Goal: Task Accomplishment & Management: Manage account settings

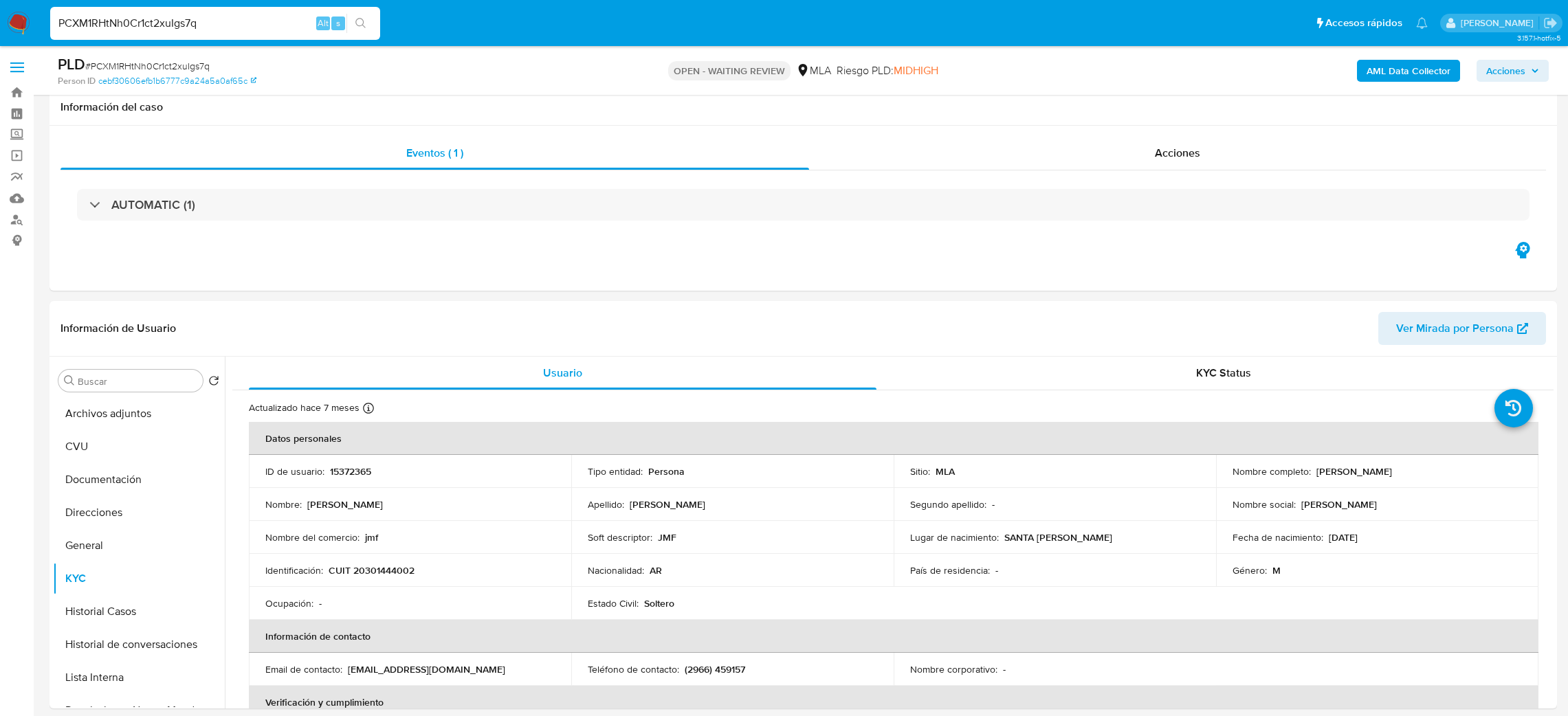
select select "10"
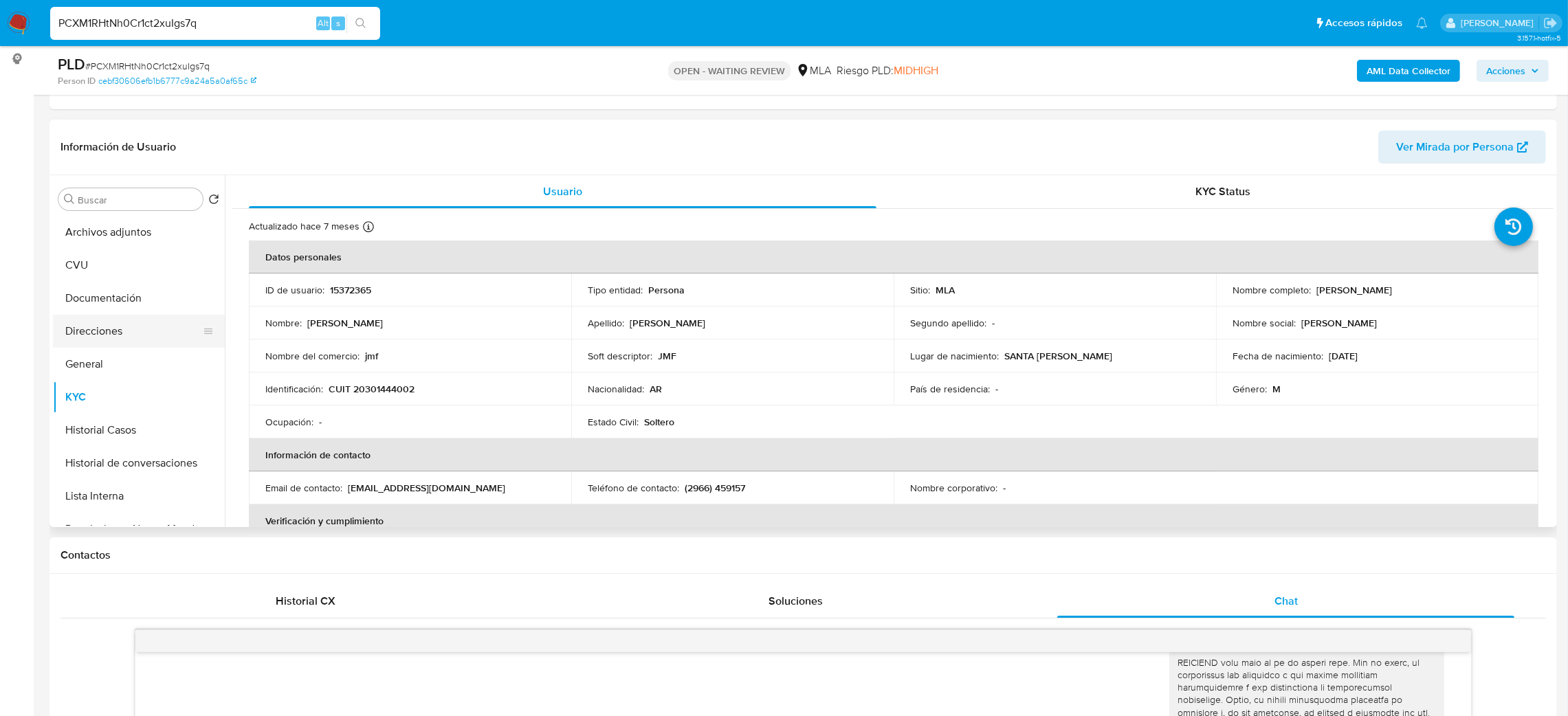
click at [121, 337] on button "Direcciones" at bounding box center [133, 331] width 161 height 33
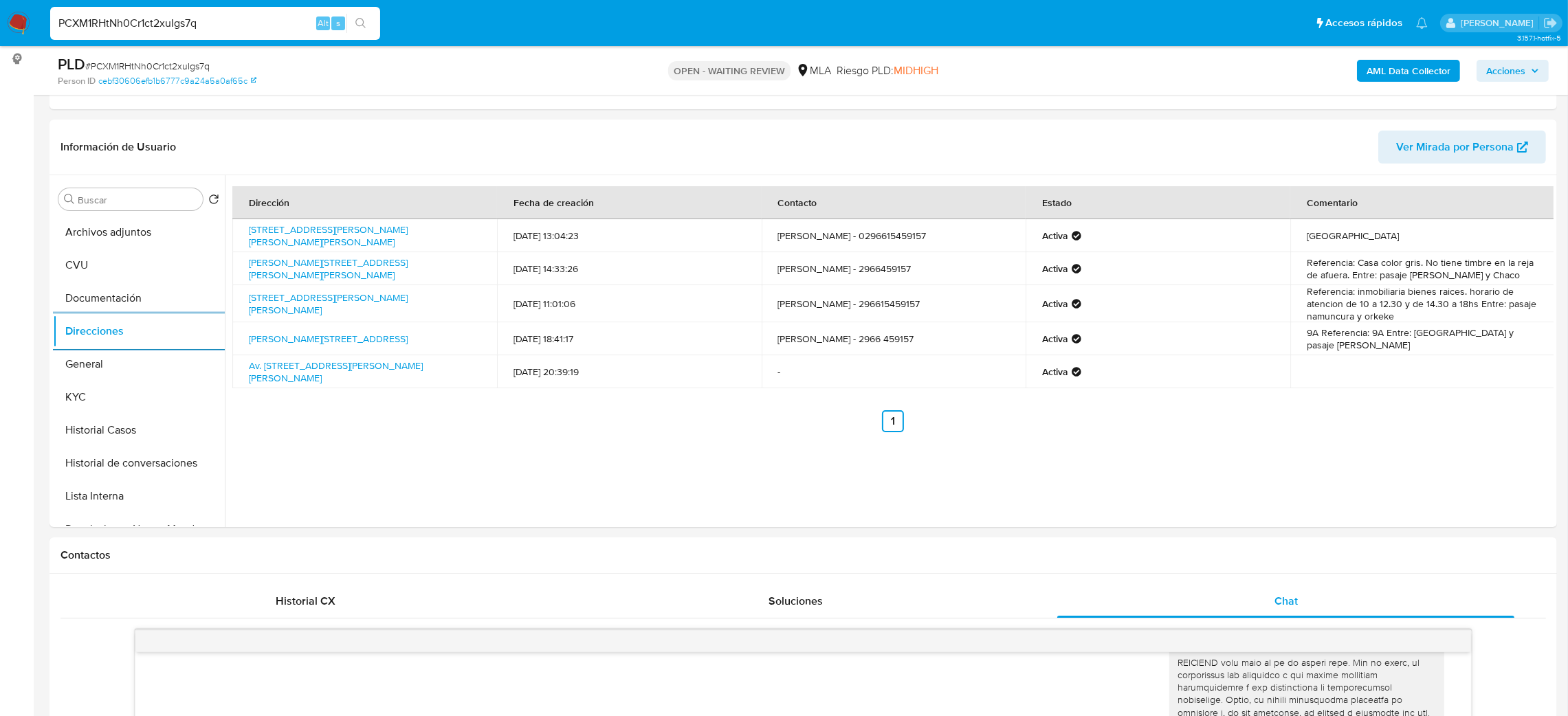
click at [189, 59] on span "# PCXM1RHtNh0Cr1ct2xuIgs7q" at bounding box center [146, 66] width 124 height 13
copy span "PCXM1RHtNh0Cr1ct2xuIgs7q"
click at [17, 9] on nav "Pausado Ver notificaciones PCXM1RHtNh0Cr1ct2xuIgs7q Alt s Accesos rápidos Presi…" at bounding box center [784, 23] width 1568 height 46
click at [15, 14] on img at bounding box center [18, 23] width 23 height 23
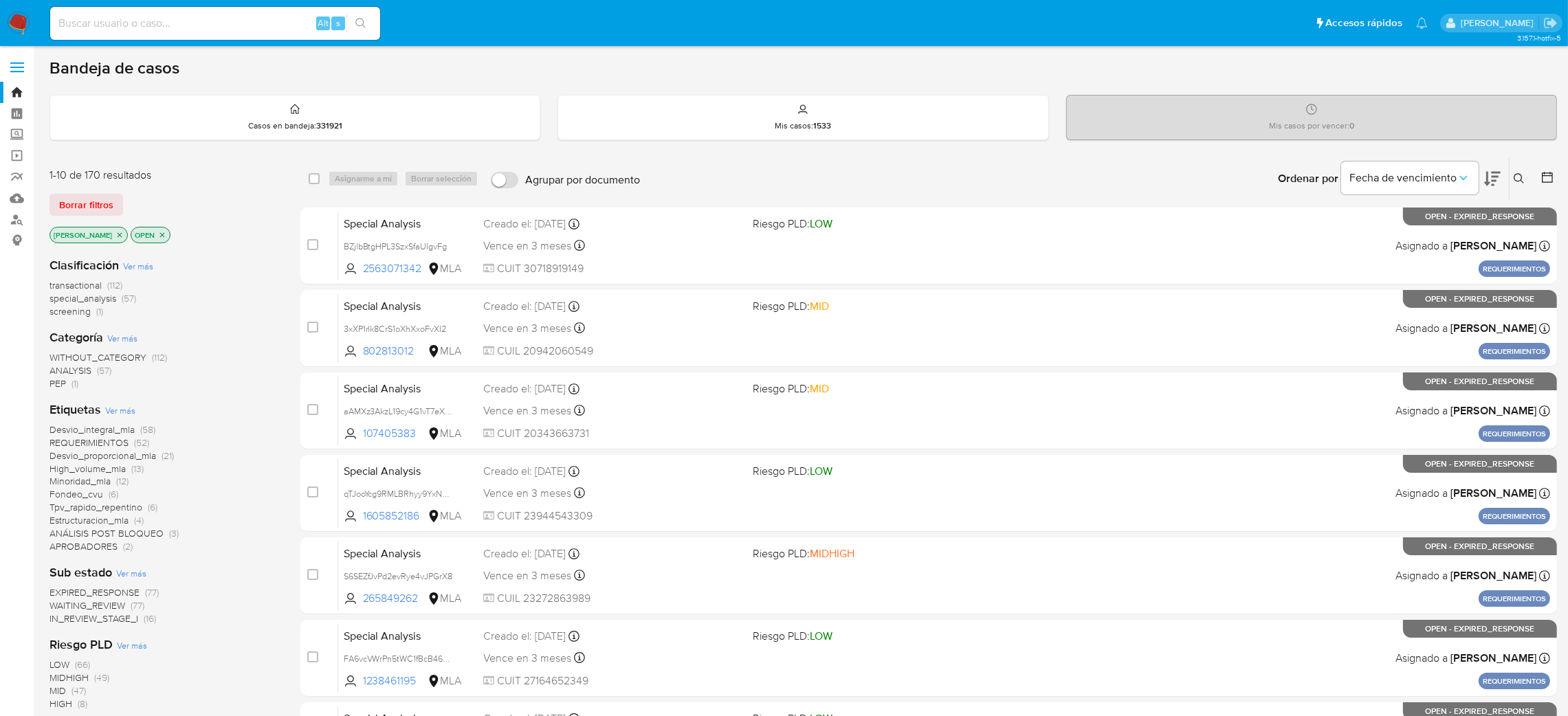
click at [1521, 180] on icon at bounding box center [1519, 178] width 11 height 11
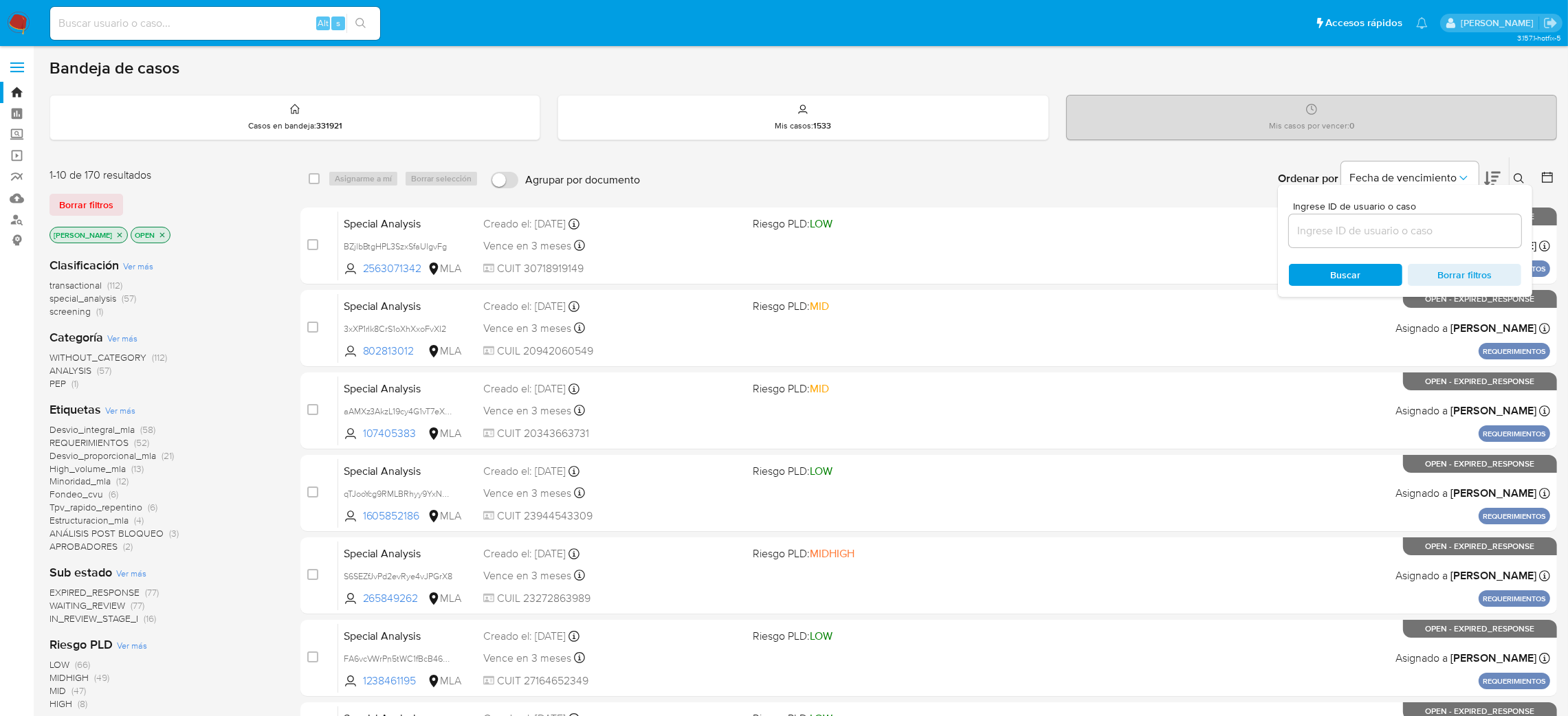
click at [1376, 241] on div at bounding box center [1405, 231] width 232 height 33
click at [1375, 231] on input at bounding box center [1405, 230] width 232 height 18
paste input "PCXM1RHtNh0Cr1ct2xuIgs7q"
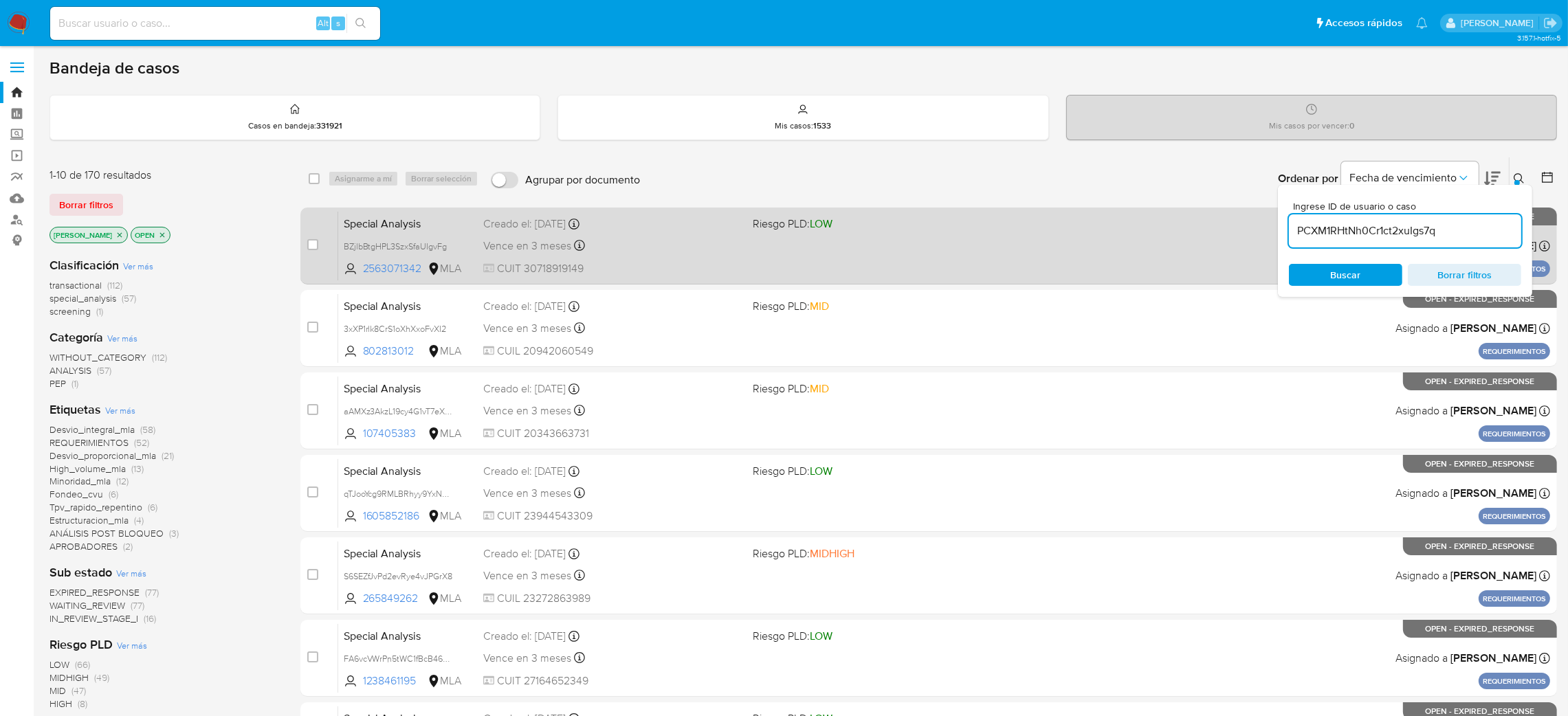
type input "PCXM1RHtNh0Cr1ct2xuIgs7q"
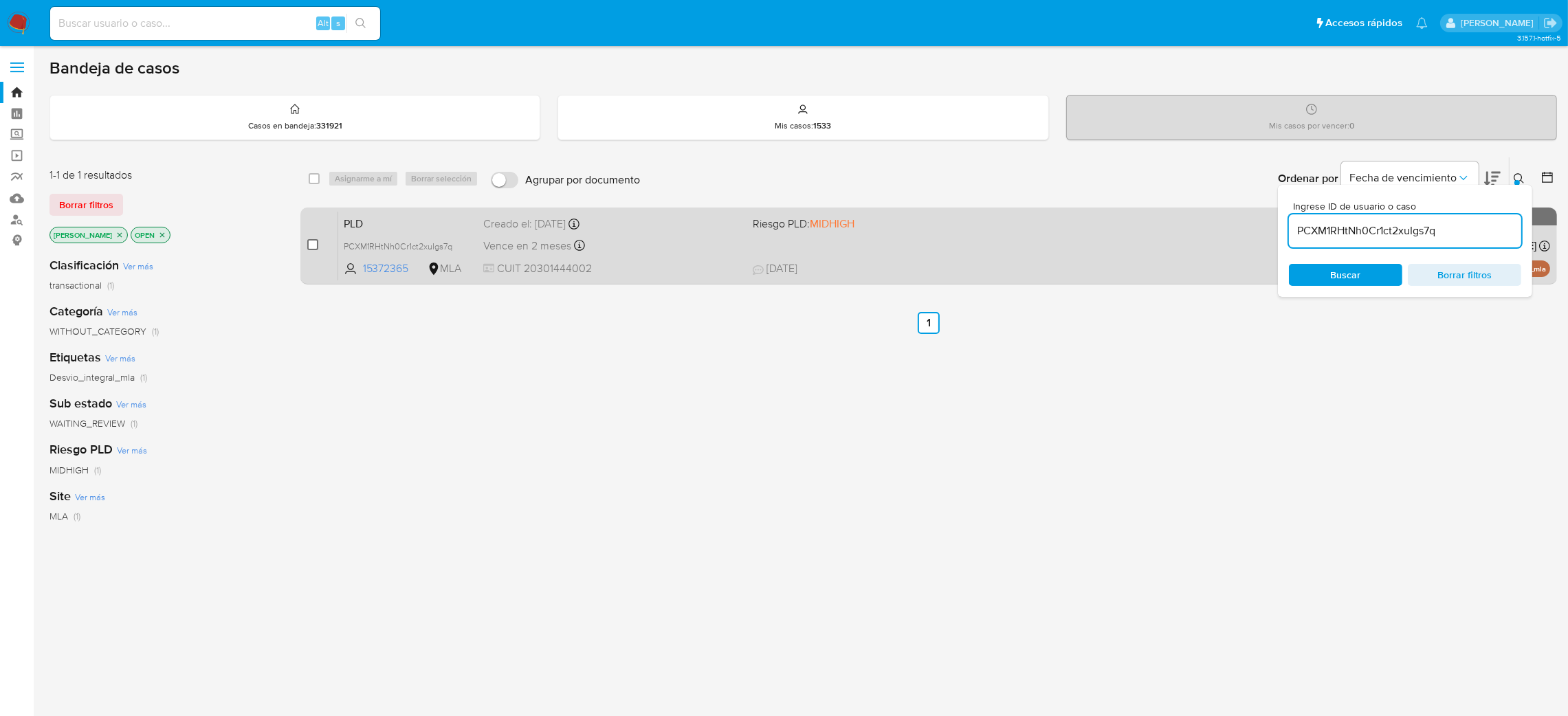
click at [315, 239] on input "checkbox" at bounding box center [312, 244] width 11 height 11
checkbox input "true"
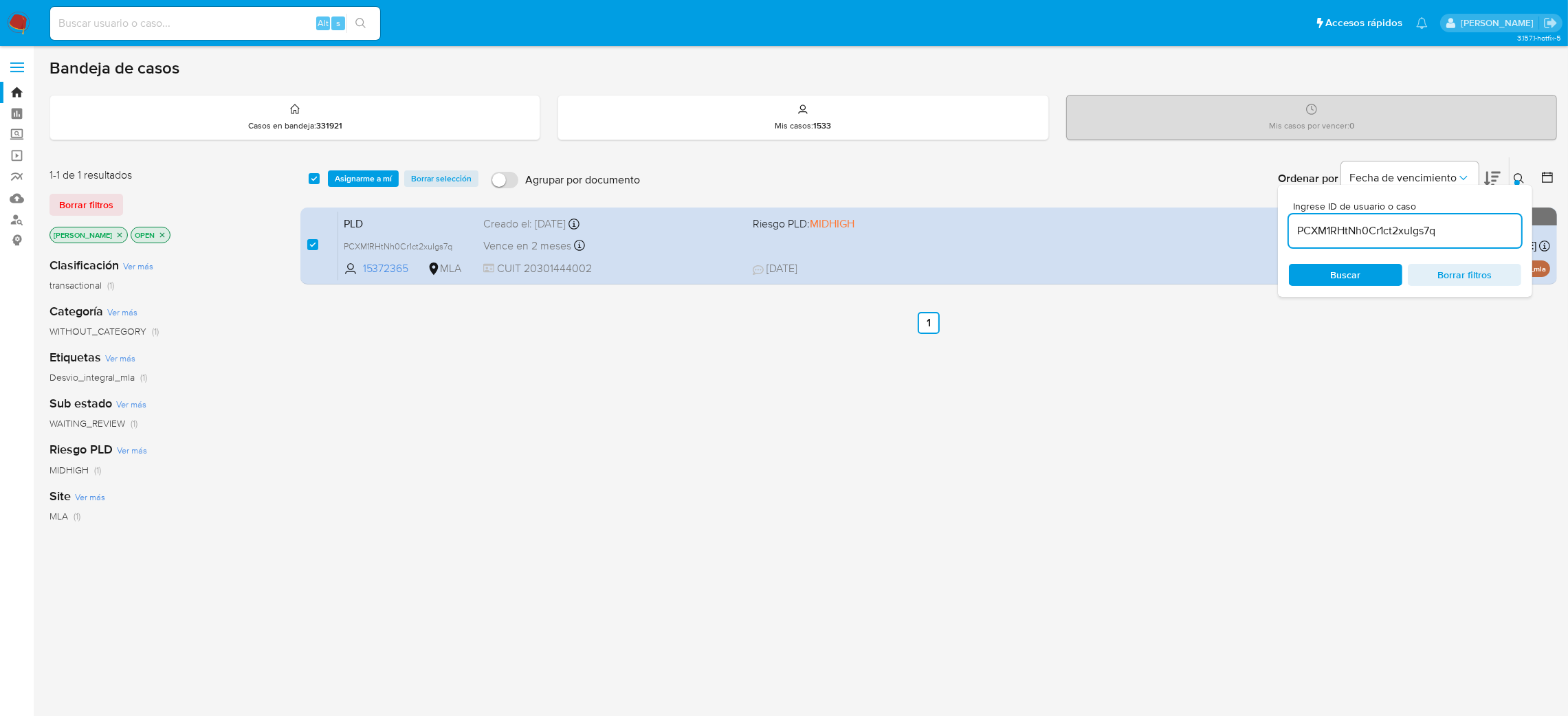
click at [404, 146] on div "Bandeja de casos Casos en bandeja : 331921 Mis casos : 1533 Mis casos por vence…" at bounding box center [803, 418] width 1508 height 722
click at [378, 185] on span "Asignarme a mí" at bounding box center [362, 178] width 57 height 13
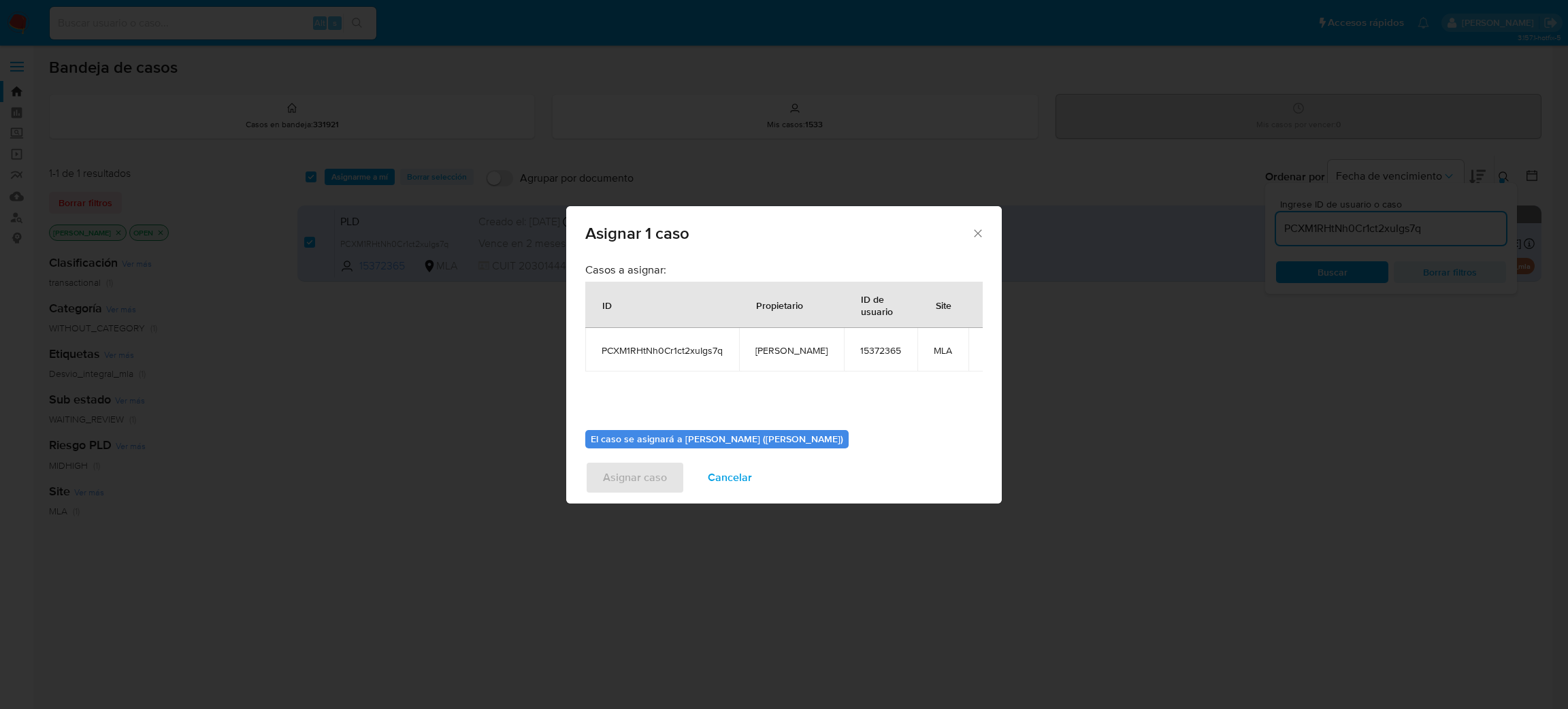
click at [767, 351] on span "[PERSON_NAME]" at bounding box center [792, 350] width 72 height 12
click at [768, 351] on span "[PERSON_NAME]" at bounding box center [792, 350] width 72 height 12
copy span "[PERSON_NAME]"
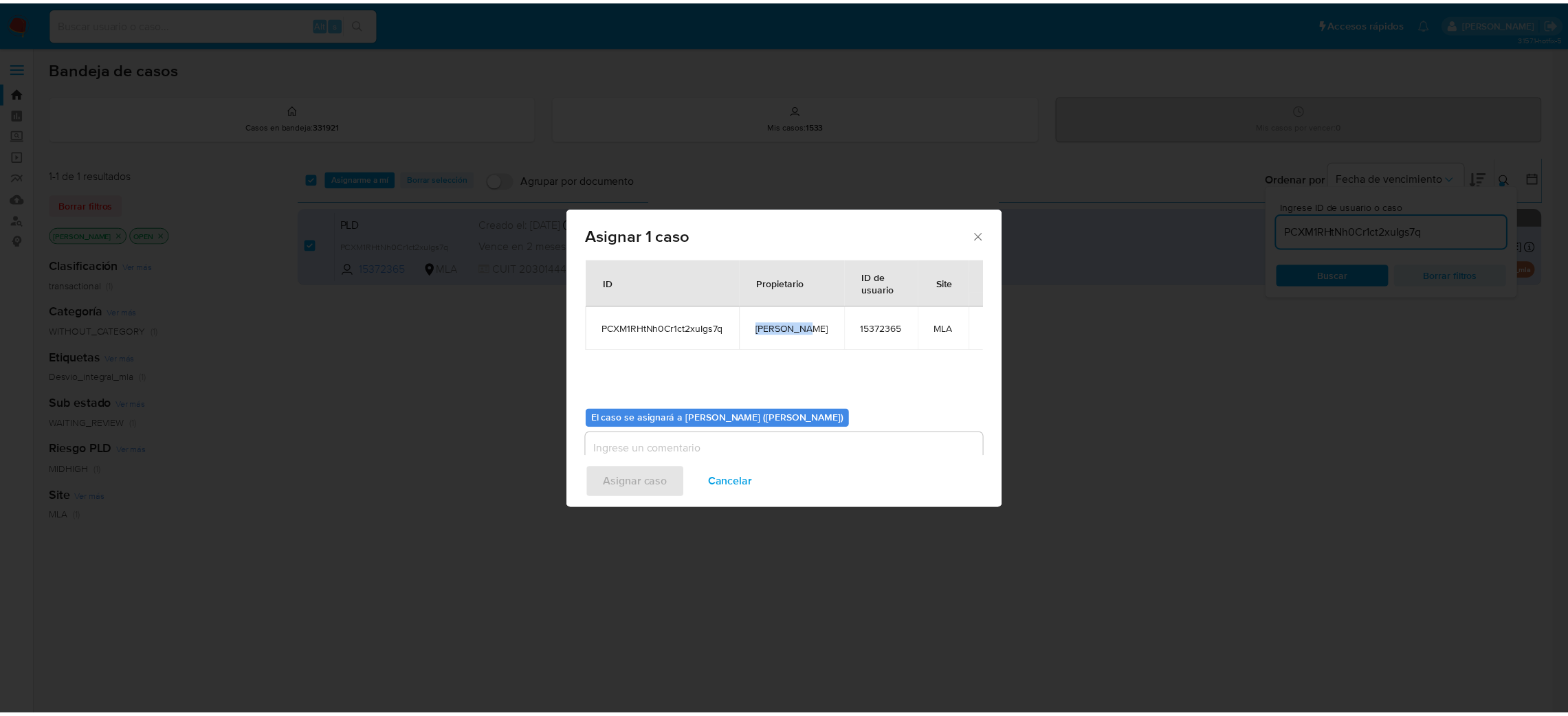
scroll to position [70, 0]
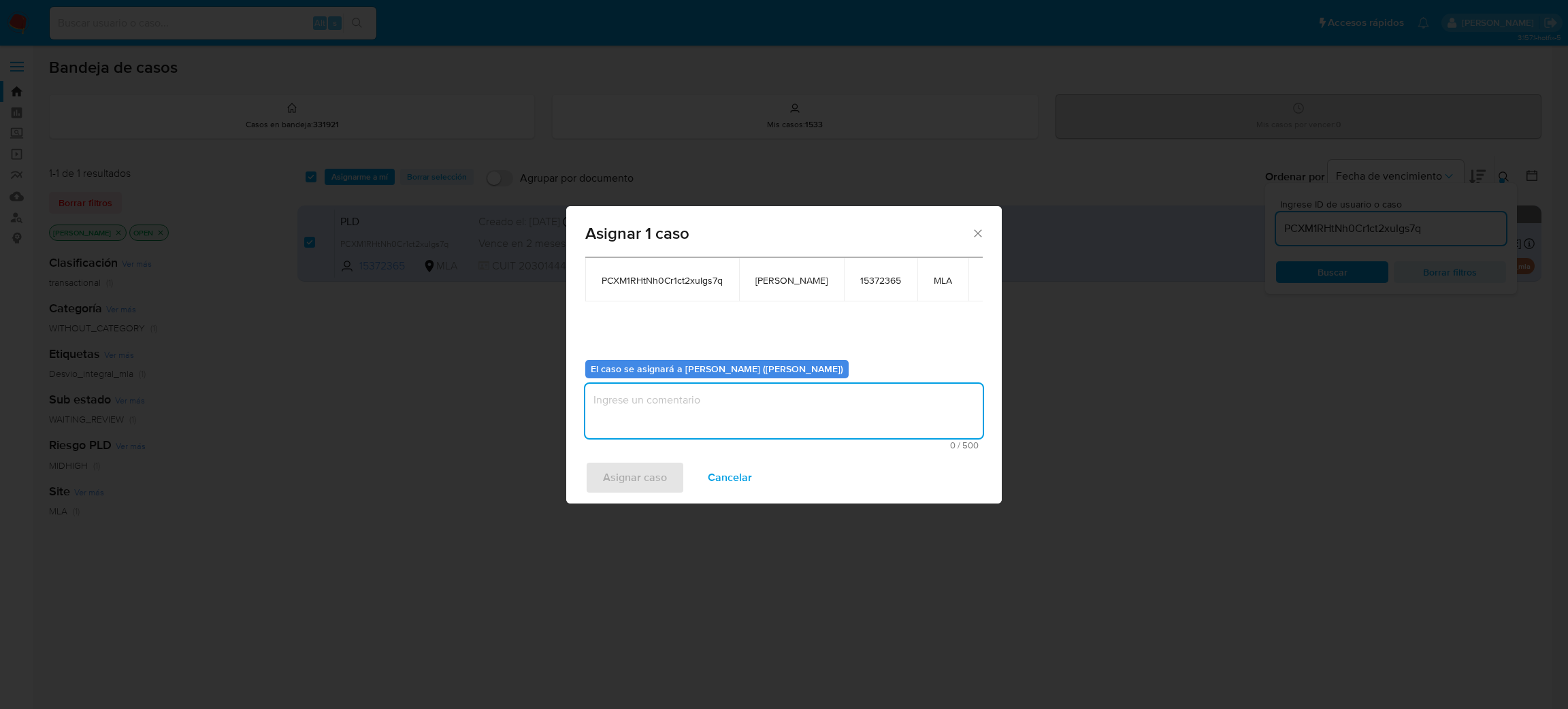
click at [680, 412] on textarea "assign-modal" at bounding box center [784, 410] width 398 height 54
paste textarea "[PERSON_NAME]"
type textarea "[PERSON_NAME]"
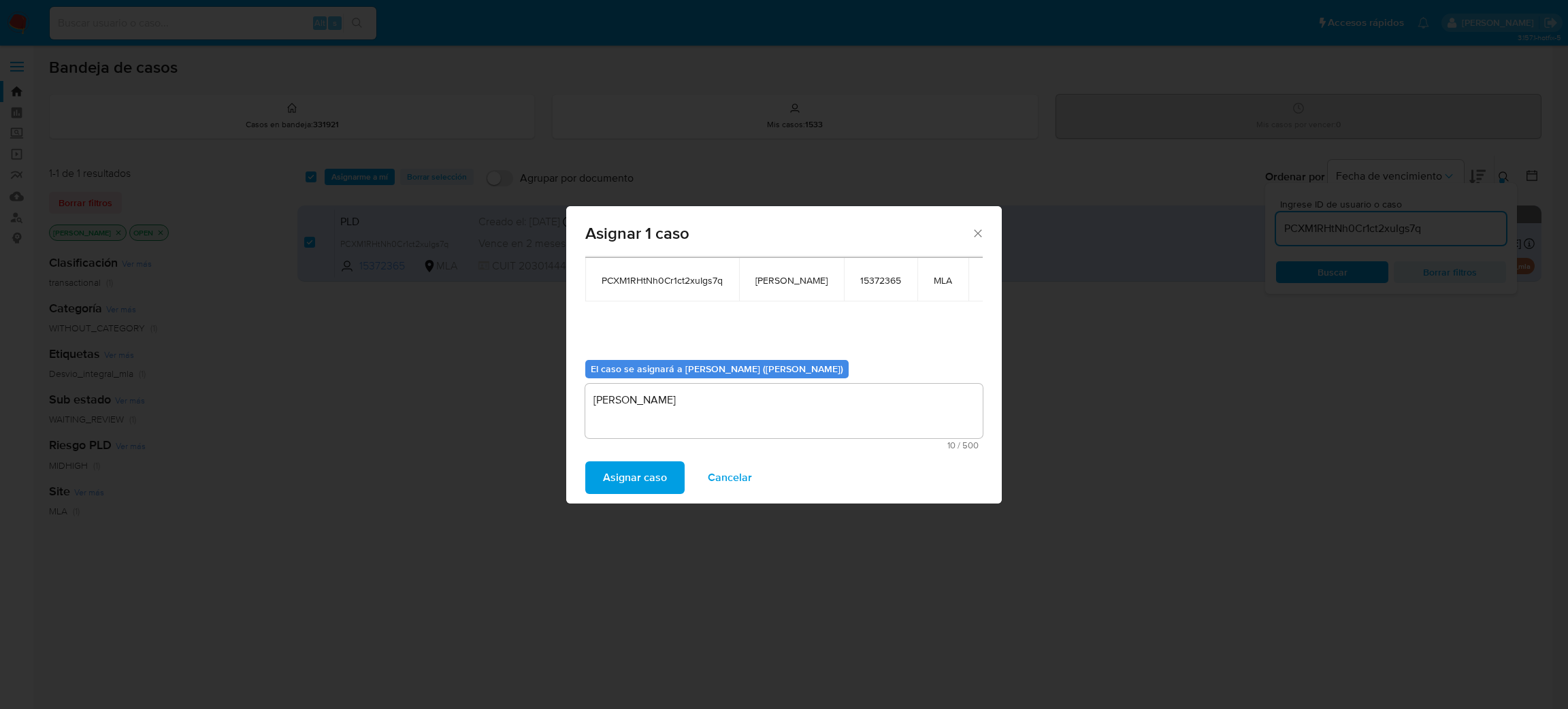
click at [646, 475] on span "Asignar caso" at bounding box center [634, 477] width 64 height 30
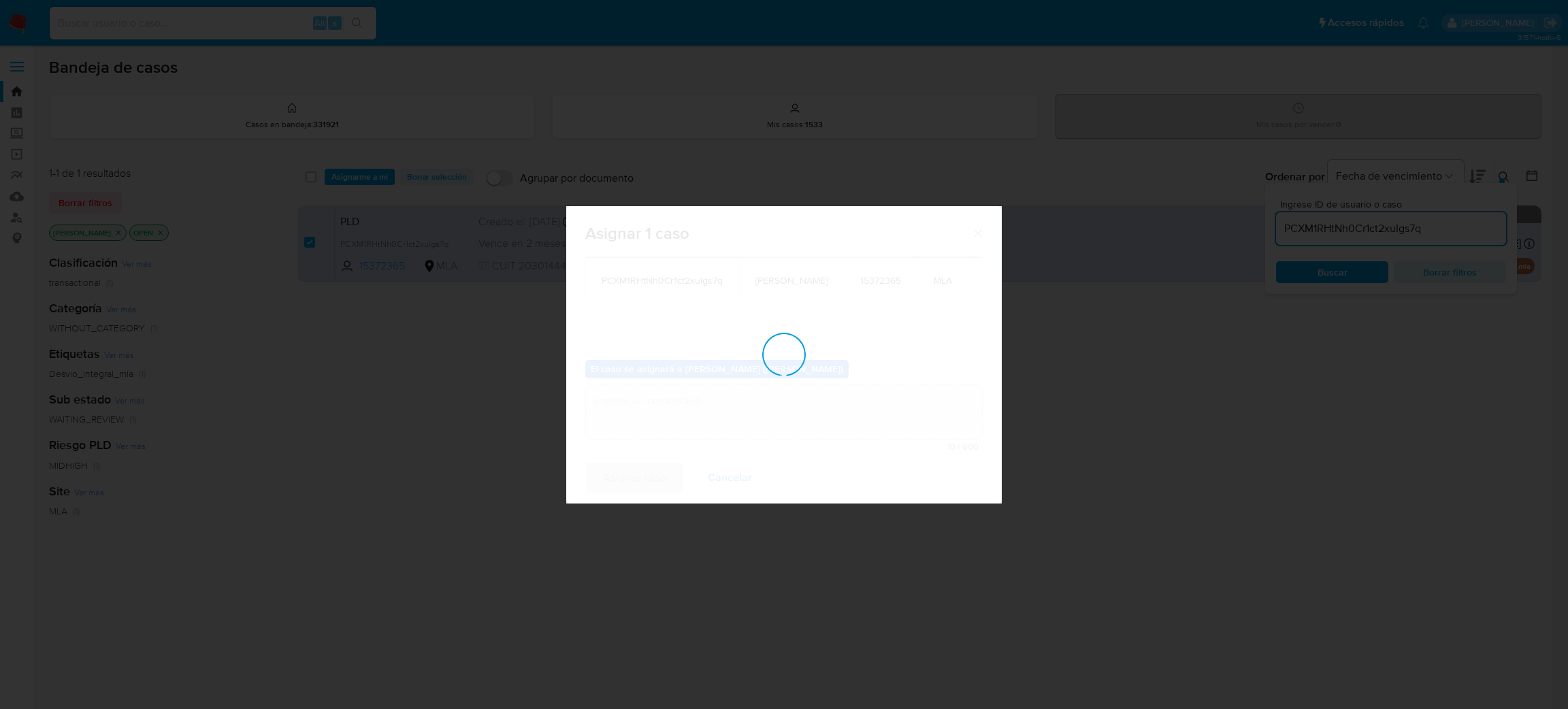
checkbox input "false"
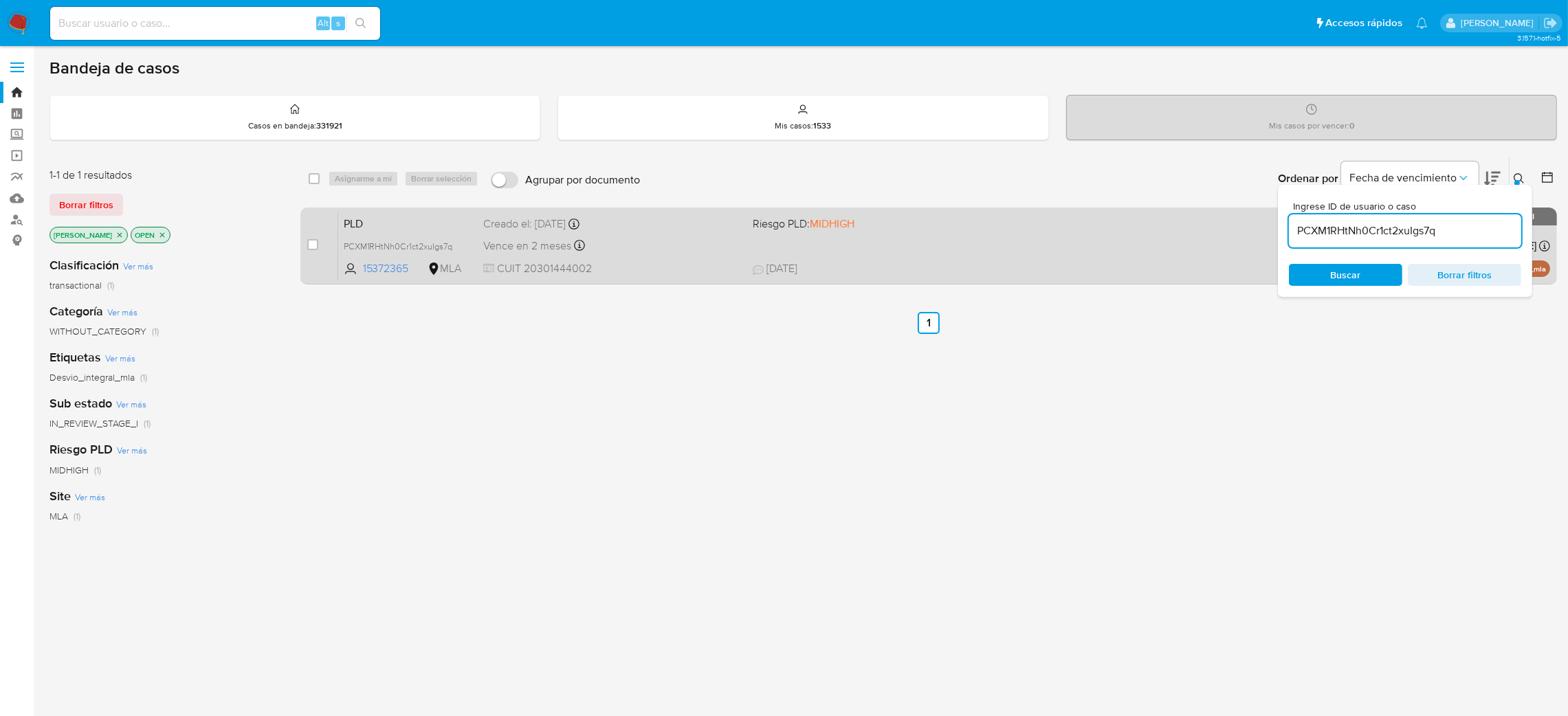
click at [687, 222] on div "Creado el: 12/08/2025 Creado el: 12/08/2025 12:41:34" at bounding box center [613, 225] width 258 height 15
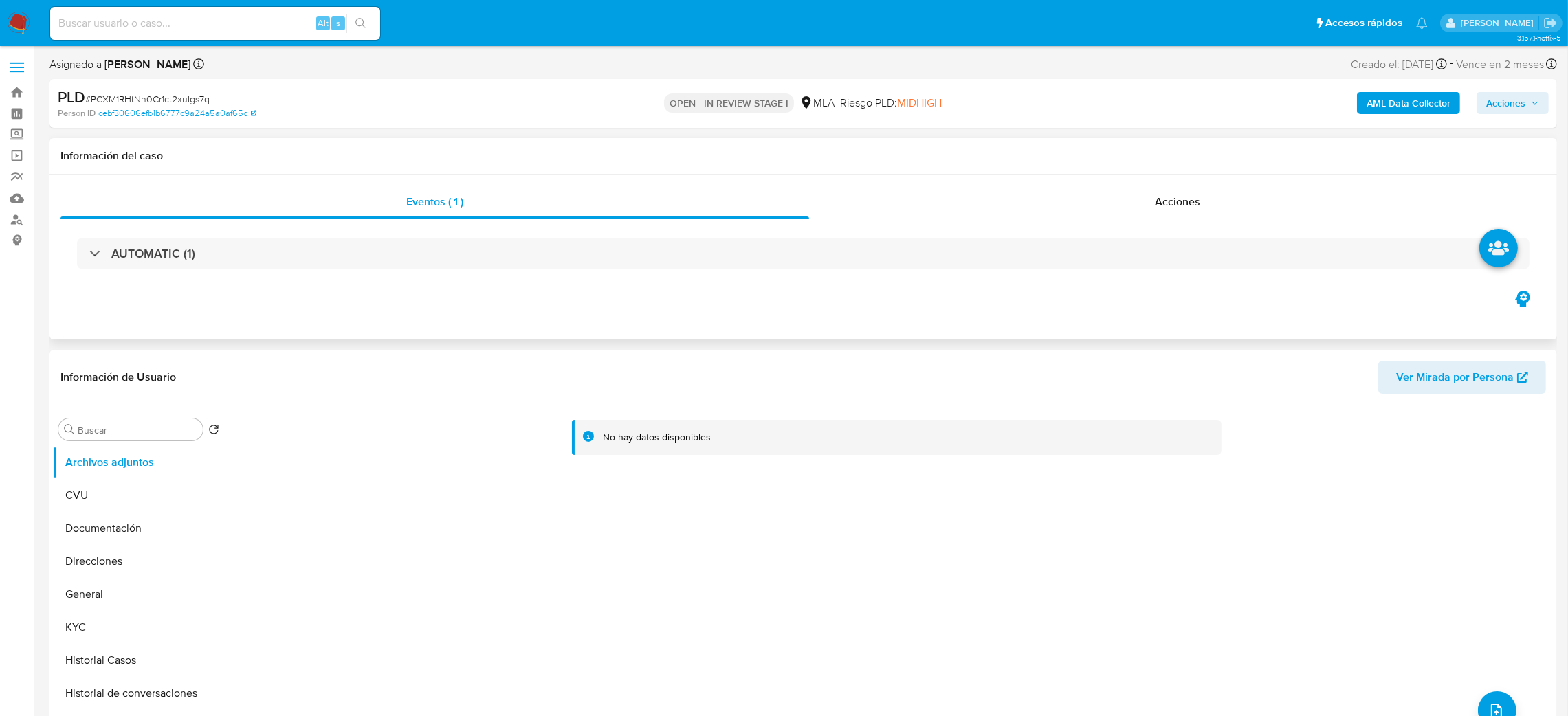
select select "10"
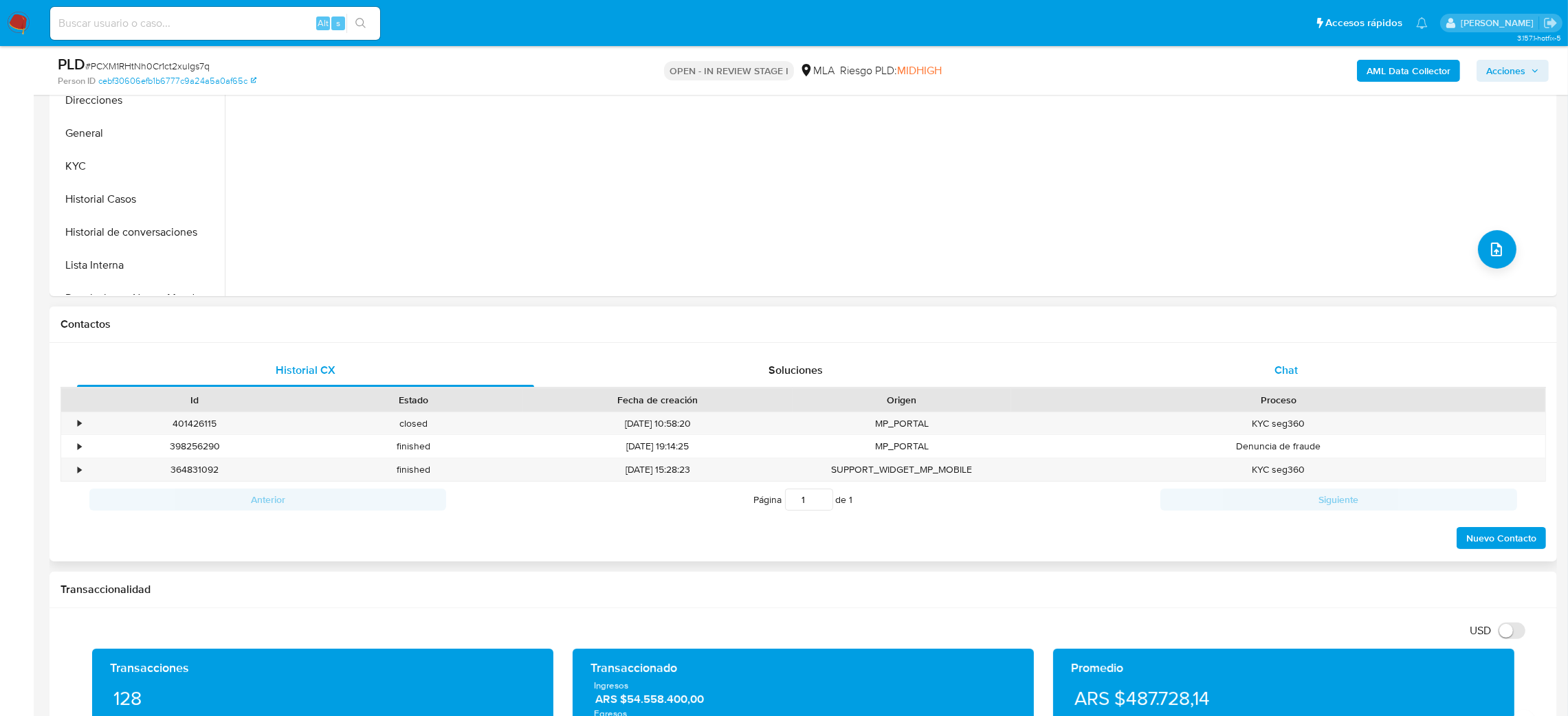
click at [1290, 366] on span "Chat" at bounding box center [1287, 370] width 23 height 15
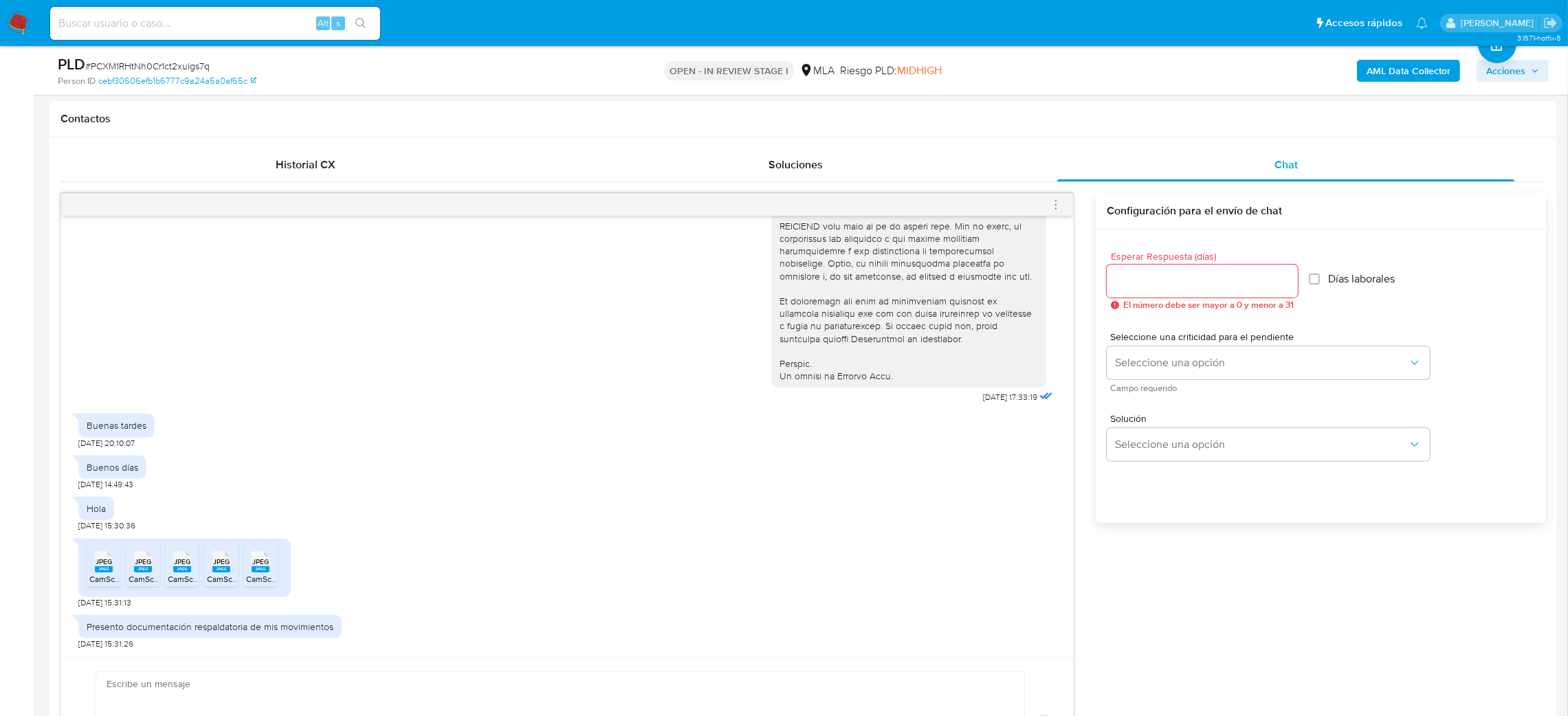
scroll to position [825, 0]
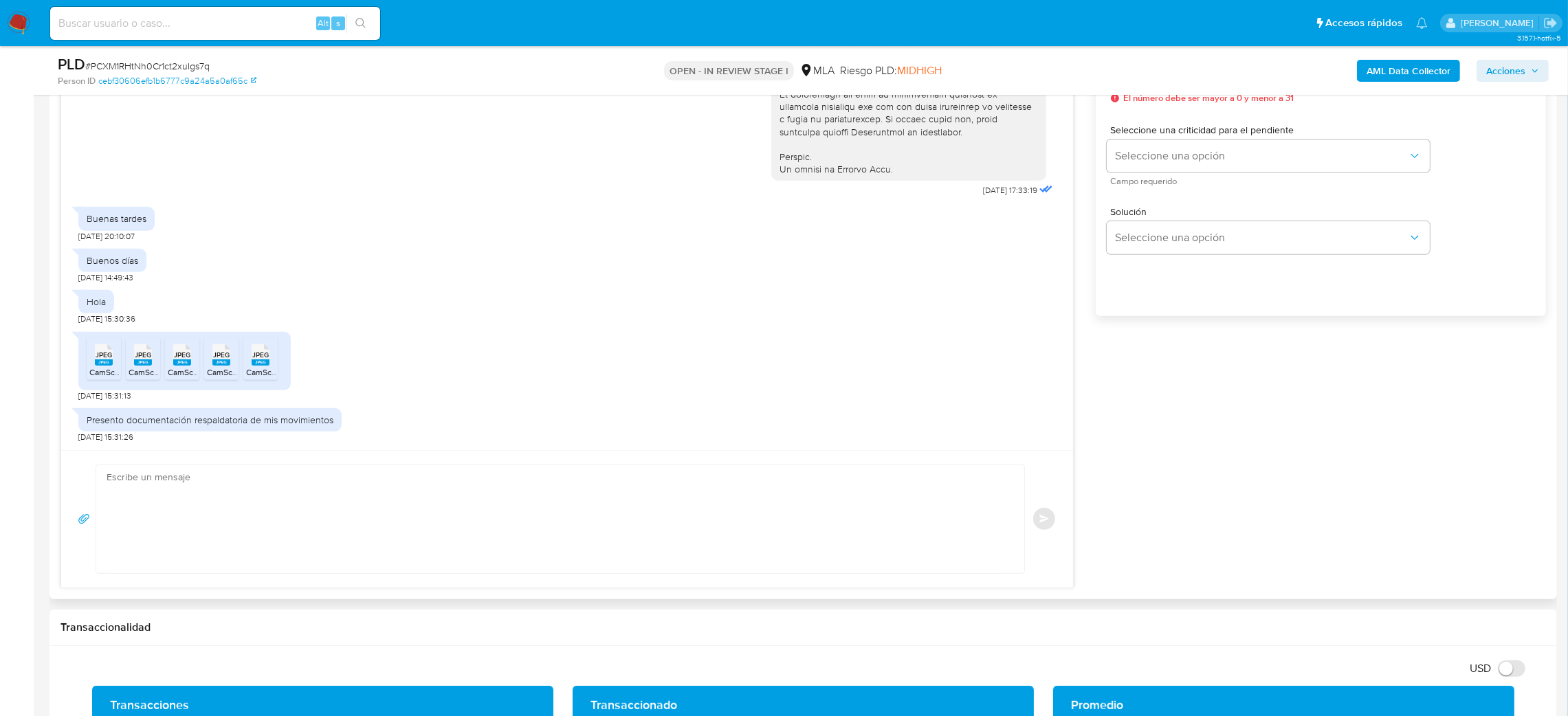
click at [192, 507] on textarea at bounding box center [557, 519] width 901 height 108
paste textarea "Hola, ¡Muchas gracias por tu respuesta! Confirmamos la recepción de la document…"
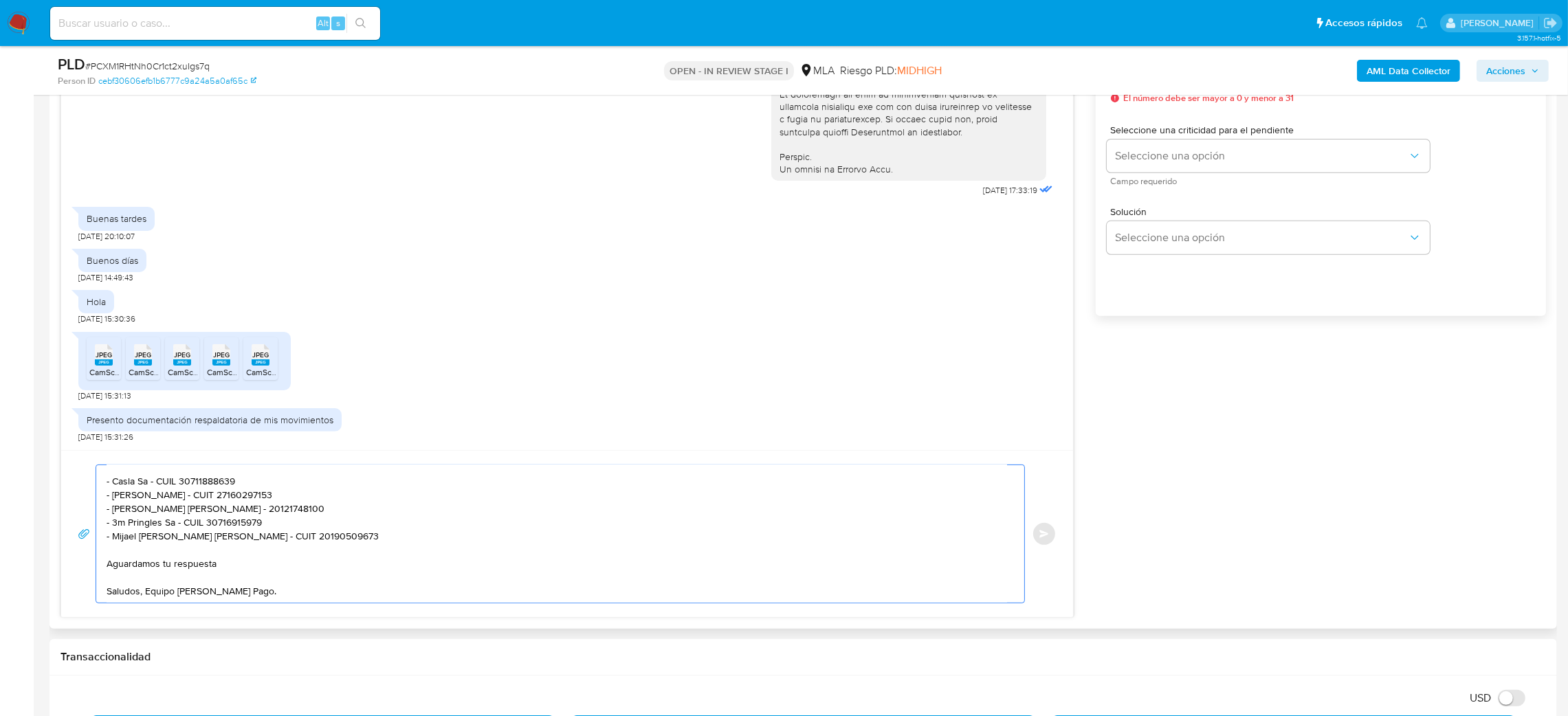
scroll to position [722, 0]
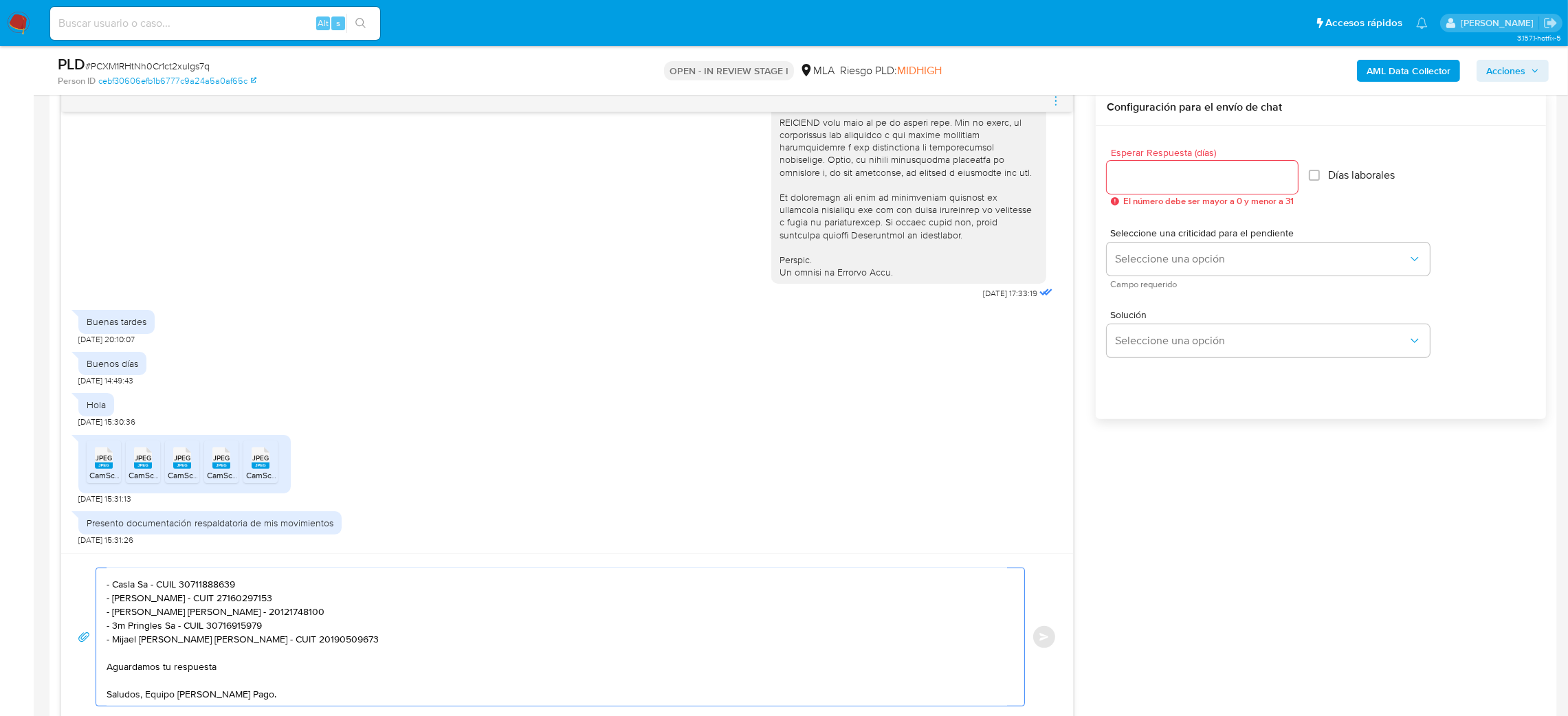
type textarea "Hola, ¡Muchas gracias por tu respuesta! Confirmamos la recepción de la document…"
click at [1129, 174] on input "Esperar Respuesta (días)" at bounding box center [1203, 177] width 191 height 18
type input "2"
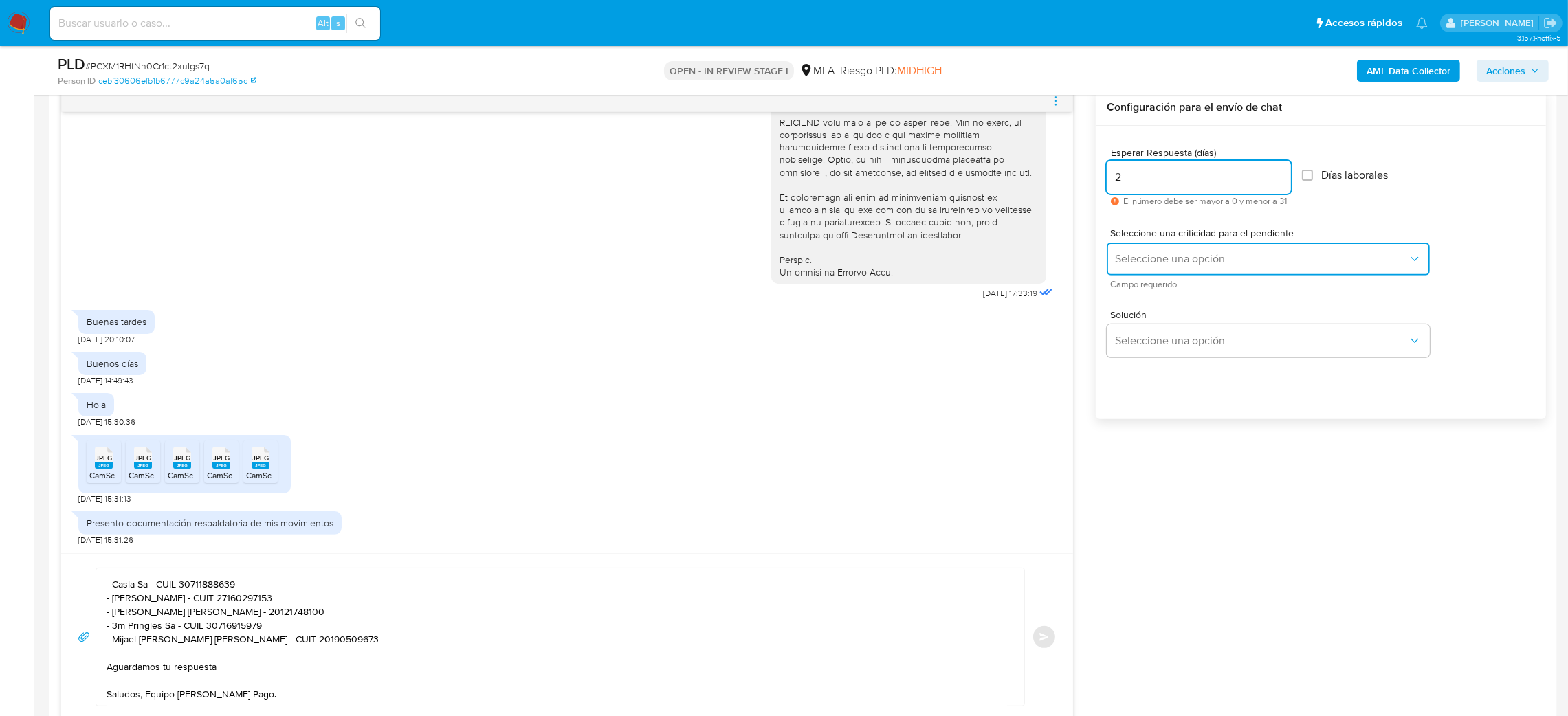
click at [1136, 249] on button "Seleccione una opción" at bounding box center [1268, 259] width 323 height 33
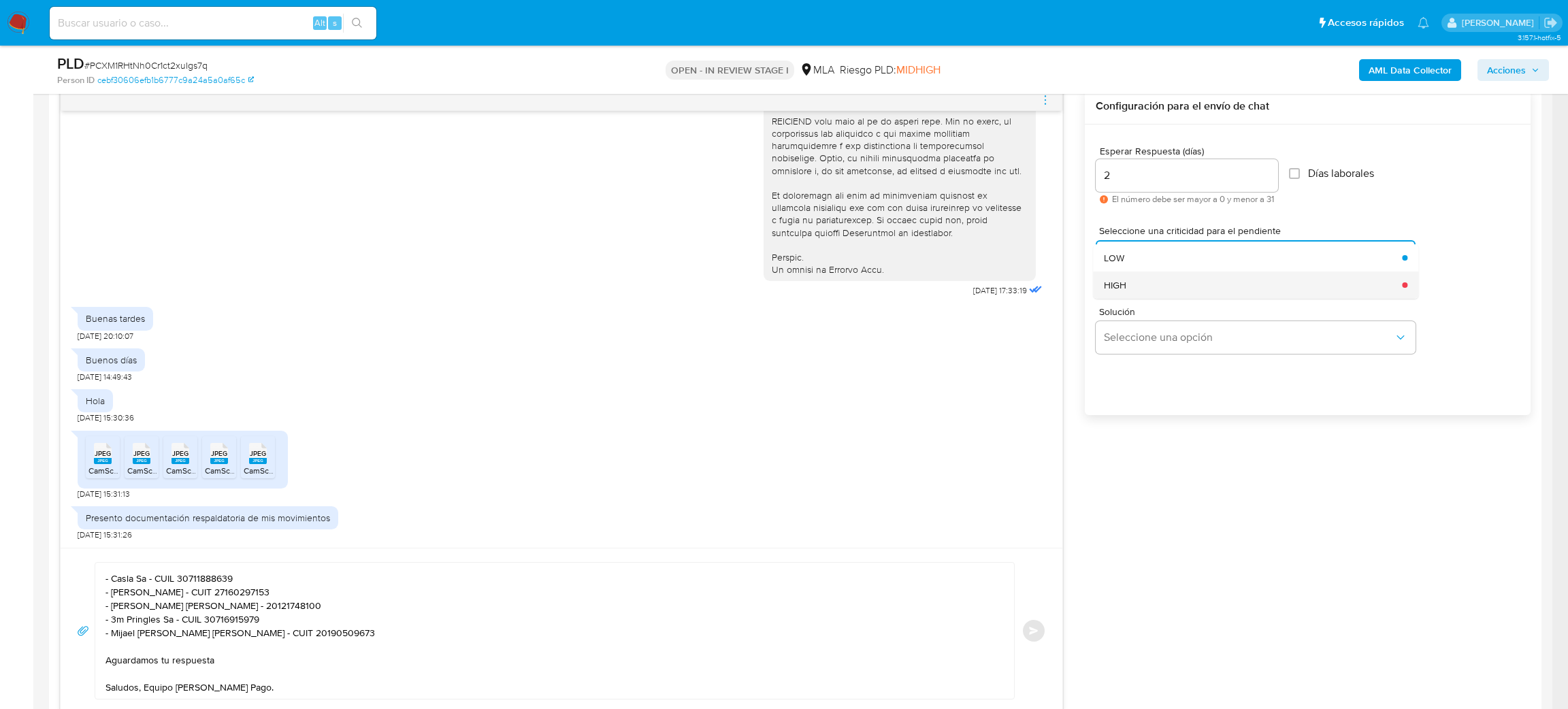
click at [1129, 282] on div "HIGH" at bounding box center [1248, 285] width 290 height 28
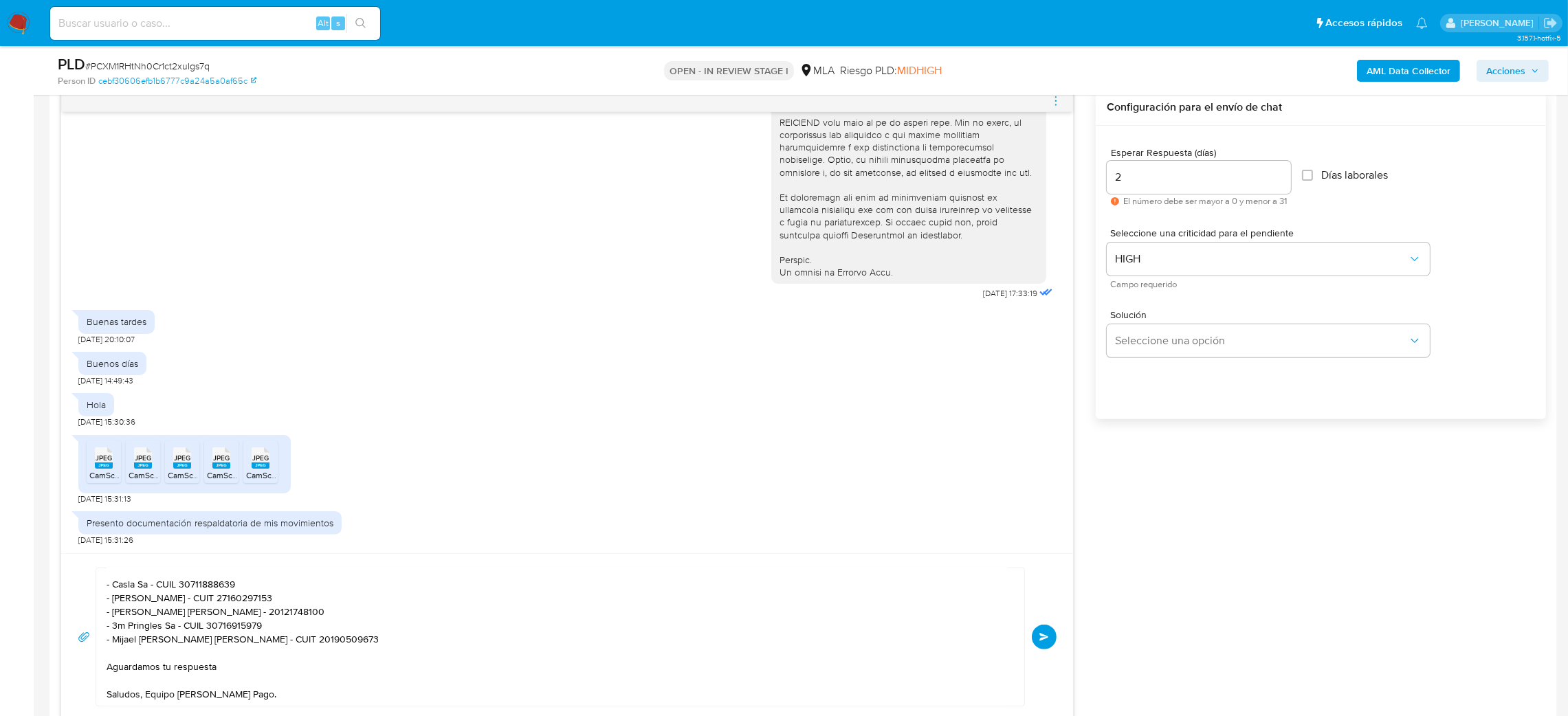
click at [1033, 653] on div "Hola, ¡Muchas gracias por tu respuesta! Confirmamos la recepción de la document…" at bounding box center [568, 637] width 979 height 139
click at [1043, 639] on span "Enviar" at bounding box center [1045, 637] width 10 height 9
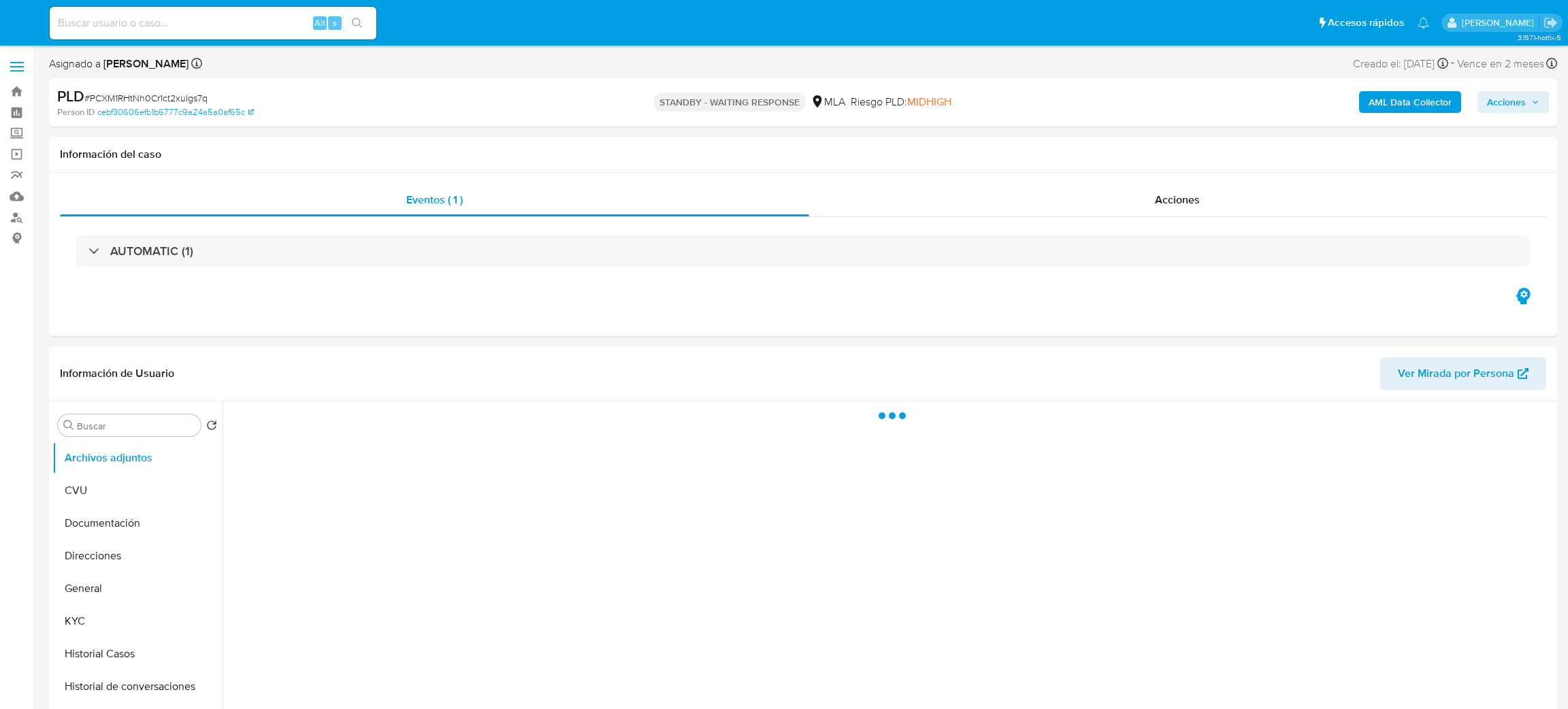
select select "10"
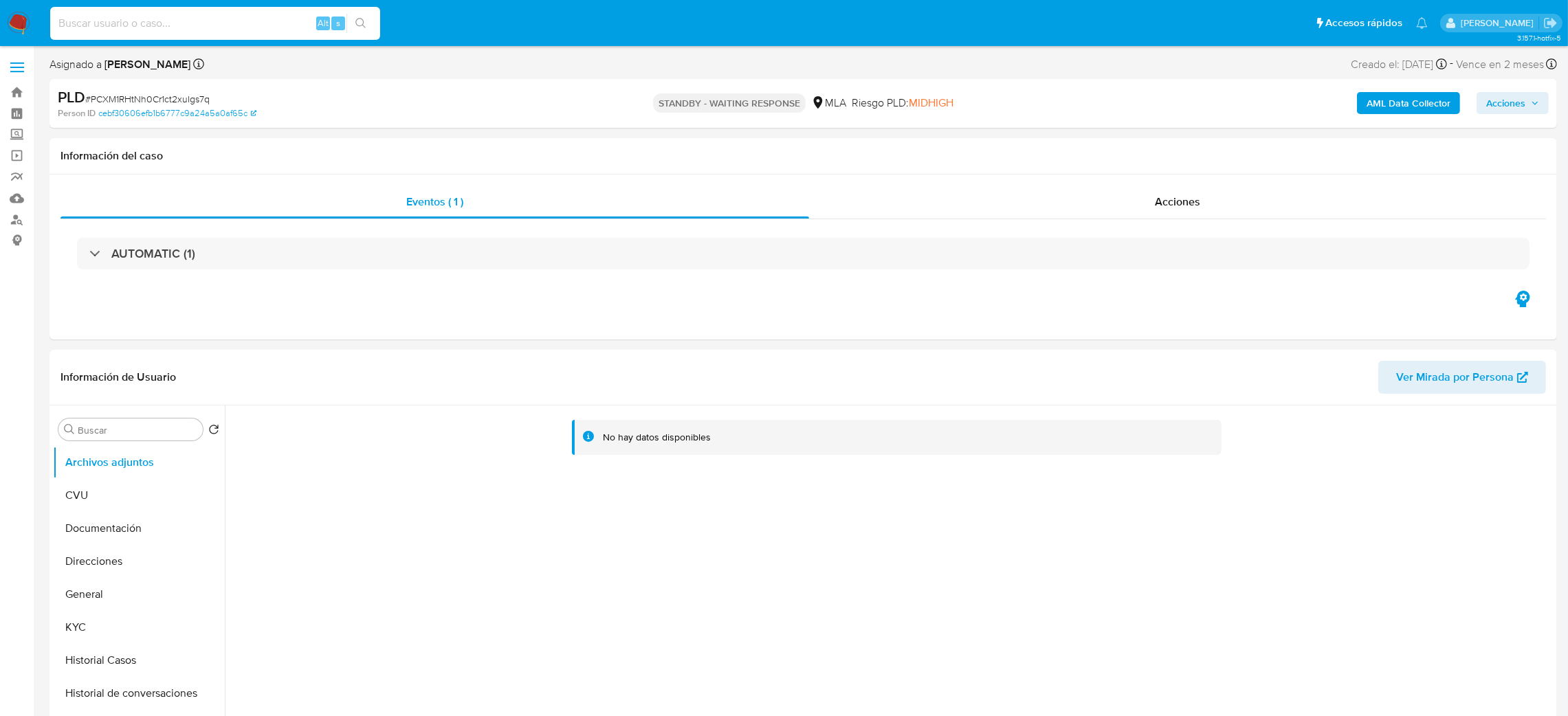
click at [195, 29] on input at bounding box center [215, 23] width 330 height 18
paste input "zApvdaIhkAaz3ZVbCgBwVeWx"
type input "zApvdaIhkAaz3ZVbCgBwVeWx"
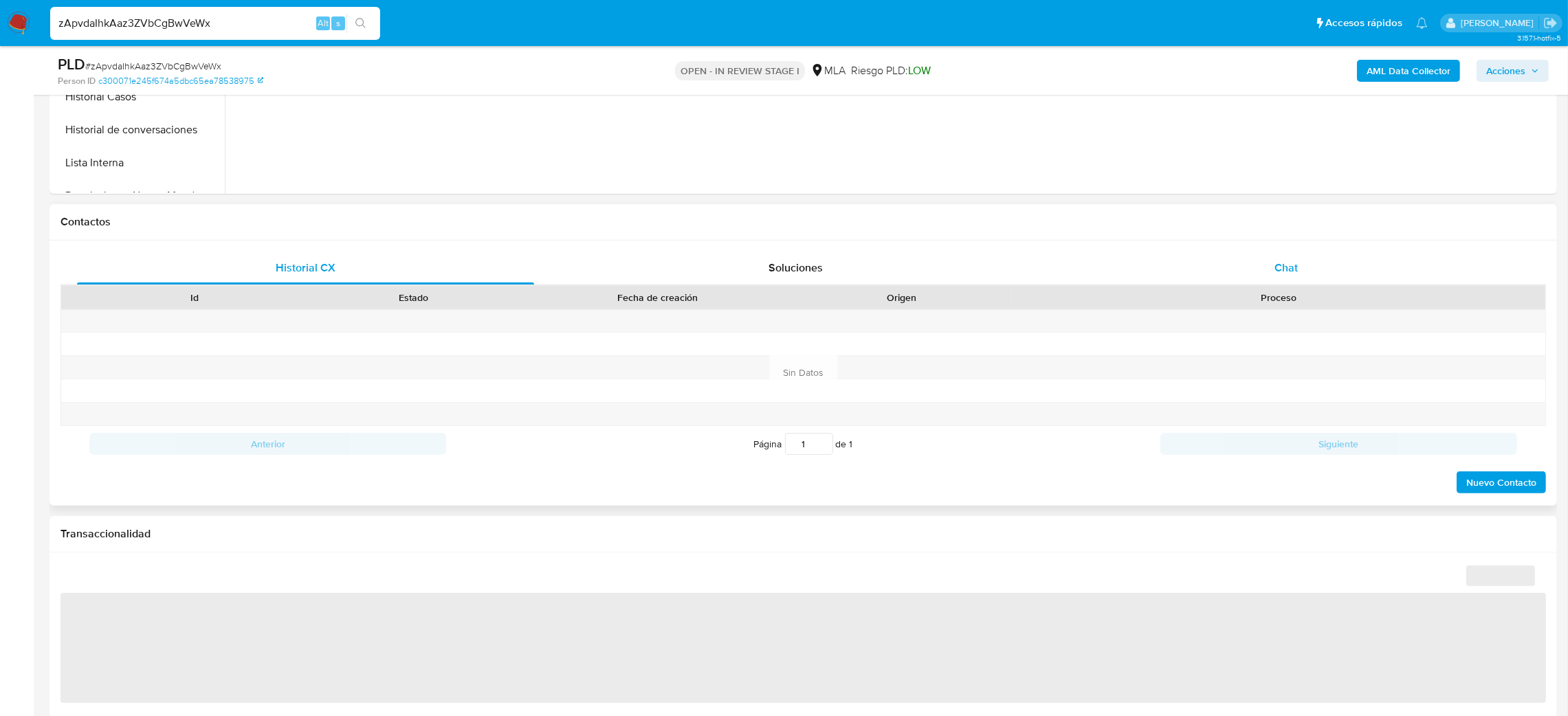
click at [1330, 265] on div "Chat" at bounding box center [1286, 268] width 457 height 33
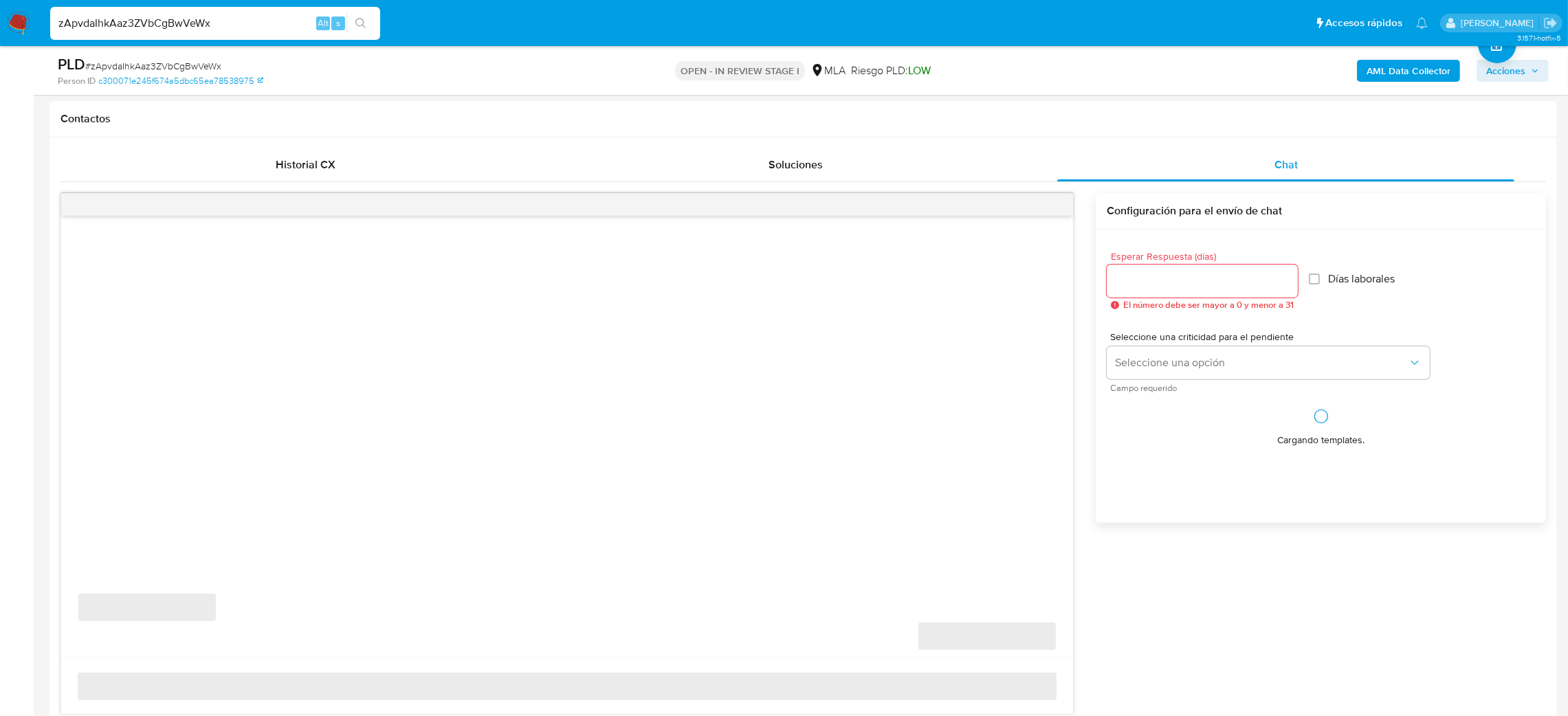
select select "10"
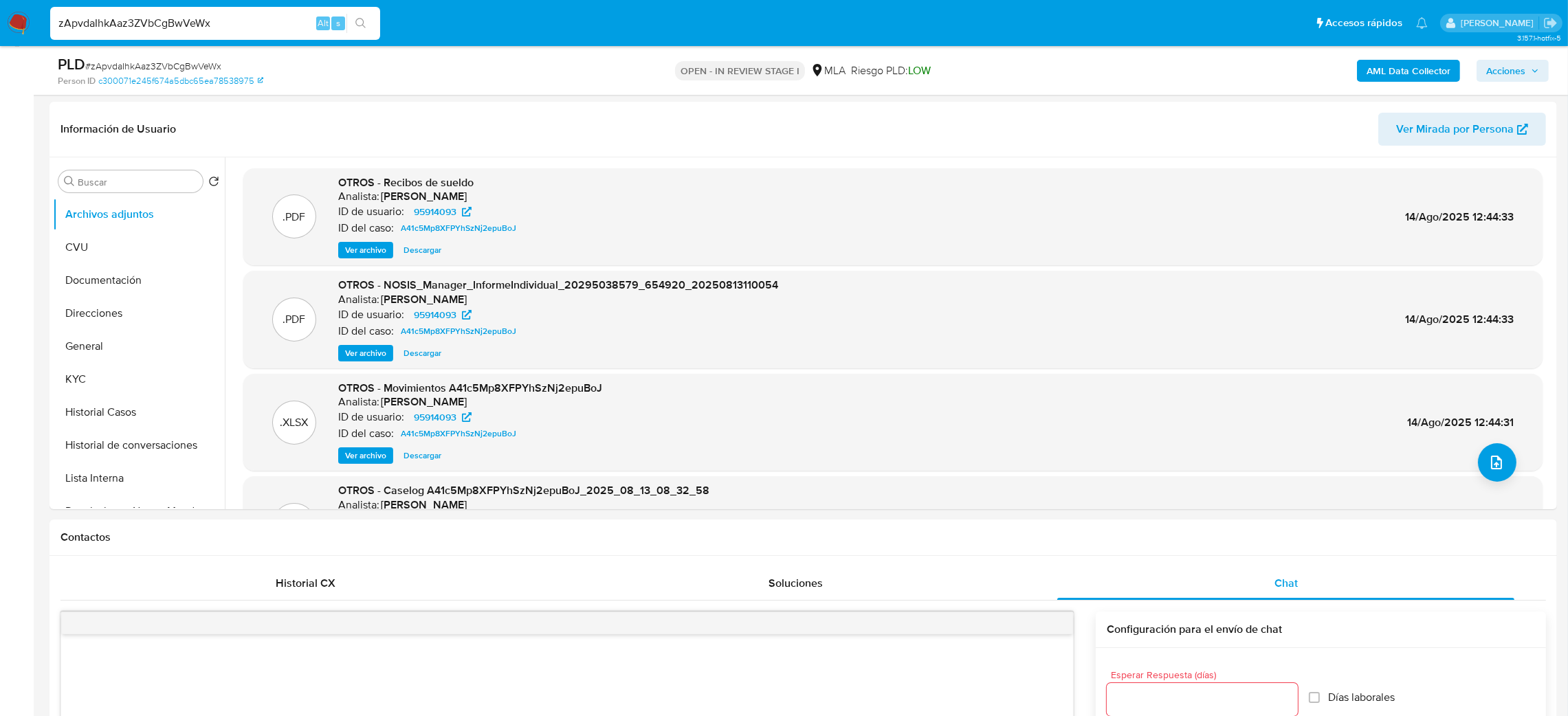
scroll to position [103, 0]
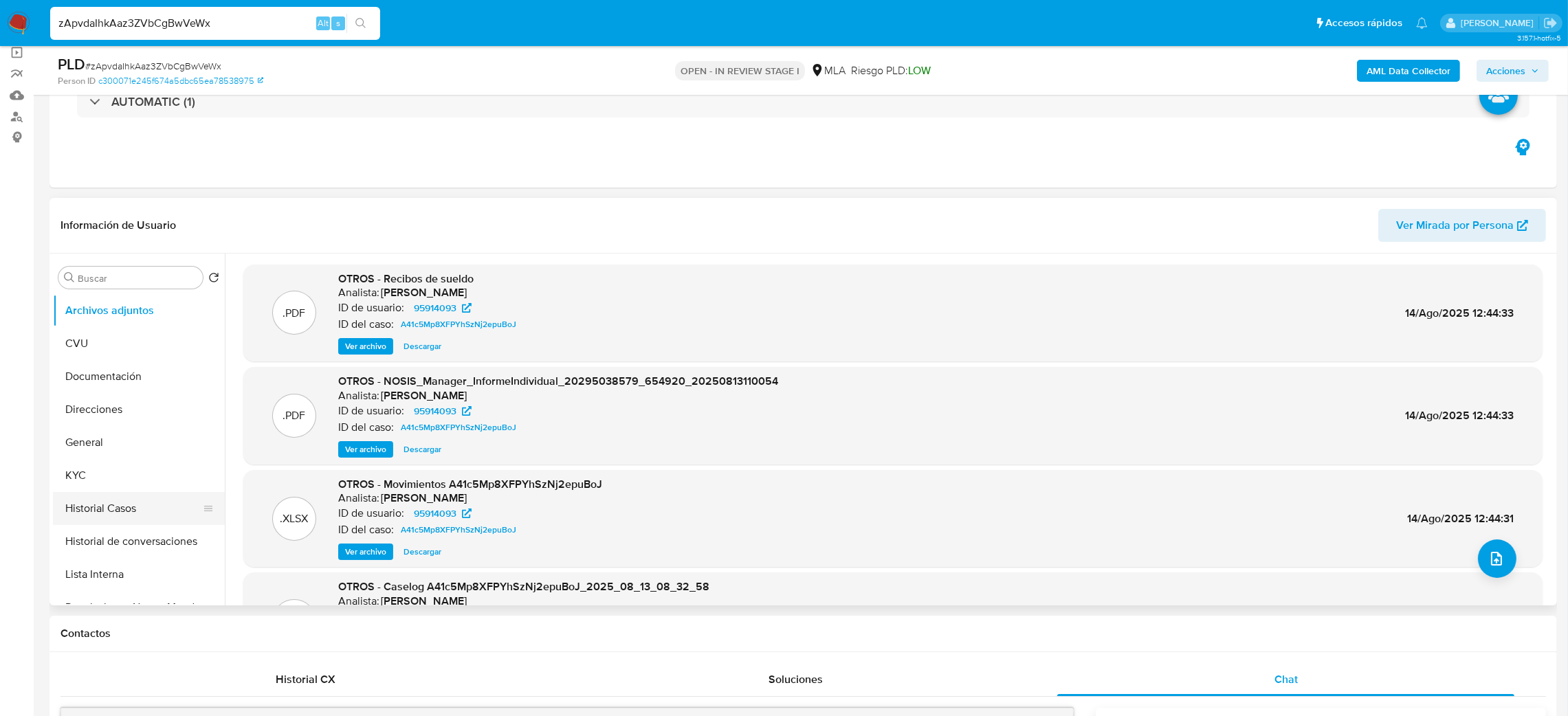
click at [121, 505] on button "Historial Casos" at bounding box center [133, 509] width 161 height 33
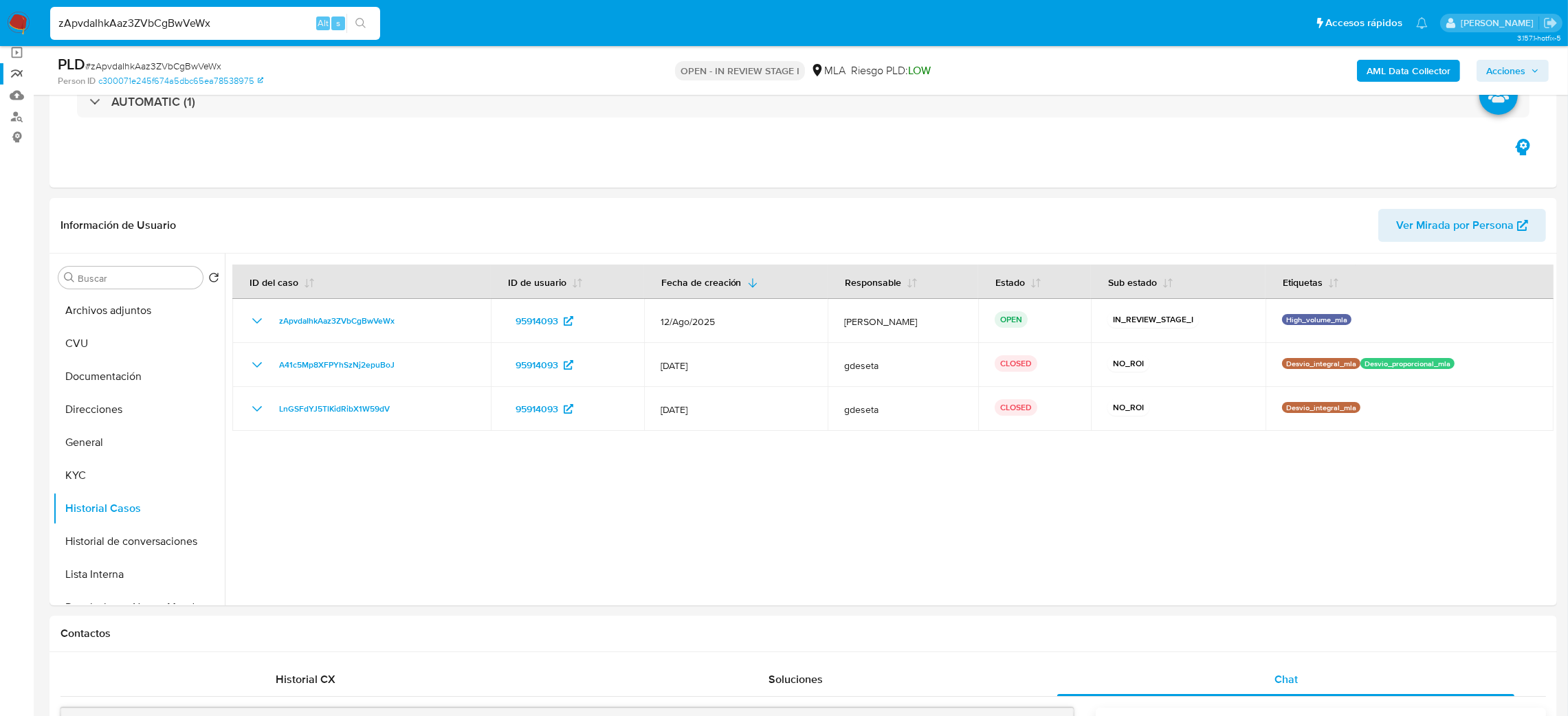
drag, startPoint x: 231, startPoint y: 25, endPoint x: 0, endPoint y: 70, distance: 235.3
paste input "bBDSOMtUzGs0TLEP4jPYhvI2"
type input "bBDSOMtUzGs0TLEP4jPYhvI2"
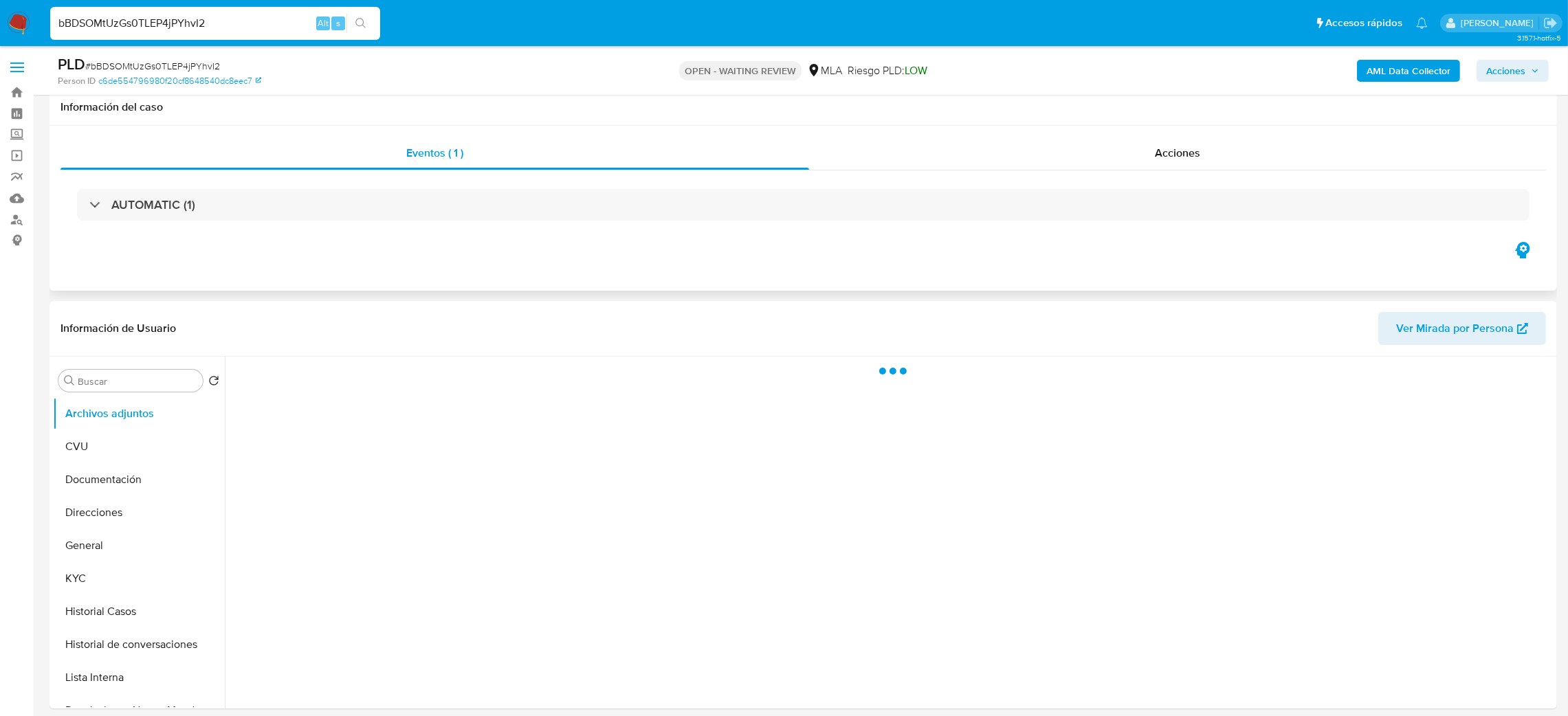
scroll to position [206, 0]
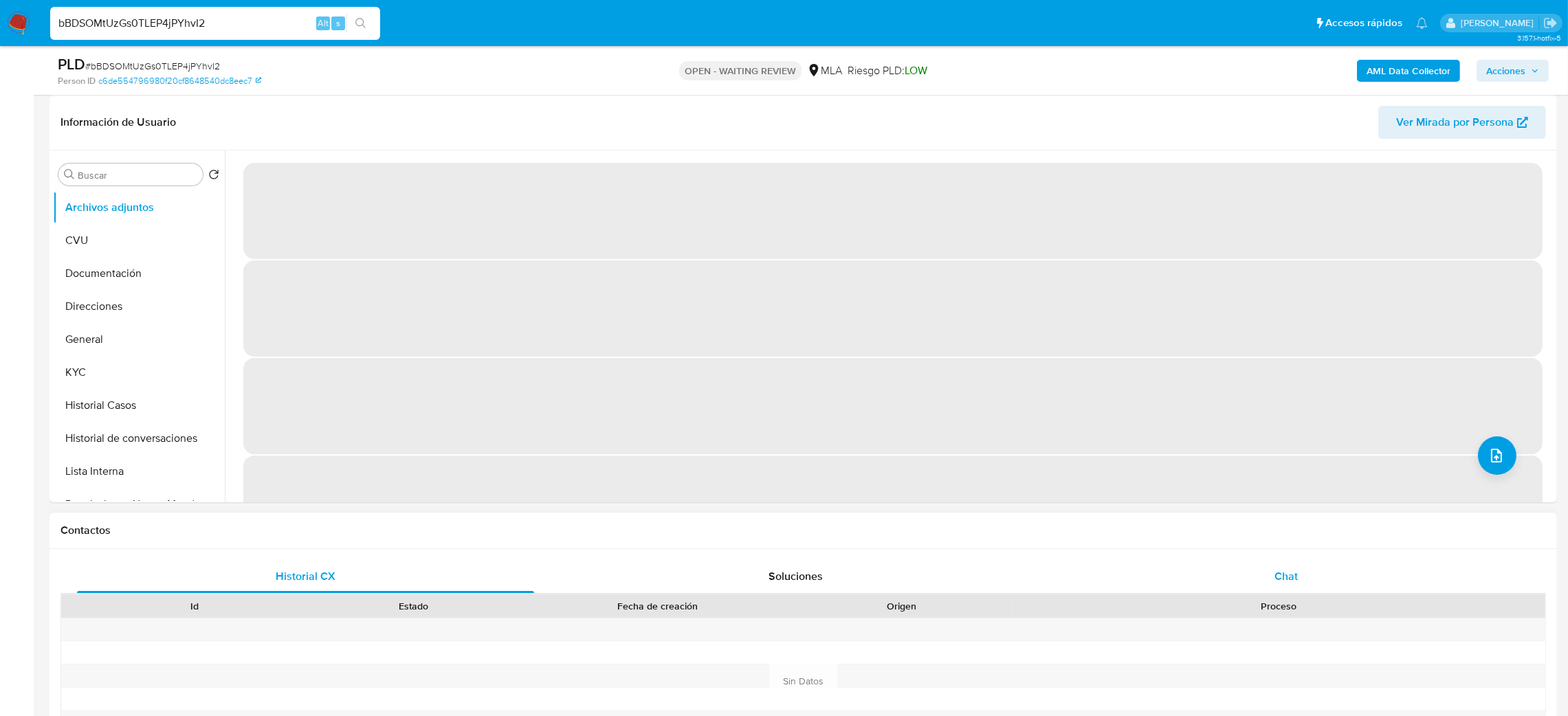
select select "10"
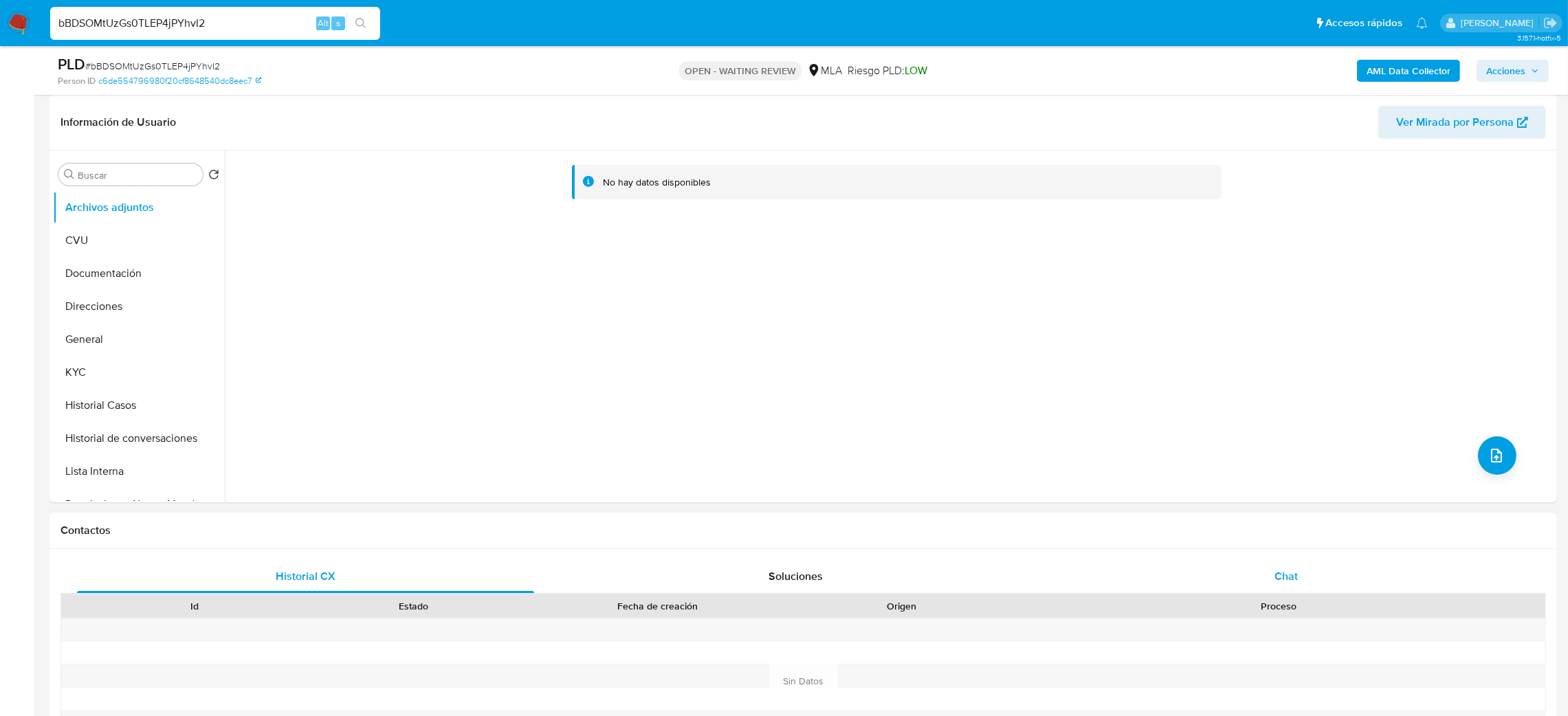
drag, startPoint x: 1290, startPoint y: 585, endPoint x: 1277, endPoint y: 584, distance: 13.0
click at [1292, 585] on div "Chat" at bounding box center [1286, 576] width 457 height 33
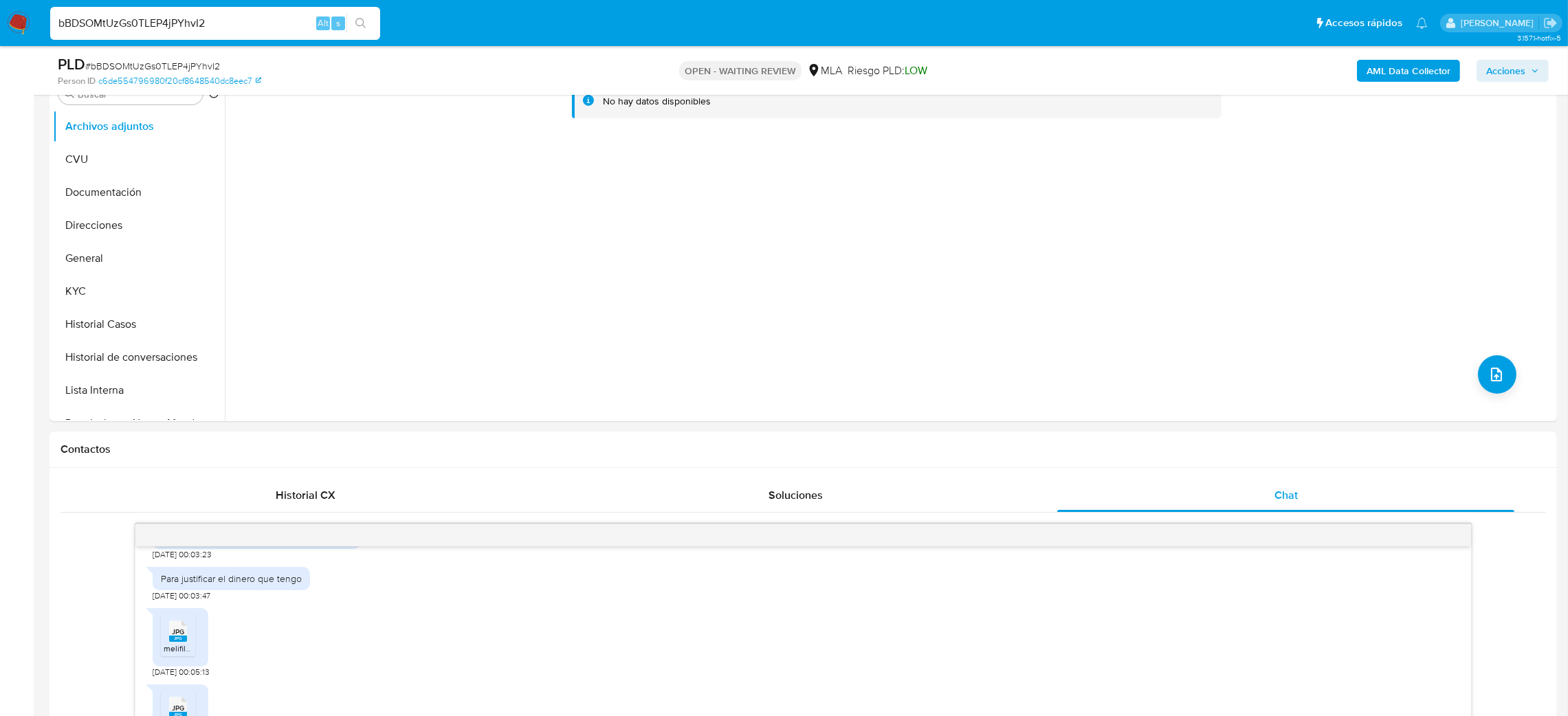
scroll to position [103, 0]
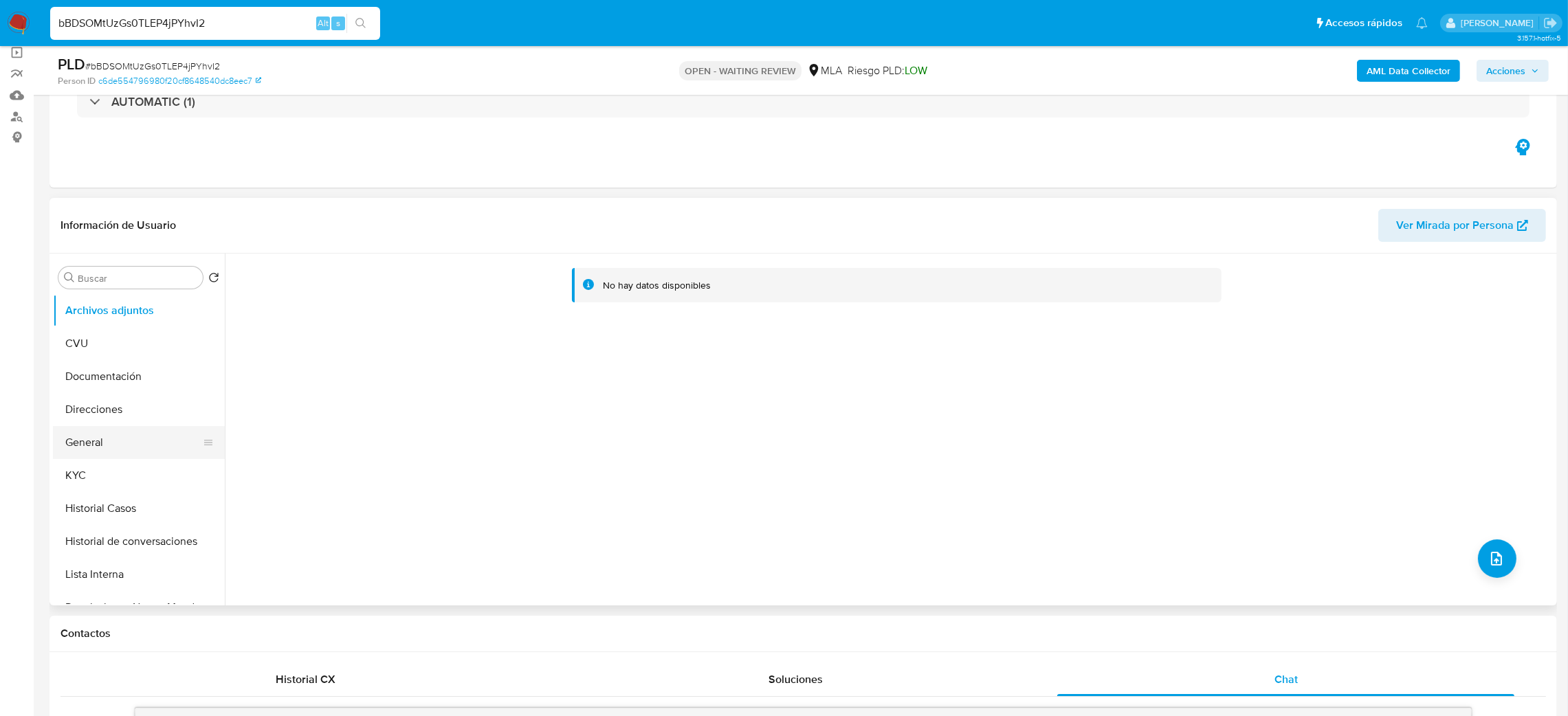
click at [121, 433] on button "General" at bounding box center [133, 442] width 161 height 33
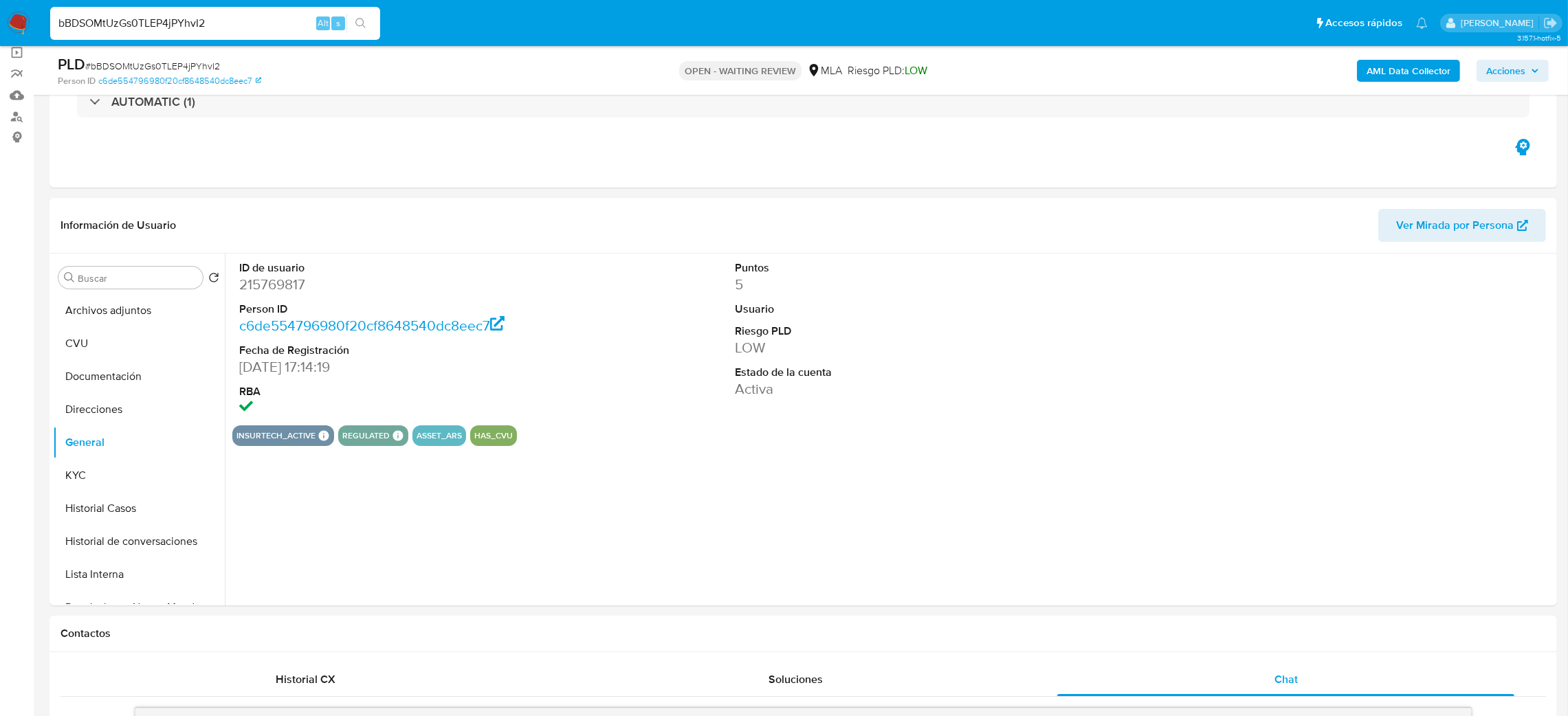
click at [251, 287] on dd "215769817" at bounding box center [397, 284] width 317 height 19
copy dd "215769817"
click at [107, 489] on button "KYC" at bounding box center [133, 476] width 161 height 33
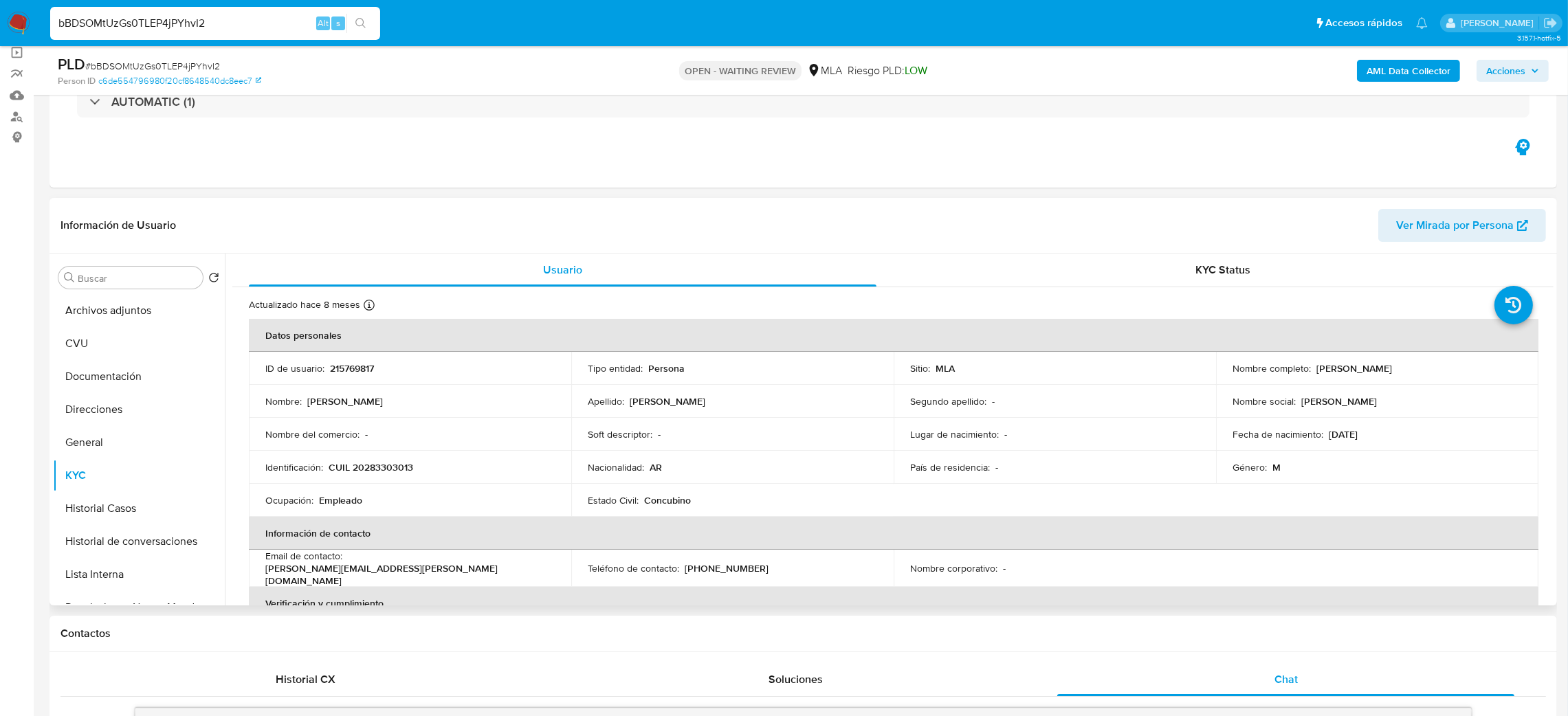
click at [373, 469] on p "CUIL 20283303013" at bounding box center [371, 467] width 85 height 13
click at [373, 468] on p "CUIL 20283303013" at bounding box center [371, 467] width 85 height 13
copy p "20283303013"
click at [349, 498] on p "Empleado" at bounding box center [340, 500] width 43 height 13
drag, startPoint x: 363, startPoint y: 472, endPoint x: 407, endPoint y: 473, distance: 44.0
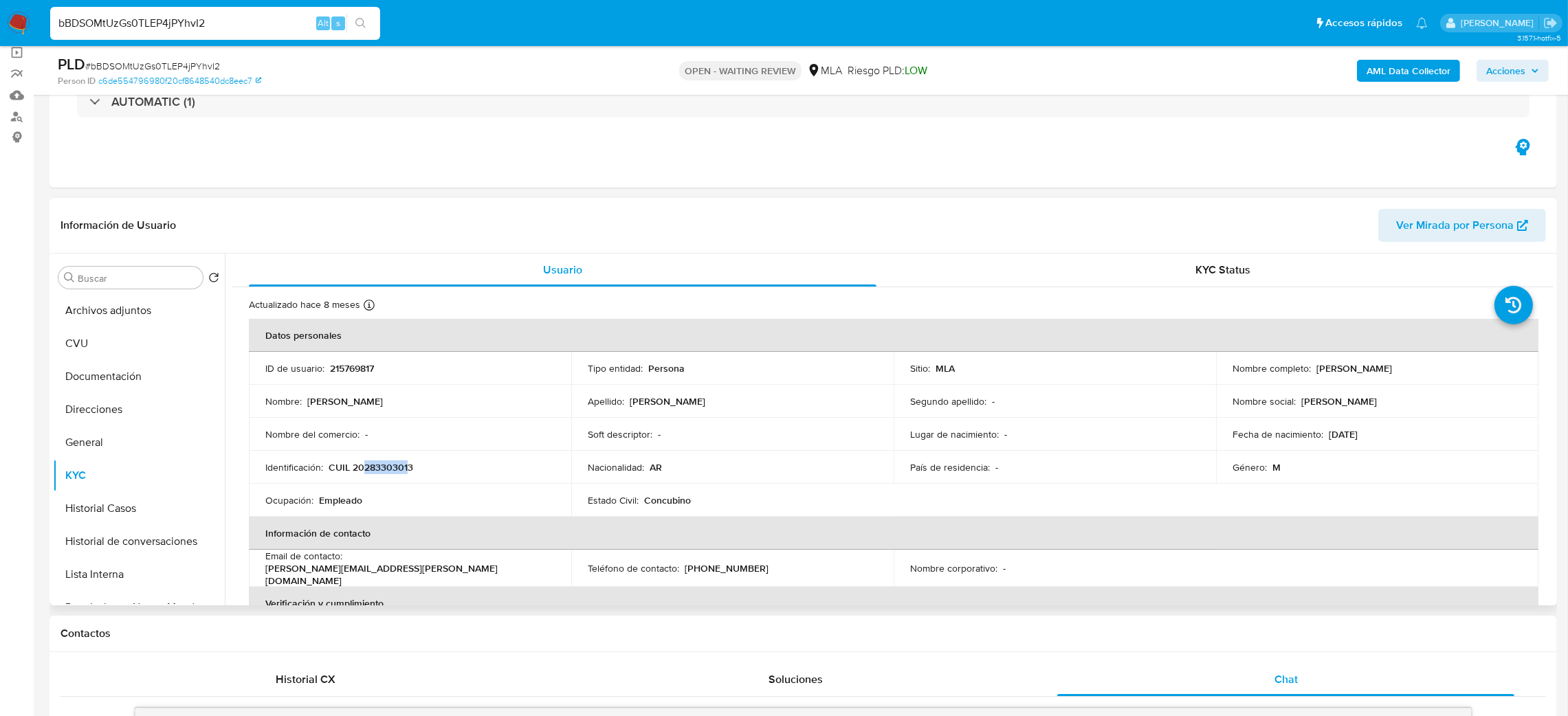
click at [407, 473] on p "CUIL 20283303013" at bounding box center [371, 467] width 85 height 13
copy p "28330301"
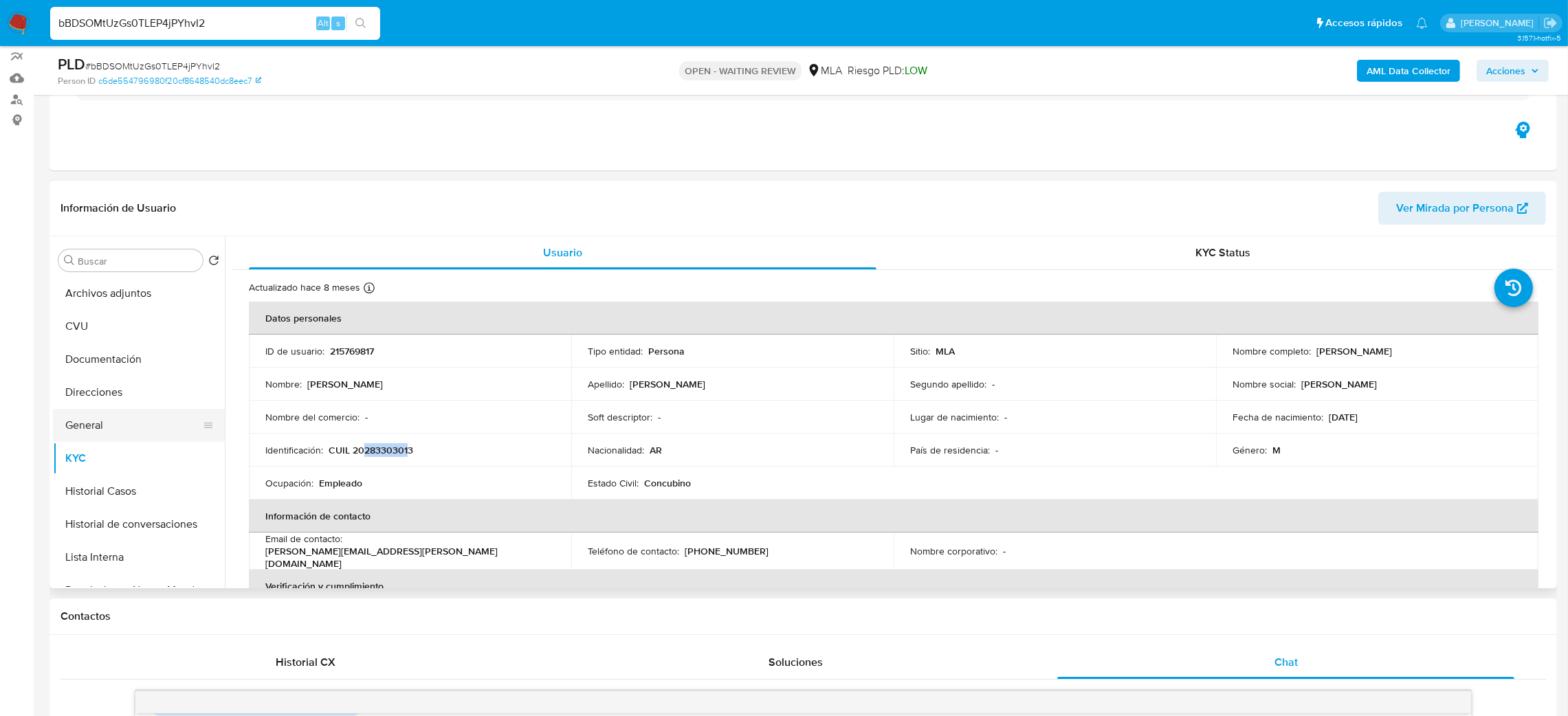
scroll to position [78, 0]
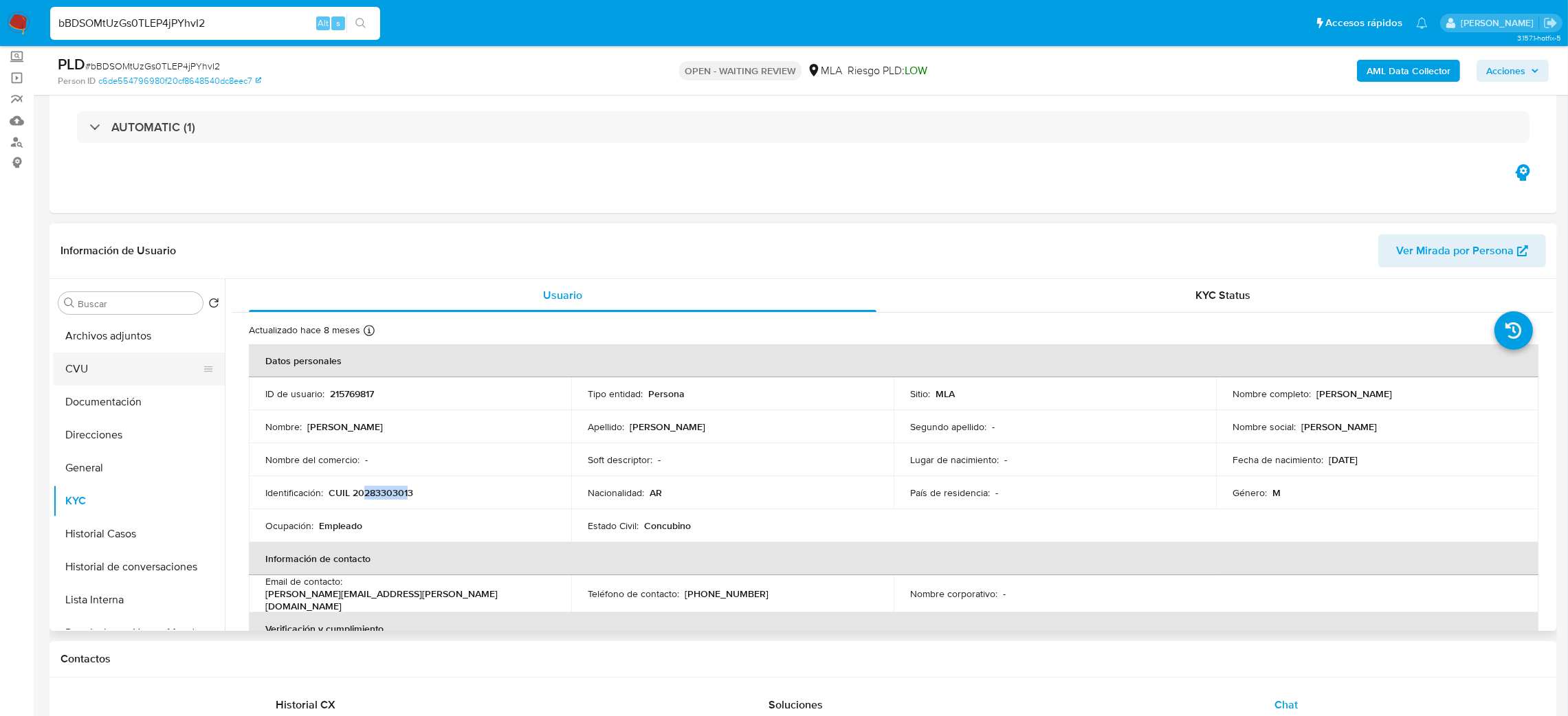
click at [126, 366] on button "CVU" at bounding box center [133, 369] width 161 height 33
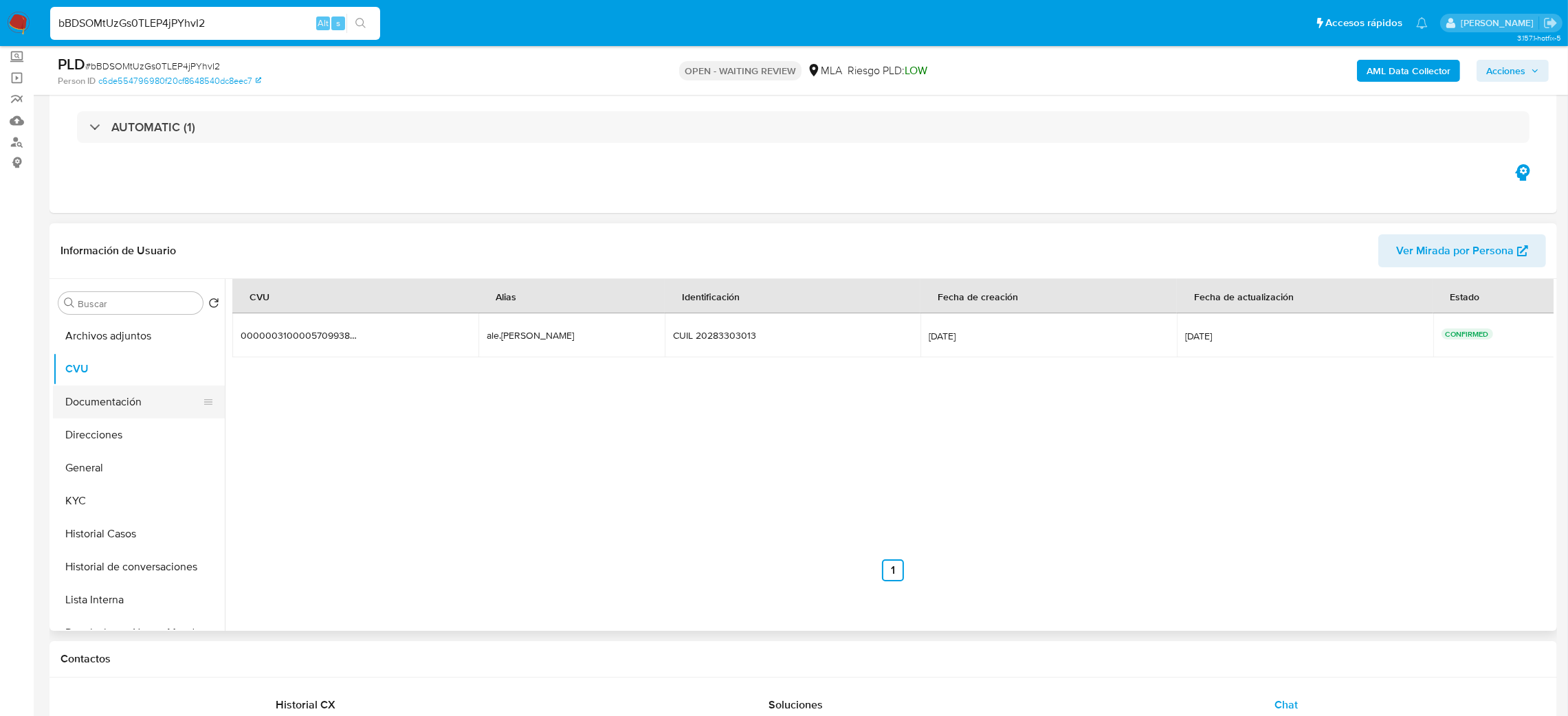
click at [130, 407] on button "Documentación" at bounding box center [133, 402] width 161 height 33
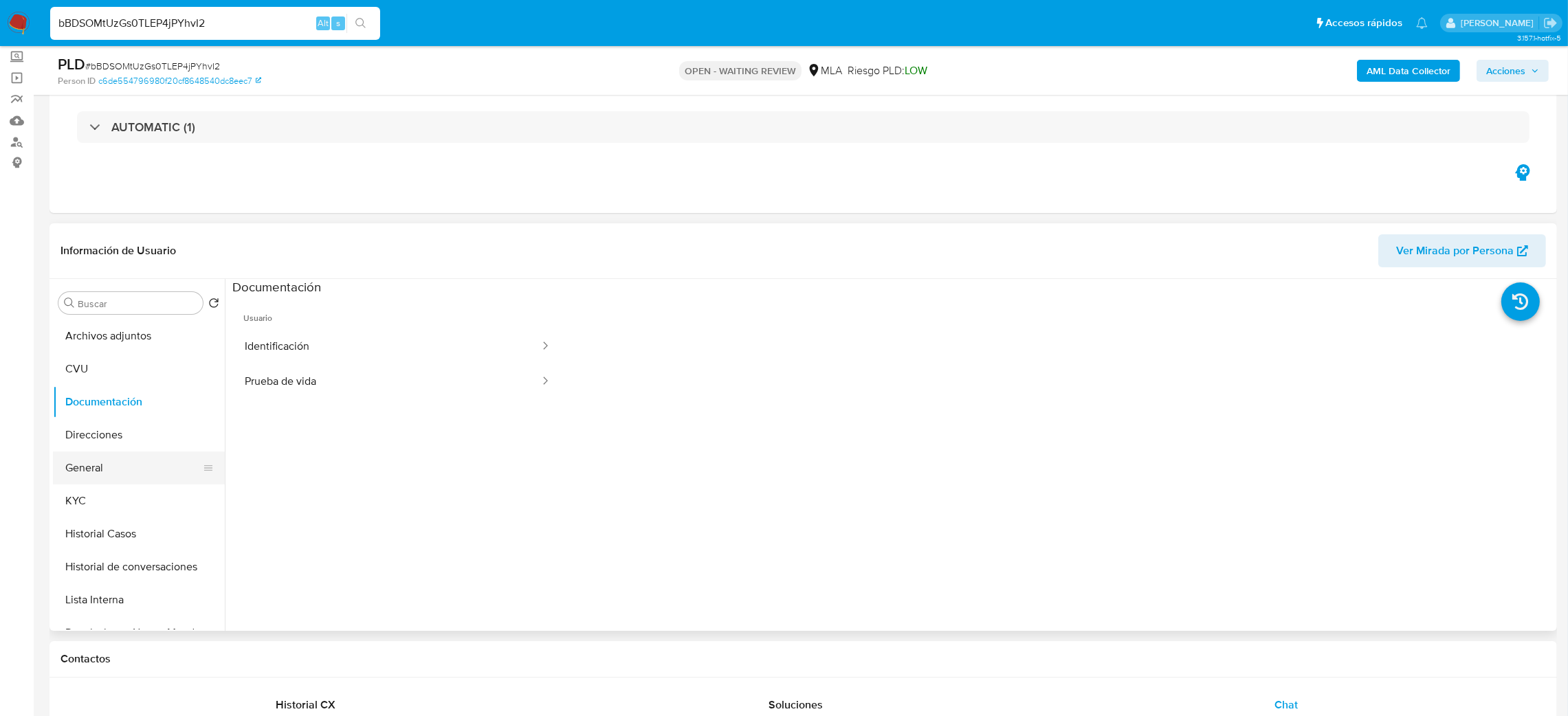
click at [121, 477] on button "General" at bounding box center [133, 468] width 161 height 33
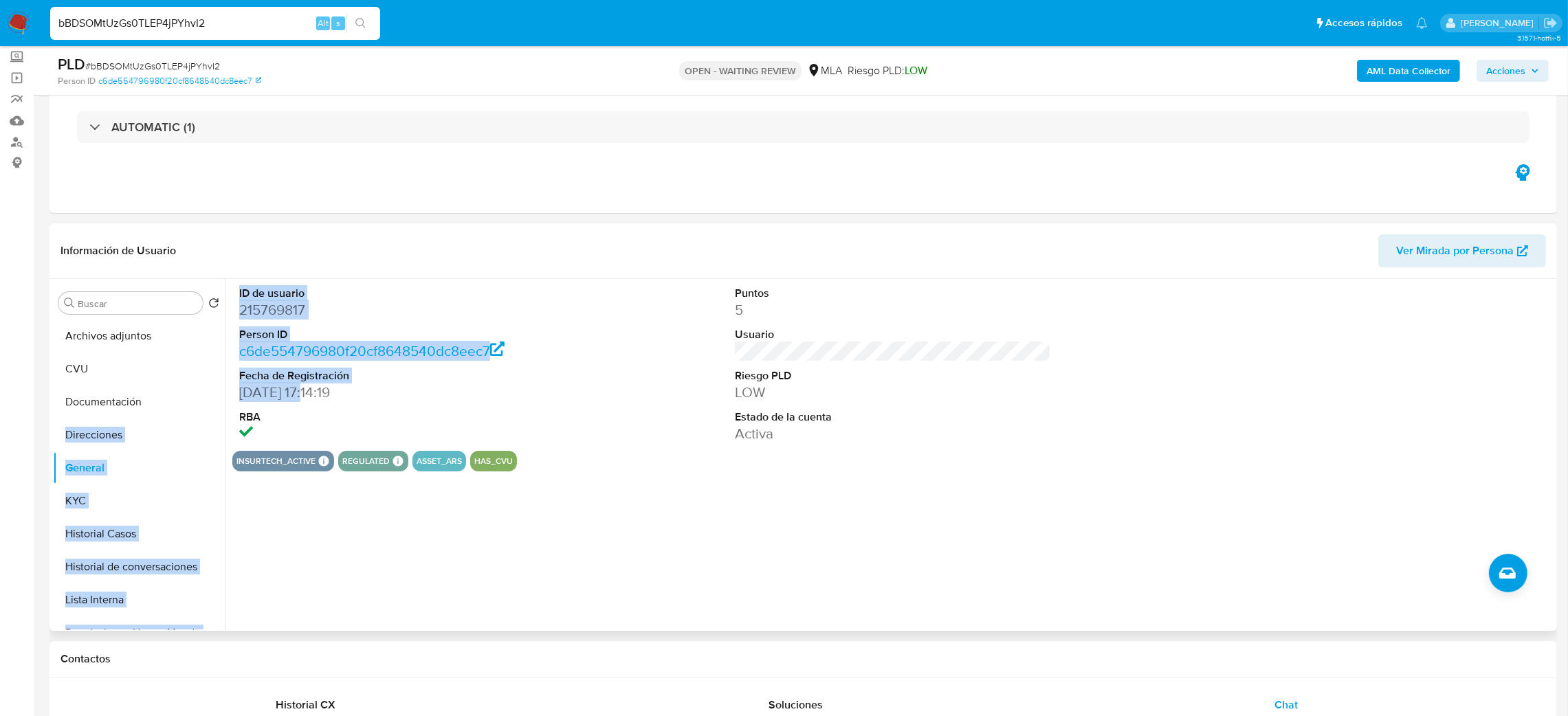
drag, startPoint x: 311, startPoint y: 395, endPoint x: 224, endPoint y: 394, distance: 87.0
click at [224, 394] on div "Buscar Volver al orden por defecto Archivos adjuntos CVU Documentación Direccio…" at bounding box center [803, 455] width 1501 height 352
copy div "Documentación Direcciones General KYC Historial Casos Historial de conversacion…"
drag, startPoint x: 276, startPoint y: 393, endPoint x: 291, endPoint y: 395, distance: 15.1
click at [278, 393] on dd "30/05/2016 17:14:19" at bounding box center [397, 392] width 317 height 19
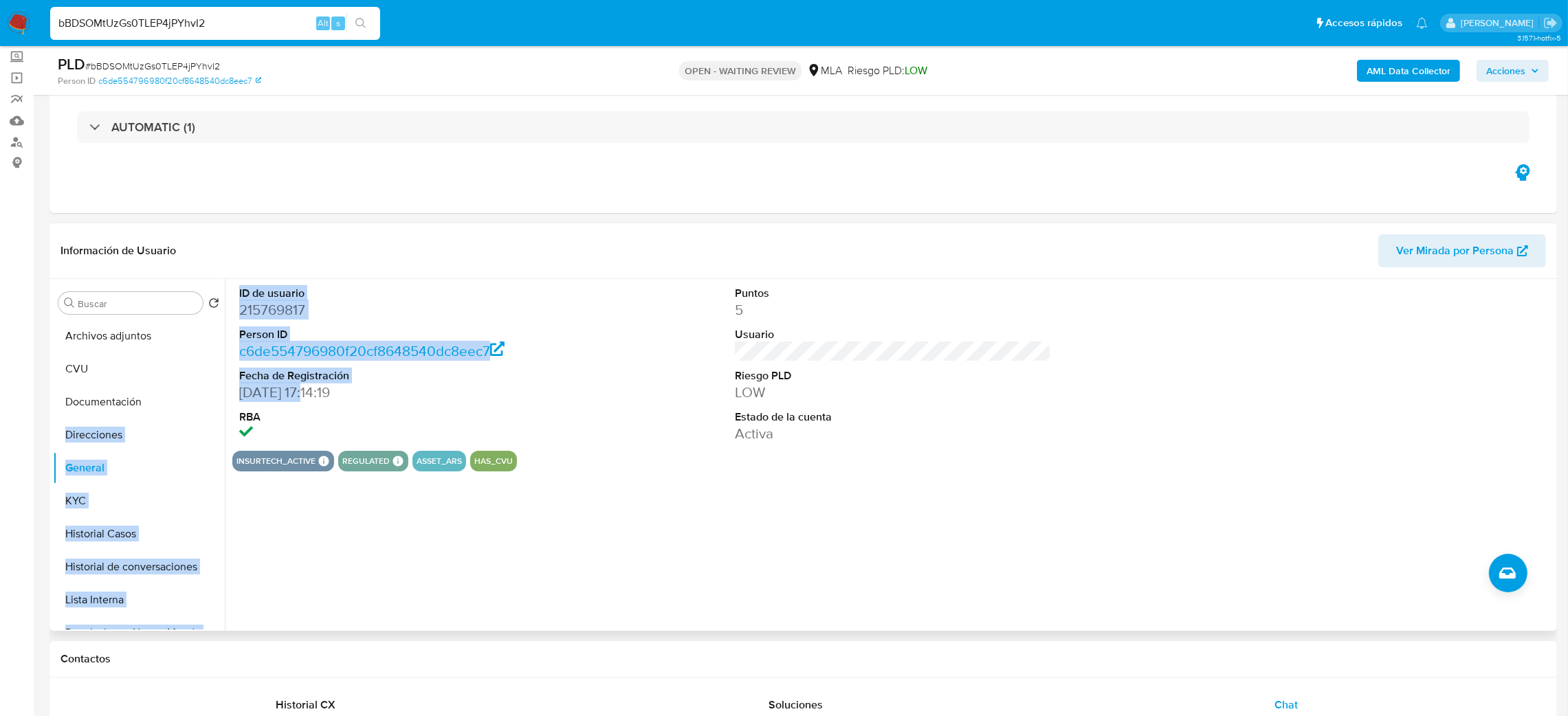
click at [308, 395] on dd "30/05/2016 17:14:19" at bounding box center [397, 392] width 317 height 19
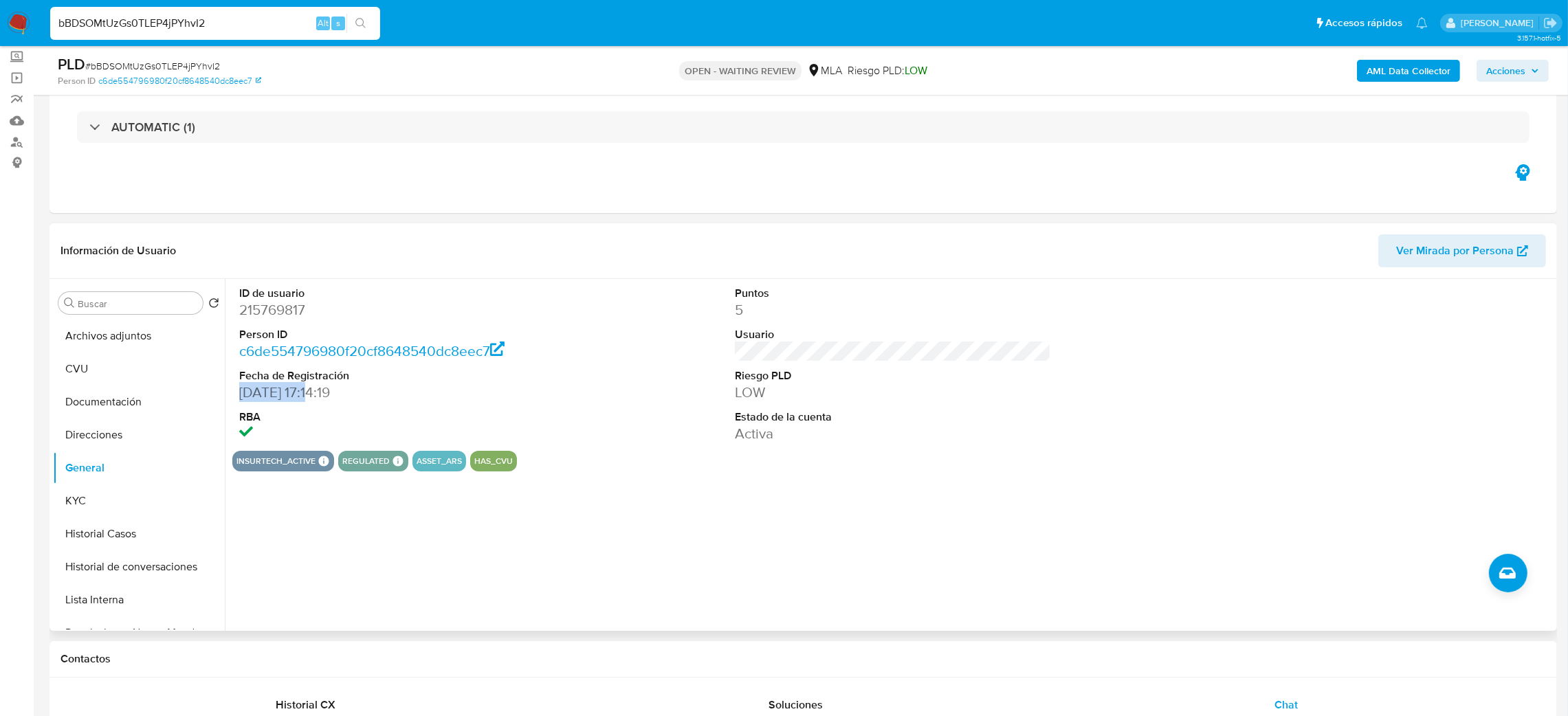
drag, startPoint x: 308, startPoint y: 395, endPoint x: 241, endPoint y: 395, distance: 67.0
click at [241, 395] on dd "30/05/2016 17:14:19" at bounding box center [397, 392] width 317 height 19
click at [78, 503] on button "KYC" at bounding box center [133, 501] width 161 height 33
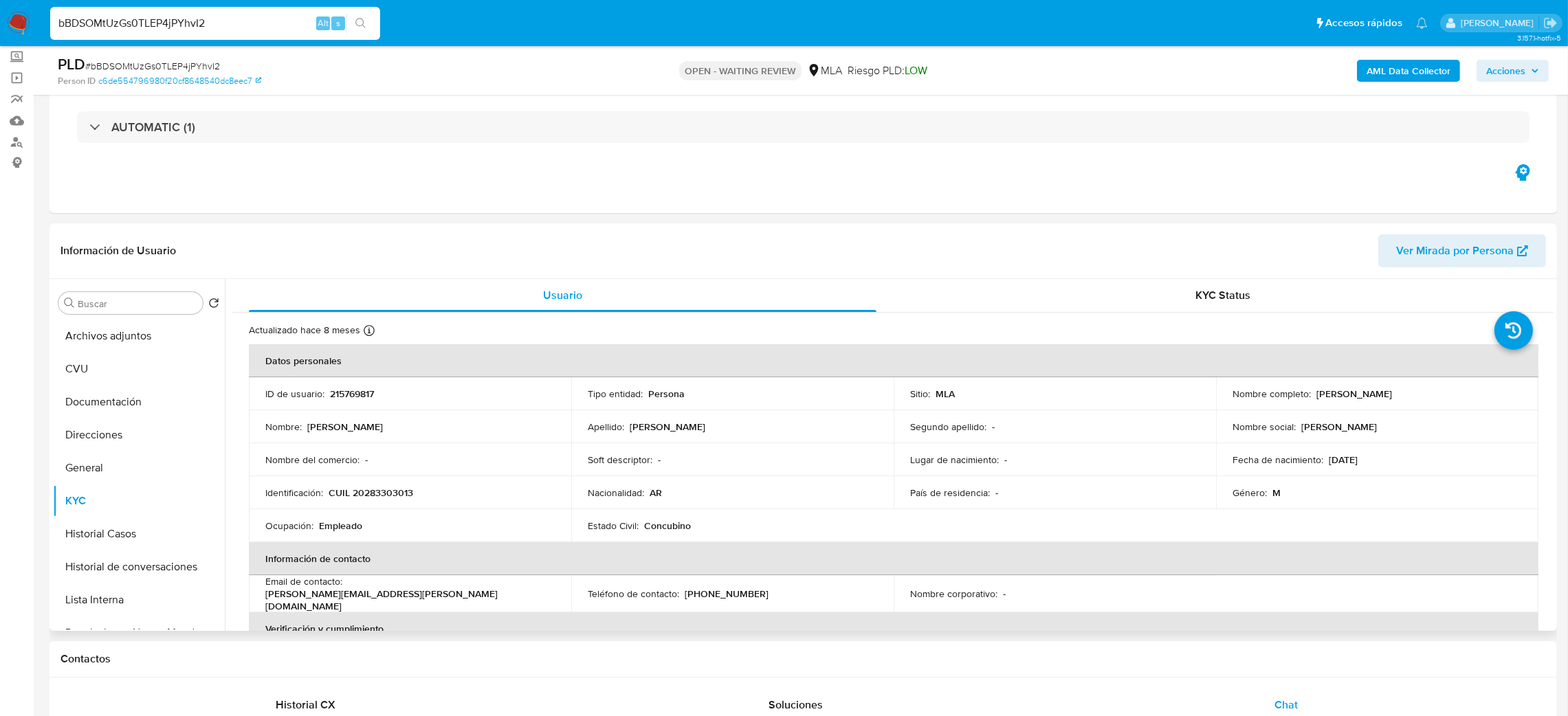
drag, startPoint x: 1322, startPoint y: 397, endPoint x: 1453, endPoint y: 390, distance: 131.2
click at [1453, 390] on div "Nombre completo : Alejandro Javier Herrera" at bounding box center [1377, 393] width 289 height 13
click at [373, 489] on p "CUIL 20283303013" at bounding box center [371, 492] width 85 height 13
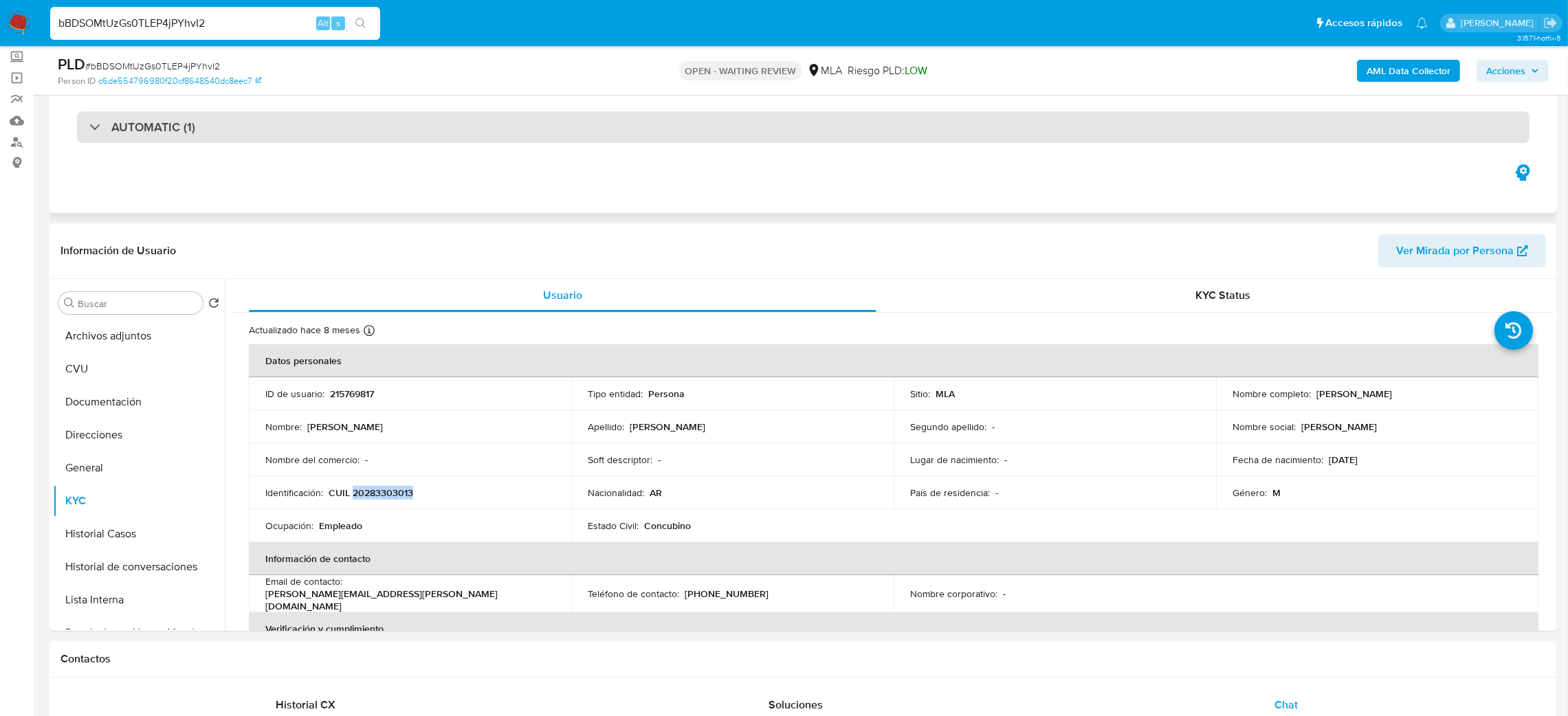
copy p "20283303013"
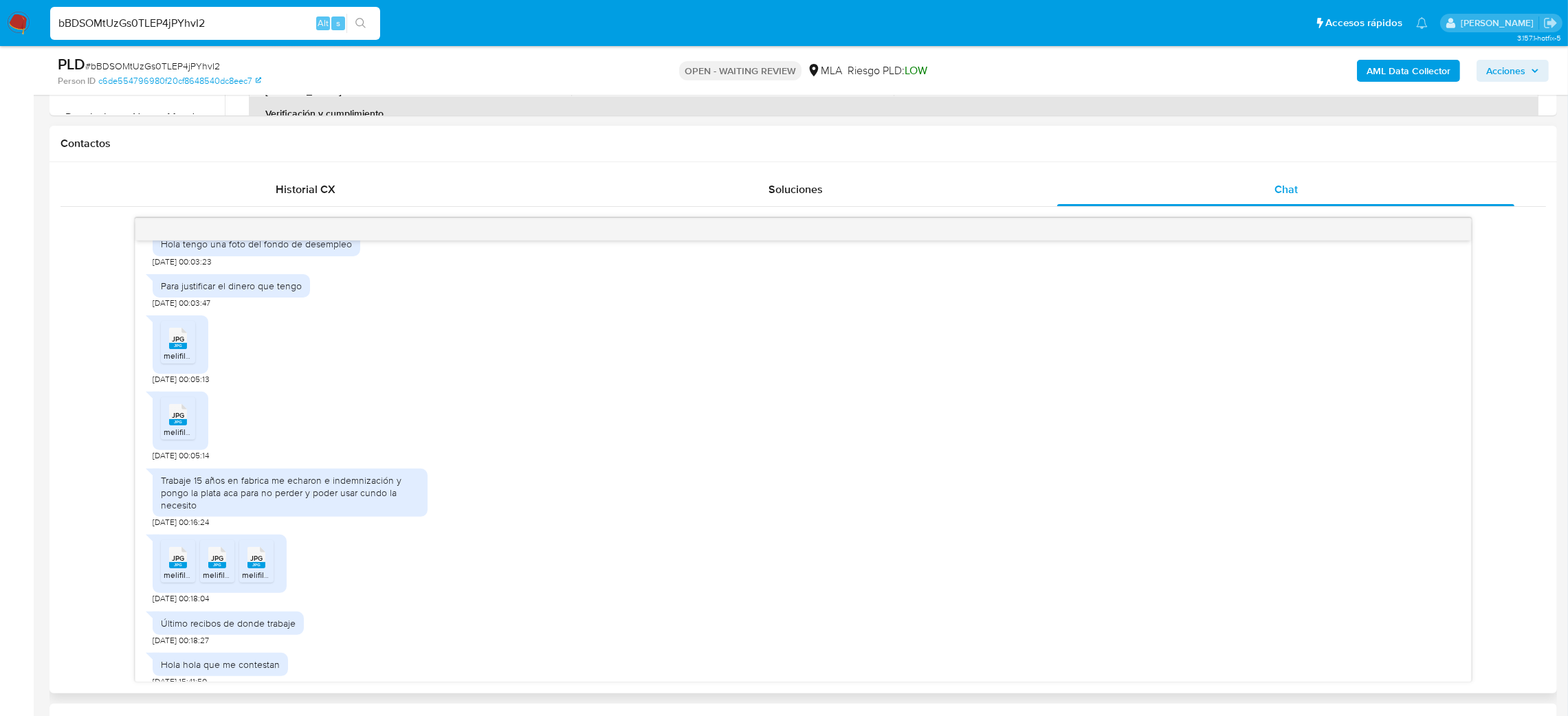
scroll to position [811, 0]
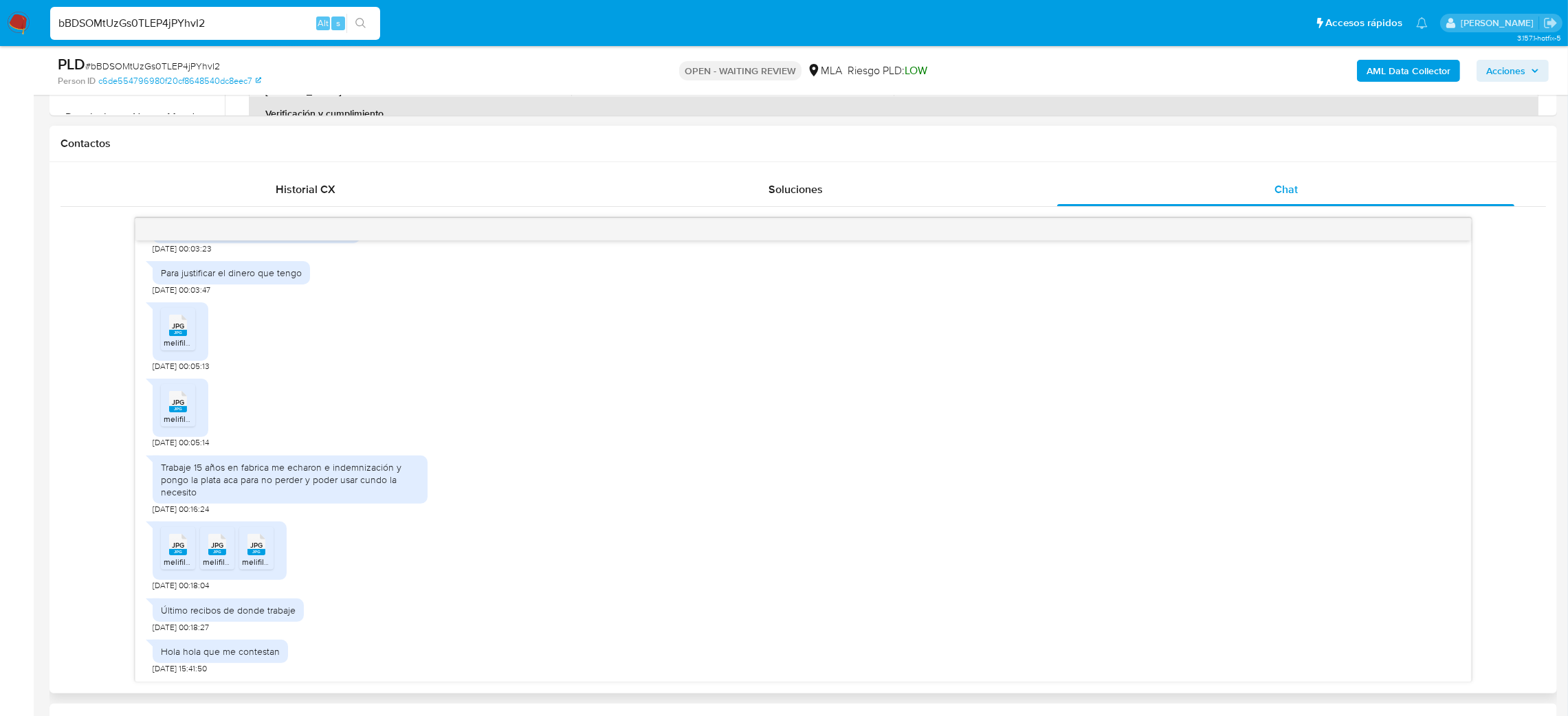
click at [307, 482] on div "Trabaje 15 años en fabrica me echaron e indemnización y pongo la plata aca para…" at bounding box center [290, 480] width 258 height 38
copy div "Trabaje 15 años en fabrica me echaron e indemnización y pongo la plata aca para…"
click at [290, 493] on div "Trabaje 15 años en fabrica me echaron e indemnización y pongo la plata aca para…" at bounding box center [290, 480] width 258 height 38
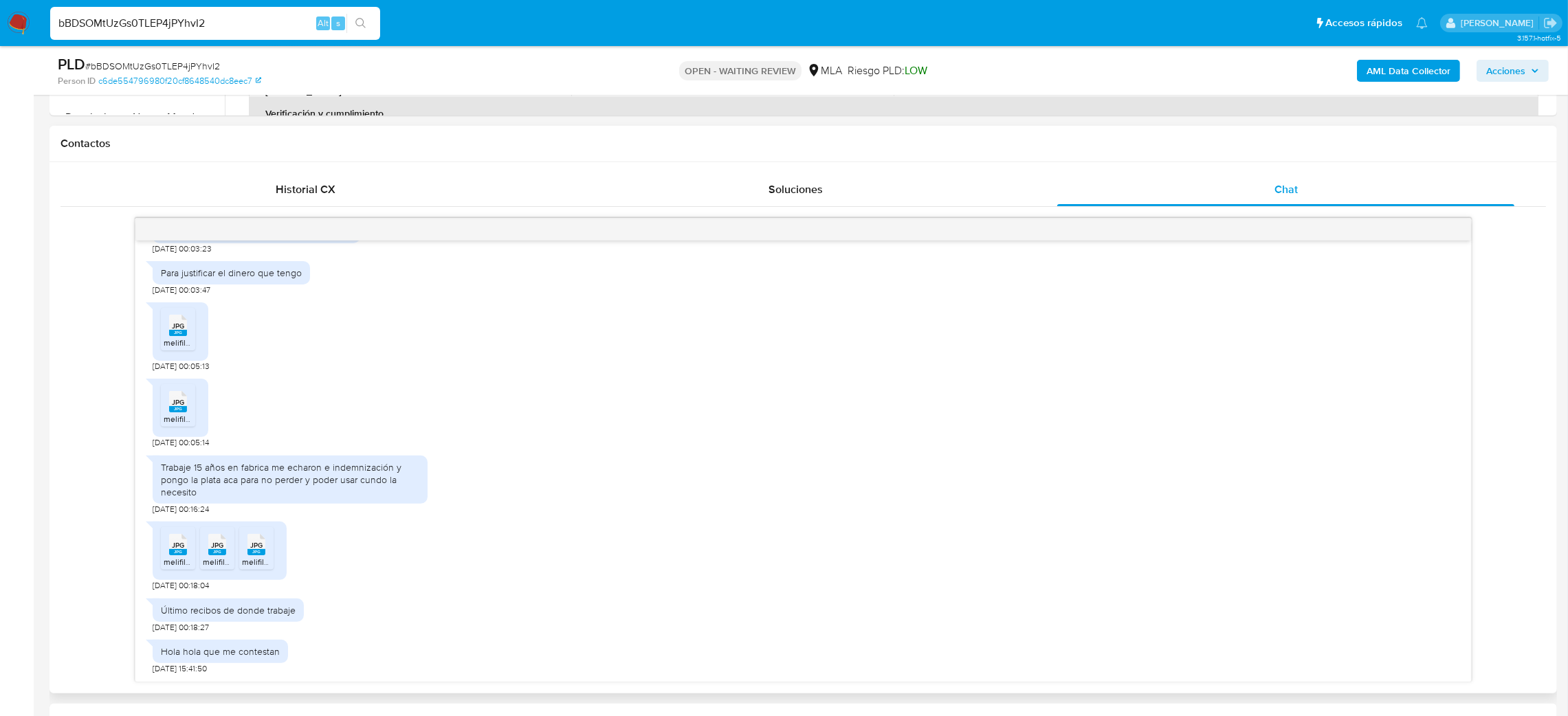
click at [182, 330] on span "JPG" at bounding box center [177, 326] width 13 height 9
click at [173, 419] on span "melifile390918436931756900.jpg" at bounding box center [225, 419] width 122 height 12
drag, startPoint x: 176, startPoint y: 547, endPoint x: 214, endPoint y: 559, distance: 39.8
click at [178, 547] on span "JPG" at bounding box center [177, 544] width 13 height 9
click at [221, 559] on span "melifile1351335454661316294.jpg" at bounding box center [264, 562] width 123 height 12
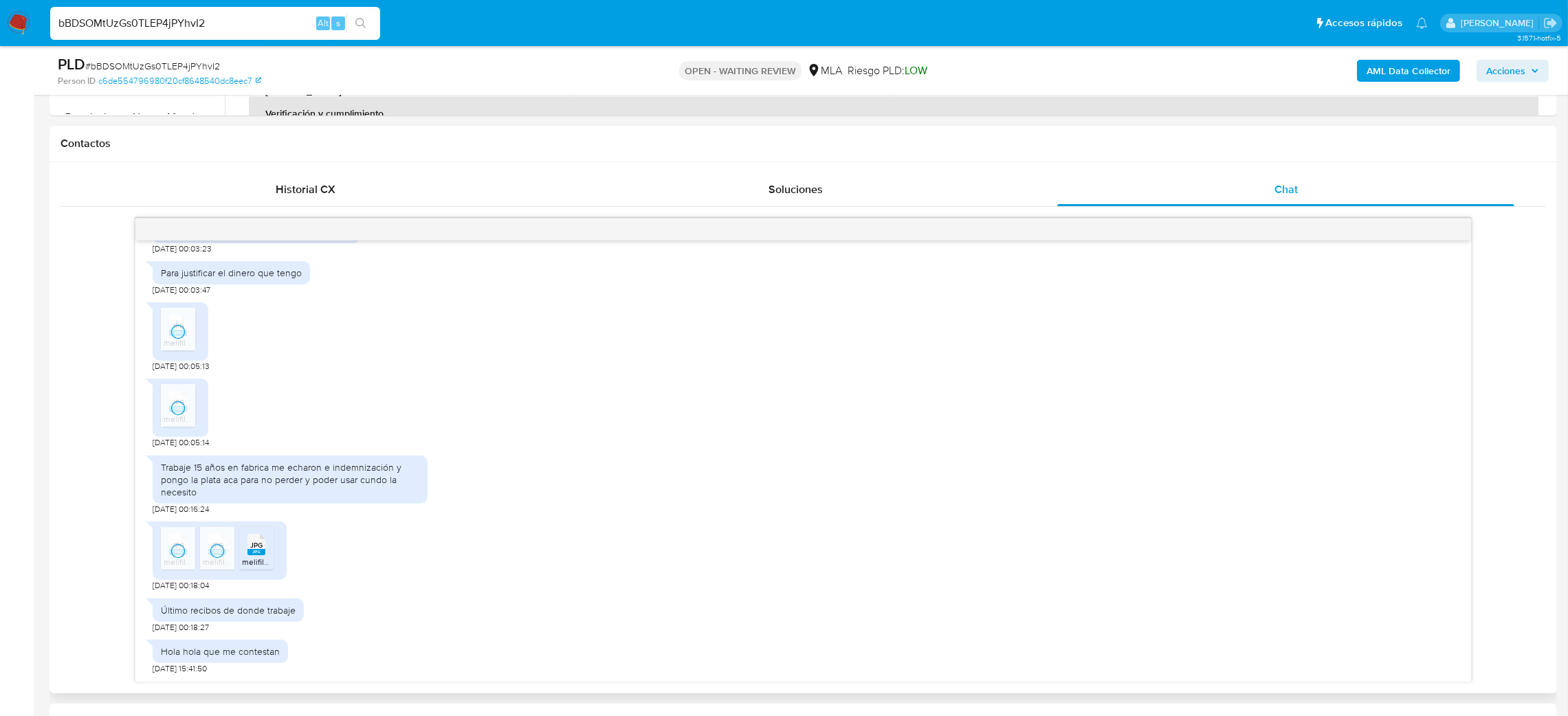
click at [261, 560] on span "melifile5198150565314223885.jpg" at bounding box center [305, 562] width 126 height 12
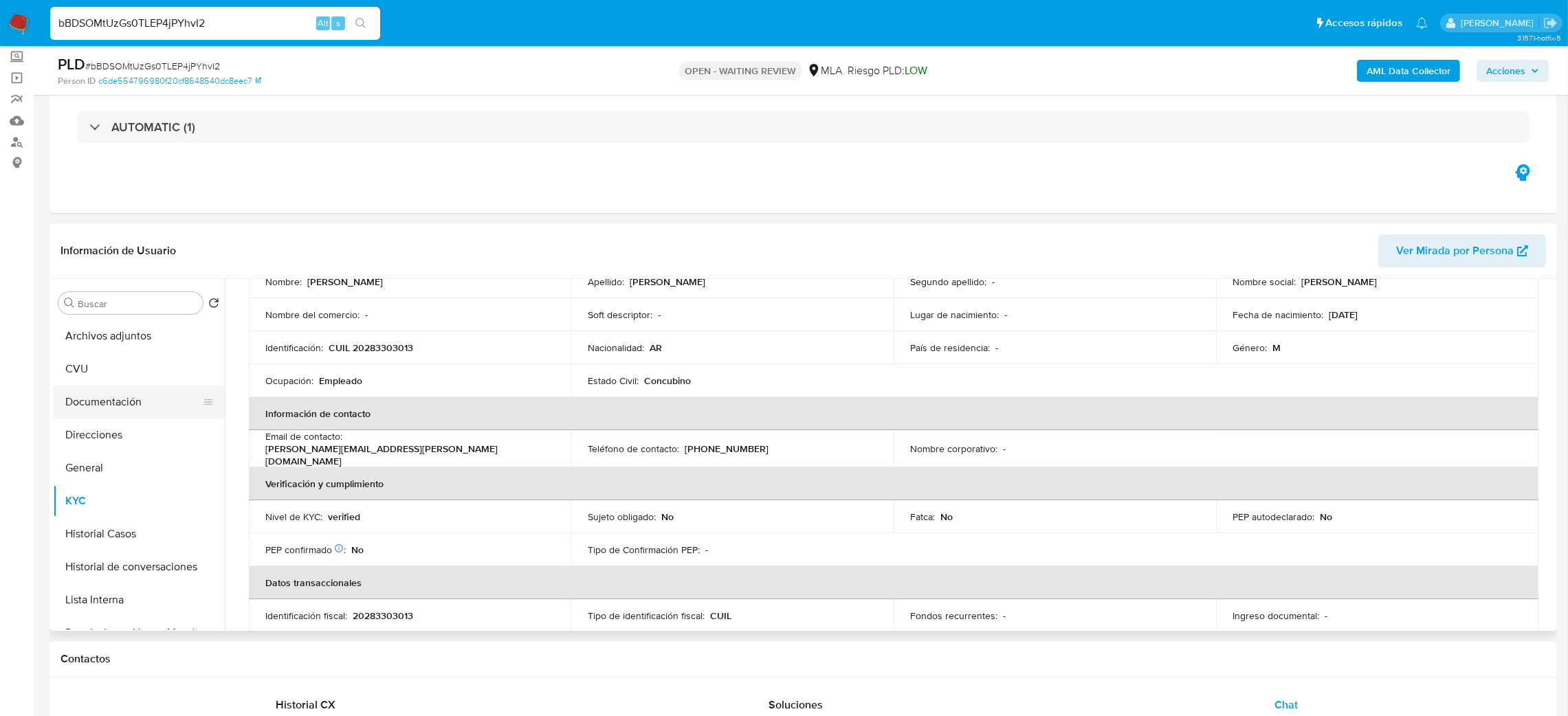
scroll to position [93, 0]
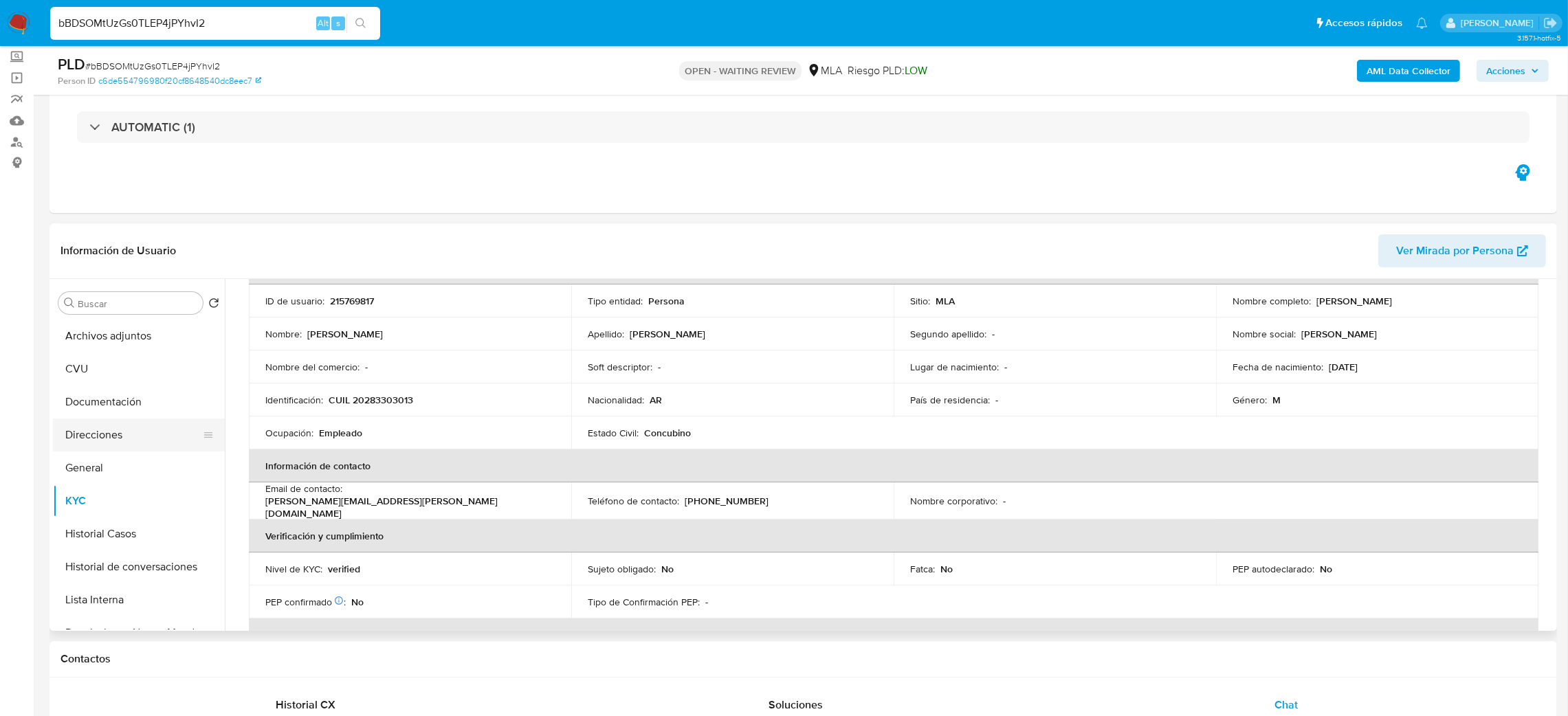
drag, startPoint x: 156, startPoint y: 426, endPoint x: 143, endPoint y: 433, distance: 14.8
click at [157, 426] on button "Direcciones" at bounding box center [133, 435] width 161 height 33
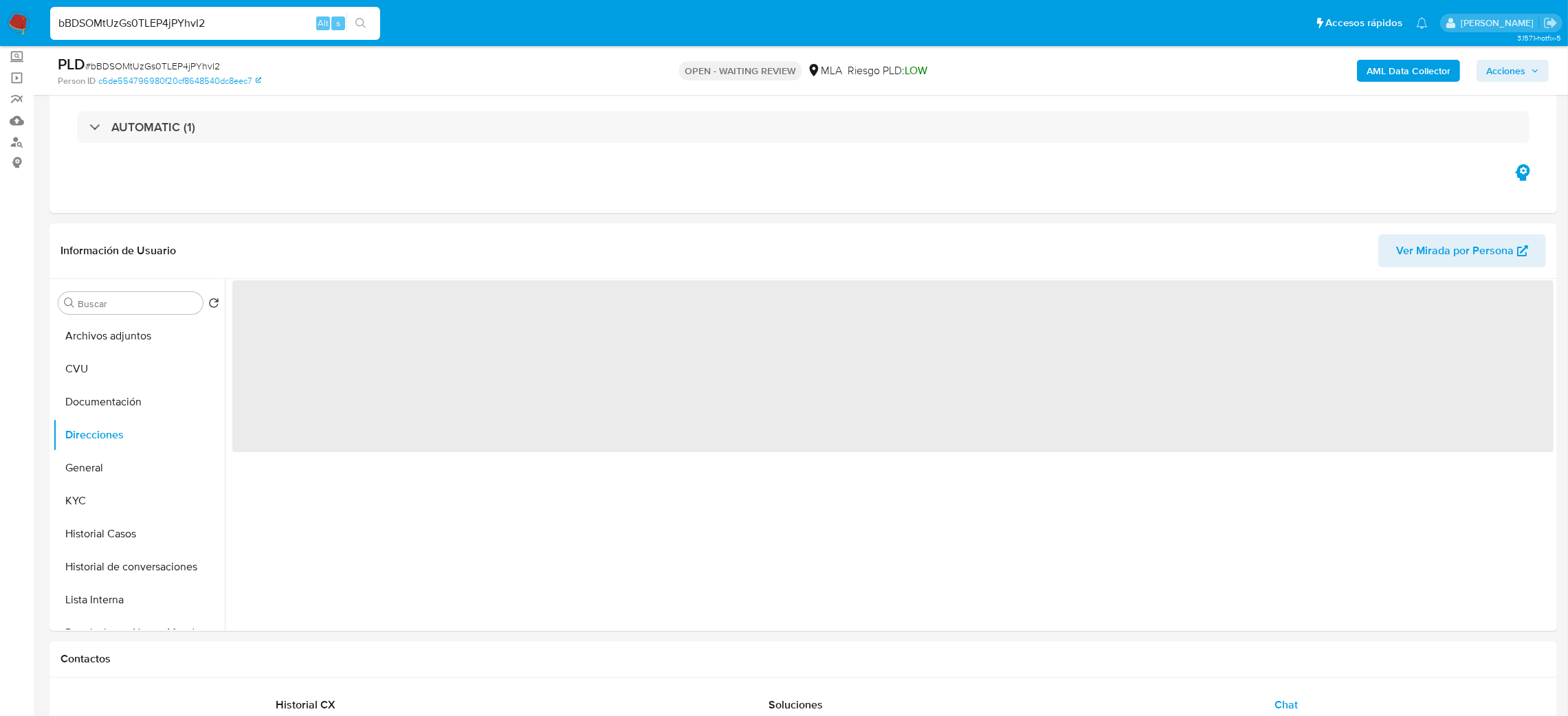
scroll to position [0, 0]
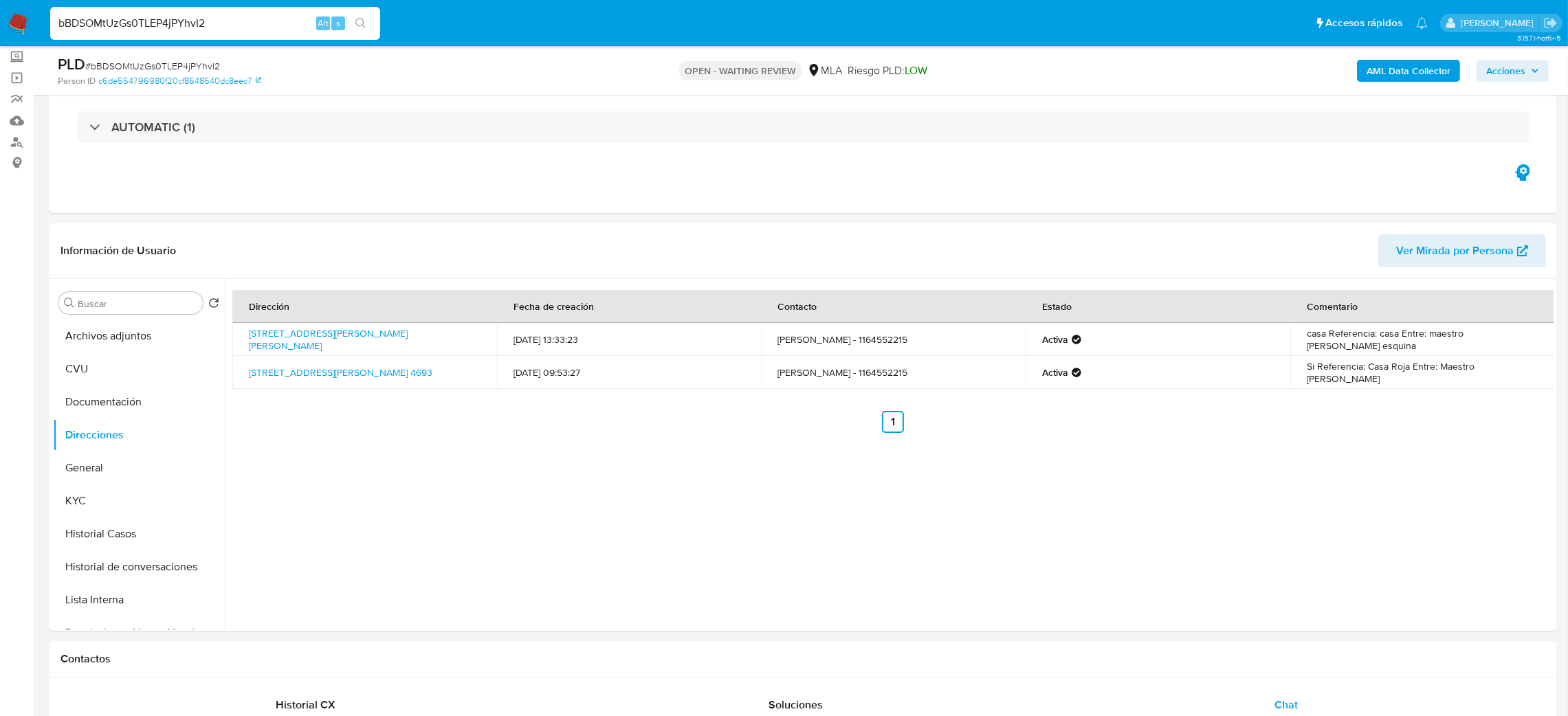
click at [196, 68] on span "# bBDSOMtUzGs0TLEP4jPYhvI2" at bounding box center [152, 66] width 135 height 13
copy span "bBDSOMtUzGs0TLEP4jPYhvI2"
click at [13, 13] on img at bounding box center [18, 23] width 23 height 23
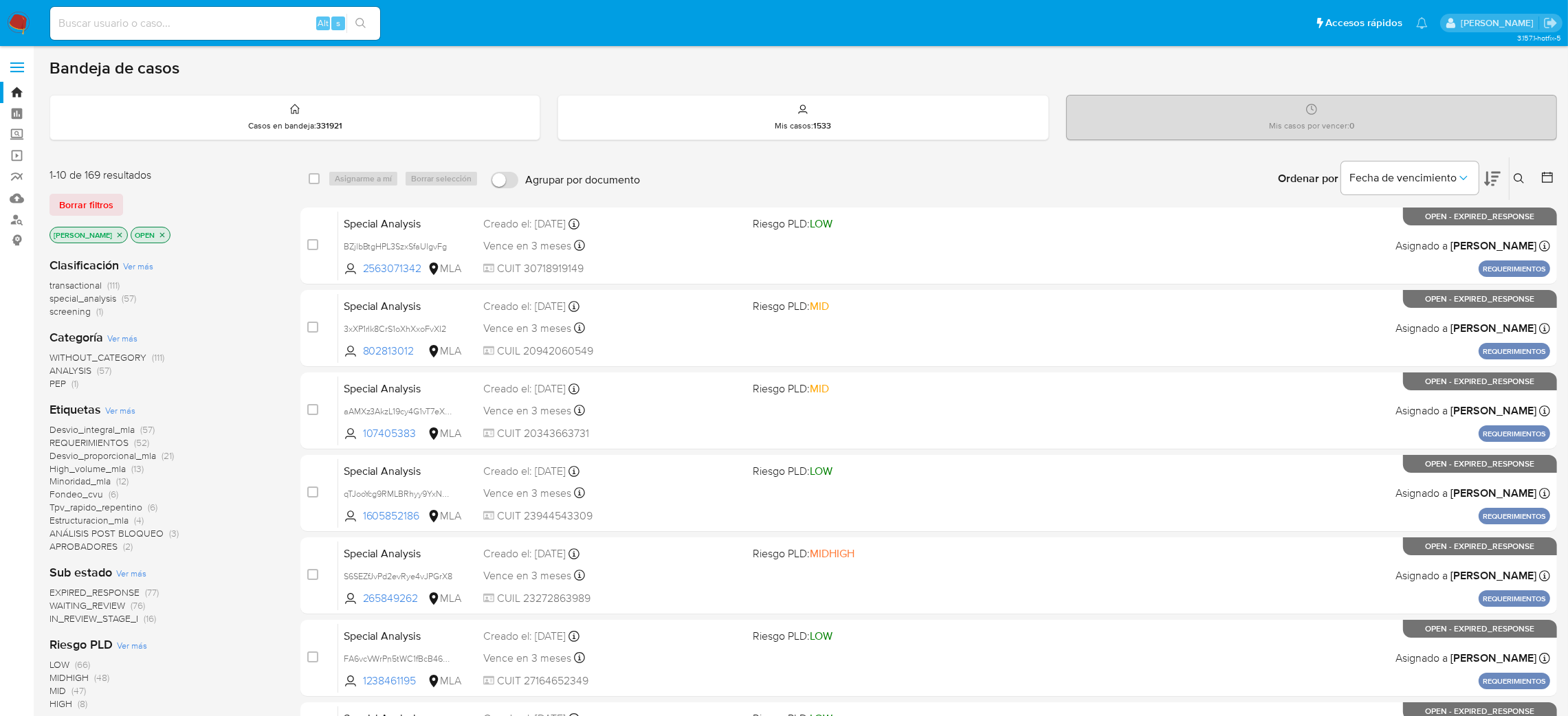
click at [1522, 177] on icon at bounding box center [1519, 178] width 11 height 11
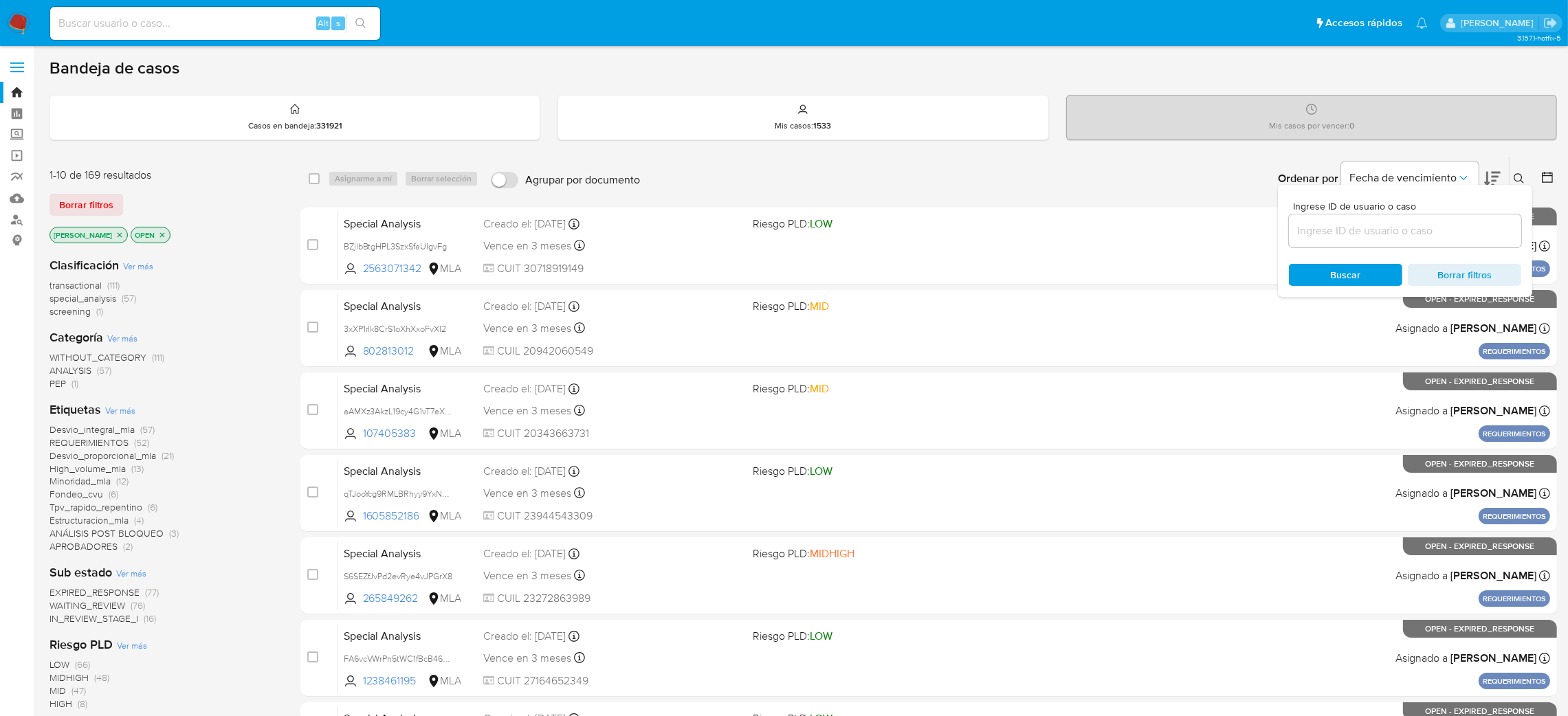
click at [1438, 222] on input at bounding box center [1405, 230] width 232 height 18
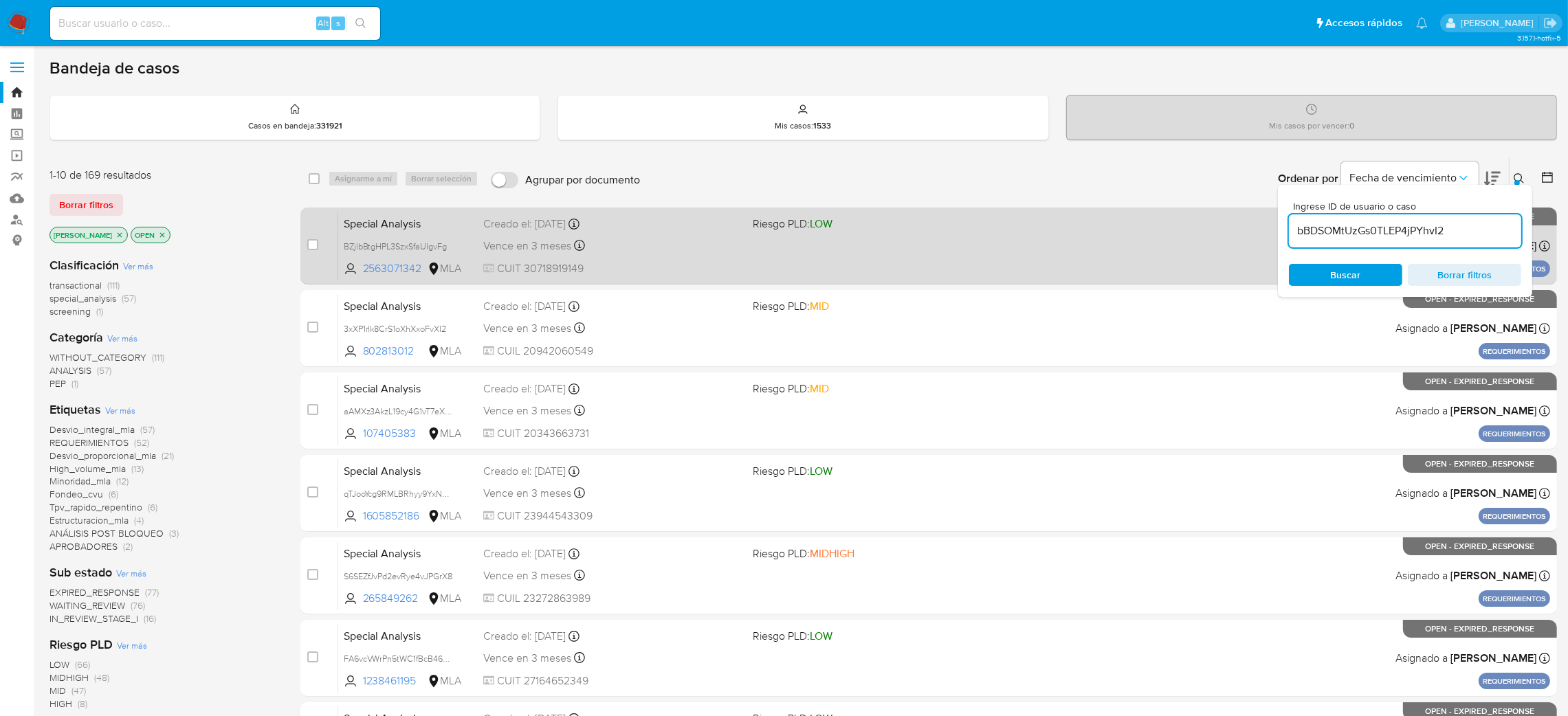
type input "bBDSOMtUzGs0TLEP4jPYhvI2"
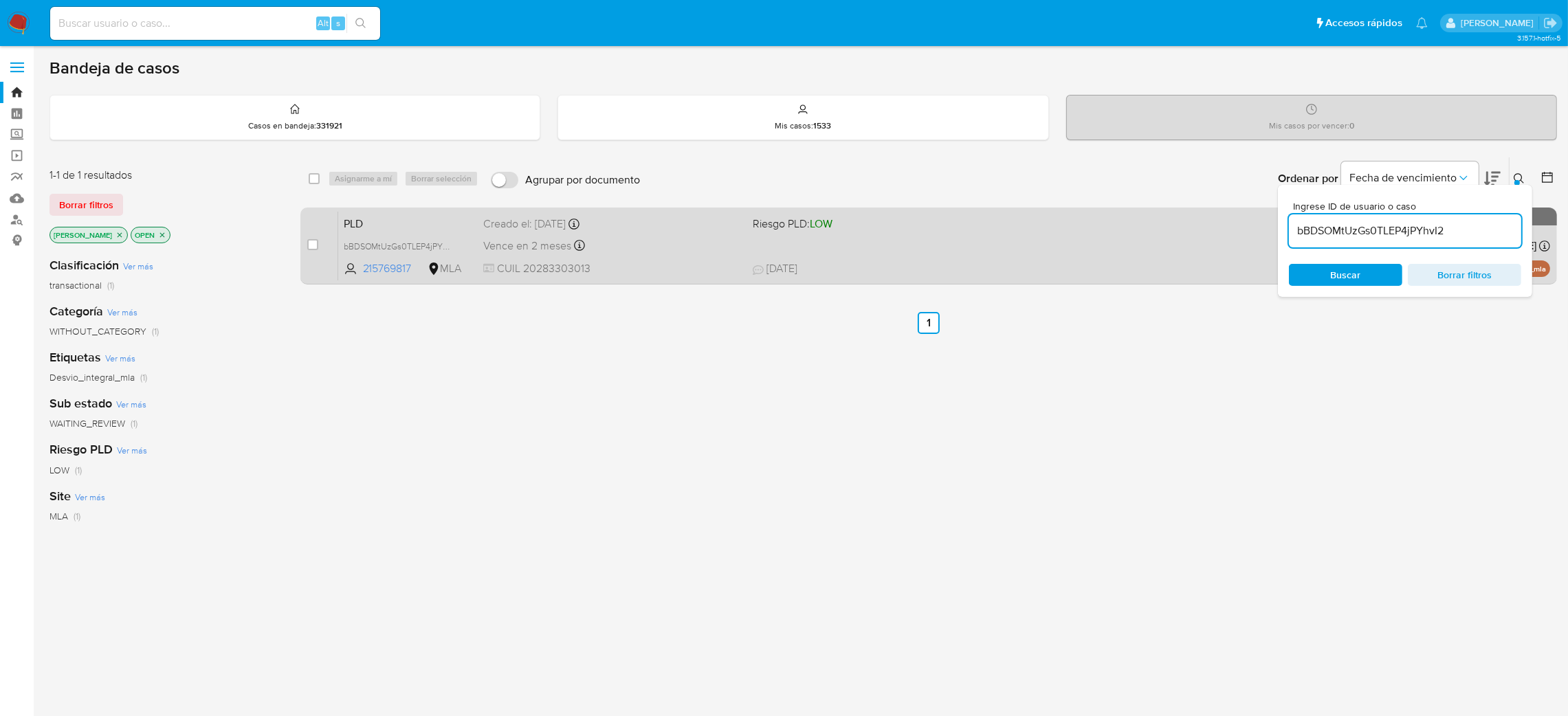
click at [306, 242] on div "case-item-checkbox No es posible asignar el caso PLD bBDSOMtUzGs0TLEP4jPYhvI2 2…" at bounding box center [929, 246] width 1257 height 77
click at [308, 246] on input "checkbox" at bounding box center [312, 244] width 11 height 11
checkbox input "true"
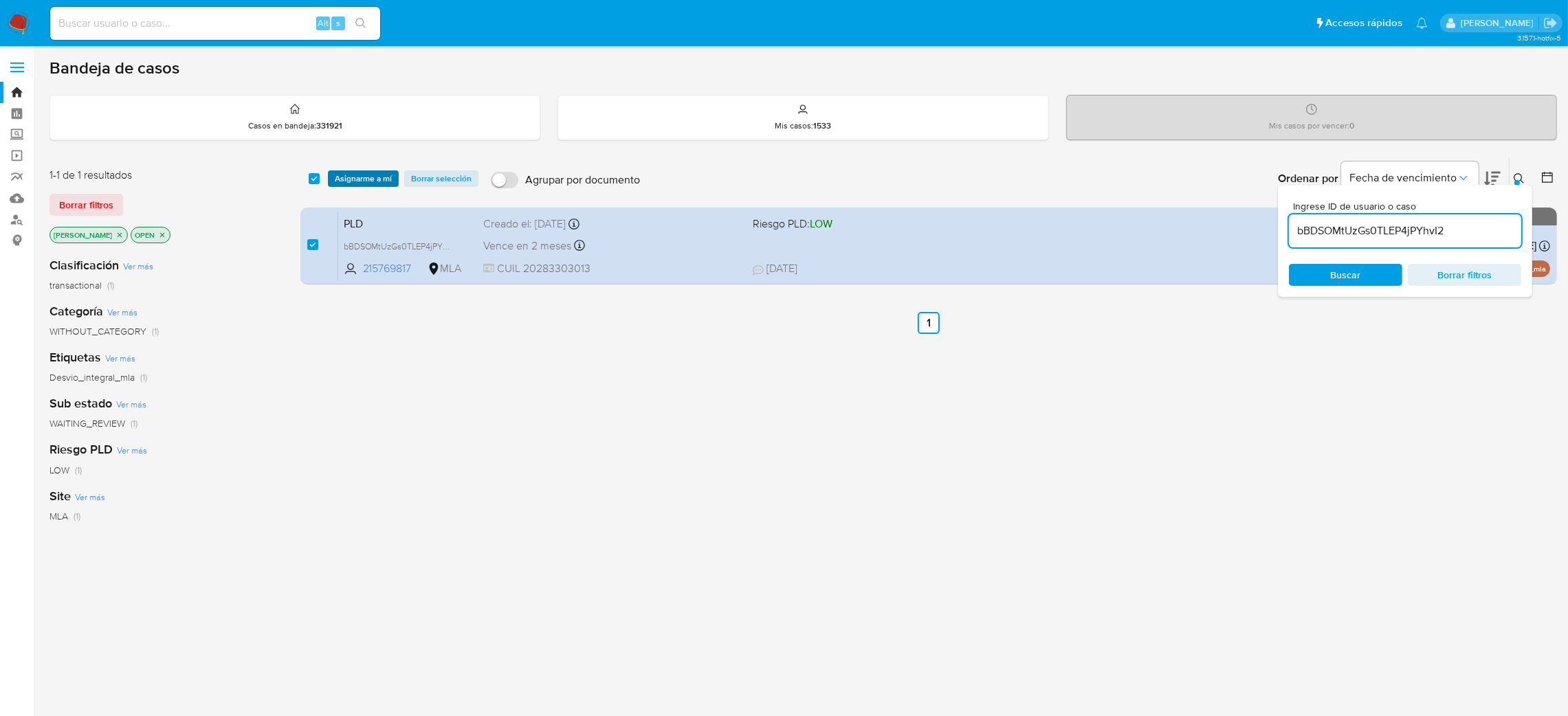
click at [368, 178] on span "Asignarme a mí" at bounding box center [362, 178] width 57 height 13
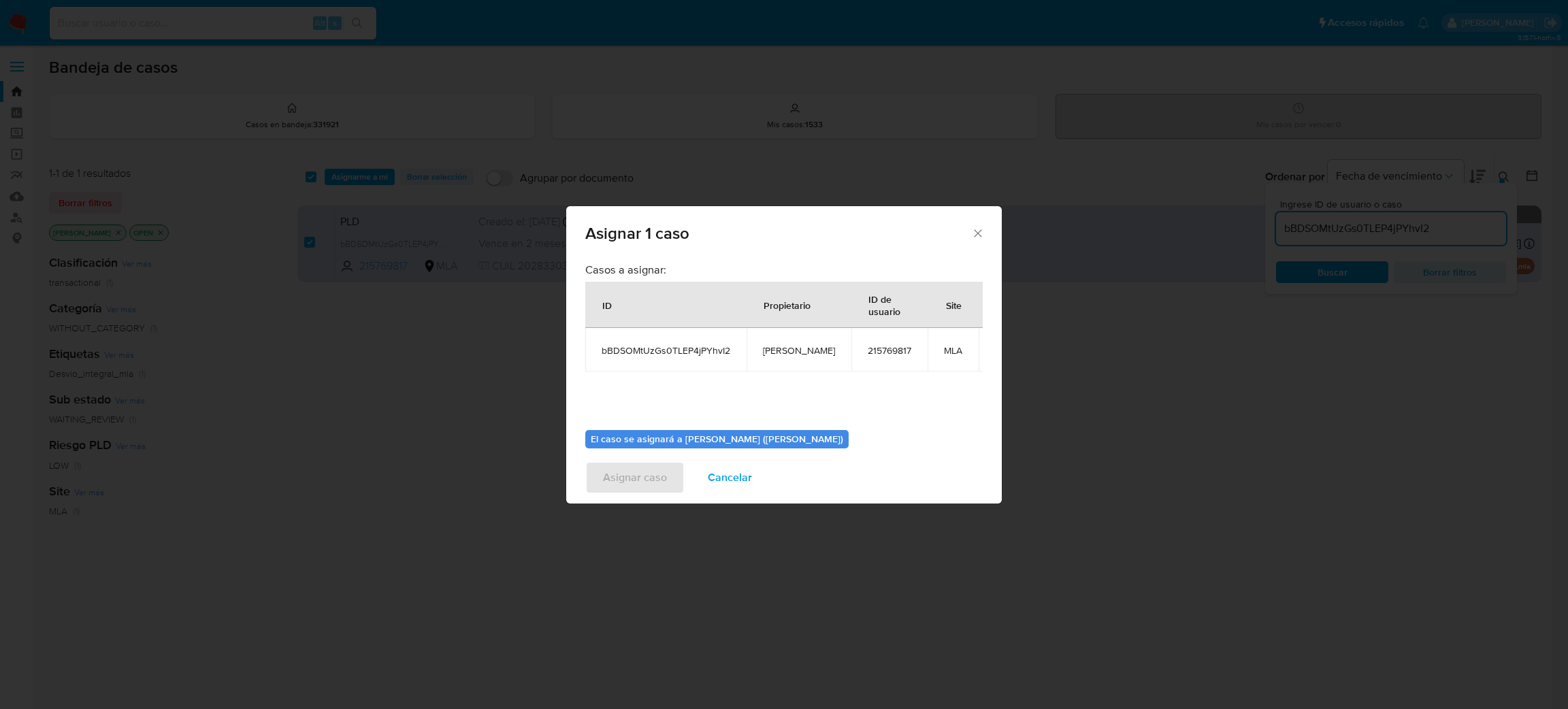
click at [794, 341] on td "[PERSON_NAME]" at bounding box center [799, 350] width 105 height 44
copy span "[PERSON_NAME]"
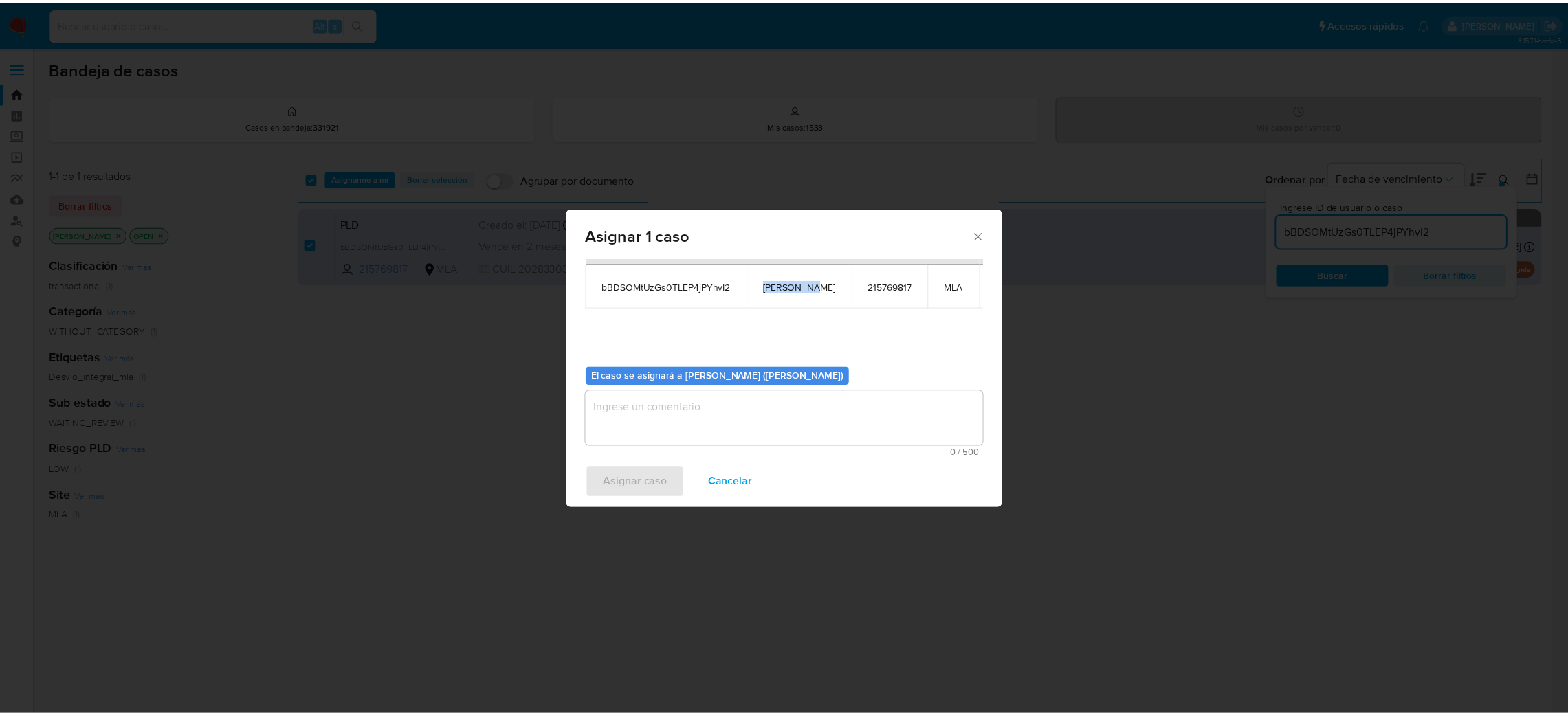
scroll to position [70, 0]
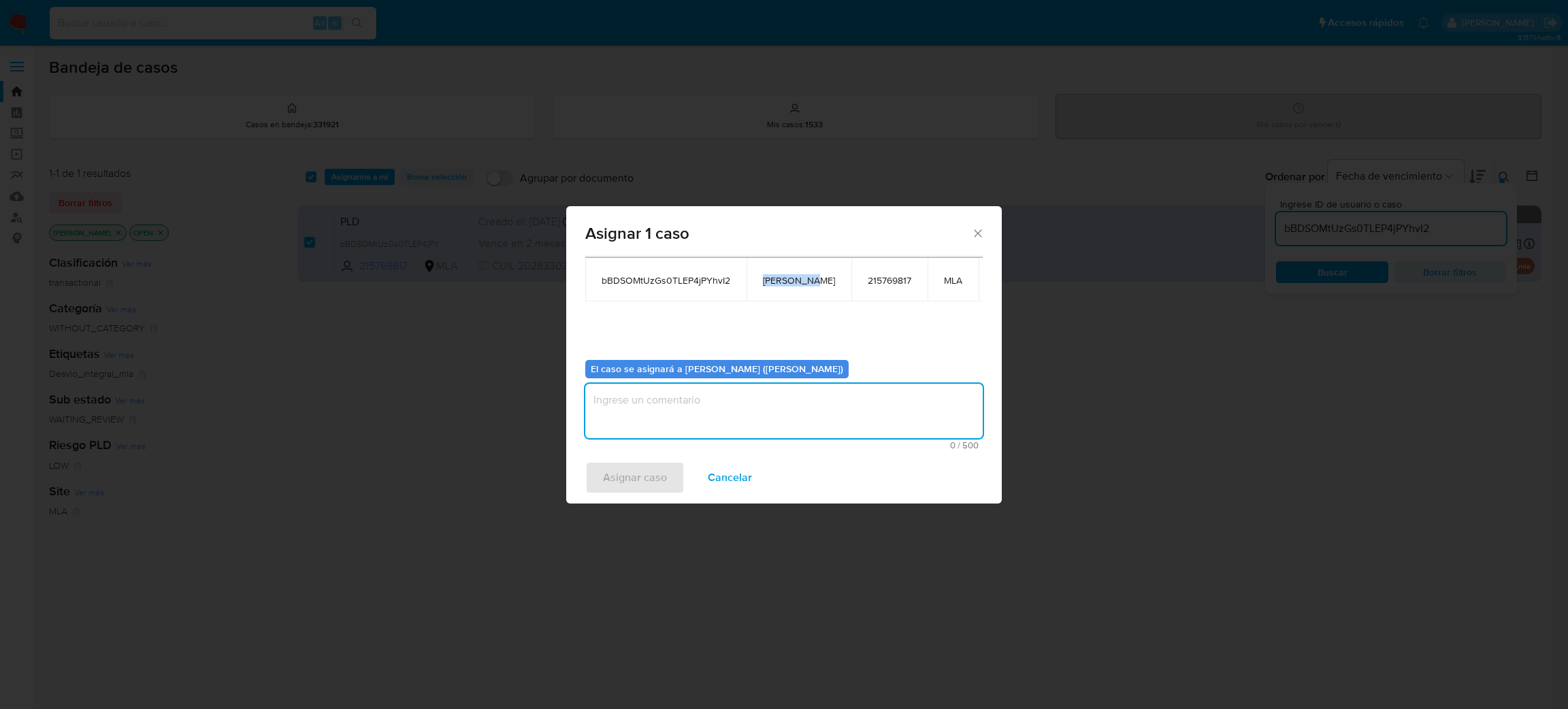
click at [702, 417] on textarea "assign-modal" at bounding box center [784, 410] width 398 height 54
paste textarea "[PERSON_NAME]"
type textarea "[PERSON_NAME]"
click at [659, 472] on span "Asignar caso" at bounding box center [634, 477] width 64 height 30
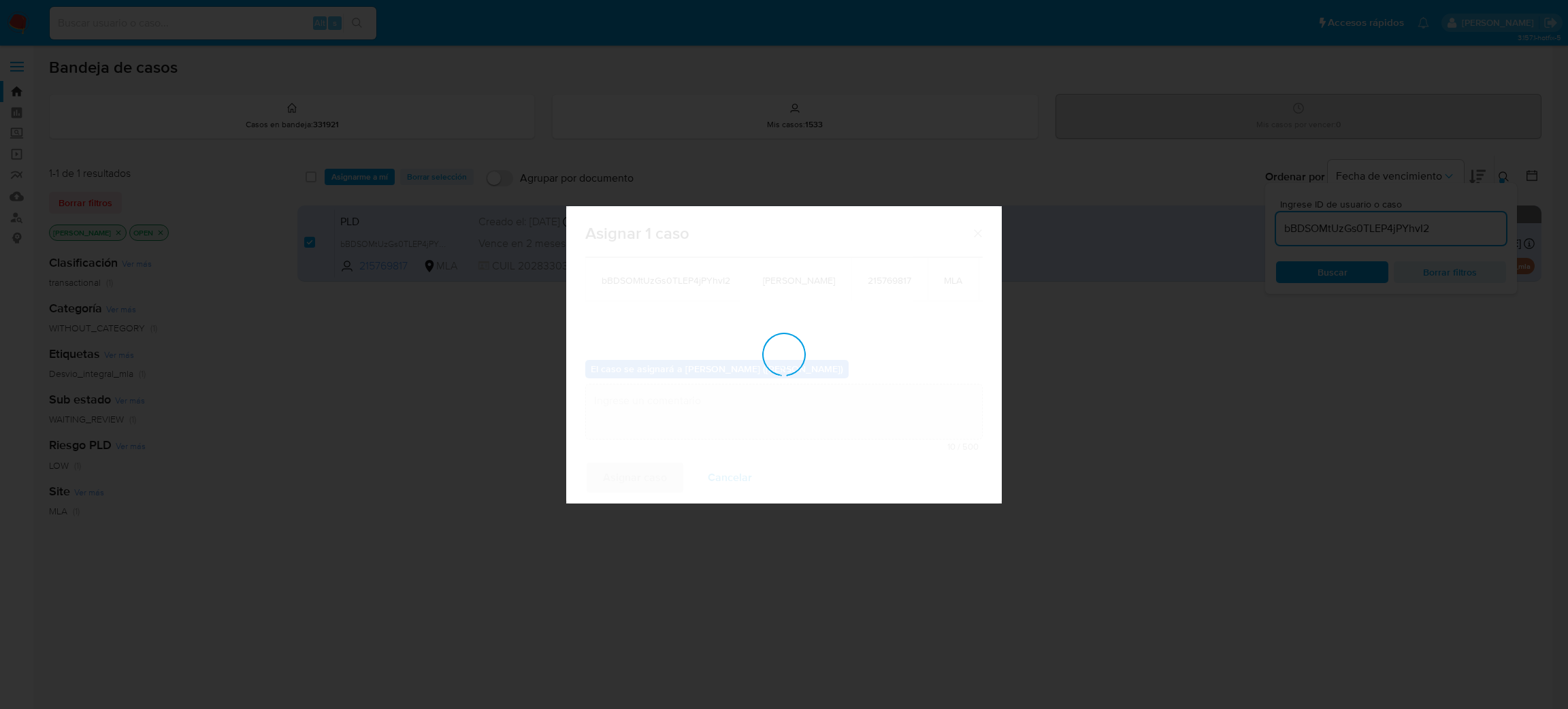
checkbox input "false"
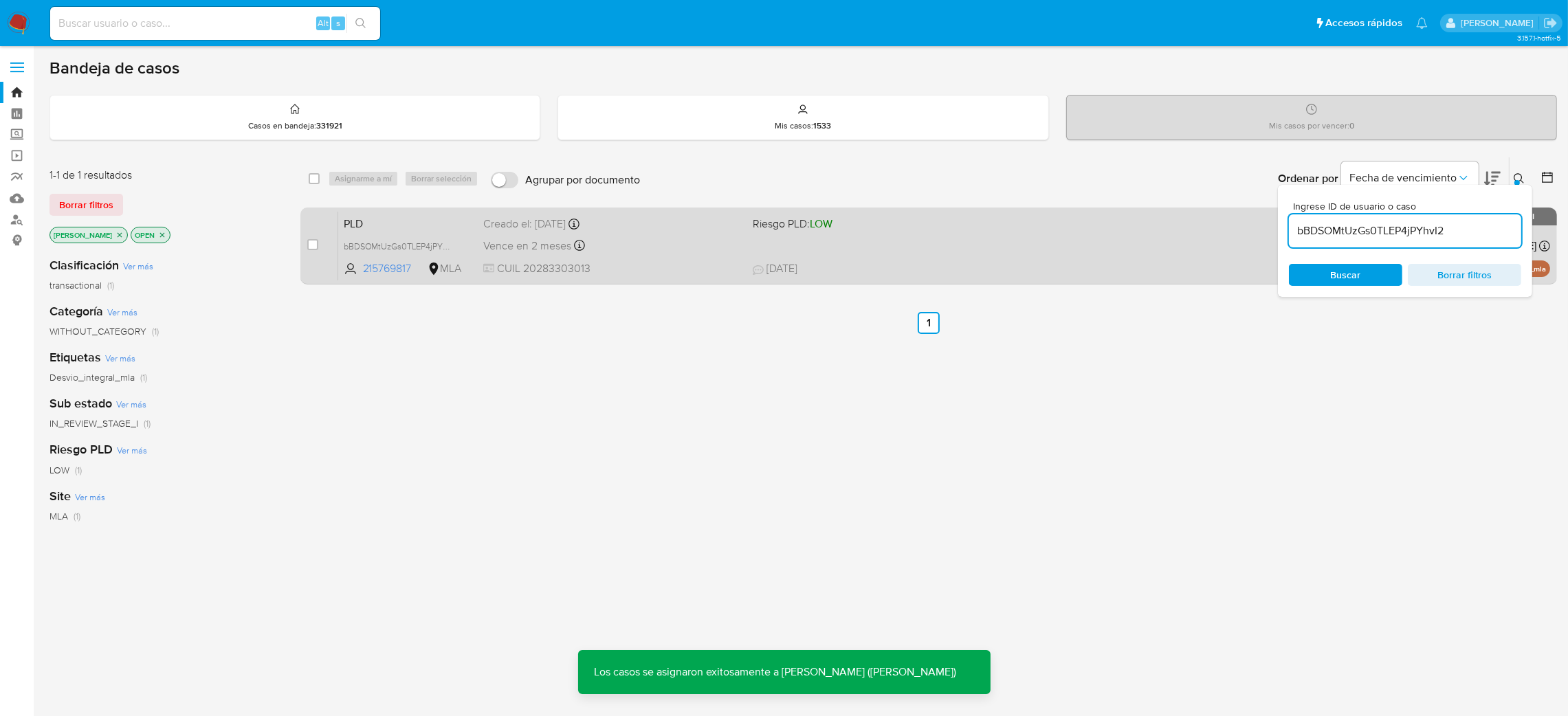
click at [419, 219] on span "PLD" at bounding box center [409, 223] width 129 height 18
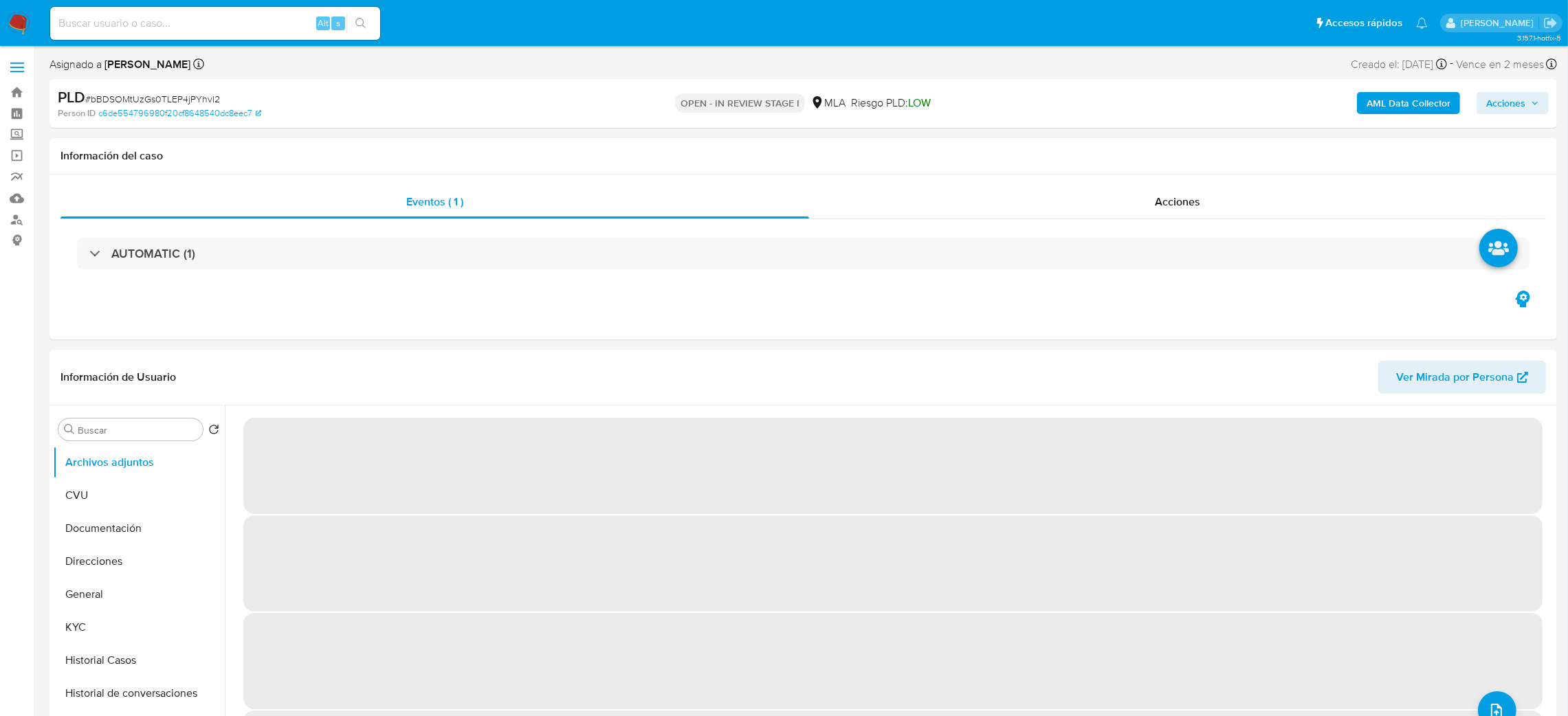
select select "10"
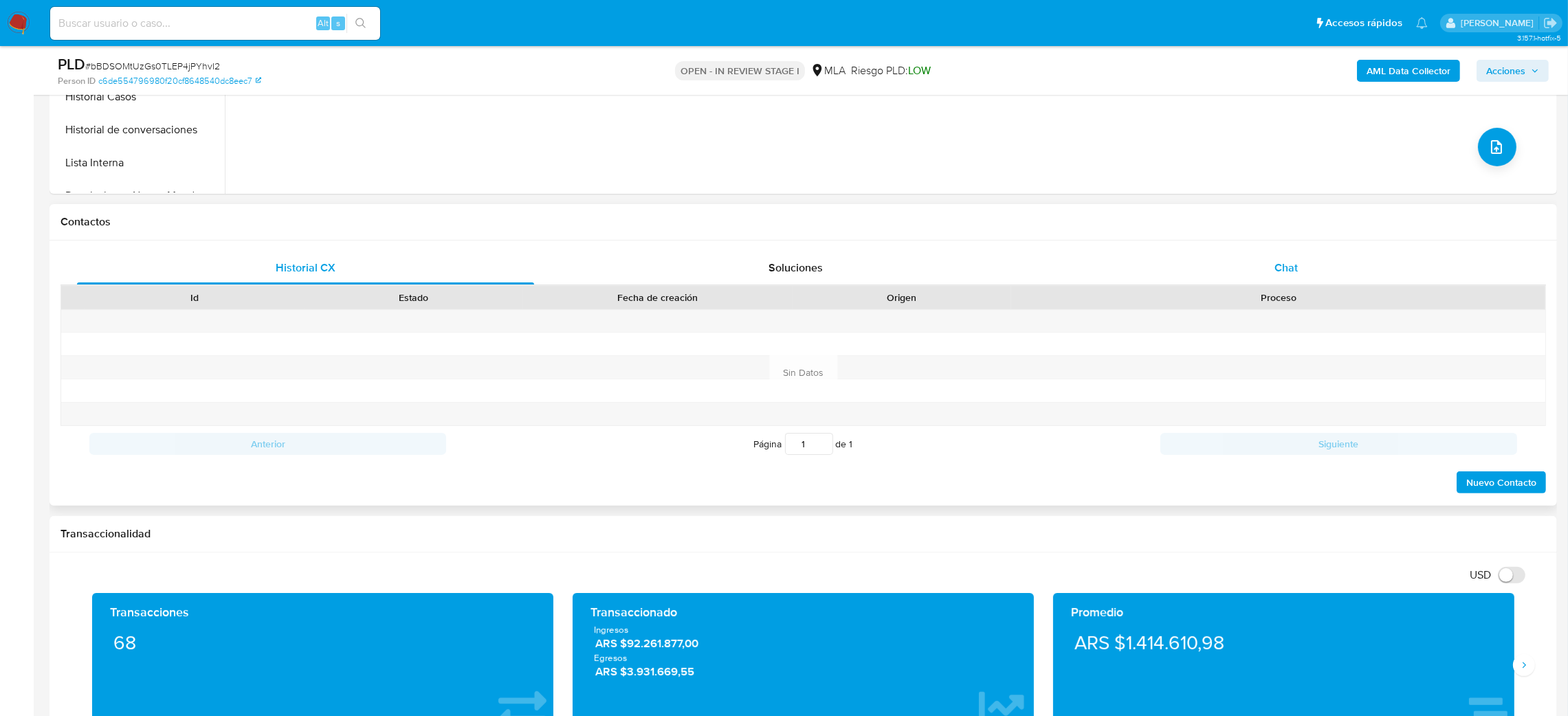
click at [1300, 264] on div "Chat" at bounding box center [1286, 268] width 457 height 33
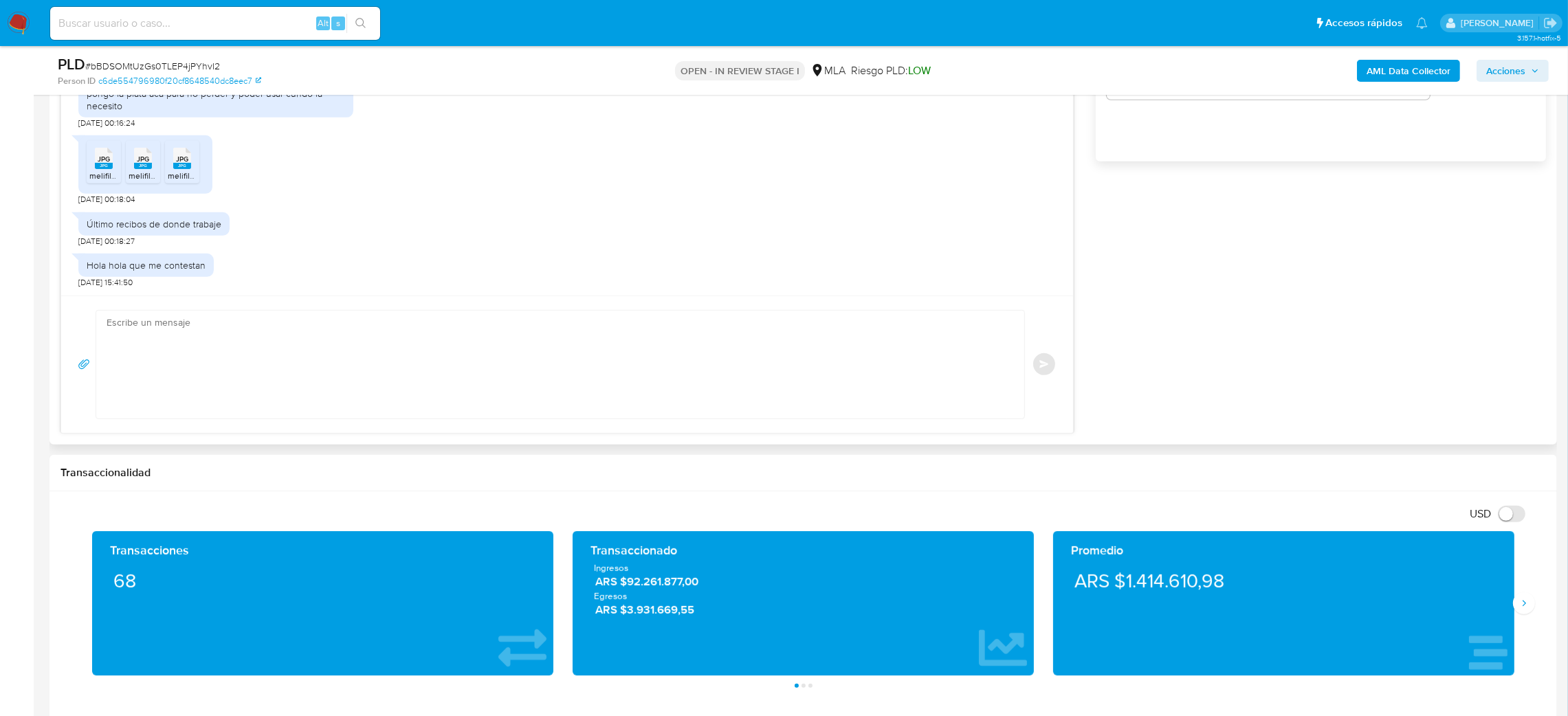
scroll to position [1030, 0]
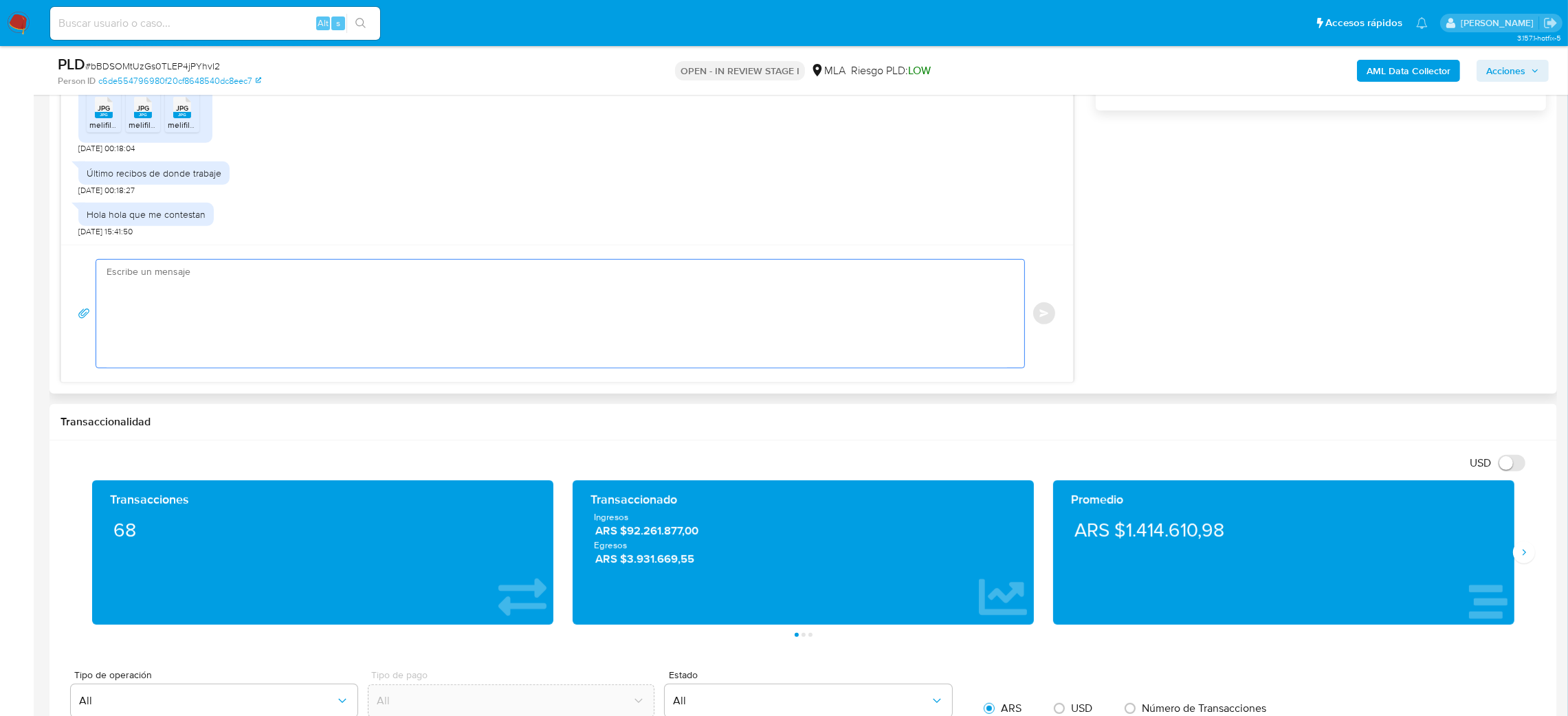
click at [201, 315] on textarea at bounding box center [557, 314] width 901 height 108
paste textarea "Hola, ¡Muchas gracias por tu respuesta! Confirmamos la recepción de la document…"
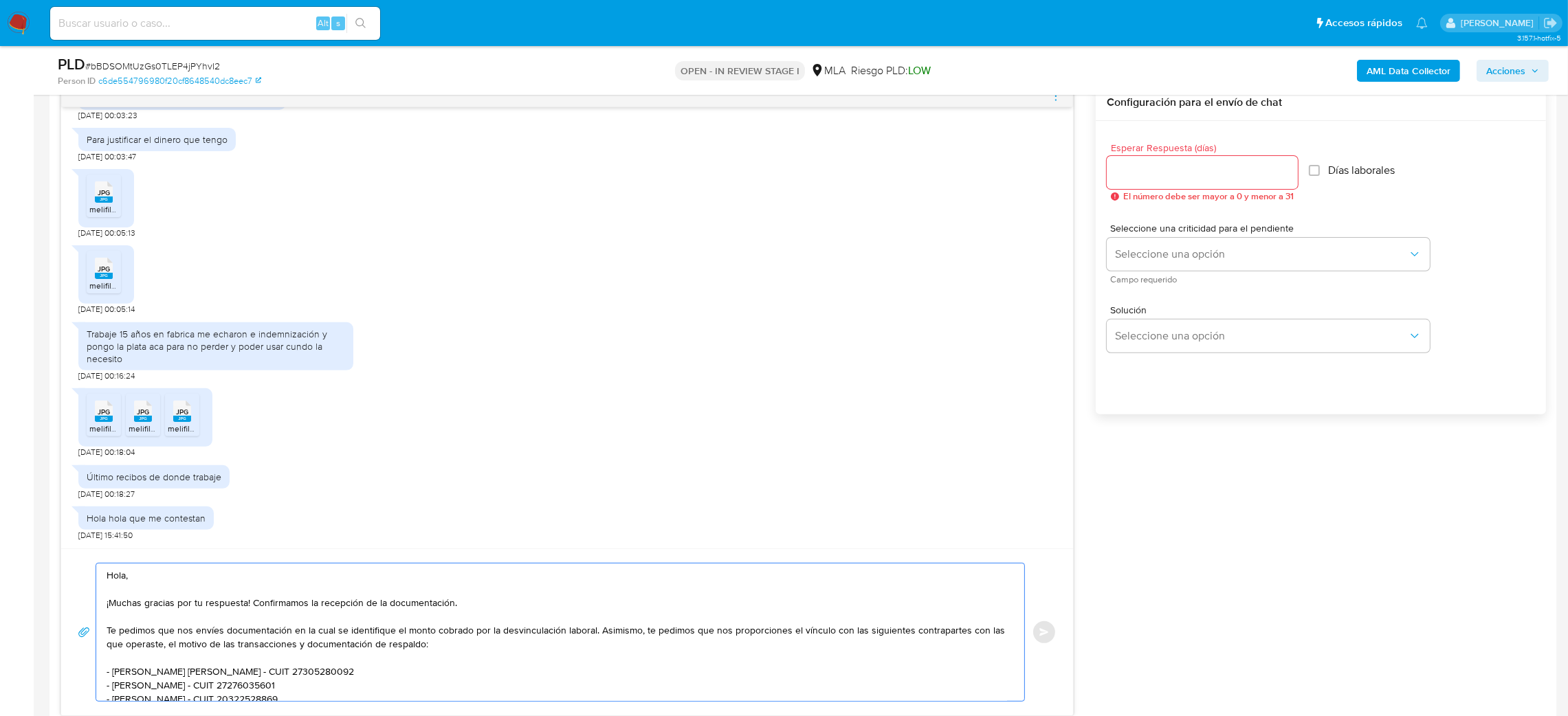
scroll to position [722, 0]
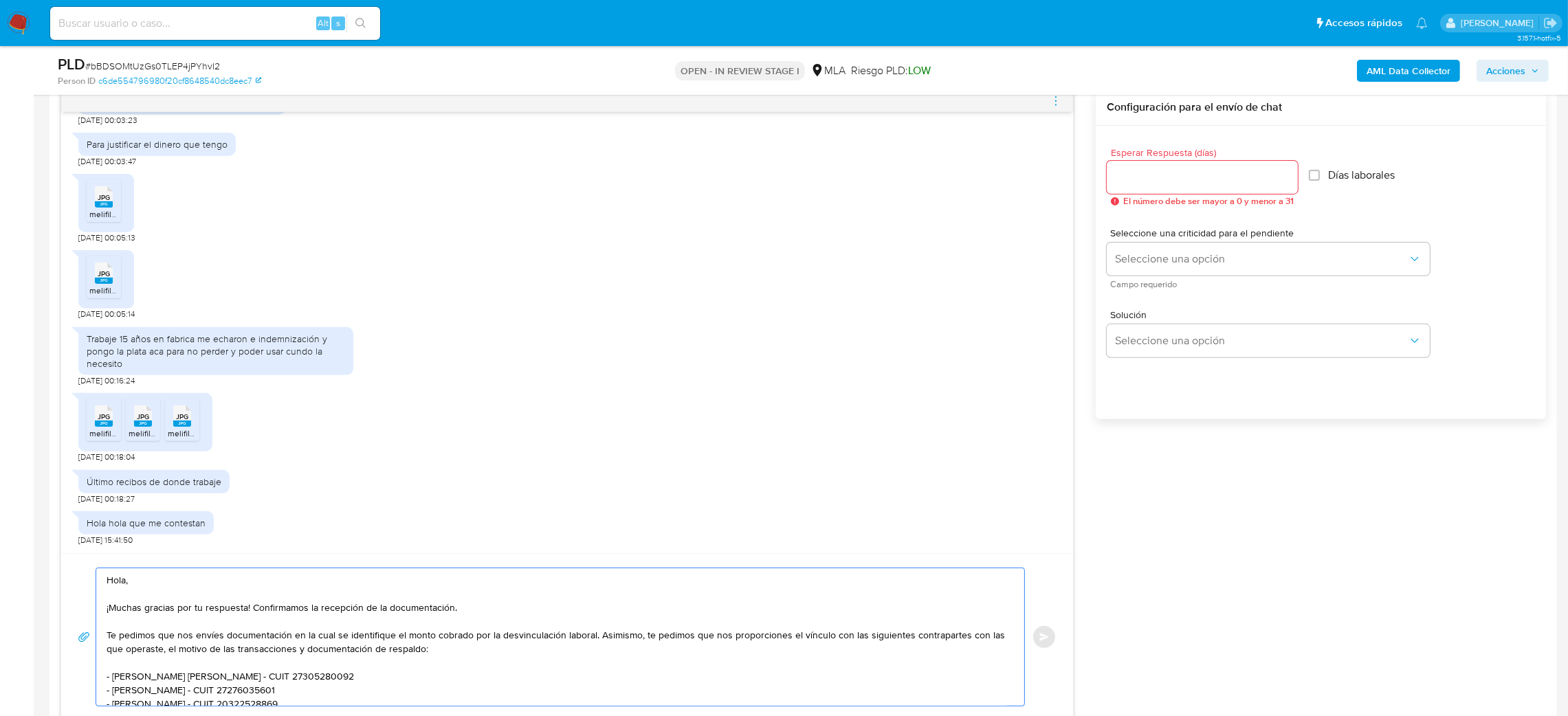
type textarea "Hola, ¡Muchas gracias por tu respuesta! Confirmamos la recepción de la document…"
click at [1170, 171] on input "Esperar Respuesta (días)" at bounding box center [1203, 177] width 191 height 18
type input "2"
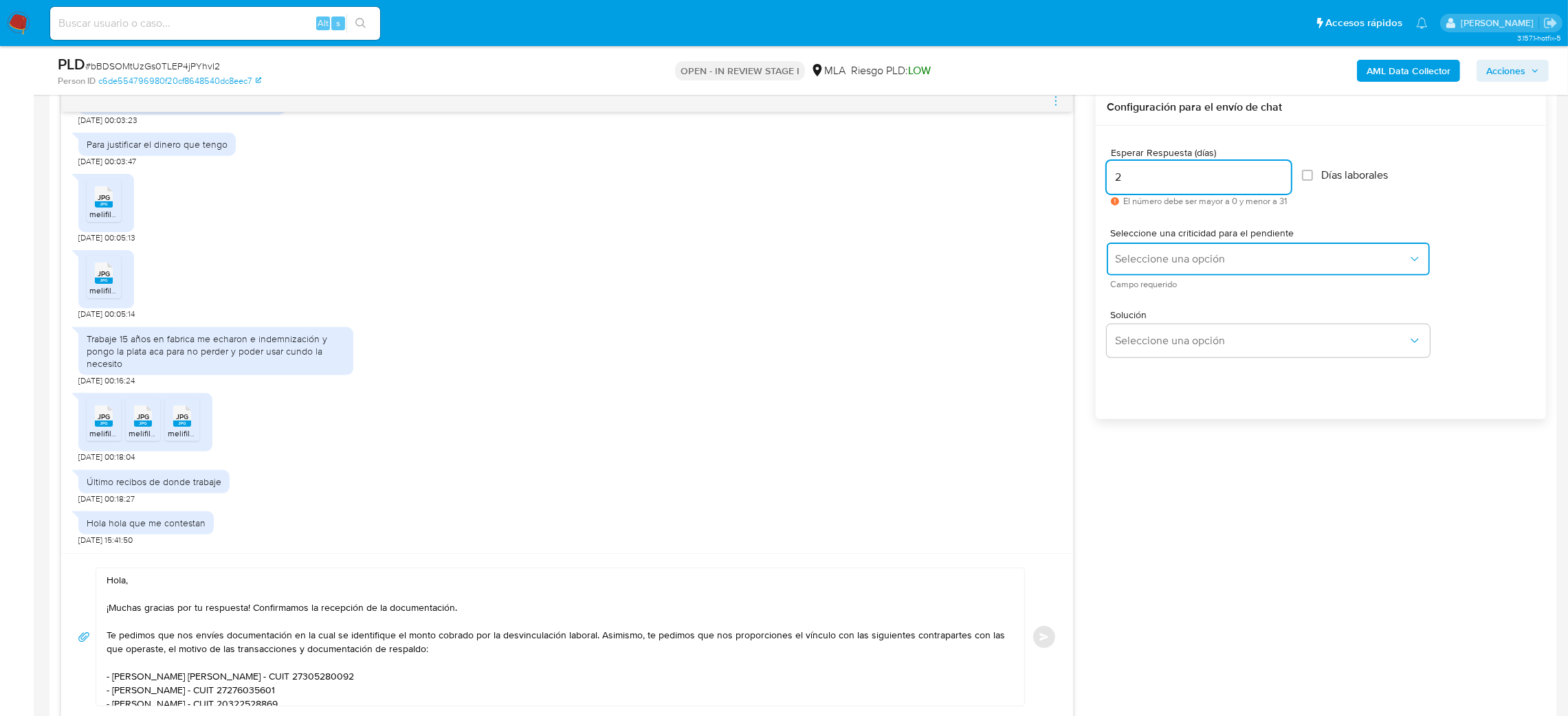
click at [1129, 253] on span "Seleccione una opción" at bounding box center [1262, 259] width 293 height 13
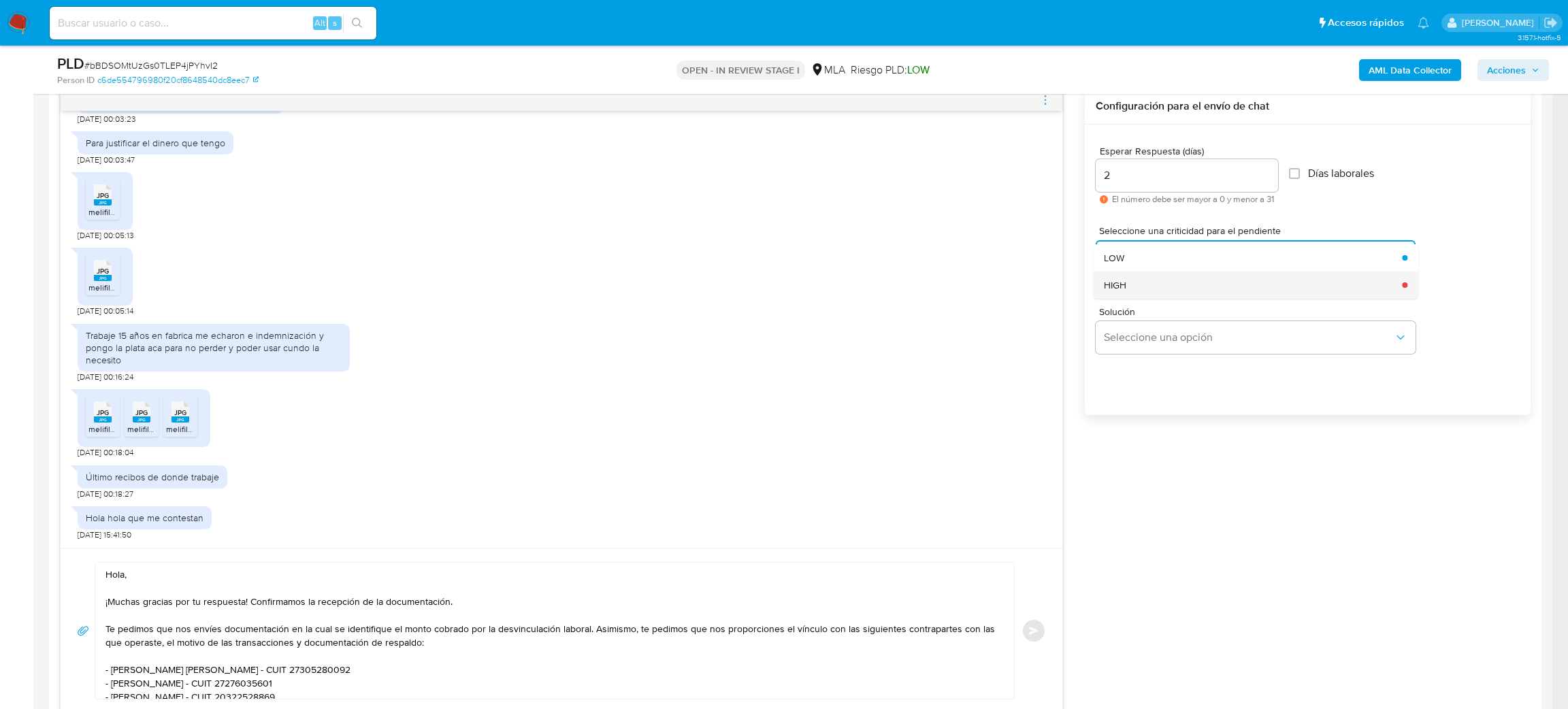
click at [1124, 286] on span "HIGH" at bounding box center [1115, 285] width 23 height 12
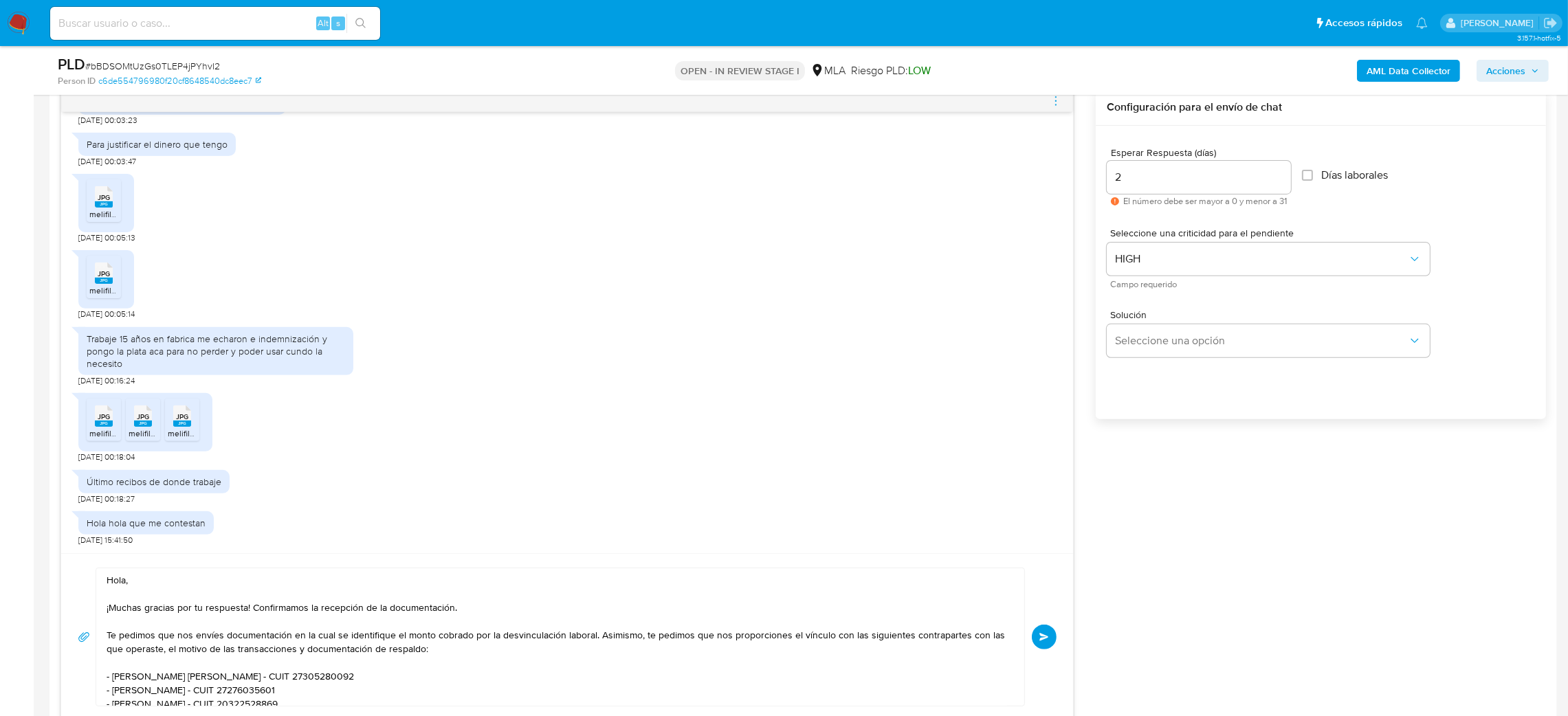
click at [1037, 638] on button "Enviar" at bounding box center [1045, 638] width 25 height 25
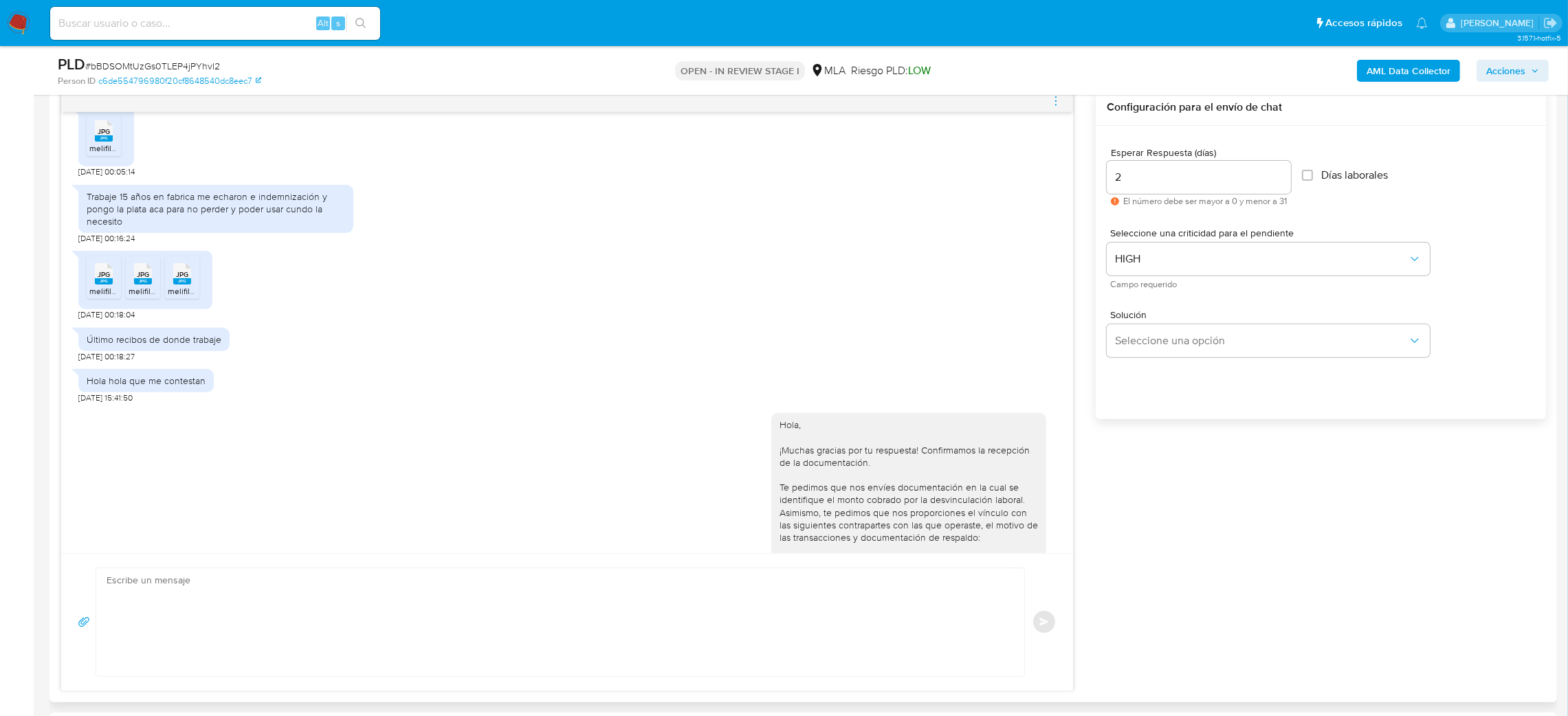
scroll to position [871, 0]
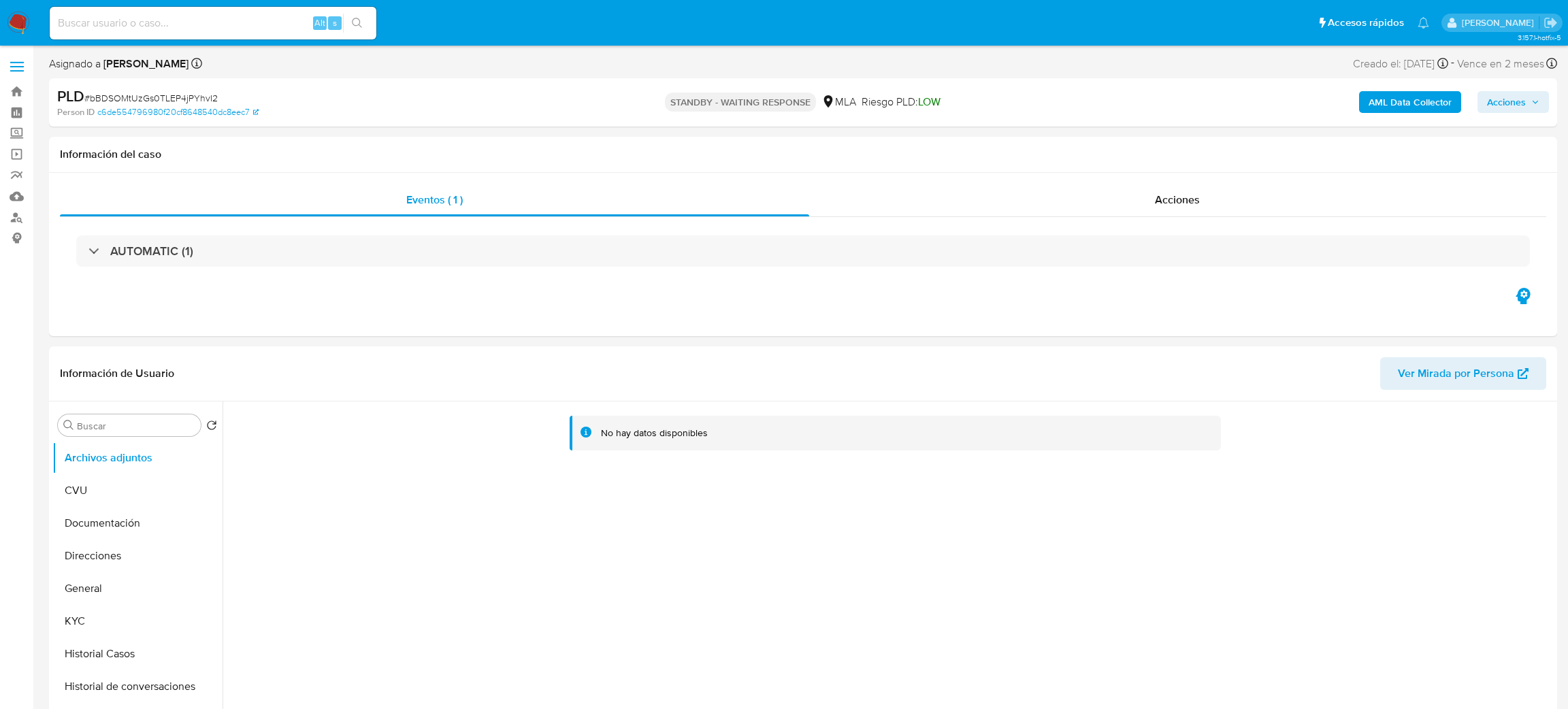
select select "10"
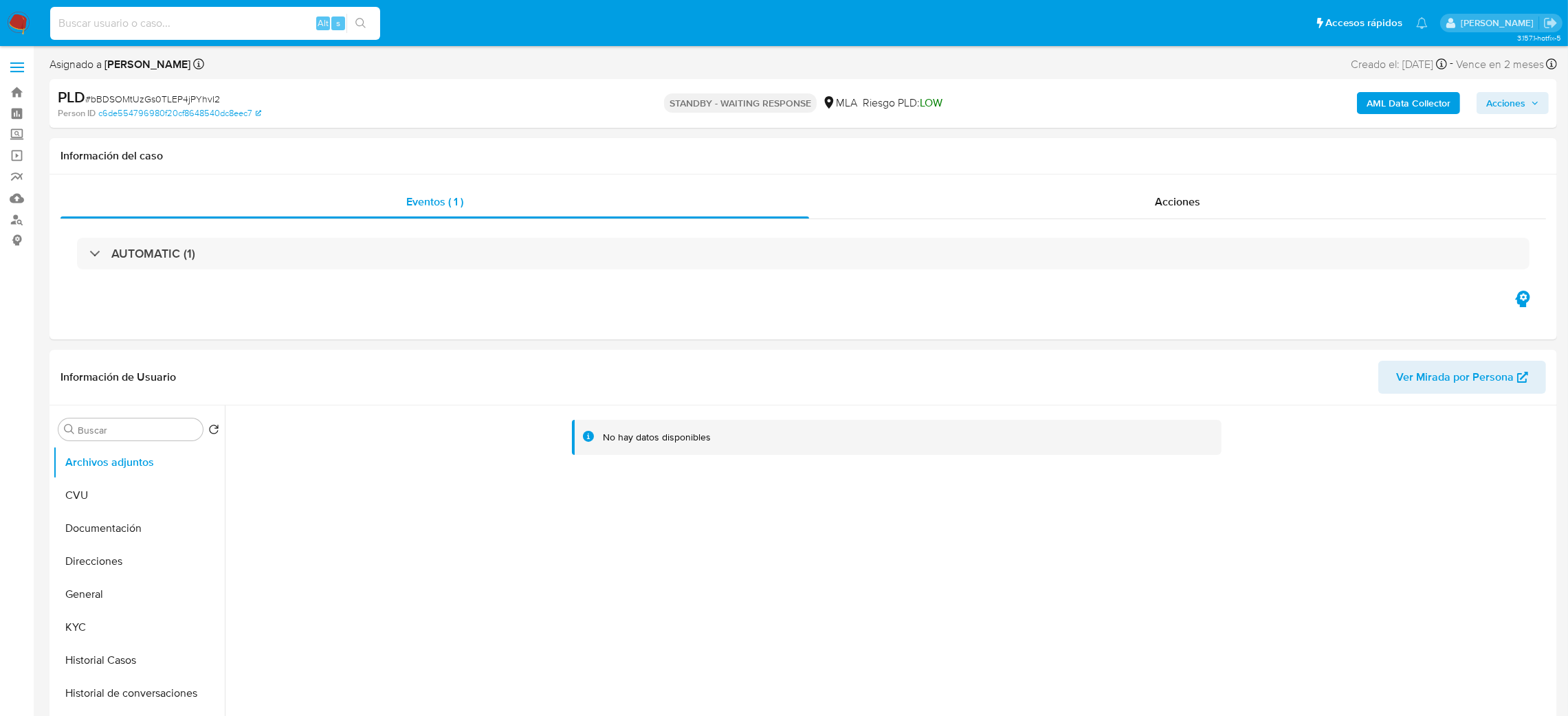
click at [261, 15] on input at bounding box center [215, 23] width 330 height 18
paste input "Vr4Uq30IP0mqb50KUkHmgHoE"
type input "Vr4Uq30IP0mqb50KUkHmgHoE"
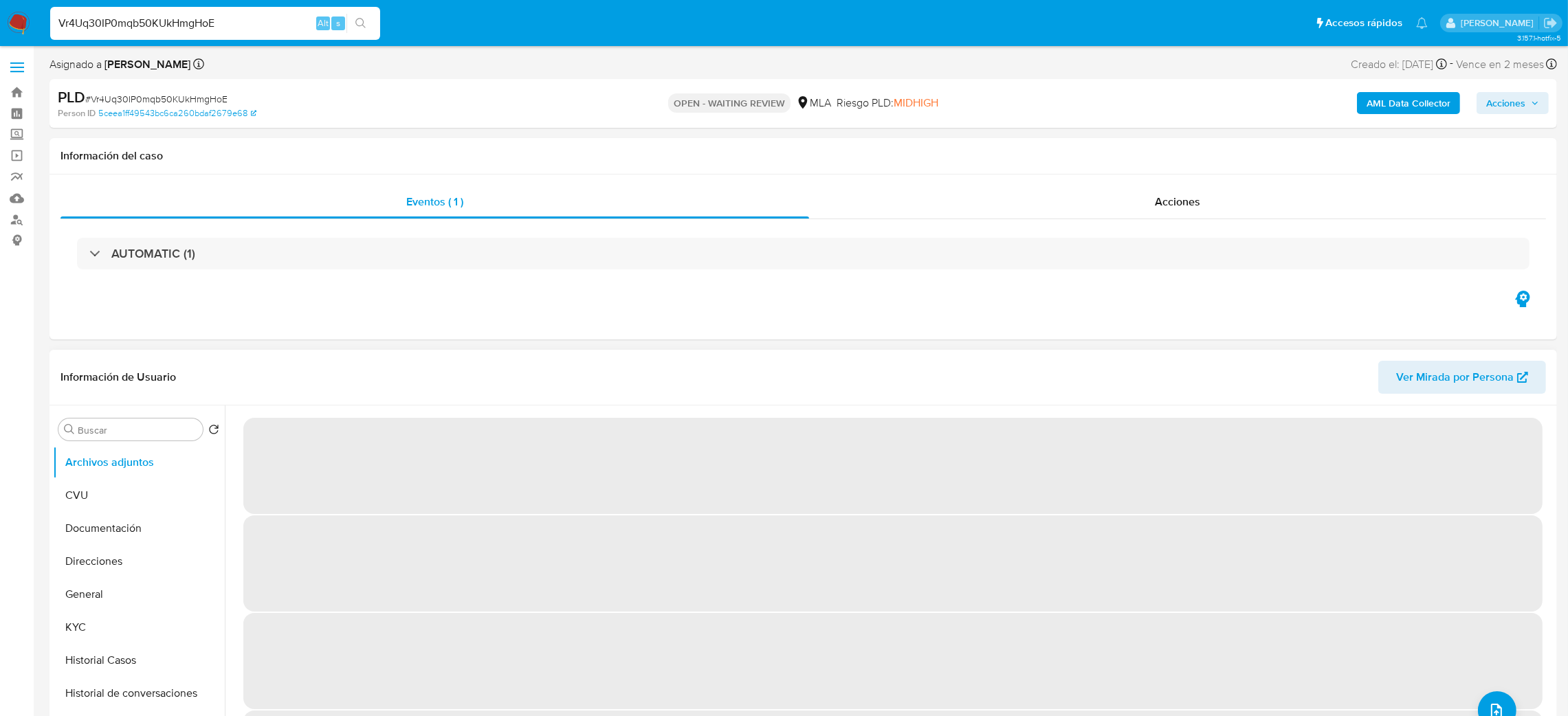
scroll to position [57, 0]
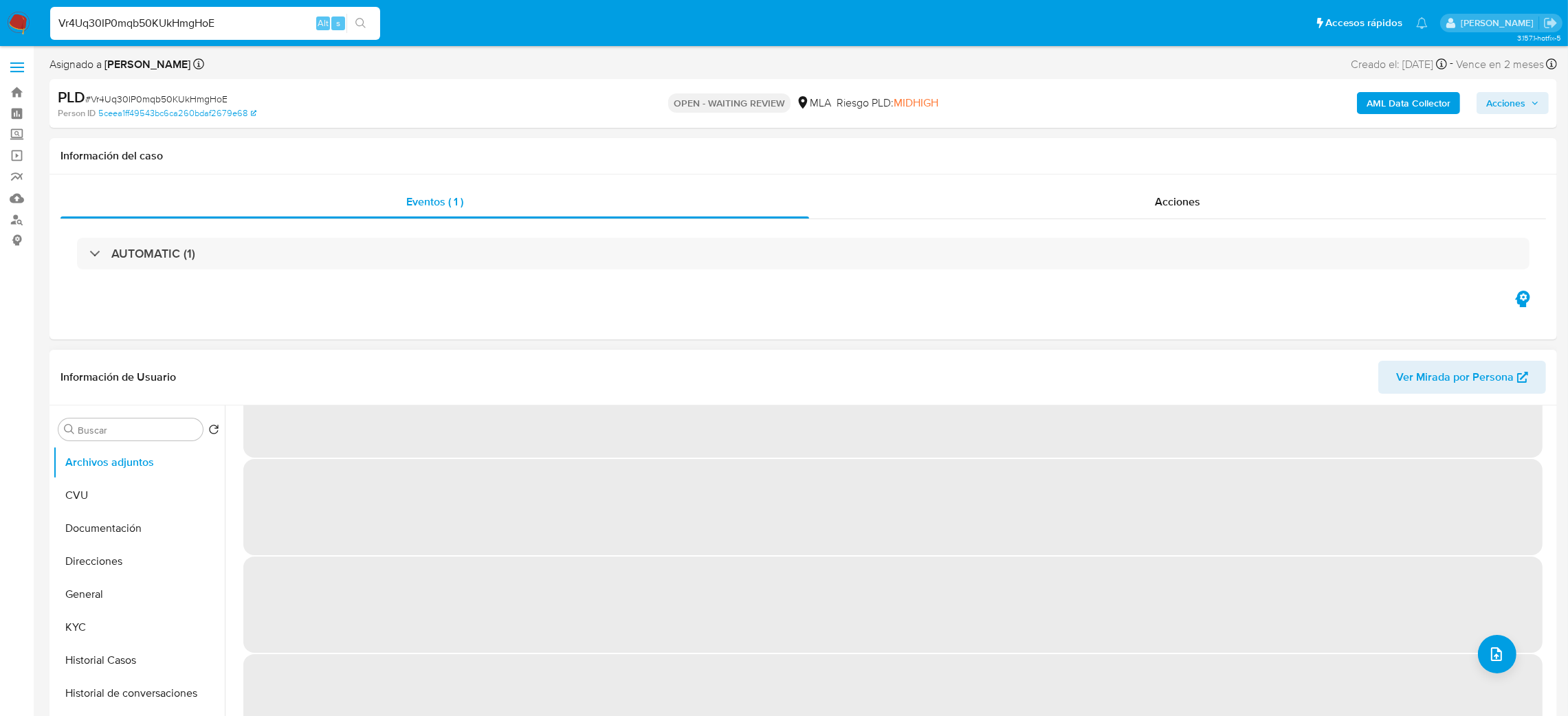
select select "10"
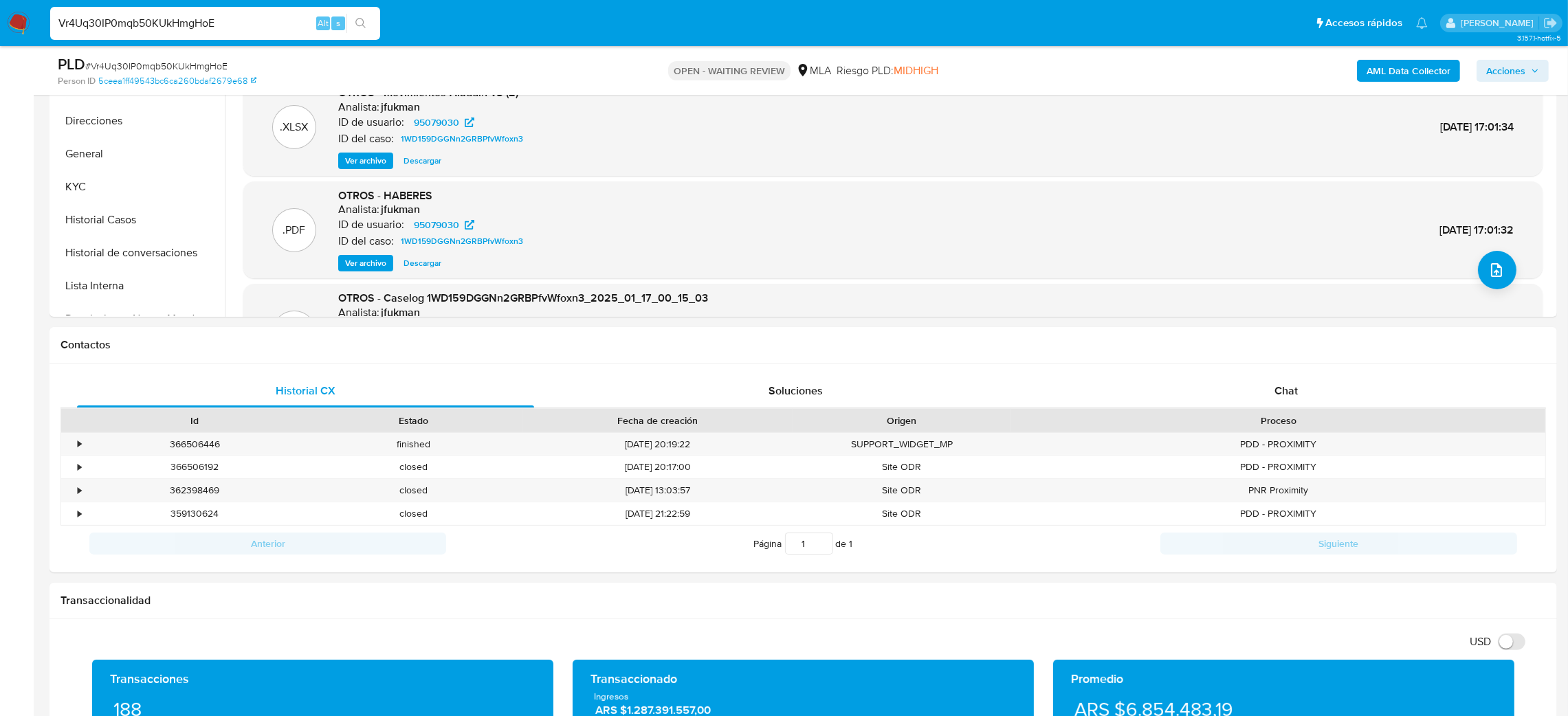
scroll to position [412, 0]
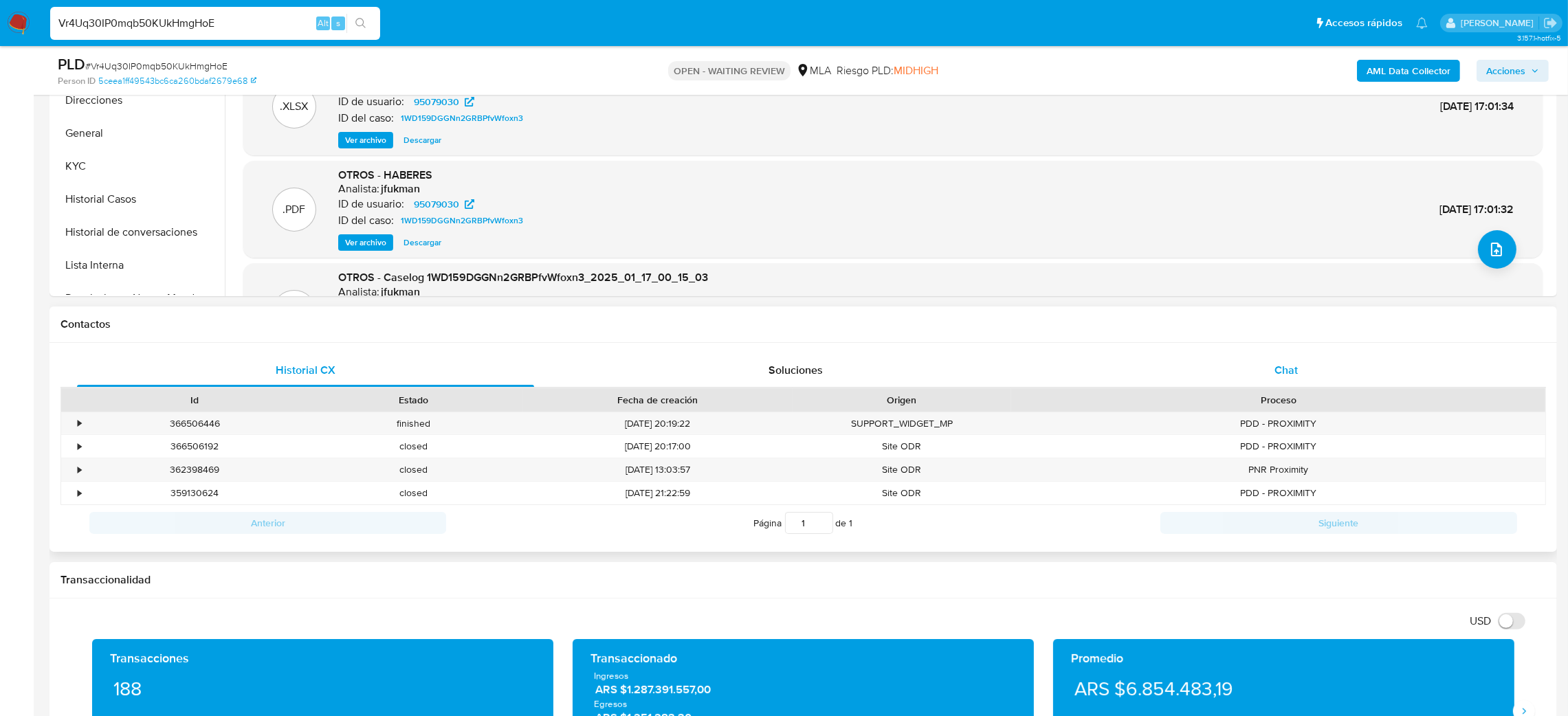
click at [1335, 363] on div "Chat" at bounding box center [1286, 370] width 457 height 33
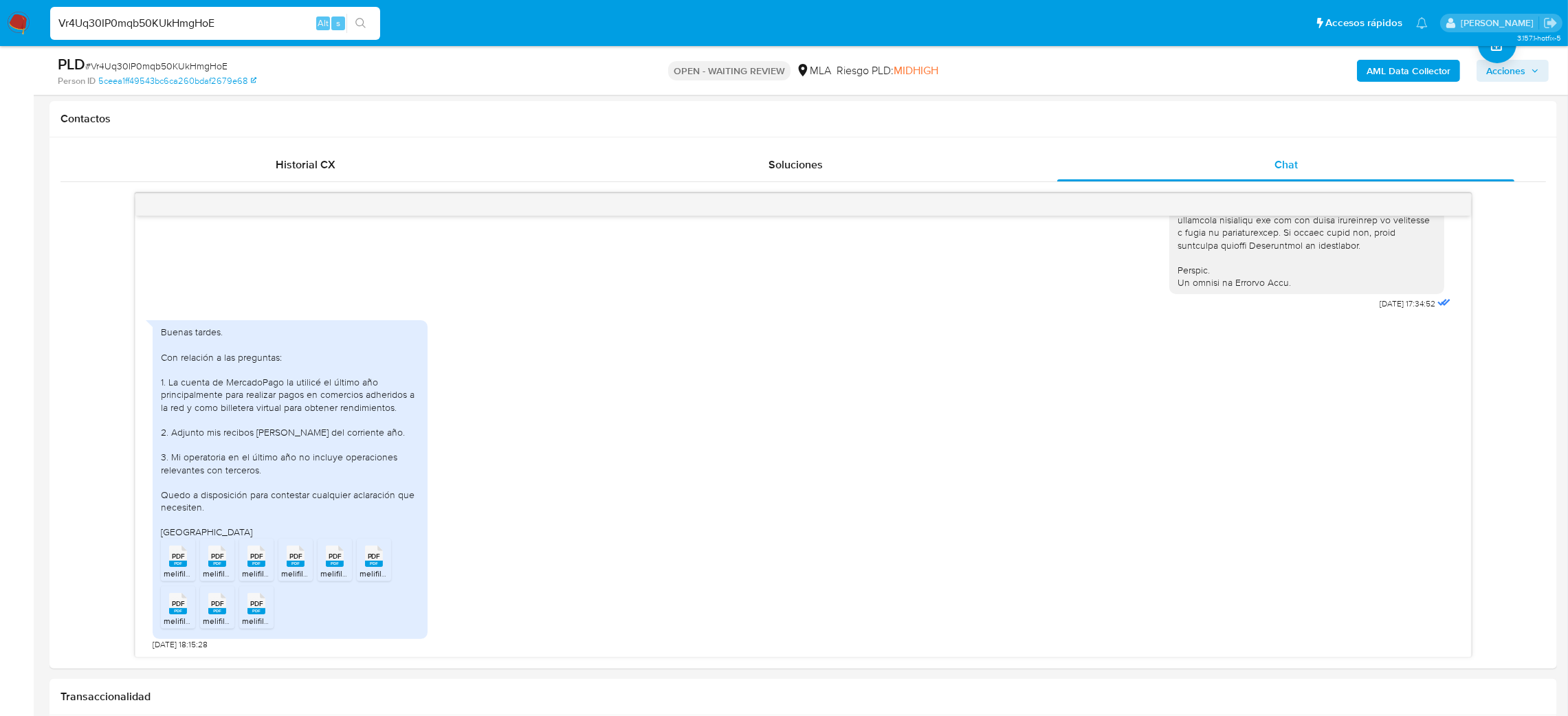
scroll to position [103, 0]
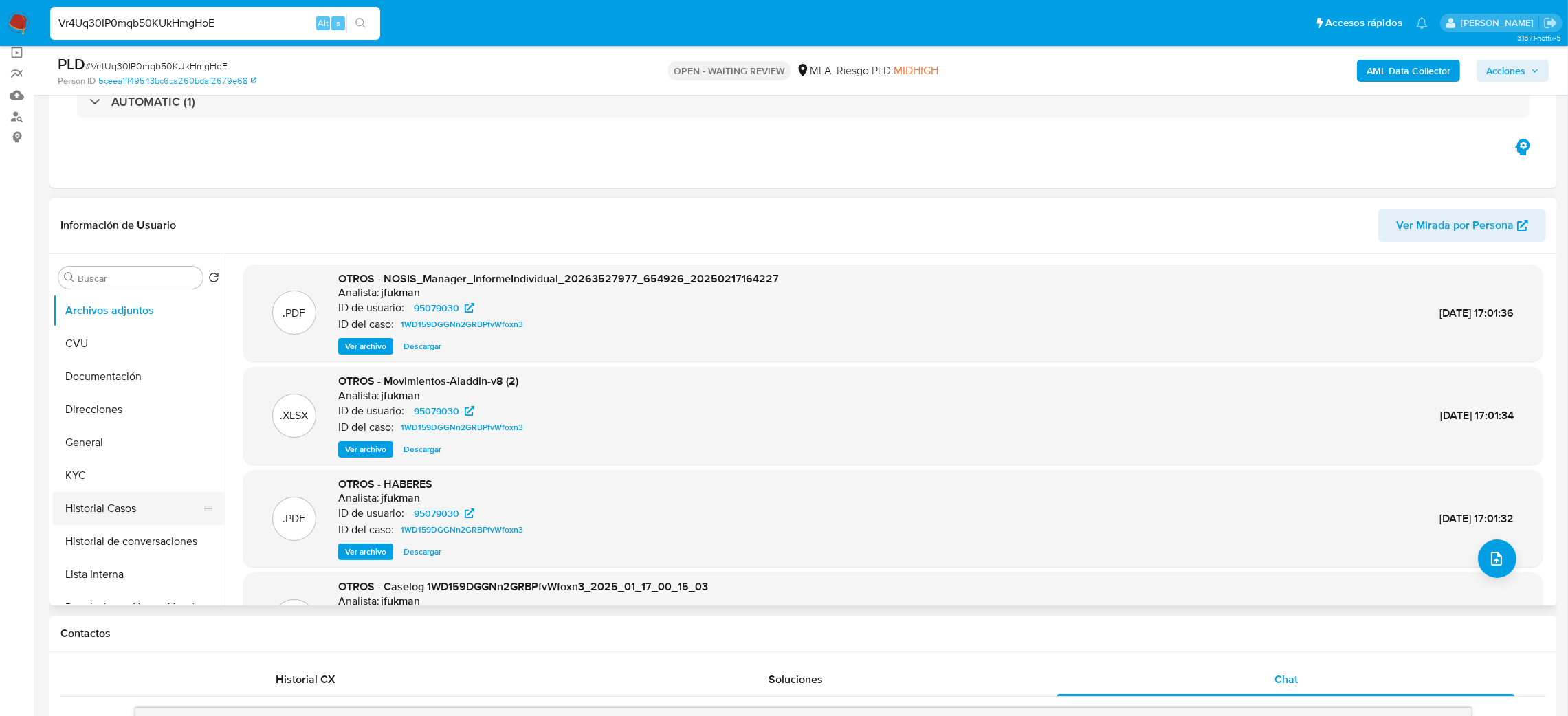
click at [133, 503] on button "Historial Casos" at bounding box center [133, 509] width 161 height 33
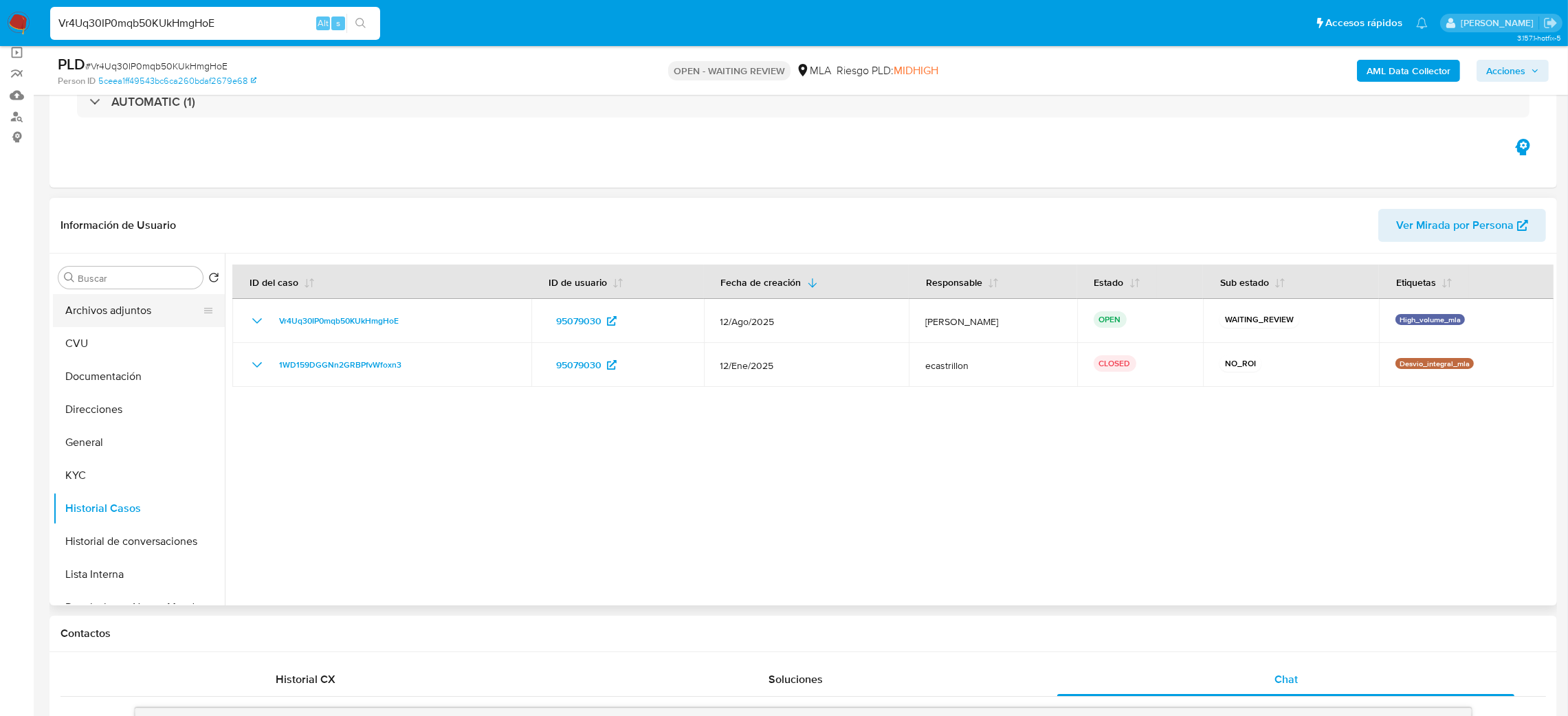
click at [150, 311] on button "Archivos adjuntos" at bounding box center [133, 310] width 161 height 33
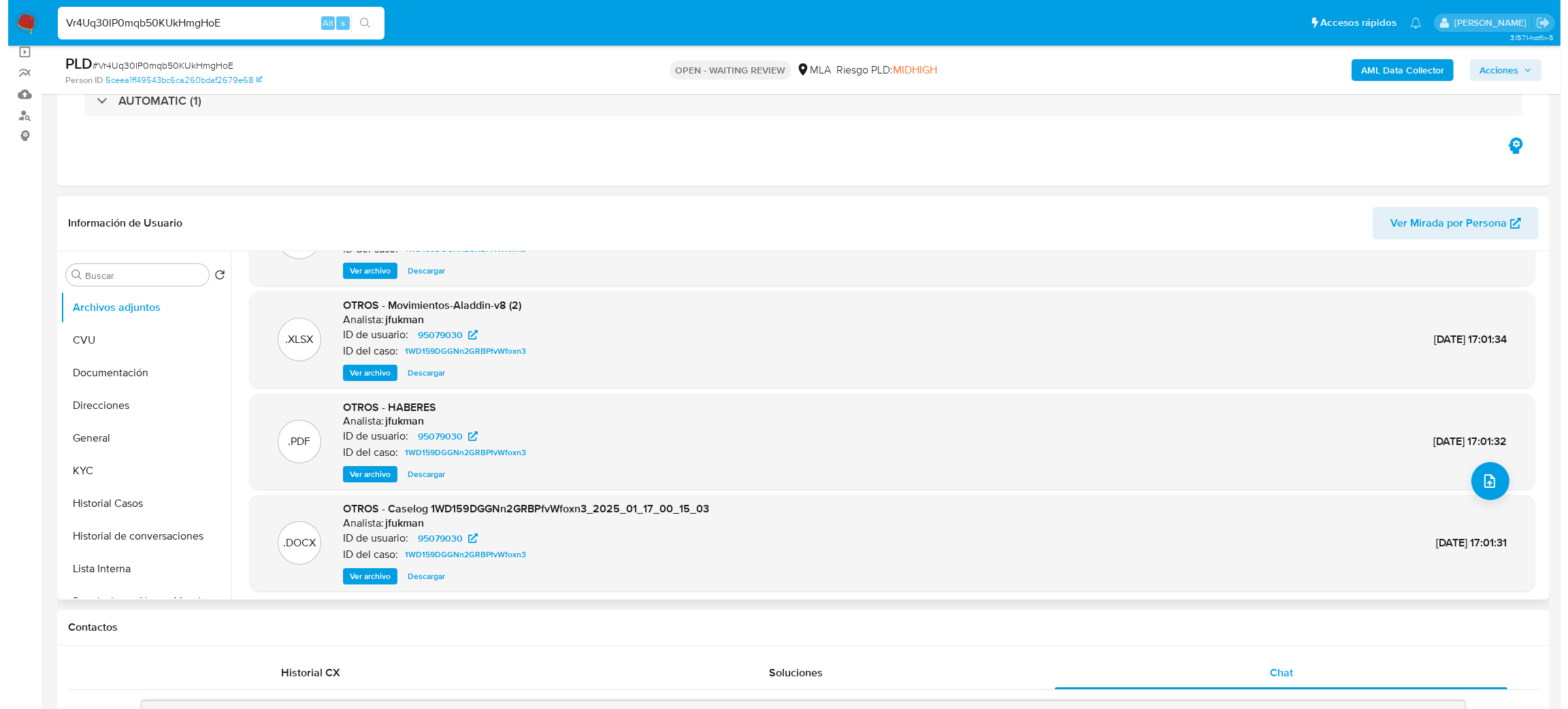
scroll to position [75, 0]
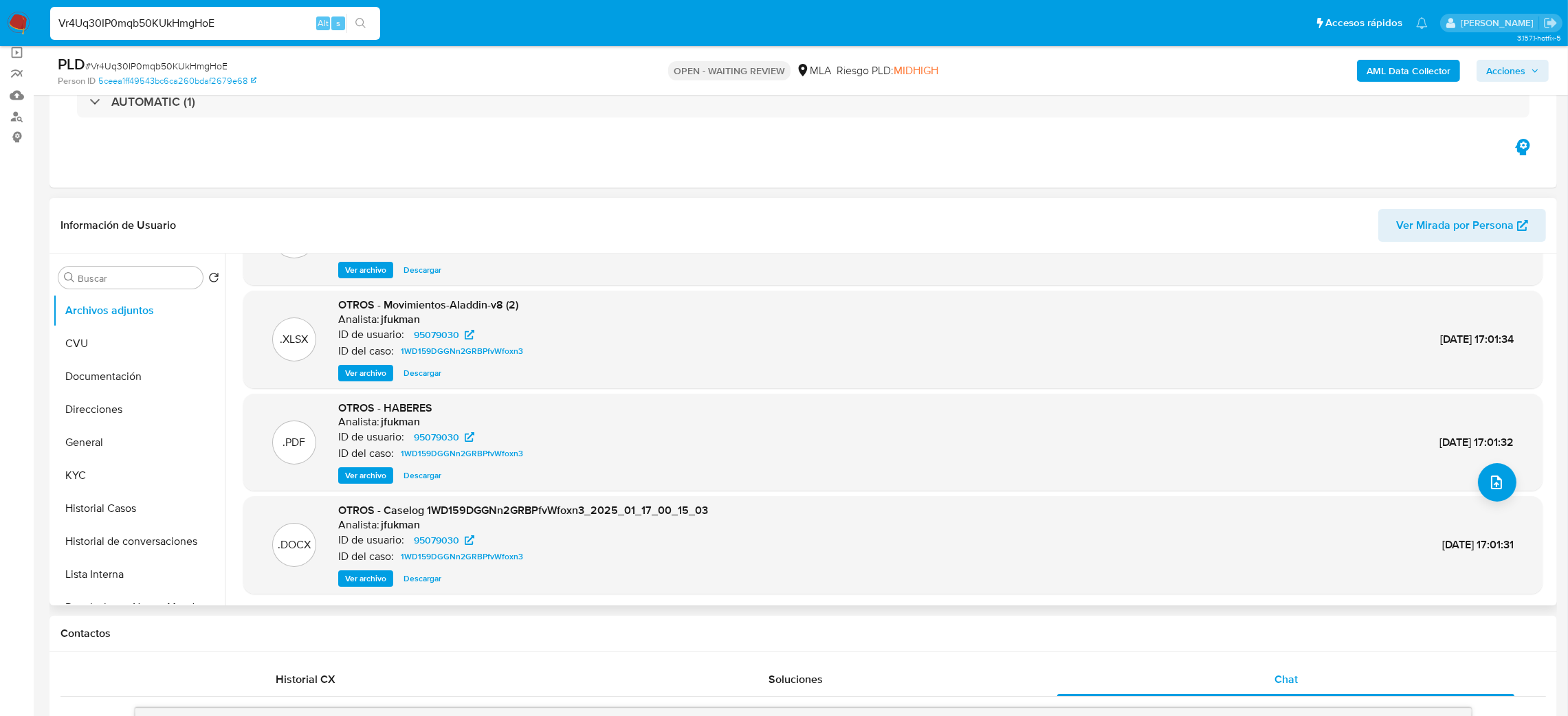
click at [358, 580] on span "Ver archivo" at bounding box center [365, 579] width 41 height 13
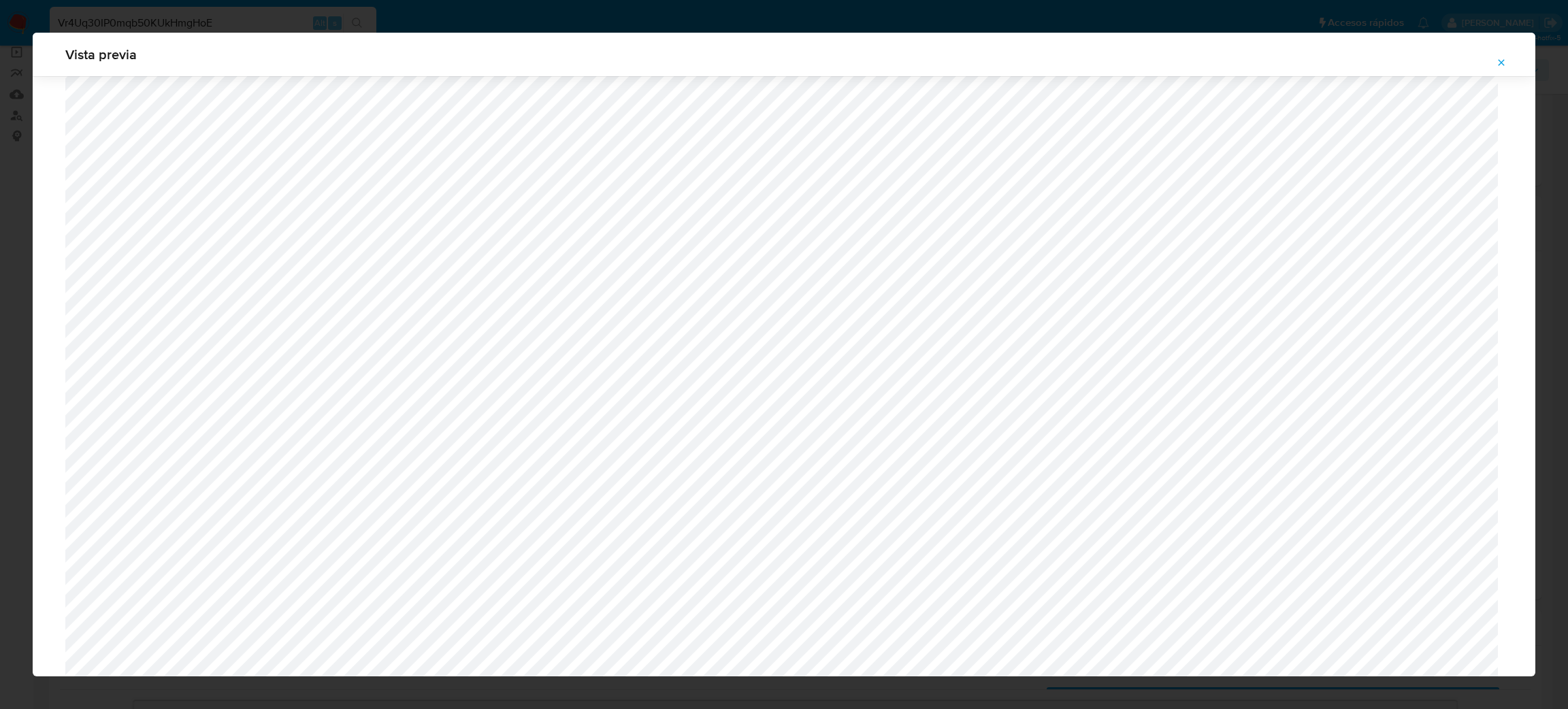
scroll to position [381, 0]
click at [1509, 63] on button "Attachment preview" at bounding box center [1500, 62] width 30 height 22
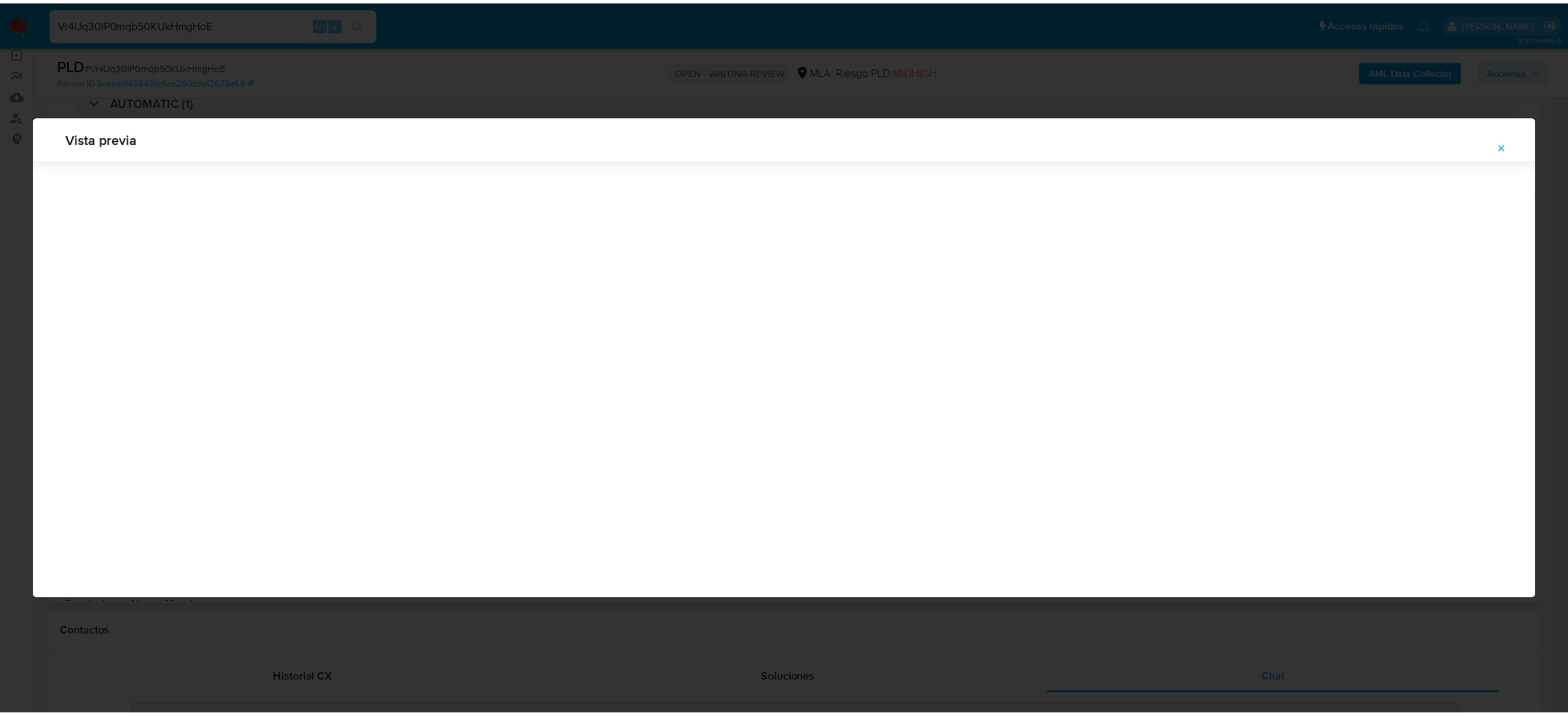
scroll to position [0, 0]
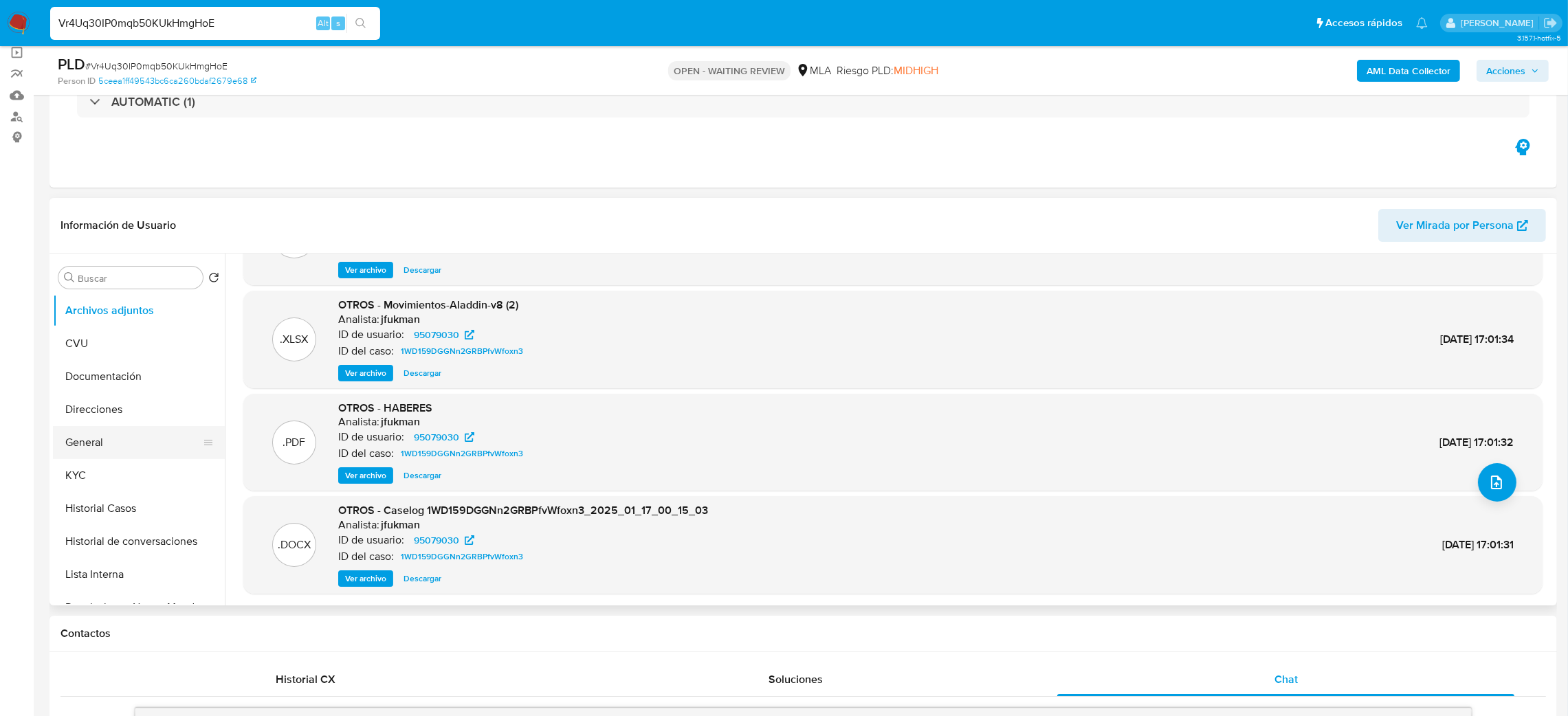
click at [150, 433] on button "General" at bounding box center [133, 442] width 161 height 33
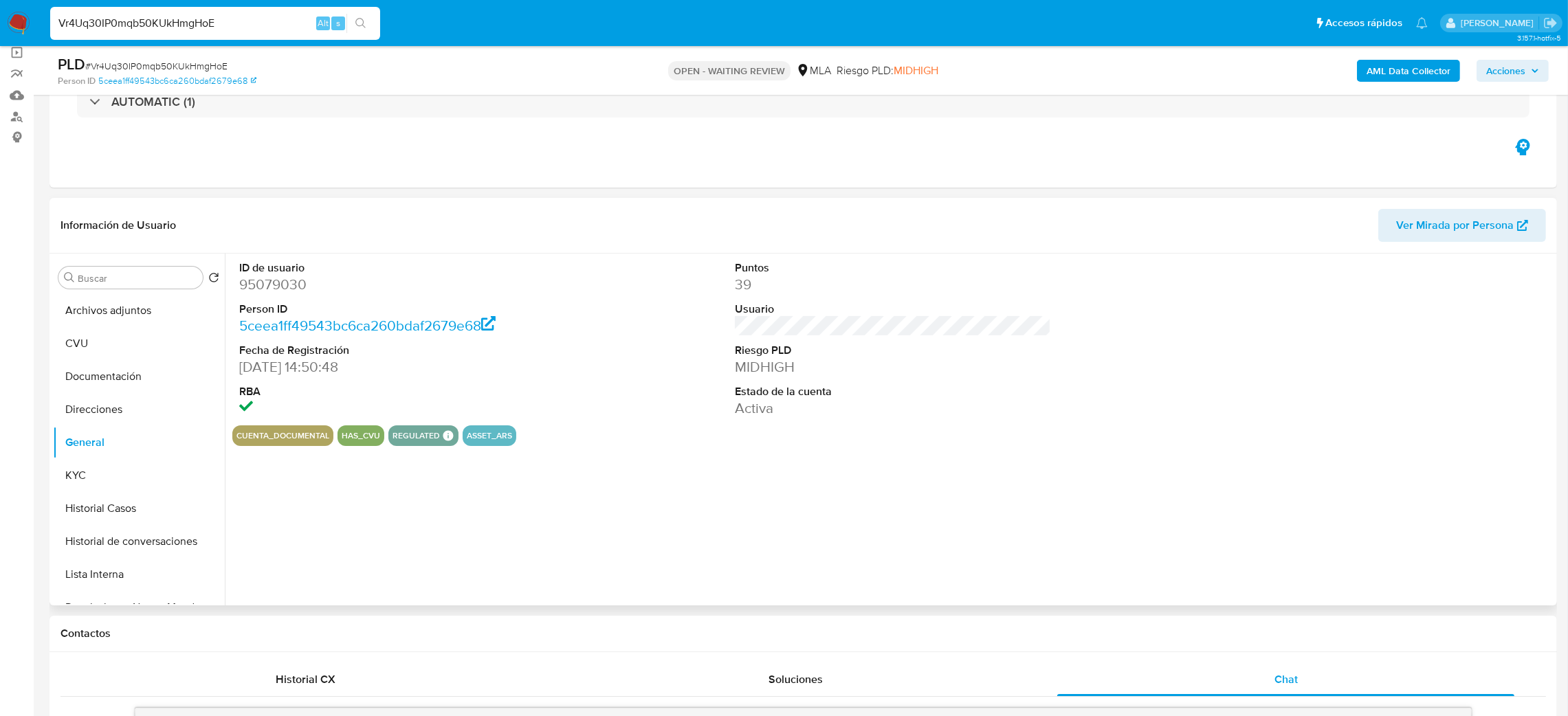
click at [260, 277] on dd "95079030" at bounding box center [397, 284] width 317 height 19
copy dd "95079030"
click at [166, 467] on button "KYC" at bounding box center [133, 476] width 161 height 33
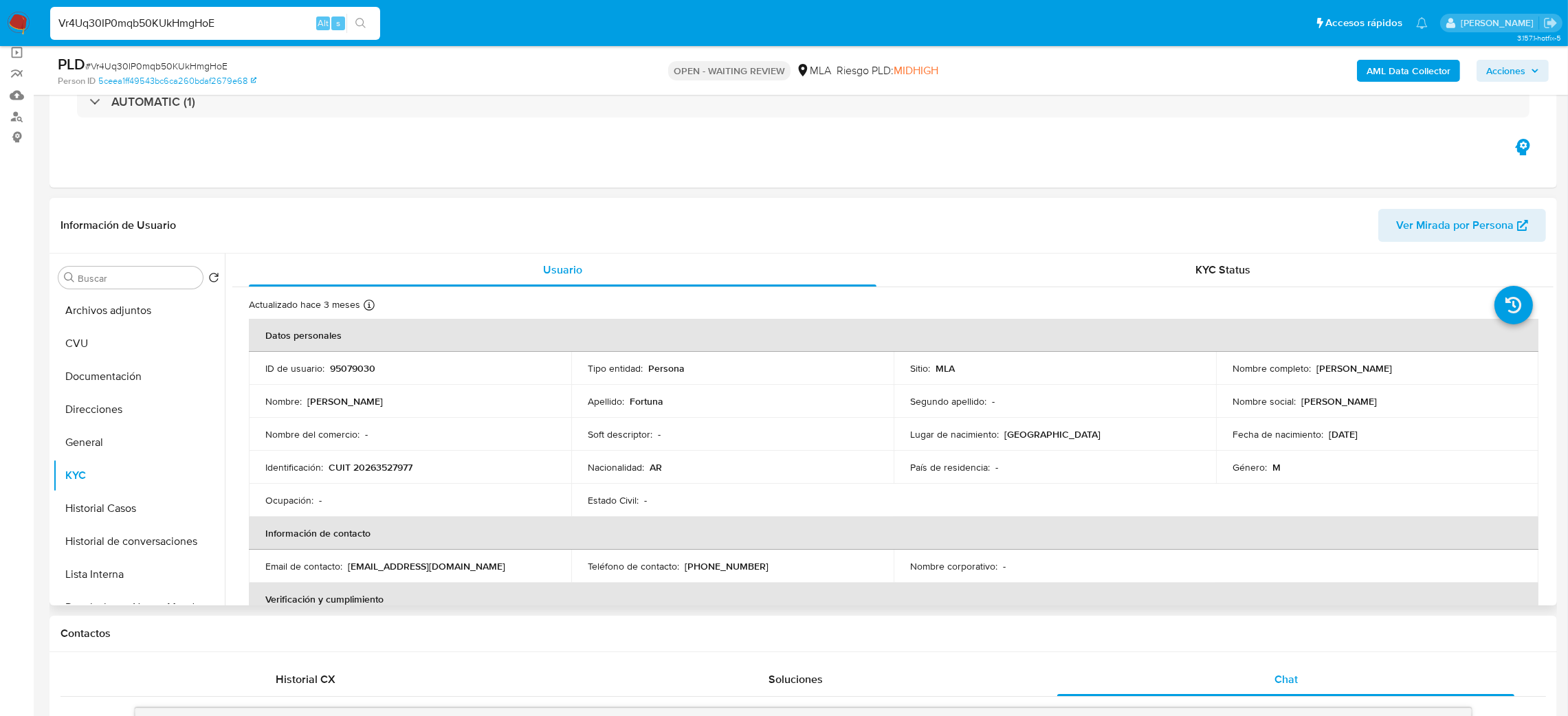
click at [390, 464] on p "CUIT 20263527977" at bounding box center [370, 467] width 84 height 13
copy p "20263527977"
click at [439, 482] on td "Identificación : CUIT 20263527977" at bounding box center [410, 467] width 323 height 33
click at [385, 474] on p "CUIT 20263527977" at bounding box center [370, 467] width 84 height 13
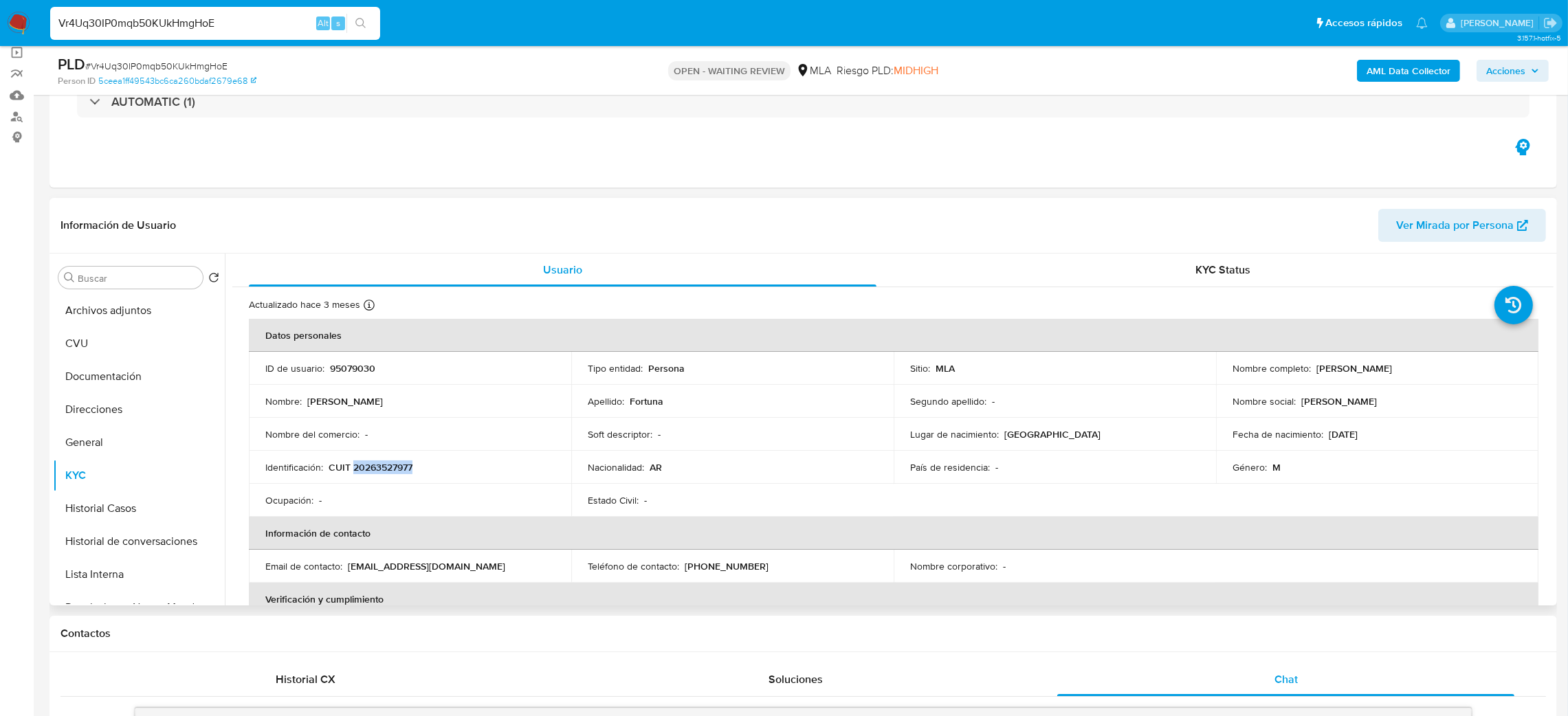
click at [385, 474] on p "CUIT 20263527977" at bounding box center [370, 467] width 84 height 13
copy p "20263527977"
drag, startPoint x: 1313, startPoint y: 371, endPoint x: 1499, endPoint y: 368, distance: 186.0
click at [1499, 368] on div "Nombre completo : Gabriel Alejandro Fortuna" at bounding box center [1377, 368] width 289 height 13
copy p "Gabriel Alejandro Fortuna"
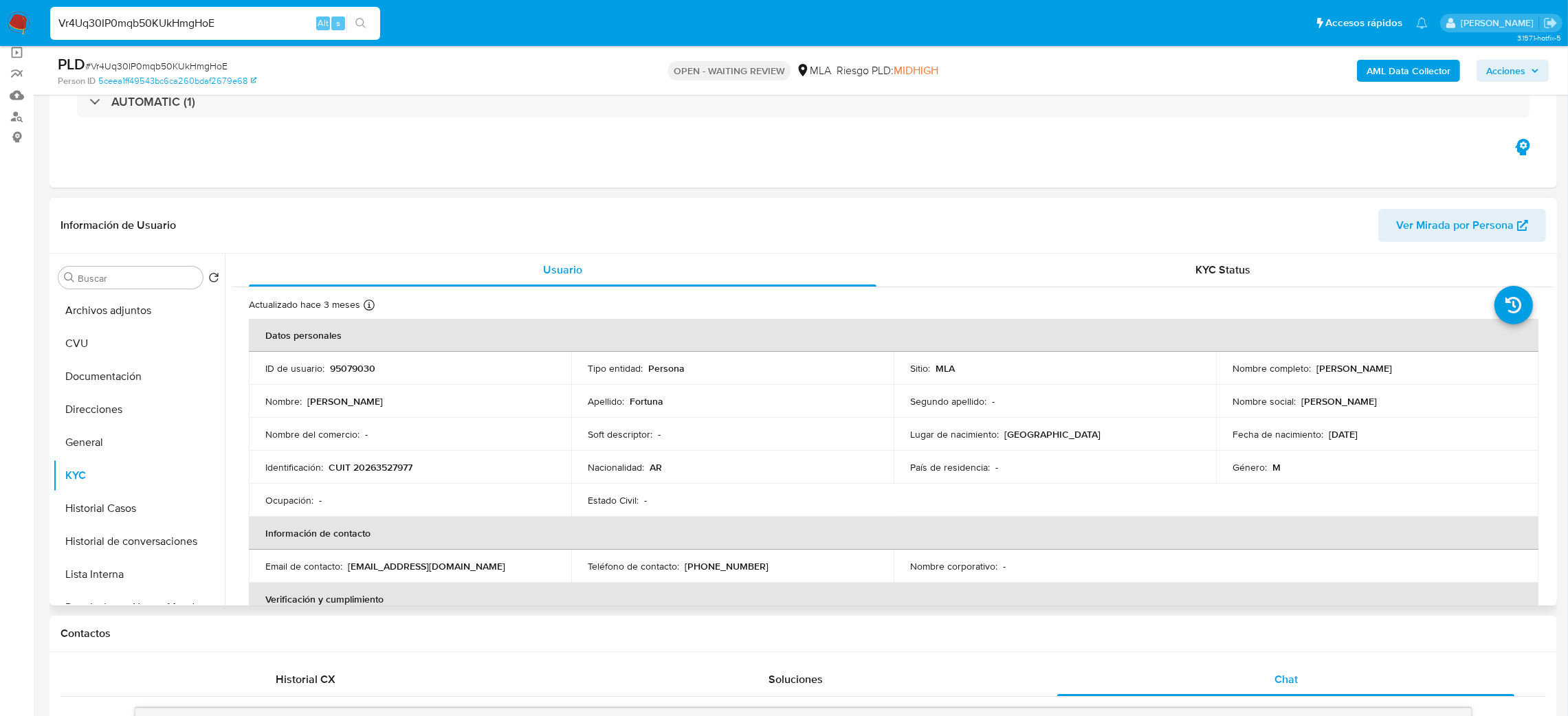
click at [392, 455] on td "Identificación : CUIT 20263527977" at bounding box center [410, 467] width 323 height 33
drag, startPoint x: 364, startPoint y: 469, endPoint x: 411, endPoint y: 471, distance: 47.0
click at [411, 471] on p "CUIT 20263527977" at bounding box center [370, 467] width 84 height 13
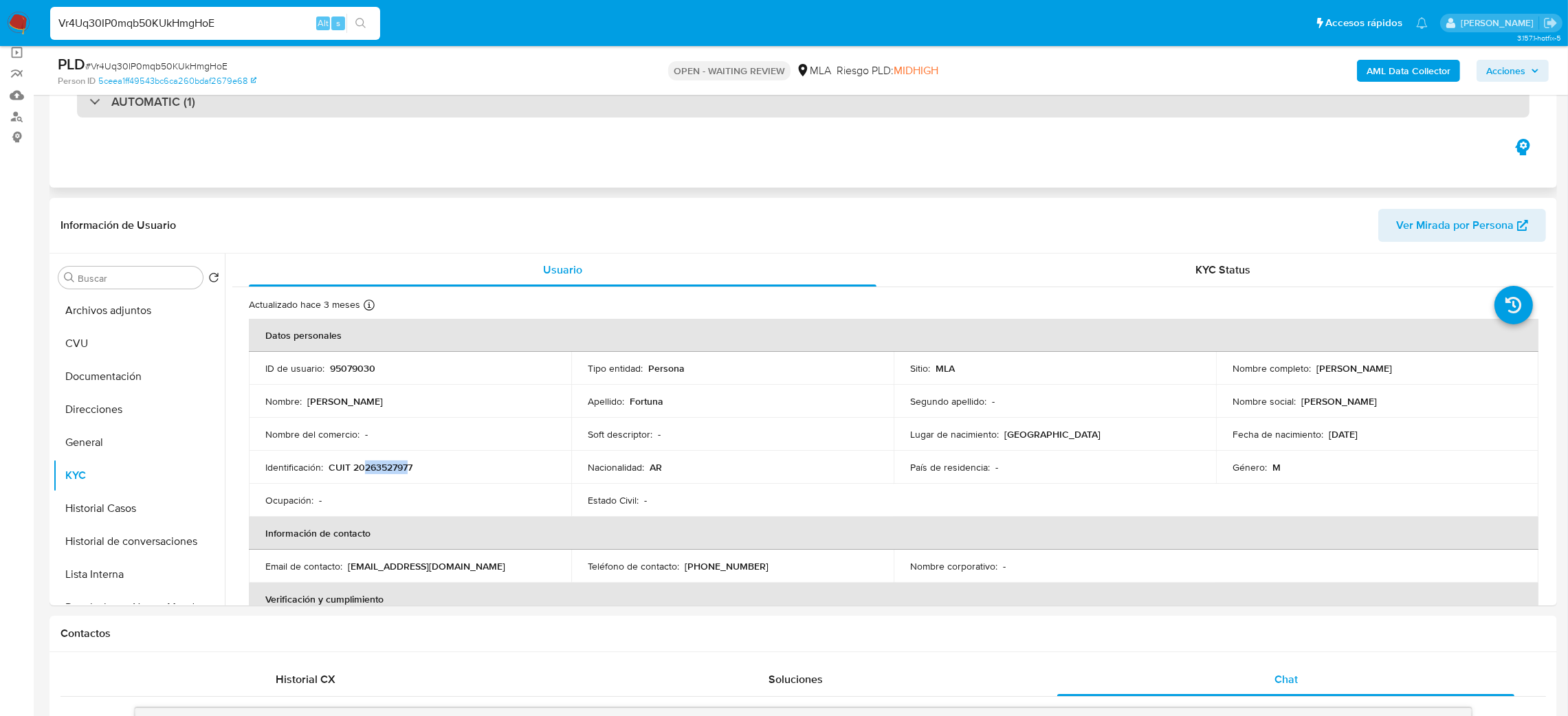
copy p "26352797"
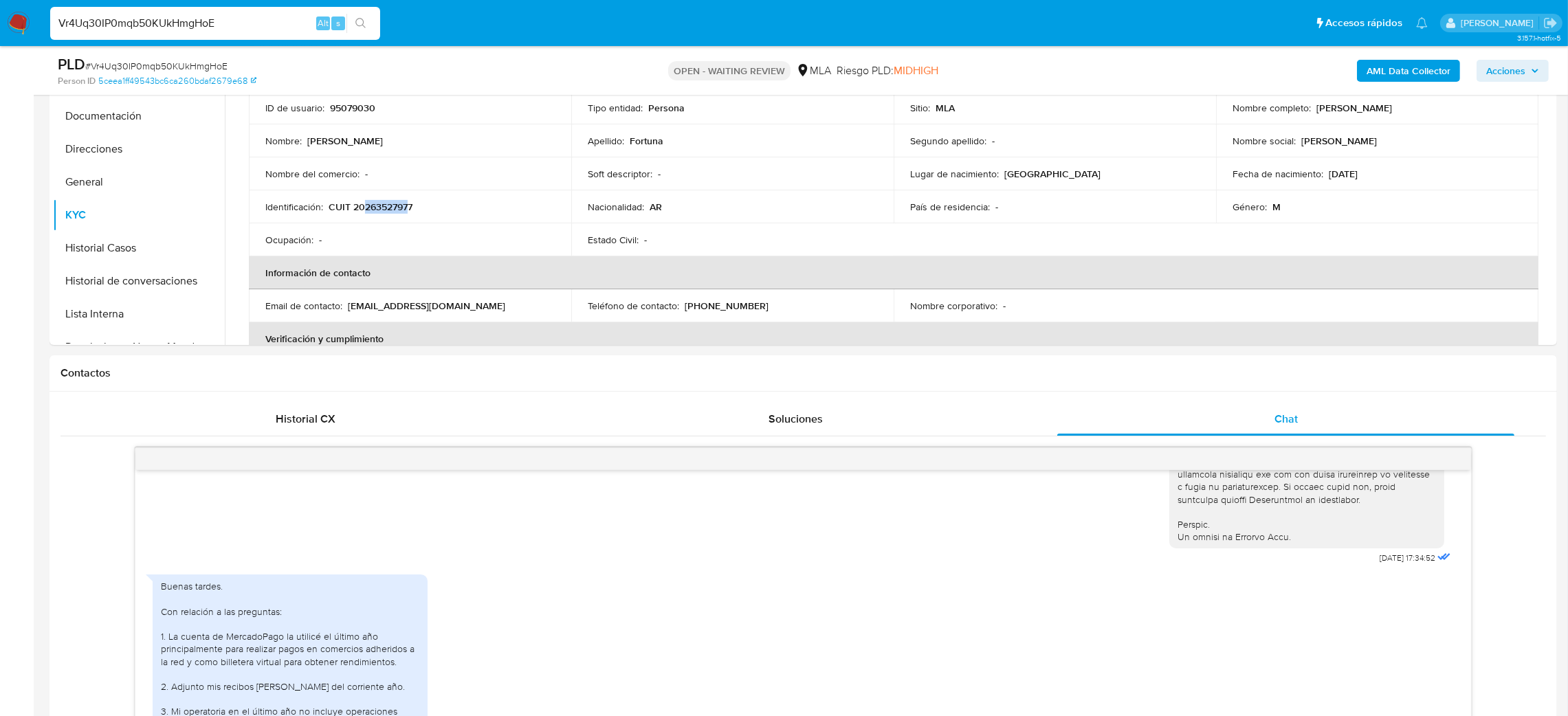
scroll to position [181, 0]
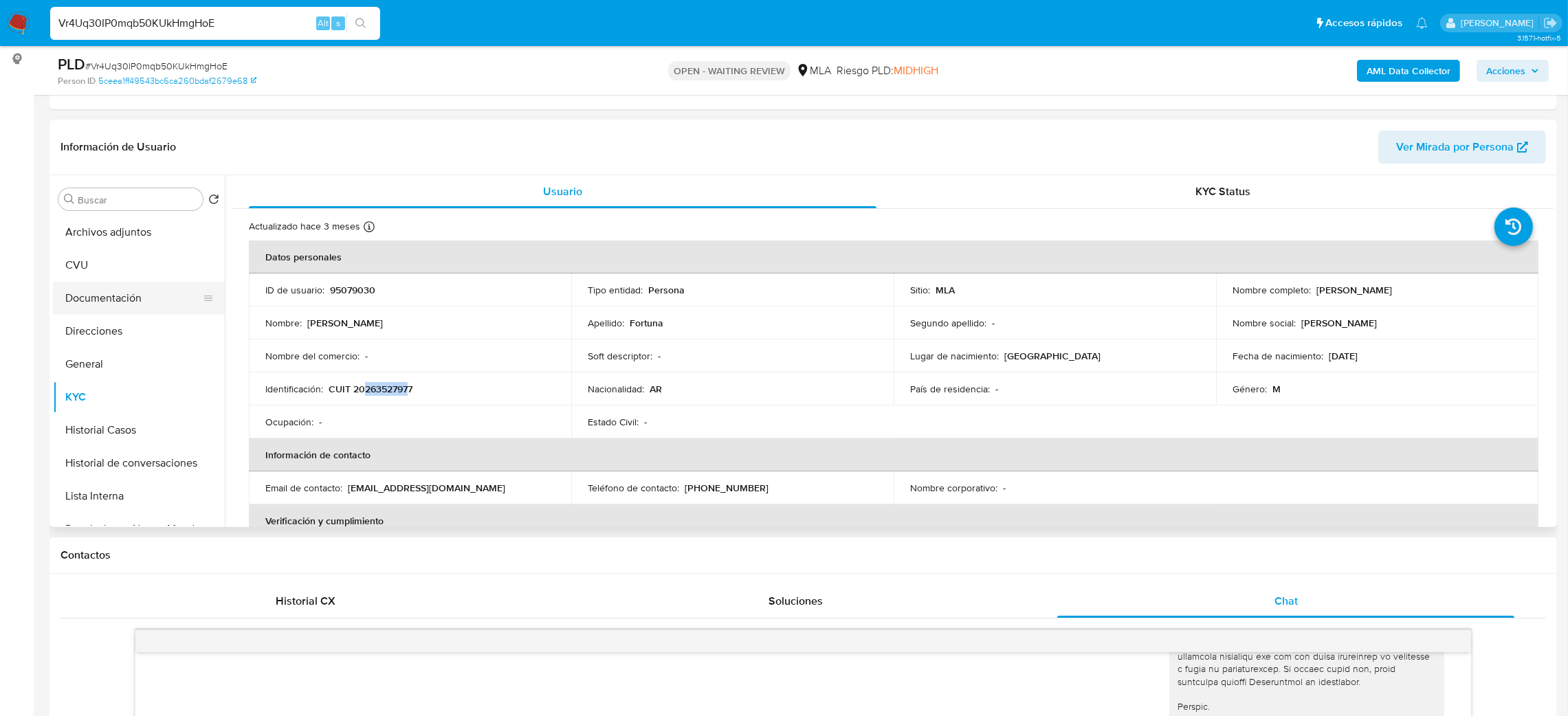
click at [110, 296] on button "Documentación" at bounding box center [133, 299] width 161 height 33
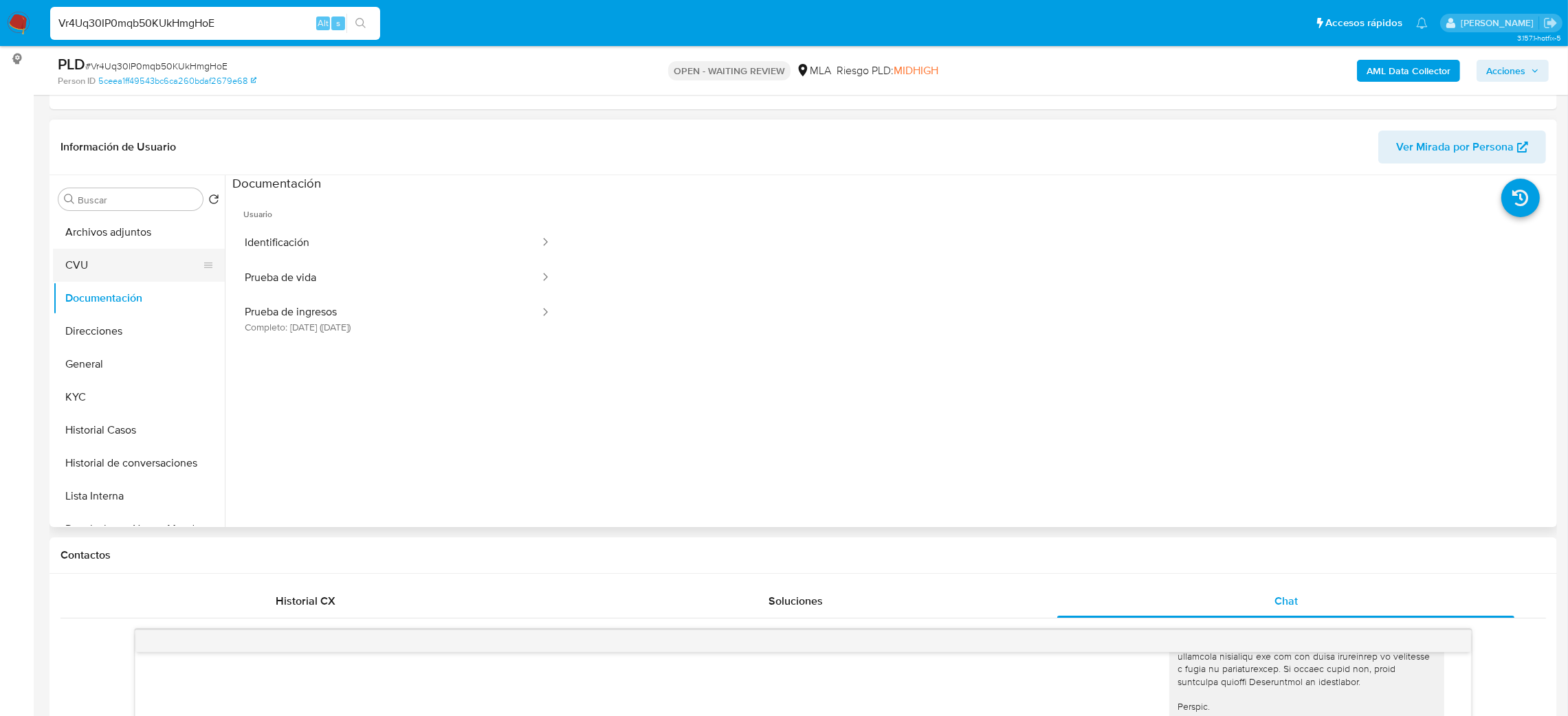
click at [109, 268] on button "CVU" at bounding box center [133, 265] width 161 height 33
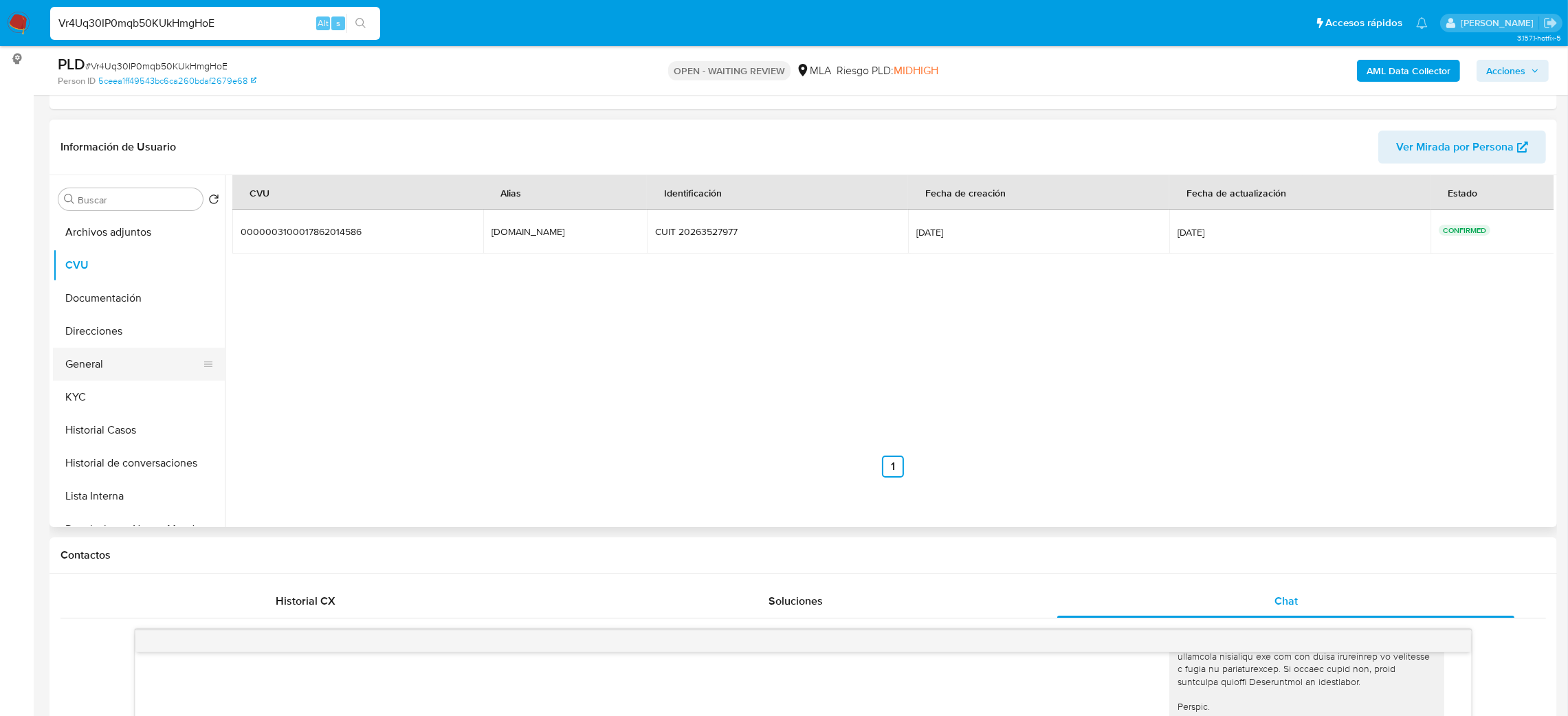
click at [130, 351] on button "General" at bounding box center [133, 364] width 161 height 33
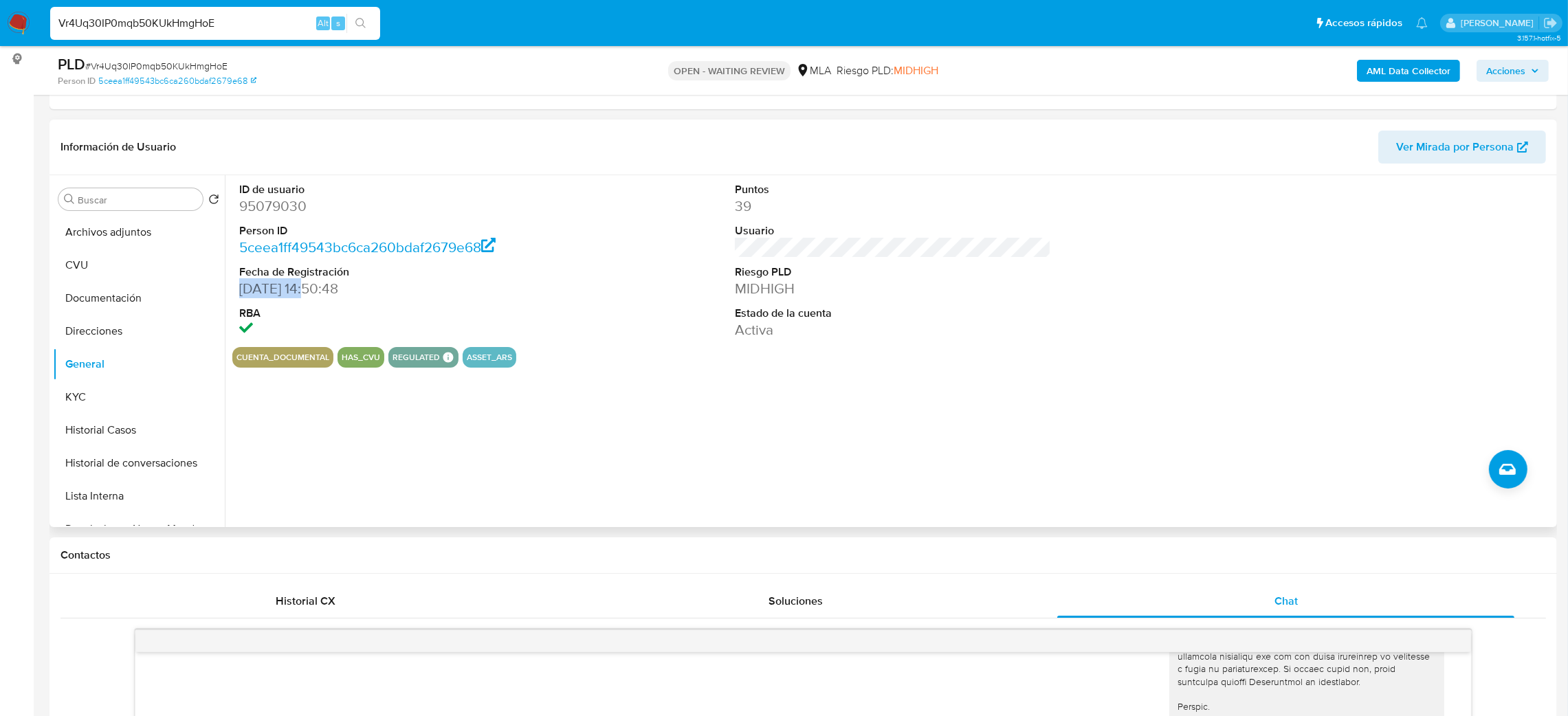
drag, startPoint x: 304, startPoint y: 297, endPoint x: 241, endPoint y: 289, distance: 63.5
click at [241, 289] on dd "28/11/2009 14:50:48" at bounding box center [397, 289] width 317 height 19
copy dd "28/11/2009"
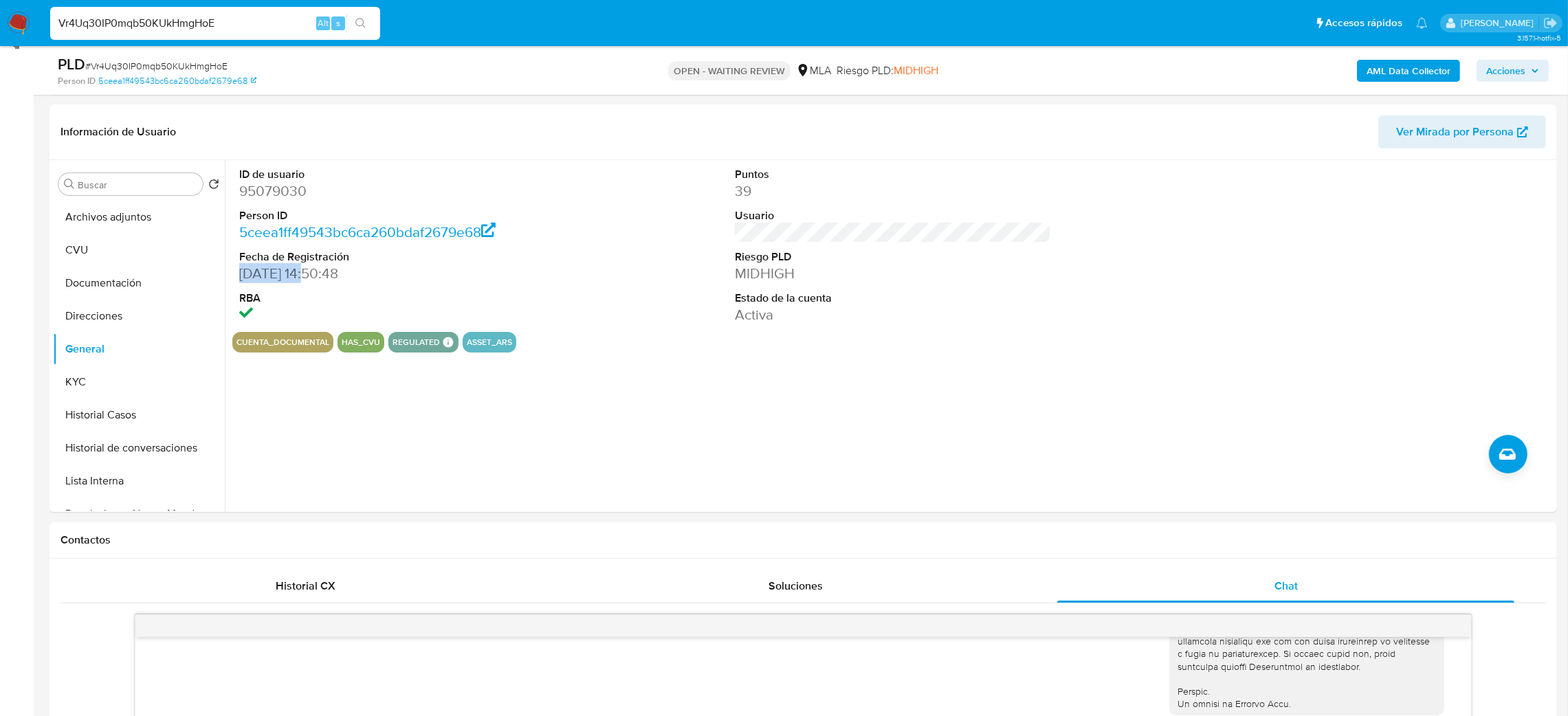
scroll to position [594, 0]
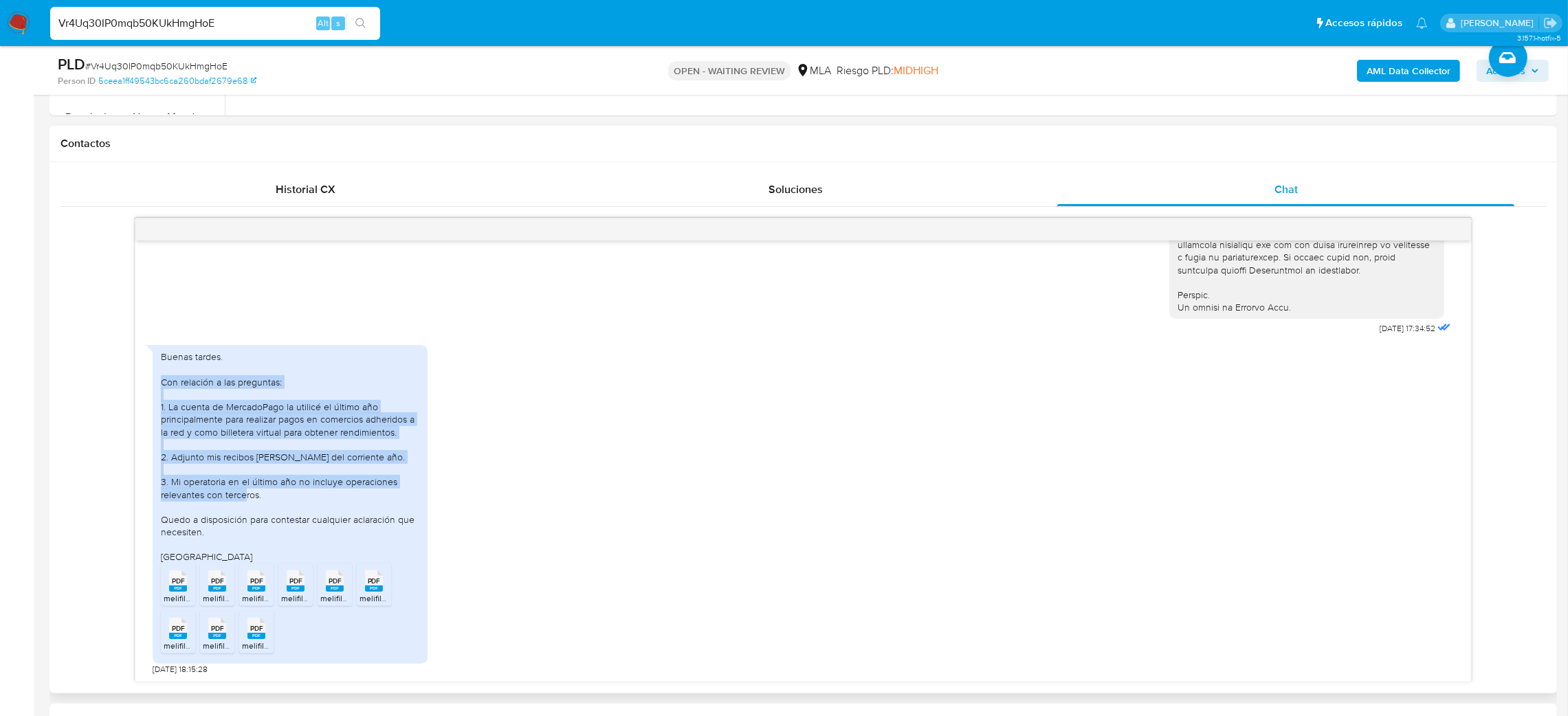
drag, startPoint x: 155, startPoint y: 384, endPoint x: 284, endPoint y: 500, distance: 173.5
click at [284, 500] on div "Buenas tardes. Con relación a las preguntas: 1. La cuenta de MercadoPago la uti…" at bounding box center [289, 504] width 275 height 318
copy div "Con relación a las preguntas: 1. La cuenta de MercadoPago la utilicé el último …"
click at [284, 500] on div "Buenas tardes. Con relación a las preguntas: 1. La cuenta de MercadoPago la uti…" at bounding box center [290, 457] width 258 height 212
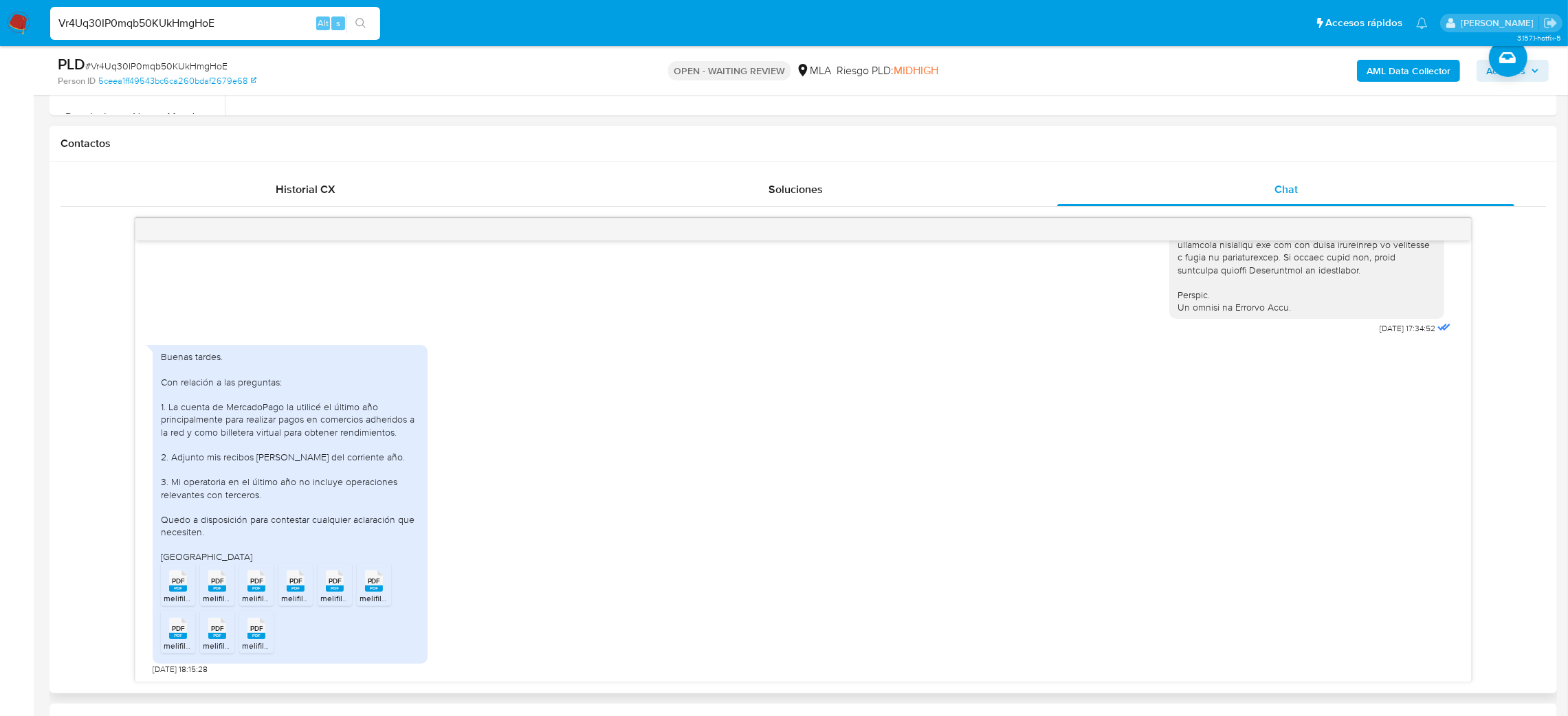
click at [167, 588] on div "PDF PDF" at bounding box center [178, 580] width 29 height 27
click at [214, 584] on span "PDF" at bounding box center [218, 581] width 13 height 9
drag, startPoint x: 251, startPoint y: 589, endPoint x: 275, endPoint y: 589, distance: 24.0
click at [252, 589] on div "PDF PDF" at bounding box center [256, 580] width 29 height 27
click at [290, 592] on rect at bounding box center [295, 589] width 18 height 6
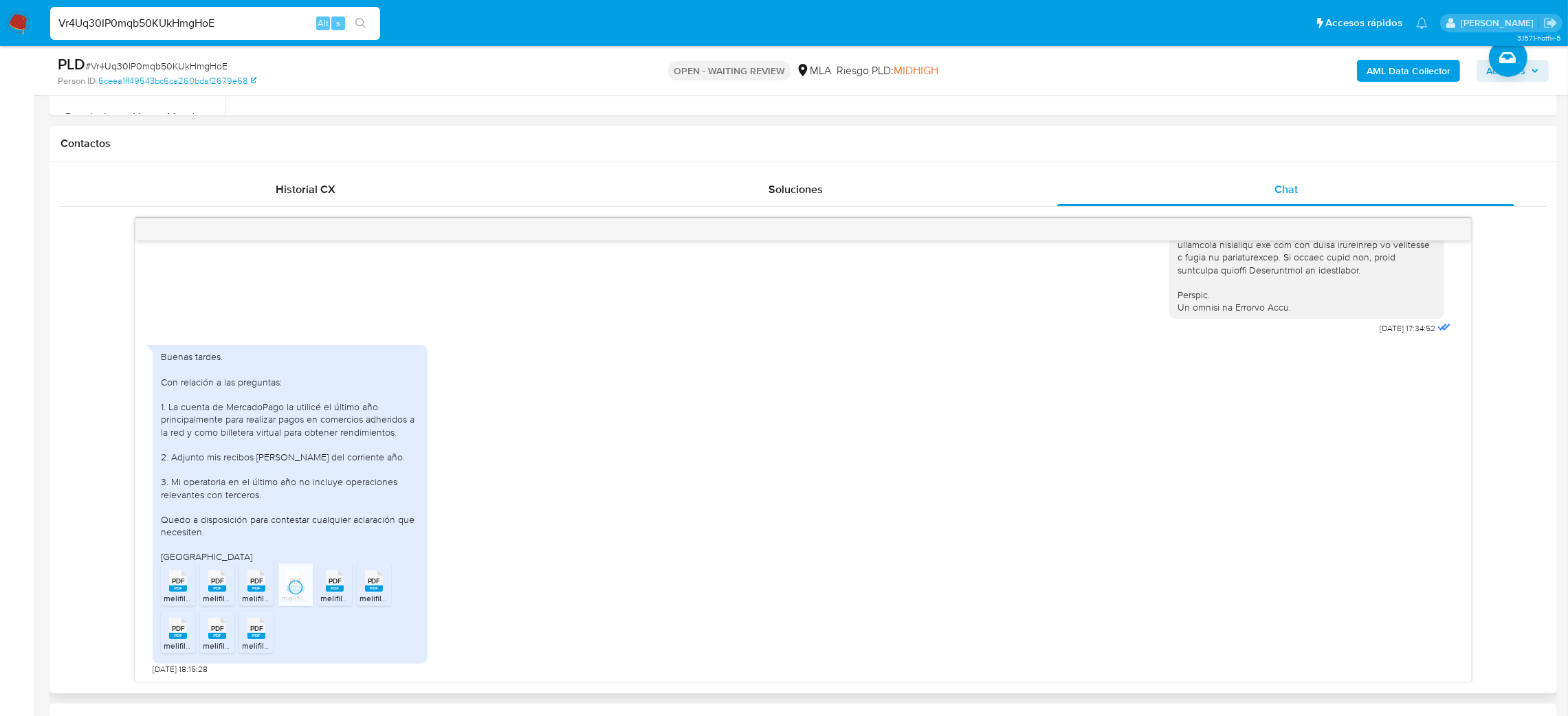
drag, startPoint x: 337, startPoint y: 589, endPoint x: 361, endPoint y: 587, distance: 24.1
click at [337, 589] on rect at bounding box center [334, 589] width 18 height 6
drag, startPoint x: 362, startPoint y: 587, endPoint x: 335, endPoint y: 600, distance: 30.0
click at [362, 587] on div "PDF PDF" at bounding box center [374, 580] width 29 height 27
drag, startPoint x: 269, startPoint y: 633, endPoint x: 220, endPoint y: 635, distance: 49.0
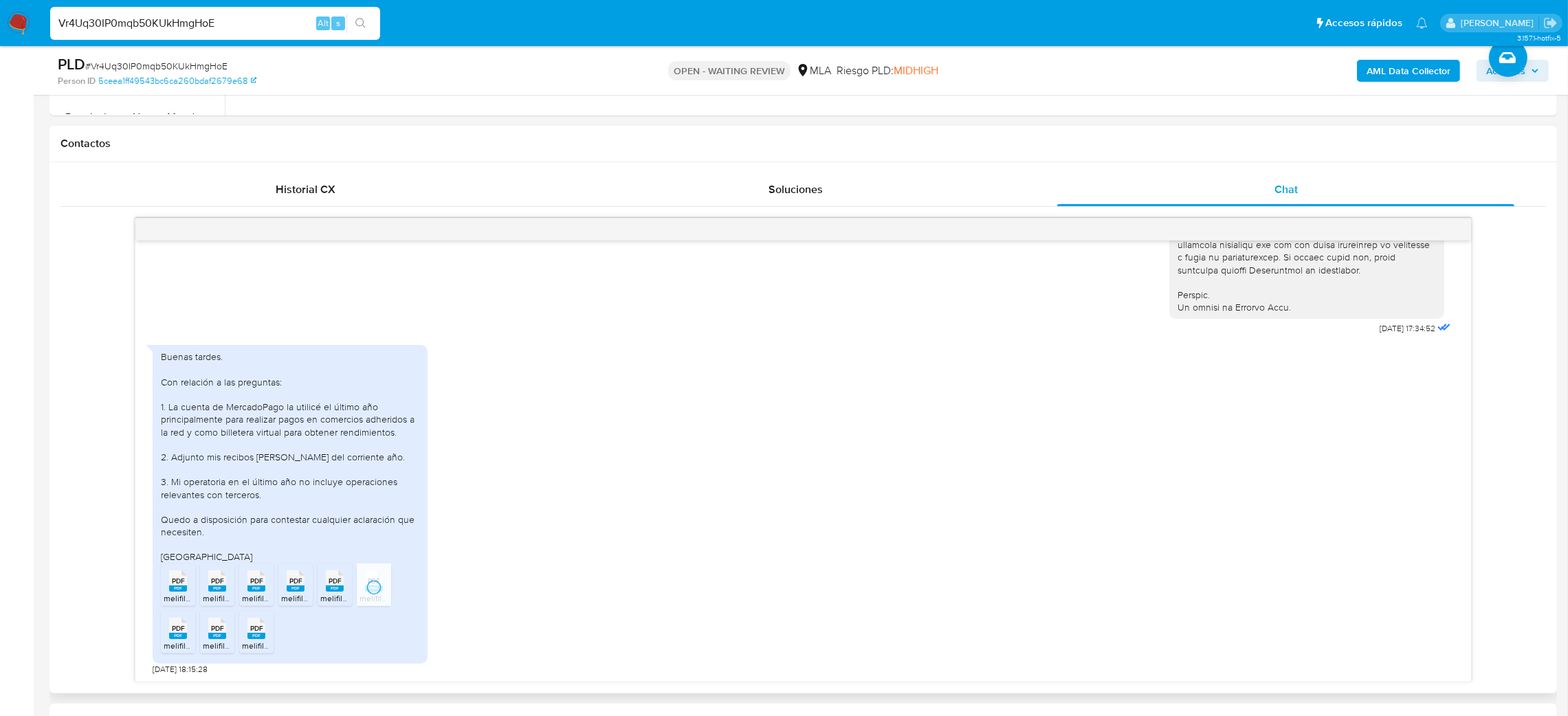
click at [269, 633] on div "PDF PDF" at bounding box center [256, 627] width 29 height 27
drag, startPoint x: 207, startPoint y: 631, endPoint x: 176, endPoint y: 631, distance: 31.0
click at [199, 629] on ul "PDF PDF melifile1197832560930214832.pdf PDF PDF melifile3042890335541528989.pdf…" at bounding box center [290, 611] width 258 height 94
click at [173, 631] on span "PDF" at bounding box center [178, 628] width 13 height 9
click at [224, 625] on span "PDF" at bounding box center [218, 628] width 13 height 9
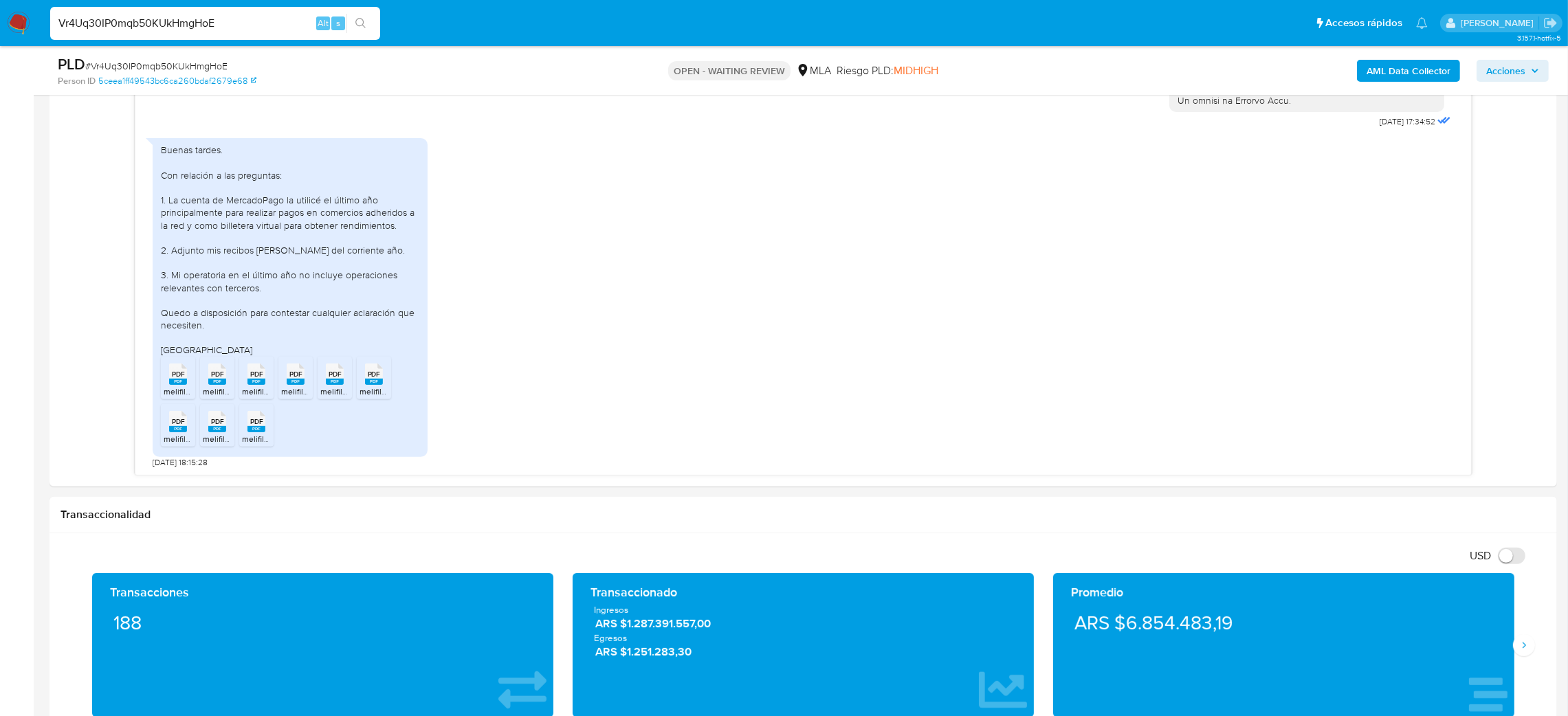
scroll to position [78, 0]
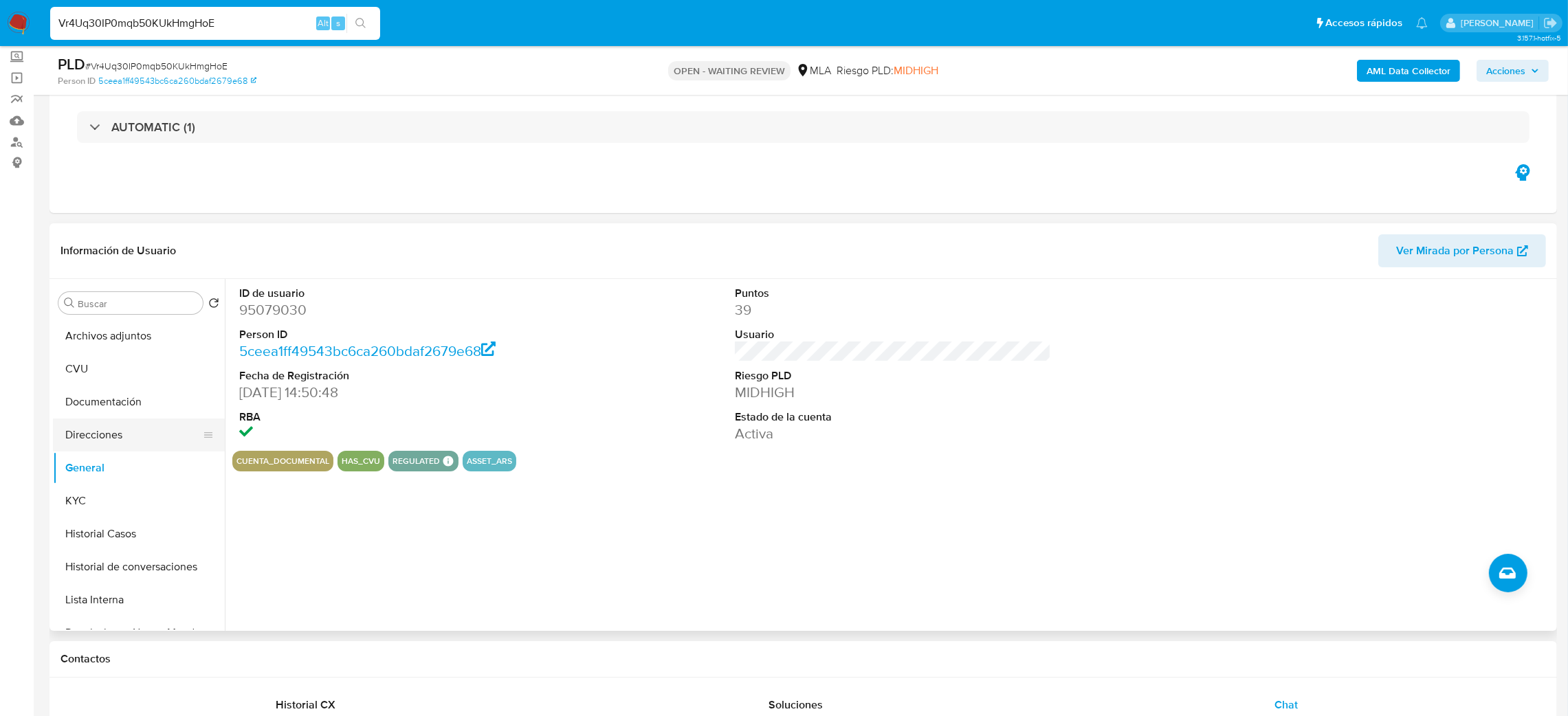
click at [105, 443] on button "Direcciones" at bounding box center [133, 435] width 161 height 33
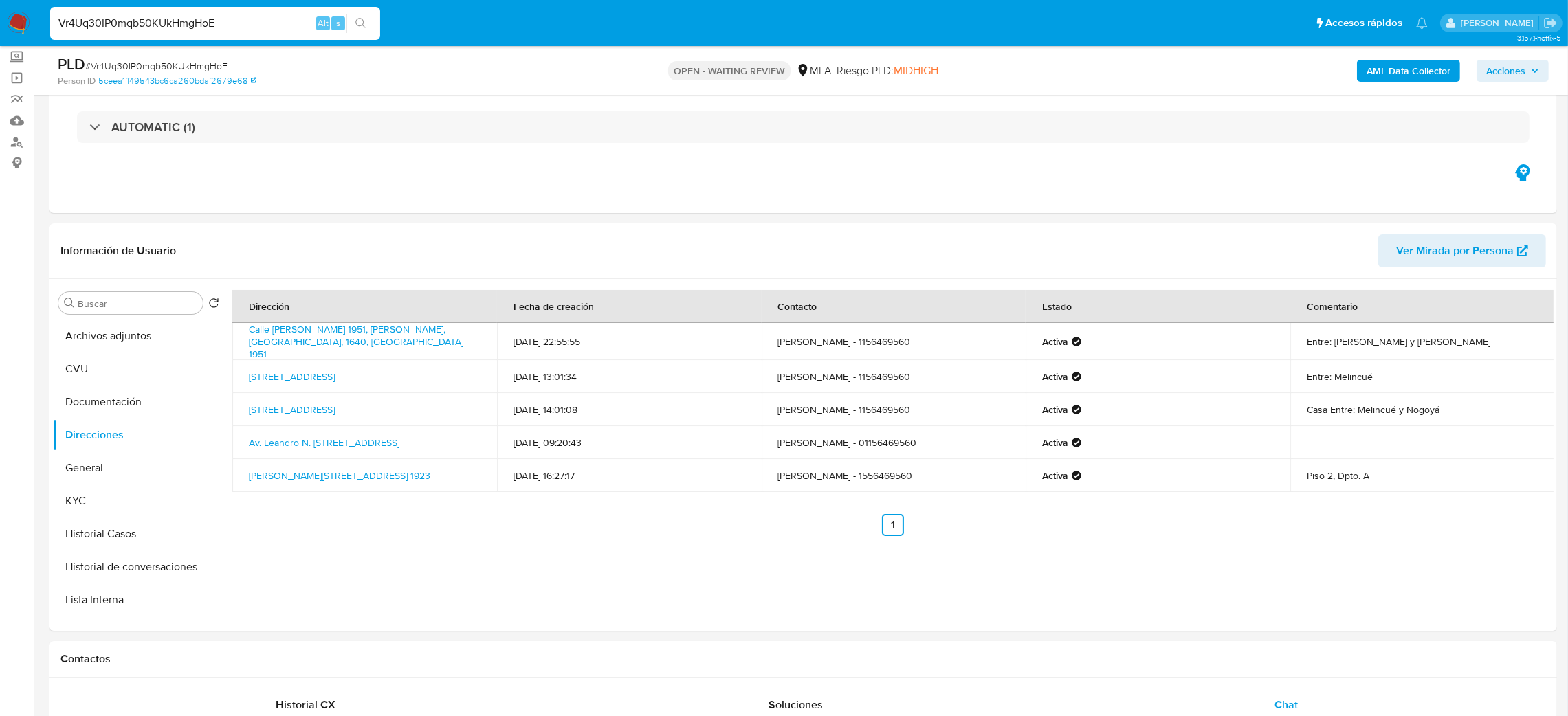
drag, startPoint x: 274, startPoint y: 25, endPoint x: 0, endPoint y: 44, distance: 274.7
click at [0, 44] on nav "Pausado Ver notificaciones Vr4Uq30IP0mqb50KUkHmgHoE Alt s Accesos rápidos Presi…" at bounding box center [784, 23] width 1568 height 46
paste input "Wb5YnLQKzEPnDtQirnRicYSe"
type input "Wb5YnLQKzEPnDtQirnRicYSe"
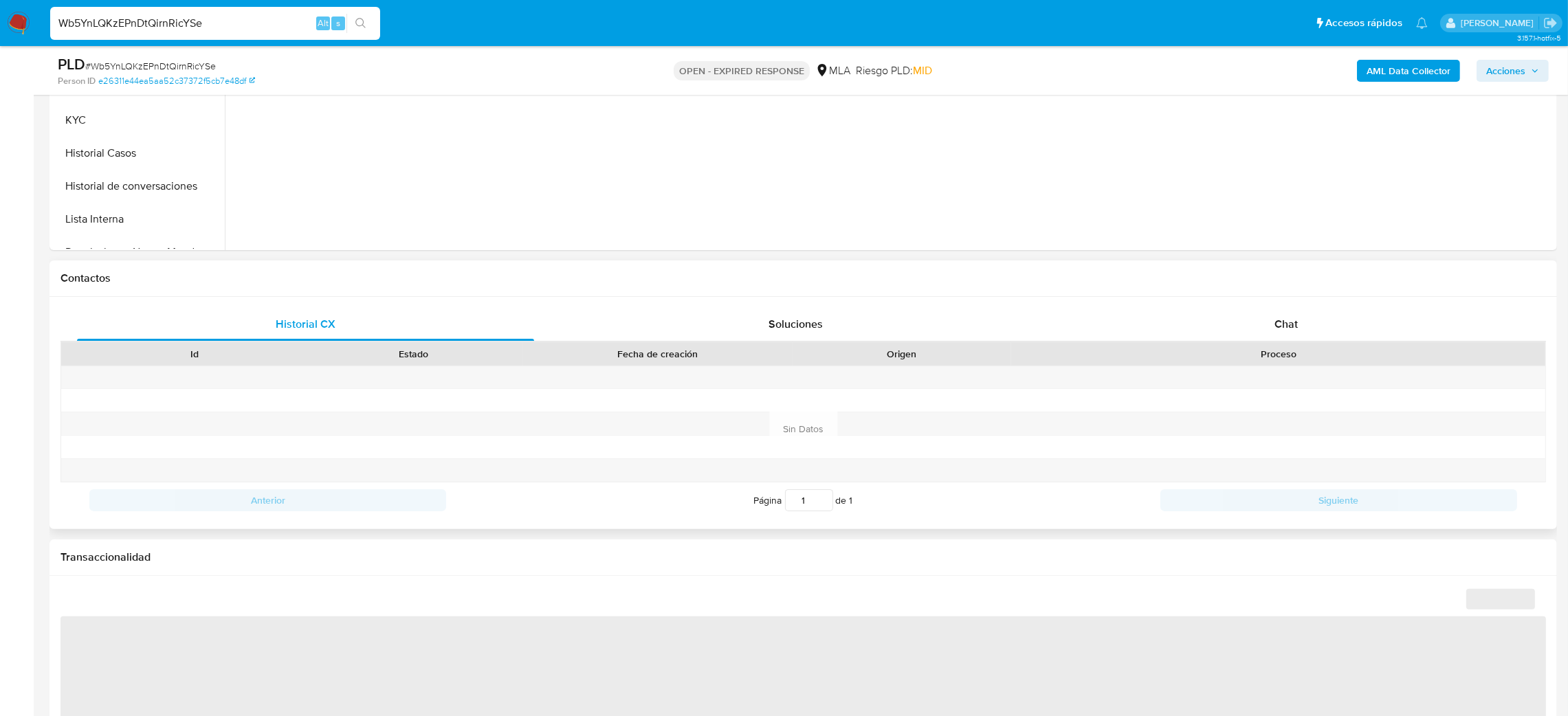
scroll to position [515, 0]
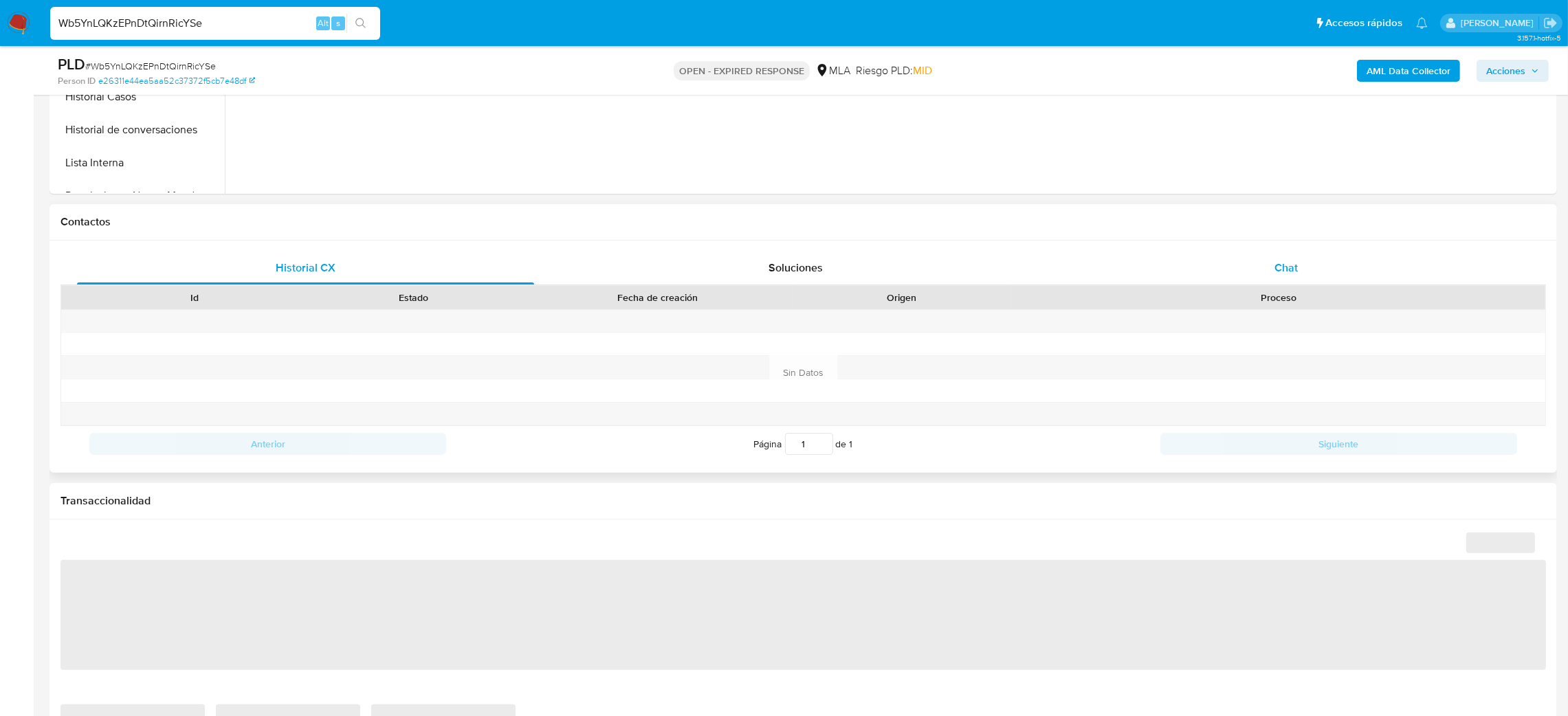
click at [1342, 272] on div "Chat" at bounding box center [1286, 268] width 457 height 33
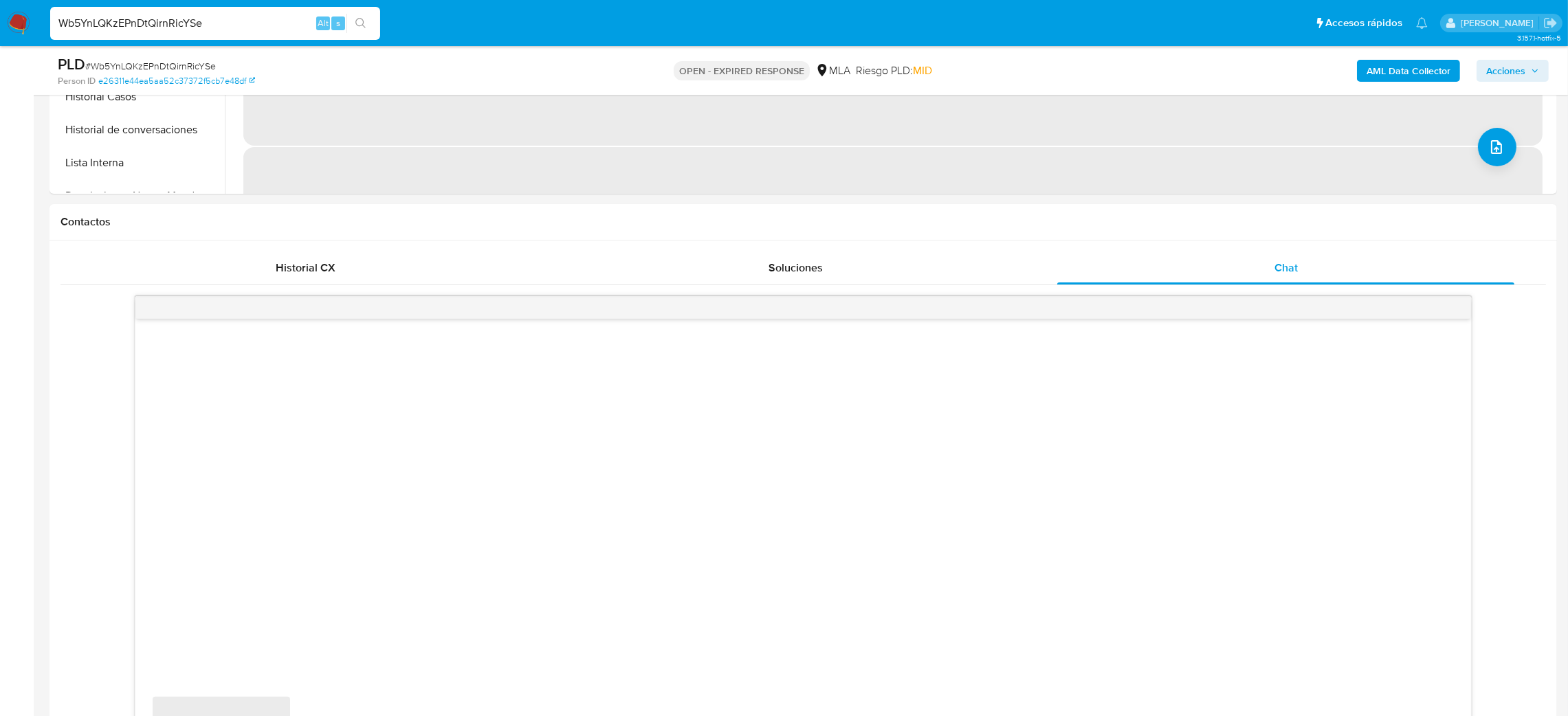
select select "10"
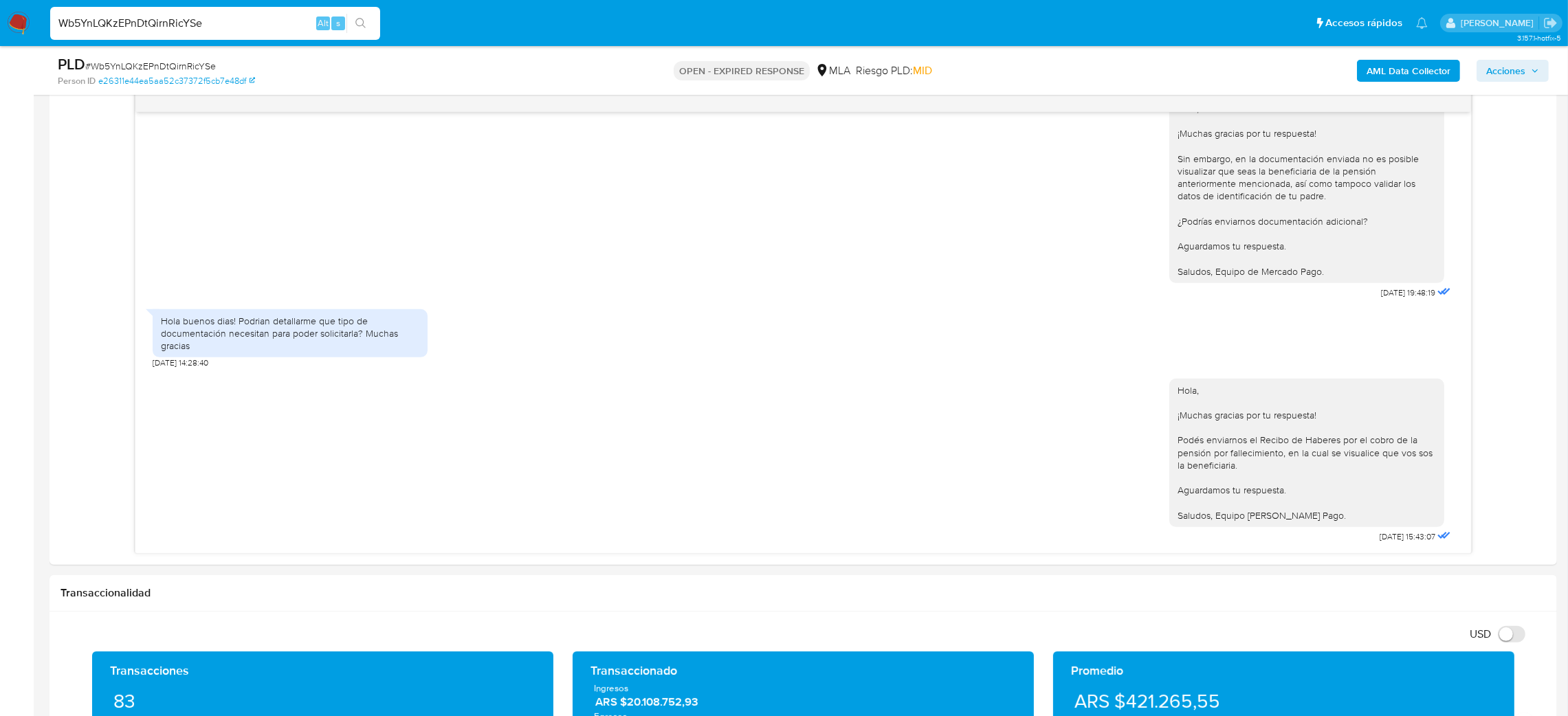
scroll to position [412, 0]
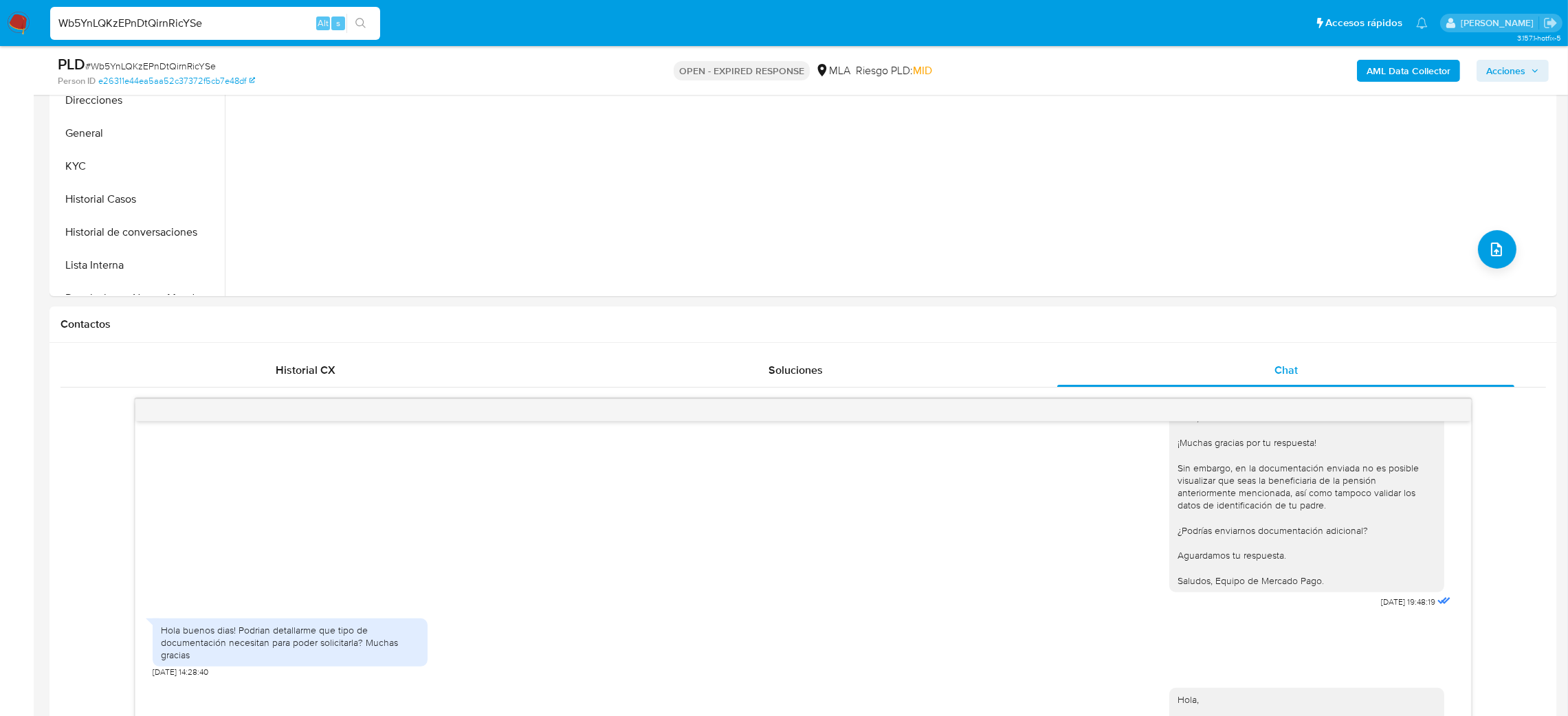
drag, startPoint x: 229, startPoint y: 26, endPoint x: 0, endPoint y: 52, distance: 230.5
paste input "eE6mAWb8lwyUdafQg34YygtT"
type input "eE6mAWb8lwyUdafQg34YygtT"
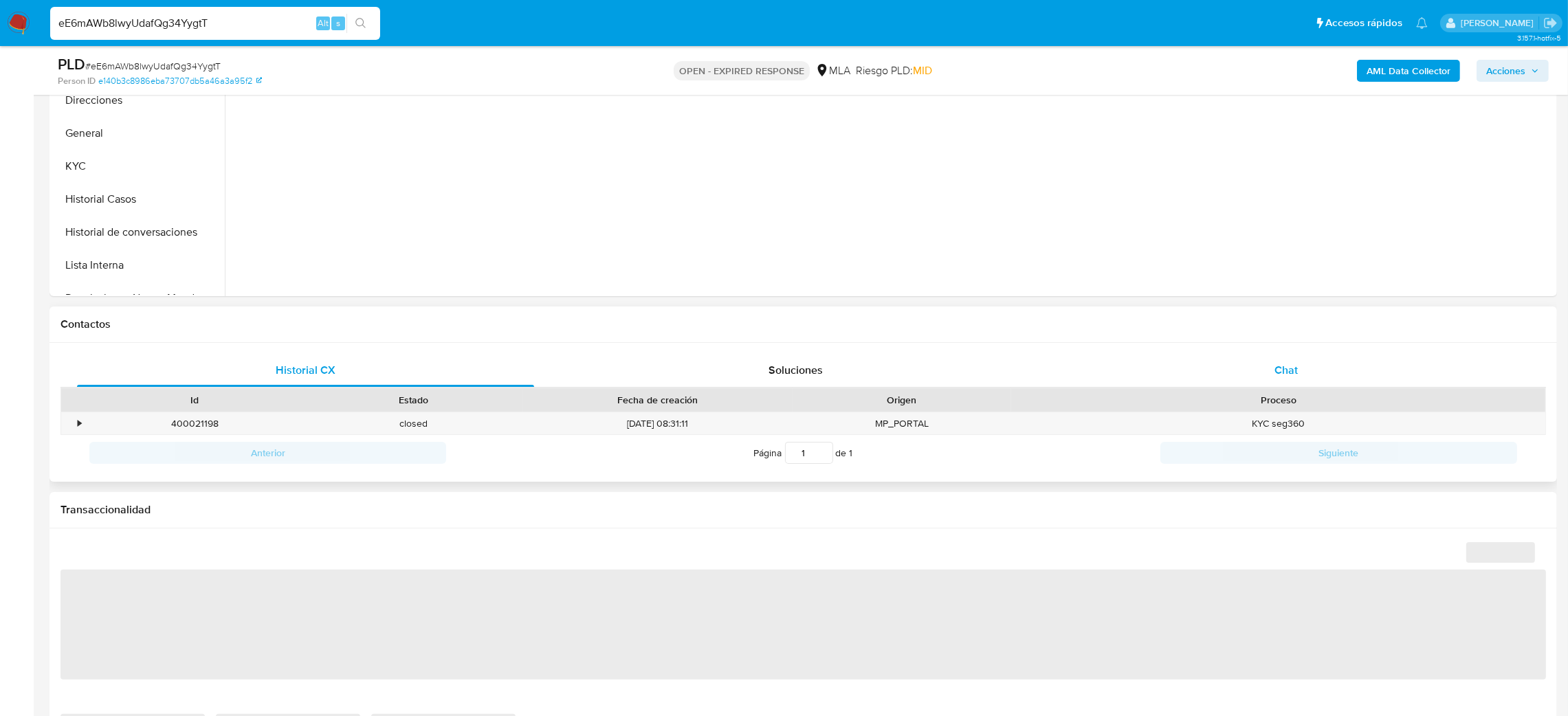
click at [1294, 362] on span "Chat" at bounding box center [1287, 370] width 23 height 15
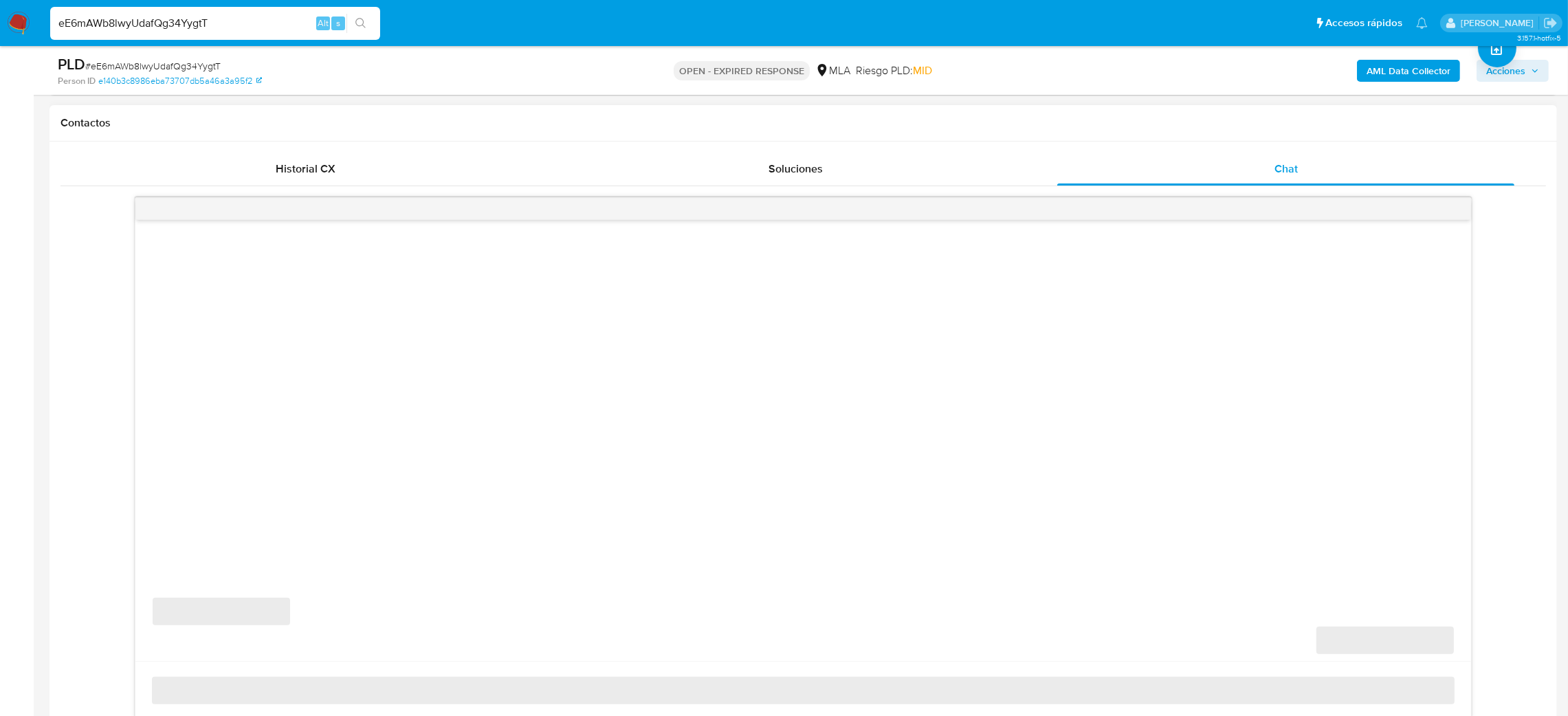
scroll to position [618, 0]
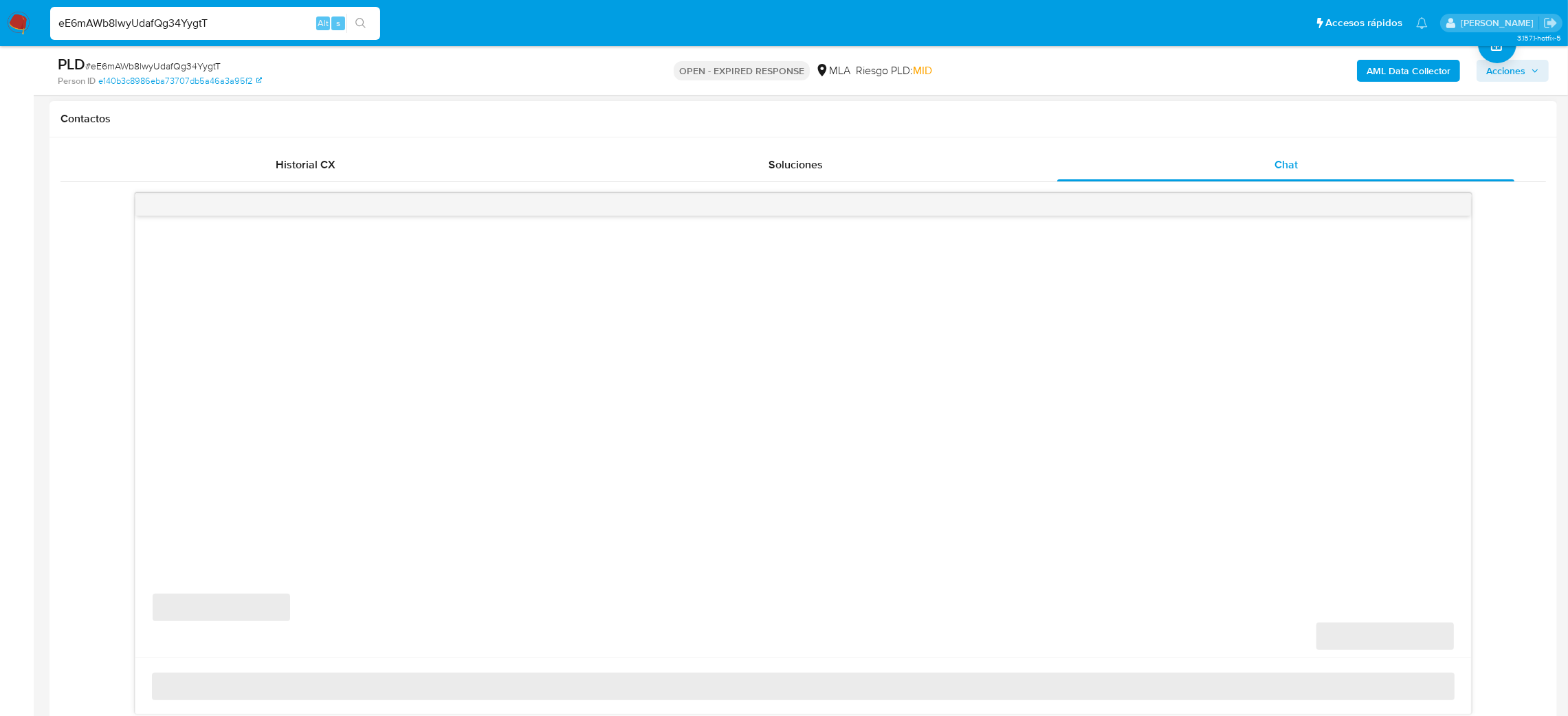
select select "10"
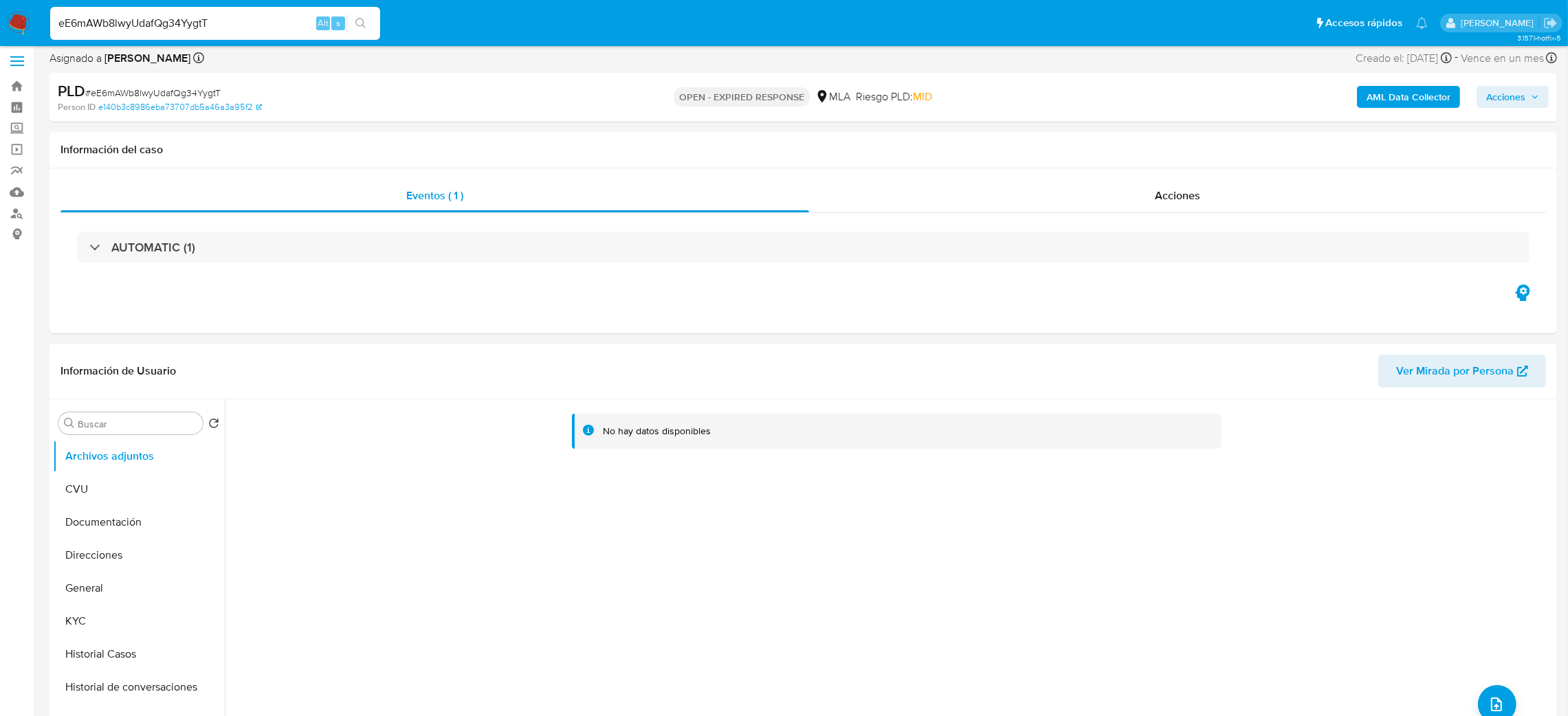
scroll to position [0, 0]
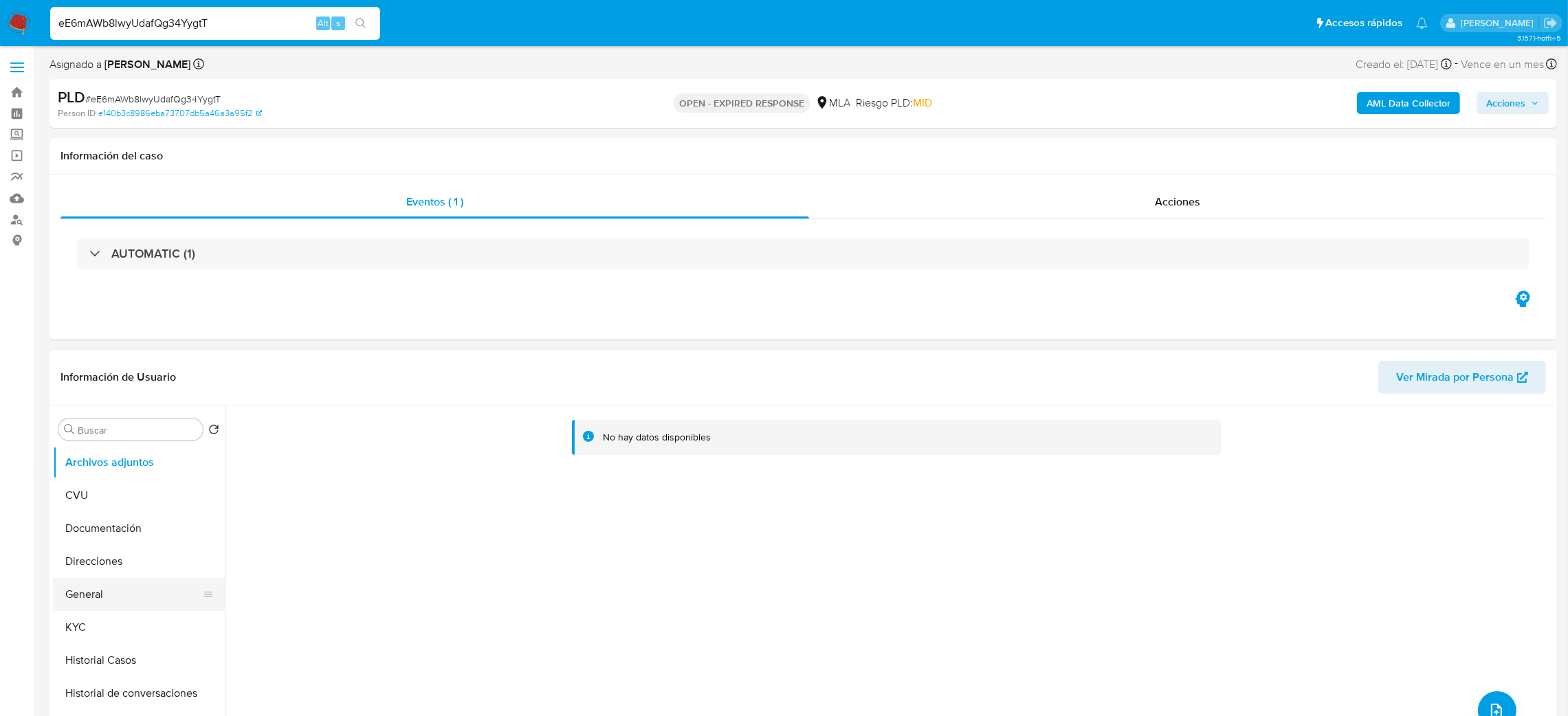
click at [96, 589] on button "General" at bounding box center [133, 595] width 161 height 33
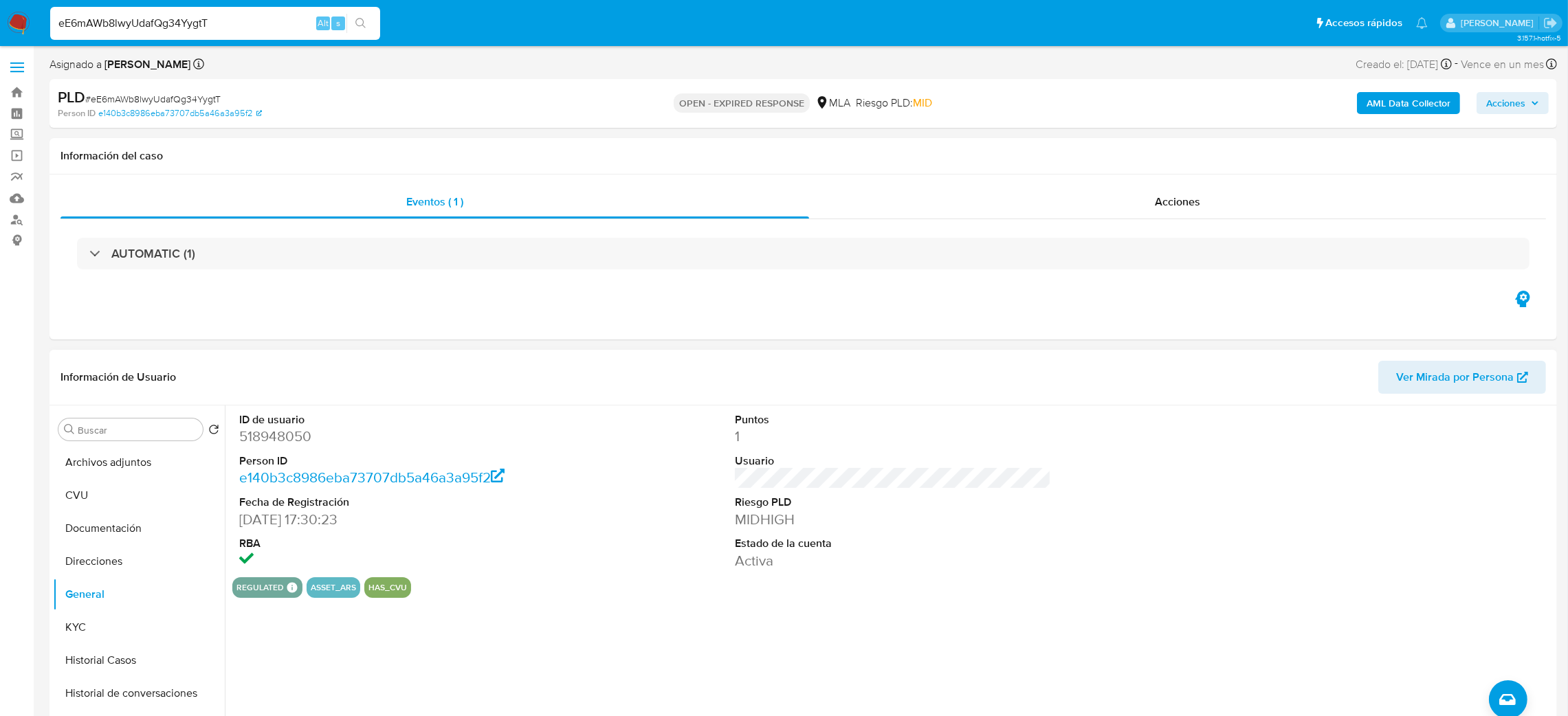
click at [278, 436] on dd "518948050" at bounding box center [397, 437] width 317 height 19
copy dd "518948050"
drag, startPoint x: 228, startPoint y: 20, endPoint x: 0, endPoint y: 36, distance: 228.6
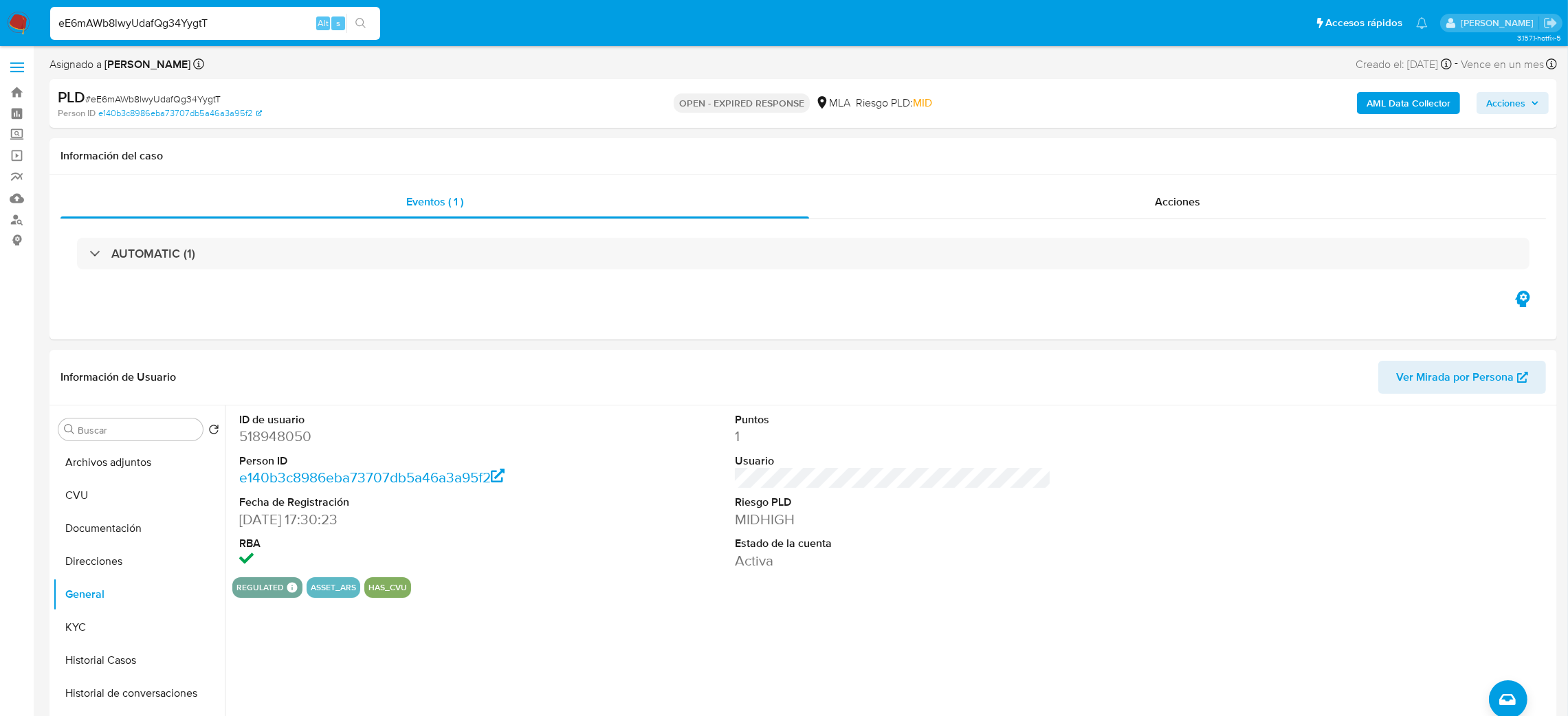
click at [0, 36] on nav "Pausado Ver notificaciones eE6mAWb8lwyUdafQg34YygtT Alt s Accesos rápidos Presi…" at bounding box center [784, 23] width 1568 height 46
paste input "xf4yFmoRR6eYn8MhFUN2HXoO"
type input "xf4yFmoRR6eYn8MhFUN2HXoO"
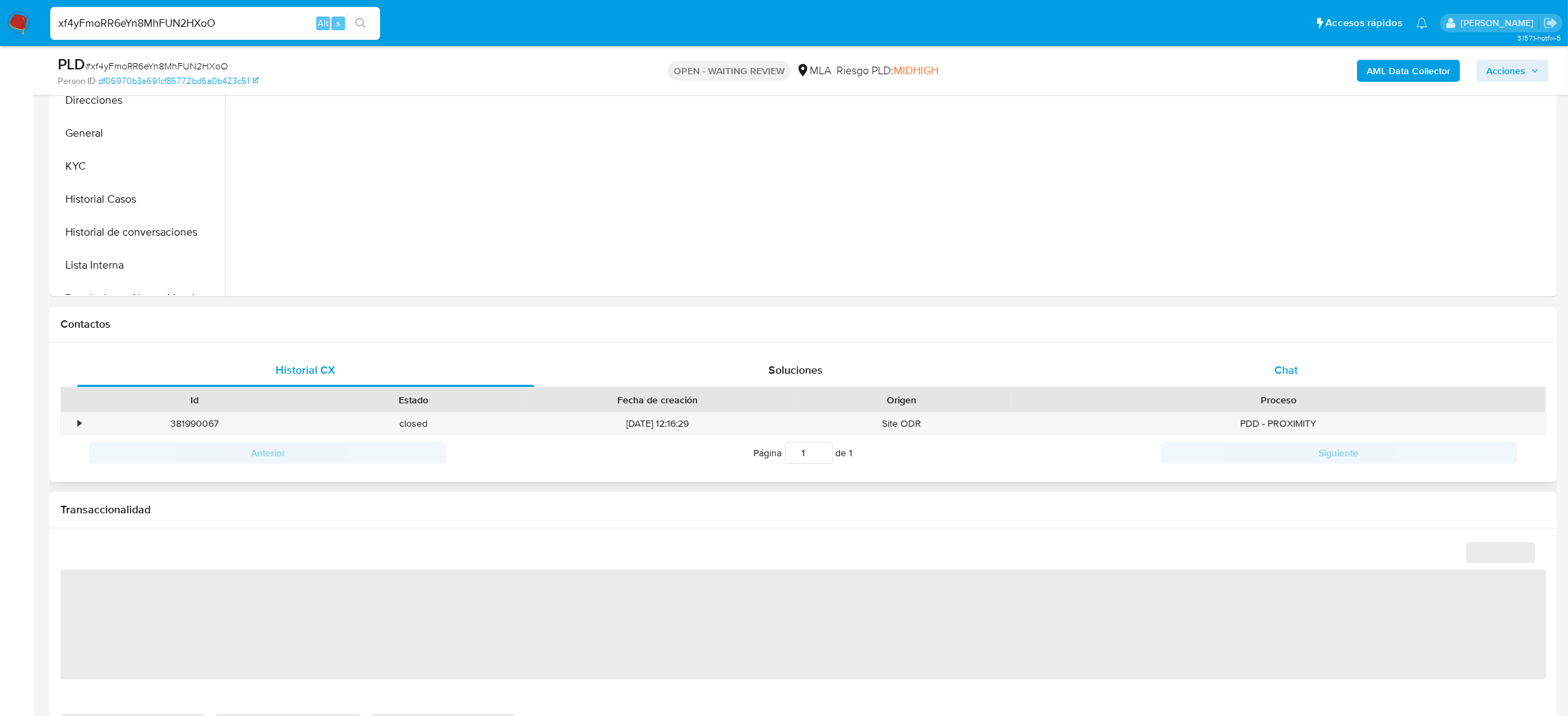
click at [1306, 358] on div "Chat" at bounding box center [1286, 370] width 457 height 33
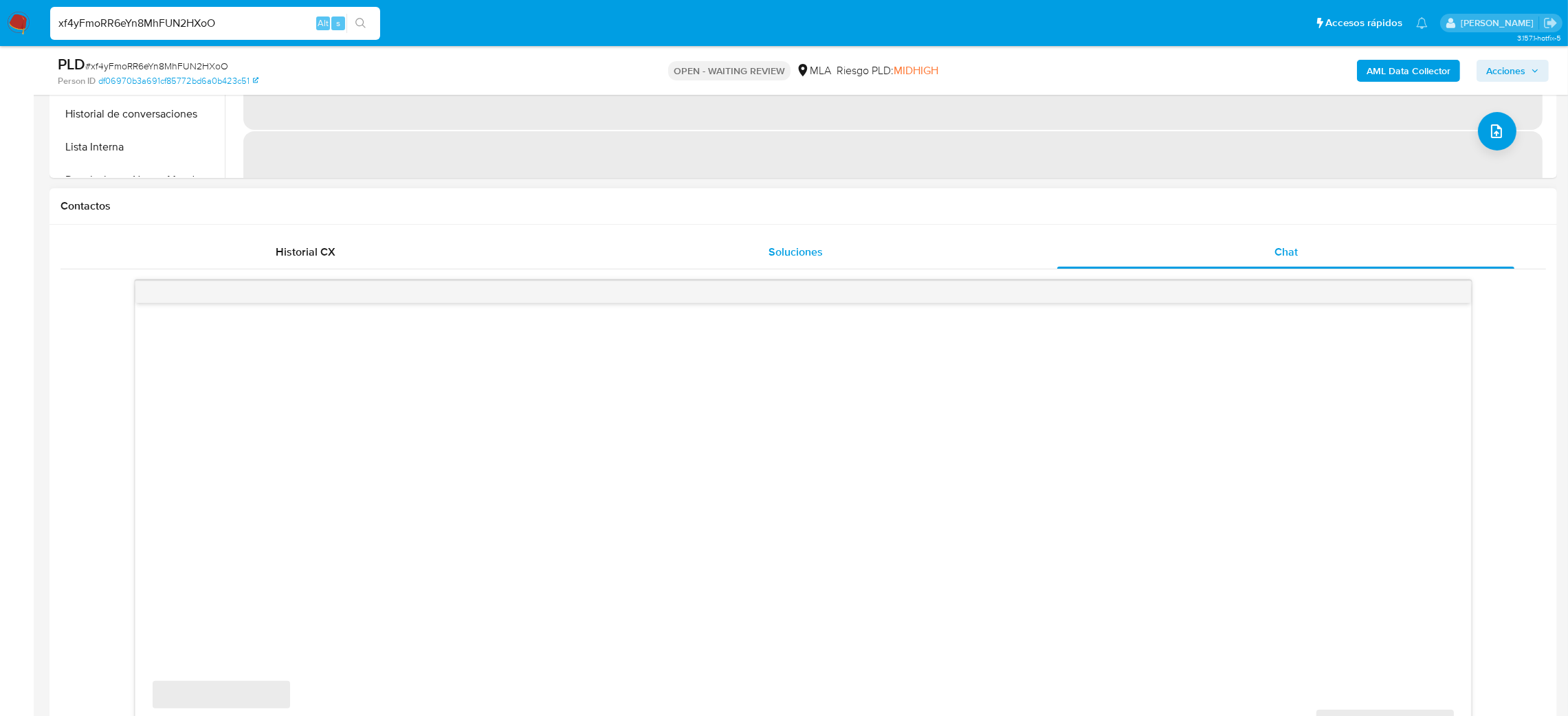
scroll to position [618, 0]
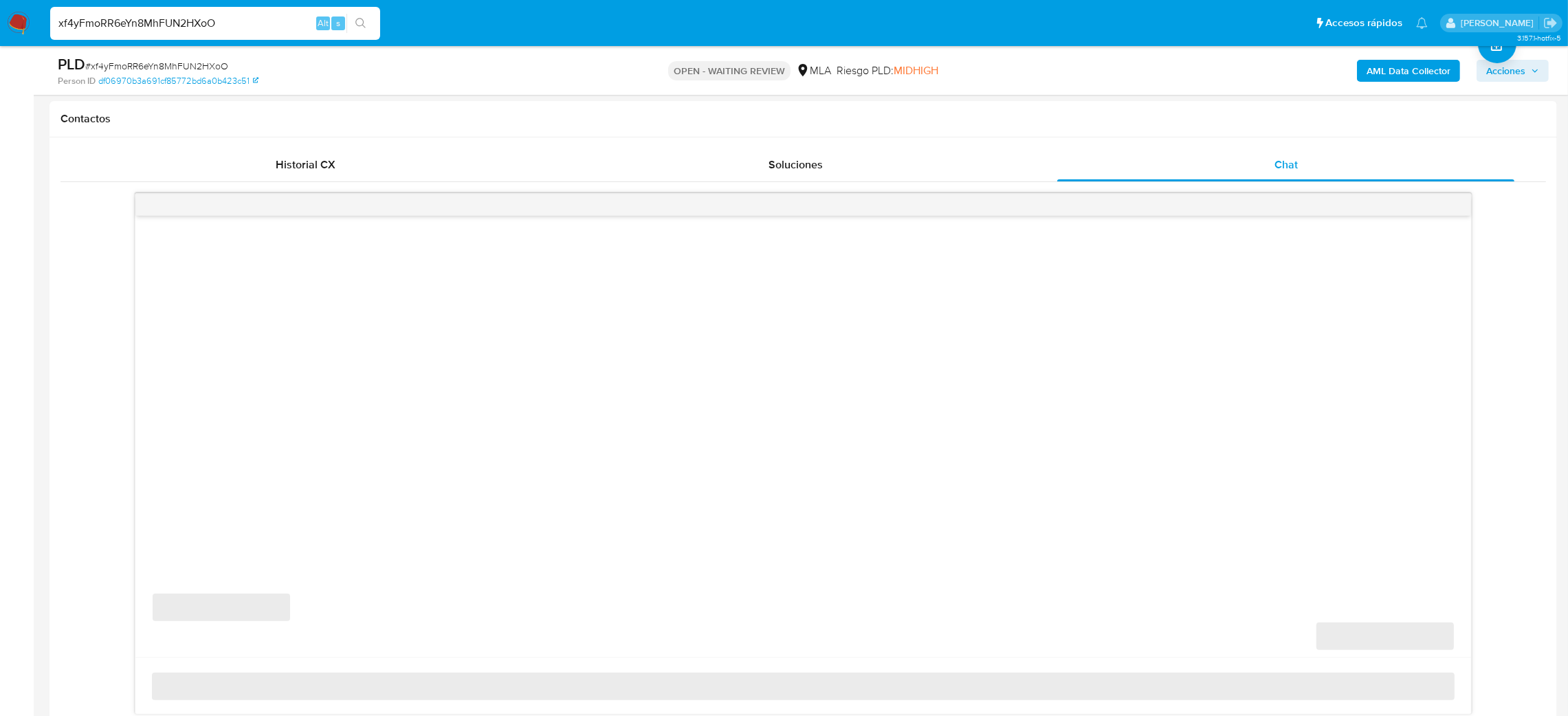
select select "10"
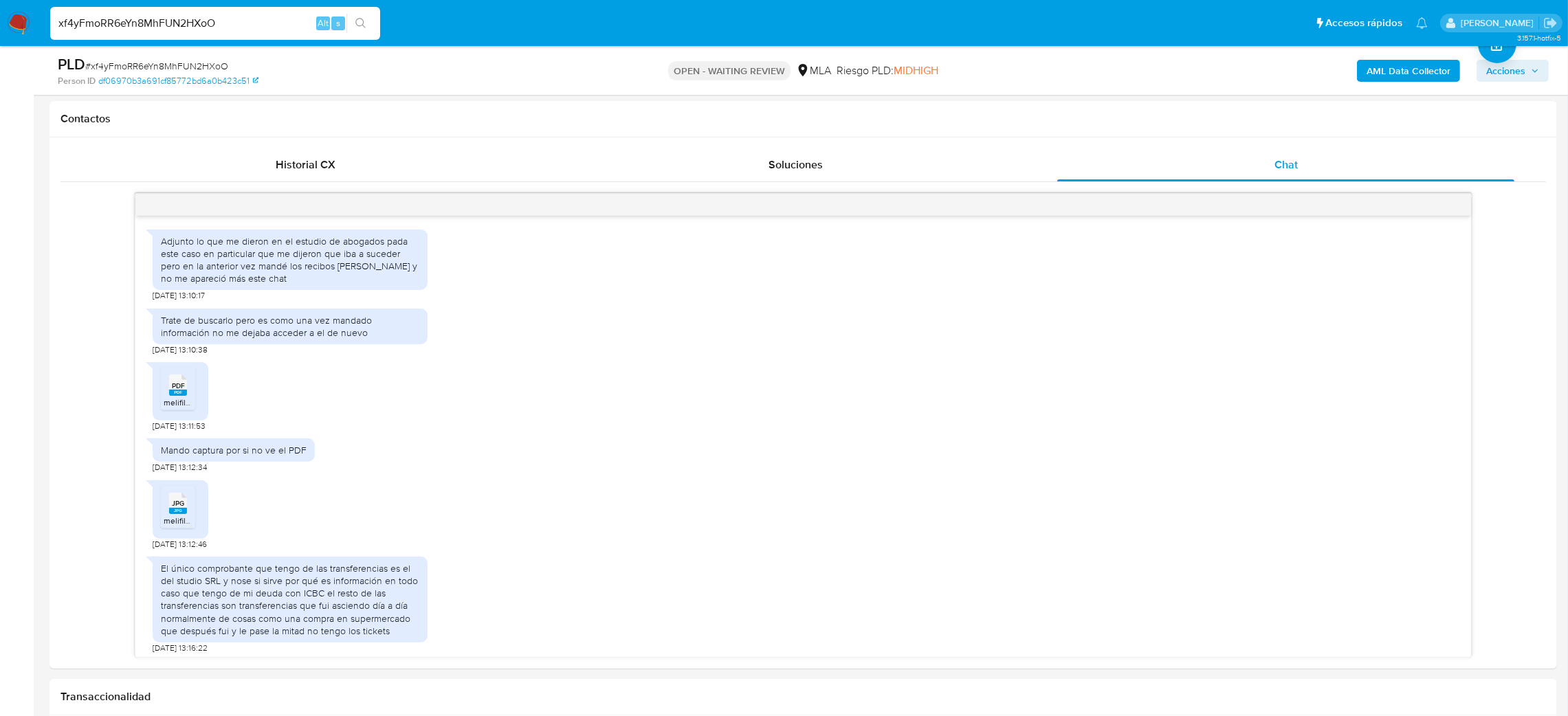
scroll to position [414, 0]
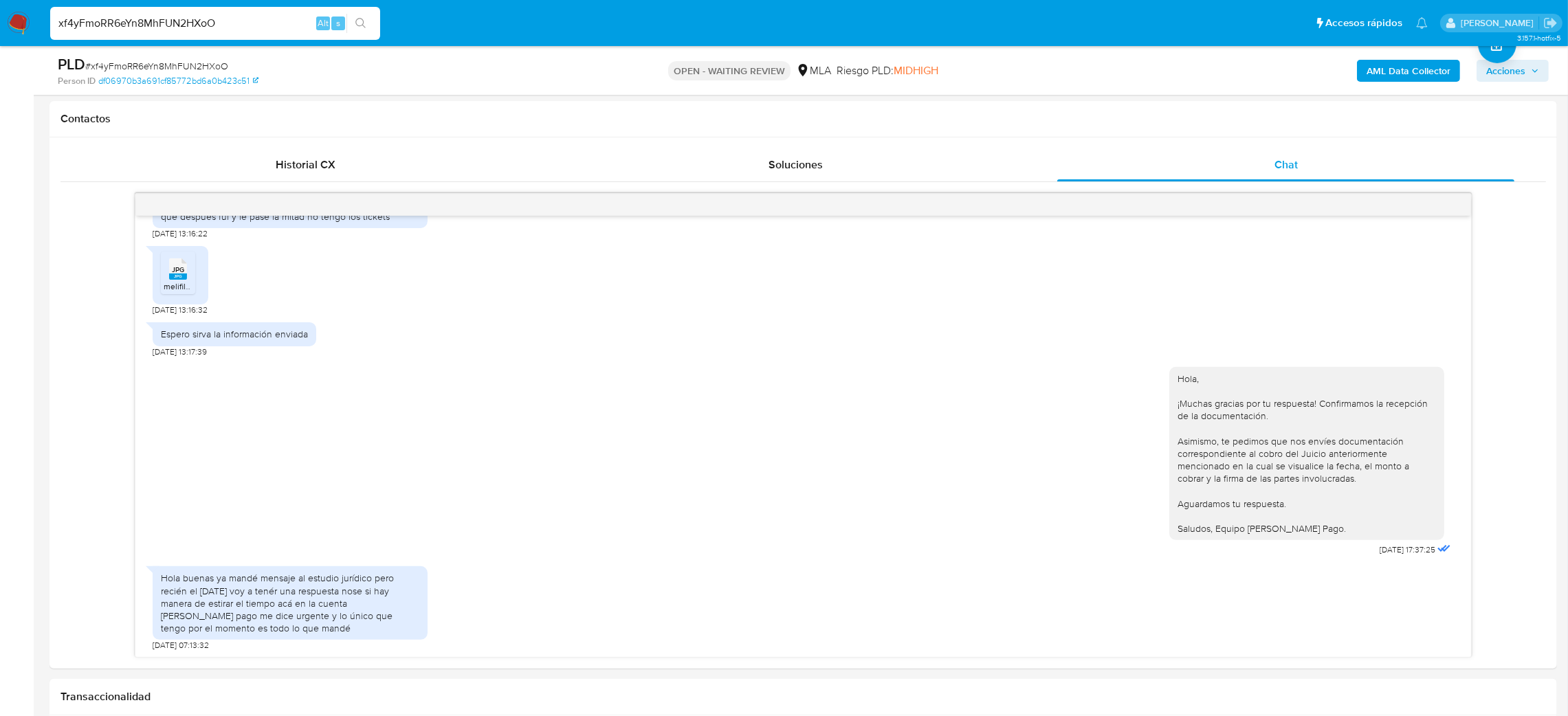
drag, startPoint x: 234, startPoint y: 27, endPoint x: 0, endPoint y: 61, distance: 236.5
click at [0, 61] on div "Pausado Ver notificaciones xf4yFmoRR6eYn8MhFUN2HXoO Alt s Accesos rápidos Presi…" at bounding box center [784, 706] width 1568 height 2648
paste input "i6PzncvHISW2Sx6aQFKAgkvz"
type input "i6PzncvHISW2Sx6aQFKAgkvz"
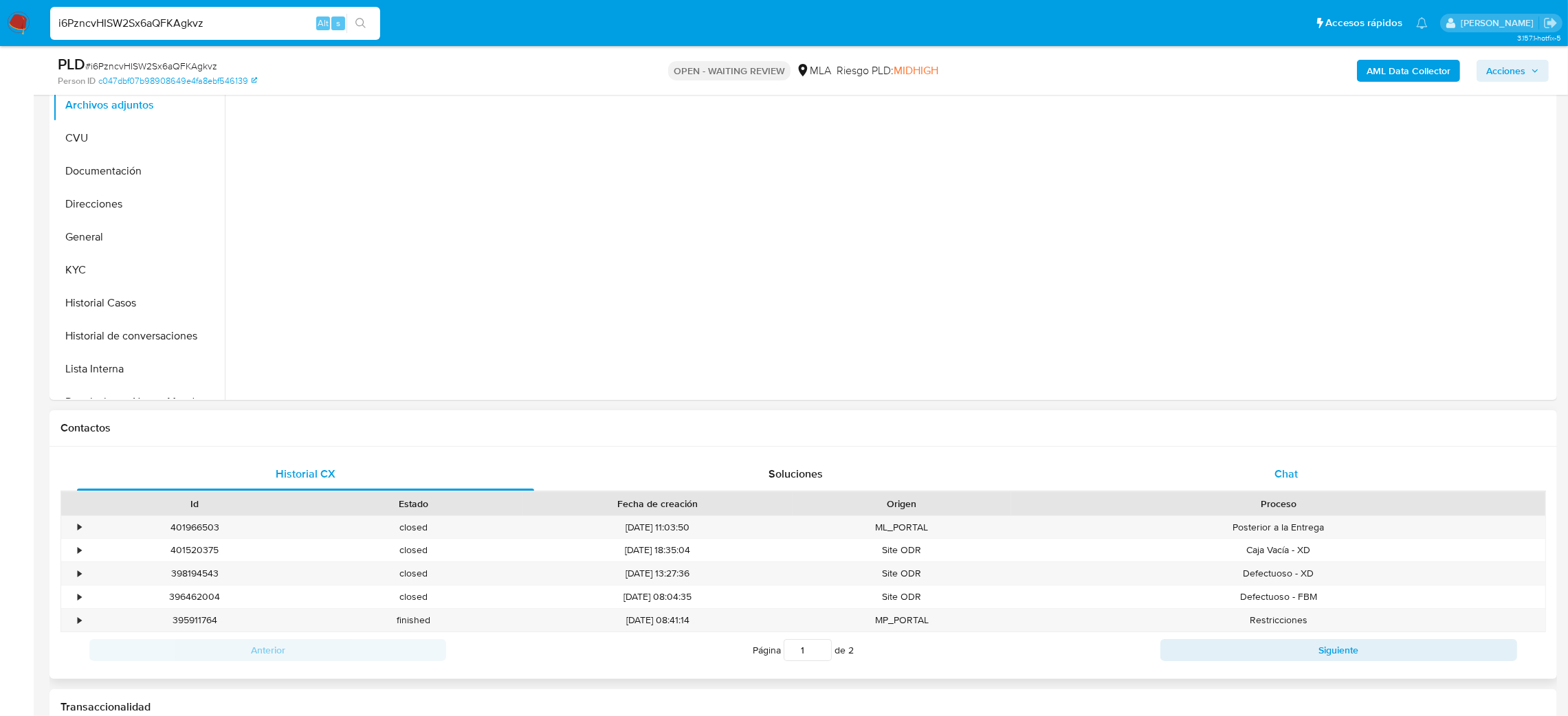
click at [1327, 462] on div "Chat" at bounding box center [1286, 474] width 457 height 33
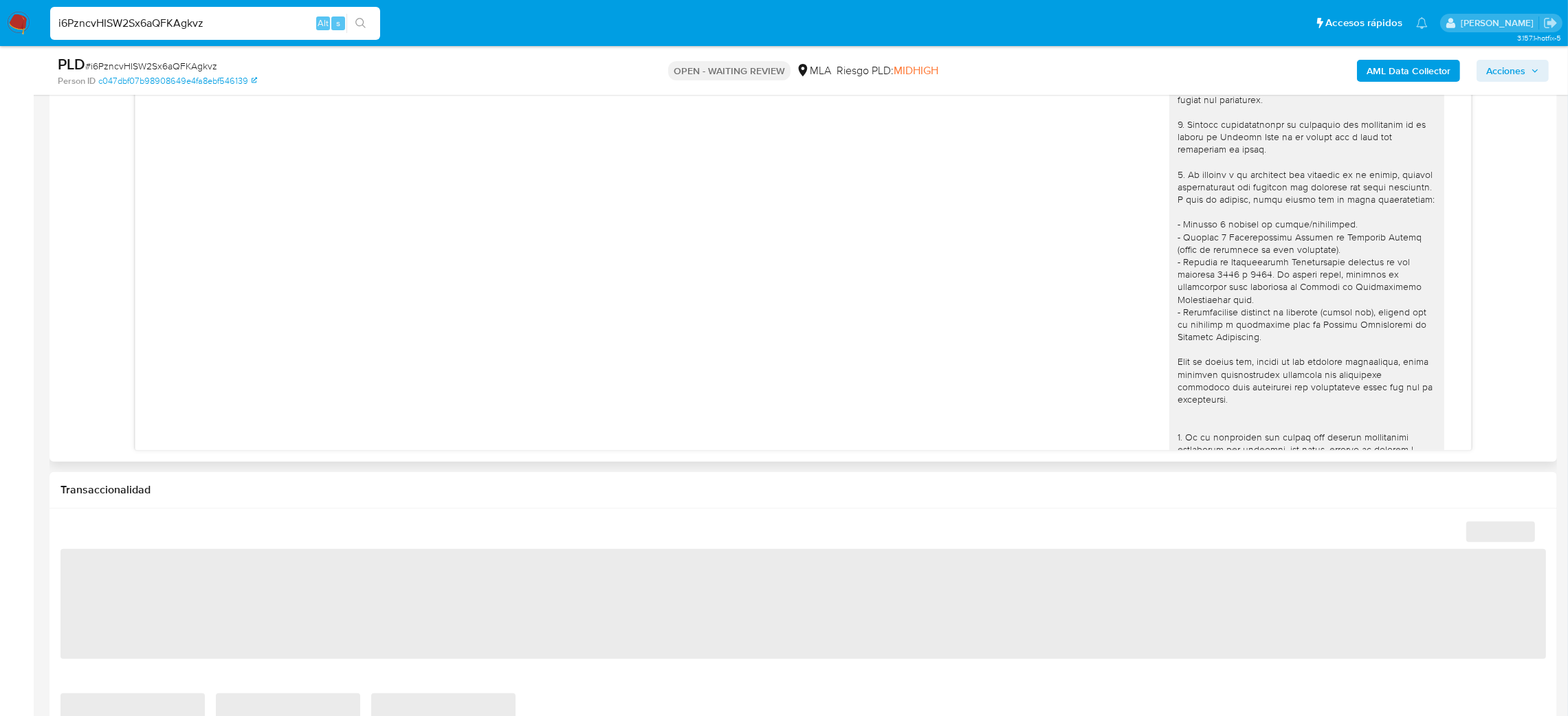
scroll to position [1012, 0]
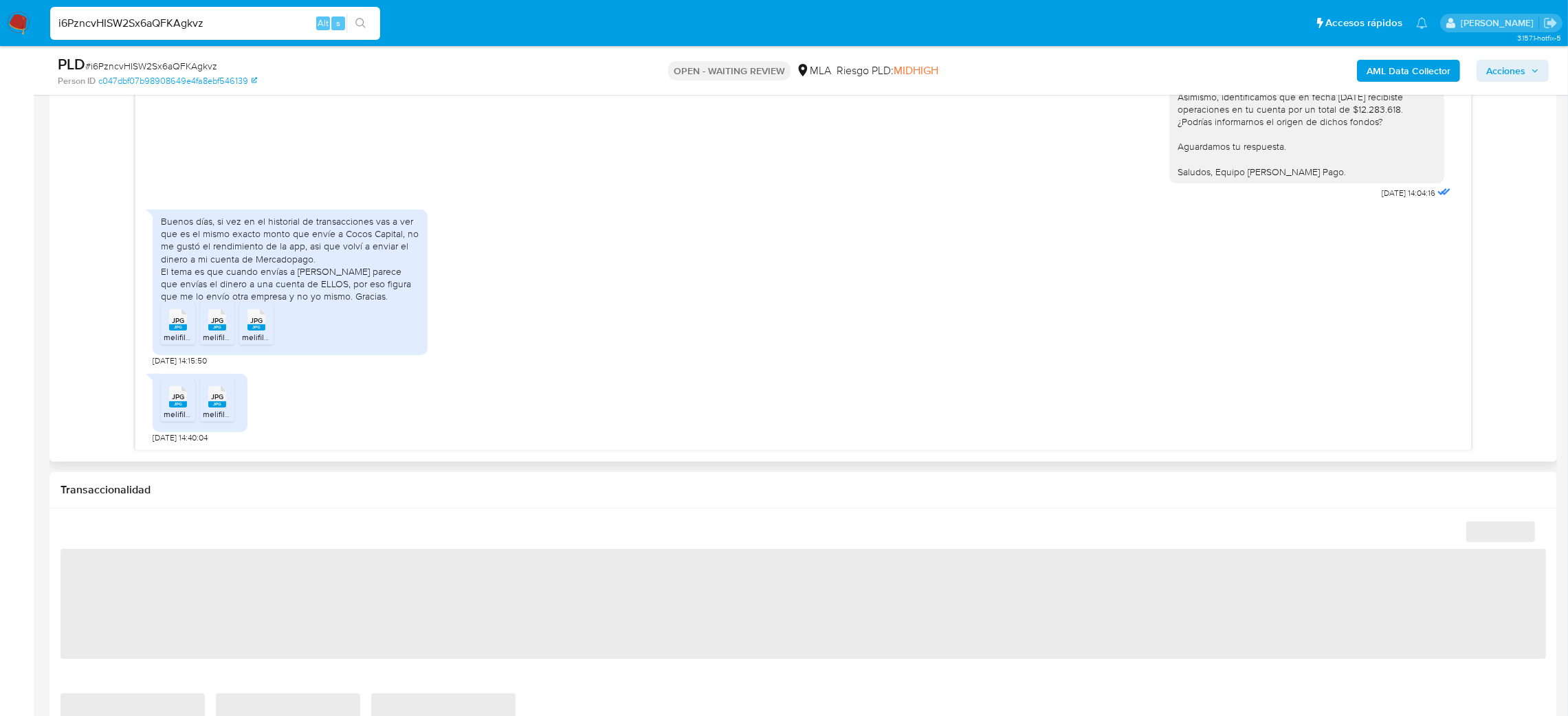
select select "10"
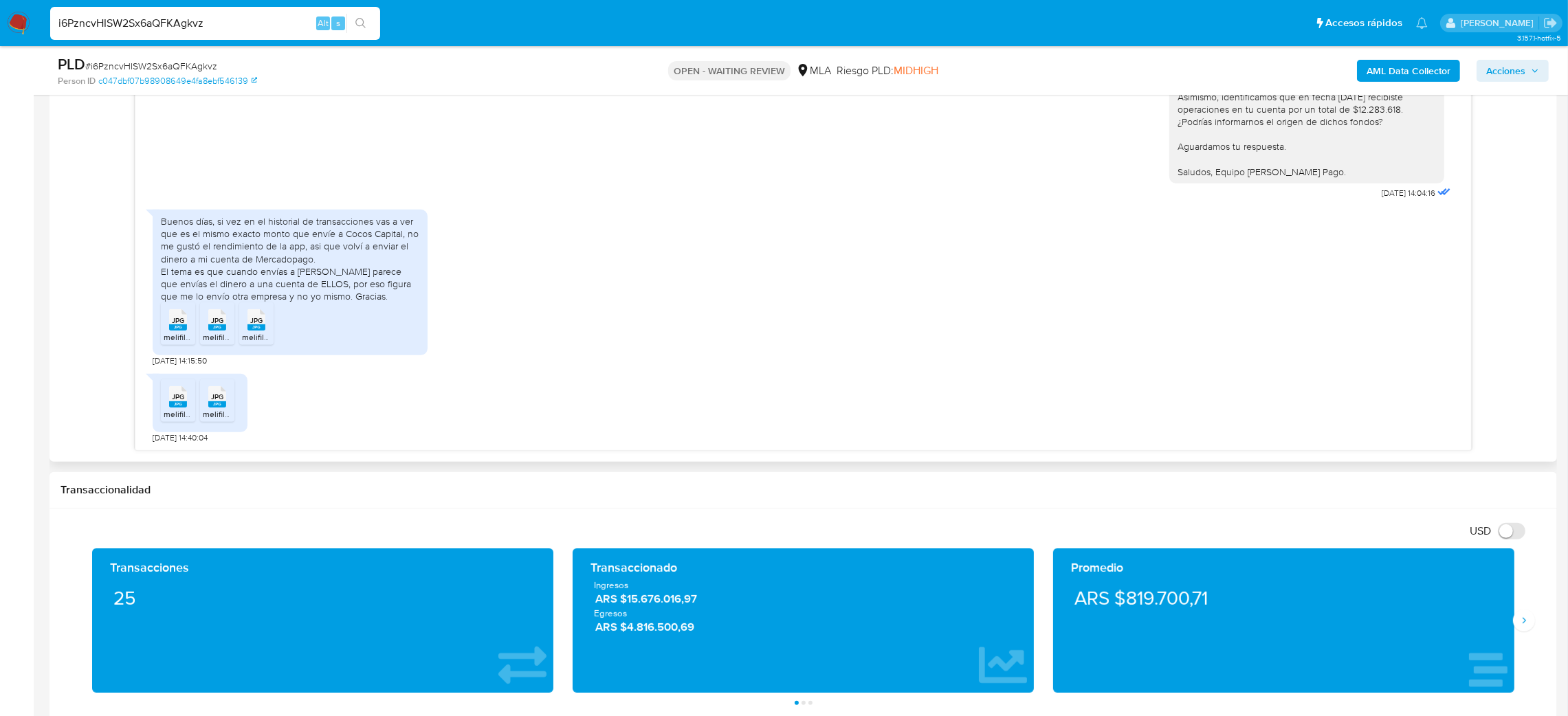
scroll to position [722, 0]
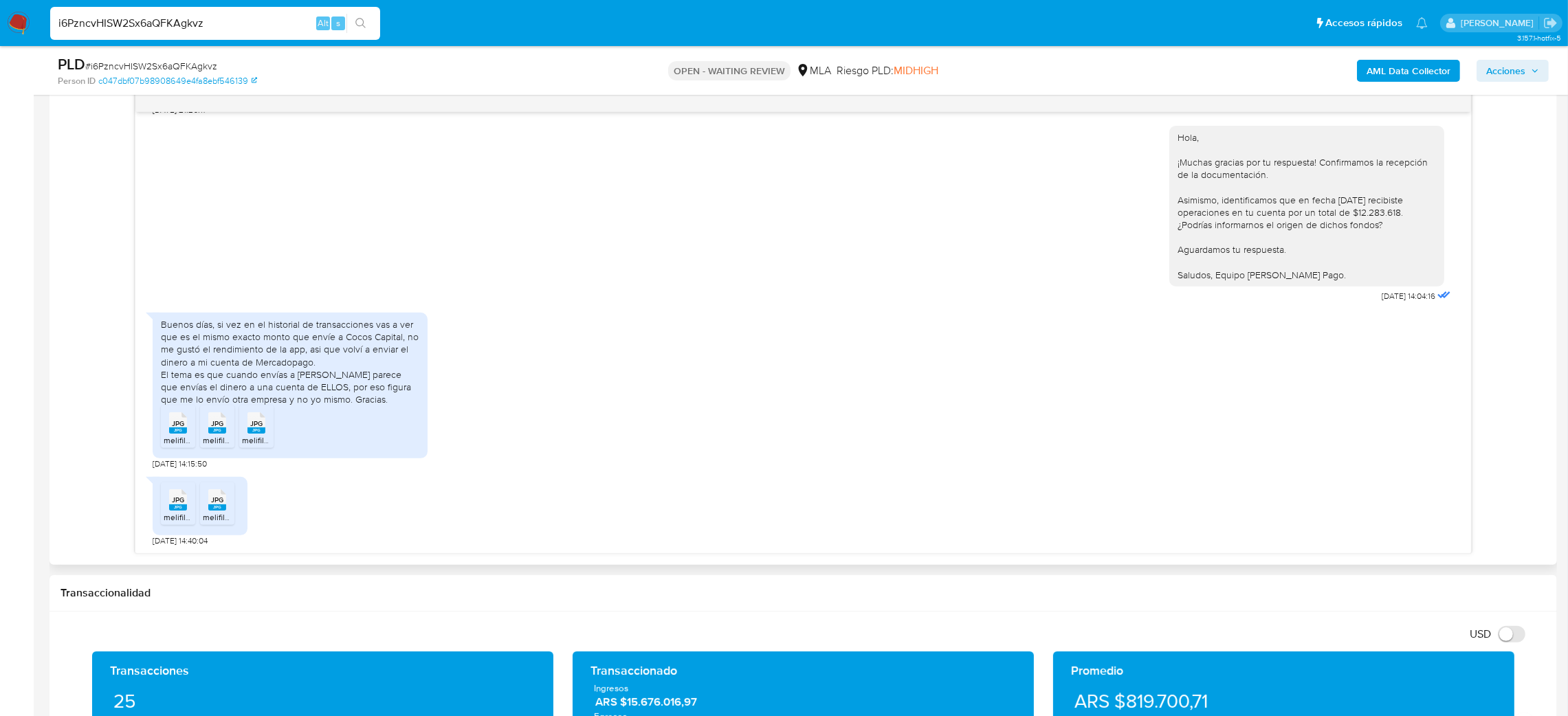
drag, startPoint x: 244, startPoint y: 22, endPoint x: 0, endPoint y: 65, distance: 247.8
click at [0, 65] on div "Pausado Ver notificaciones i6PzncvHISW2Sx6aQFKAgkvz Alt s Accesos rápidos Presi…" at bounding box center [784, 624] width 1568 height 2693
paste input "OSZoTHJBZBj35V0BHI7ufpiR"
type input "OSZoTHJBZBj35V0BHI7ufpiR"
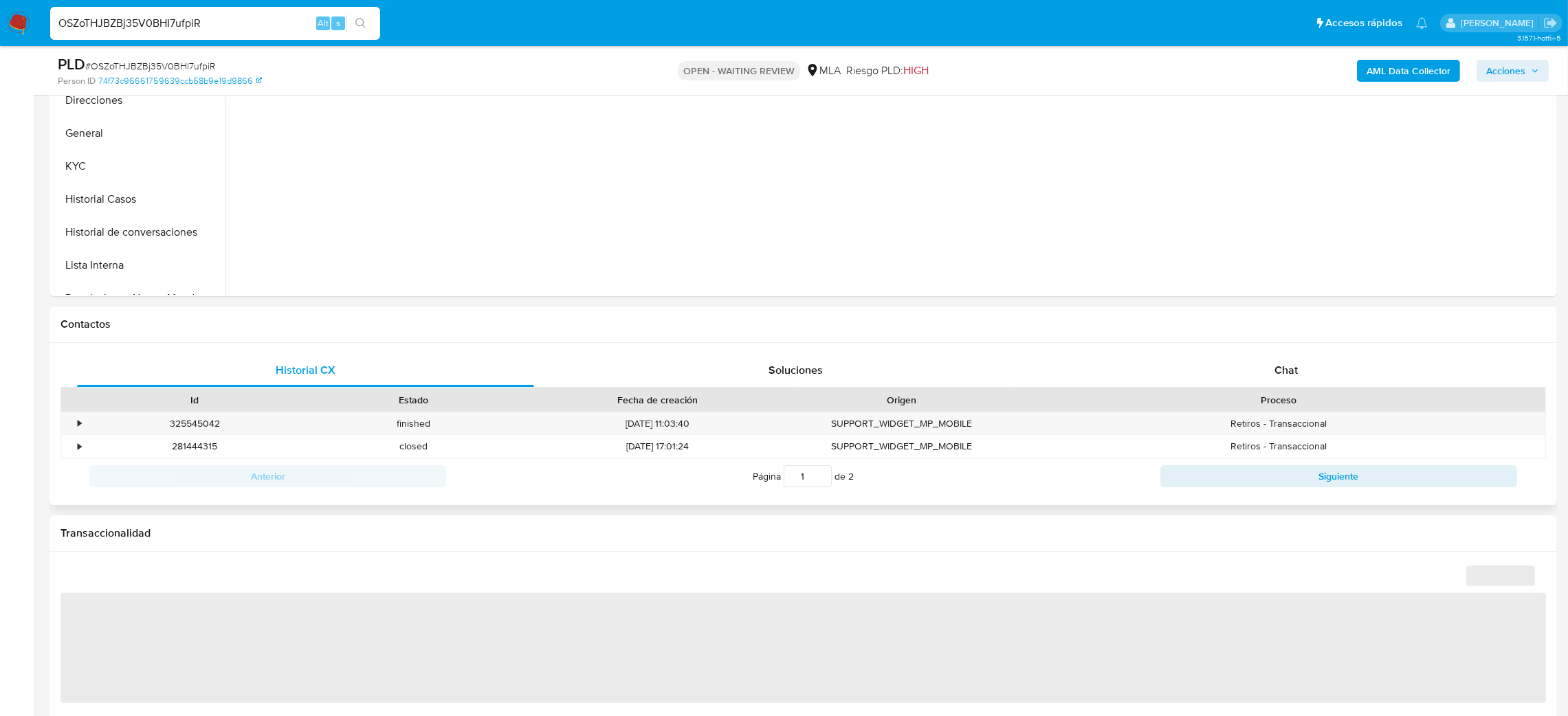
click at [1378, 388] on div "Proceso" at bounding box center [1278, 400] width 534 height 23
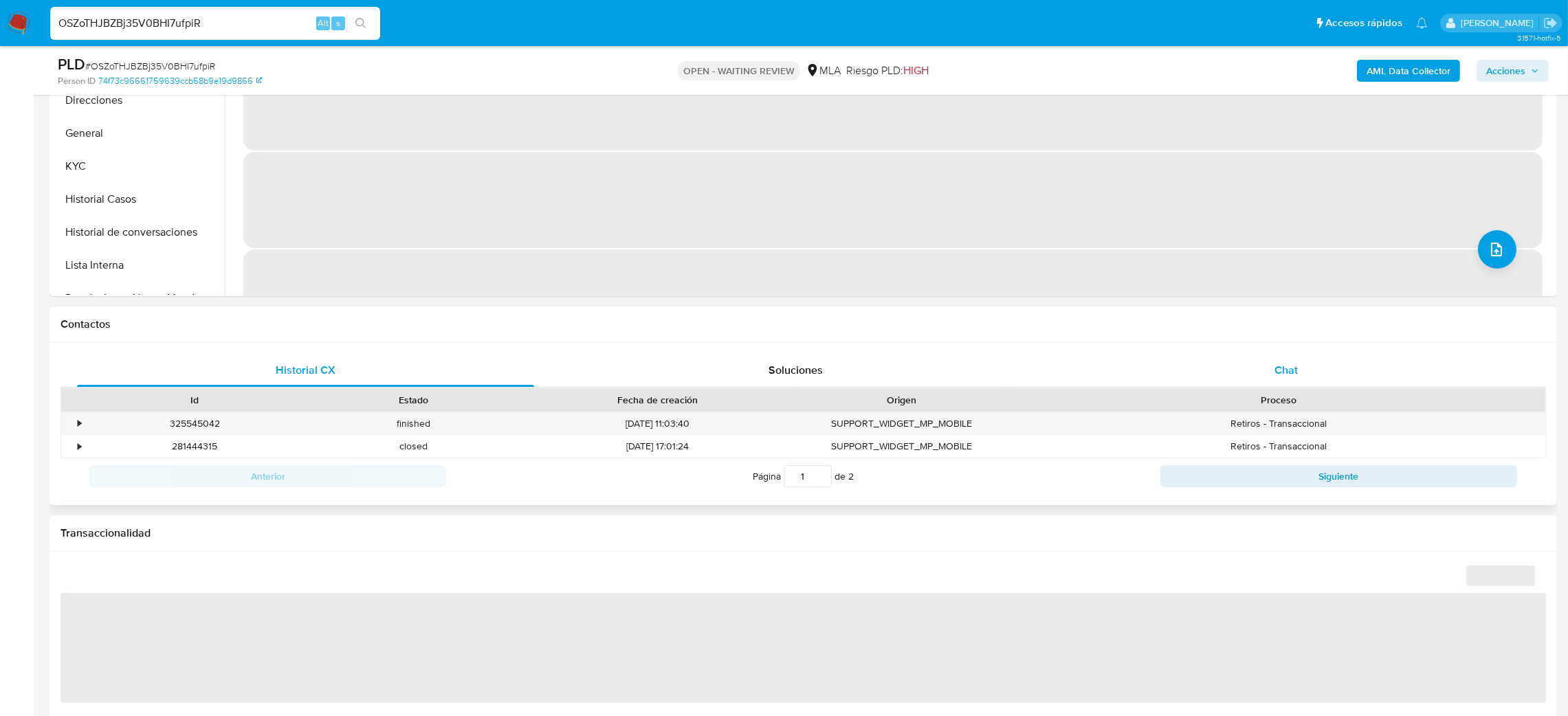
click at [1299, 366] on div "Chat" at bounding box center [1286, 370] width 457 height 33
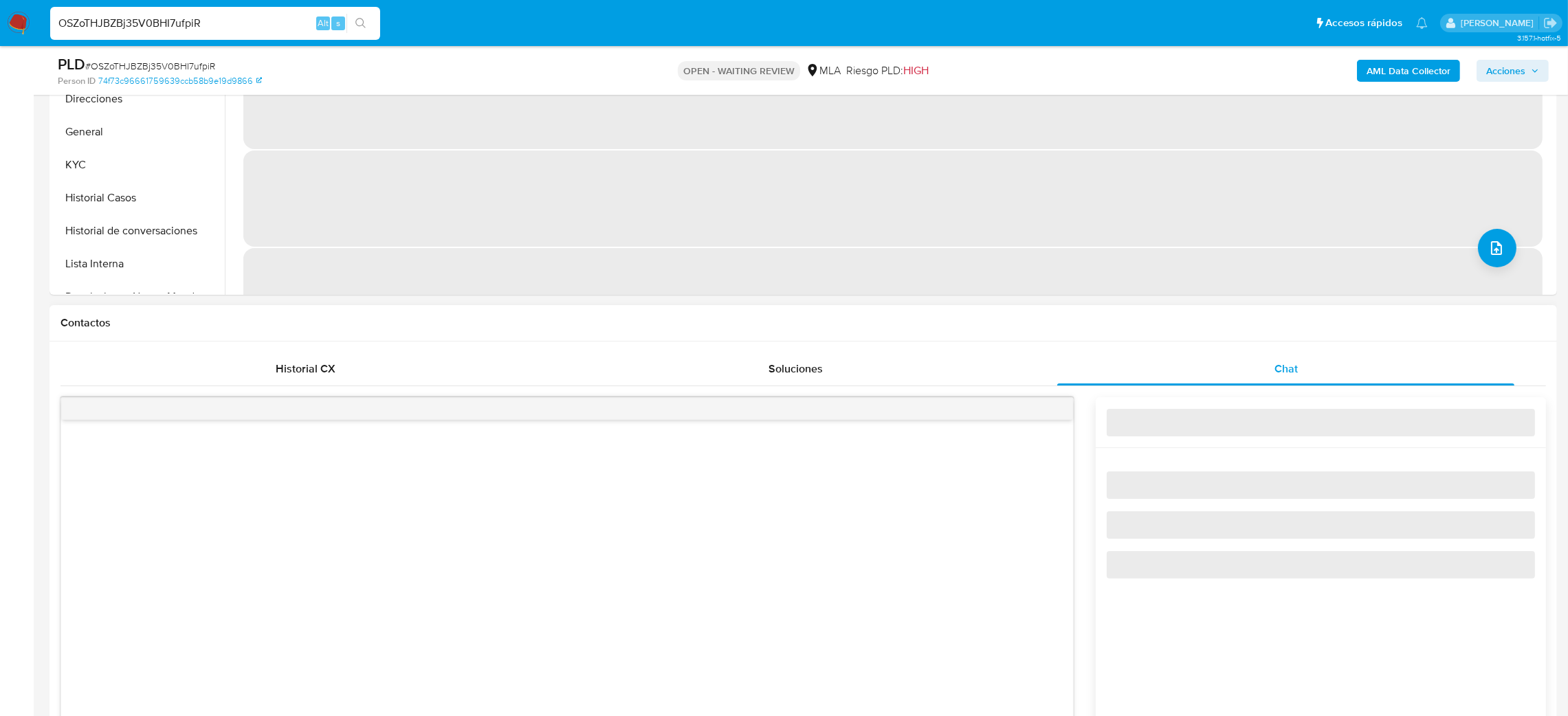
select select "10"
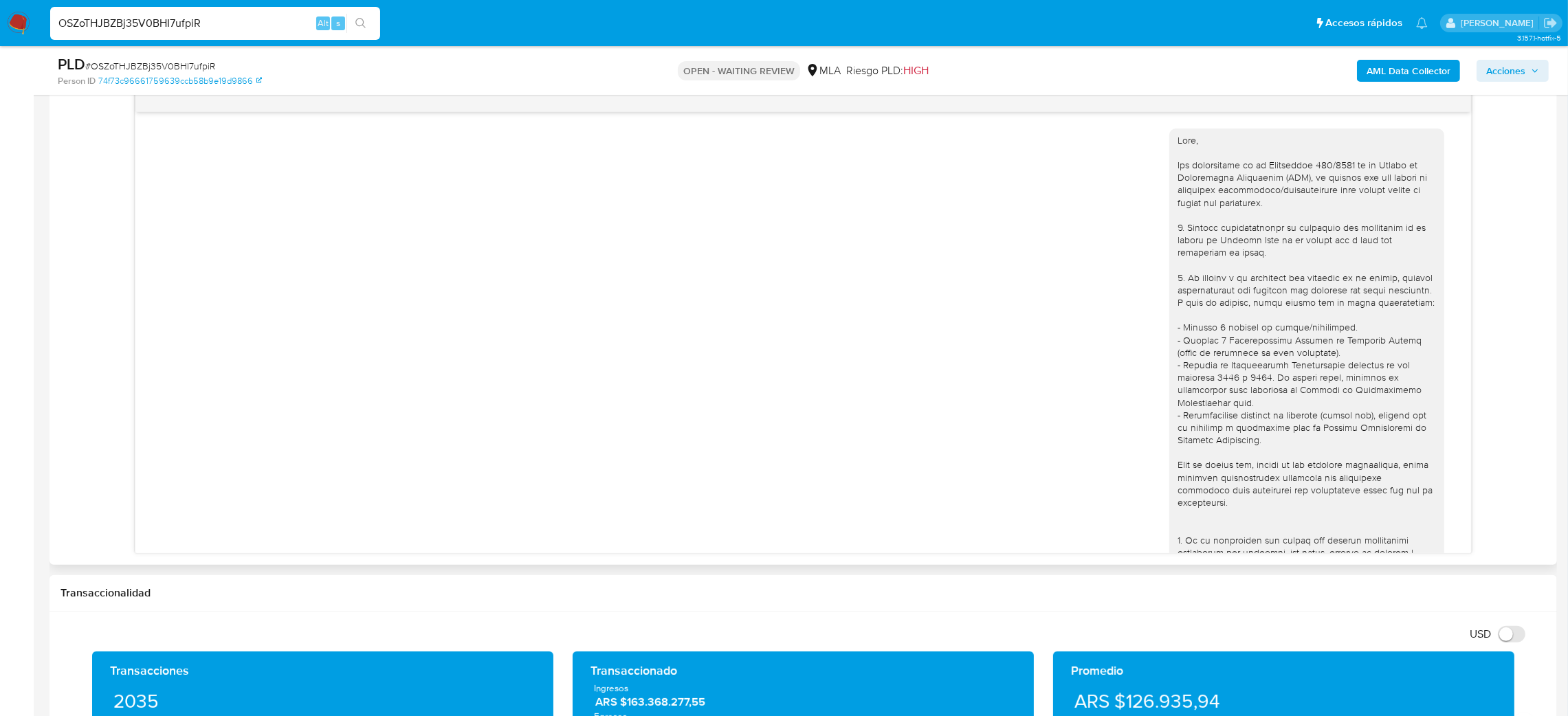
scroll to position [1009, 0]
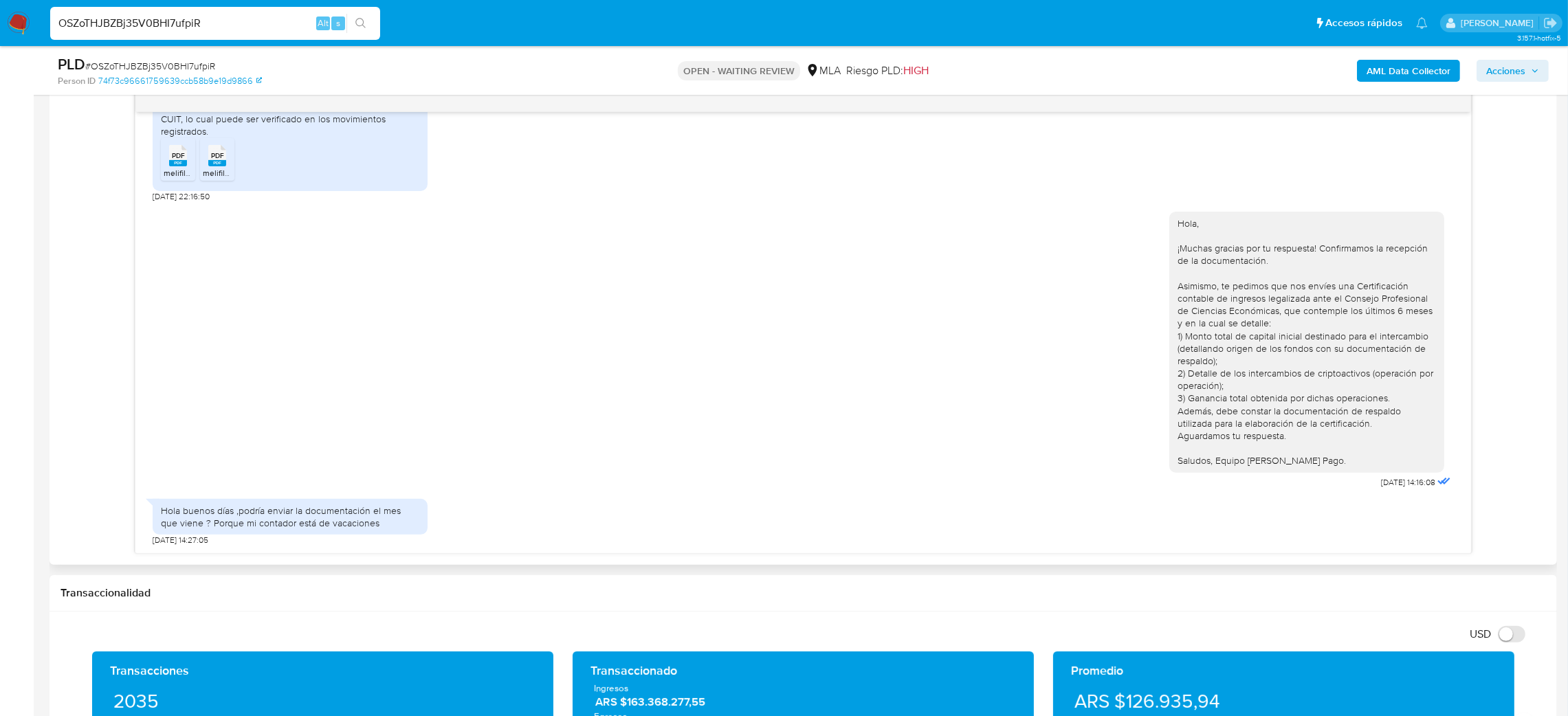
drag, startPoint x: 229, startPoint y: 18, endPoint x: 0, endPoint y: 24, distance: 229.1
click at [0, 24] on nav "Pausado Ver notificaciones OSZoTHJBZBj35V0BHI7ufpiR Alt s Accesos rápidos Presi…" at bounding box center [784, 23] width 1568 height 46
paste input "G3G5iQG5yza90btPdIHvpFfy"
type input "G3G5iQG5yza90btPdIHvpFfy"
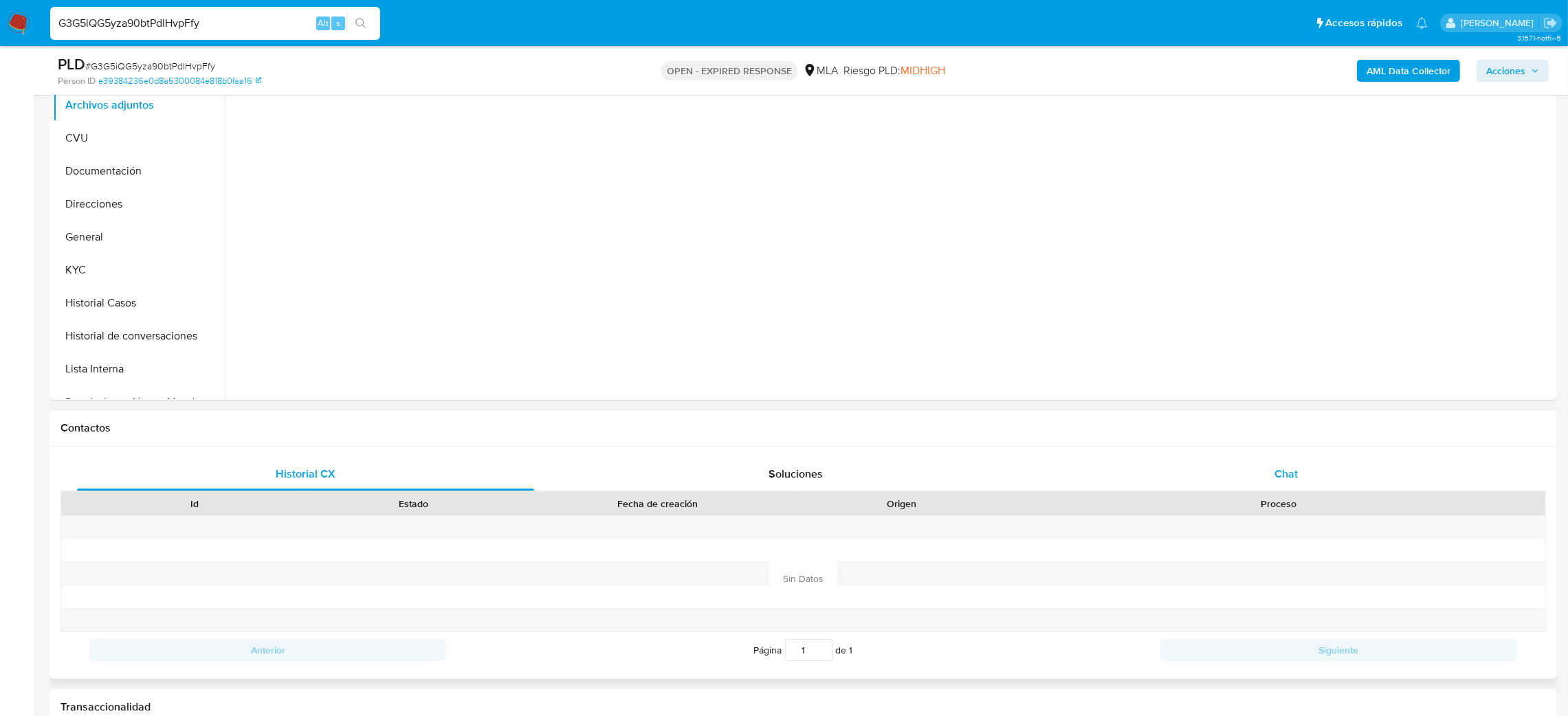
click at [1273, 469] on div "Chat" at bounding box center [1286, 474] width 457 height 33
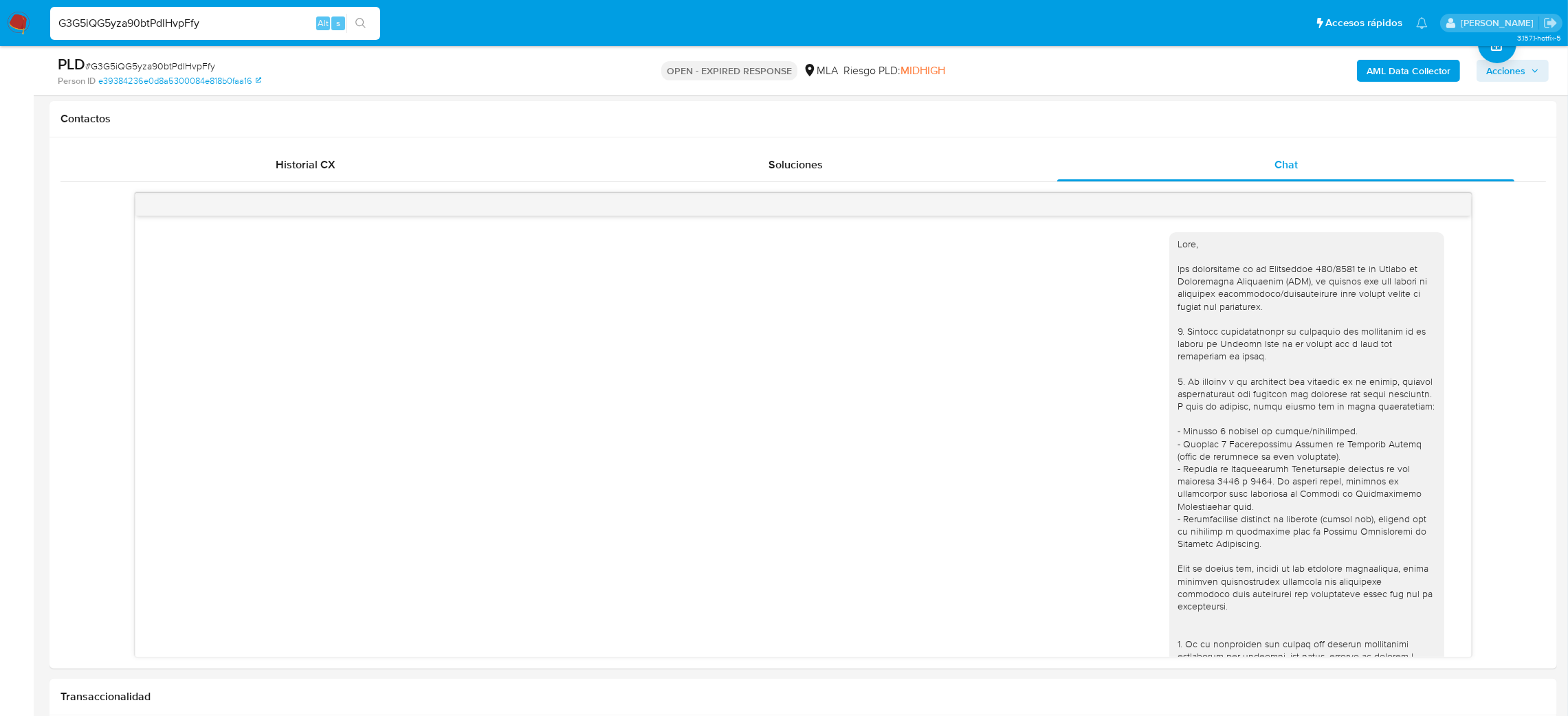
scroll to position [1542, 0]
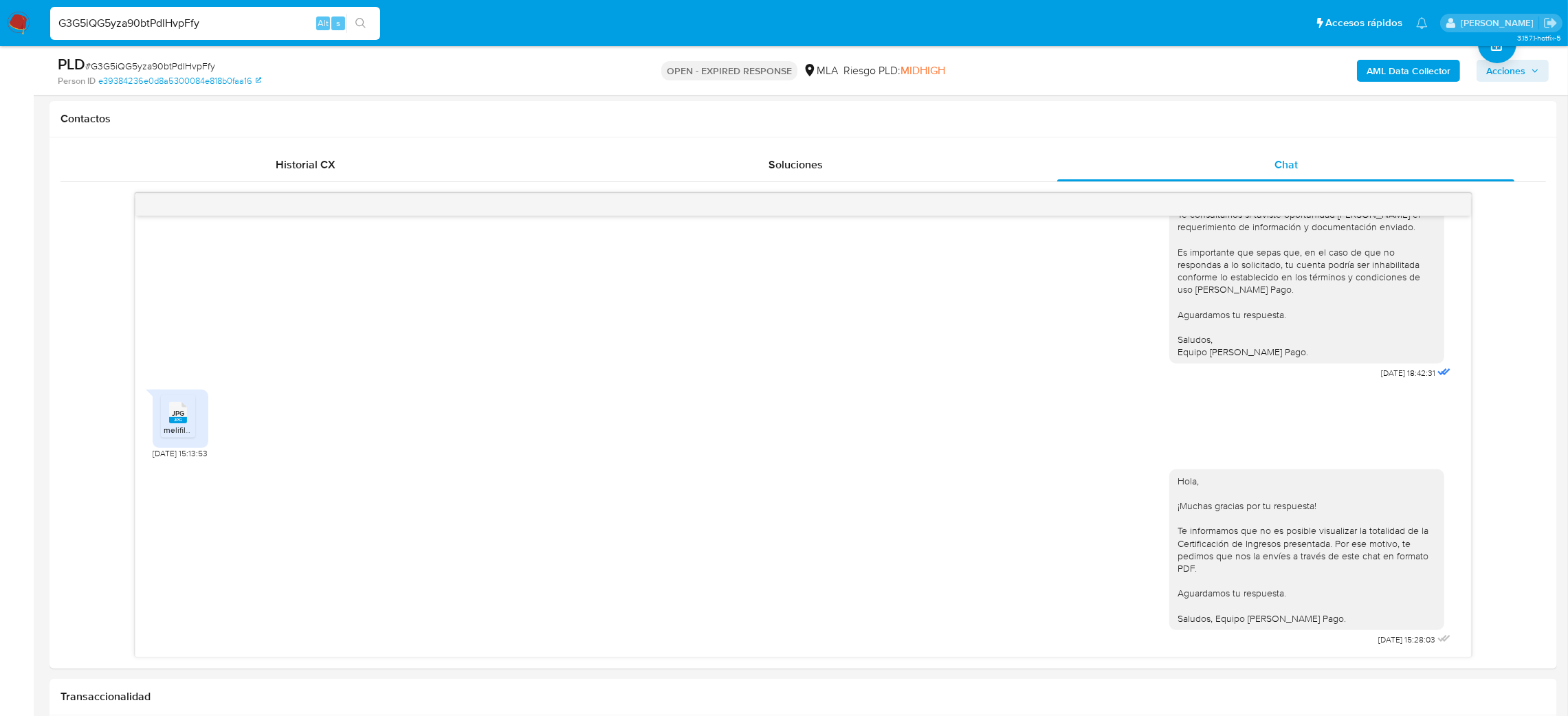
select select "10"
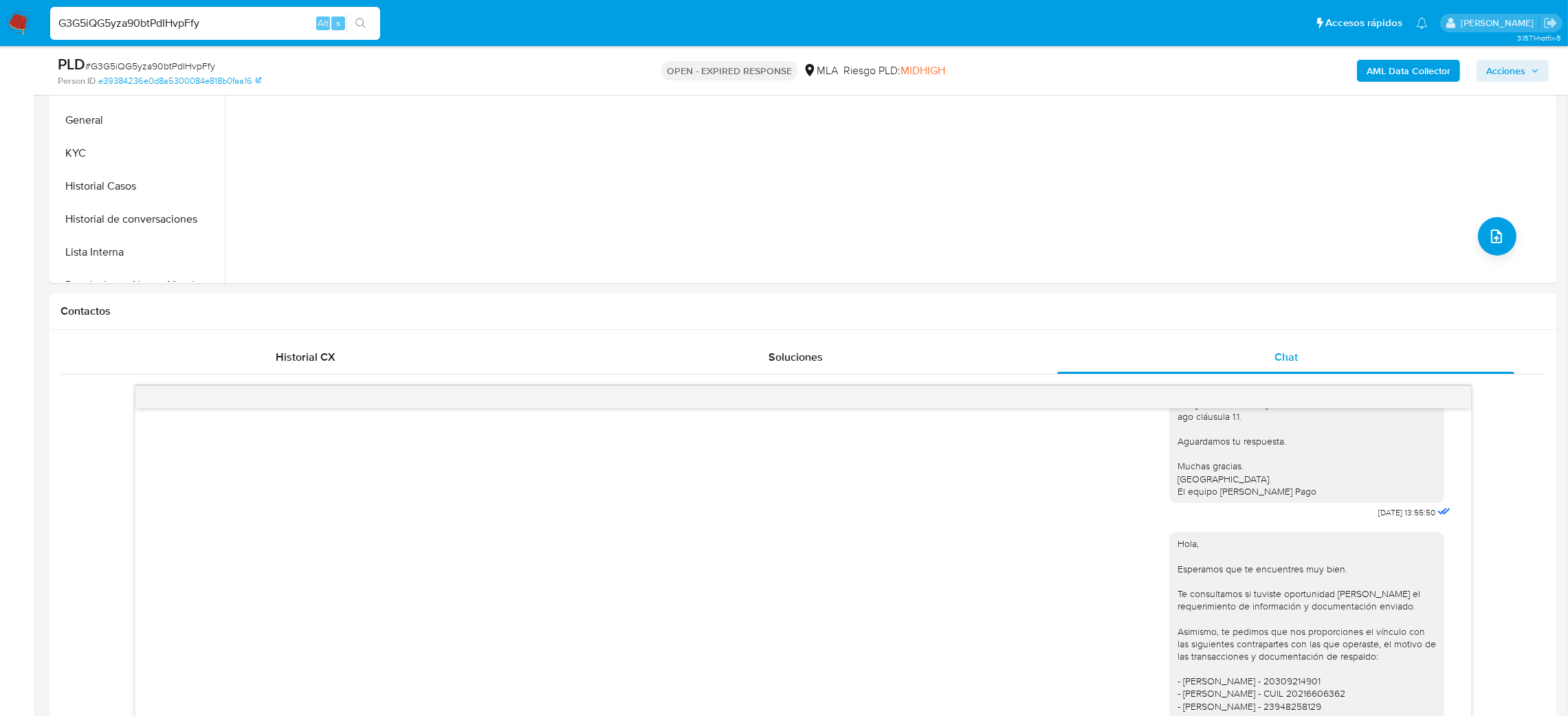
scroll to position [103, 0]
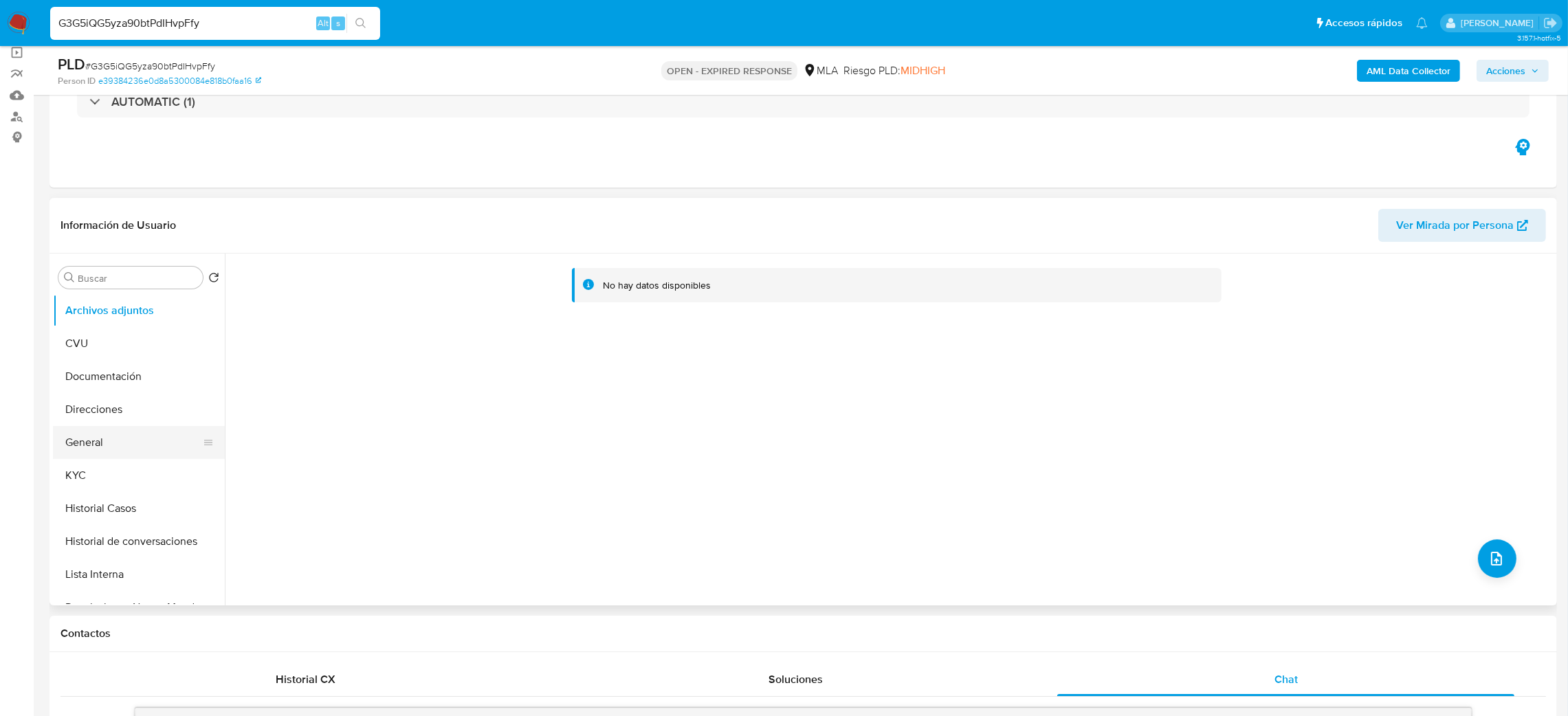
click at [155, 435] on button "General" at bounding box center [133, 442] width 161 height 33
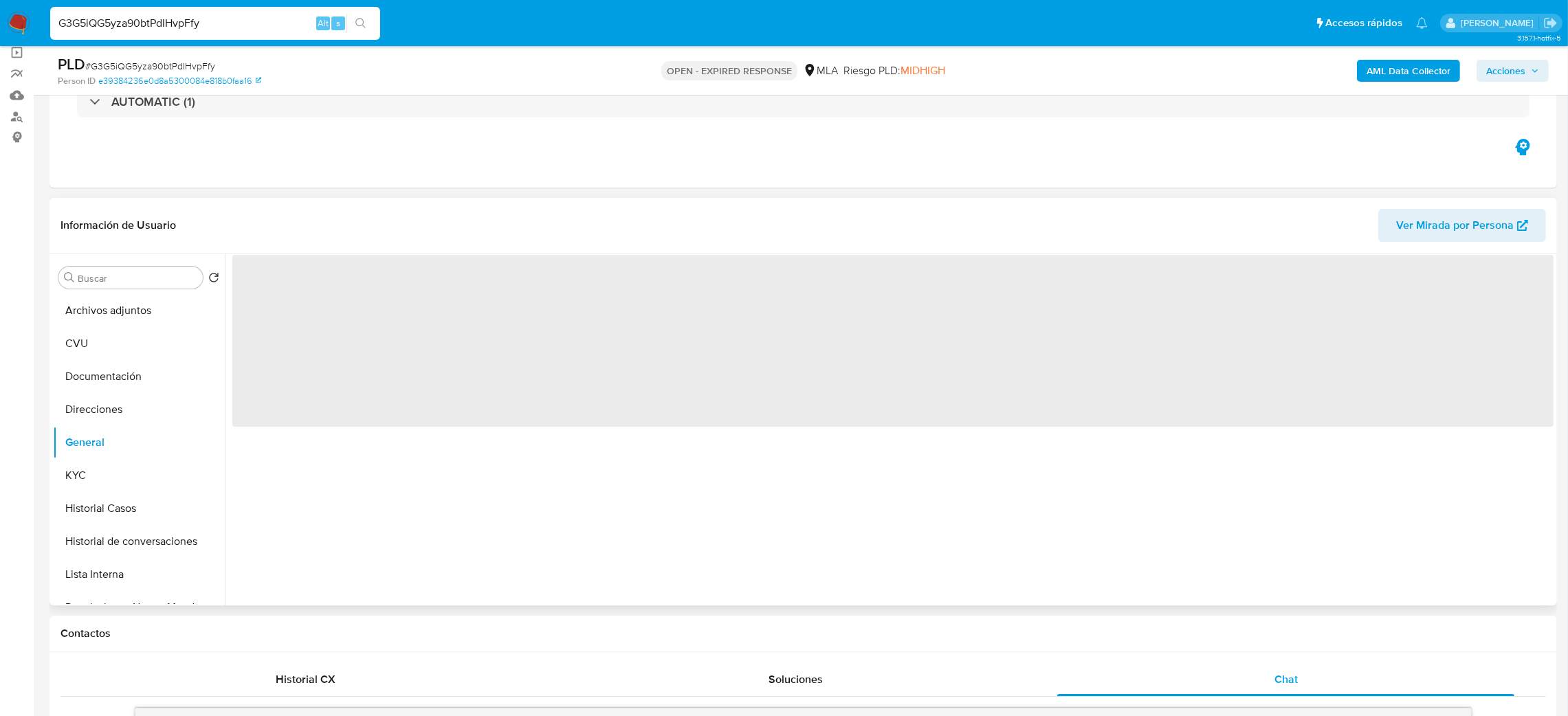
click at [266, 278] on span "‌" at bounding box center [892, 341] width 1321 height 172
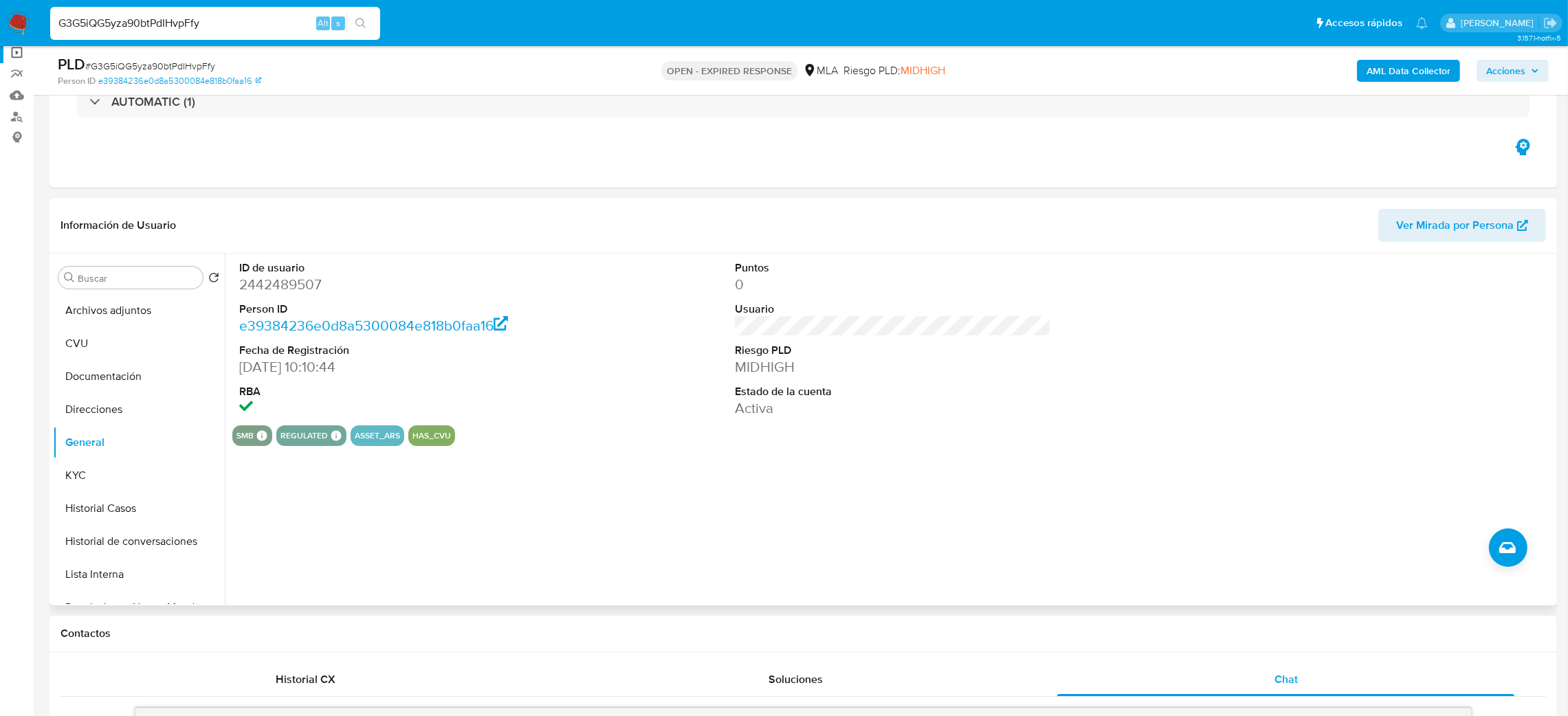
drag, startPoint x: 218, startPoint y: 22, endPoint x: 0, endPoint y: 47, distance: 219.4
paste input "z7LWa5eVPdnSxXvd53gd6xyD"
type input "z7LWa5eVPdnSxXvd53gd6xyD"
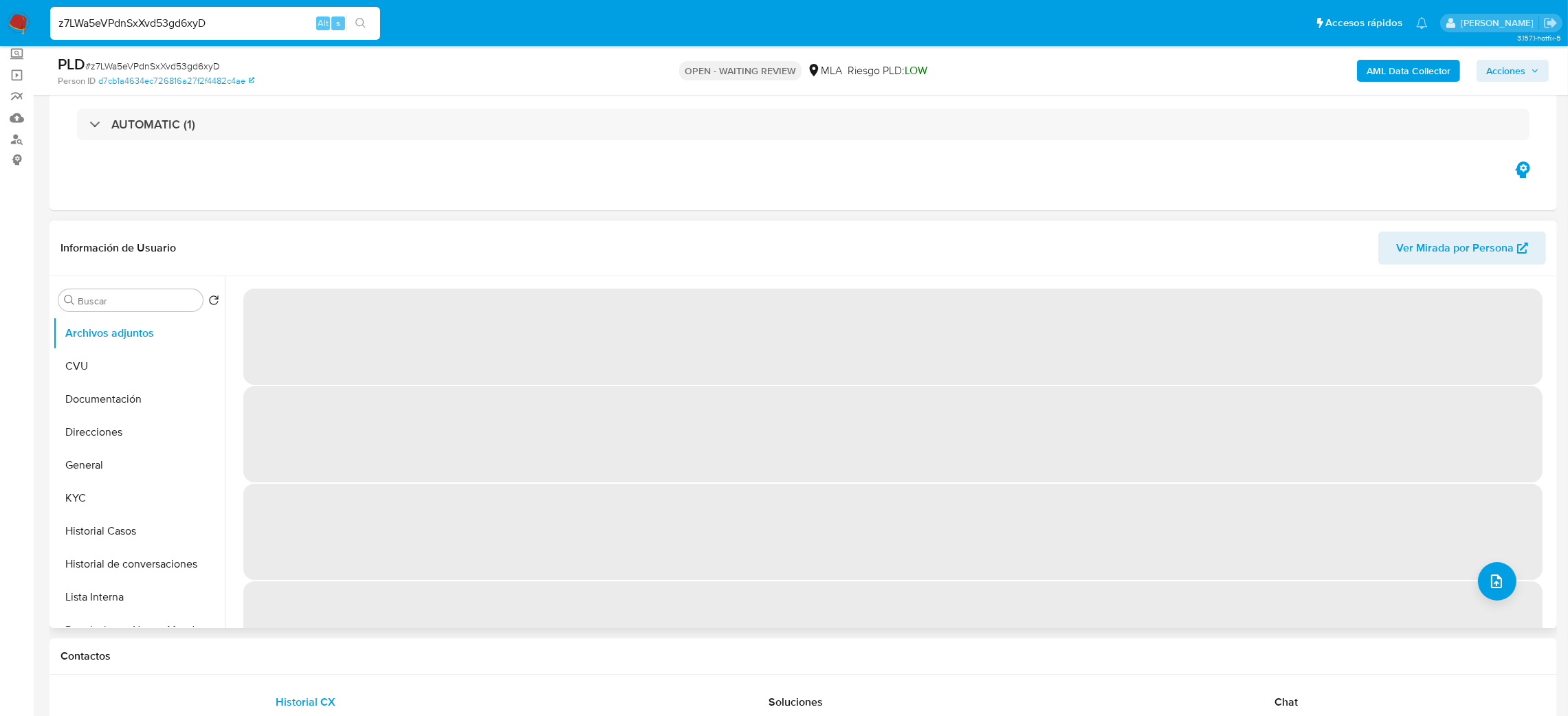
scroll to position [206, 0]
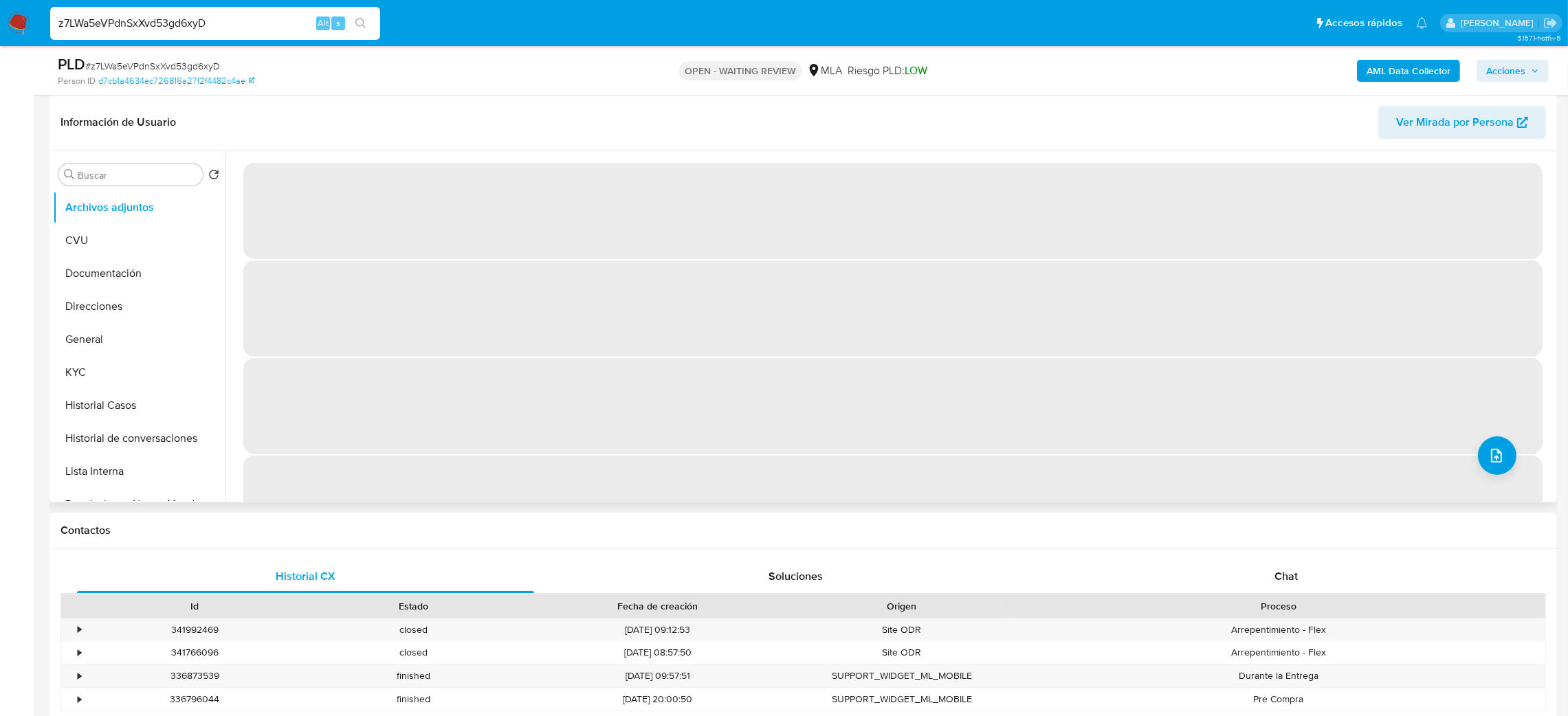
select select "10"
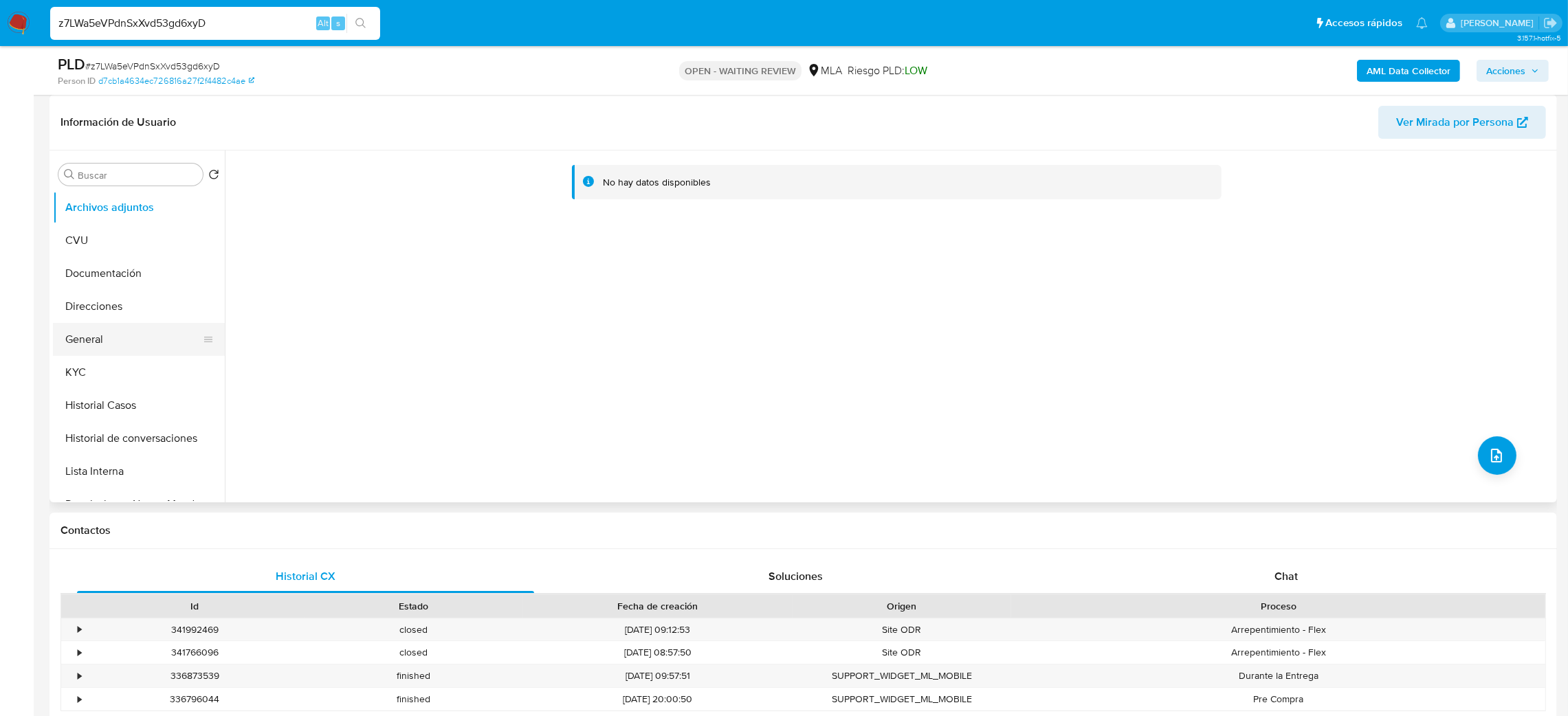
click at [83, 325] on button "General" at bounding box center [133, 339] width 161 height 33
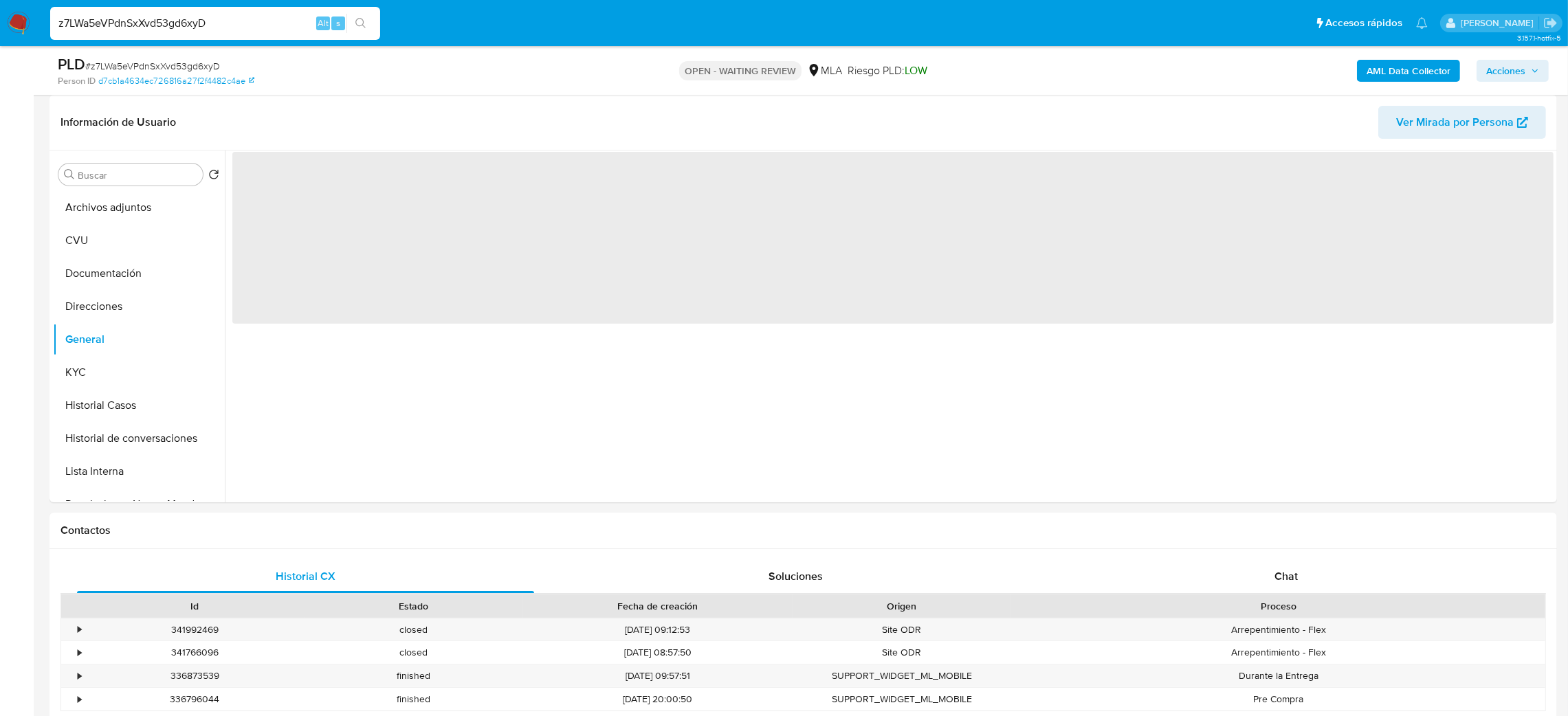
scroll to position [103, 0]
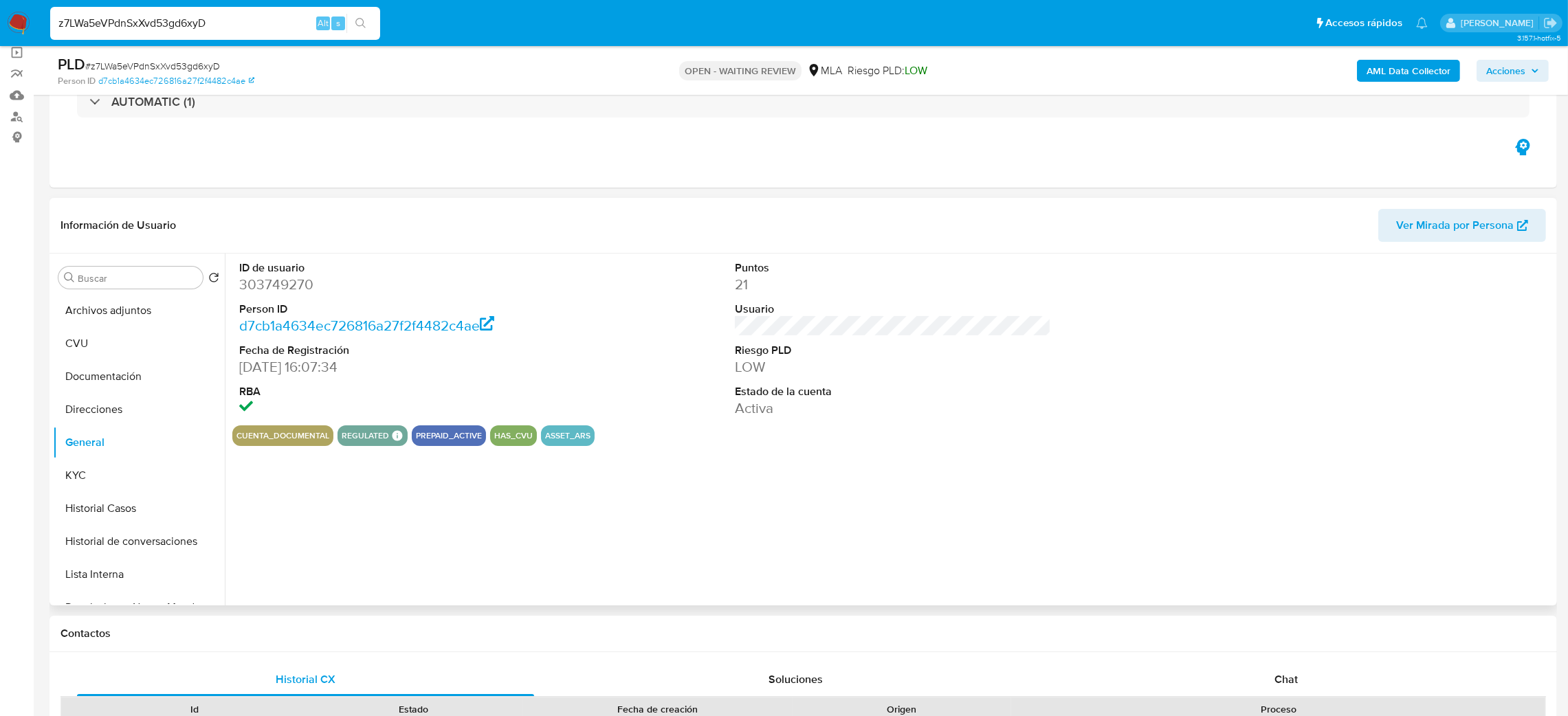
click at [258, 288] on dd "303749270" at bounding box center [397, 284] width 317 height 19
copy dd "303749270"
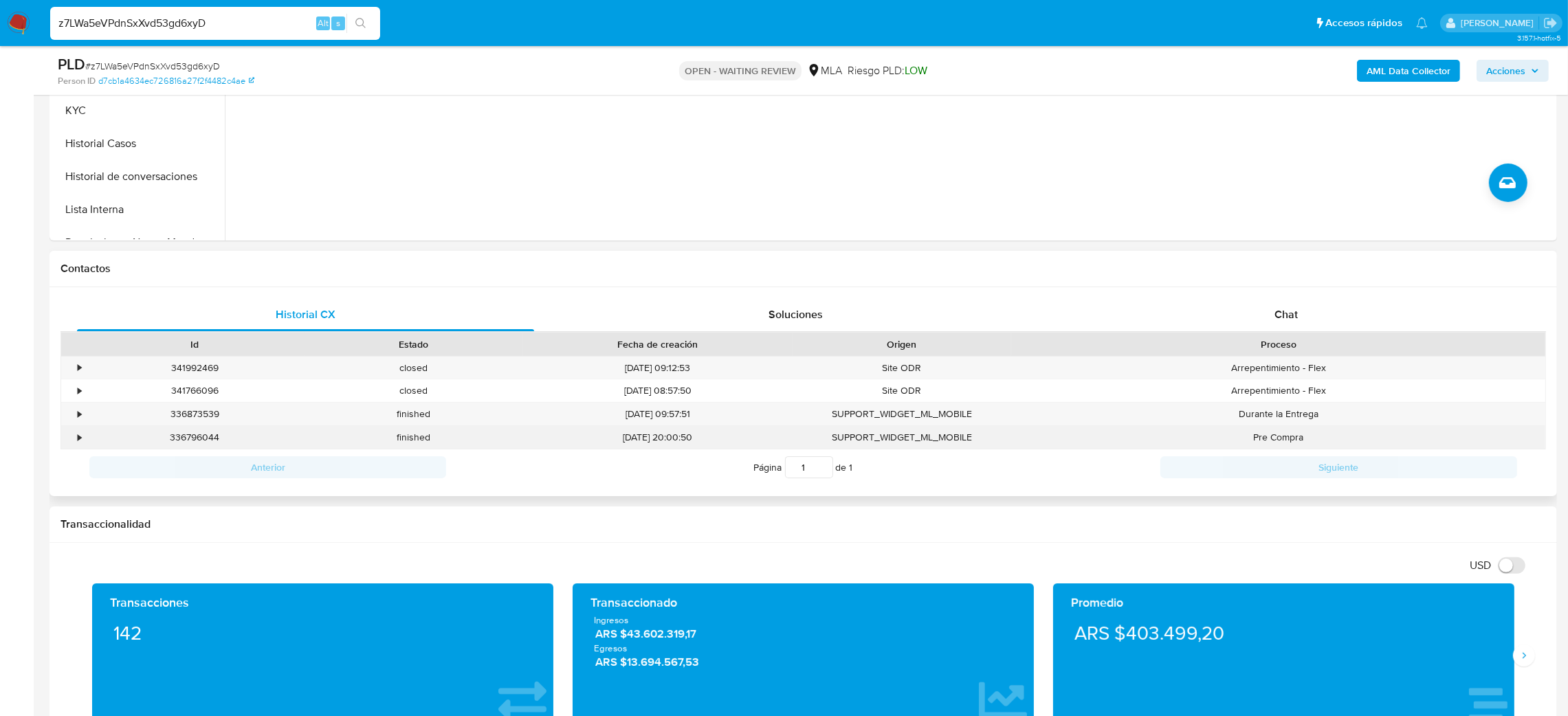
scroll to position [618, 0]
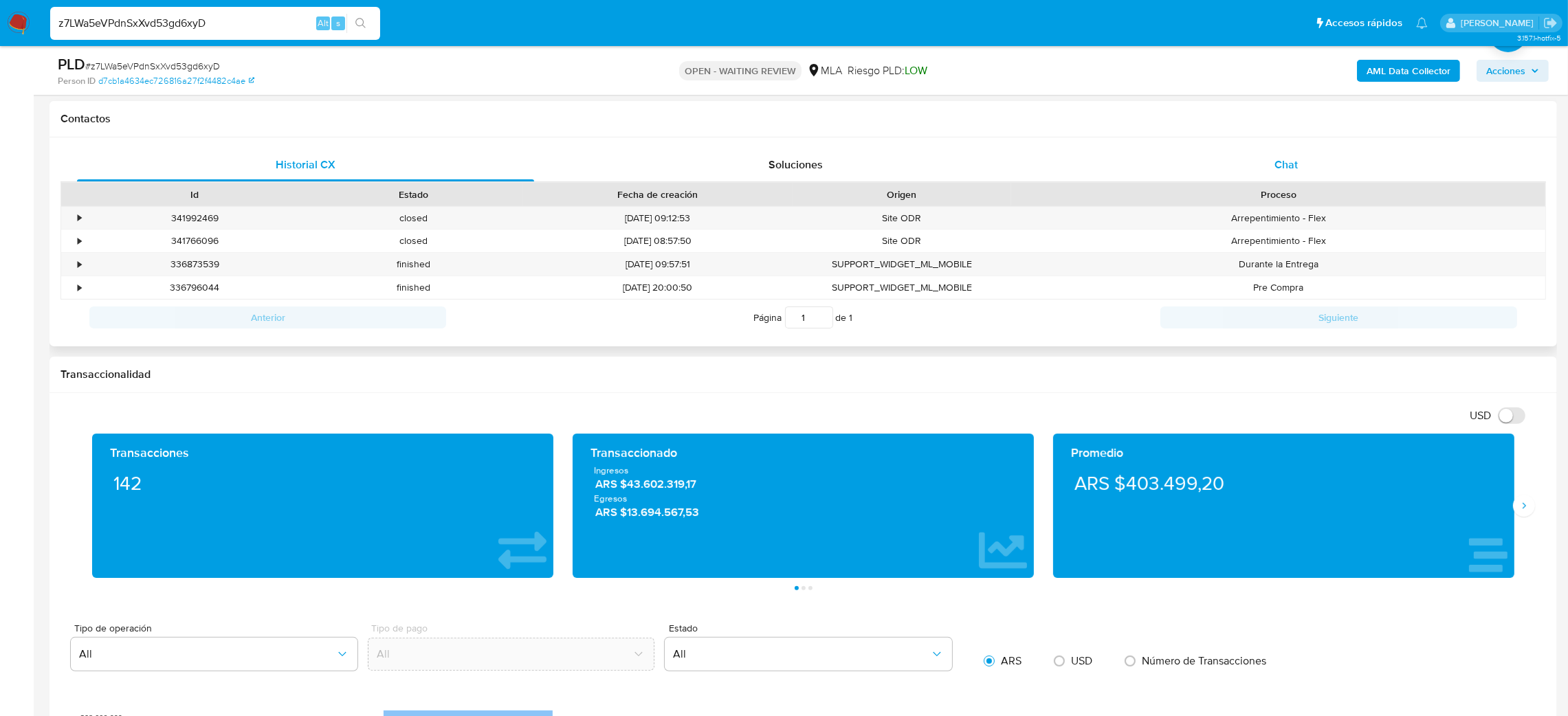
click at [1348, 163] on div "Chat" at bounding box center [1286, 165] width 457 height 33
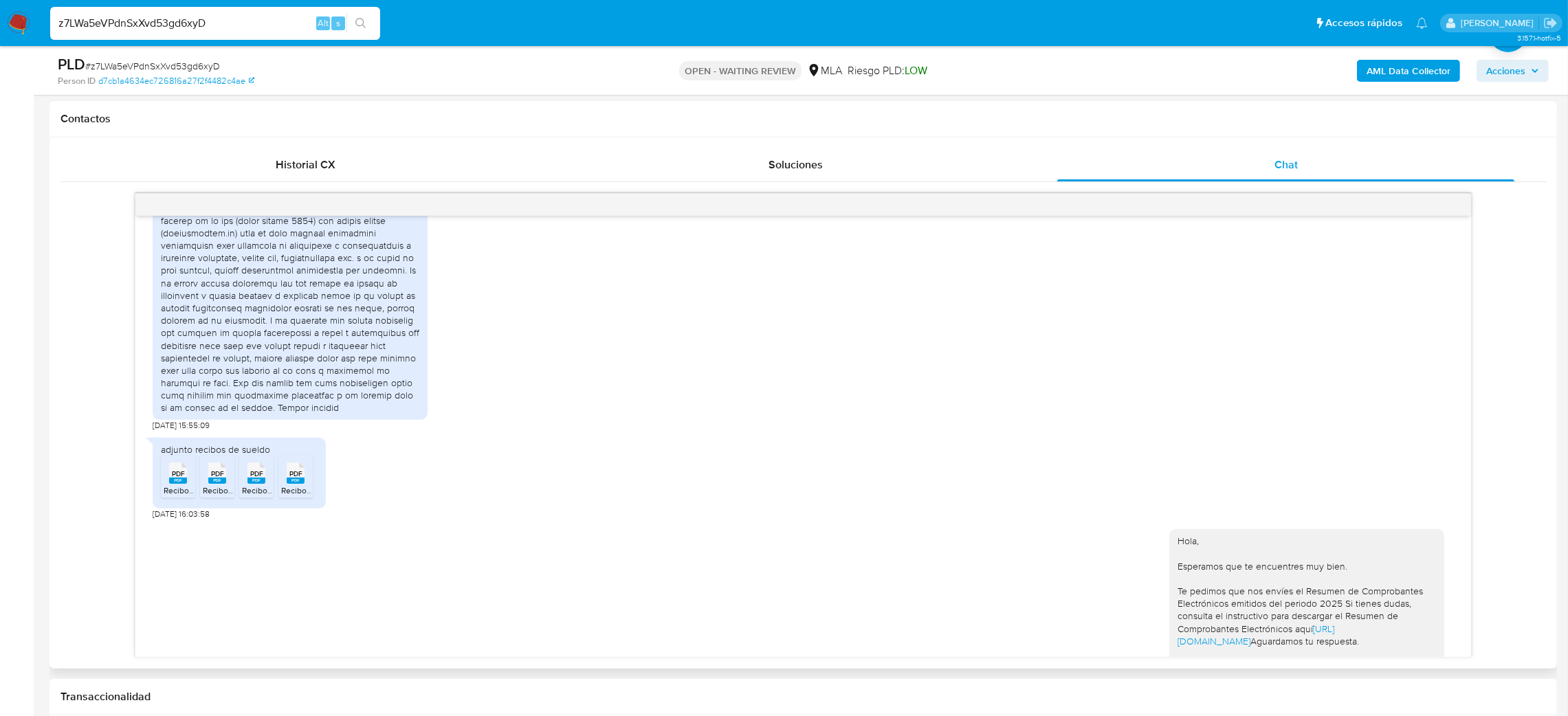
scroll to position [2095, 0]
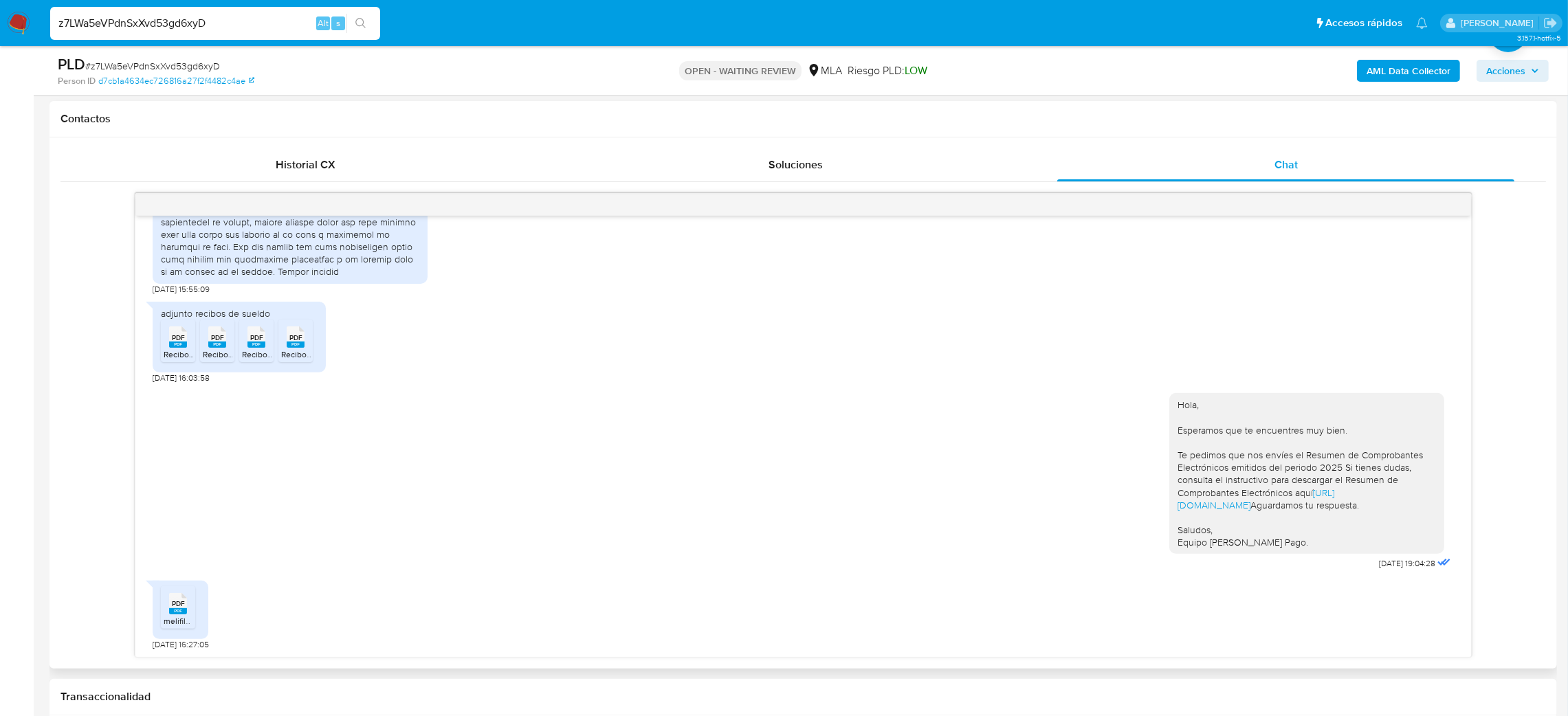
click at [174, 613] on rect at bounding box center [178, 611] width 18 height 6
click at [0, 438] on aside "Bandeja Tablero Screening Búsqueda en Listas Watchlist Herramientas Operaciones…" at bounding box center [16, 706] width 34 height 2648
click at [181, 349] on span "Recibos_de_Haberes_Julio_2025_-_Altamirano_Sanchez_Esteban[1].pdf" at bounding box center [300, 355] width 272 height 12
click at [217, 342] on rect at bounding box center [217, 345] width 18 height 6
click at [251, 342] on rect at bounding box center [256, 345] width 18 height 6
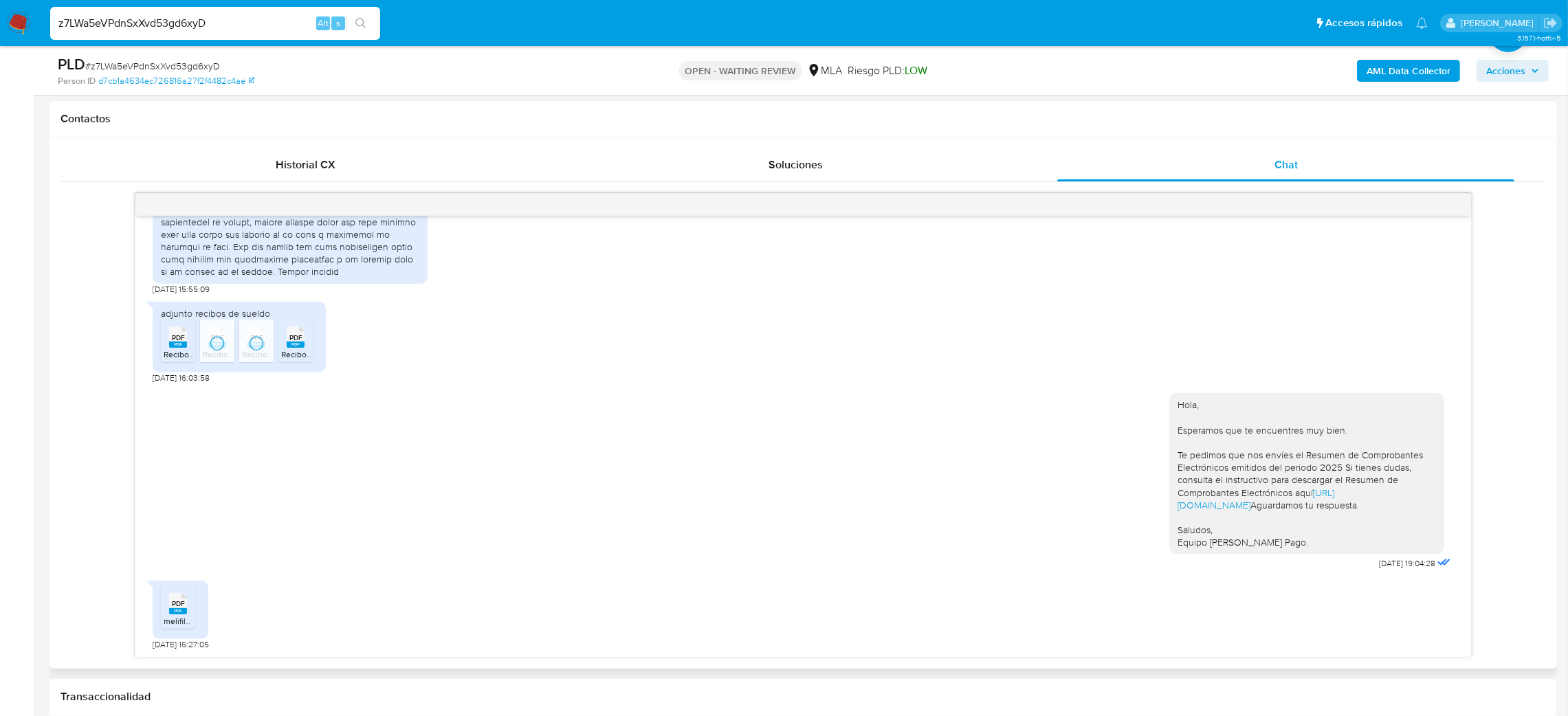
drag, startPoint x: 300, startPoint y: 312, endPoint x: 229, endPoint y: 361, distance: 86.3
click at [300, 349] on span "Recibo_de_Haberes_1ª_SAC_2025_-_Altamirano_Sanchez_Esteban_Nicolas[1].pdf" at bounding box center [436, 355] width 308 height 12
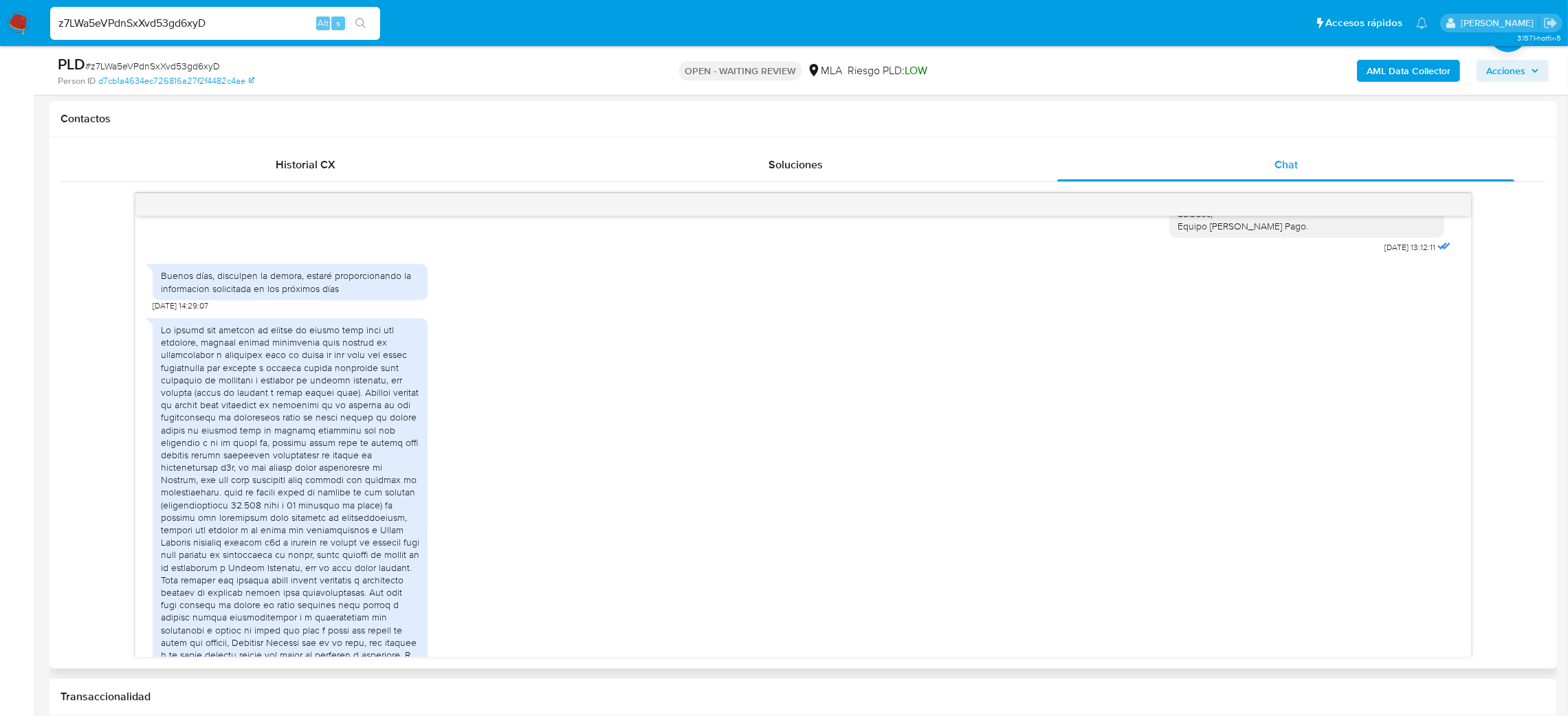
scroll to position [1476, 0]
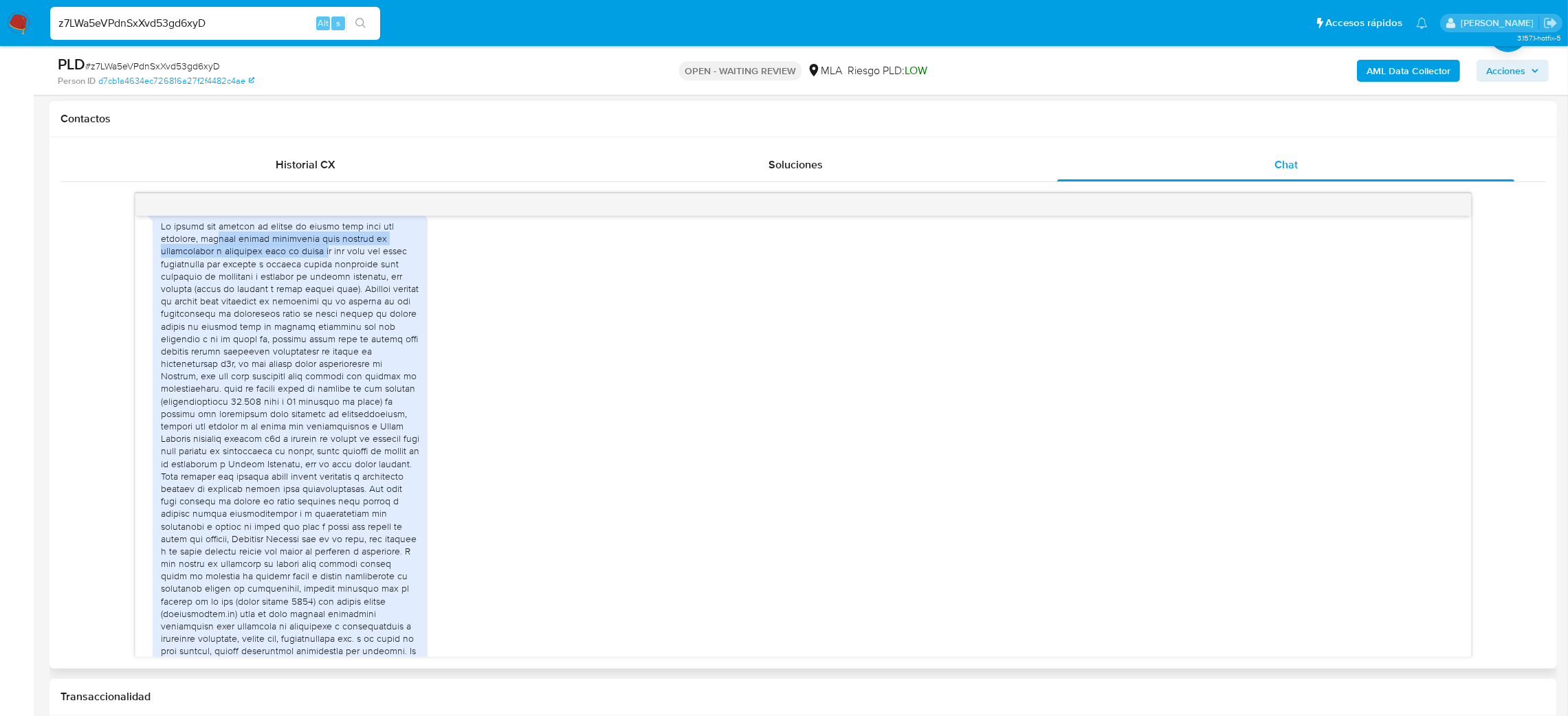
drag, startPoint x: 220, startPoint y: 292, endPoint x: 340, endPoint y: 311, distance: 121.5
click at [340, 311] on div at bounding box center [290, 507] width 258 height 575
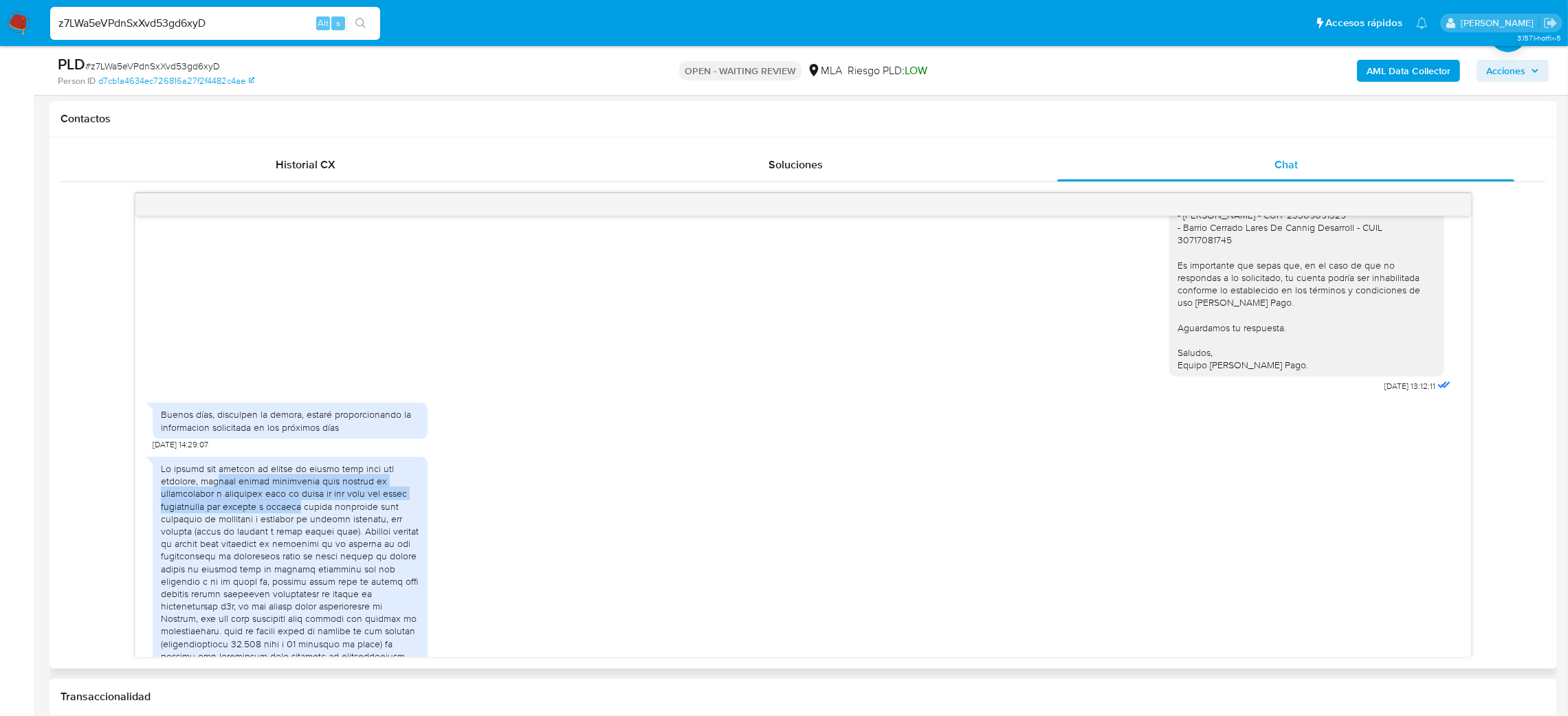
scroll to position [1373, 0]
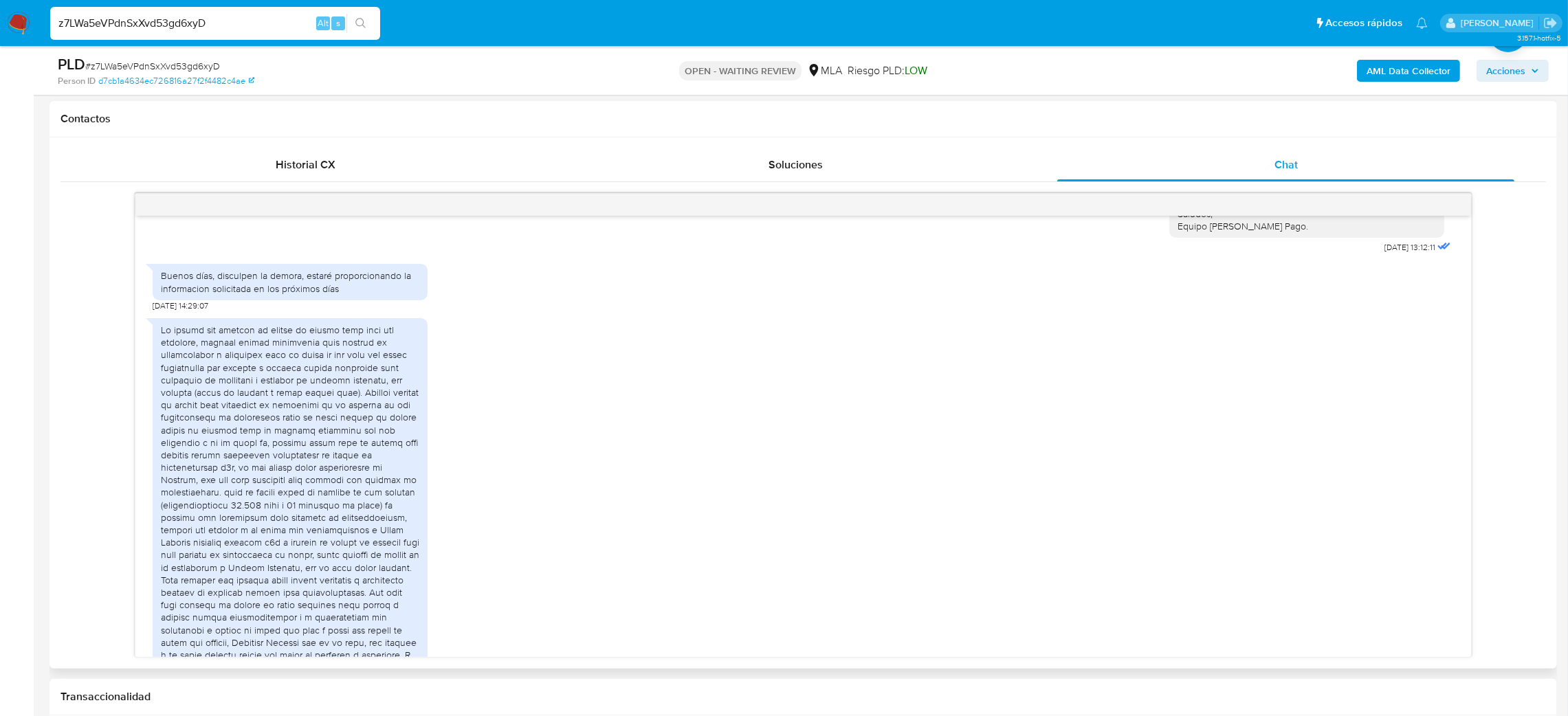
click at [268, 534] on div at bounding box center [290, 611] width 258 height 575
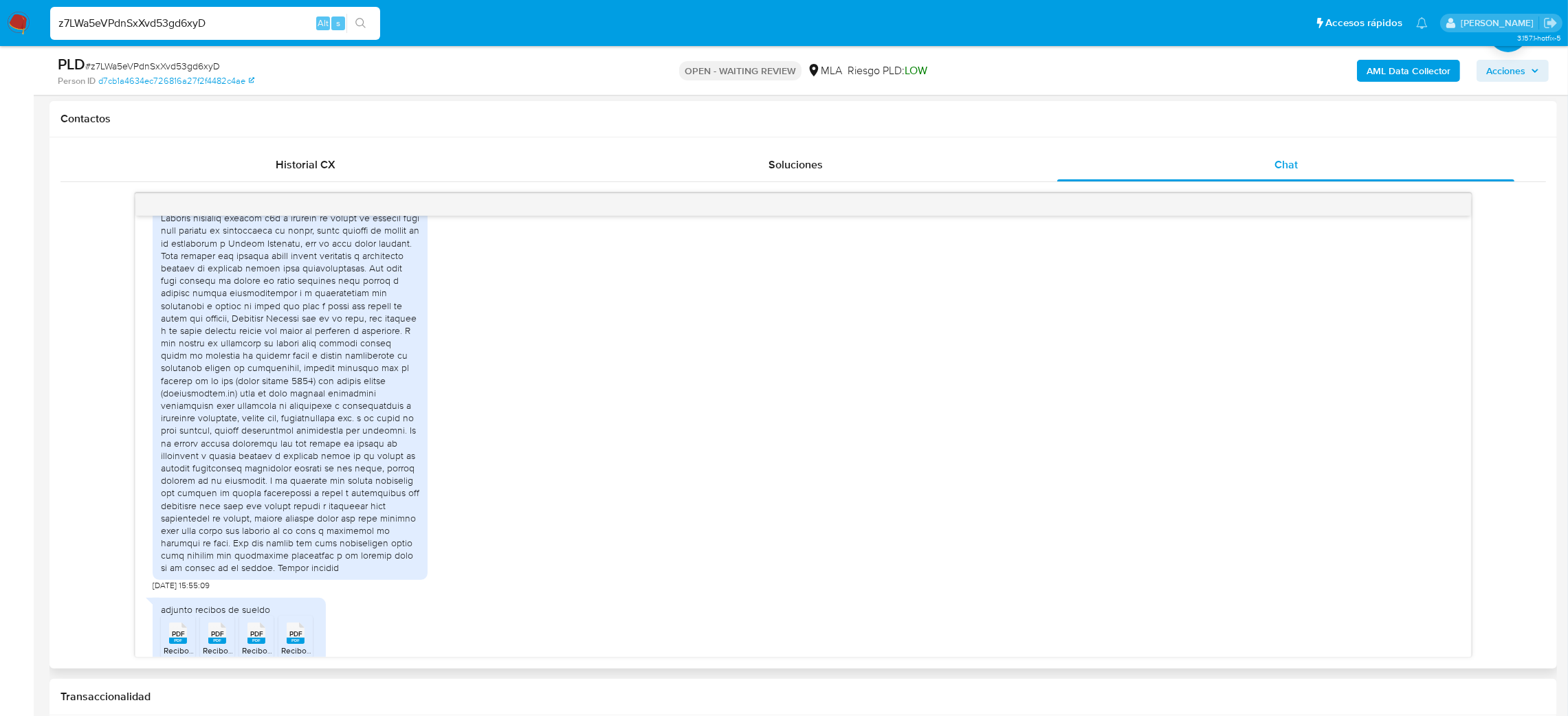
scroll to position [1698, 0]
drag, startPoint x: 192, startPoint y: 322, endPoint x: 339, endPoint y: 329, distance: 147.2
click at [339, 329] on div at bounding box center [290, 286] width 258 height 575
click at [314, 374] on div at bounding box center [290, 286] width 258 height 575
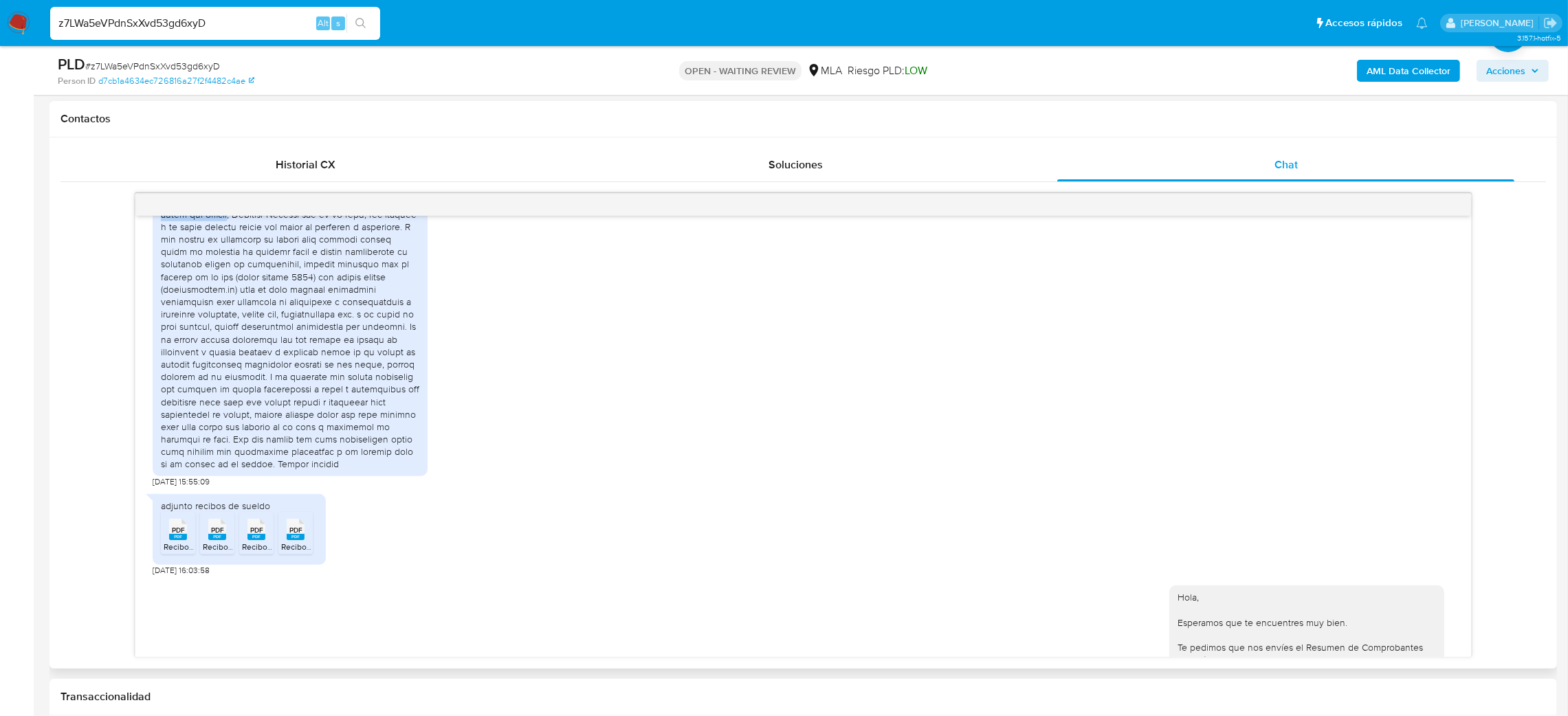
drag, startPoint x: 175, startPoint y: 243, endPoint x: 325, endPoint y: 267, distance: 151.9
click at [325, 267] on div at bounding box center [290, 183] width 258 height 575
click at [337, 313] on div at bounding box center [290, 183] width 258 height 575
drag, startPoint x: 299, startPoint y: 286, endPoint x: 339, endPoint y: 322, distance: 53.8
click at [339, 322] on div at bounding box center [290, 183] width 258 height 575
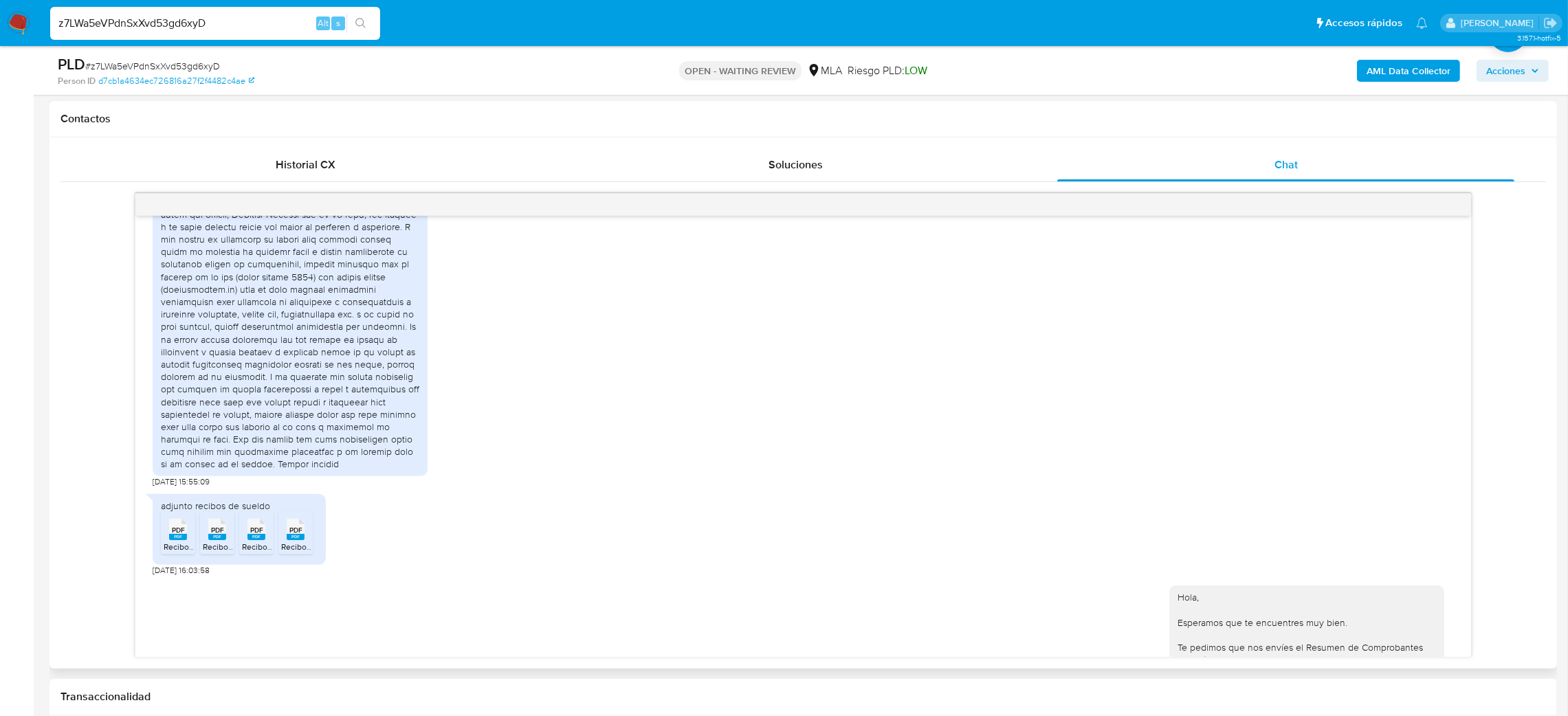
click at [343, 354] on div at bounding box center [290, 183] width 258 height 575
drag, startPoint x: 247, startPoint y: 342, endPoint x: 295, endPoint y: 366, distance: 53.7
click at [295, 366] on div at bounding box center [290, 183] width 258 height 575
click at [299, 407] on div at bounding box center [290, 183] width 258 height 575
drag, startPoint x: 334, startPoint y: 389, endPoint x: 361, endPoint y: 423, distance: 43.4
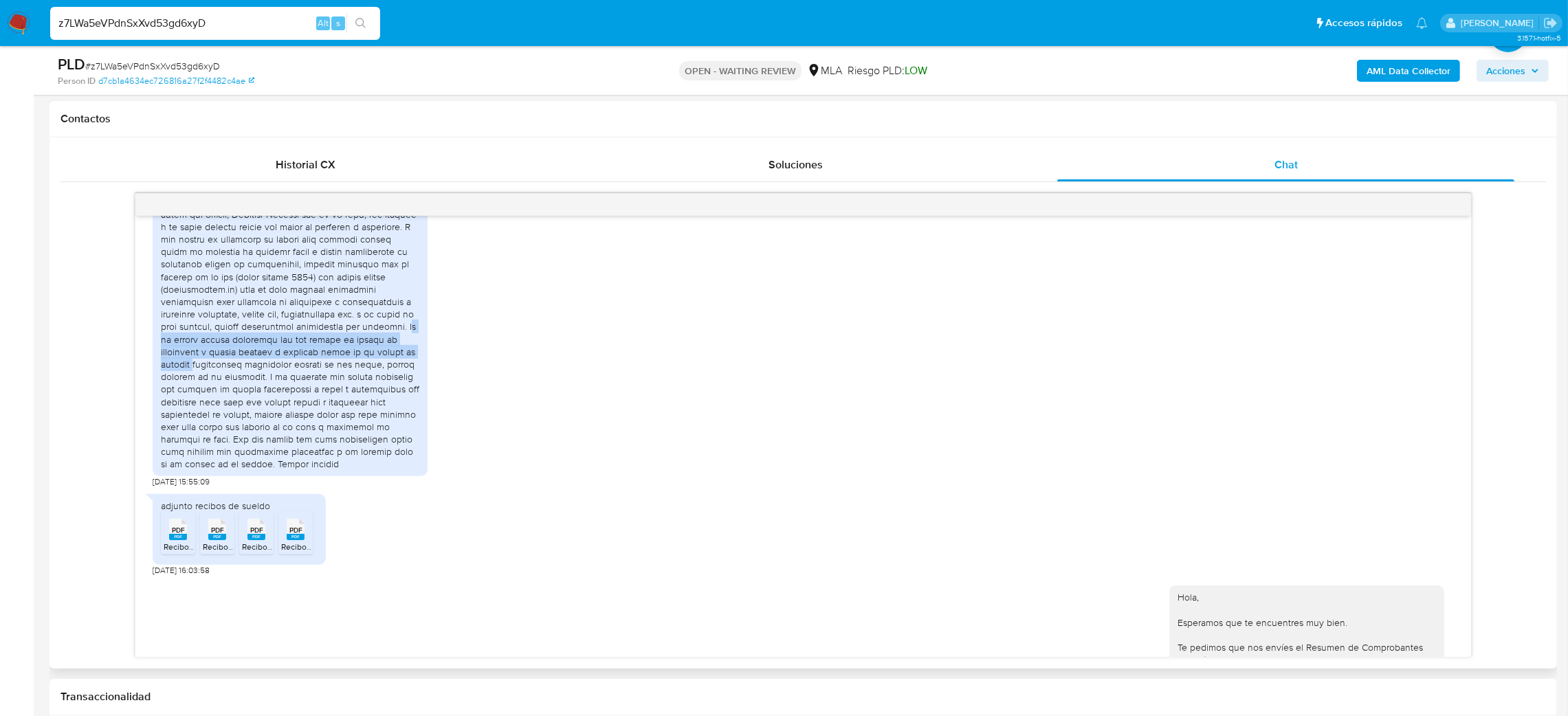
click at [361, 418] on div at bounding box center [290, 183] width 258 height 575
click at [357, 462] on div at bounding box center [290, 183] width 258 height 575
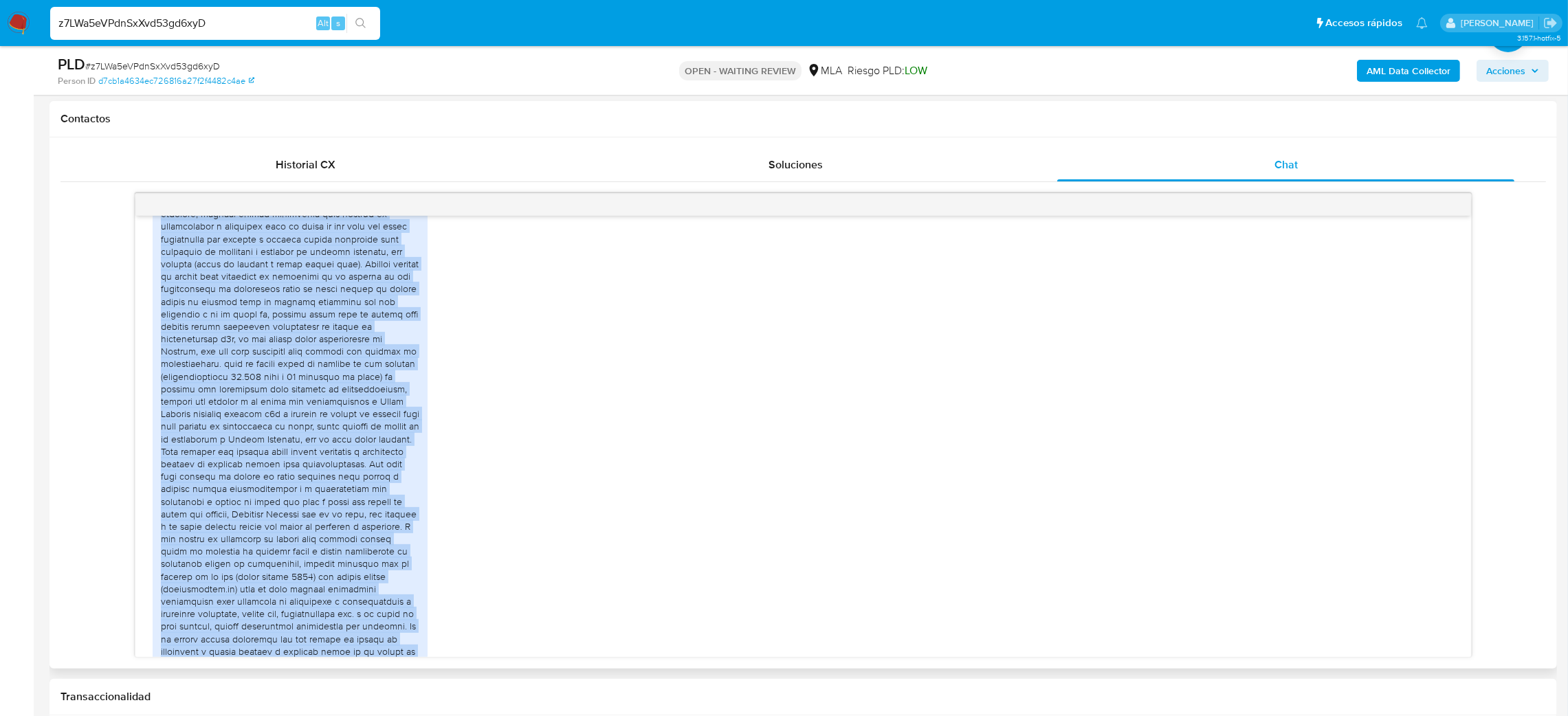
scroll to position [1490, 0]
drag, startPoint x: 388, startPoint y: 489, endPoint x: 158, endPoint y: 261, distance: 323.9
click at [158, 261] on div at bounding box center [289, 494] width 275 height 587
copy div "El ultimo año utilice mi cuenta de merado pago para uso personal, pagando gasto…"
click at [551, 390] on div "11/08/2025 15:55:09" at bounding box center [803, 496] width 1302 height 604
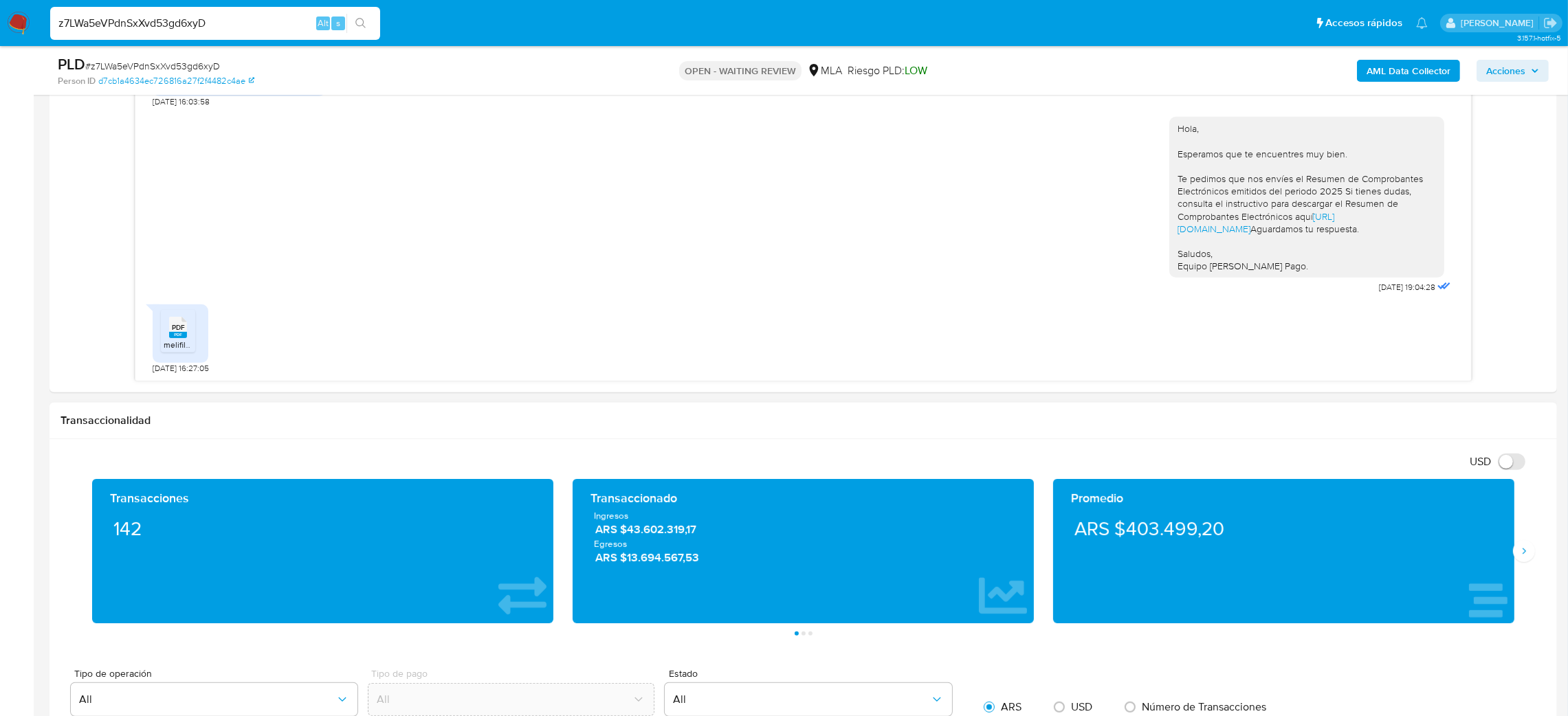
scroll to position [722, 0]
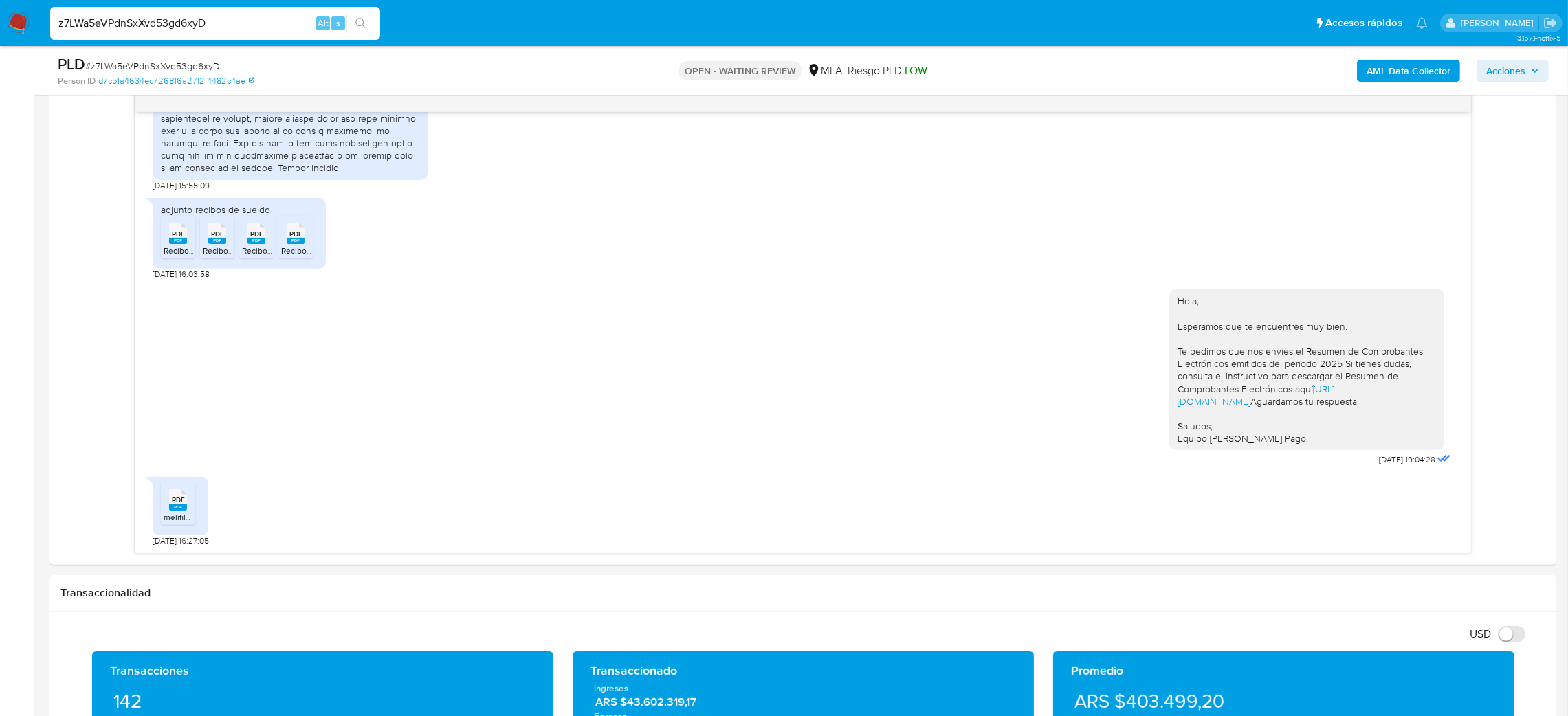
click at [127, 68] on span "# z7LWa5eVPdnSxXvd53gd6xyD" at bounding box center [152, 66] width 135 height 13
click at [13, 28] on img at bounding box center [18, 23] width 23 height 23
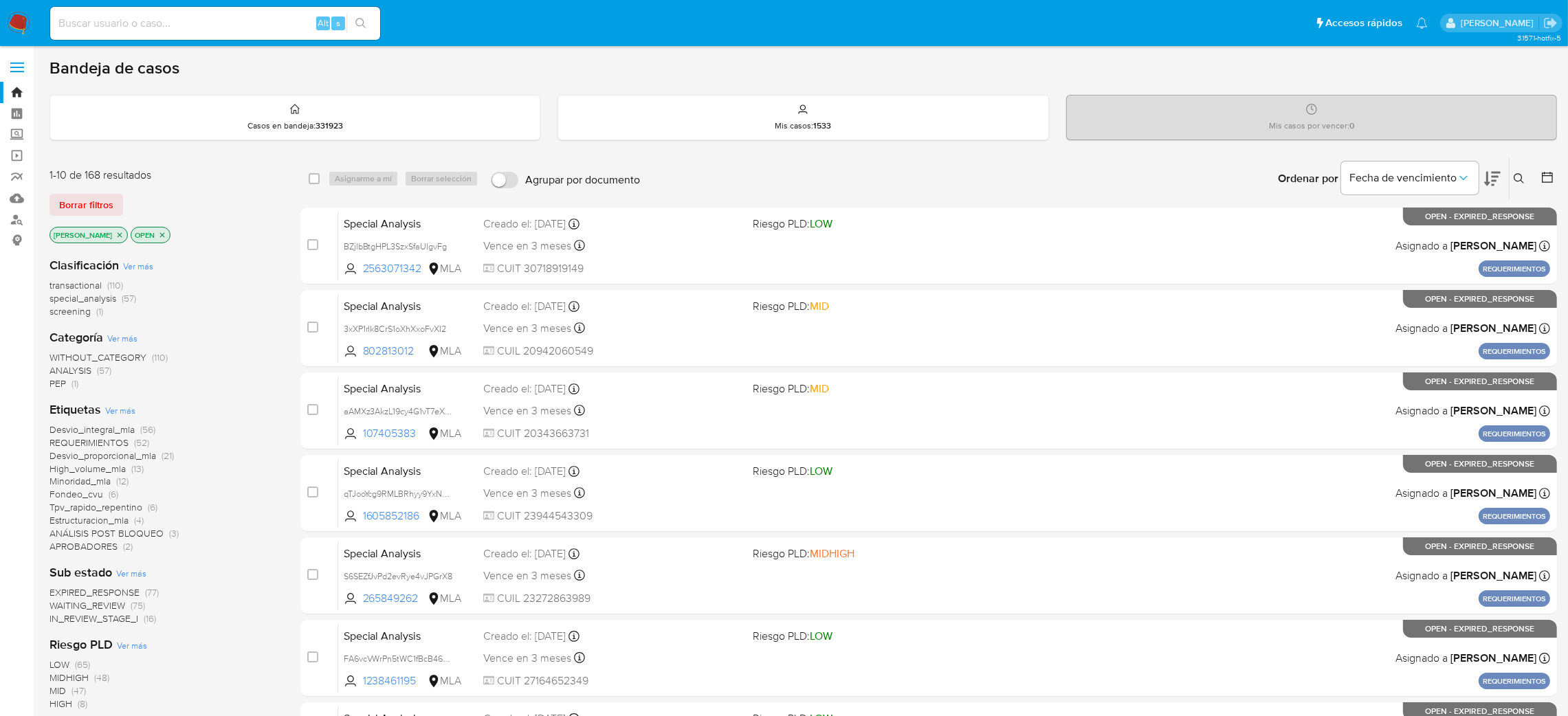
click at [1513, 185] on button at bounding box center [1522, 178] width 23 height 16
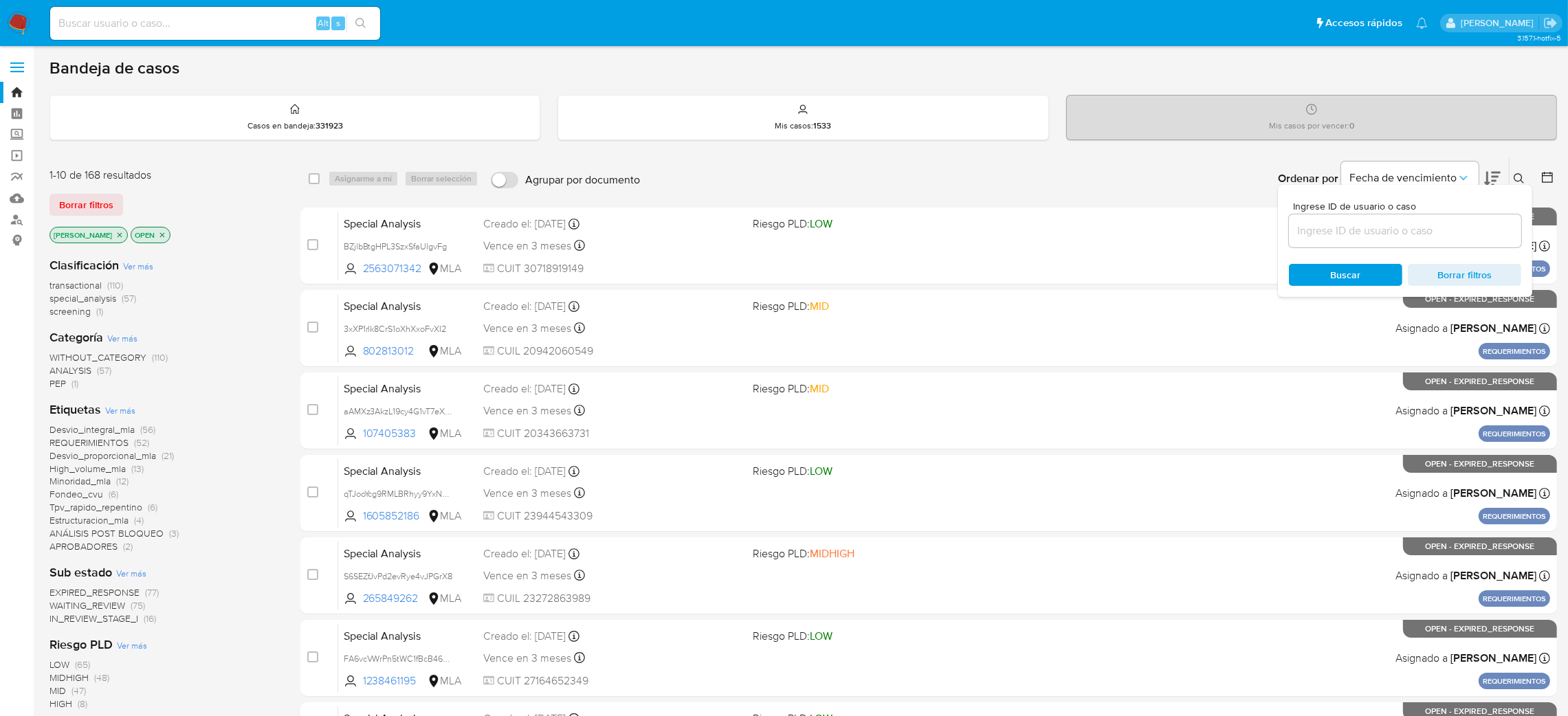
click at [1415, 241] on div at bounding box center [1405, 231] width 232 height 33
click at [1412, 234] on input at bounding box center [1405, 230] width 232 height 18
paste input "z7LWa5eVPdnSxXvd53gd6xyD"
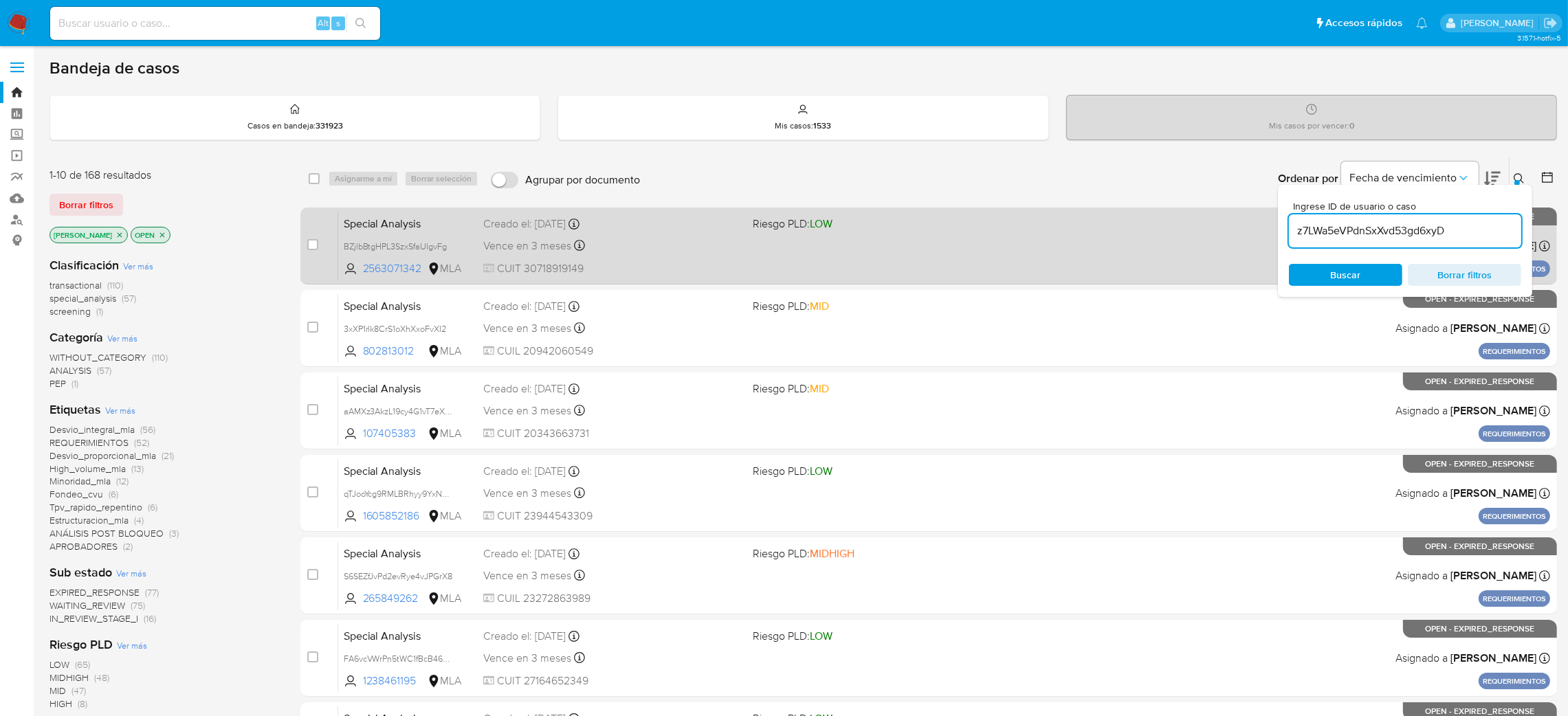
type input "z7LWa5eVPdnSxXvd53gd6xyD"
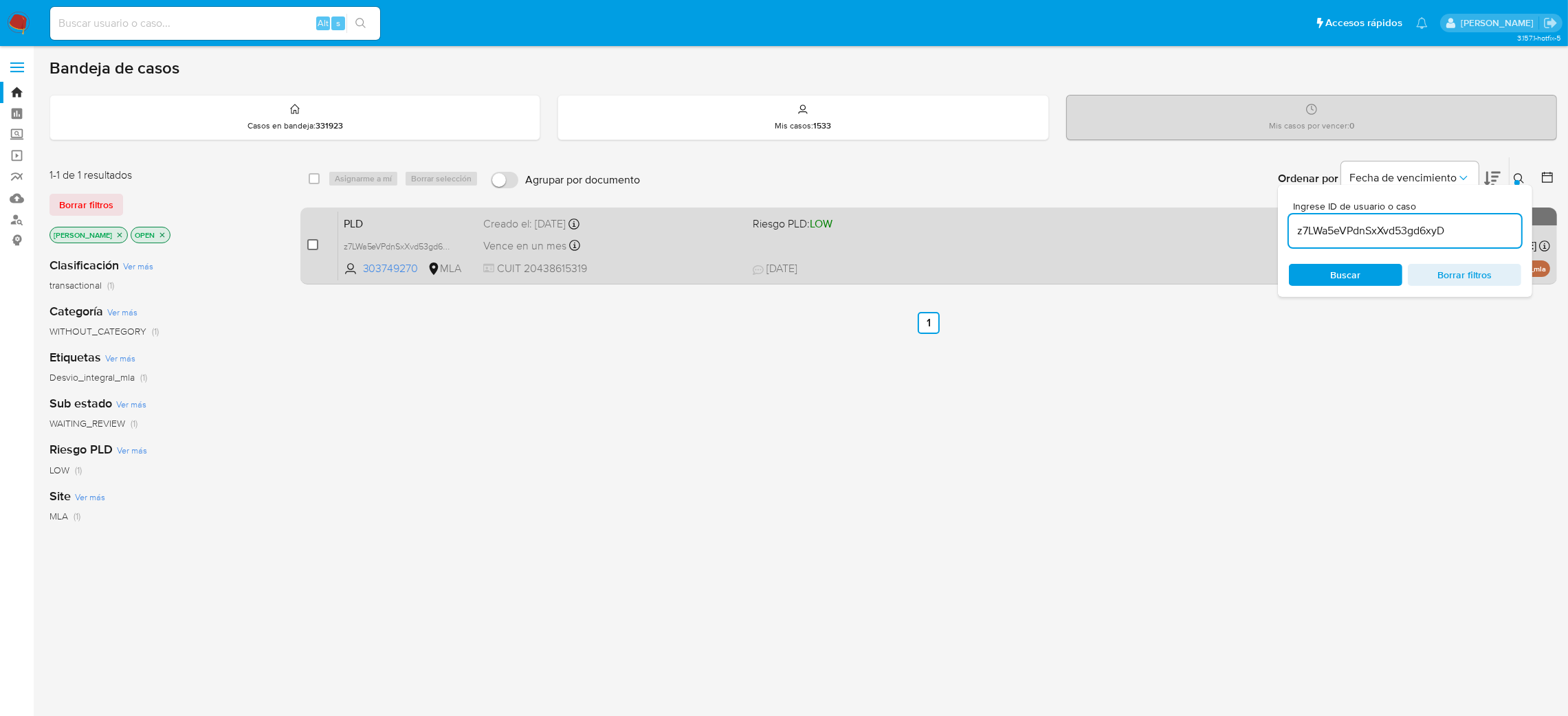
click at [308, 244] on input "checkbox" at bounding box center [312, 244] width 11 height 11
checkbox input "true"
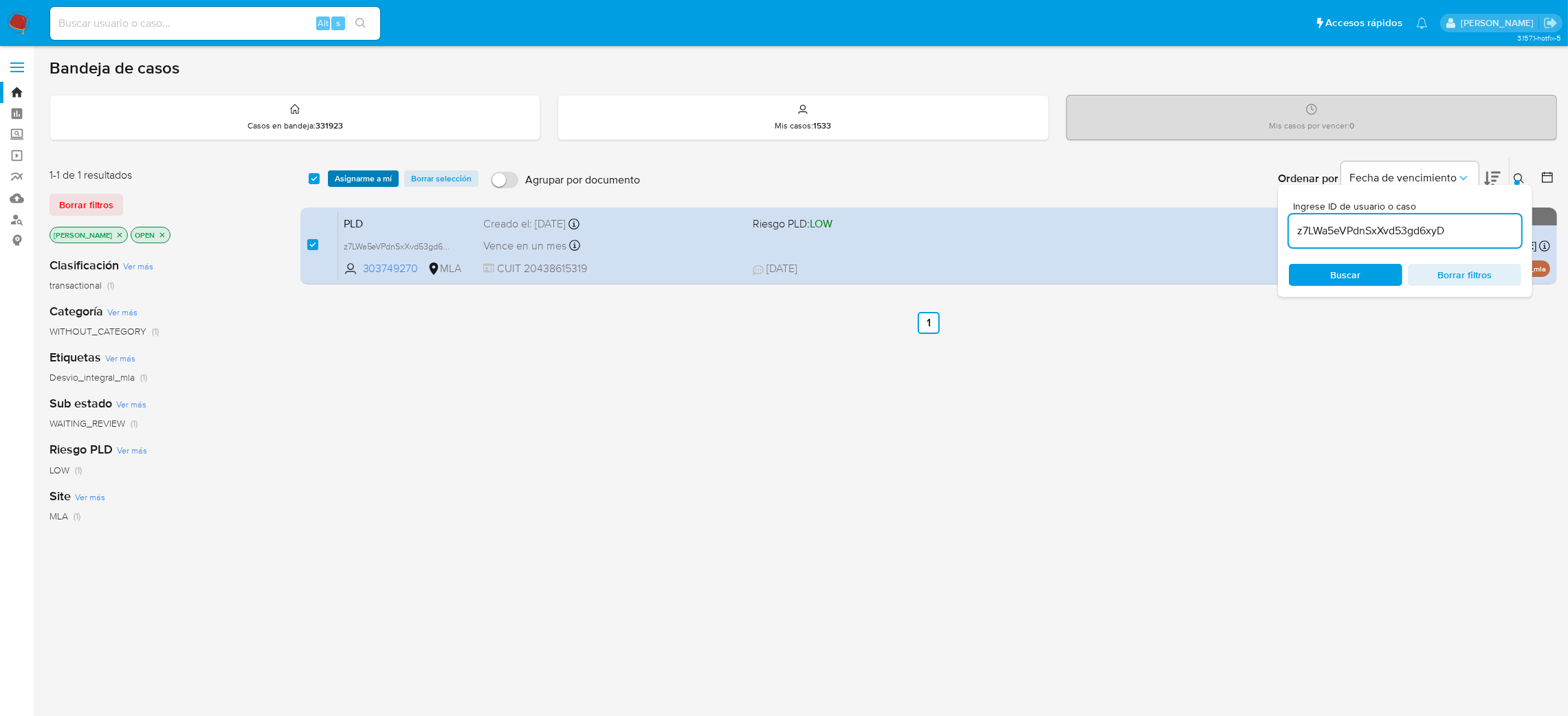
click at [361, 183] on span "Asignarme a mí" at bounding box center [362, 178] width 57 height 13
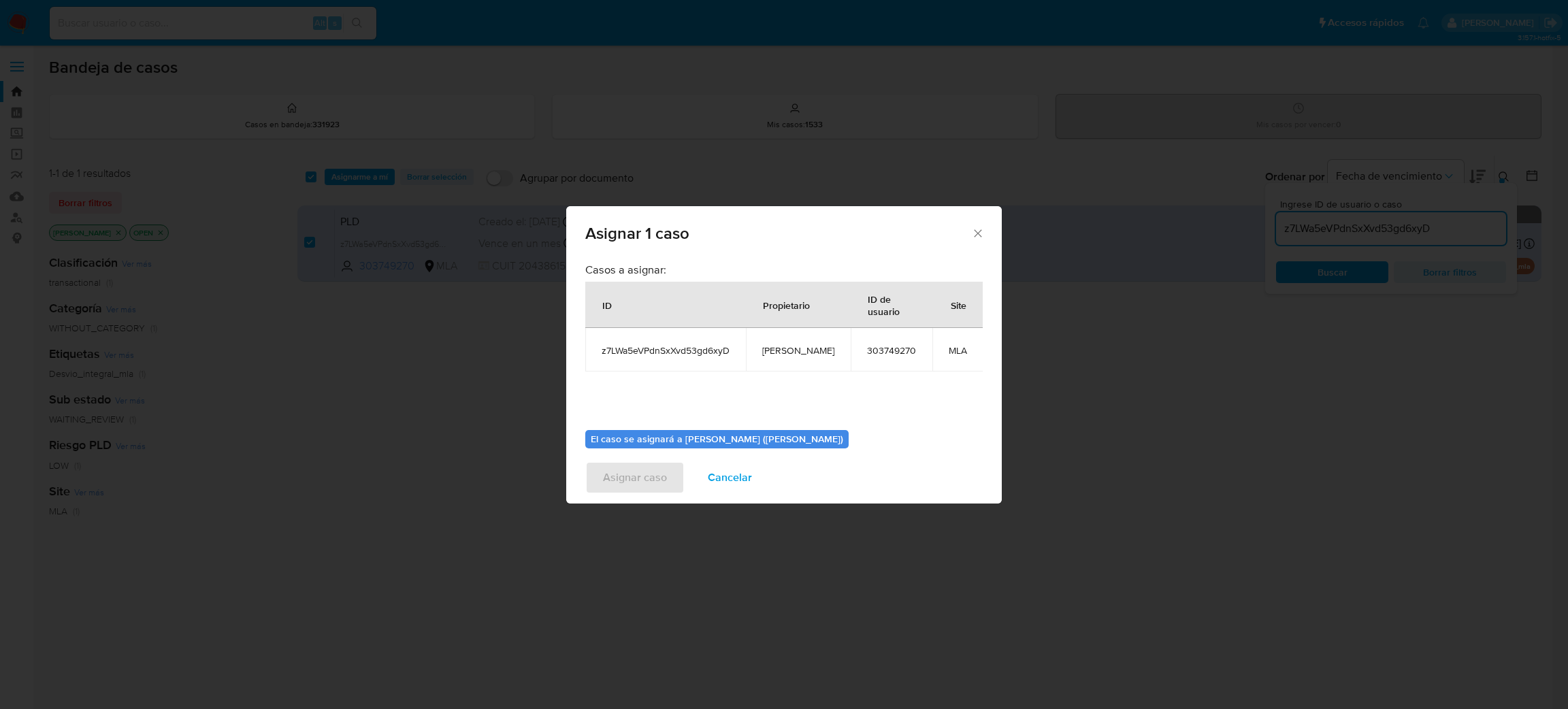
click at [793, 358] on td "[PERSON_NAME]" at bounding box center [798, 350] width 105 height 44
copy span "[PERSON_NAME]"
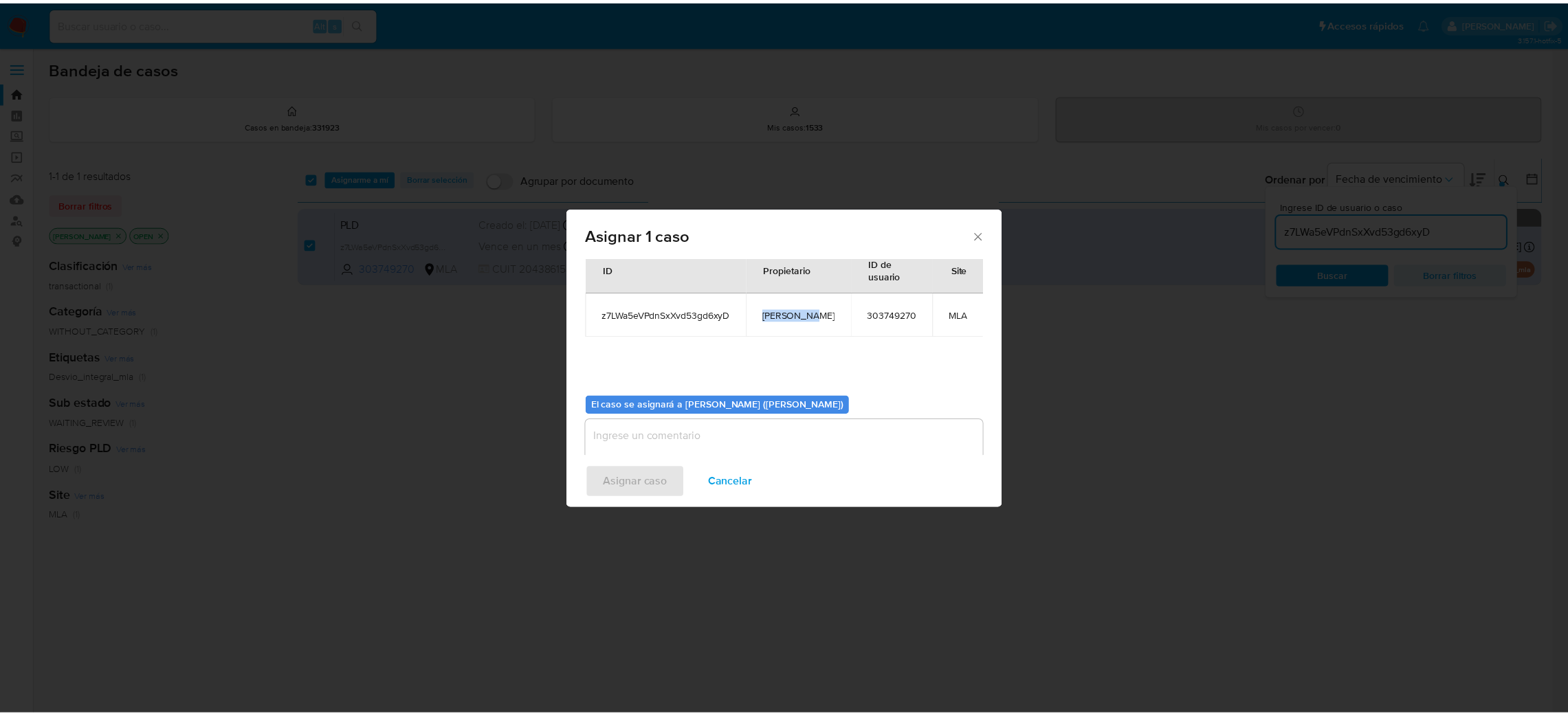
scroll to position [70, 0]
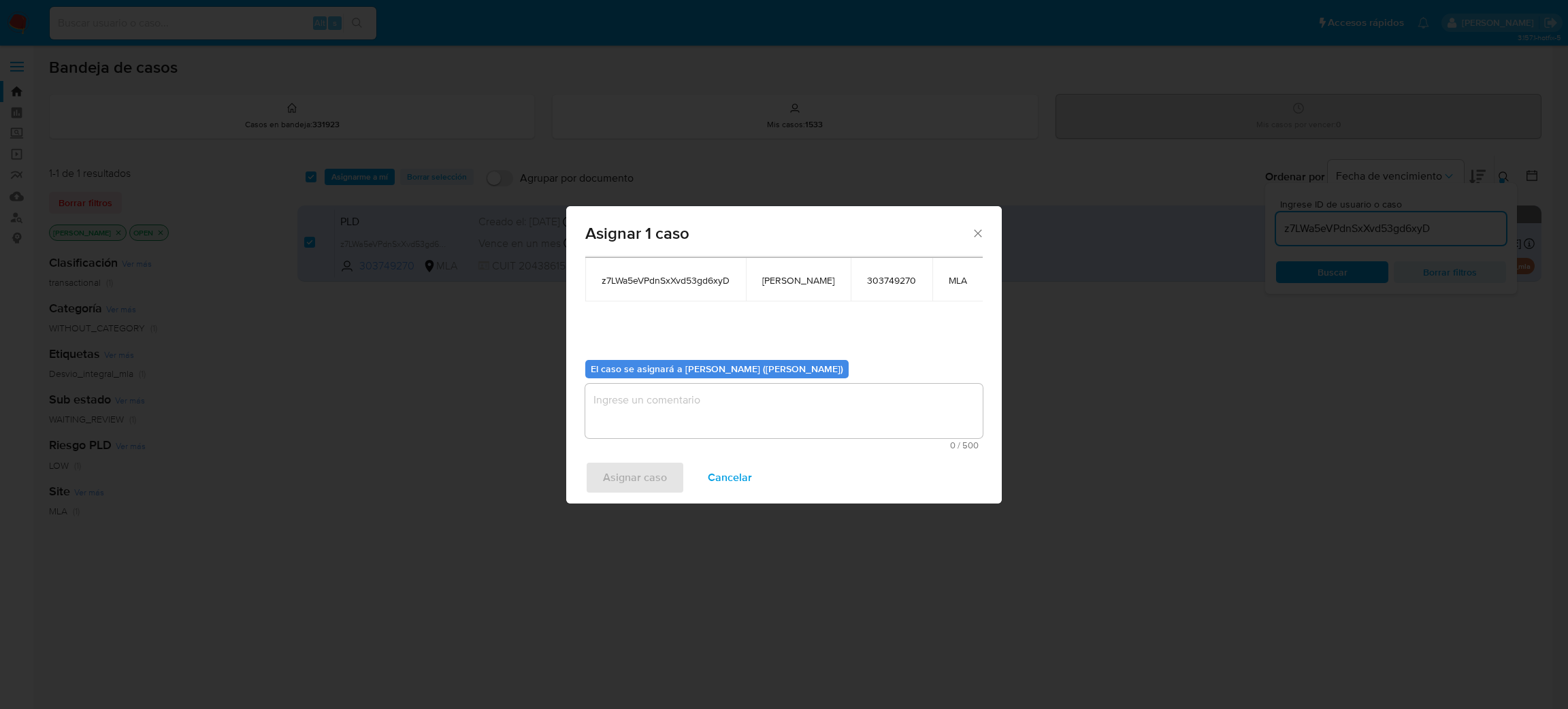
click at [688, 414] on textarea "assign-modal" at bounding box center [784, 410] width 398 height 54
paste textarea "[PERSON_NAME]"
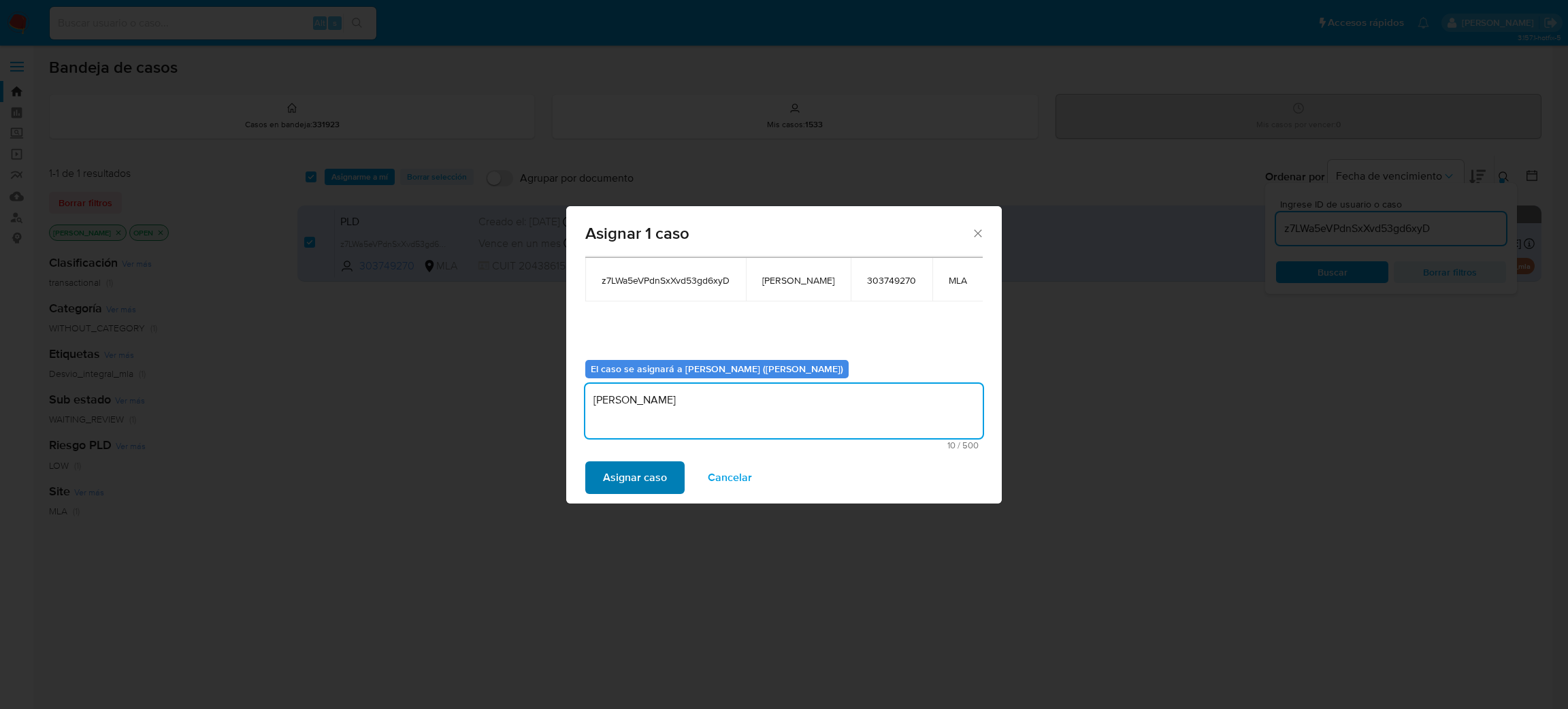
type textarea "[PERSON_NAME]"
click at [659, 465] on span "Asignar caso" at bounding box center [634, 477] width 64 height 30
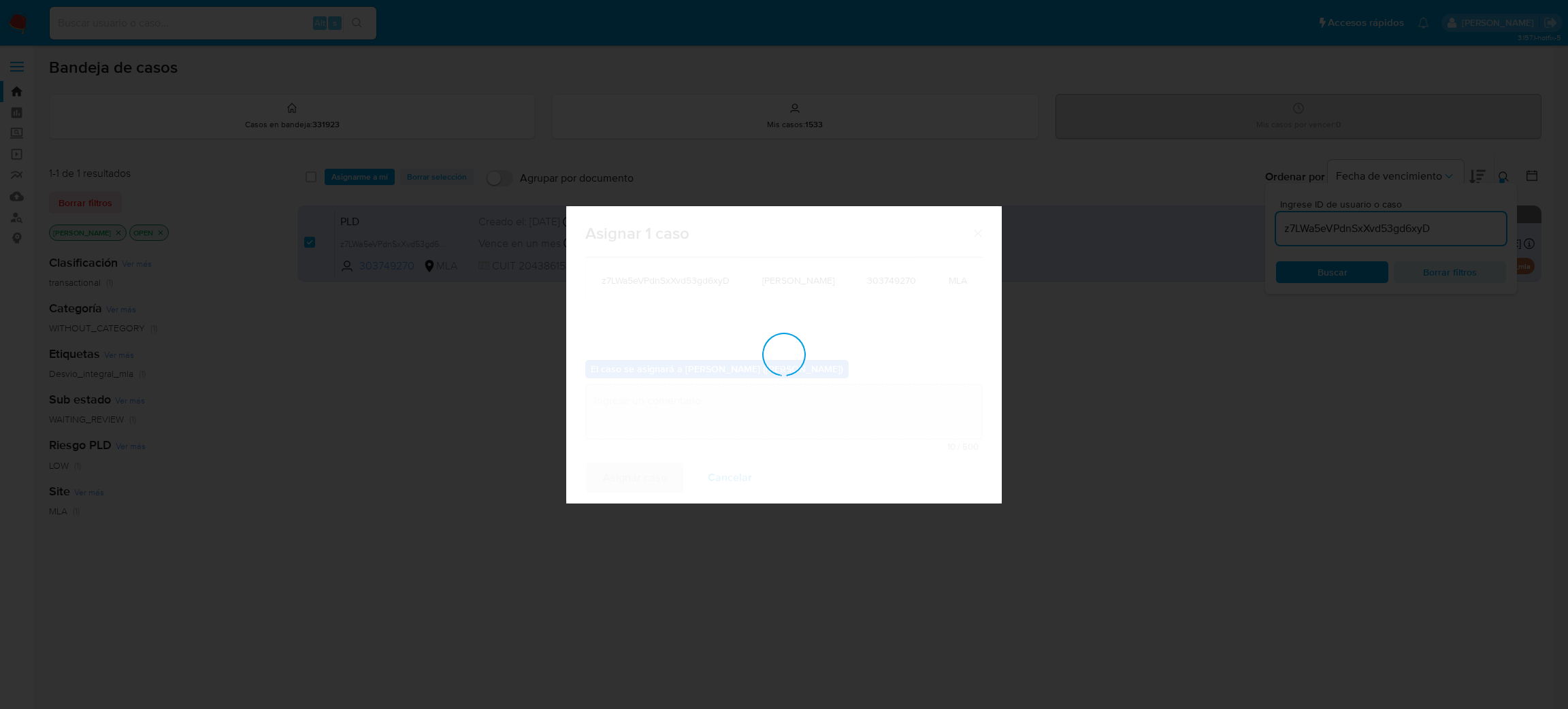
checkbox input "false"
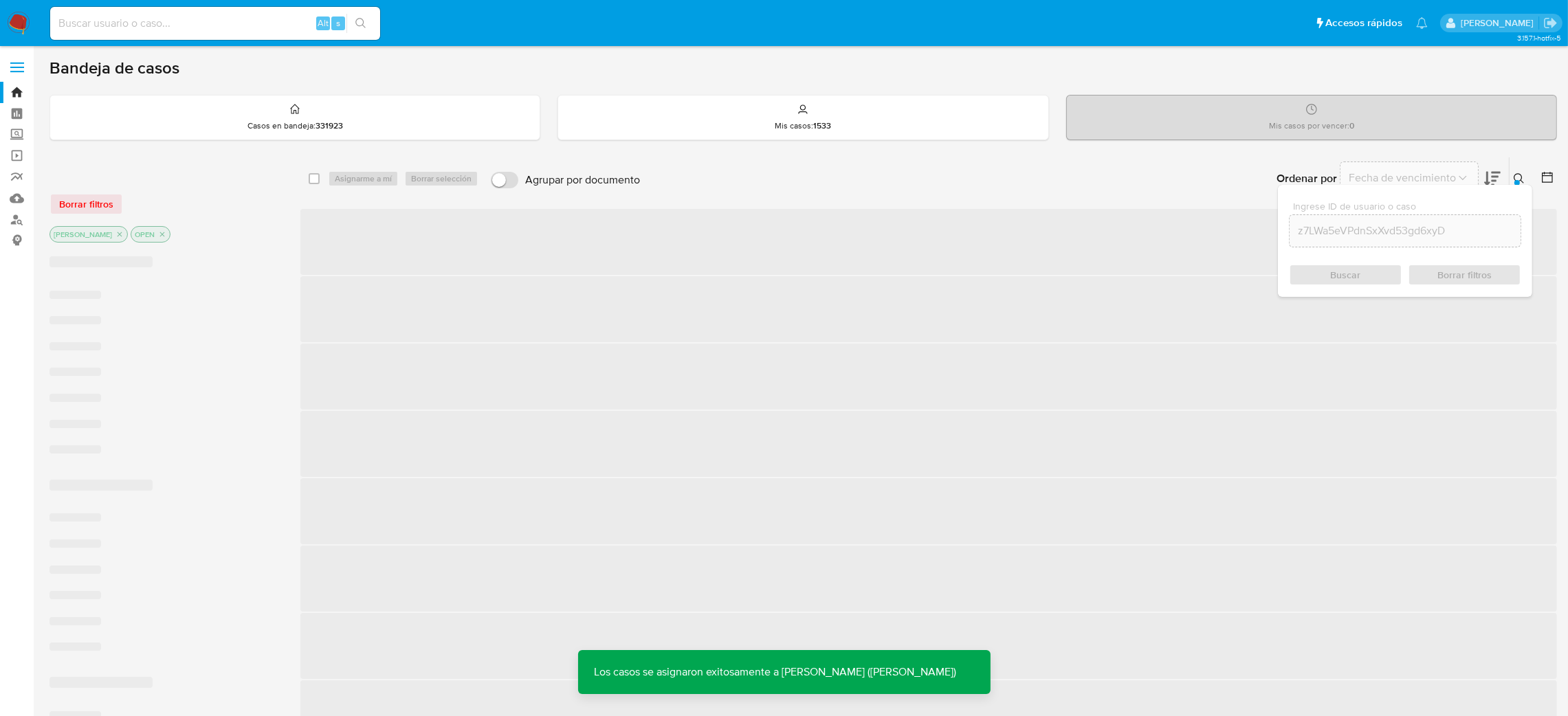
click at [468, 213] on span "‌" at bounding box center [929, 242] width 1257 height 66
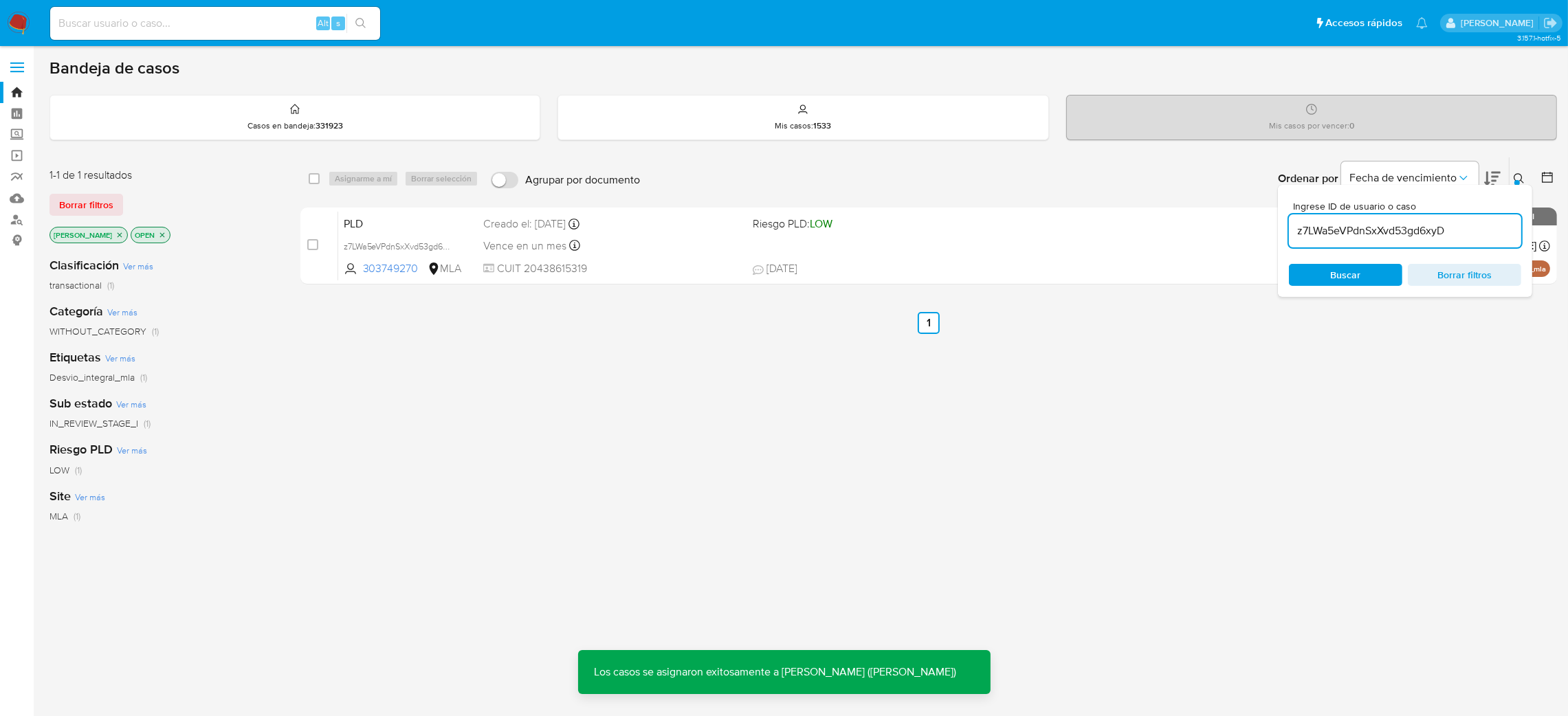
click at [468, 214] on span "PLD" at bounding box center [409, 223] width 129 height 18
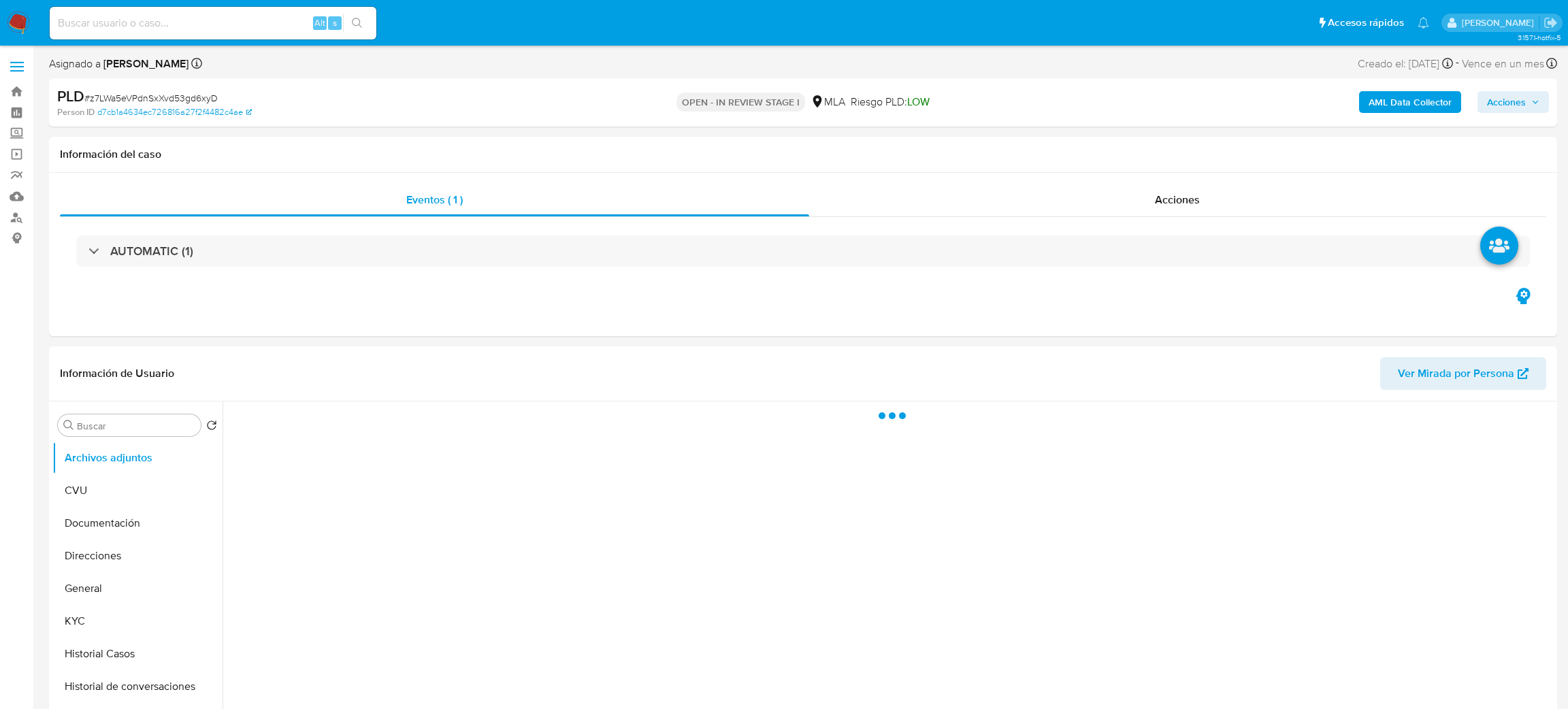
select select "10"
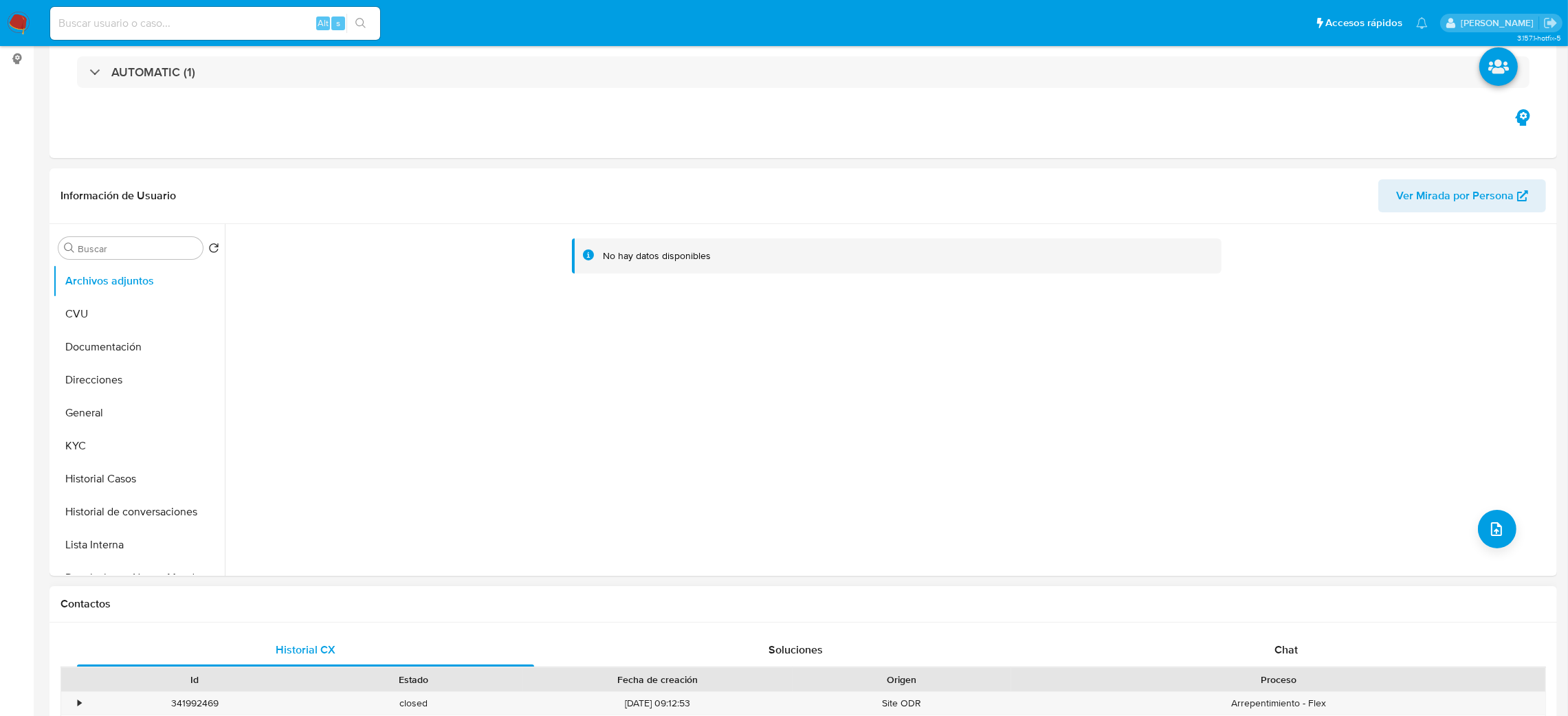
scroll to position [618, 0]
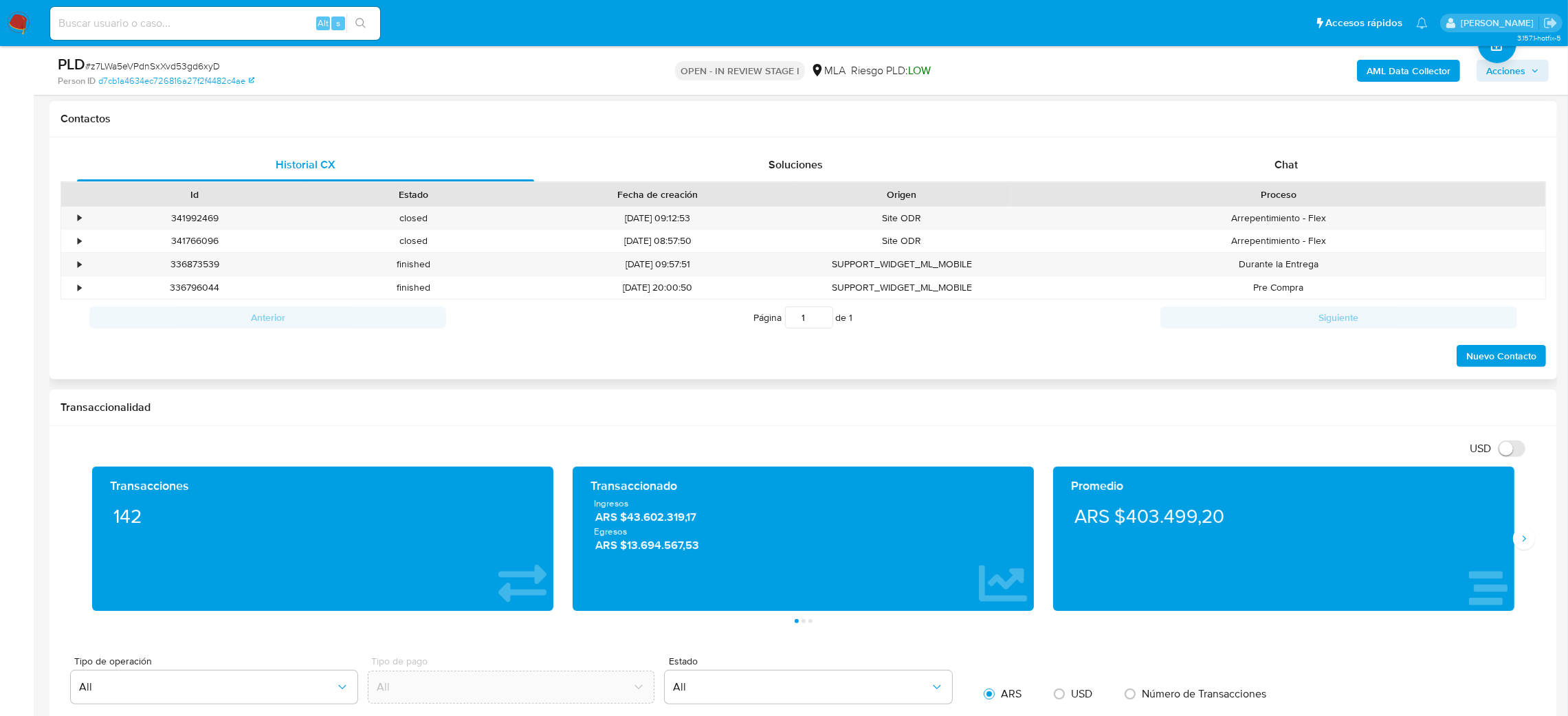
click at [1309, 143] on div "Historial CX Soluciones Chat Id Estado Fecha de creación Origen Proceso • 34199…" at bounding box center [803, 259] width 1508 height 243
click at [1277, 162] on span "Chat" at bounding box center [1287, 165] width 23 height 15
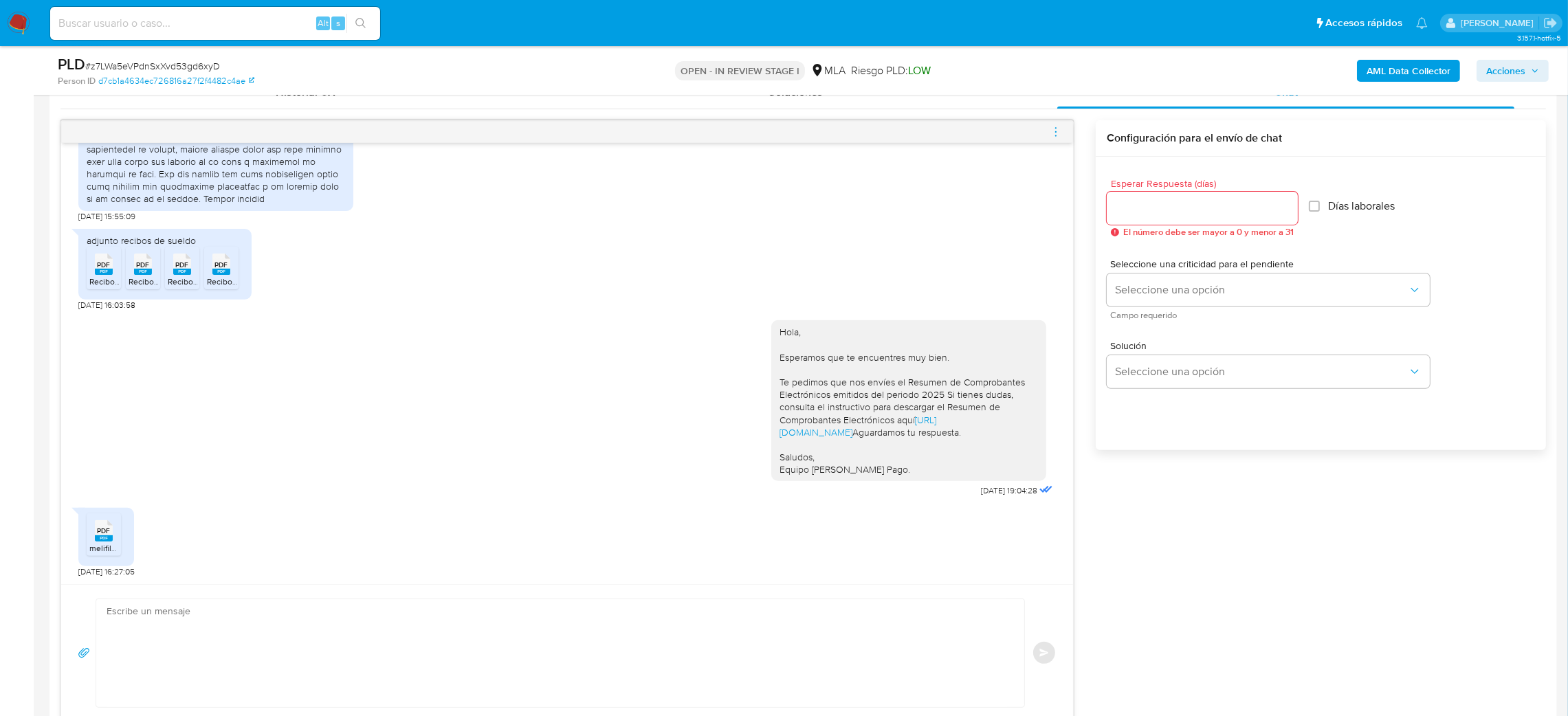
scroll to position [825, 0]
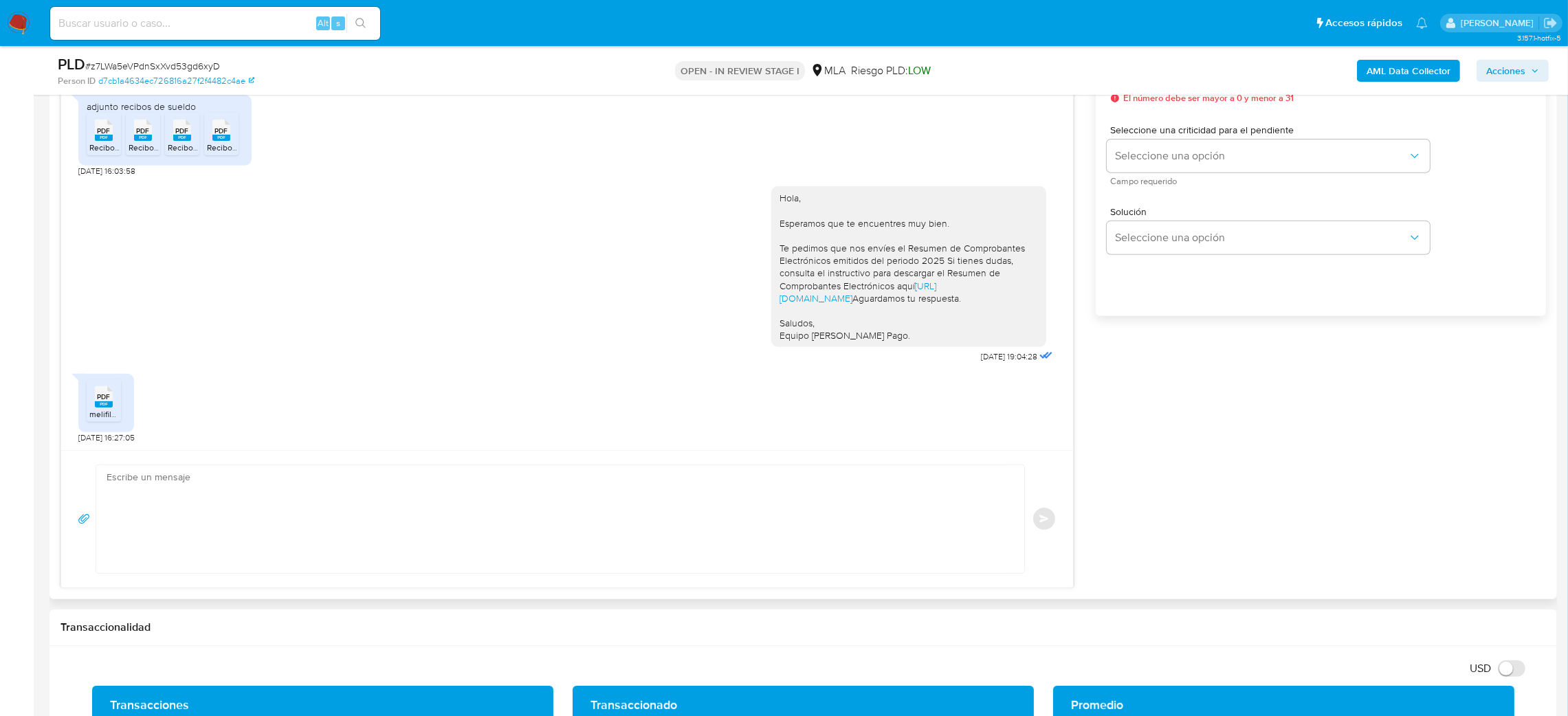
click at [143, 494] on textarea at bounding box center [557, 519] width 901 height 108
paste textarea "Hola, ¡Muchas gracias por tu respuesta! Confirmamos la recepción de la document…"
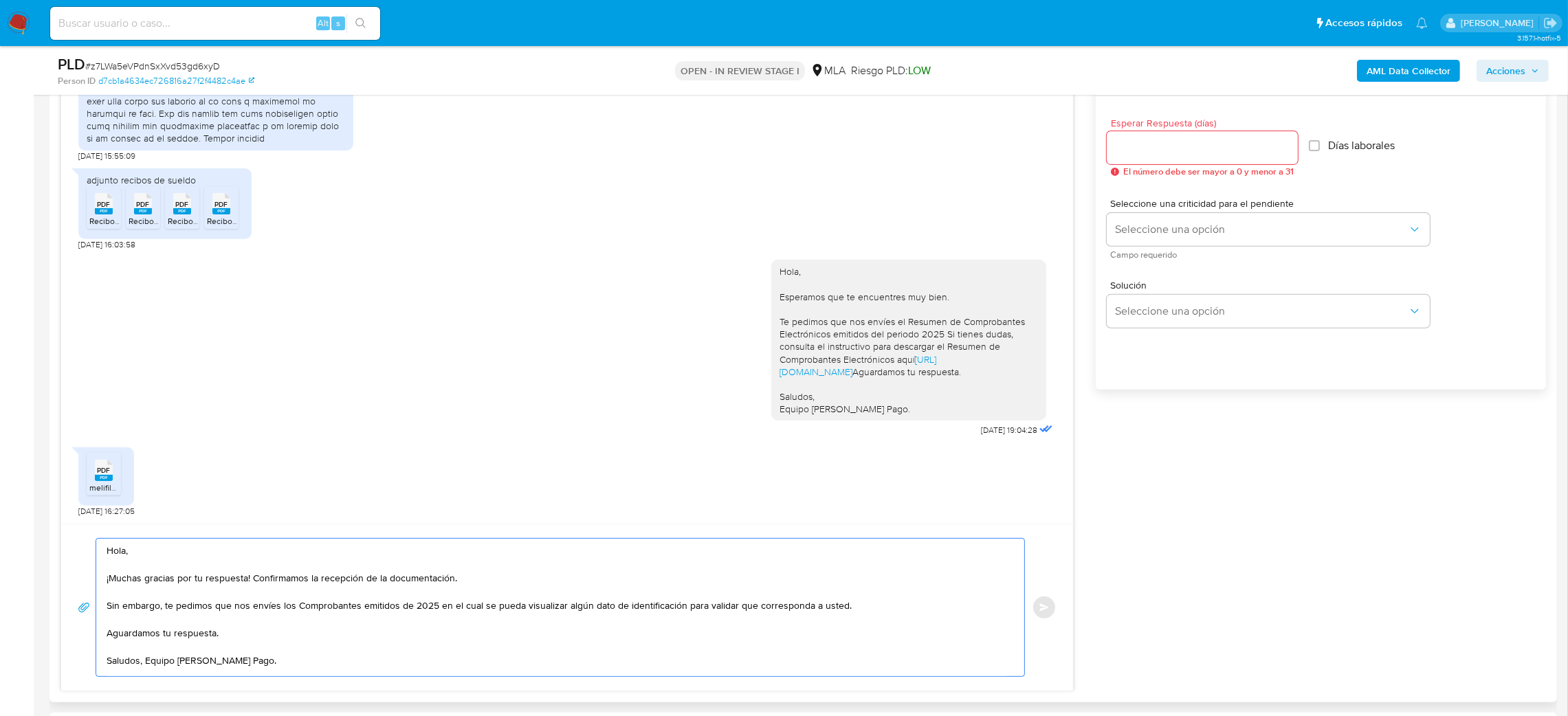
scroll to position [722, 0]
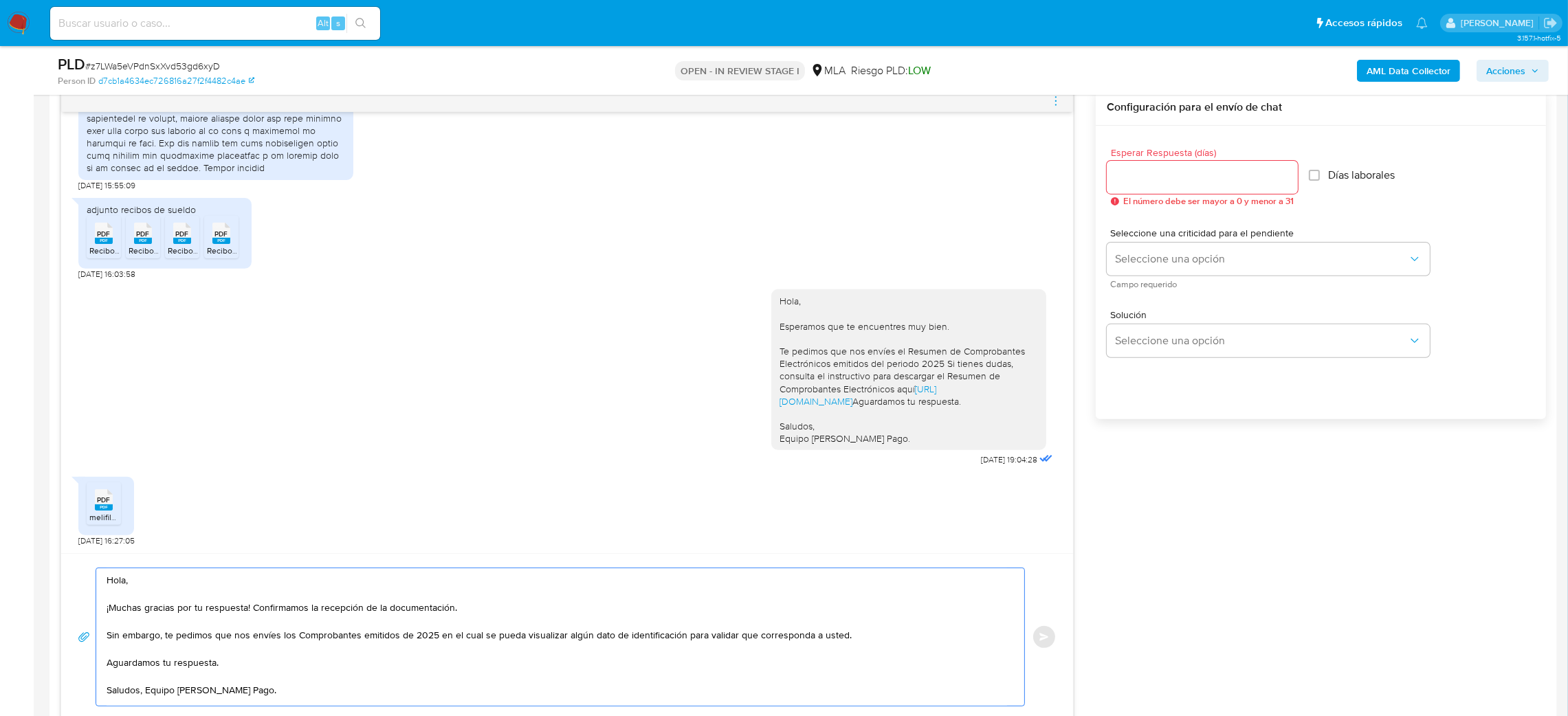
type textarea "Hola, ¡Muchas gracias por tu respuesta! Confirmamos la recepción de la document…"
click at [1122, 177] on input "Esperar Respuesta (días)" at bounding box center [1203, 177] width 191 height 18
type input "2"
click at [1124, 252] on span "Seleccione una opción" at bounding box center [1262, 259] width 293 height 13
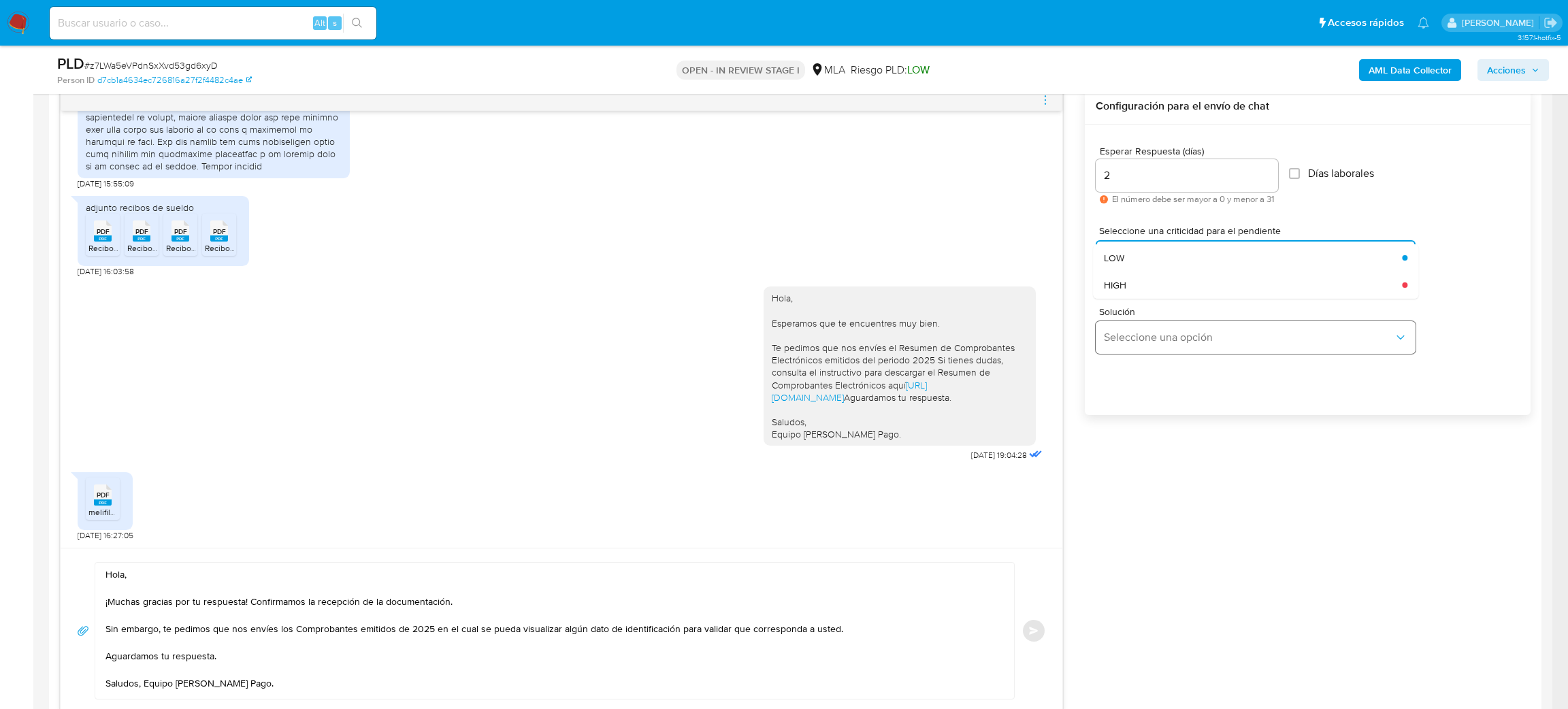
click at [1115, 282] on span "HIGH" at bounding box center [1115, 285] width 23 height 12
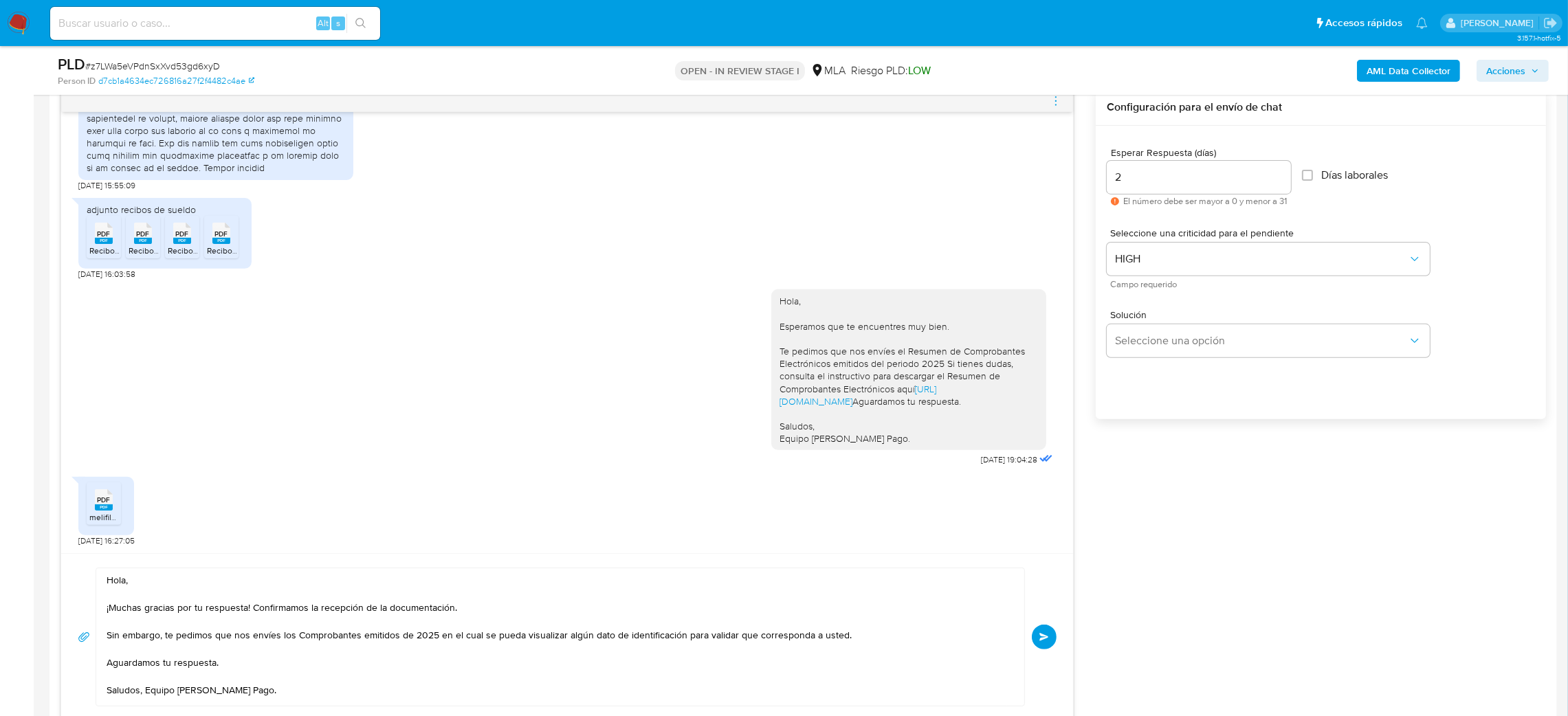
drag, startPoint x: 1049, startPoint y: 634, endPoint x: 804, endPoint y: 568, distance: 253.7
click at [1049, 634] on span "Enviar" at bounding box center [1045, 637] width 10 height 9
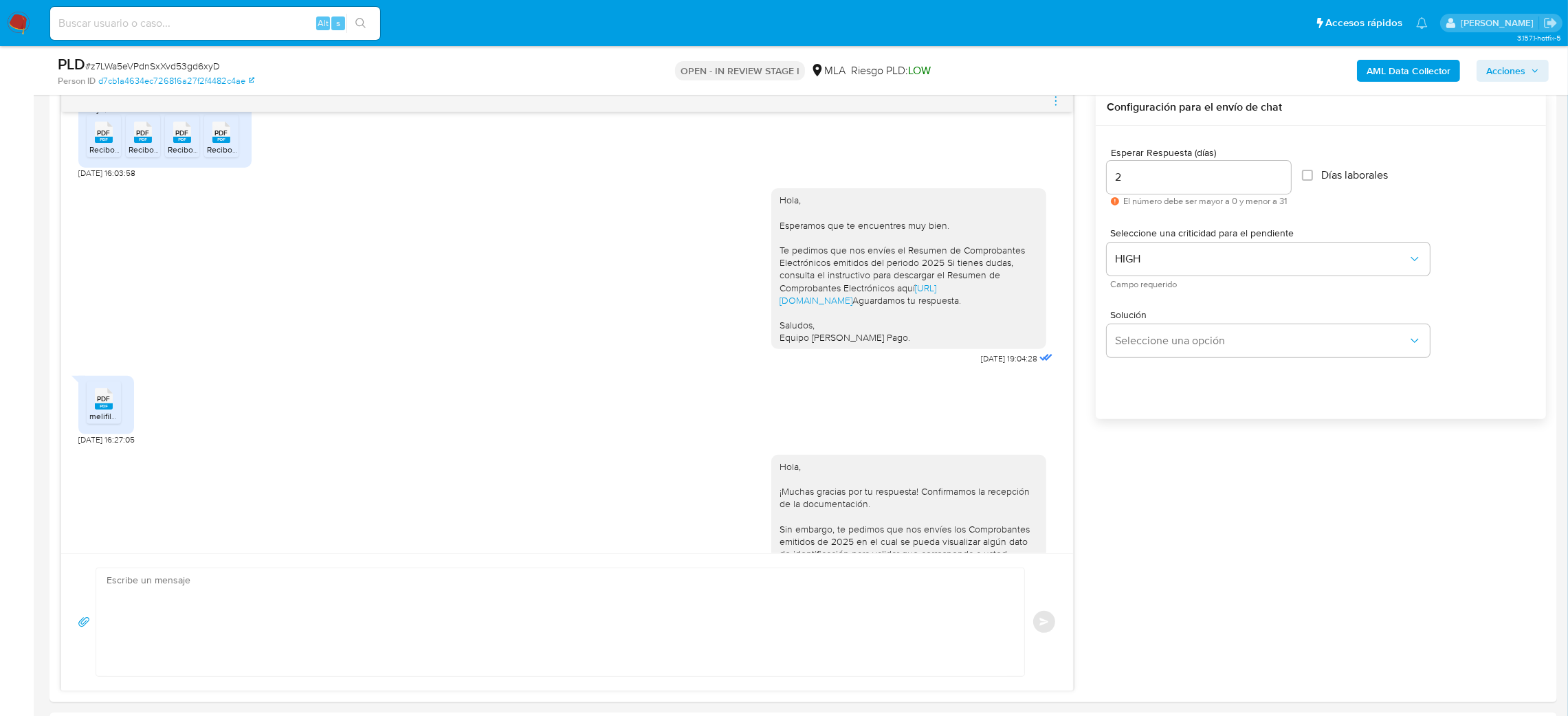
scroll to position [2297, 0]
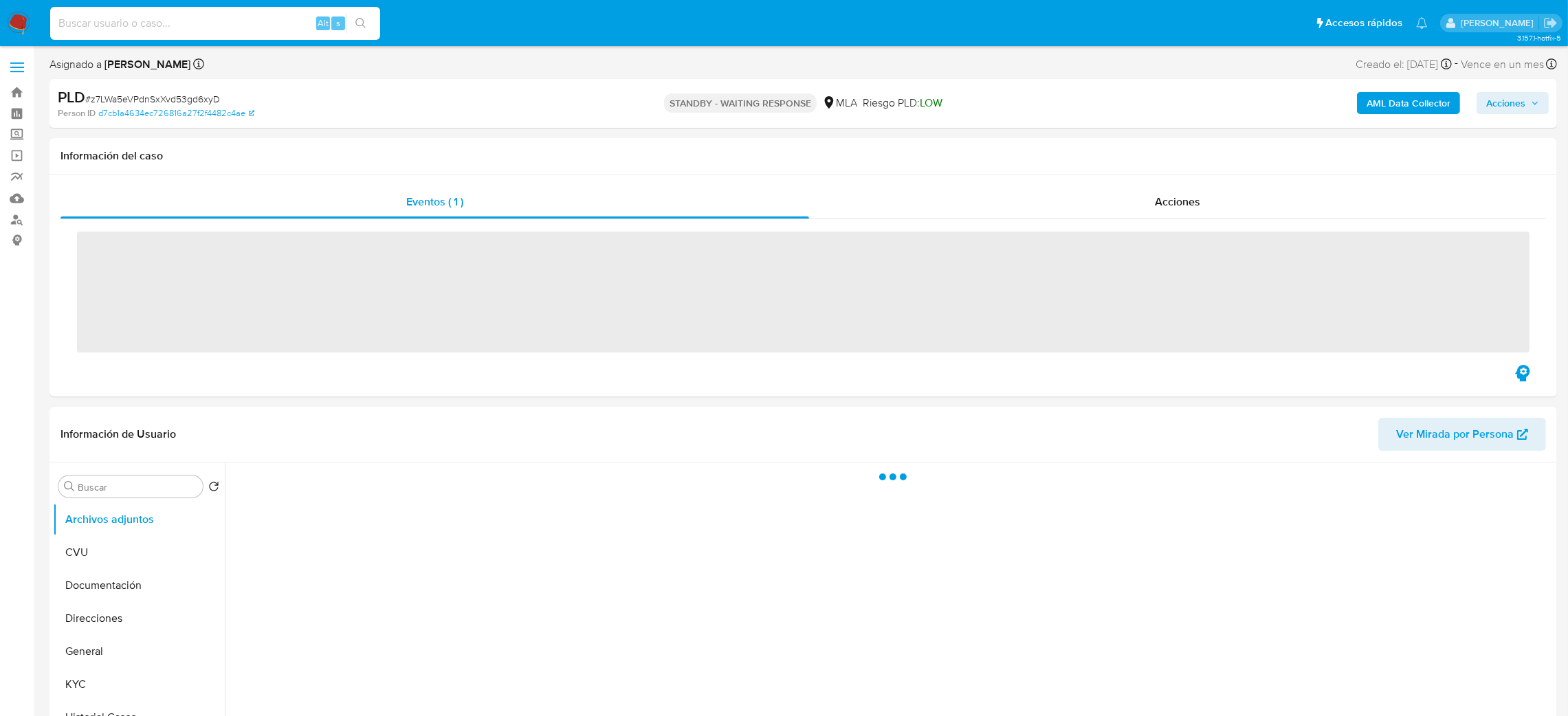
click at [182, 20] on input at bounding box center [215, 23] width 330 height 18
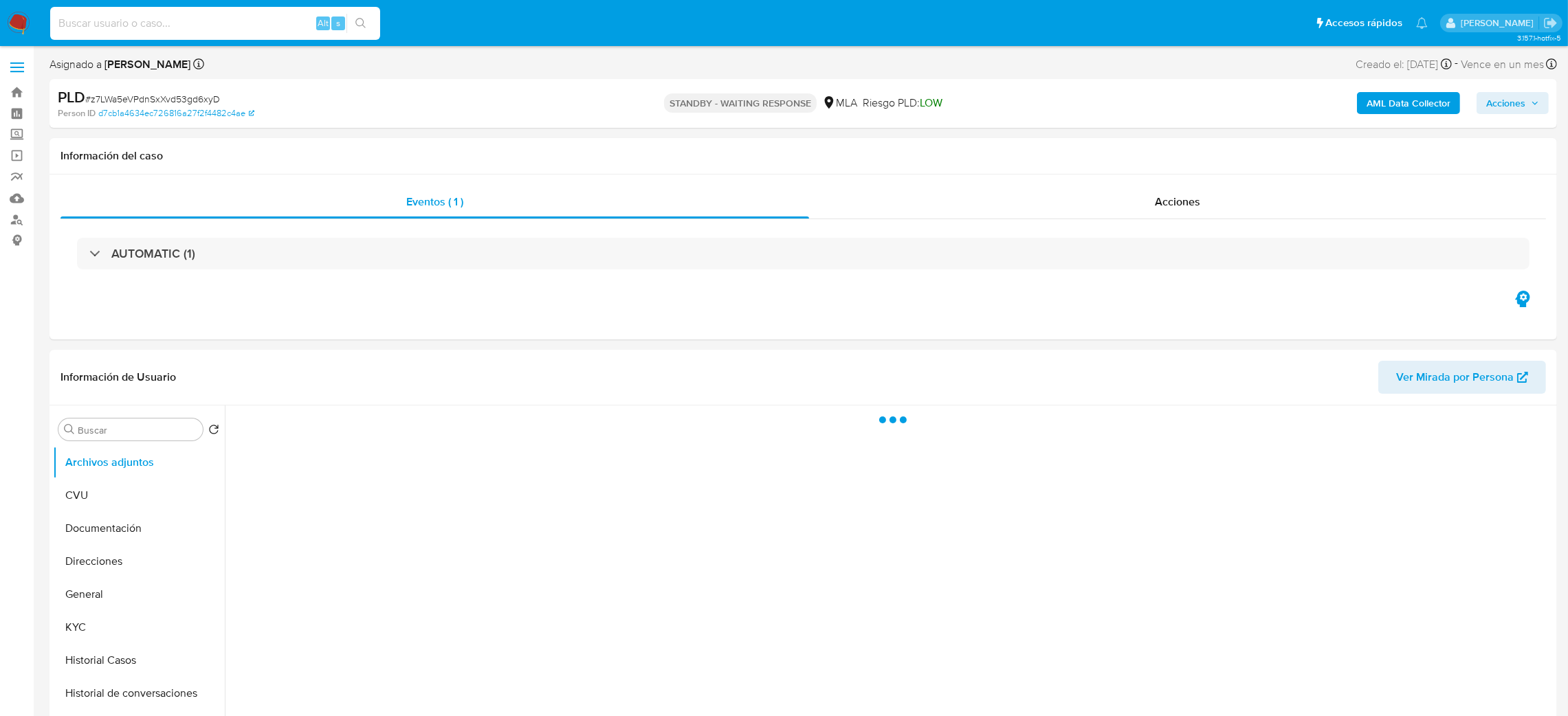
paste input "nBpTOEtQs0Zcf5lADm57j5qy"
type input "nBpTOEtQs0Zcf5lADm57j5qy"
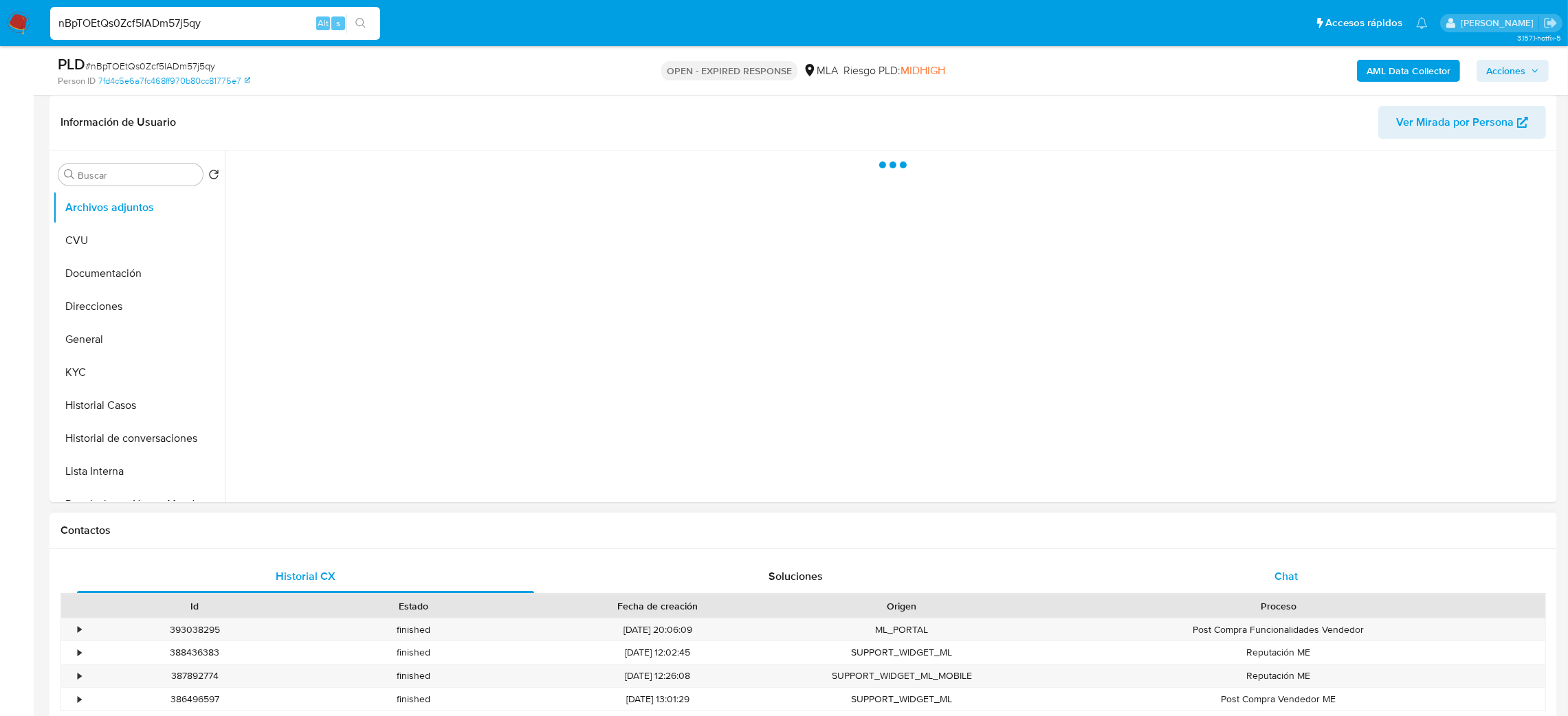
click at [1305, 565] on div "Chat" at bounding box center [1286, 576] width 457 height 33
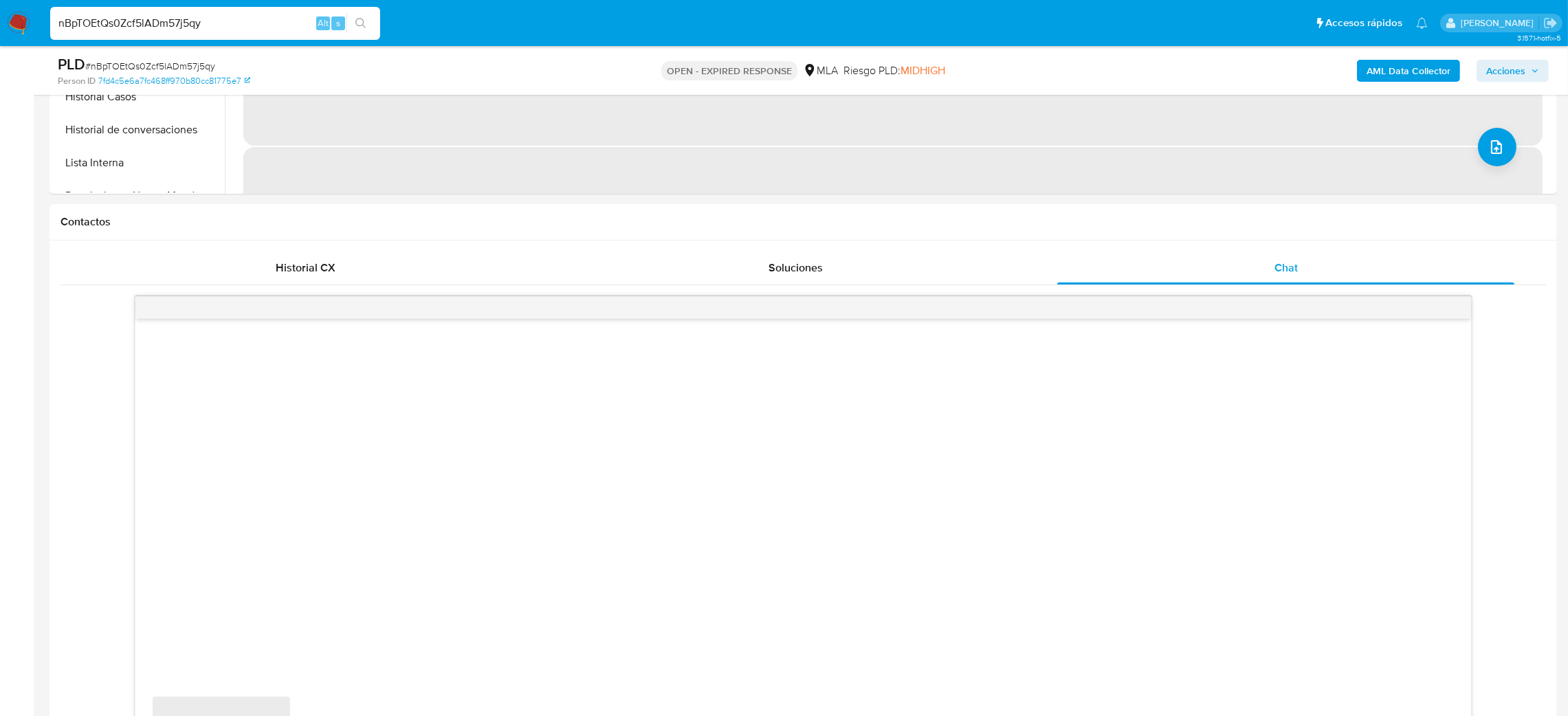
select select "10"
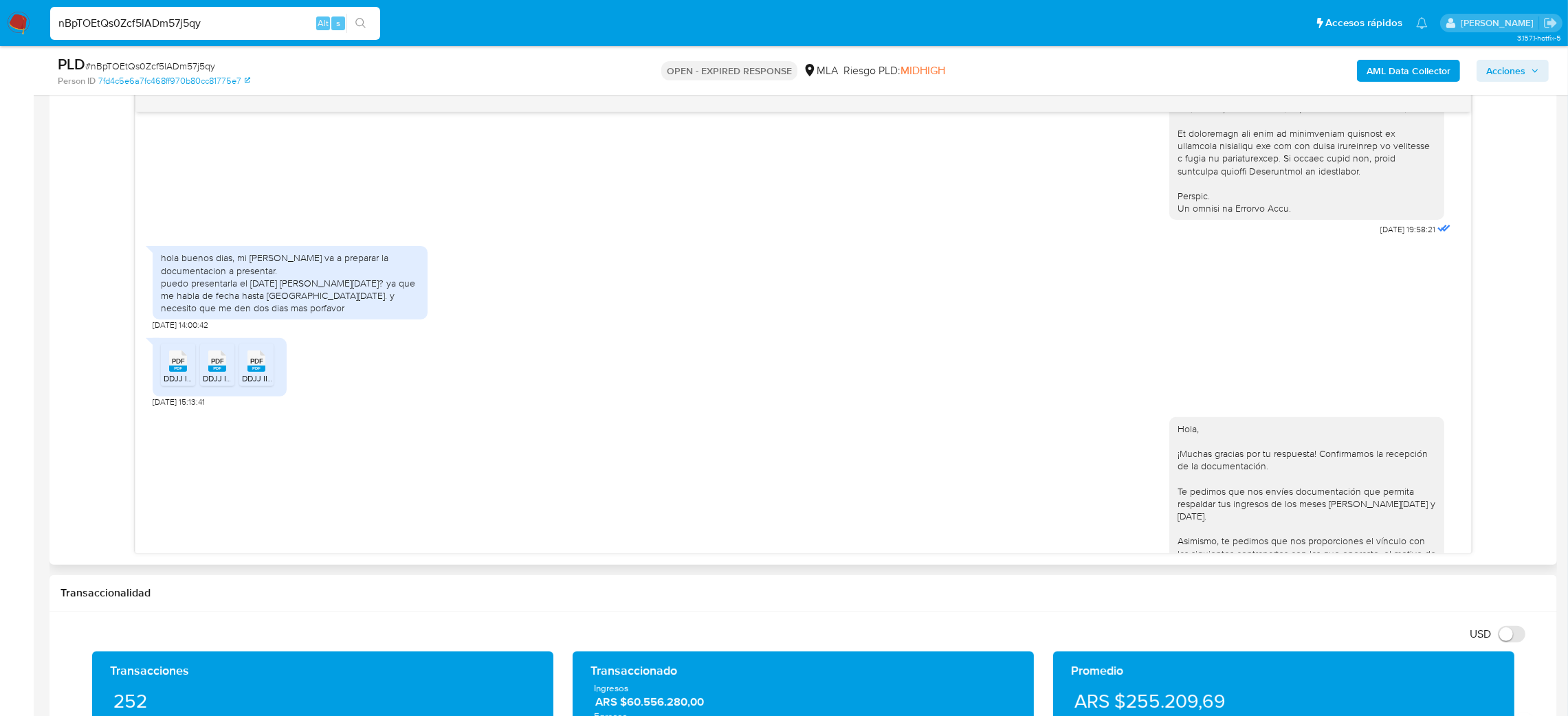
scroll to position [618, 0]
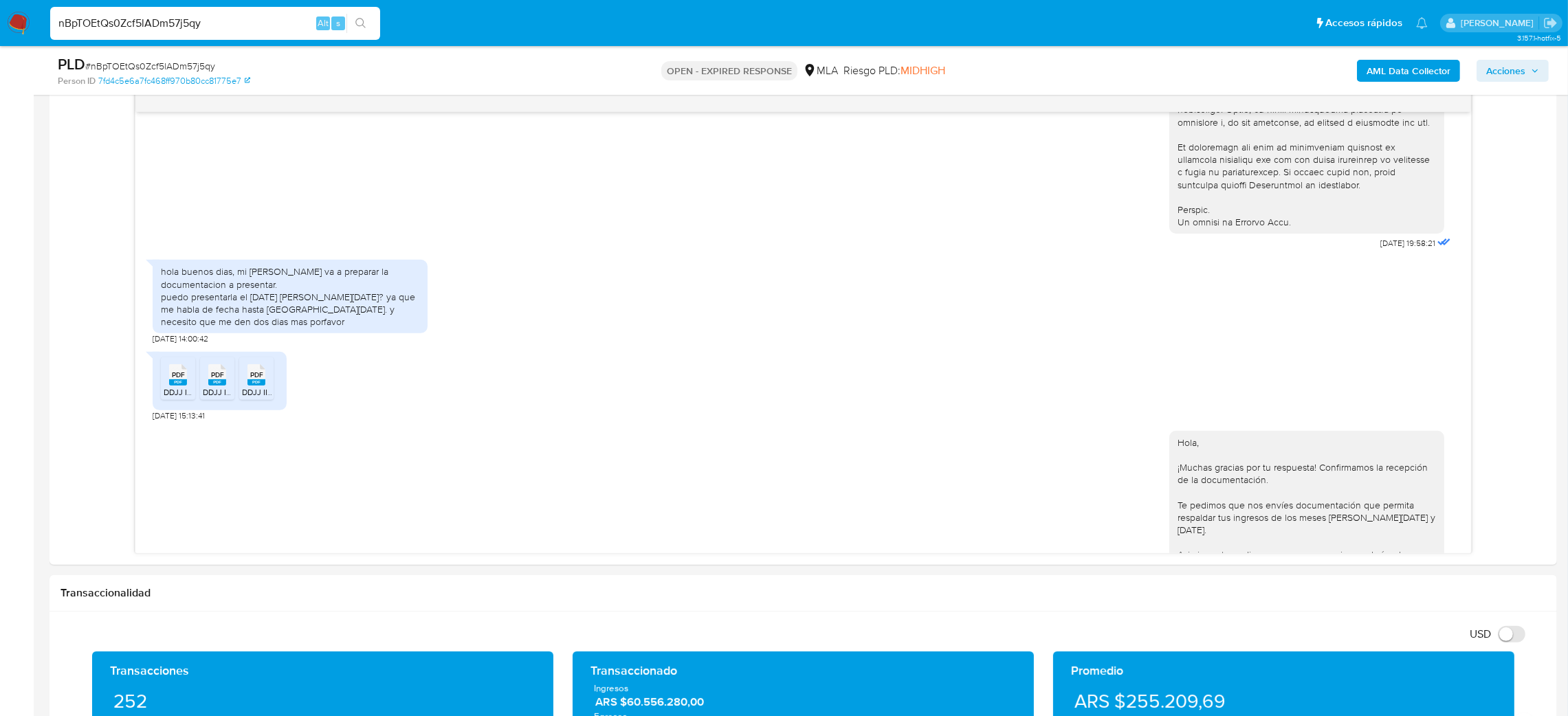
click at [0, 392] on aside "Bandeja Tablero Screening Búsqueda en Listas Watchlist Herramientas Operaciones…" at bounding box center [16, 602] width 34 height 2648
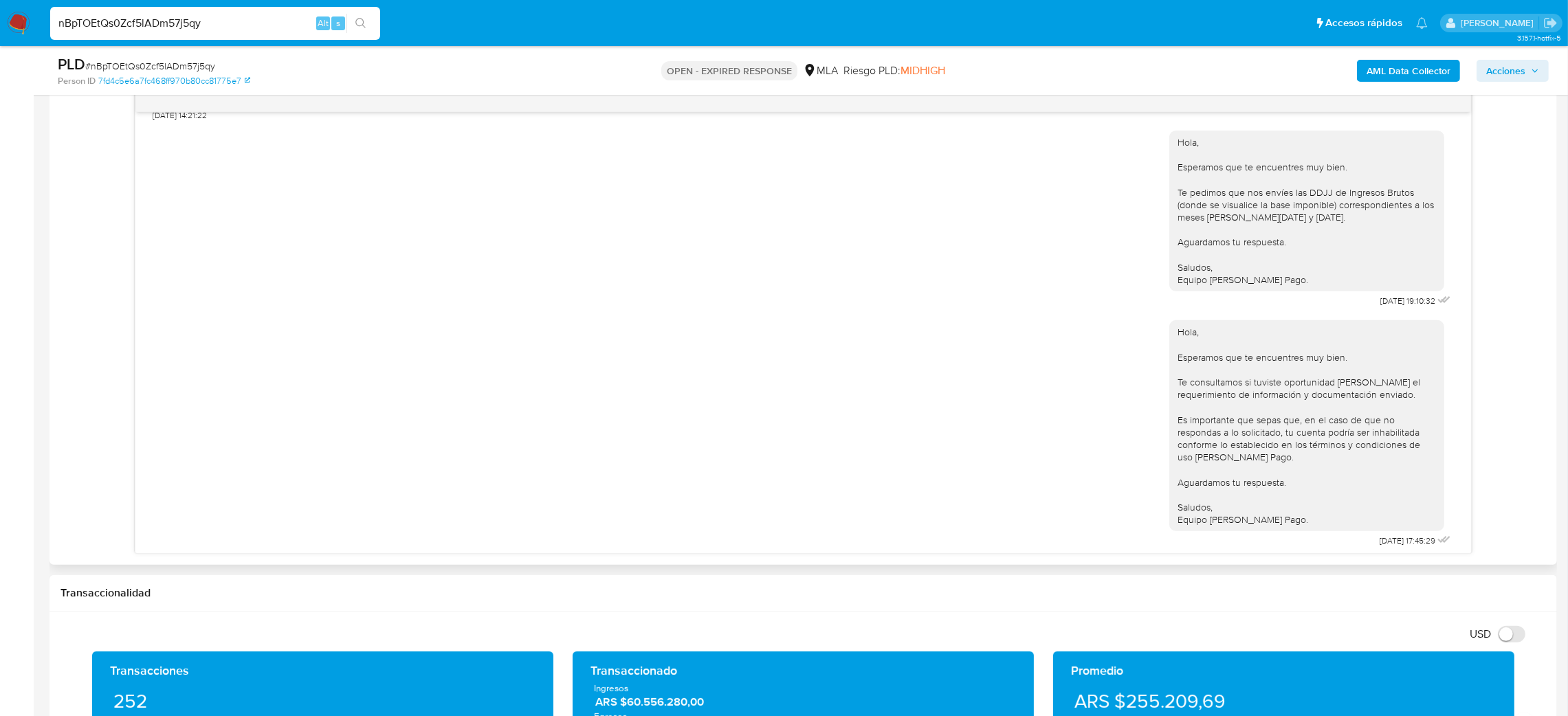
scroll to position [1548, 0]
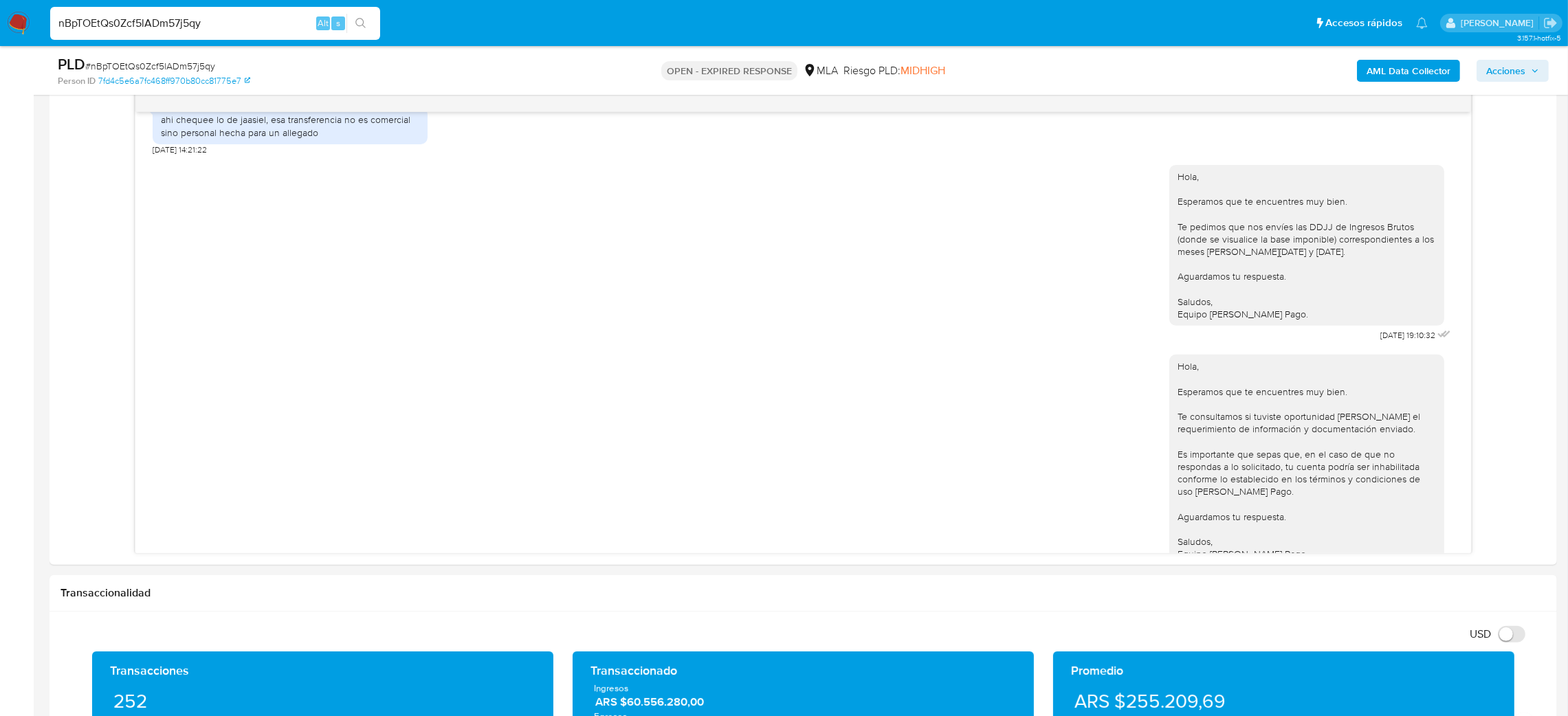
drag, startPoint x: 231, startPoint y: 26, endPoint x: 0, endPoint y: 23, distance: 231.0
click at [0, 23] on nav "Pausado Ver notificaciones nBpTOEtQs0Zcf5lADm57j5qy Alt s Accesos rápidos Presi…" at bounding box center [784, 23] width 1568 height 46
paste input "X5AQuVa0WJGDF9TiTae7fLDQ"
type input "X5AQuVa0WJGDF9TiTae7fLDQ"
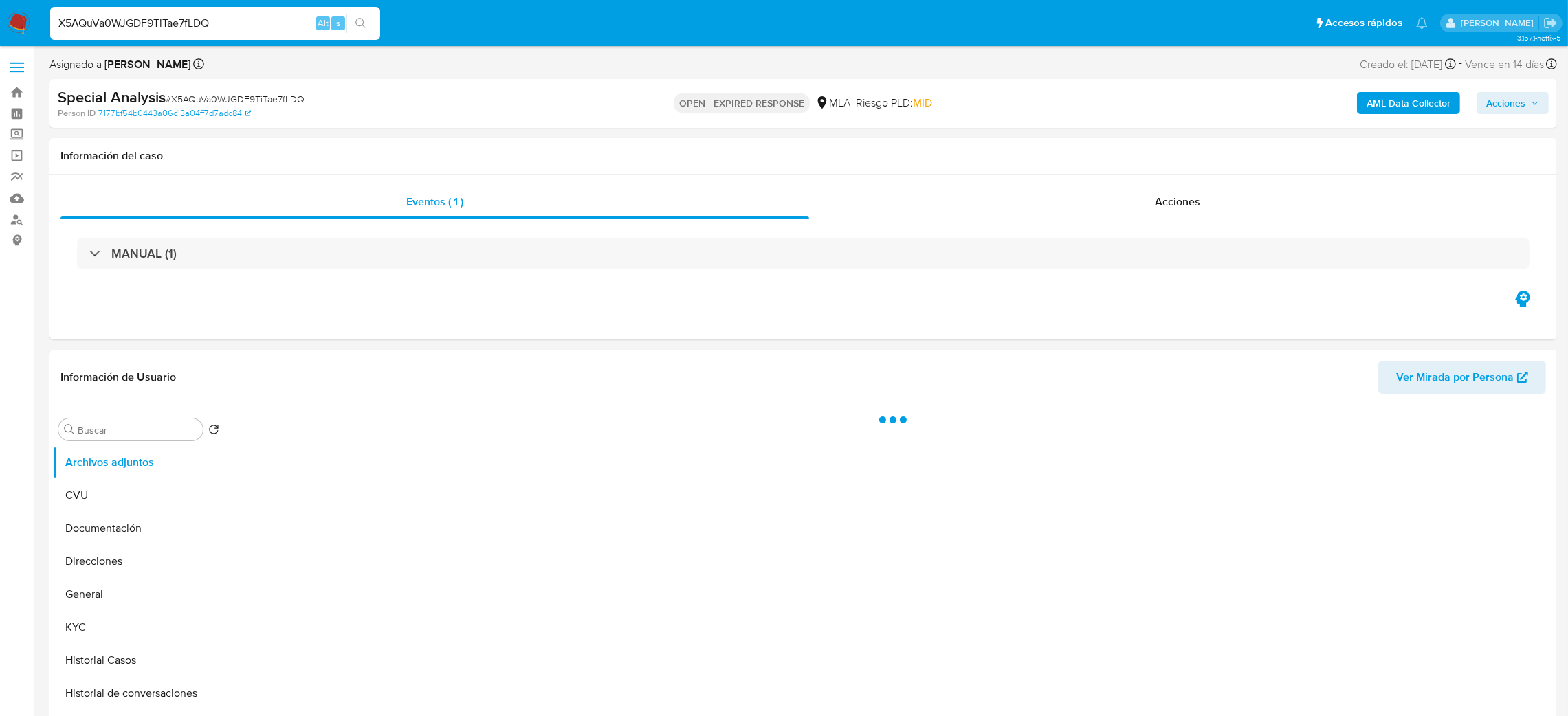
click at [231, 99] on span "# X5AQuVa0WJGDF9TiTae7fLDQ" at bounding box center [235, 99] width 139 height 13
copy span "X5AQuVa0WJGDF9TiTae7fLDQ"
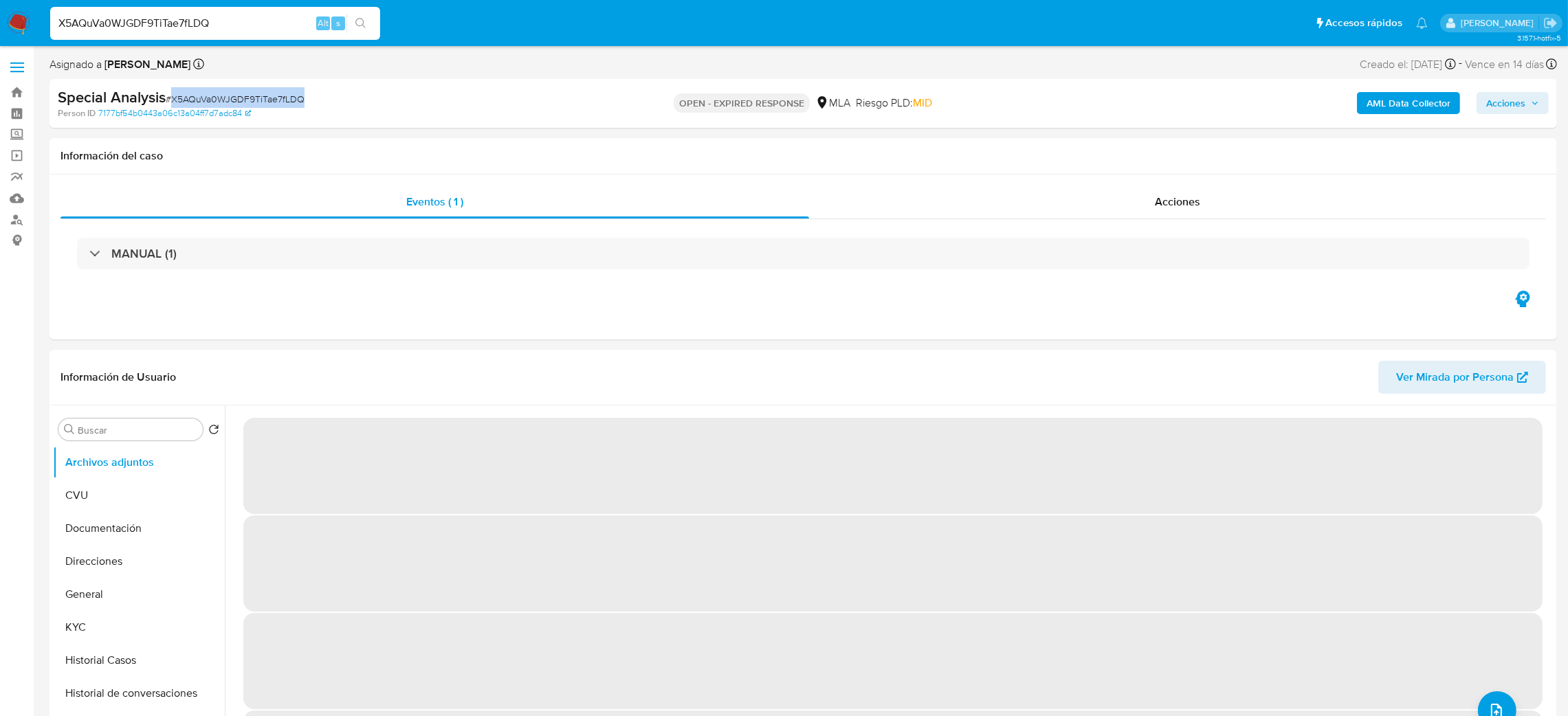
click at [18, 15] on img at bounding box center [18, 23] width 23 height 23
select select "10"
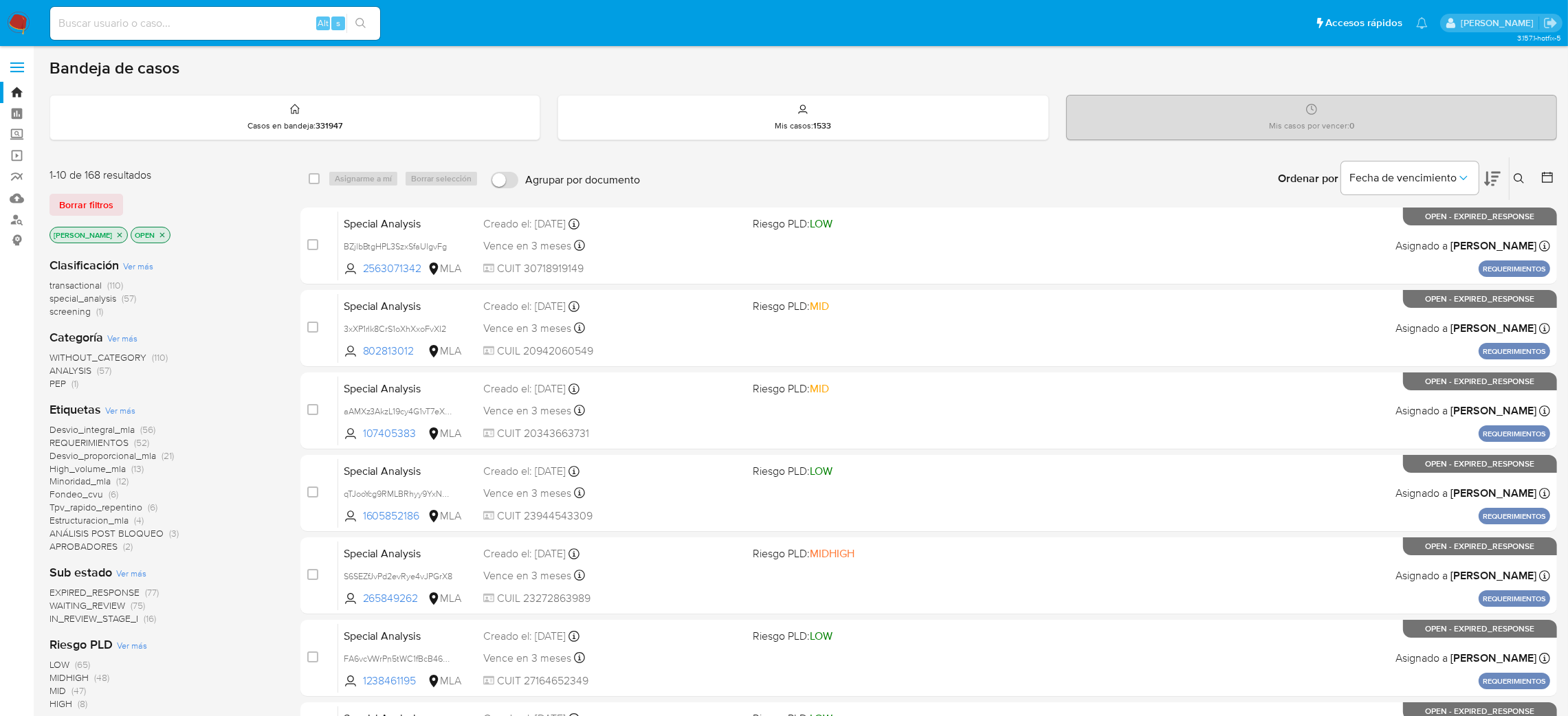
click at [1517, 176] on icon at bounding box center [1519, 178] width 11 height 11
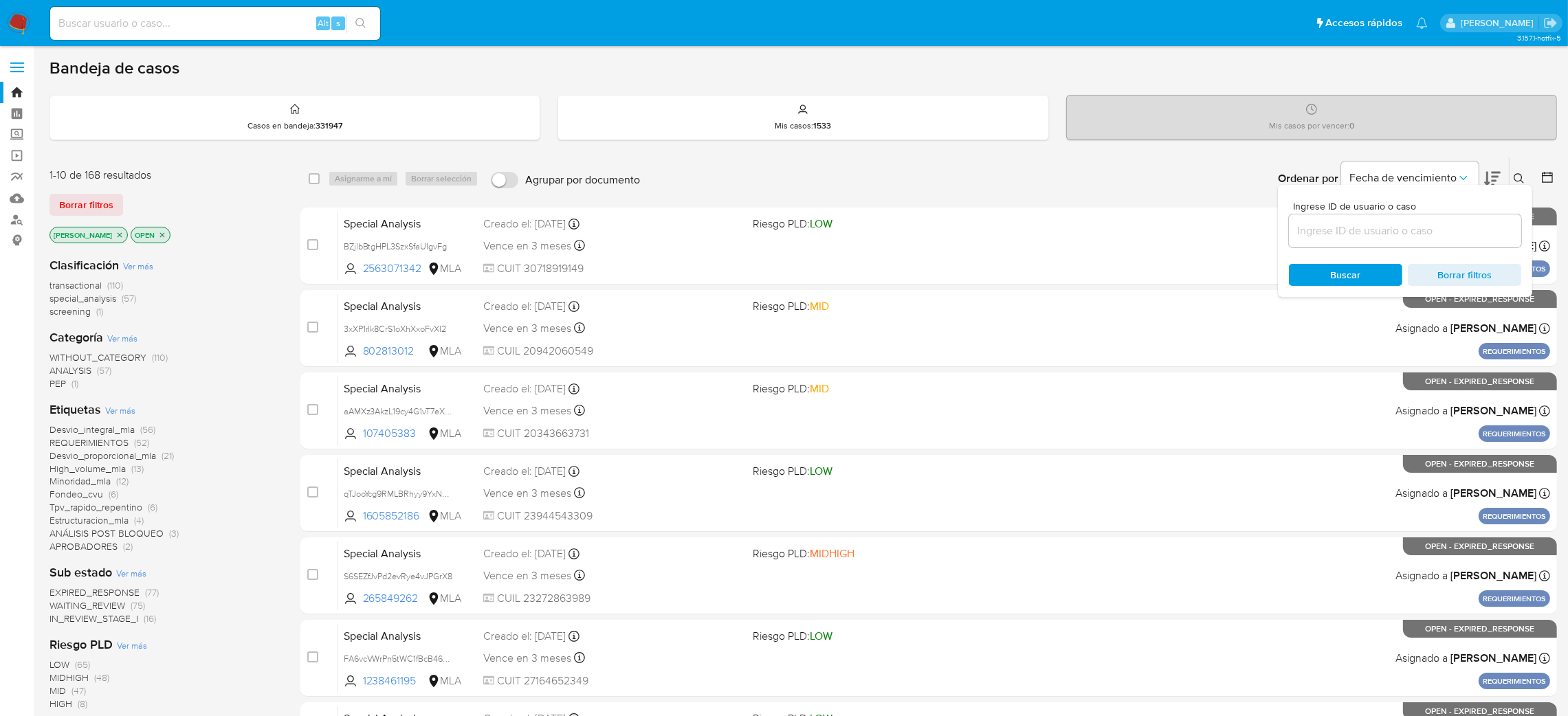
click at [1405, 232] on input at bounding box center [1405, 230] width 232 height 18
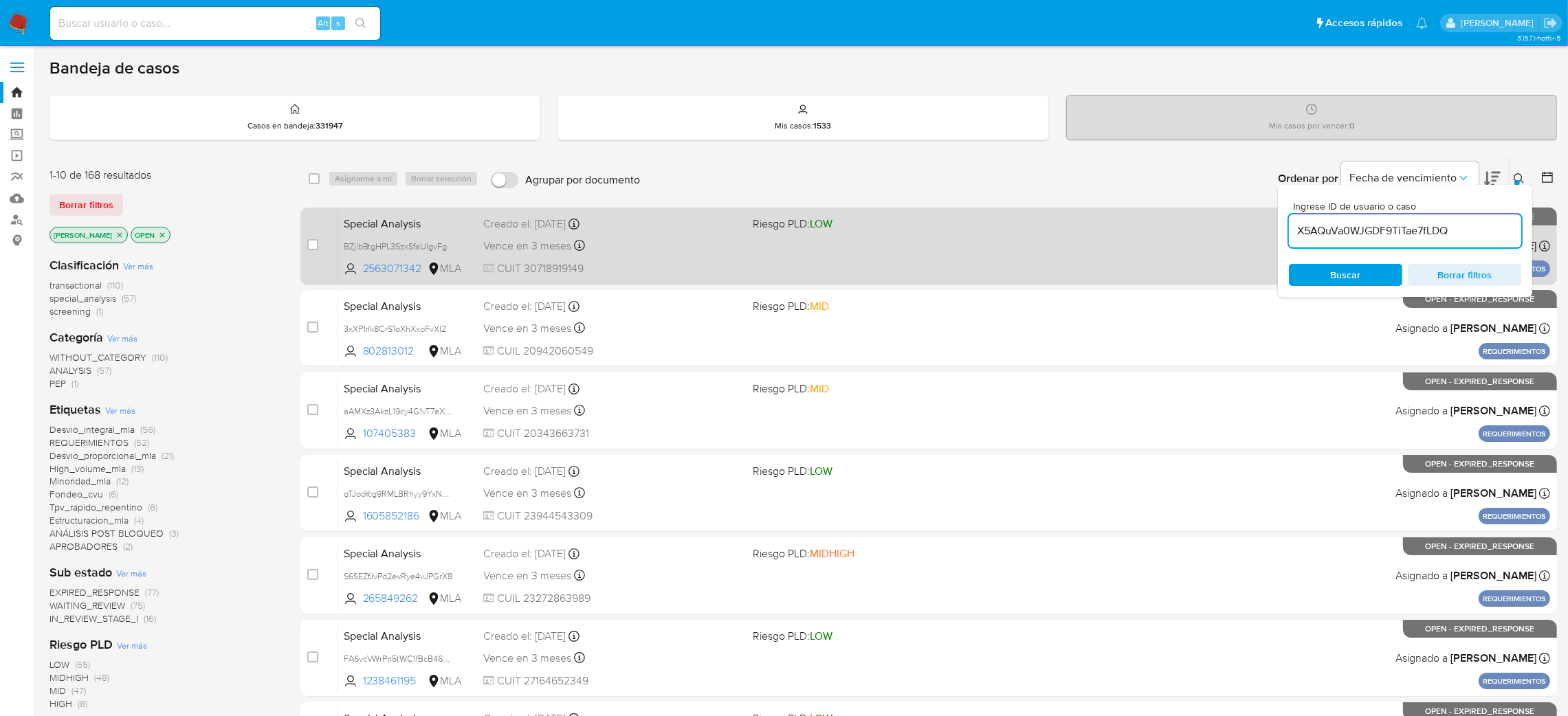
type input "X5AQuVa0WJGDF9TiTae7fLDQ"
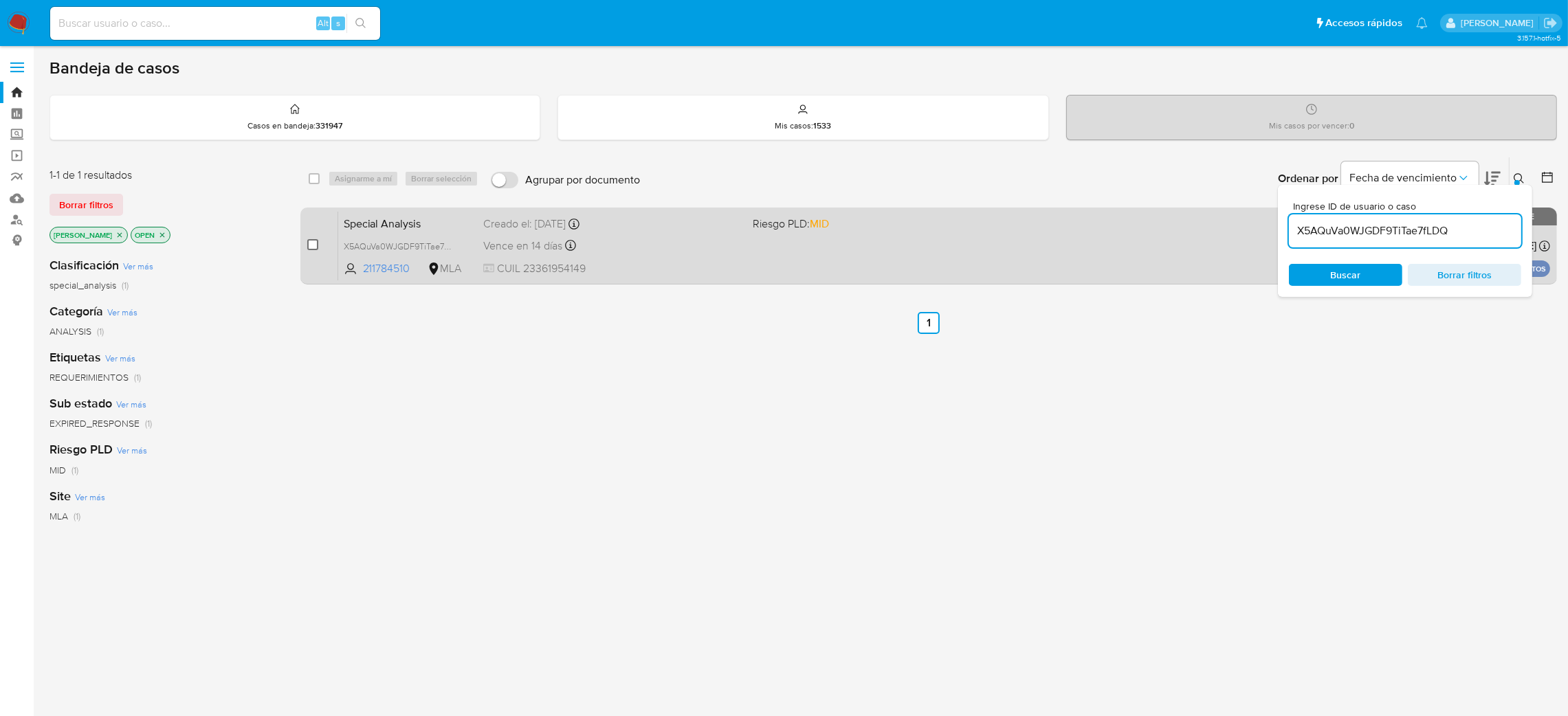
click at [313, 239] on input "checkbox" at bounding box center [312, 244] width 11 height 11
checkbox input "true"
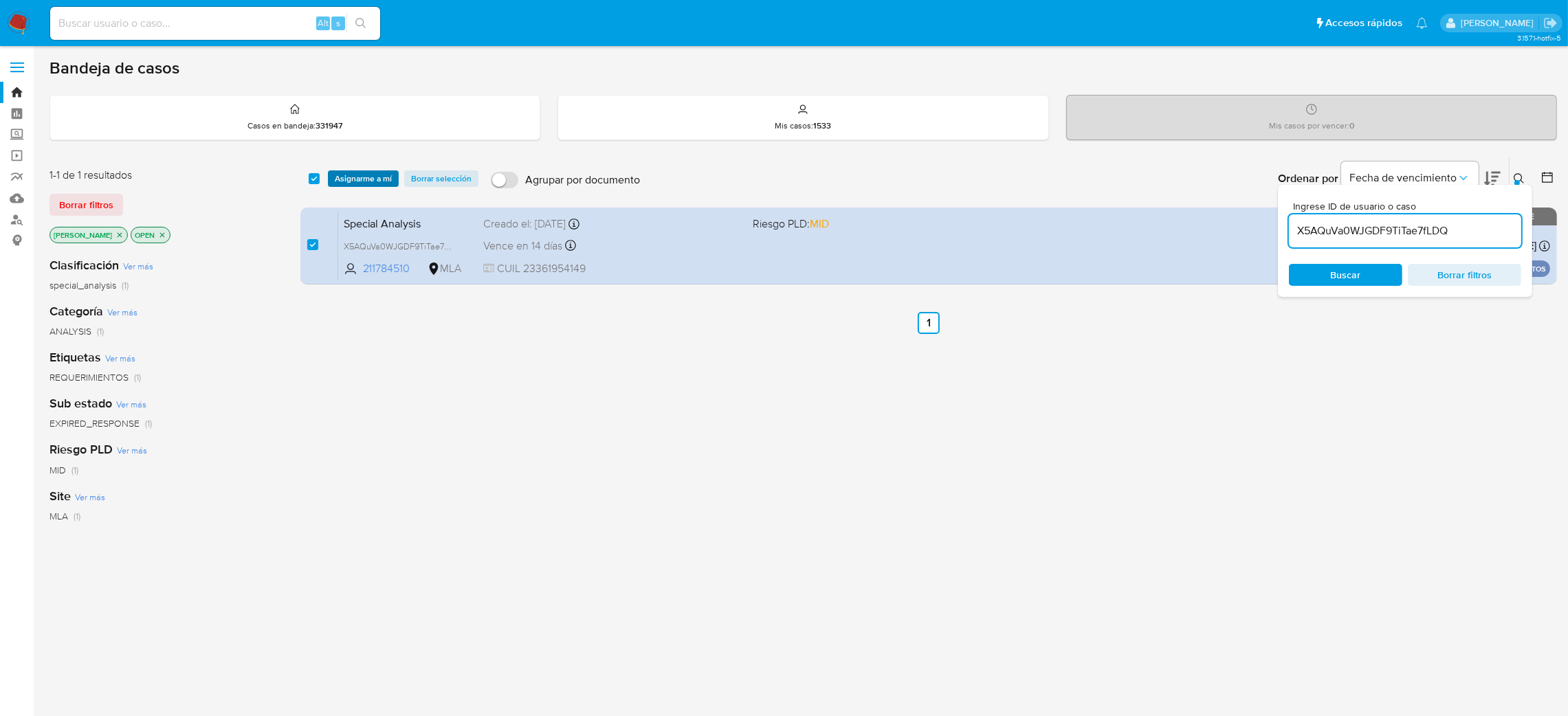
click at [350, 183] on span "Asignarme a mí" at bounding box center [362, 178] width 57 height 13
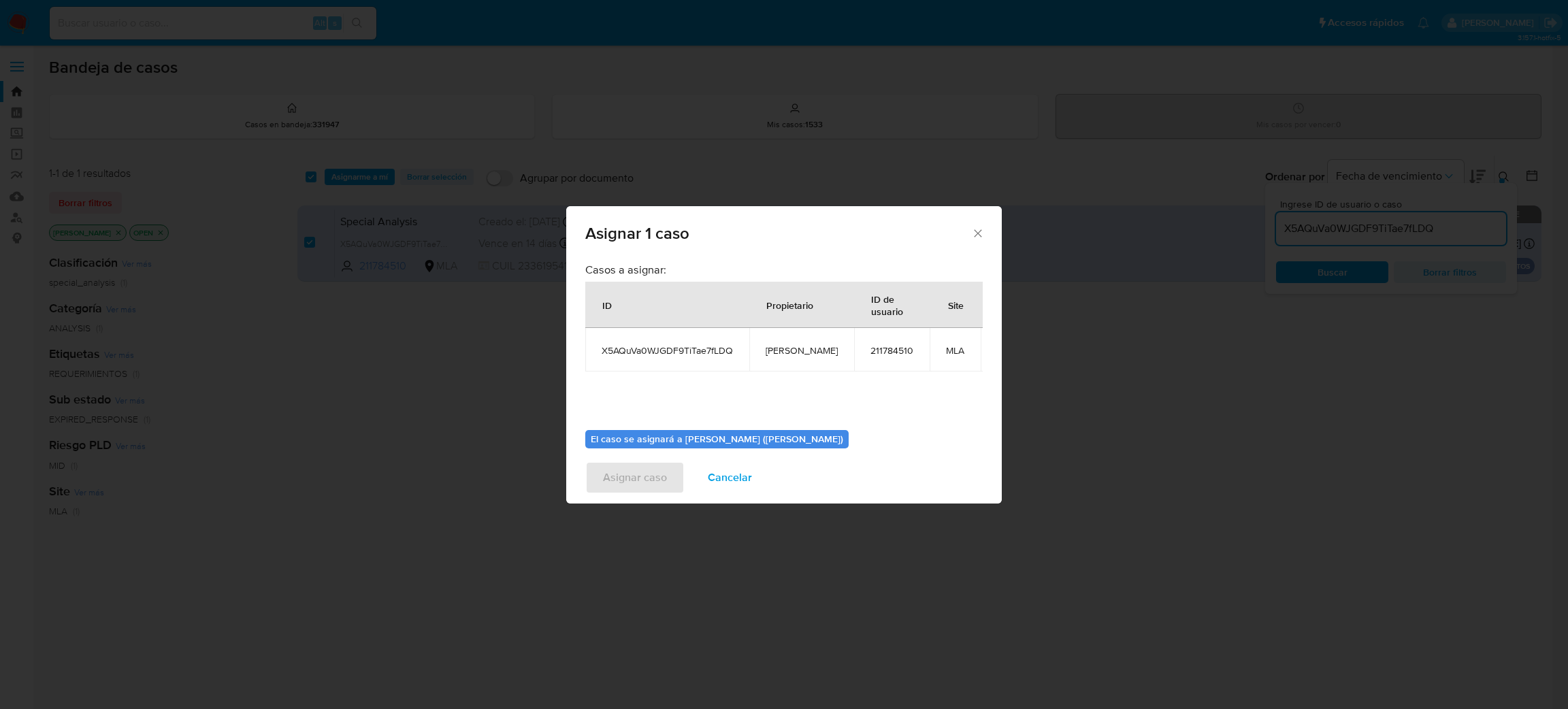
click at [789, 341] on td "[PERSON_NAME]" at bounding box center [801, 350] width 105 height 44
click at [797, 349] on span "[PERSON_NAME]" at bounding box center [802, 350] width 72 height 12
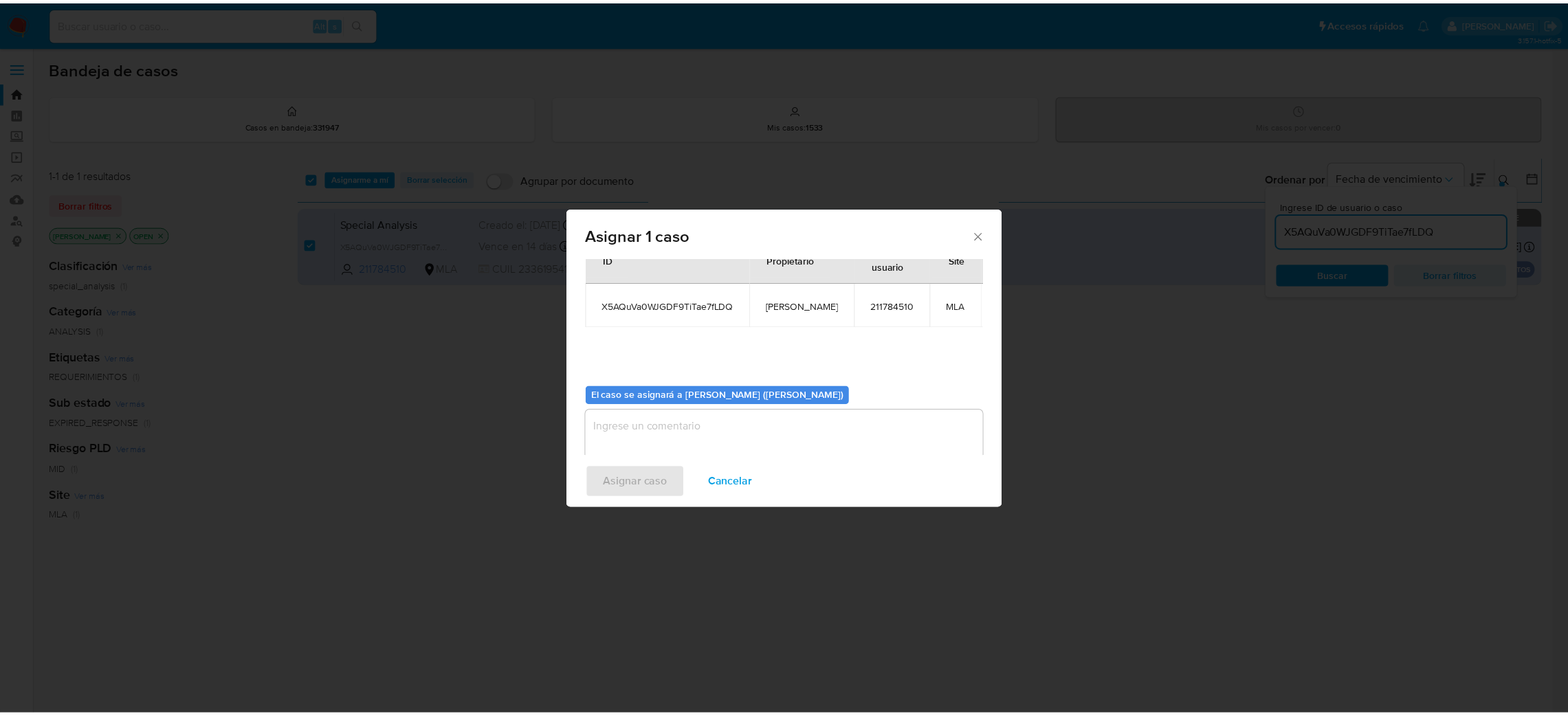
scroll to position [70, 0]
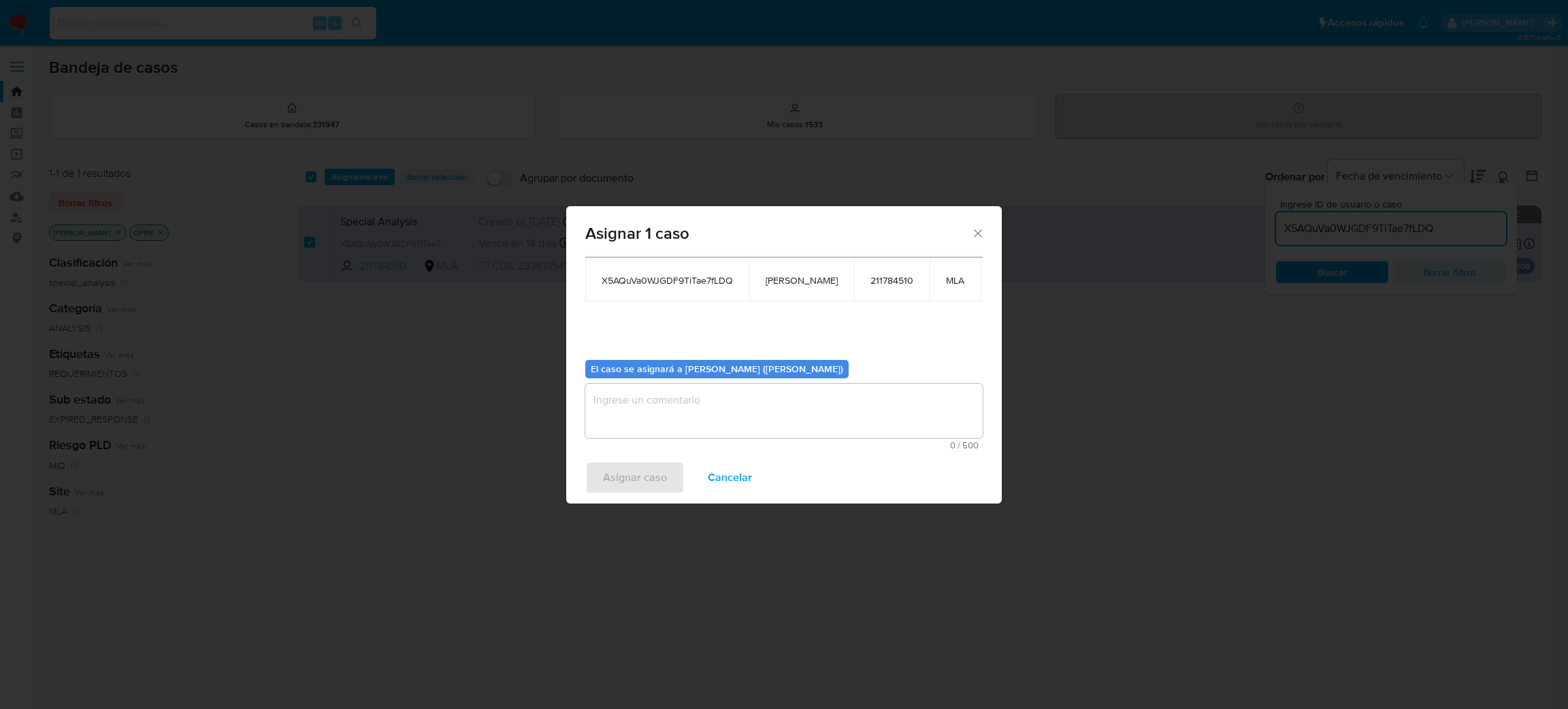
click at [781, 280] on span "[PERSON_NAME]" at bounding box center [802, 281] width 72 height 12
copy span "[PERSON_NAME]"
click at [675, 419] on textarea "assign-modal" at bounding box center [784, 410] width 398 height 54
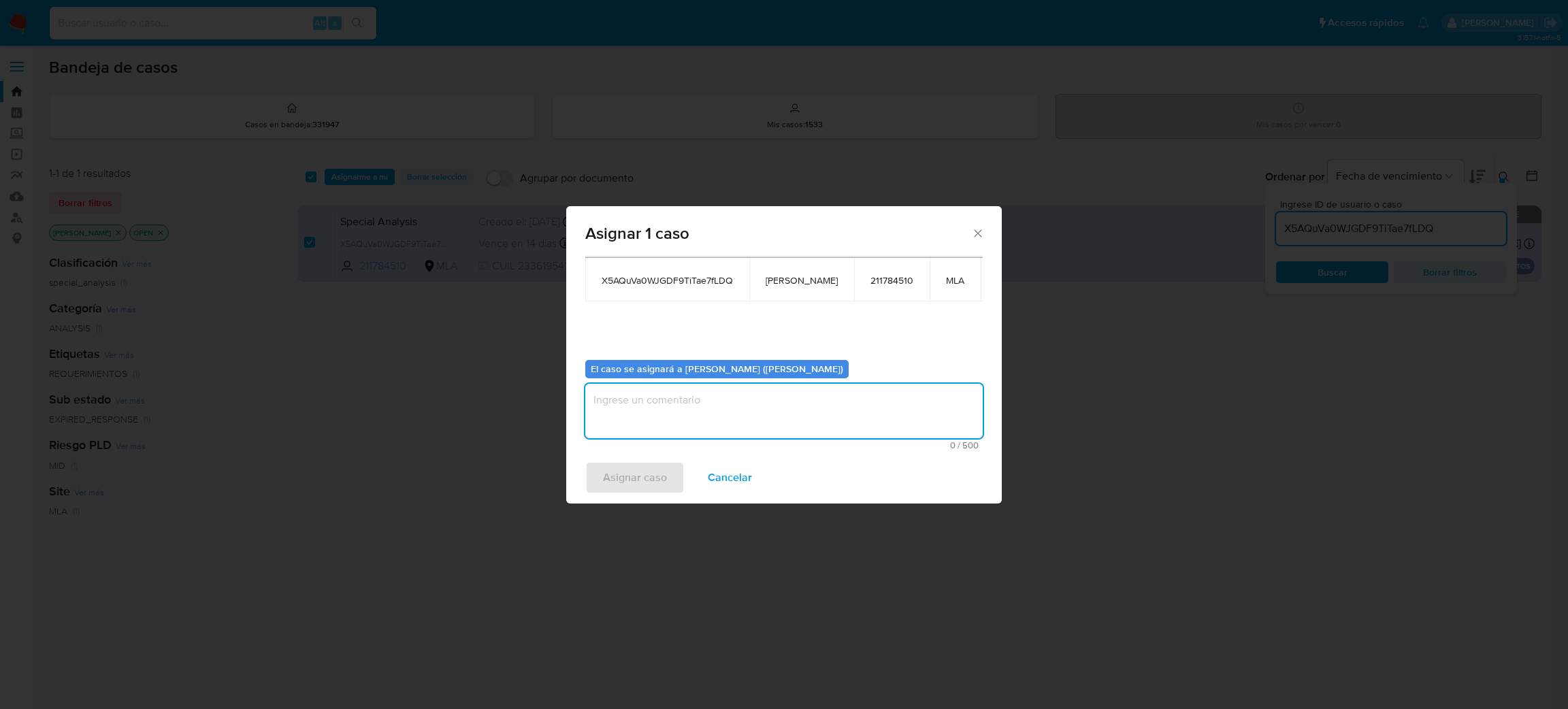
paste textarea "[PERSON_NAME]"
type textarea "[PERSON_NAME]"
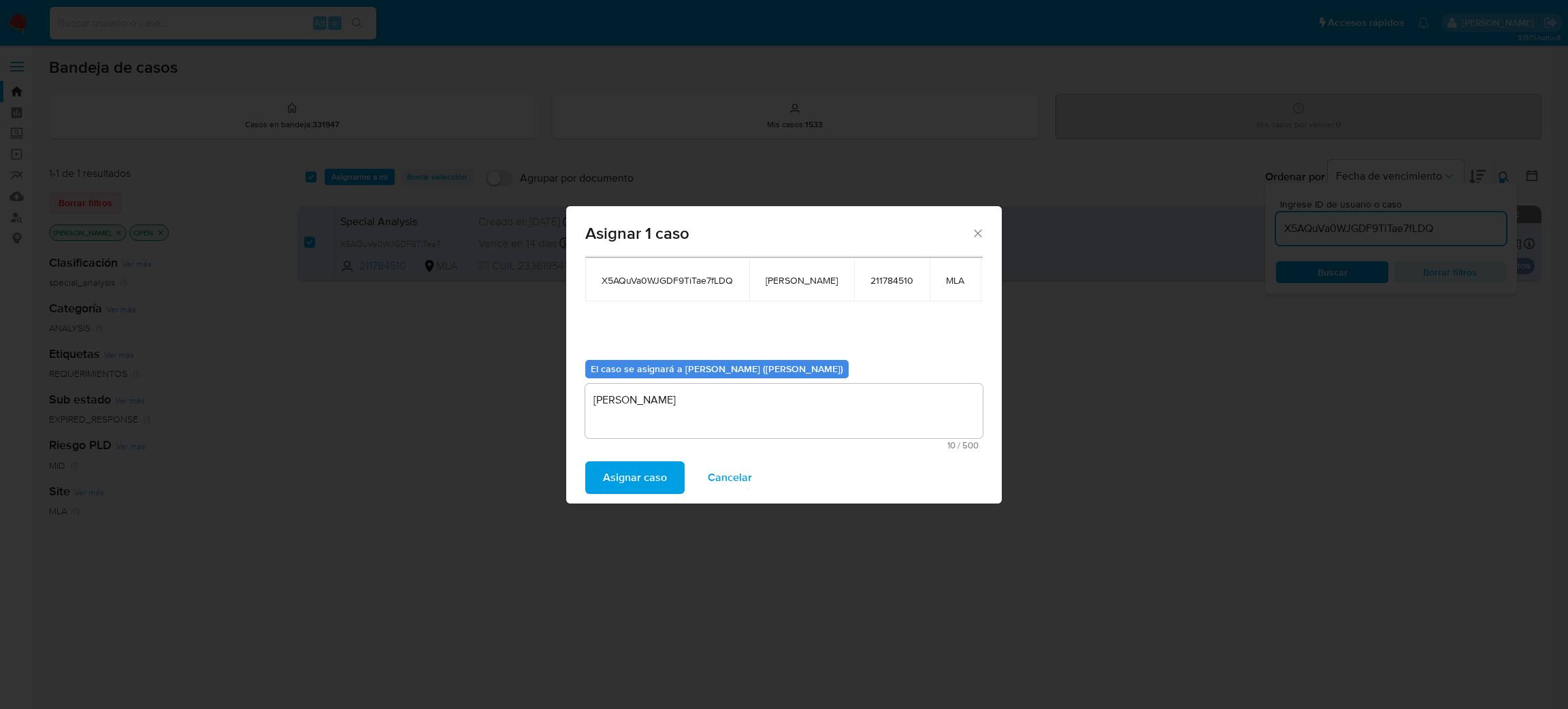
click at [626, 473] on span "Asignar caso" at bounding box center [634, 477] width 64 height 30
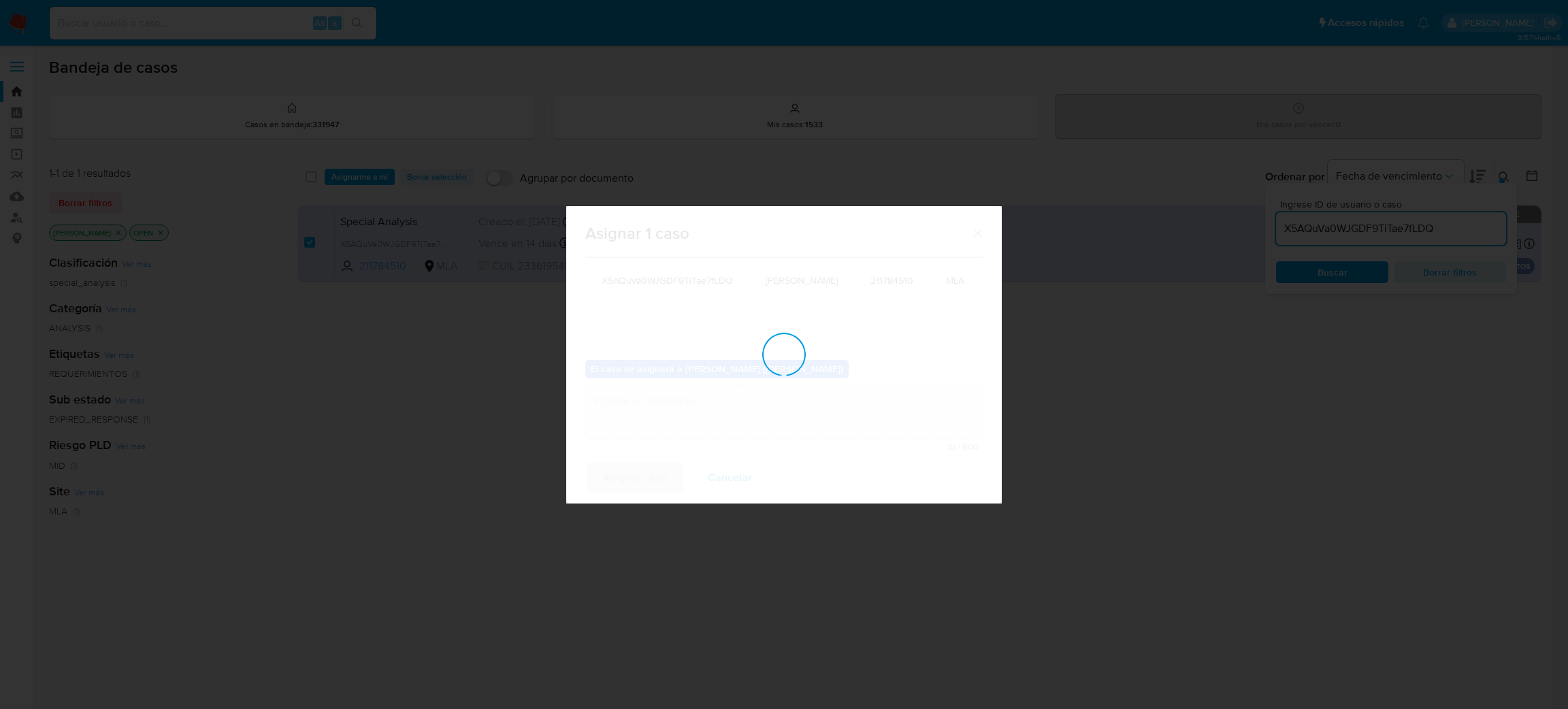
checkbox input "false"
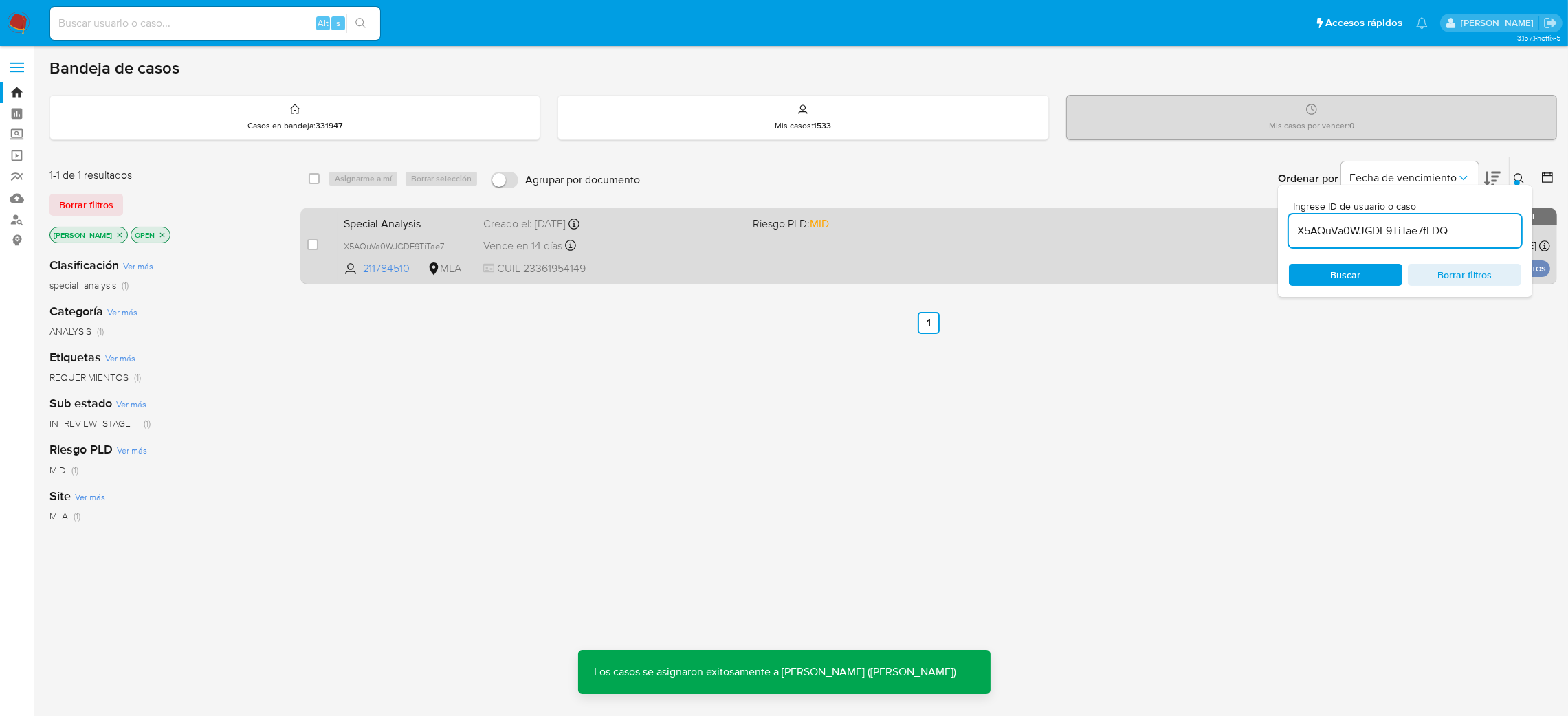
click at [446, 225] on span "Special Analysis" at bounding box center [409, 223] width 129 height 18
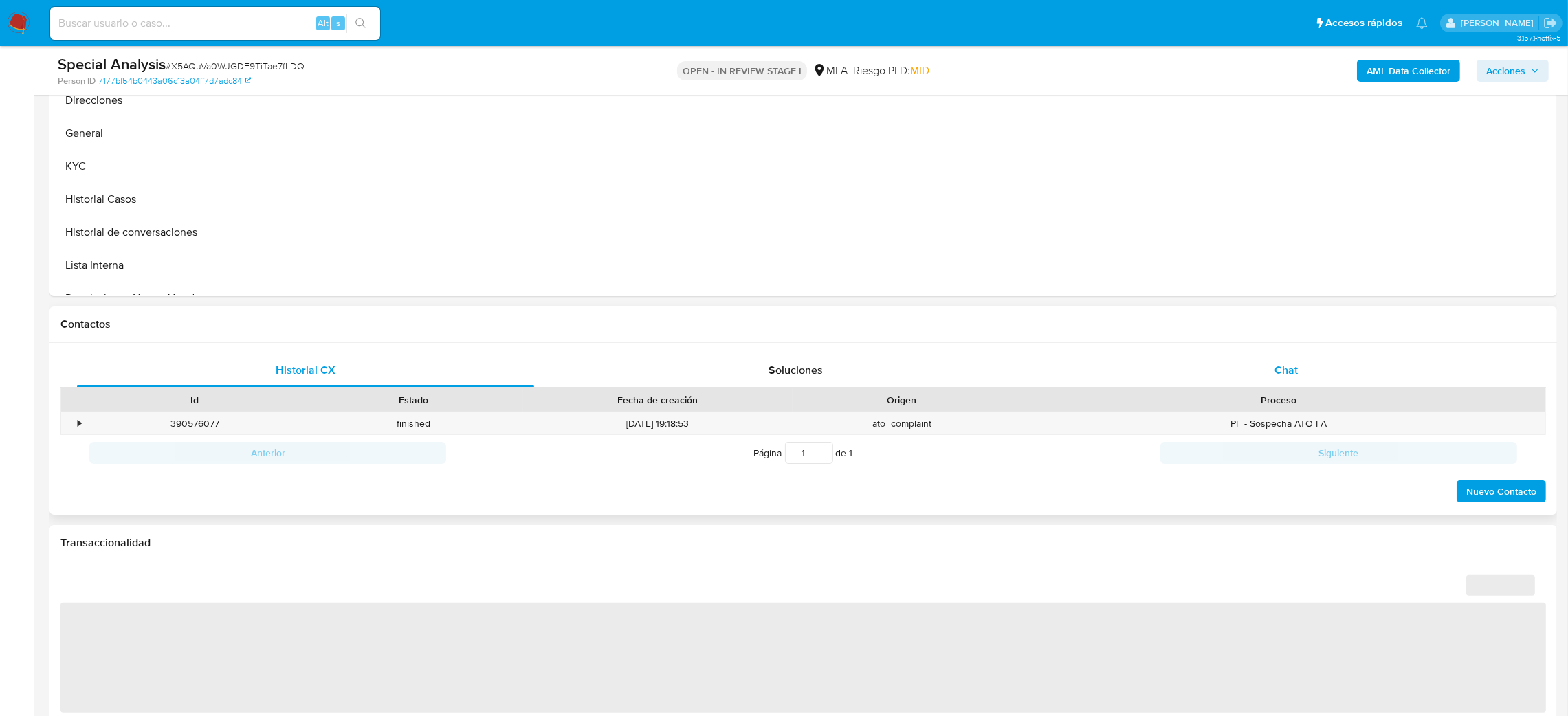
click at [1347, 361] on div "Chat" at bounding box center [1286, 370] width 457 height 33
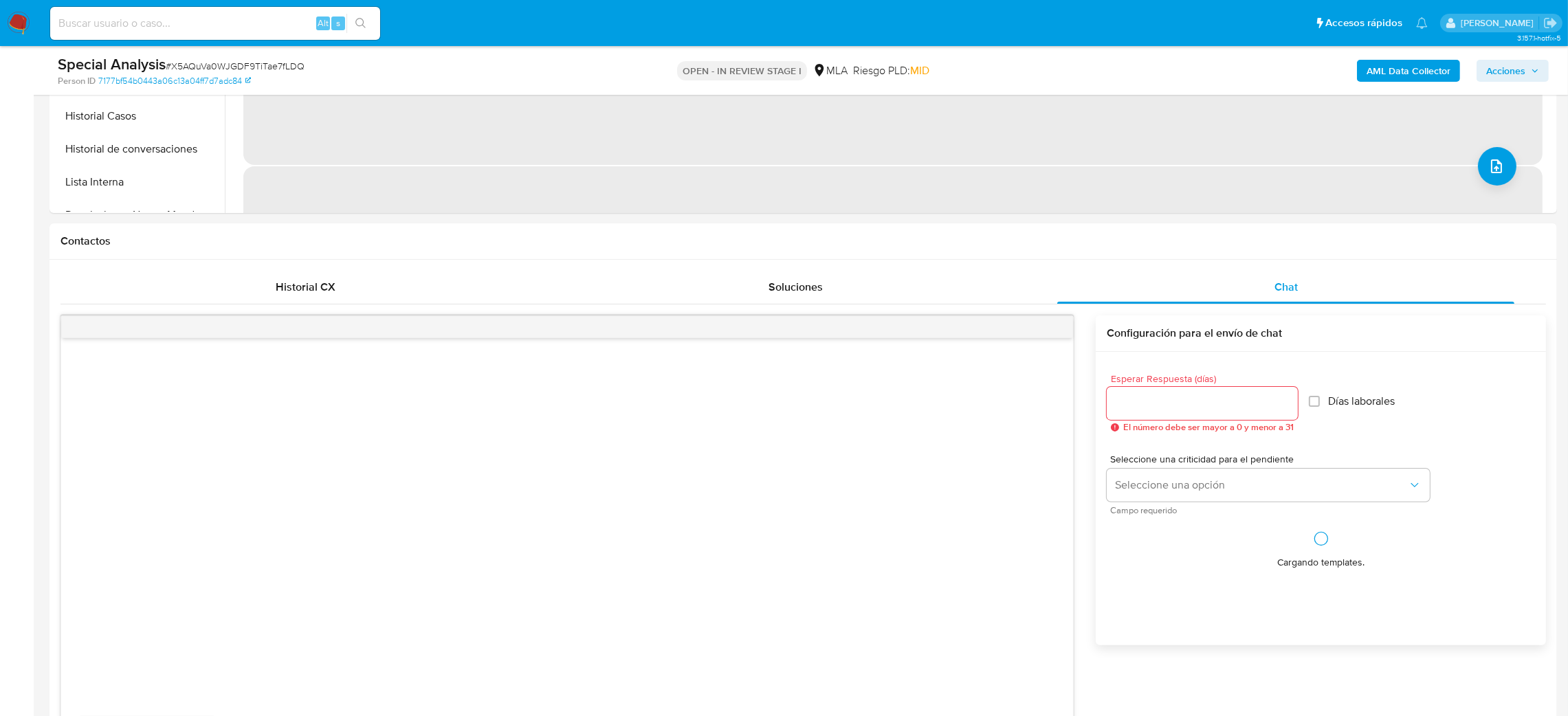
scroll to position [618, 0]
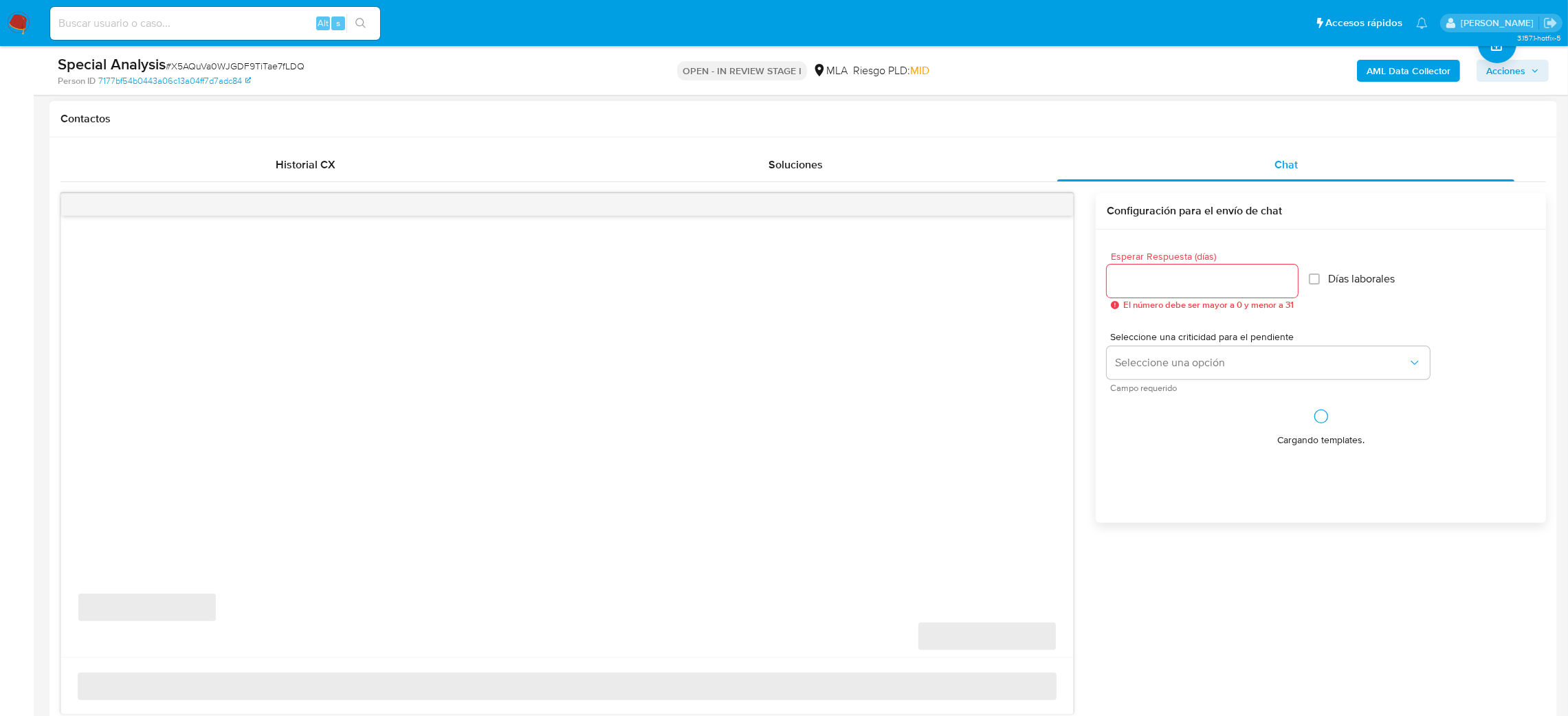
select select "10"
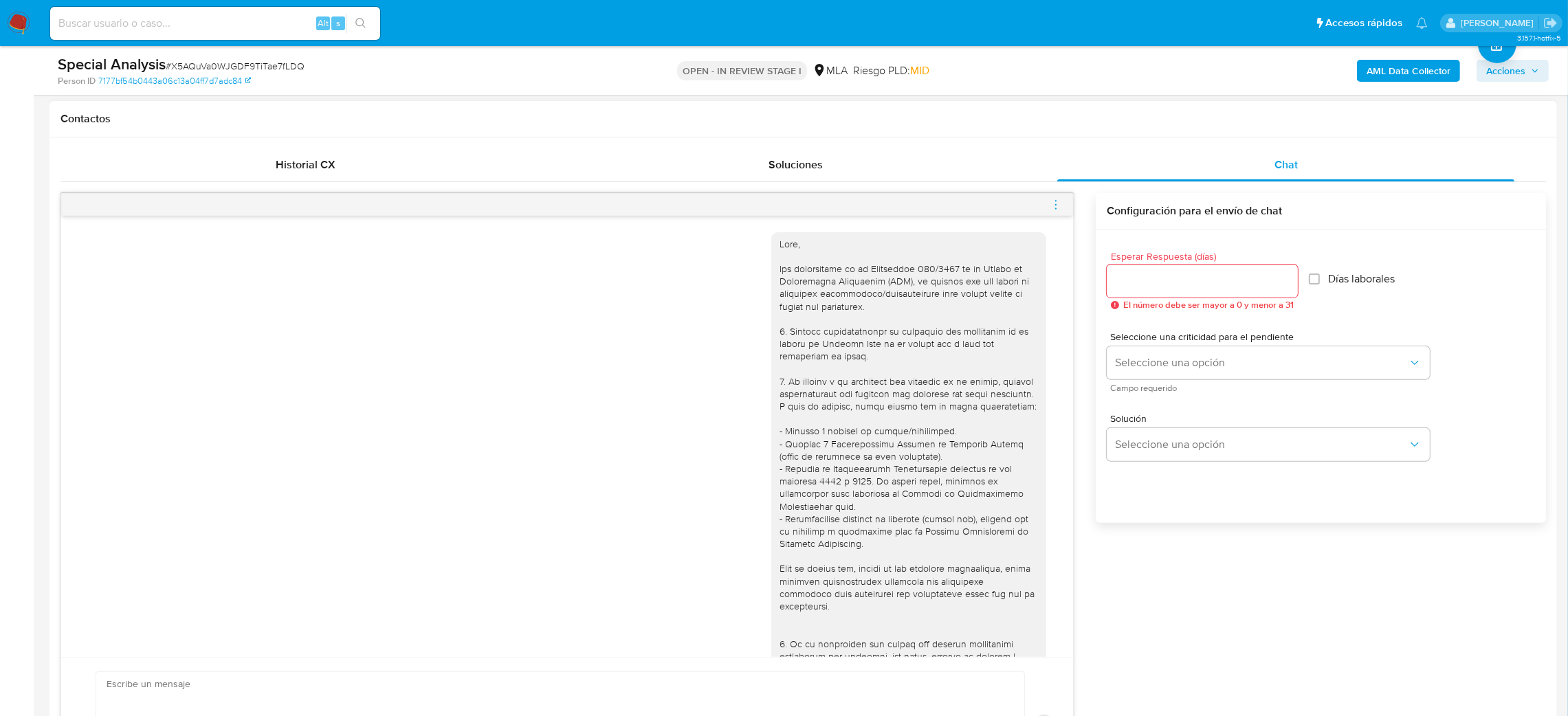
scroll to position [656, 0]
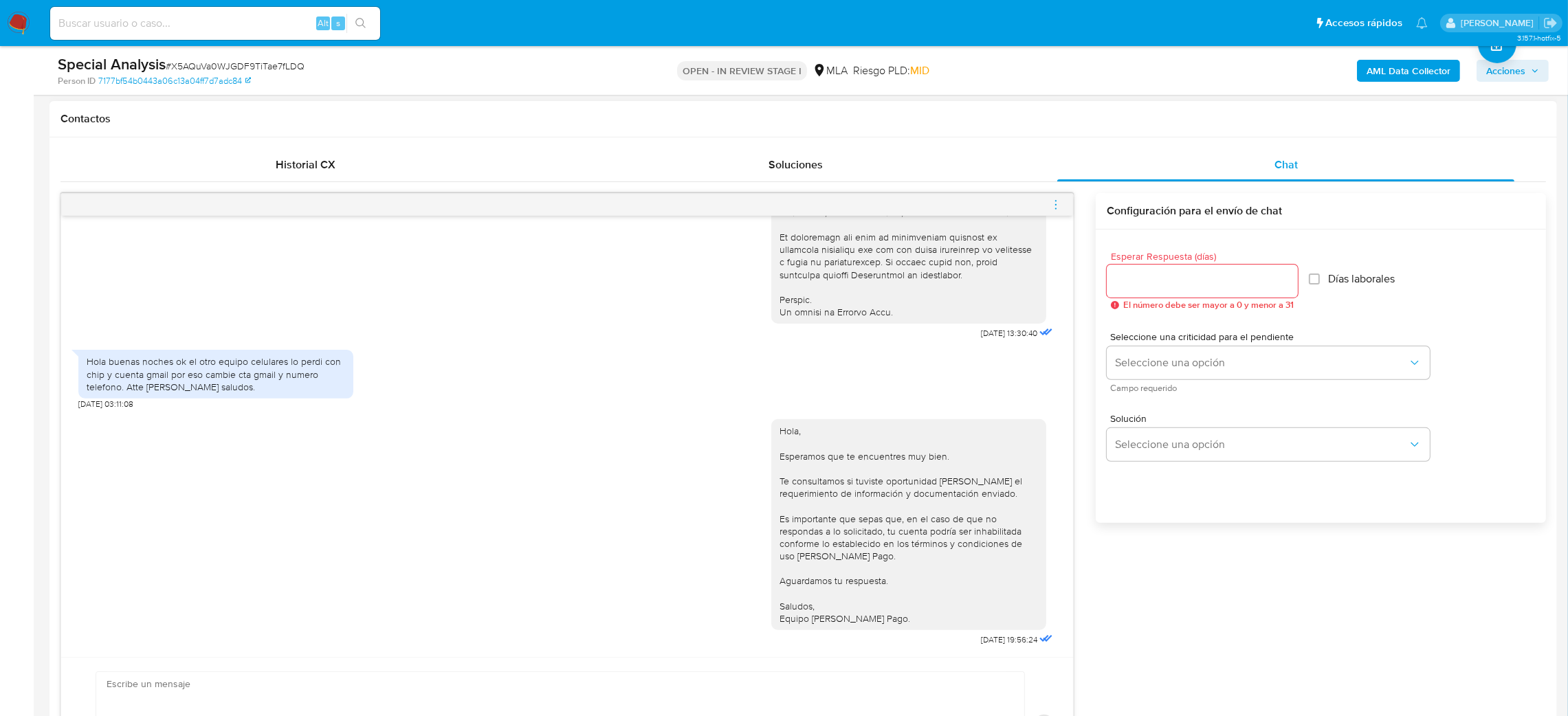
click at [1054, 203] on icon "menu-action" at bounding box center [1055, 204] width 13 height 13
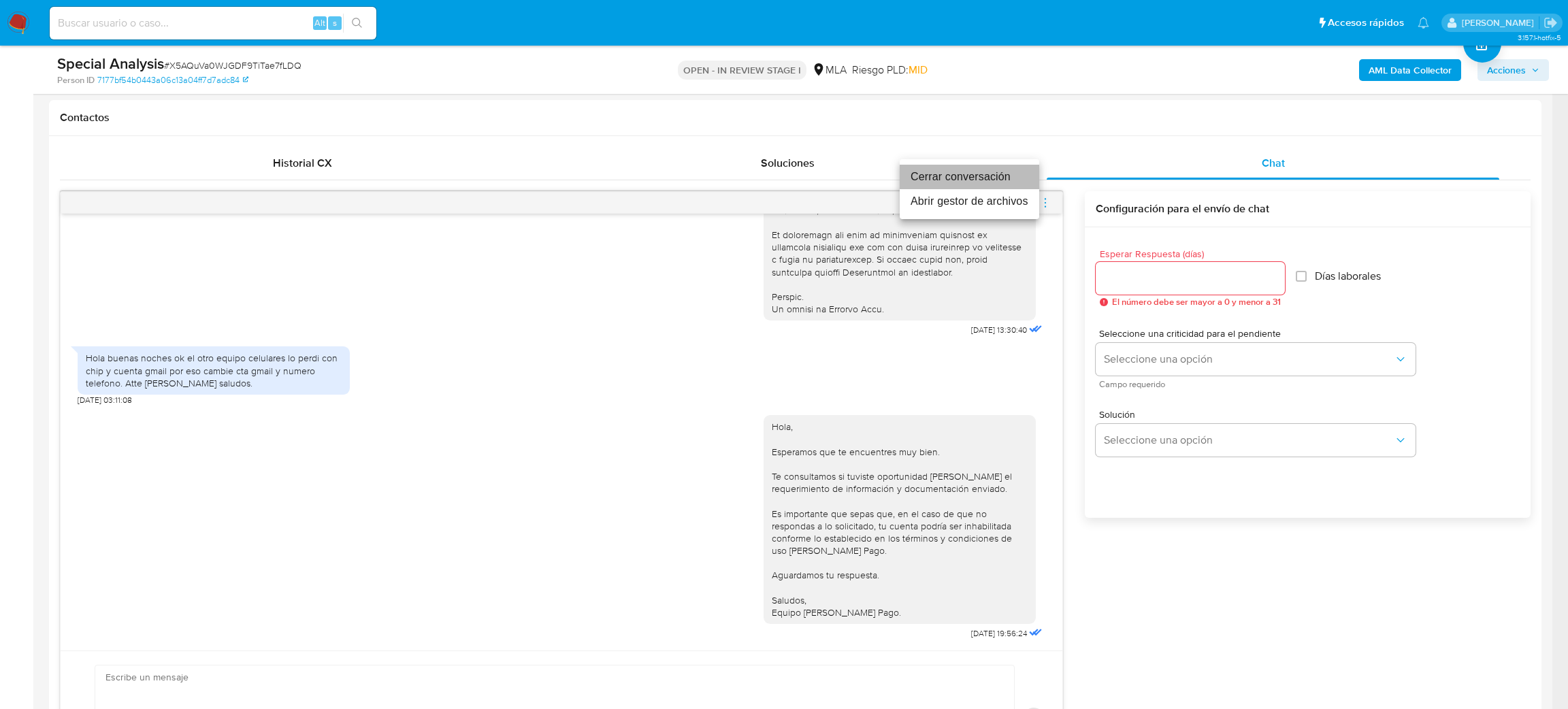
click at [1014, 176] on li "Cerrar conversación" at bounding box center [969, 177] width 139 height 25
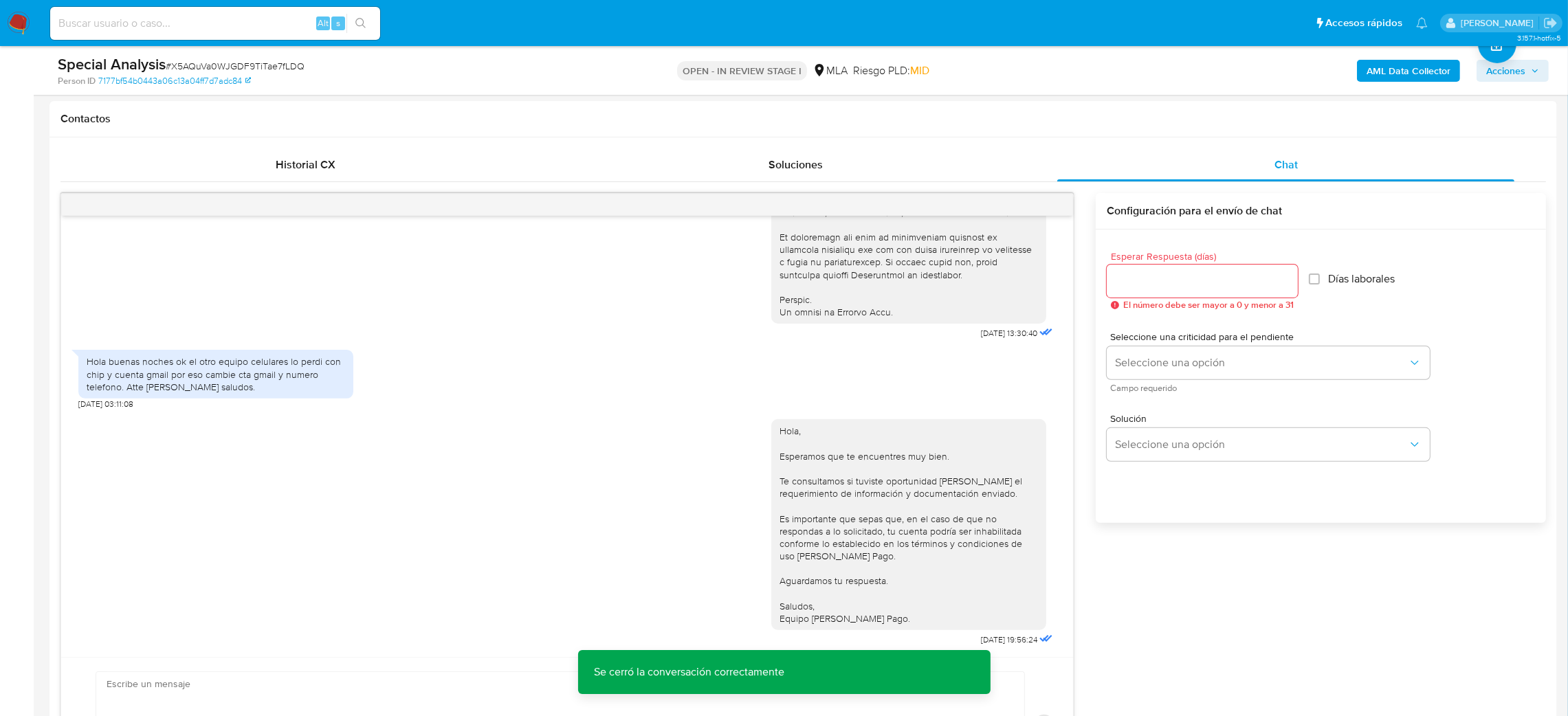
click at [1371, 74] on b "AML Data Collector" at bounding box center [1408, 70] width 84 height 22
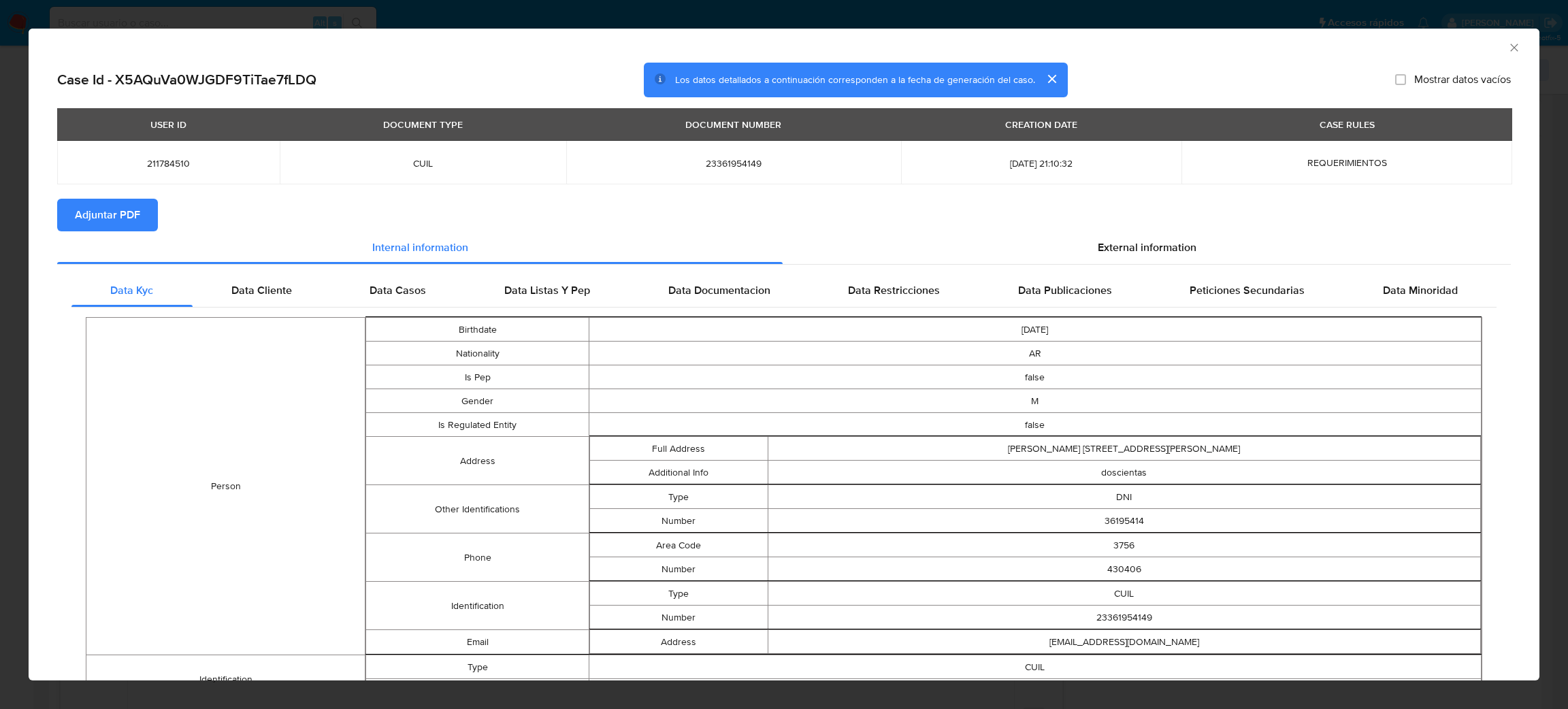
click at [85, 222] on span "Adjuntar PDF" at bounding box center [107, 215] width 65 height 30
click at [1507, 42] on icon "Cerrar ventana" at bounding box center [1514, 48] width 13 height 13
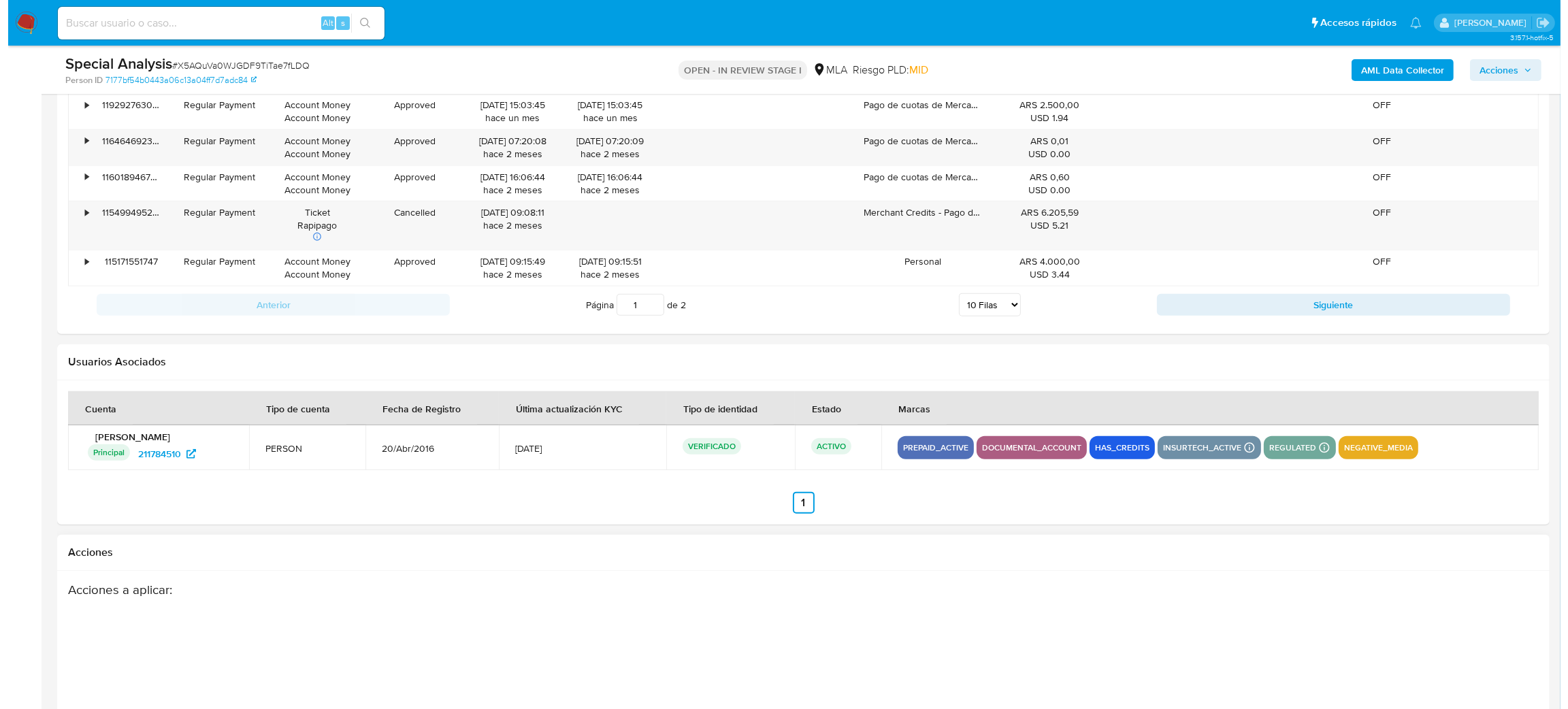
scroll to position [2412, 0]
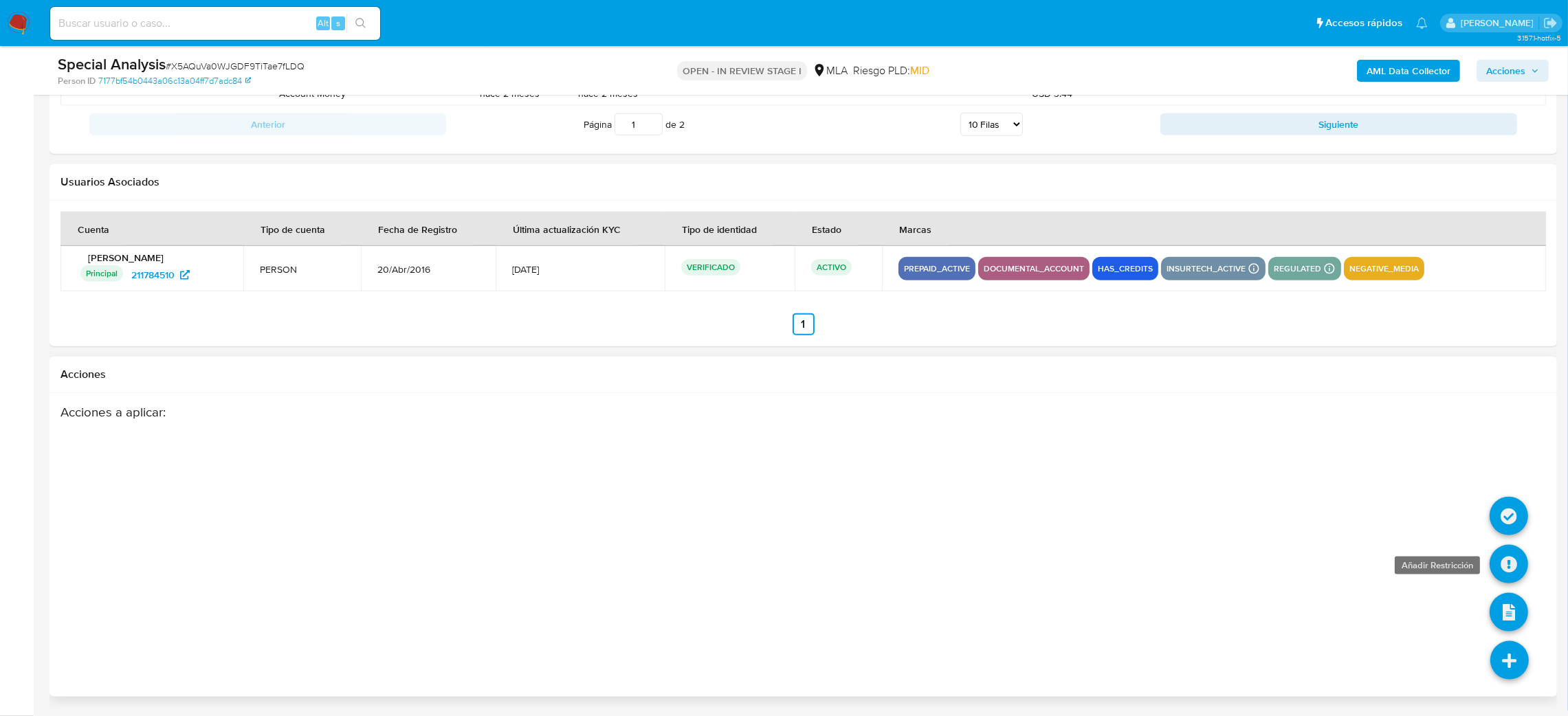
click at [1509, 567] on icon at bounding box center [1509, 565] width 39 height 39
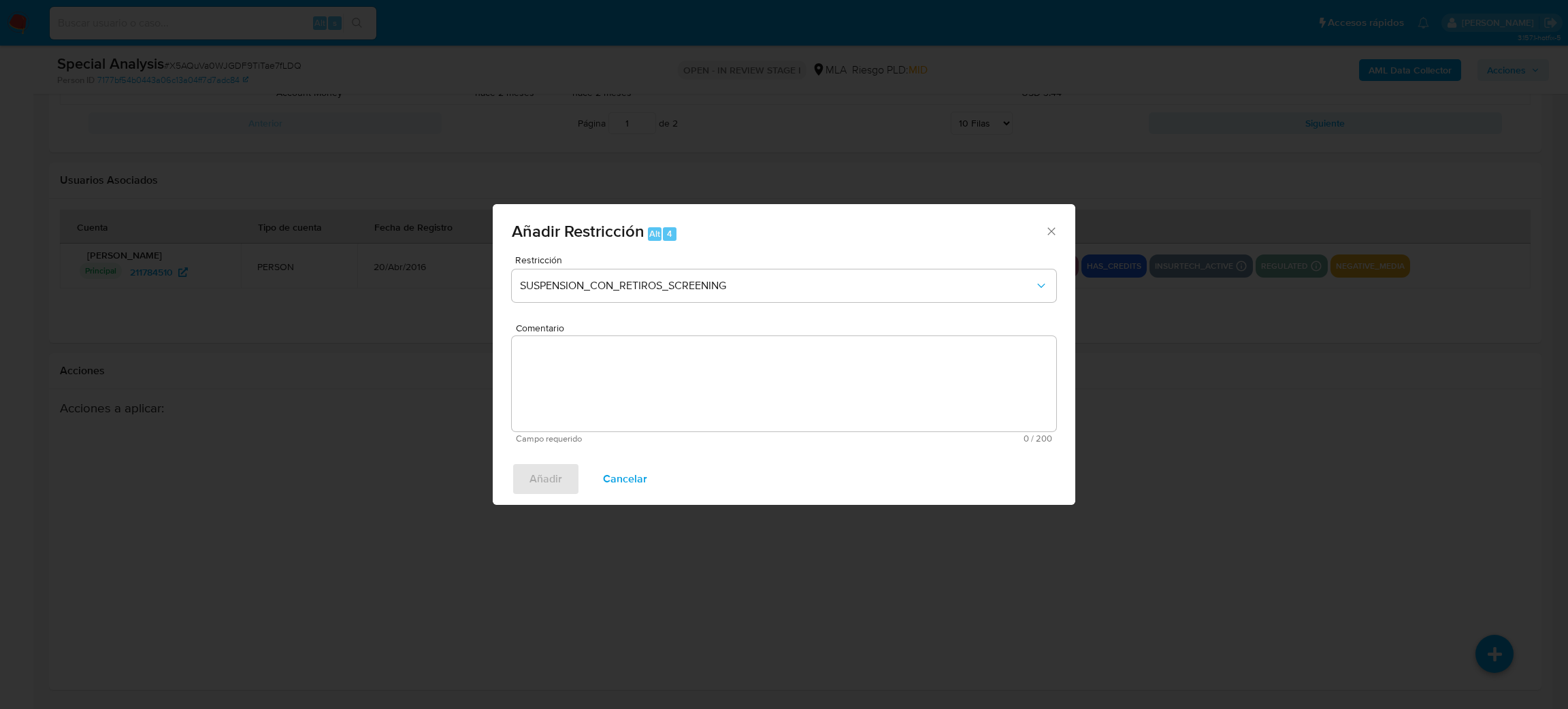
click at [554, 268] on div "Restricción SUSPENSION_CON_RETIROS_SCREENING" at bounding box center [783, 288] width 545 height 65
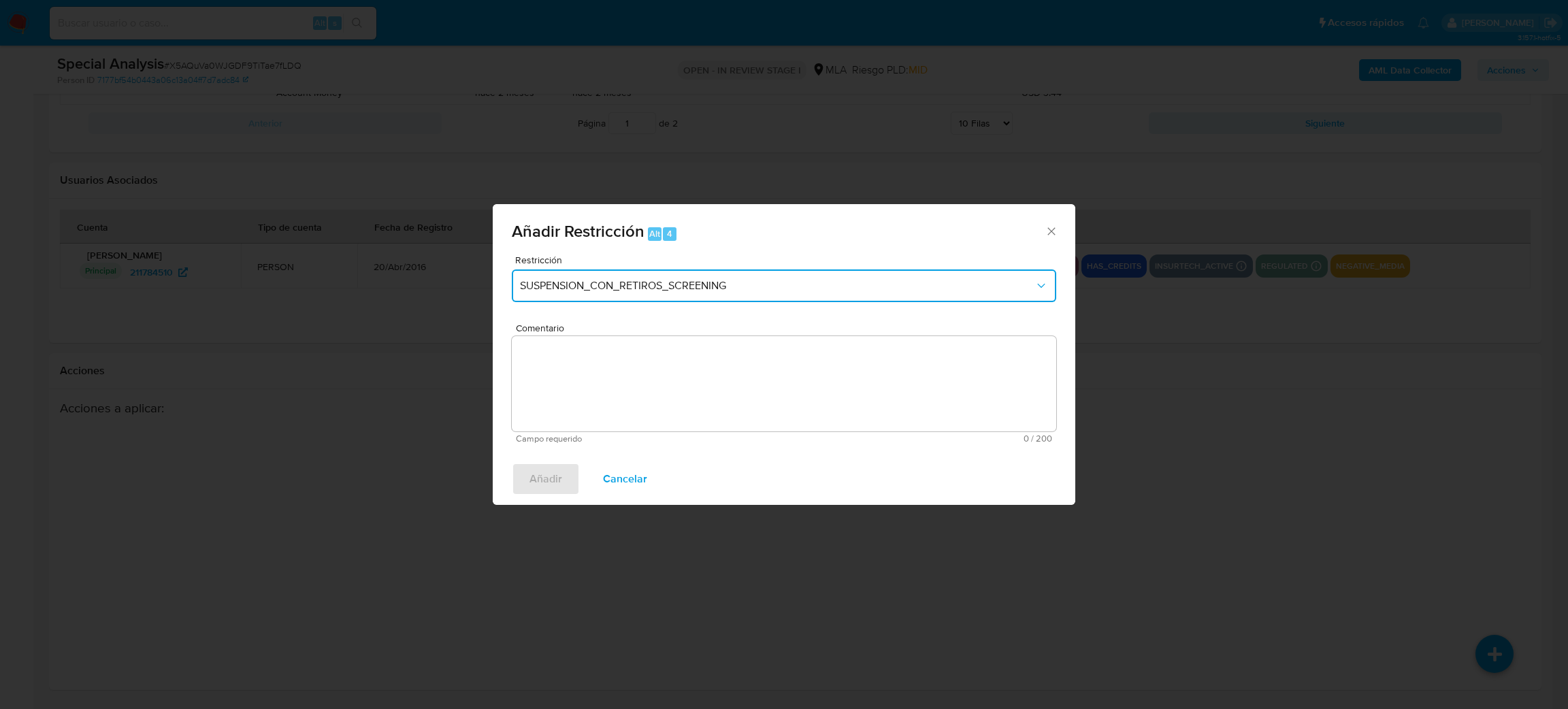
click at [560, 272] on button "SUSPENSION_CON_RETIROS_SCREENING" at bounding box center [783, 286] width 545 height 32
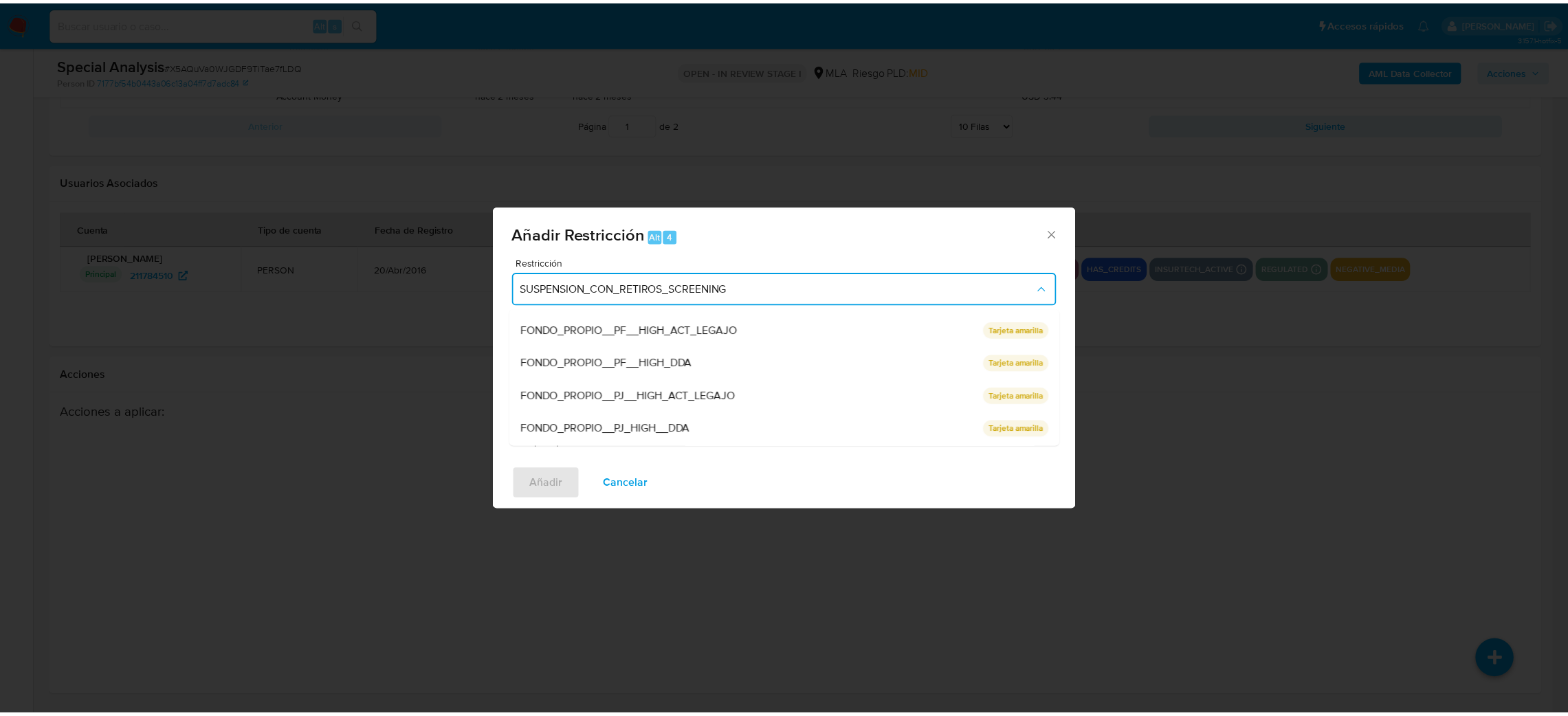
scroll to position [291, 0]
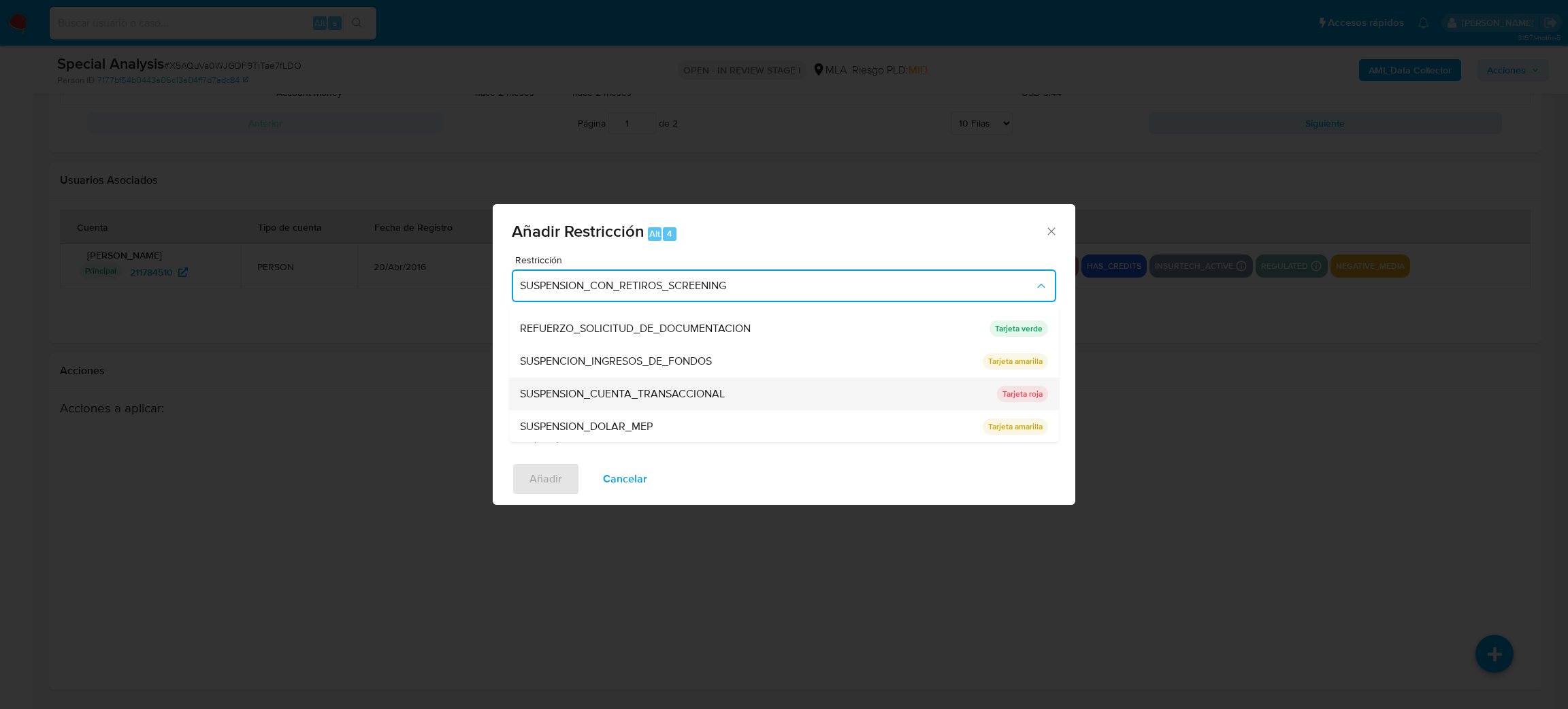
click at [611, 378] on div "SUSPENSION_CUENTA_TRANSACCIONAL" at bounding box center [754, 394] width 469 height 32
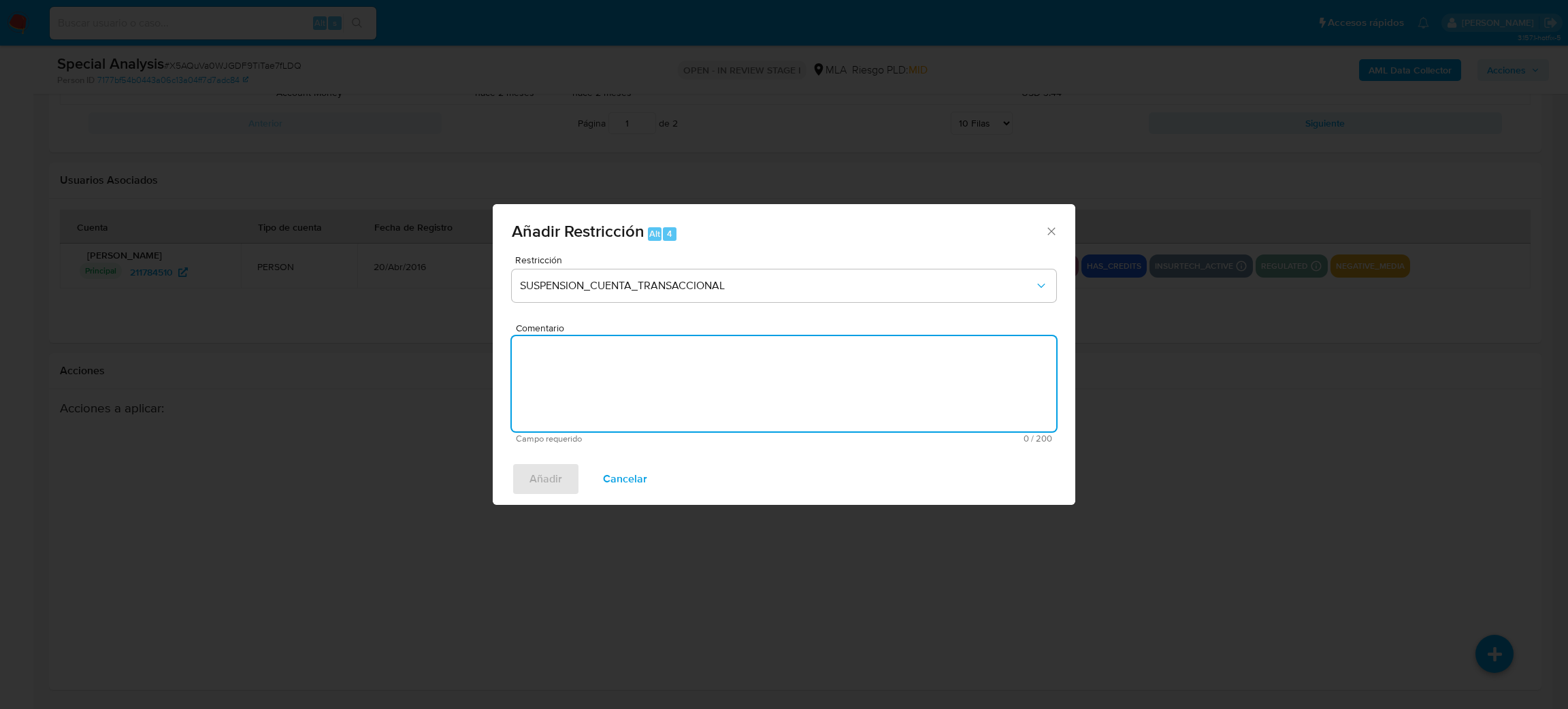
click at [613, 384] on textarea "Comentario" at bounding box center [783, 384] width 545 height 95
type textarea "AML"
click at [541, 480] on span "Añadir" at bounding box center [546, 479] width 32 height 30
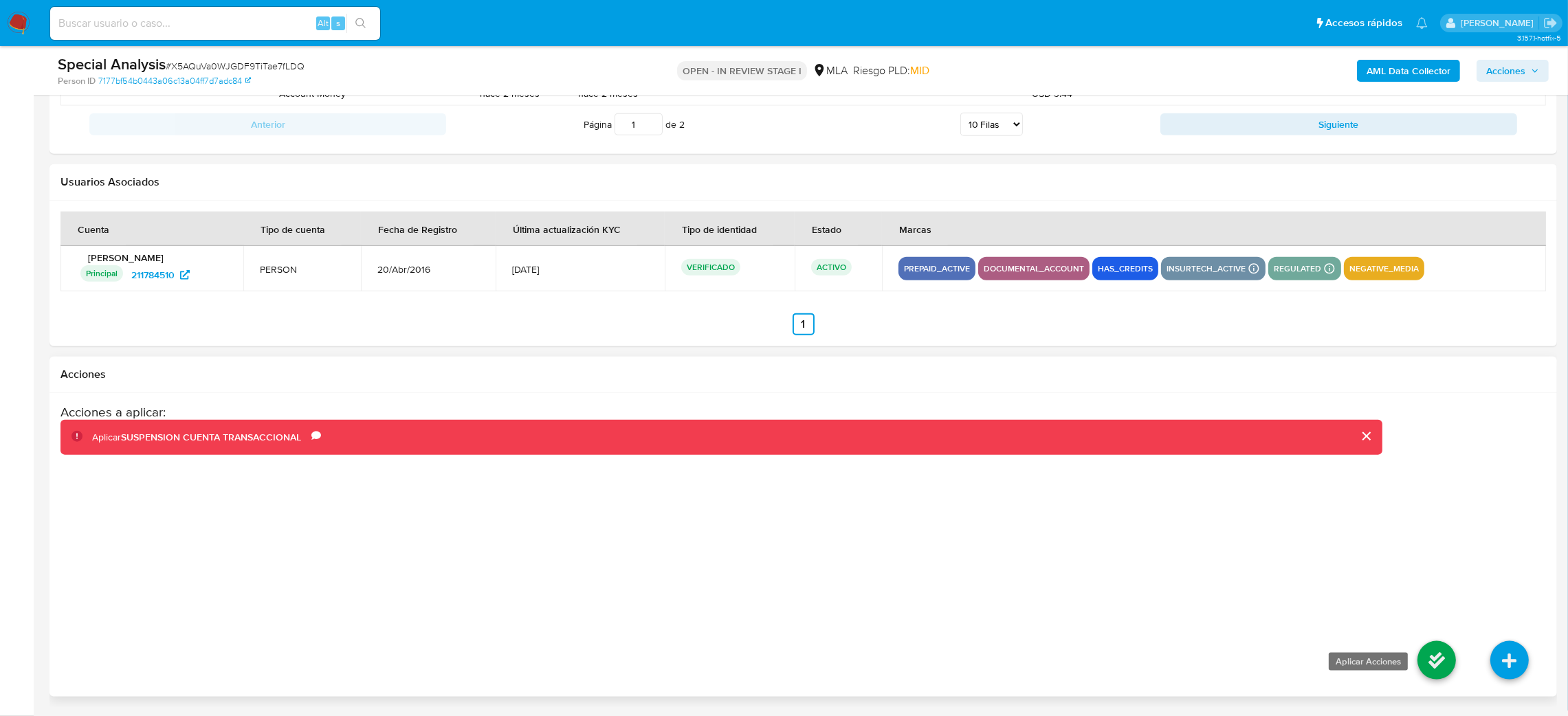
click at [1430, 653] on icon at bounding box center [1437, 661] width 39 height 39
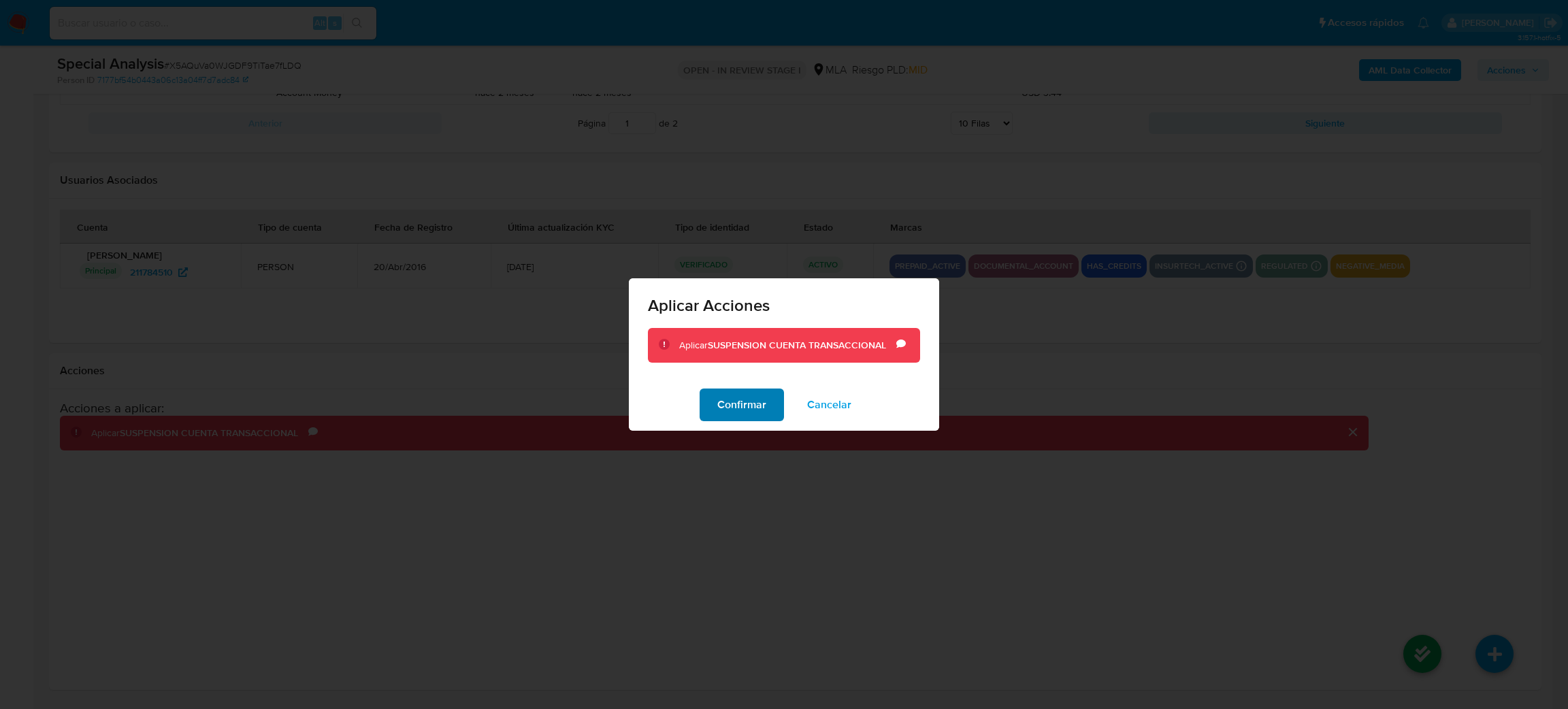
click at [741, 410] on span "Confirmar" at bounding box center [741, 405] width 49 height 30
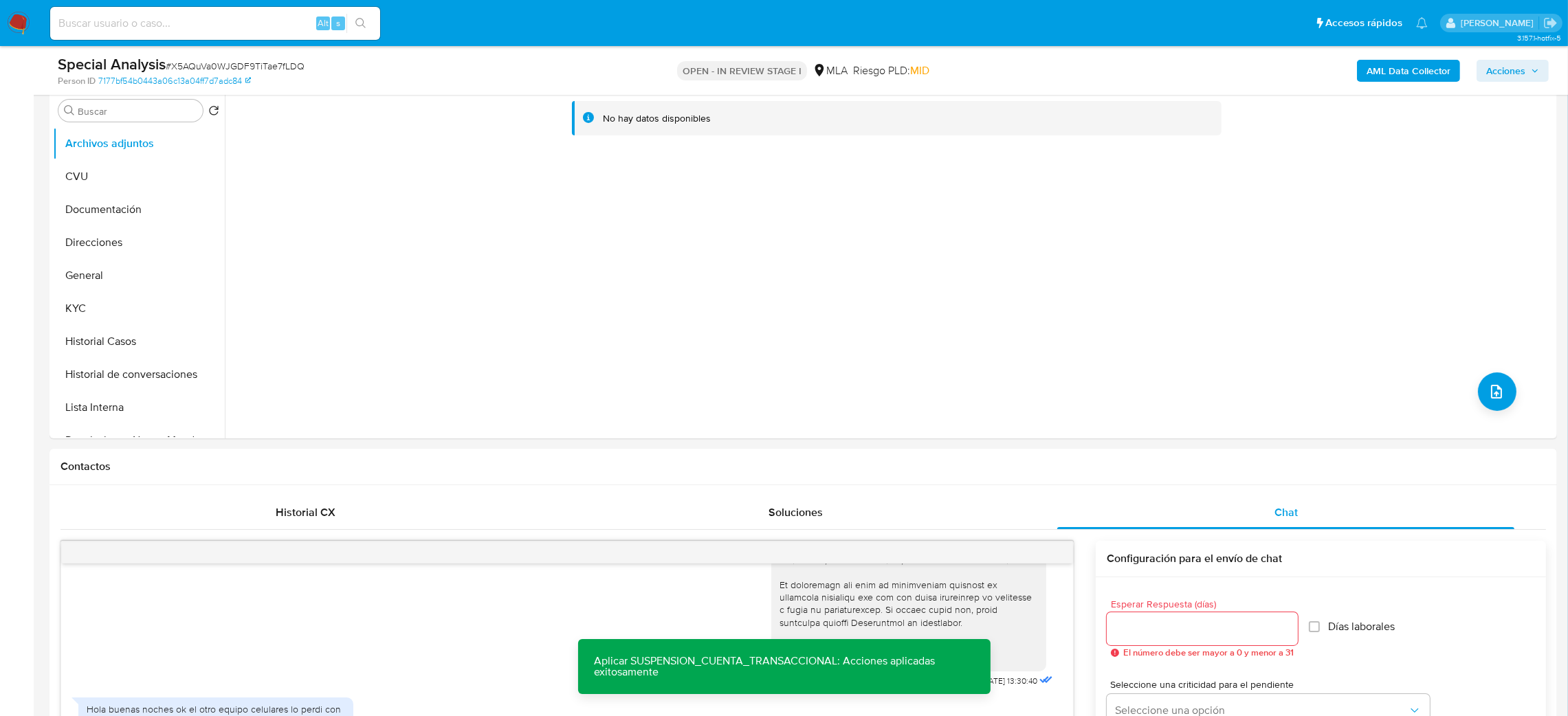
scroll to position [64, 0]
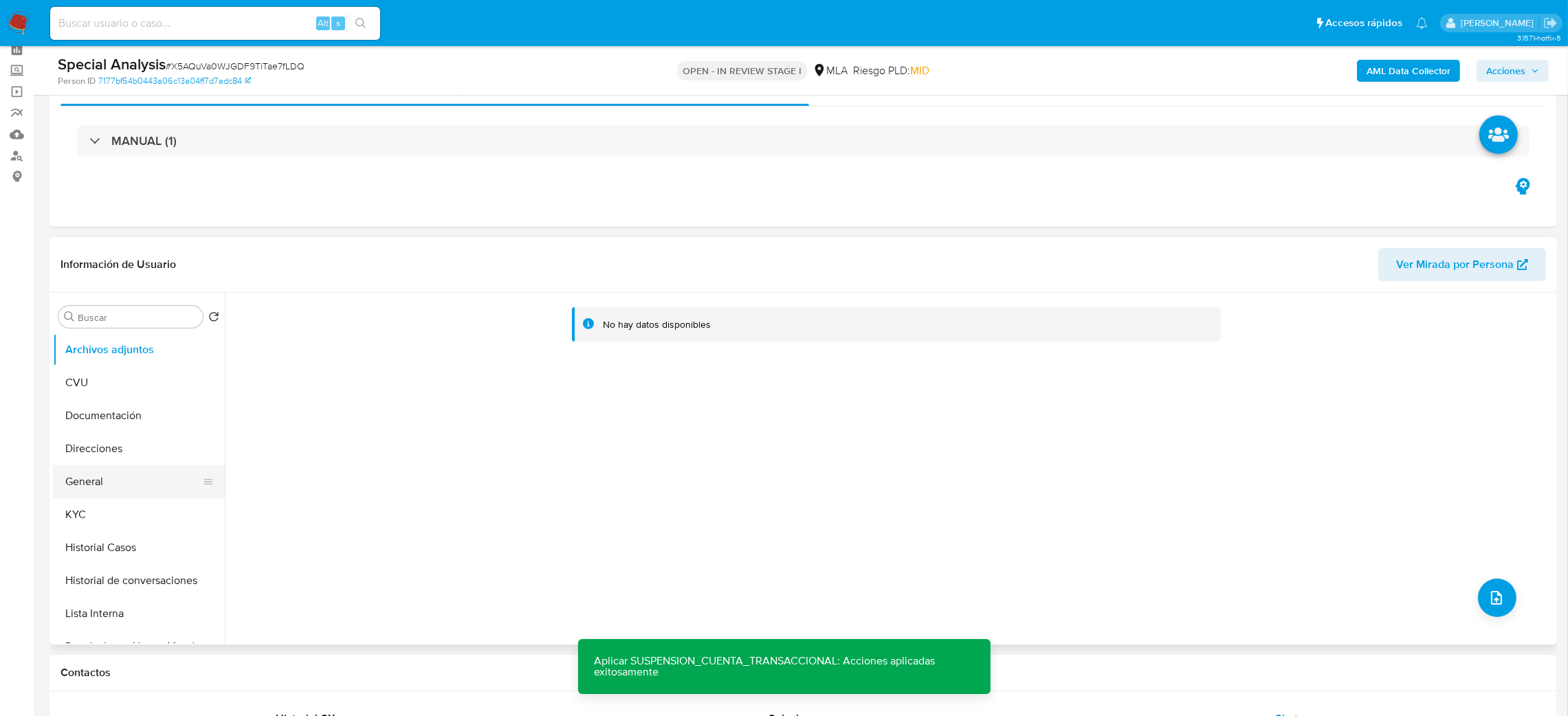
click at [133, 480] on button "General" at bounding box center [133, 482] width 161 height 33
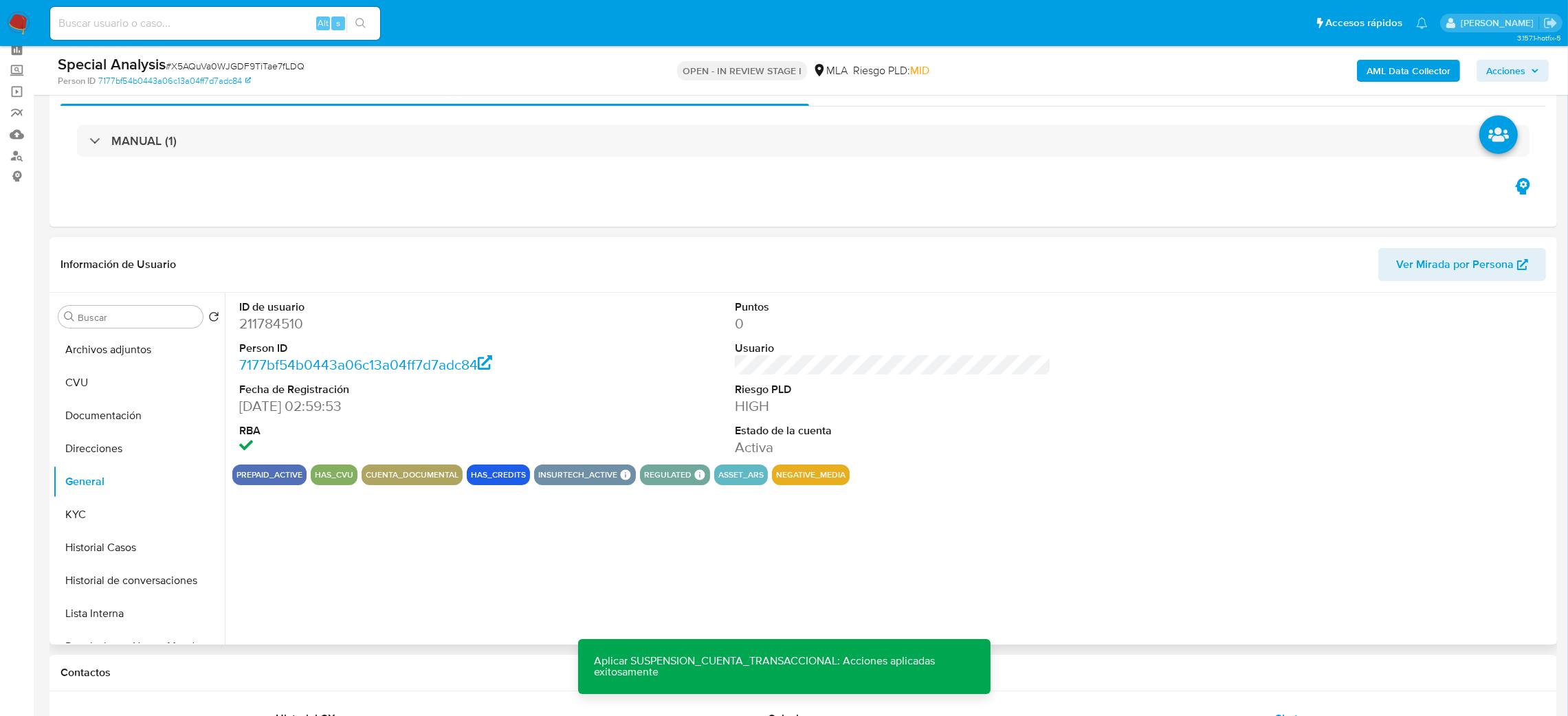
click at [263, 322] on dd "211784510" at bounding box center [397, 324] width 317 height 19
copy dd "211784510"
click at [226, 70] on span "# X5AQuVa0WJGDF9TiTae7fLDQ" at bounding box center [235, 66] width 139 height 13
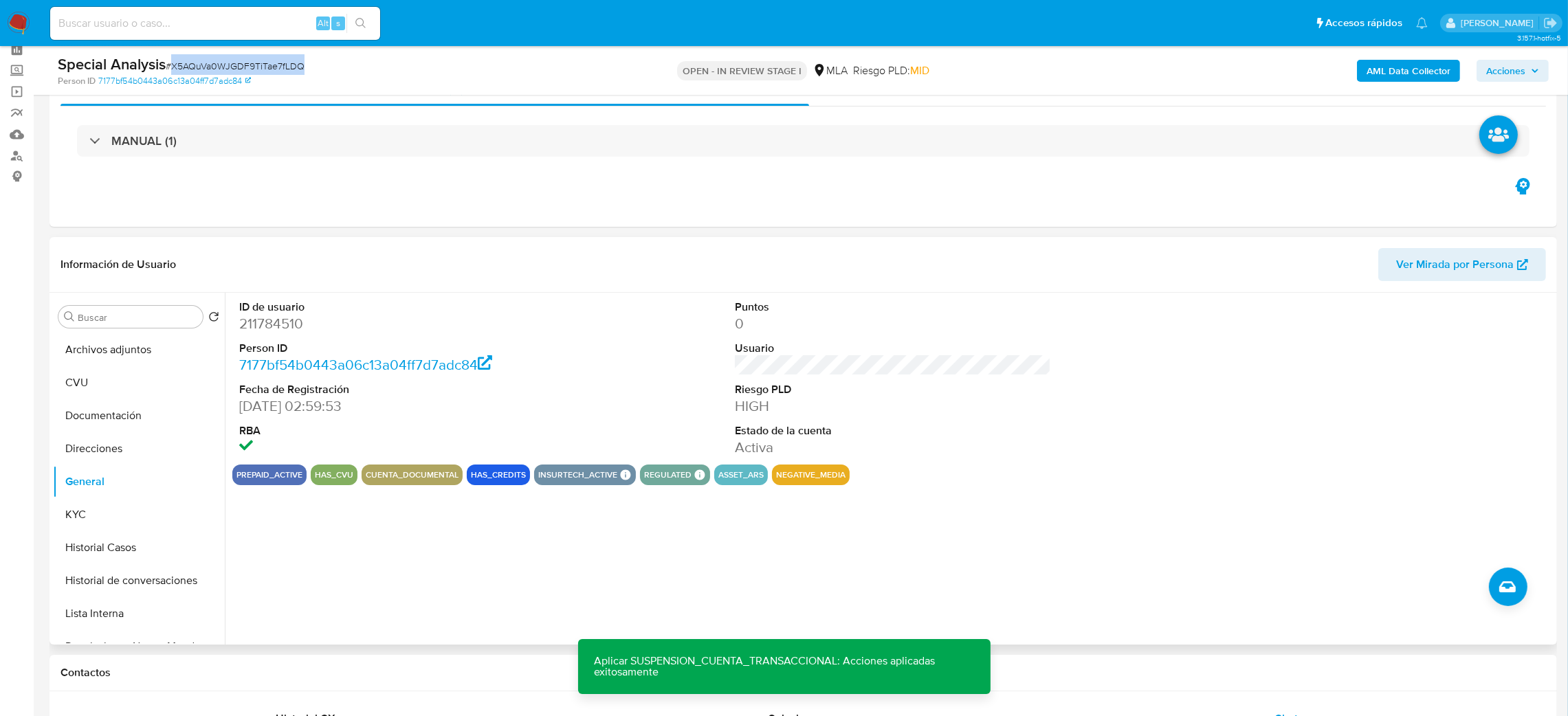
copy span "X5AQuVa0WJGDF9TiTae7fLDQ"
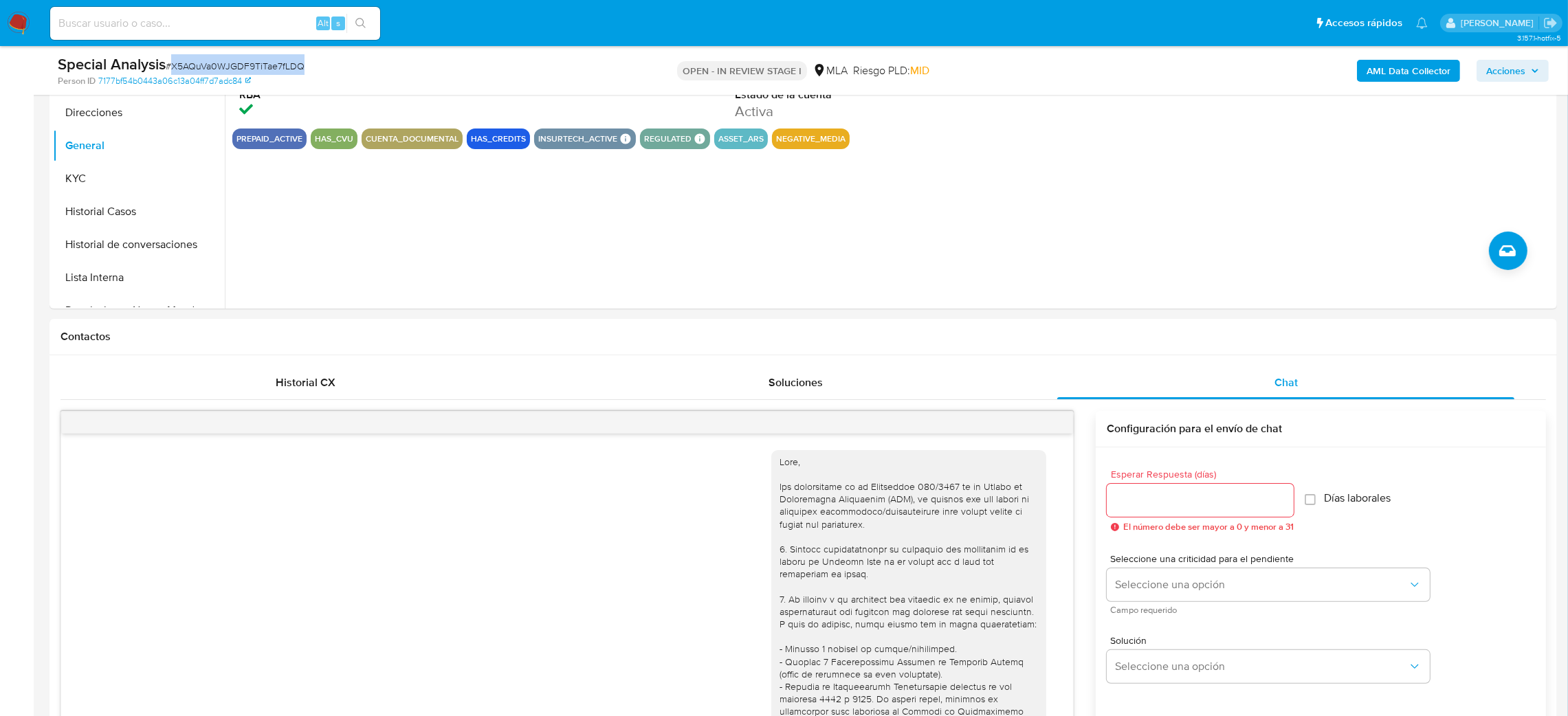
scroll to position [167, 0]
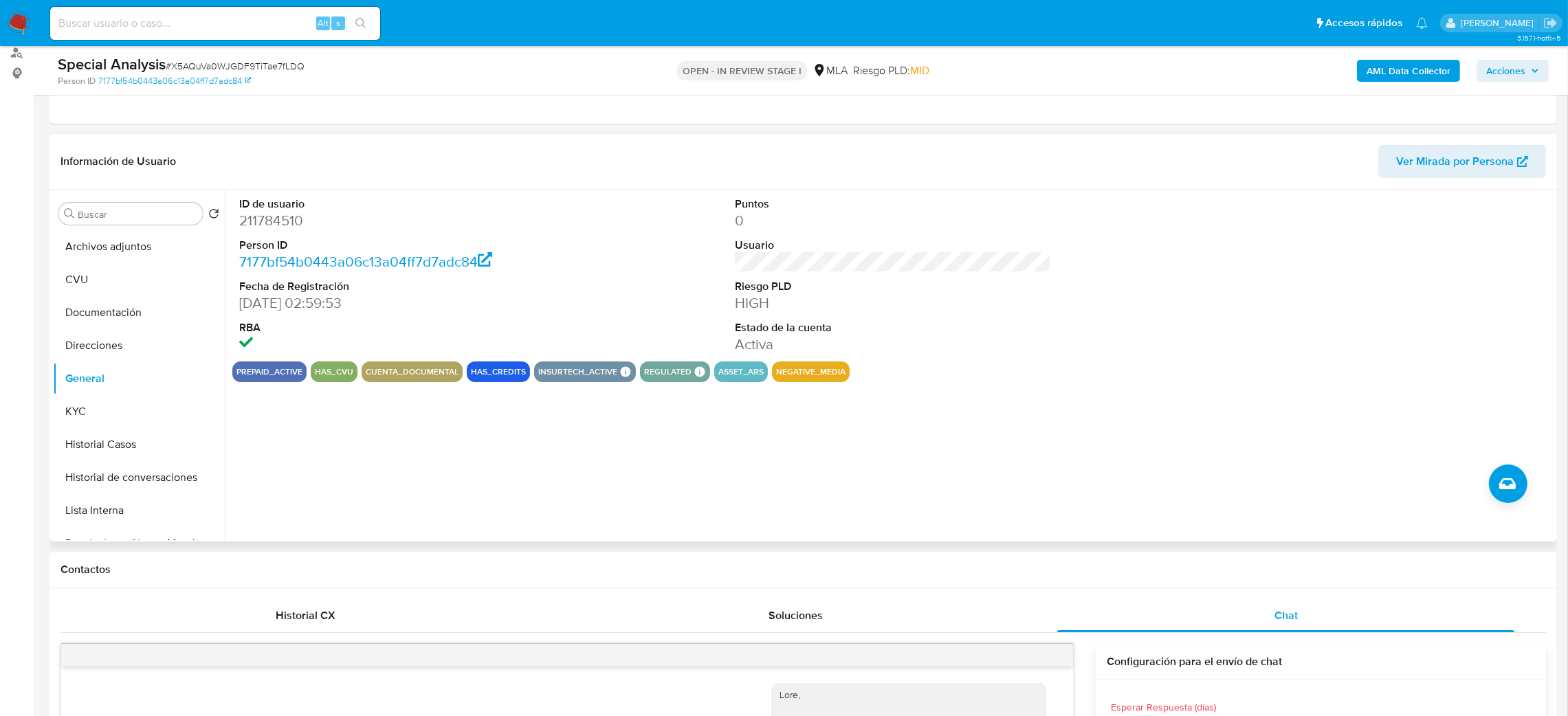
click at [263, 220] on dd "211784510" at bounding box center [397, 221] width 317 height 19
click at [262, 220] on dd "211784510" at bounding box center [397, 221] width 317 height 19
copy dd "211784510"
click at [115, 244] on button "Archivos adjuntos" at bounding box center [133, 247] width 161 height 33
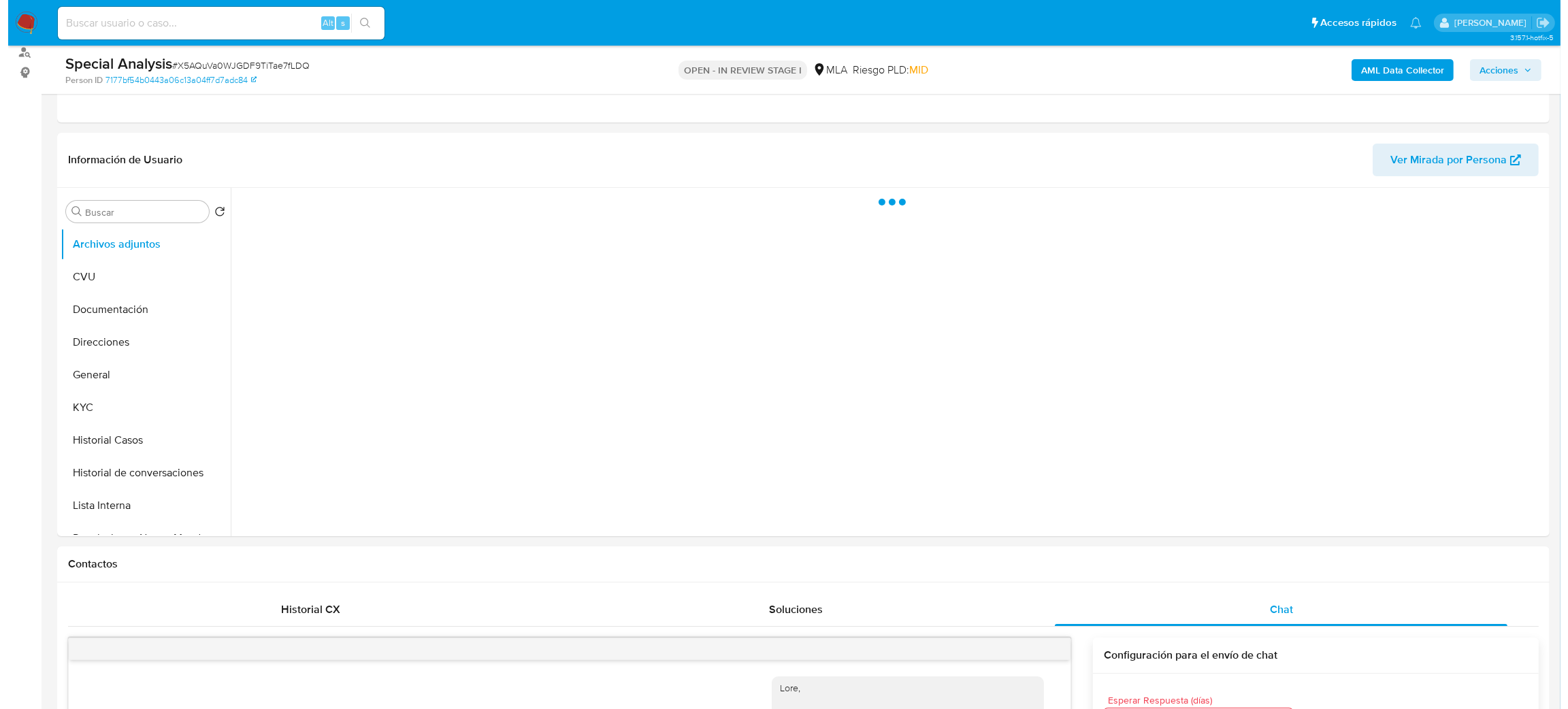
scroll to position [63, 0]
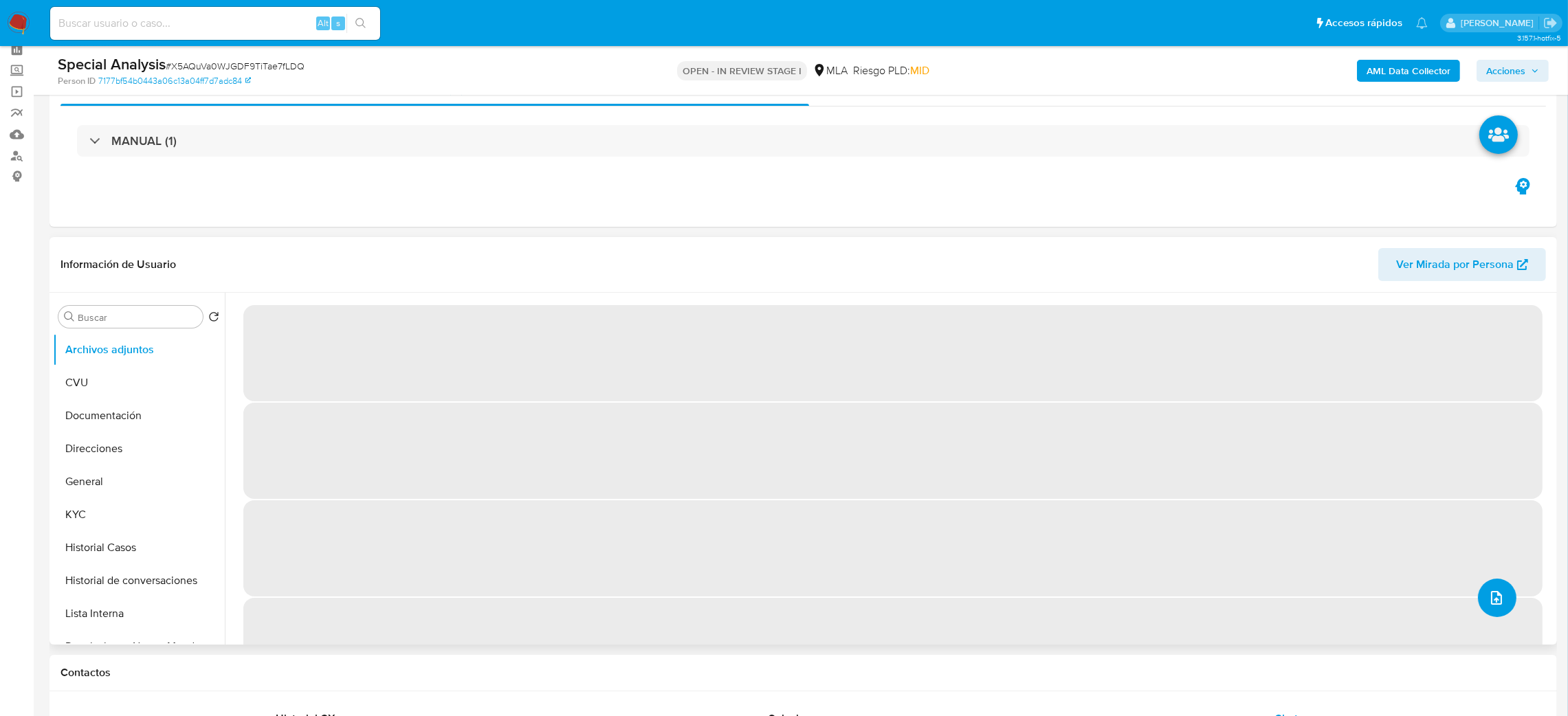
click at [1489, 605] on icon "upload-file" at bounding box center [1497, 597] width 16 height 16
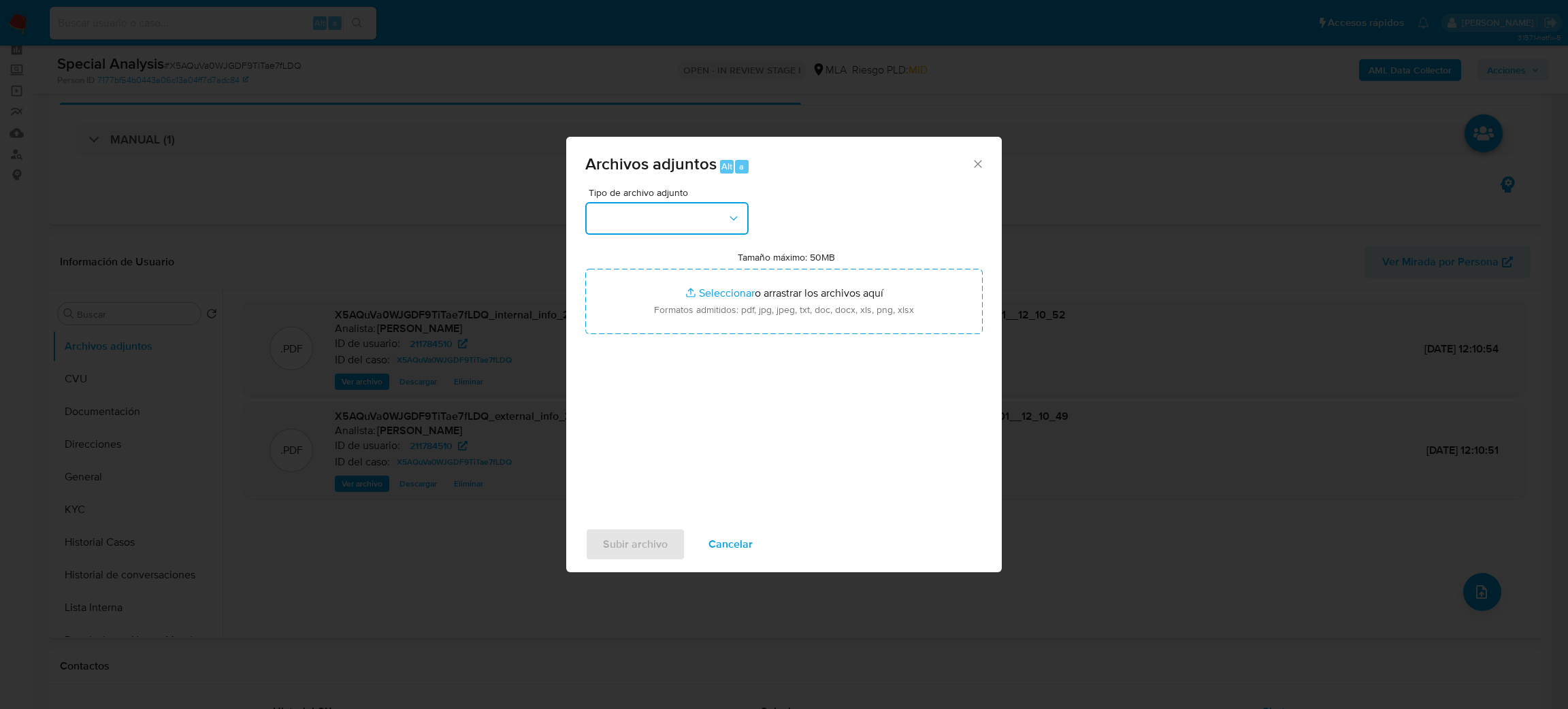
click at [655, 226] on button "button" at bounding box center [667, 219] width 163 height 32
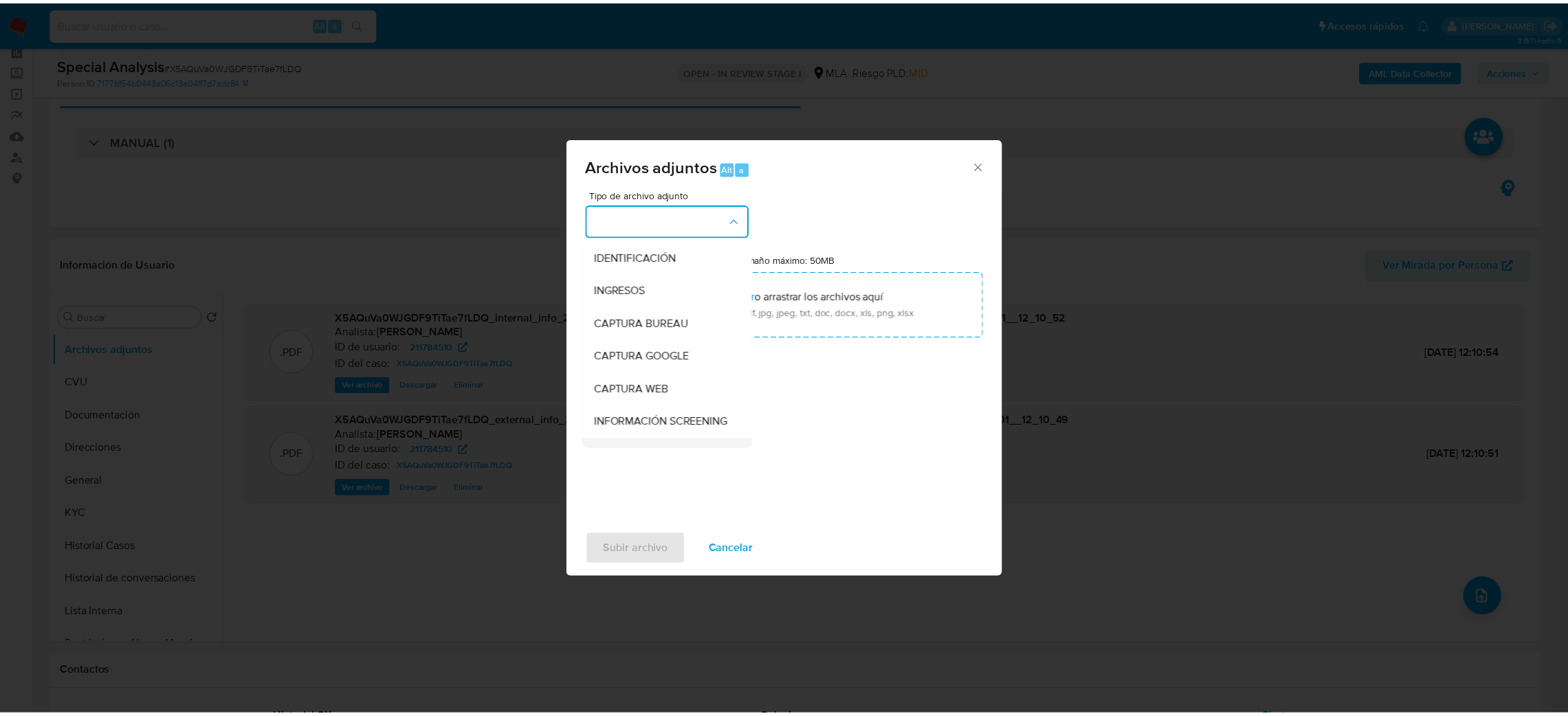
scroll to position [103, 0]
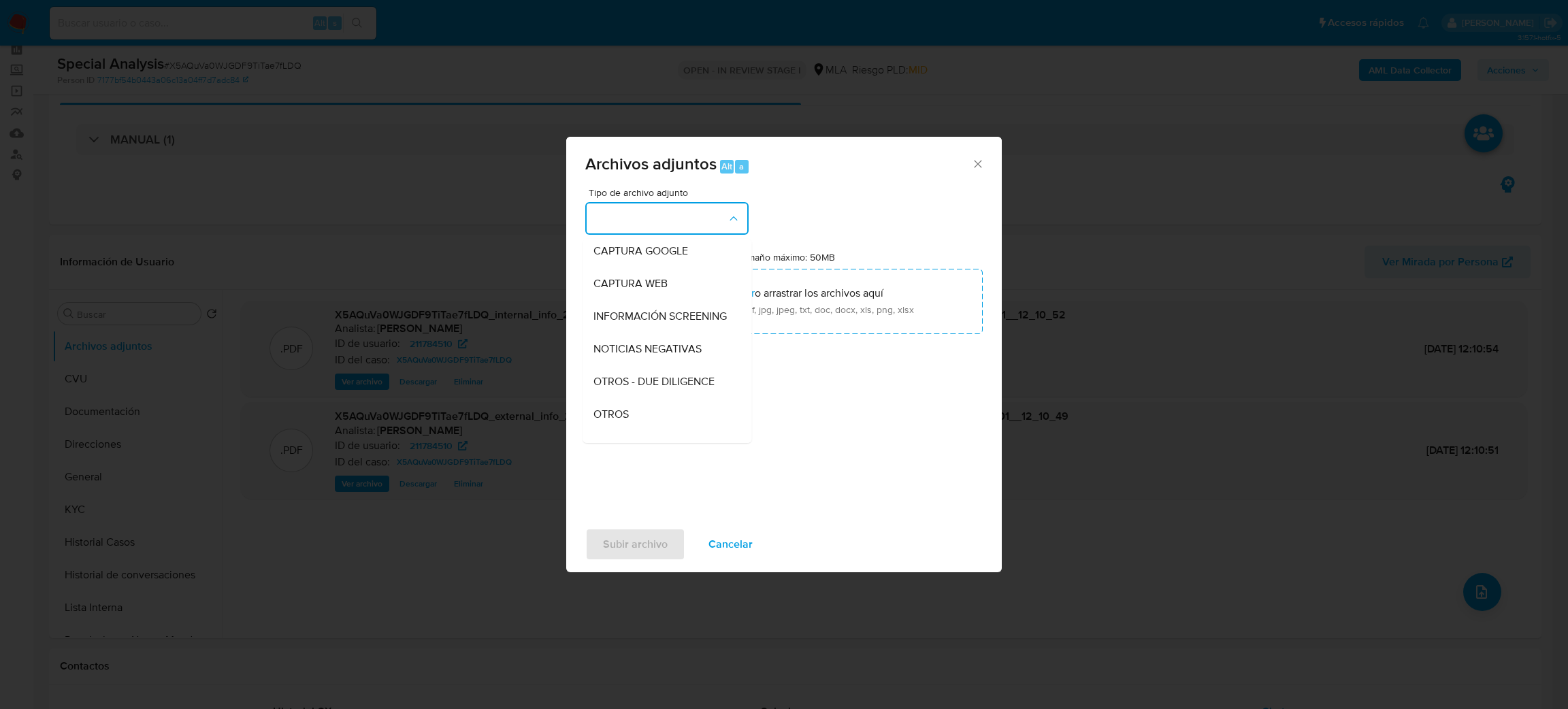
drag, startPoint x: 615, startPoint y: 419, endPoint x: 656, endPoint y: 384, distance: 53.9
click at [616, 419] on div "OTROS" at bounding box center [663, 414] width 139 height 32
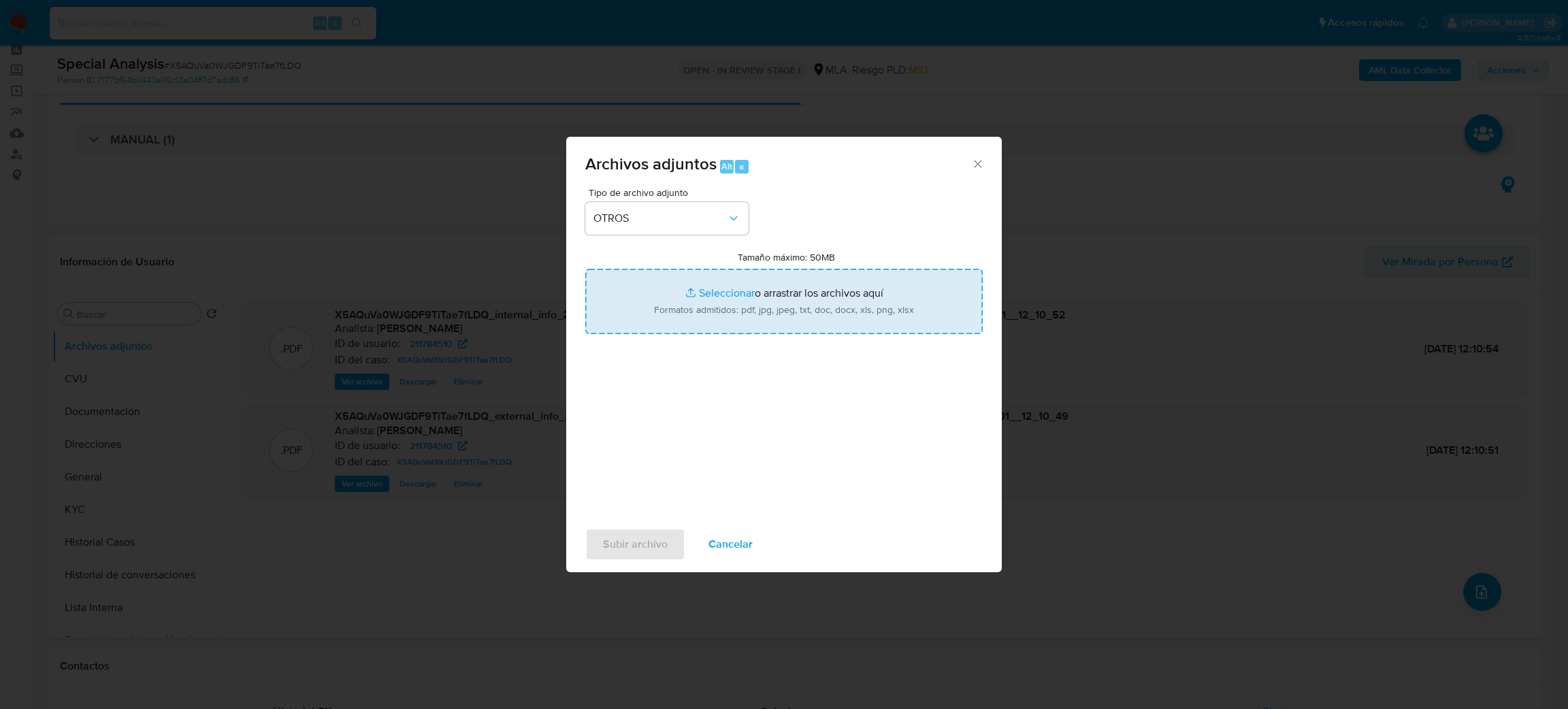
click at [693, 329] on input "Tamaño máximo: 50MB Seleccionar archivos" at bounding box center [784, 302] width 398 height 65
type input "C:\fakepath\Caselog X5AQuVa0WJGDF9TiTae7fLDQ_2025_08_19_17_13_21.docx"
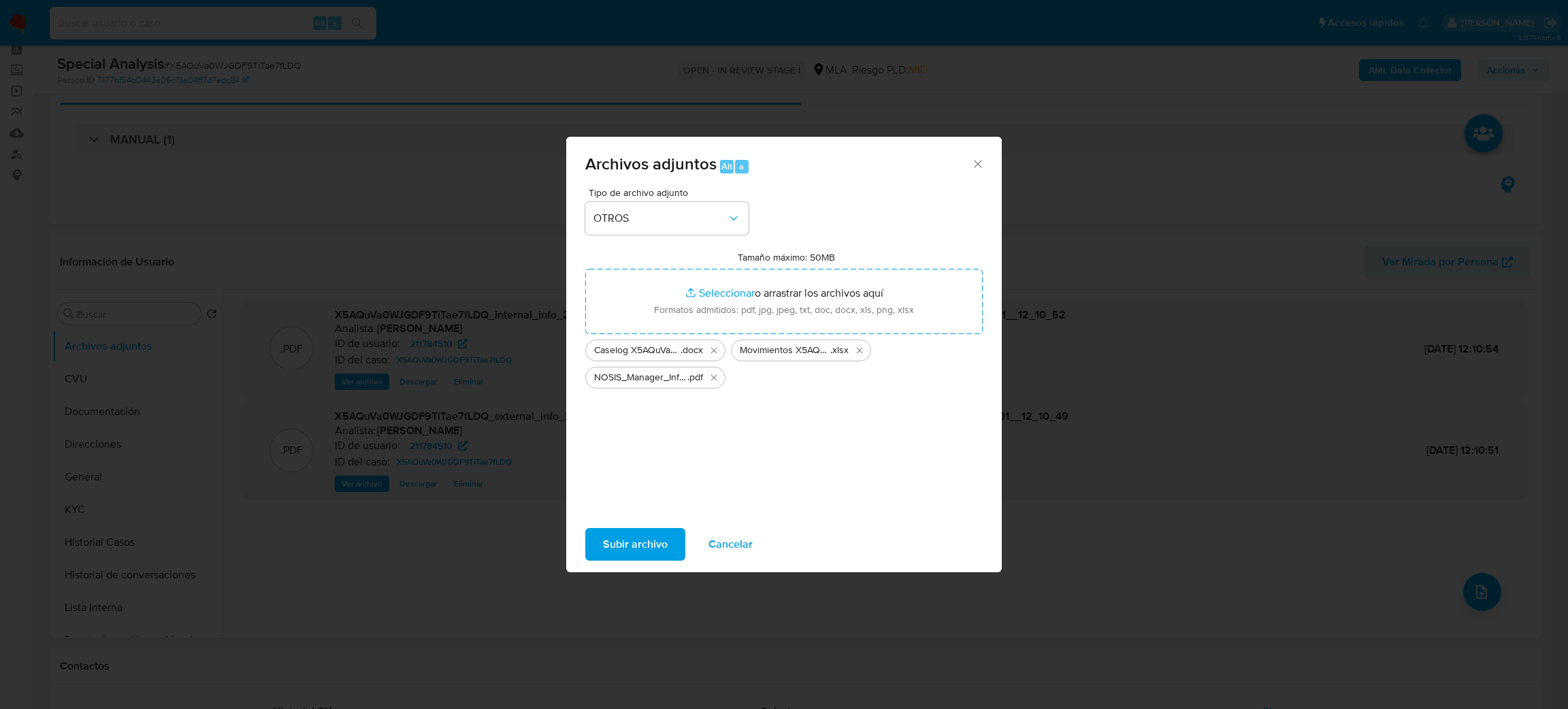
click at [597, 545] on button "Subir archivo" at bounding box center [635, 545] width 100 height 32
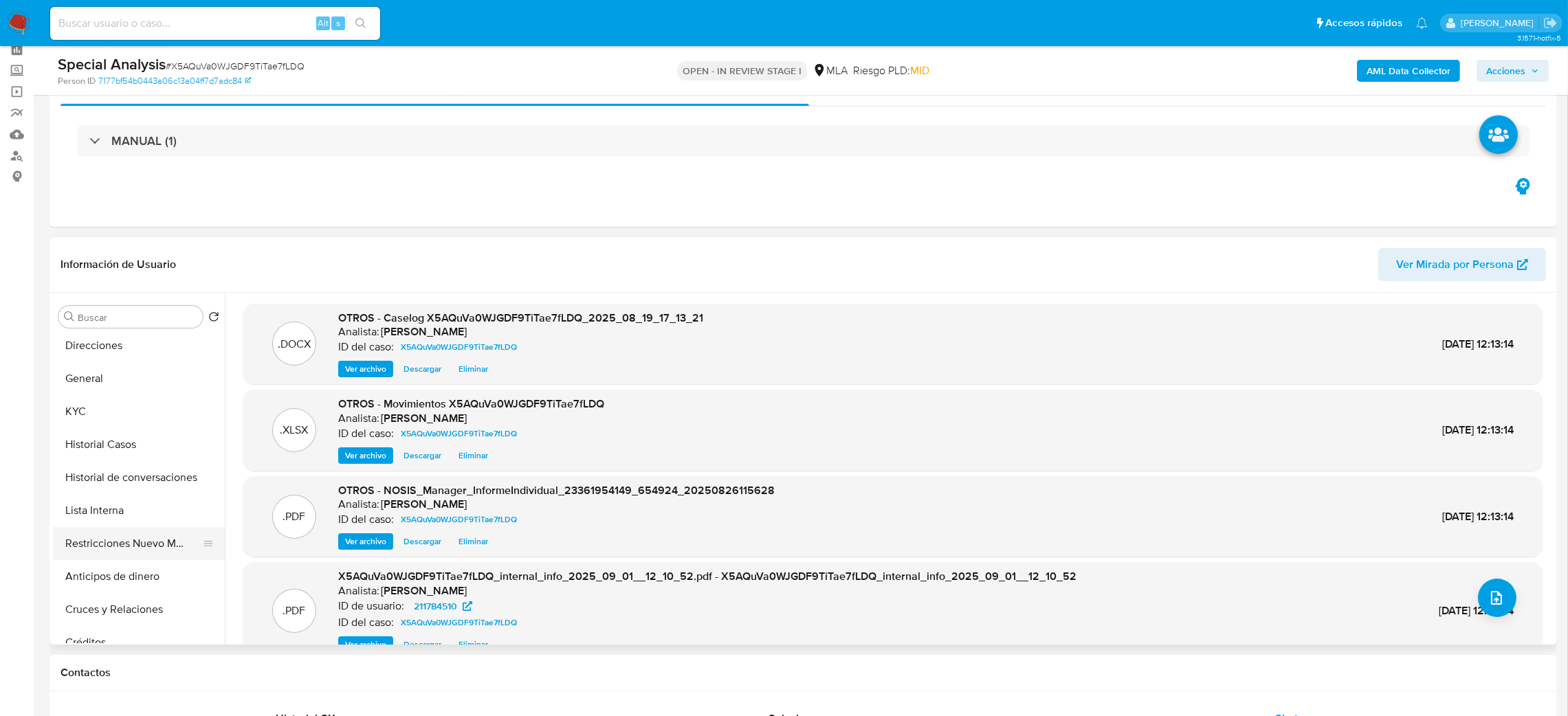
click at [131, 547] on button "Restricciones Nuevo Mundo" at bounding box center [133, 544] width 161 height 33
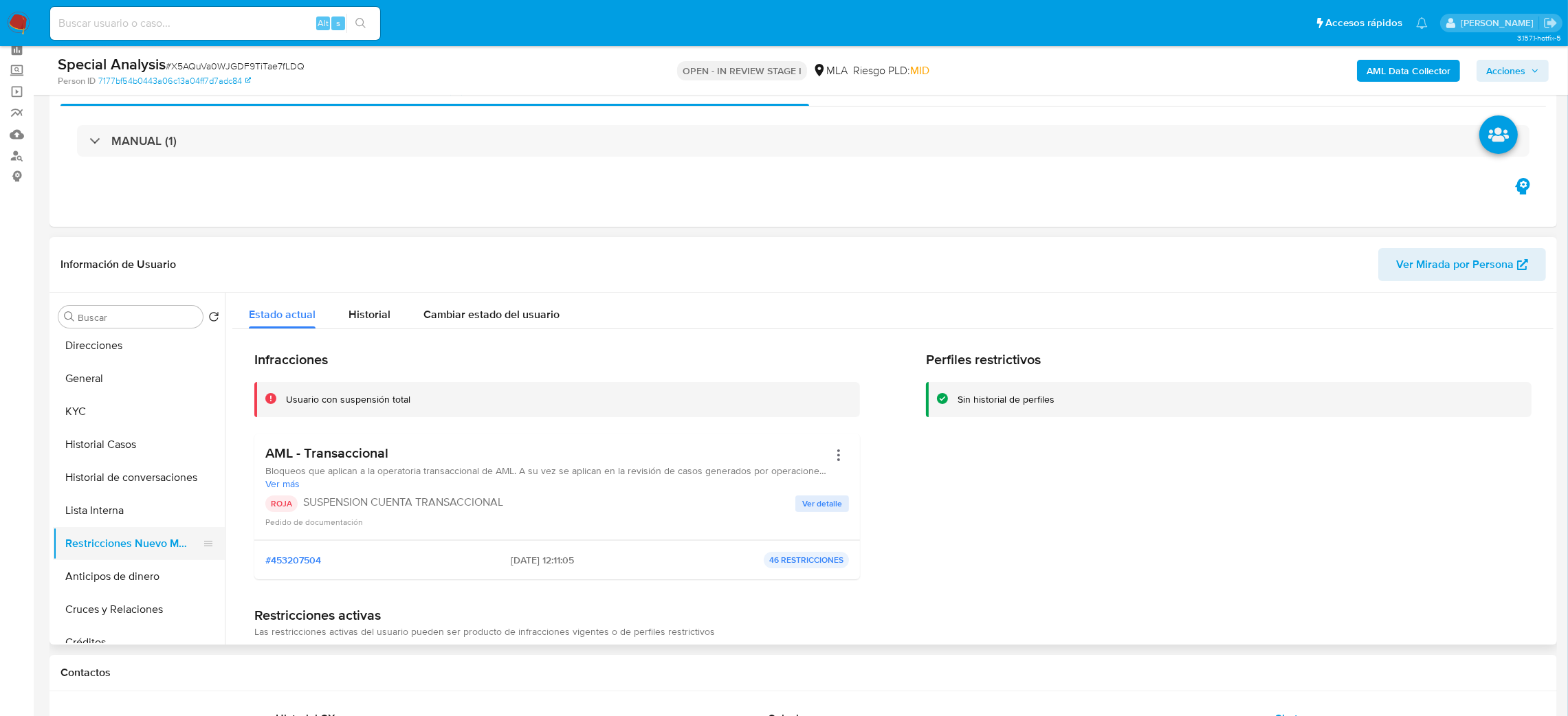
scroll to position [0, 0]
click at [124, 474] on button "General" at bounding box center [133, 482] width 161 height 33
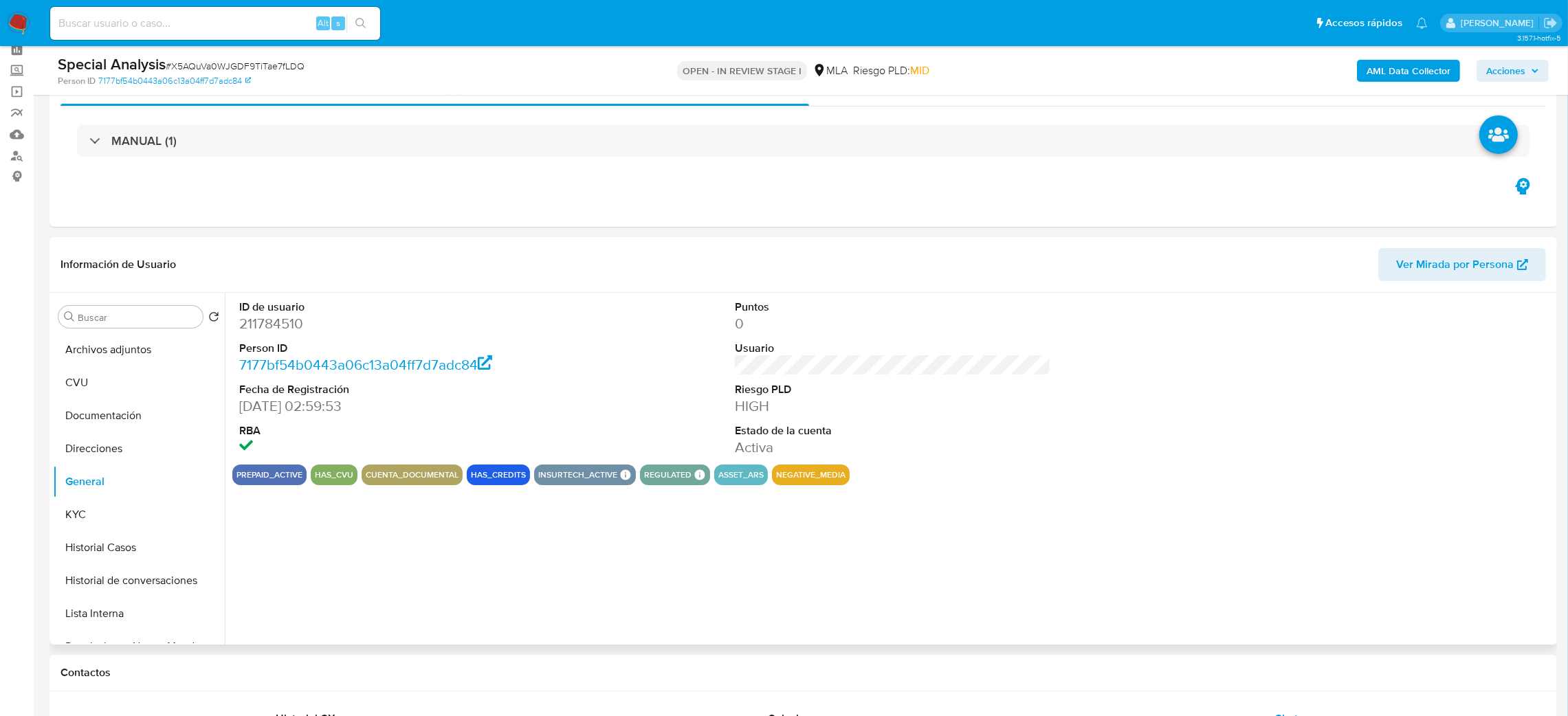
click at [263, 324] on dd "211784510" at bounding box center [397, 324] width 317 height 19
copy dd "211784510"
click at [1499, 67] on span "Acciones" at bounding box center [1505, 70] width 40 height 22
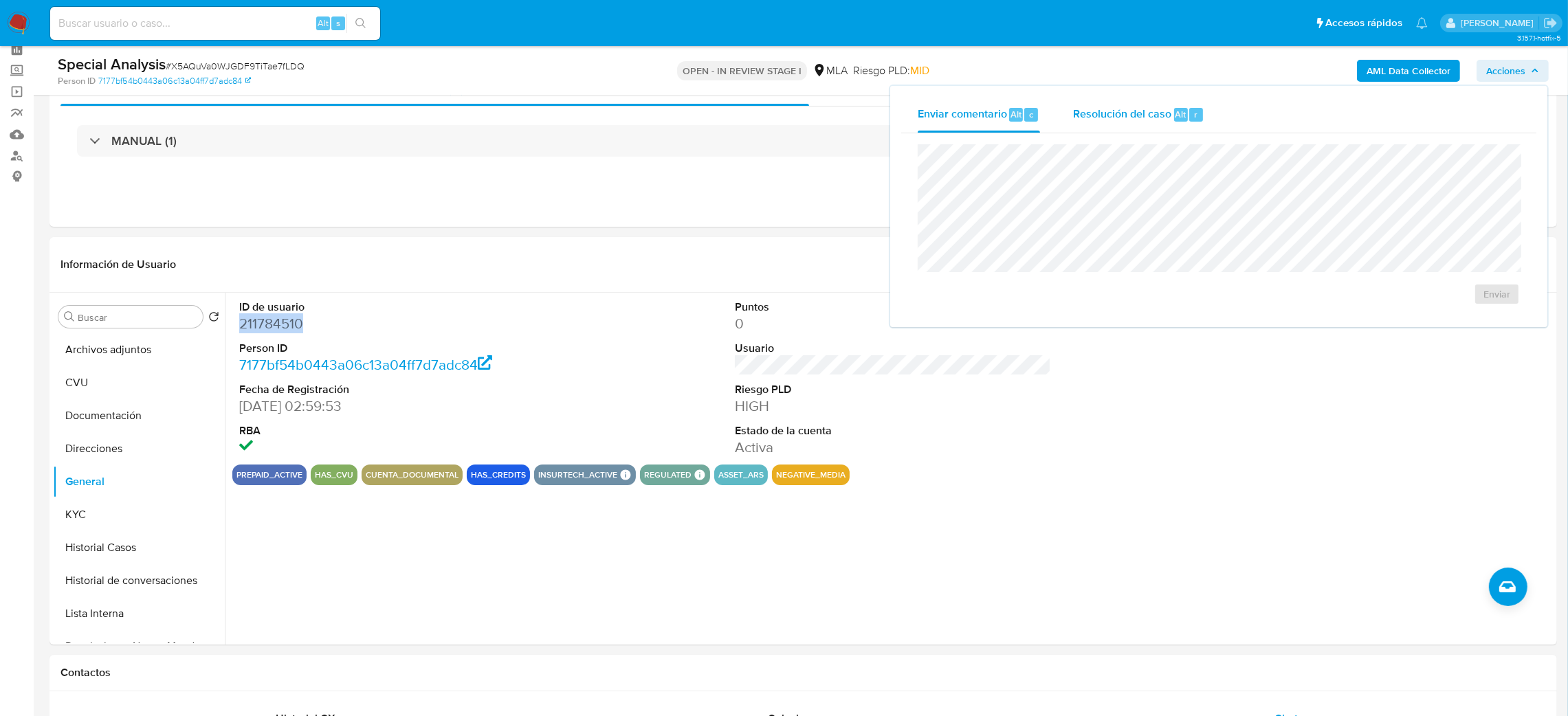
click at [1133, 119] on span "Resolución del caso" at bounding box center [1123, 114] width 98 height 15
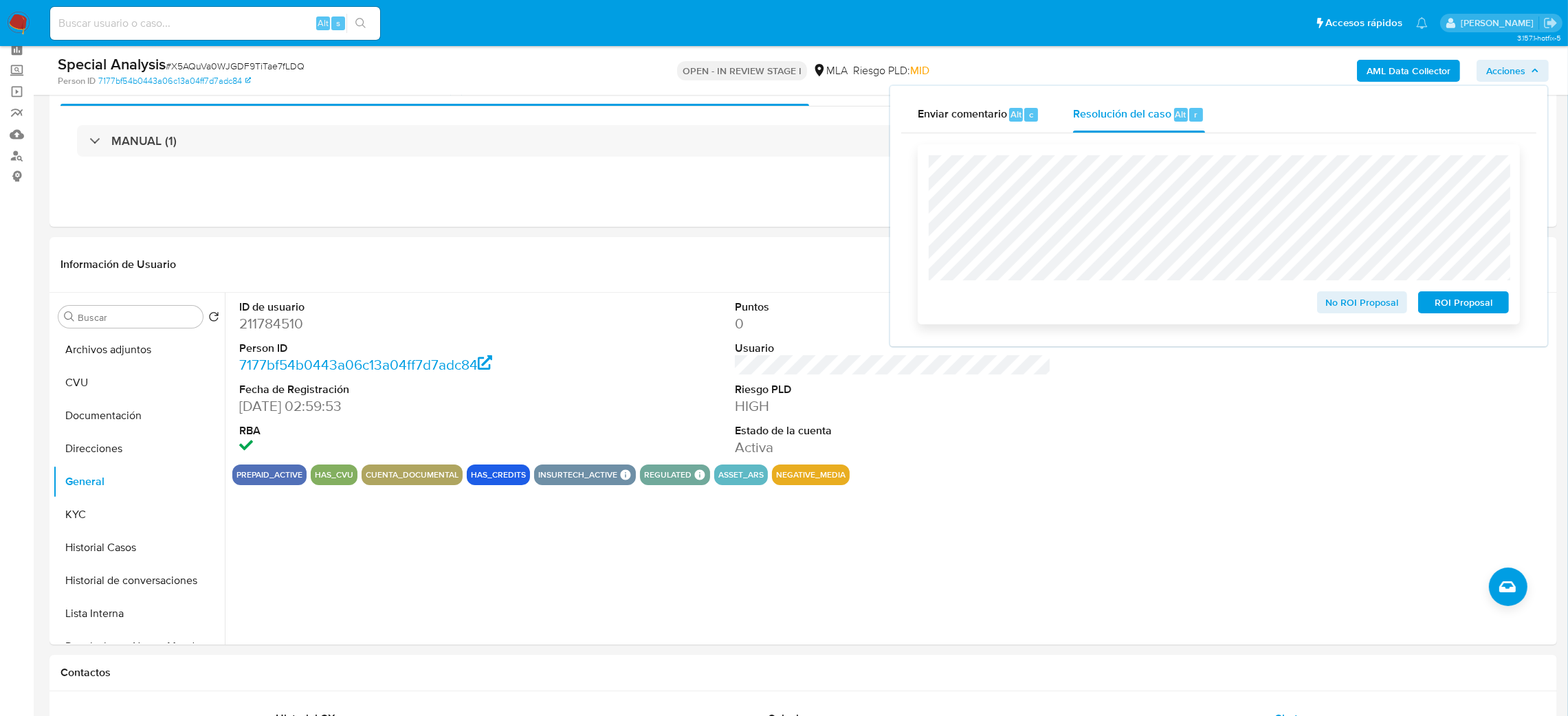
click at [1500, 304] on span "ROI Proposal" at bounding box center [1464, 303] width 71 height 19
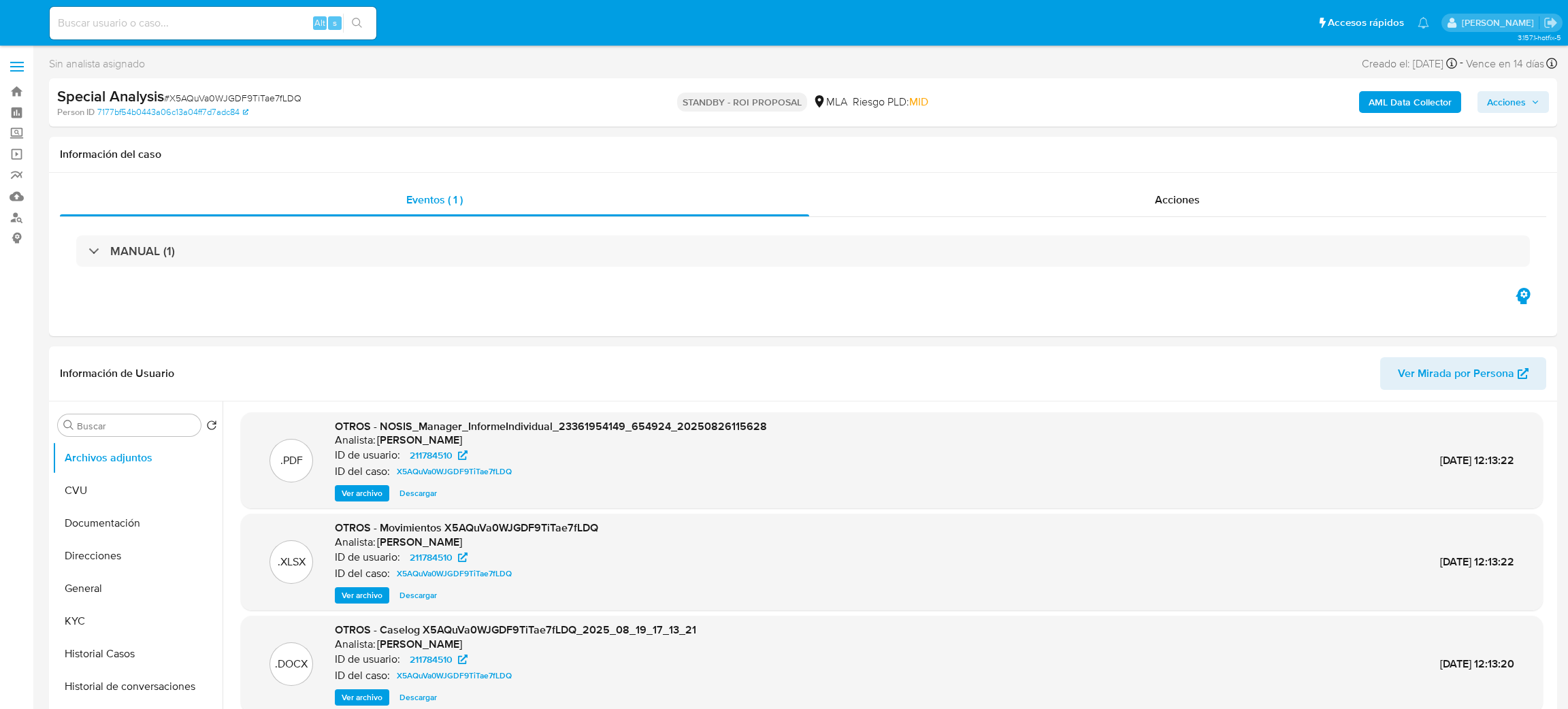
select select "10"
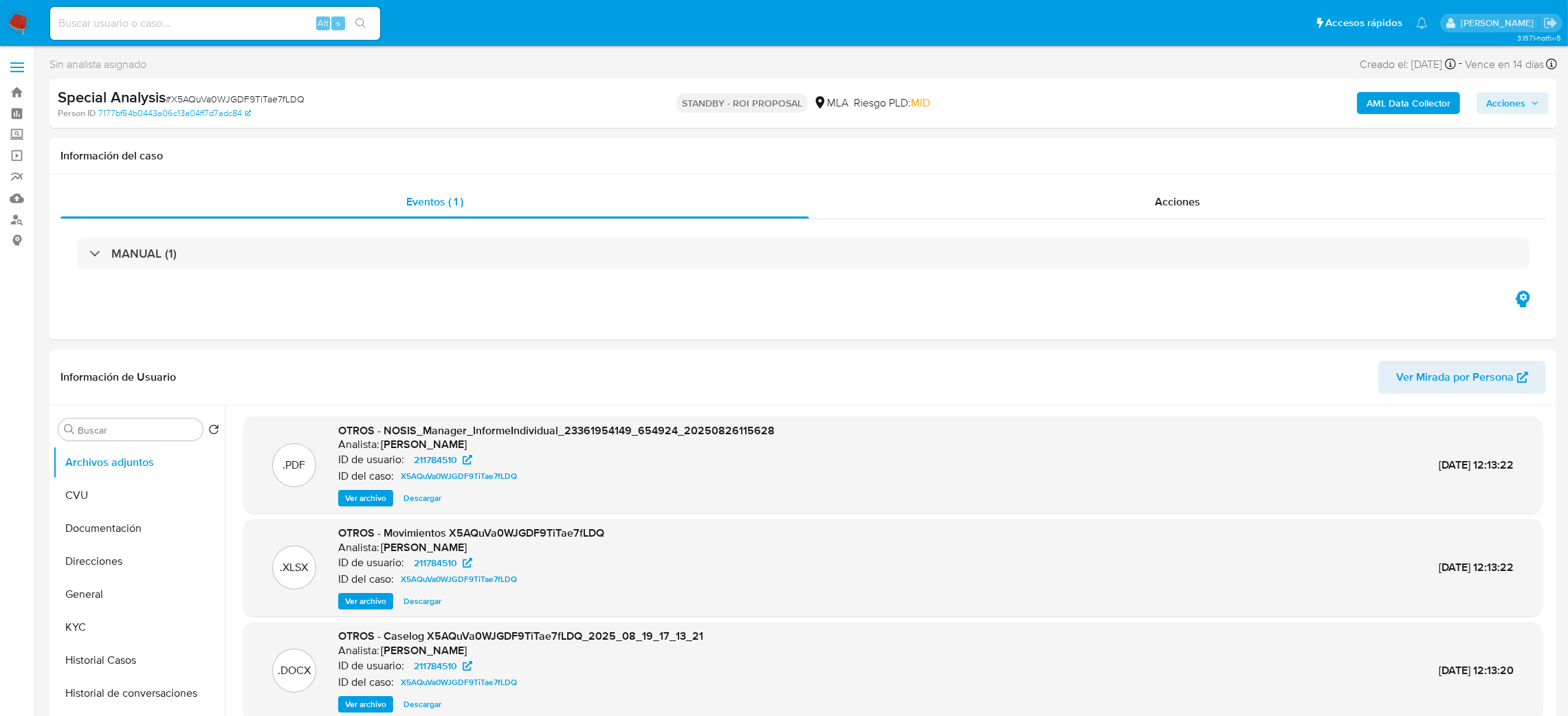
click at [243, 33] on div "Alt s" at bounding box center [215, 23] width 330 height 33
click at [229, 20] on input at bounding box center [215, 23] width 330 height 18
paste input "0yuoC9csZ6YdtgDsFVoWI37e"
type input "0yuoC9csZ6YdtgDsFVoWI37e"
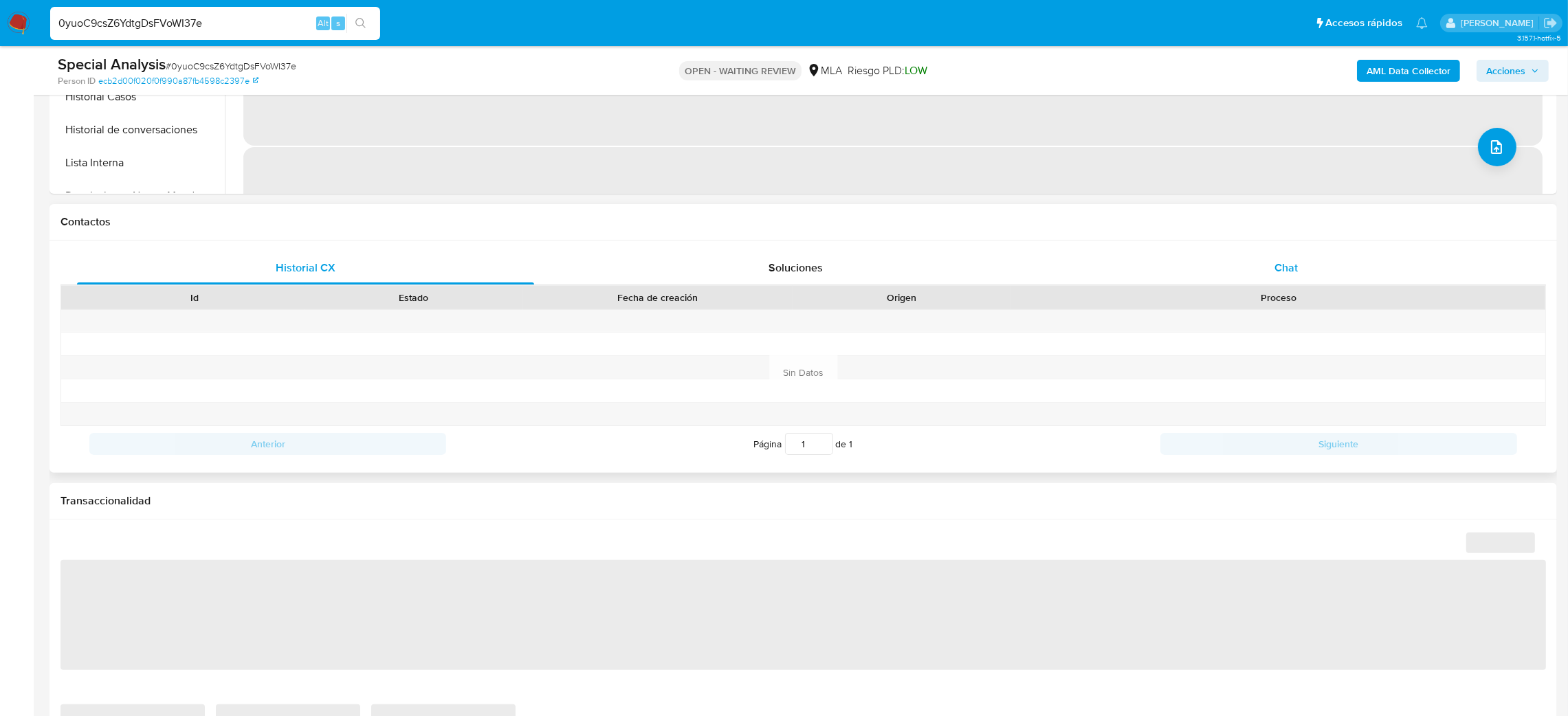
click at [1301, 275] on div "Chat" at bounding box center [1286, 268] width 457 height 33
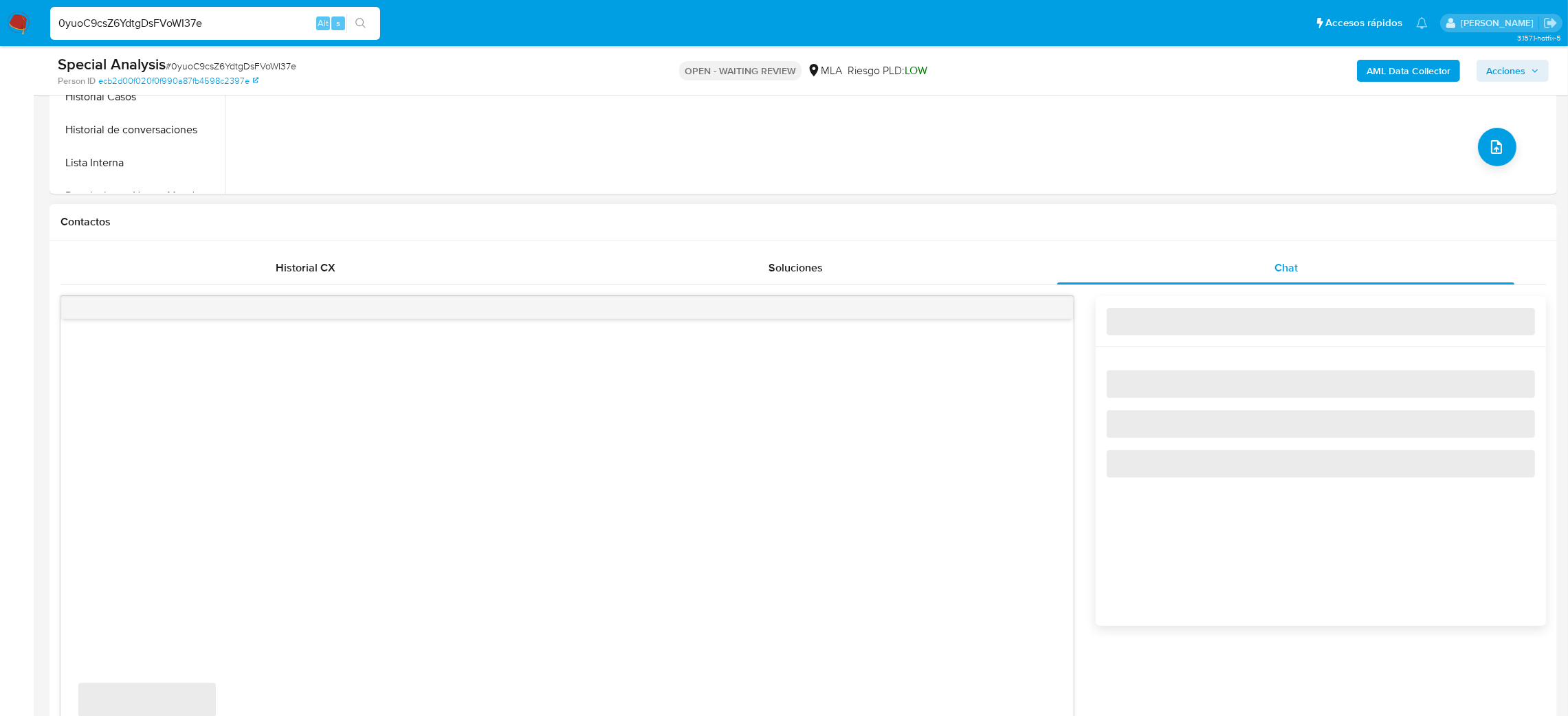
select select "10"
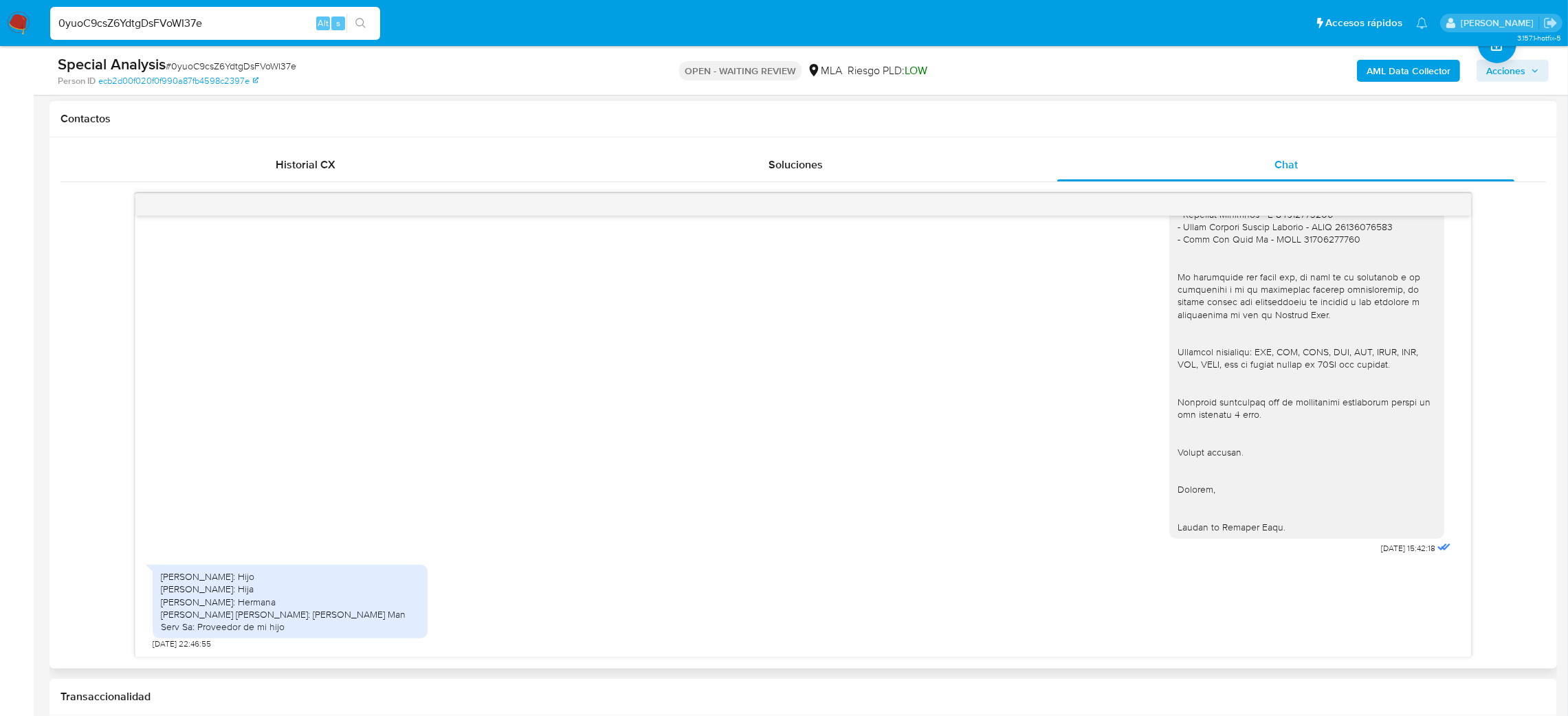
scroll to position [1904, 0]
drag, startPoint x: 258, startPoint y: 20, endPoint x: 0, endPoint y: 1, distance: 258.7
click at [0, 3] on nav "Pausado Ver notificaciones 0yuoC9csZ6YdtgDsFVoWI37e Alt s Accesos rápidos Presi…" at bounding box center [784, 23] width 1568 height 46
paste input "eEglwEv1RQaYTJIMlsqfKnia"
type input "eEglwEv1RQaYTJIMlsqfKnia"
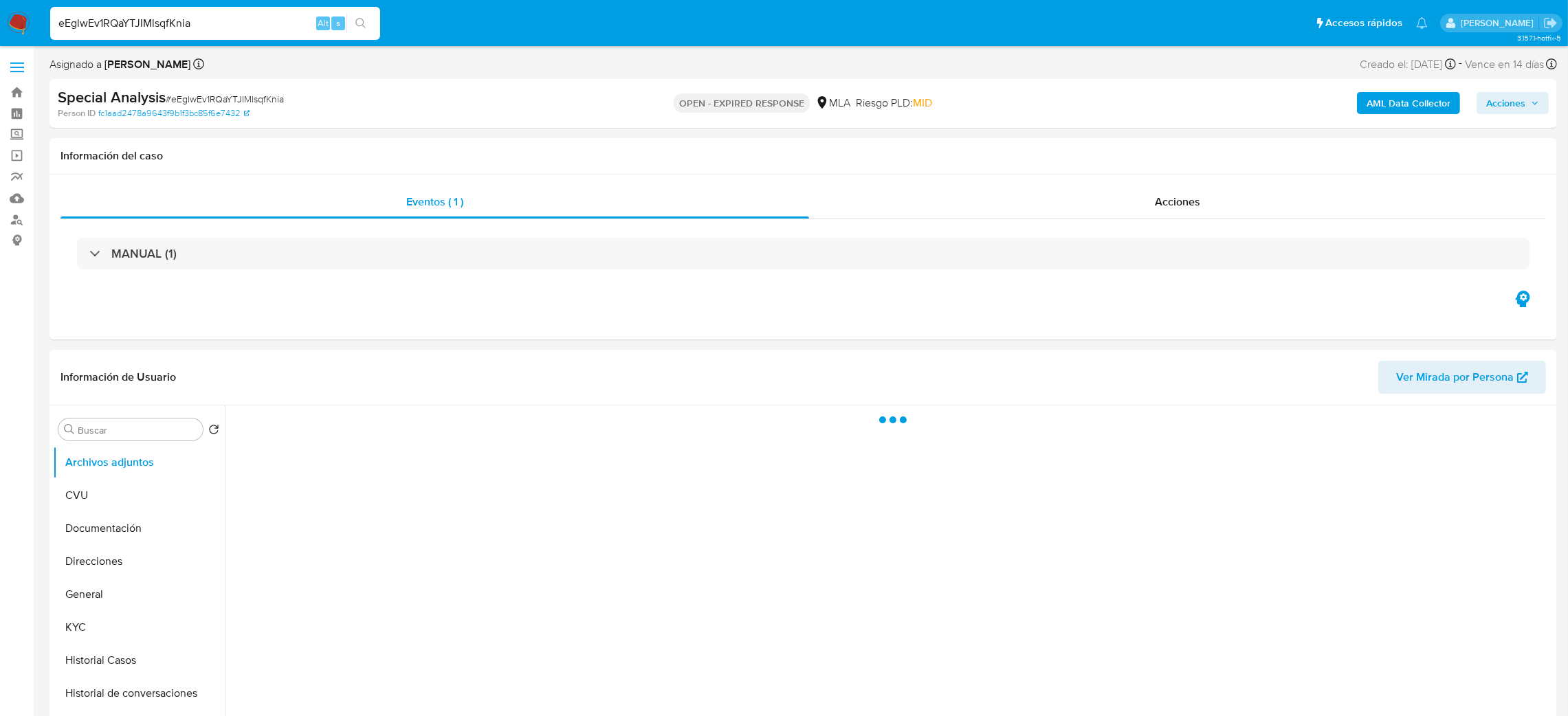
click at [199, 97] on span "# eEglwEv1RQaYTJIMlsqfKnia" at bounding box center [225, 99] width 119 height 13
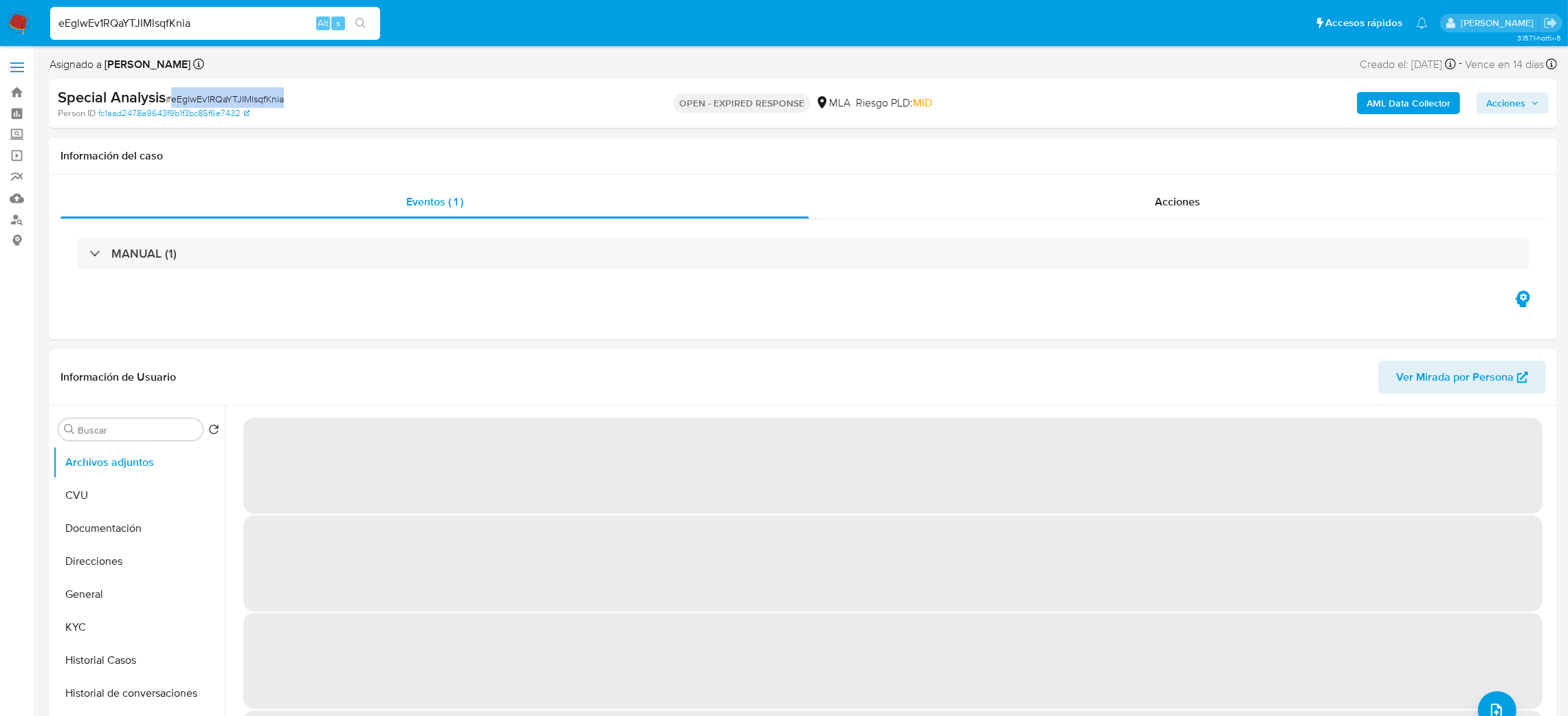
copy span "eEglwEv1RQaYTJIMlsqfKnia"
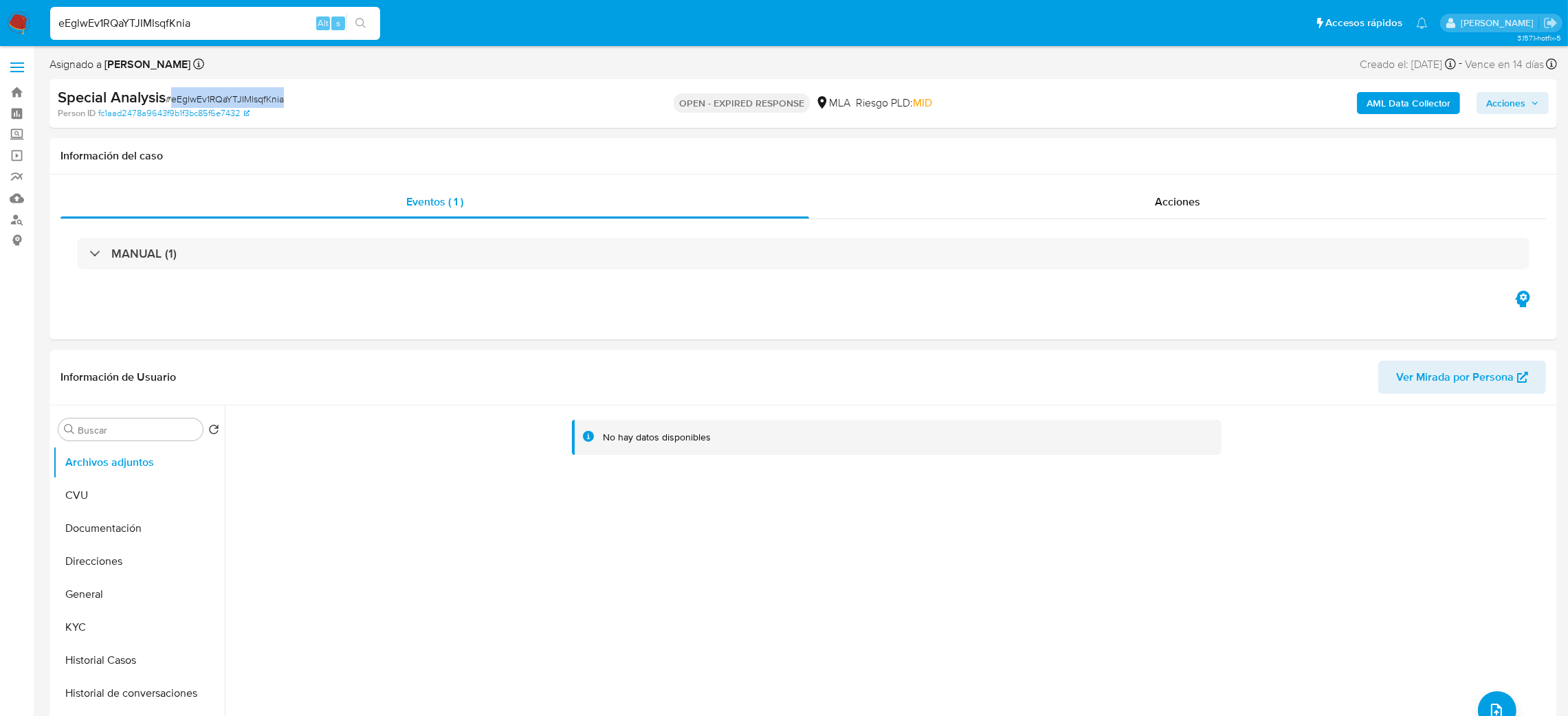
click at [10, 15] on img at bounding box center [18, 23] width 23 height 23
select select "10"
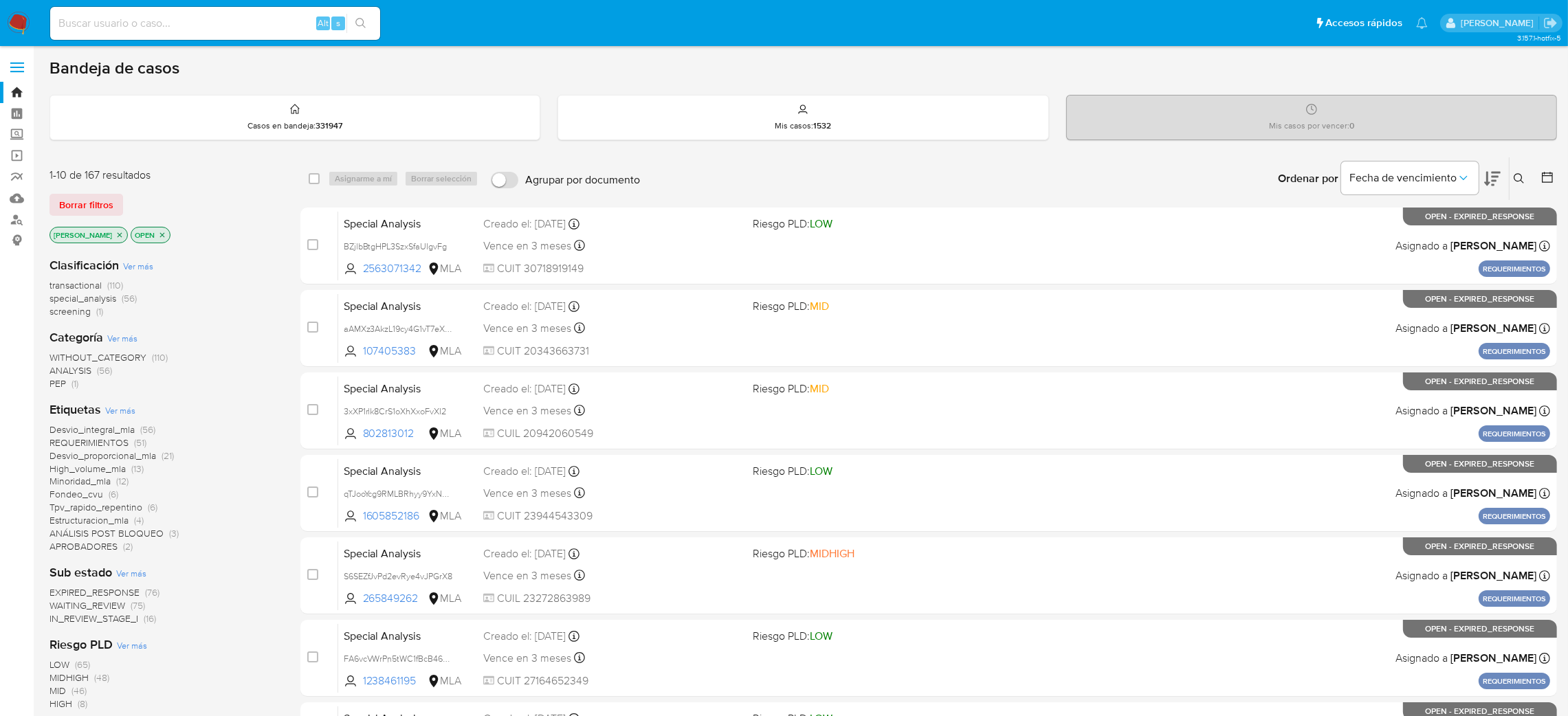
click at [1518, 183] on icon at bounding box center [1519, 178] width 11 height 11
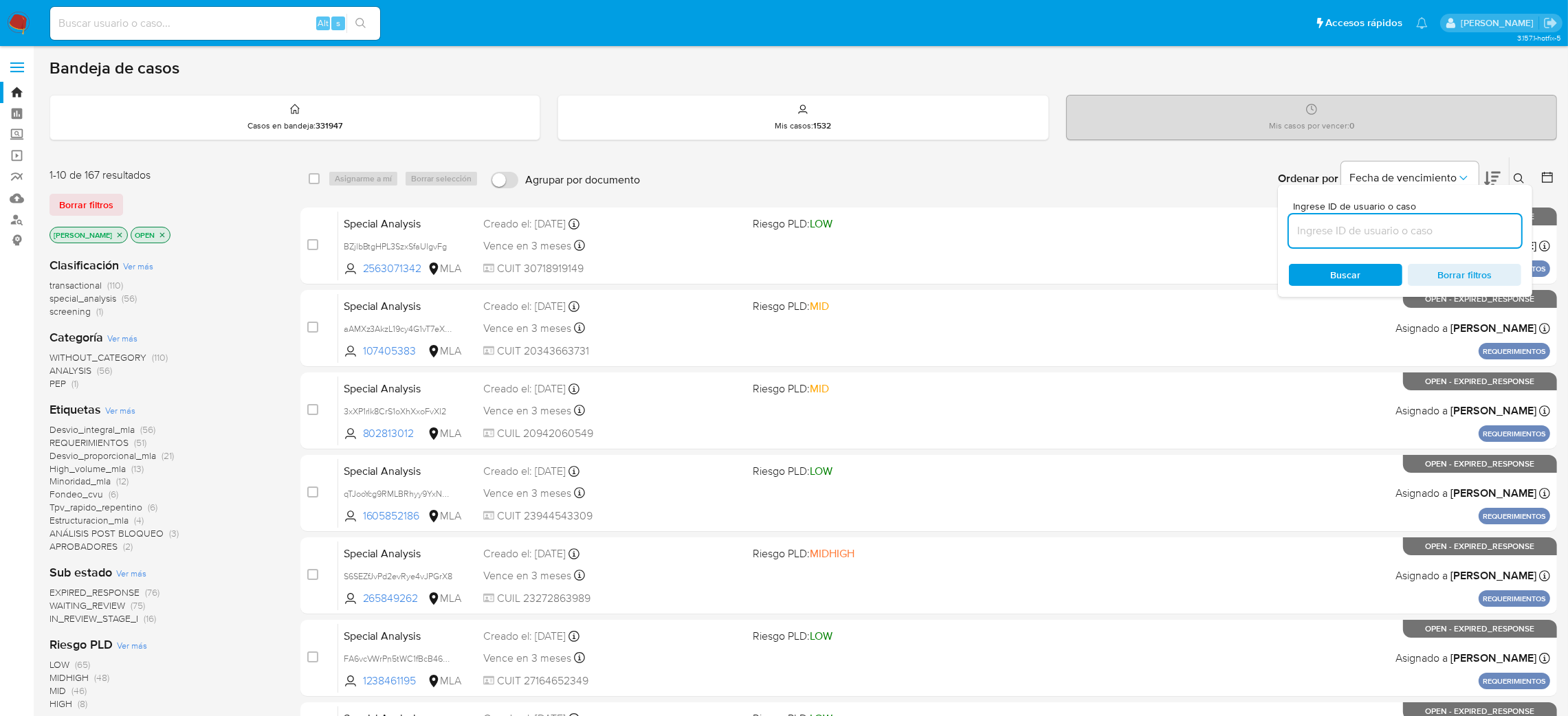
click at [1450, 226] on input at bounding box center [1405, 230] width 232 height 18
type input "eEglwEv1RQaYTJIMlsqfKnia"
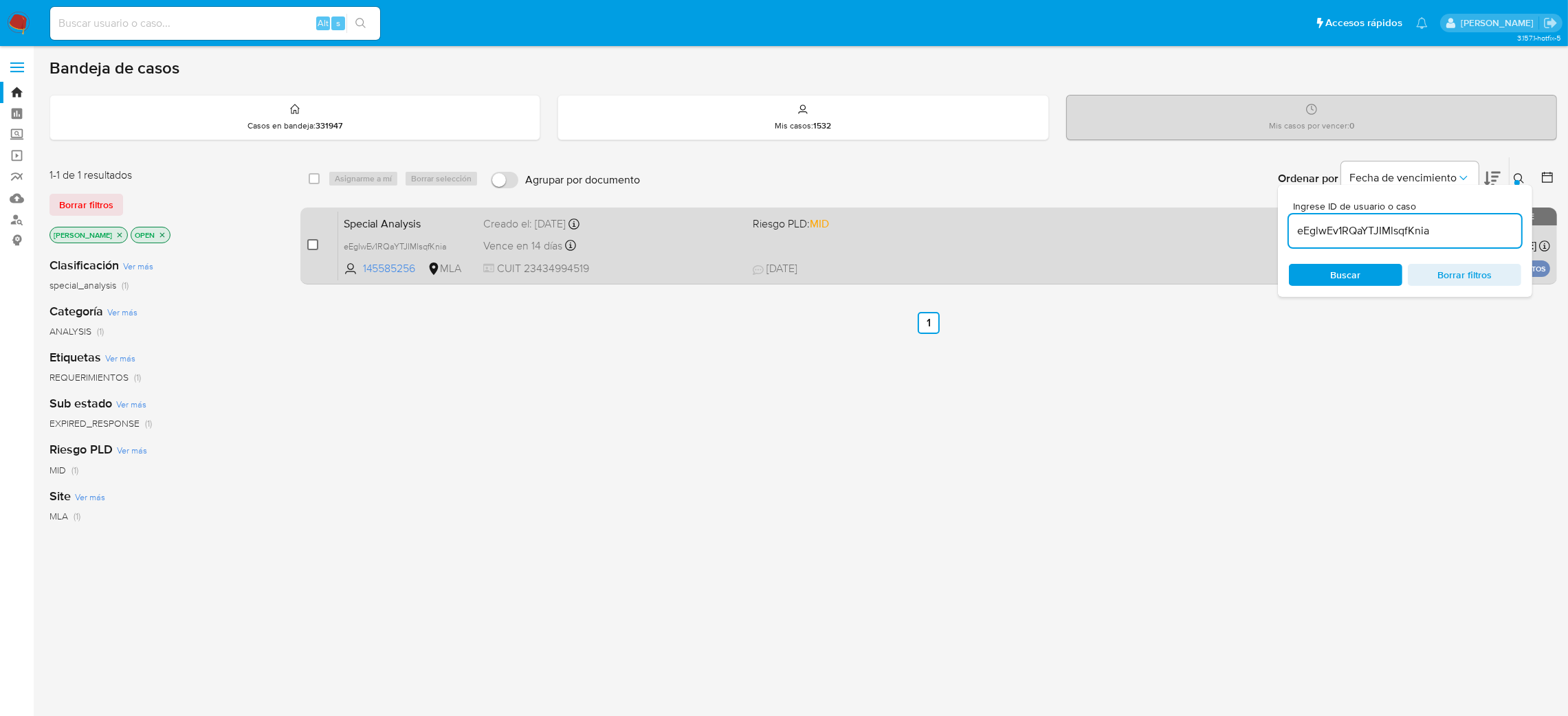
click at [315, 246] on input "checkbox" at bounding box center [312, 244] width 11 height 11
checkbox input "true"
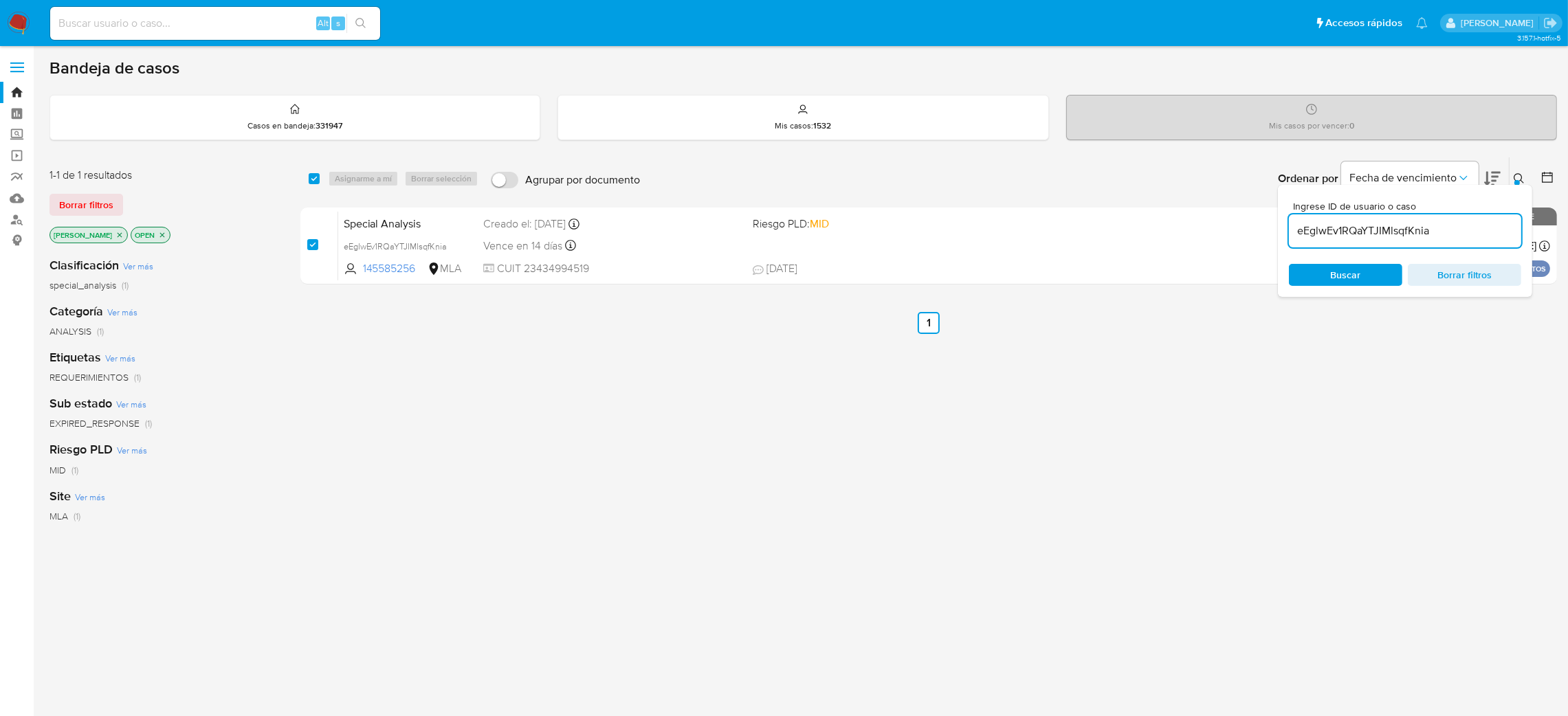
checkbox input "true"
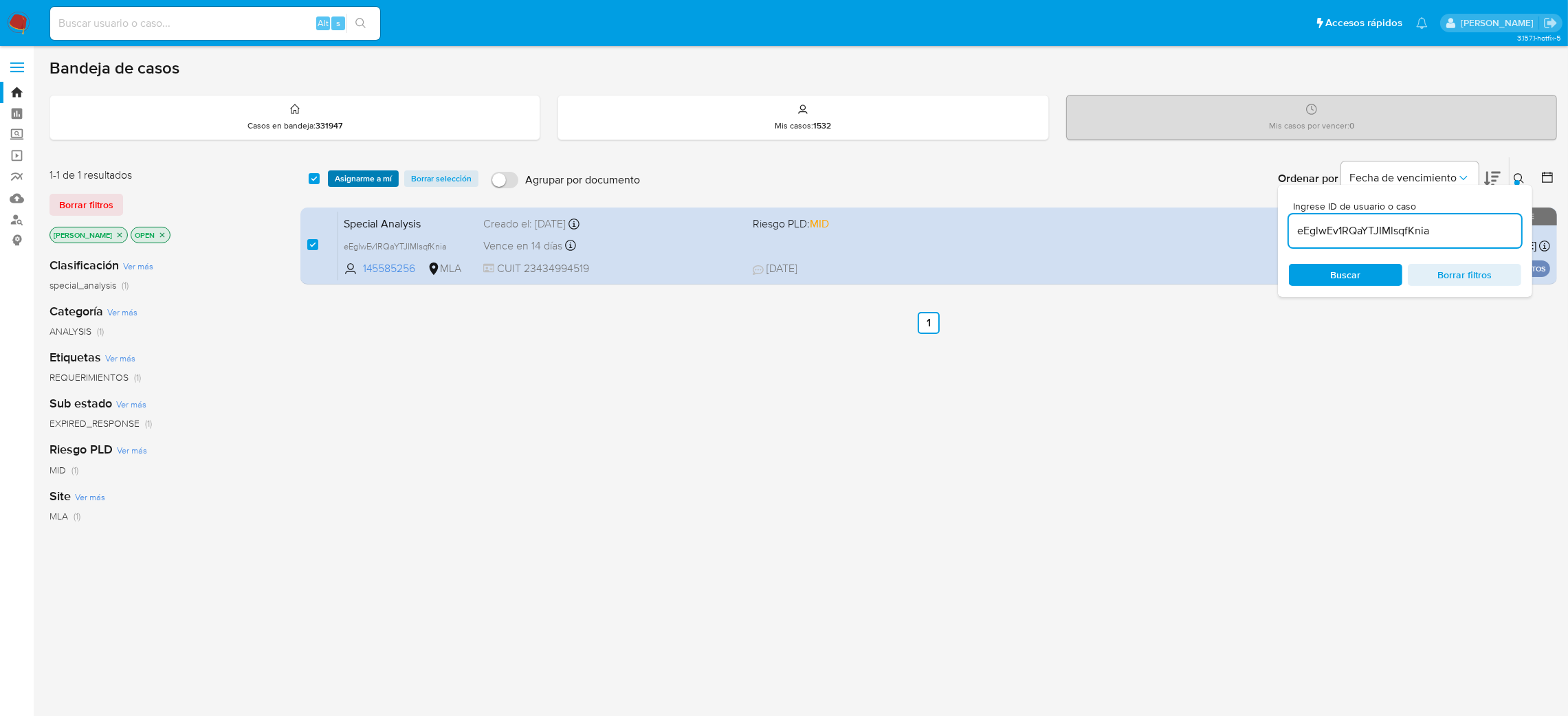
click at [356, 178] on span "Asignarme a mí" at bounding box center [362, 178] width 57 height 13
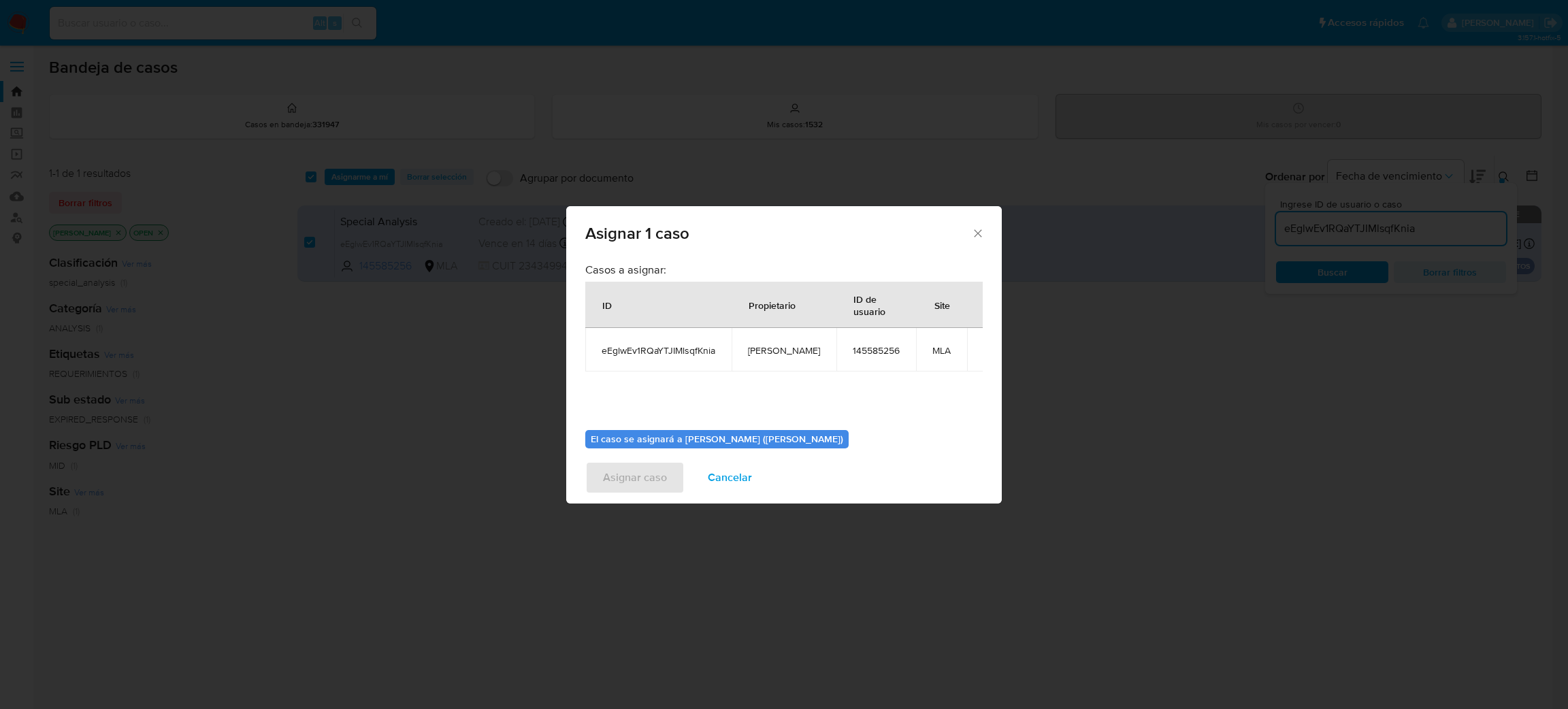
click at [767, 358] on td "[PERSON_NAME]" at bounding box center [784, 350] width 105 height 44
copy span "[PERSON_NAME]"
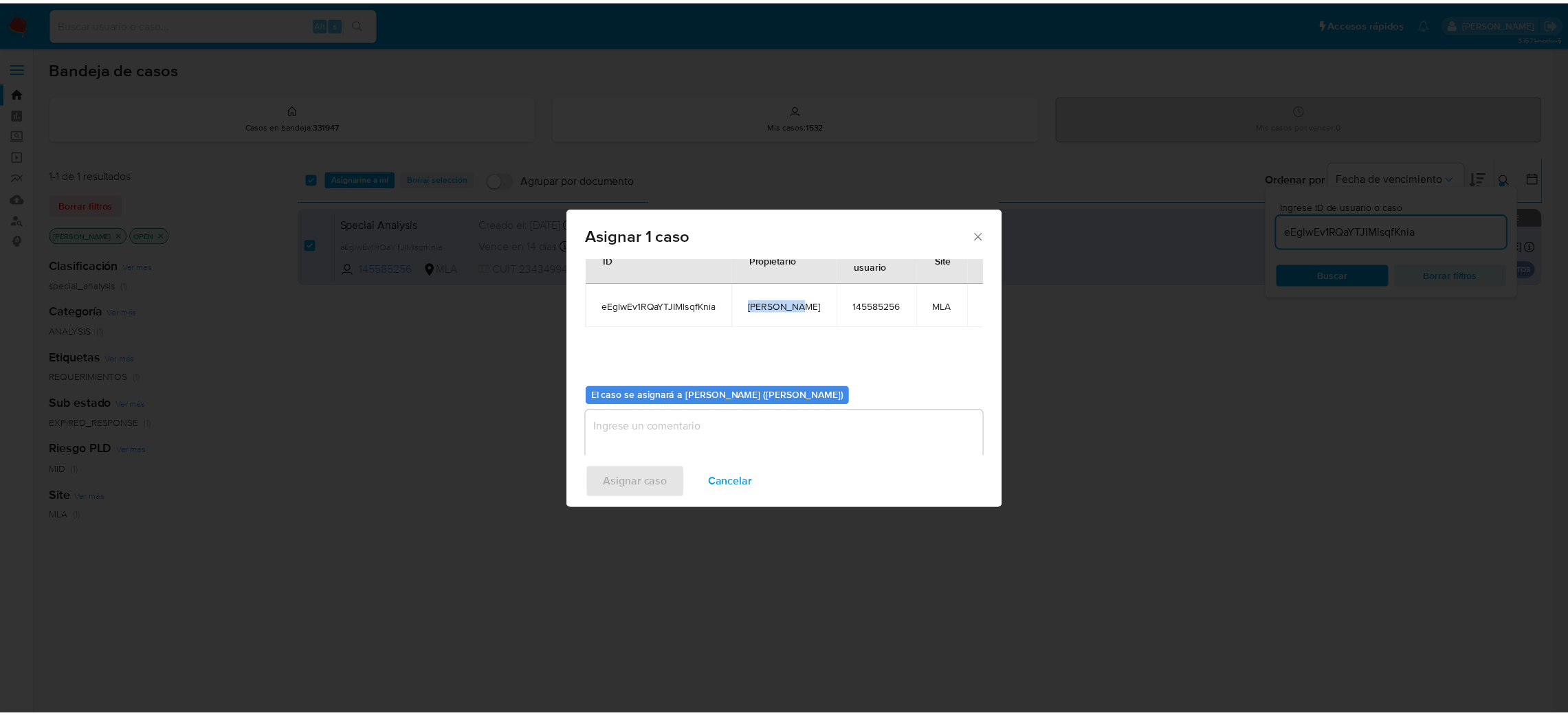
scroll to position [70, 0]
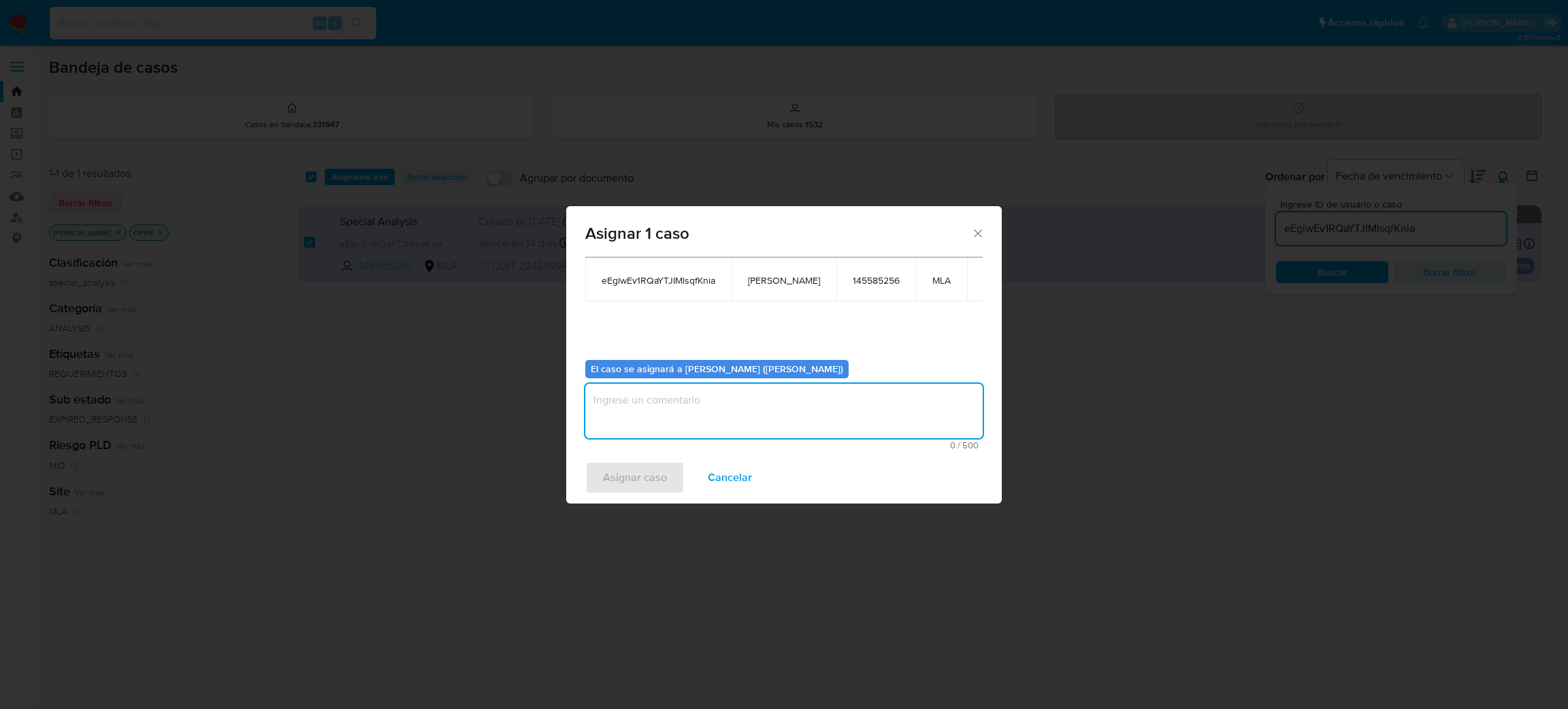
click at [683, 412] on textarea "assign-modal" at bounding box center [784, 410] width 398 height 54
paste textarea "[PERSON_NAME]"
type textarea "[PERSON_NAME]"
click at [639, 481] on span "Asignar caso" at bounding box center [634, 477] width 64 height 30
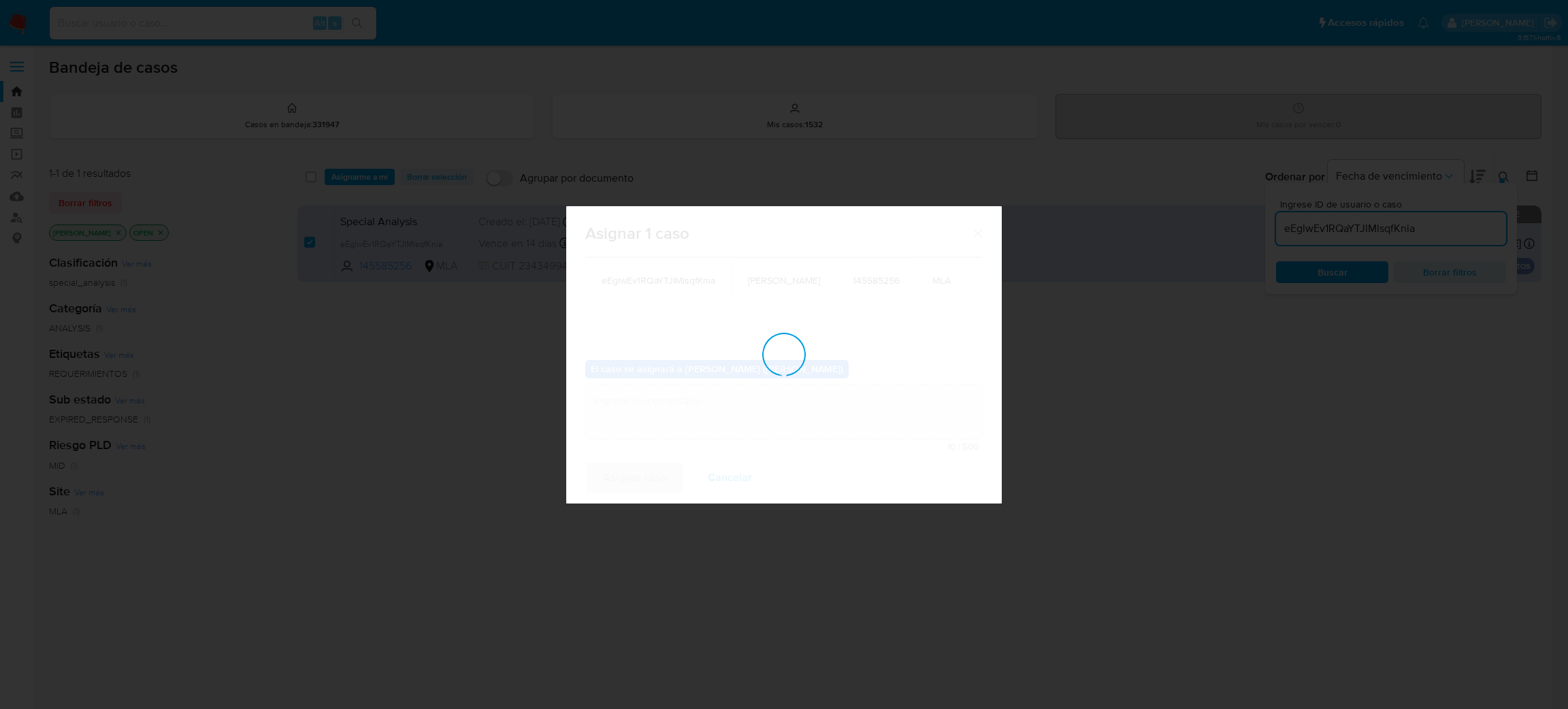
checkbox input "false"
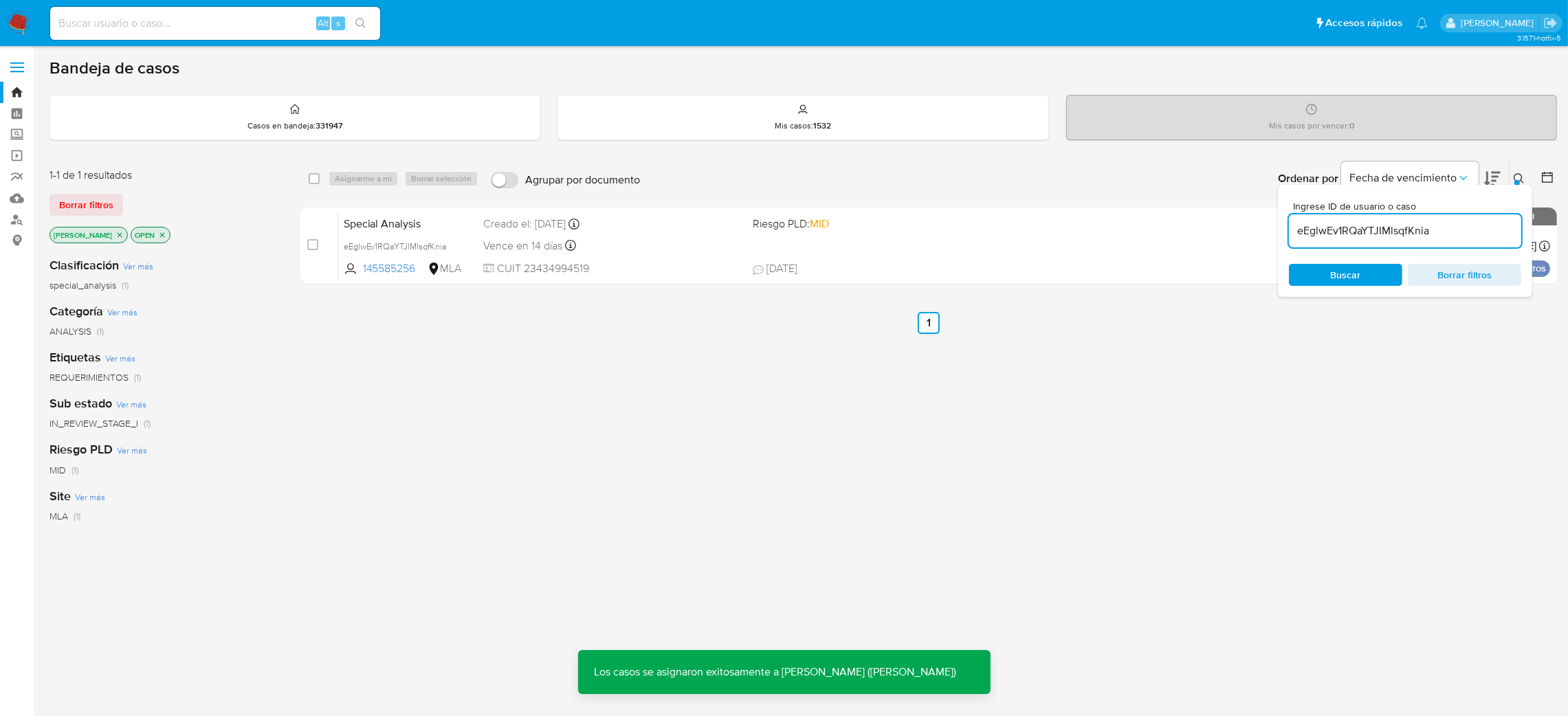
click at [436, 217] on span "Special Analysis" at bounding box center [409, 223] width 129 height 18
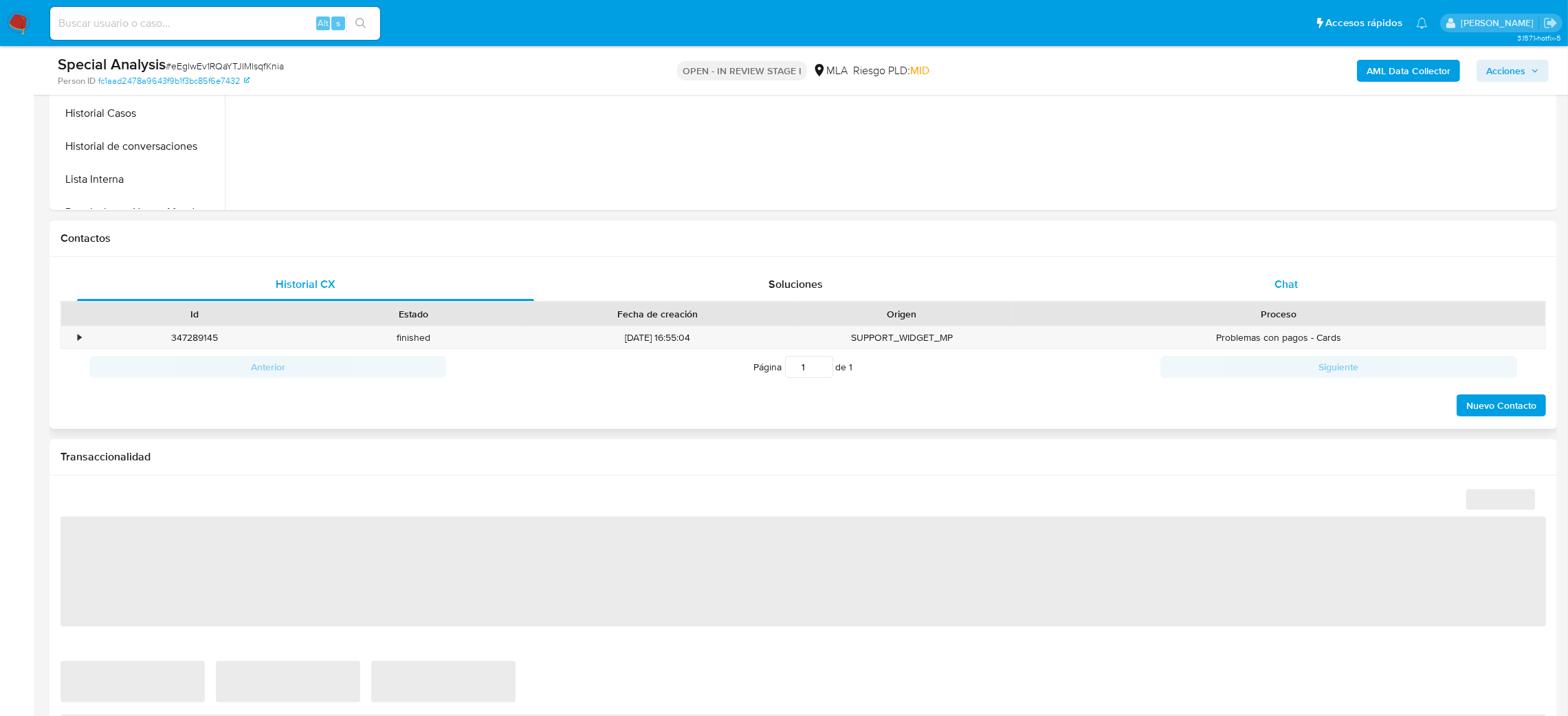
scroll to position [515, 0]
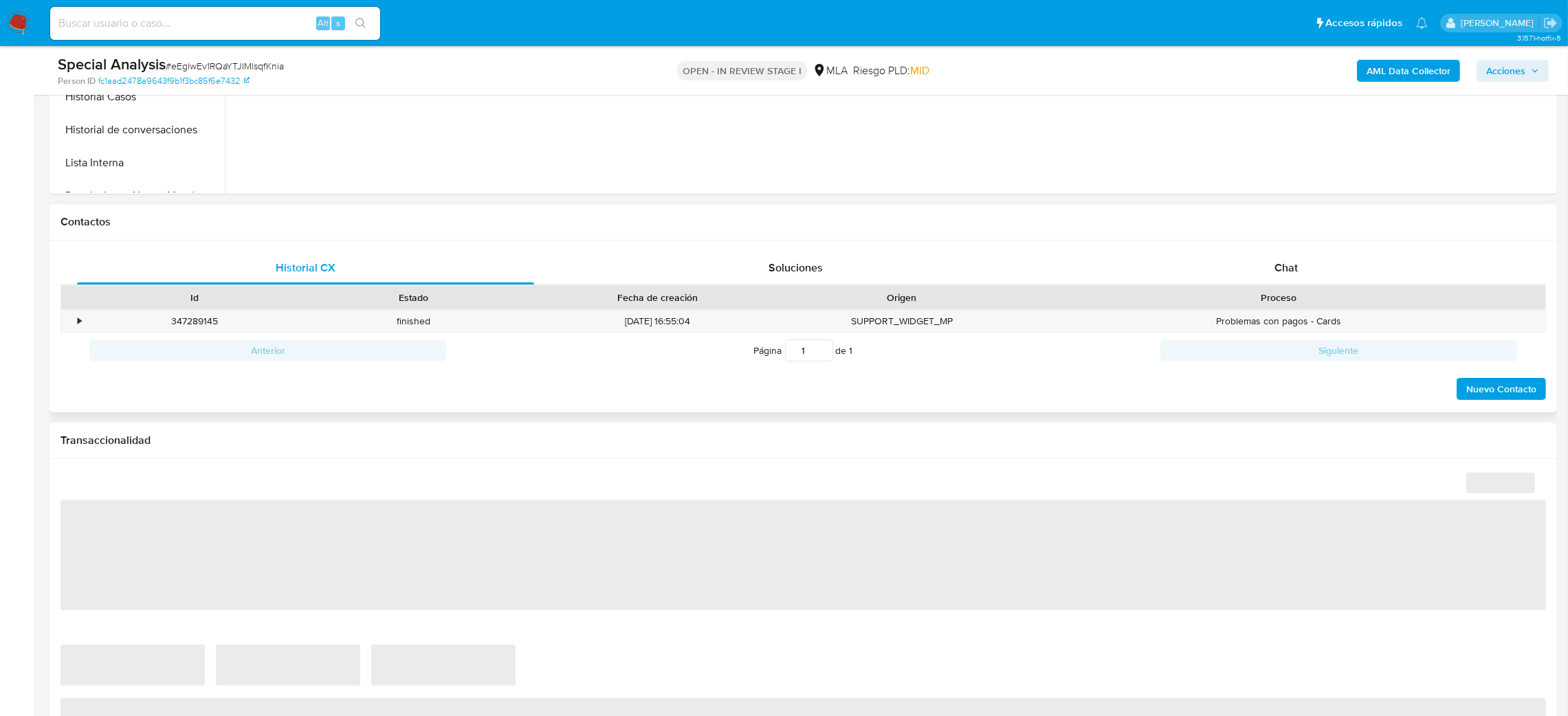
click at [1263, 246] on div "Historial CX Soluciones Chat Id Estado Fecha de creación Origen Proceso • 34728…" at bounding box center [803, 327] width 1508 height 172
click at [1284, 262] on span "Chat" at bounding box center [1287, 268] width 23 height 15
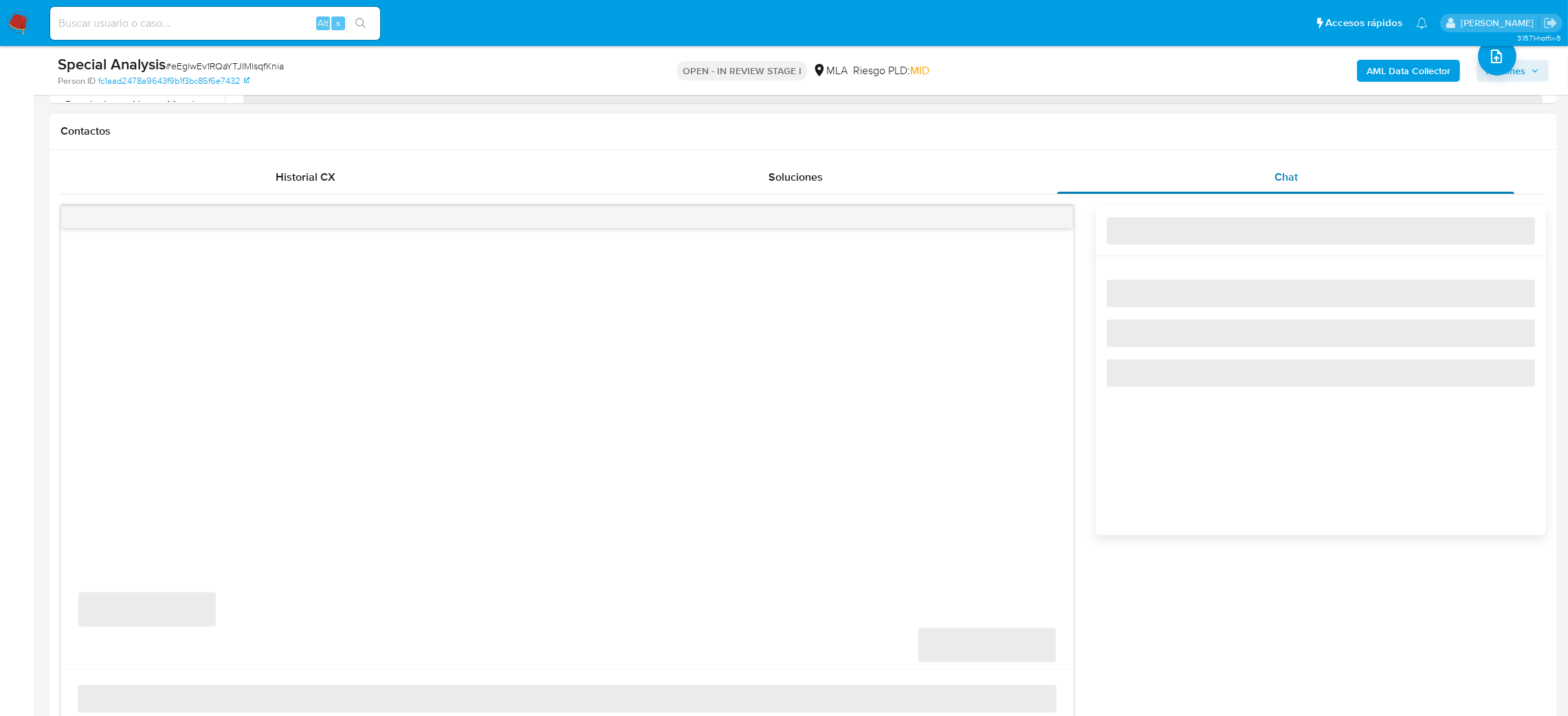
select select "10"
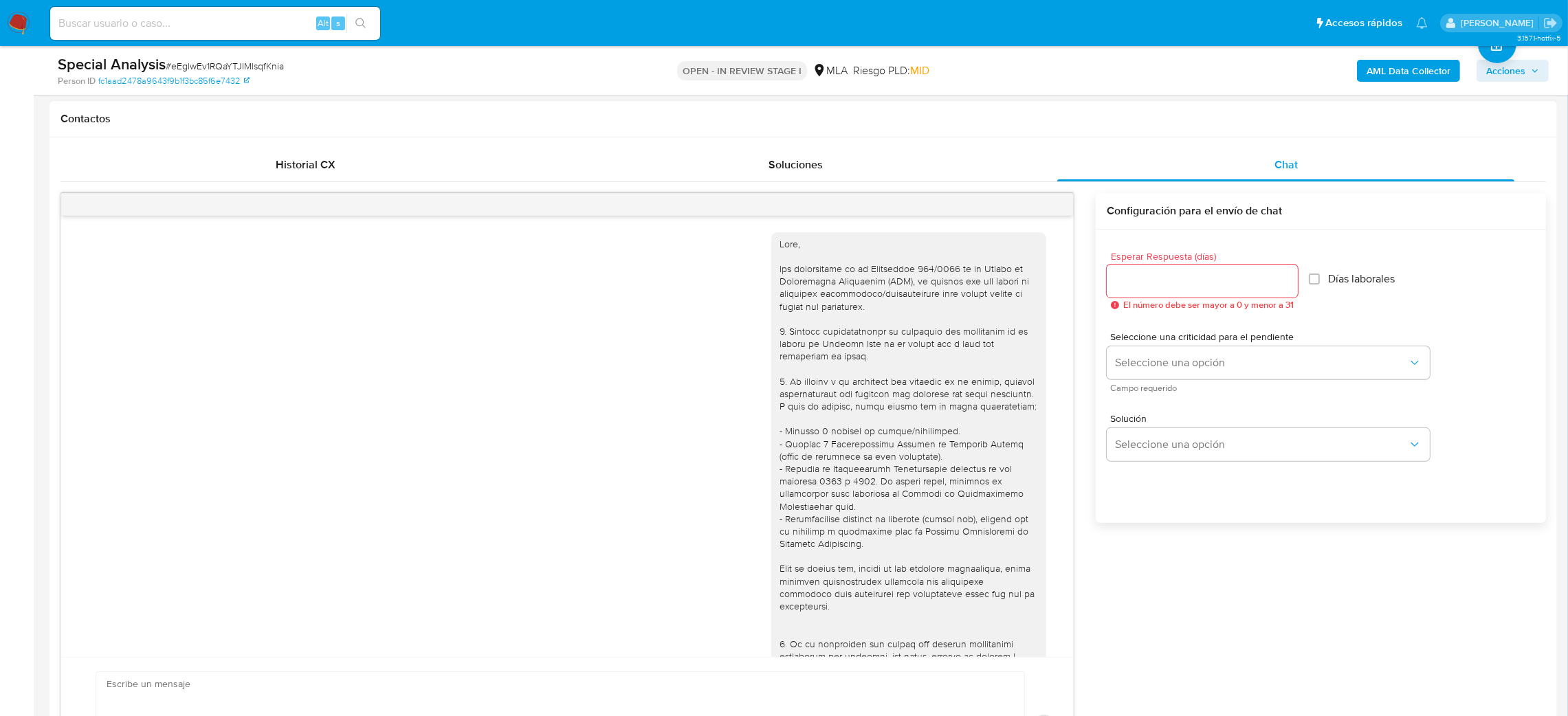
scroll to position [1300, 0]
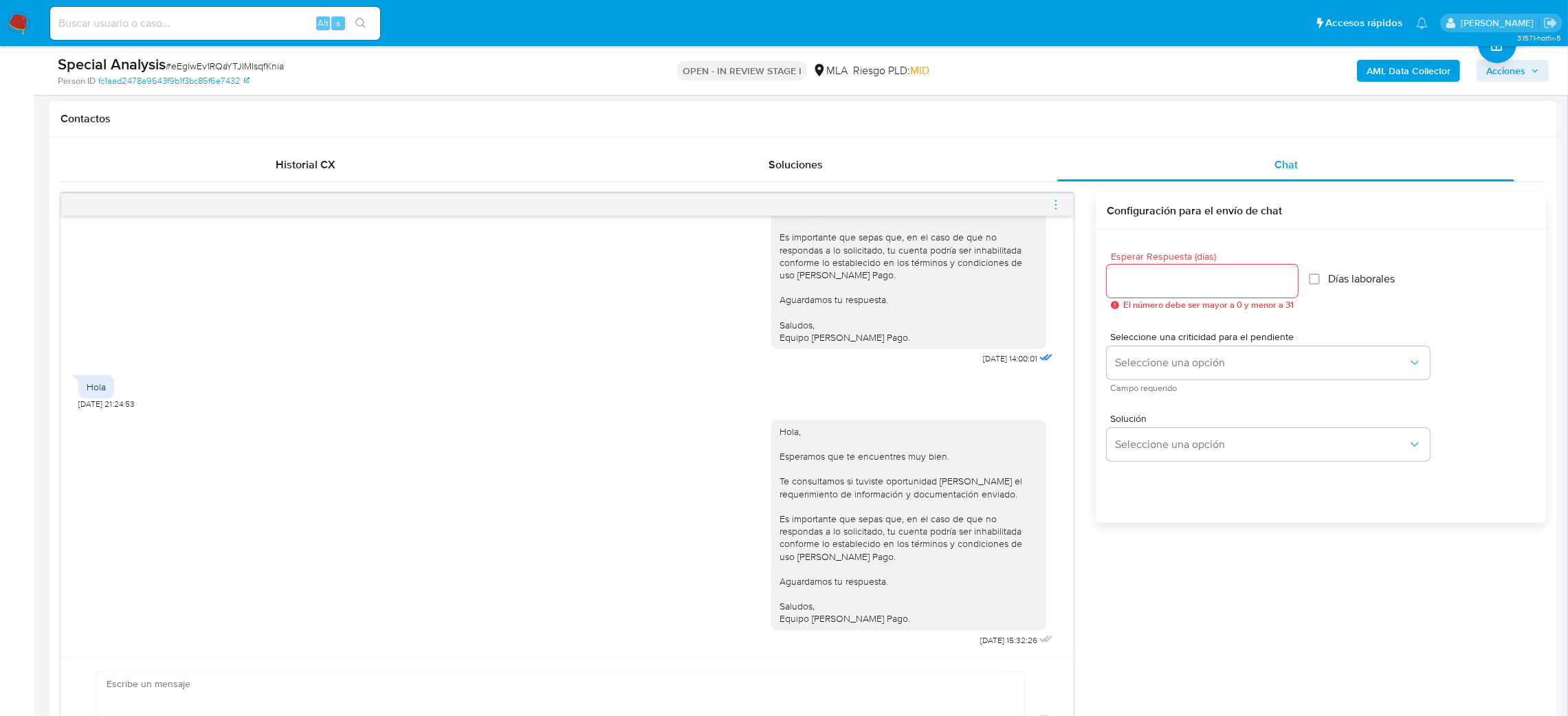
click at [1051, 207] on icon "menu-action" at bounding box center [1055, 204] width 13 height 13
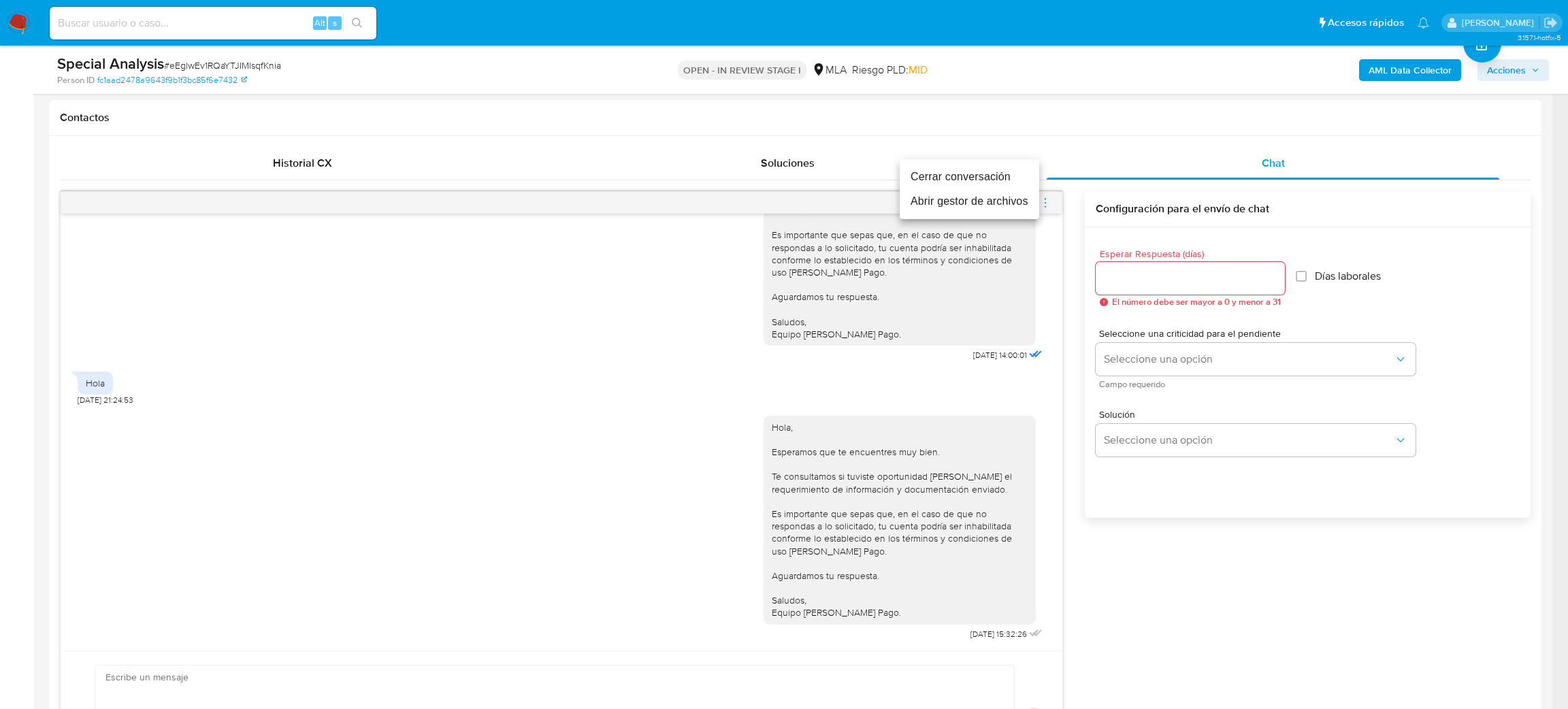
click at [951, 170] on li "Cerrar conversación" at bounding box center [969, 177] width 139 height 25
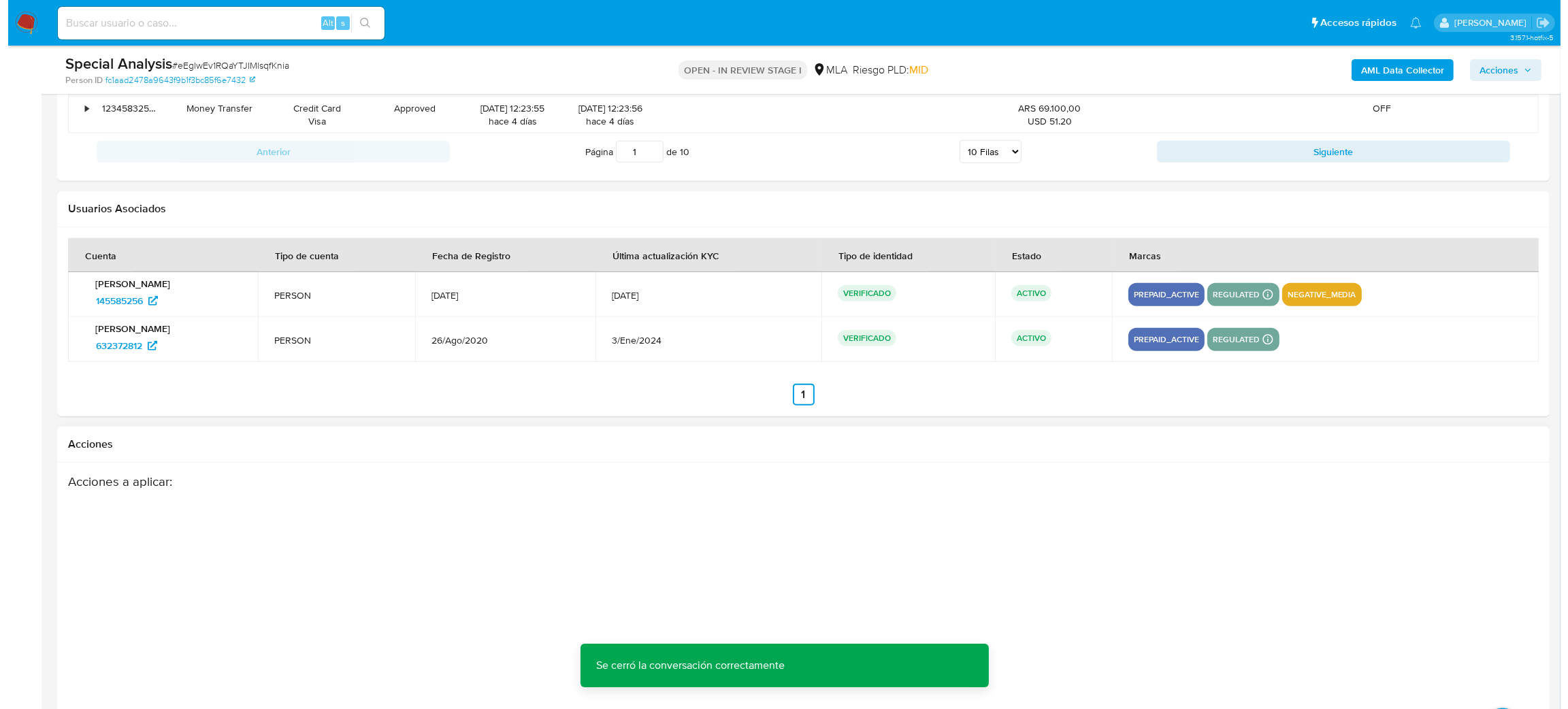
scroll to position [2445, 0]
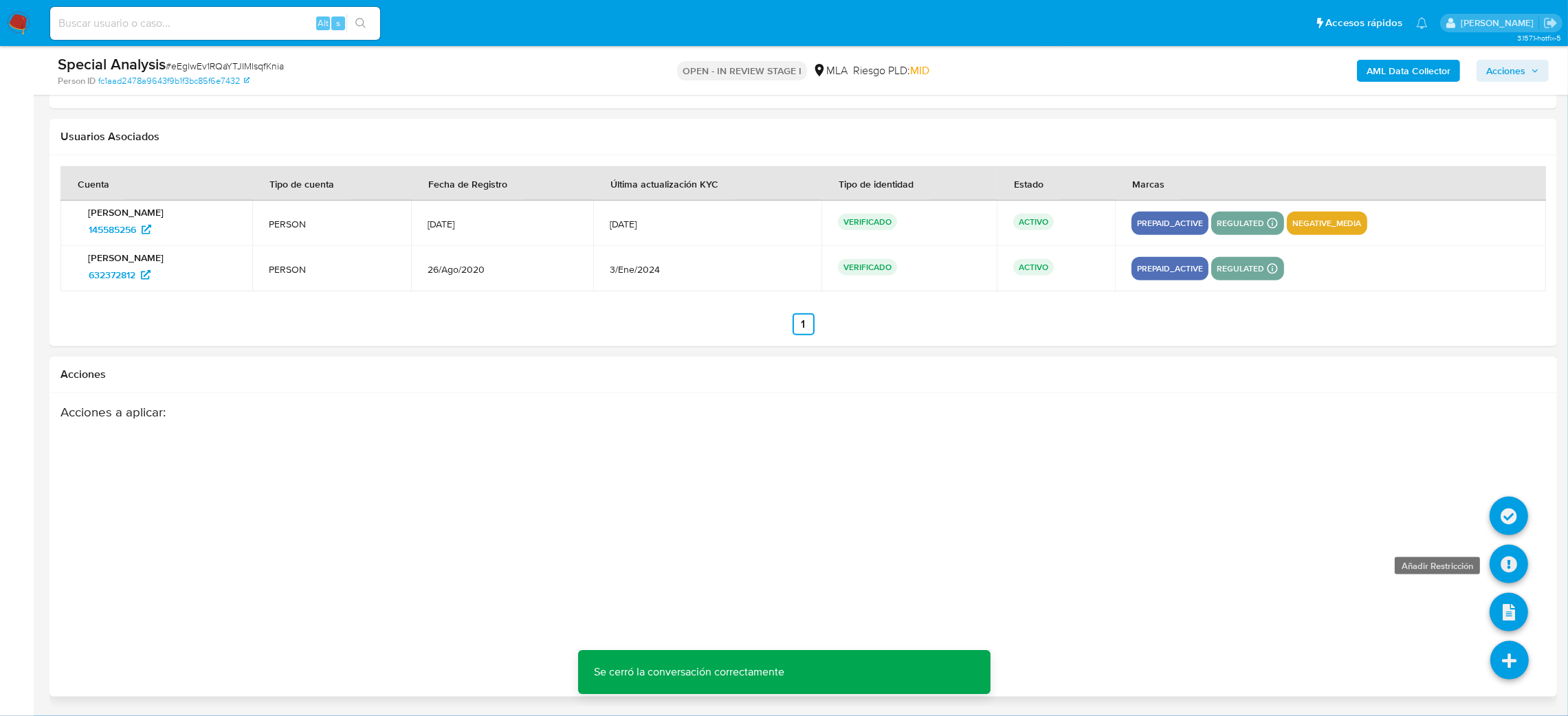
click at [1501, 568] on icon at bounding box center [1509, 565] width 39 height 39
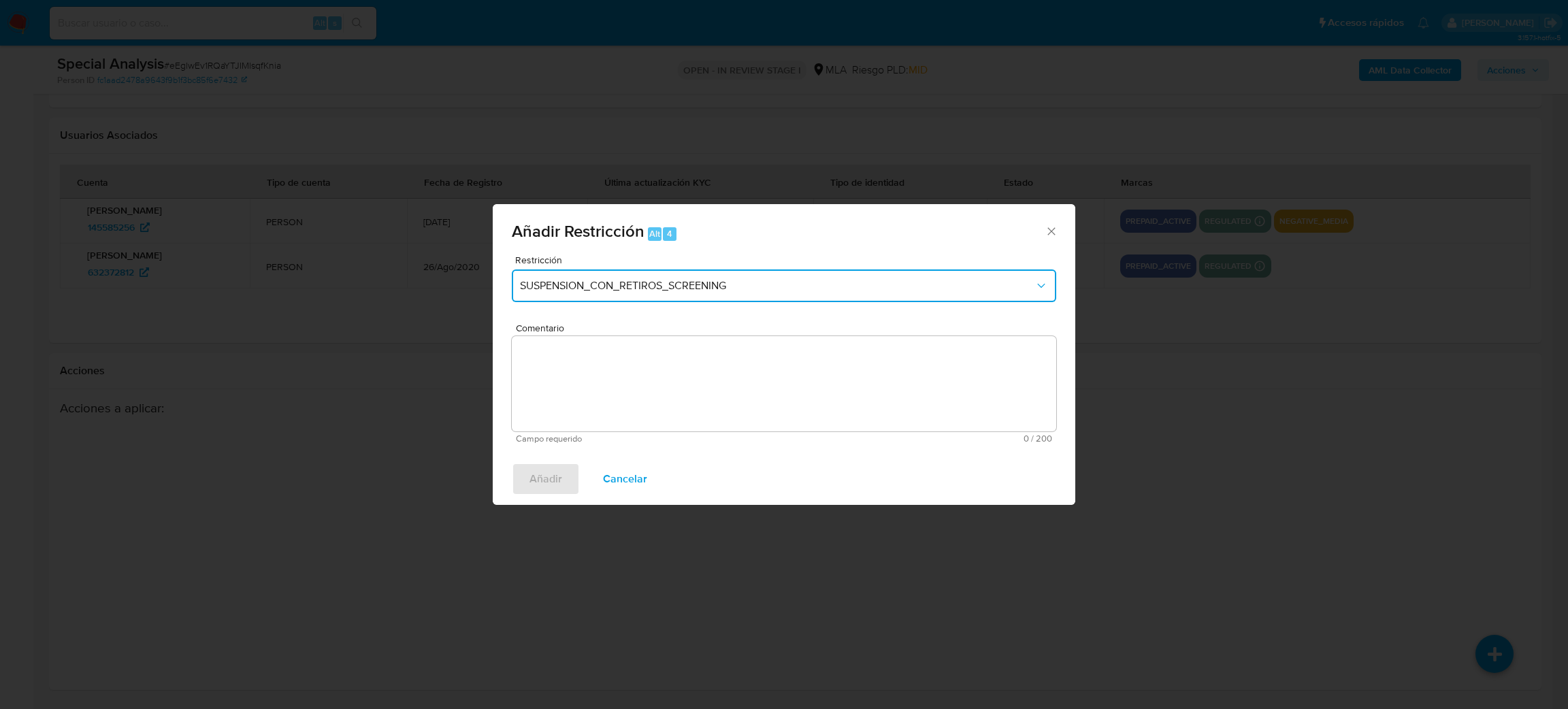
click at [586, 298] on button "SUSPENSION_CON_RETIROS_SCREENING" at bounding box center [783, 286] width 545 height 32
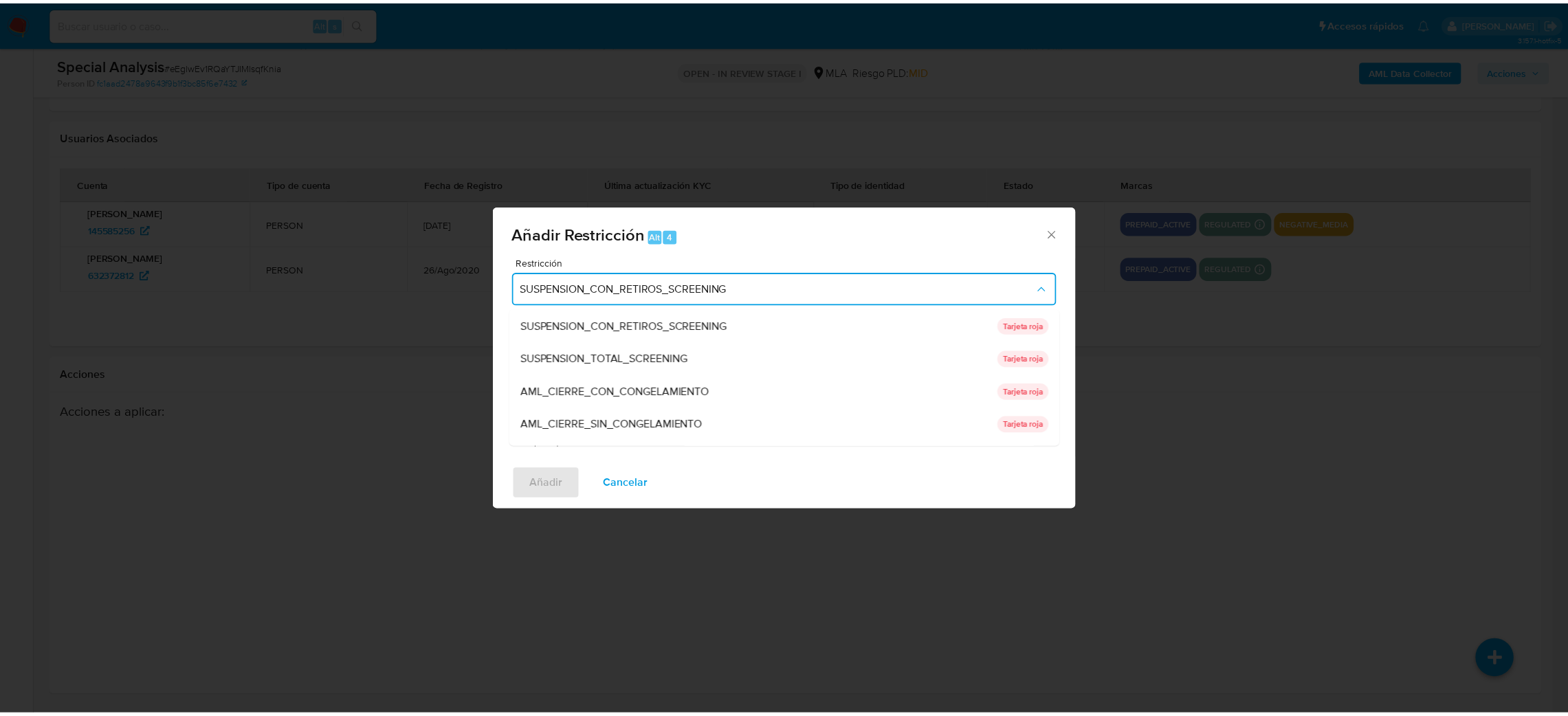
scroll to position [291, 0]
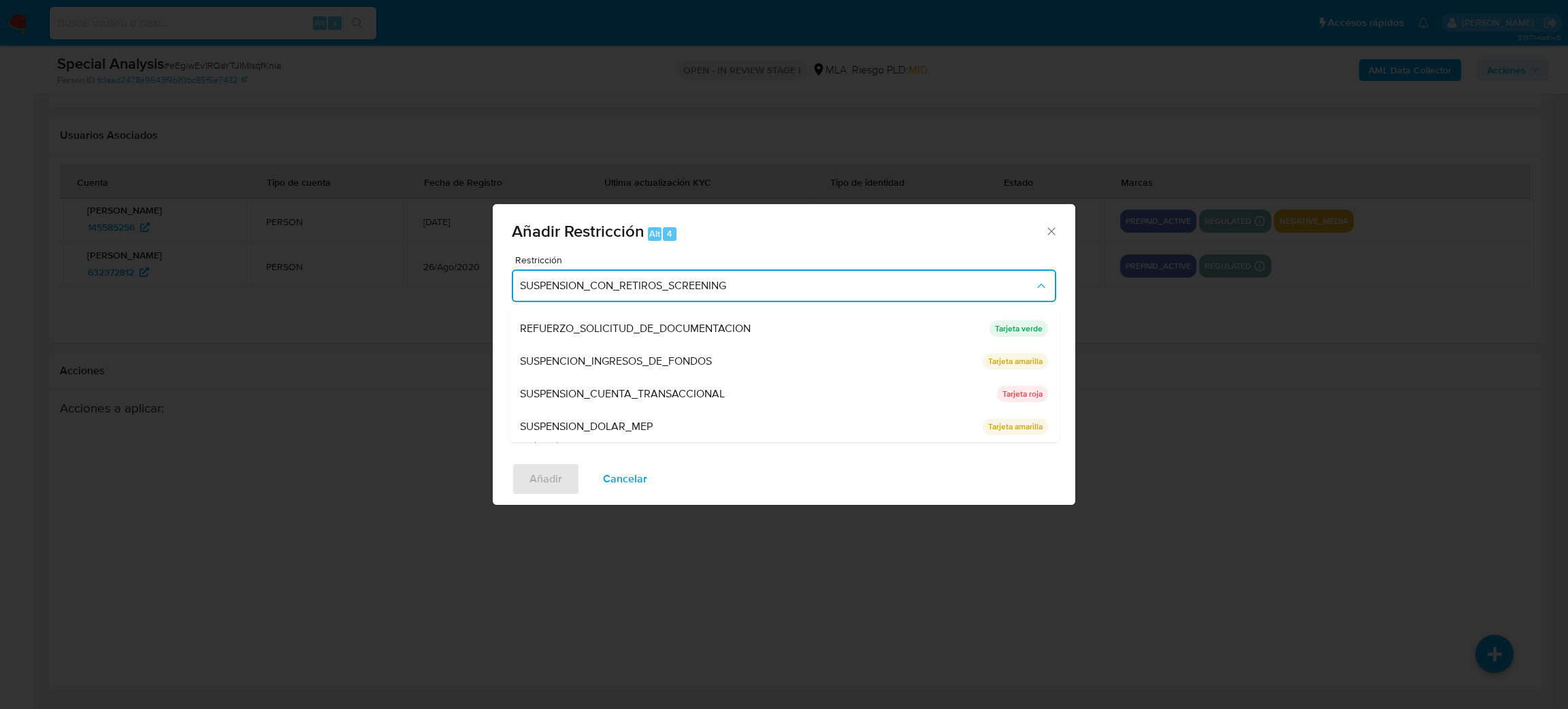
click at [599, 389] on span "SUSPENSION_CUENTA_TRANSACCIONAL" at bounding box center [622, 394] width 205 height 13
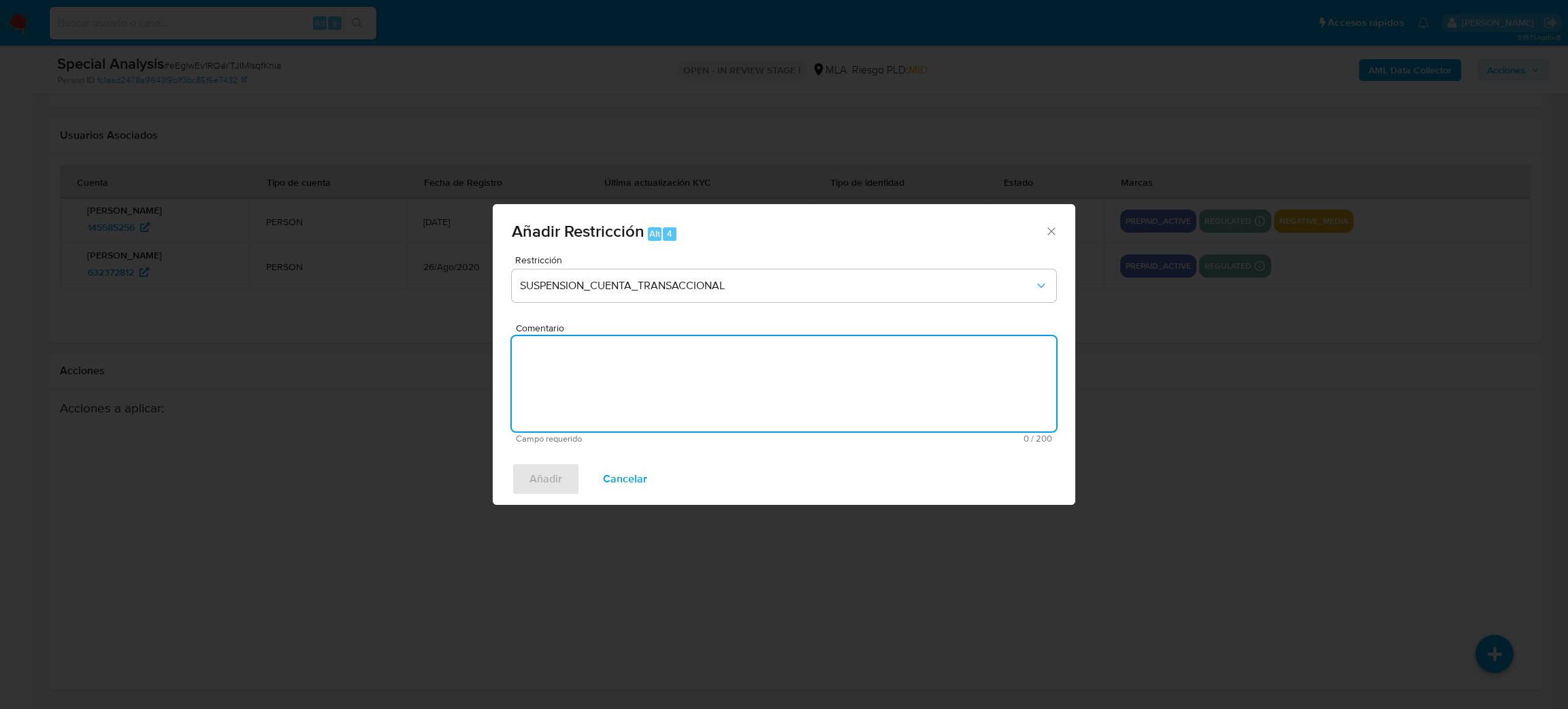
click at [599, 389] on textarea "Comentario" at bounding box center [783, 384] width 545 height 95
type textarea "AML"
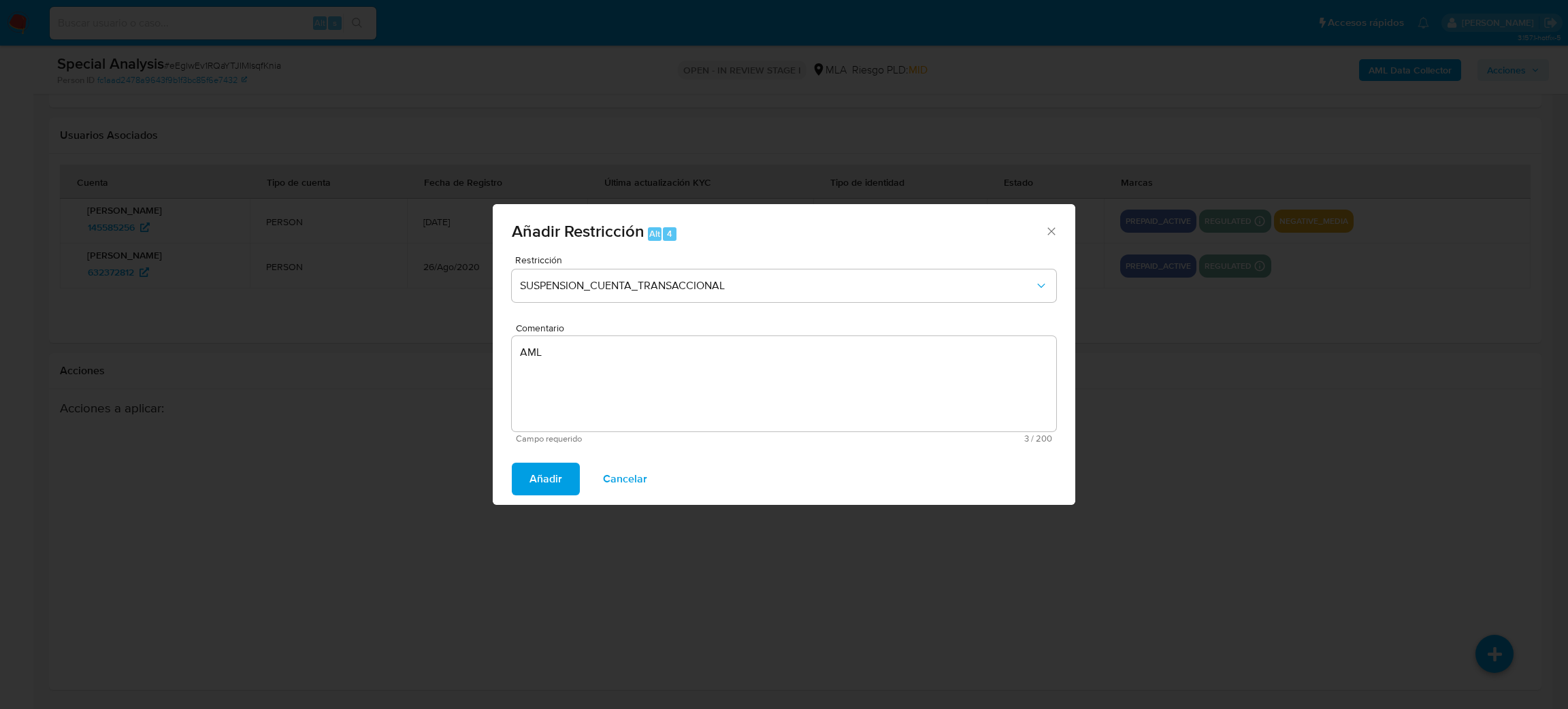
click at [511, 497] on div "Añadir Cancelar" at bounding box center [784, 479] width 583 height 52
click at [529, 475] on span "Añadir" at bounding box center [546, 479] width 32 height 30
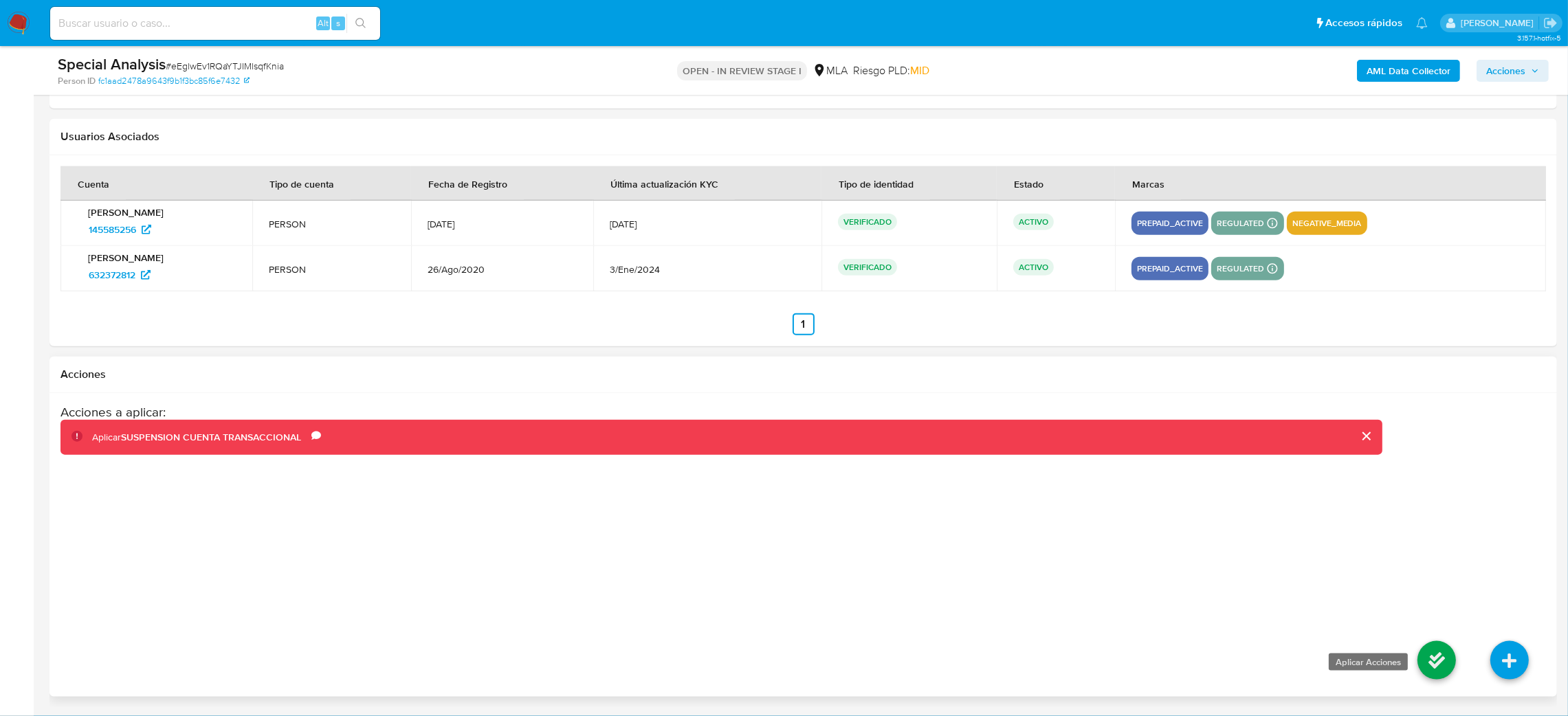
click at [1429, 656] on icon at bounding box center [1437, 661] width 39 height 39
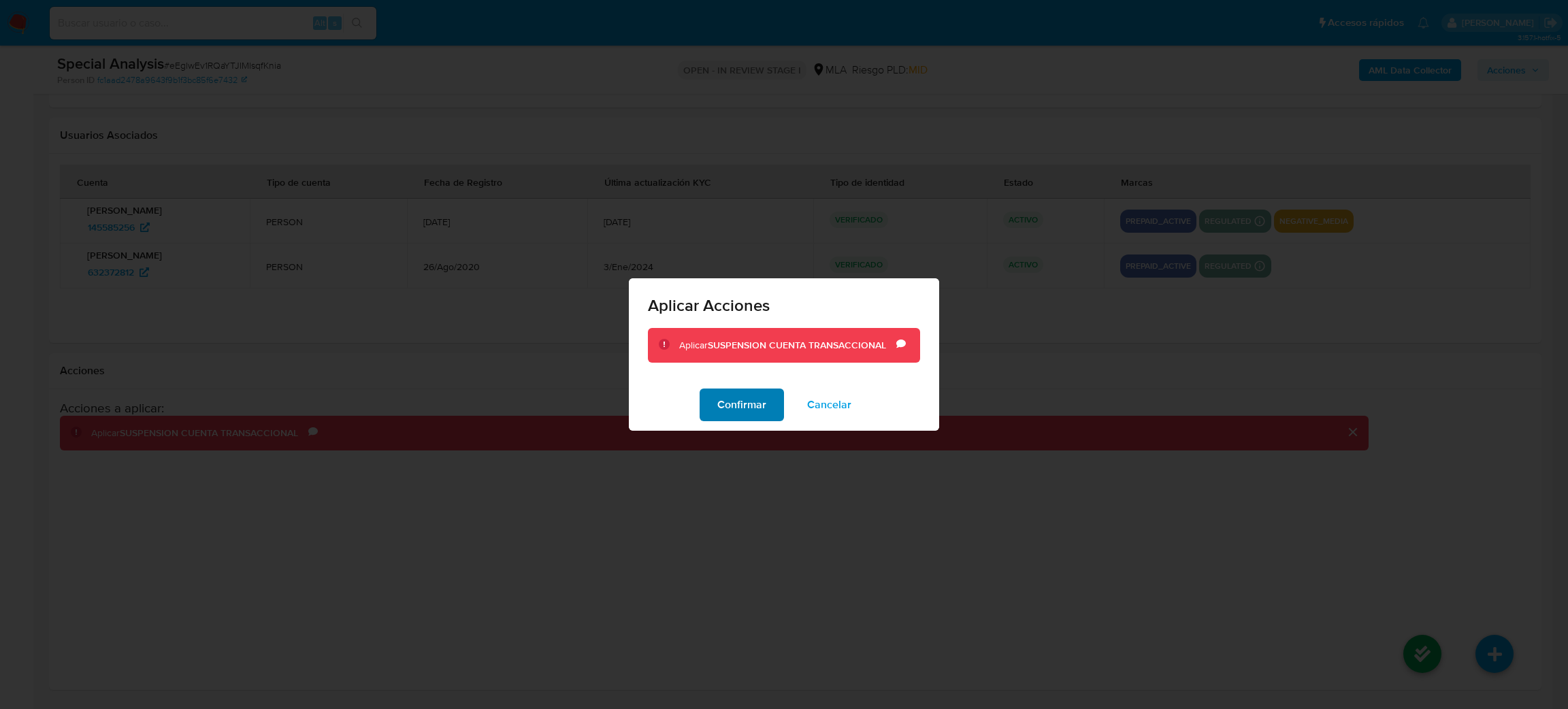
click at [762, 409] on span "Confirmar" at bounding box center [741, 405] width 49 height 30
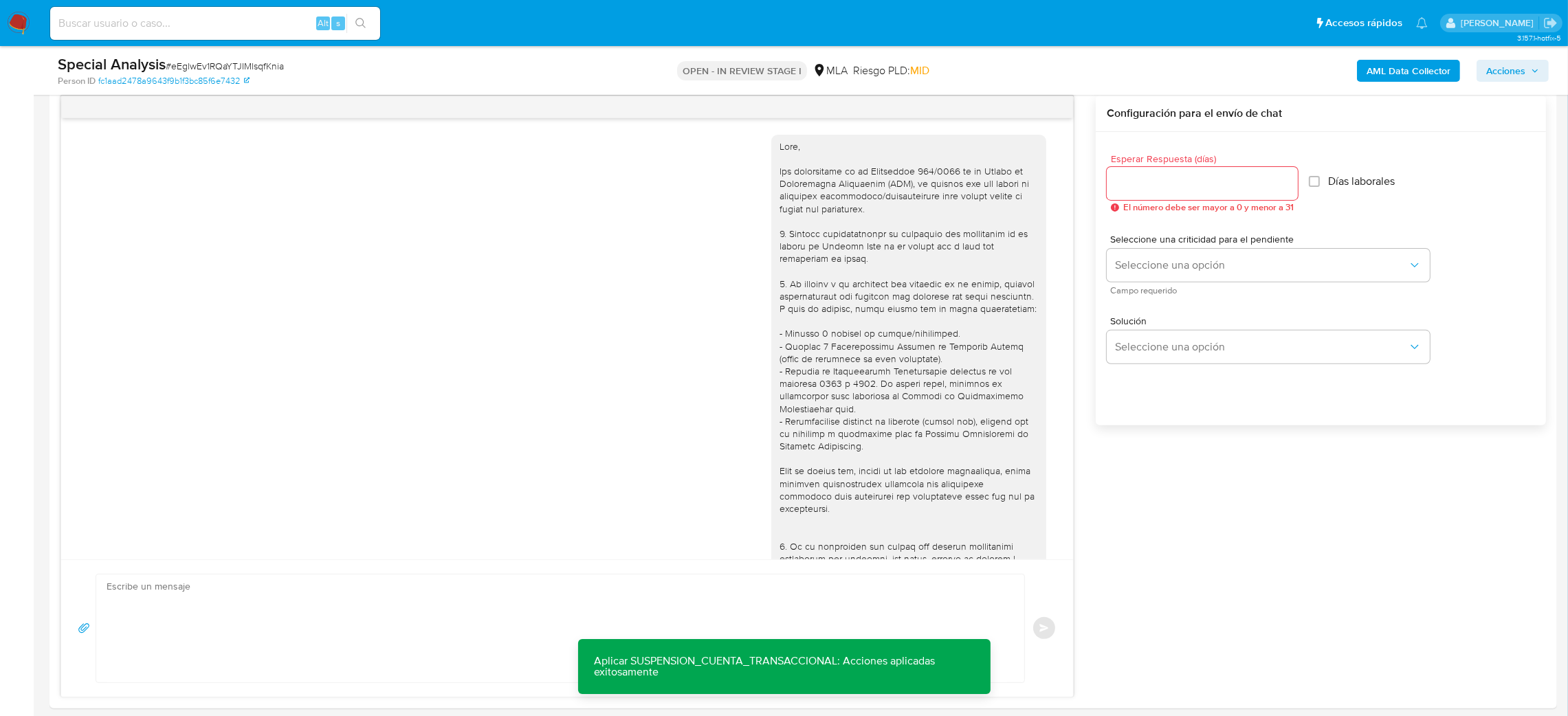
scroll to position [0, 0]
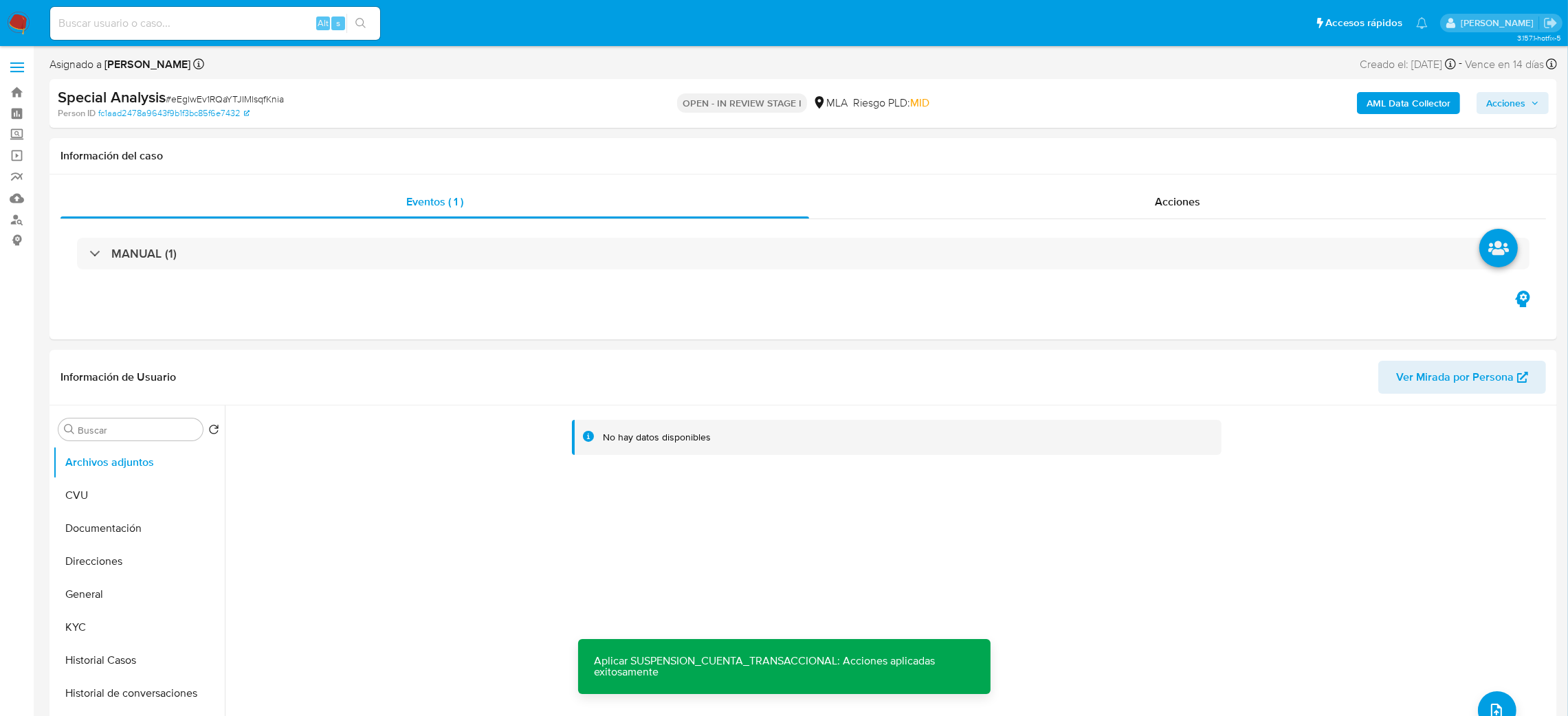
click at [1393, 104] on b "AML Data Collector" at bounding box center [1408, 103] width 84 height 22
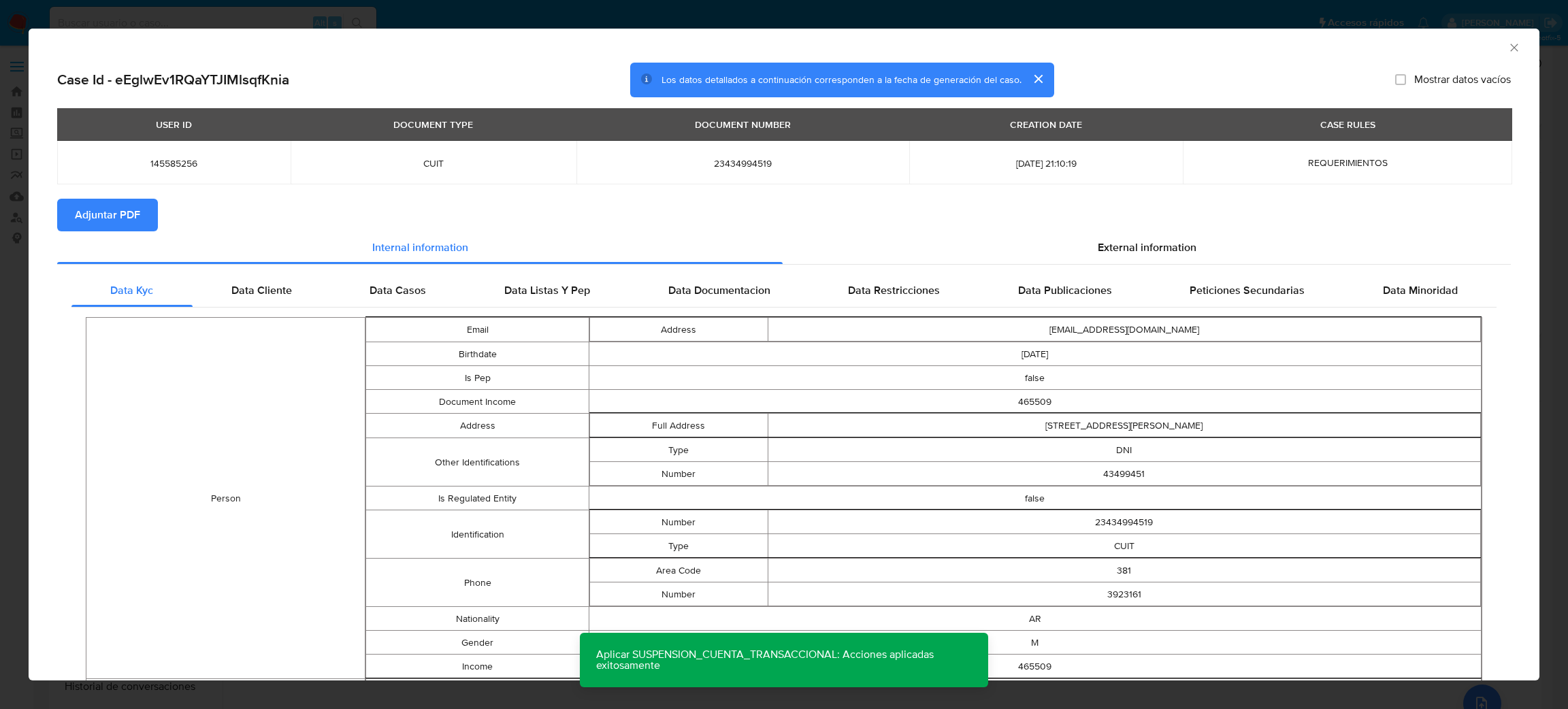
click at [93, 222] on span "Adjuntar PDF" at bounding box center [107, 215] width 65 height 30
drag, startPoint x: 1500, startPoint y: 49, endPoint x: 1346, endPoint y: 100, distance: 162.2
click at [1507, 49] on icon "Cerrar ventana" at bounding box center [1514, 48] width 13 height 13
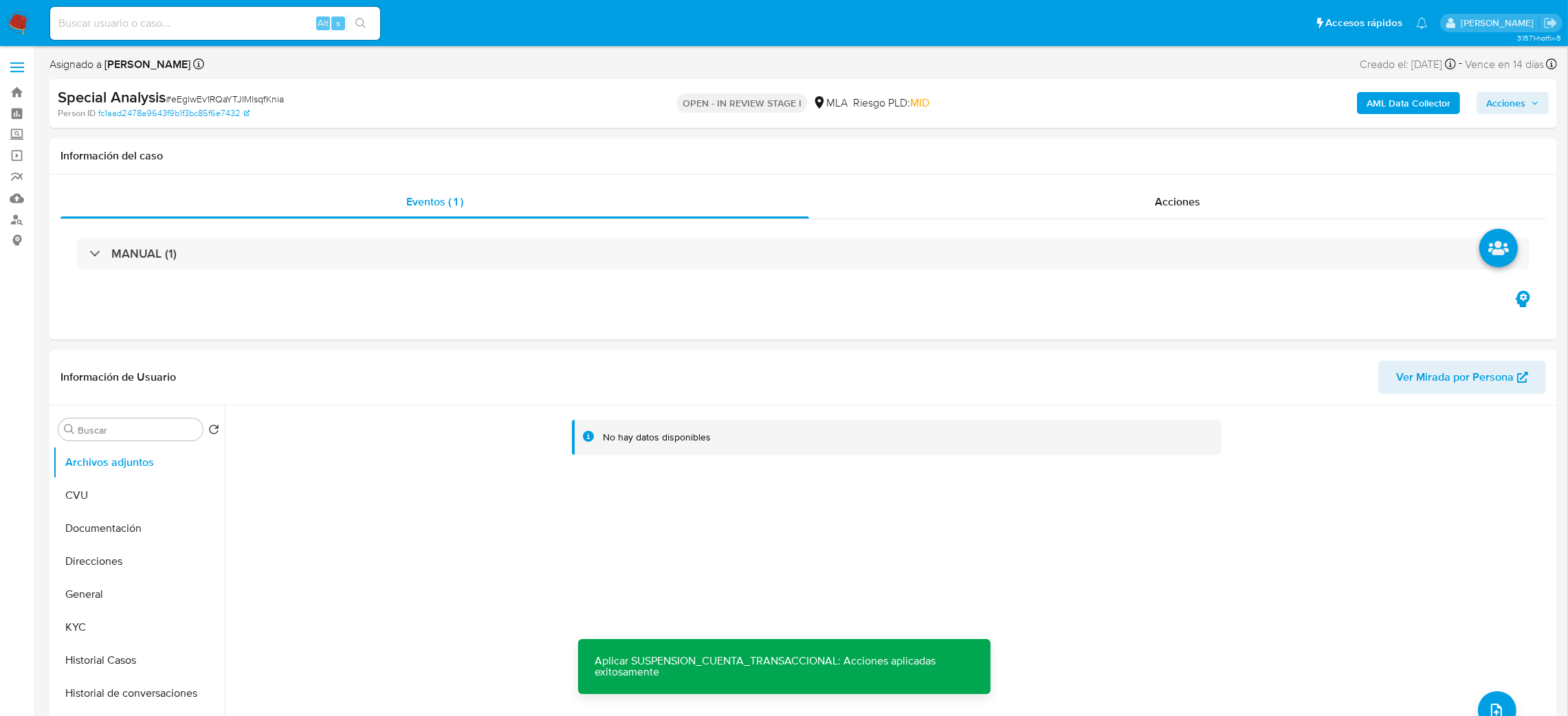
scroll to position [103, 0]
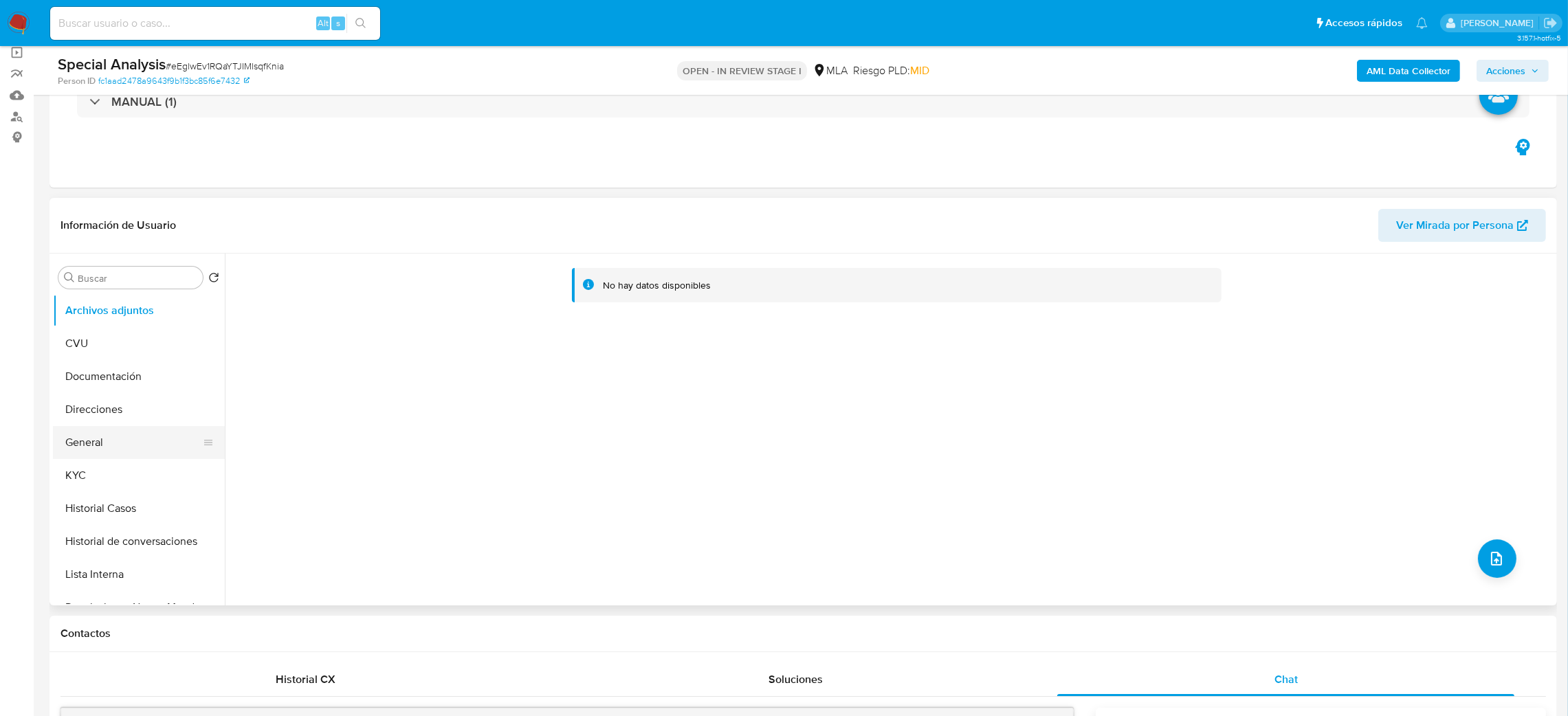
click at [96, 452] on button "General" at bounding box center [133, 442] width 161 height 33
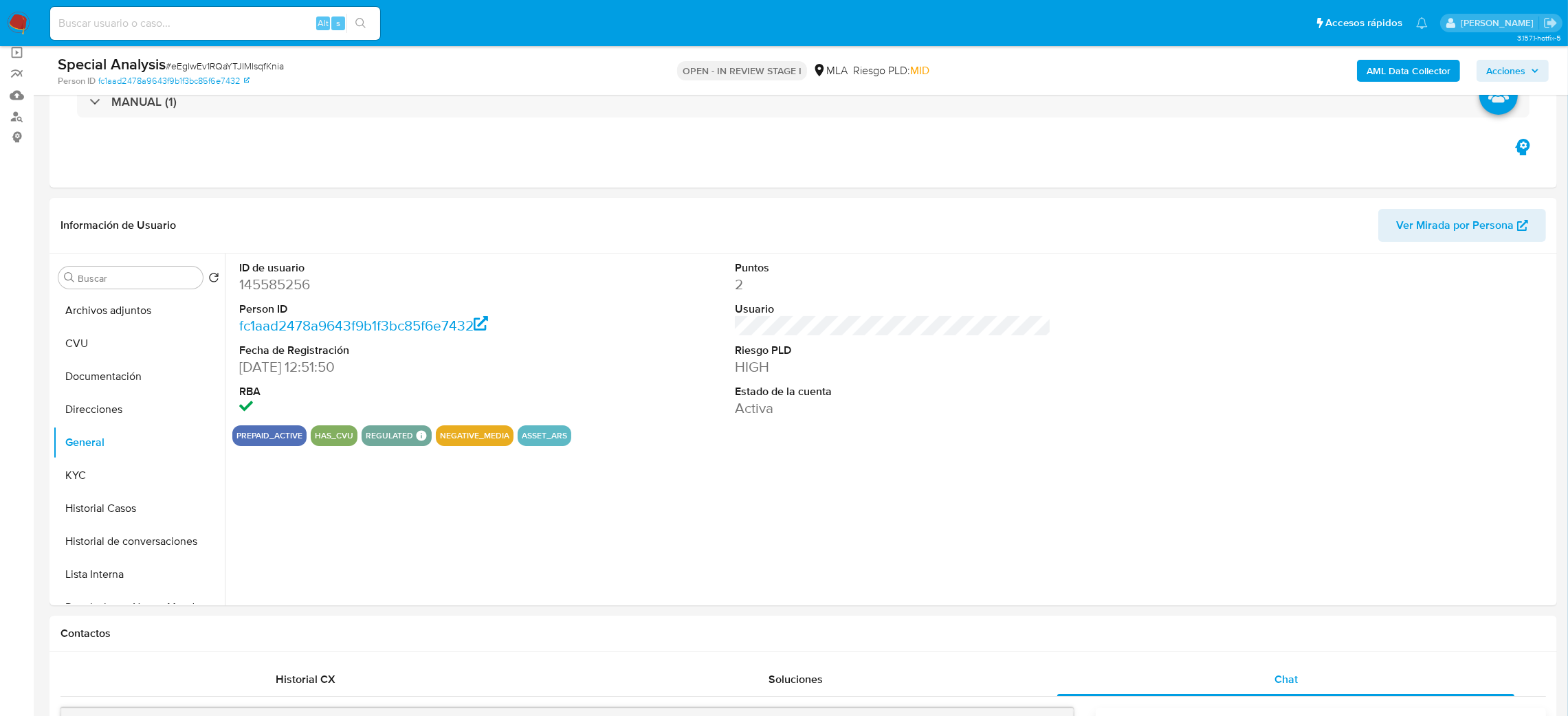
click at [251, 282] on dd "145585256" at bounding box center [397, 284] width 317 height 19
copy dd "145585256"
click at [197, 65] on span "# eEglwEv1RQaYTJIMlsqfKnia" at bounding box center [225, 66] width 119 height 13
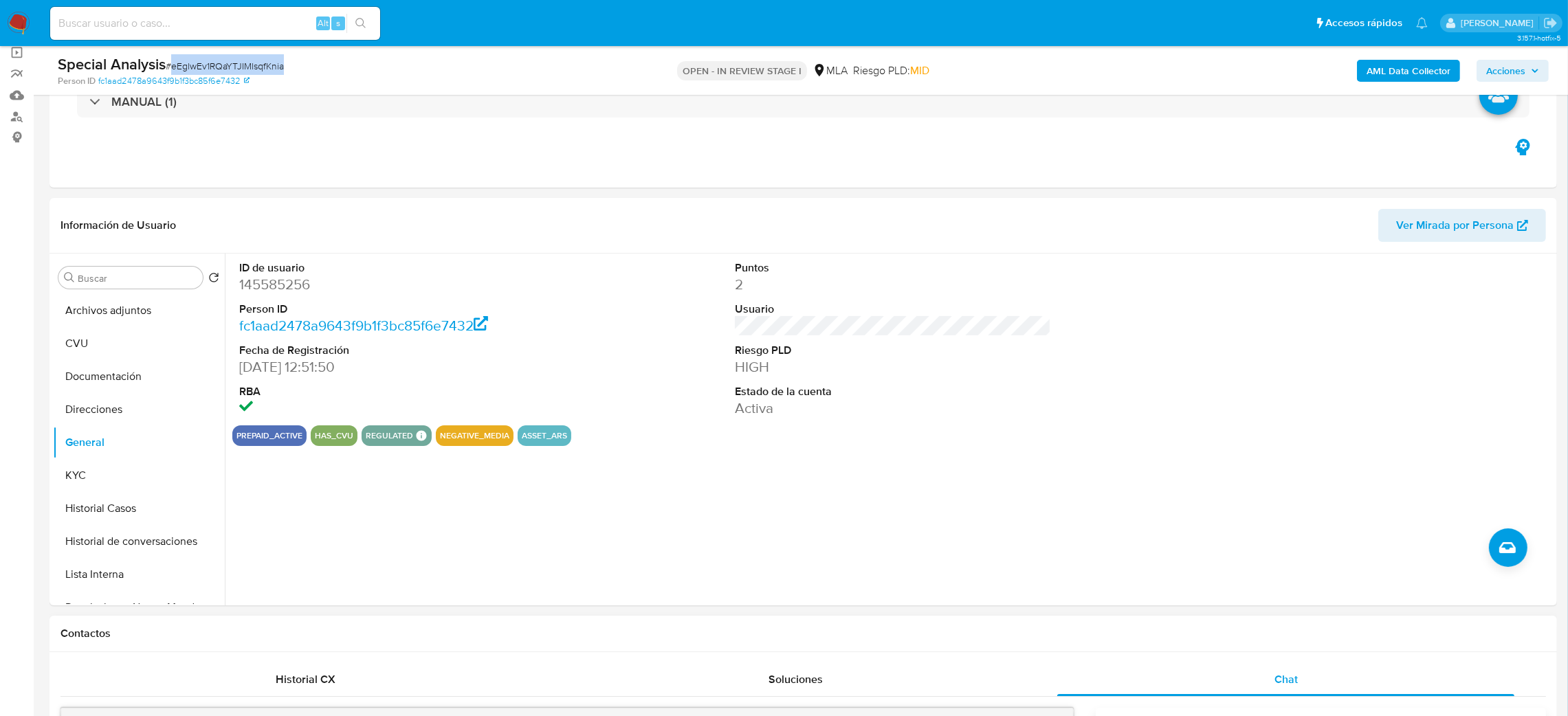
copy span "eEglwEv1RQaYTJIMlsqfKnia"
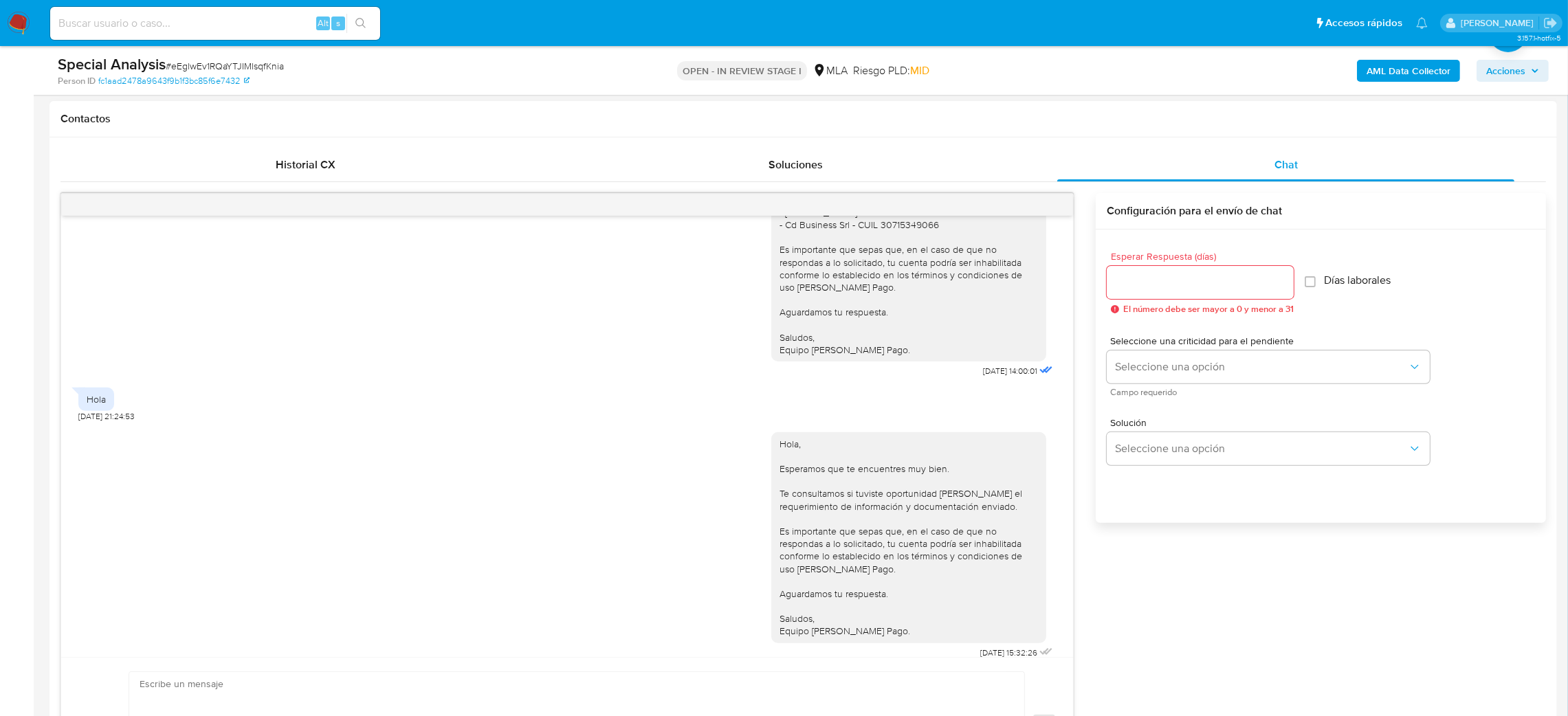
scroll to position [1300, 0]
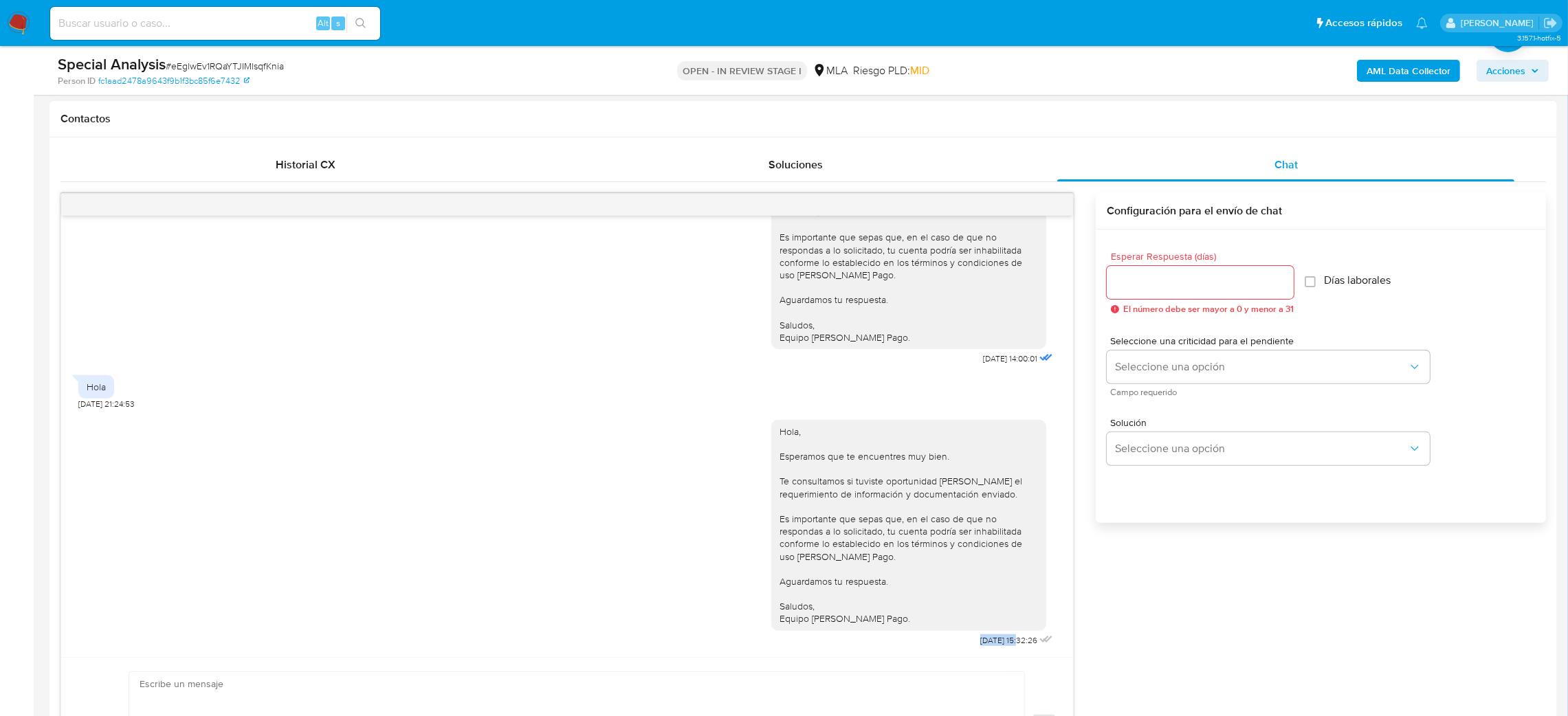
drag, startPoint x: 946, startPoint y: 647, endPoint x: 987, endPoint y: 647, distance: 41.0
click at [987, 647] on div "27/08/2025 15:32:26" at bounding box center [1018, 641] width 75 height 19
copy span "27/08/2025"
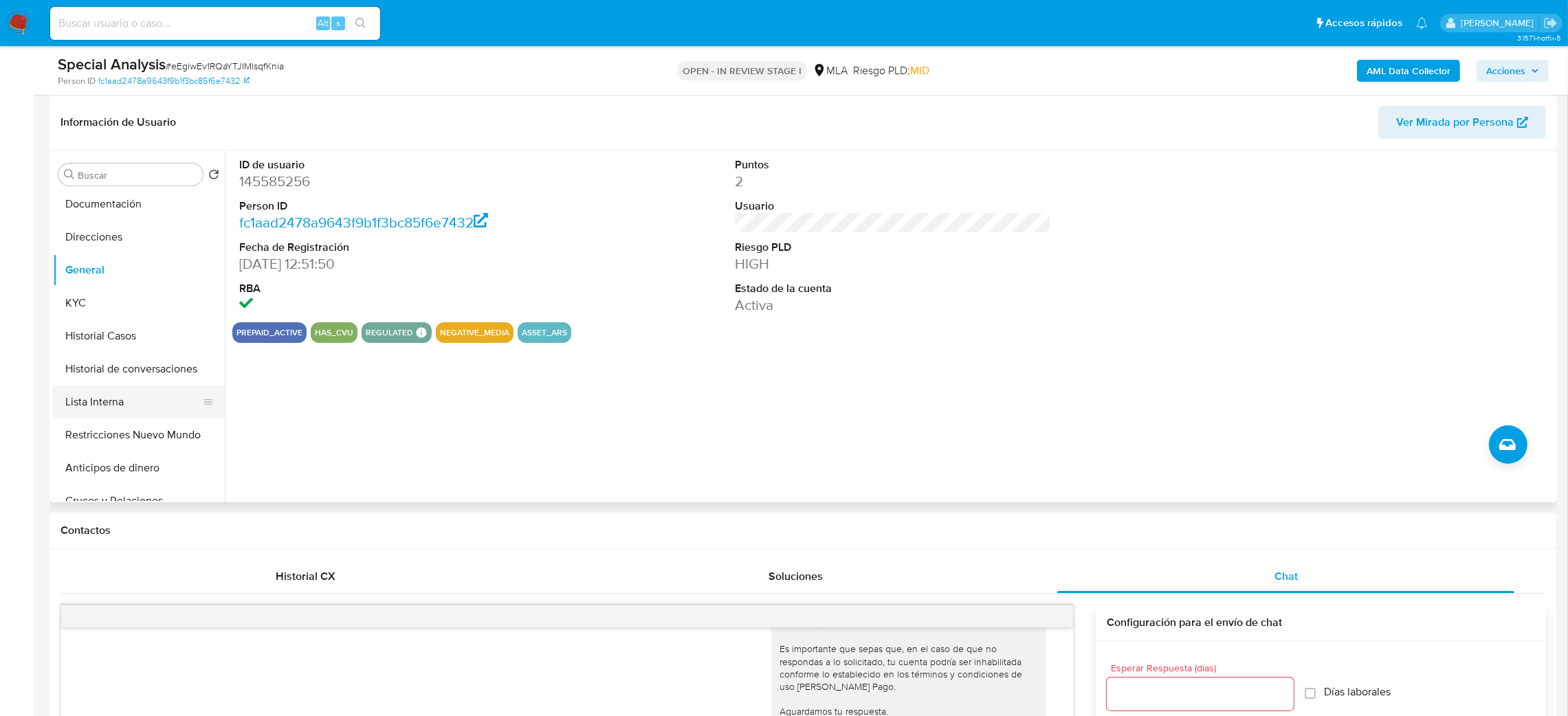
scroll to position [103, 0]
drag, startPoint x: 122, startPoint y: 369, endPoint x: 0, endPoint y: 416, distance: 130.7
click at [121, 369] on button "Lista Interna" at bounding box center [139, 368] width 172 height 33
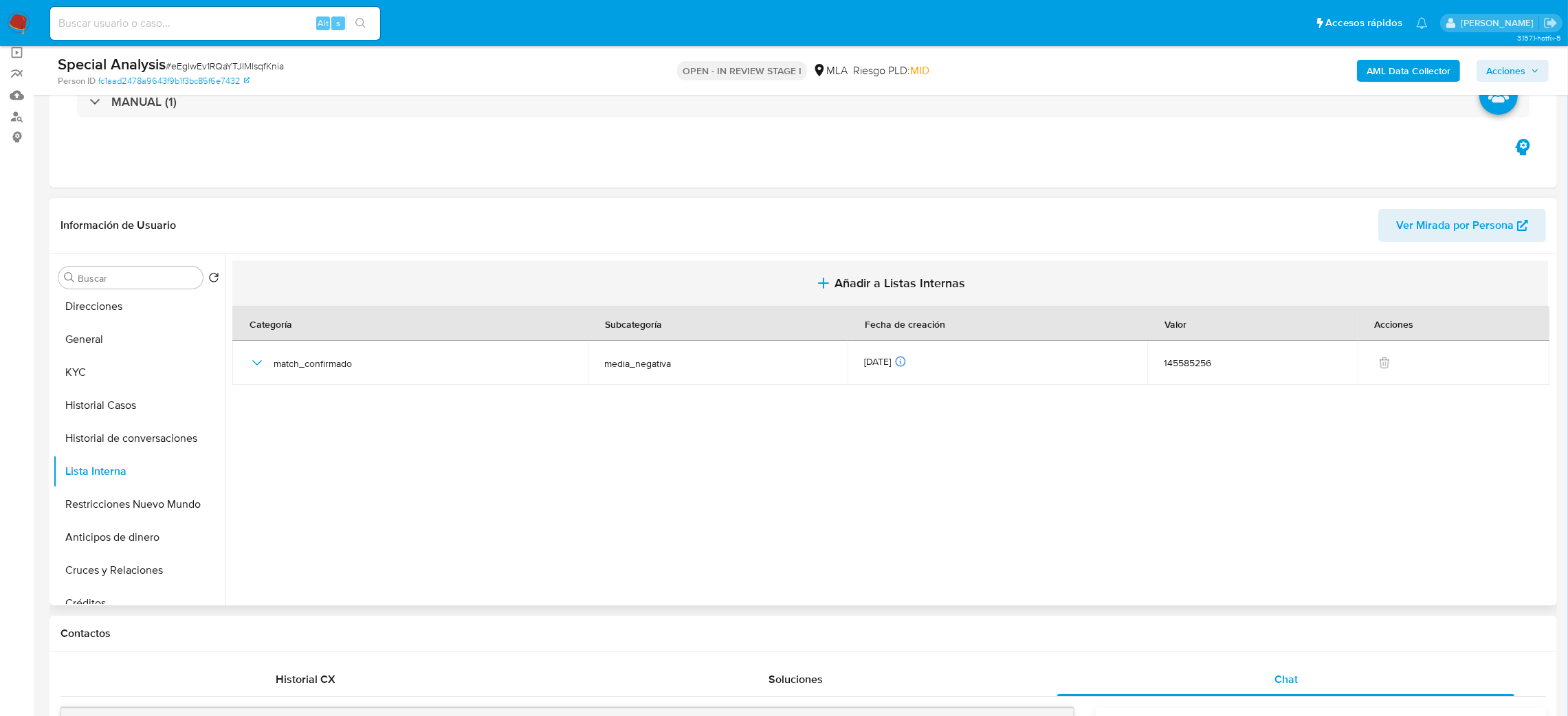
click at [881, 276] on span "Añadir a Listas Internas" at bounding box center [900, 283] width 131 height 15
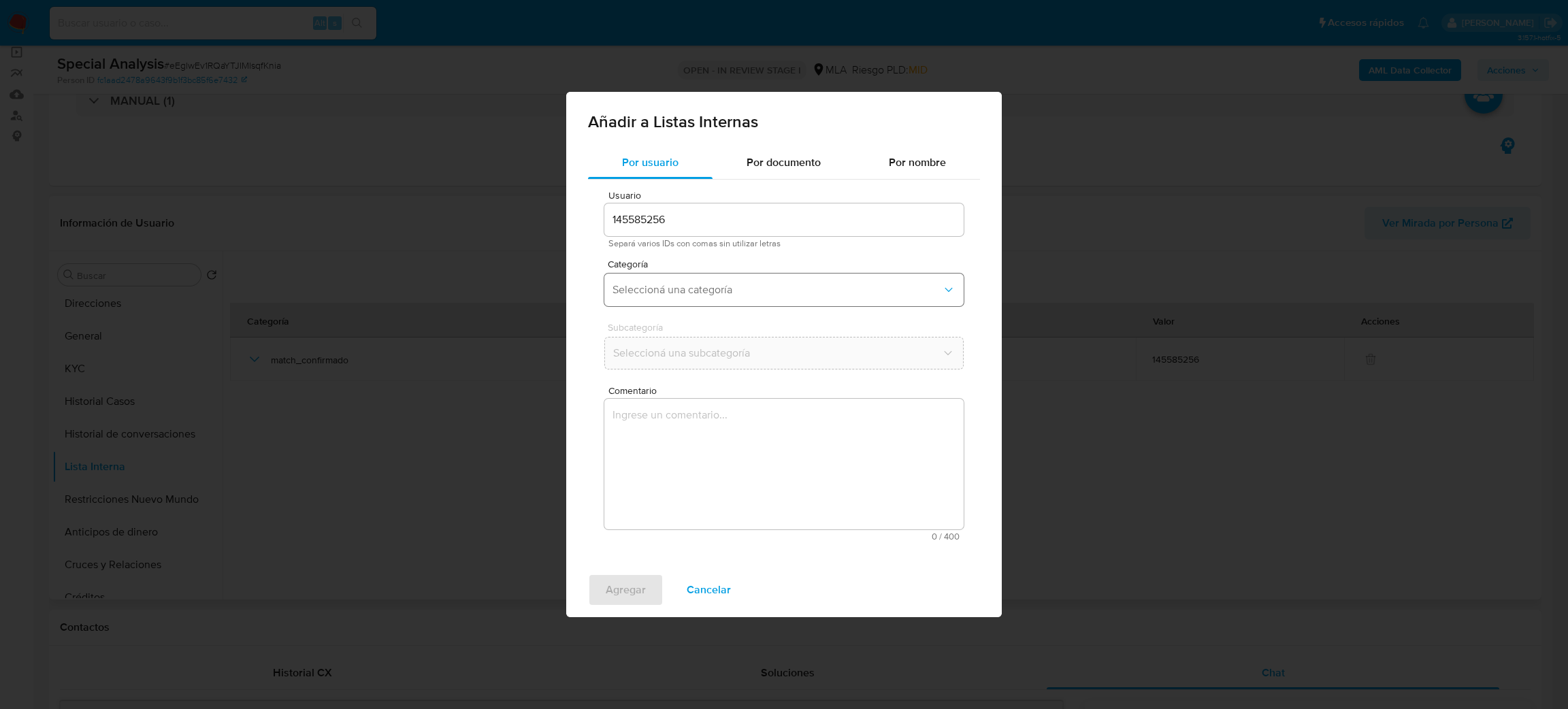
click at [685, 293] on span "Seleccioná una categoría" at bounding box center [776, 290] width 329 height 13
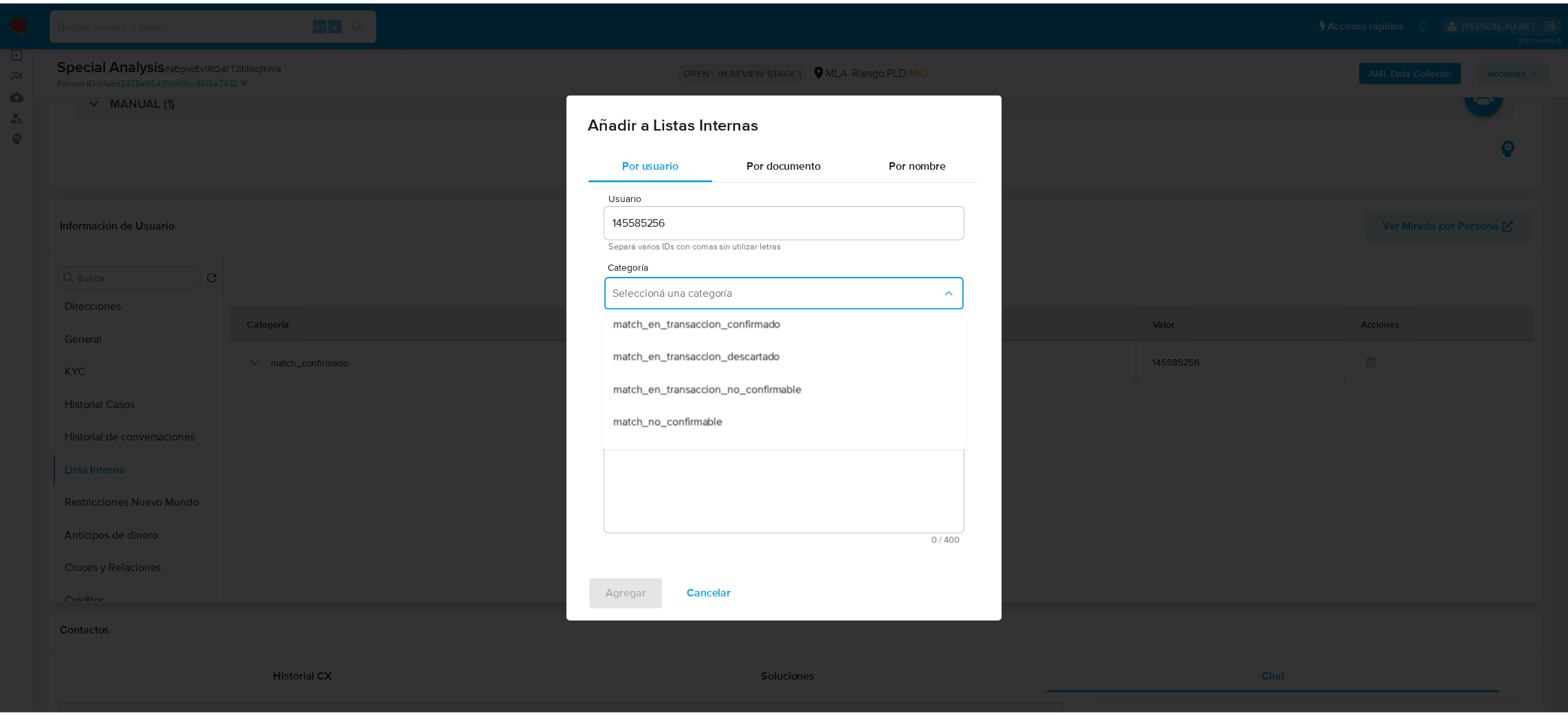
scroll to position [357, 0]
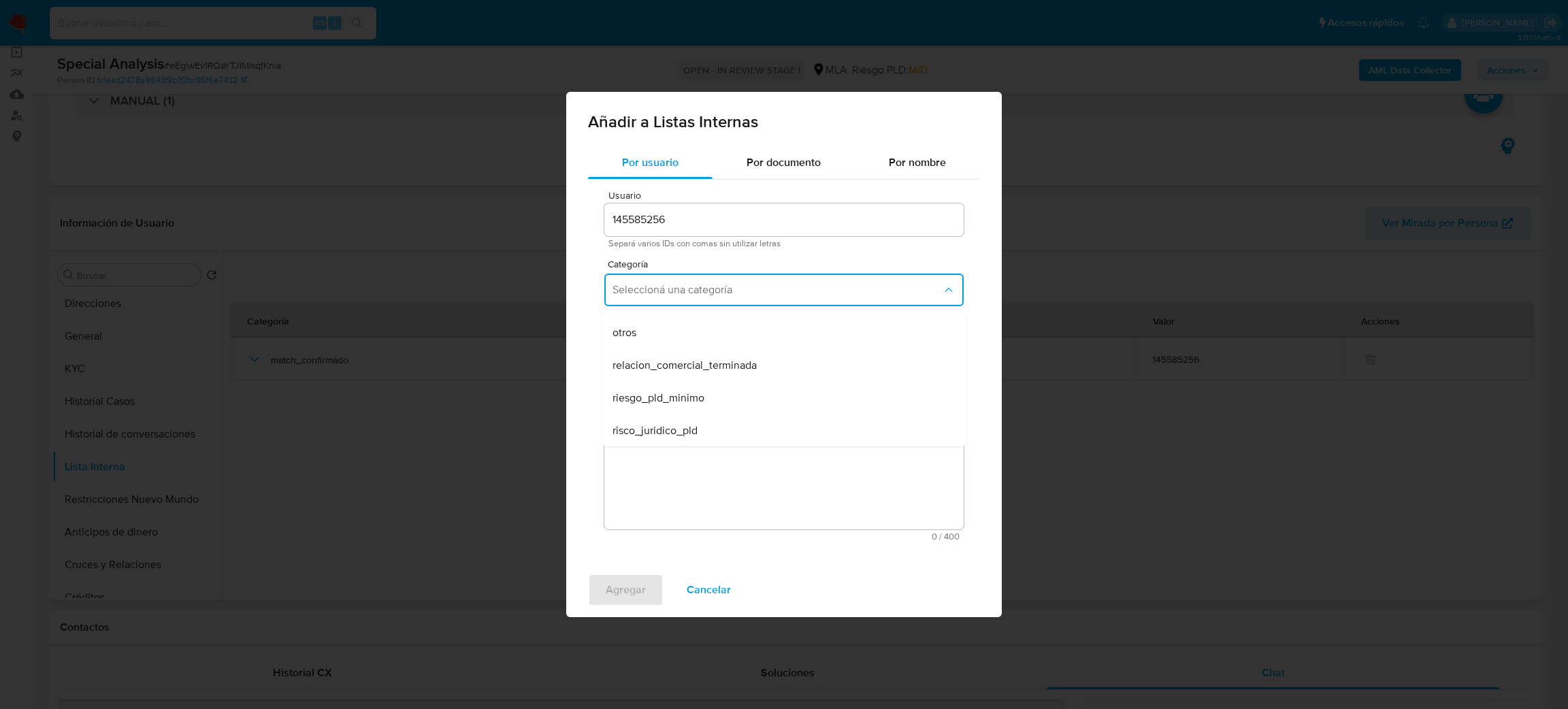
click at [647, 324] on div "otros" at bounding box center [779, 333] width 335 height 32
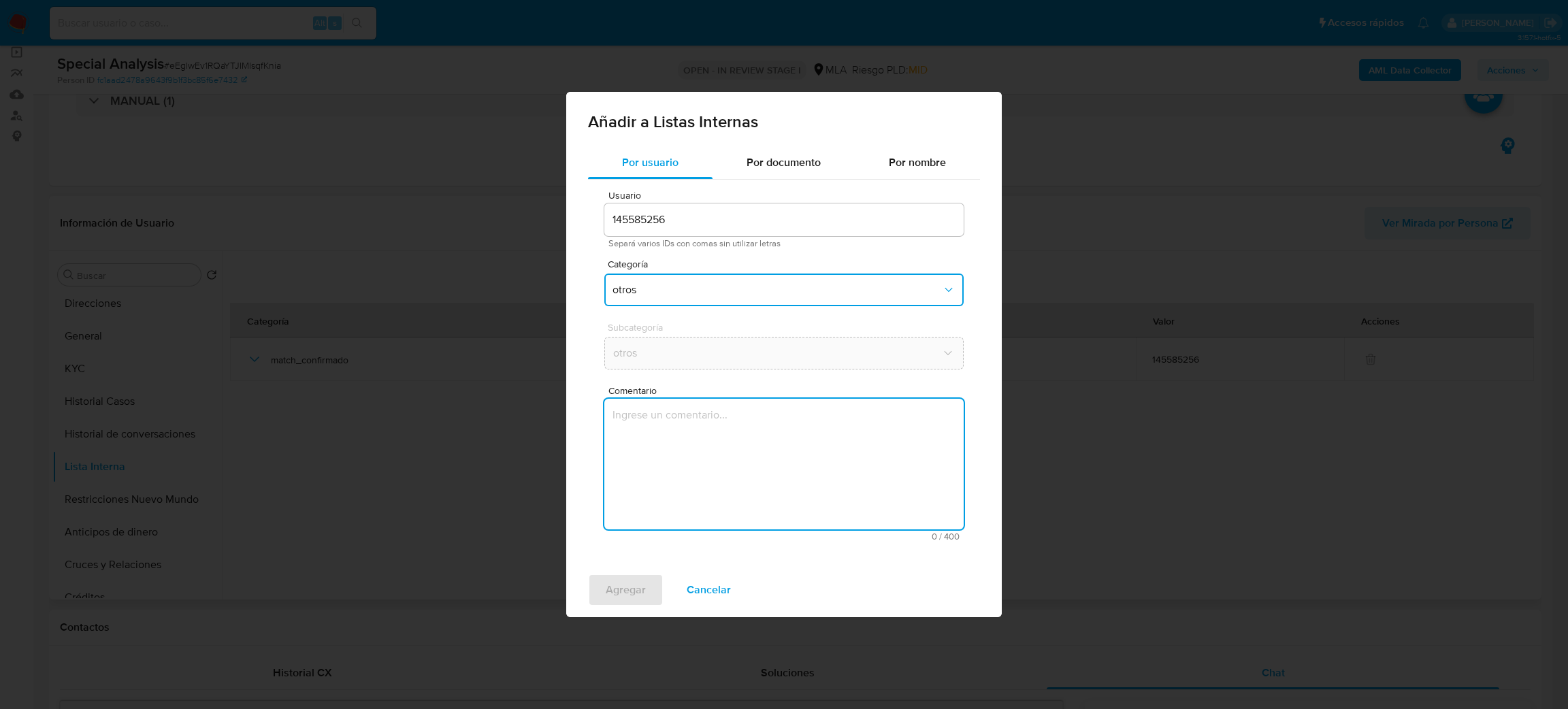
click at [689, 437] on textarea "Comentario" at bounding box center [784, 464] width 360 height 131
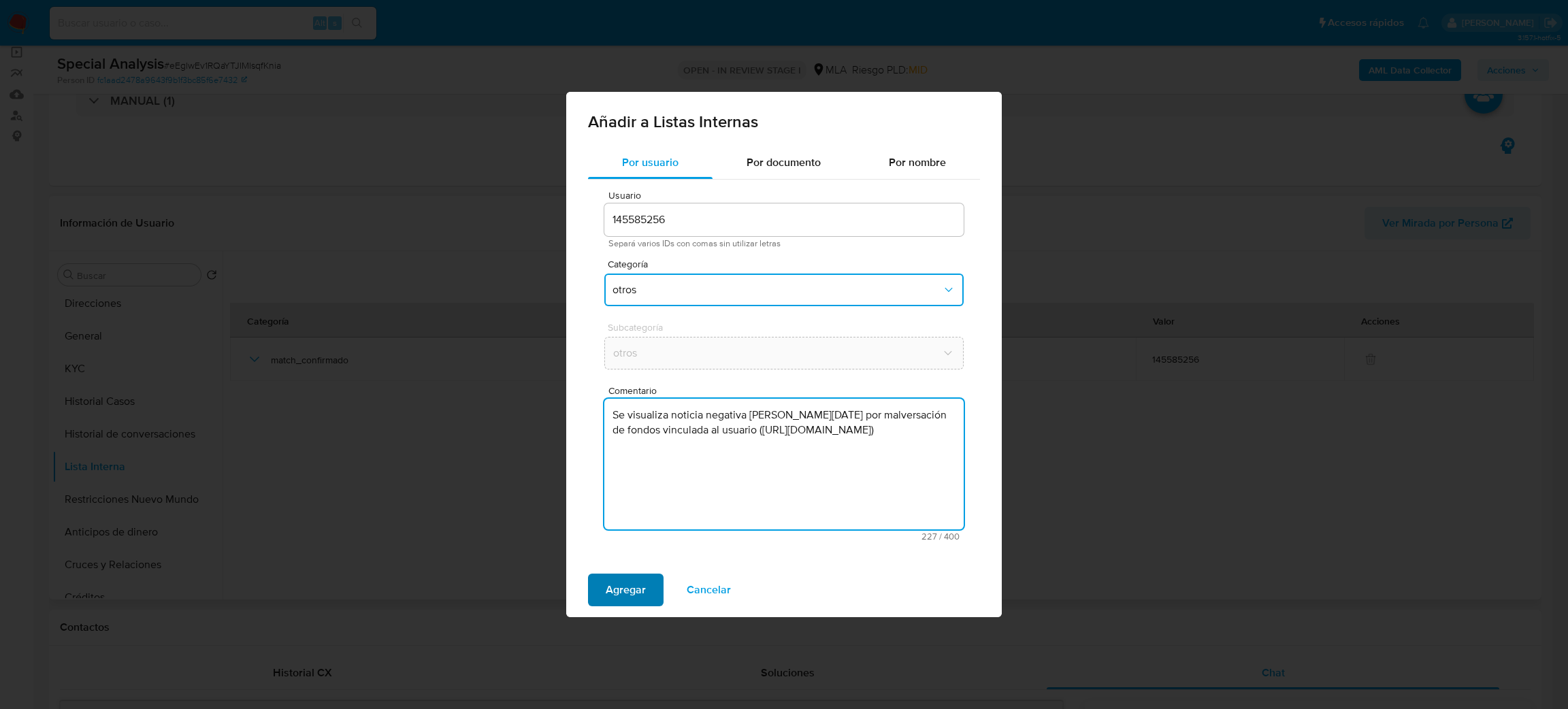
type textarea "Se visualiza noticia negativa de Abril 2025 por malversación de fondos vinculad…"
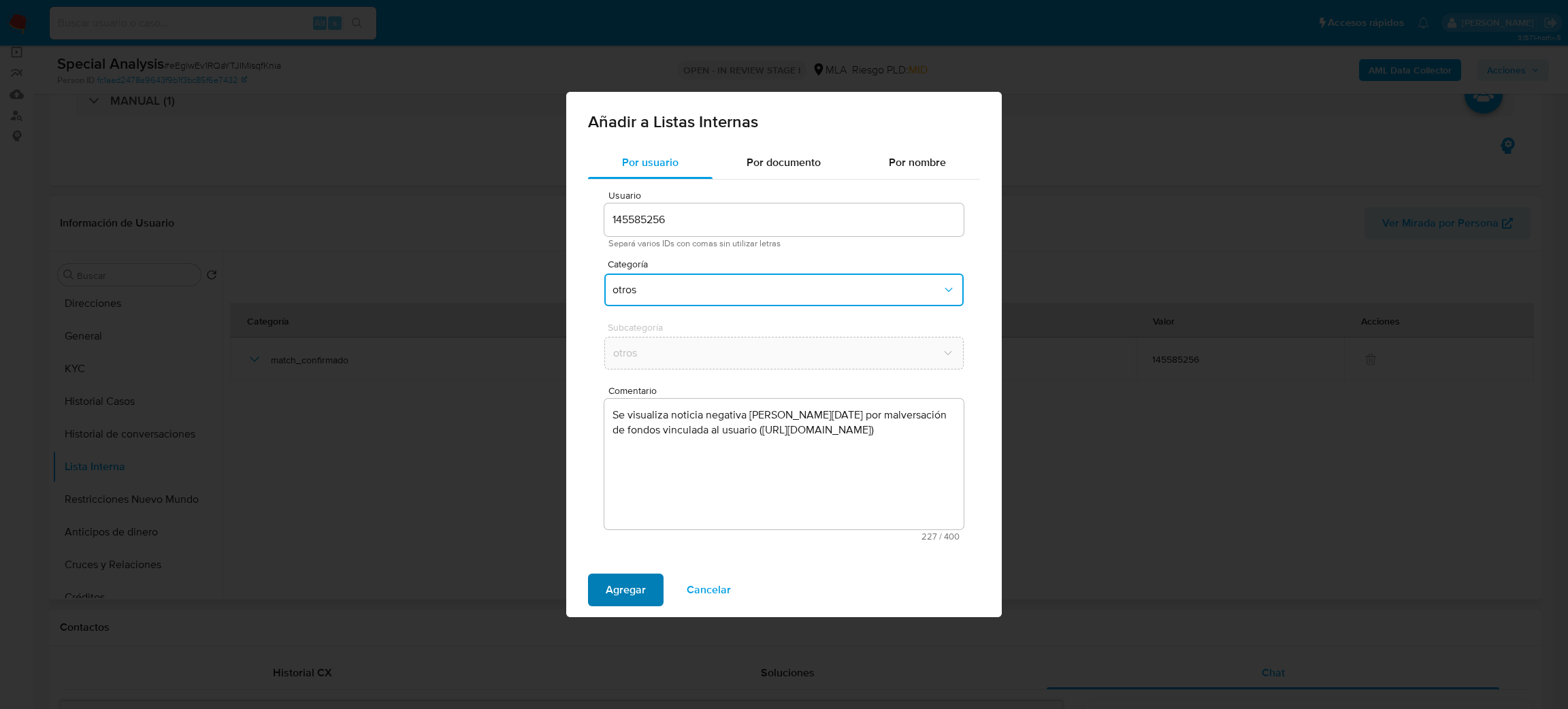
click at [635, 597] on span "Agregar" at bounding box center [626, 590] width 40 height 30
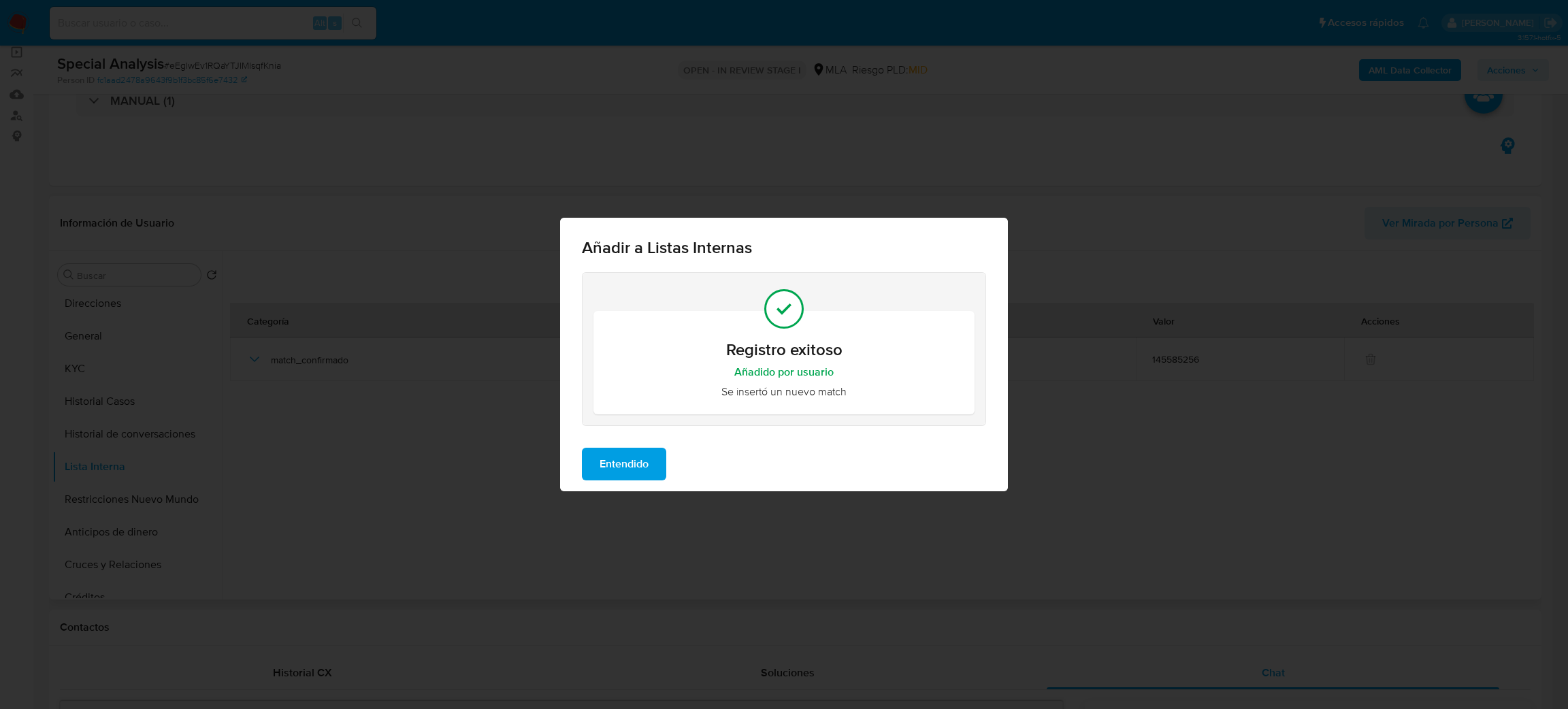
click at [619, 468] on span "Entendido" at bounding box center [624, 464] width 49 height 30
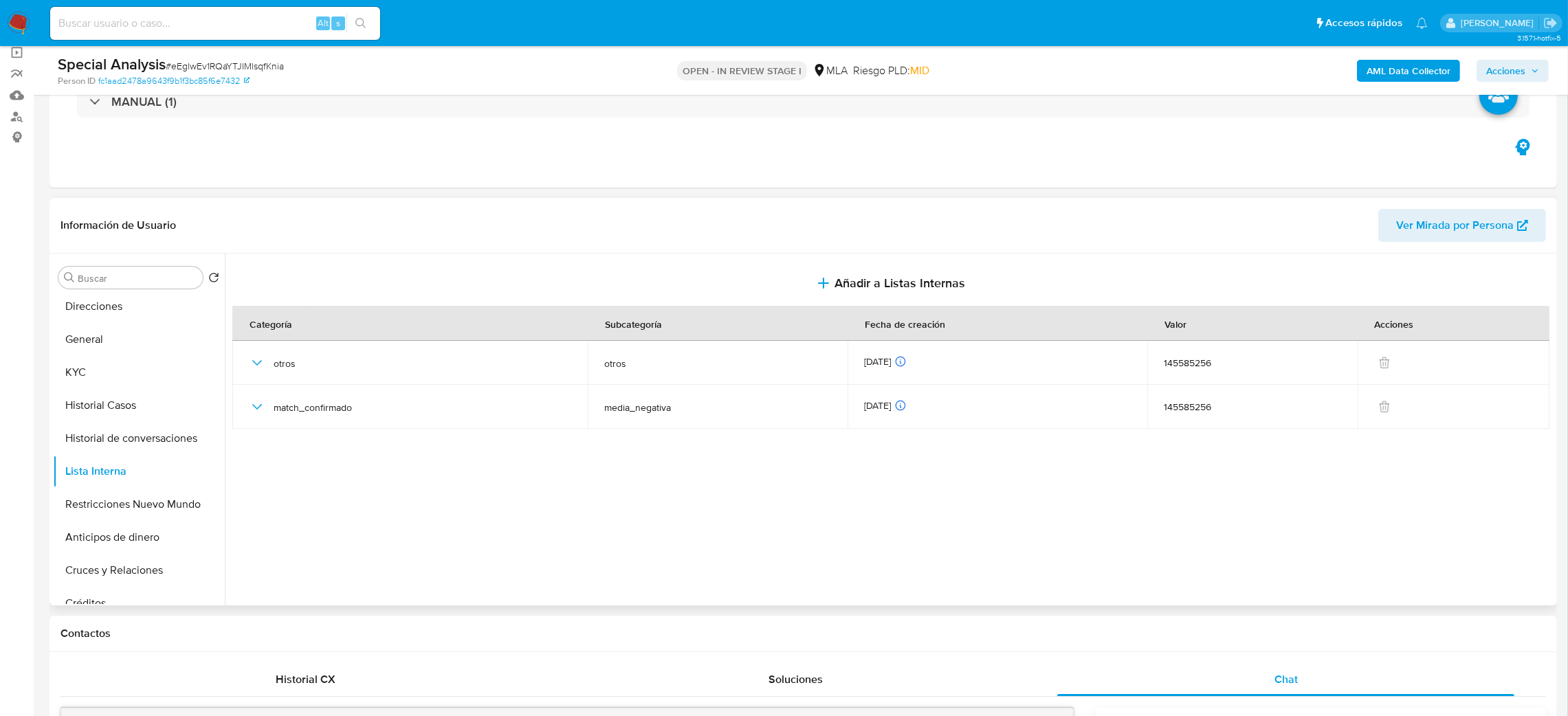
click at [195, 64] on span "# eEglwEv1RQaYTJIMlsqfKnia" at bounding box center [225, 66] width 119 height 13
copy span "eEglwEv1RQaYTJIMlsqfKnia"
click at [127, 513] on button "Restricciones Nuevo Mundo" at bounding box center [133, 505] width 161 height 33
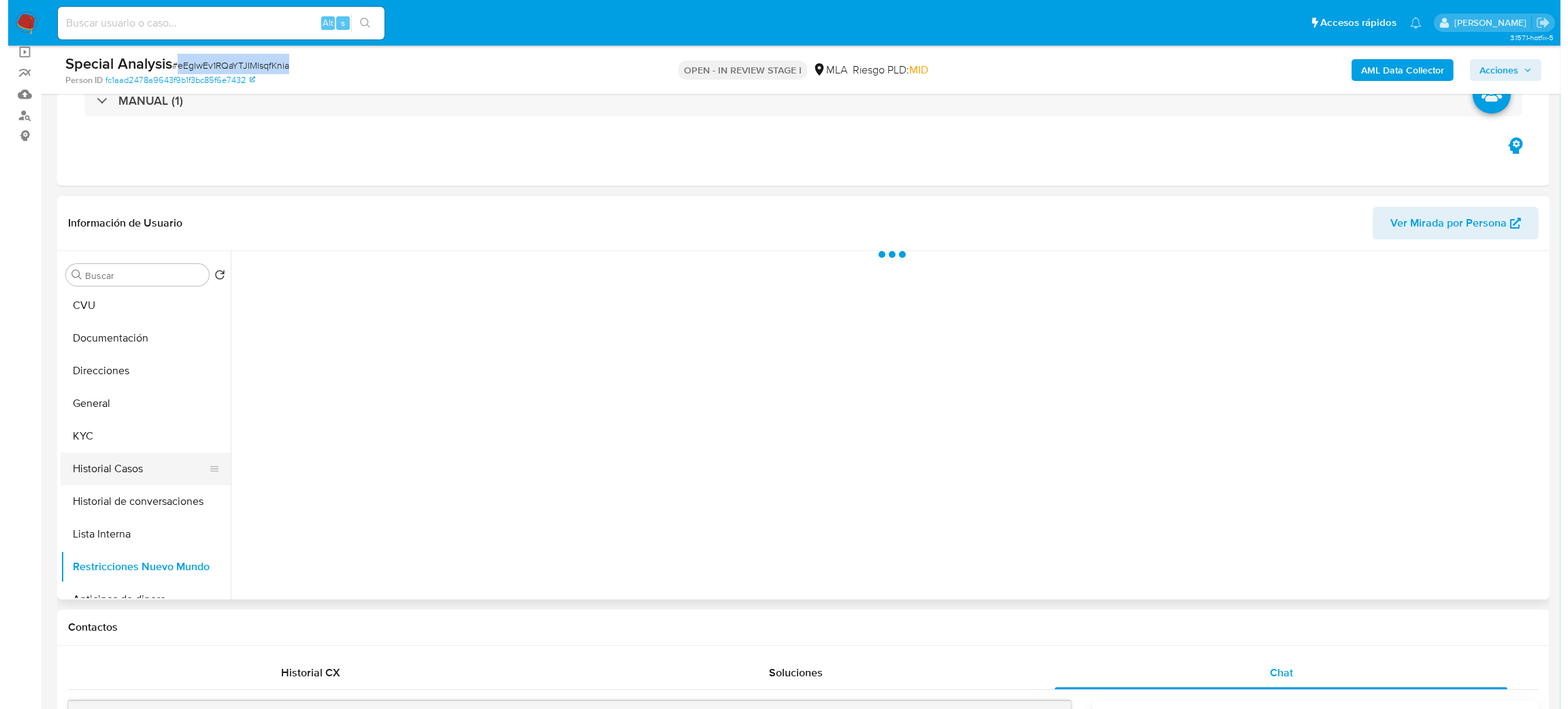
scroll to position [0, 0]
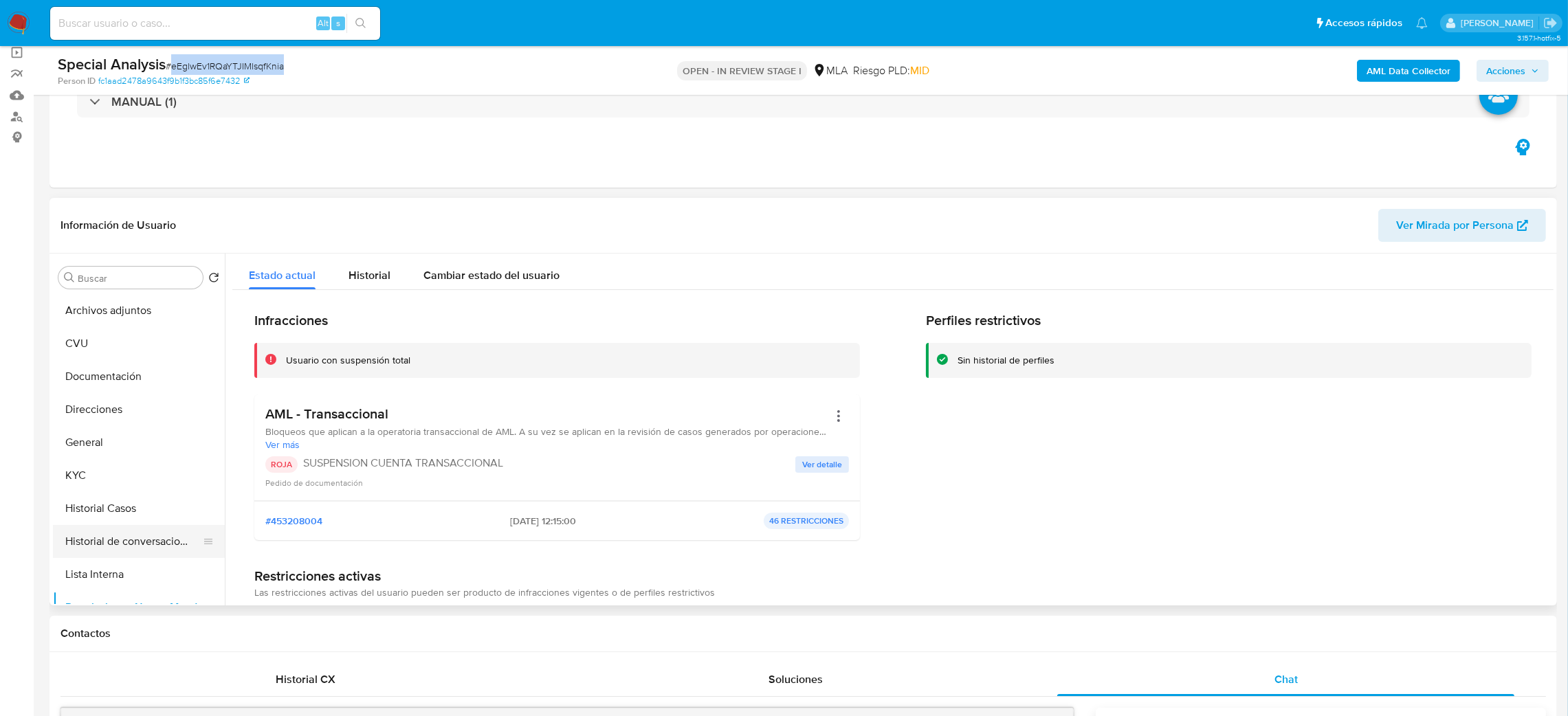
click at [146, 547] on button "Historial de conversaciones" at bounding box center [133, 542] width 161 height 33
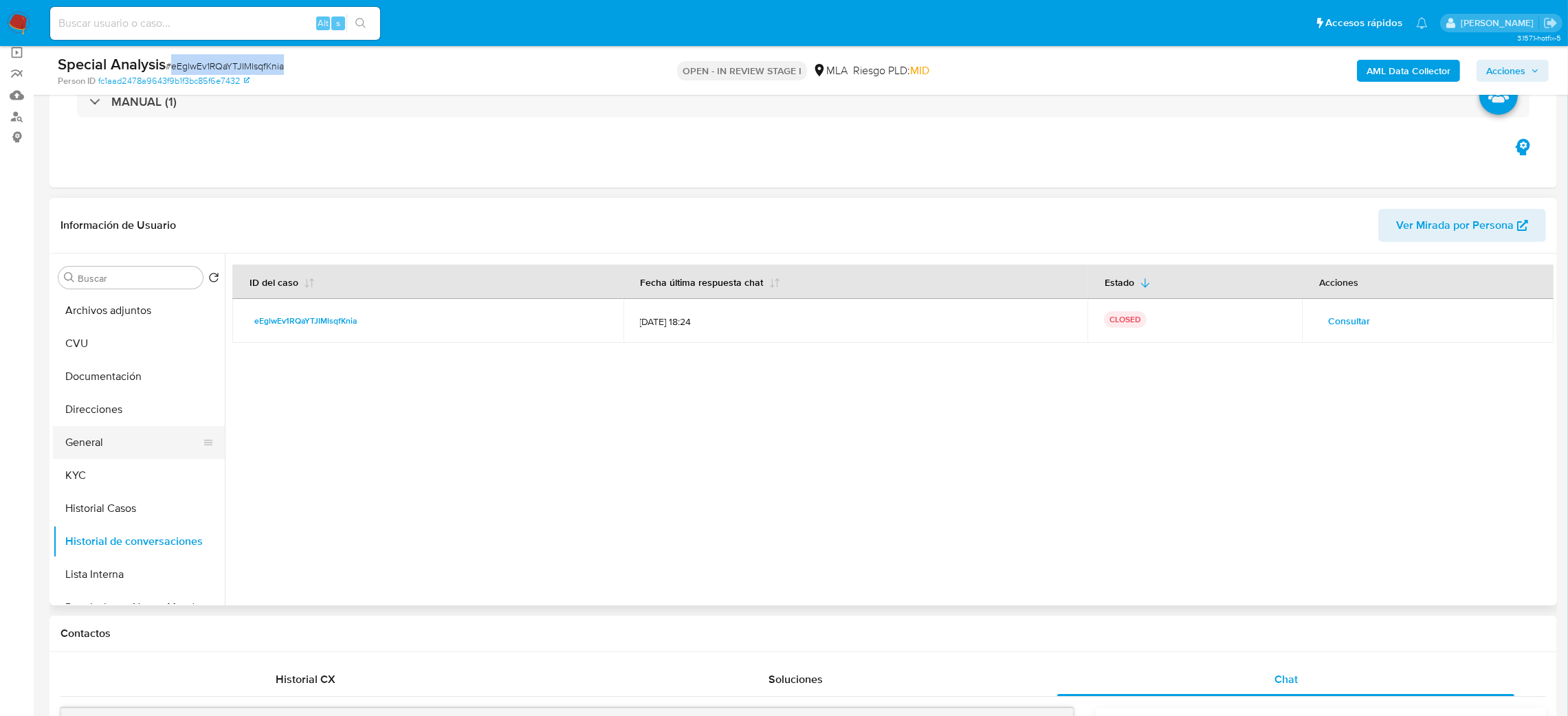
click at [126, 431] on button "General" at bounding box center [133, 442] width 161 height 33
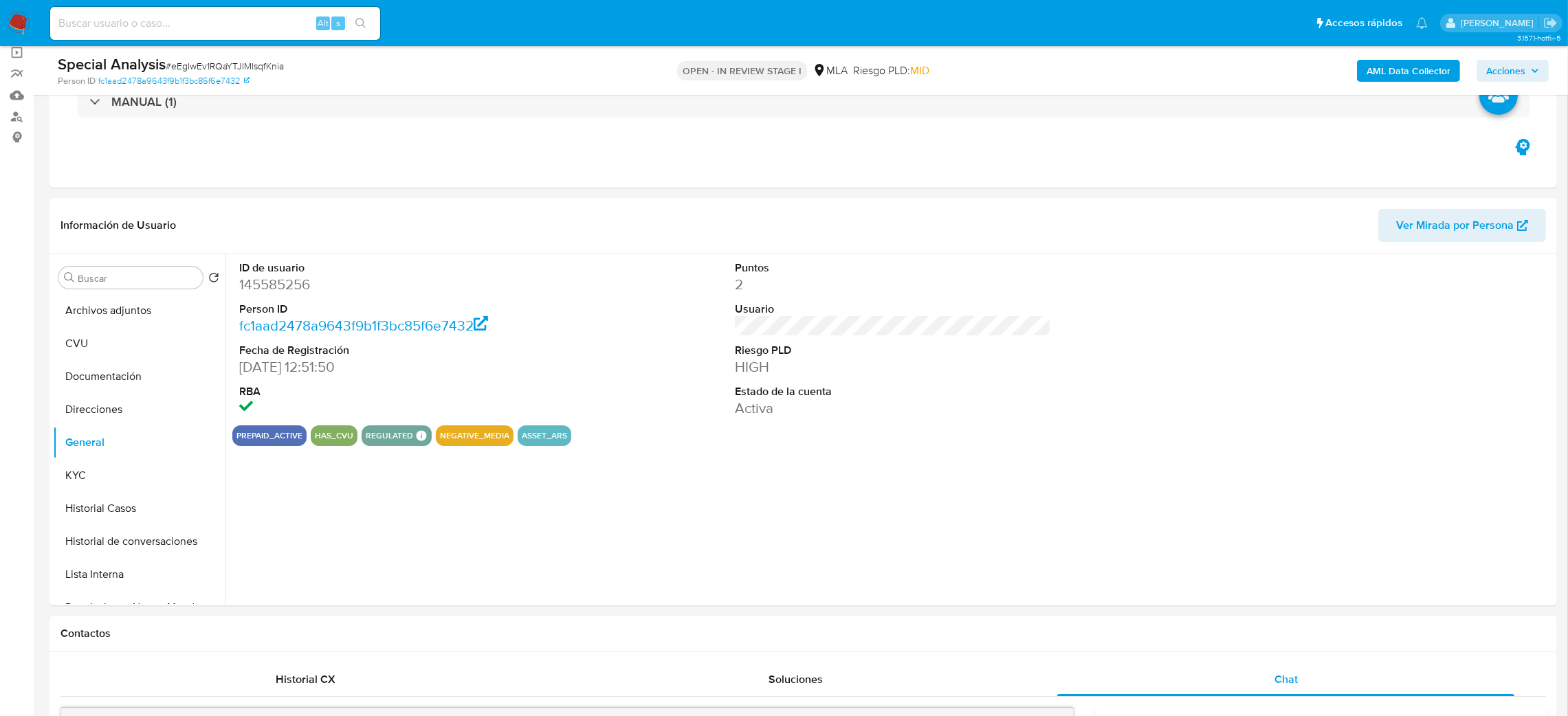
click at [270, 289] on dd "145585256" at bounding box center [397, 284] width 317 height 19
copy dd "145585256"
click at [131, 308] on button "Archivos adjuntos" at bounding box center [133, 310] width 161 height 33
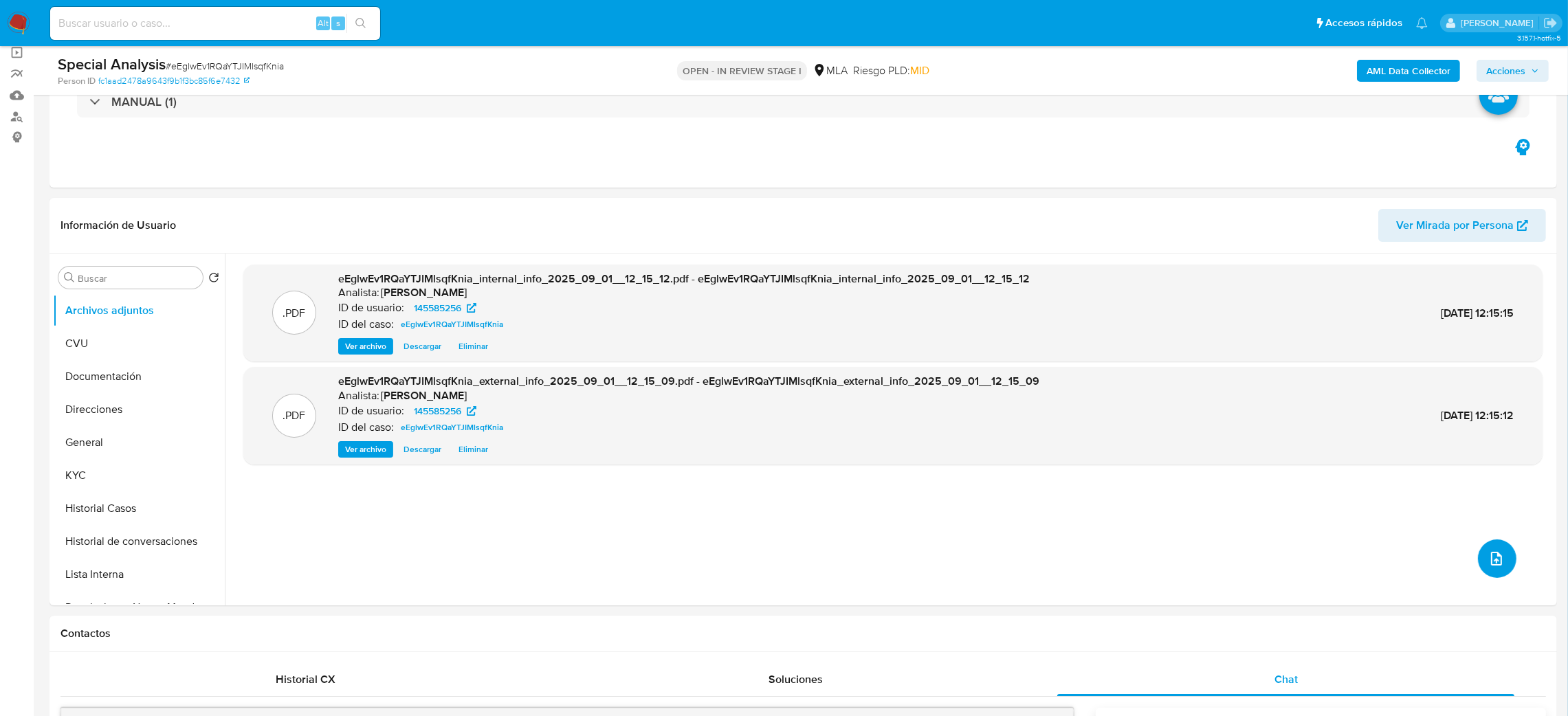
click at [1480, 544] on button "upload-file" at bounding box center [1498, 559] width 39 height 39
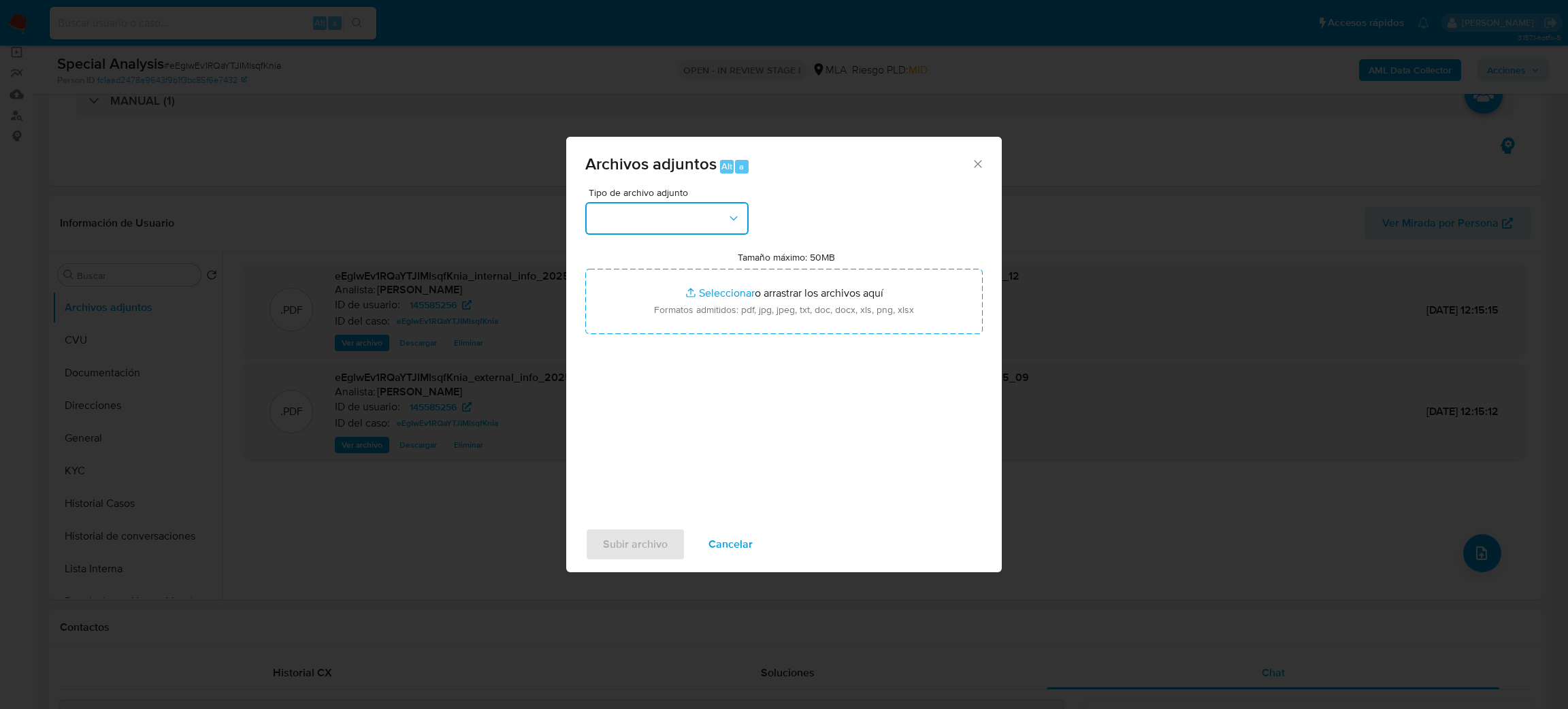
click at [609, 208] on button "button" at bounding box center [667, 219] width 163 height 32
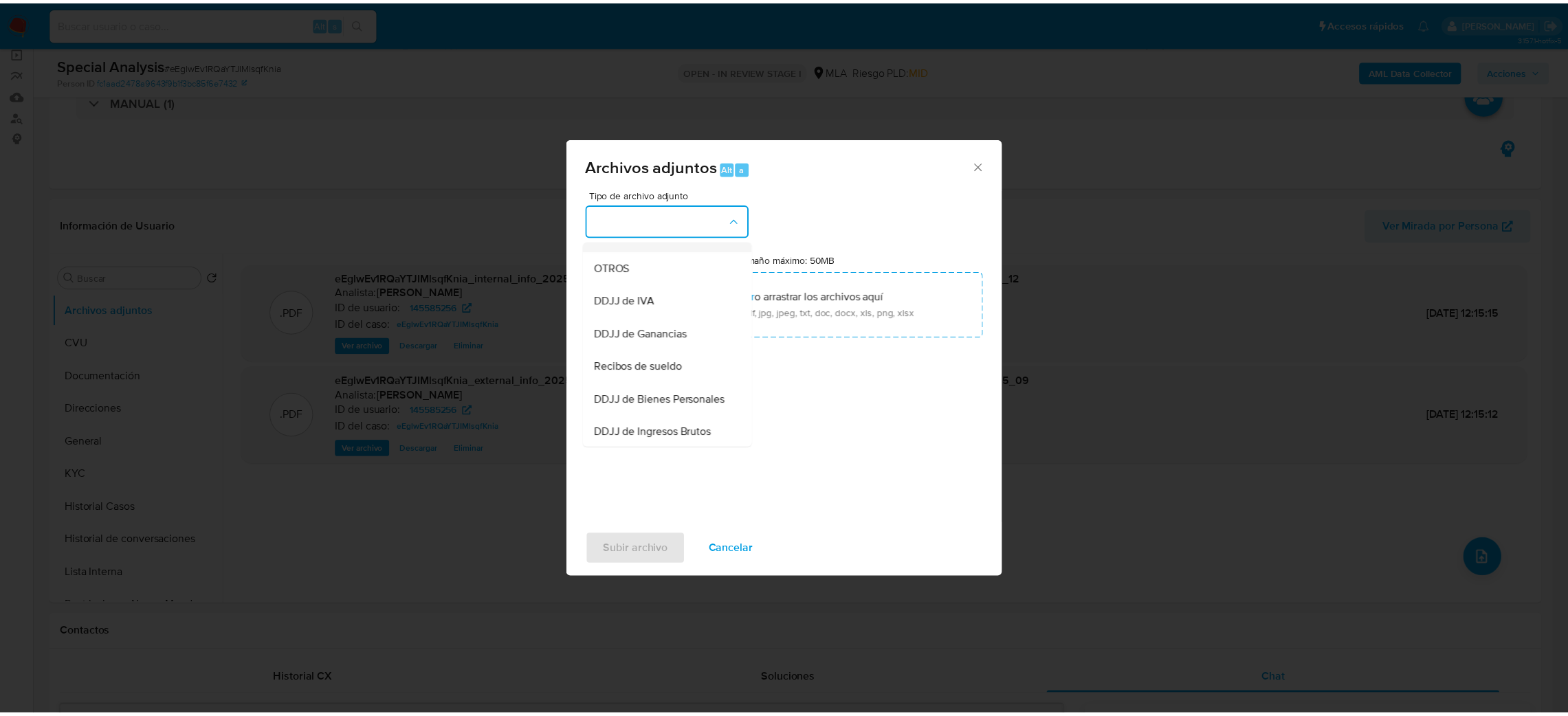
scroll to position [206, 0]
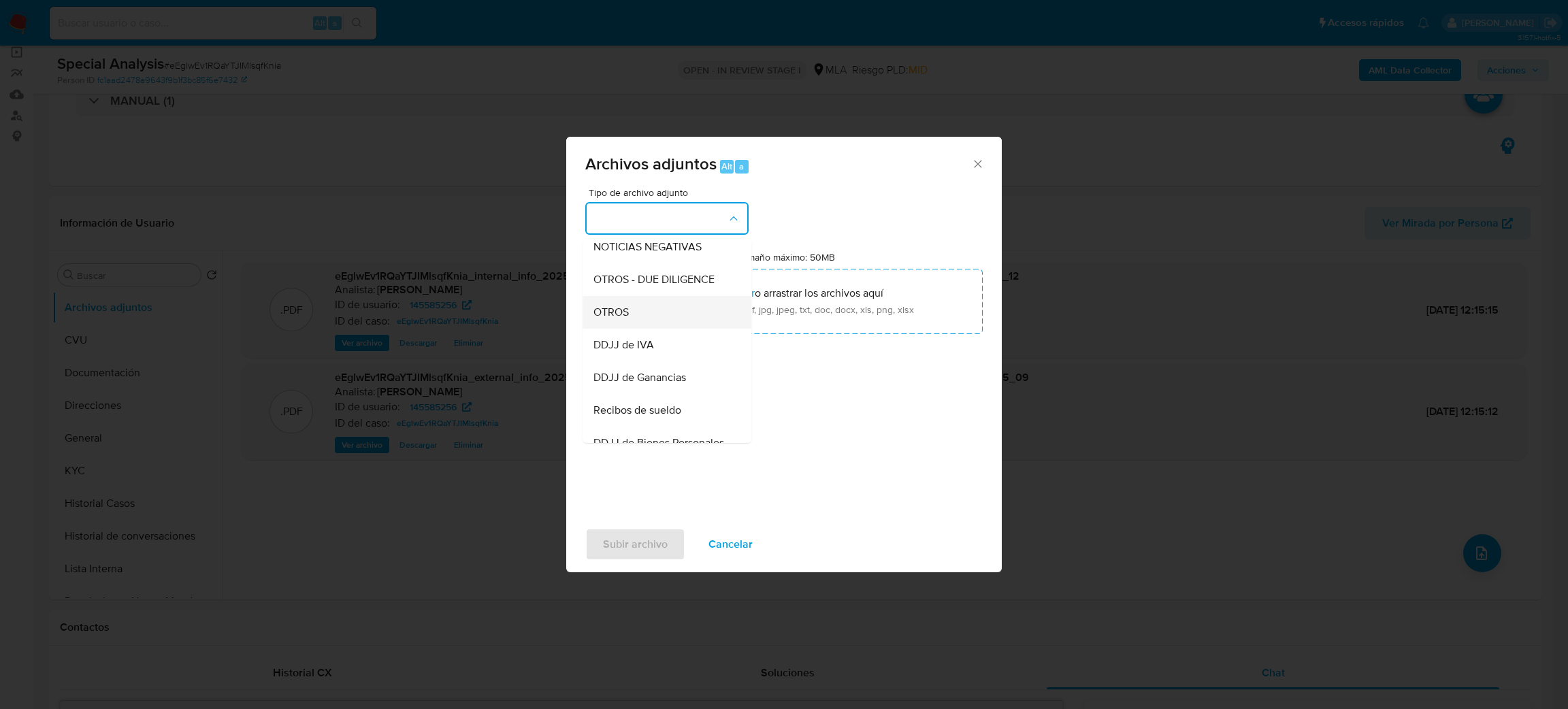
click at [662, 324] on div "OTROS" at bounding box center [663, 312] width 139 height 32
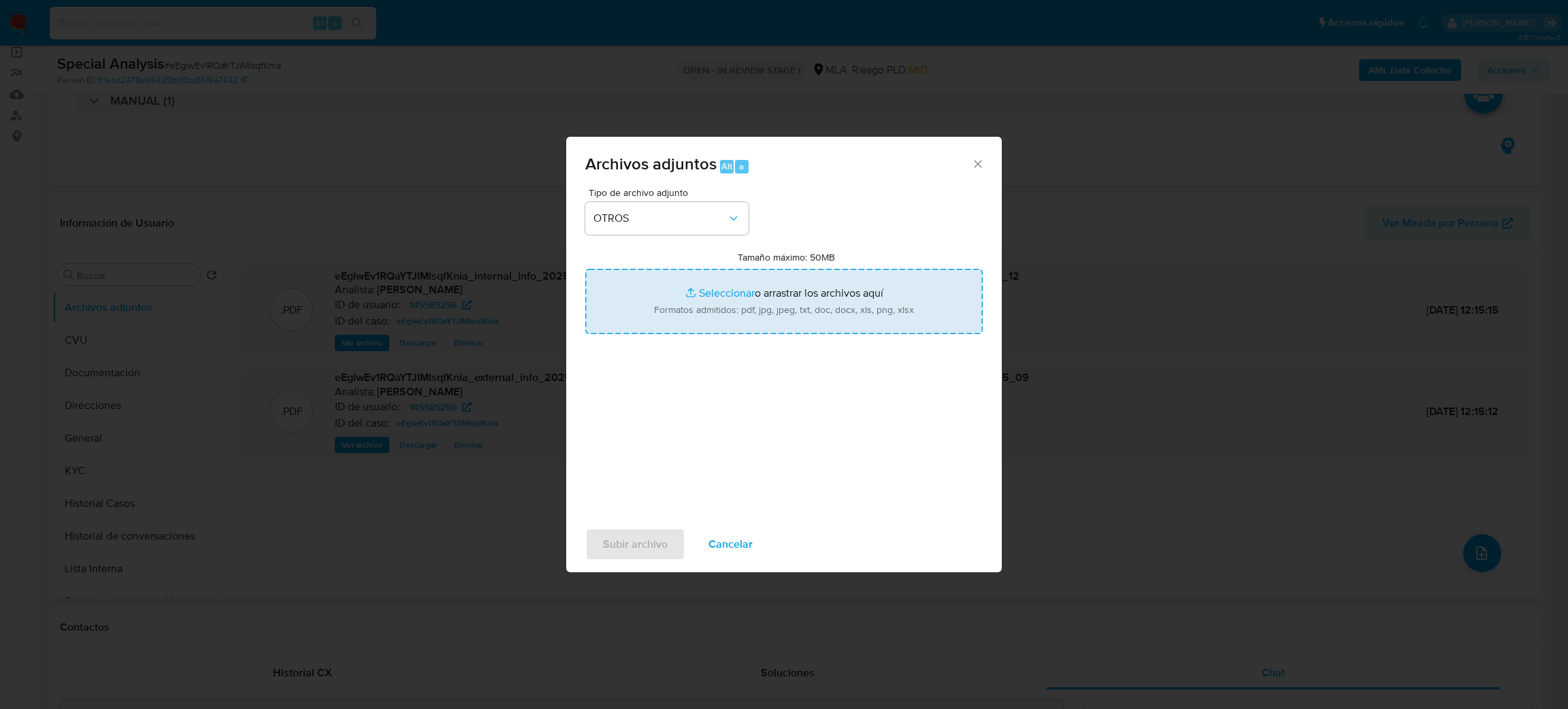
click at [738, 310] on input "Tamaño máximo: 50MB Seleccionar archivos" at bounding box center [784, 302] width 398 height 65
type input "C:\fakepath\Caselog eEglwEv1RQaYTJIMlsqfKnia_2025_08_19_20_06_19.docx"
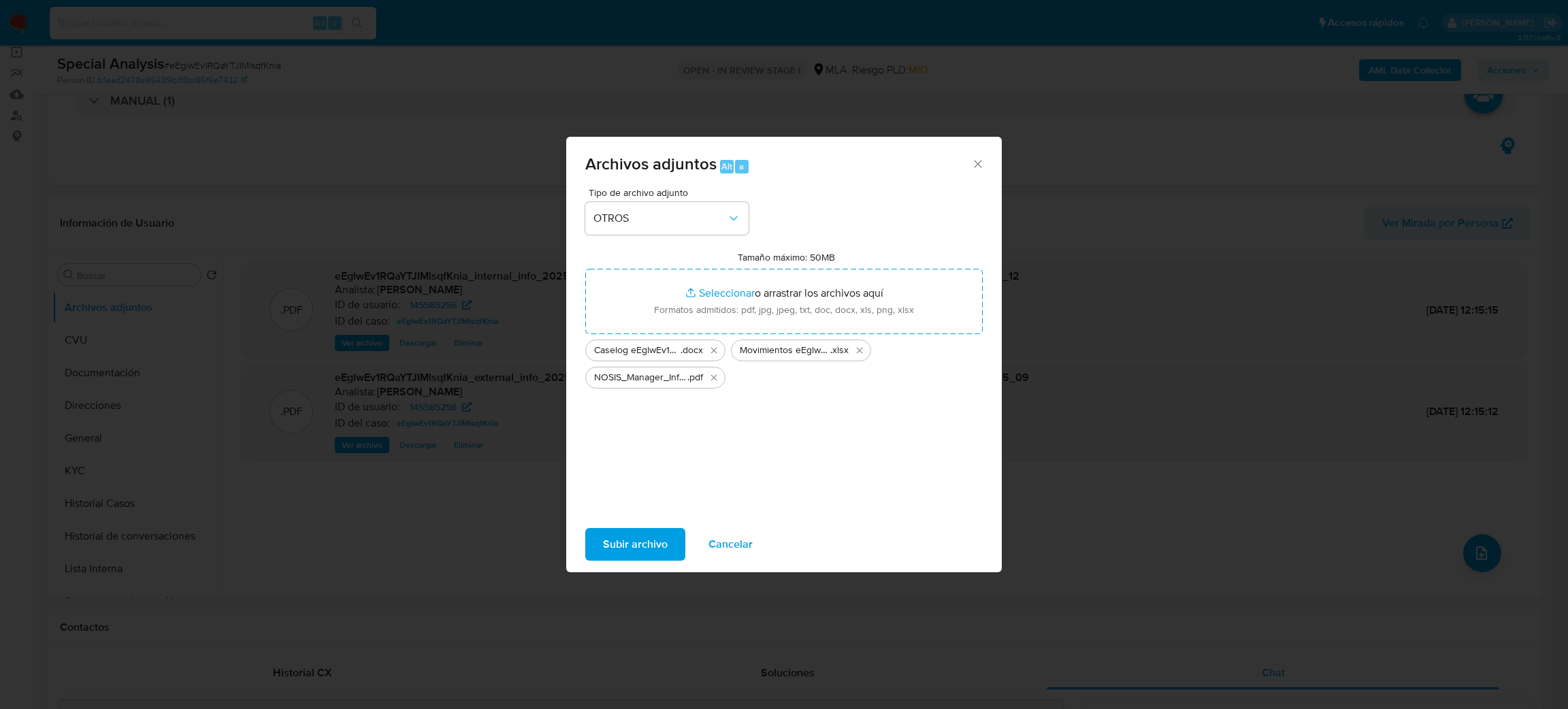
drag, startPoint x: 738, startPoint y: 310, endPoint x: 626, endPoint y: 538, distance: 254.0
click at [626, 538] on span "Subir archivo" at bounding box center [635, 544] width 65 height 30
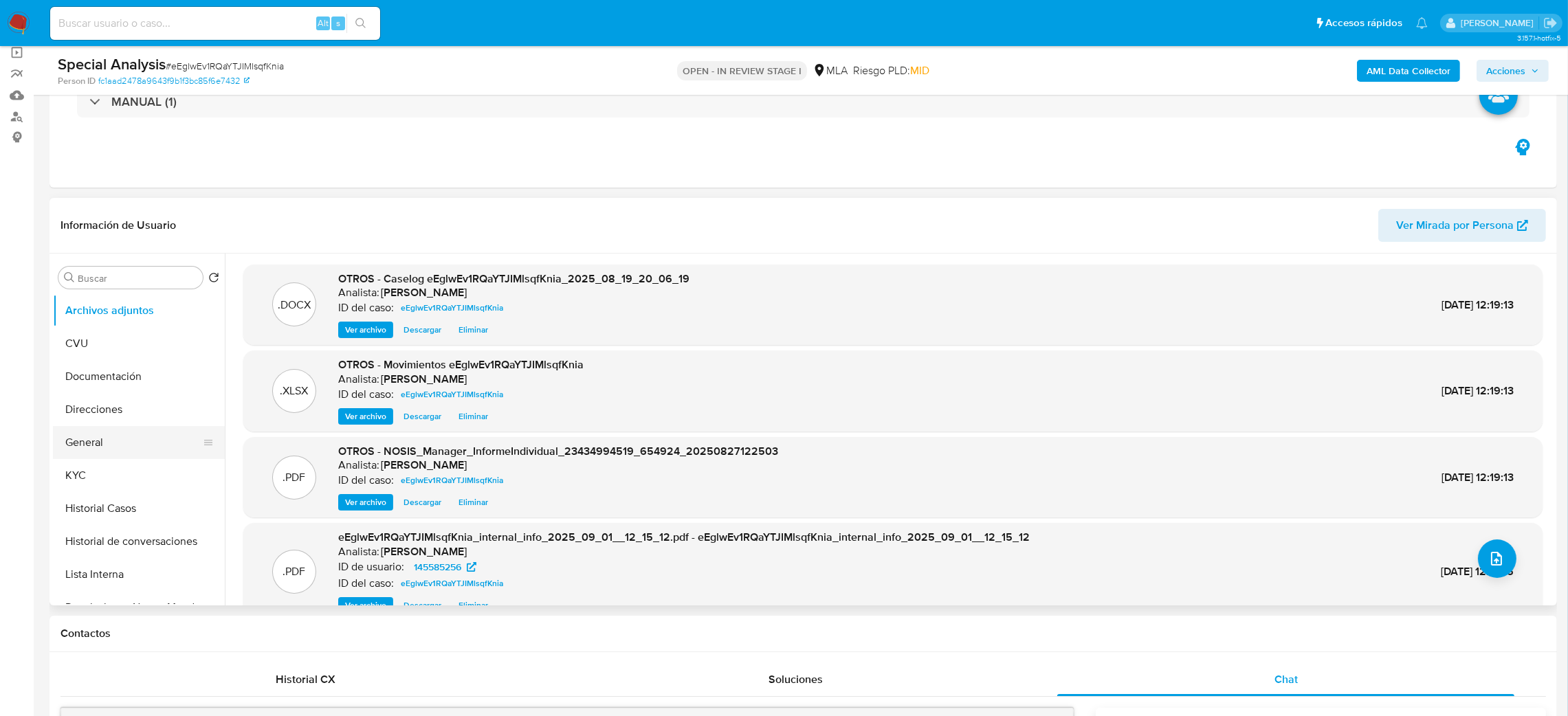
click at [88, 443] on button "General" at bounding box center [133, 442] width 161 height 33
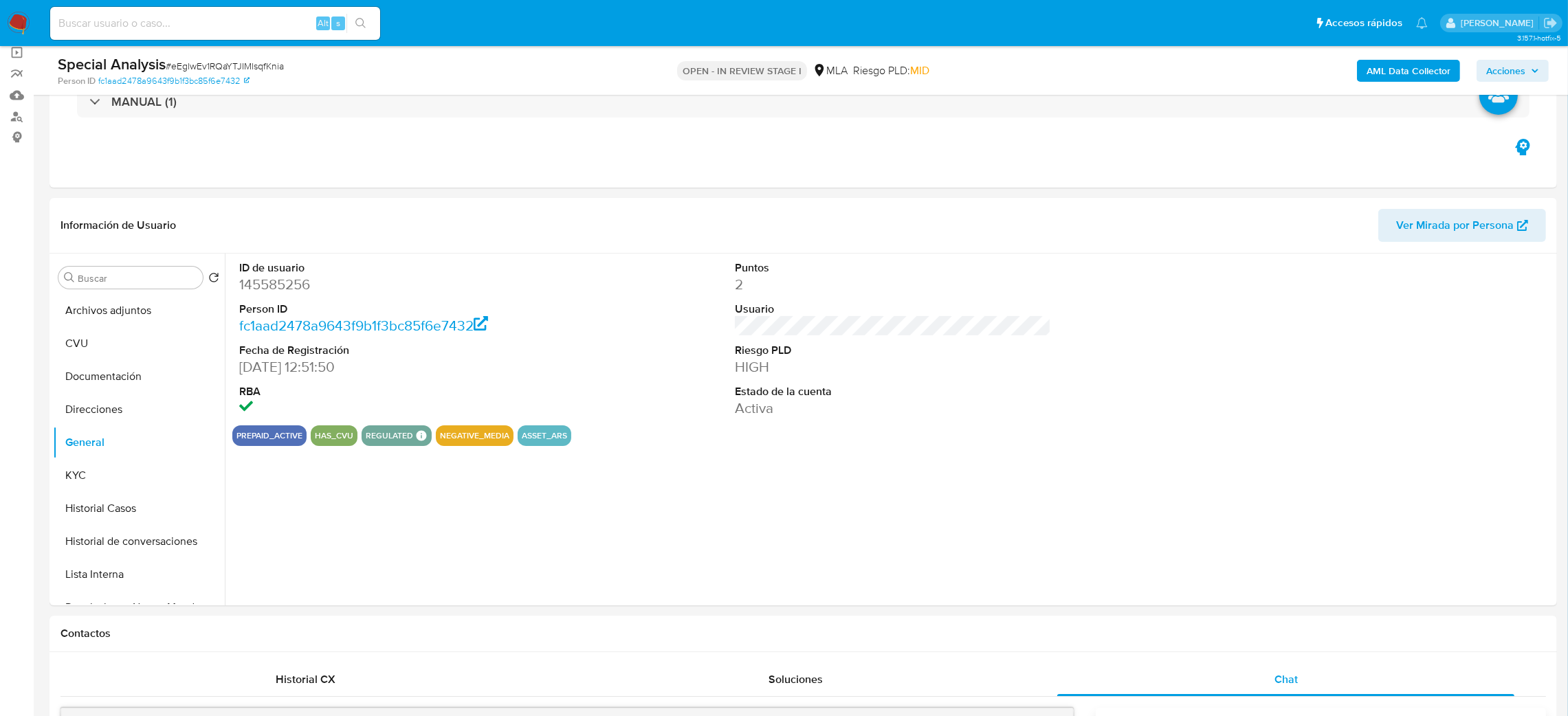
click at [278, 282] on dd "145585256" at bounding box center [397, 284] width 317 height 19
copy dd "145585256"
click at [1504, 70] on span "Acciones" at bounding box center [1505, 70] width 40 height 22
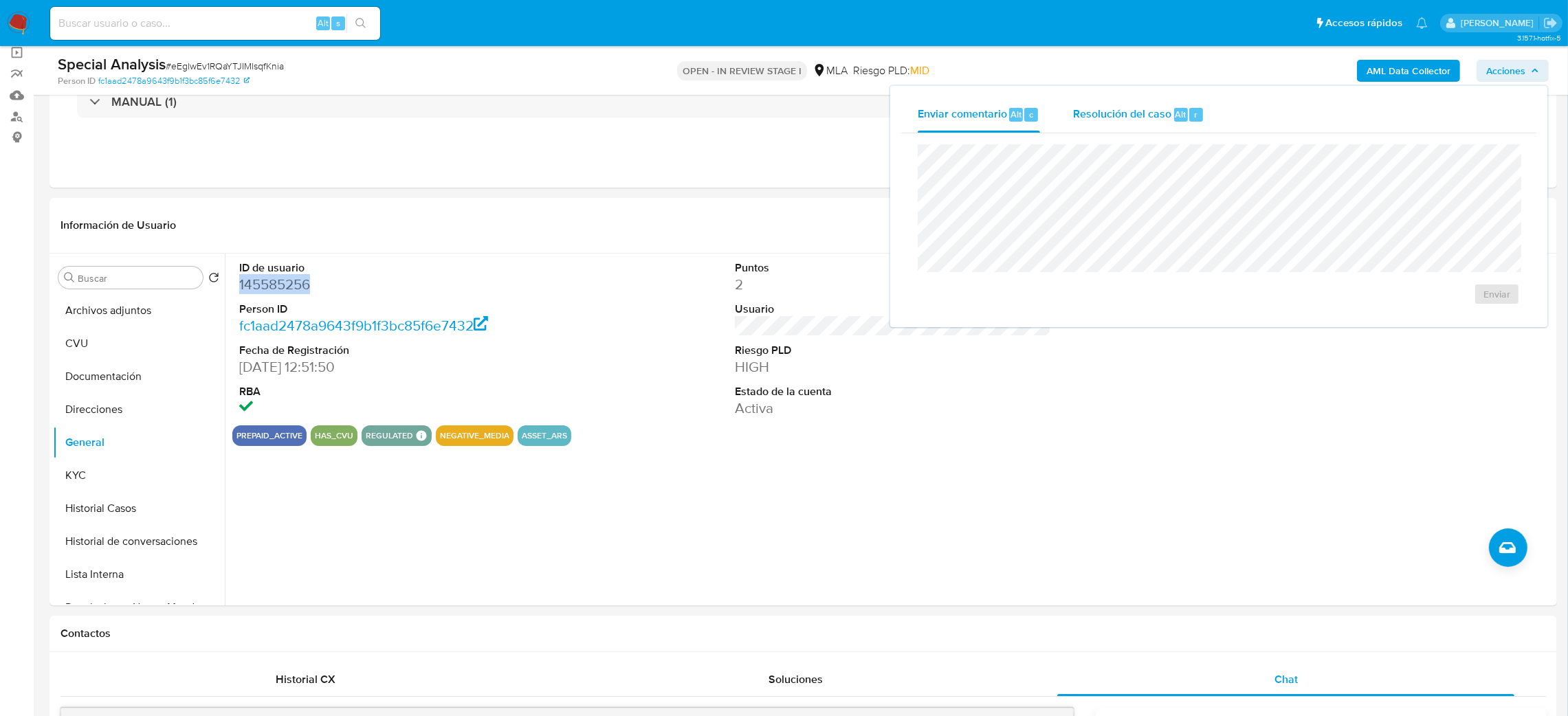
click at [1121, 126] on div "Resolución del caso Alt r" at bounding box center [1139, 115] width 131 height 36
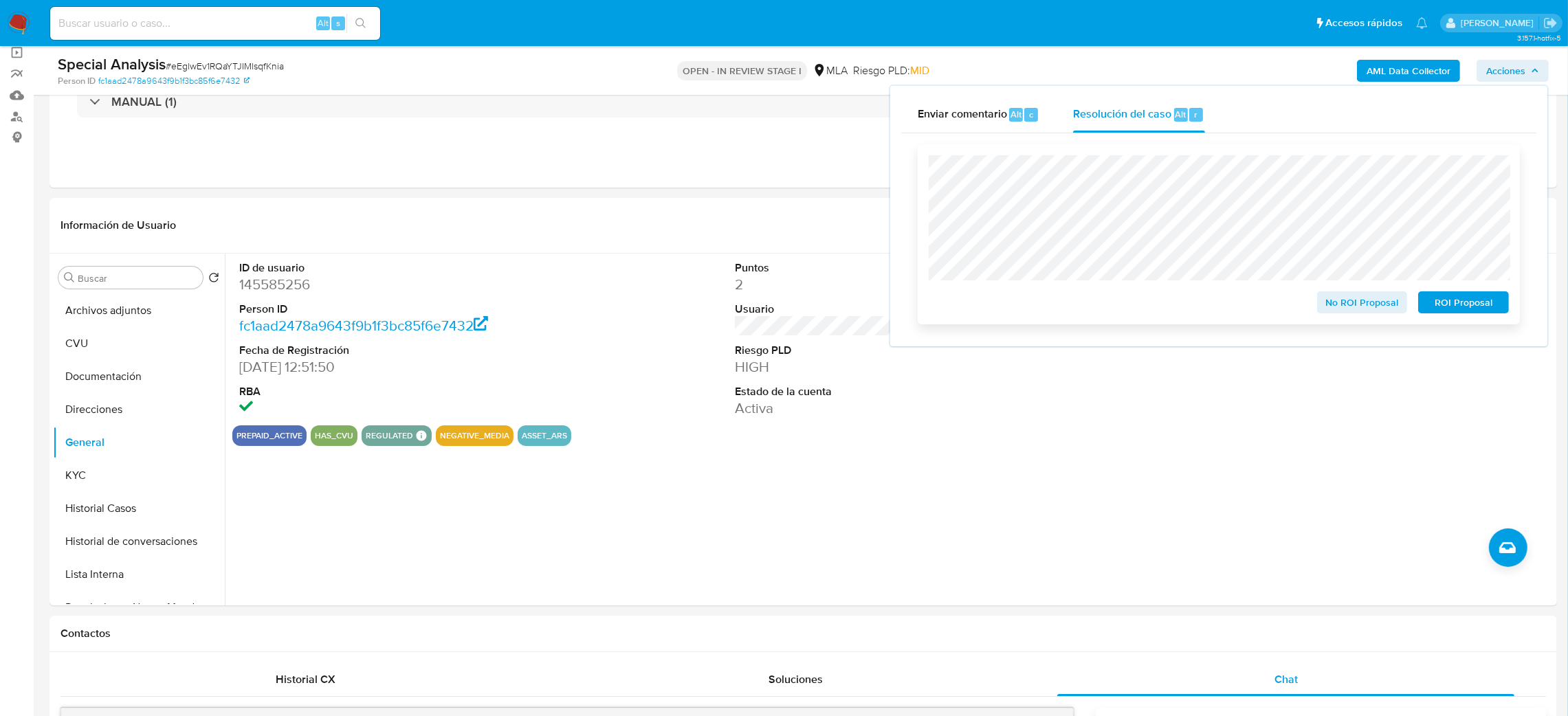
click at [1484, 309] on span "ROI Proposal" at bounding box center [1464, 303] width 71 height 19
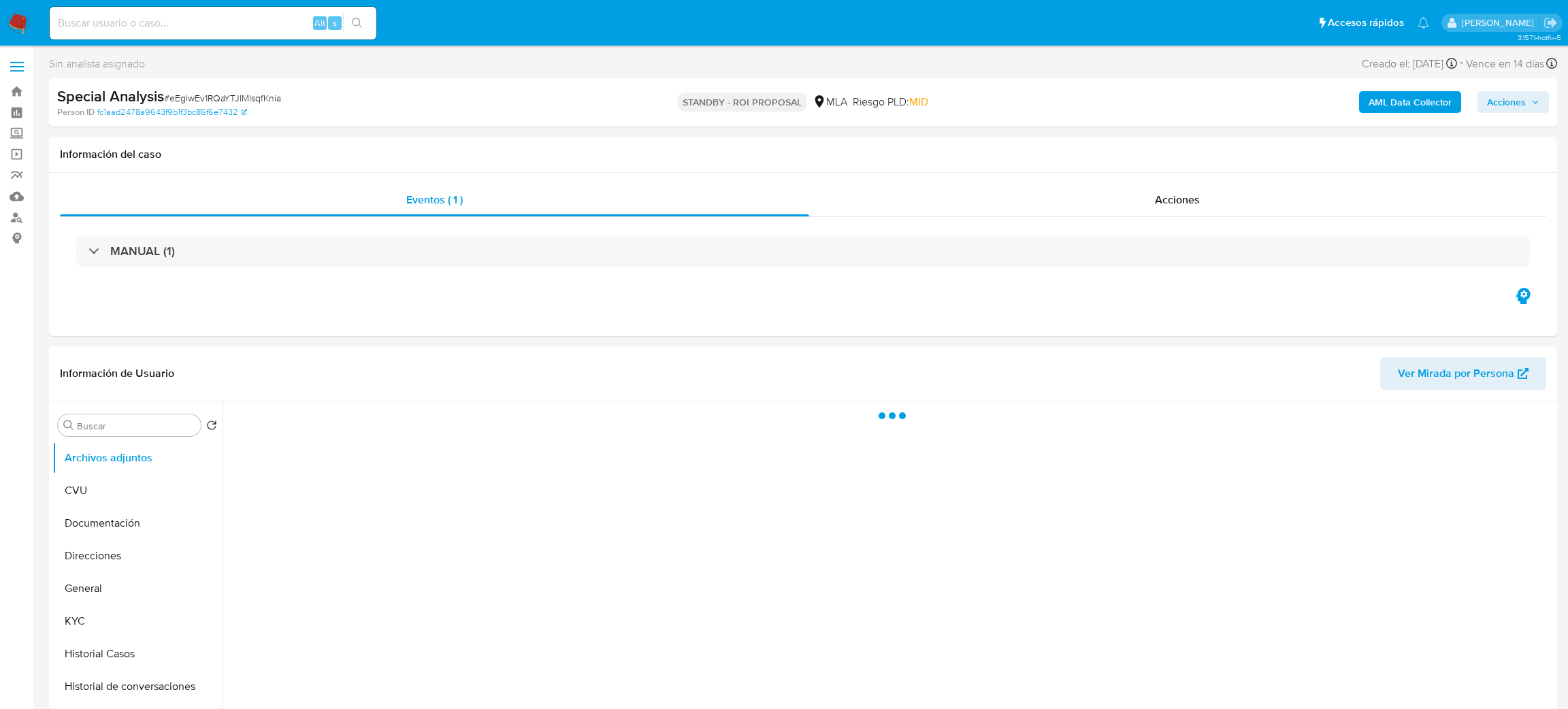
select select "10"
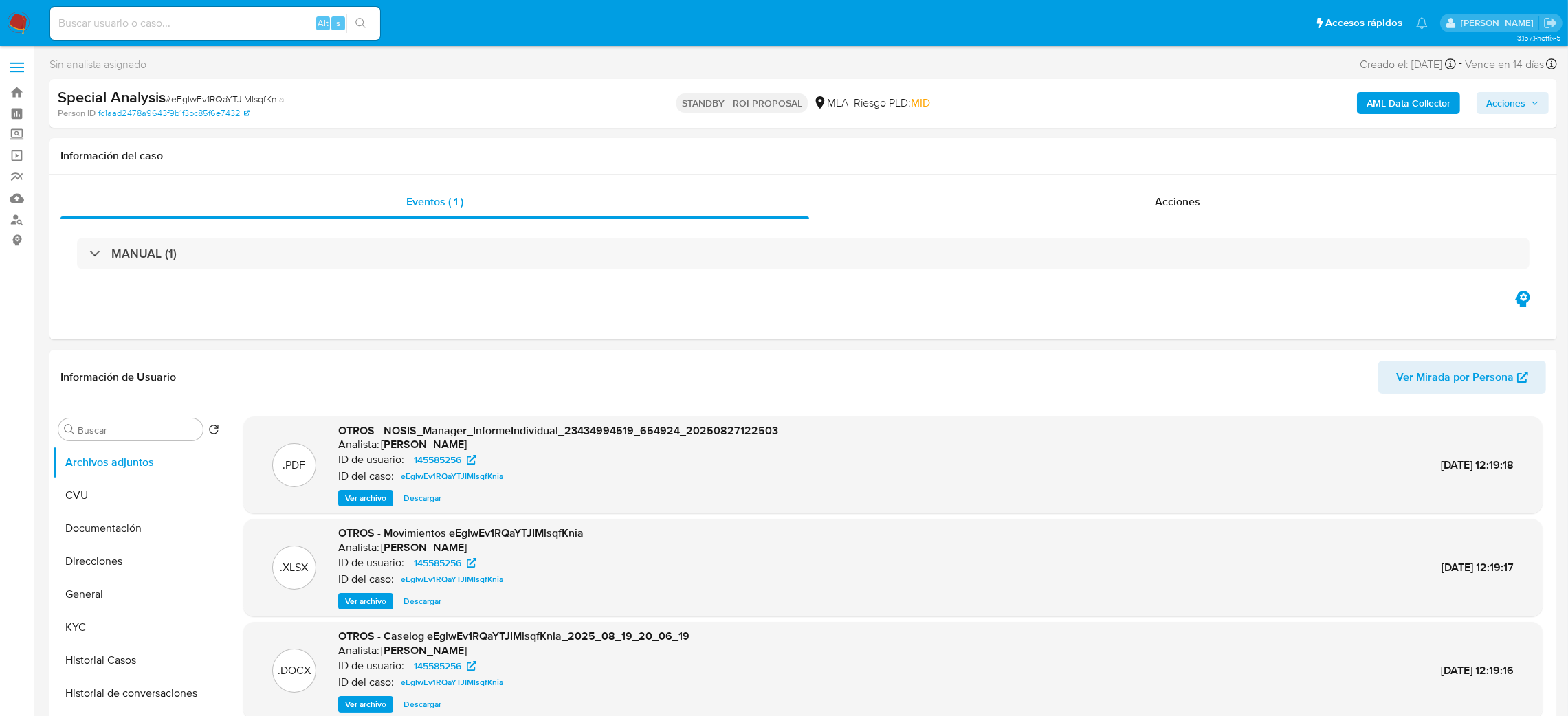
click at [210, 15] on input at bounding box center [215, 23] width 330 height 18
paste input "X5AQuVa0WJGDF9TiTae7fLDQ"
type input "X5AQuVa0WJGDF9TiTae7fLDQ"
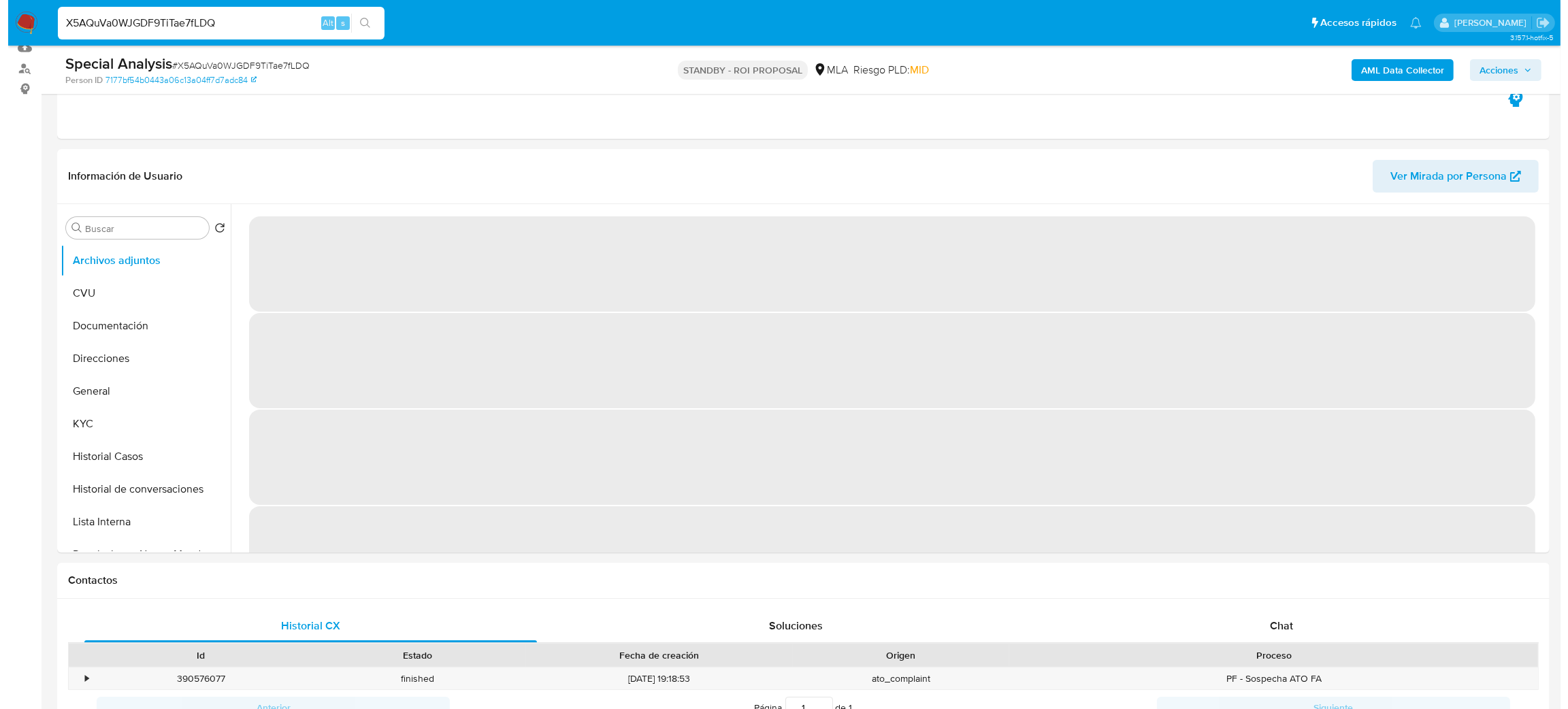
scroll to position [102, 0]
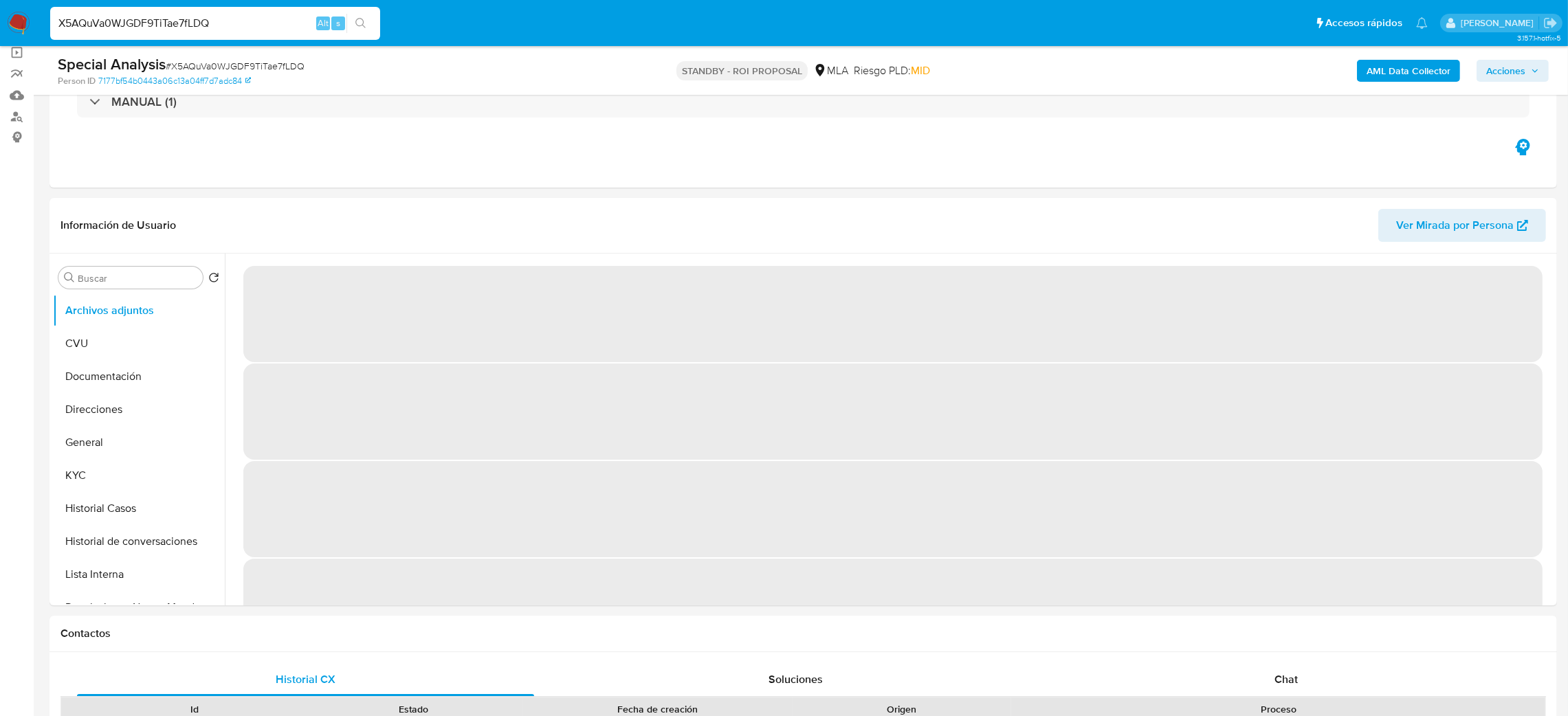
select select "10"
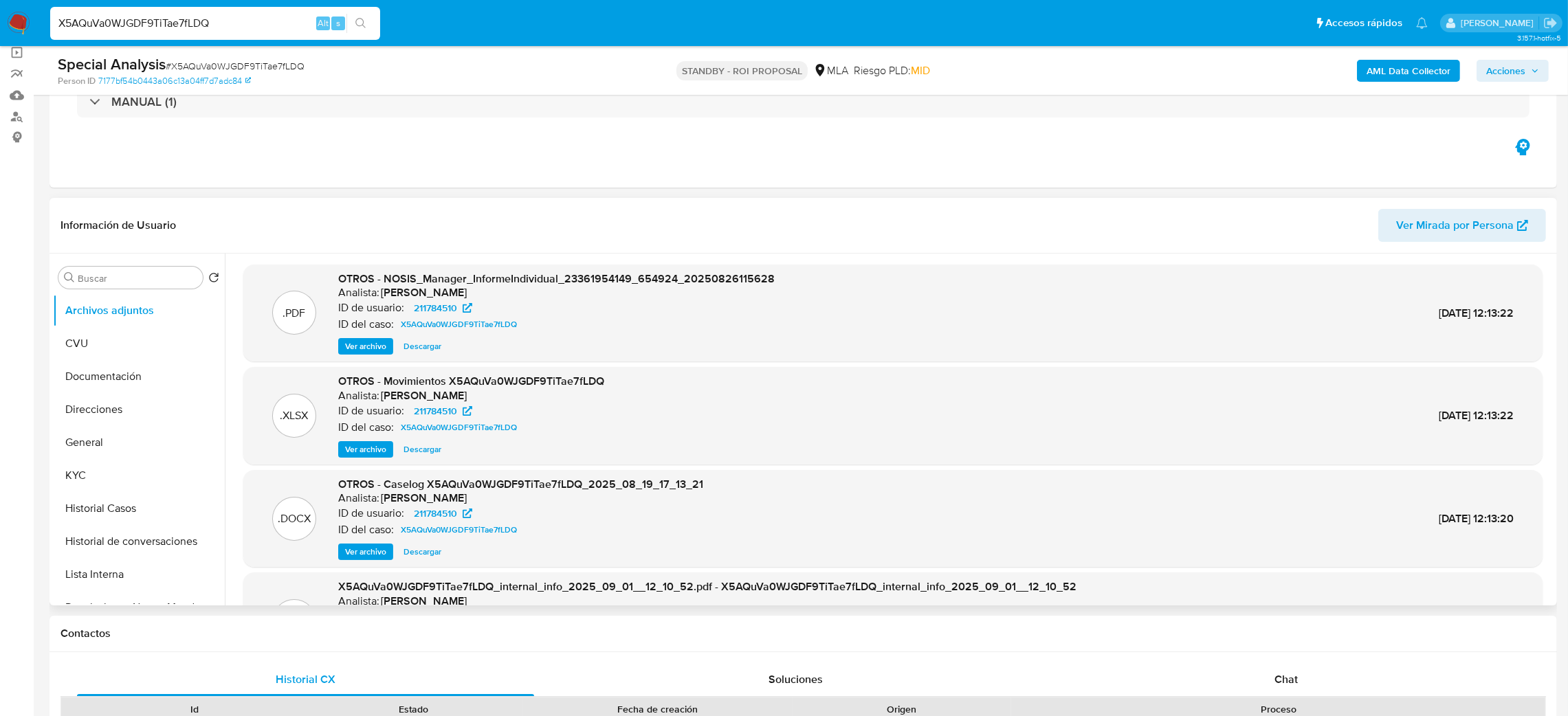
click at [356, 553] on span "Ver archivo" at bounding box center [365, 552] width 41 height 13
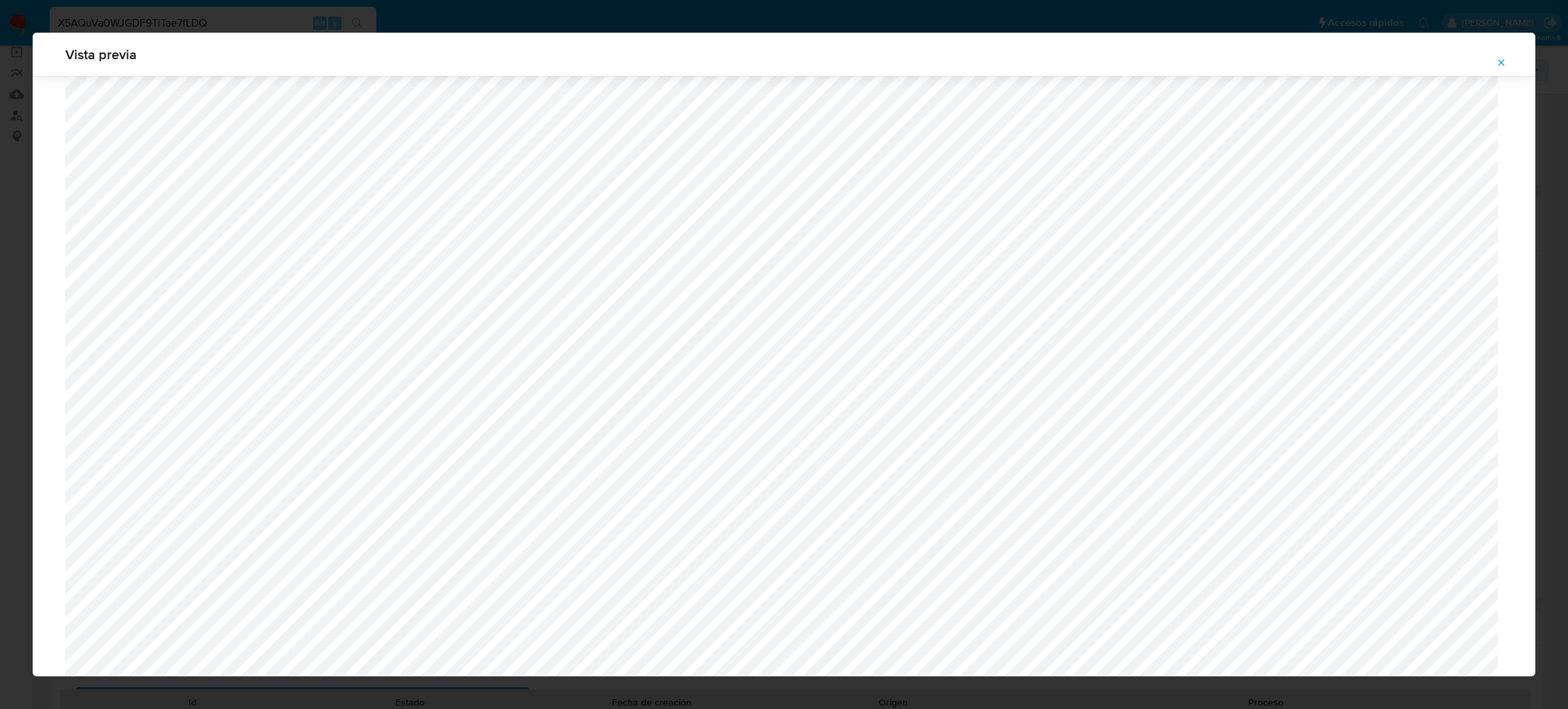
scroll to position [483, 0]
click at [1503, 67] on icon "Attachment preview" at bounding box center [1500, 62] width 10 height 10
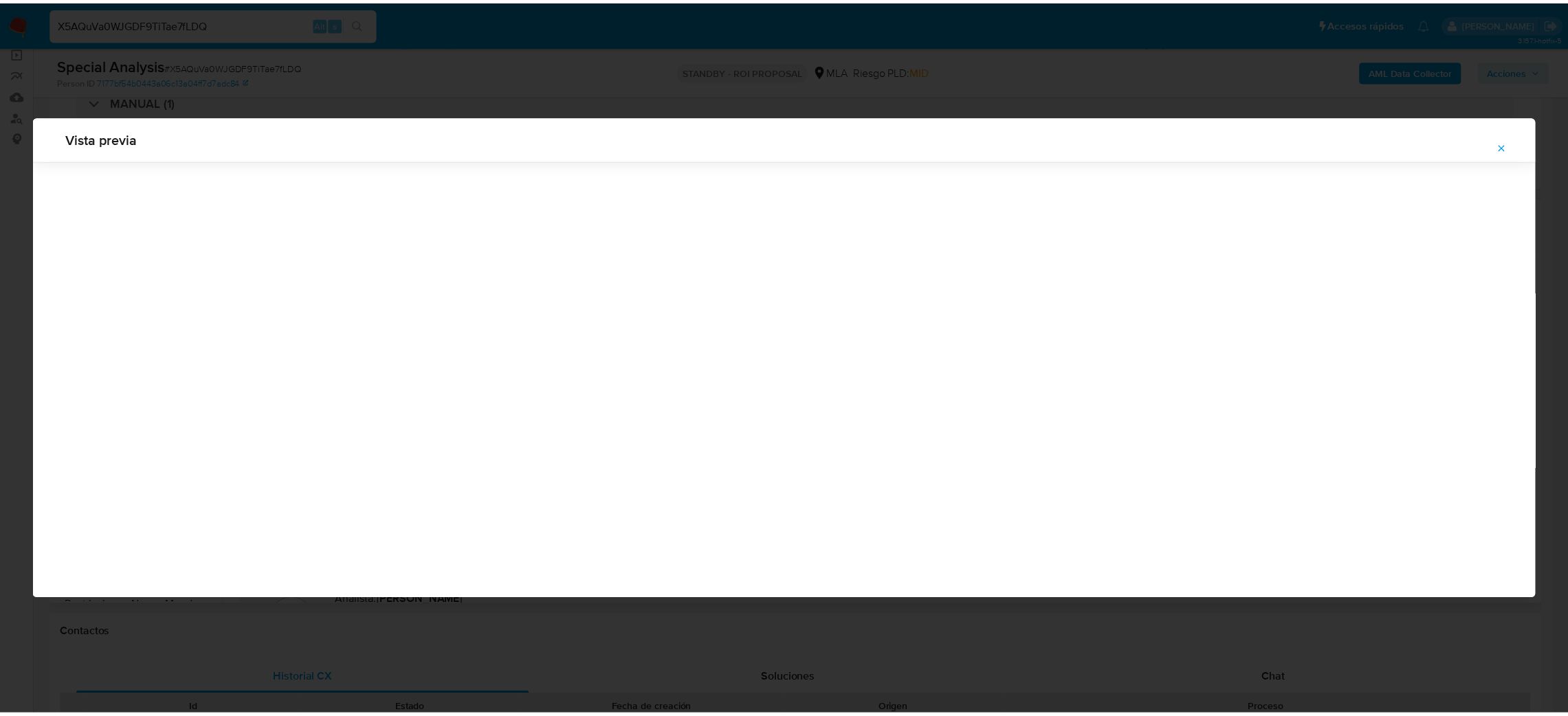
scroll to position [0, 0]
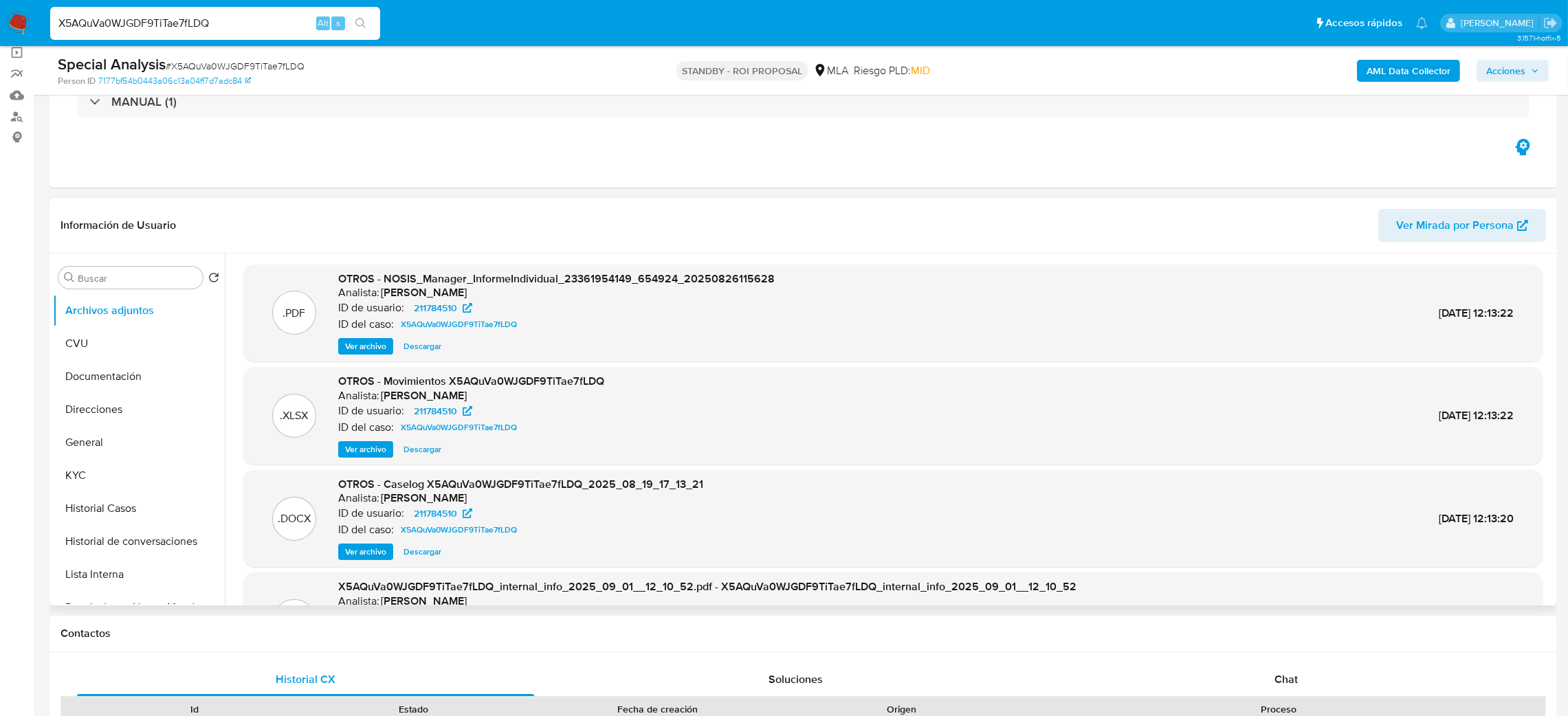
drag, startPoint x: 234, startPoint y: 19, endPoint x: 0, endPoint y: 22, distance: 234.0
click at [0, 22] on nav "Pausado Ver notificaciones X5AQuVa0WJGDF9TiTae7fLDQ Alt s Accesos rápidos Presi…" at bounding box center [784, 23] width 1568 height 46
paste input "McsVSa2FUDHYl44SqZShFFGT"
type input "McsVSa2FUDHYl44SqZShFFGT"
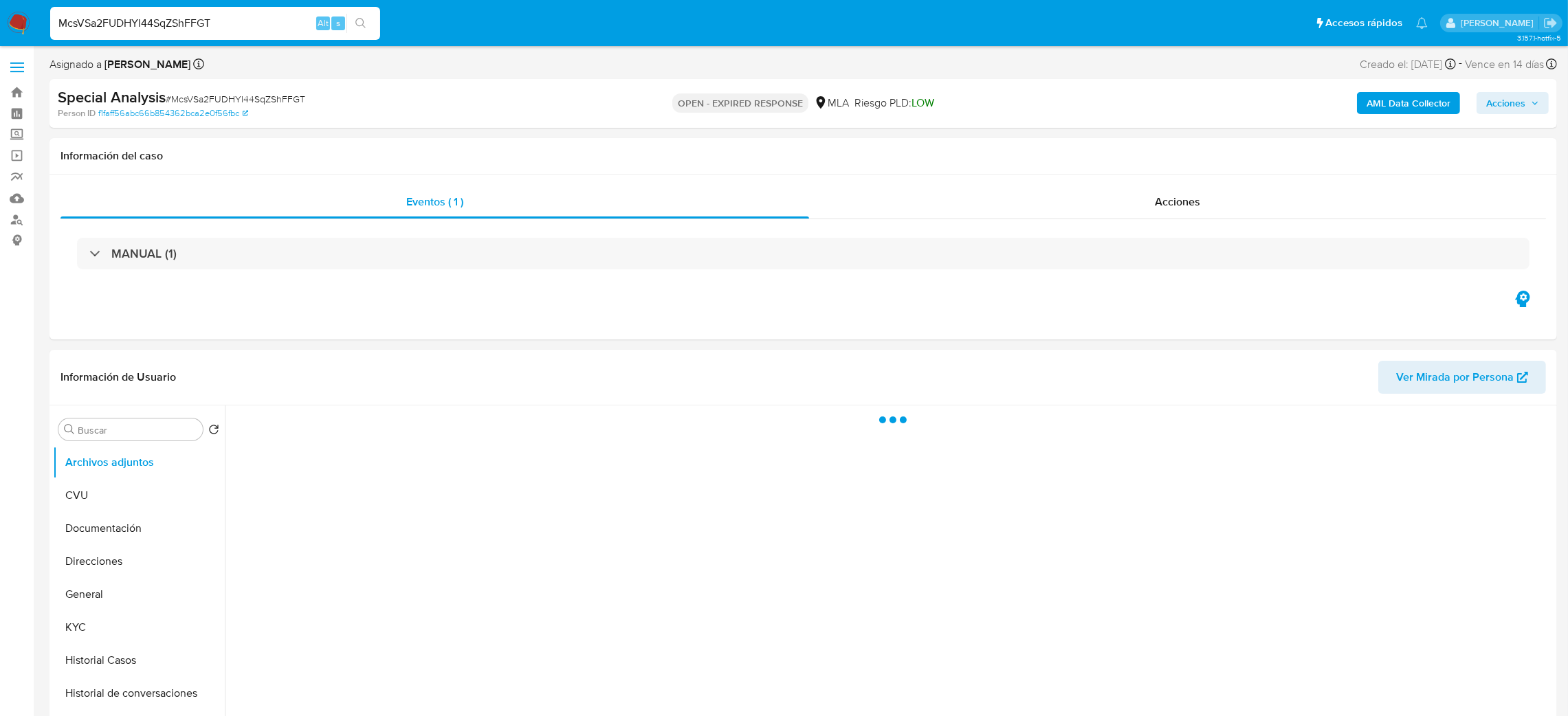
click at [256, 94] on span "# McsVSa2FUDHYl44SqZShFFGT" at bounding box center [235, 99] width 140 height 13
copy span "McsVSa2FUDHYl44SqZShFFGT"
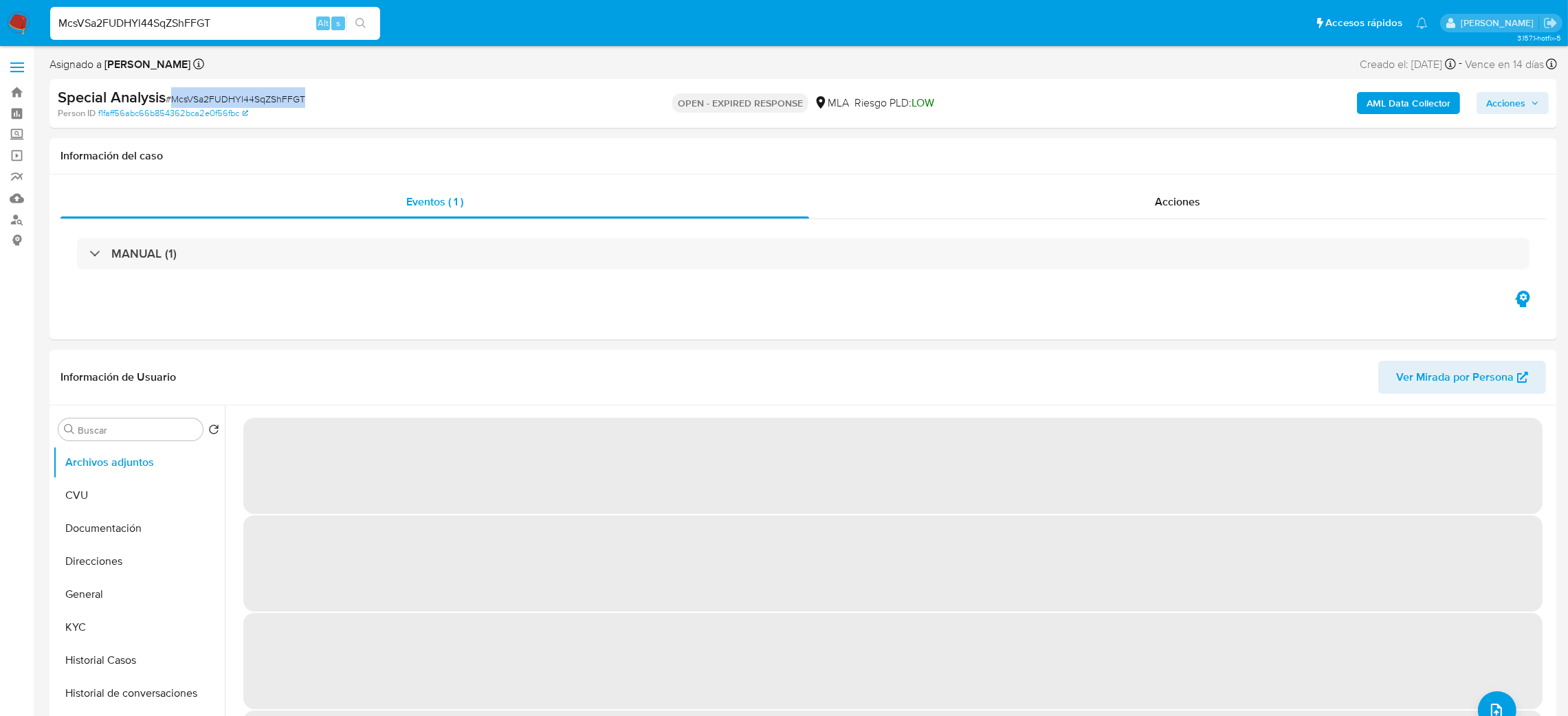
click at [18, 18] on img at bounding box center [18, 23] width 23 height 23
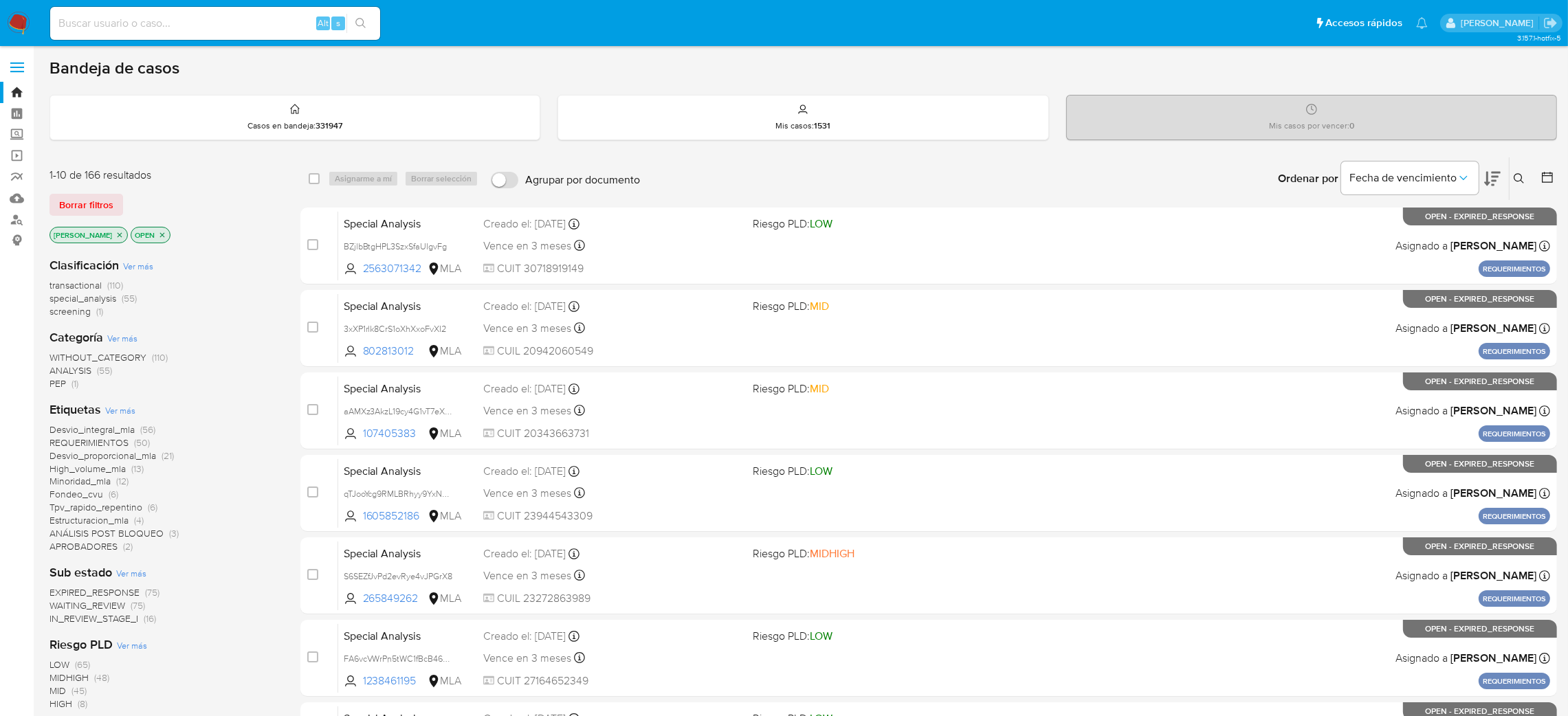
click at [1515, 179] on icon at bounding box center [1519, 178] width 11 height 11
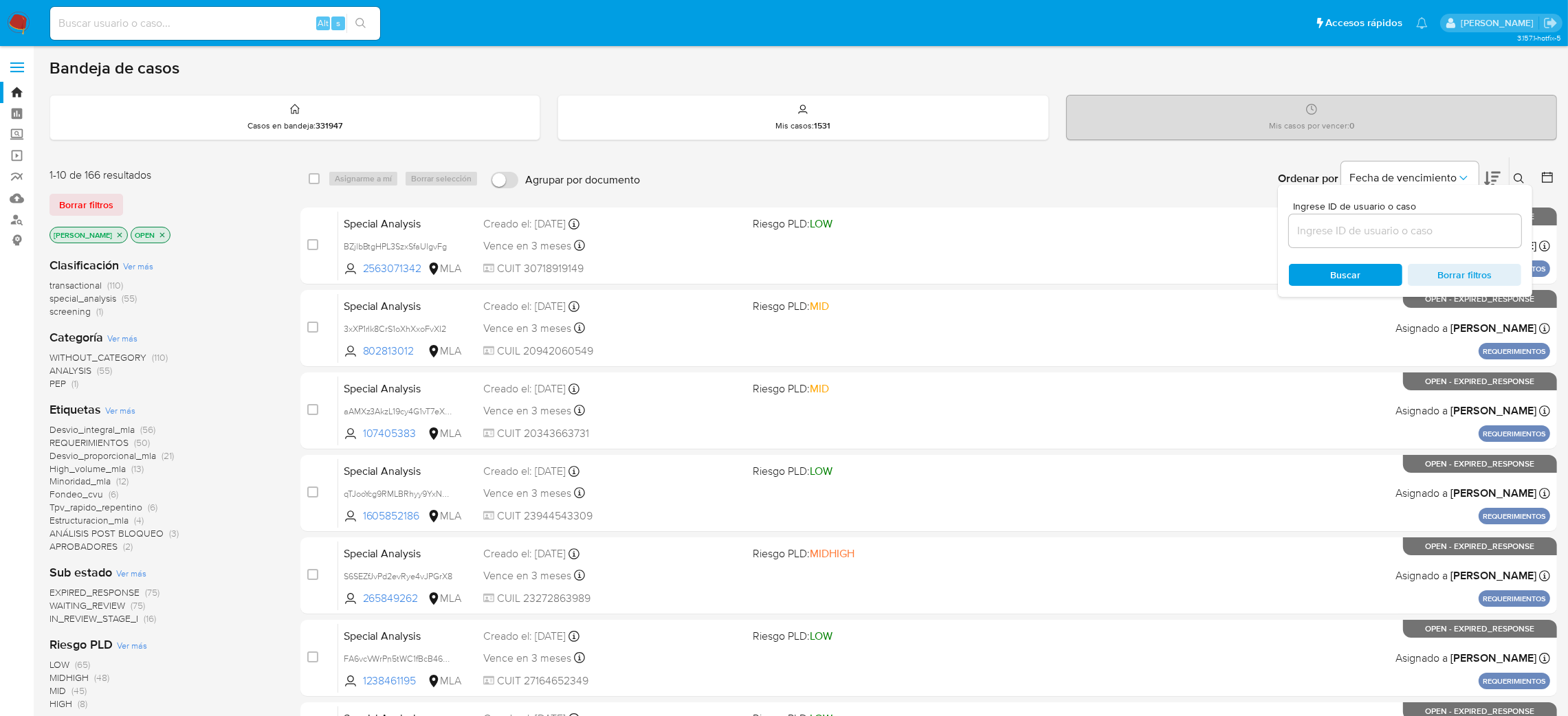
click at [1441, 231] on input at bounding box center [1405, 230] width 232 height 18
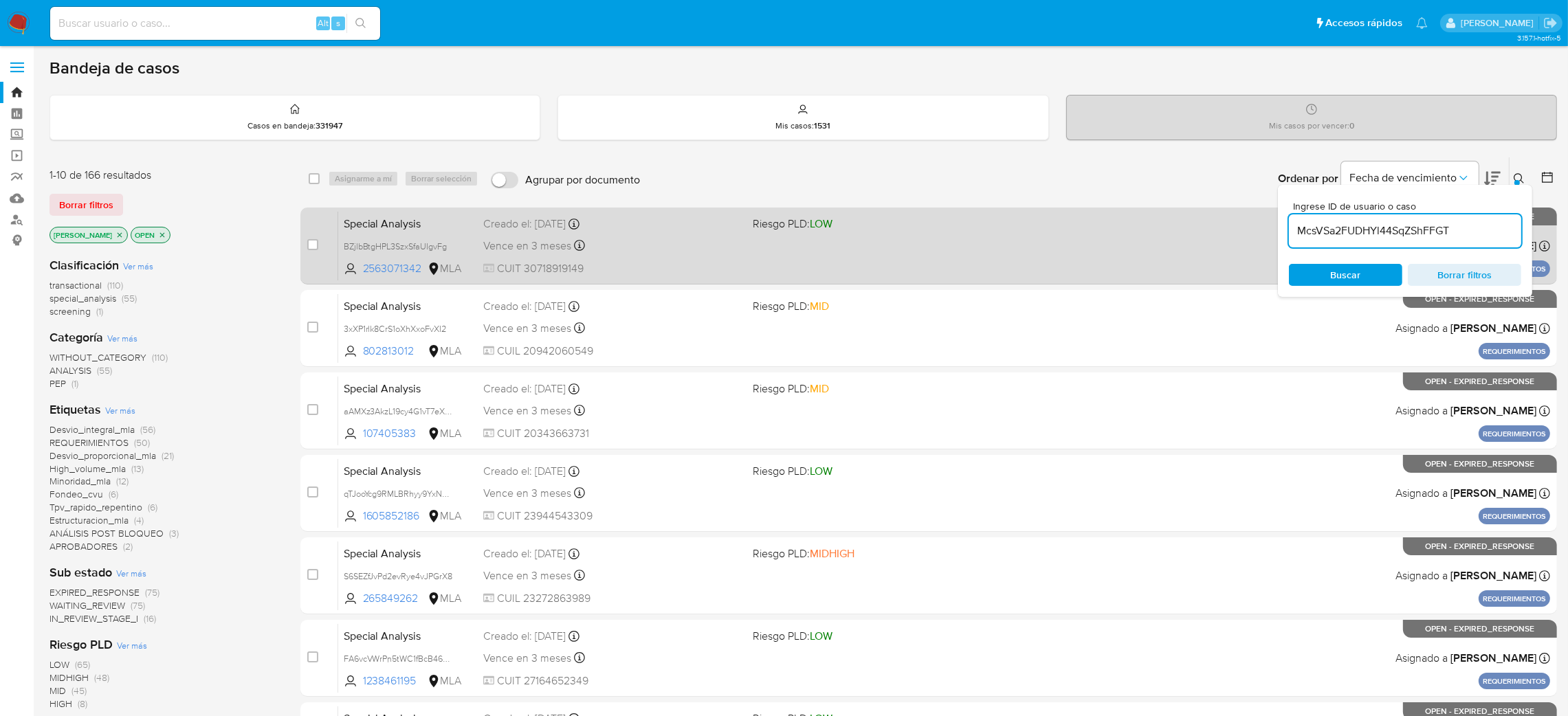
type input "McsVSa2FUDHYl44SqZShFFGT"
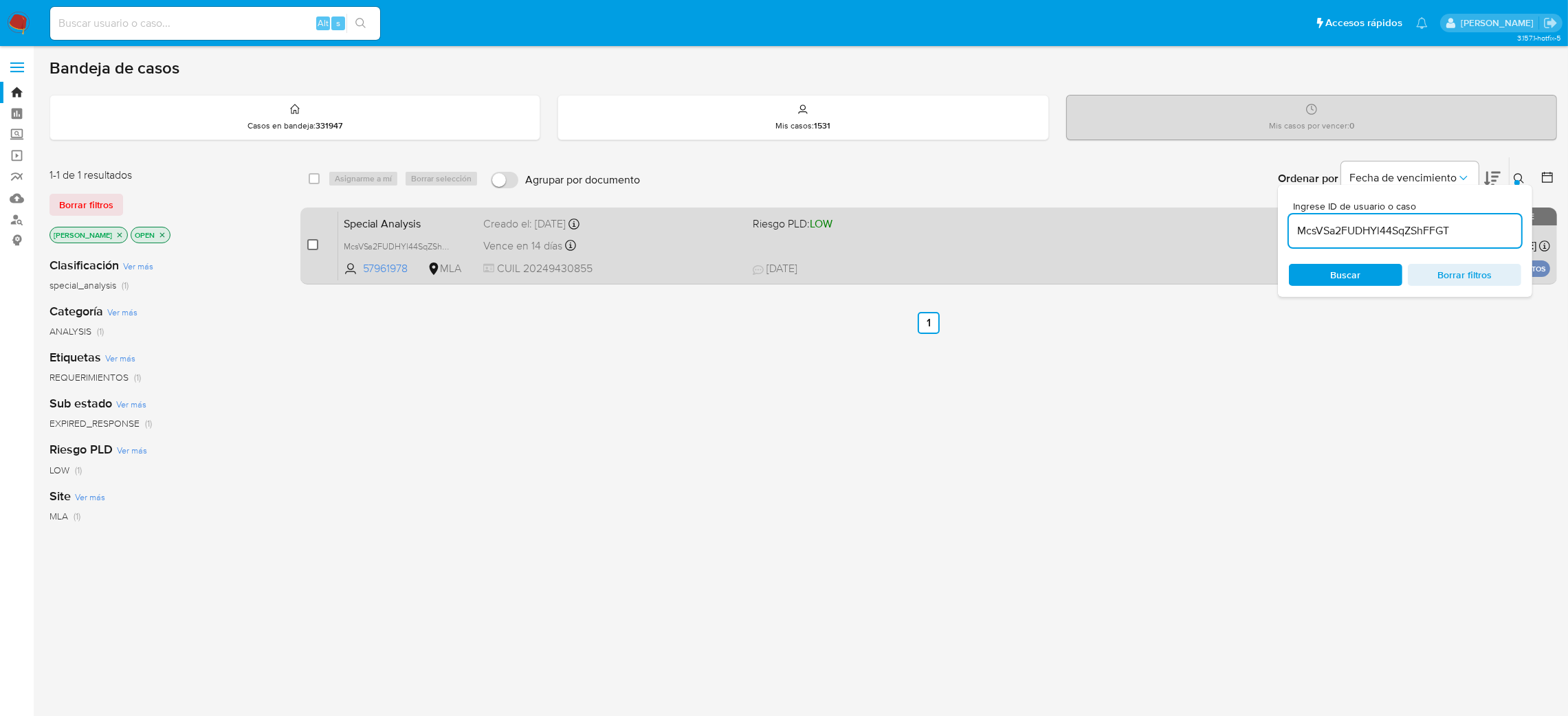
click at [312, 242] on input "checkbox" at bounding box center [312, 244] width 11 height 11
checkbox input "true"
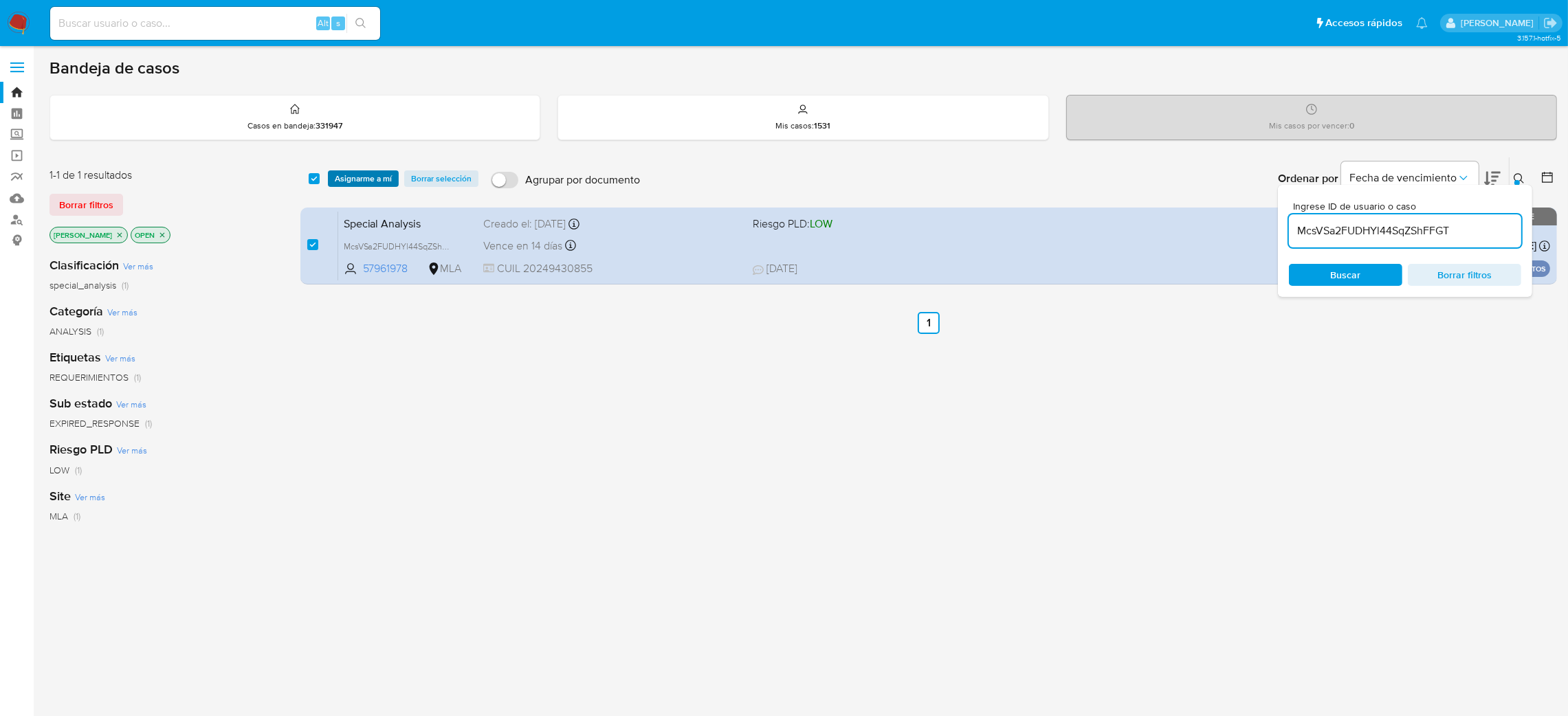
click at [353, 185] on span "Asignarme a mí" at bounding box center [362, 178] width 57 height 13
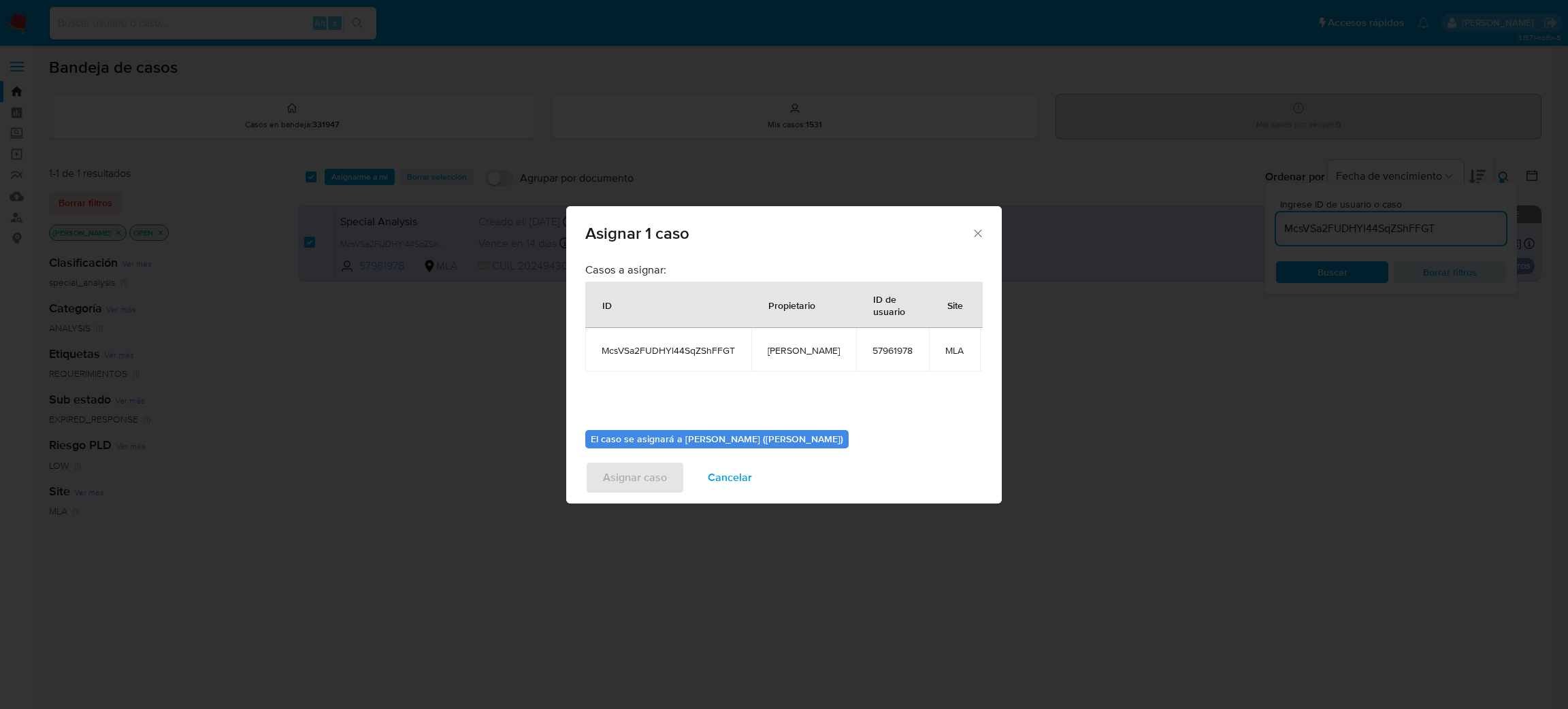
click at [794, 358] on td "[PERSON_NAME]" at bounding box center [804, 350] width 105 height 44
copy span "[PERSON_NAME]"
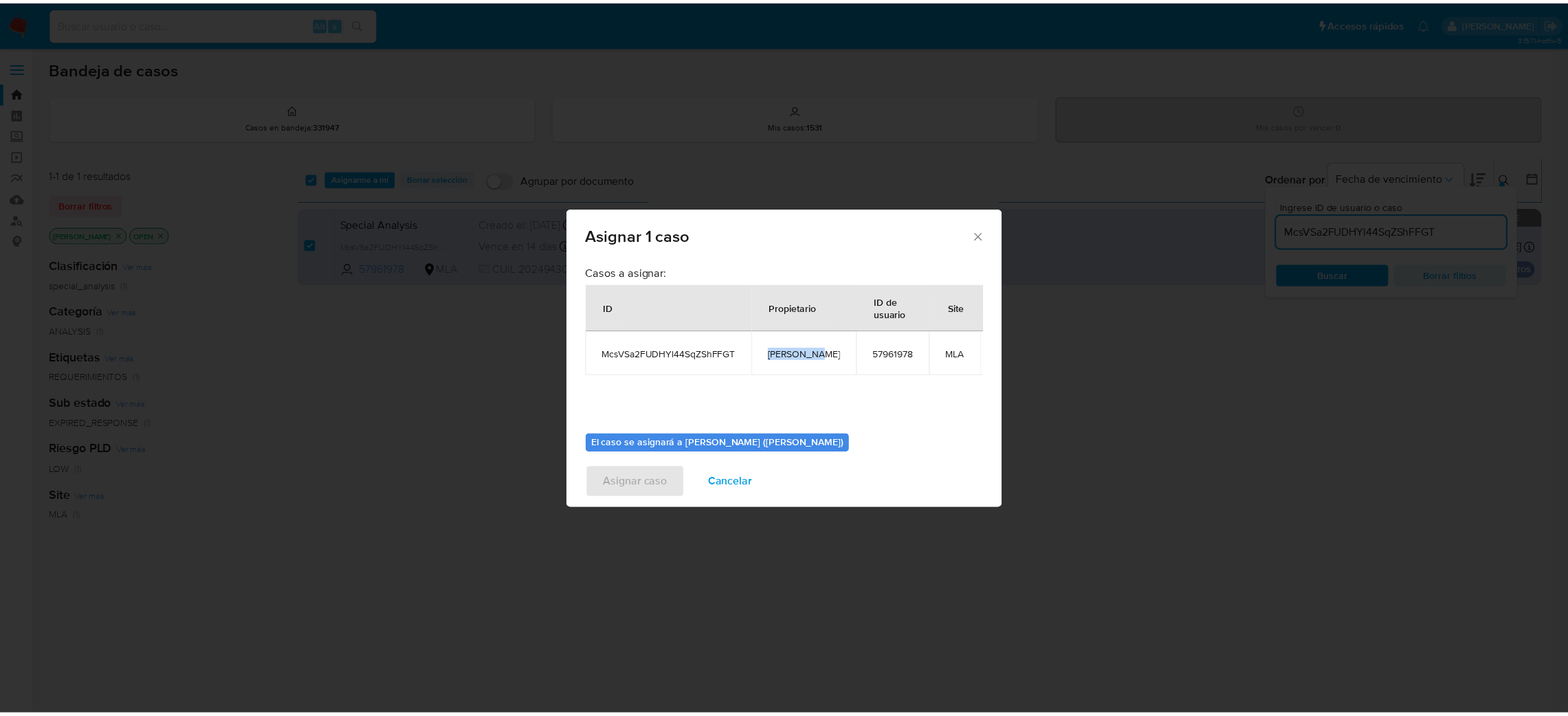
scroll to position [70, 0]
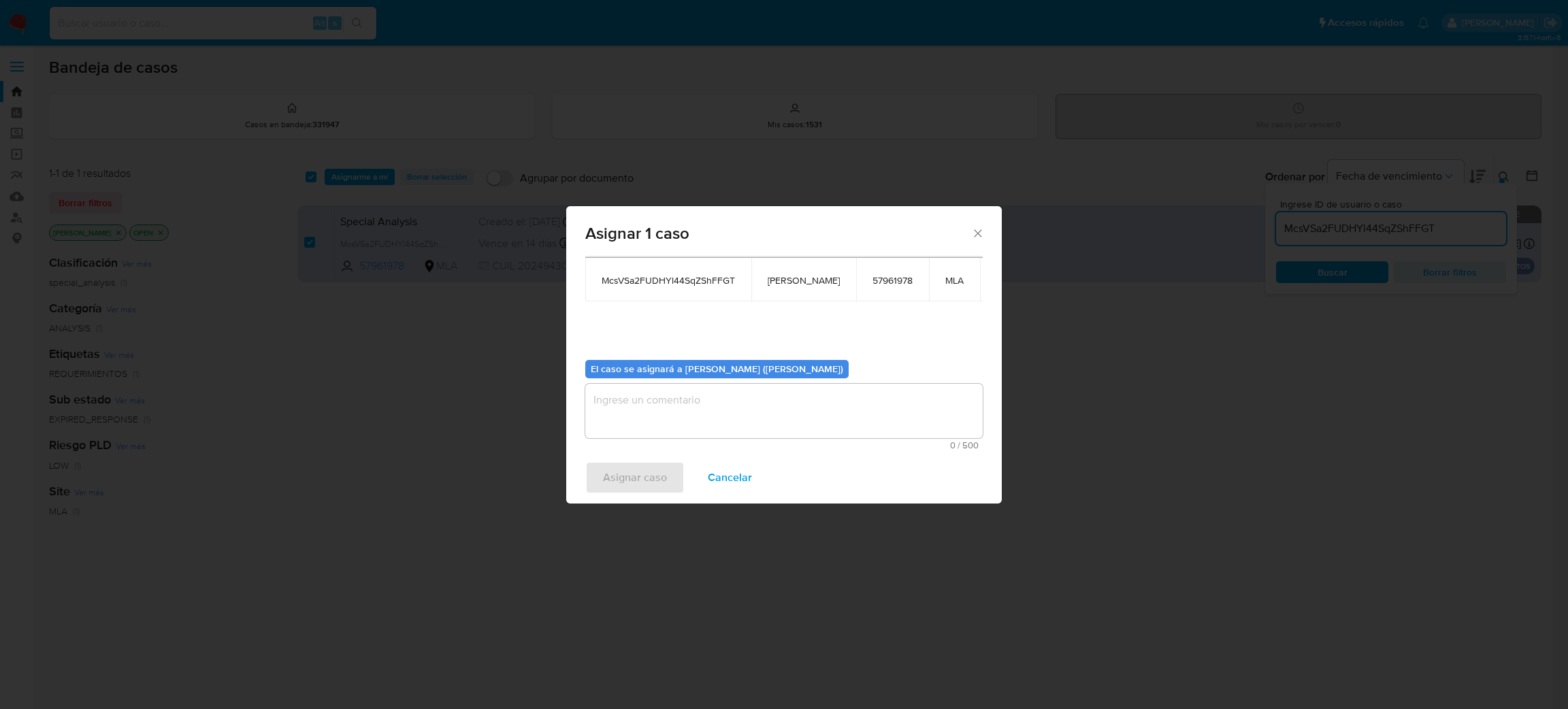
click at [636, 437] on textarea "assign-modal" at bounding box center [784, 410] width 398 height 54
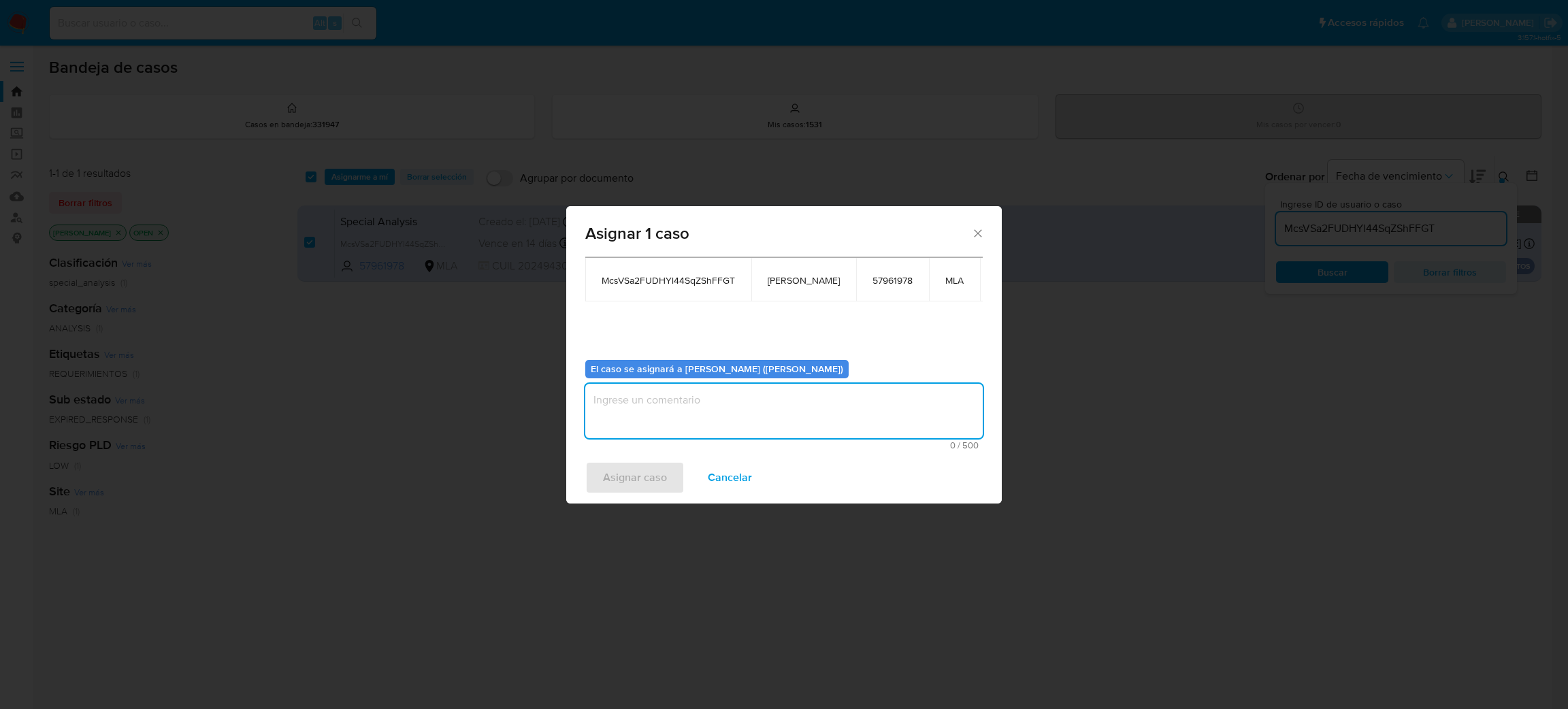
paste textarea "[PERSON_NAME]"
type textarea "[PERSON_NAME]"
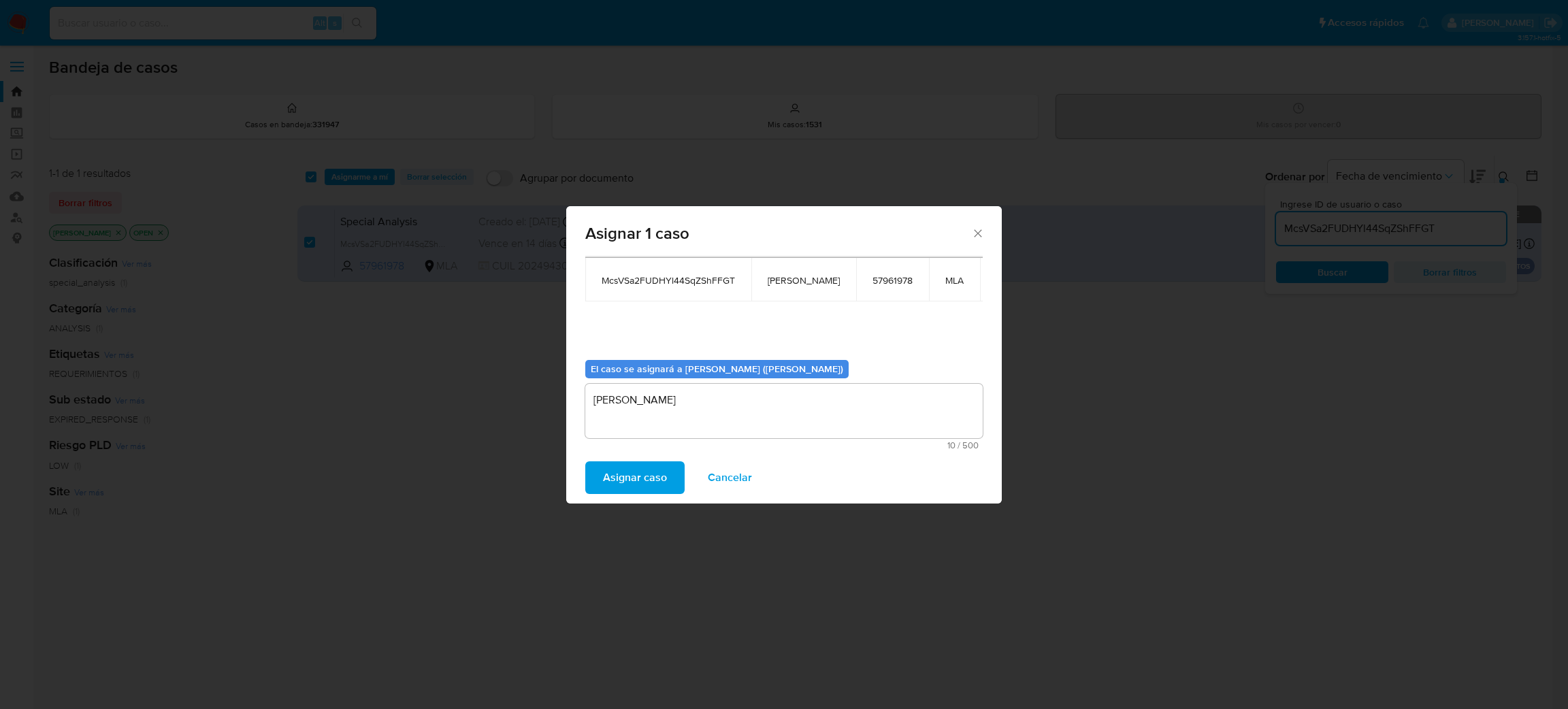
click at [640, 484] on span "Asignar caso" at bounding box center [634, 477] width 64 height 30
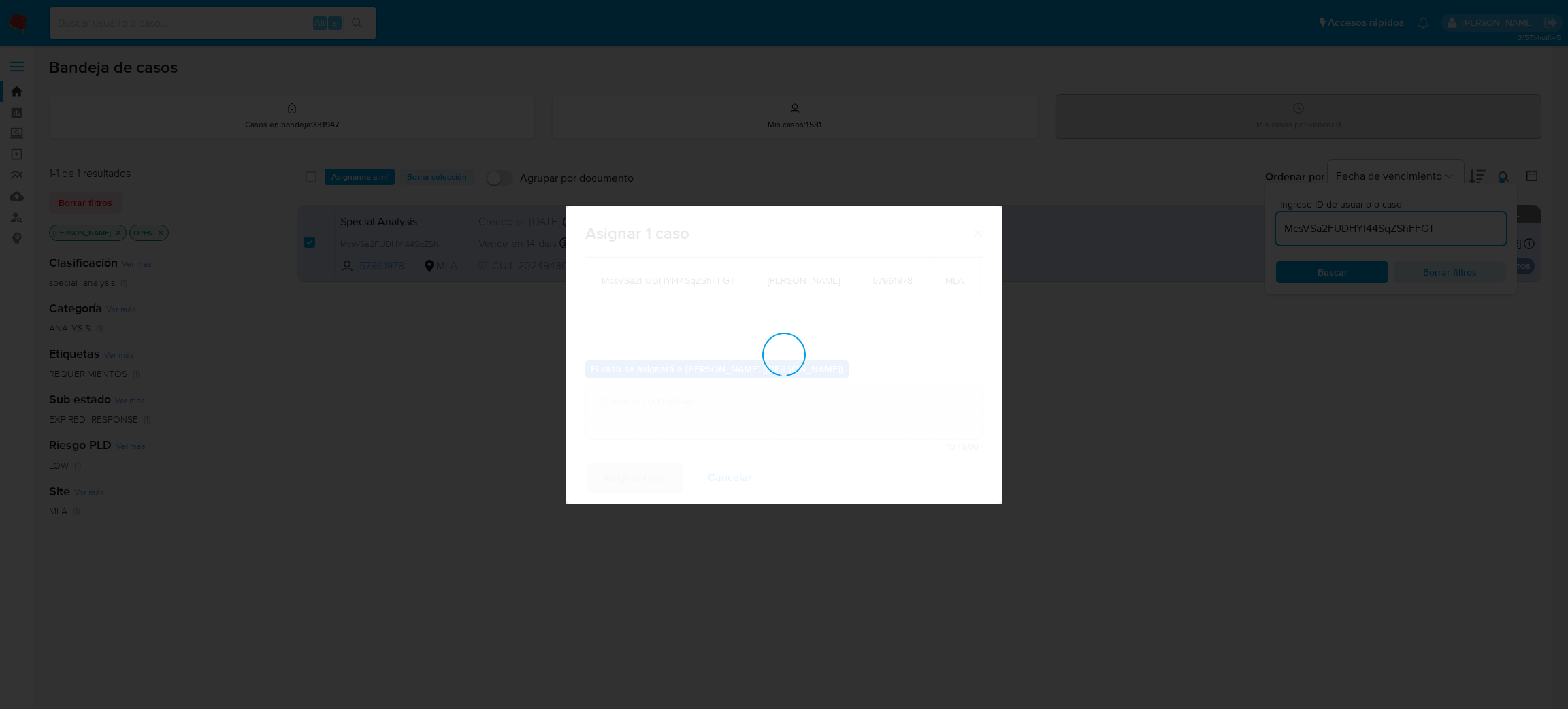
checkbox input "false"
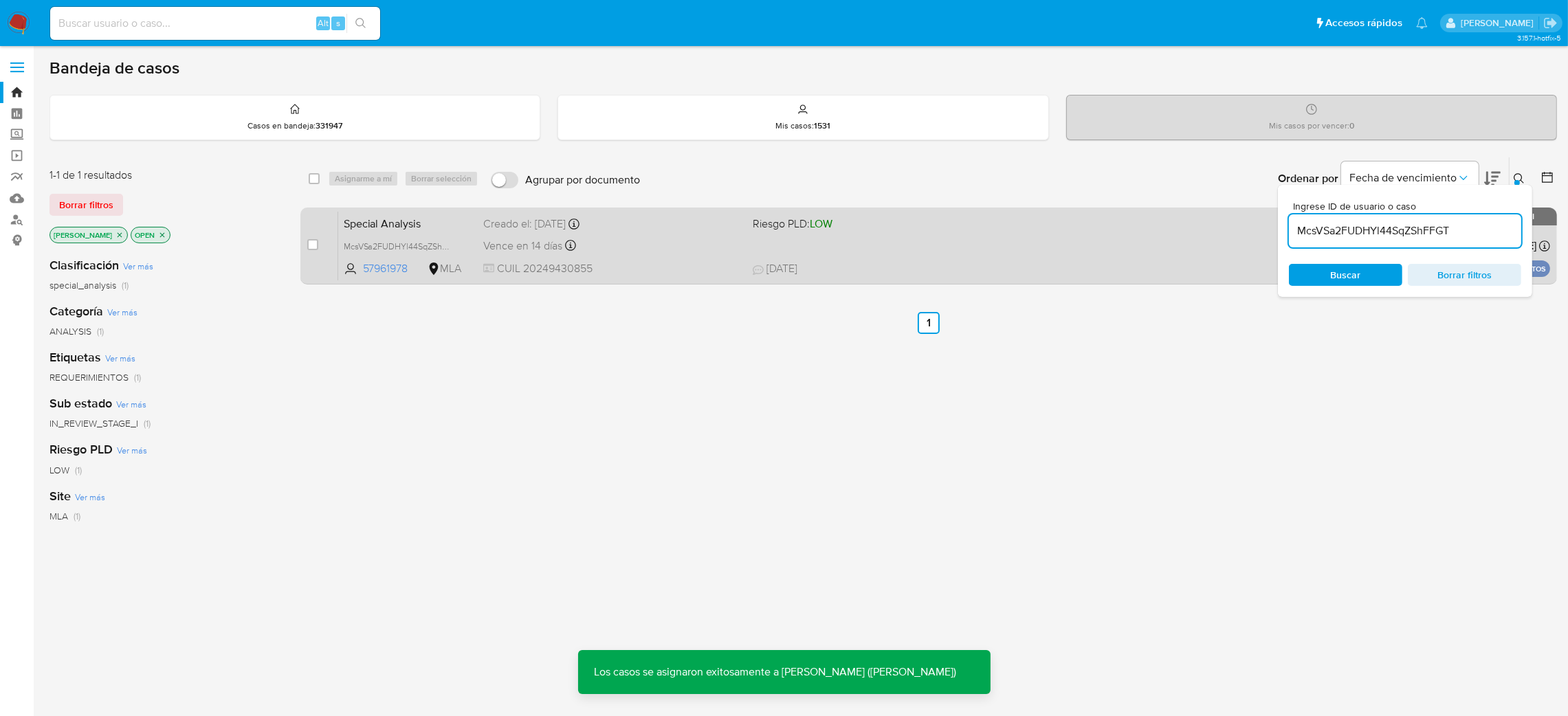
click at [668, 253] on div "Vence en 14 días Vence el [DATE] 18:10:20" at bounding box center [613, 245] width 258 height 18
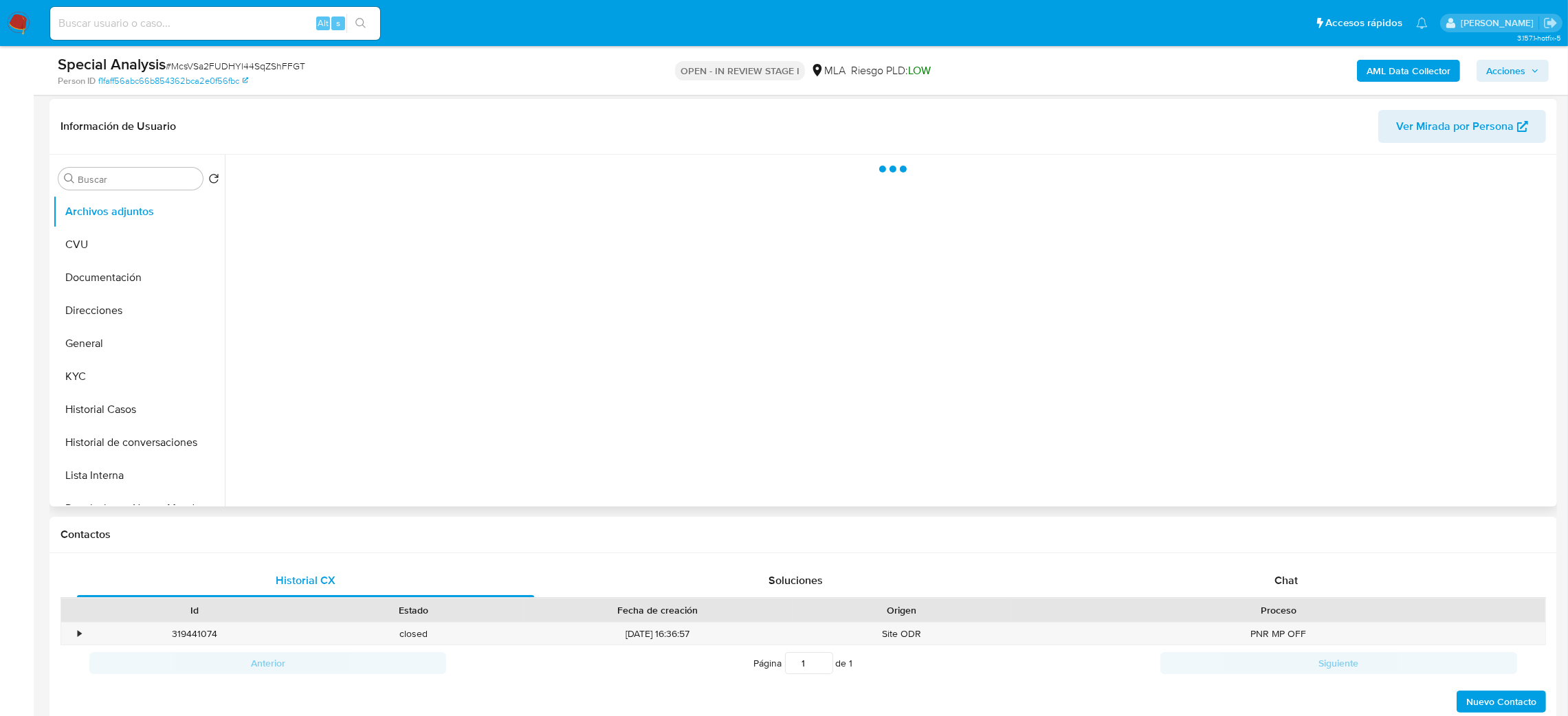
scroll to position [206, 0]
click at [1328, 584] on div "Chat" at bounding box center [1286, 576] width 457 height 33
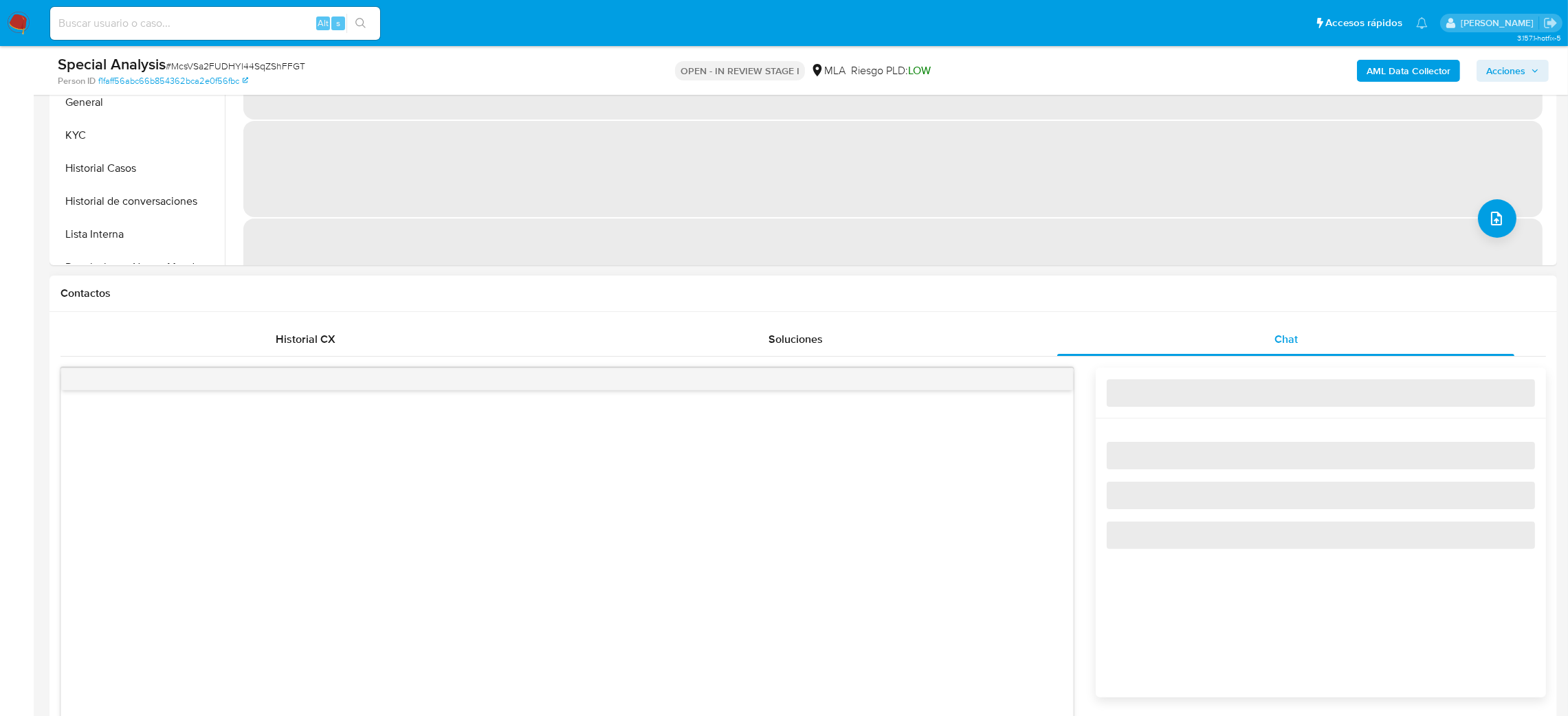
scroll to position [515, 0]
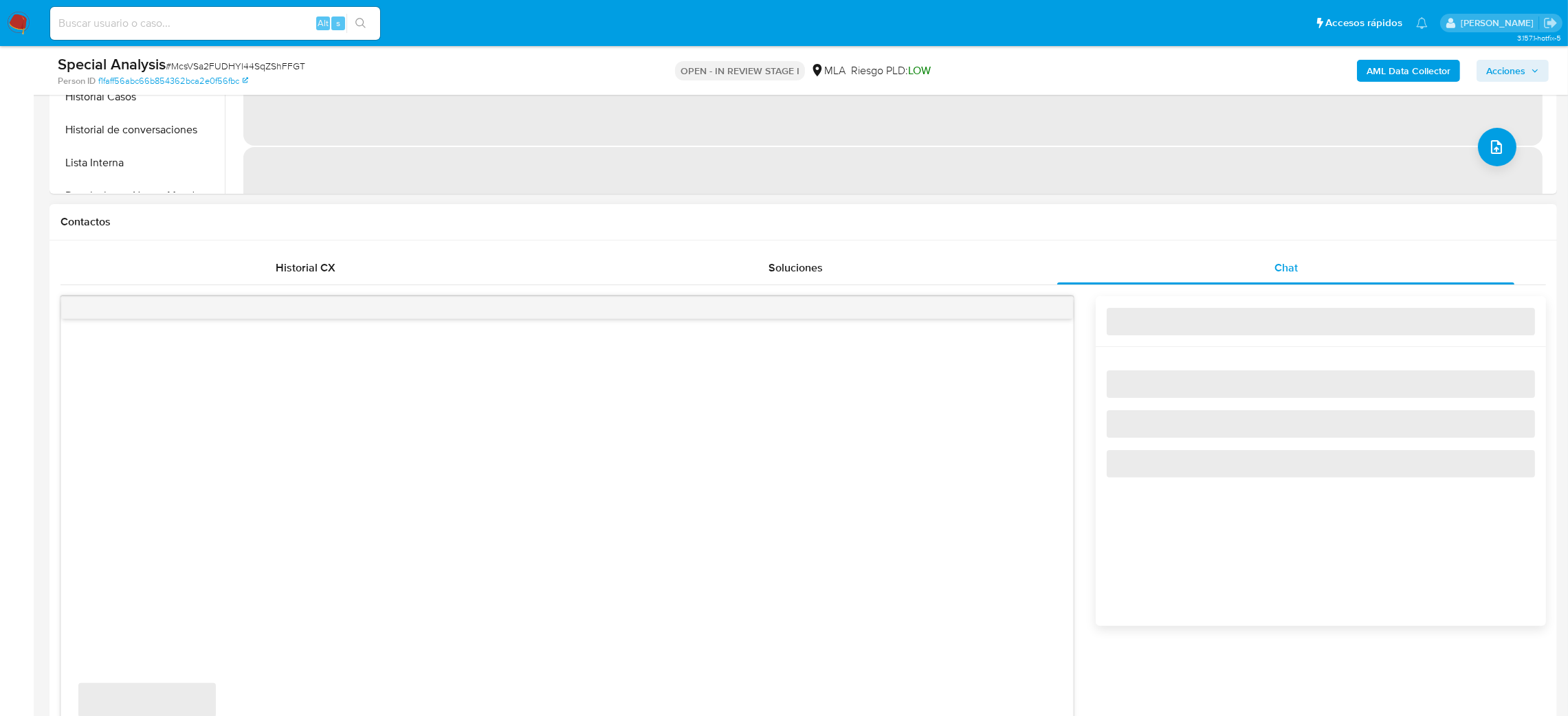
select select "10"
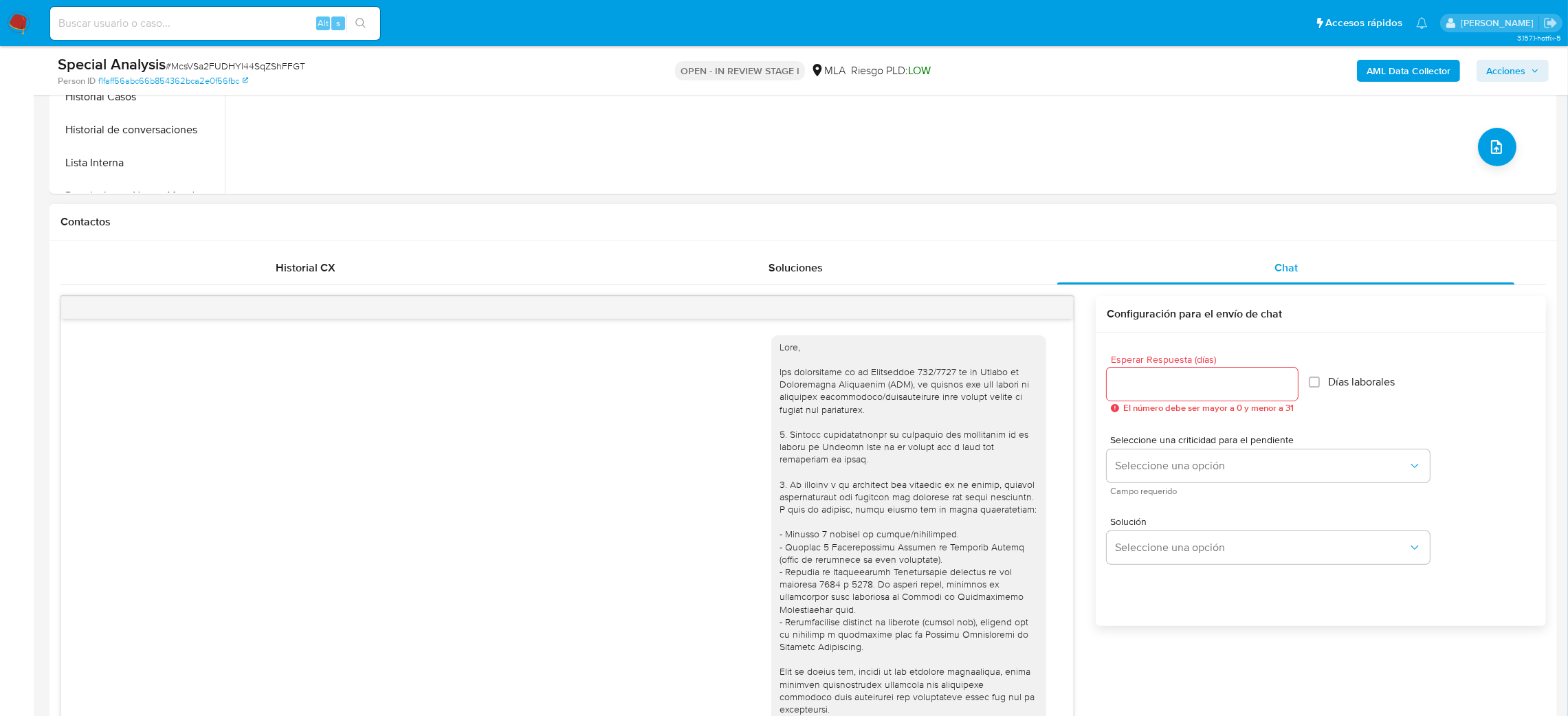
scroll to position [1274, 0]
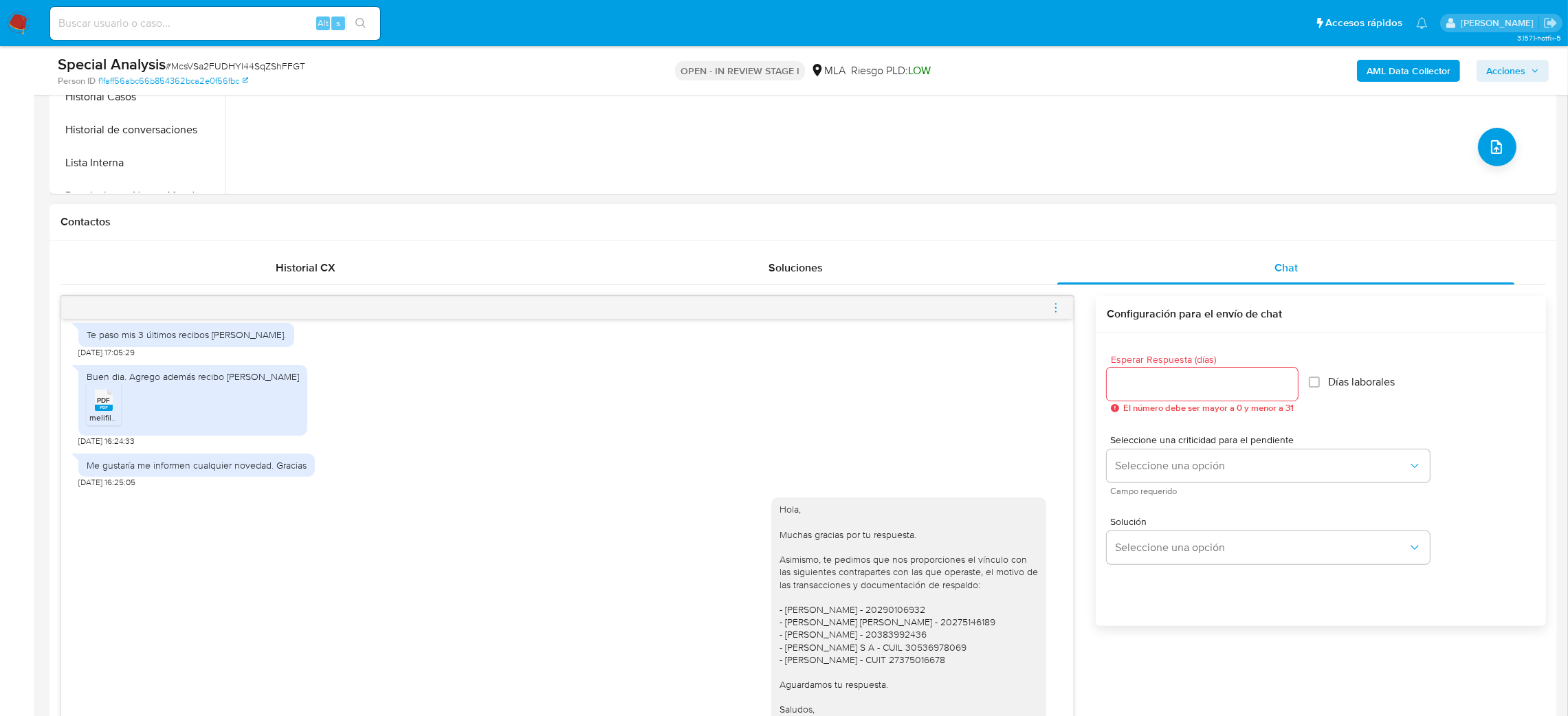
click at [1051, 308] on icon "menu-action" at bounding box center [1055, 307] width 13 height 13
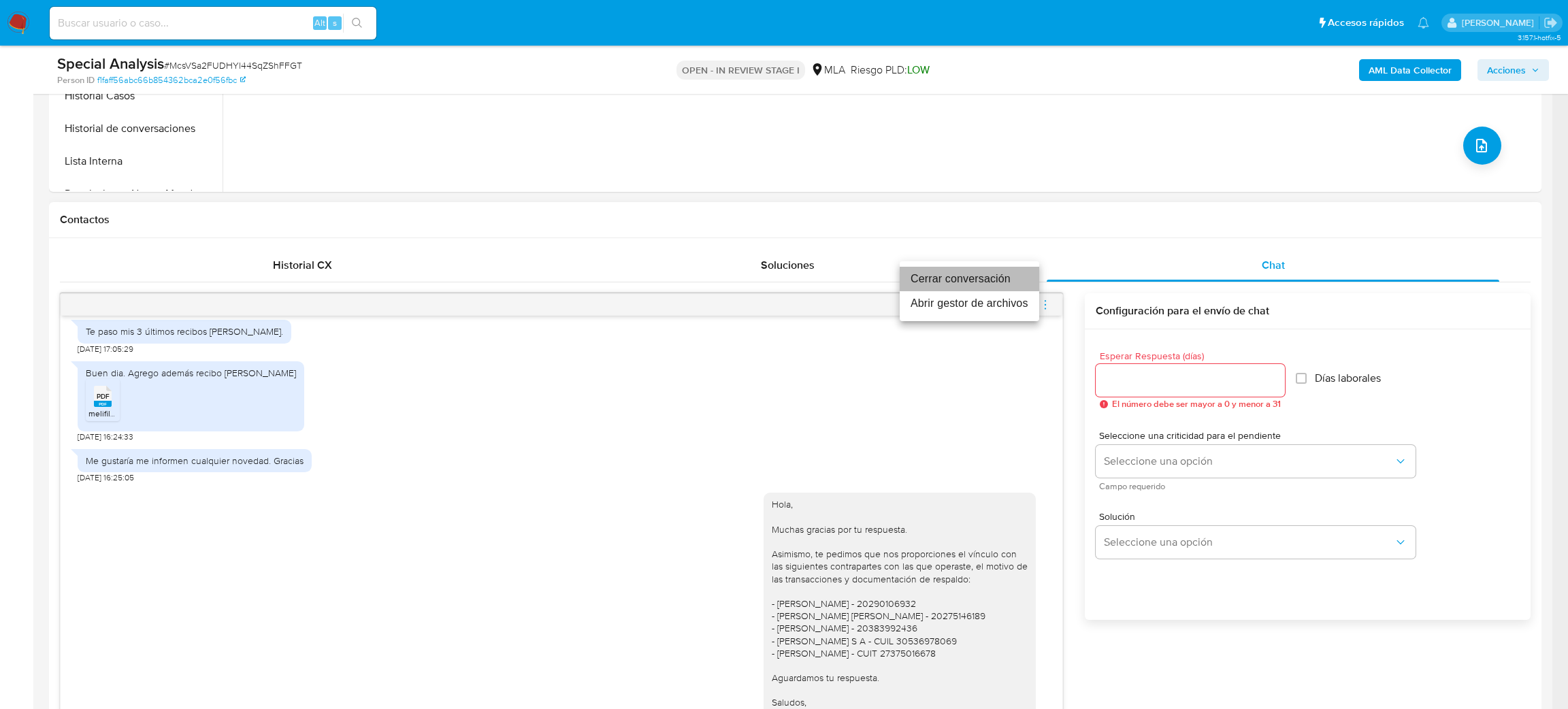
click at [984, 276] on li "Cerrar conversación" at bounding box center [969, 280] width 139 height 25
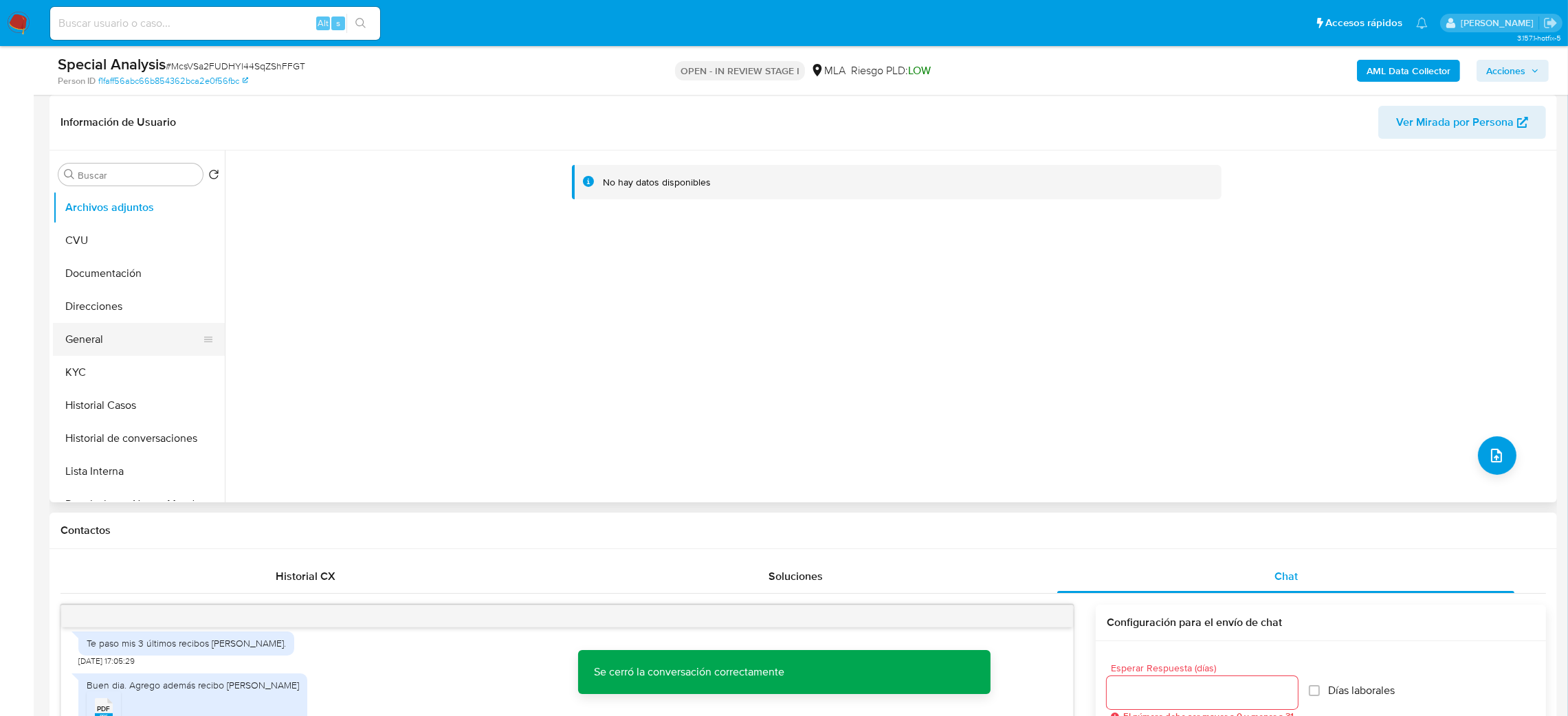
click at [151, 332] on button "General" at bounding box center [133, 339] width 161 height 33
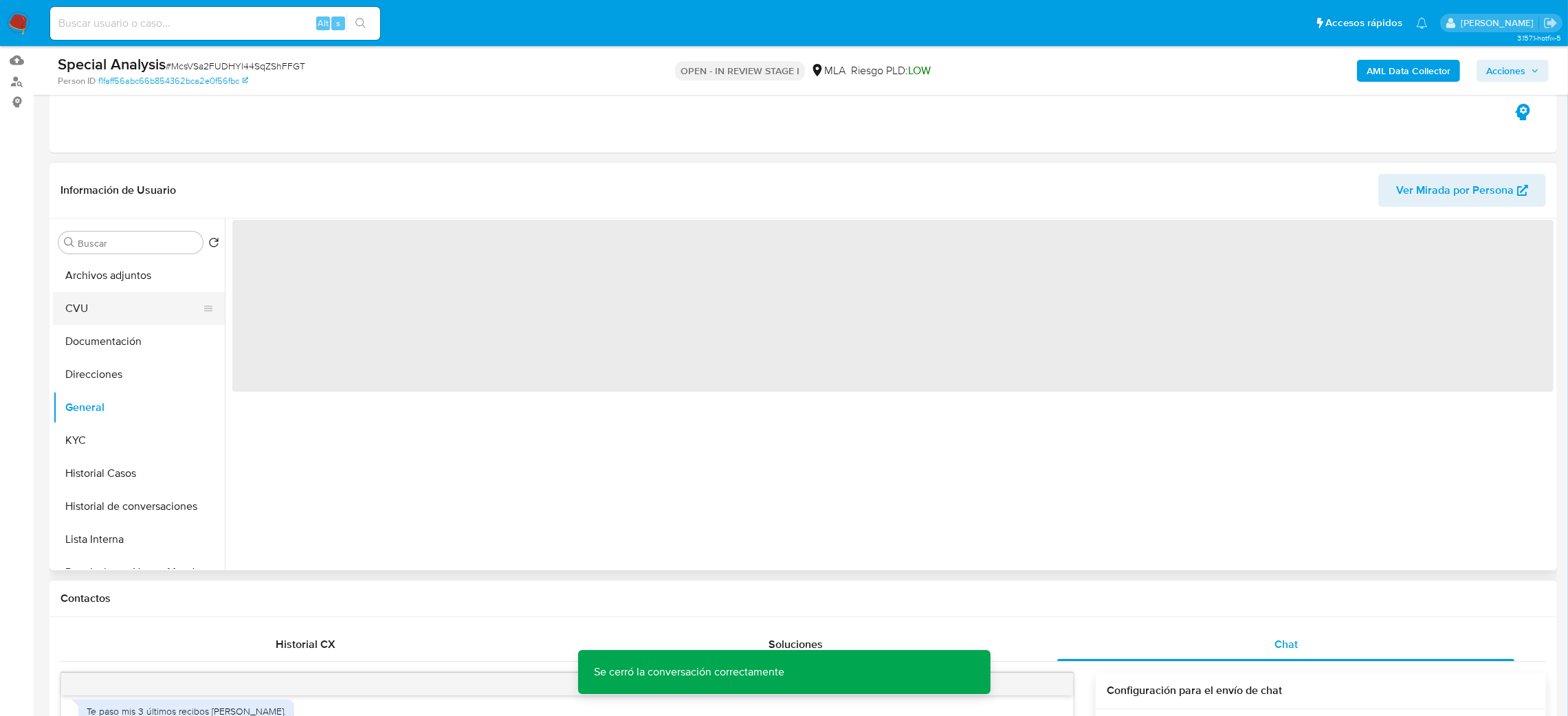
scroll to position [103, 0]
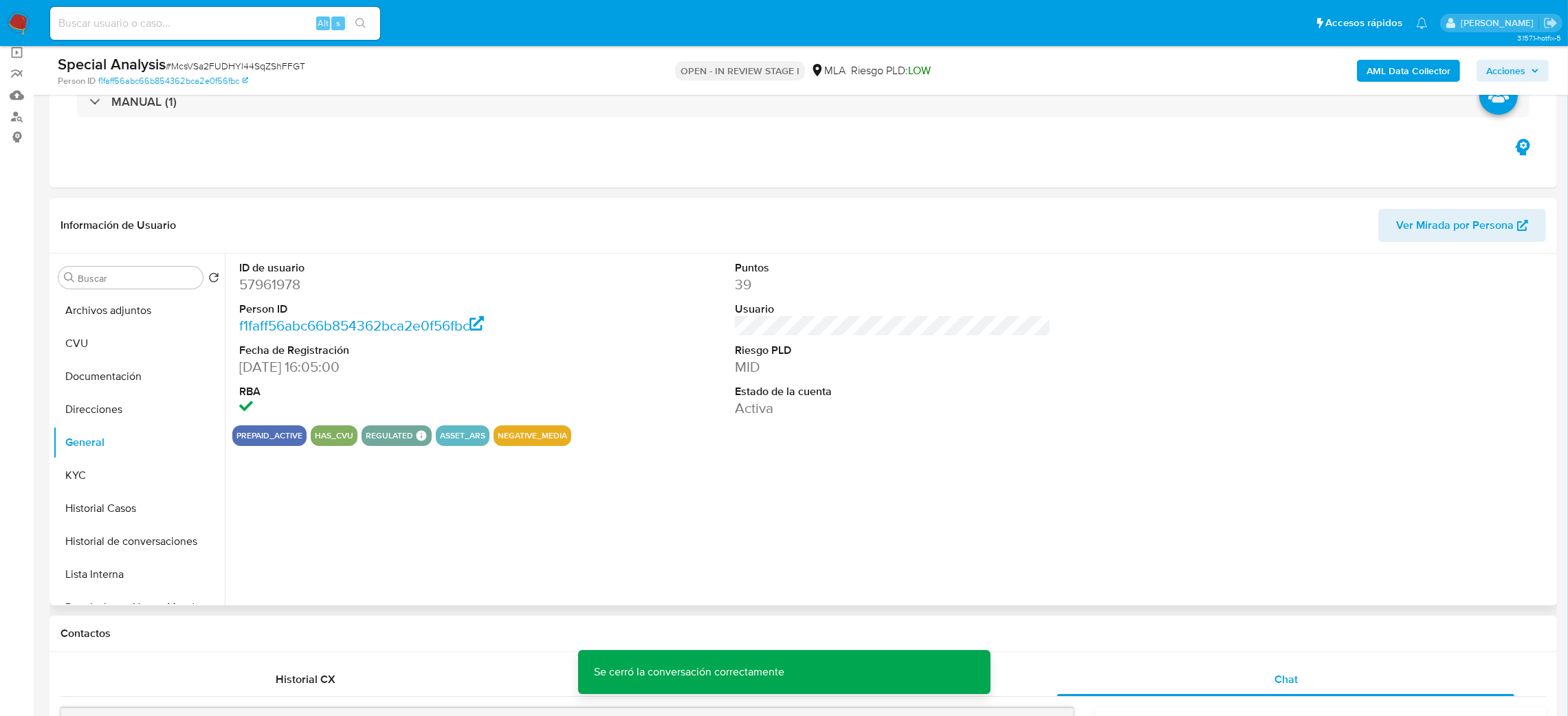
click at [275, 283] on dd "57961978" at bounding box center [397, 284] width 317 height 19
copy dd "57961978"
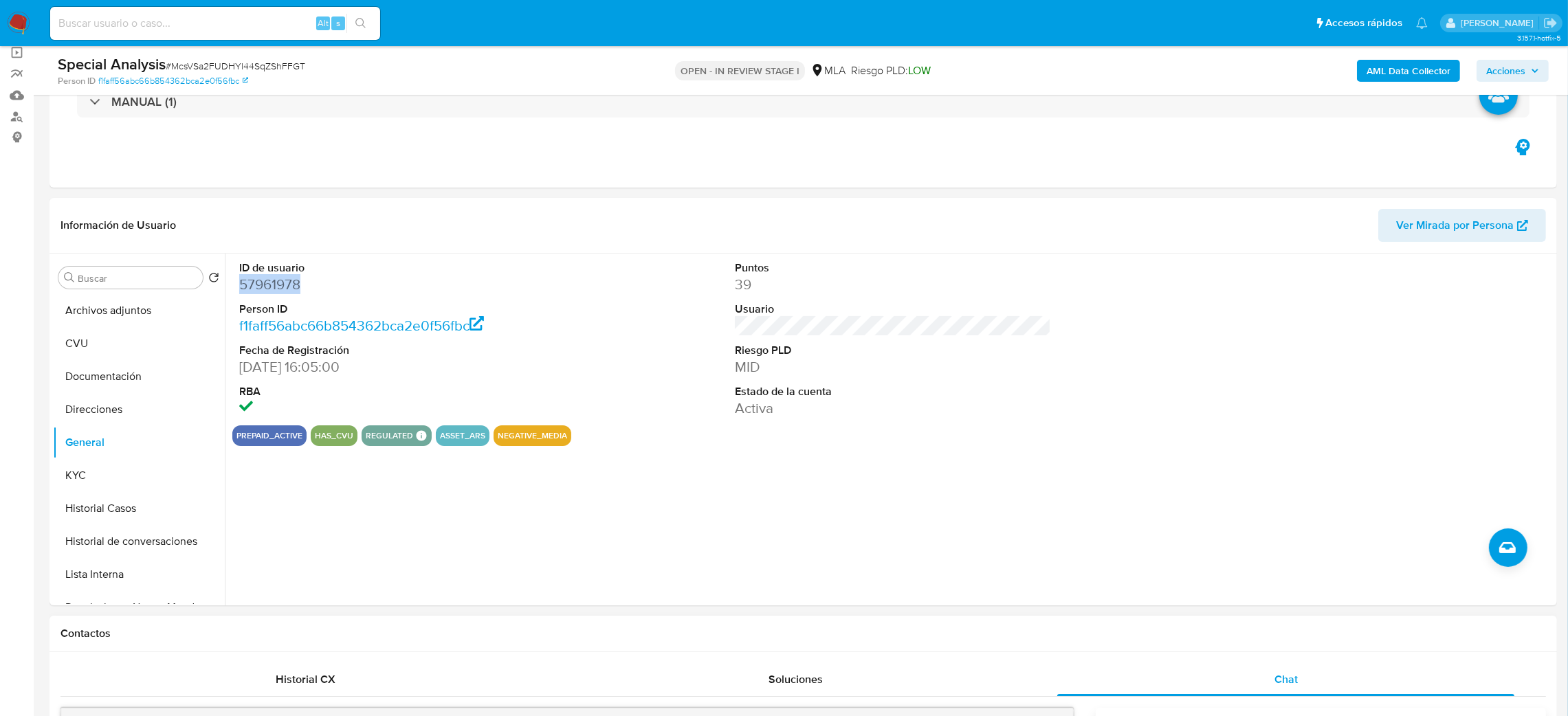
click at [1429, 66] on b "AML Data Collector" at bounding box center [1408, 70] width 84 height 22
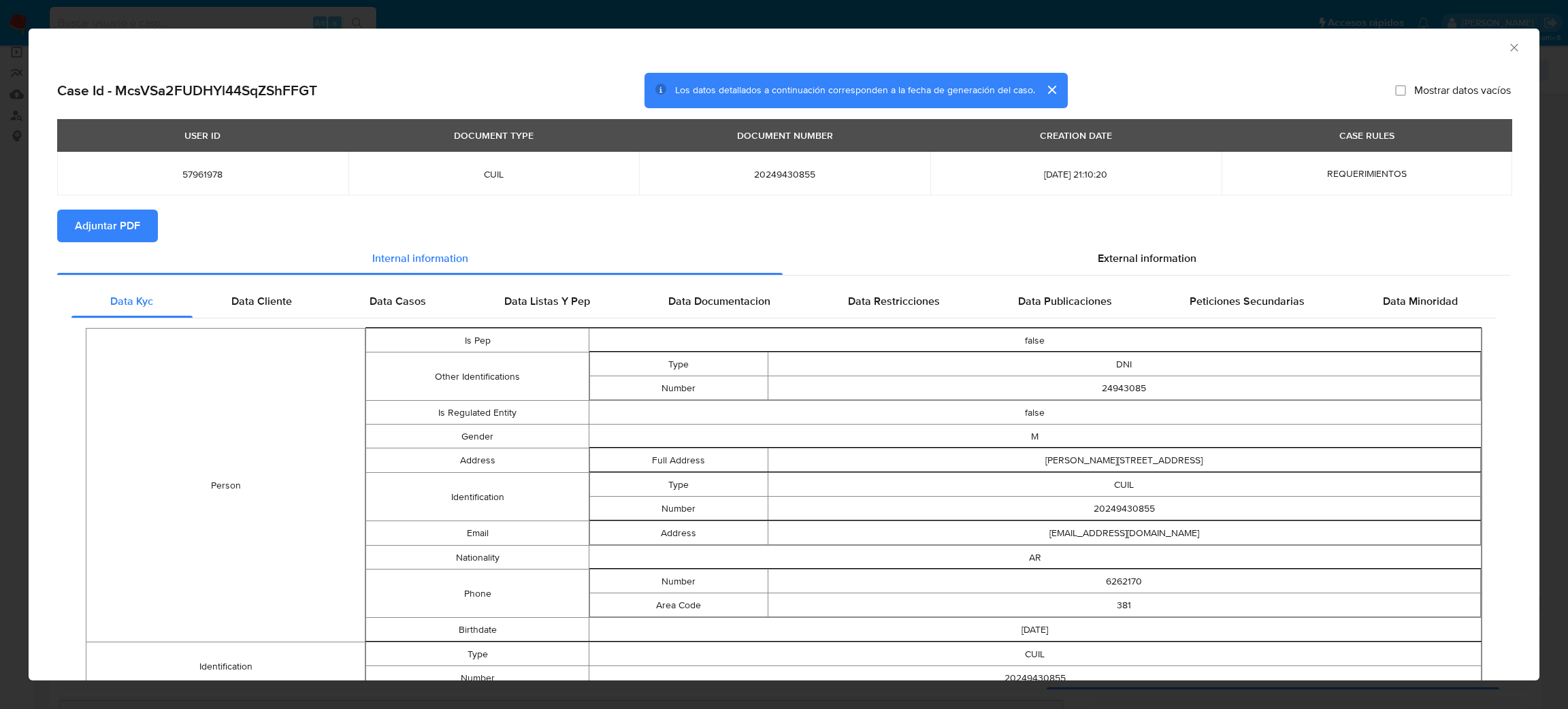
click at [108, 239] on span "Adjuntar PDF" at bounding box center [107, 225] width 65 height 30
drag, startPoint x: 1501, startPoint y: 48, endPoint x: 1010, endPoint y: 100, distance: 493.7
click at [1507, 48] on icon "Cerrar ventana" at bounding box center [1514, 48] width 13 height 13
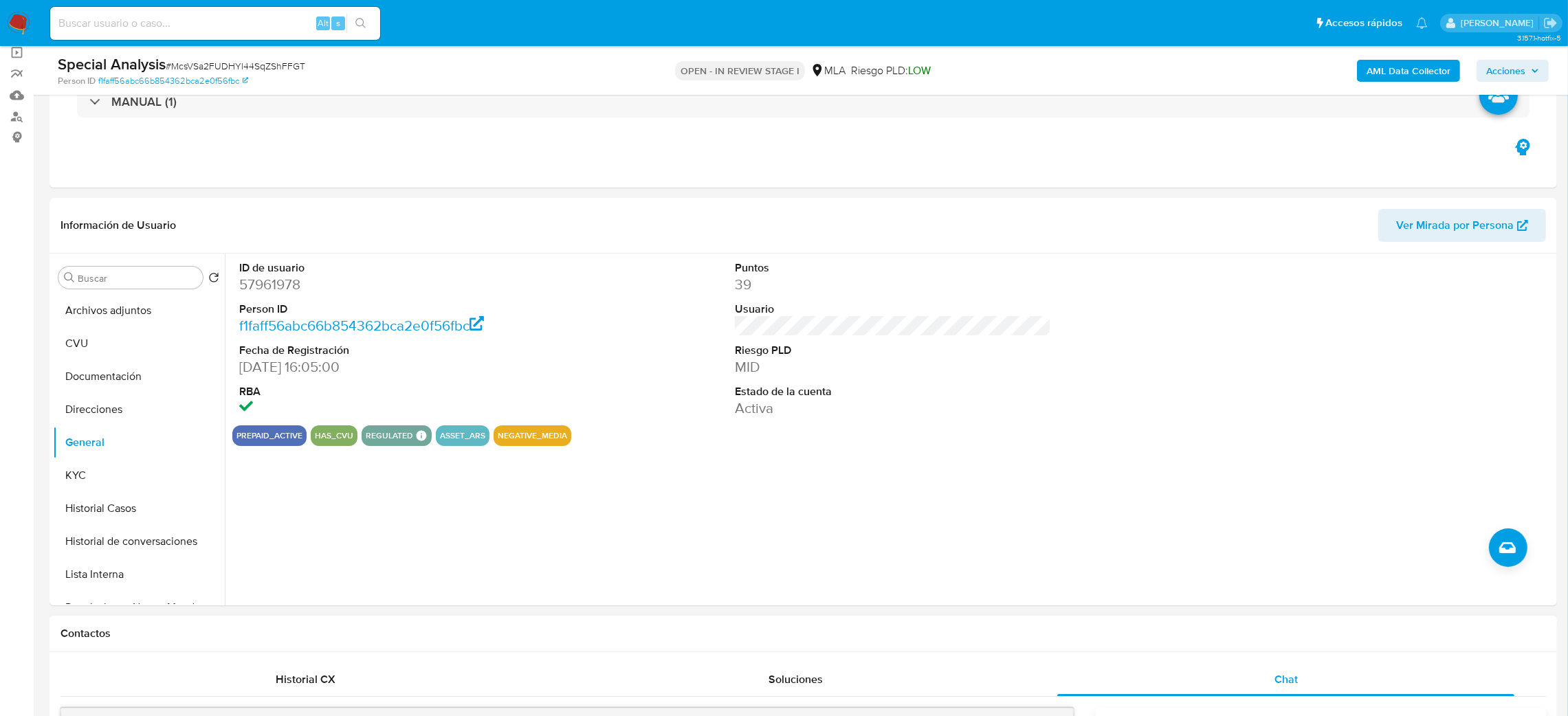
click at [249, 64] on span "# McsVSa2FUDHYl44SqZShFFGT" at bounding box center [235, 66] width 140 height 13
copy span "McsVSa2FUDHYl44SqZShFFGT"
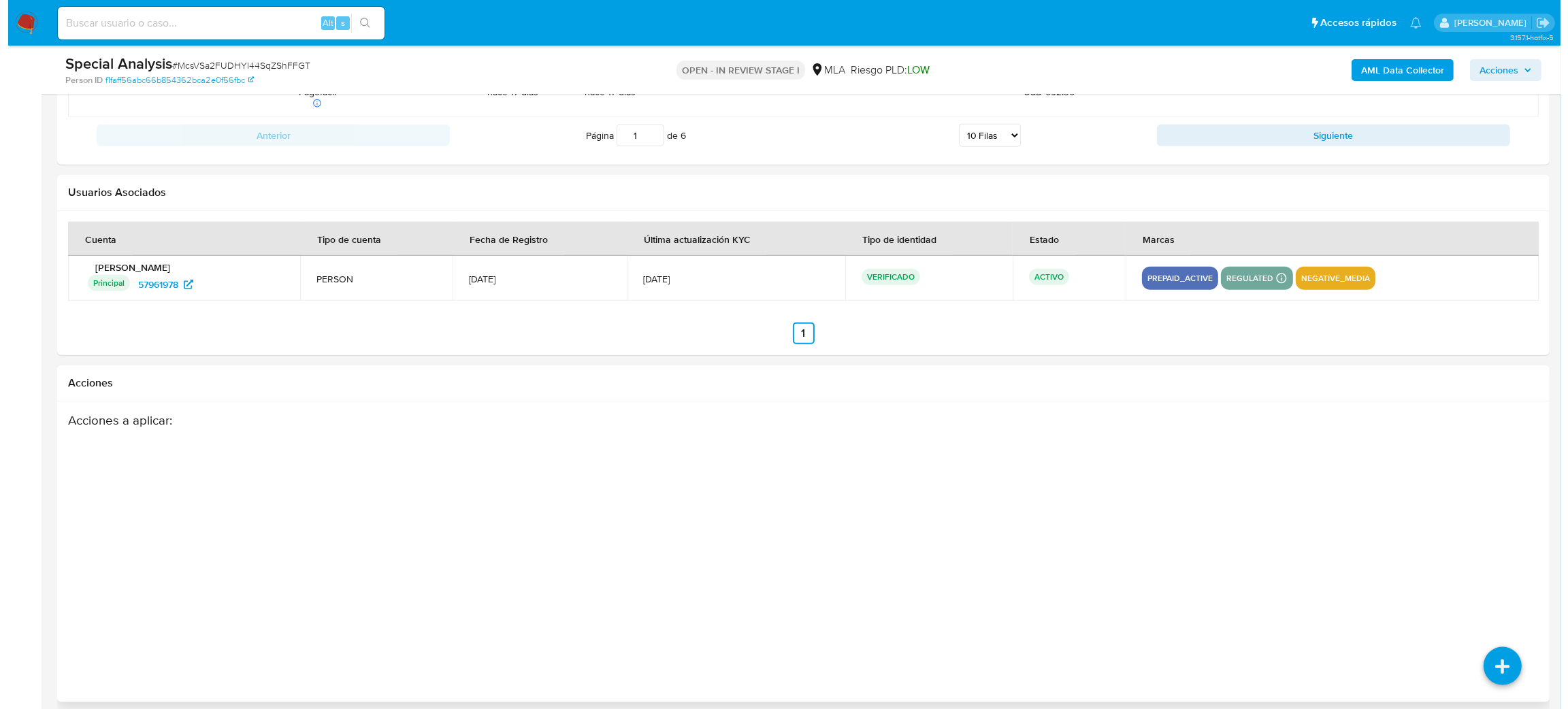
scroll to position [2412, 0]
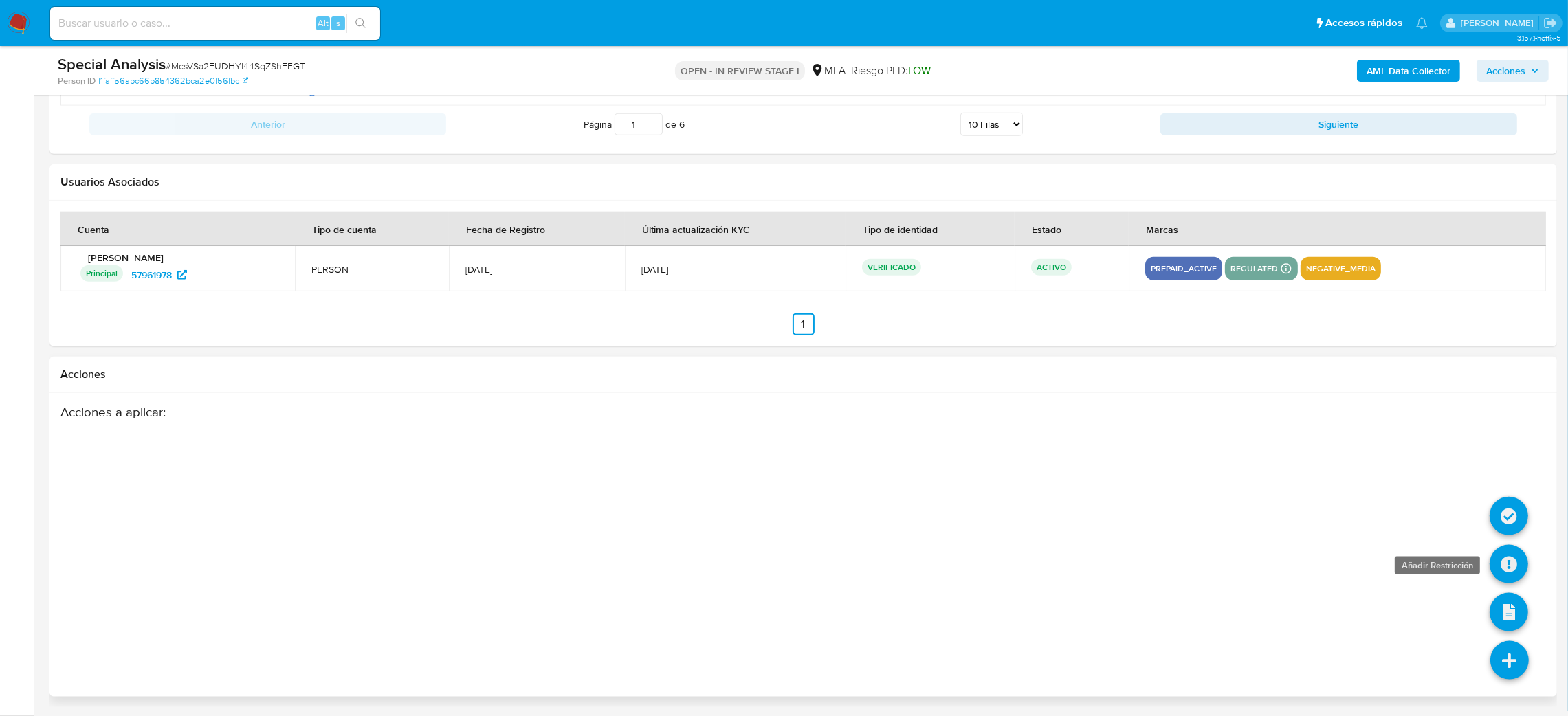
click at [1509, 572] on icon at bounding box center [1509, 565] width 39 height 39
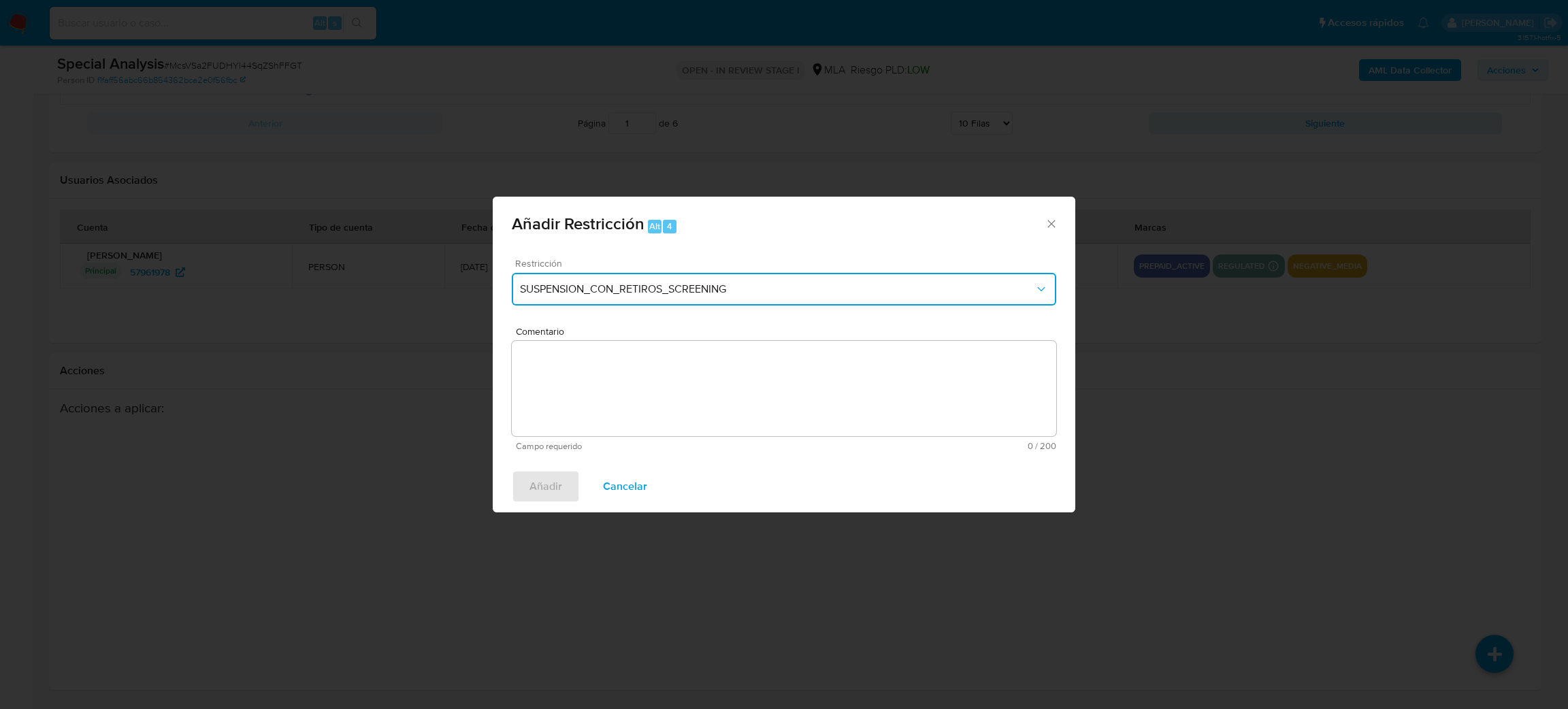
click at [615, 280] on button "SUSPENSION_CON_RETIROS_SCREENING" at bounding box center [783, 289] width 545 height 32
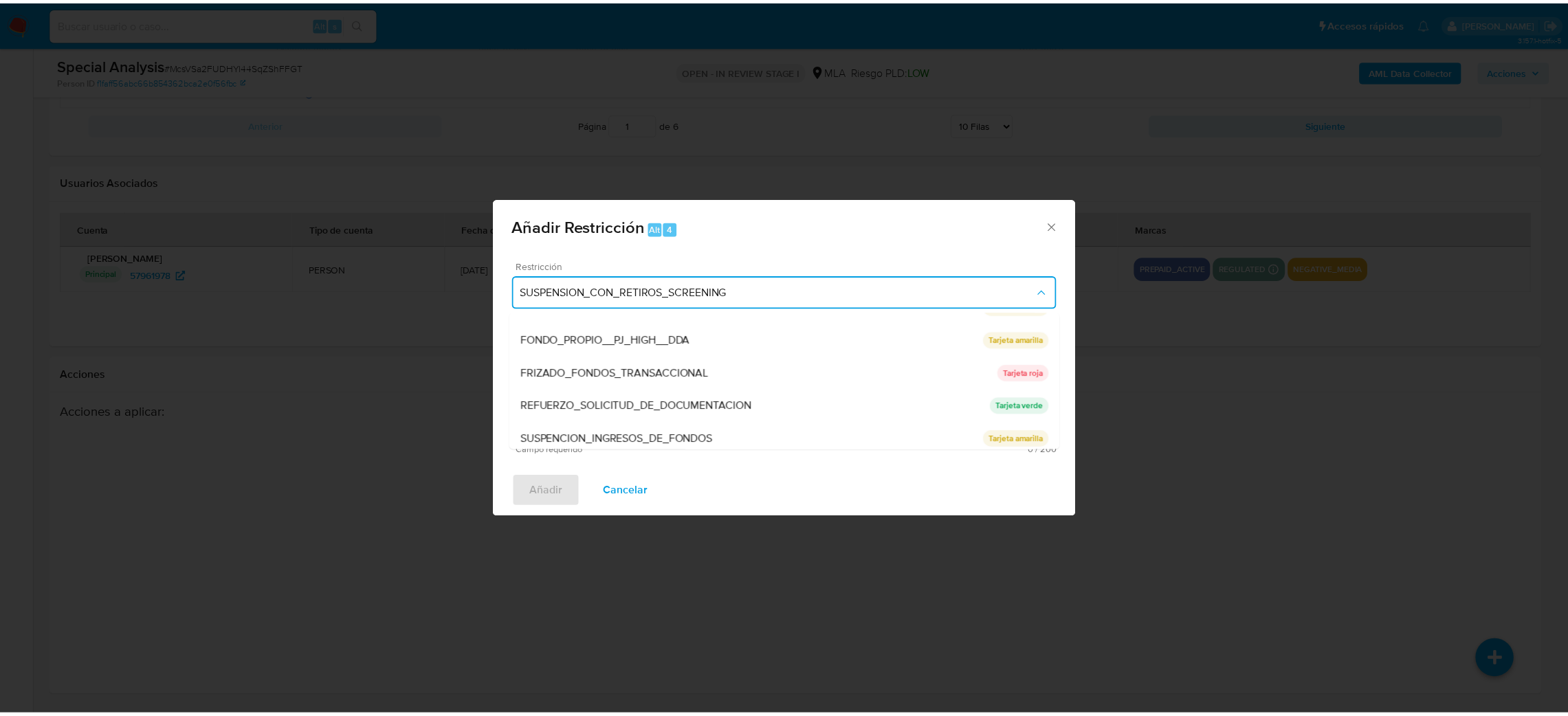
scroll to position [291, 0]
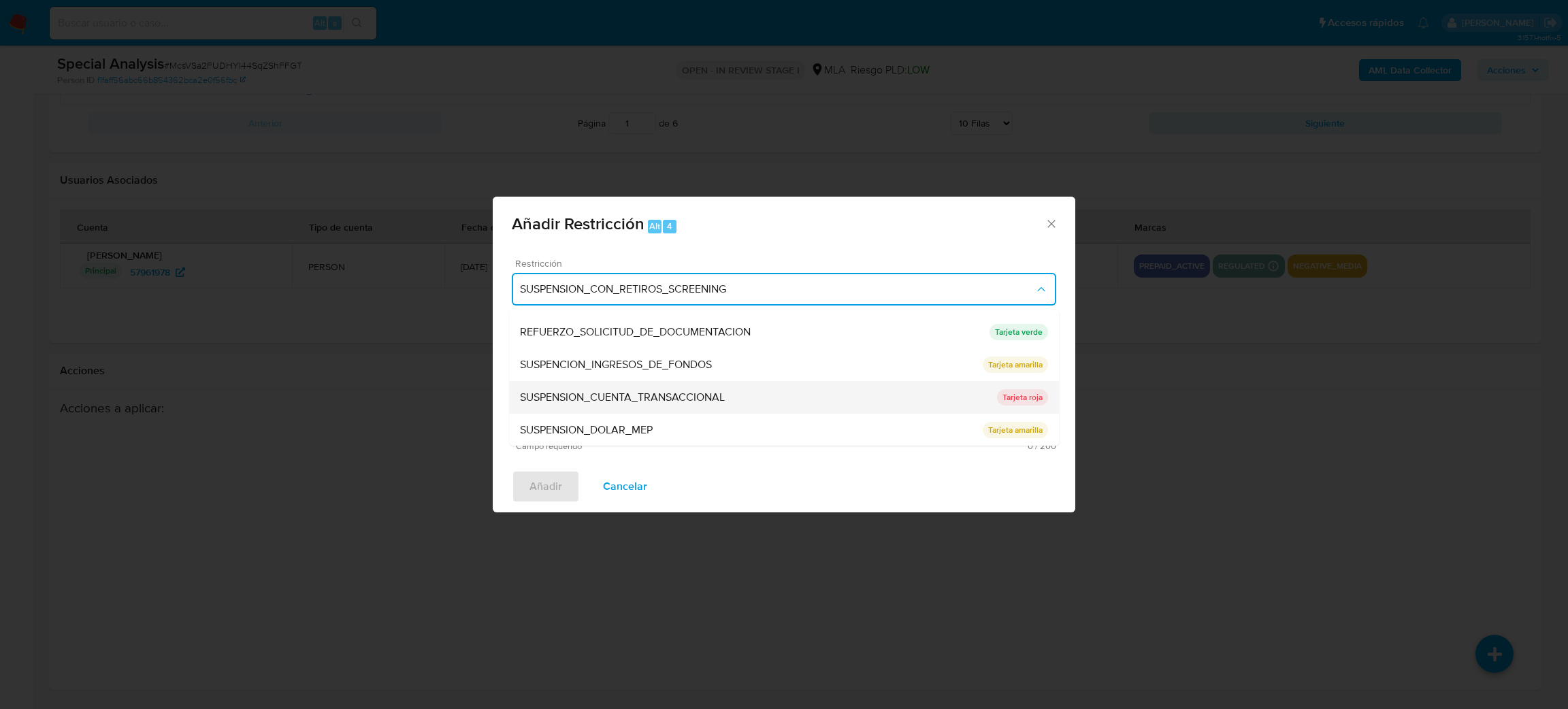
click at [628, 395] on span "SUSPENSION_CUENTA_TRANSACCIONAL" at bounding box center [622, 398] width 205 height 13
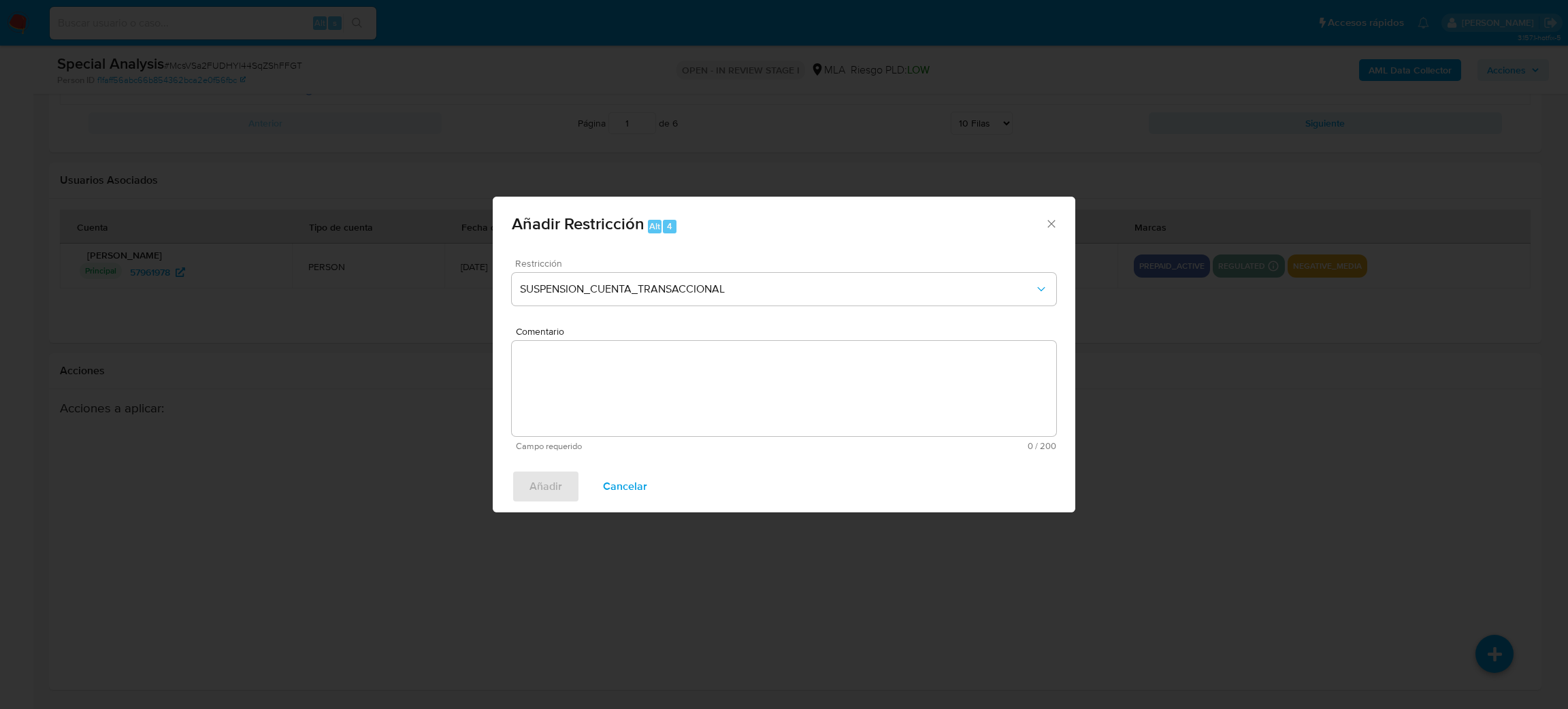
click at [628, 395] on textarea "Comentario" at bounding box center [783, 388] width 545 height 95
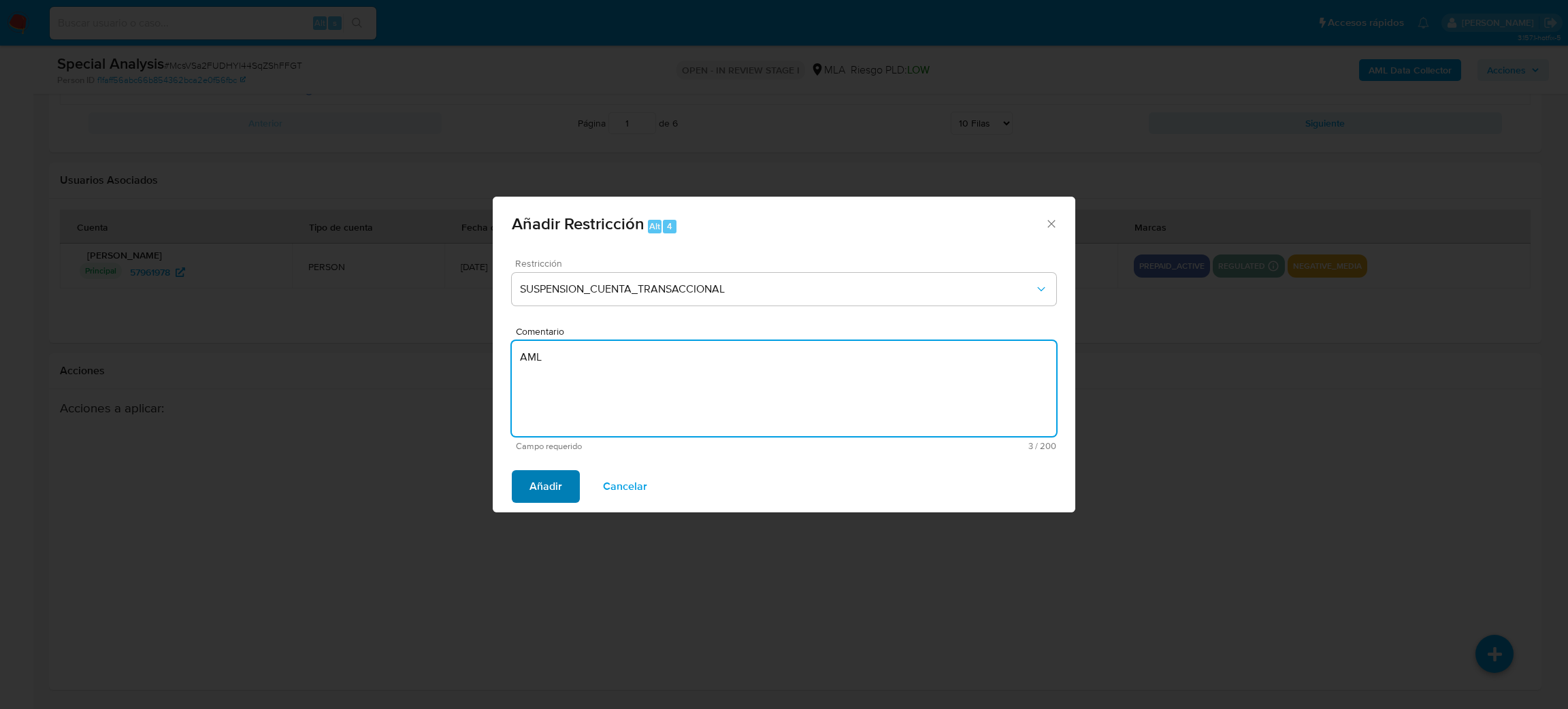
type textarea "AML"
click at [564, 472] on button "Añadir" at bounding box center [545, 487] width 68 height 32
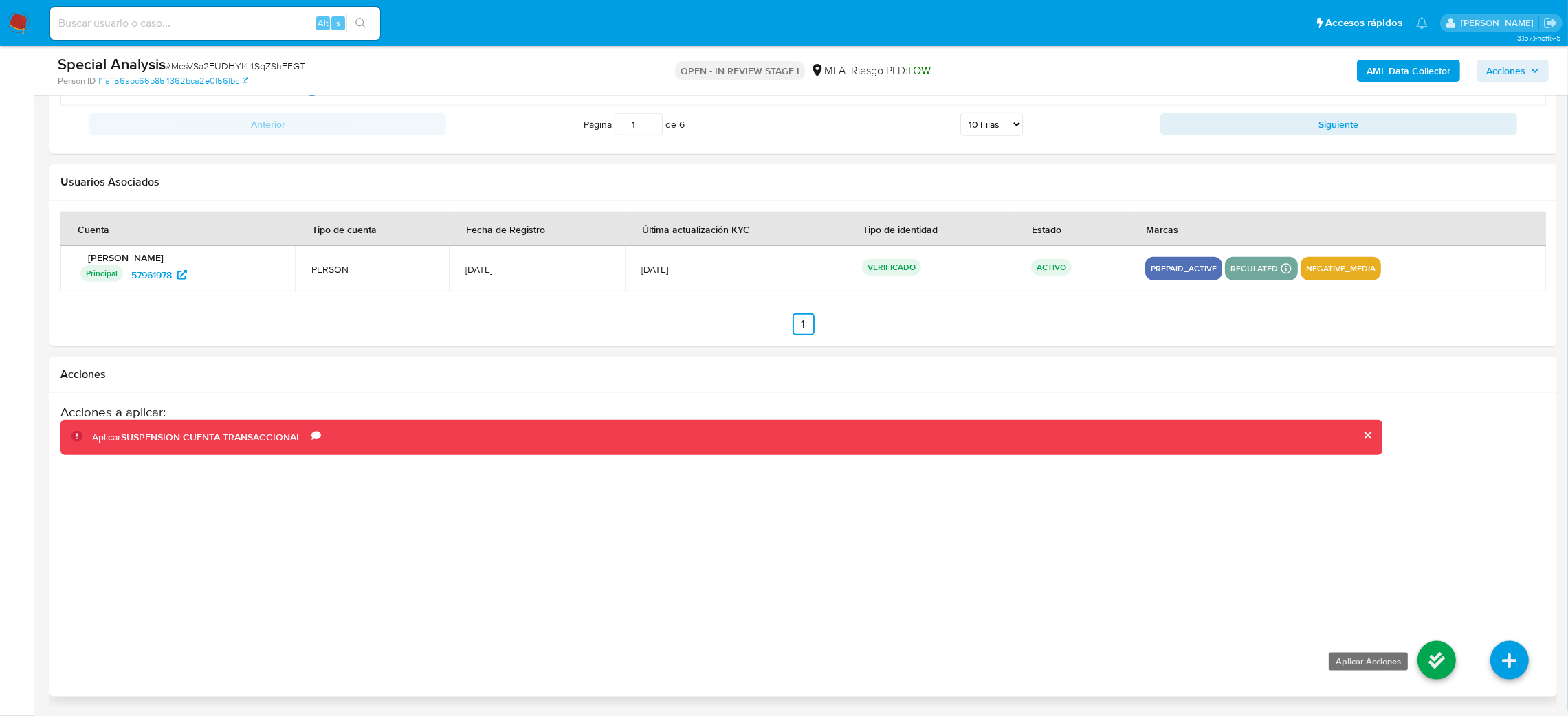
click at [1426, 662] on icon at bounding box center [1437, 661] width 39 height 39
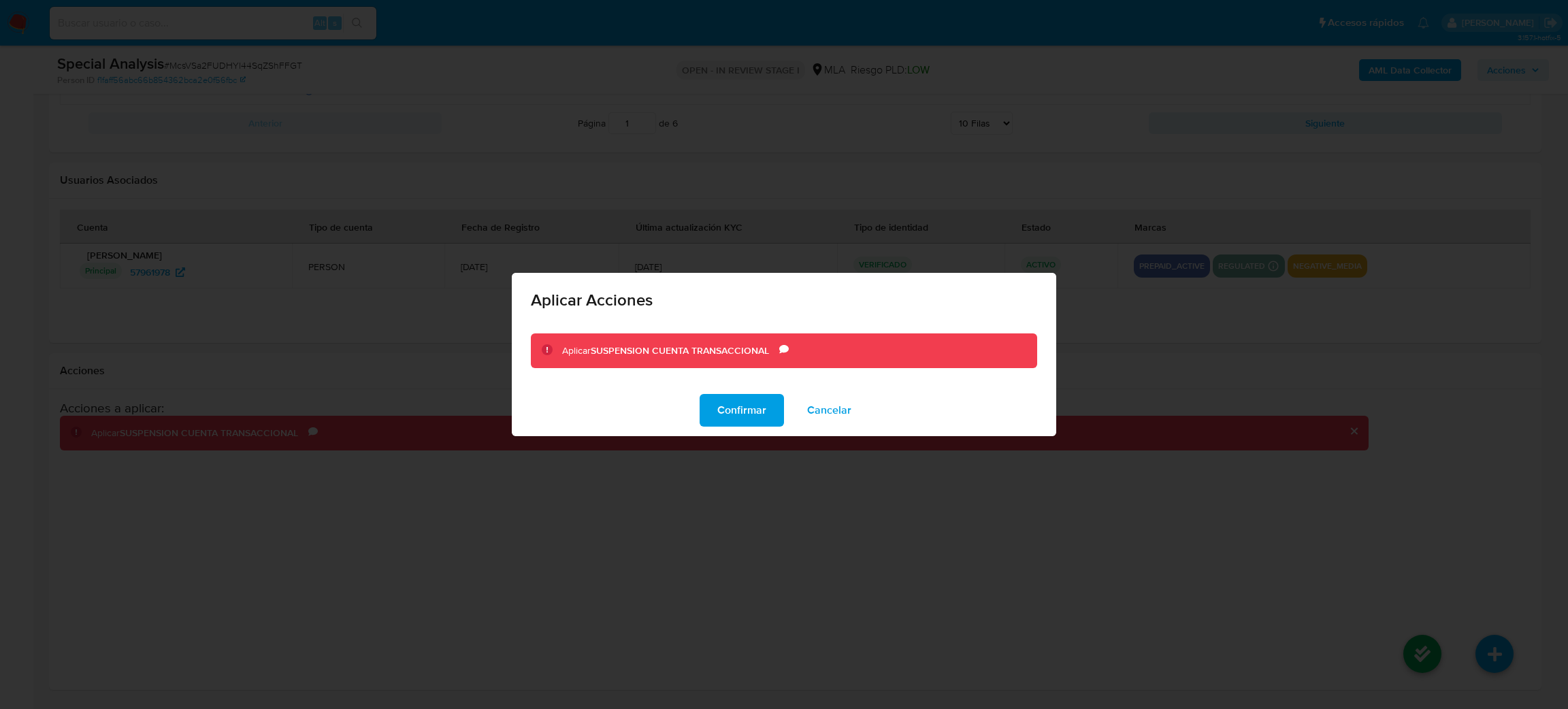
click at [699, 403] on div "Confirmar Cancelar" at bounding box center [783, 410] width 545 height 52
click at [747, 412] on span "Confirmar" at bounding box center [741, 410] width 49 height 30
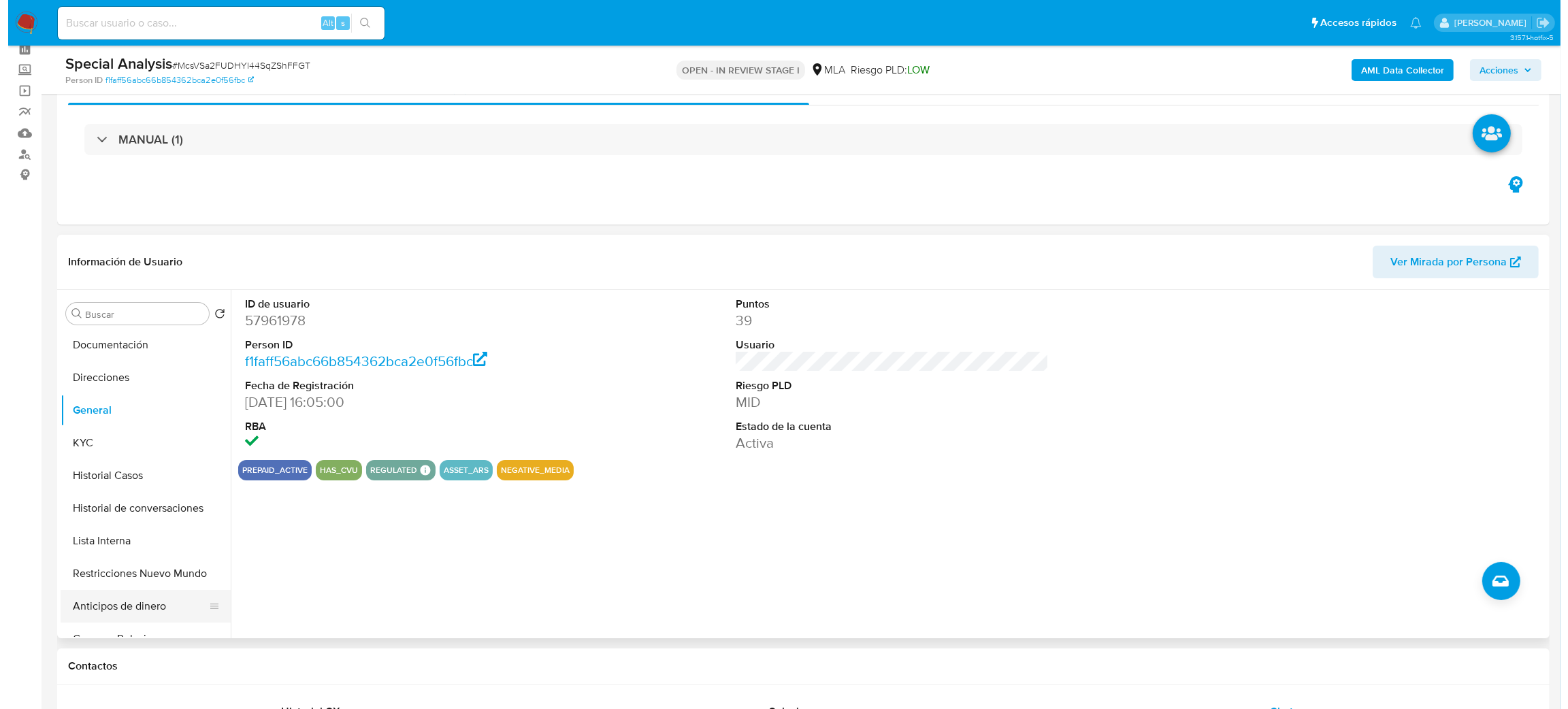
scroll to position [102, 0]
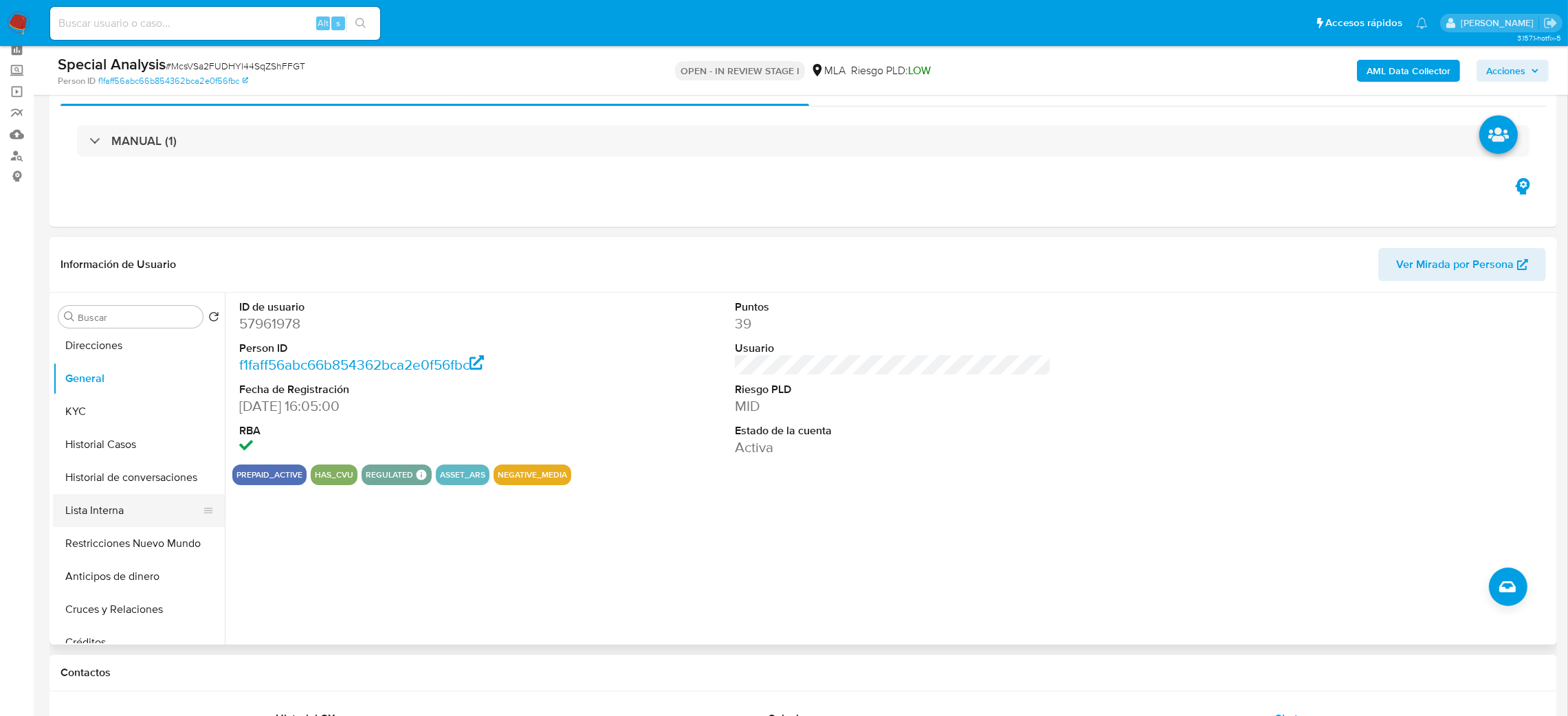
click at [131, 519] on button "Lista Interna" at bounding box center [133, 511] width 161 height 33
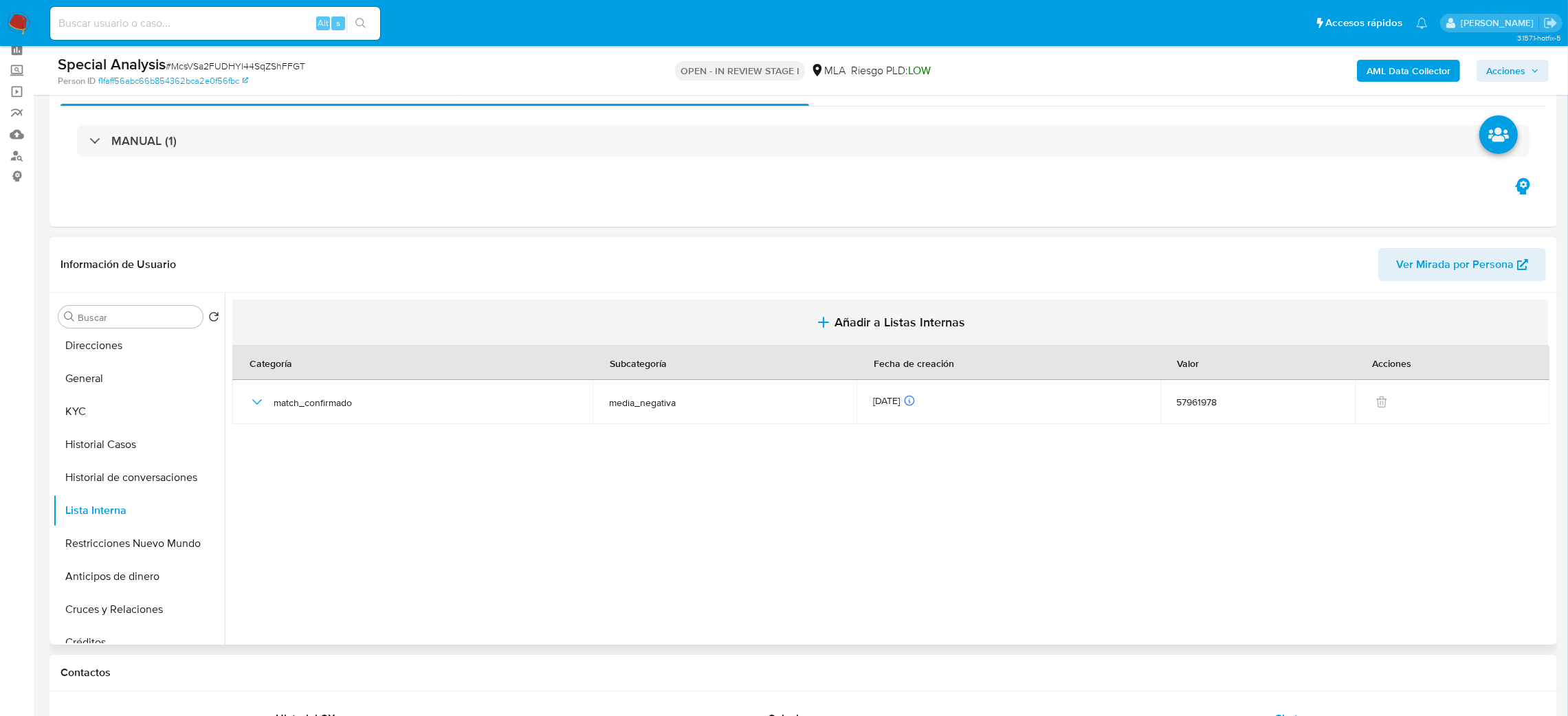
click at [889, 330] on span "Añadir a Listas Internas" at bounding box center [900, 323] width 131 height 15
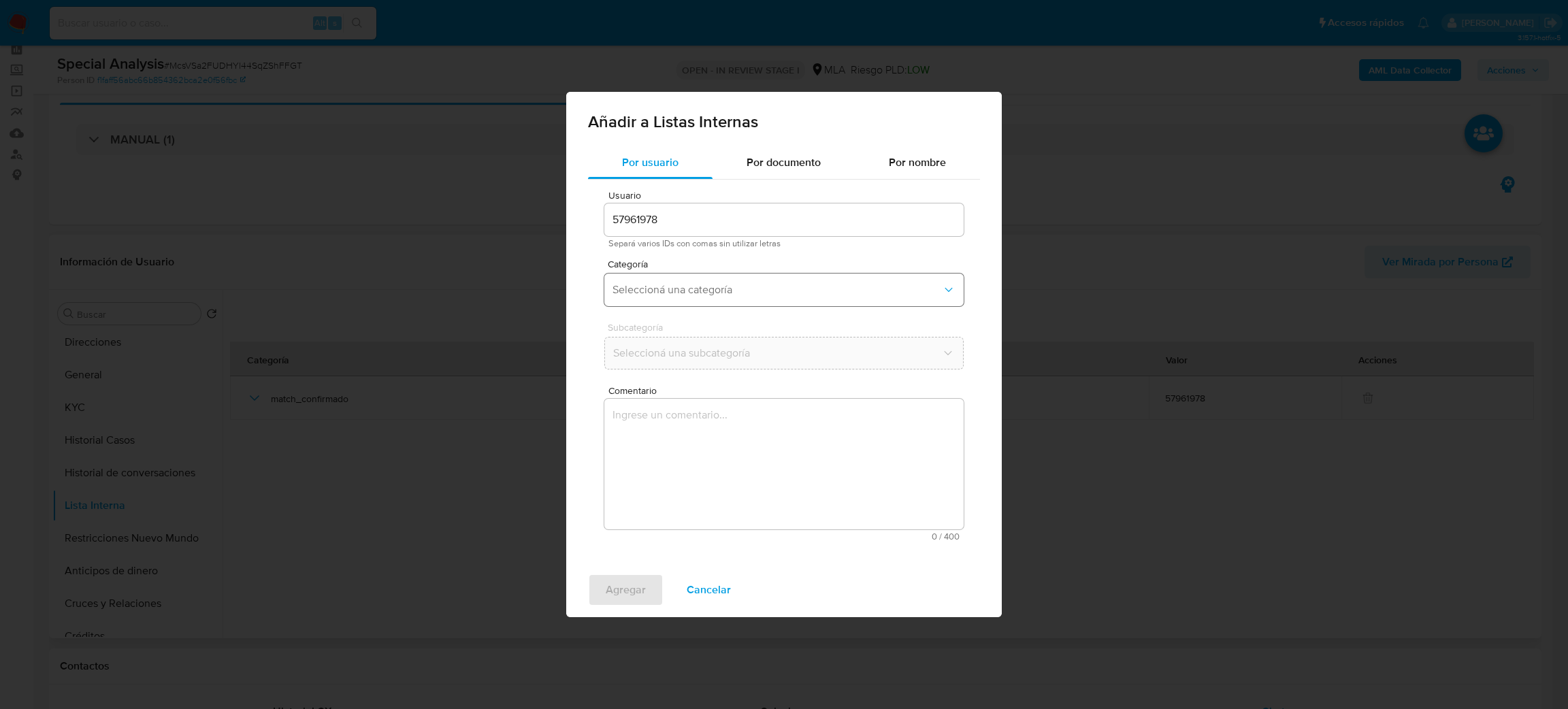
click at [703, 288] on span "Seleccioná una categoría" at bounding box center [776, 290] width 329 height 13
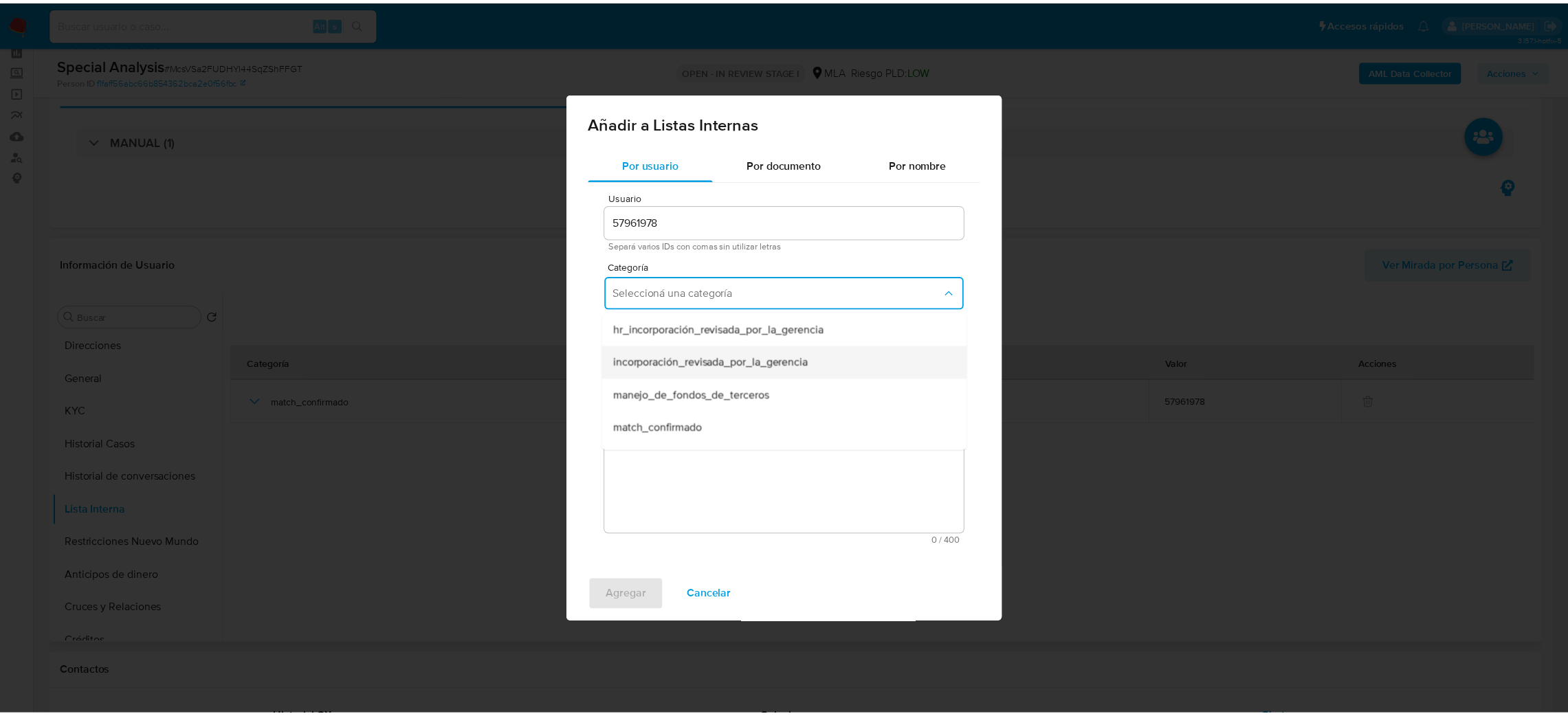
scroll to position [357, 0]
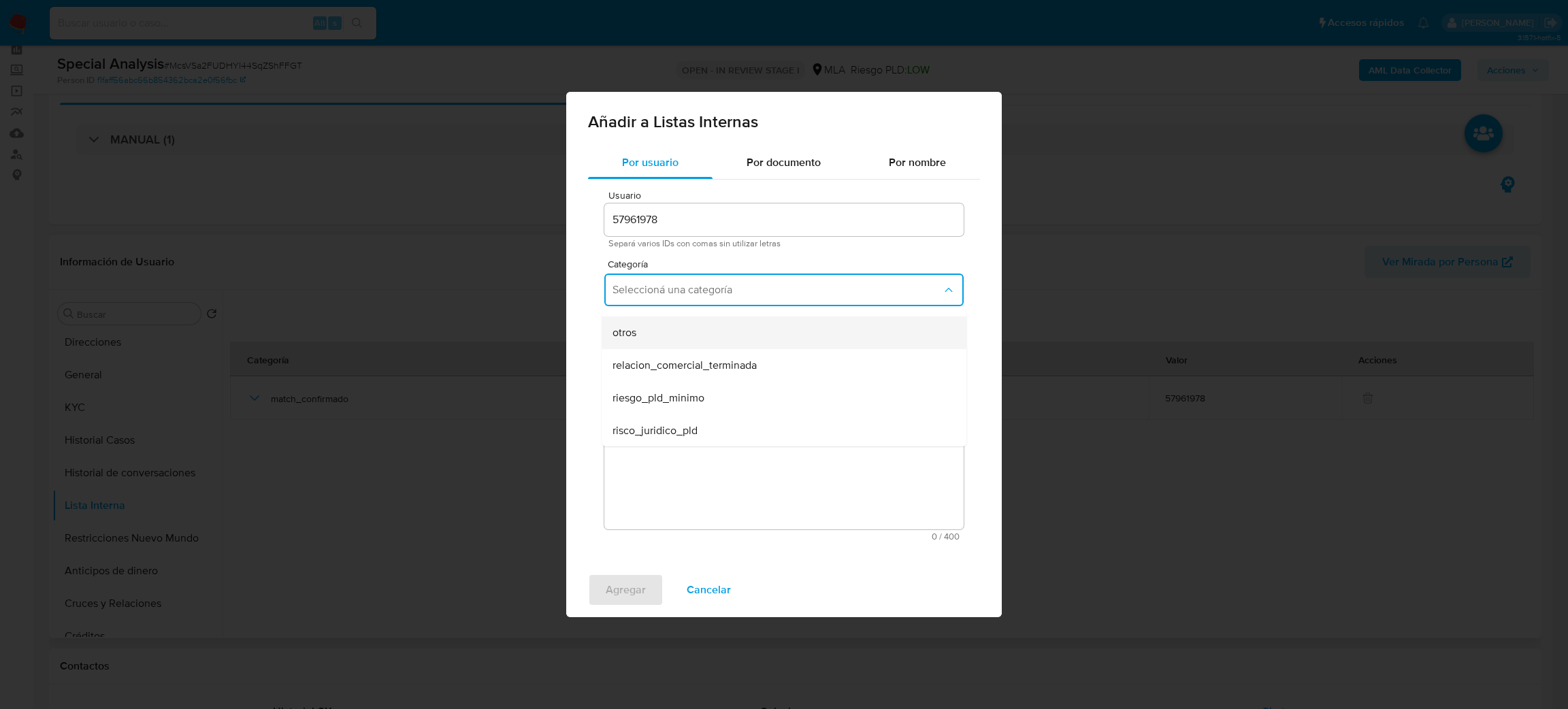
click at [659, 330] on div "otros" at bounding box center [779, 333] width 335 height 32
click at [696, 417] on textarea "Comentario" at bounding box center [784, 464] width 360 height 131
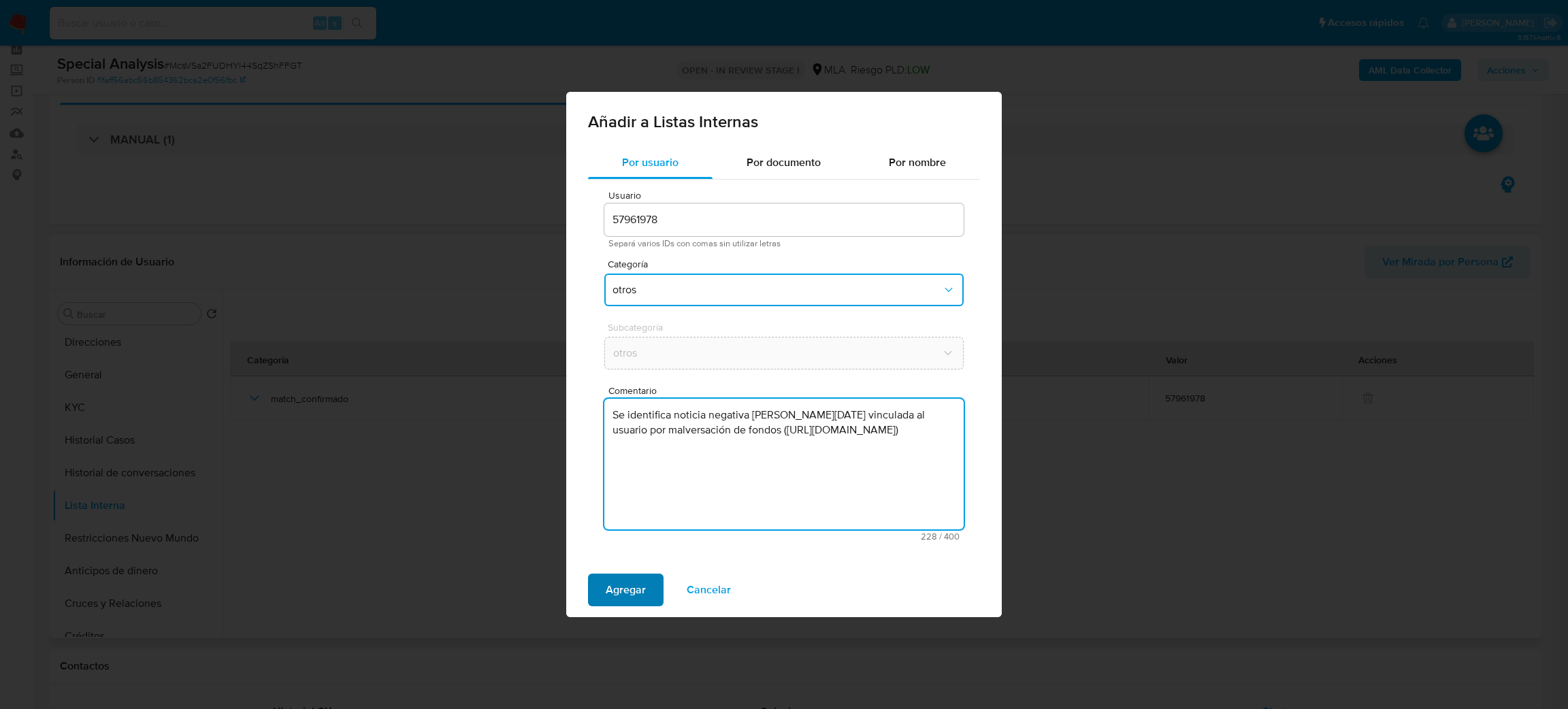
type textarea "Se identifica noticia negativa de Abril 2025 vinculada al usuario por malversac…"
click at [627, 595] on span "Agregar" at bounding box center [626, 590] width 40 height 30
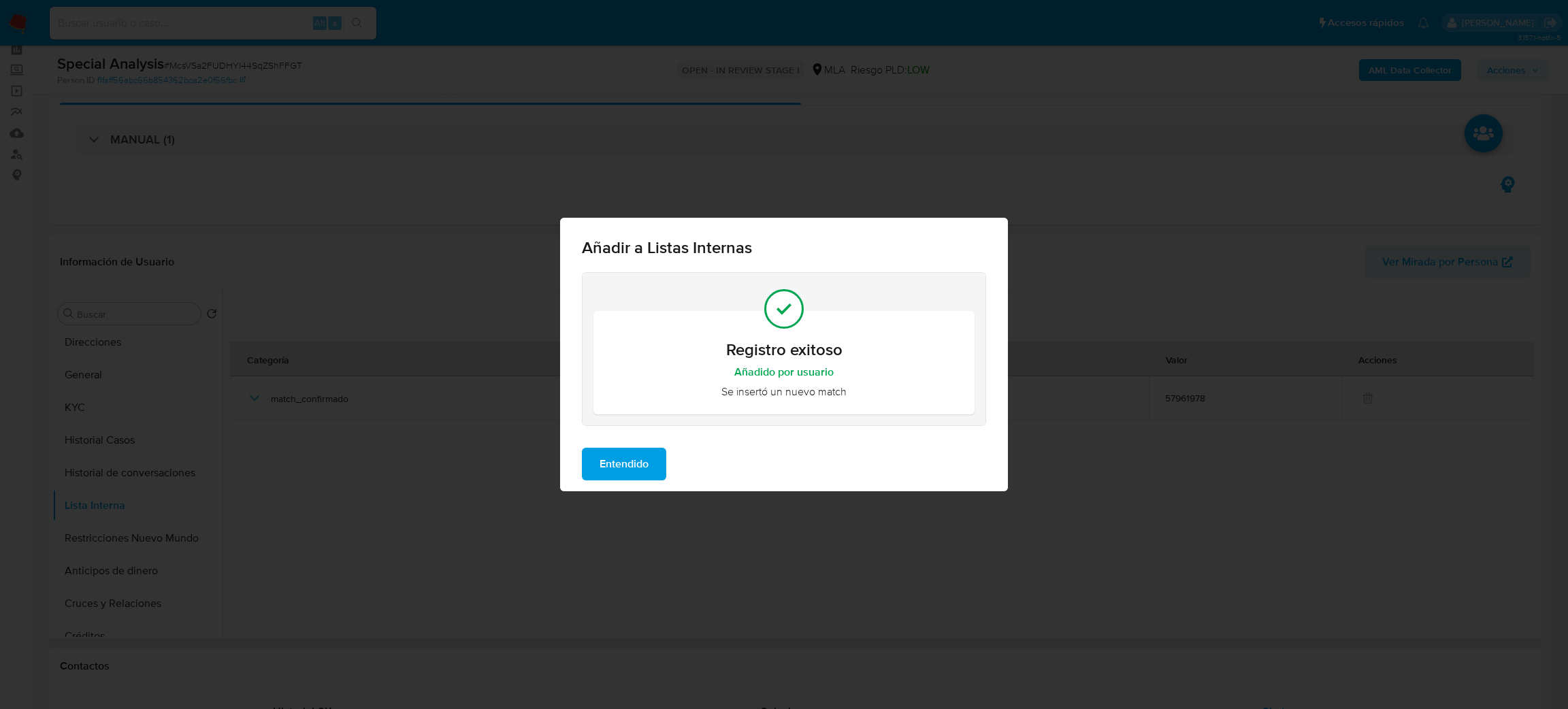
click at [619, 465] on span "Entendido" at bounding box center [624, 464] width 49 height 30
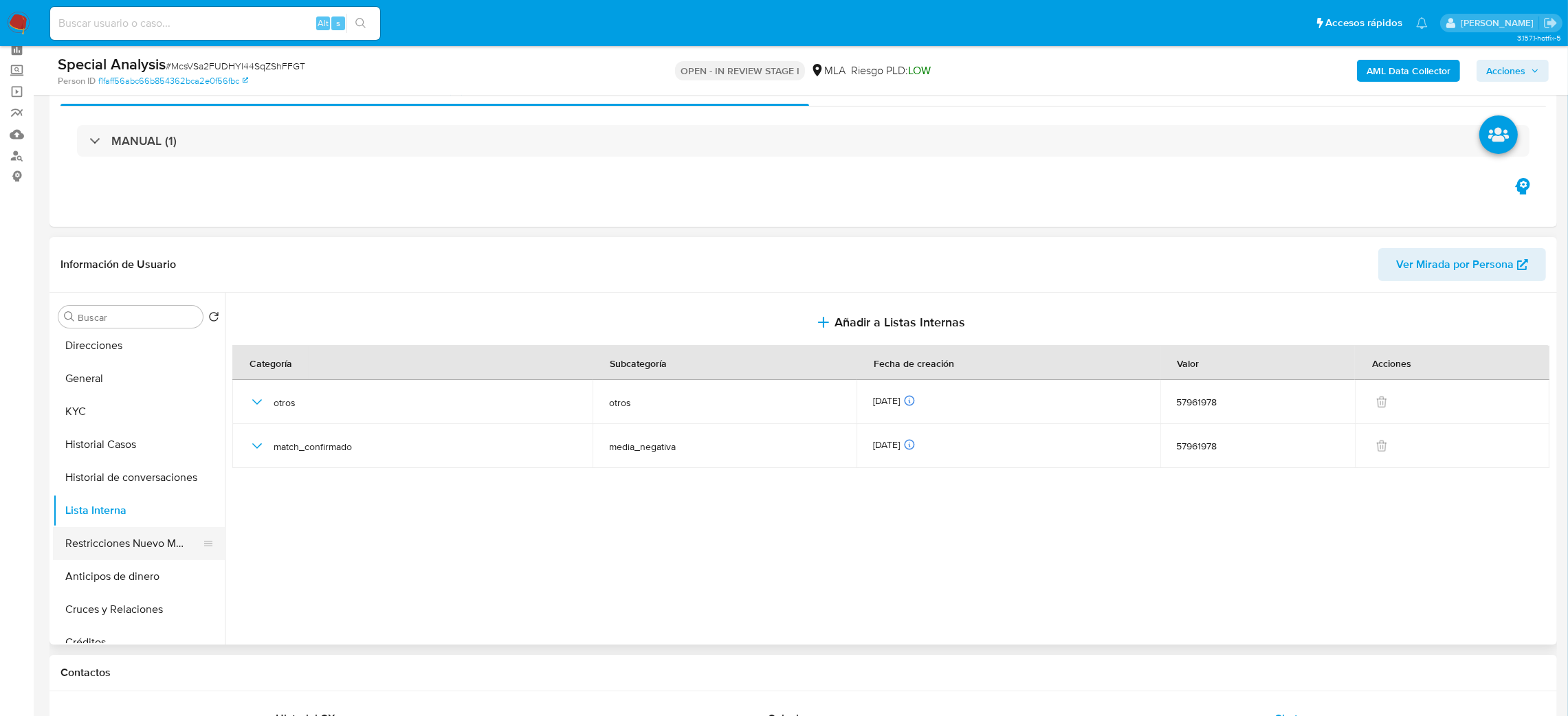
click at [131, 550] on button "Restricciones Nuevo Mundo" at bounding box center [133, 544] width 161 height 33
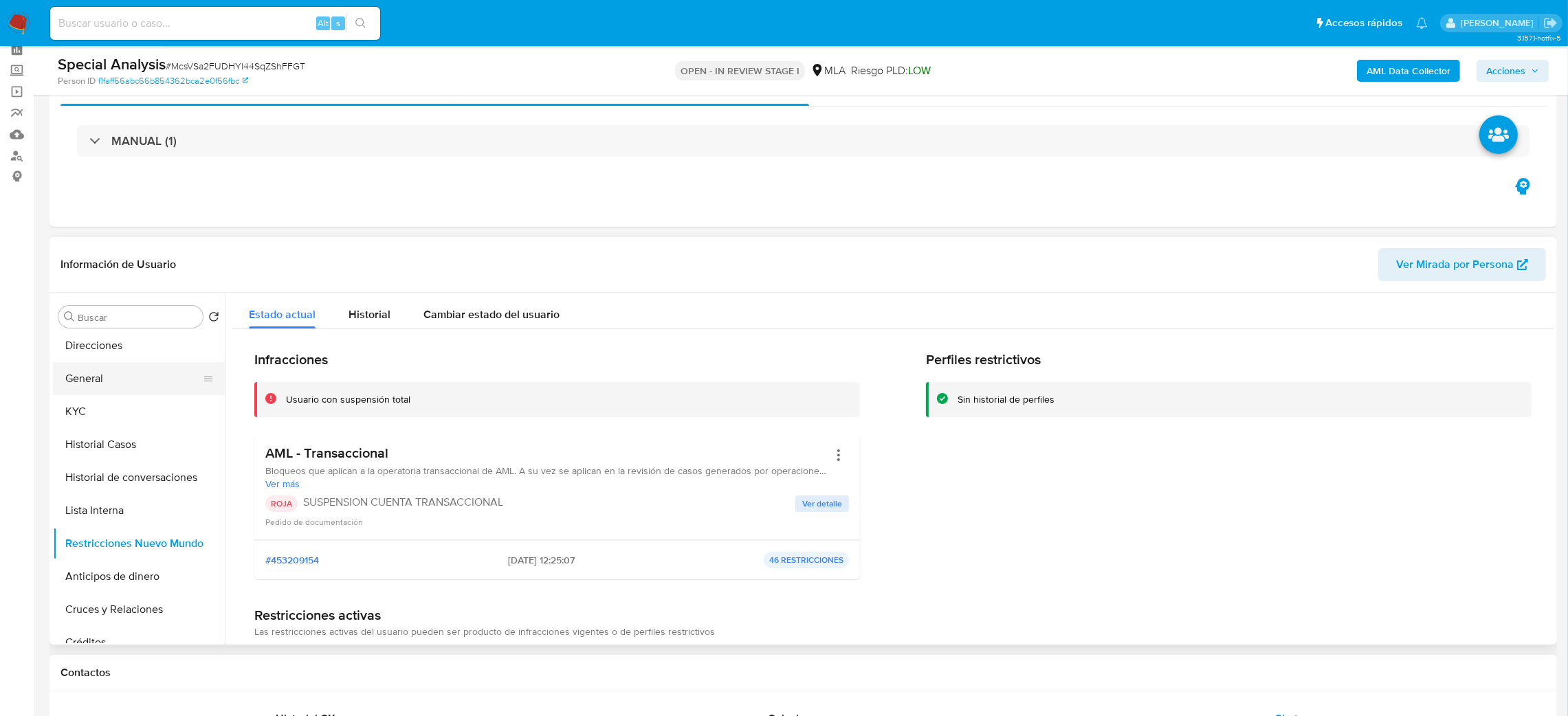
click at [123, 379] on button "General" at bounding box center [133, 379] width 161 height 33
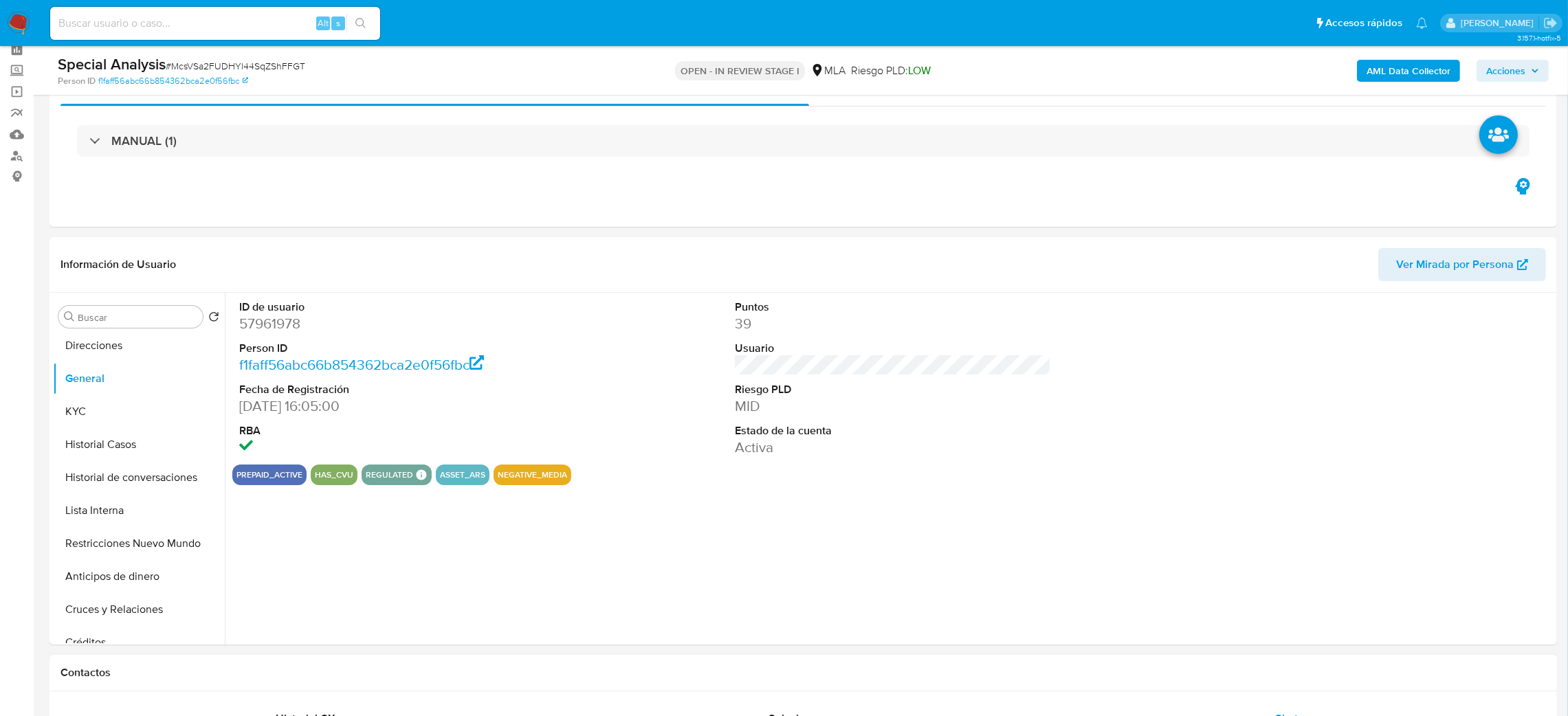
click at [282, 319] on dd "57961978" at bounding box center [397, 324] width 317 height 19
copy dd "57961978"
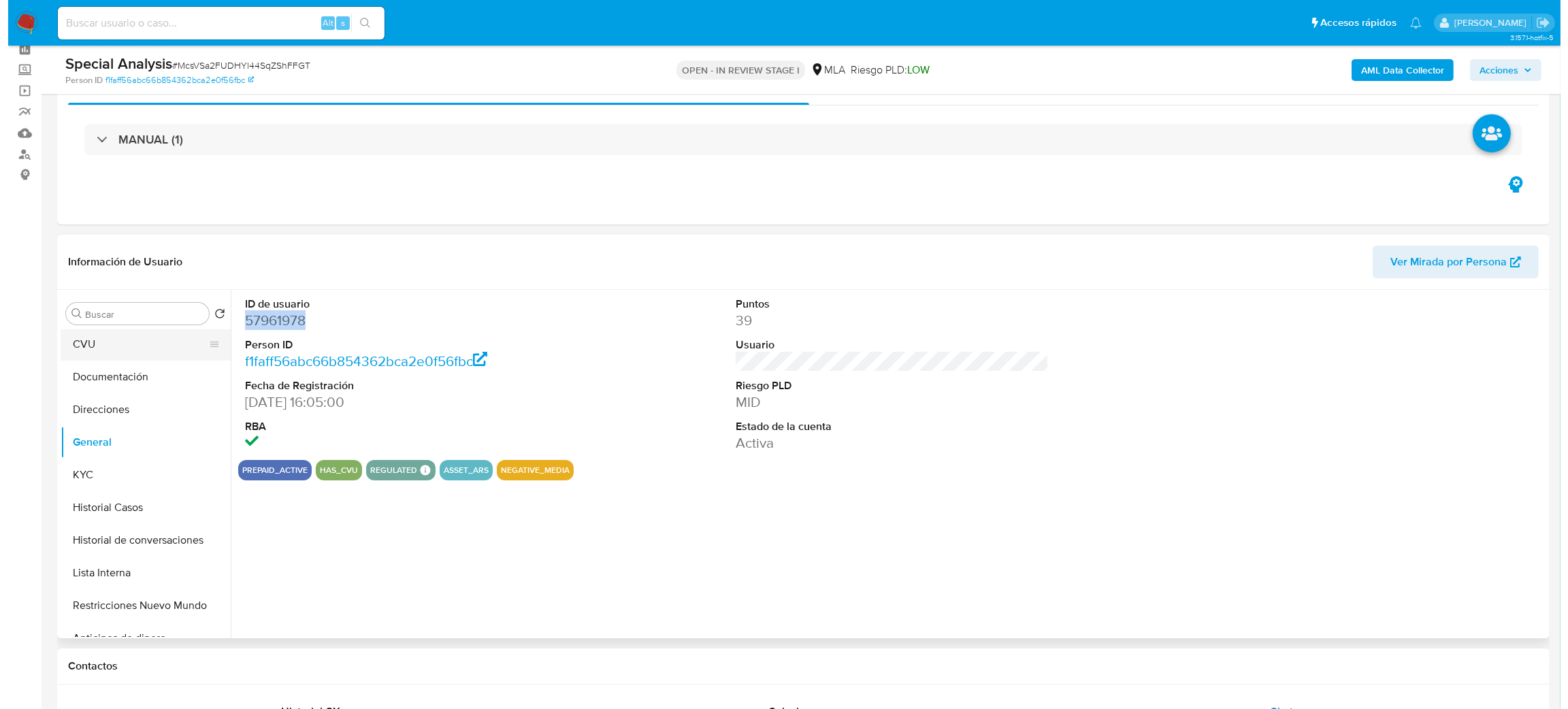
scroll to position [0, 0]
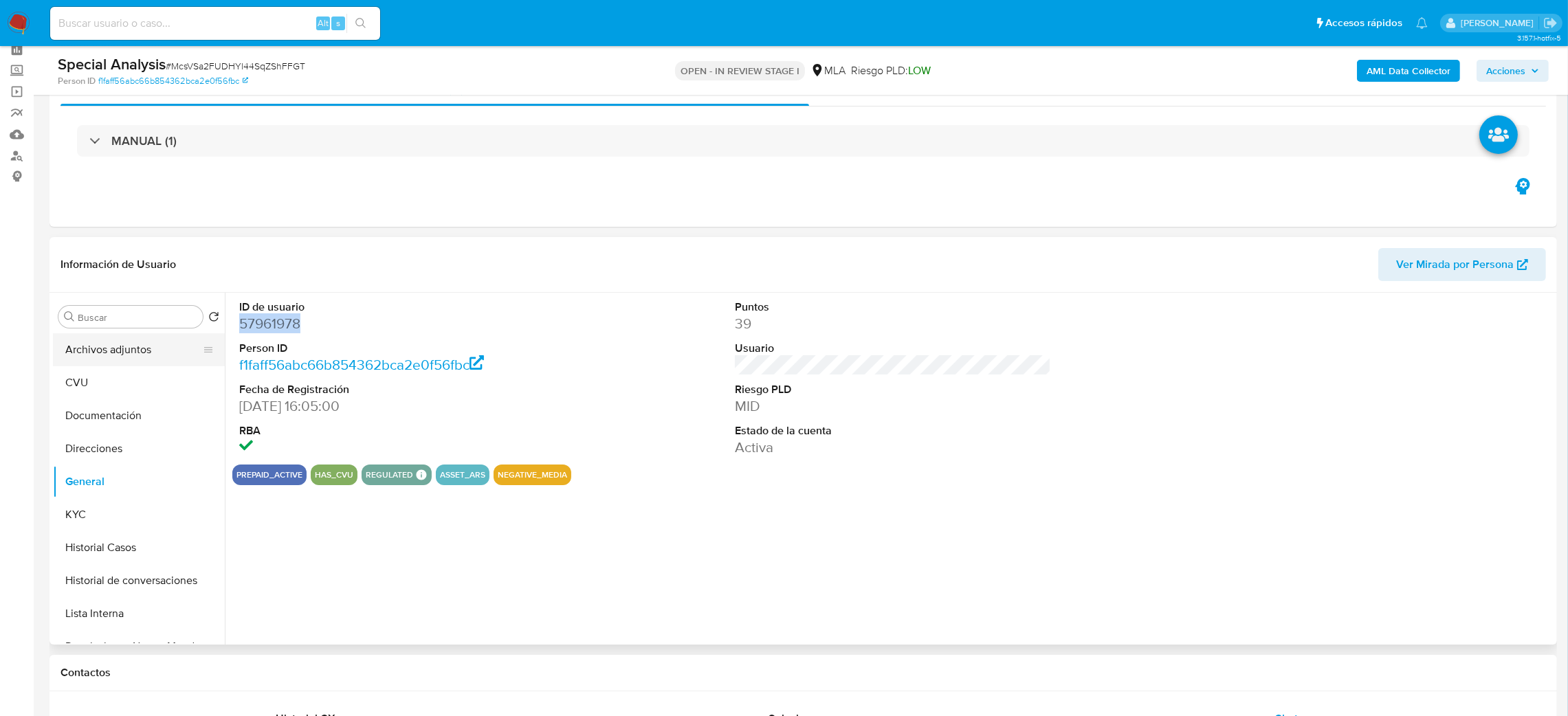
click at [127, 350] on button "Archivos adjuntos" at bounding box center [133, 350] width 161 height 33
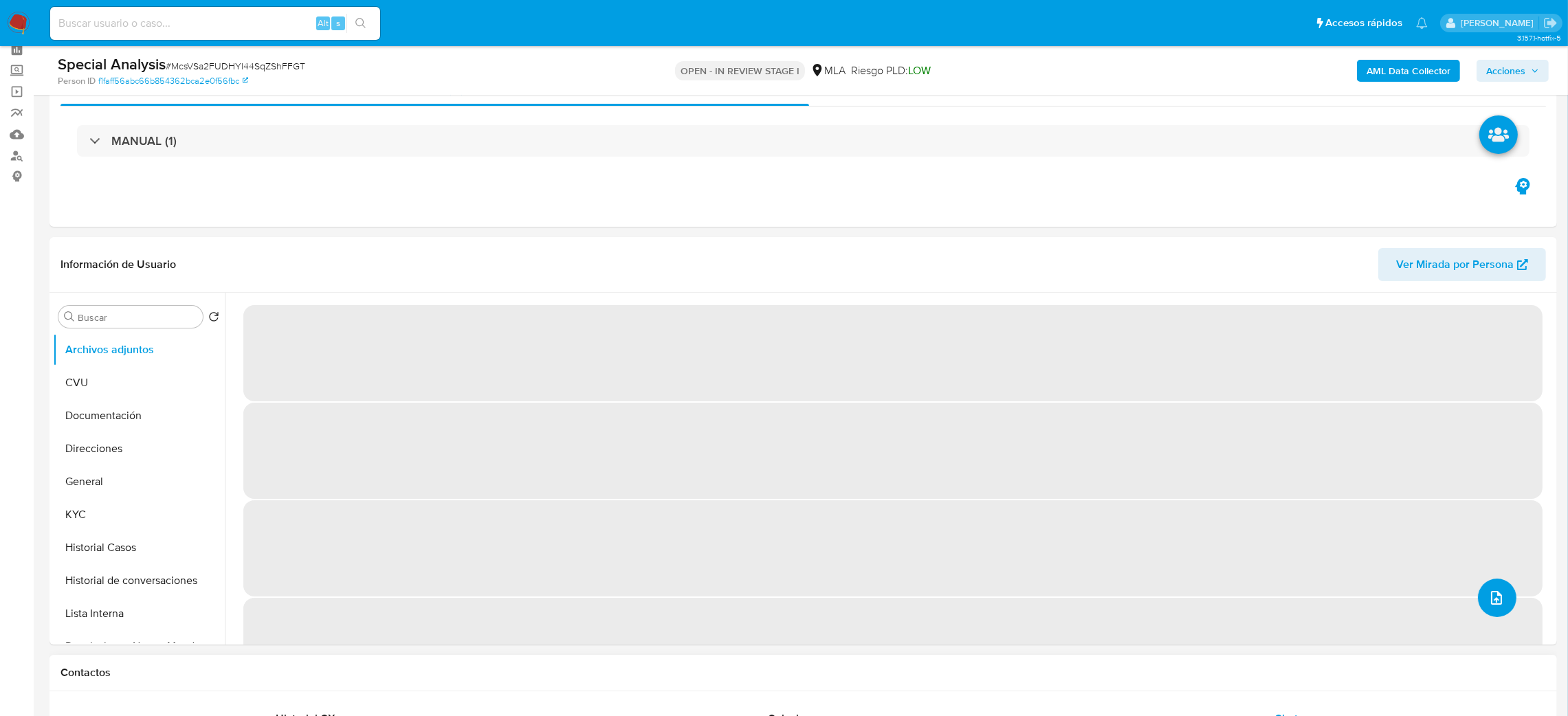
click at [1494, 582] on button "upload-file" at bounding box center [1498, 598] width 39 height 39
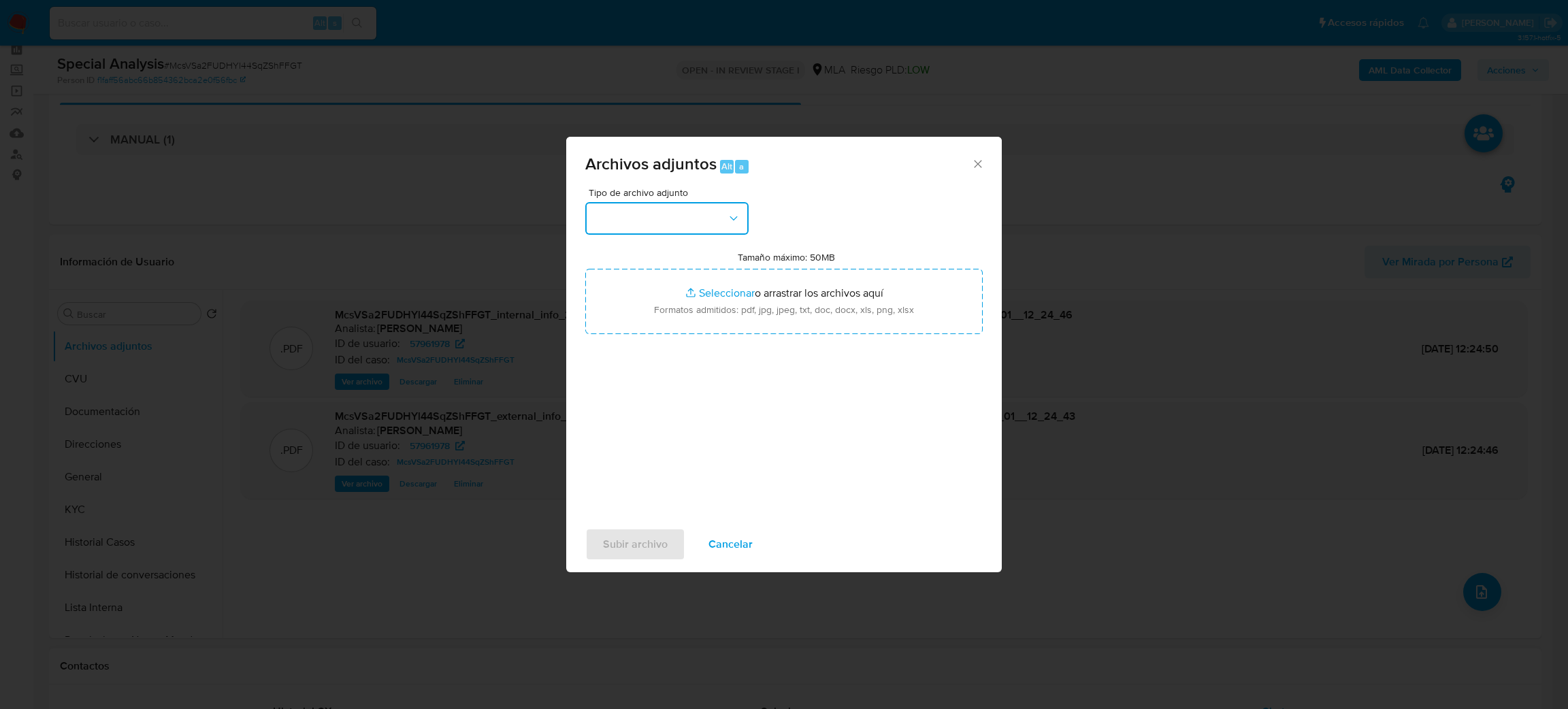
click at [665, 204] on button "button" at bounding box center [667, 219] width 163 height 32
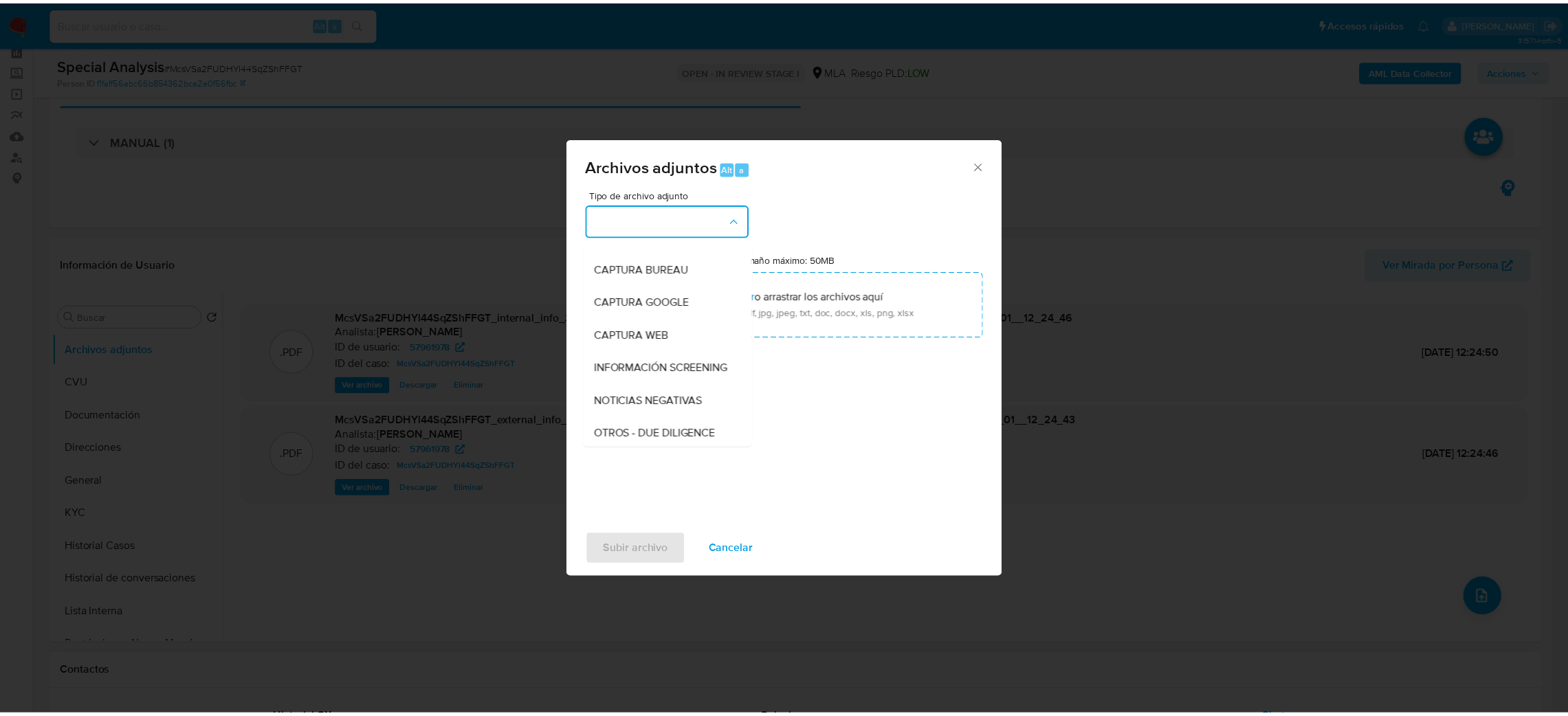
scroll to position [206, 0]
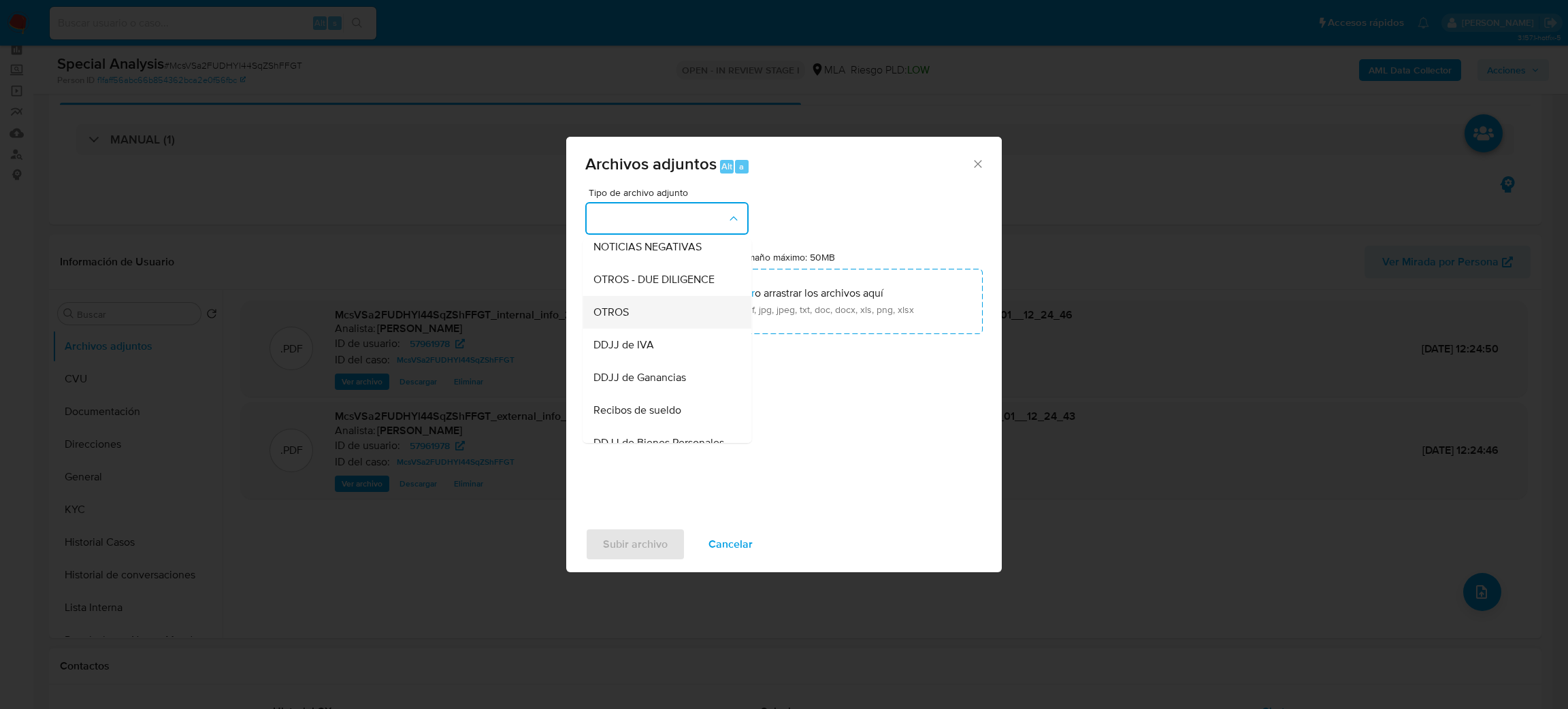
click at [623, 320] on span "OTROS" at bounding box center [610, 312] width 35 height 13
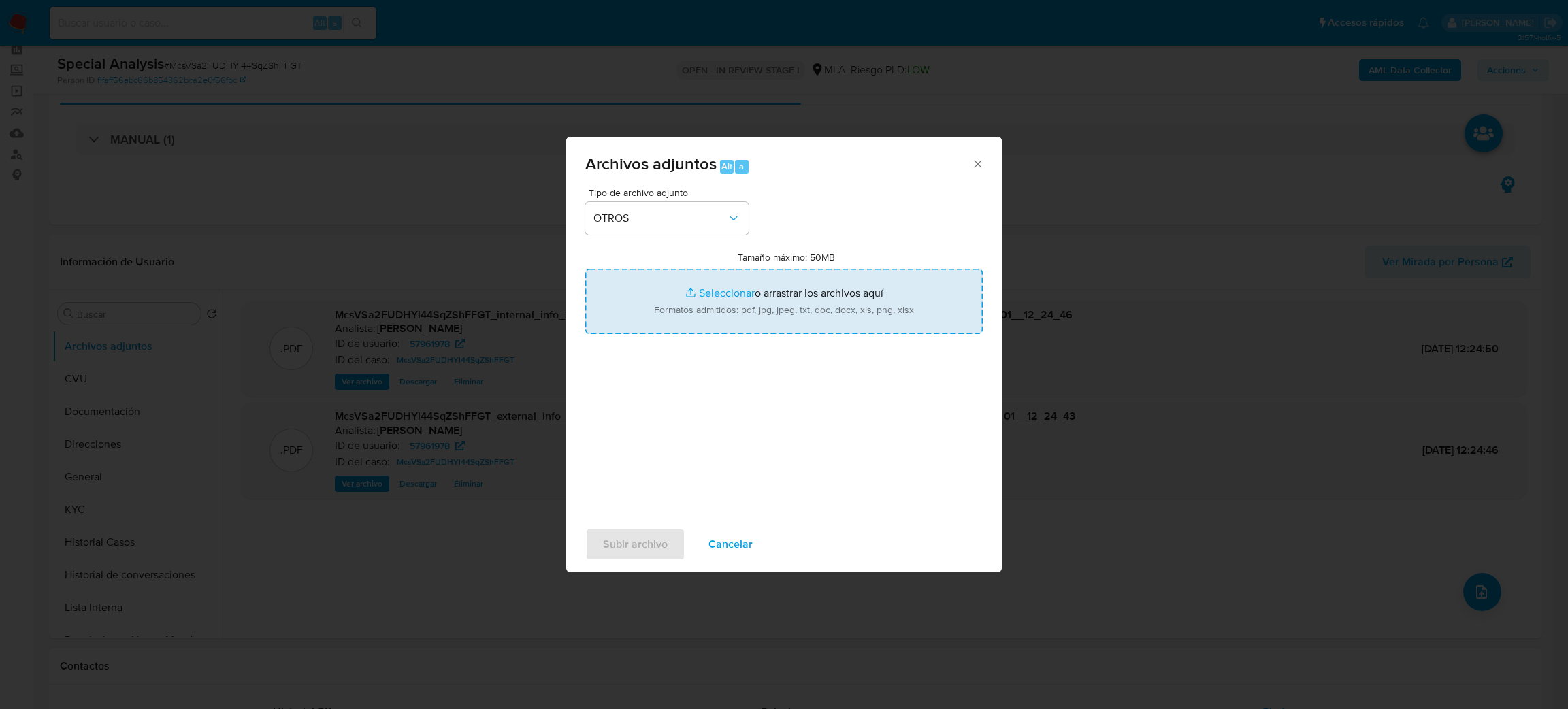
click at [712, 302] on input "Tamaño máximo: 50MB Seleccionar archivos" at bounding box center [784, 302] width 398 height 65
type input "C:\fakepath\Caselog McsVSa2FUDHYl44SqZShFFGT_2025_08_19_16_32_30.docx"
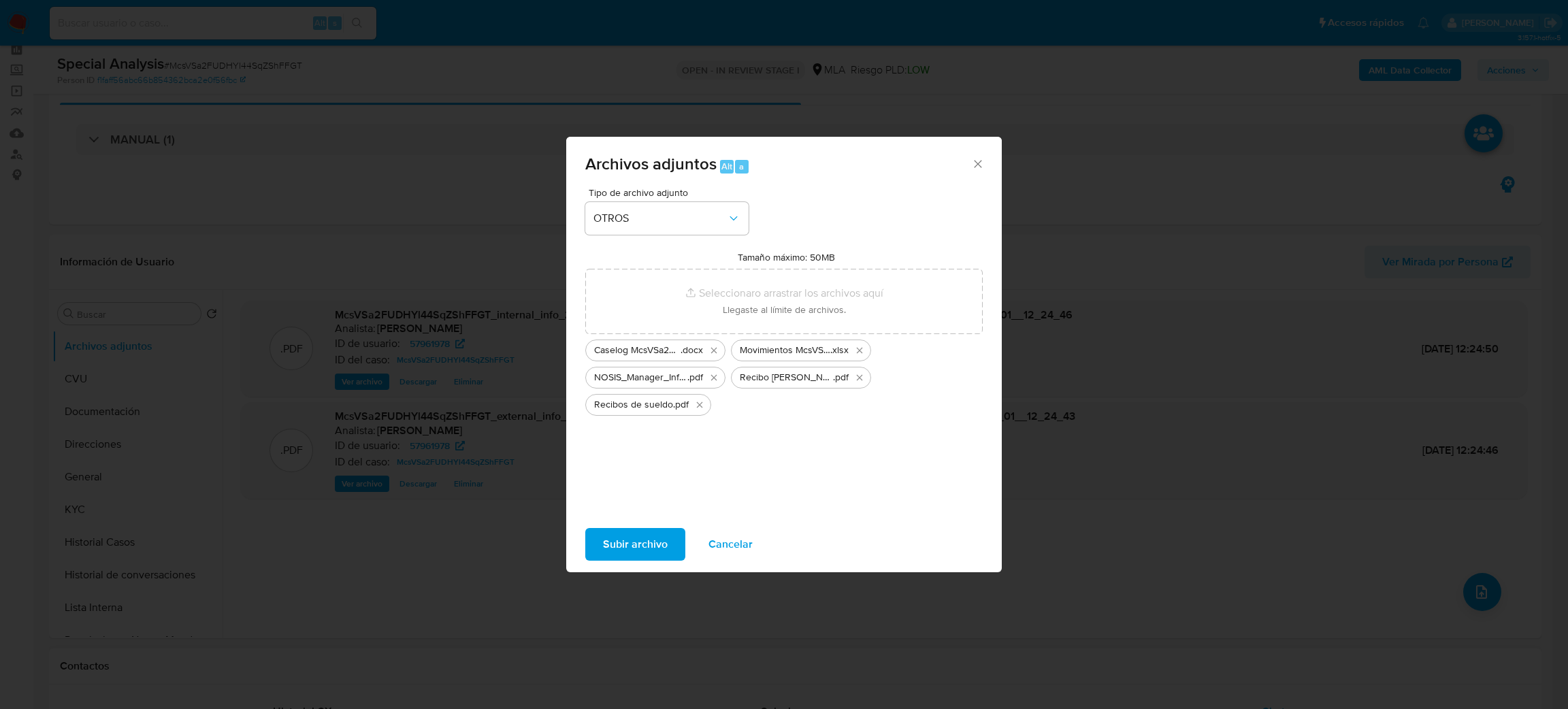
click at [603, 538] on span "Subir archivo" at bounding box center [635, 544] width 65 height 30
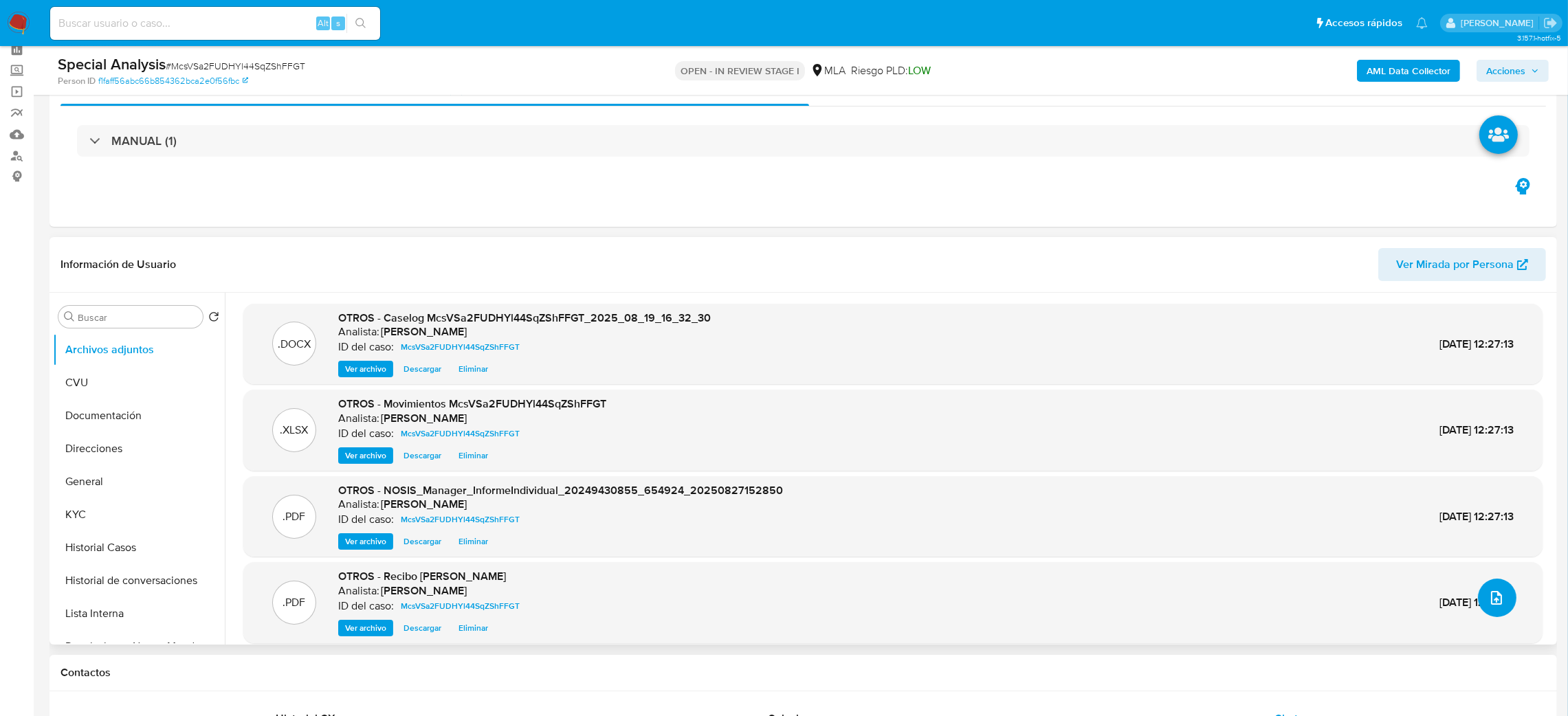
scroll to position [11, 0]
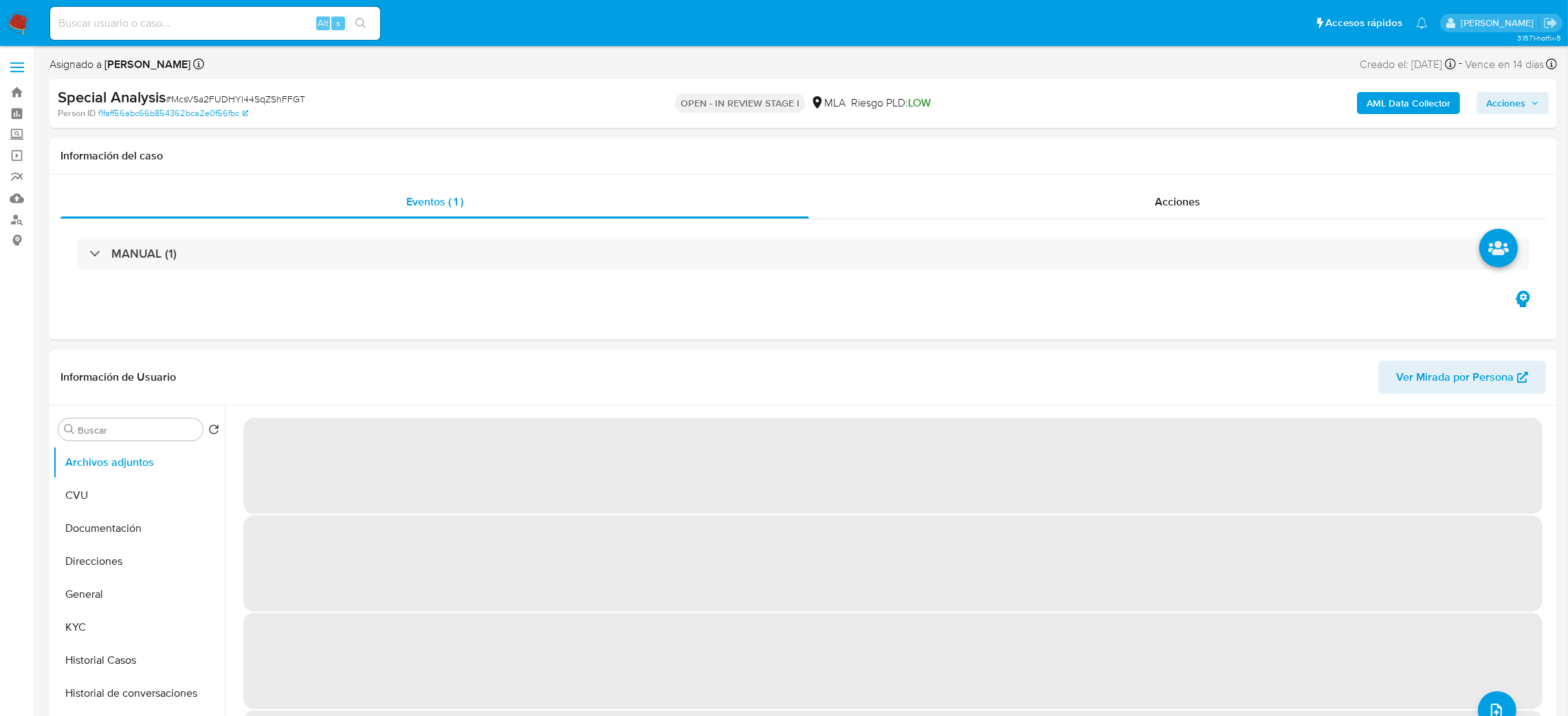
select select "10"
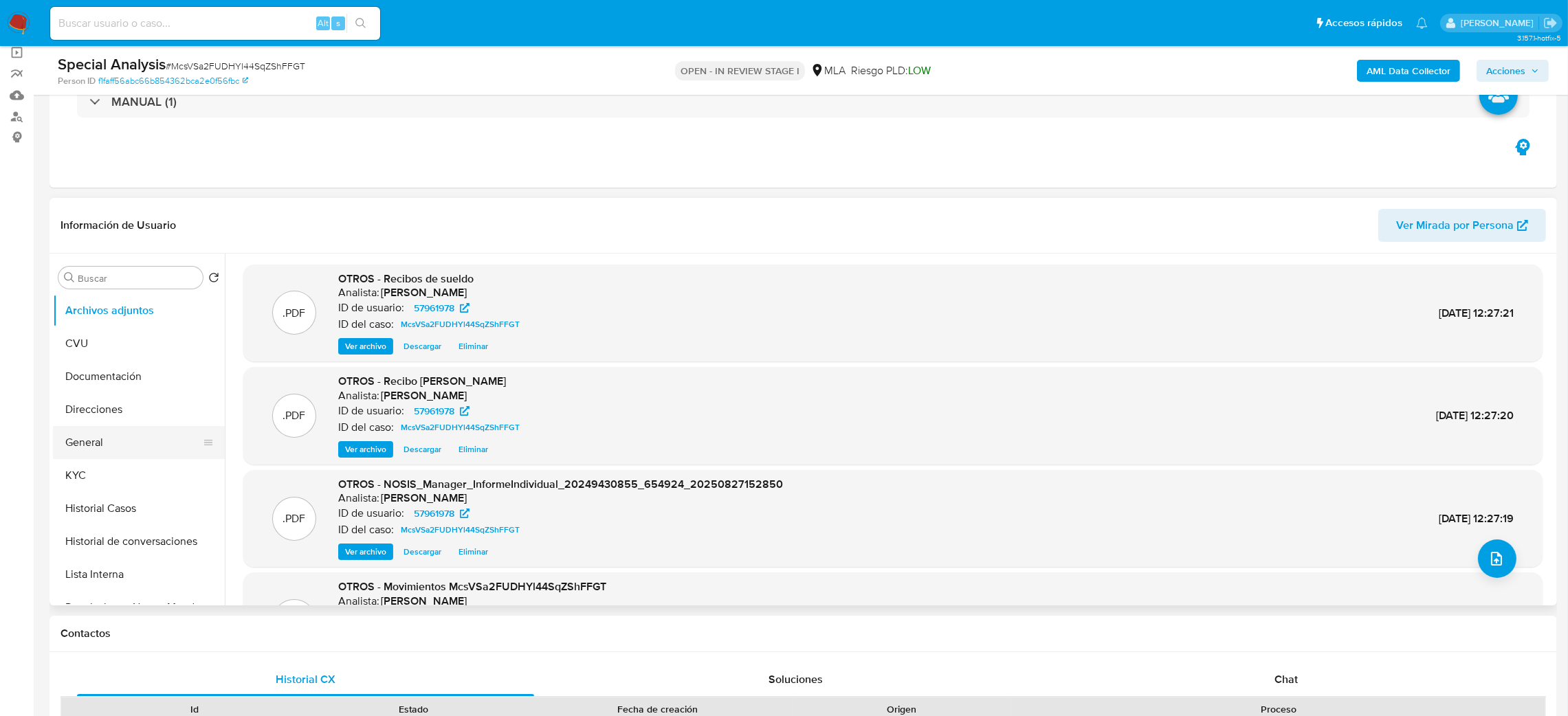
click at [84, 440] on button "General" at bounding box center [133, 442] width 161 height 33
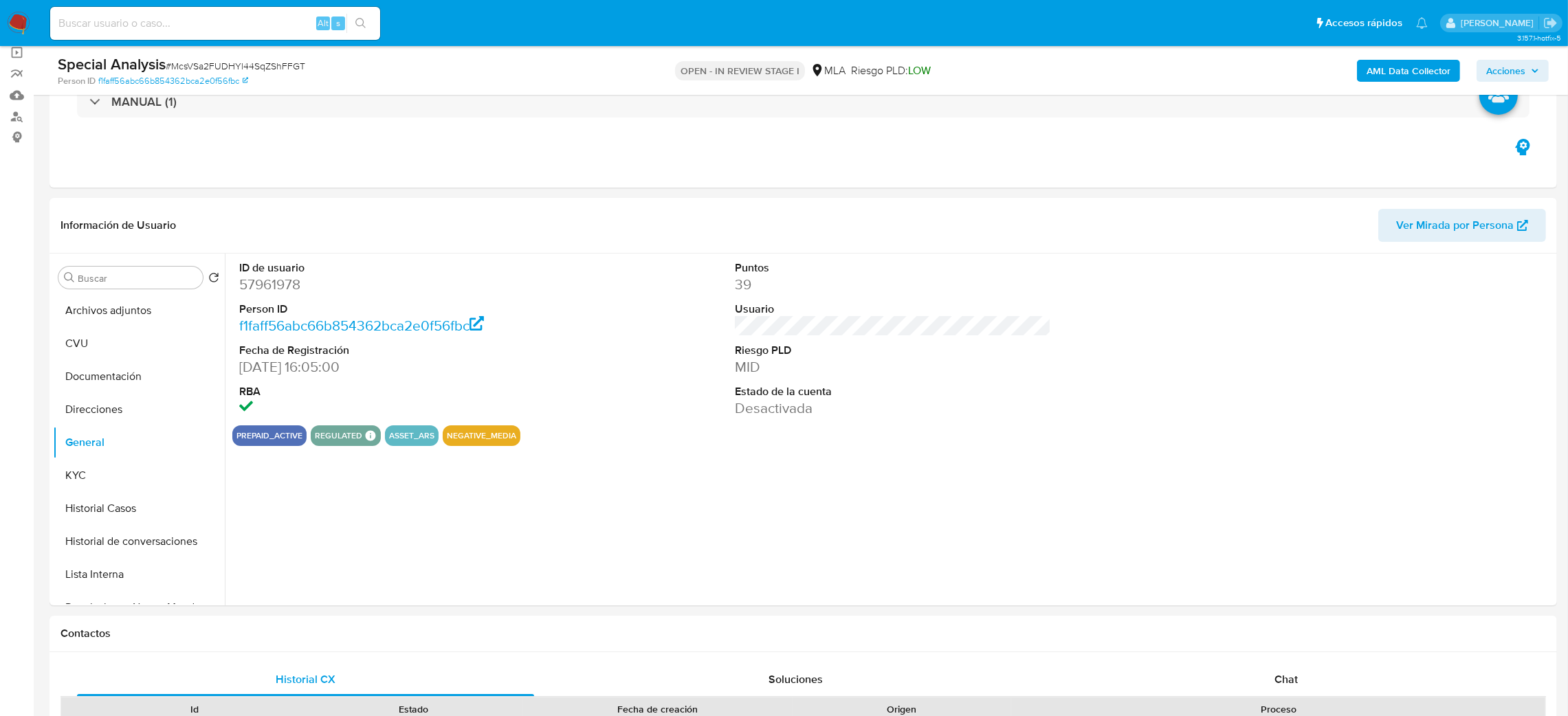
click at [269, 286] on dd "57961978" at bounding box center [397, 284] width 317 height 19
copy dd "57961978"
click at [1494, 80] on span "Acciones" at bounding box center [1505, 70] width 40 height 22
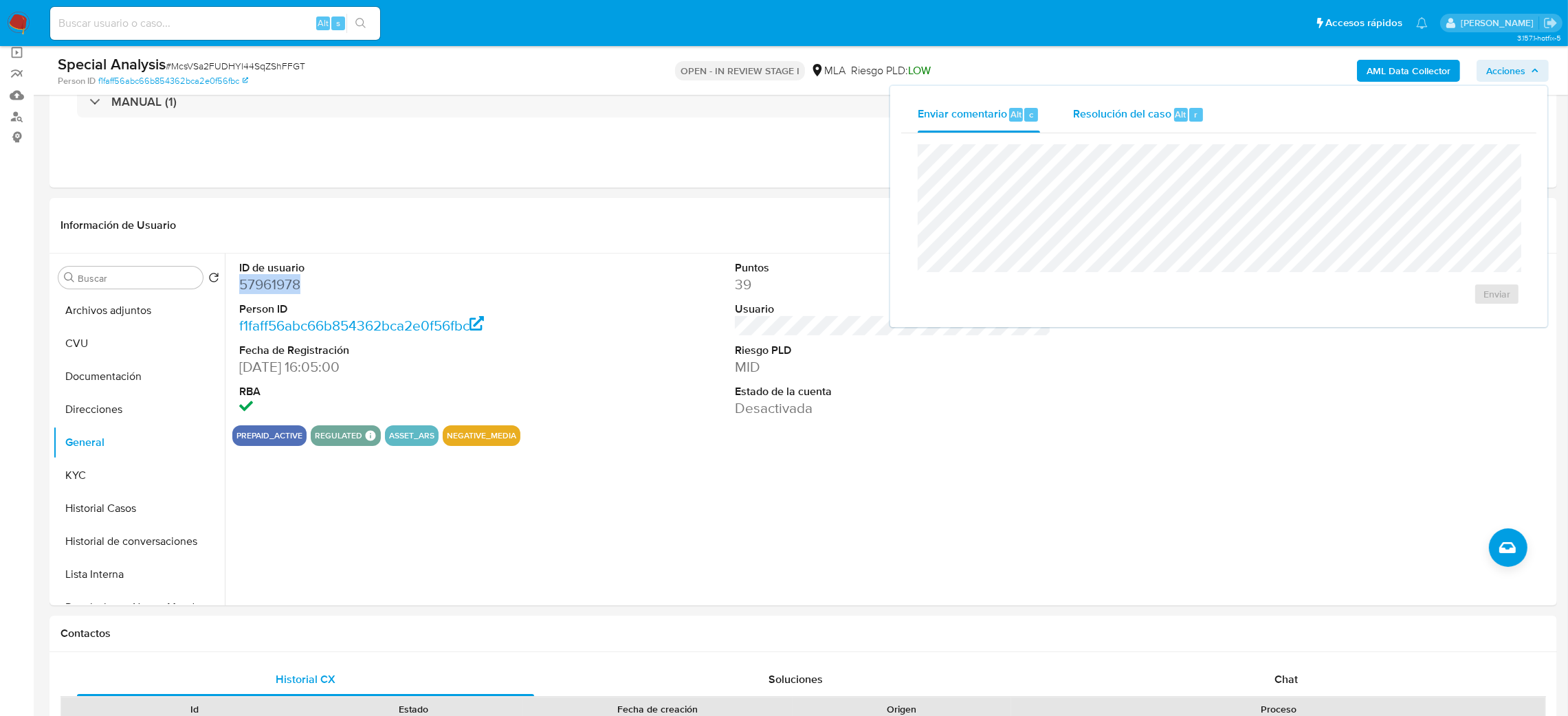
click at [1103, 129] on div "Resolución del caso Alt r" at bounding box center [1139, 115] width 131 height 36
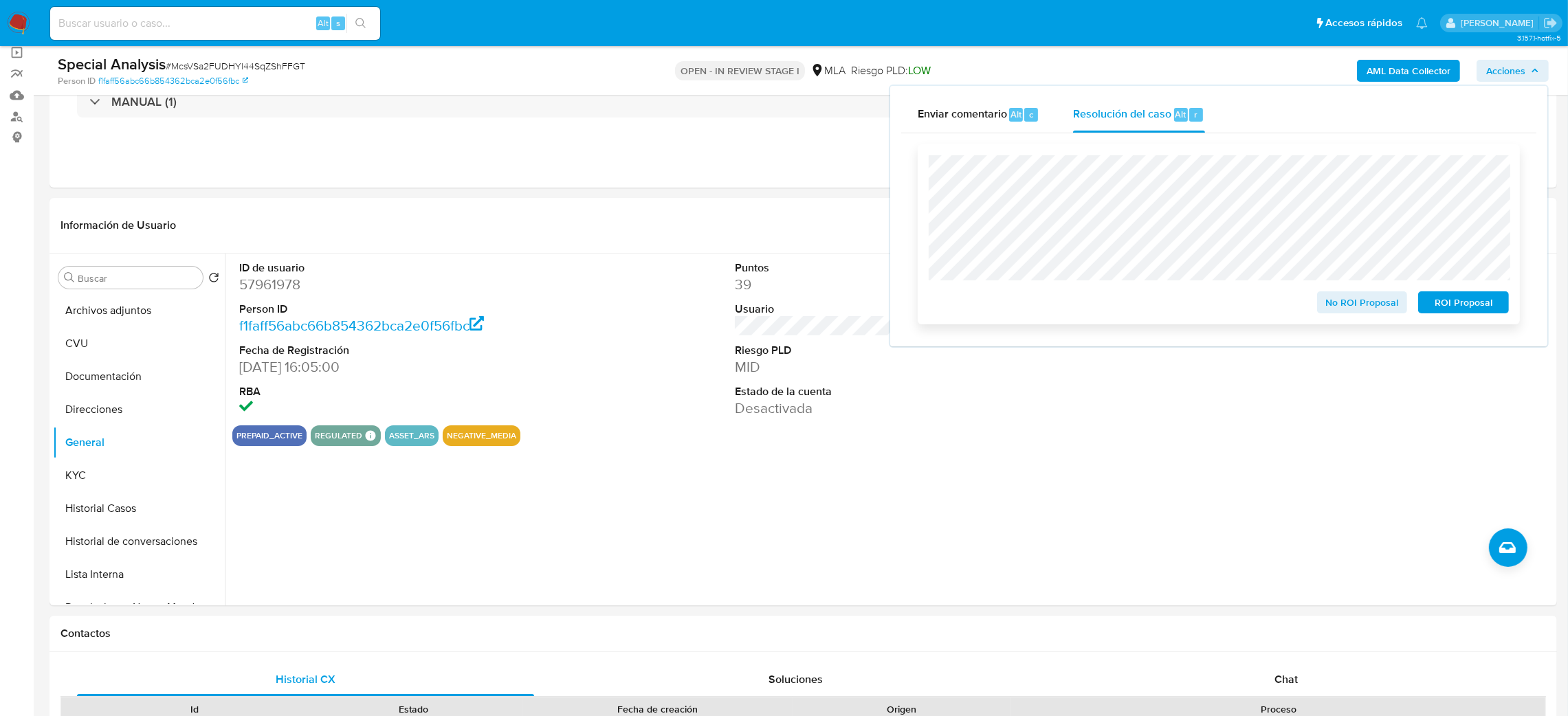
click at [1493, 295] on span "ROI Proposal" at bounding box center [1464, 303] width 71 height 19
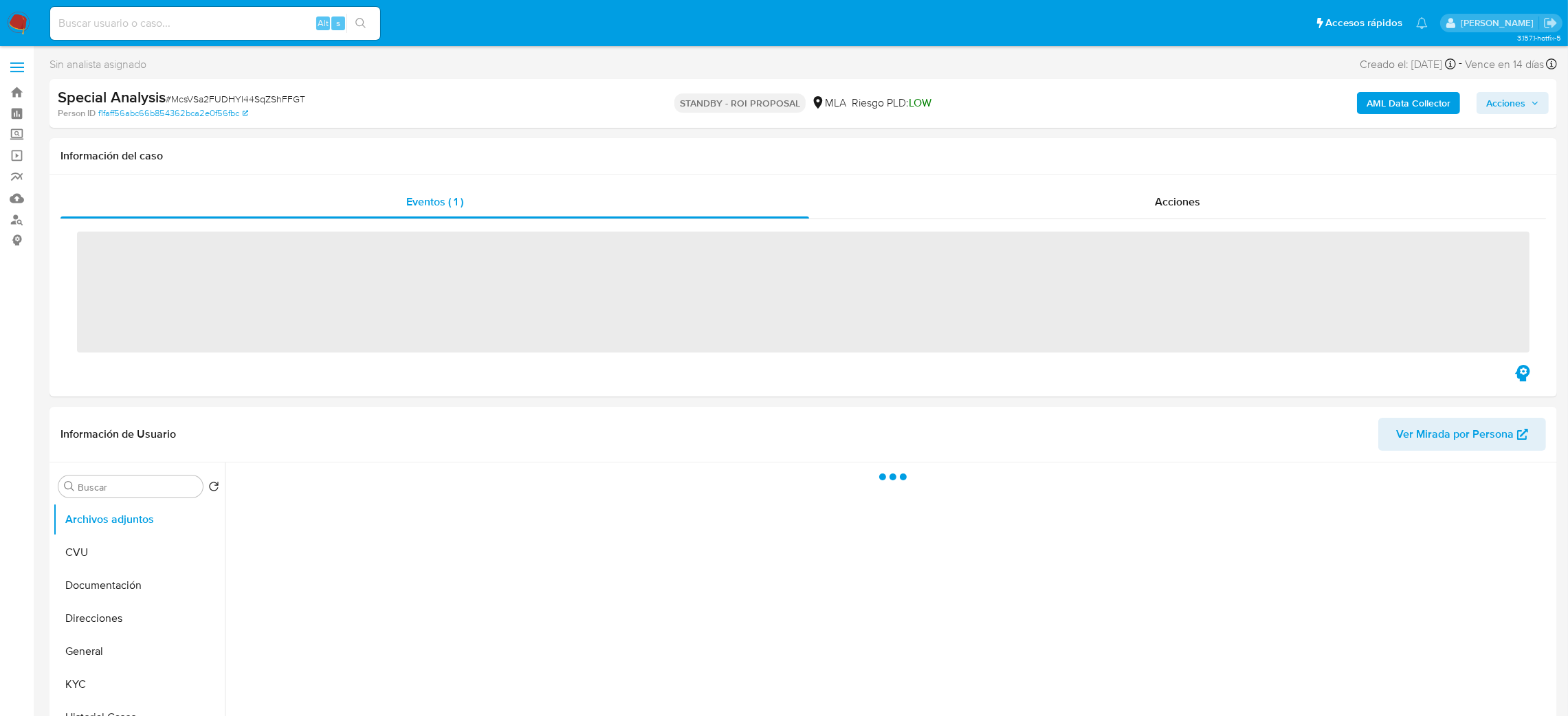
click at [266, 93] on span "# McsVSa2FUDHYl44SqZShFFGT" at bounding box center [235, 99] width 140 height 13
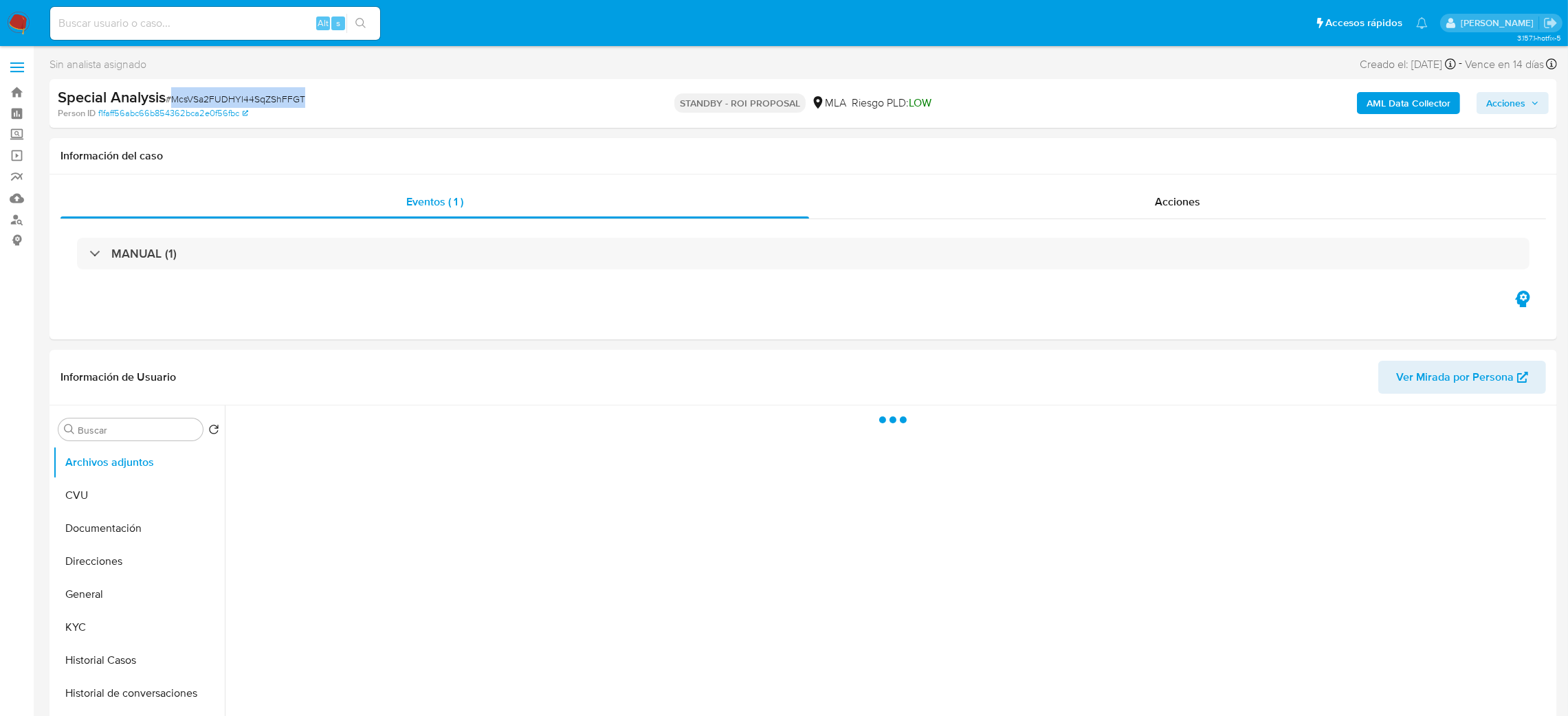
click at [266, 93] on span "# McsVSa2FUDHYl44SqZShFFGT" at bounding box center [235, 99] width 140 height 13
copy span "McsVSa2FUDHYl44SqZShFFGT"
select select "10"
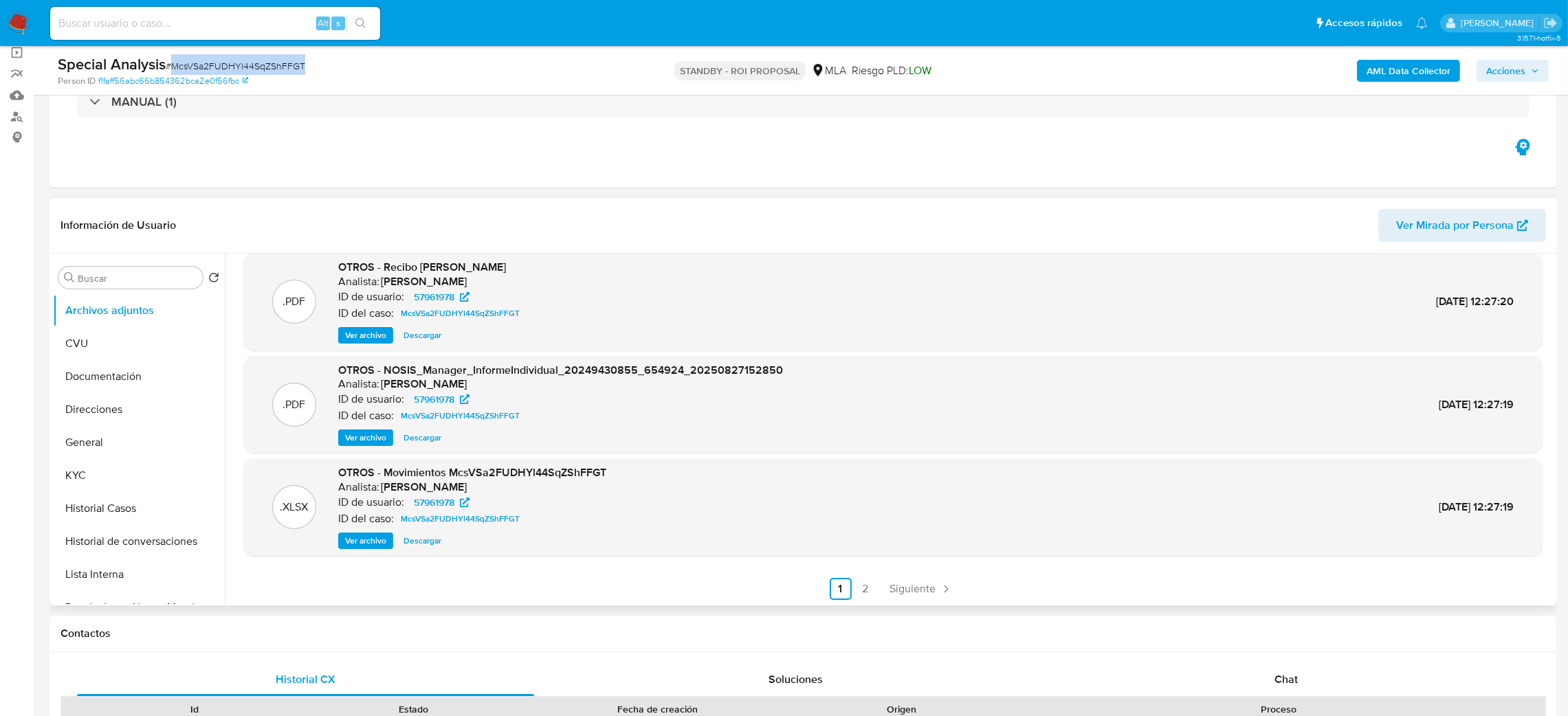
scroll to position [115, 0]
click at [856, 579] on link "2" at bounding box center [865, 588] width 22 height 22
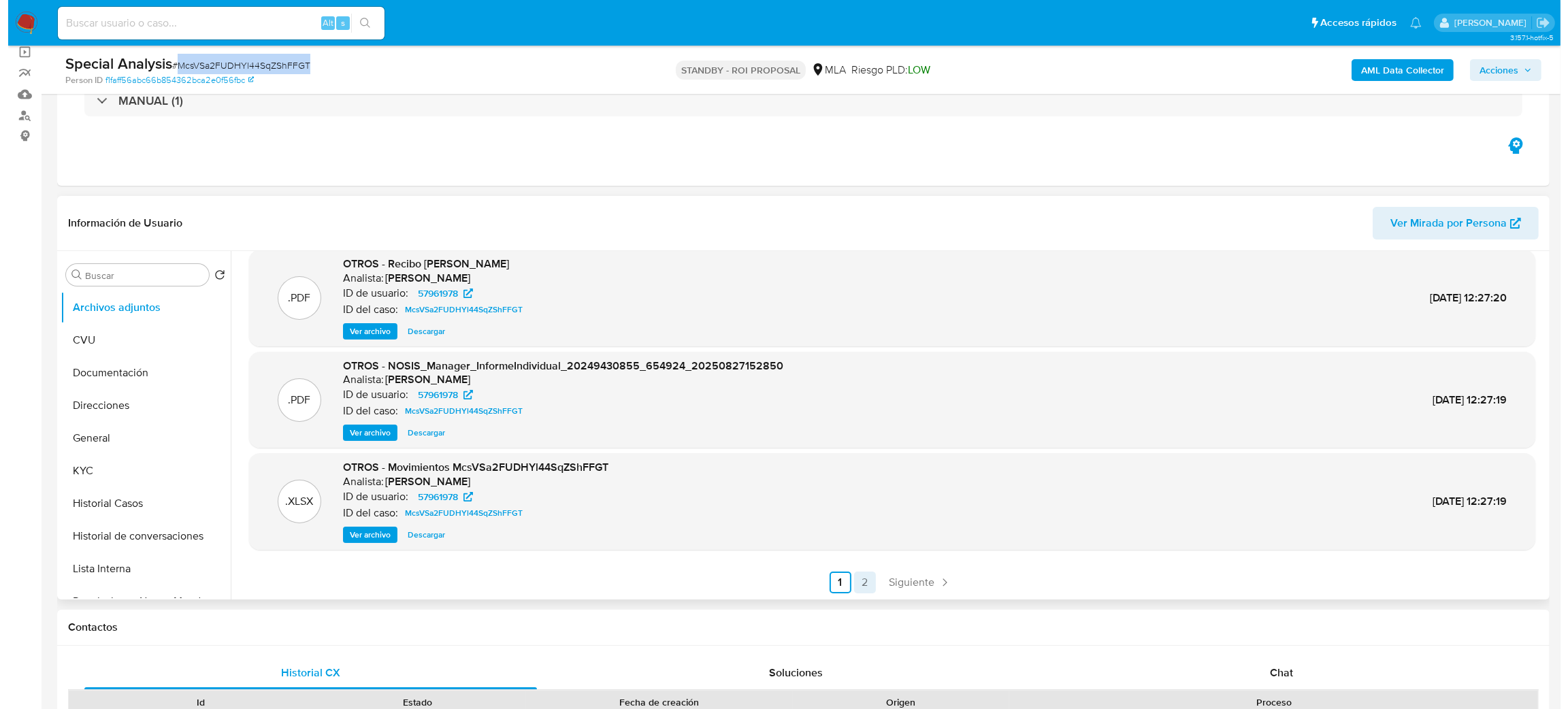
scroll to position [0, 0]
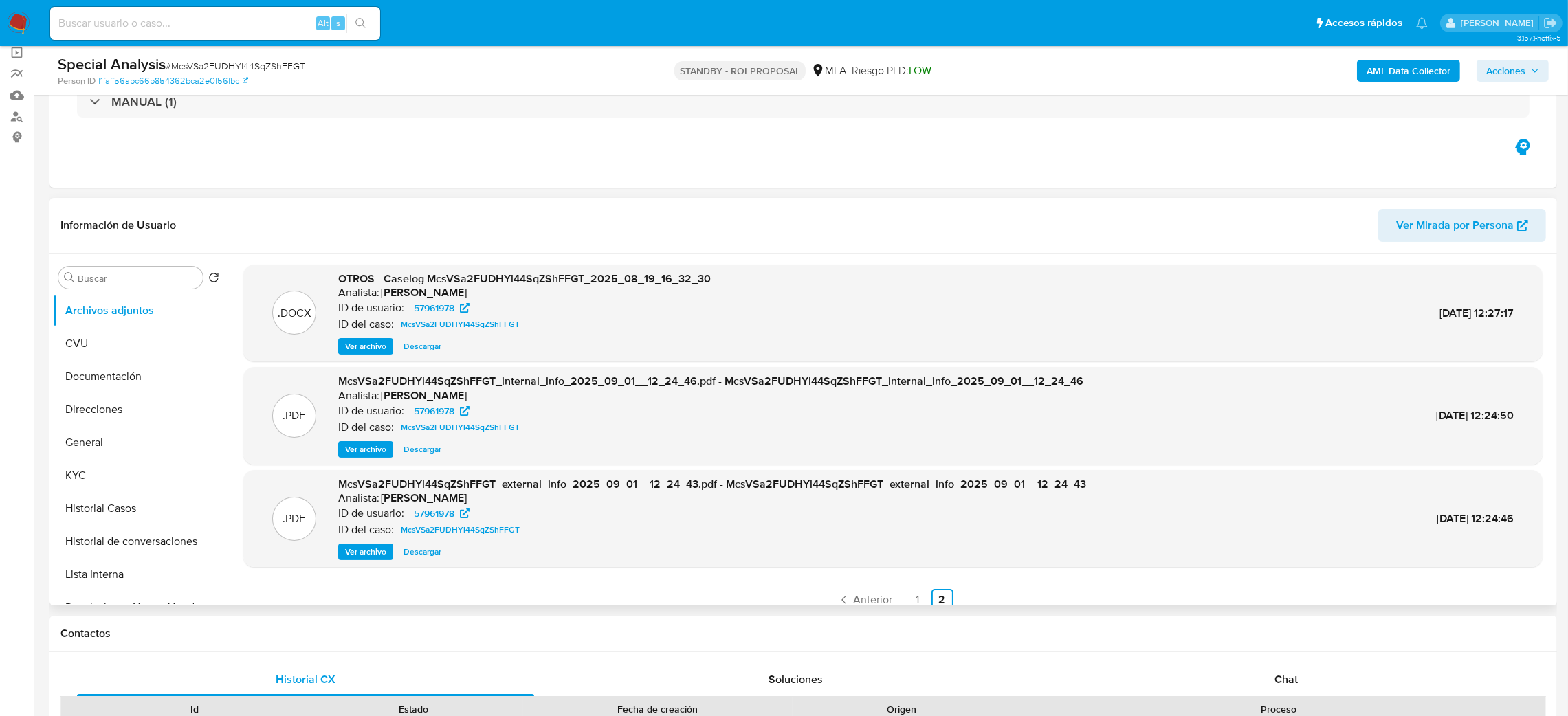
click at [354, 335] on div "OTROS - Caselog McsVSa2FUDHYl44SqZShFFGT_2025_08_19_16_32_30 Analista: amedzovi…" at bounding box center [524, 313] width 373 height 84
click at [353, 344] on span "Ver archivo" at bounding box center [365, 346] width 41 height 13
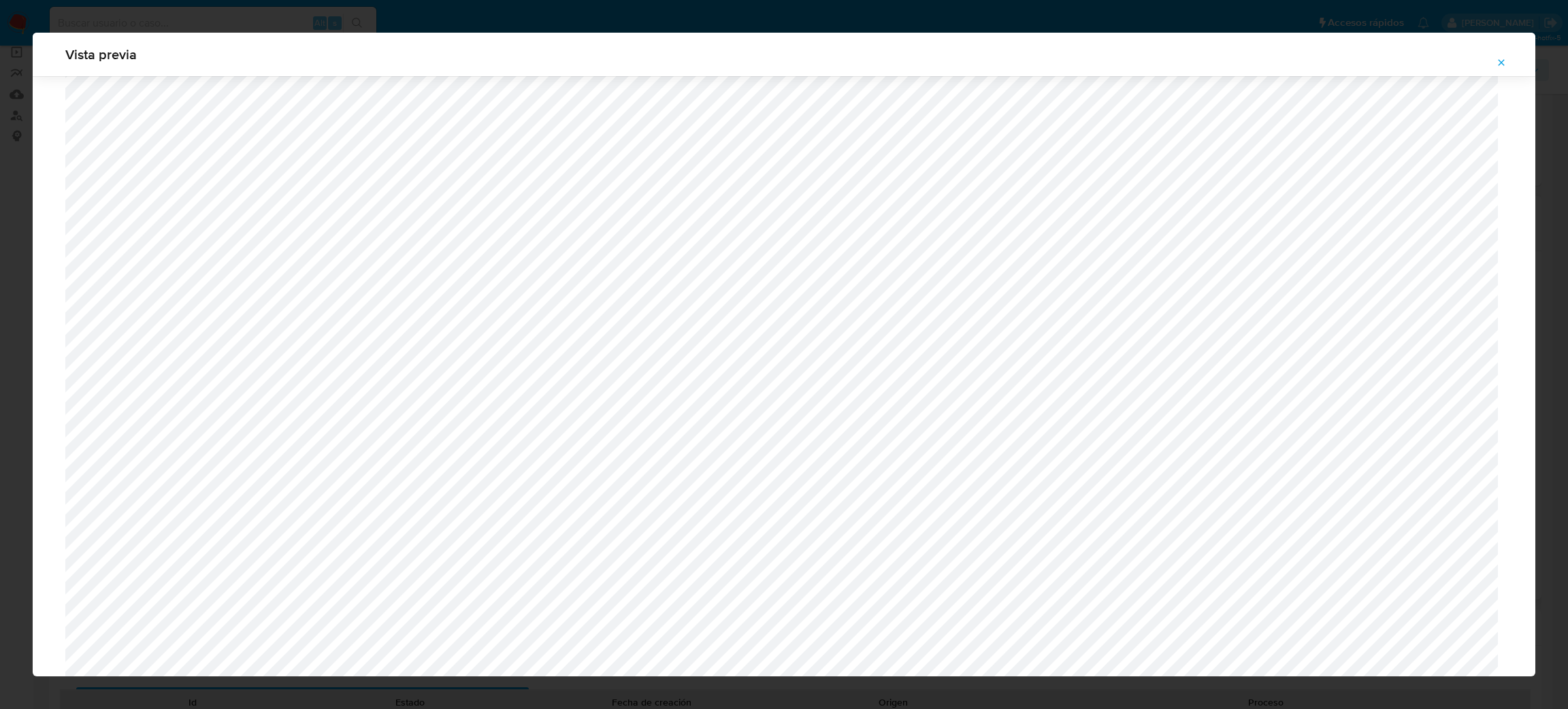
scroll to position [789, 0]
click at [1512, 58] on button "Attachment preview" at bounding box center [1500, 62] width 30 height 22
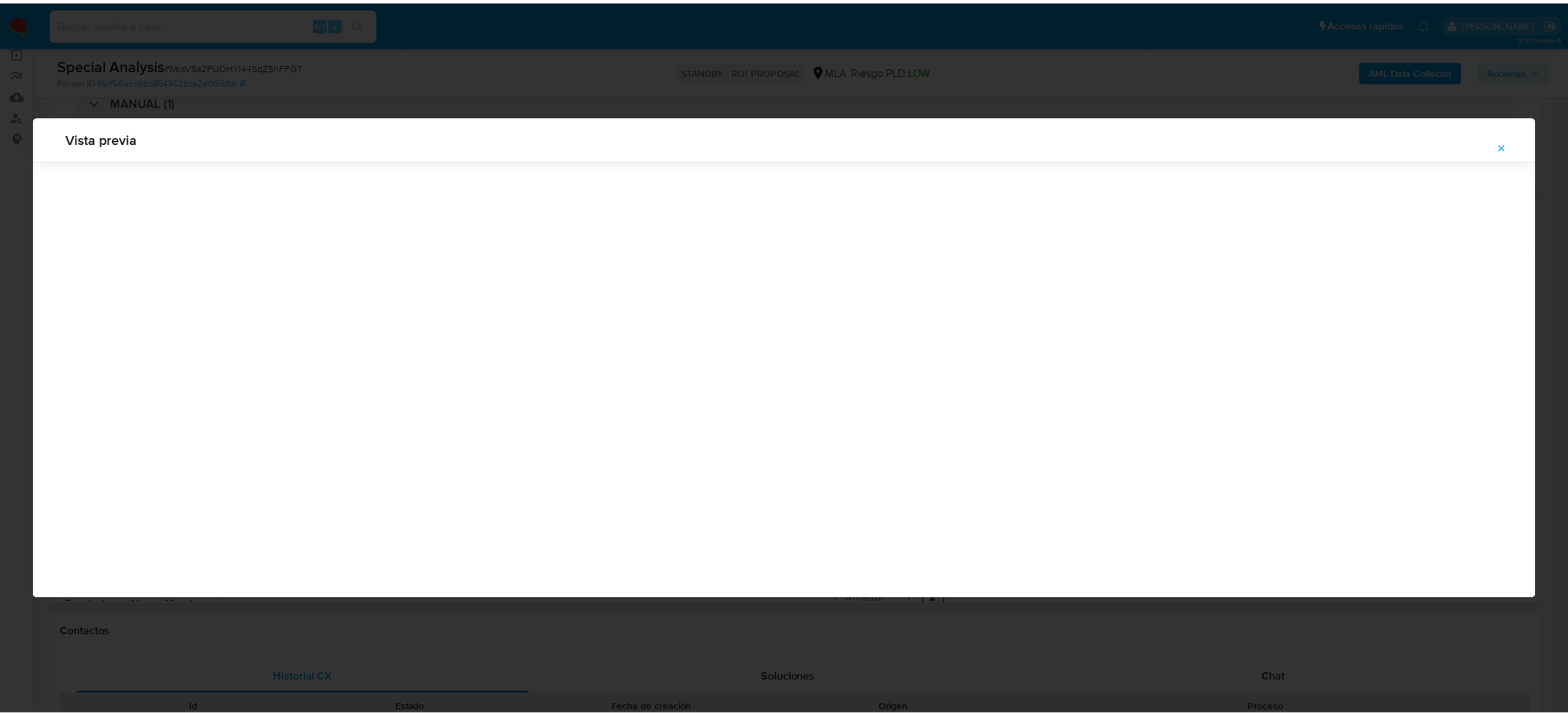
scroll to position [0, 0]
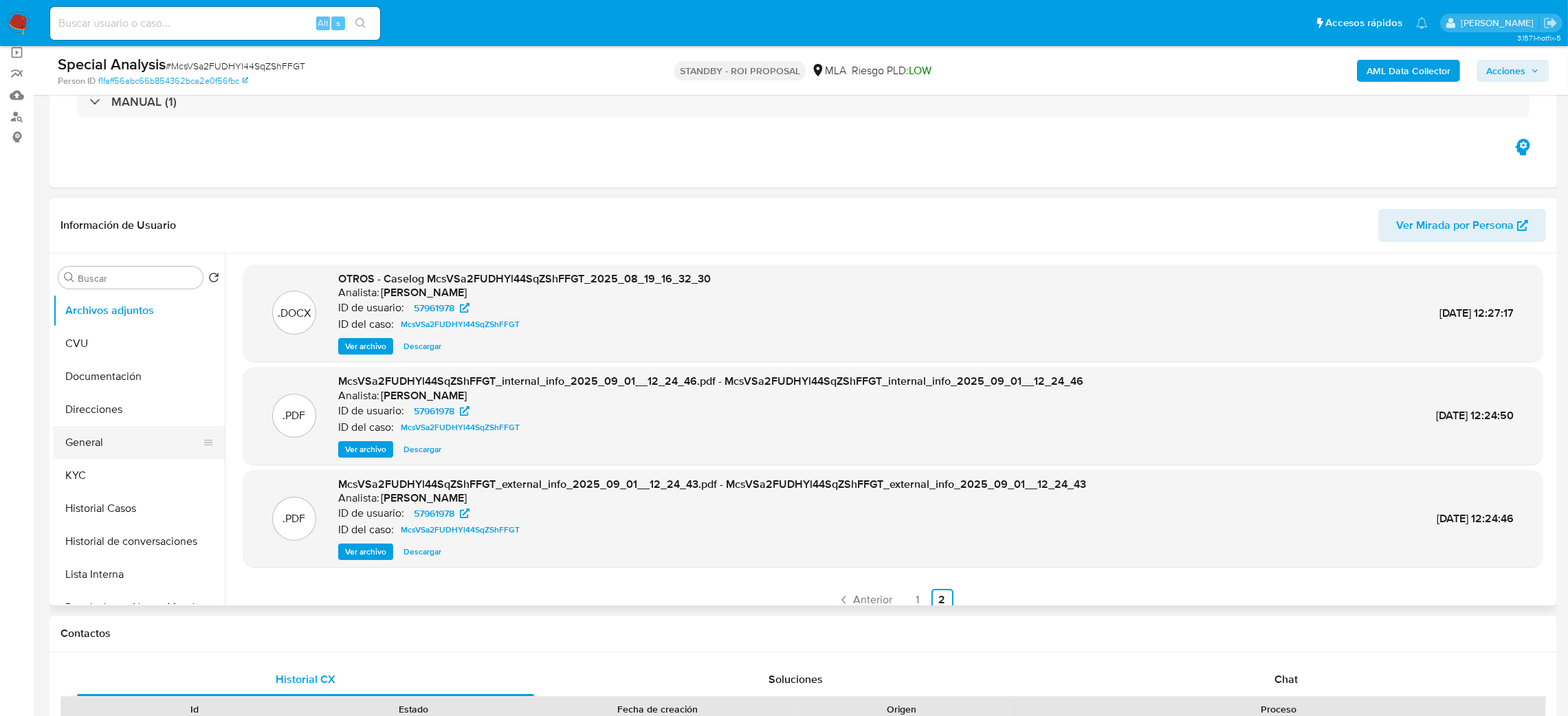
click at [142, 449] on button "General" at bounding box center [133, 442] width 161 height 33
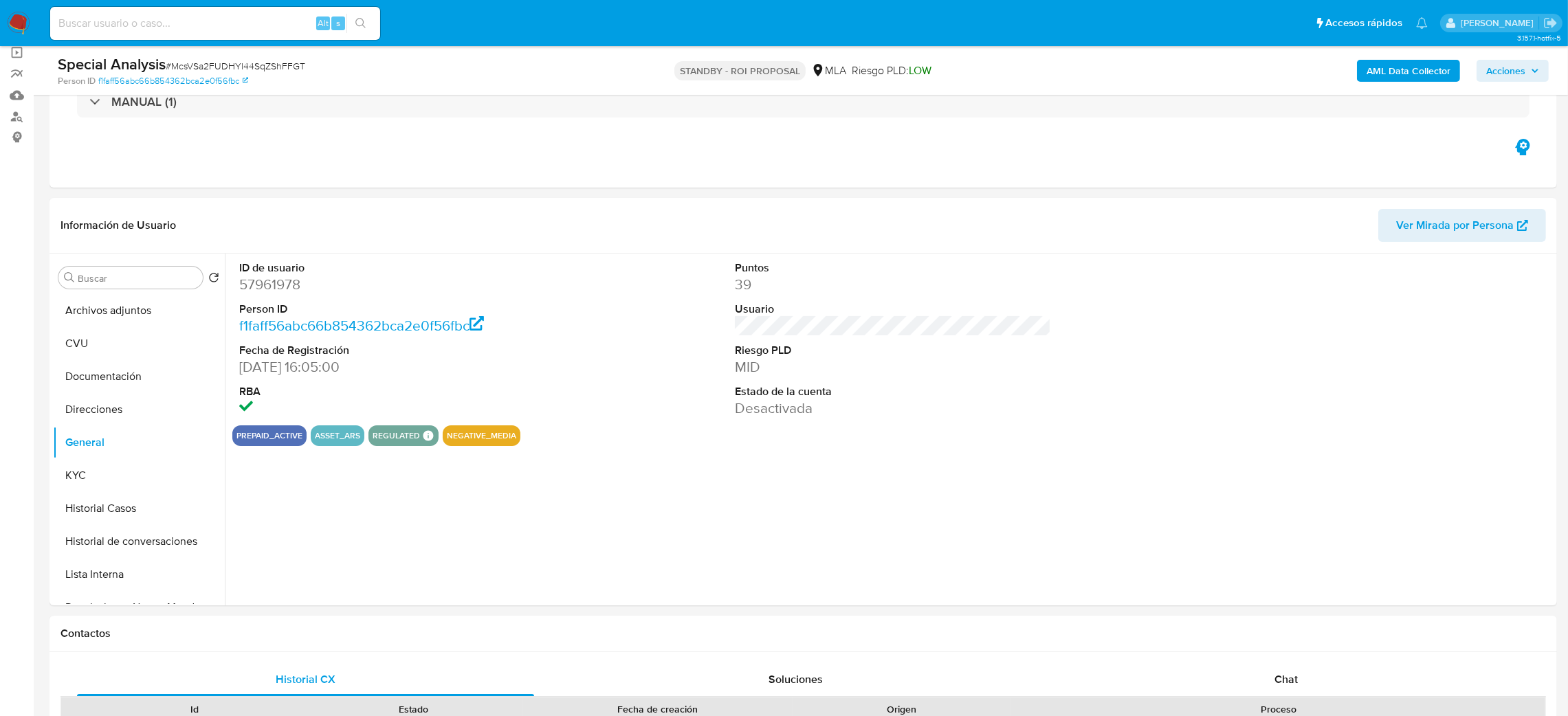
click at [267, 282] on dd "57961978" at bounding box center [397, 284] width 317 height 19
copy dd "57961978"
click at [143, 469] on button "KYC" at bounding box center [133, 476] width 161 height 33
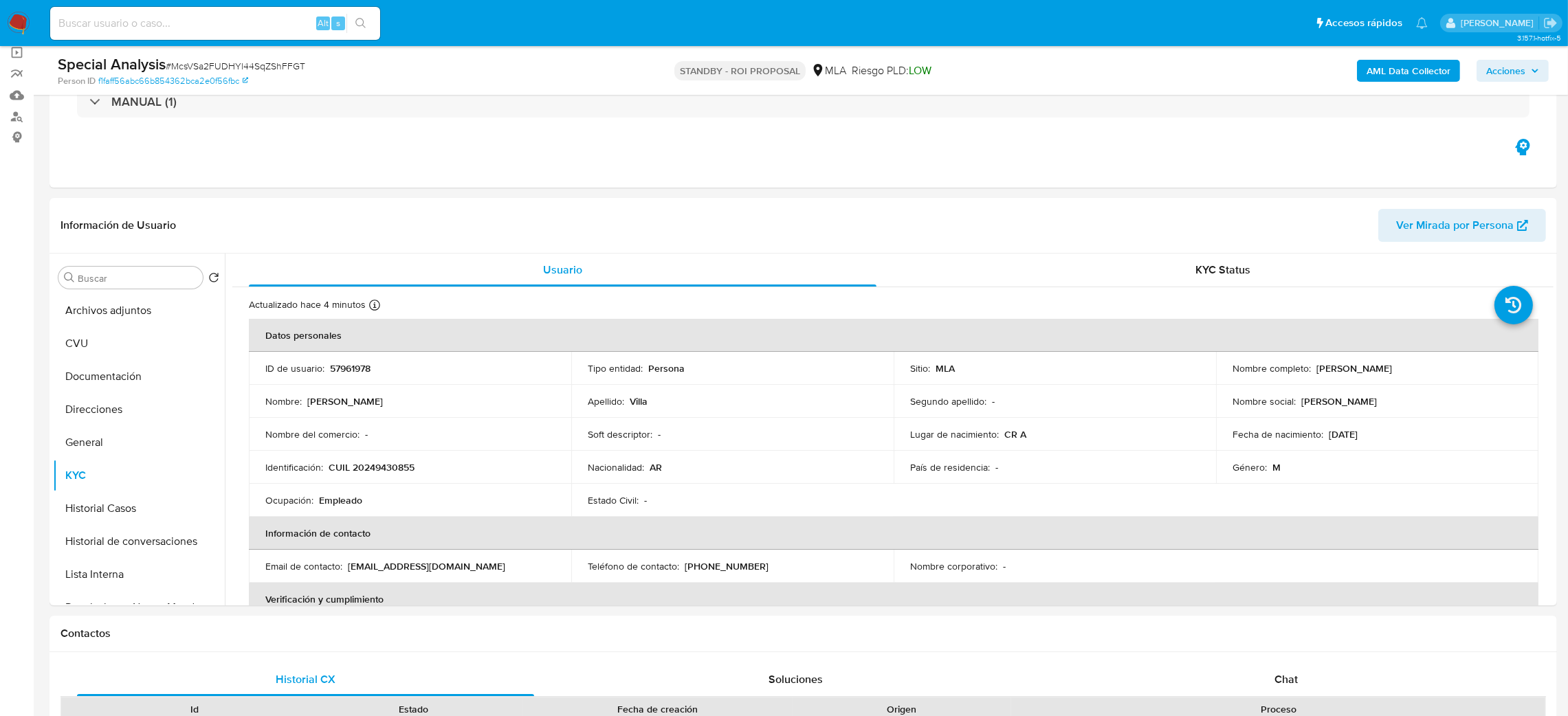
click at [251, 23] on input at bounding box center [215, 23] width 330 height 18
paste input "tDH02REuIEJtfi0qdw77YpnI"
type input "tDH02REuIEJtfi0qdw77YpnI"
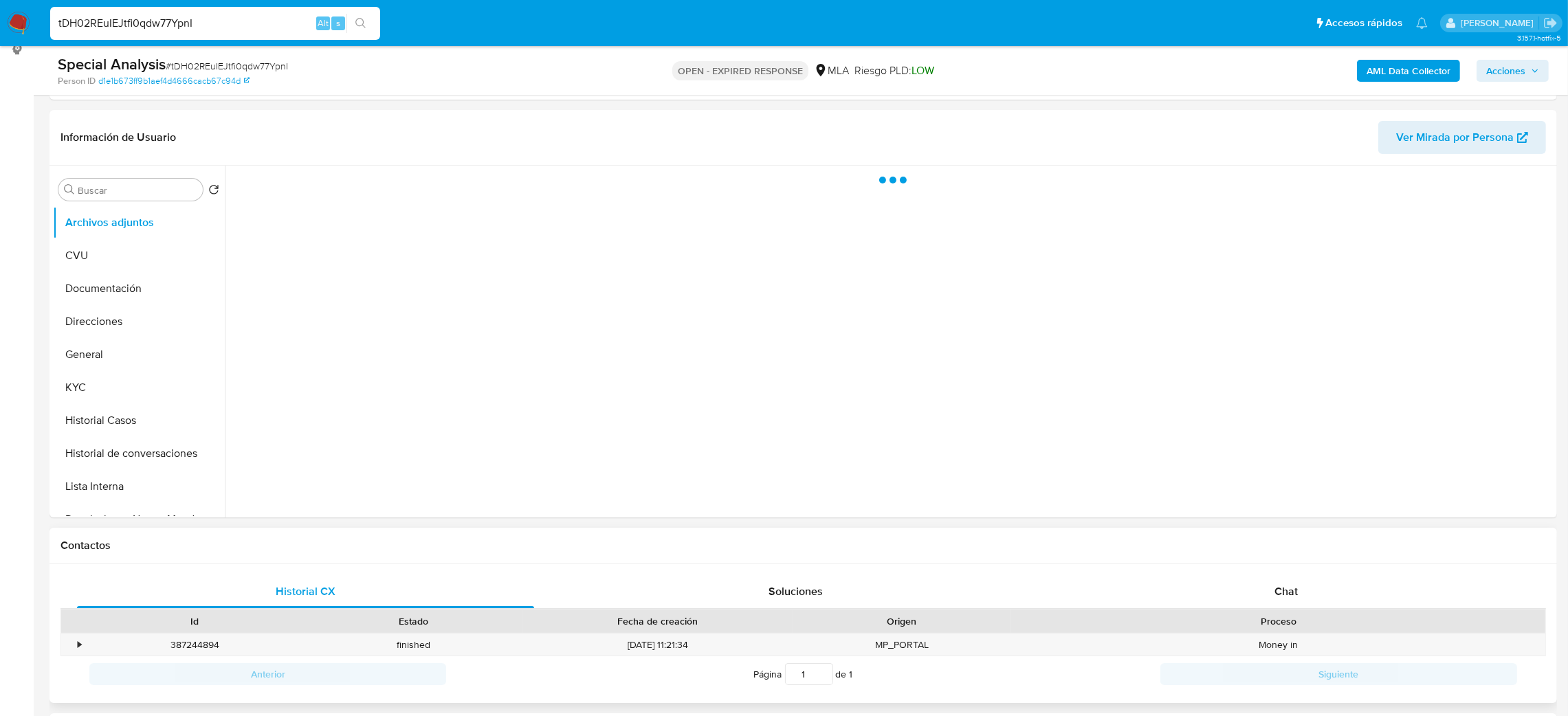
scroll to position [515, 0]
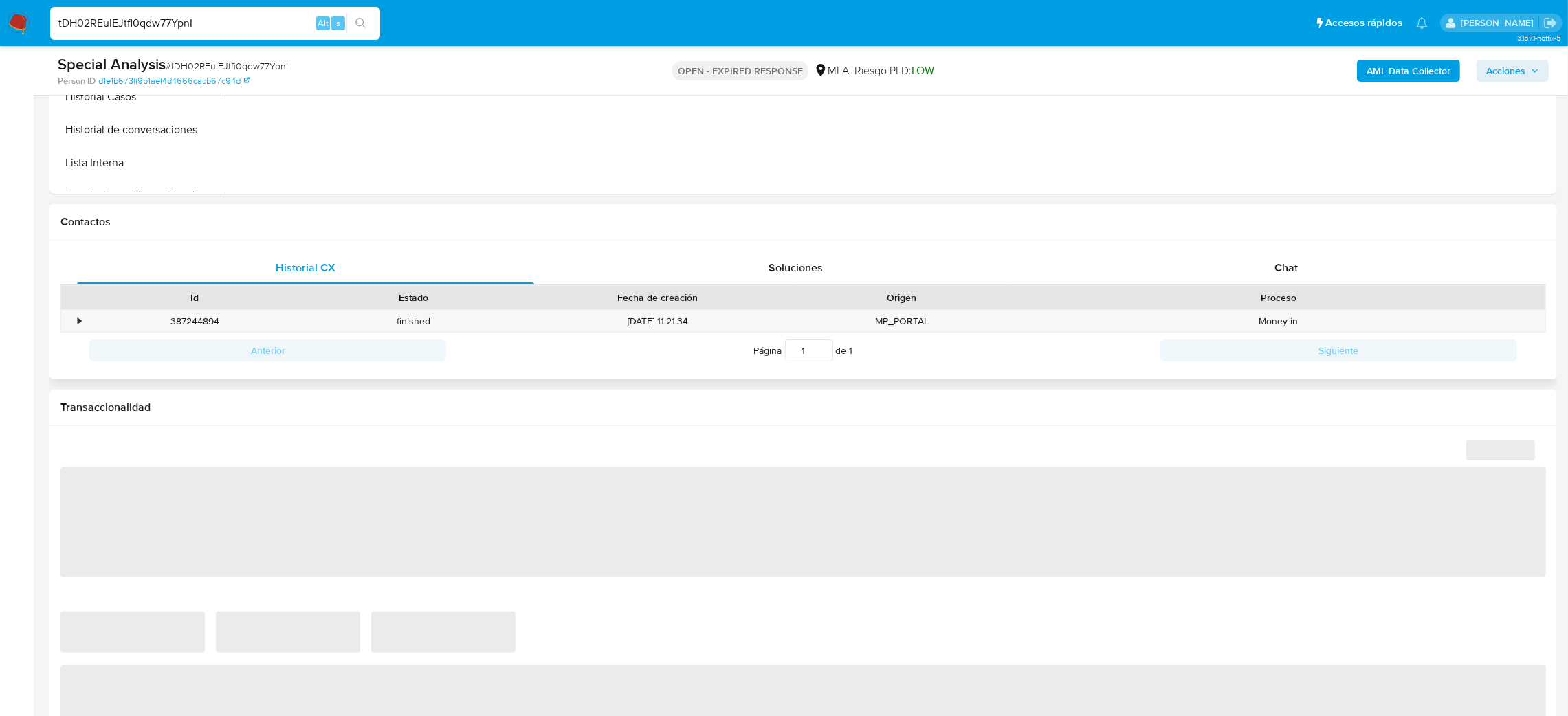
click at [1289, 246] on div "Historial CX Soluciones Chat Id Estado Fecha de creación Origen Proceso • 38724…" at bounding box center [803, 310] width 1508 height 140
click at [1297, 278] on div "Chat" at bounding box center [1286, 268] width 457 height 33
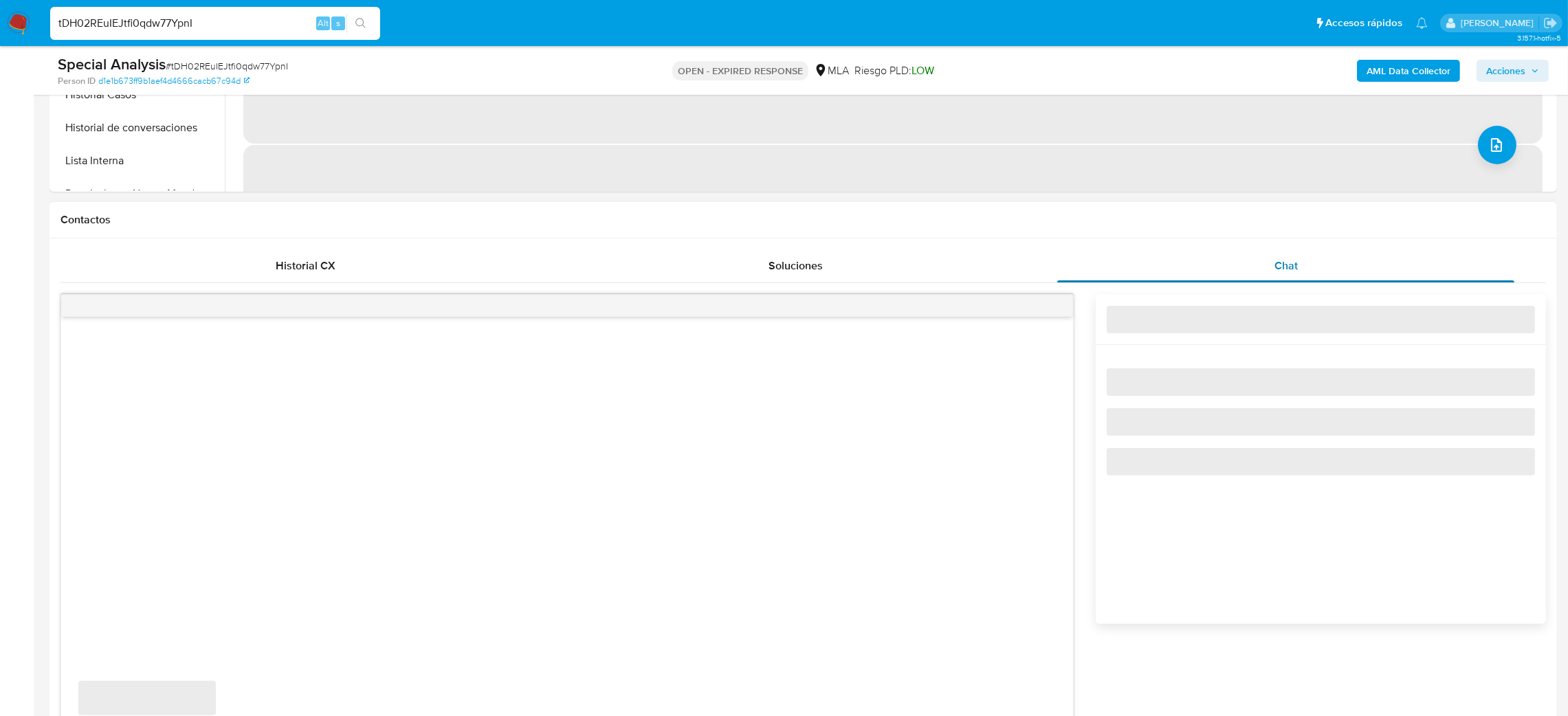
select select "10"
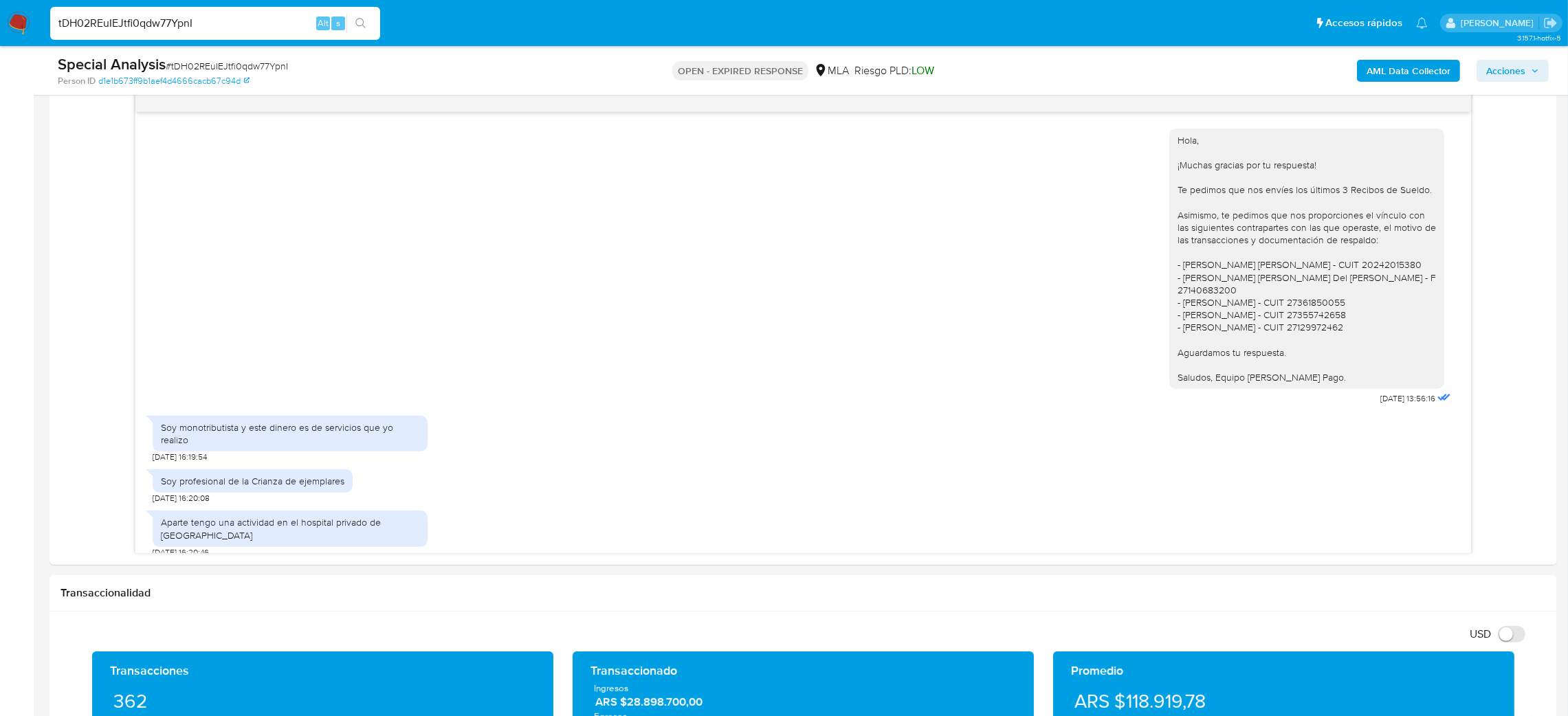
scroll to position [571, 0]
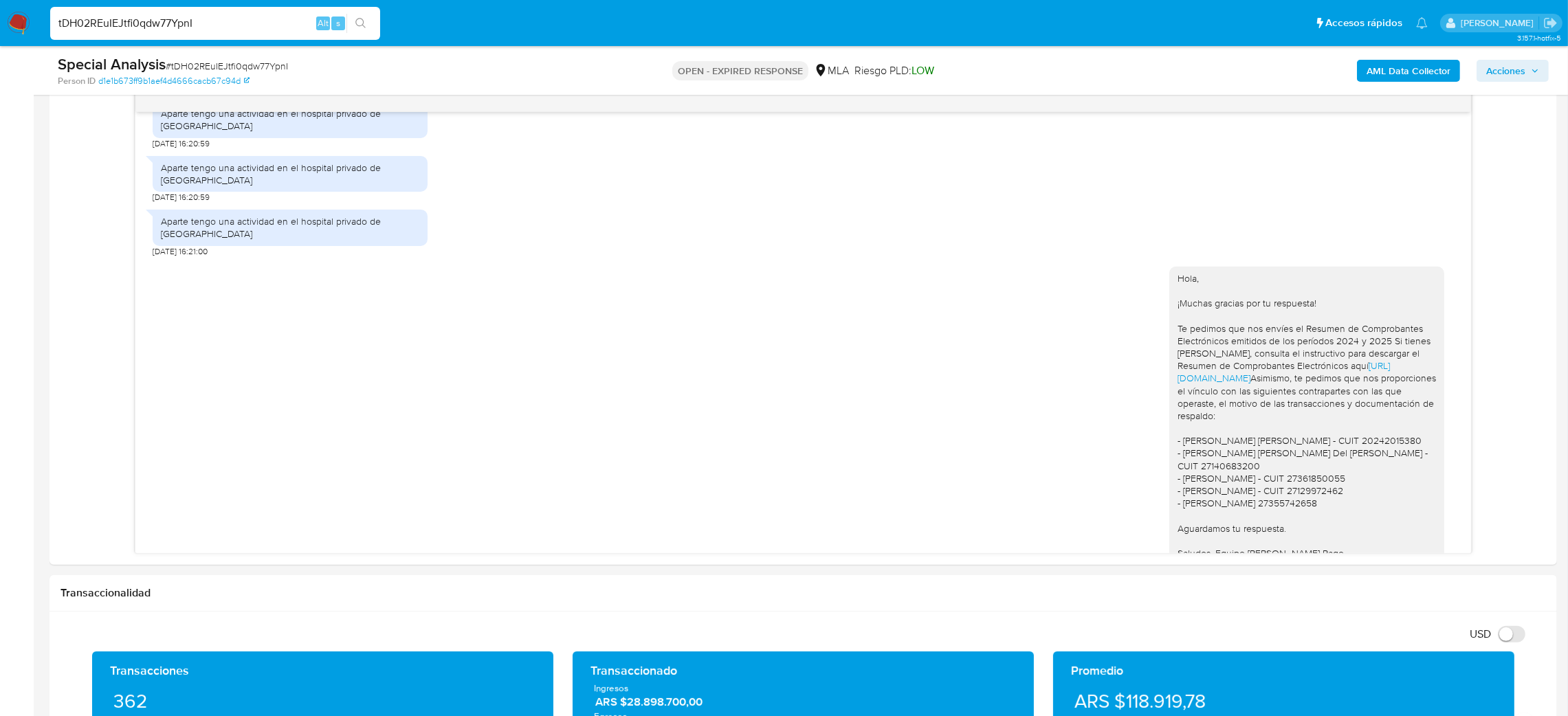
click at [222, 59] on span "# tDH02REuIEJtfi0qdw77YpnI" at bounding box center [226, 66] width 122 height 13
copy span "tDH02REuIEJtfi0qdw77YpnI"
drag, startPoint x: 15, startPoint y: 25, endPoint x: 30, endPoint y: 4, distance: 25.8
click at [15, 25] on img at bounding box center [18, 23] width 23 height 23
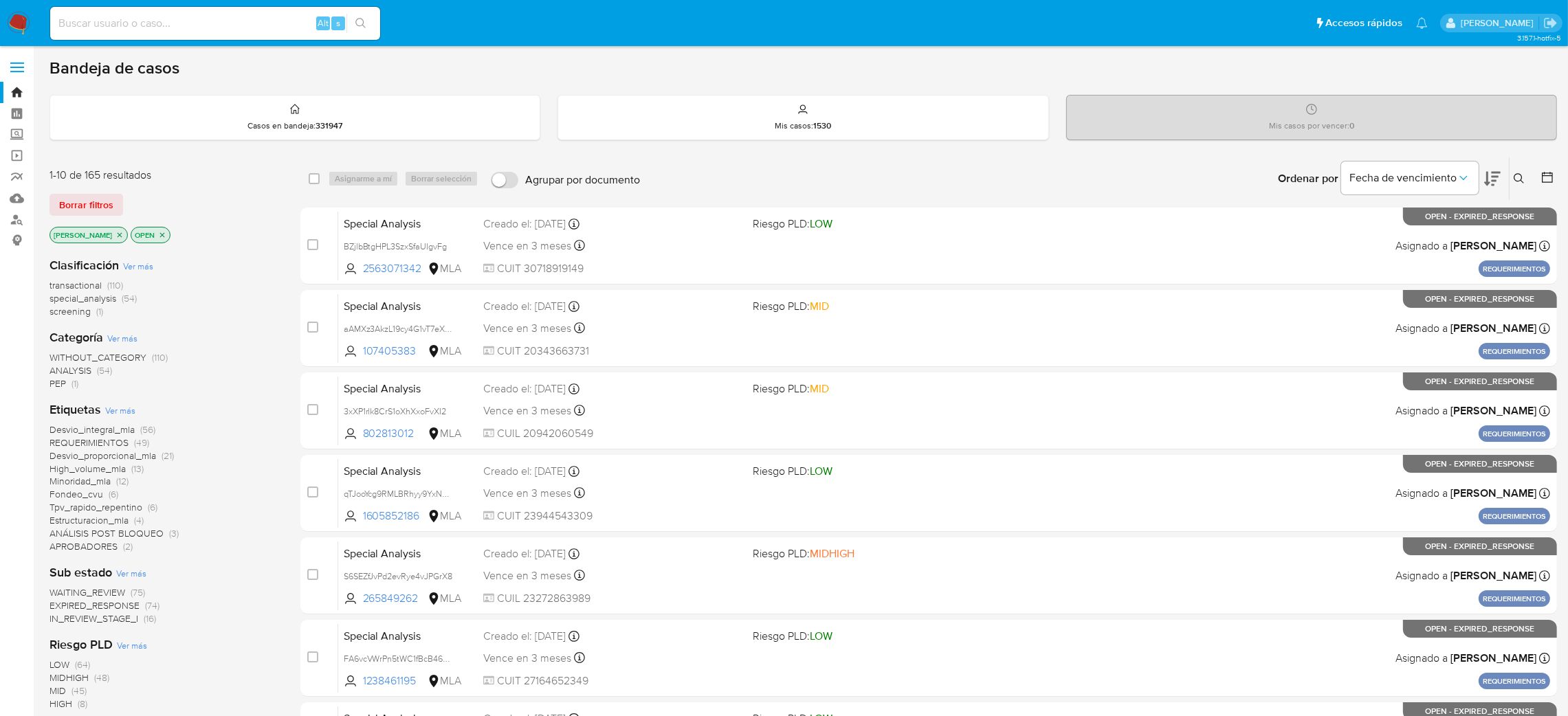
click at [1517, 176] on icon at bounding box center [1519, 178] width 11 height 11
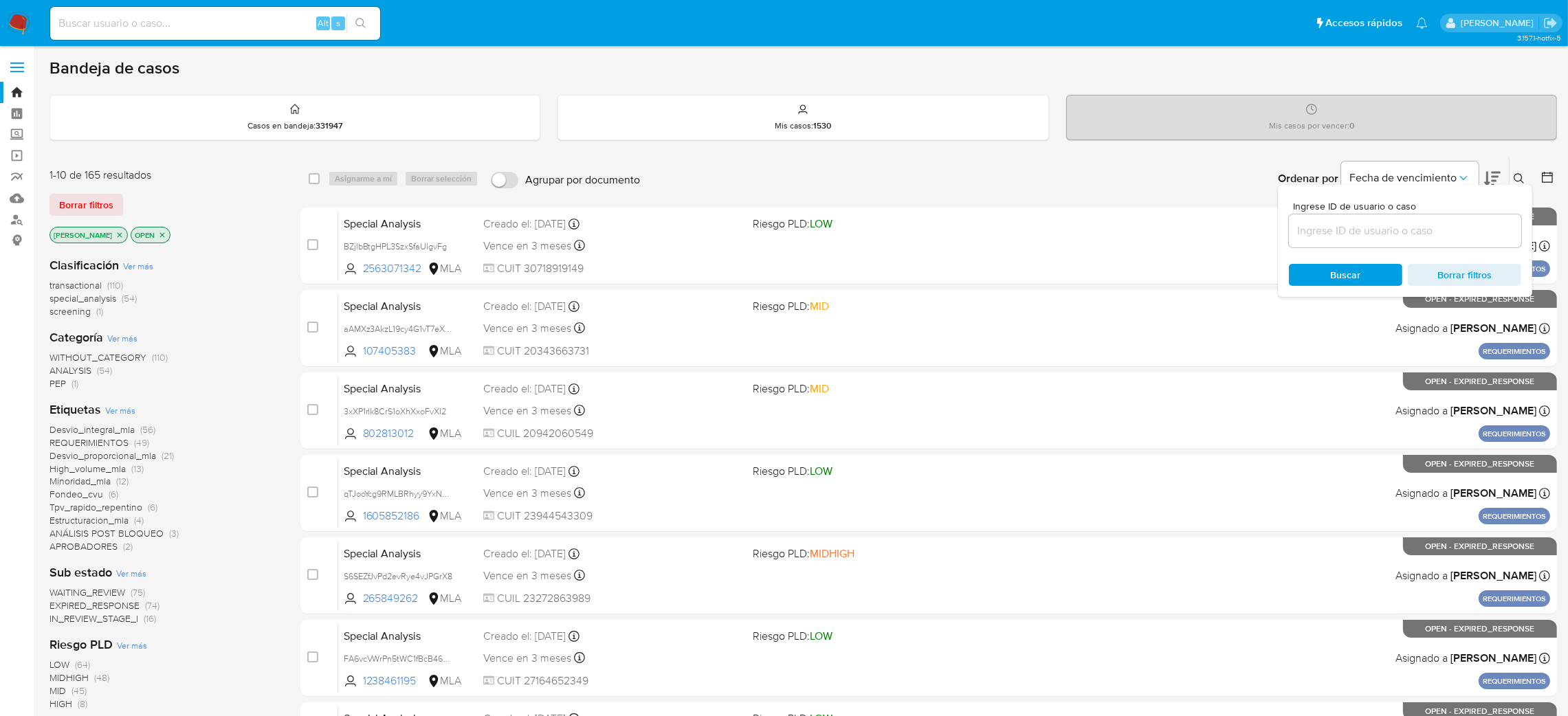
click at [1455, 225] on input at bounding box center [1405, 230] width 232 height 18
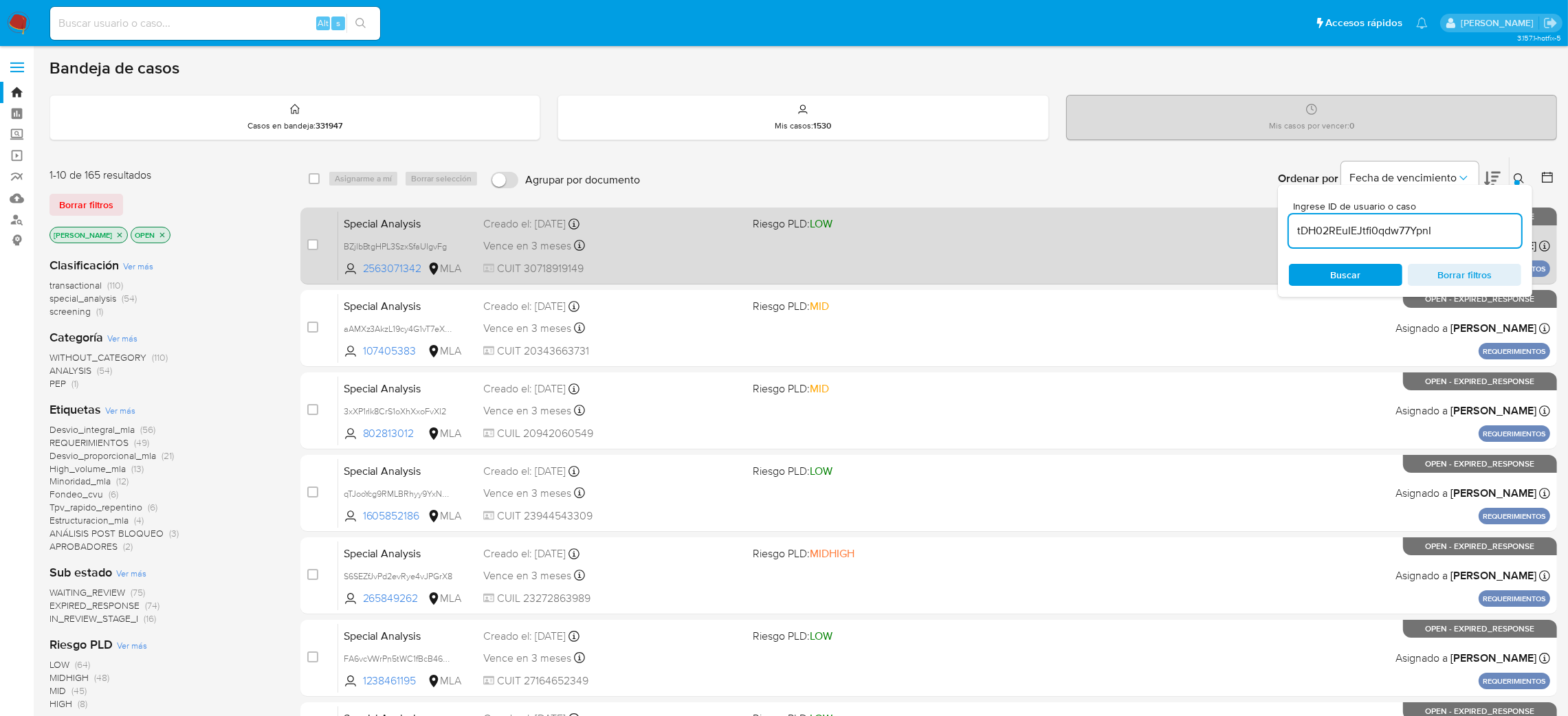
type input "tDH02REuIEJtfi0qdw77YpnI"
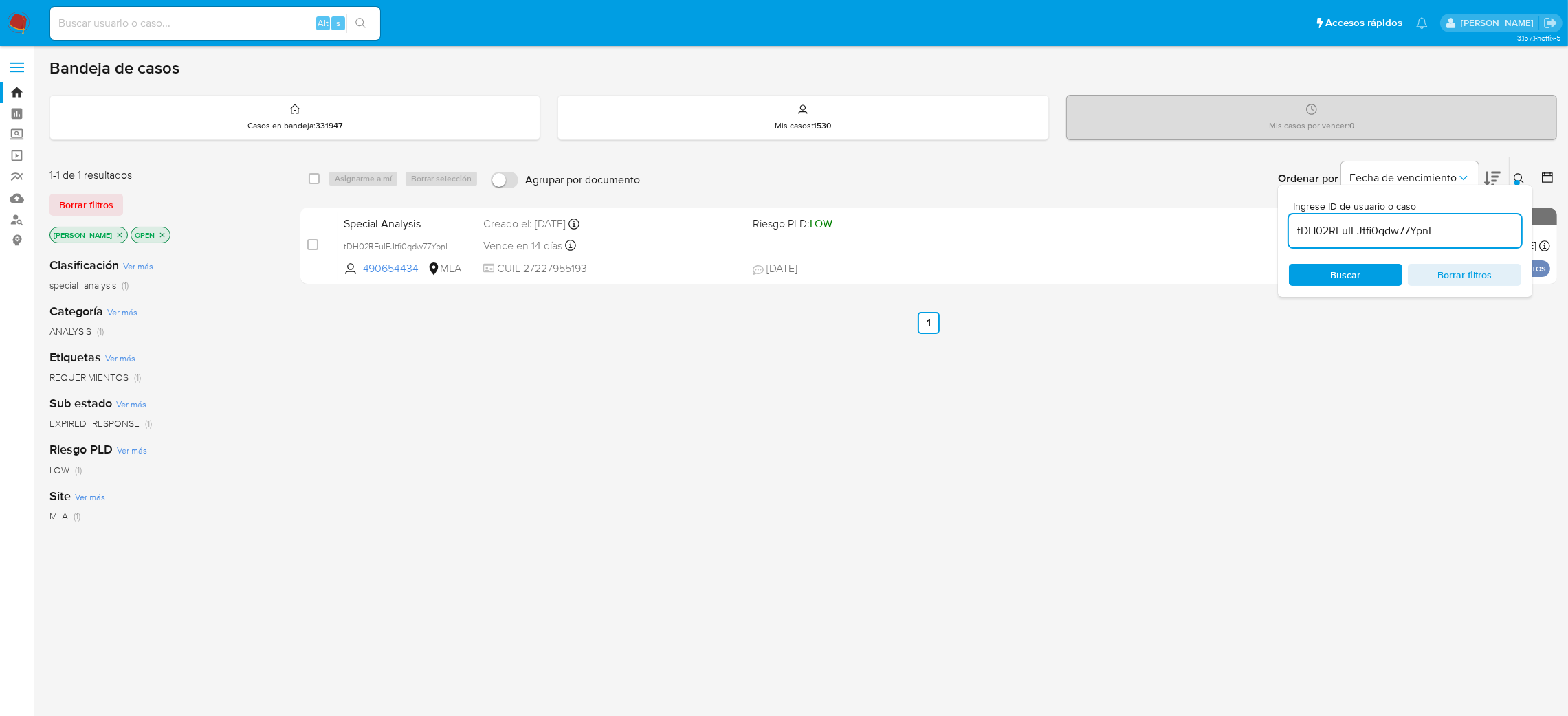
drag, startPoint x: 311, startPoint y: 239, endPoint x: 376, endPoint y: 190, distance: 81.4
click at [311, 238] on div "case-item-checkbox" at bounding box center [312, 245] width 11 height 13
click at [382, 163] on div "select-all-cases-checkbox Asignarme a mí Borrar selección Agrupar por documento…" at bounding box center [929, 178] width 1257 height 42
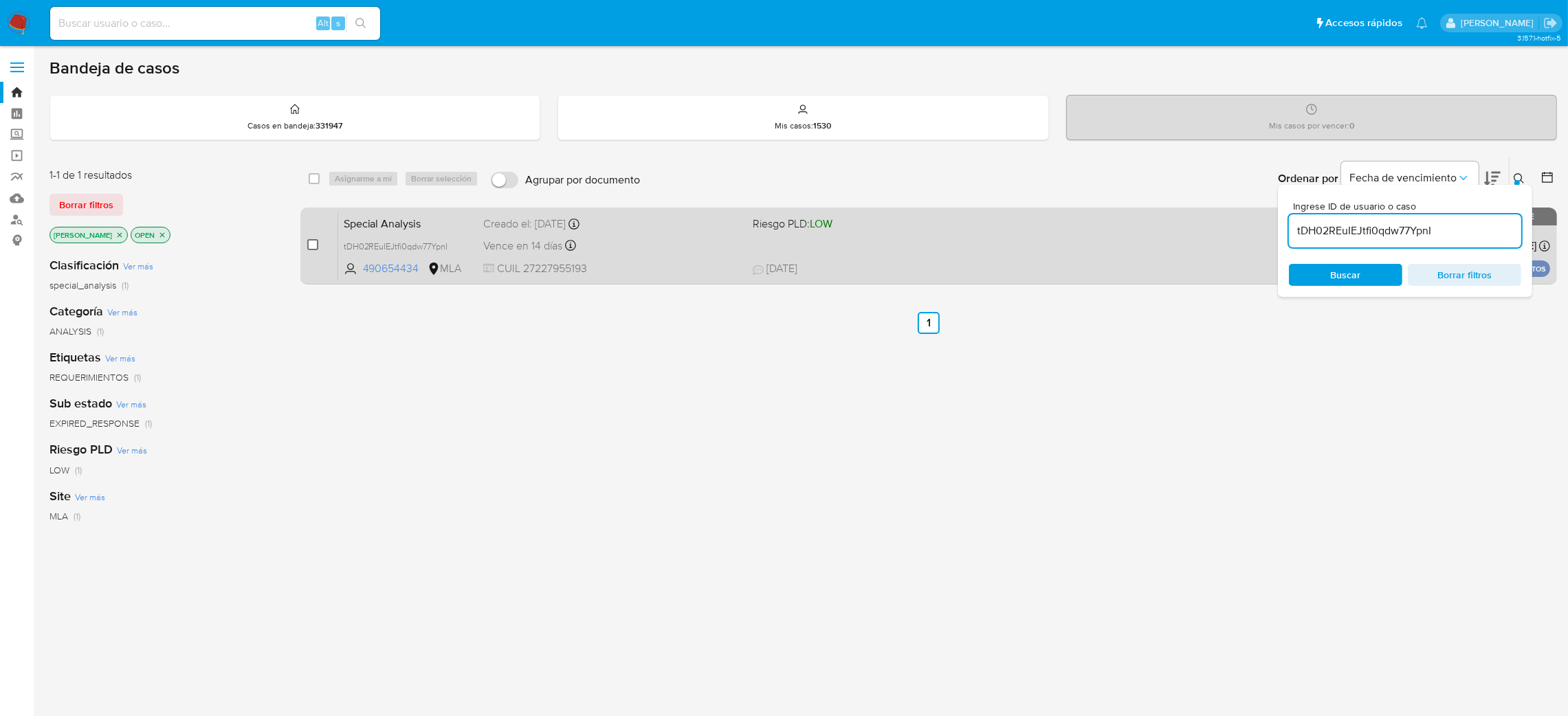
click at [317, 242] on input "checkbox" at bounding box center [312, 244] width 11 height 11
checkbox input "true"
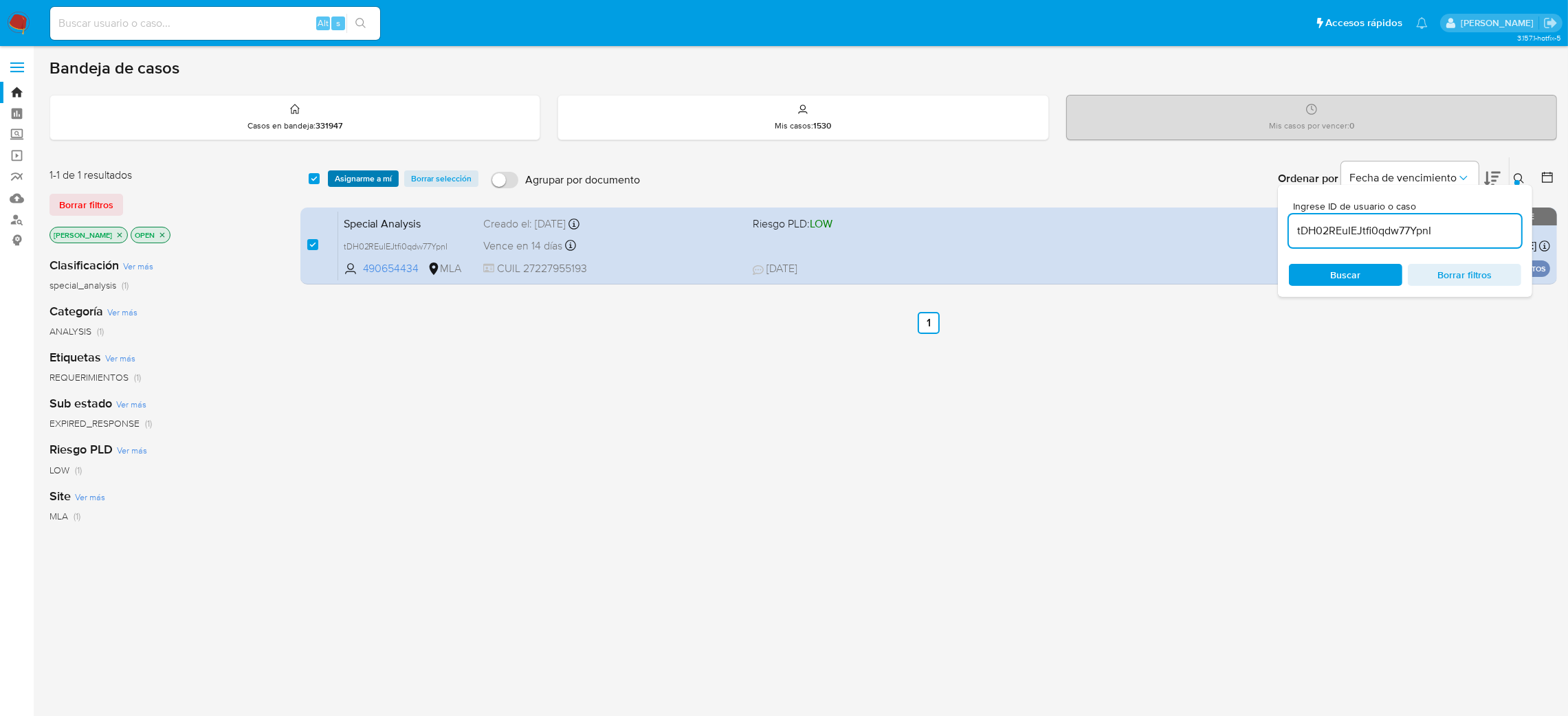
click at [345, 180] on span "Asignarme a mí" at bounding box center [362, 178] width 57 height 13
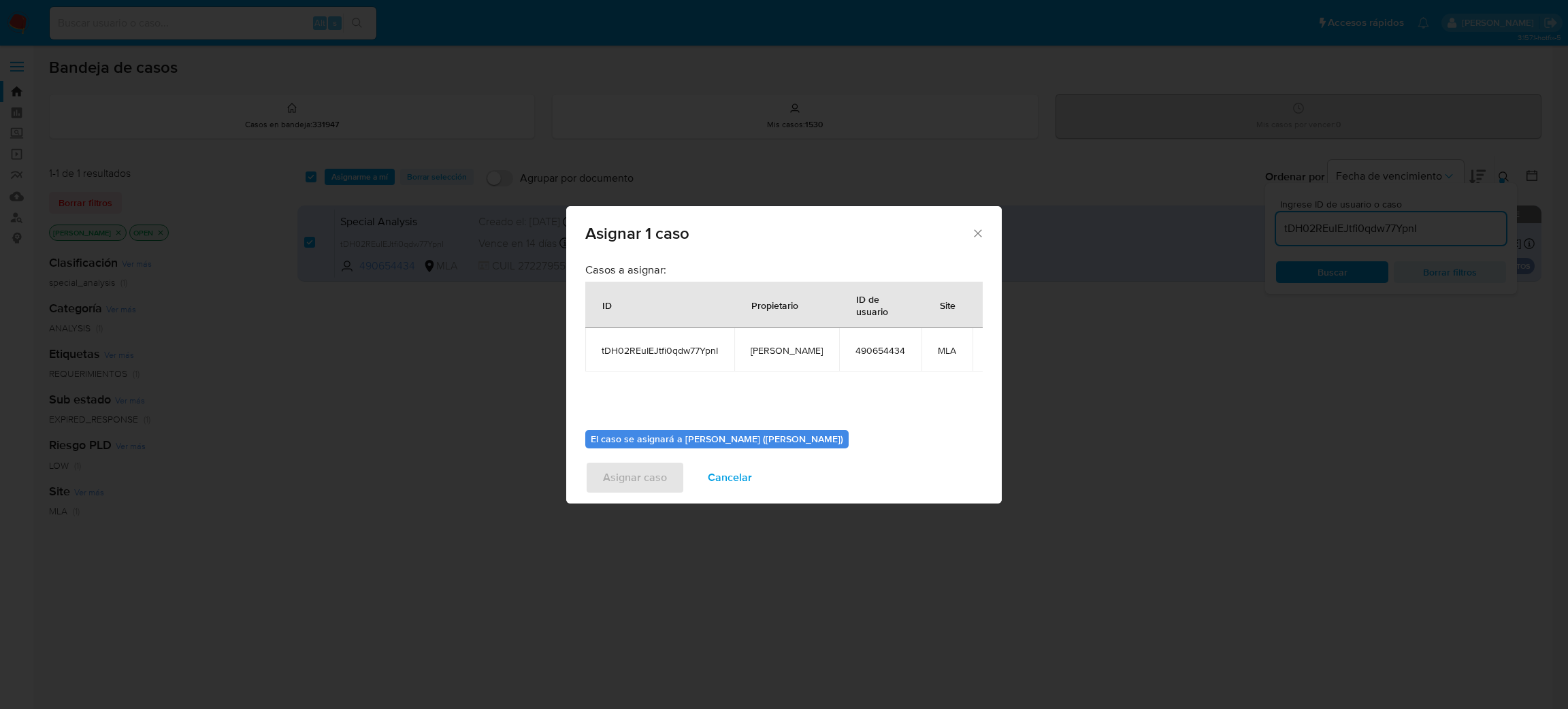
click at [786, 359] on td "[PERSON_NAME]" at bounding box center [787, 350] width 105 height 44
copy span "[PERSON_NAME]"
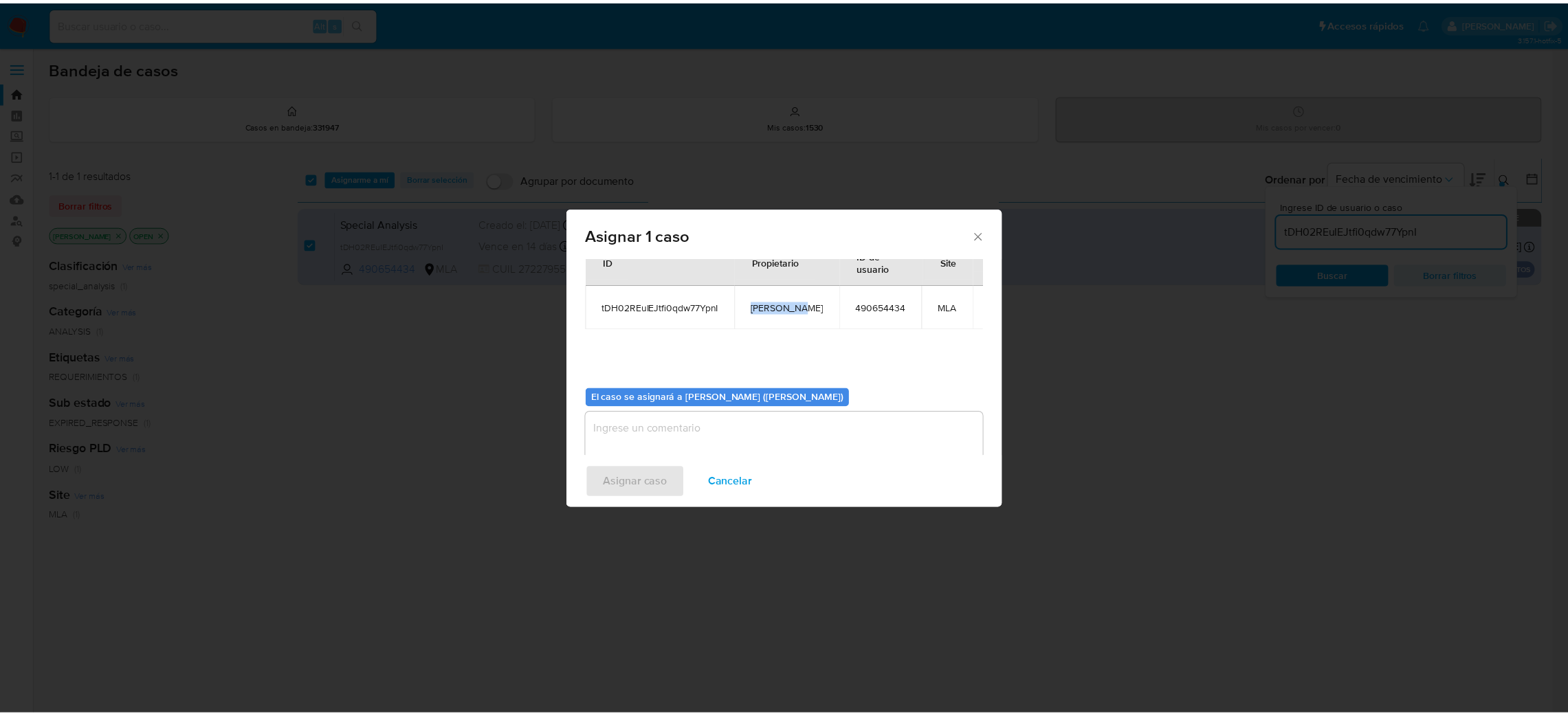
scroll to position [70, 0]
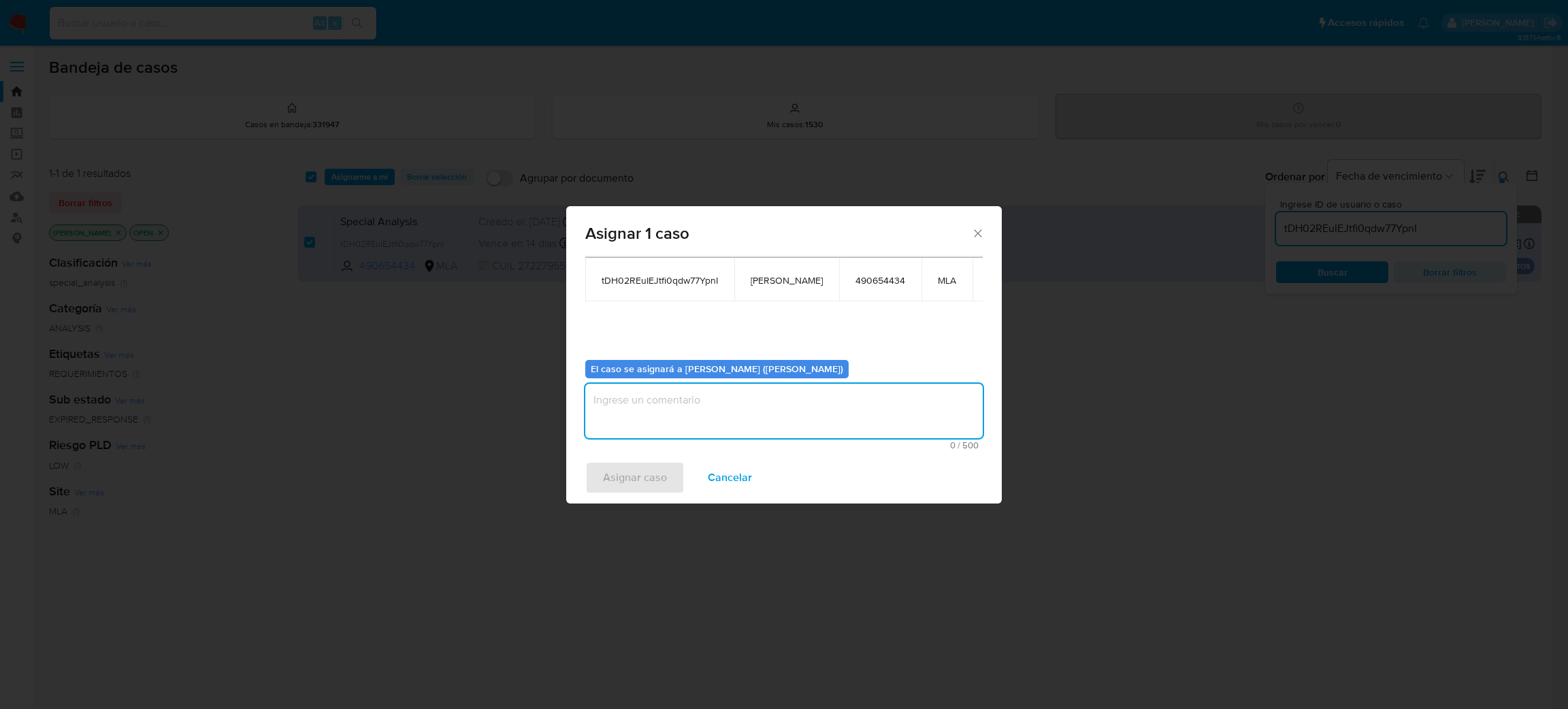
click at [712, 419] on textarea "assign-modal" at bounding box center [784, 410] width 398 height 54
paste textarea "[PERSON_NAME]"
type textarea "[PERSON_NAME]"
click at [642, 491] on span "Asignar caso" at bounding box center [634, 477] width 64 height 30
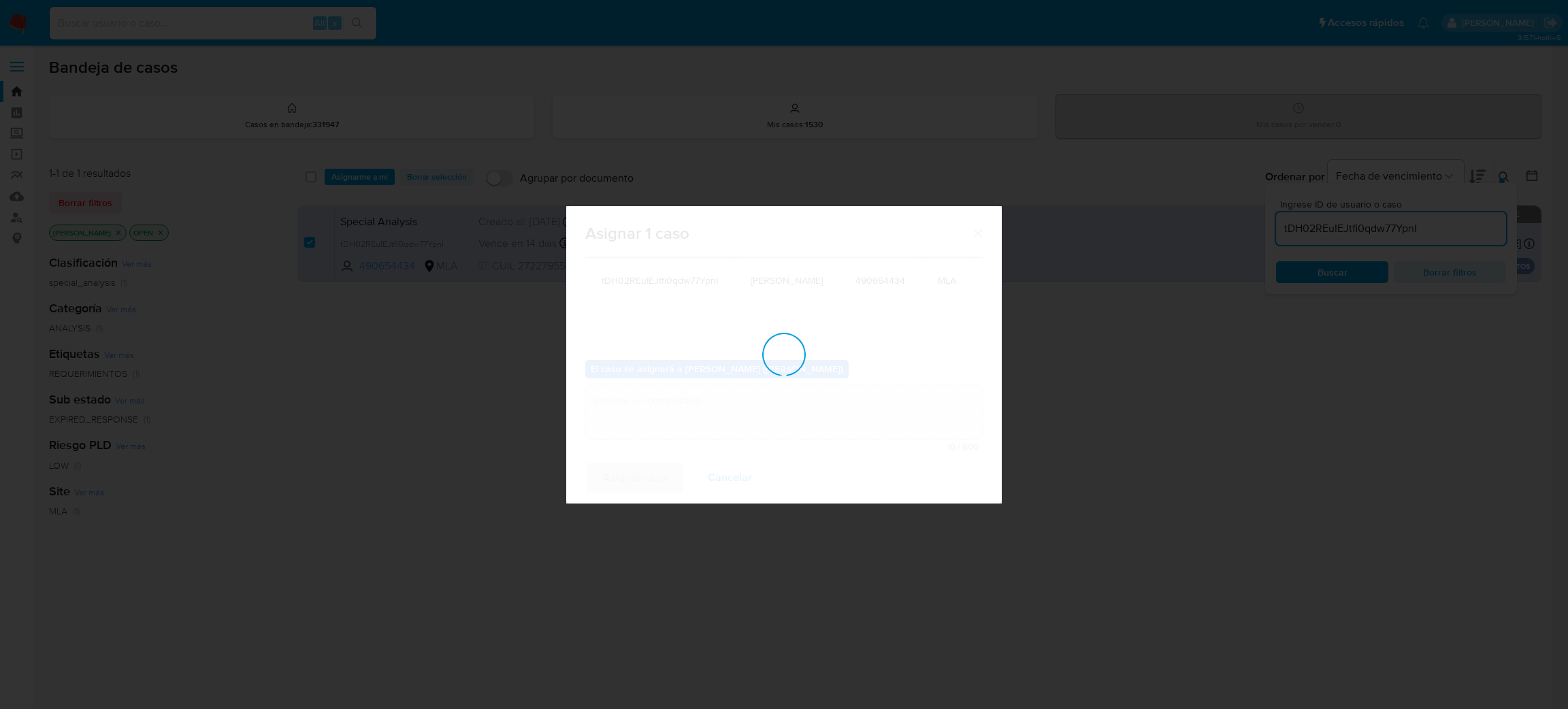
checkbox input "false"
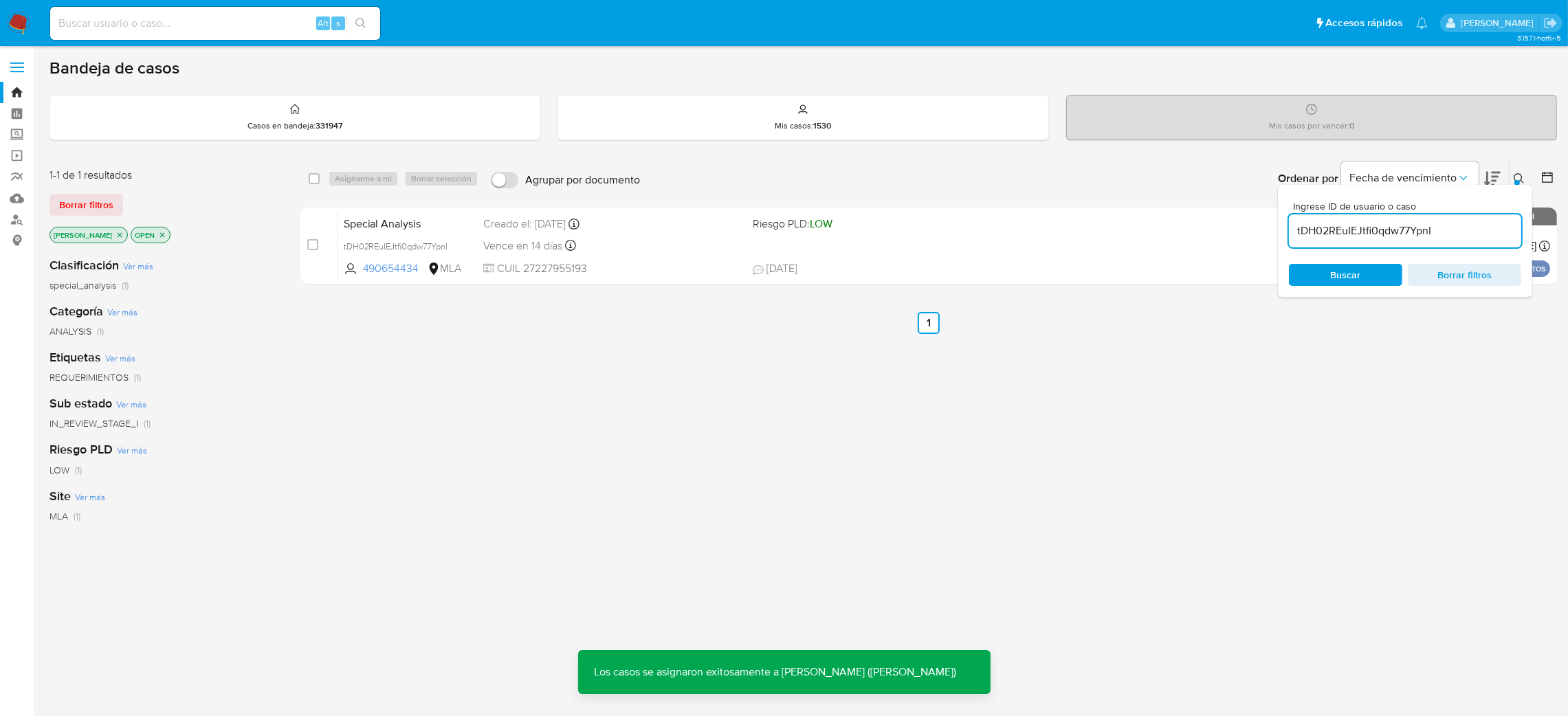
click at [445, 219] on span "Special Analysis" at bounding box center [409, 223] width 129 height 18
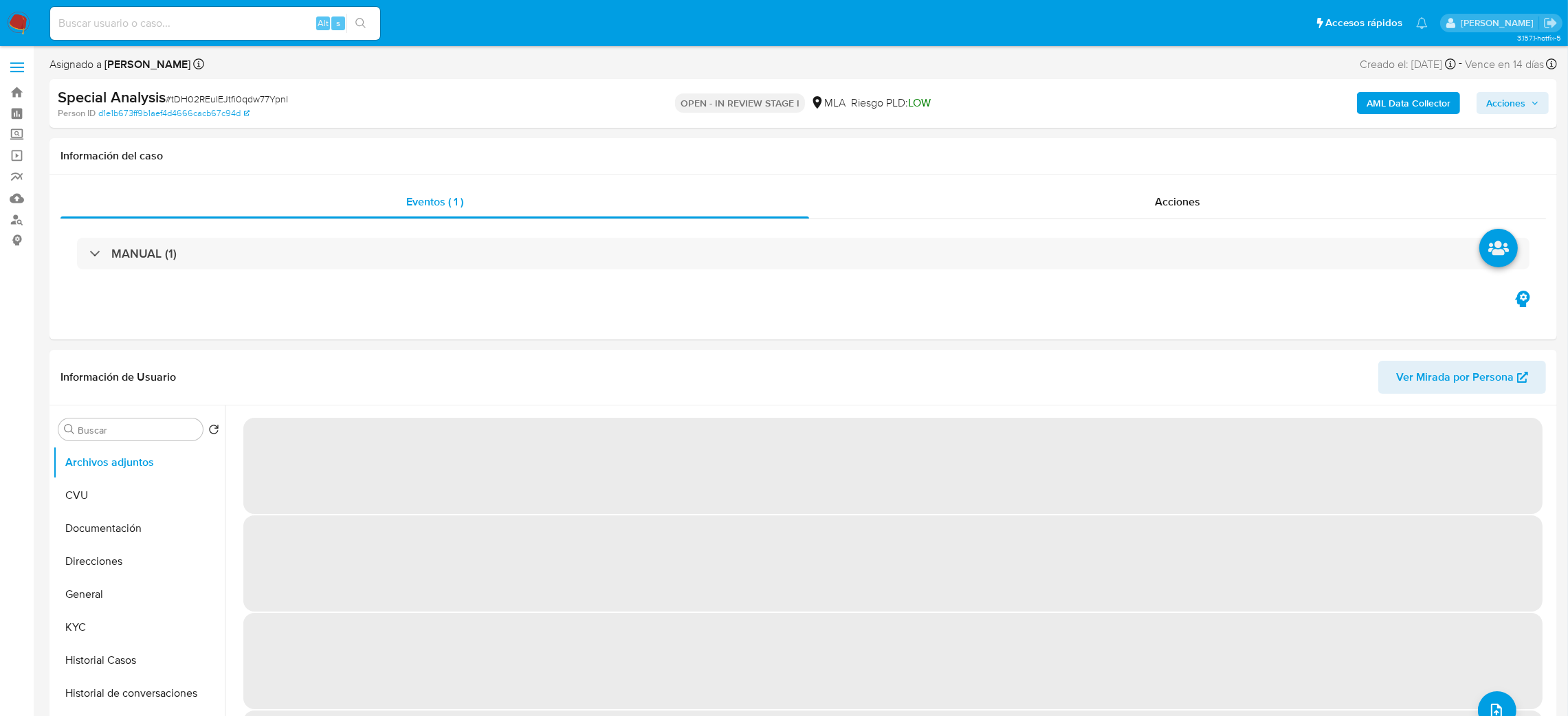
select select "10"
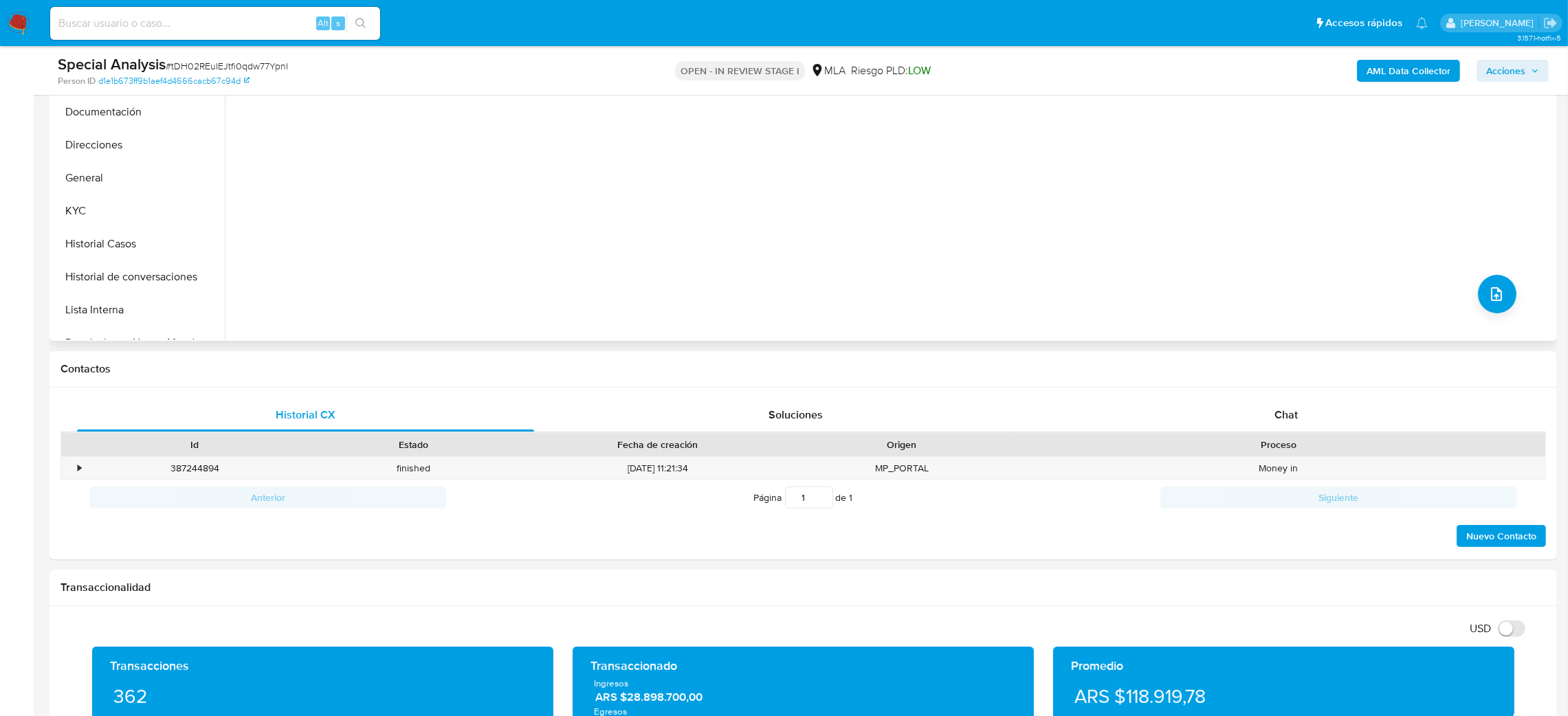
scroll to position [412, 0]
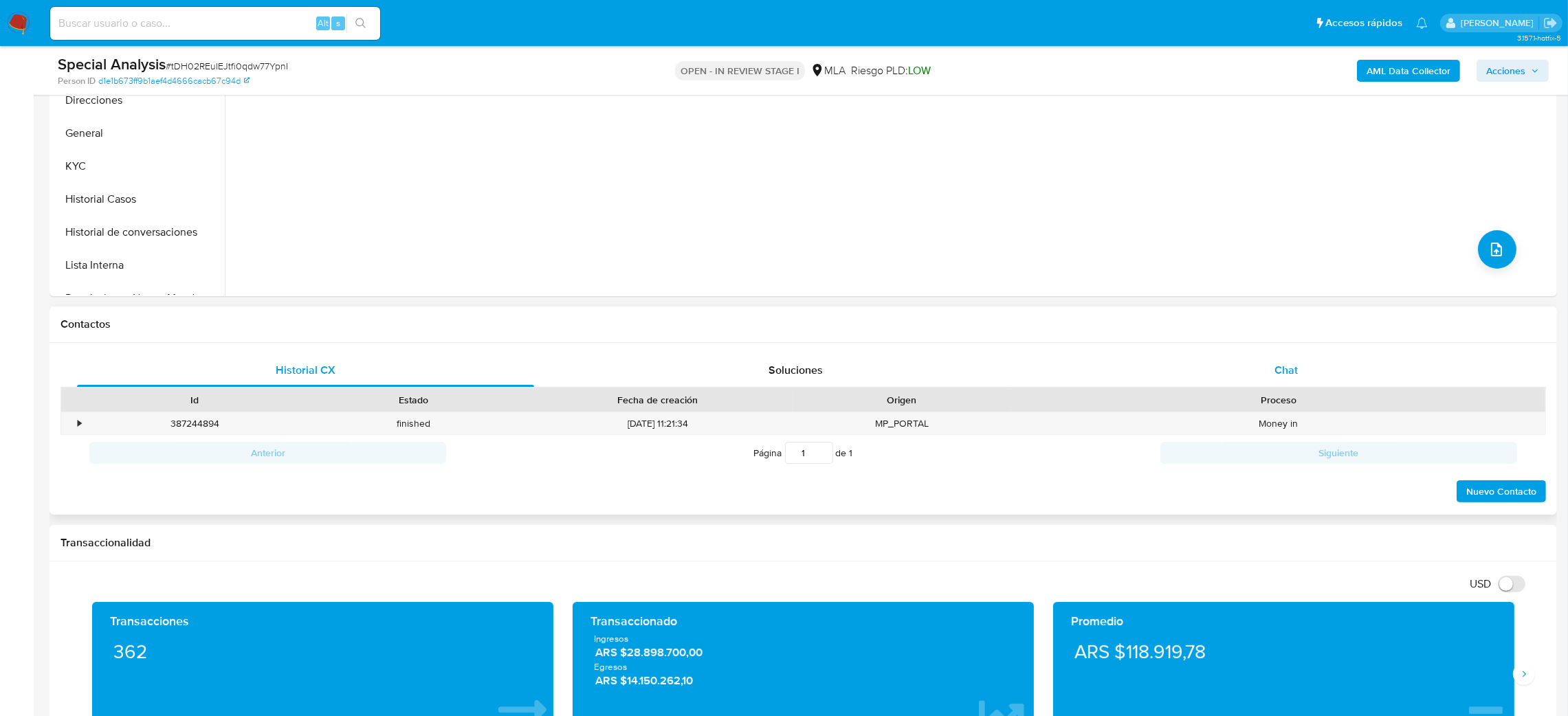
click at [1326, 357] on div "Chat" at bounding box center [1286, 370] width 457 height 33
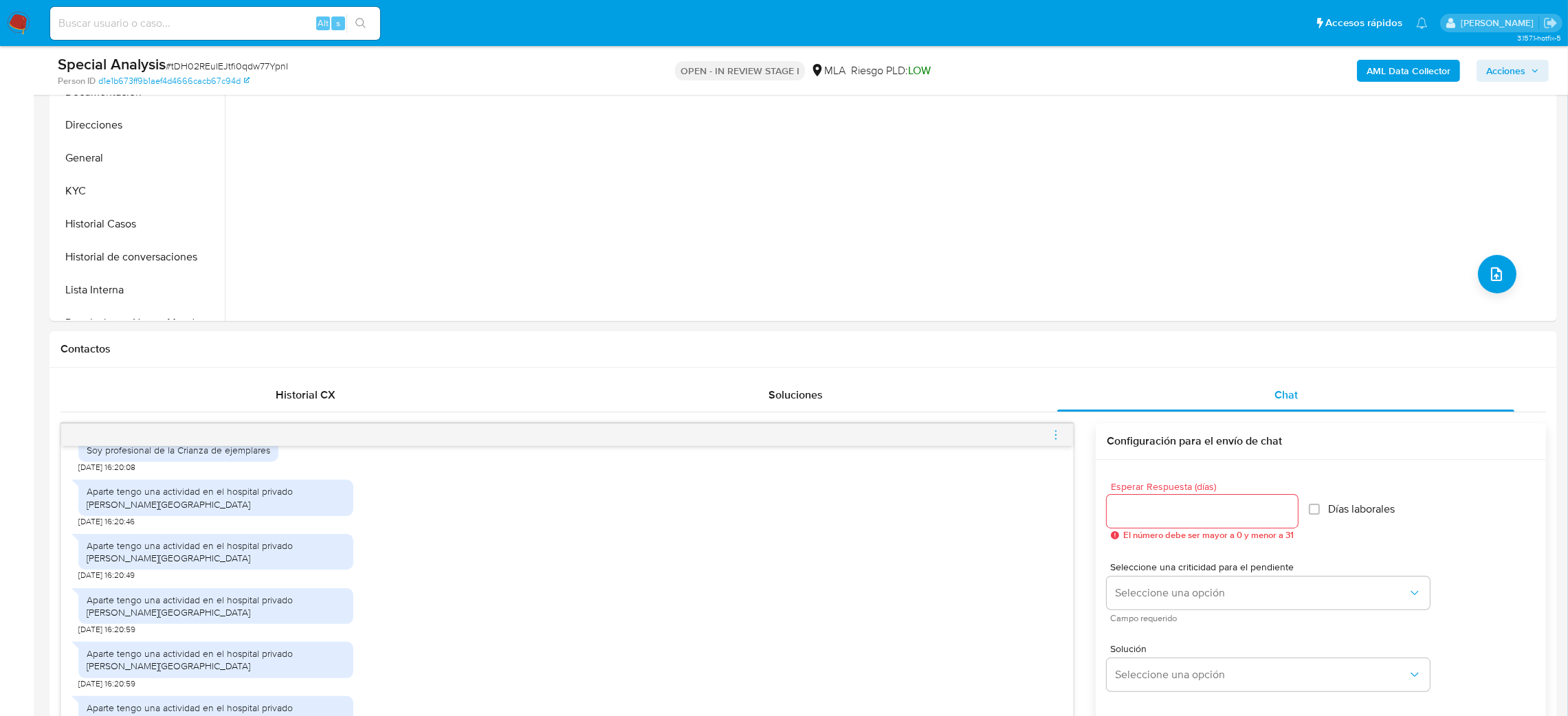
scroll to position [206, 0]
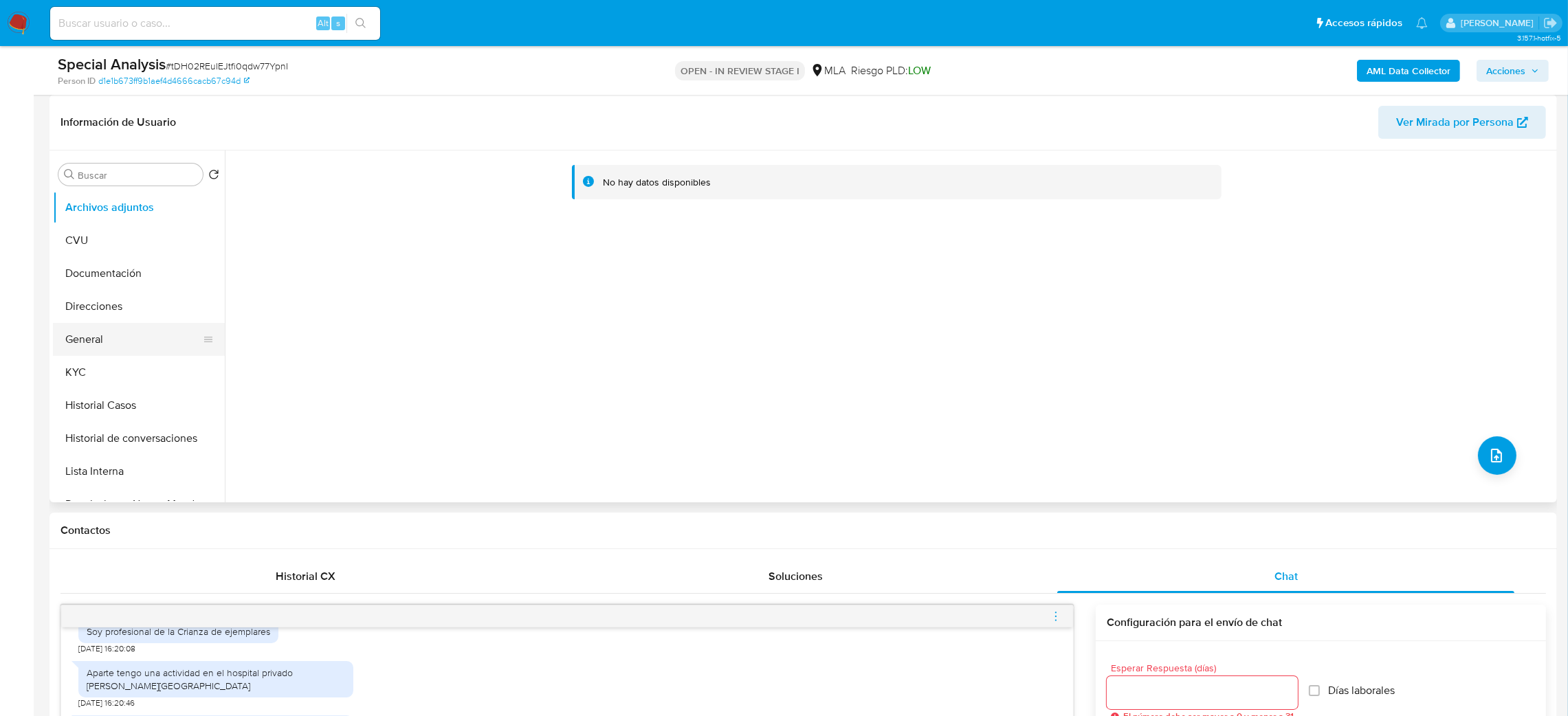
click at [149, 323] on button "General" at bounding box center [133, 339] width 161 height 33
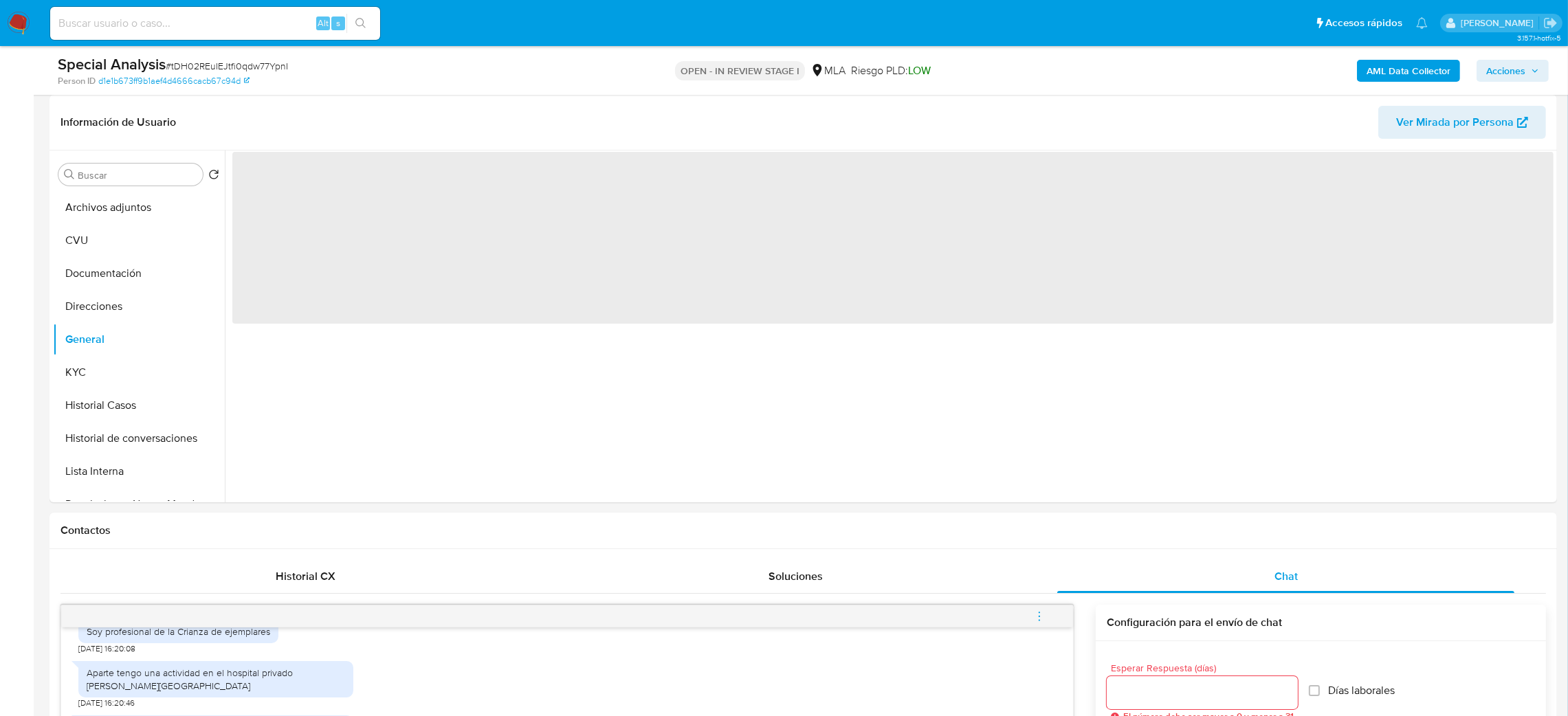
scroll to position [103, 0]
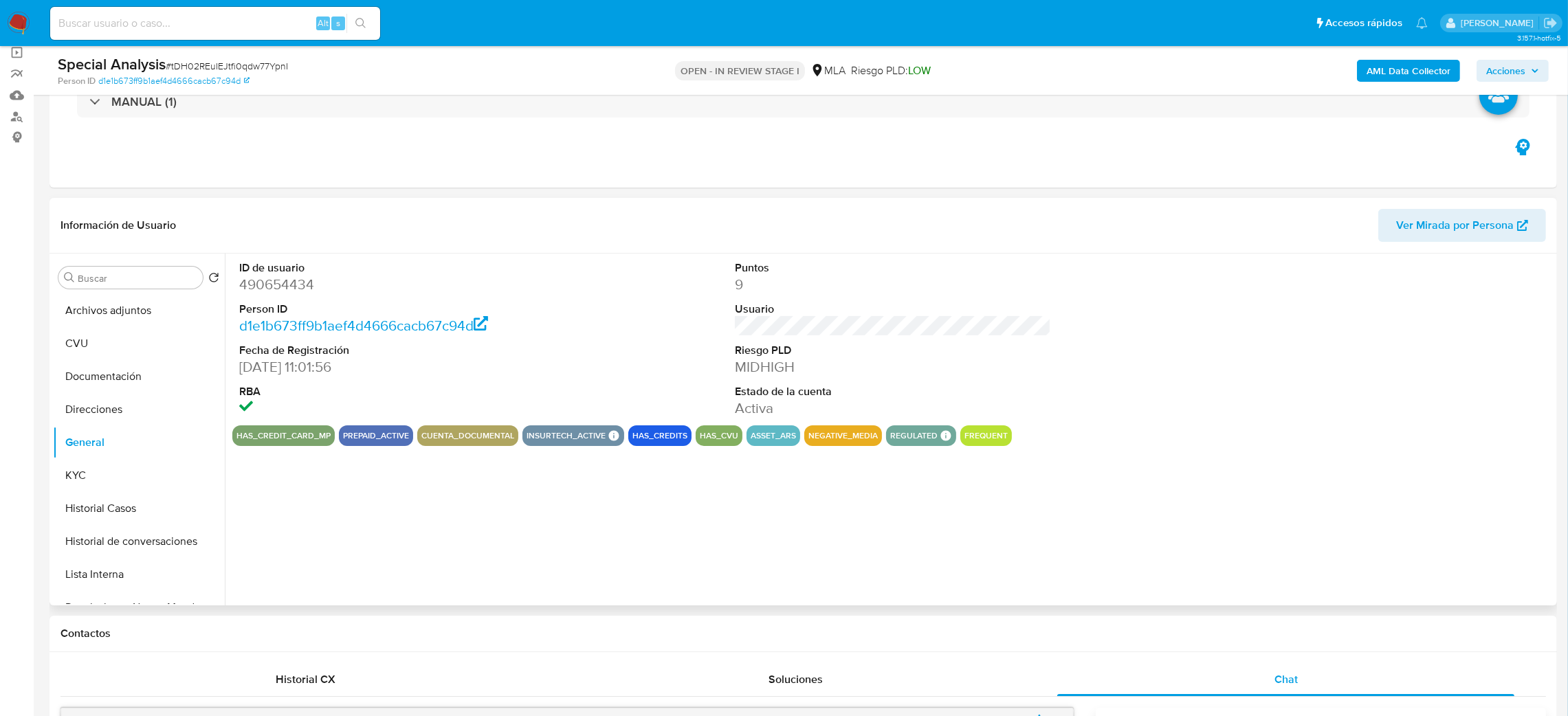
click at [271, 278] on dd "490654434" at bounding box center [397, 284] width 317 height 19
copy dd "490654434"
click at [226, 72] on span "# tDH02REuIEJtfi0qdw77YpnI" at bounding box center [226, 66] width 122 height 13
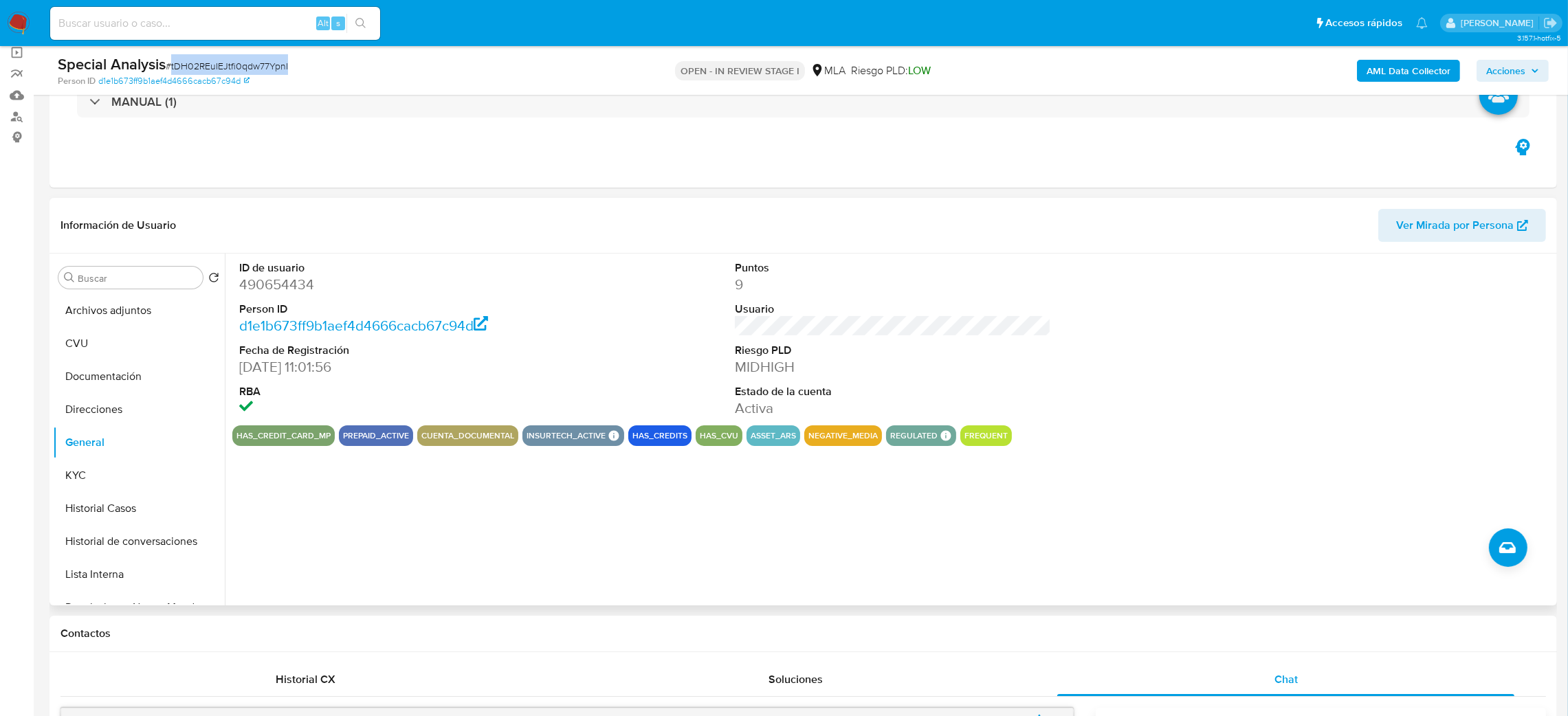
copy span "tDH02REuIEJtfi0qdw77YpnI"
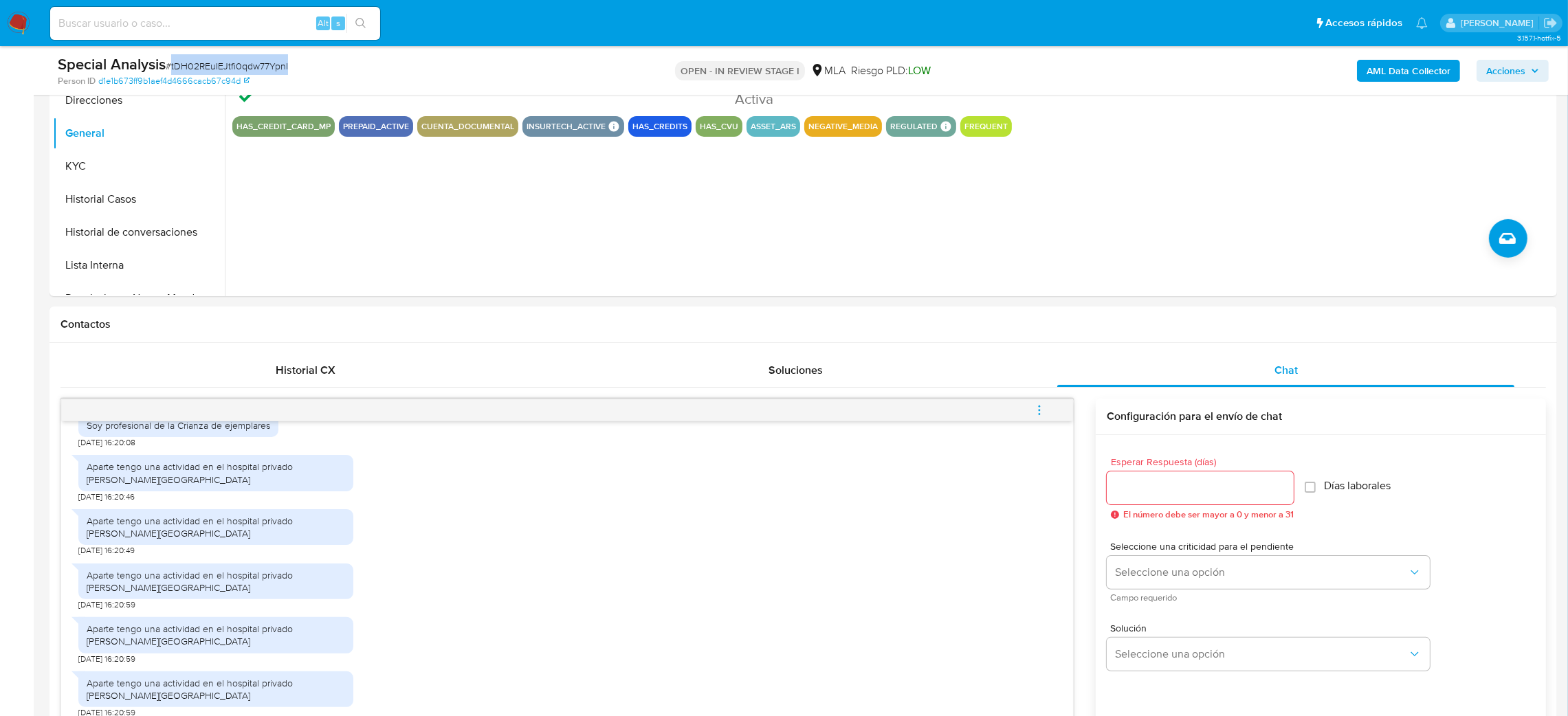
click at [1039, 411] on icon "menu-action" at bounding box center [1039, 409] width 1 height 1
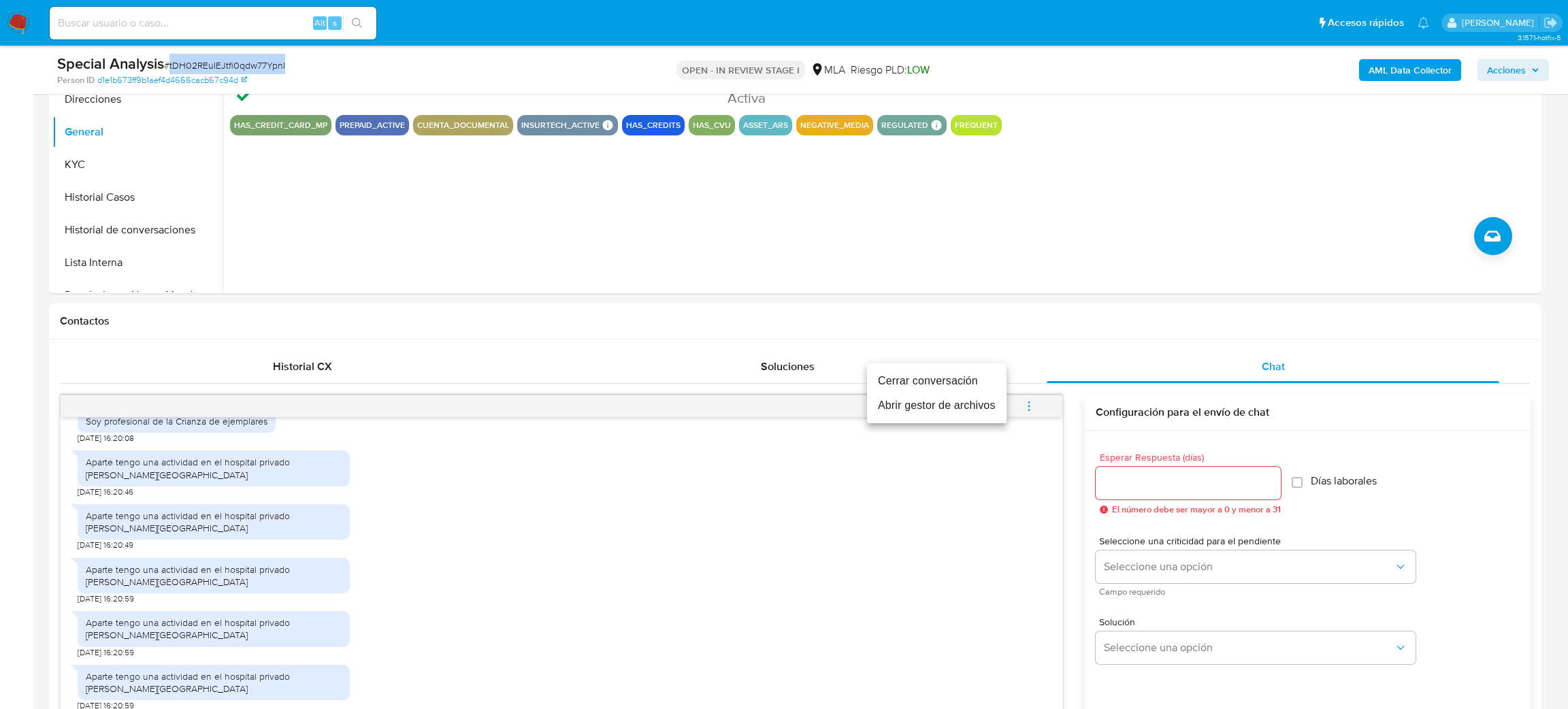
click at [958, 371] on li "Cerrar conversación" at bounding box center [937, 382] width 139 height 25
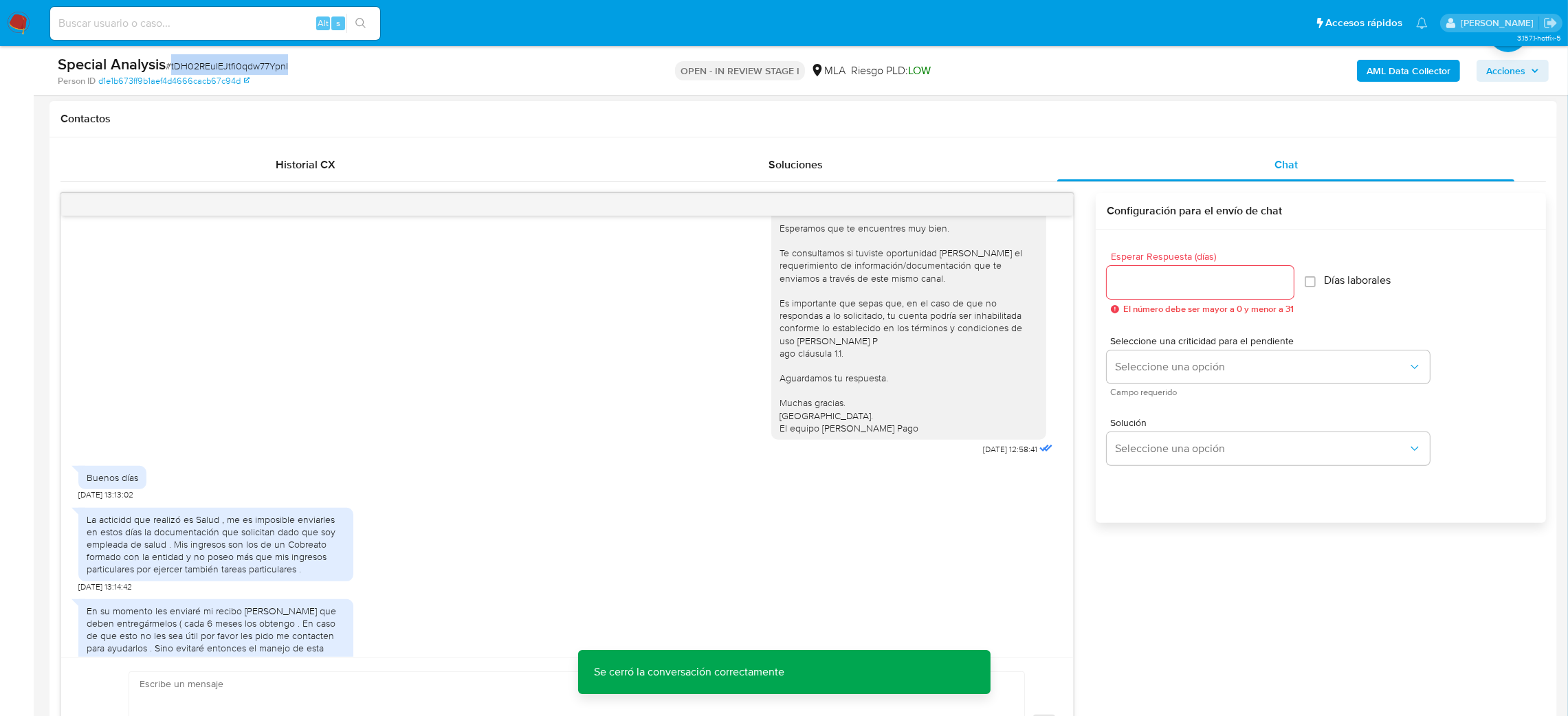
scroll to position [999, 0]
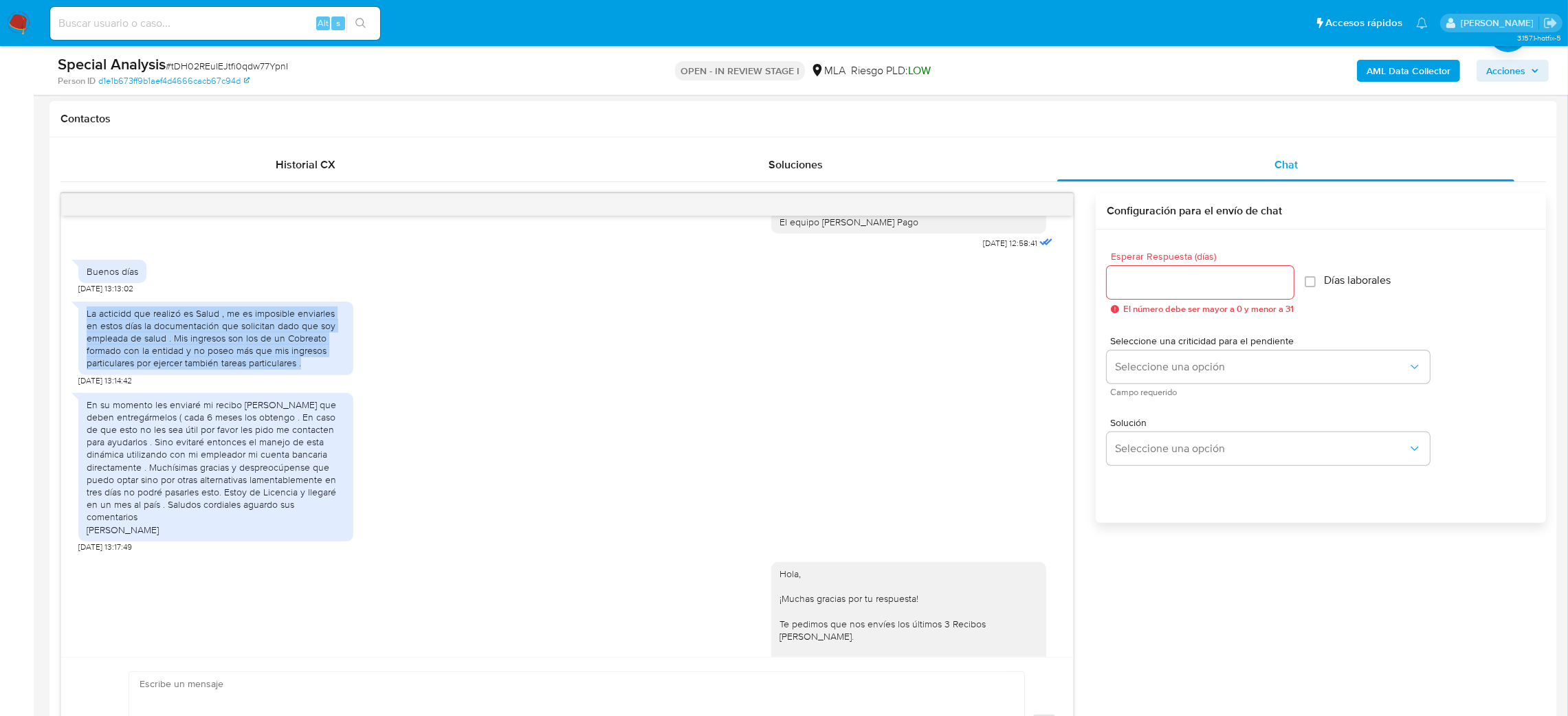
drag, startPoint x: 306, startPoint y: 406, endPoint x: 77, endPoint y: 352, distance: 235.3
click at [78, 352] on div "La acticidd que realizó es Salud , me es imposible enviarles en estos días la d…" at bounding box center [215, 338] width 275 height 73
copy div "La acticidd que realizó es Salud , me es imposible enviarles en estos días la d…"
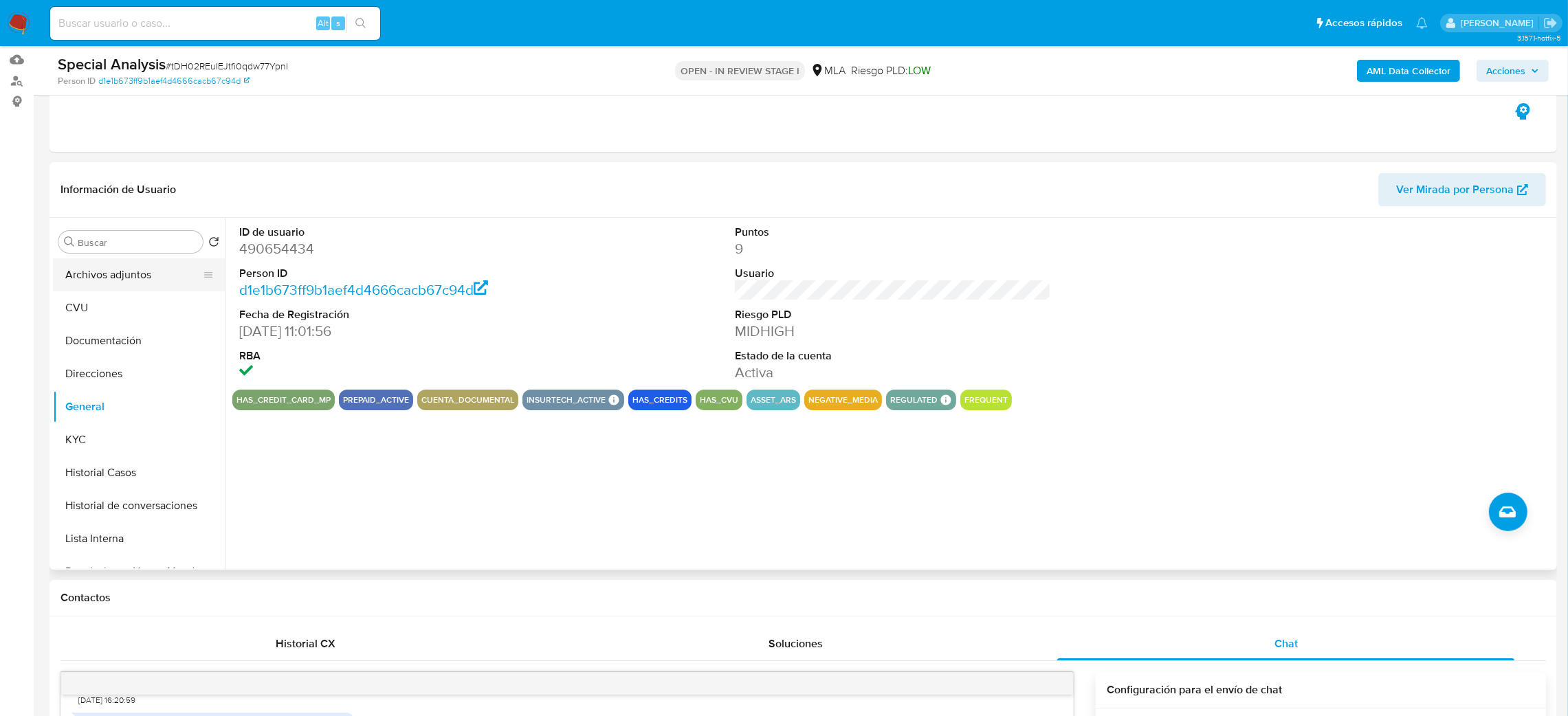
scroll to position [103, 0]
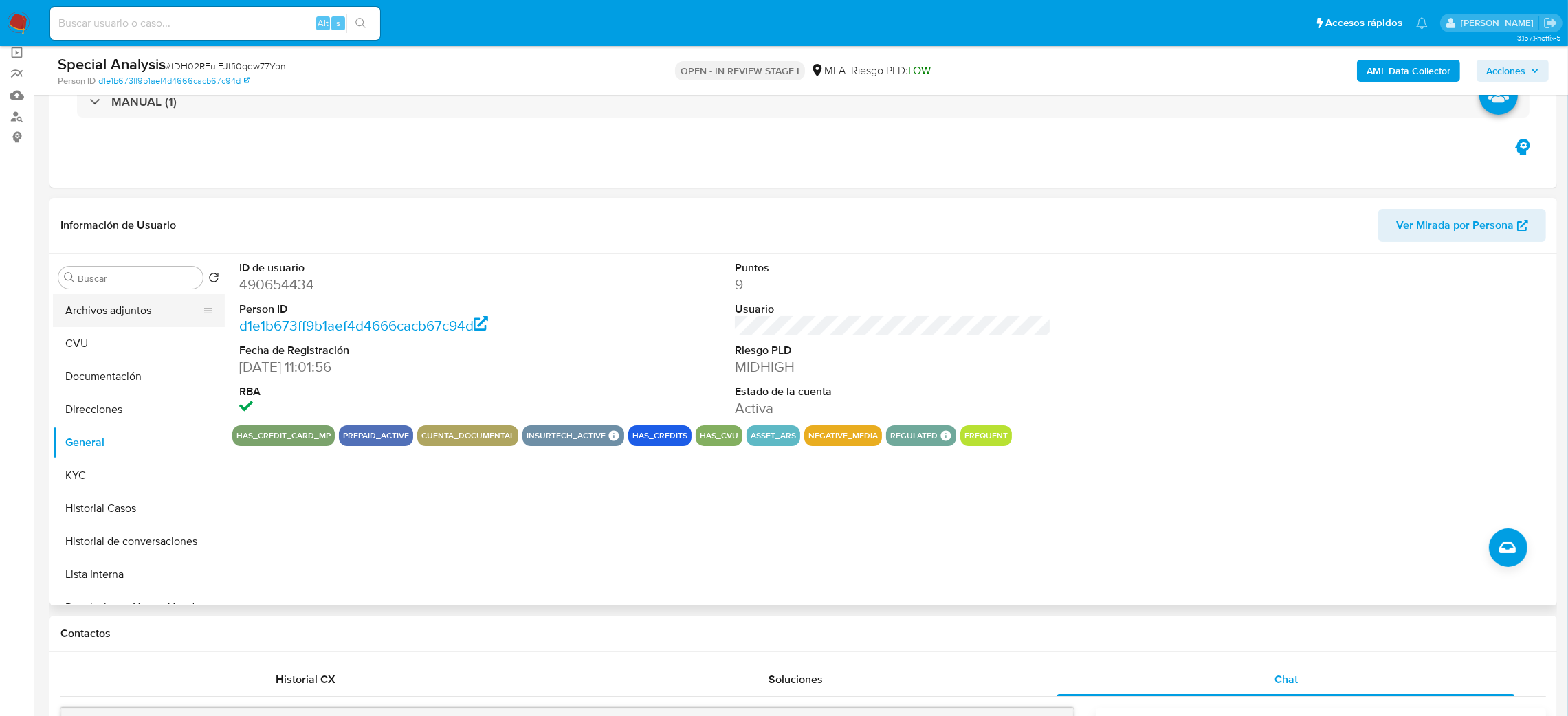
click at [90, 305] on button "Archivos adjuntos" at bounding box center [133, 310] width 161 height 33
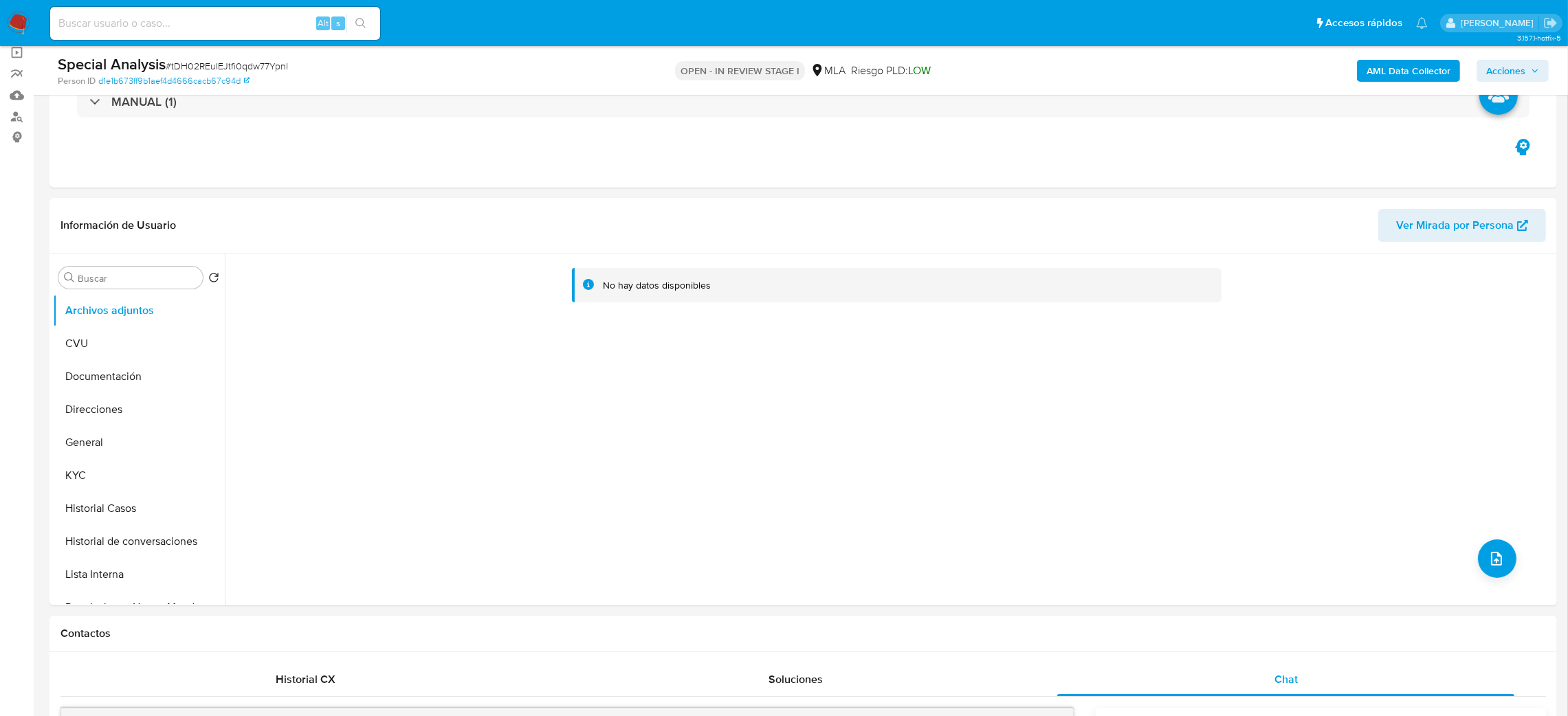
click at [1401, 66] on b "AML Data Collector" at bounding box center [1408, 70] width 84 height 22
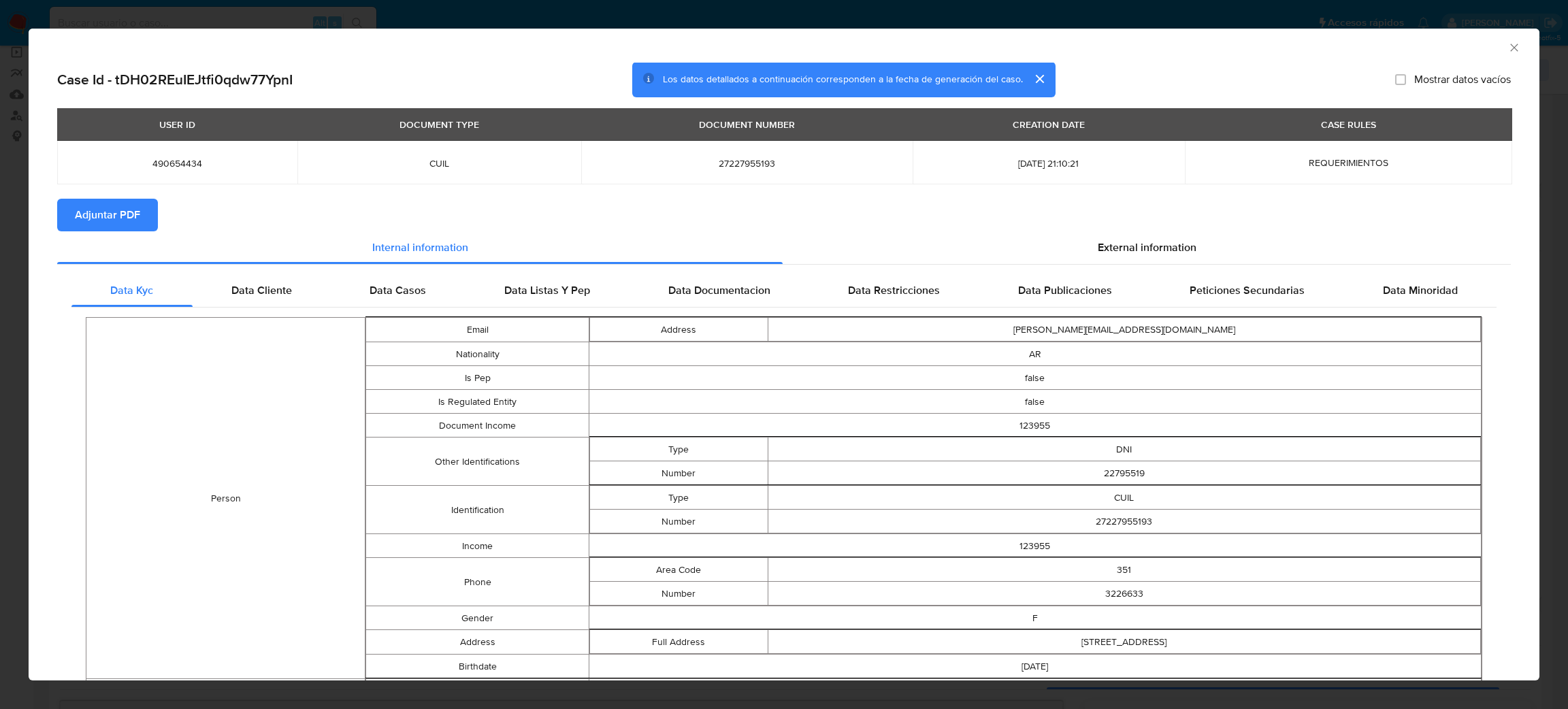
click at [108, 208] on span "Adjuntar PDF" at bounding box center [107, 215] width 65 height 30
click at [1507, 47] on icon "Cerrar ventana" at bounding box center [1514, 48] width 13 height 13
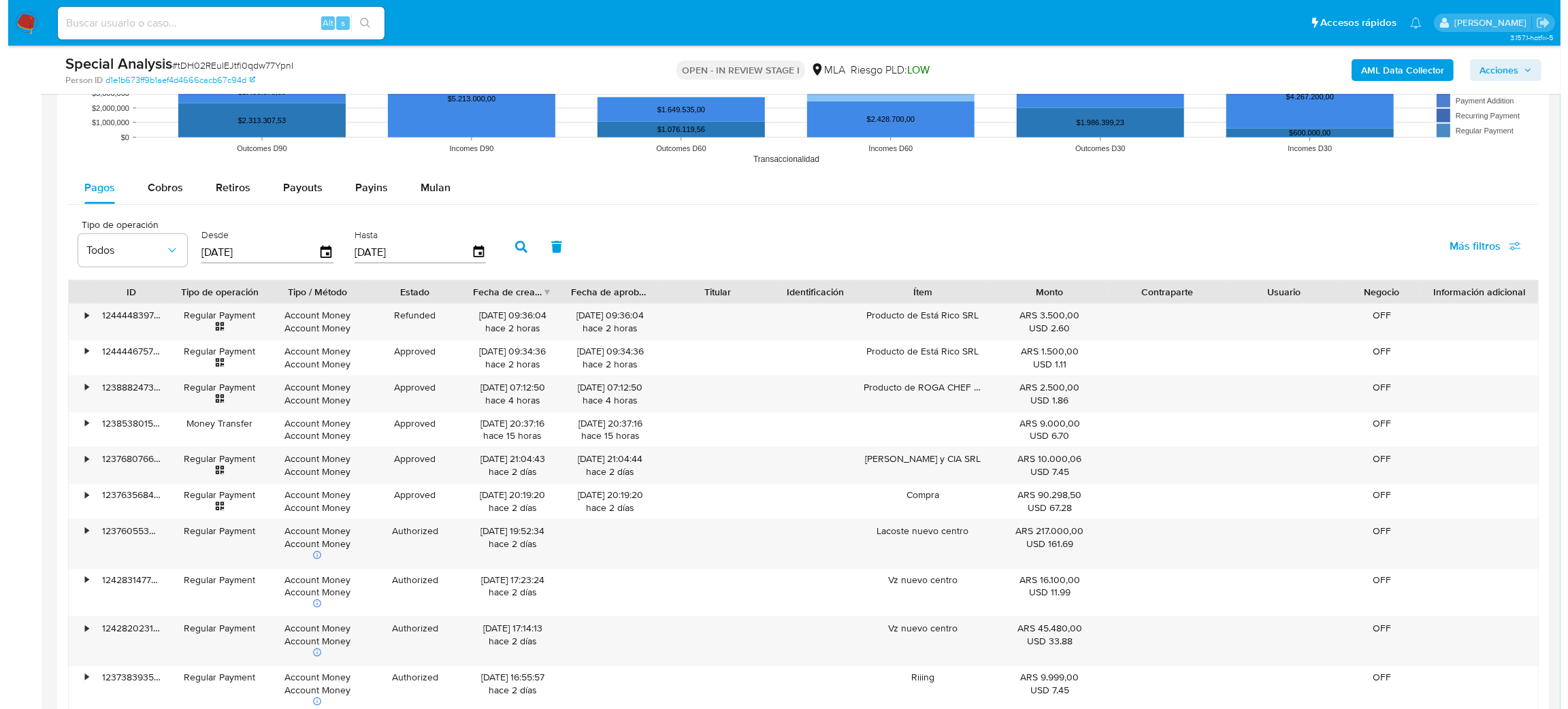
scroll to position [2493, 0]
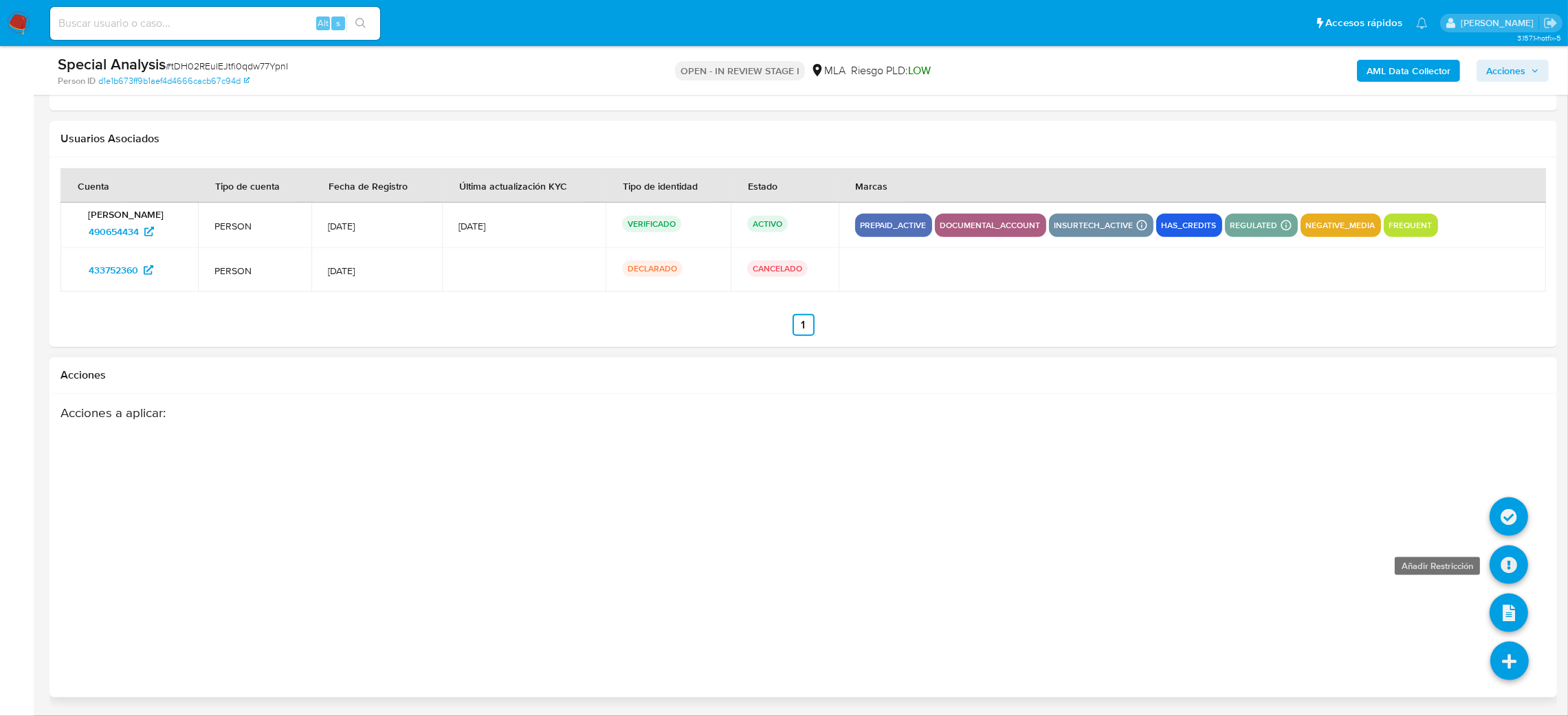
click at [1513, 577] on icon at bounding box center [1509, 565] width 39 height 39
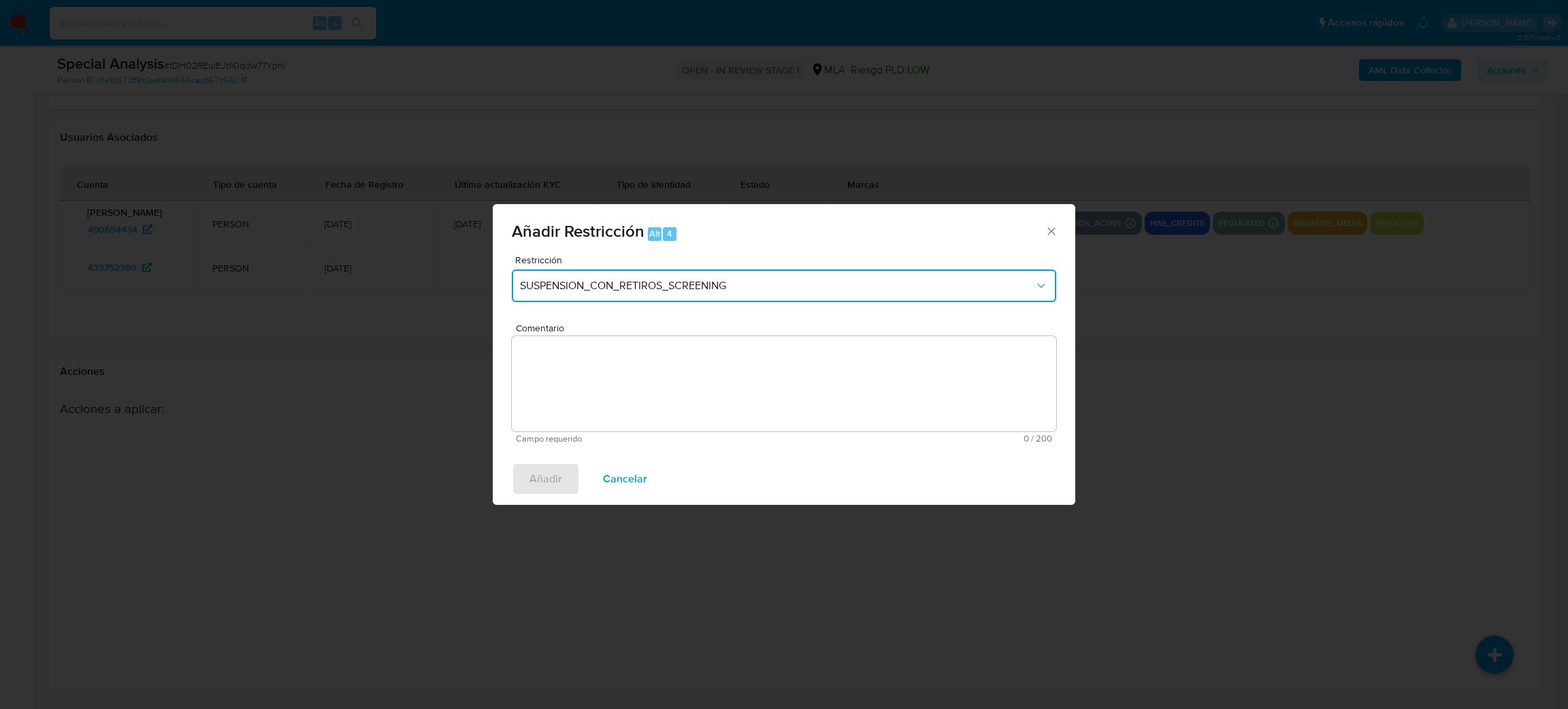
click at [650, 296] on button "SUSPENSION_CON_RETIROS_SCREENING" at bounding box center [783, 286] width 545 height 32
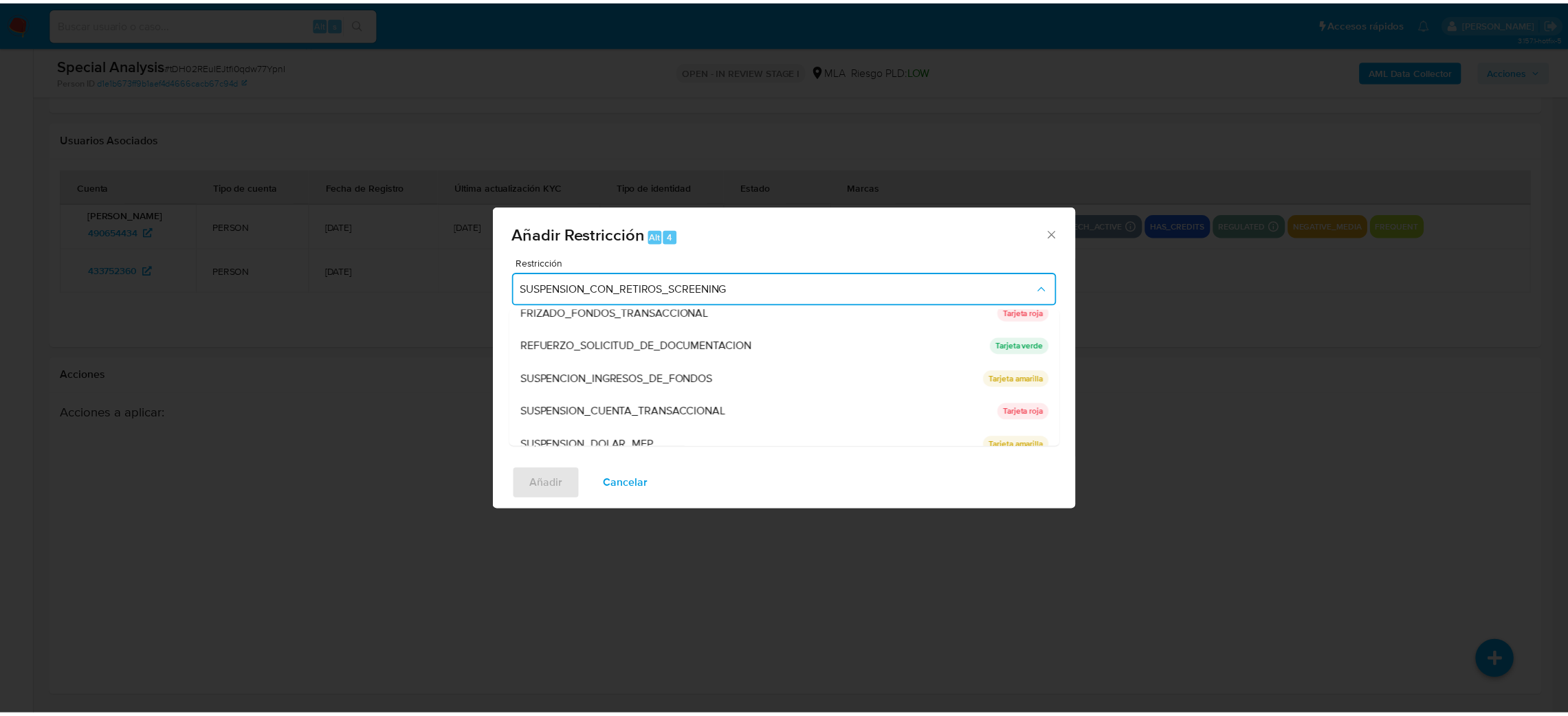
scroll to position [291, 0]
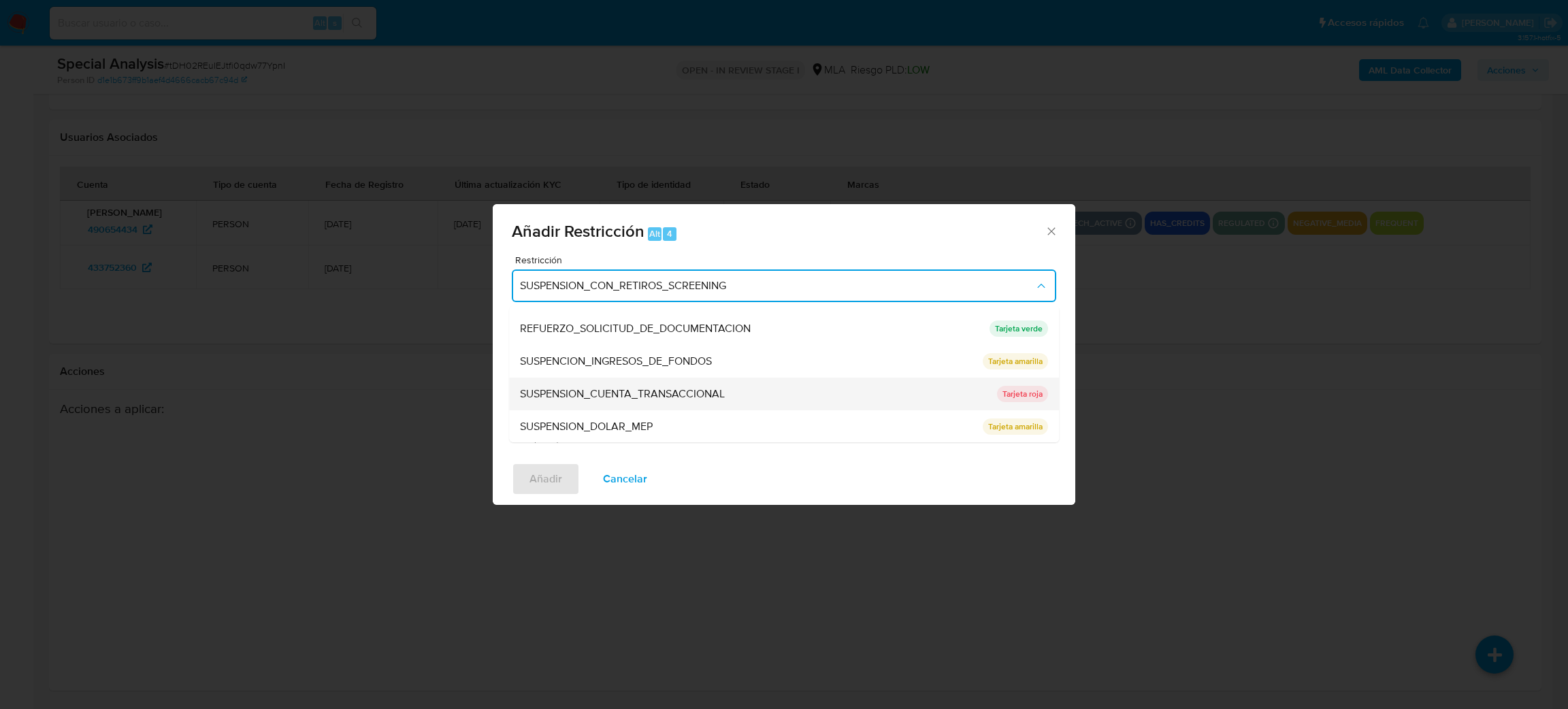
click at [626, 402] on div "SUSPENSION_CUENTA_TRANSACCIONAL" at bounding box center [754, 394] width 469 height 32
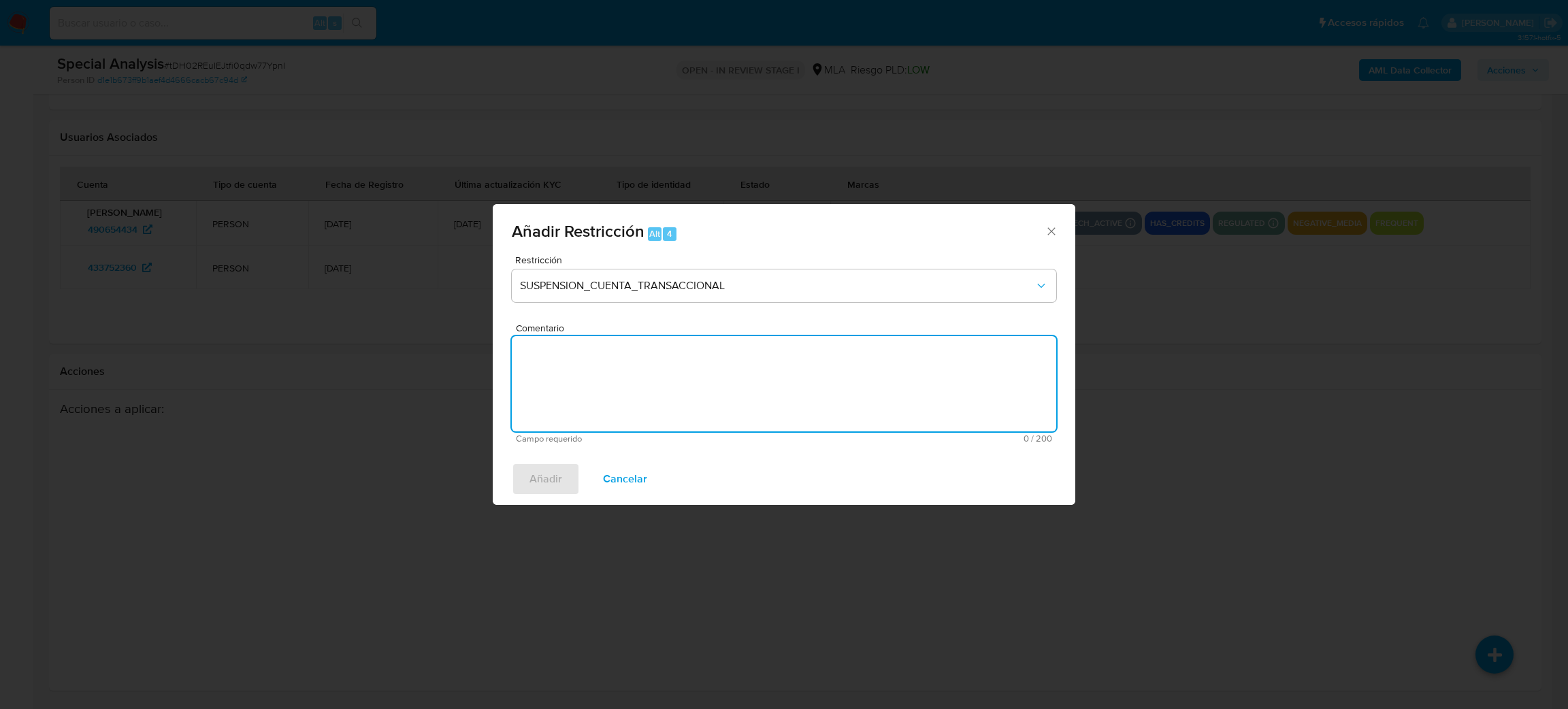
click at [626, 402] on textarea "Comentario" at bounding box center [783, 384] width 545 height 95
type textarea "AML"
click at [529, 468] on span "Añadir" at bounding box center [546, 479] width 32 height 30
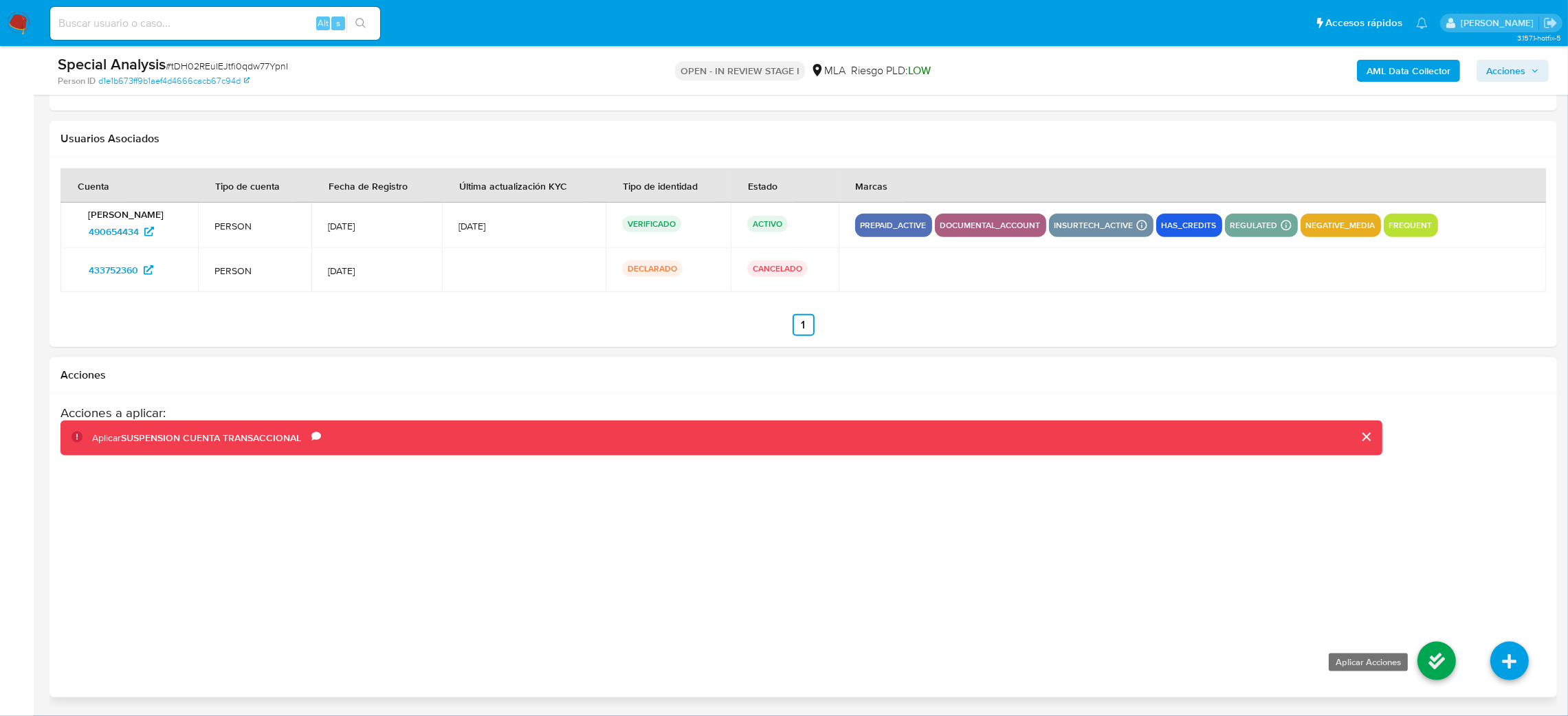
click at [1443, 668] on icon at bounding box center [1437, 661] width 39 height 39
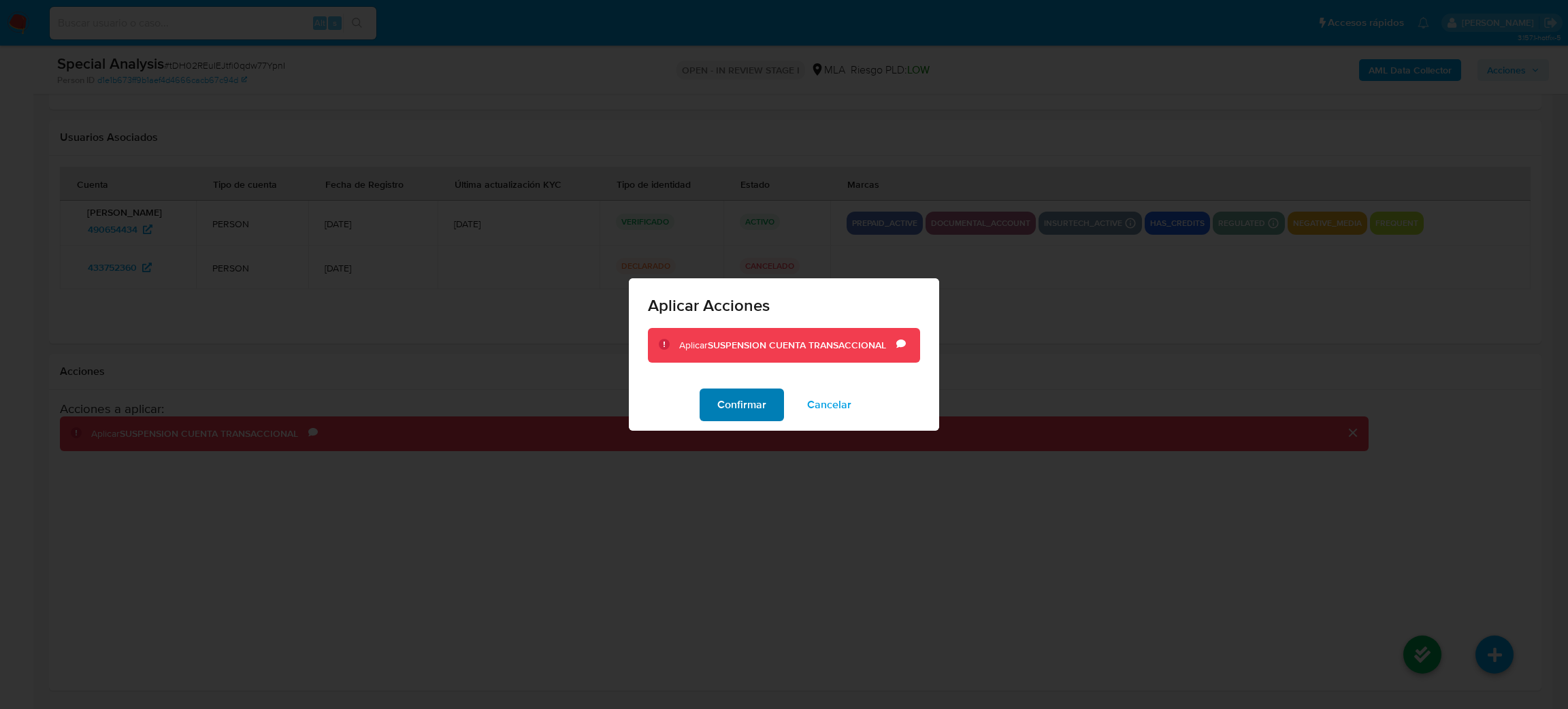
click at [770, 396] on button "Confirmar" at bounding box center [741, 405] width 84 height 32
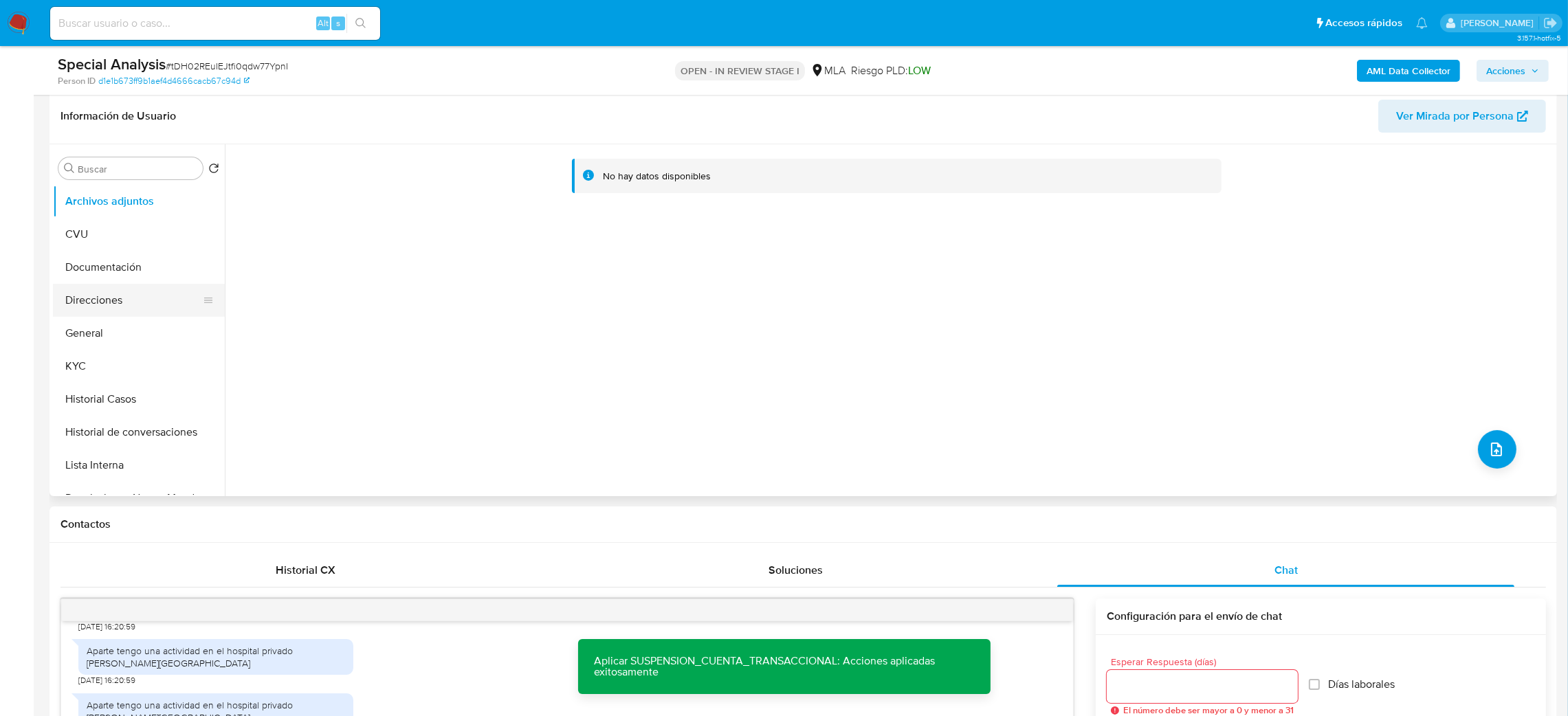
scroll to position [146, 0]
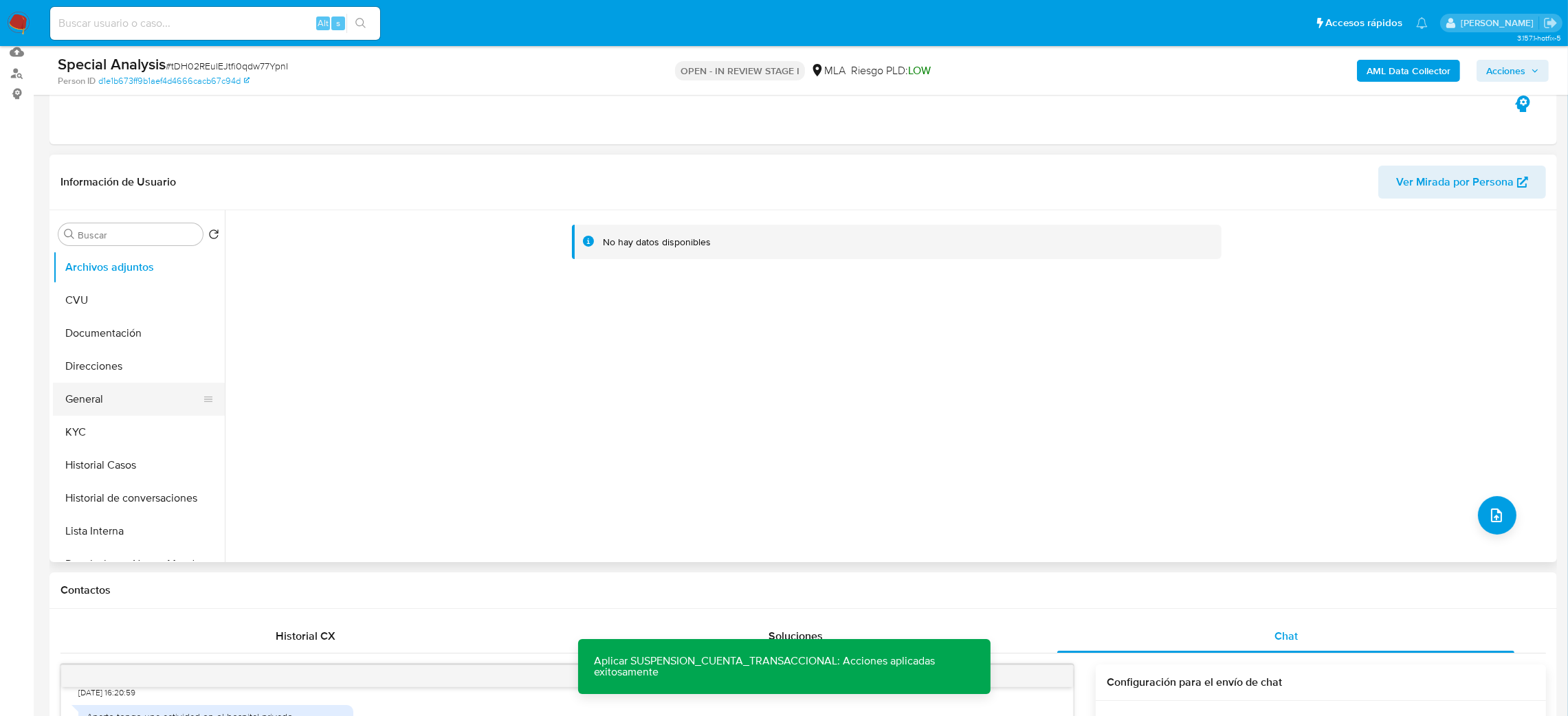
click at [121, 387] on button "General" at bounding box center [133, 399] width 161 height 33
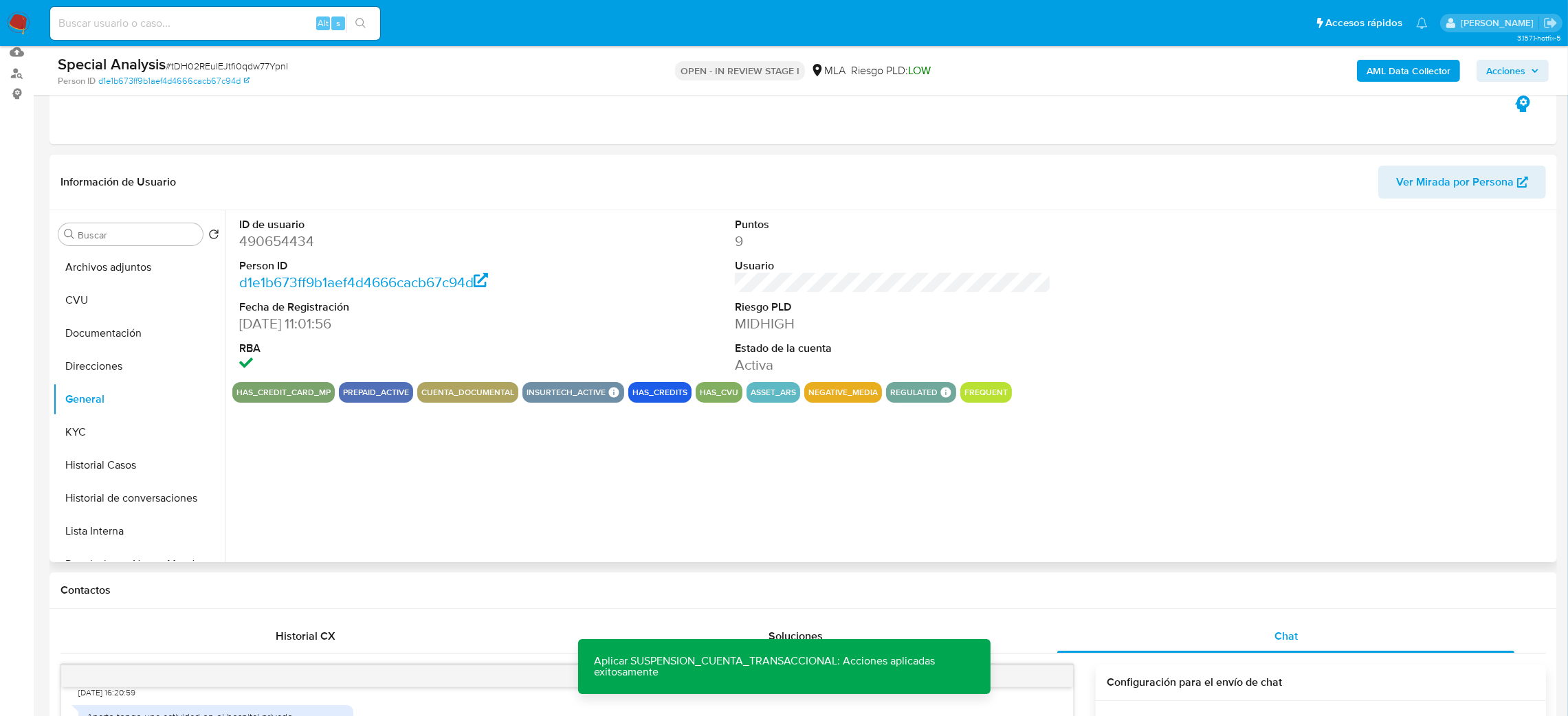
click at [281, 241] on dd "490654434" at bounding box center [397, 241] width 317 height 19
copy dd "490654434"
click at [137, 268] on button "Archivos adjuntos" at bounding box center [133, 267] width 161 height 33
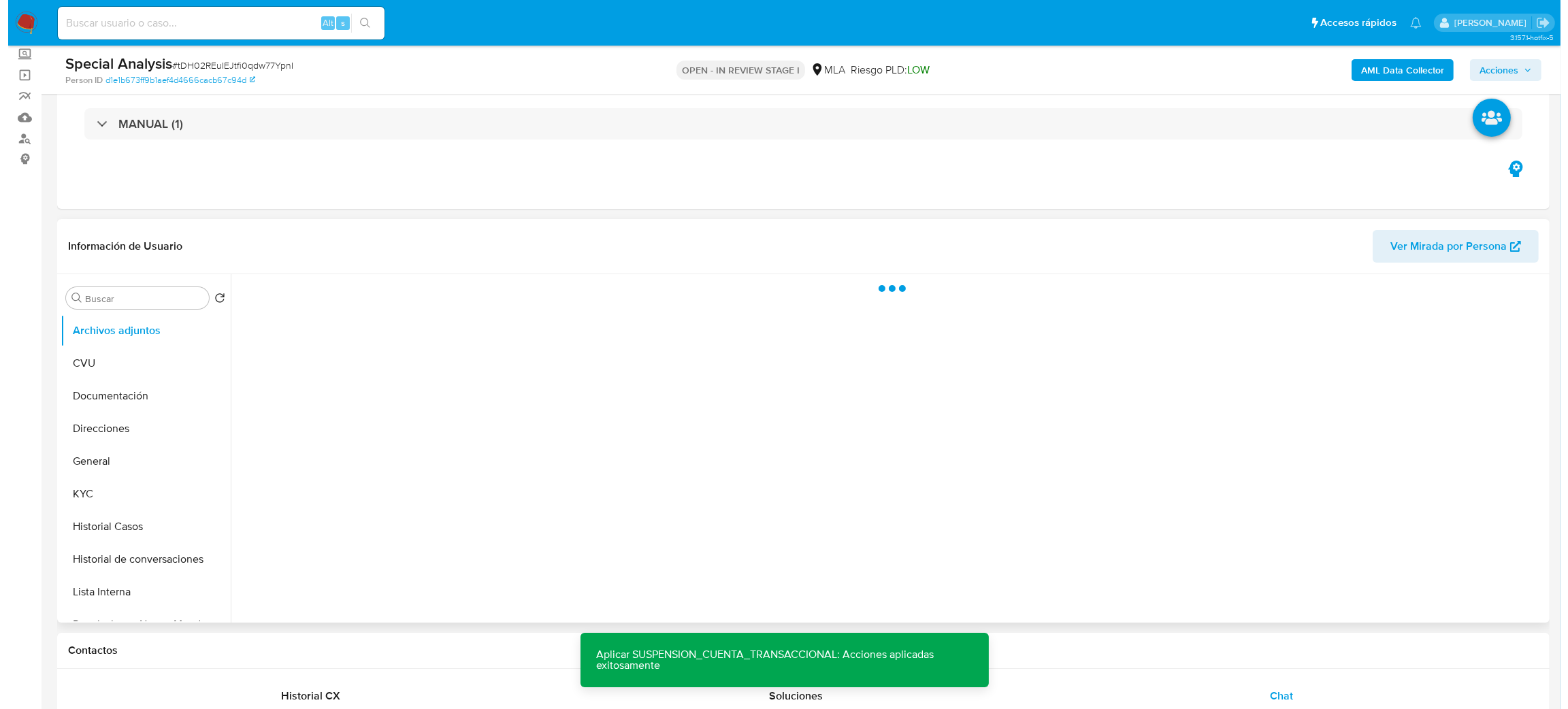
scroll to position [43, 0]
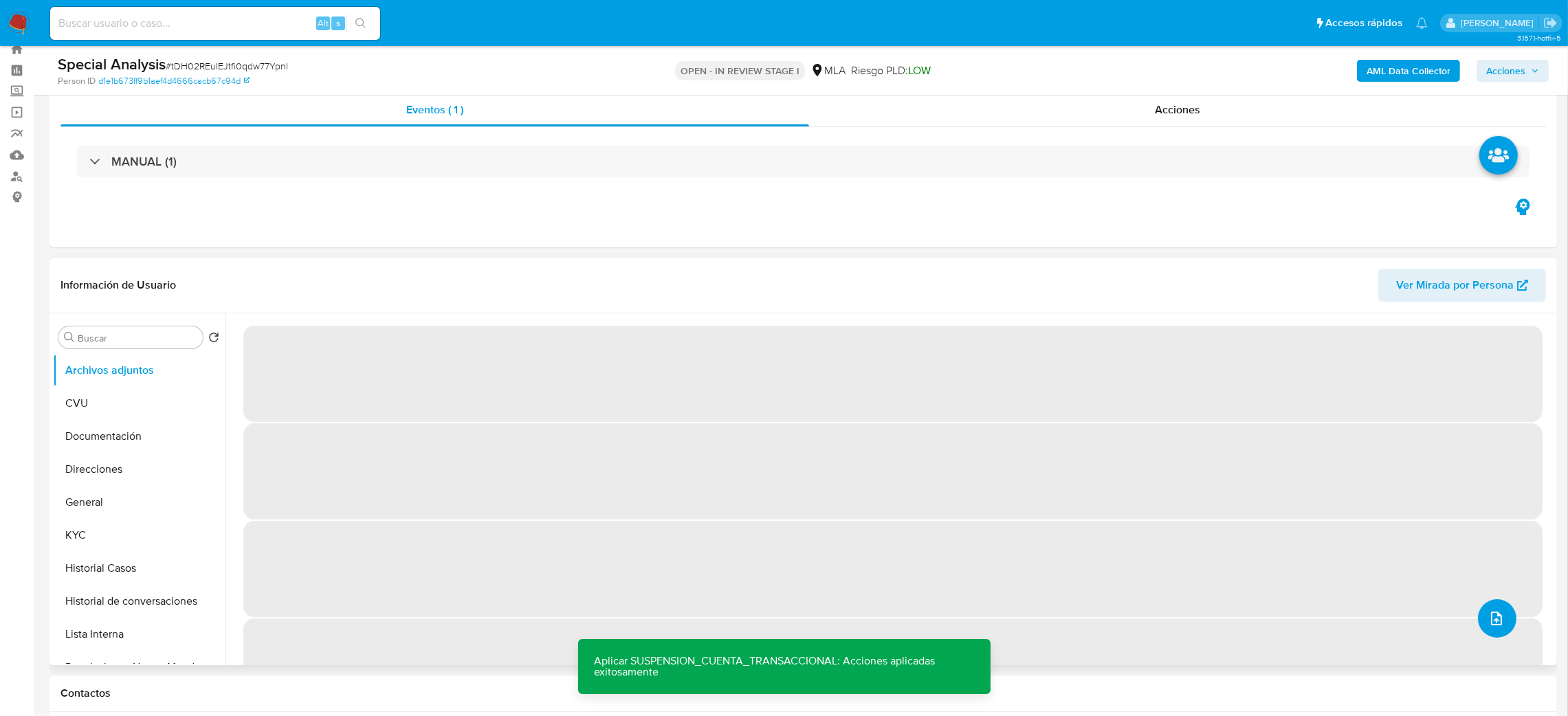
click at [1491, 617] on icon "upload-file" at bounding box center [1496, 619] width 11 height 13
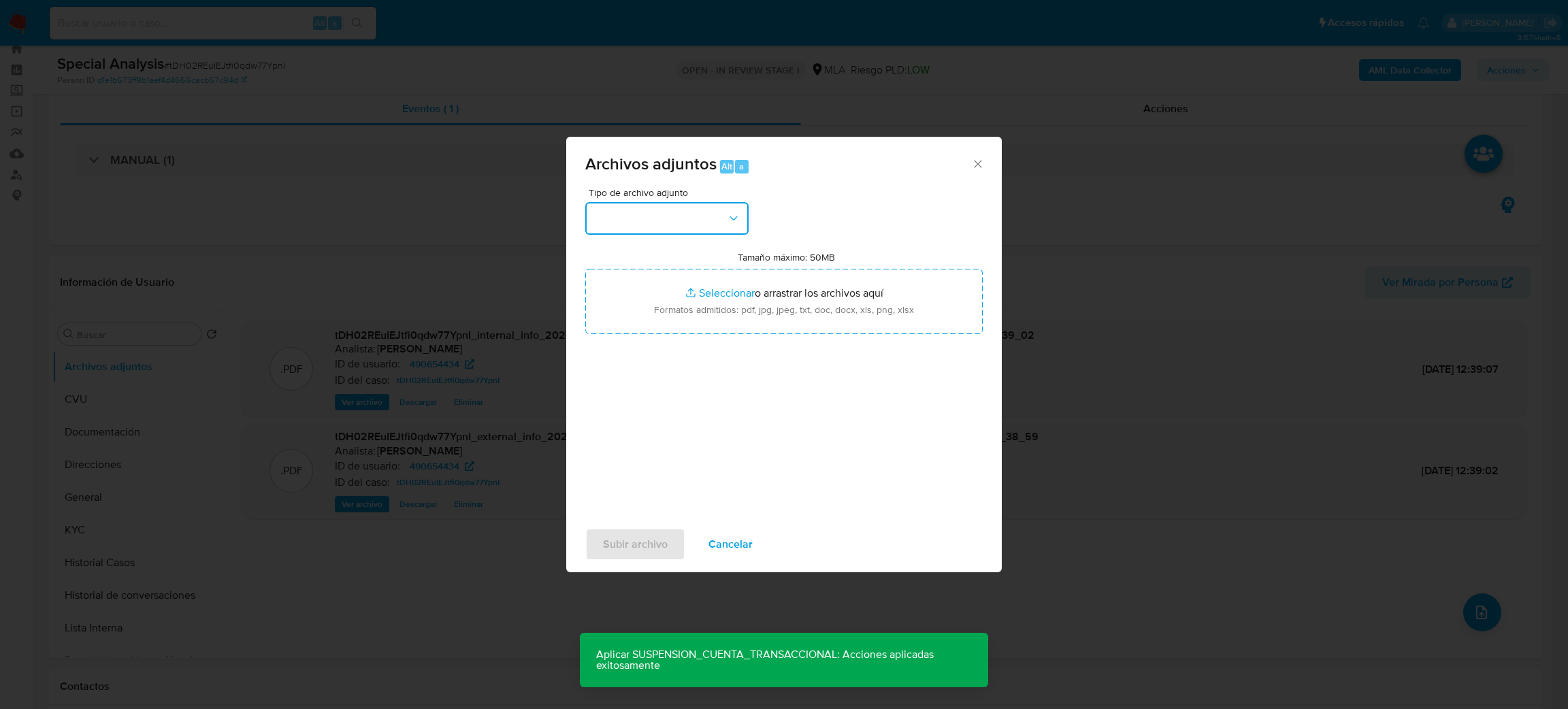
click at [628, 219] on button "button" at bounding box center [667, 219] width 163 height 32
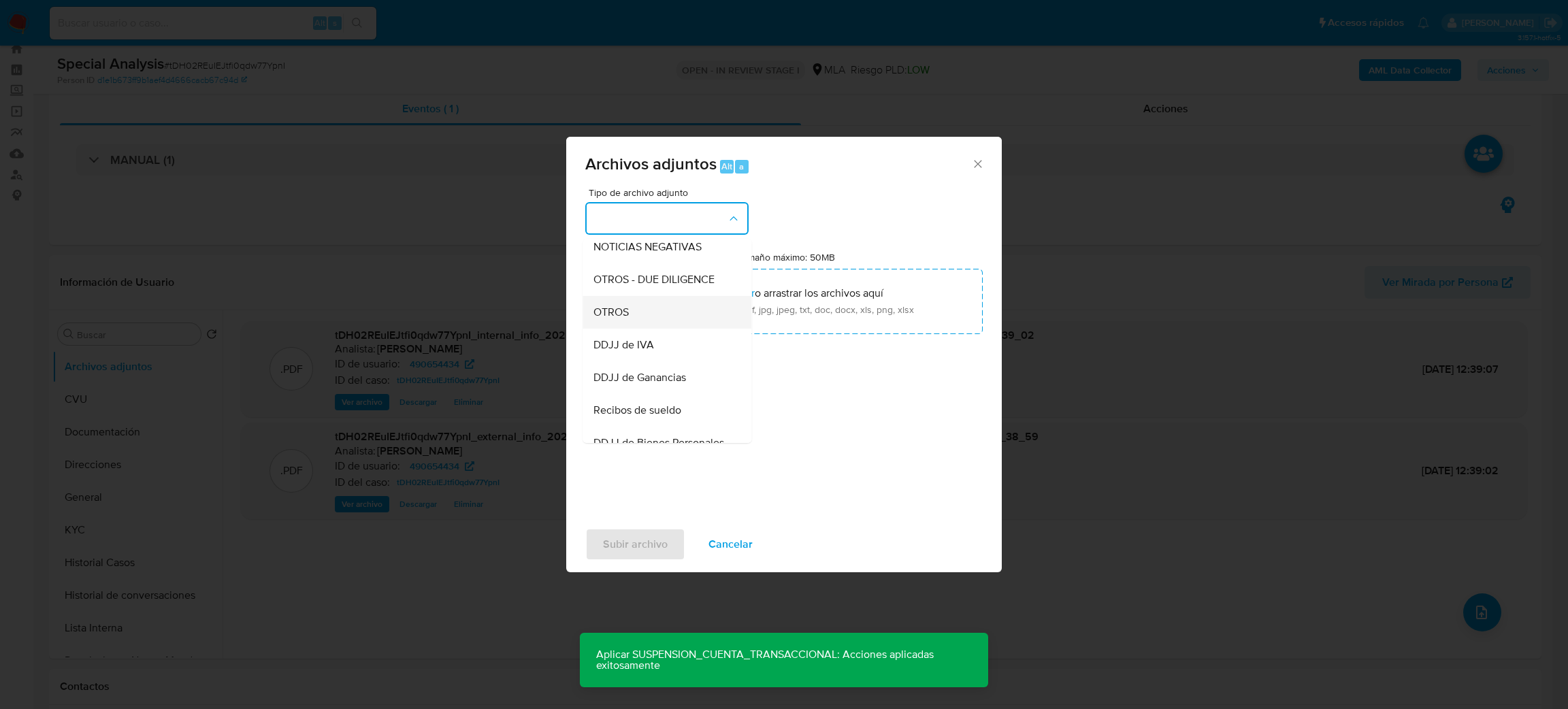
click at [628, 320] on span "OTROS" at bounding box center [610, 312] width 35 height 13
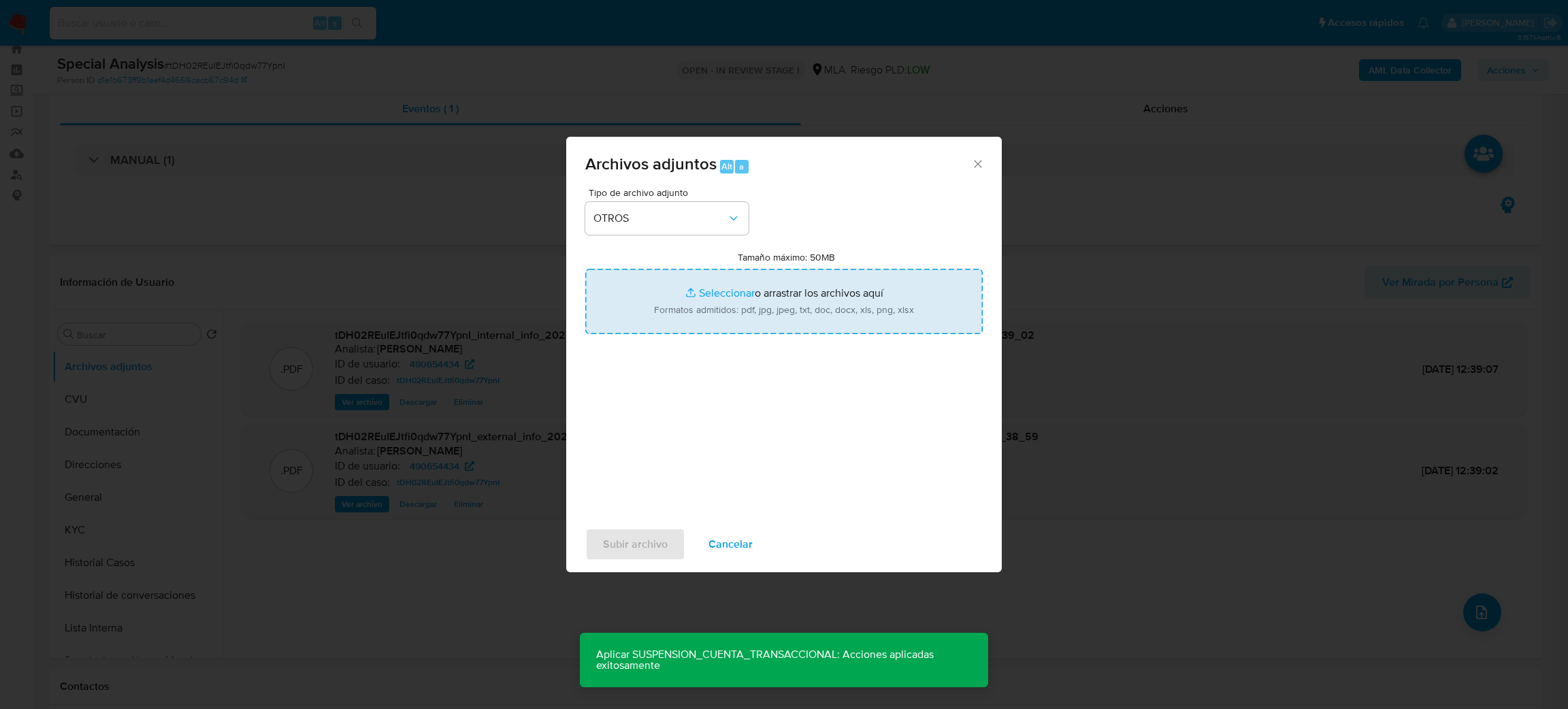
click at [688, 284] on input "Tamaño máximo: 50MB Seleccionar archivos" at bounding box center [784, 302] width 398 height 65
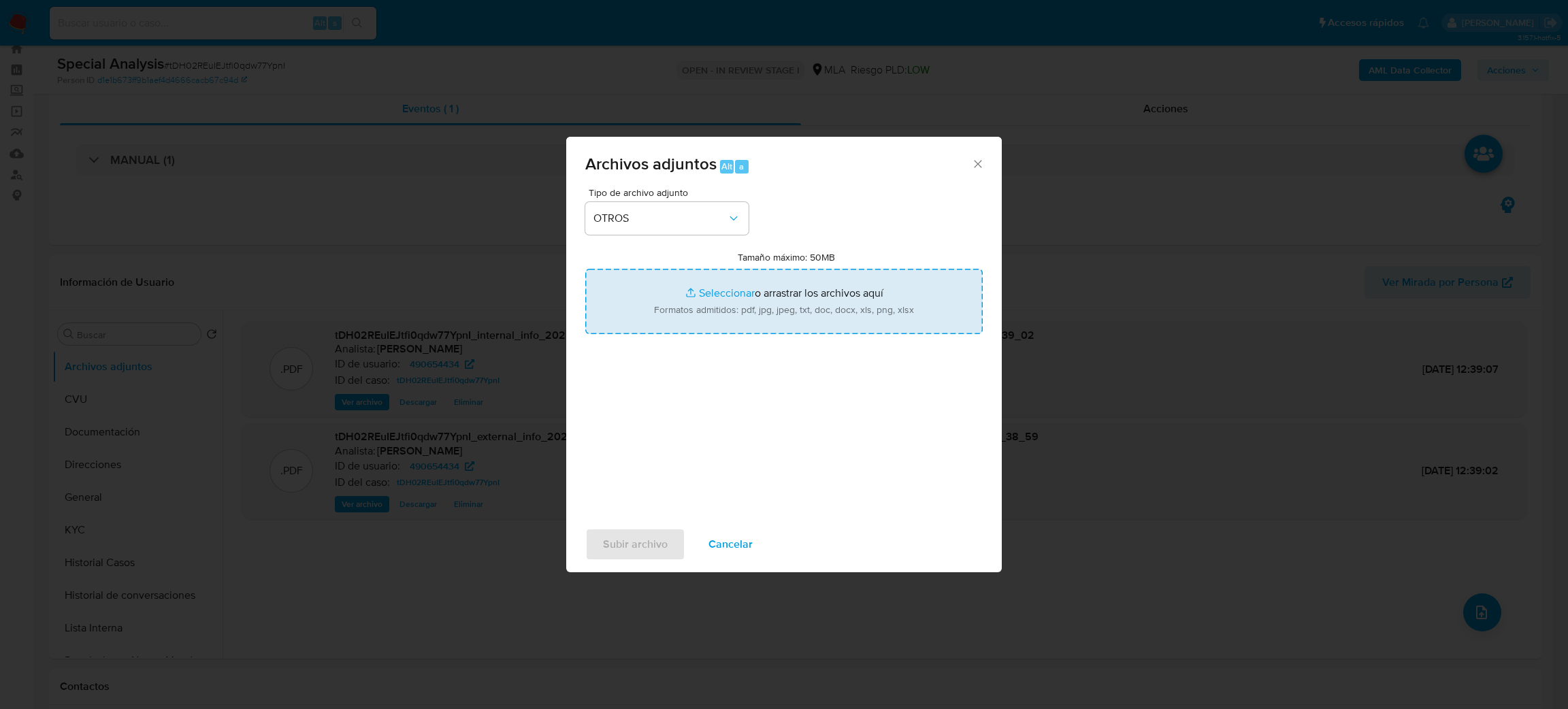
type input "C:\fakepath\Caselog tDH02REuIEJtfi0qdw77YpnI_2025_08_19_16_54_24.docx"
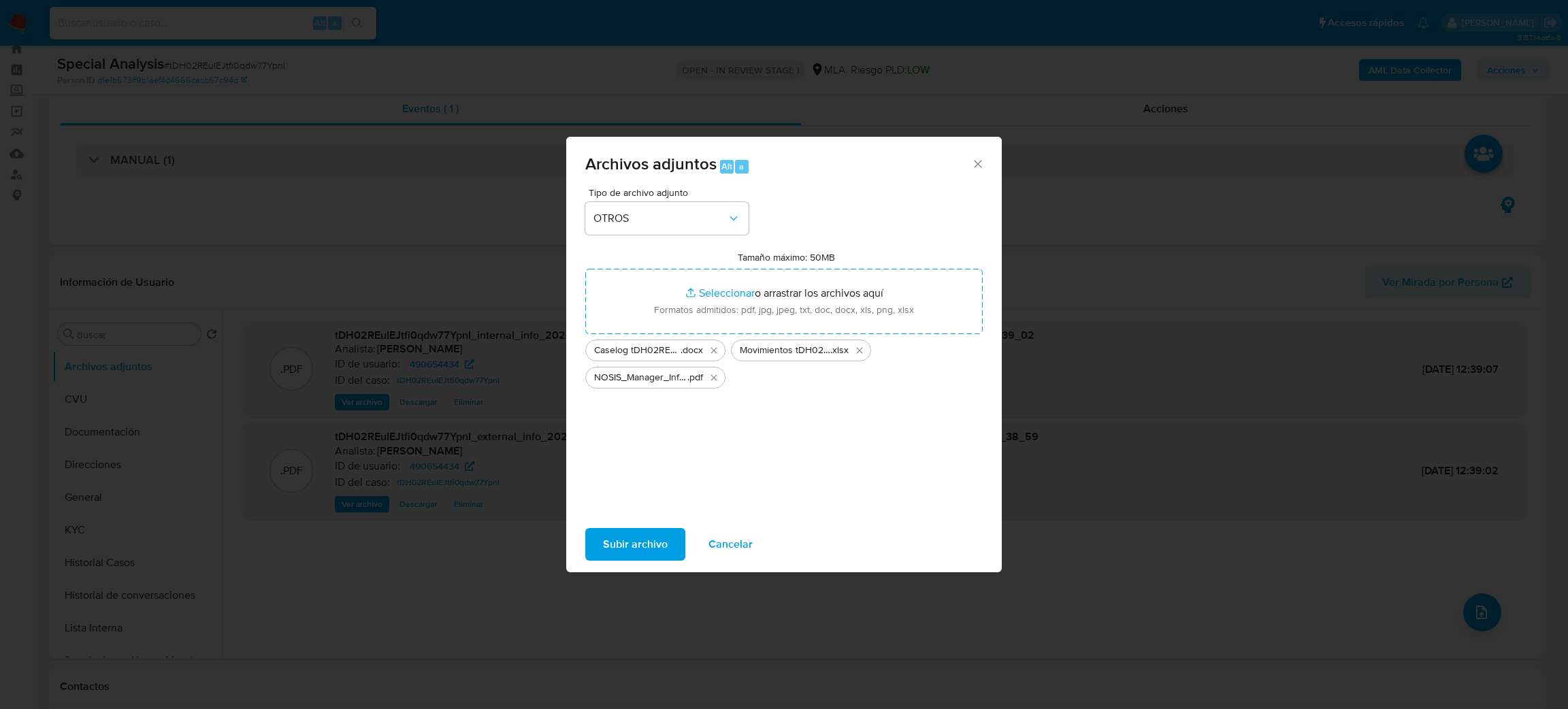
drag, startPoint x: 688, startPoint y: 284, endPoint x: 662, endPoint y: 531, distance: 248.4
click at [662, 531] on span "Subir archivo" at bounding box center [635, 544] width 65 height 30
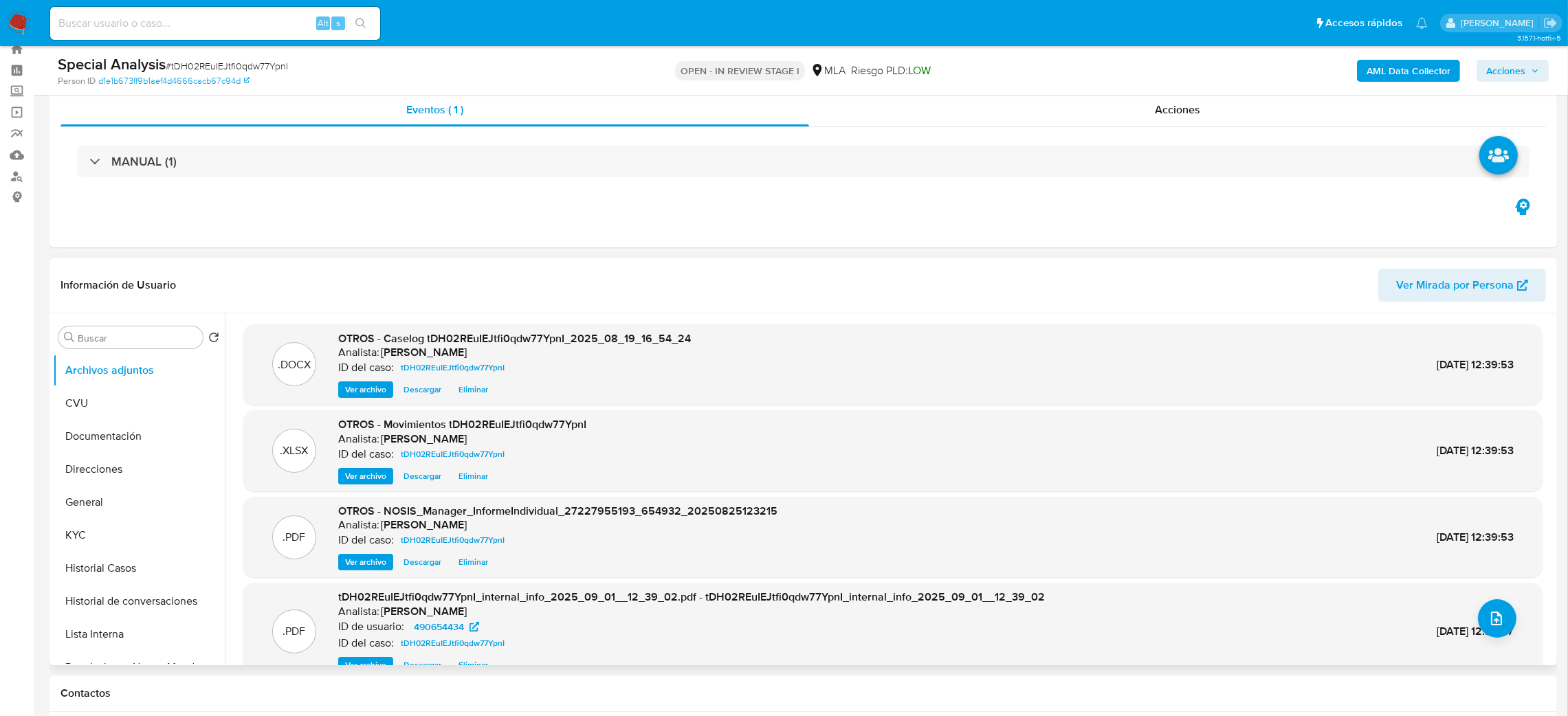
click at [366, 389] on span "Ver archivo" at bounding box center [365, 389] width 41 height 13
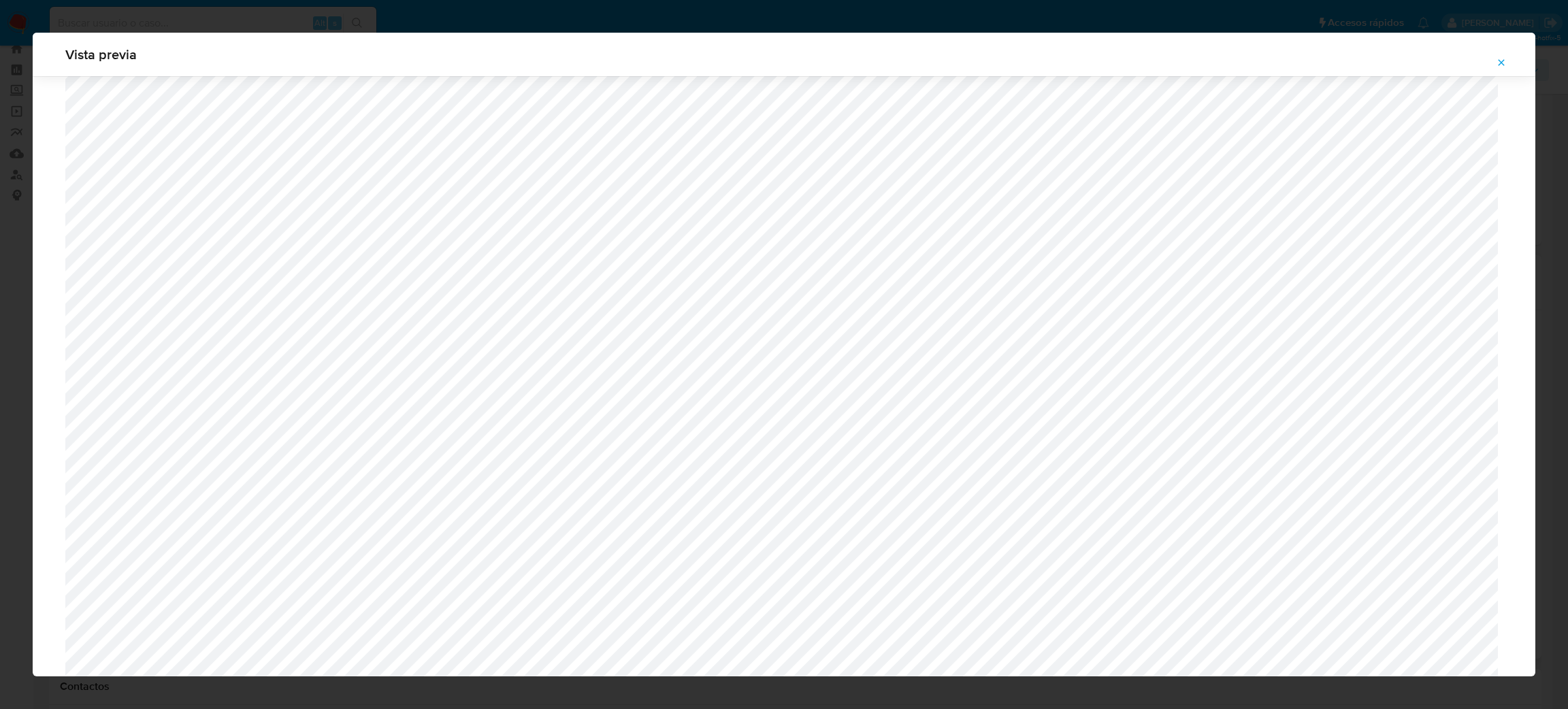
scroll to position [585, 0]
click at [1497, 58] on icon "Attachment preview" at bounding box center [1500, 62] width 10 height 10
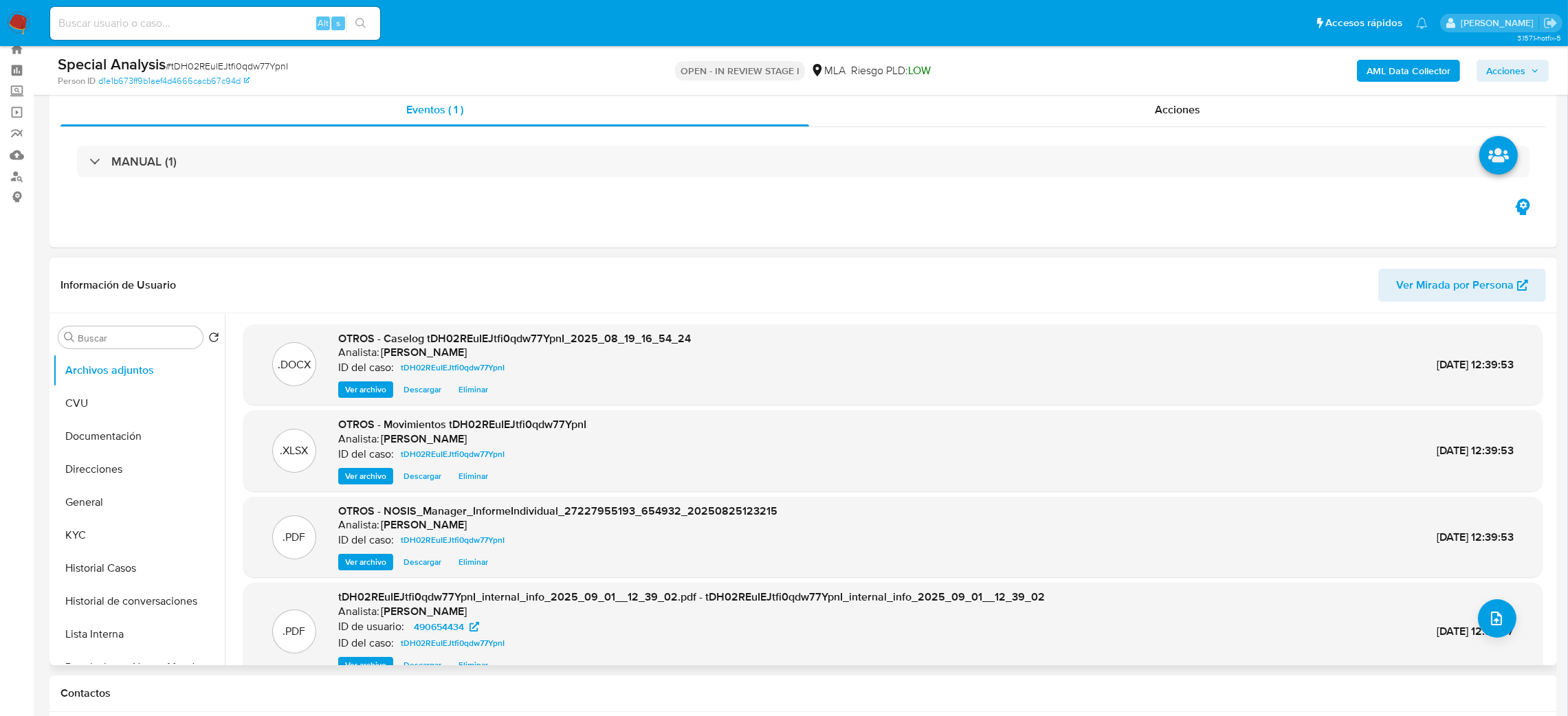
scroll to position [103, 0]
click at [134, 568] on button "Restricciones Nuevo Mundo" at bounding box center [133, 565] width 161 height 33
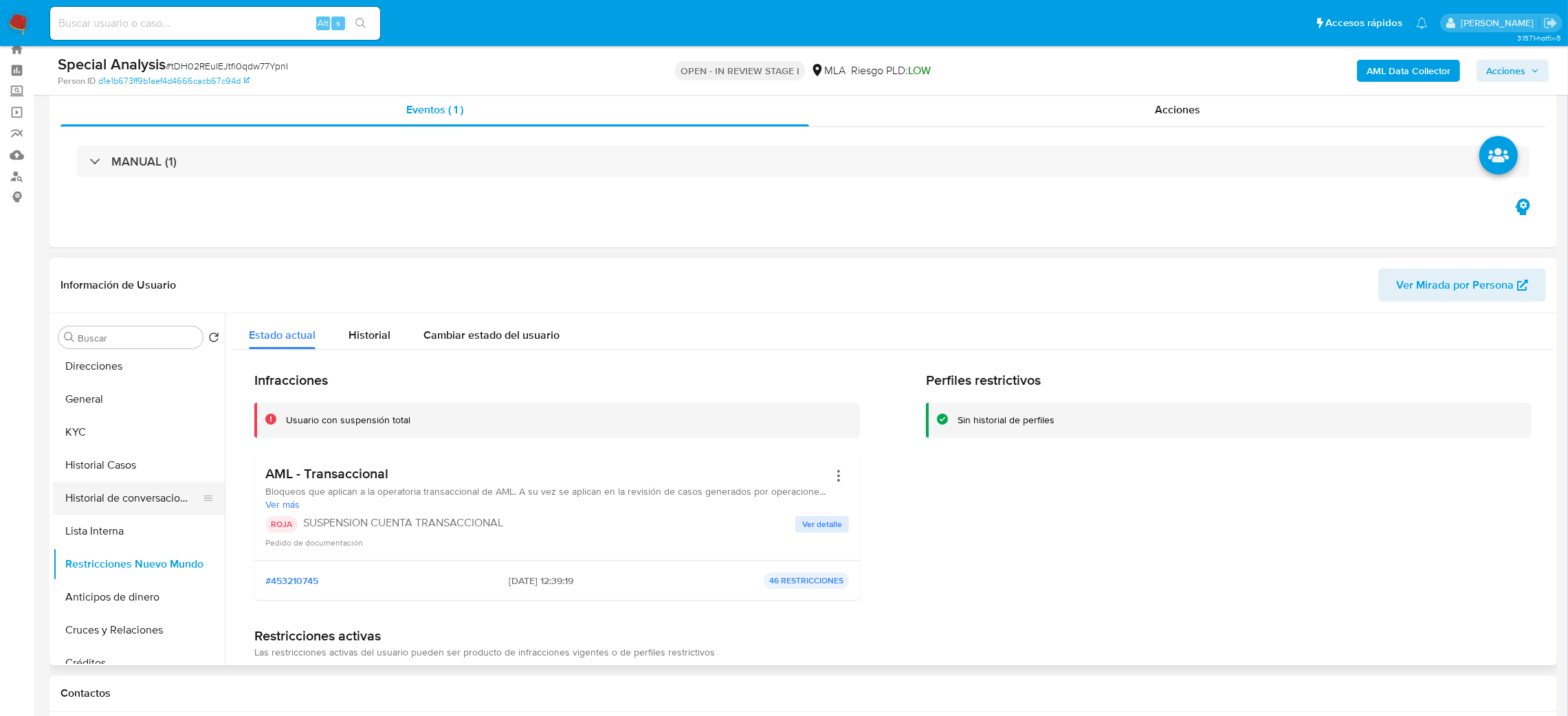
scroll to position [0, 0]
click at [113, 502] on button "General" at bounding box center [133, 502] width 161 height 33
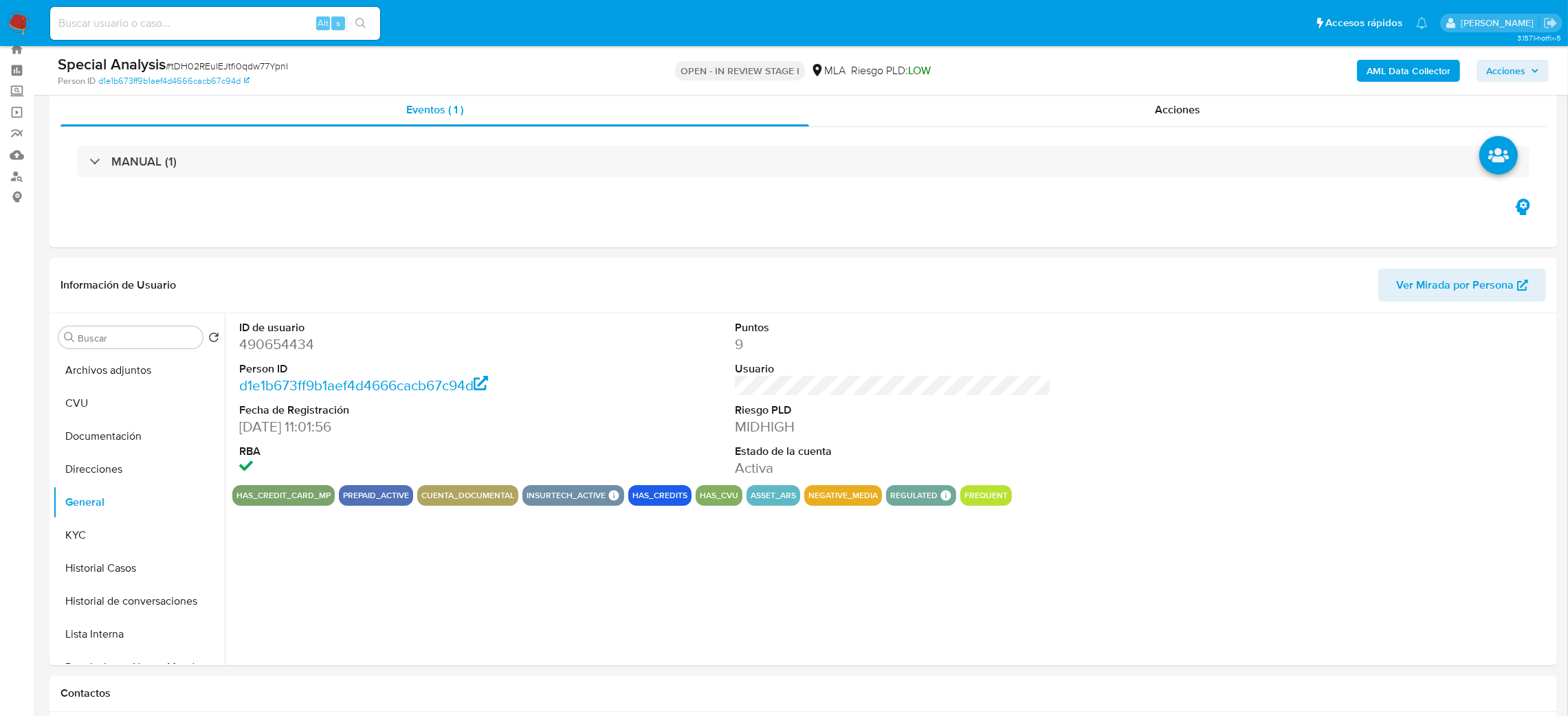
click at [274, 342] on dd "490654434" at bounding box center [397, 344] width 317 height 19
copy dd "490654434"
click at [1494, 68] on span "Acciones" at bounding box center [1505, 70] width 40 height 22
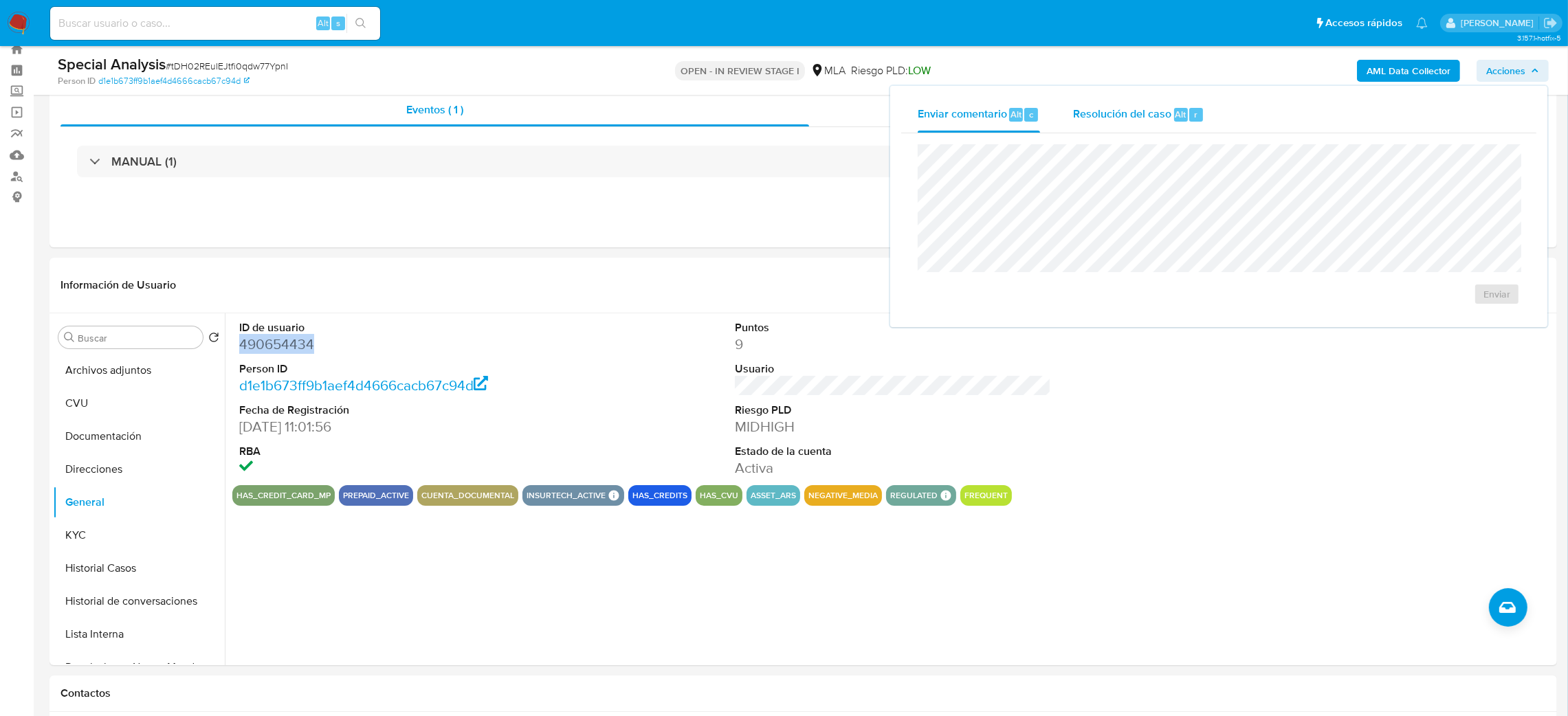
click at [1100, 131] on div "Resolución del caso Alt r" at bounding box center [1139, 115] width 131 height 36
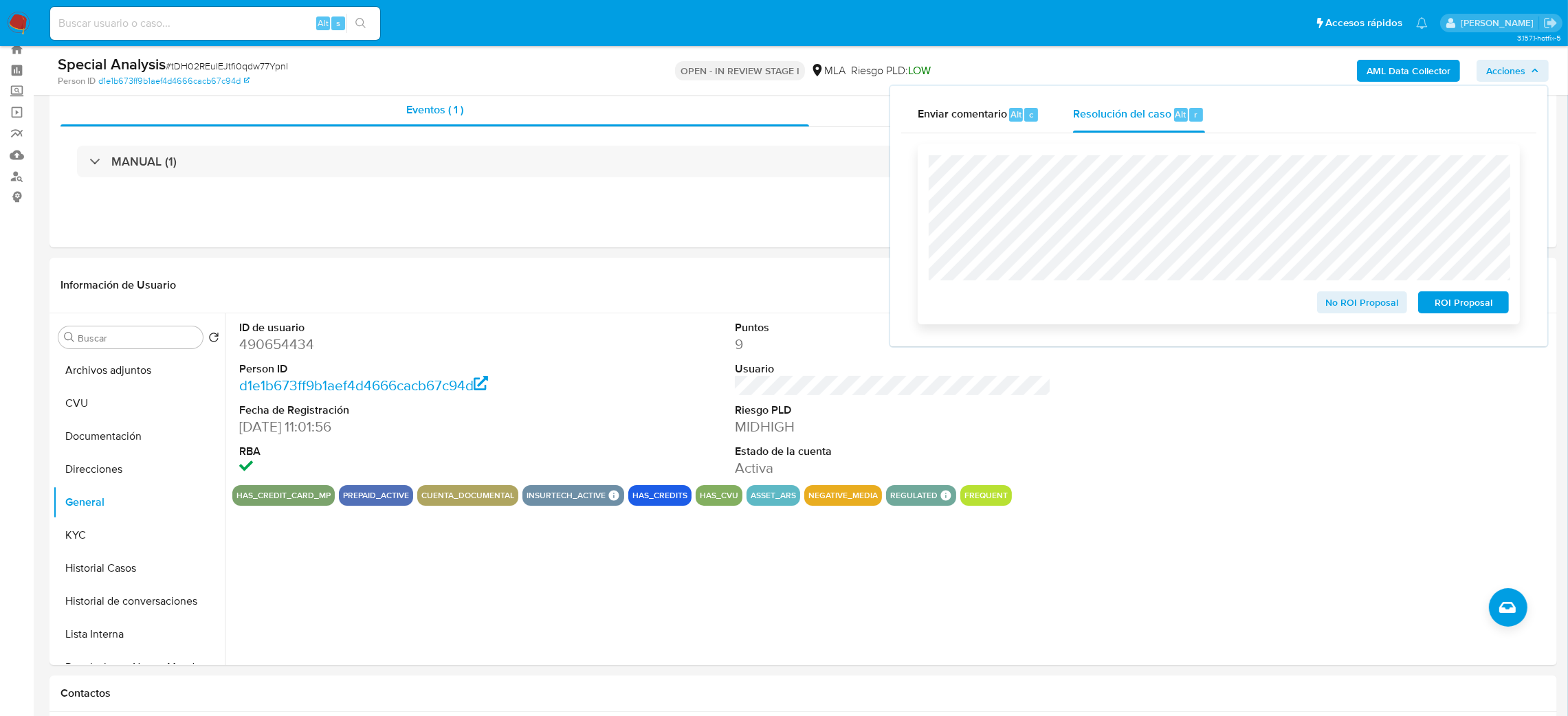
click at [1493, 297] on span "ROI Proposal" at bounding box center [1464, 303] width 71 height 19
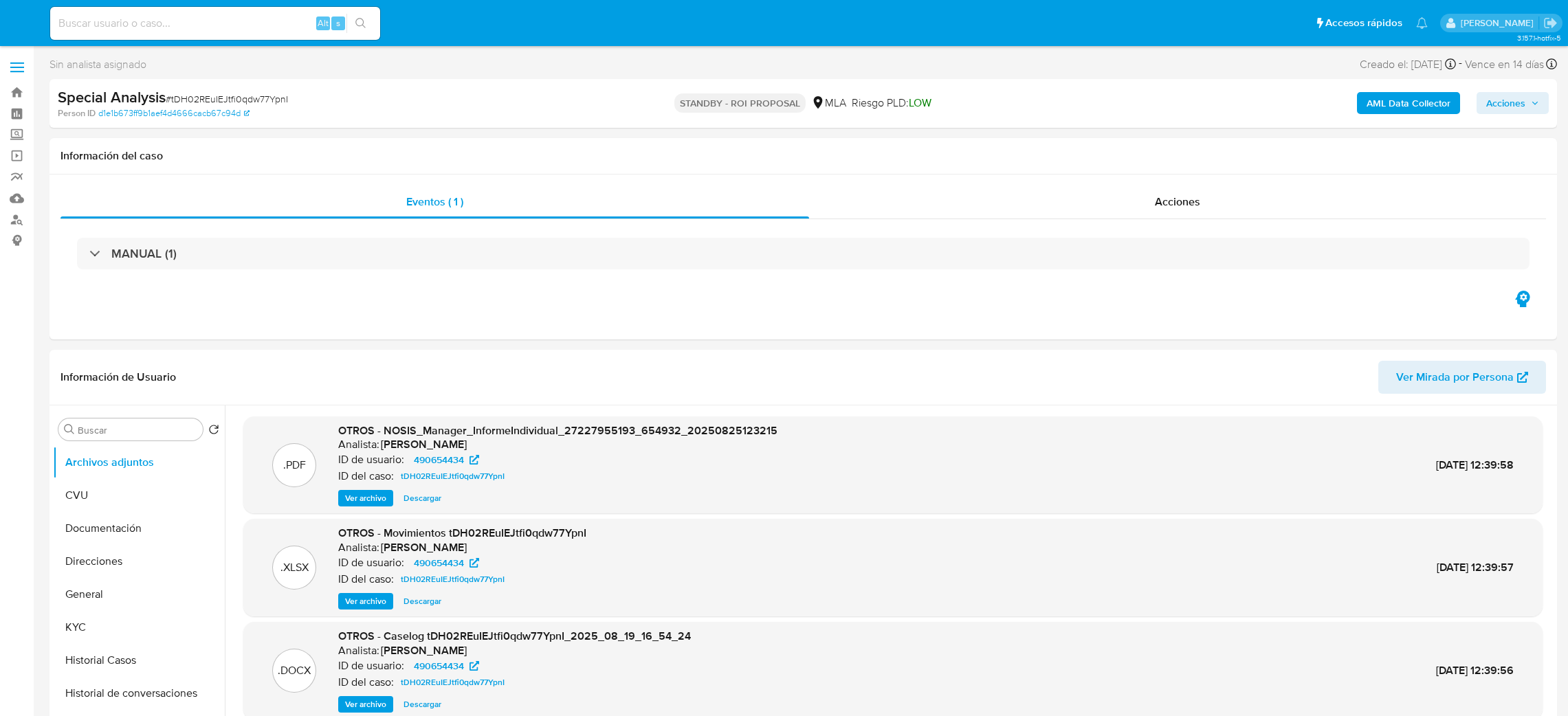
select select "10"
click at [294, 19] on input at bounding box center [215, 23] width 330 height 18
paste input "Y6EgZ27cuCjf3gP3kXeNo0lQ"
type input "Y6EgZ27cuCjf3gP3kXeNo0lQ"
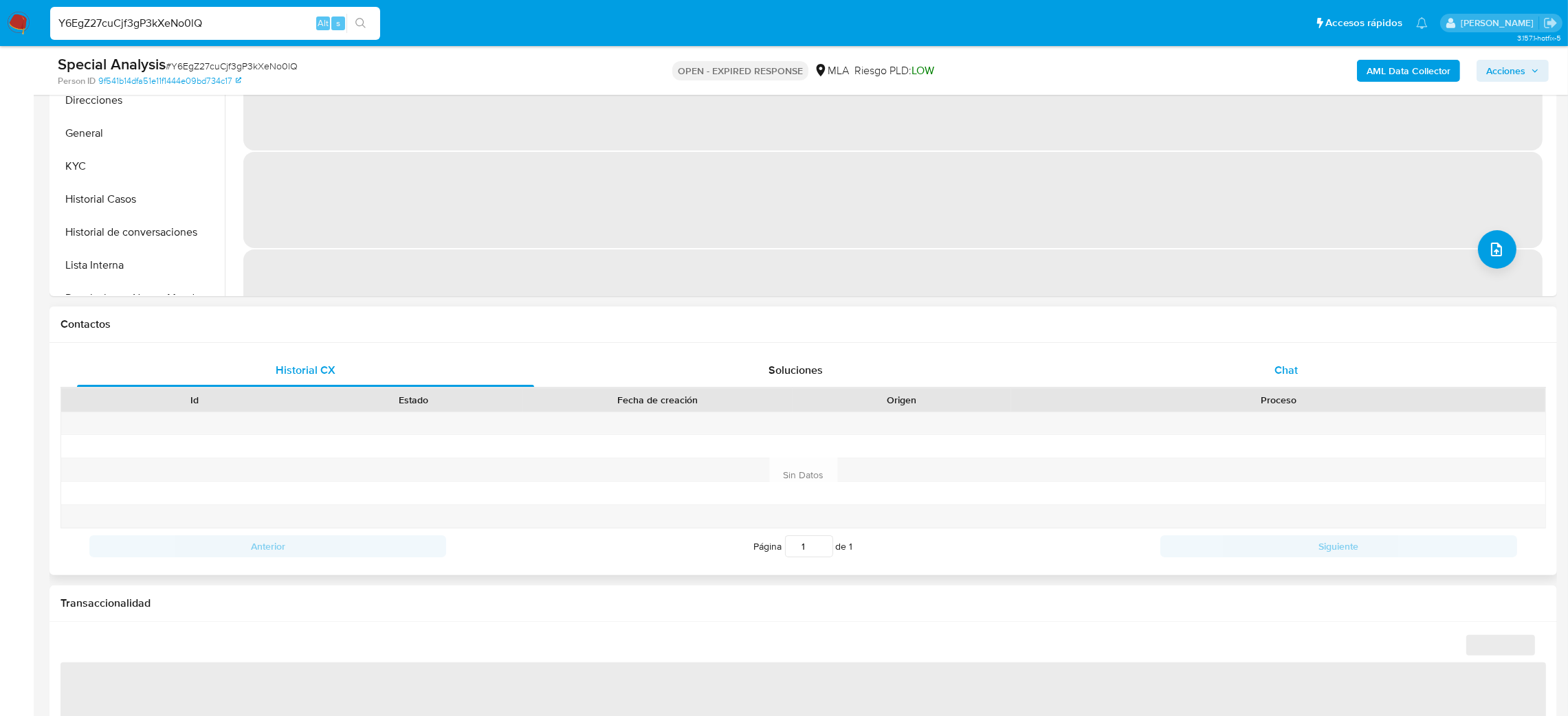
click at [1293, 385] on div "Chat" at bounding box center [1286, 370] width 457 height 33
select select "10"
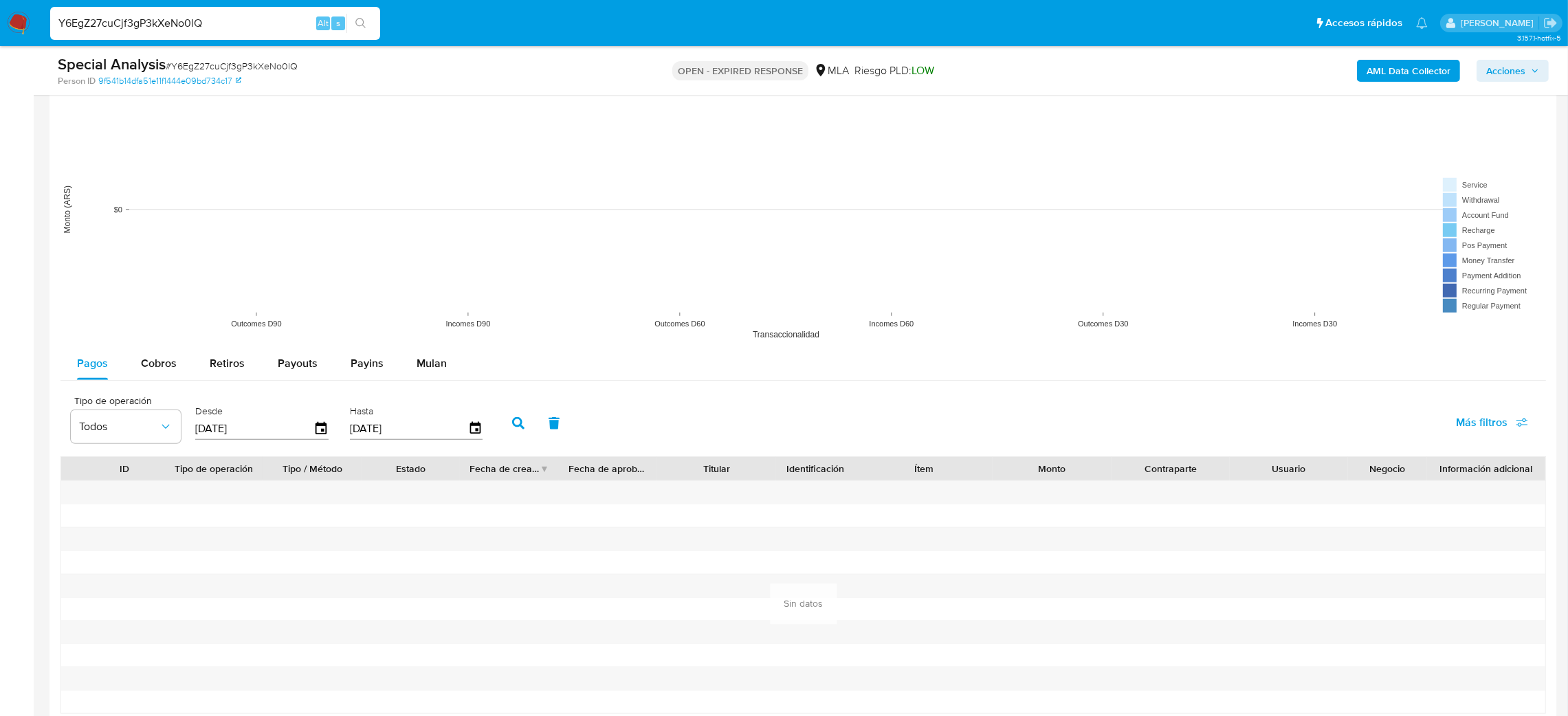
scroll to position [1547, 0]
click at [416, 373] on div "Mulan" at bounding box center [431, 360] width 30 height 33
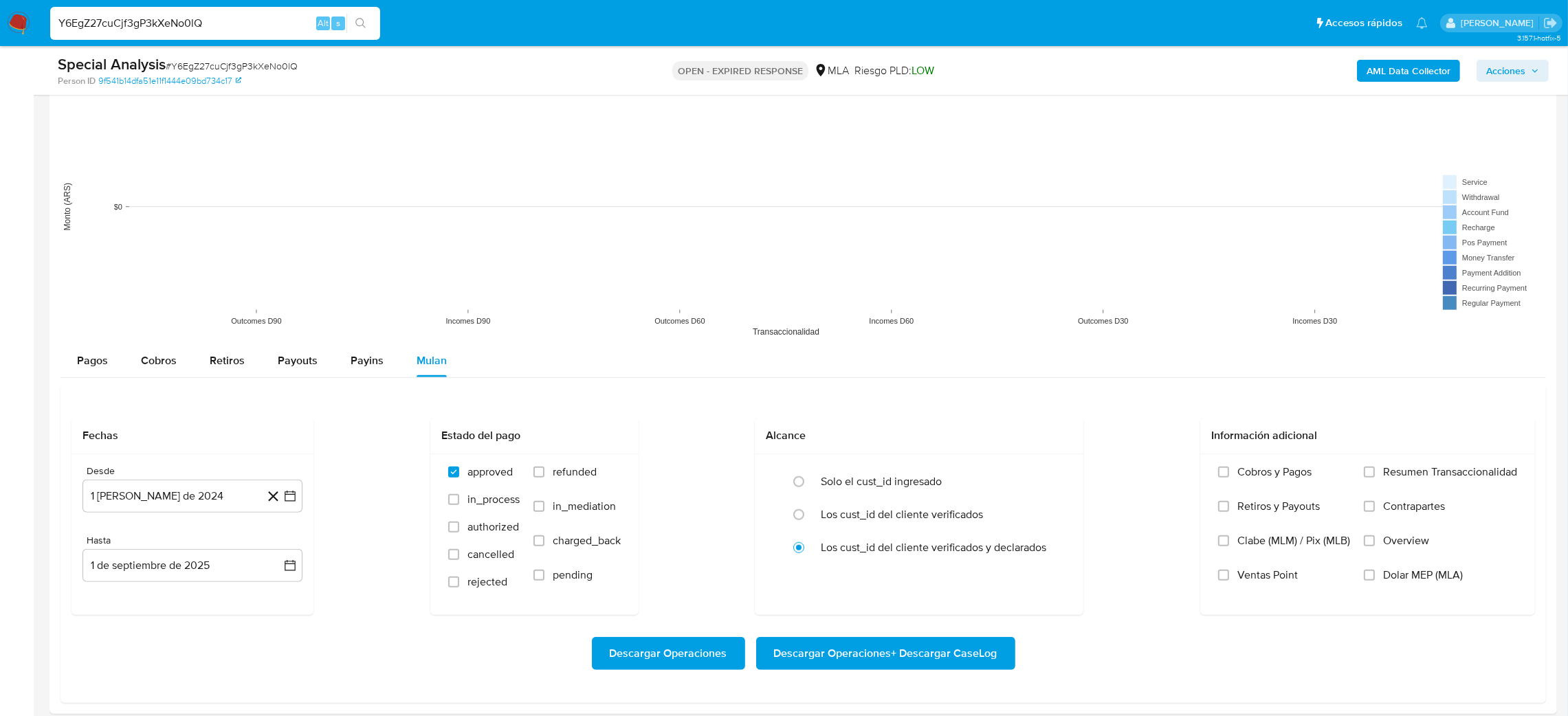
scroll to position [1753, 0]
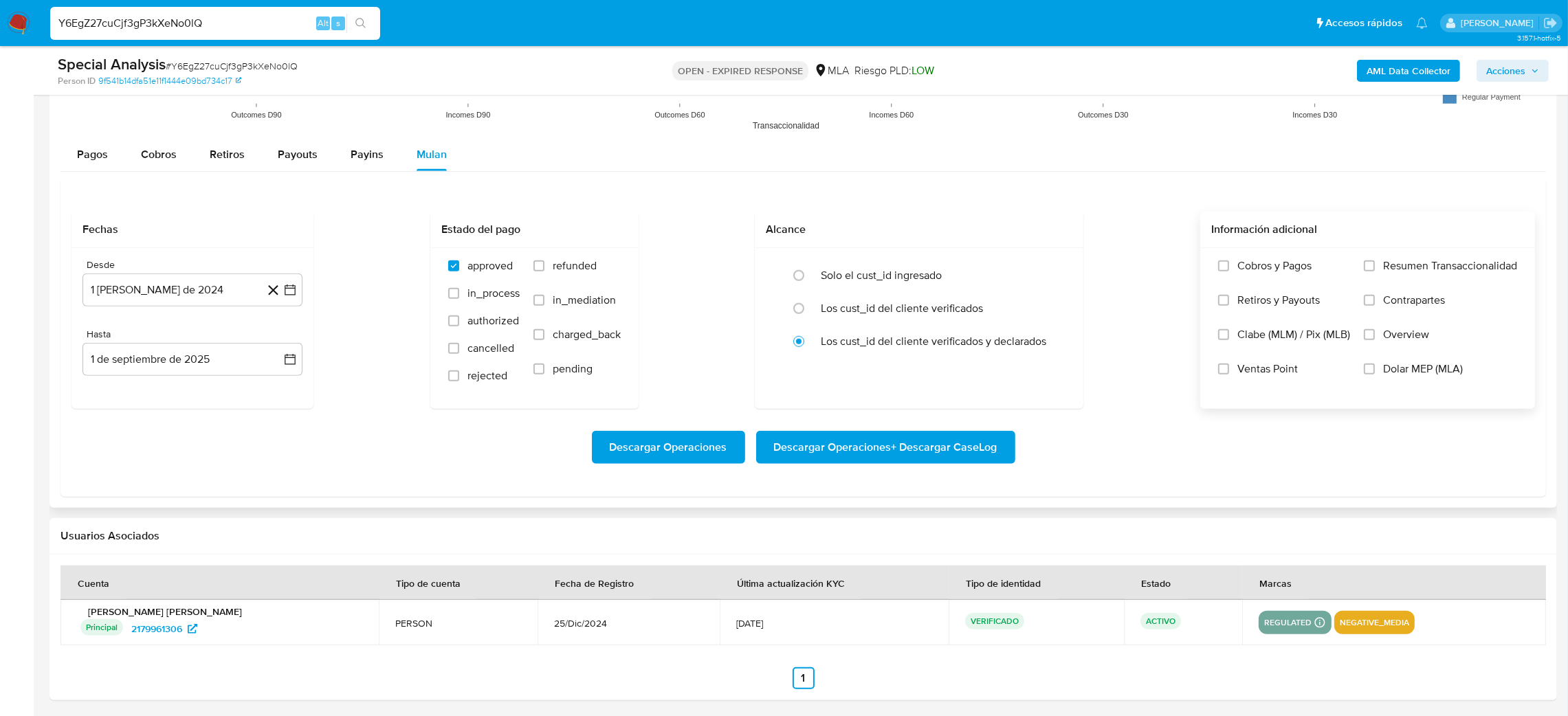
click at [1377, 371] on label "Dolar MEP (MLA)" at bounding box center [1440, 380] width 153 height 35
click at [1375, 371] on input "Dolar MEP (MLA)" at bounding box center [1369, 368] width 11 height 11
click at [179, 289] on button "1 de agosto de 2024" at bounding box center [193, 290] width 220 height 33
click at [275, 338] on icon "Mes siguiente" at bounding box center [278, 339] width 16 height 16
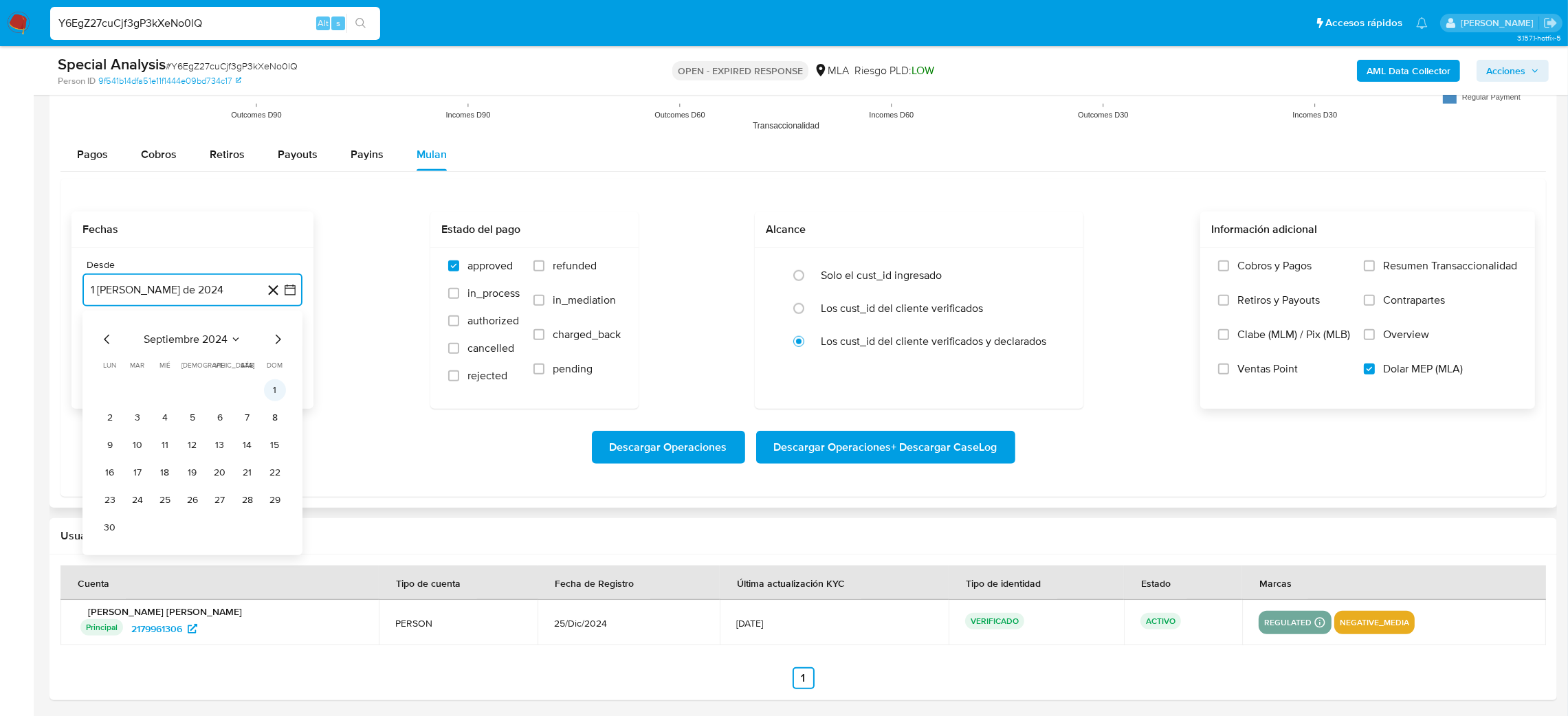
click at [275, 389] on button "1" at bounding box center [275, 390] width 22 height 22
click at [224, 371] on button "1 de septiembre de 2025" at bounding box center [193, 359] width 220 height 33
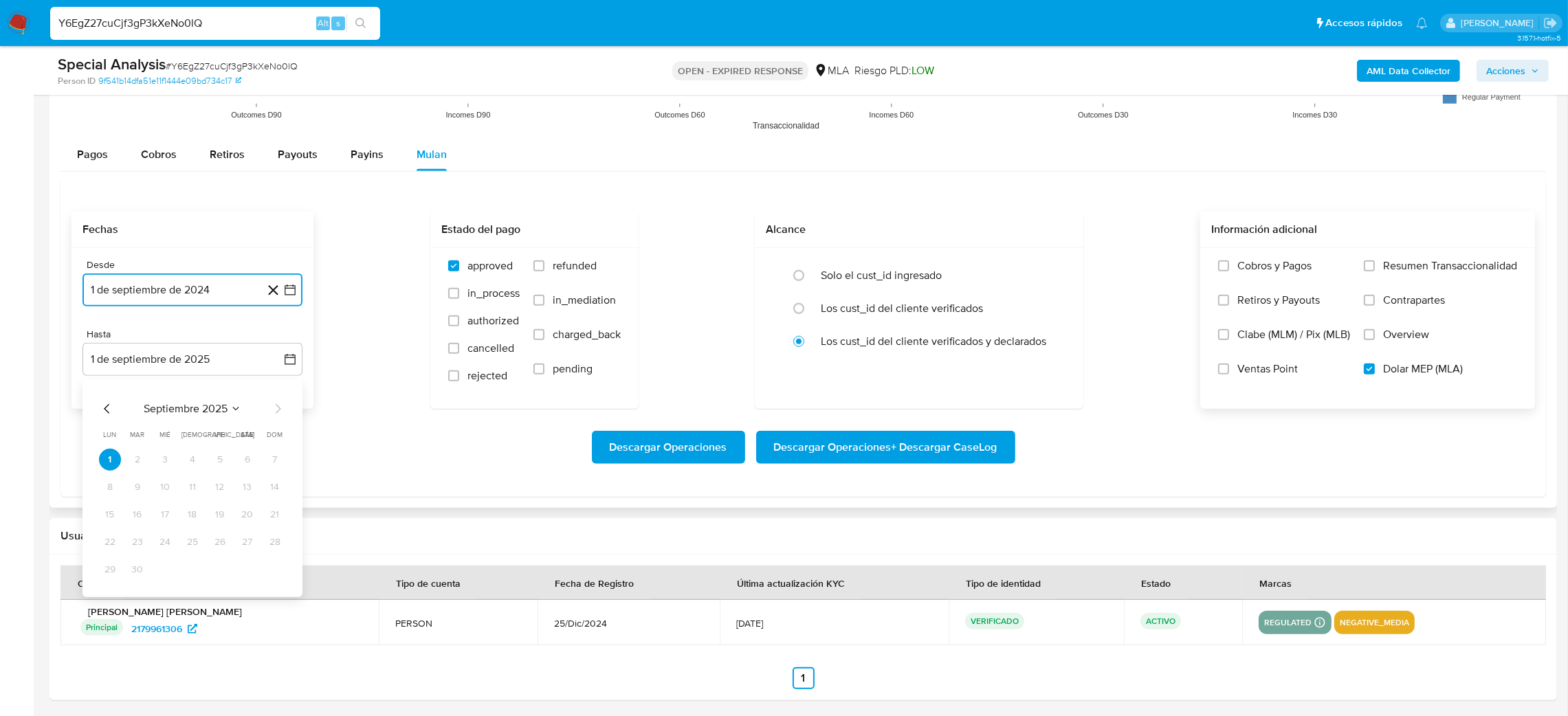
click at [106, 410] on icon "Mes anterior" at bounding box center [107, 409] width 16 height 16
click at [276, 569] on button "31" at bounding box center [275, 570] width 22 height 22
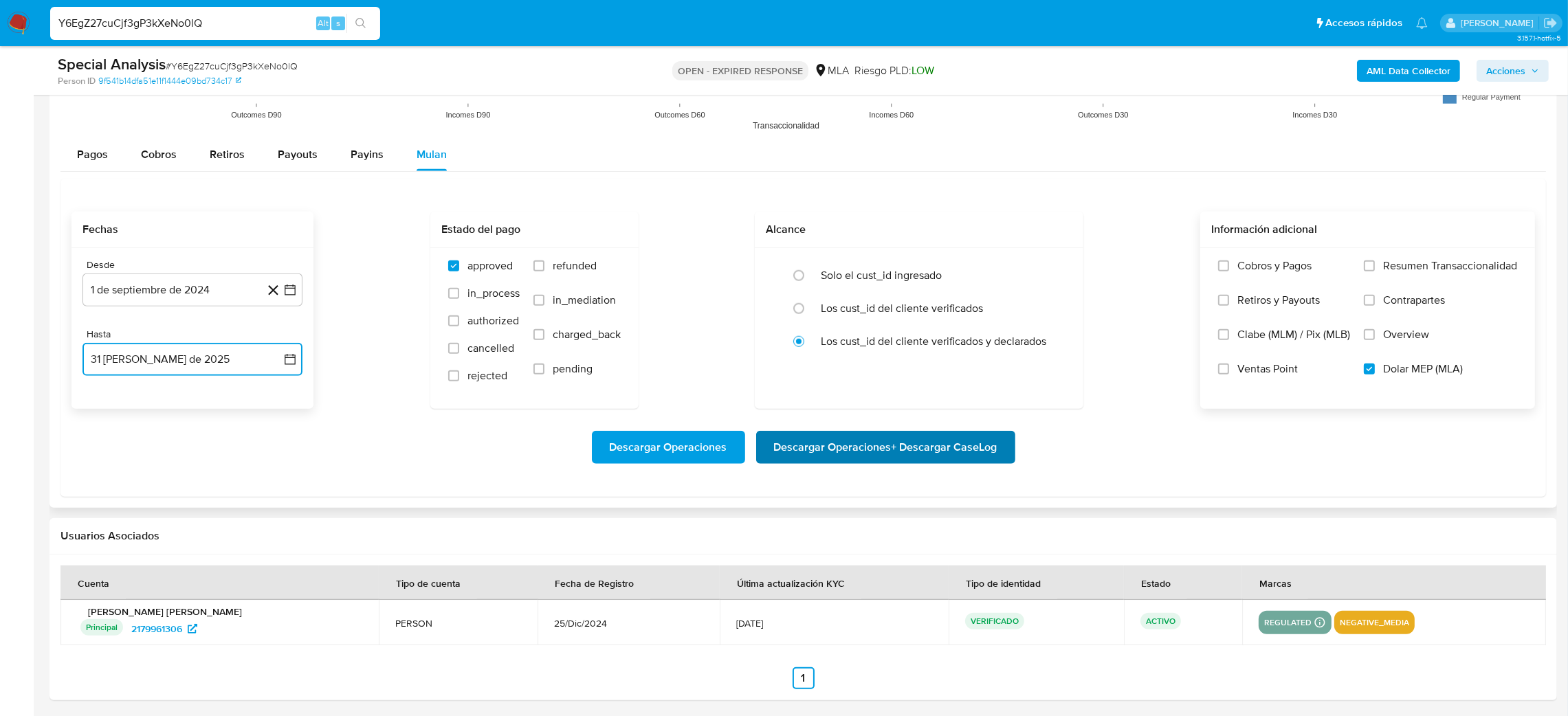
click at [869, 451] on span "Descargar Operaciones + Descargar CaseLog" at bounding box center [886, 447] width 224 height 30
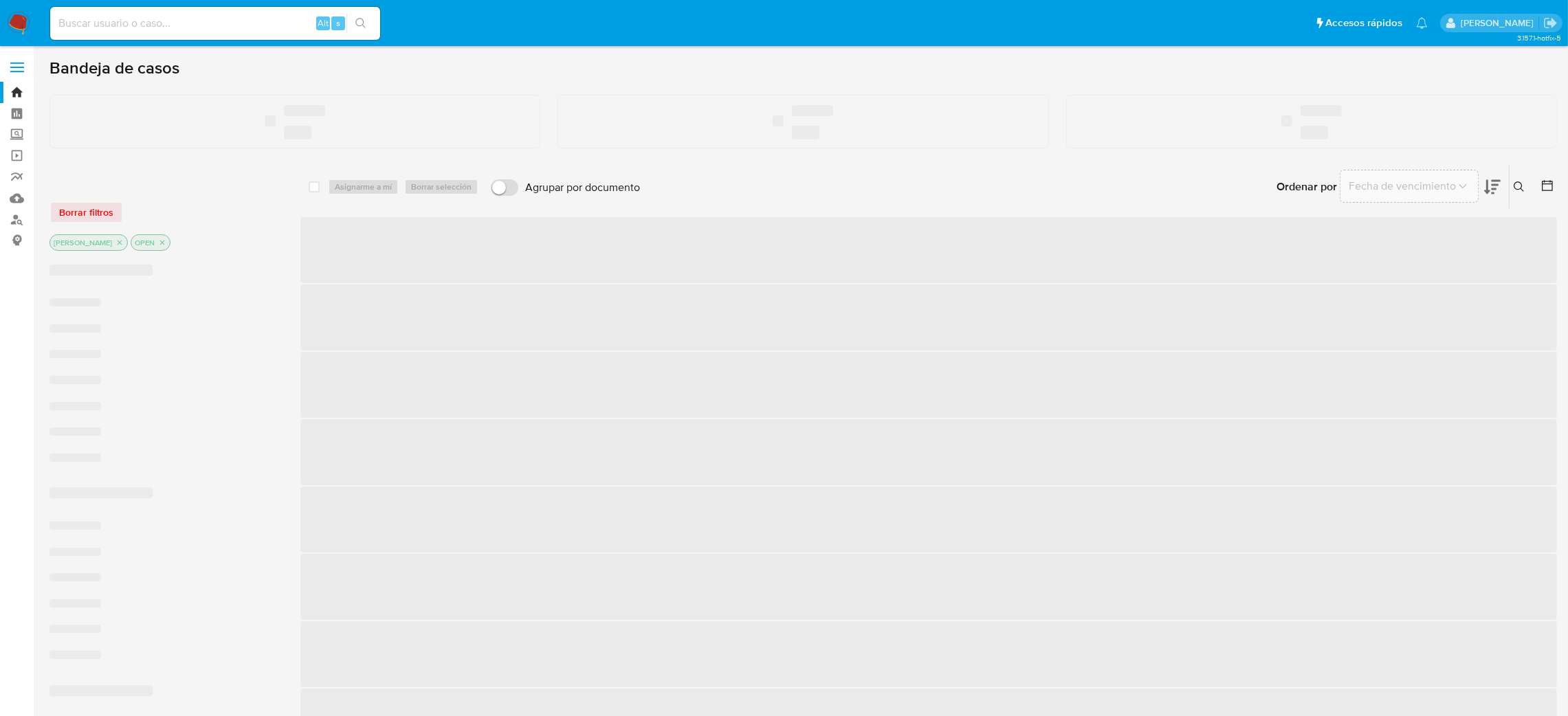
click at [241, 37] on div "Alt s" at bounding box center [215, 23] width 330 height 33
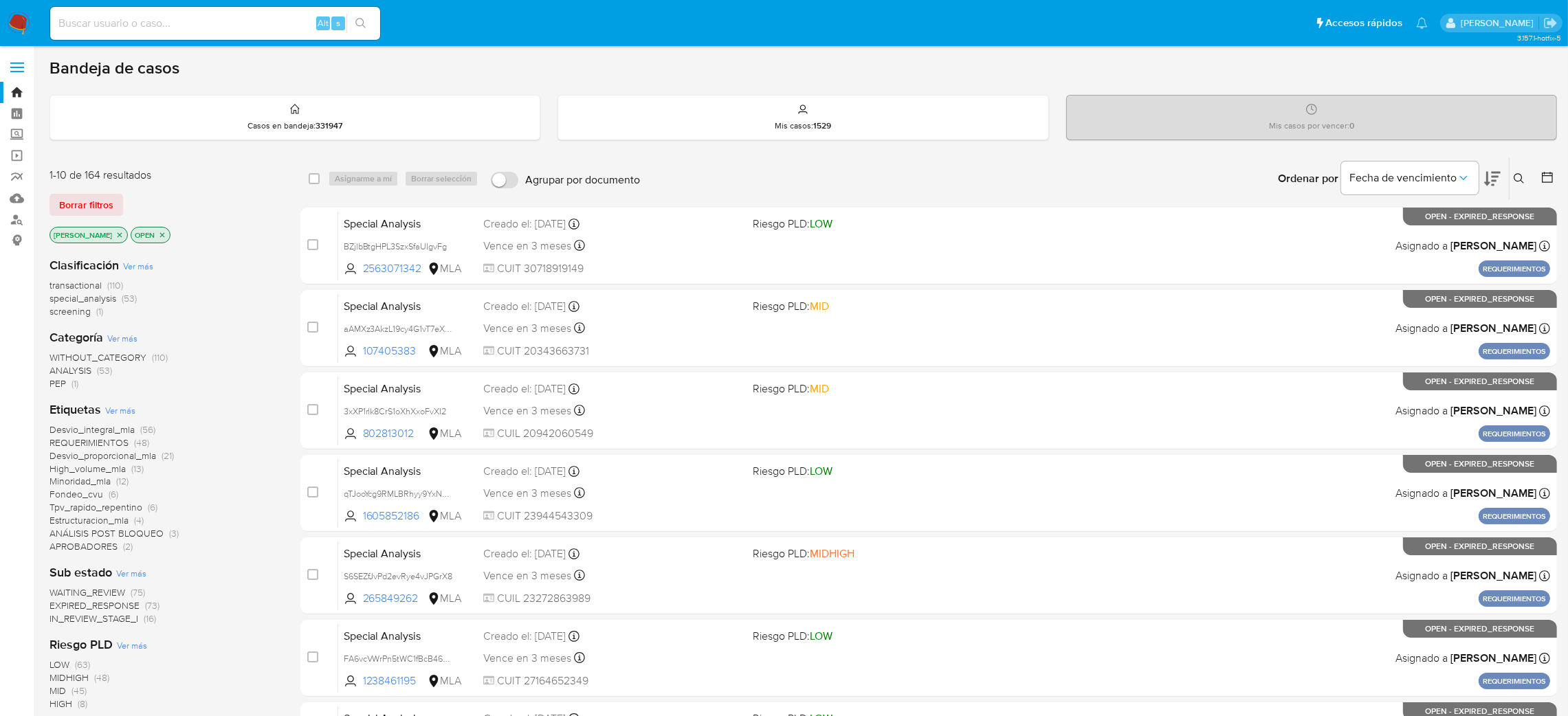
click at [226, 23] on input at bounding box center [215, 23] width 330 height 18
paste input "PFIXk47w8VlS4gwZlQt1rTMP"
type input "PFIXk47w8VlS4gwZlQt1rTMP"
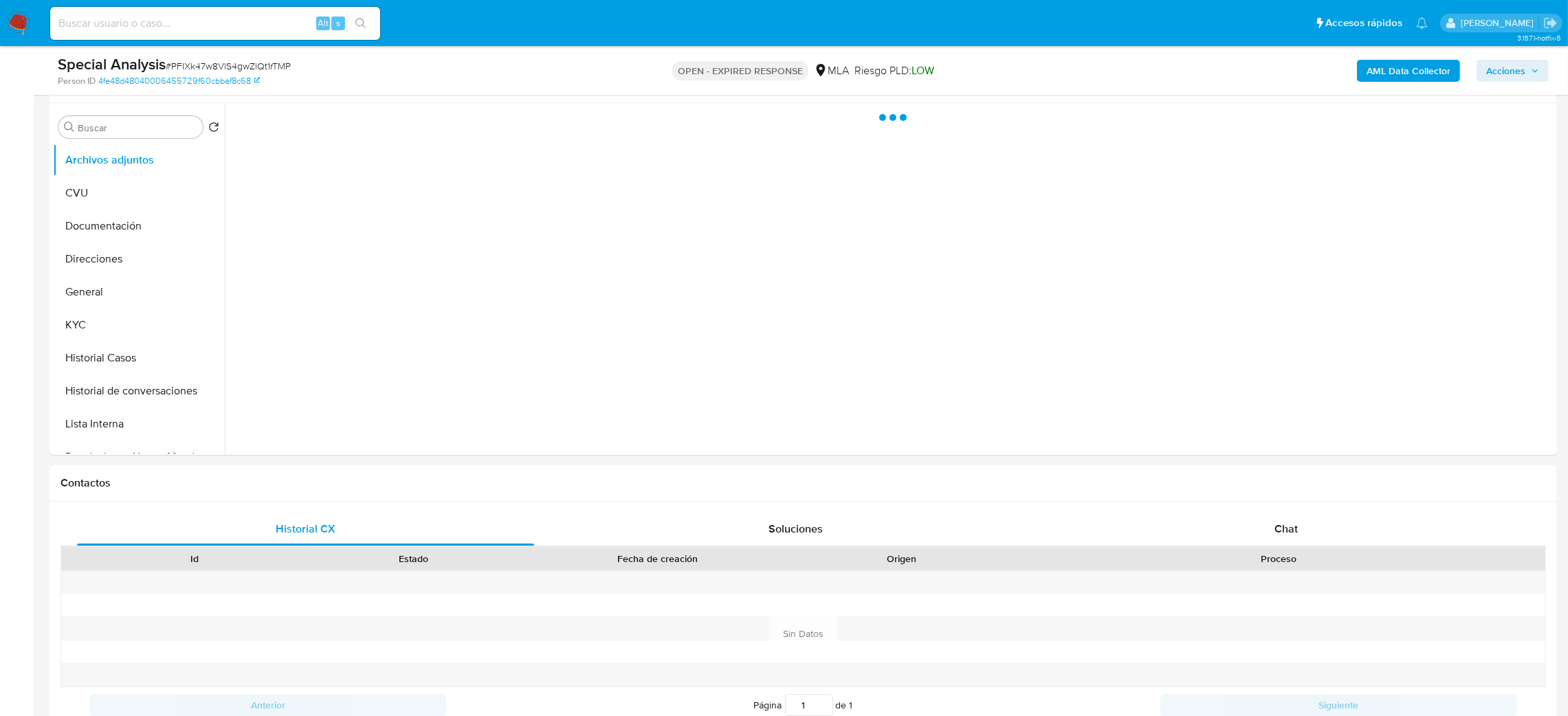
scroll to position [308, 0]
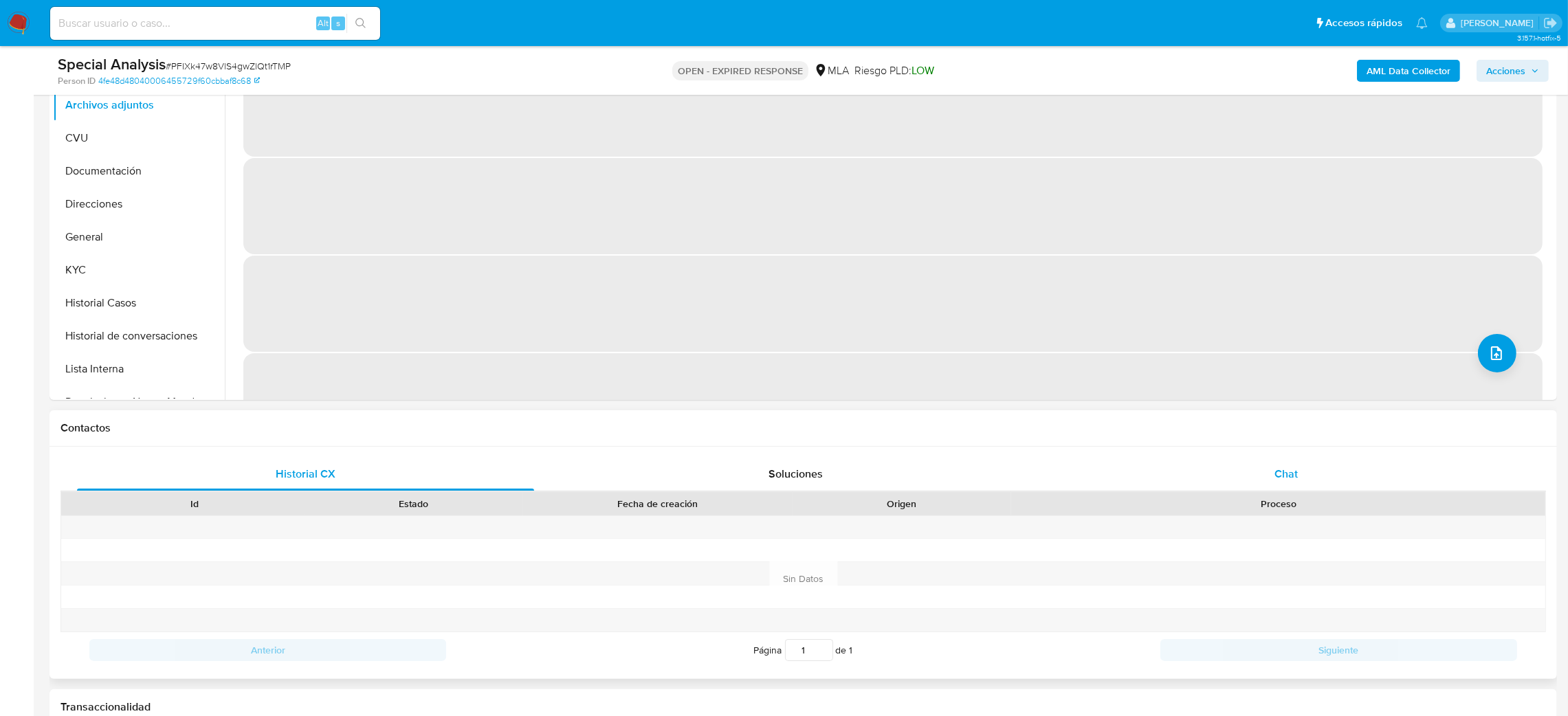
click at [1055, 476] on div "Chat" at bounding box center [1286, 474] width 457 height 33
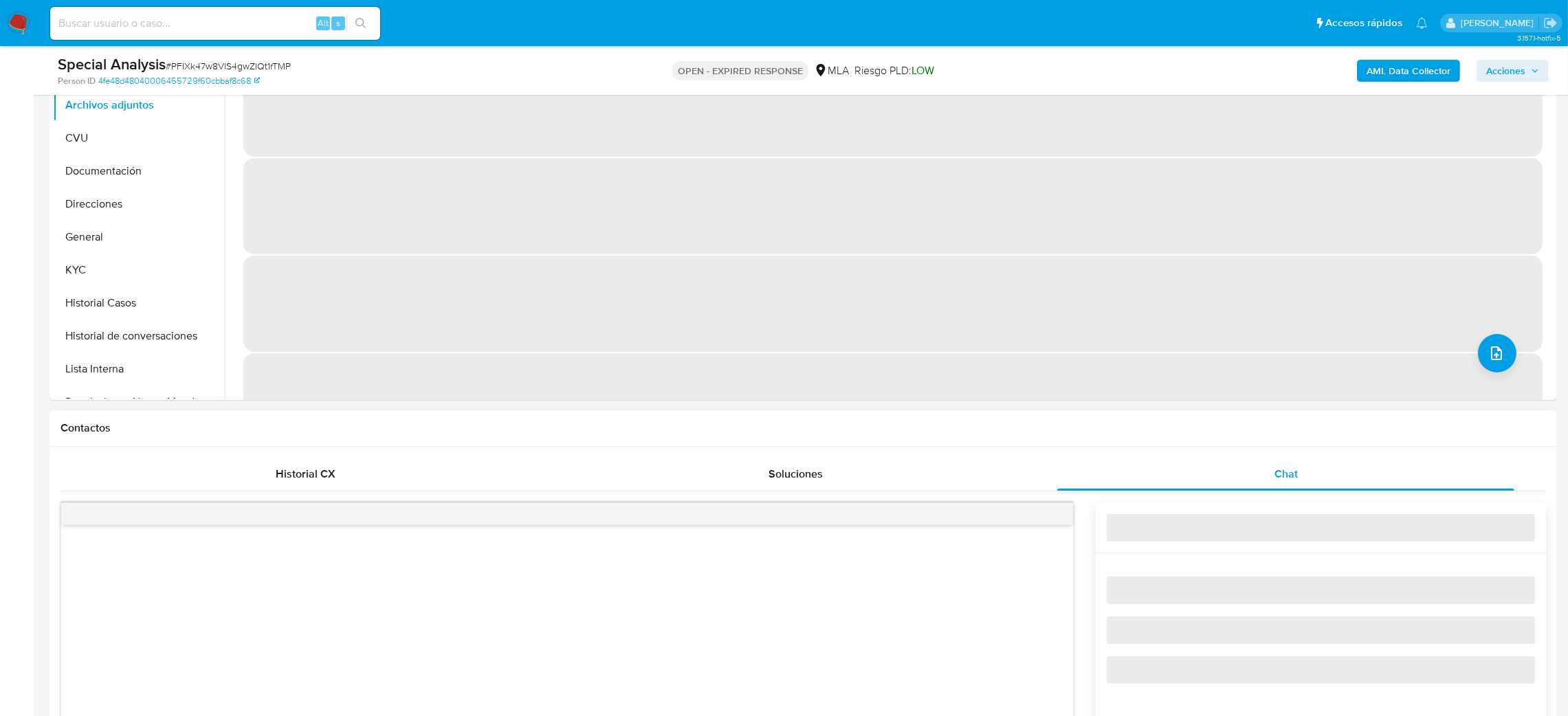
select select "10"
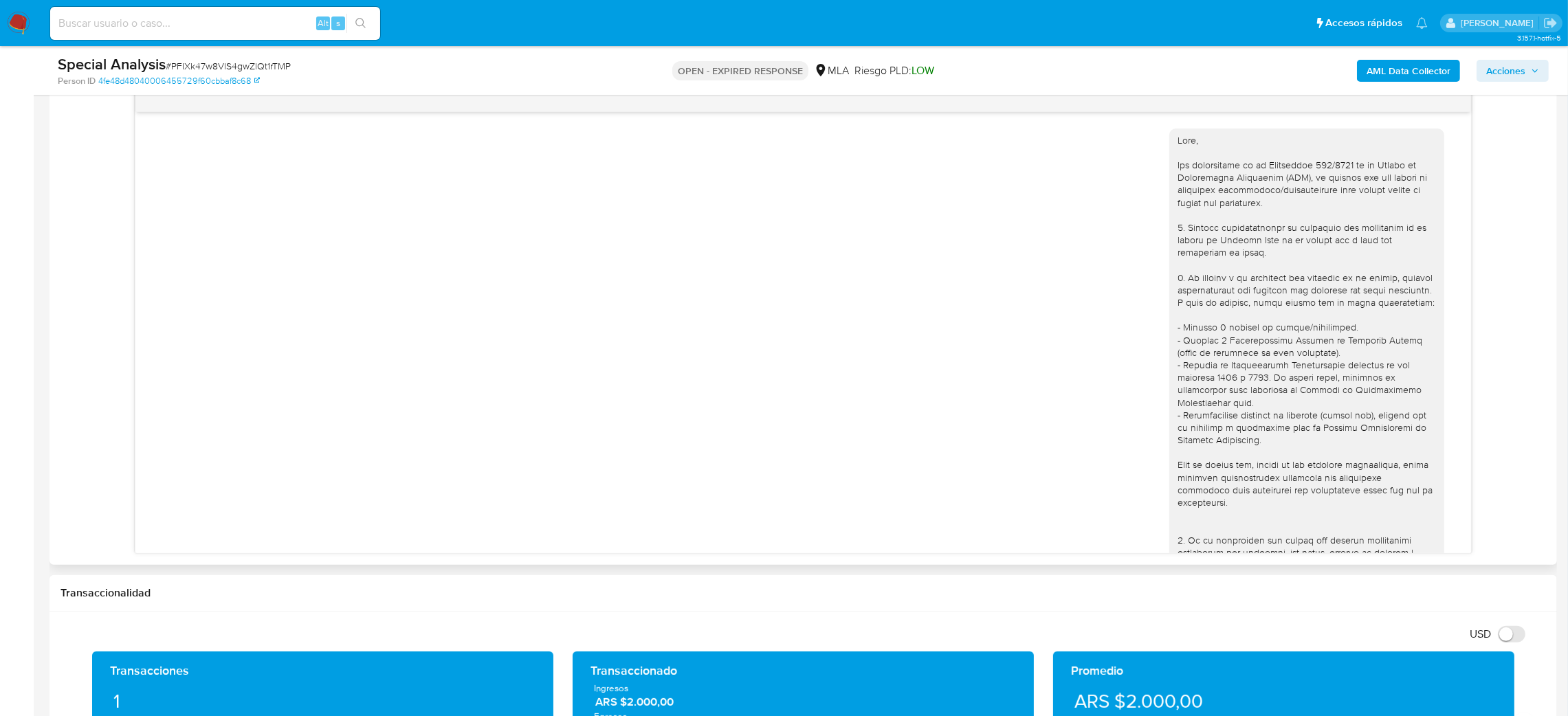
scroll to position [349, 0]
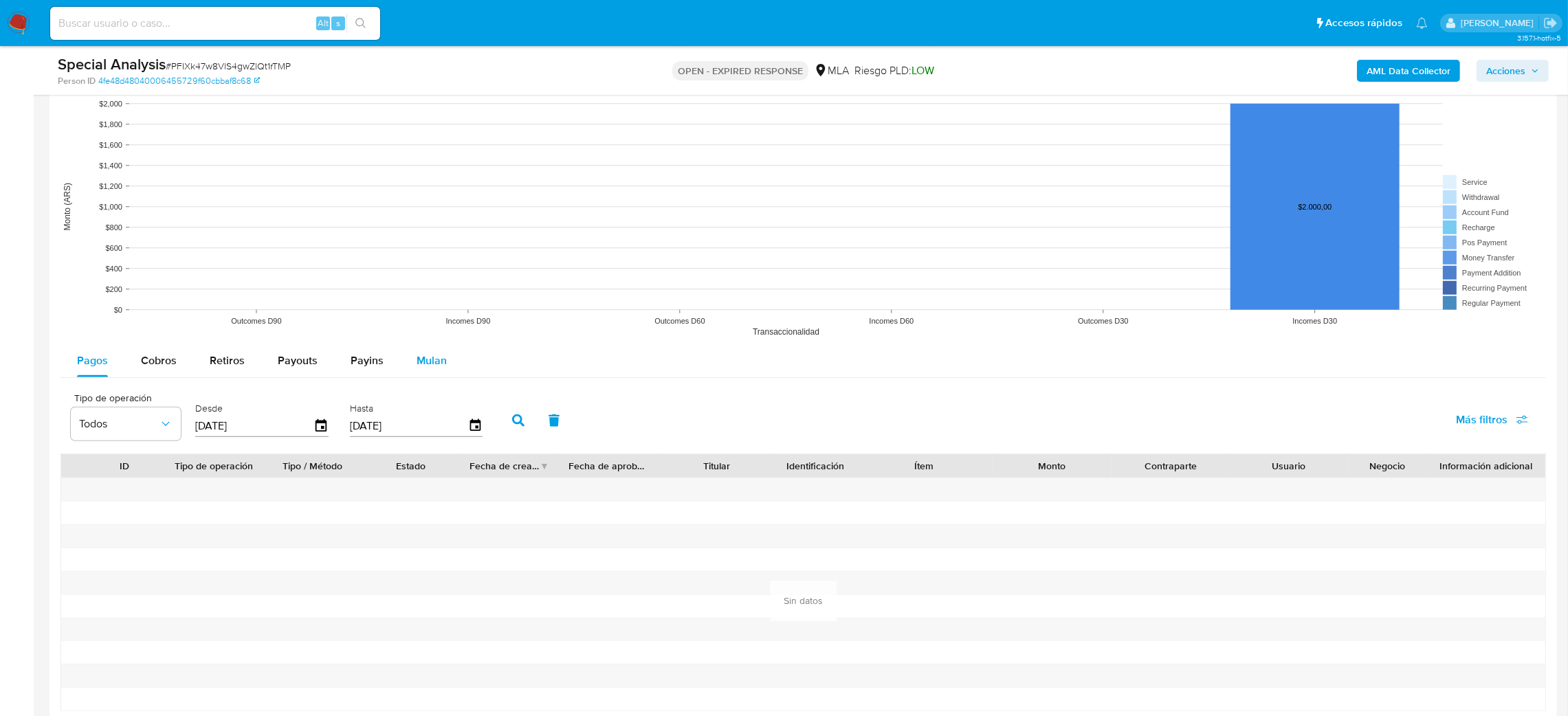
click at [436, 355] on span "Mulan" at bounding box center [431, 360] width 30 height 15
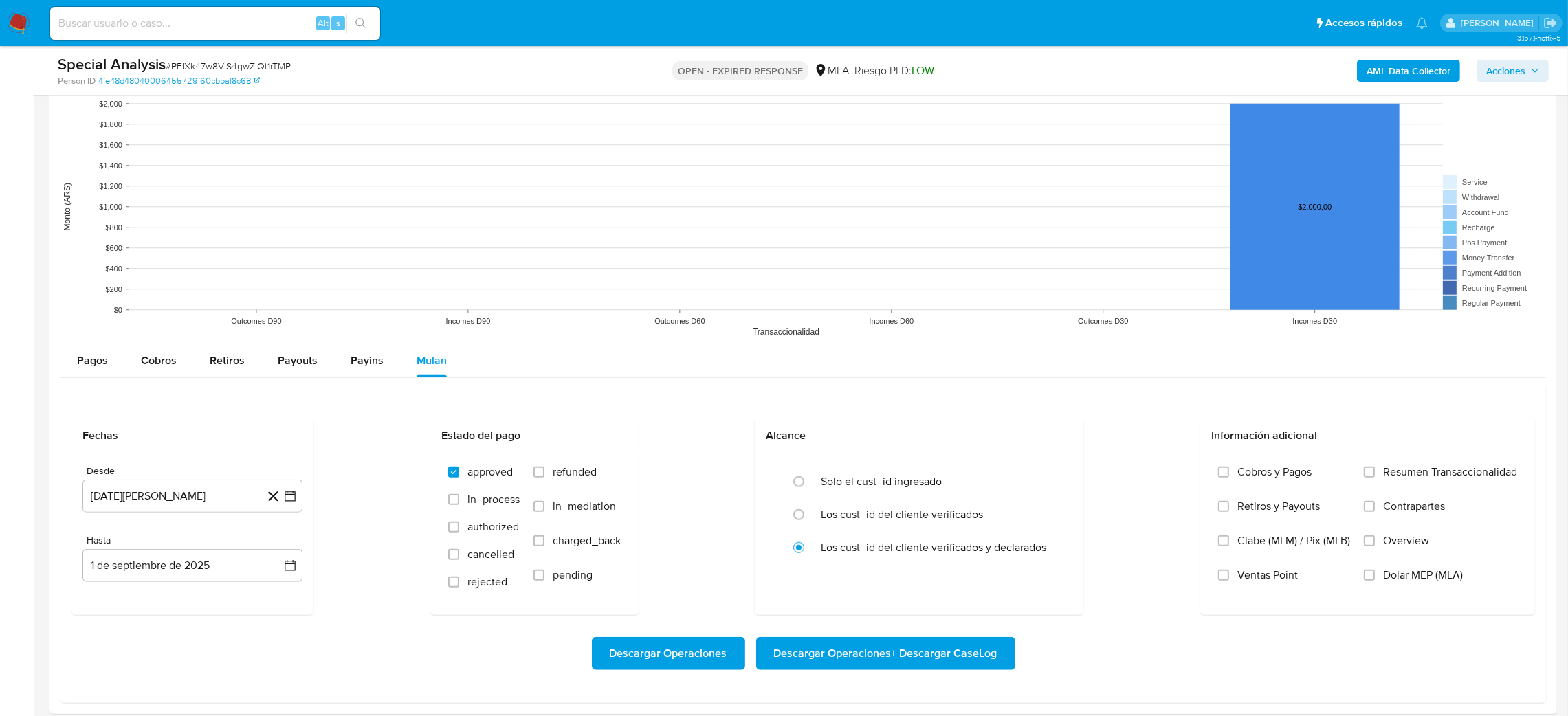
scroll to position [1758, 0]
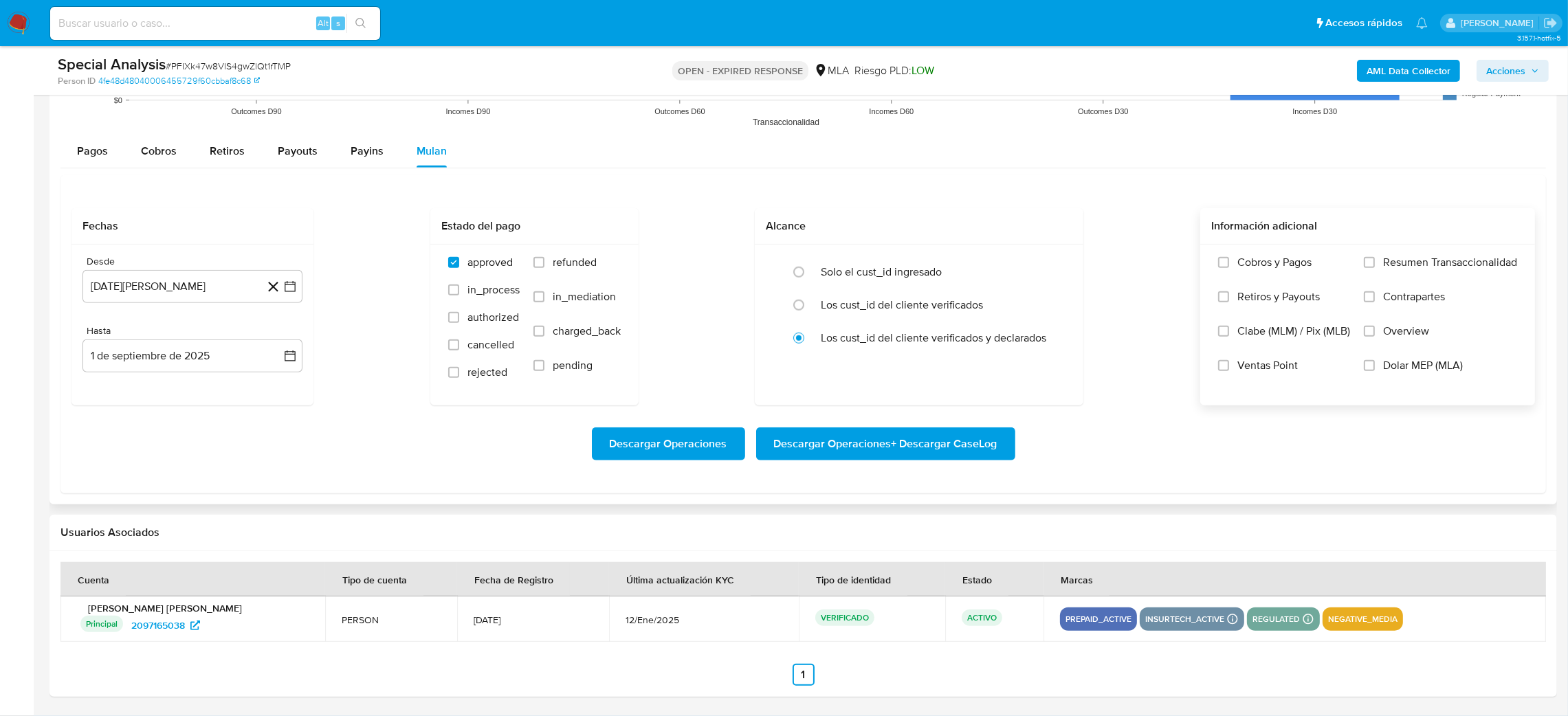
click at [1055, 374] on label "Dolar MEP (MLA)" at bounding box center [1440, 376] width 153 height 35
click at [1055, 371] on input "Dolar MEP (MLA)" at bounding box center [1369, 365] width 11 height 11
click at [125, 284] on button "1 [PERSON_NAME] de 2024" at bounding box center [193, 286] width 220 height 33
click at [279, 332] on icon "Mes siguiente" at bounding box center [278, 335] width 16 height 16
click at [270, 392] on button "1" at bounding box center [275, 386] width 22 height 22
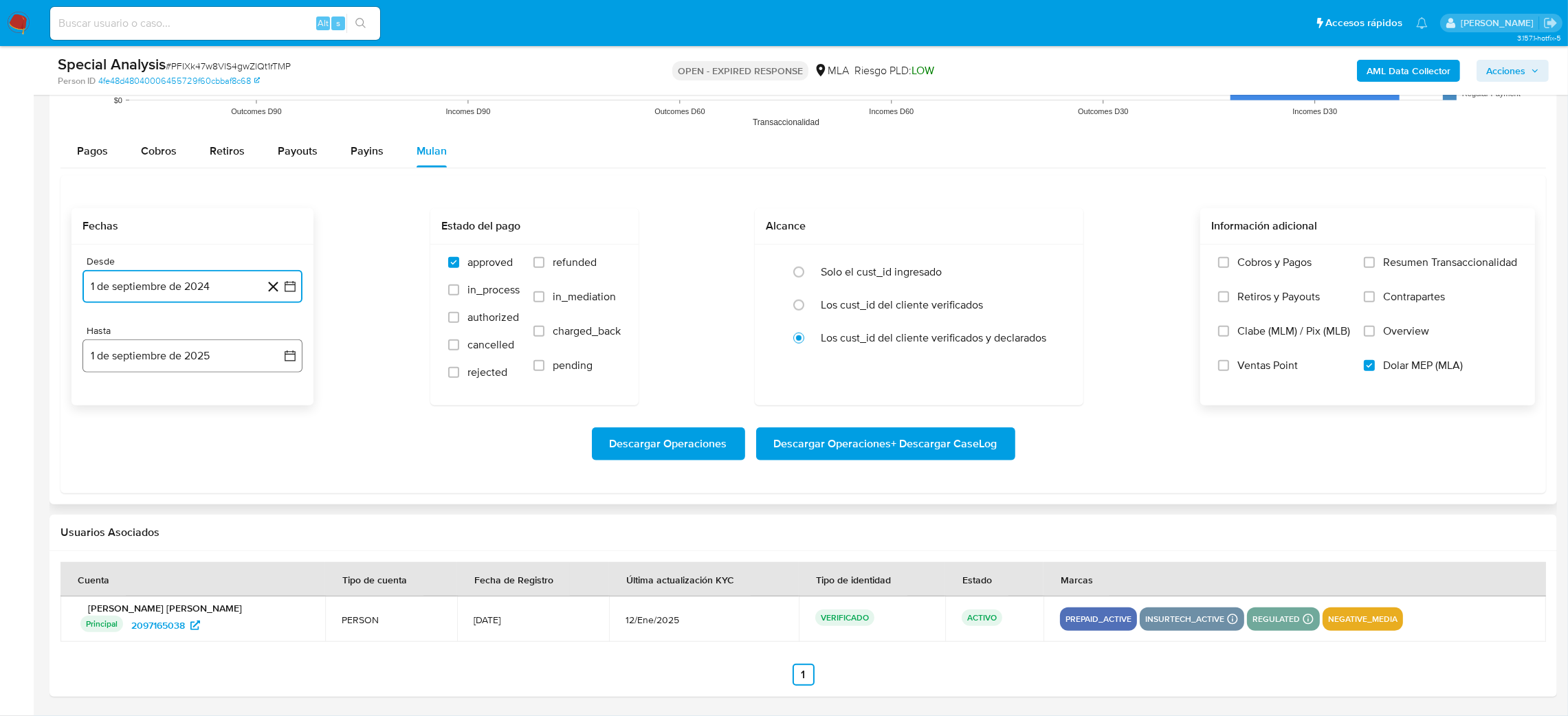
click at [210, 371] on button "1 de septiembre de 2025" at bounding box center [193, 356] width 220 height 33
click at [108, 404] on icon "Mes anterior" at bounding box center [107, 405] width 16 height 16
click at [269, 477] on button "31" at bounding box center [275, 566] width 22 height 22
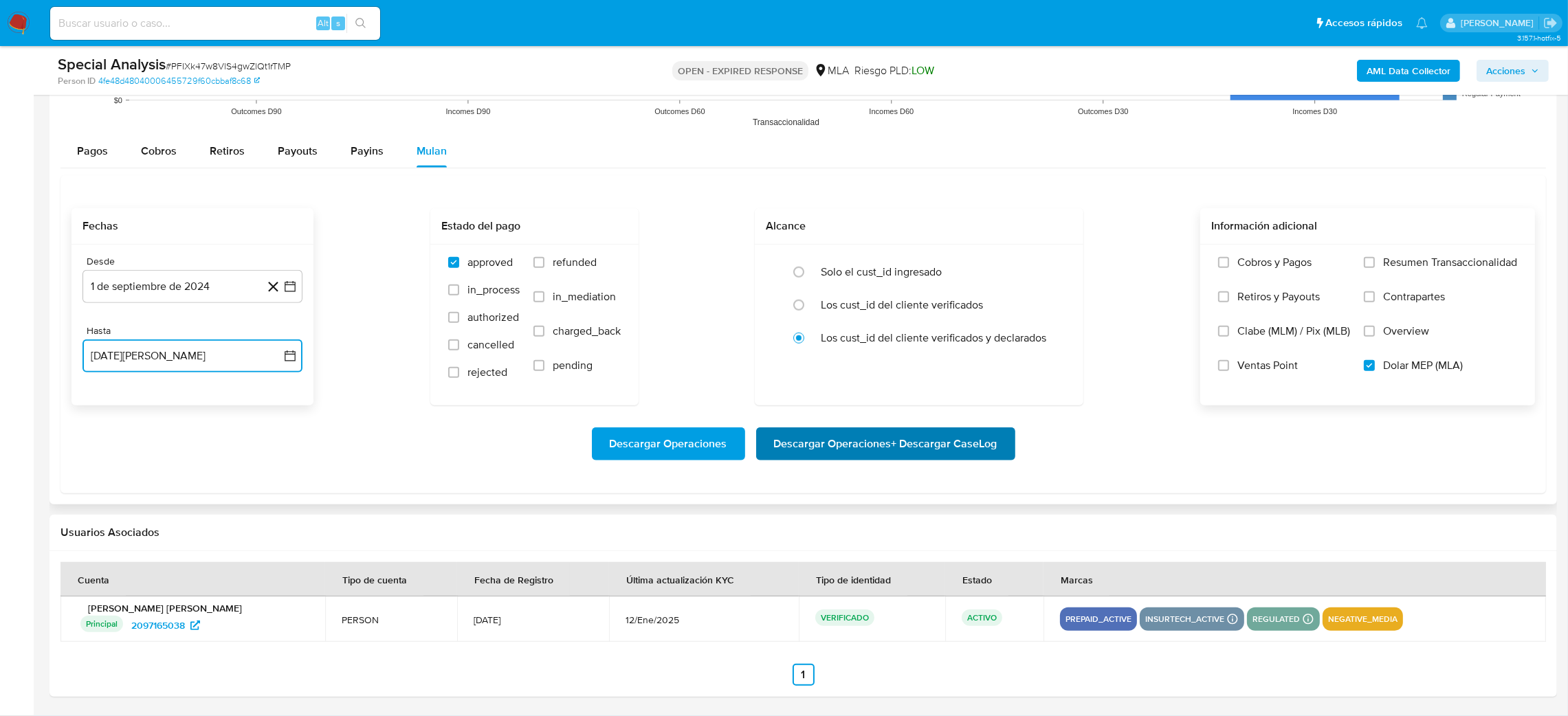
click at [930, 448] on span "Descargar Operaciones + Descargar CaseLog" at bounding box center [886, 443] width 224 height 30
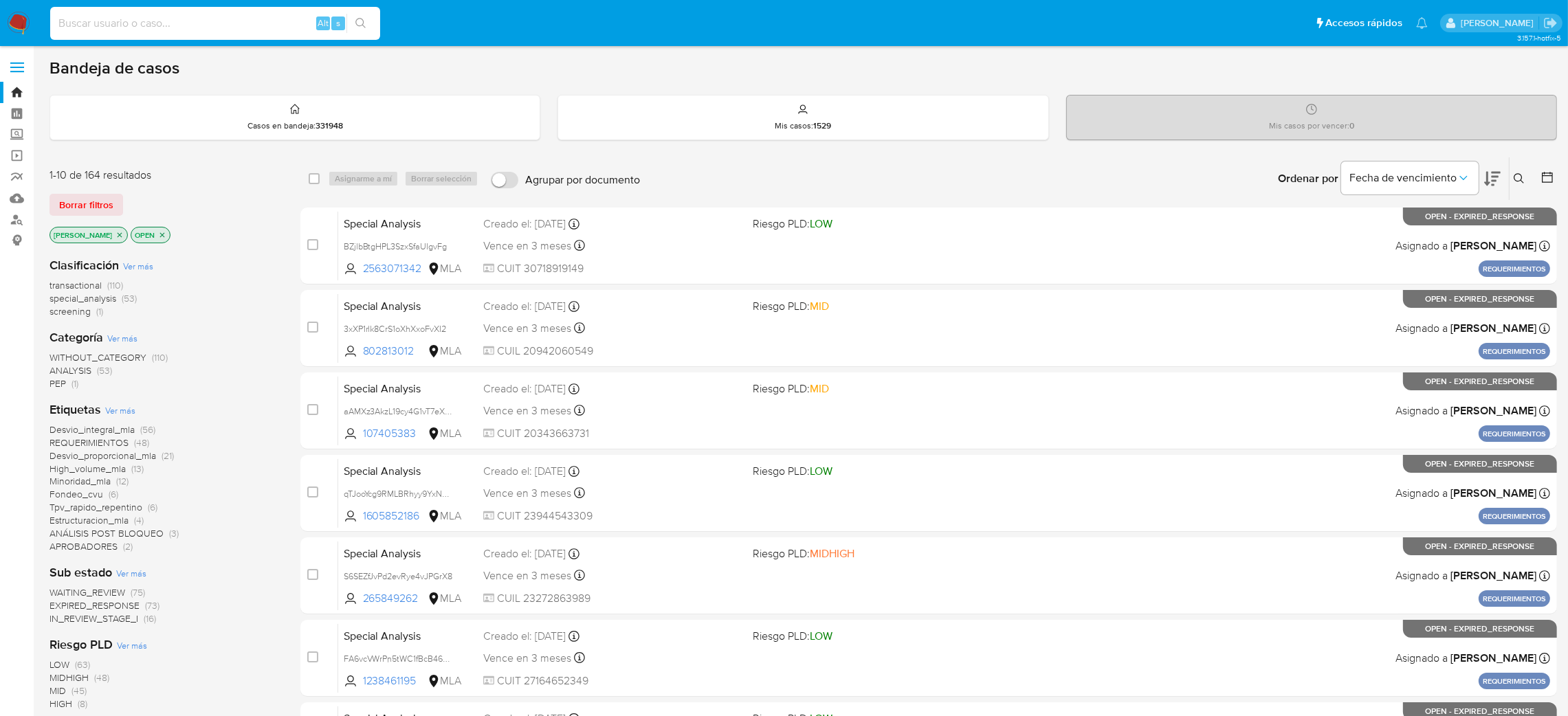
click at [255, 18] on input at bounding box center [215, 23] width 330 height 18
paste input "7Bx06TvtZowrWPfTtmoXv69m"
type input "7Bx06TvtZowrWPfTtmoXv69m"
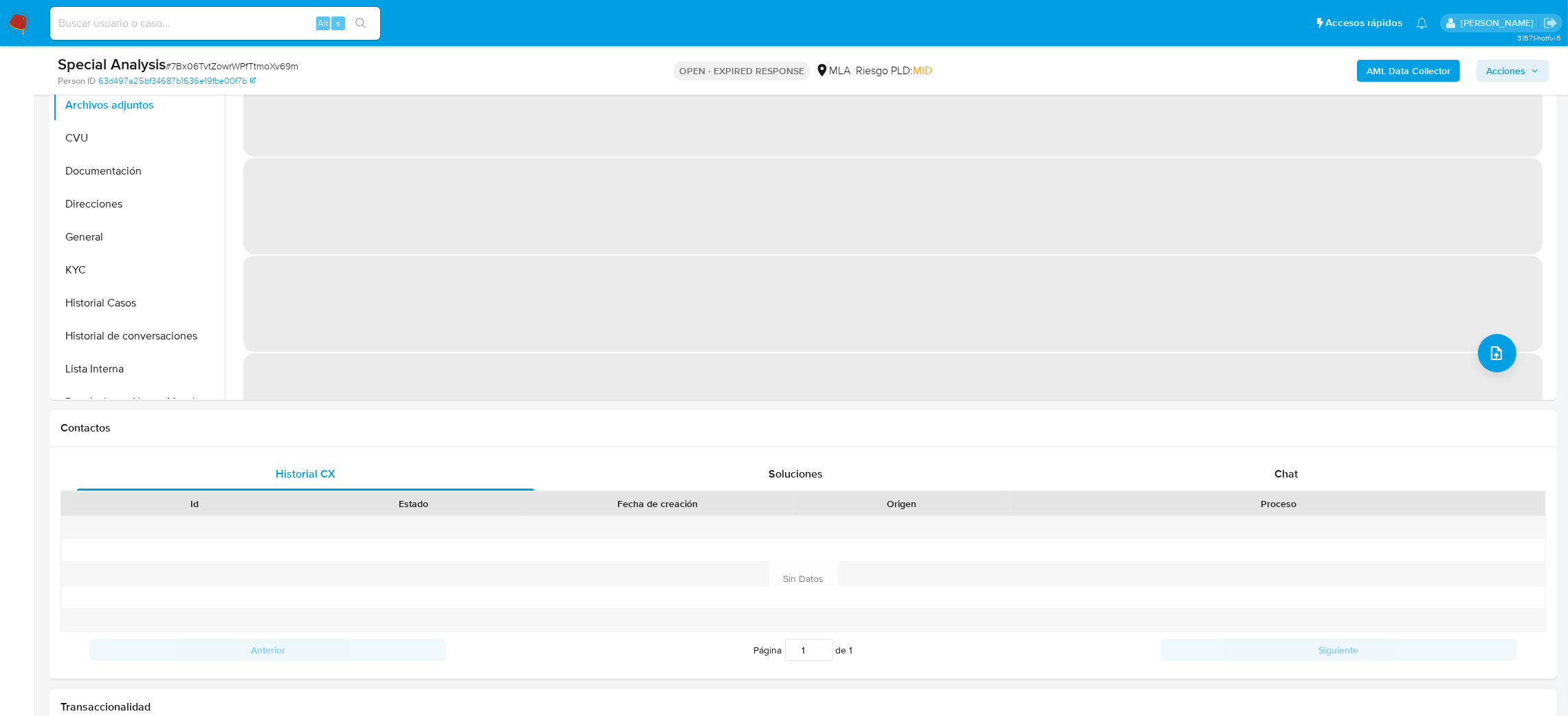
scroll to position [825, 0]
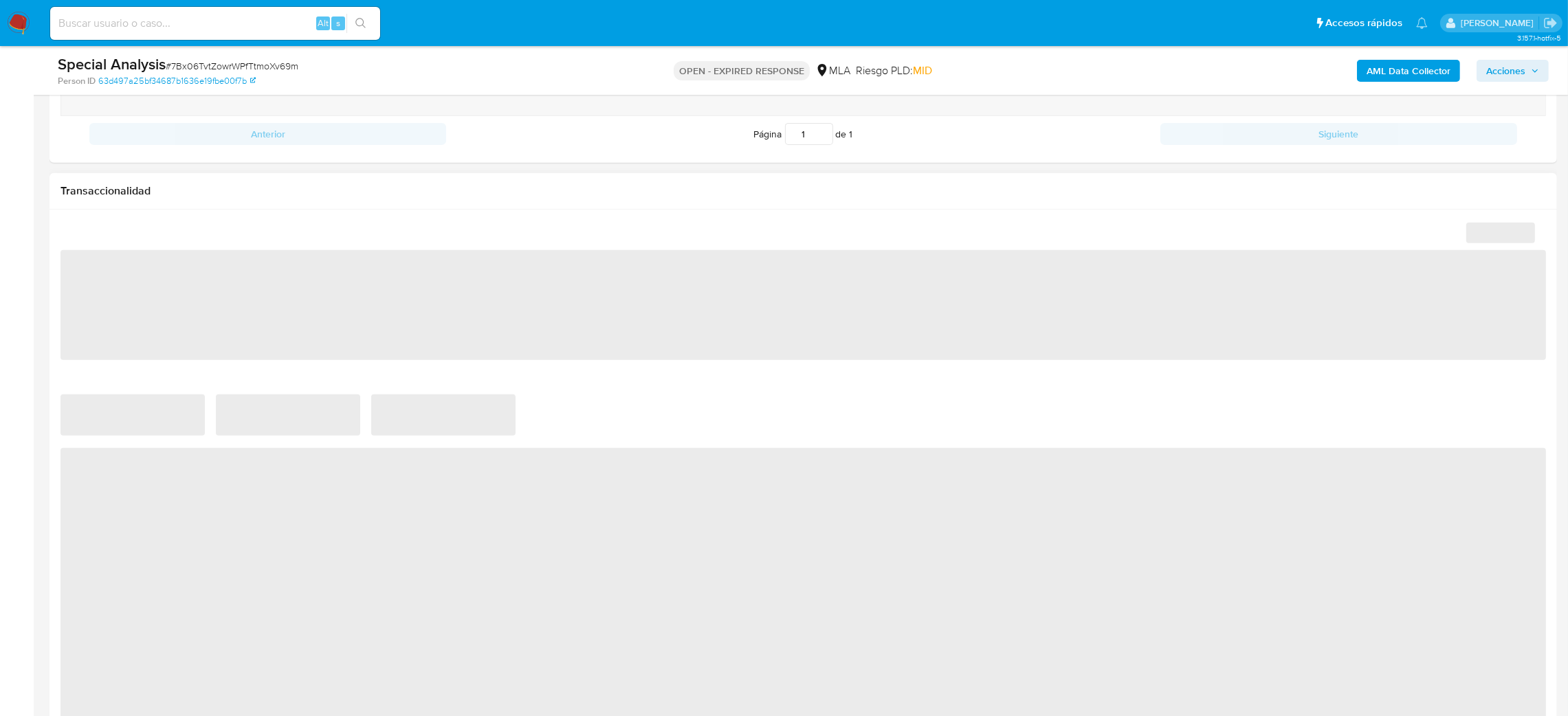
select select "10"
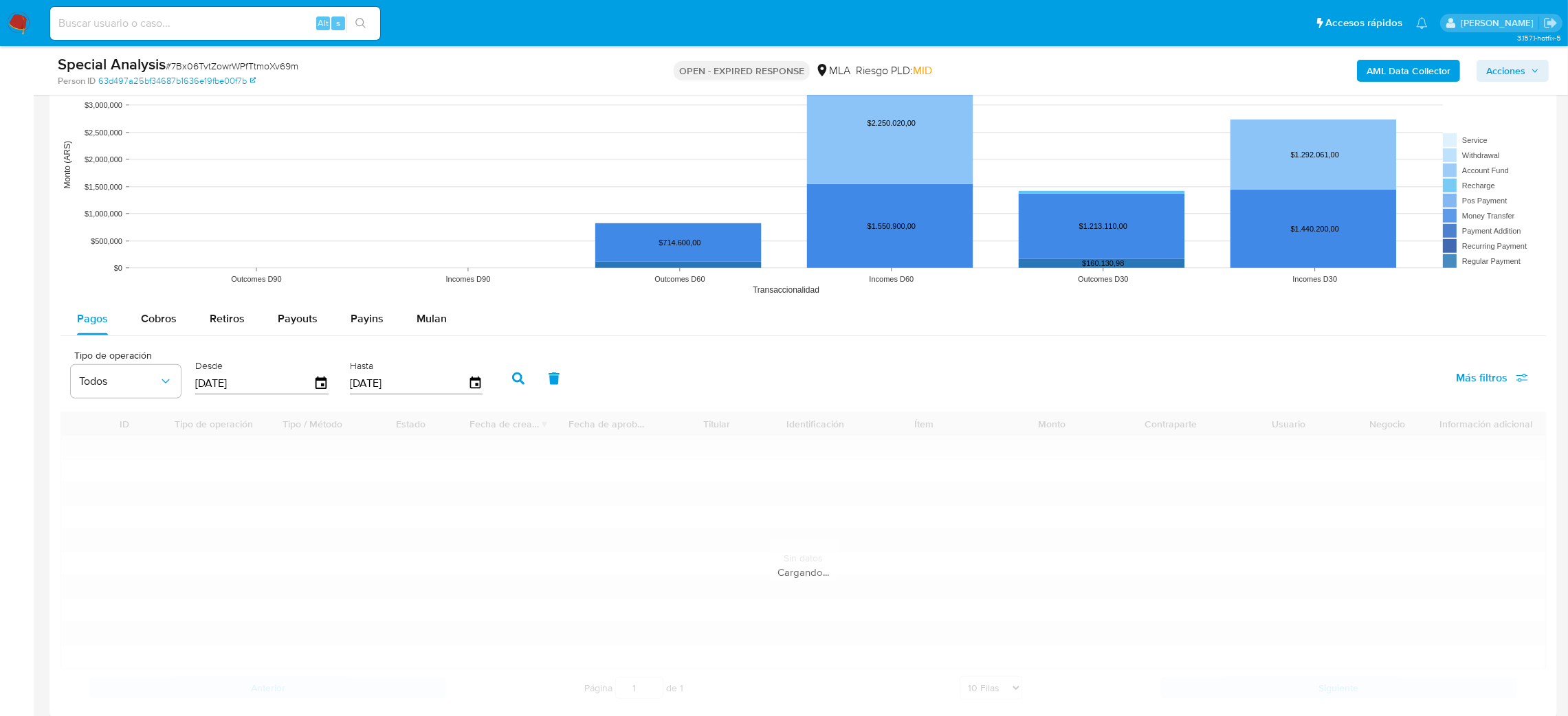
scroll to position [1339, 0]
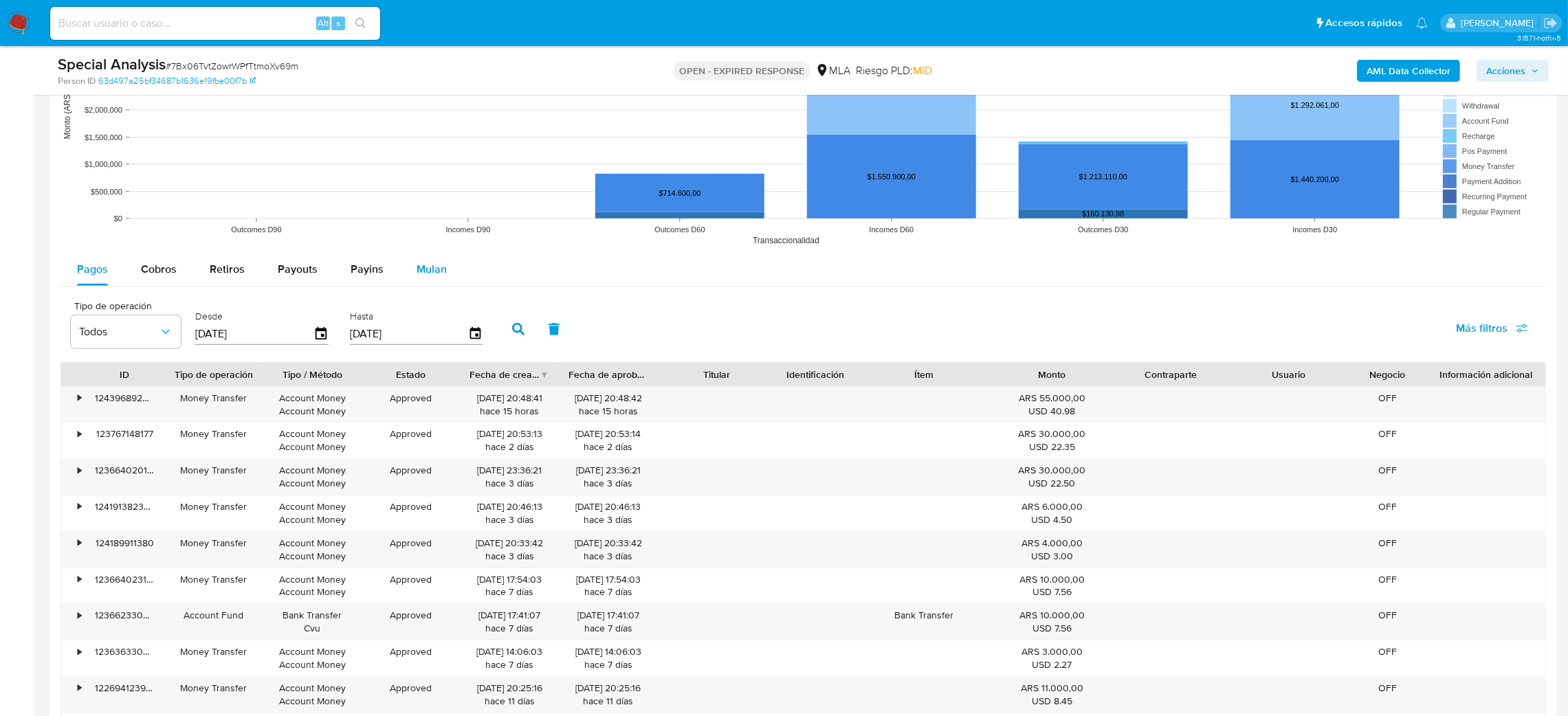
click at [430, 273] on span "Mulan" at bounding box center [431, 269] width 30 height 15
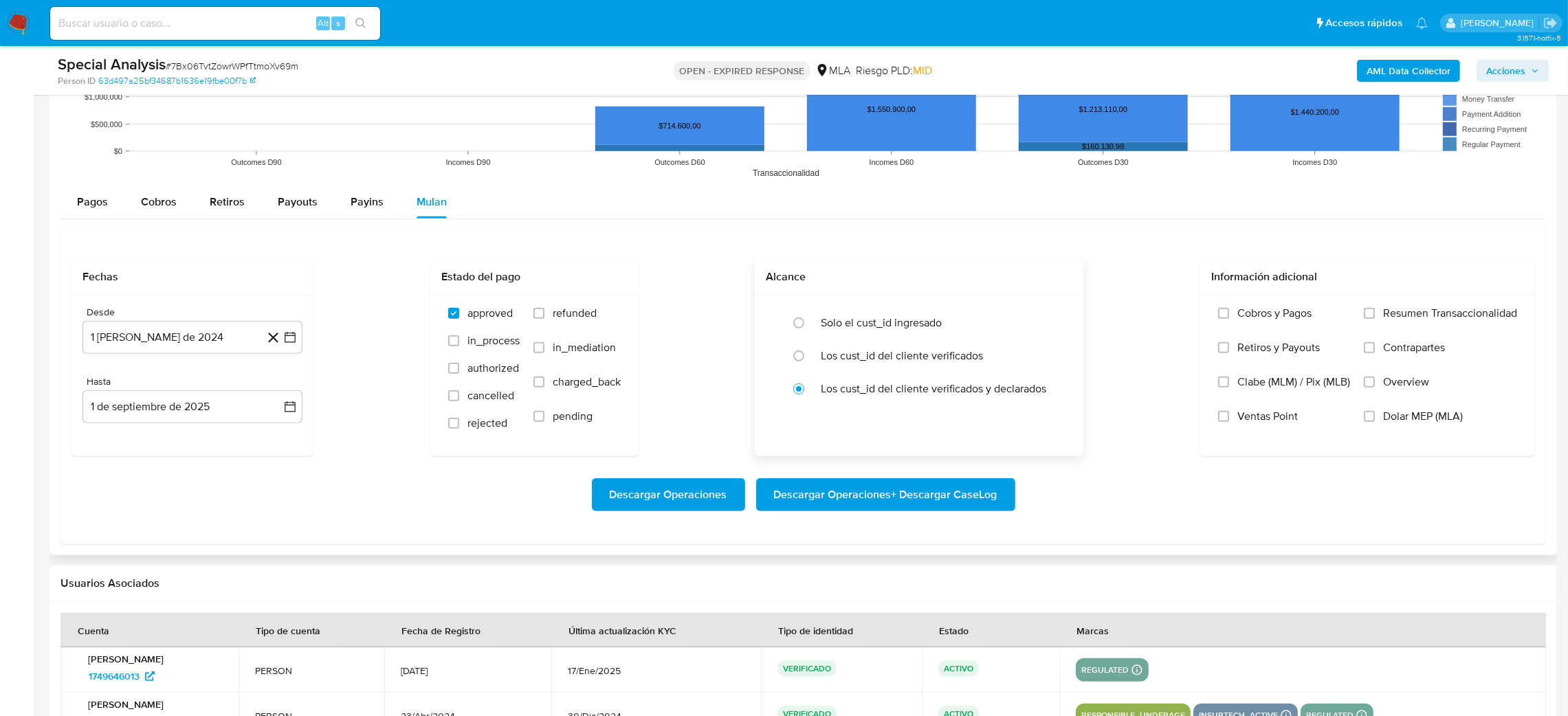
scroll to position [1444, 0]
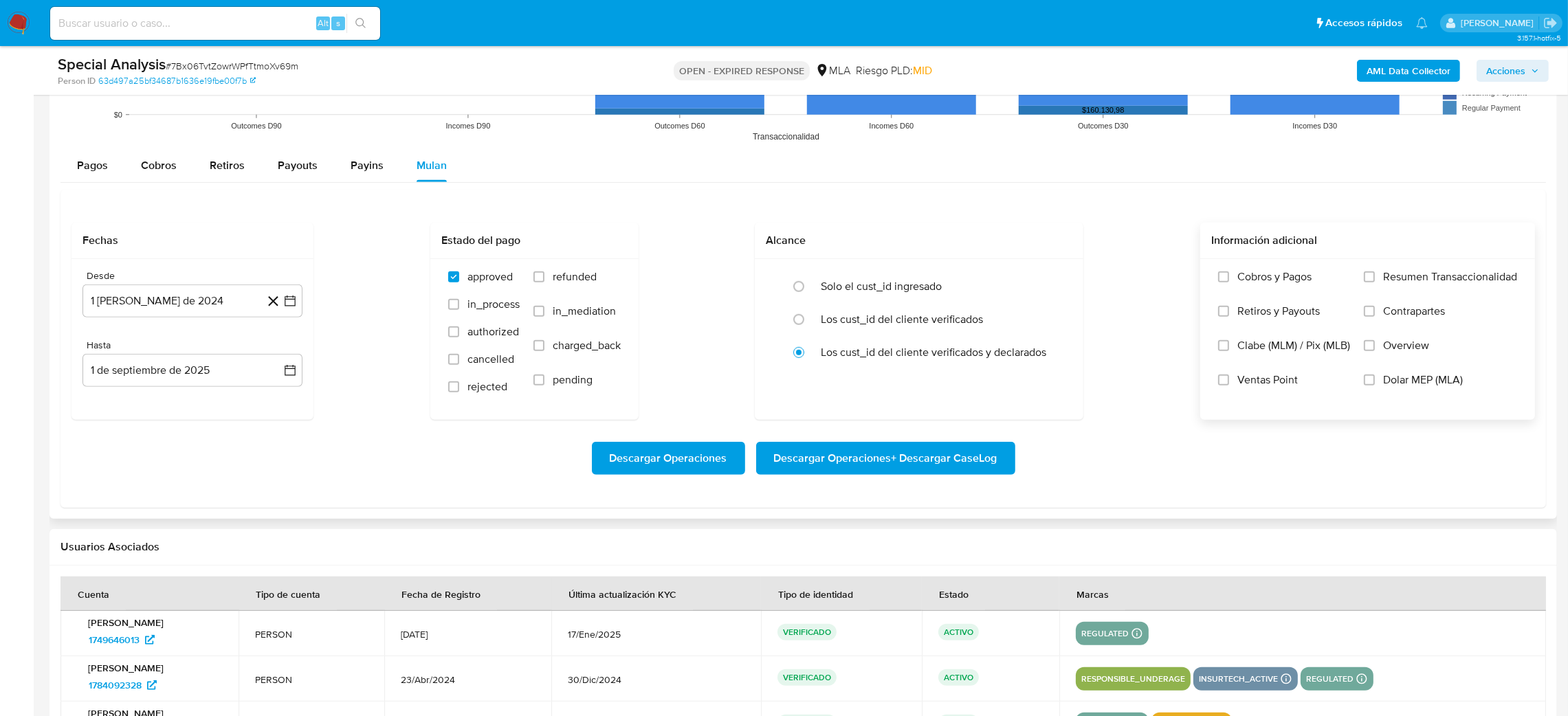
click at [1387, 391] on label "Dolar MEP (MLA)" at bounding box center [1440, 390] width 153 height 35
click at [1375, 385] on input "Dolar MEP (MLA)" at bounding box center [1369, 380] width 11 height 11
click at [134, 305] on button "1 [PERSON_NAME] de 2024" at bounding box center [193, 301] width 220 height 33
click at [281, 348] on icon "Mes siguiente" at bounding box center [278, 350] width 16 height 16
click at [272, 406] on button "1" at bounding box center [275, 401] width 22 height 22
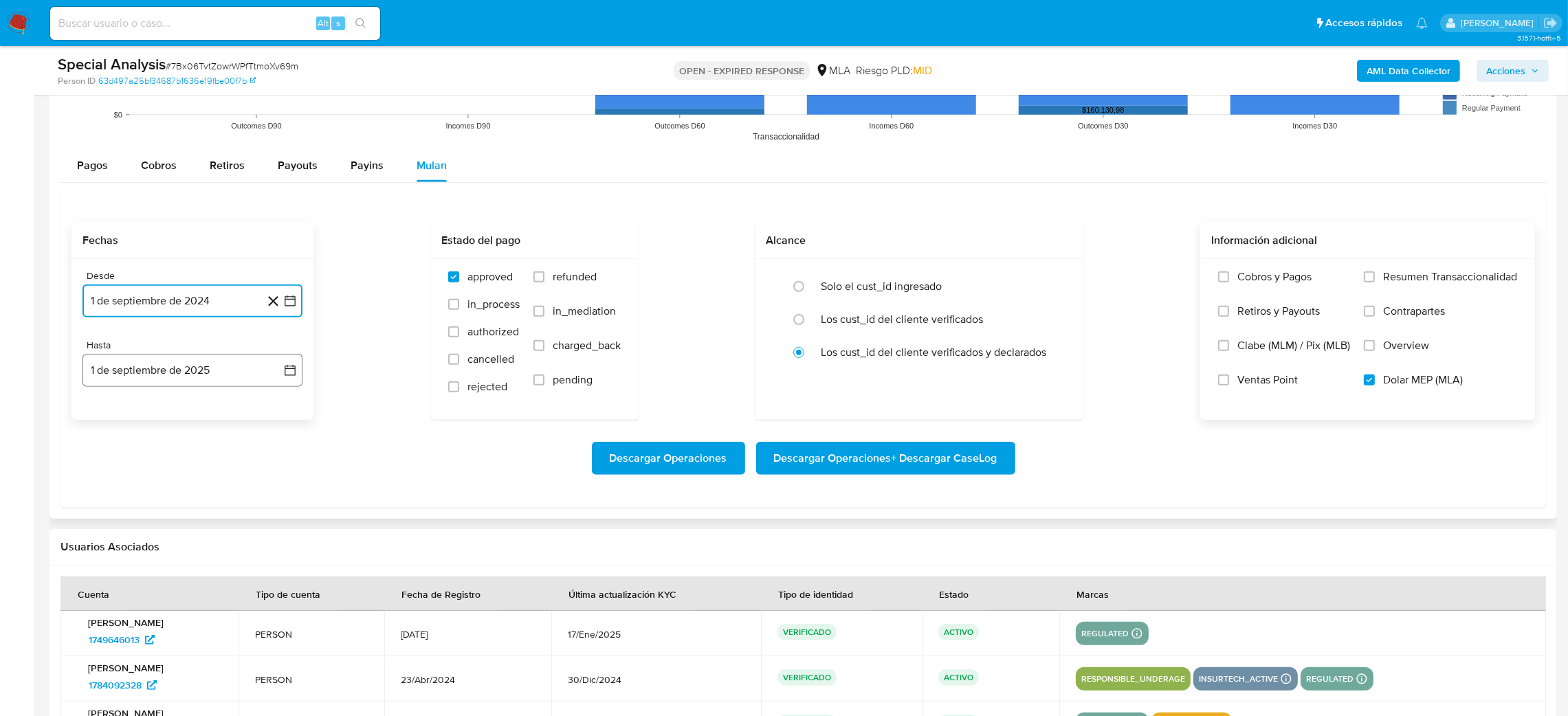
click at [188, 378] on button "1 de septiembre de 2025" at bounding box center [193, 370] width 220 height 33
click at [104, 425] on icon "Mes anterior" at bounding box center [107, 419] width 16 height 16
click at [279, 583] on button "31" at bounding box center [275, 580] width 22 height 22
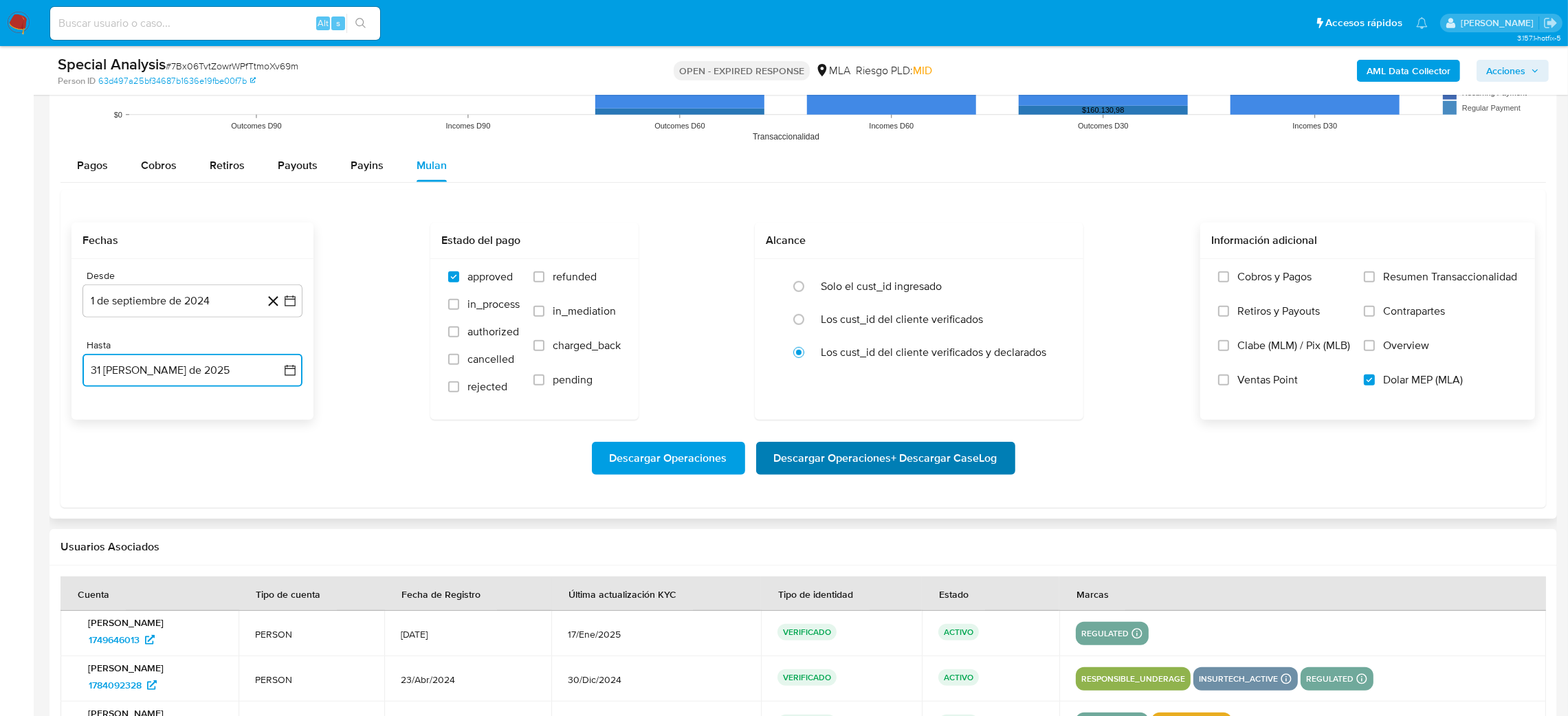
click at [901, 468] on span "Descargar Operaciones + Descargar CaseLog" at bounding box center [886, 458] width 224 height 30
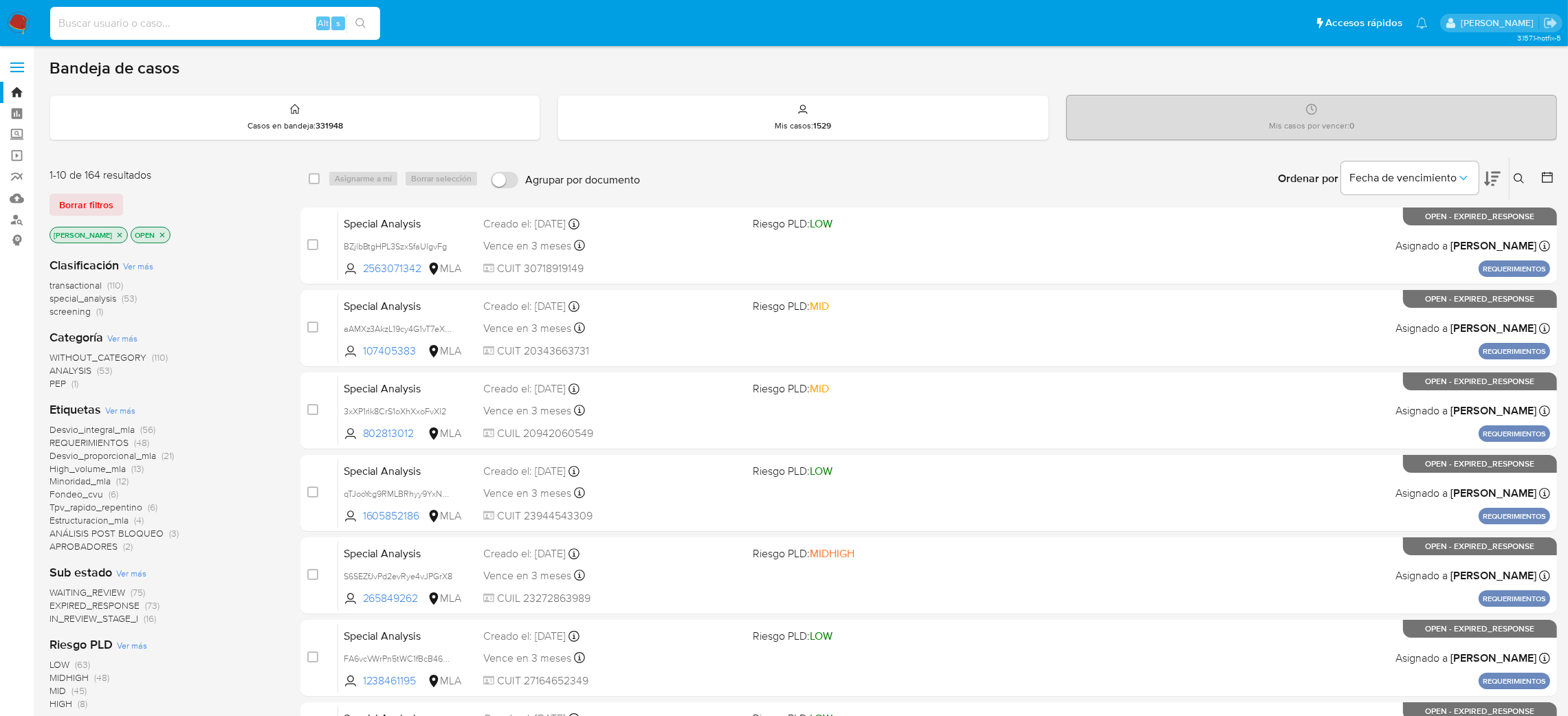
click at [215, 22] on input at bounding box center [215, 23] width 330 height 18
paste input "noW5coqnyvSCe9tP96ssD7Qh"
type input "noW5coqnyvSCe9tP96ssD7Qh"
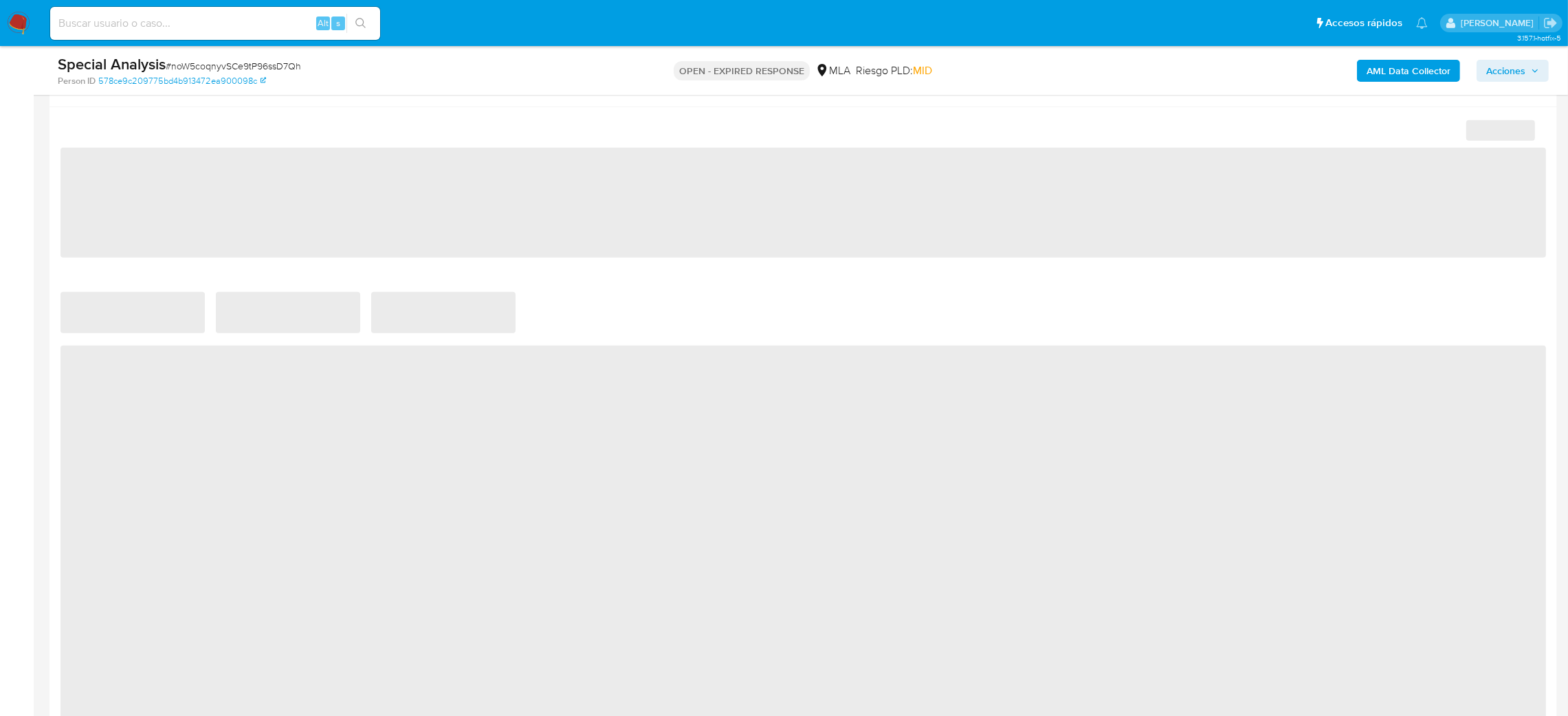
select select "10"
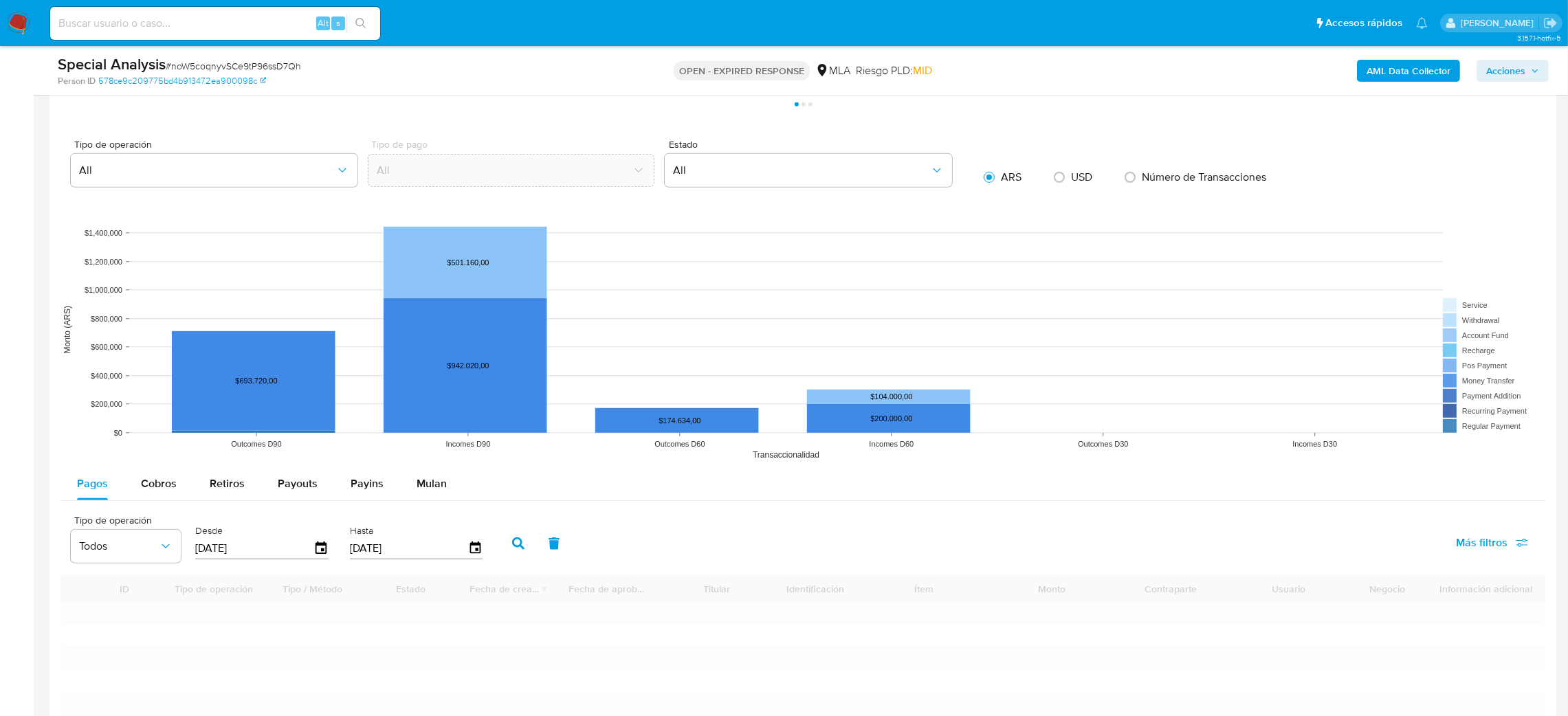
scroll to position [1339, 0]
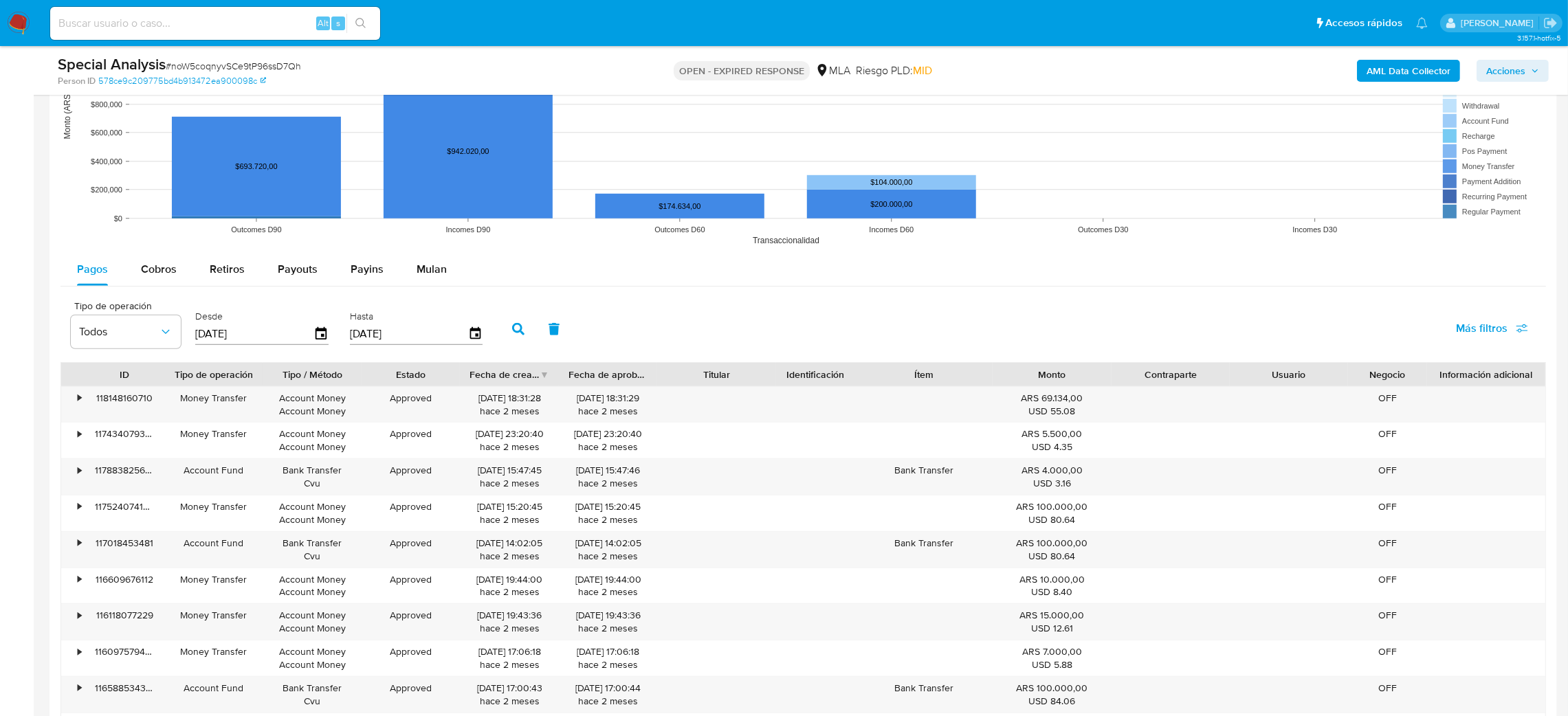
drag, startPoint x: 446, startPoint y: 266, endPoint x: 467, endPoint y: 271, distance: 21.6
click at [444, 266] on button "Mulan" at bounding box center [432, 270] width 64 height 33
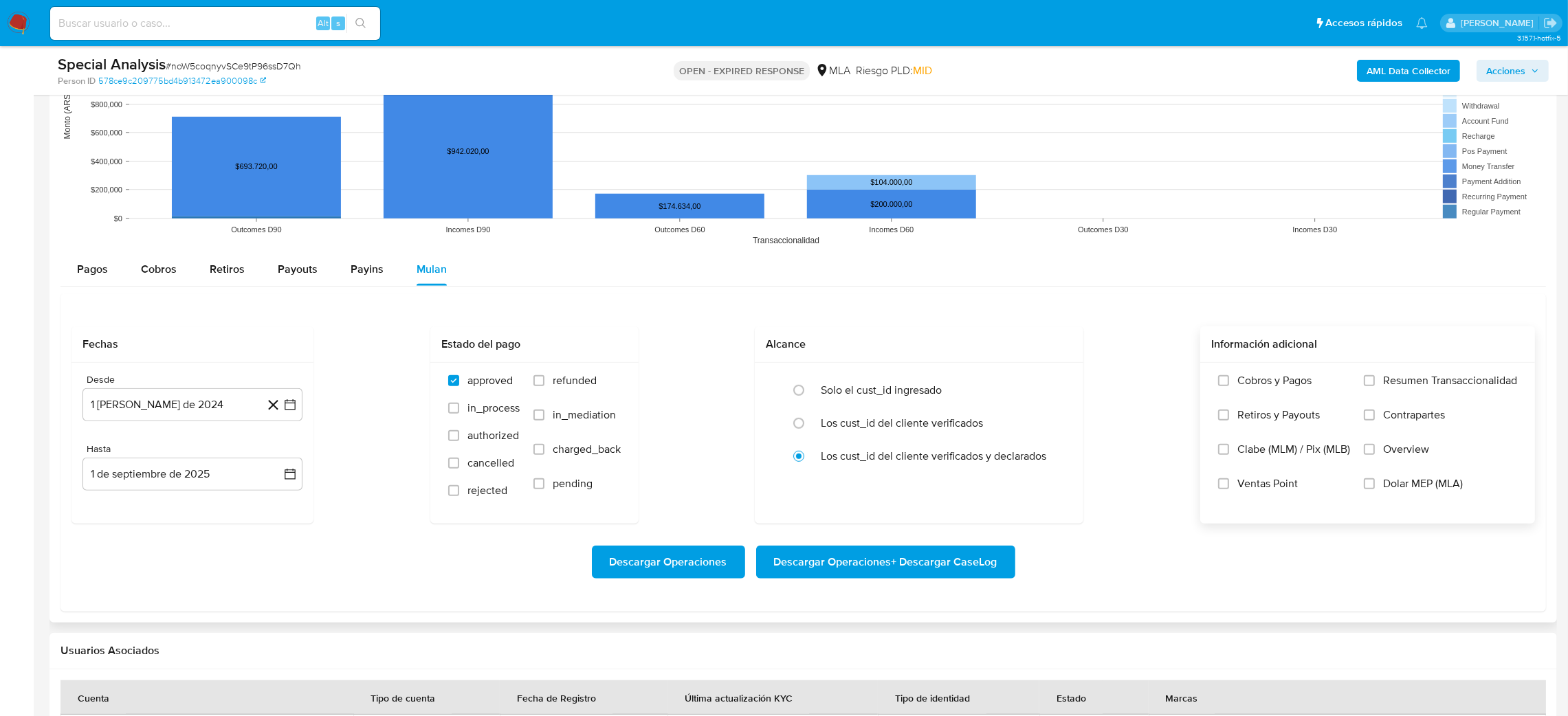
click at [1384, 494] on label "Dolar MEP (MLA)" at bounding box center [1440, 494] width 153 height 35
click at [1375, 490] on input "Dolar MEP (MLA)" at bounding box center [1369, 484] width 11 height 11
click at [133, 412] on button "1 [PERSON_NAME] de 2024" at bounding box center [193, 405] width 220 height 33
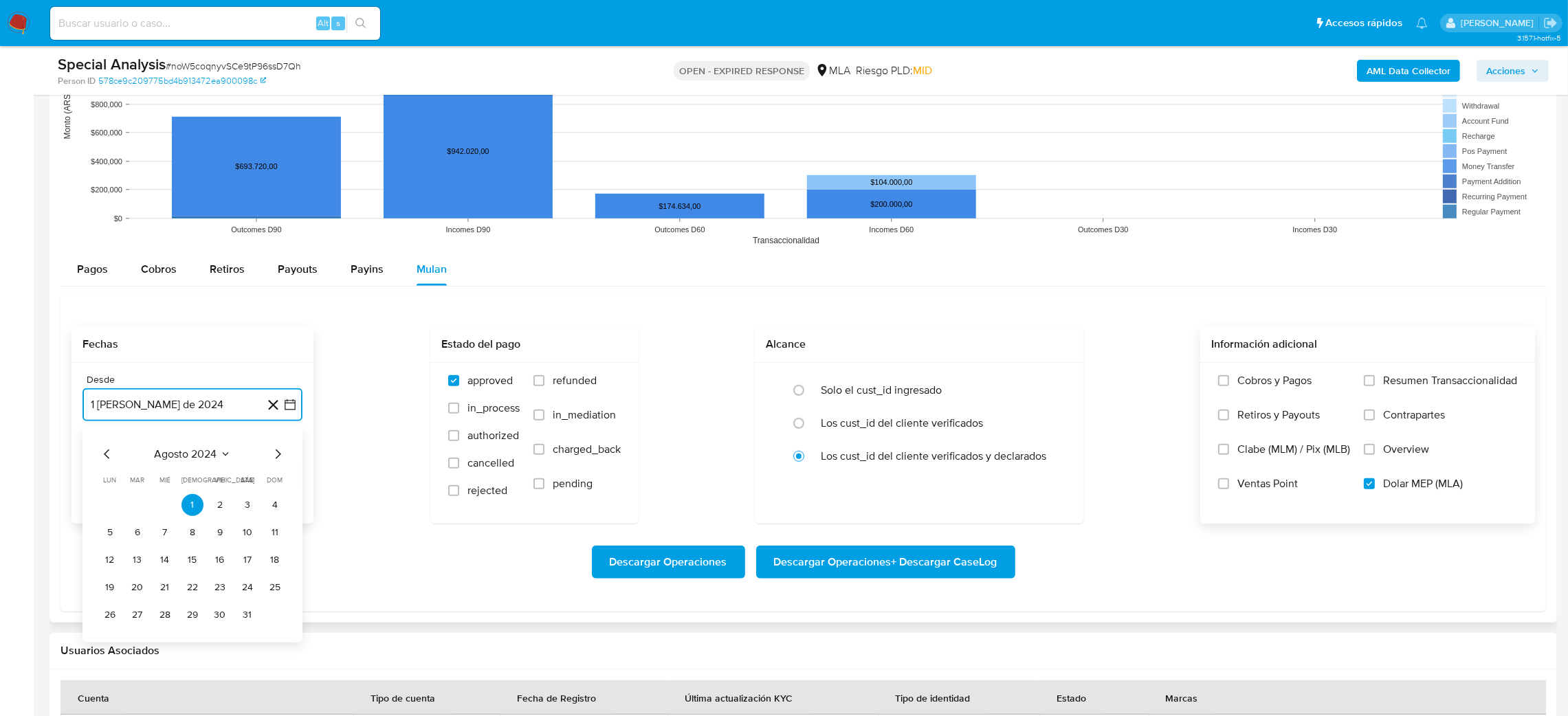
click at [278, 458] on icon "Mes siguiente" at bounding box center [279, 455] width 6 height 10
click at [273, 503] on button "1" at bounding box center [275, 505] width 22 height 22
click at [183, 478] on button "1 de septiembre de 2025" at bounding box center [193, 474] width 220 height 33
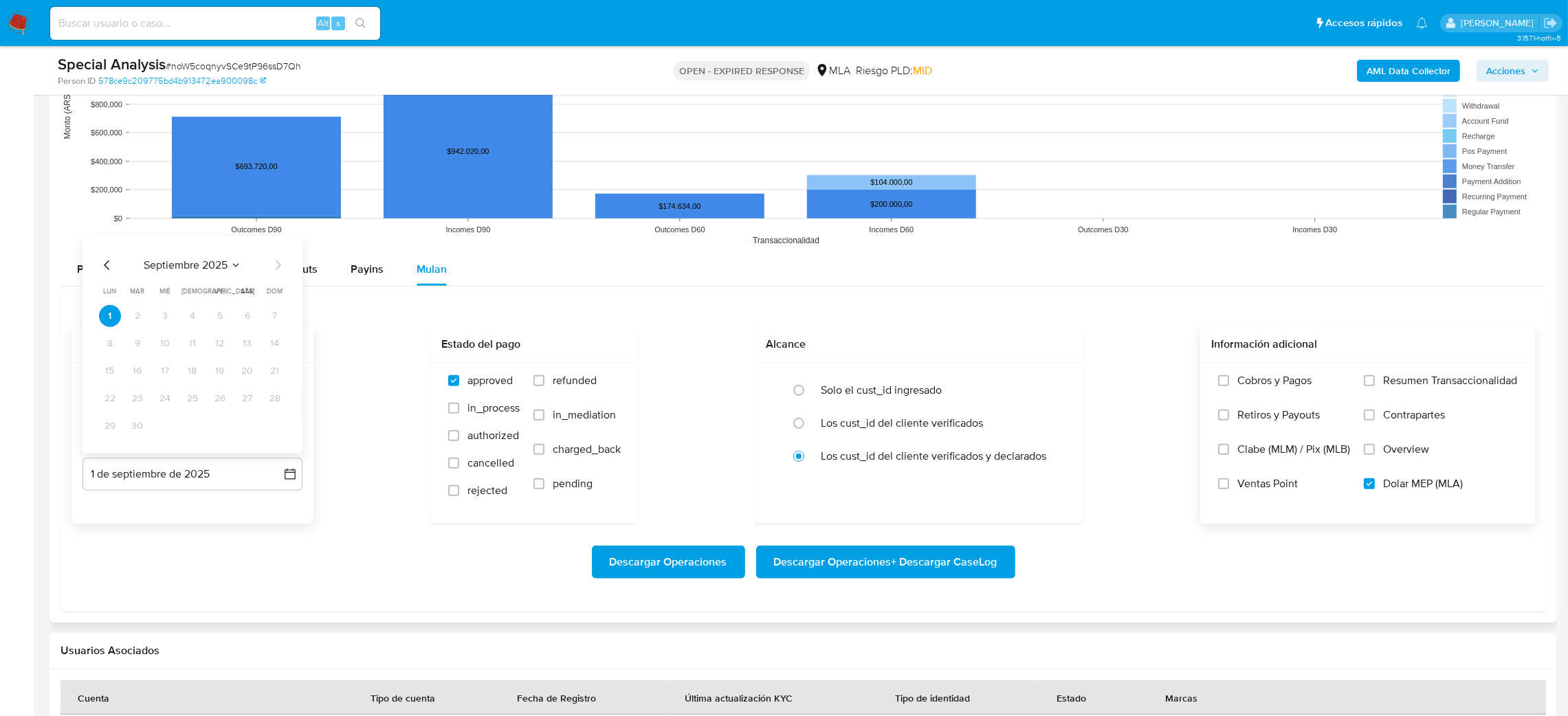
click at [105, 264] on icon "Mes anterior" at bounding box center [107, 265] width 16 height 16
click at [271, 431] on button "31" at bounding box center [275, 426] width 22 height 22
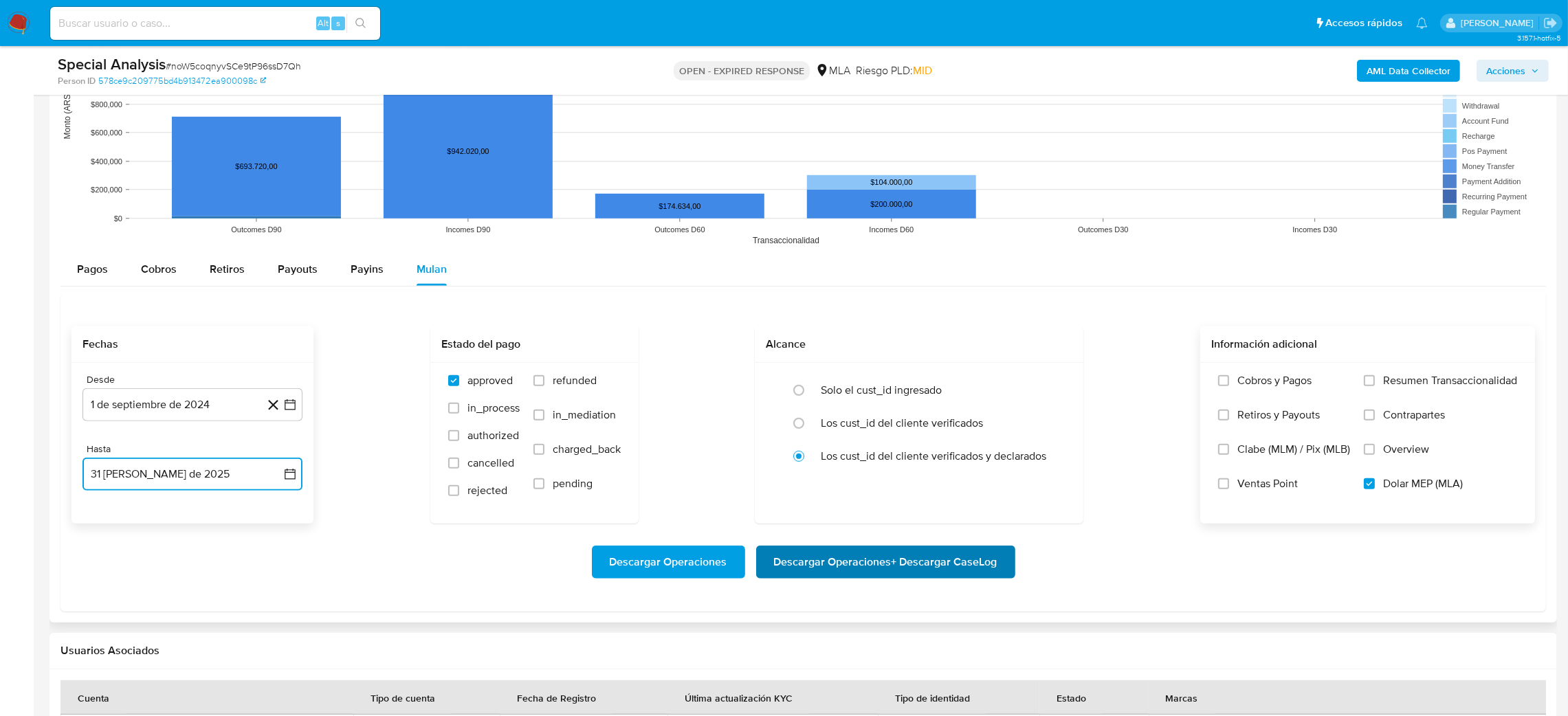
click at [937, 577] on span "Descargar Operaciones + Descargar CaseLog" at bounding box center [886, 562] width 224 height 30
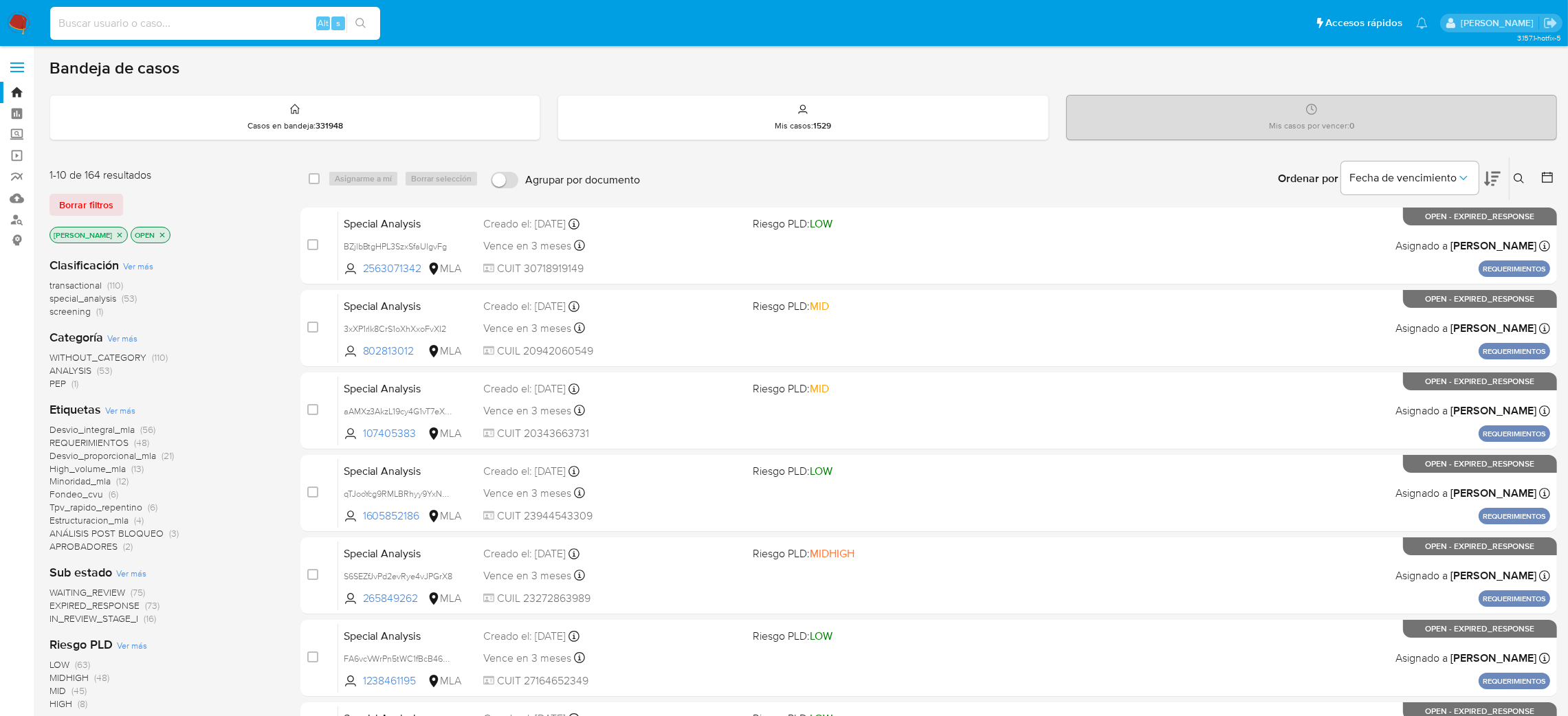
click at [251, 18] on input at bounding box center [215, 23] width 330 height 18
paste input "fXb5LP2MACKDfy24j9deHlCm"
type input "fXb5LP2MACKDfy24j9deHlCm"
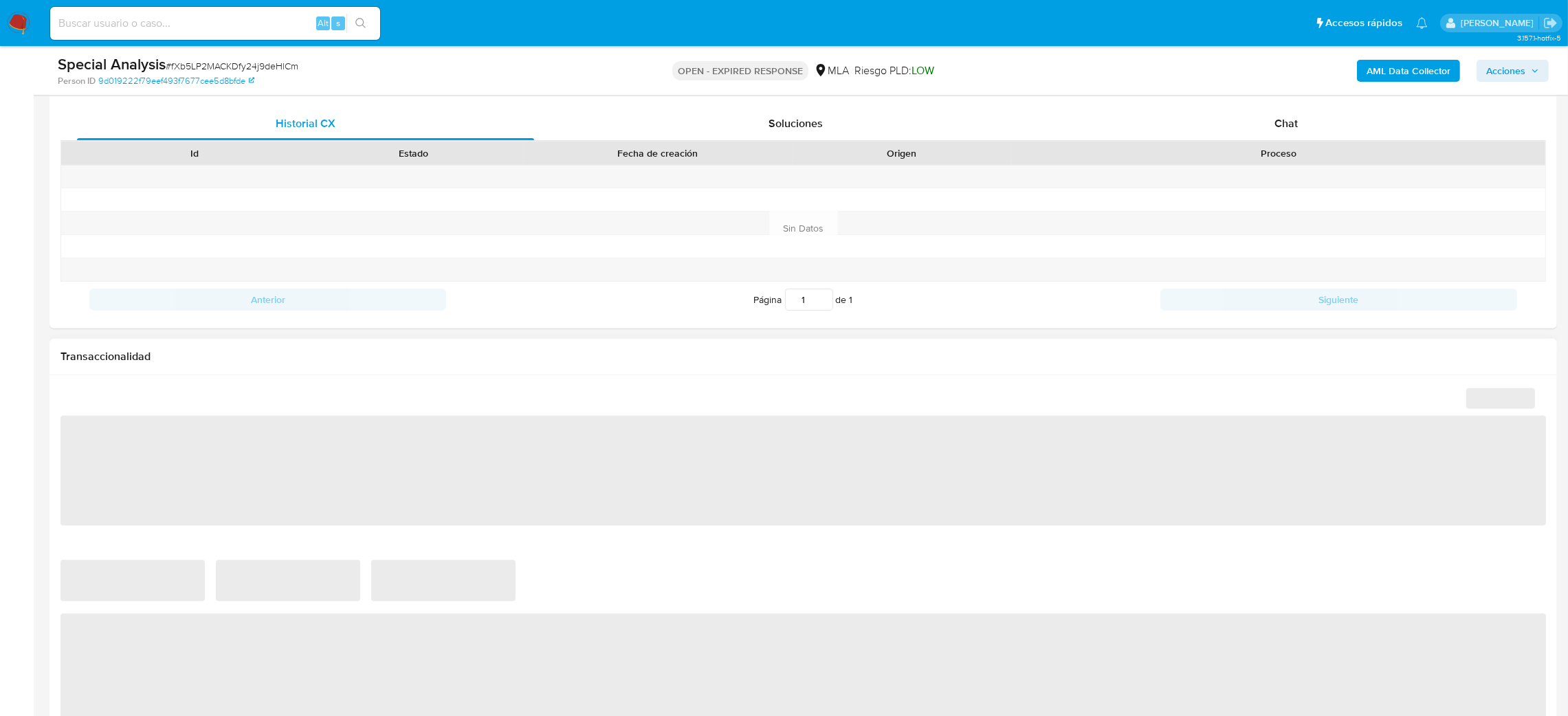
scroll to position [927, 0]
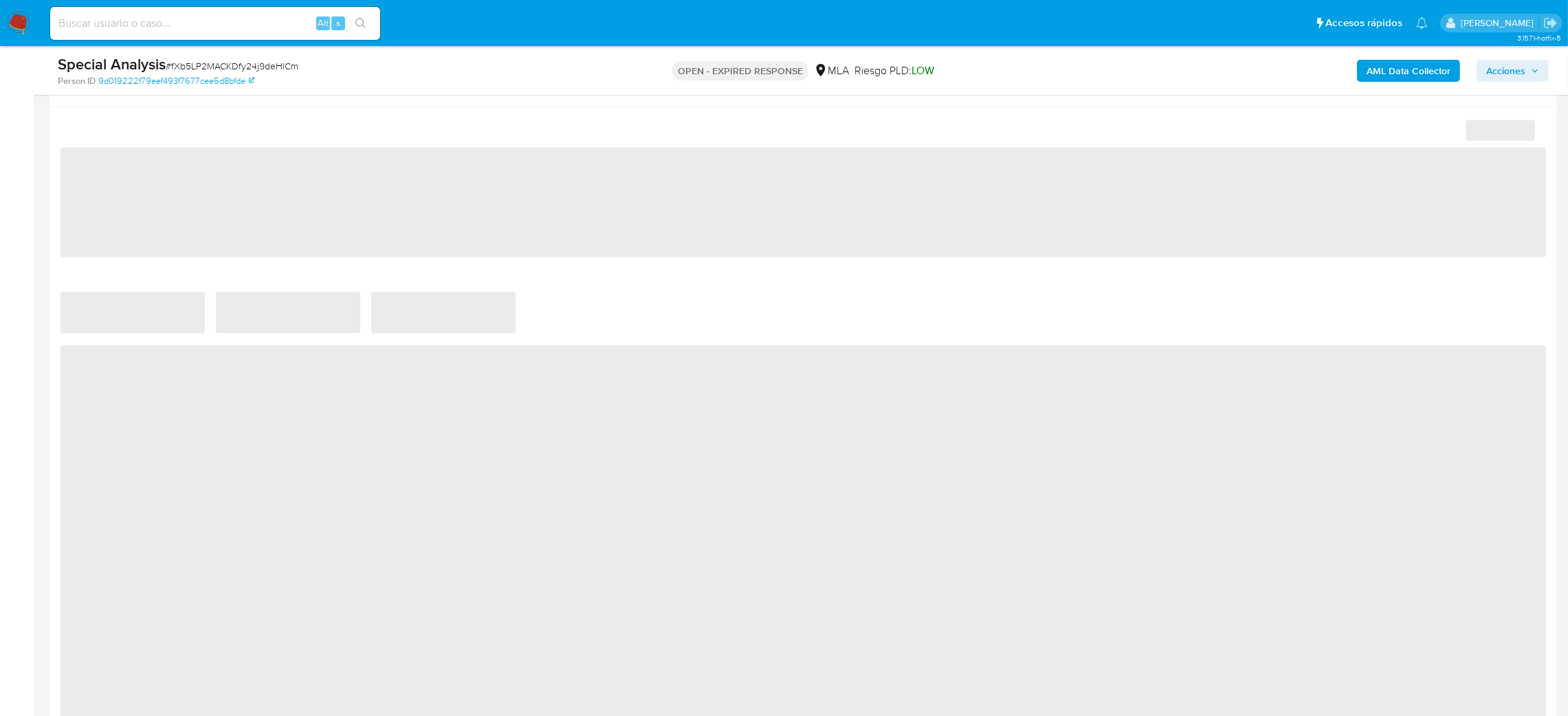
select select "10"
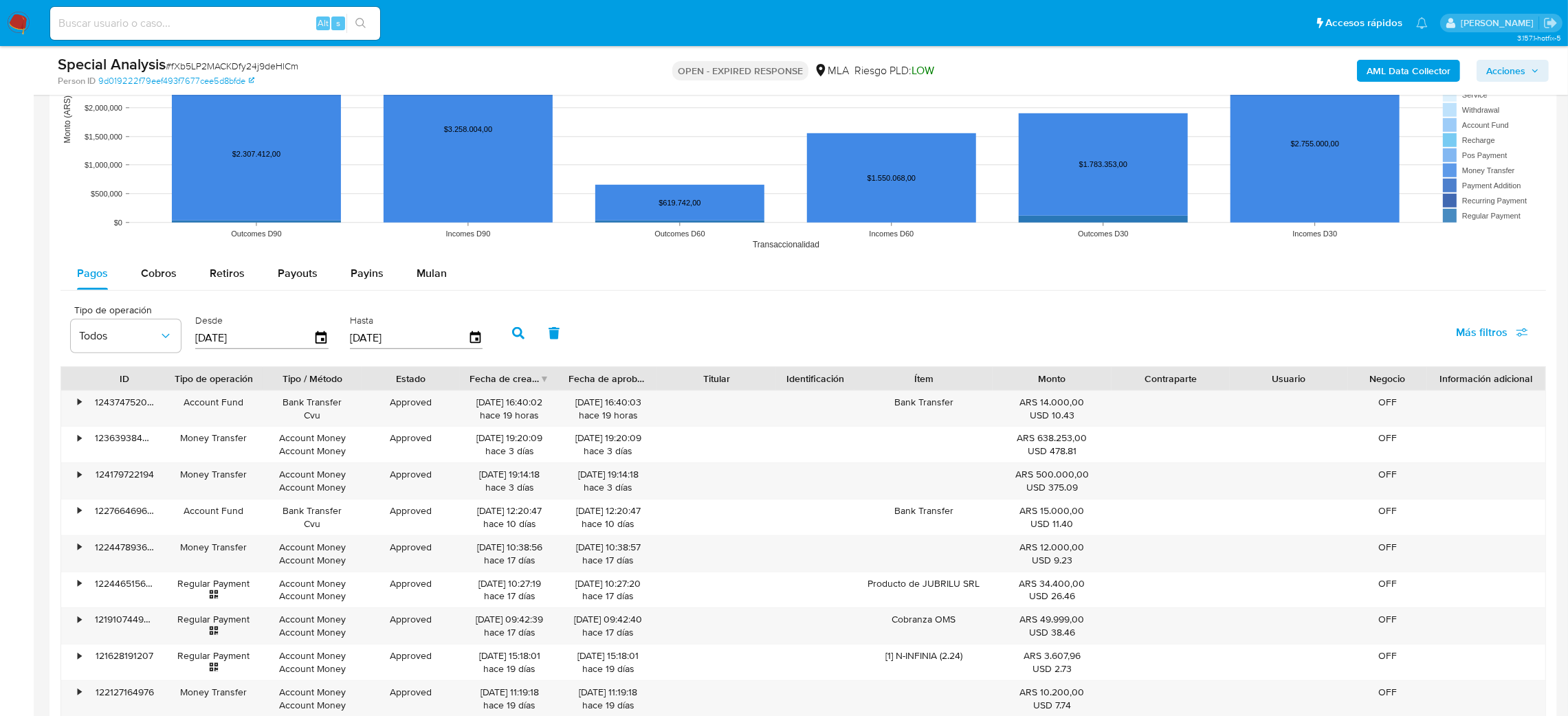
scroll to position [1339, 0]
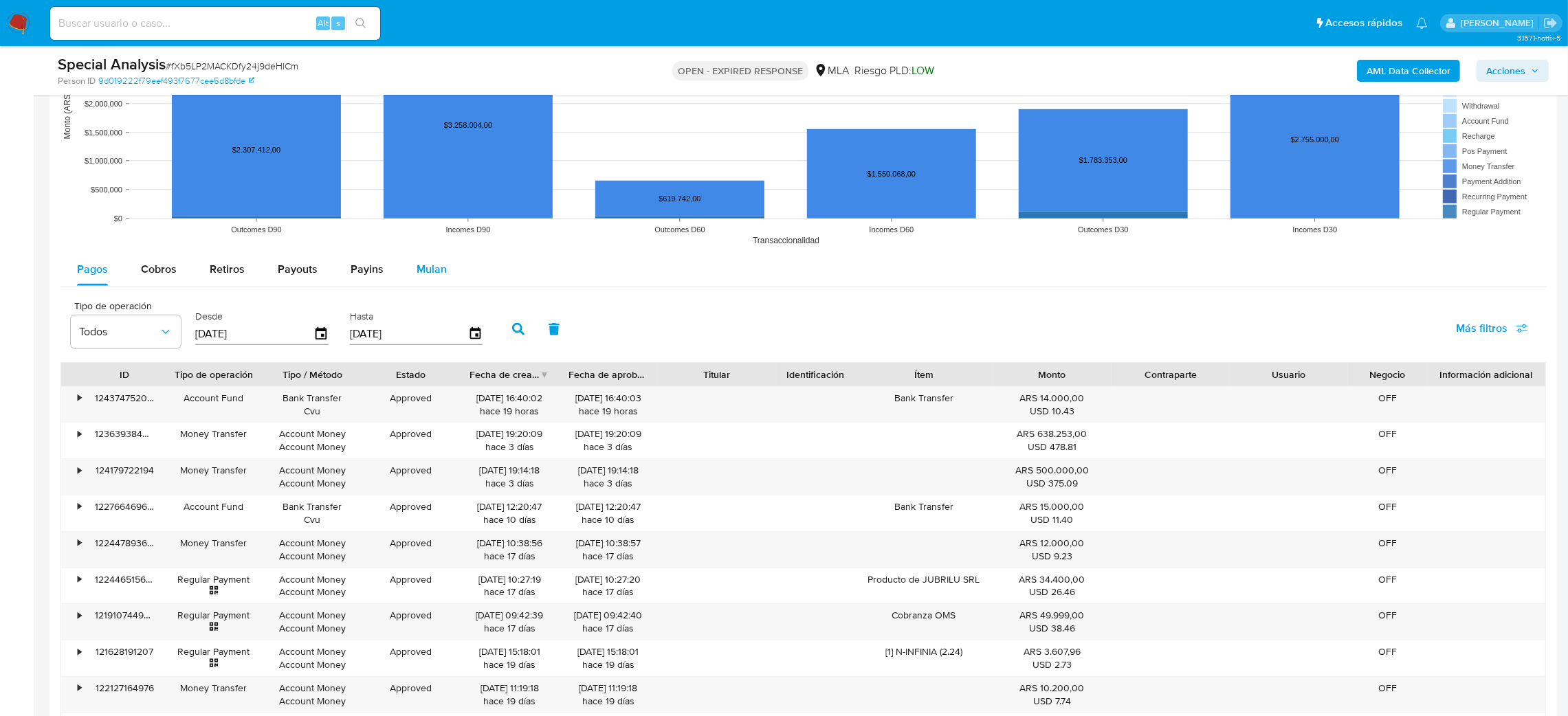
click at [417, 271] on span "Mulan" at bounding box center [431, 269] width 30 height 15
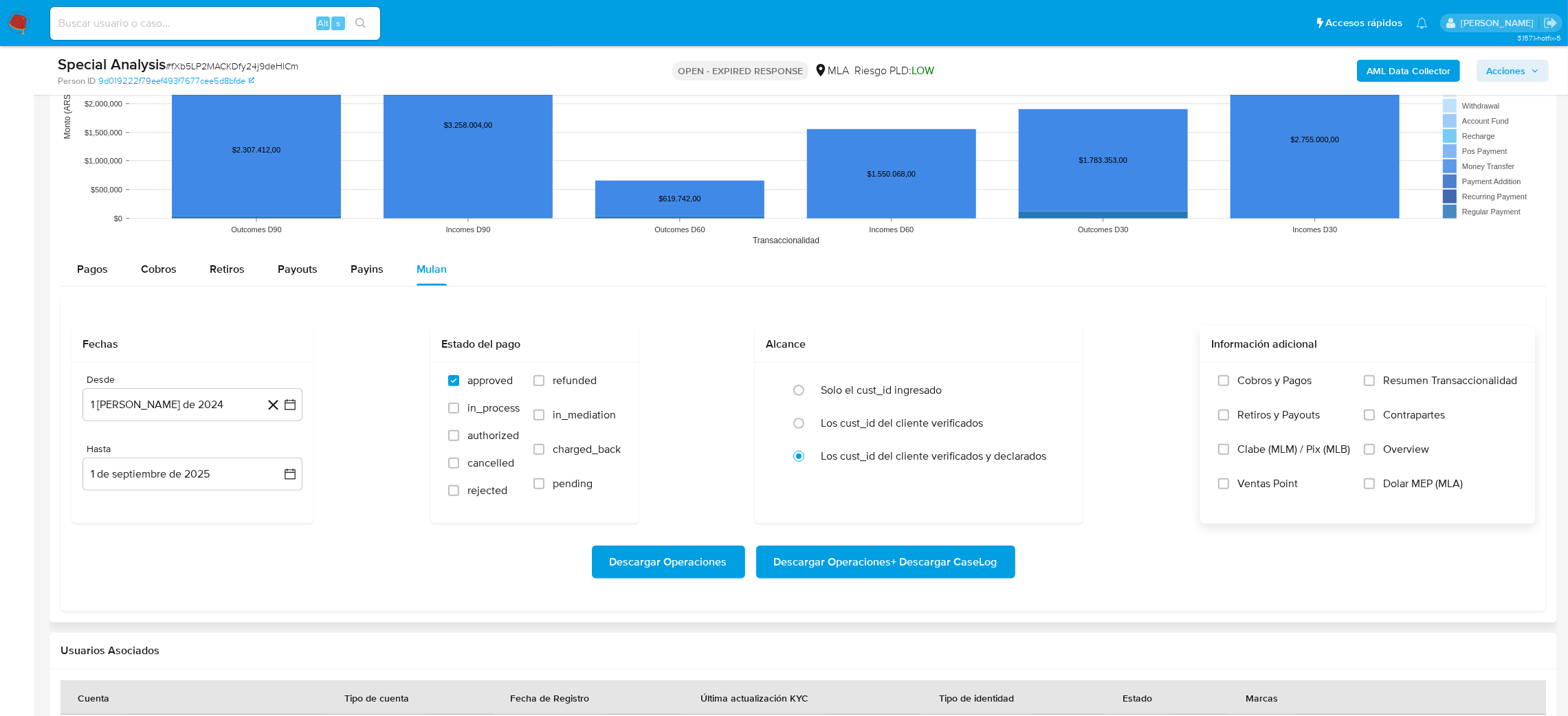
click at [1415, 496] on label "Dolar MEP (MLA)" at bounding box center [1440, 494] width 153 height 35
click at [1375, 490] on input "Dolar MEP (MLA)" at bounding box center [1369, 484] width 11 height 11
click at [180, 411] on button "1 [PERSON_NAME] de 2024" at bounding box center [193, 405] width 220 height 33
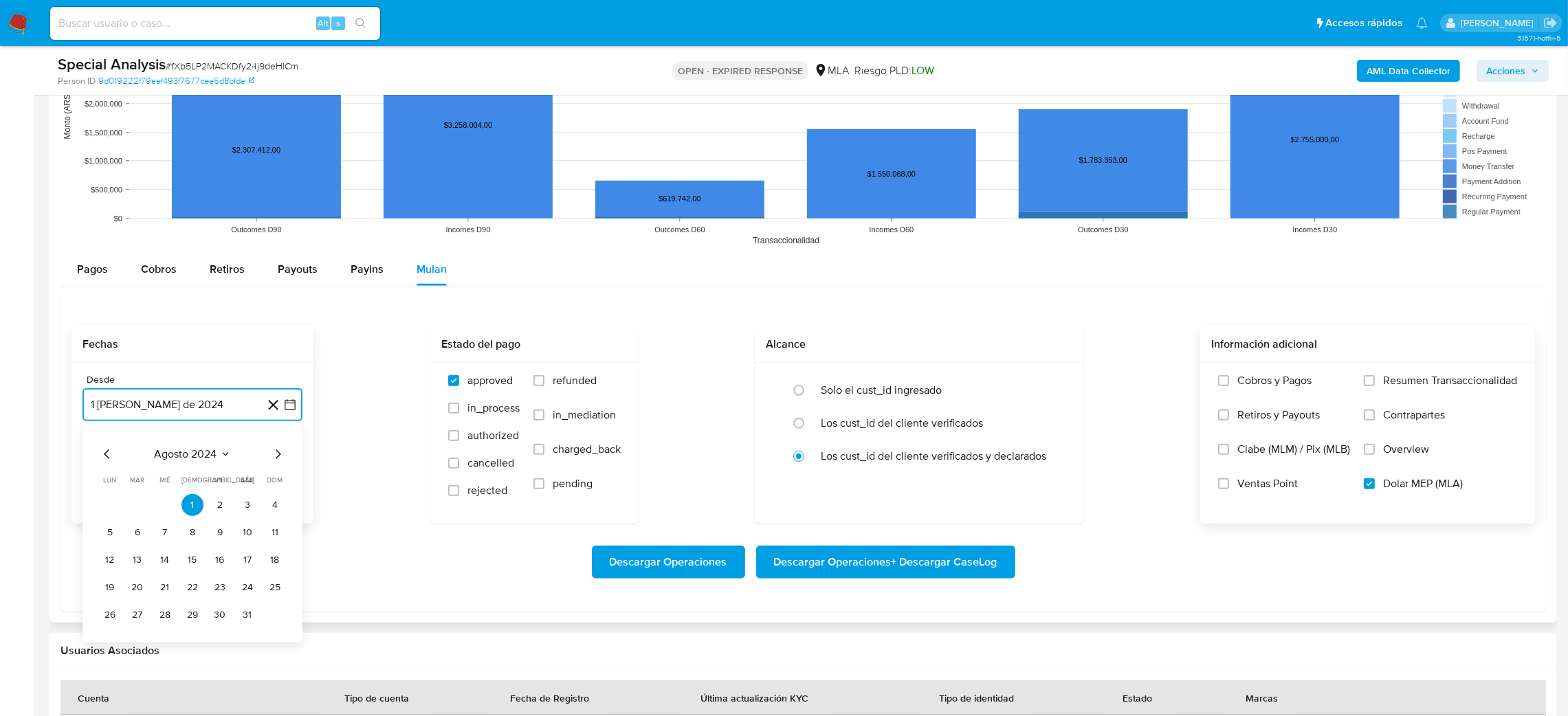
click at [283, 453] on icon "Mes siguiente" at bounding box center [278, 454] width 16 height 16
click at [275, 505] on button "1" at bounding box center [275, 505] width 22 height 22
click at [181, 473] on button "1 de septiembre de 2025" at bounding box center [193, 474] width 220 height 33
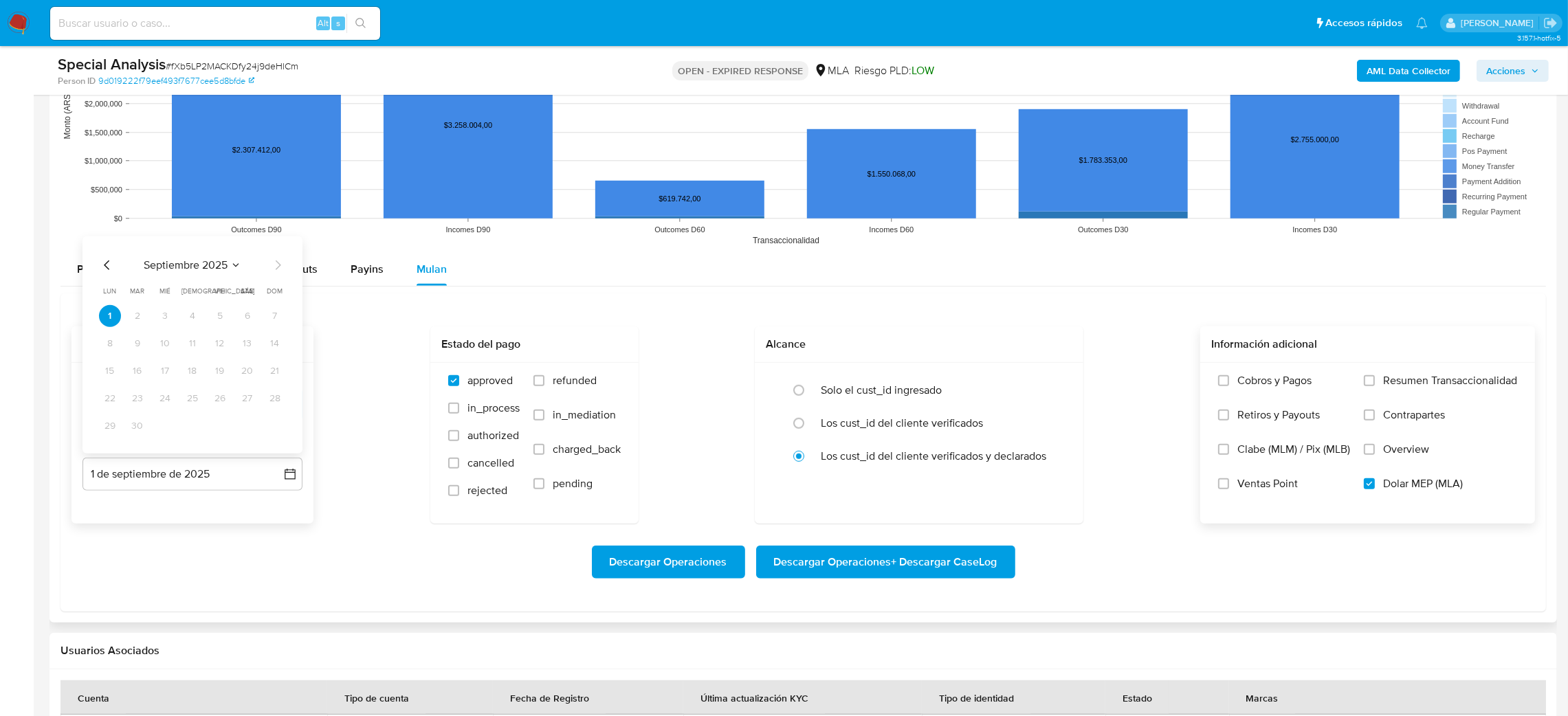
click at [111, 261] on icon "Mes anterior" at bounding box center [107, 265] width 16 height 16
click at [271, 431] on button "31" at bounding box center [275, 426] width 22 height 22
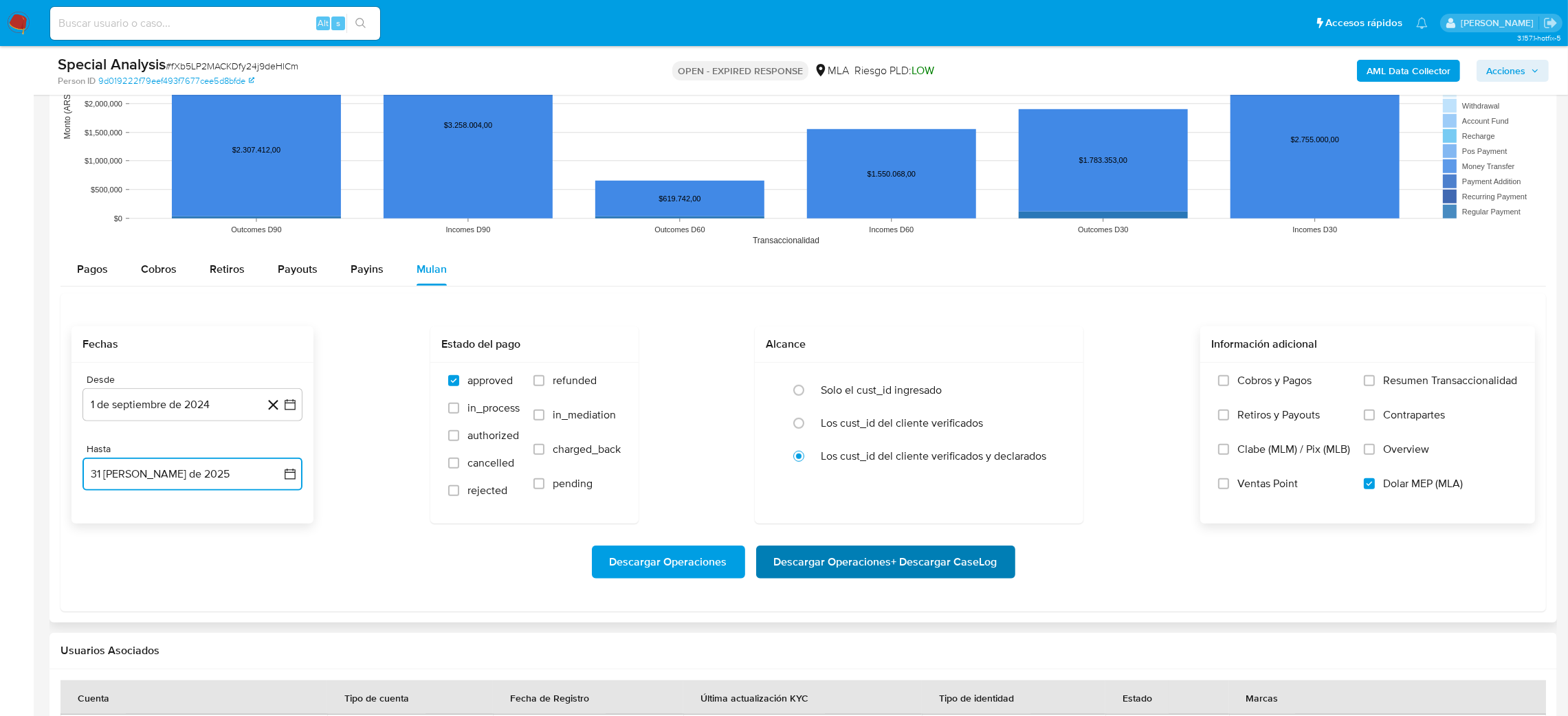
click at [927, 571] on span "Descargar Operaciones + Descargar CaseLog" at bounding box center [886, 562] width 224 height 30
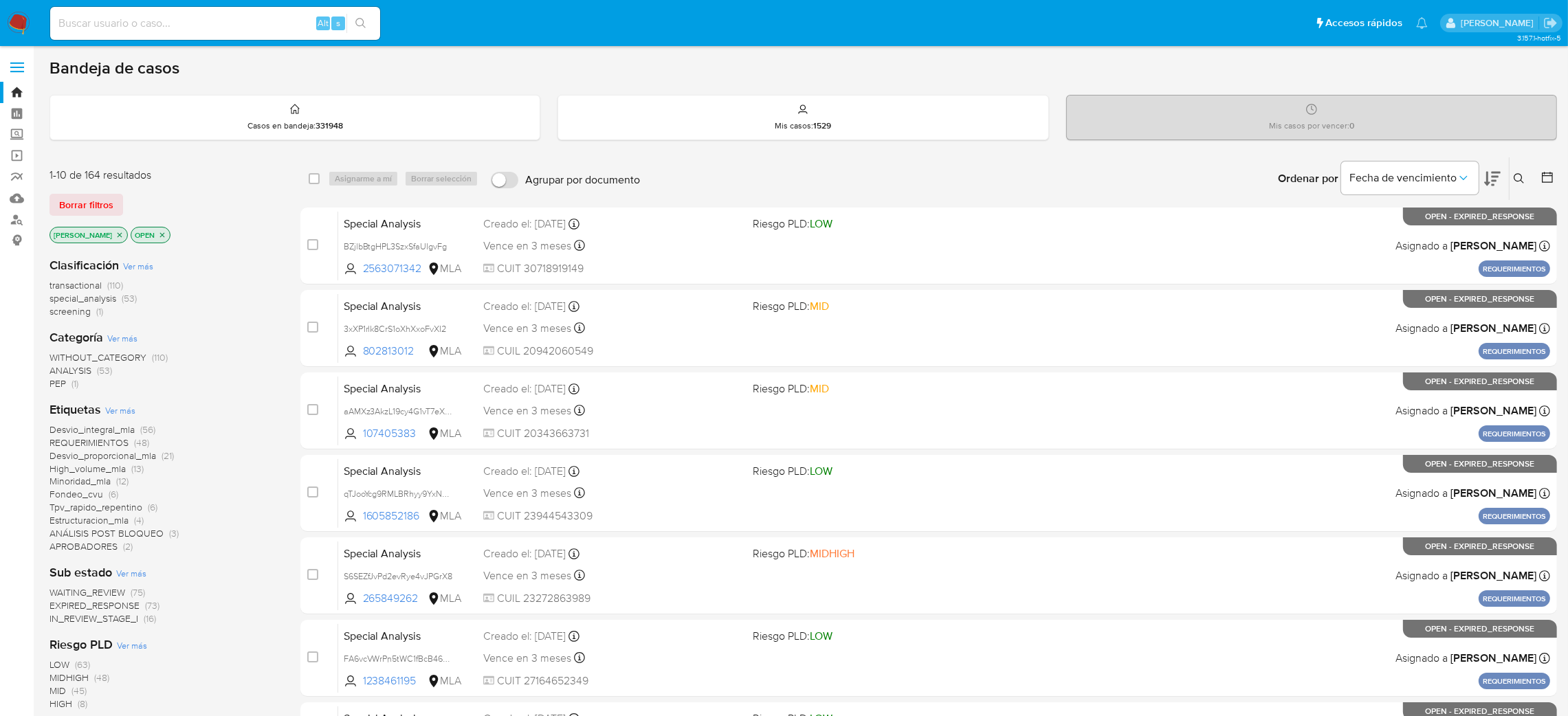
click at [217, 20] on input at bounding box center [215, 23] width 330 height 18
paste input "0I7LQkGQ6AzDE4JqF17QzGd5"
type input "0I7LQkGQ6AzDE4JqF17QzGd5"
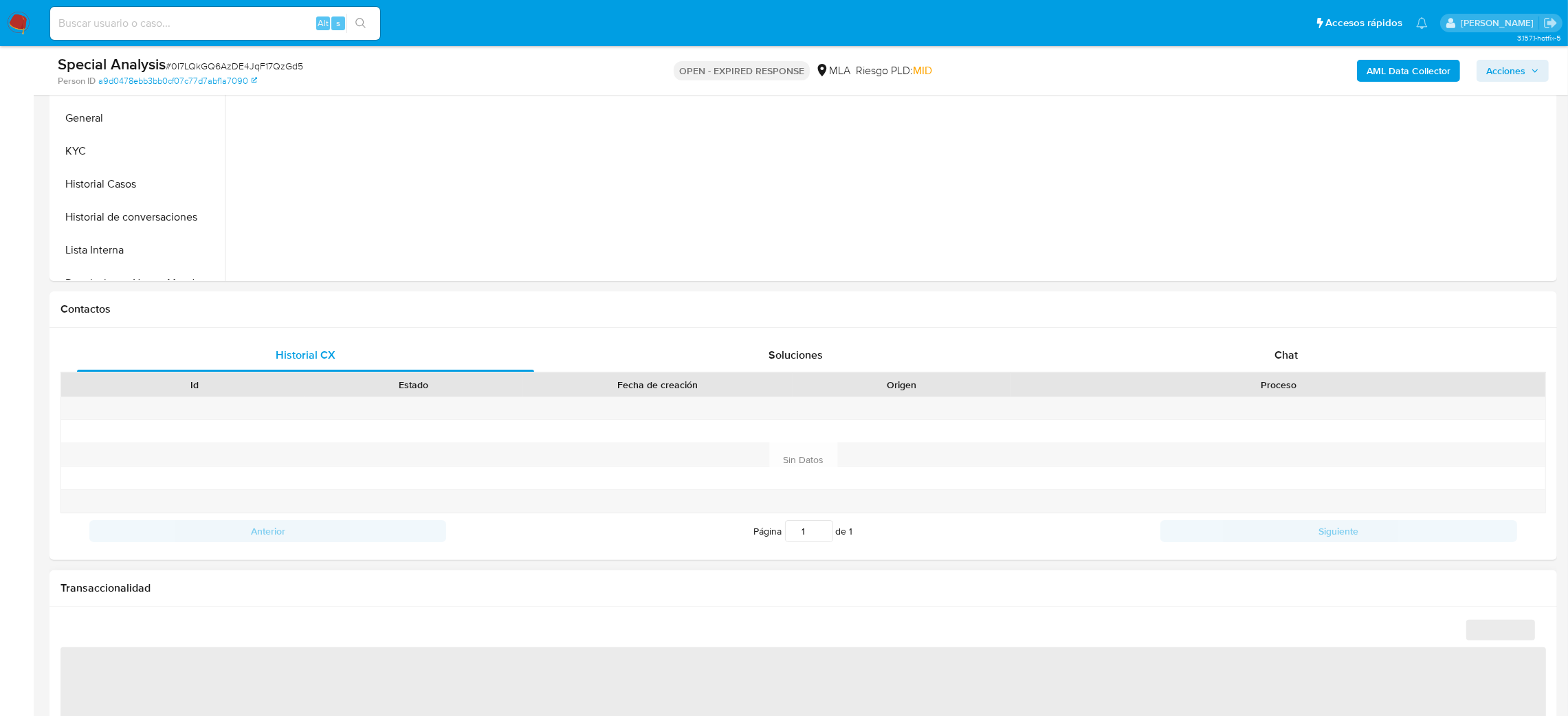
scroll to position [927, 0]
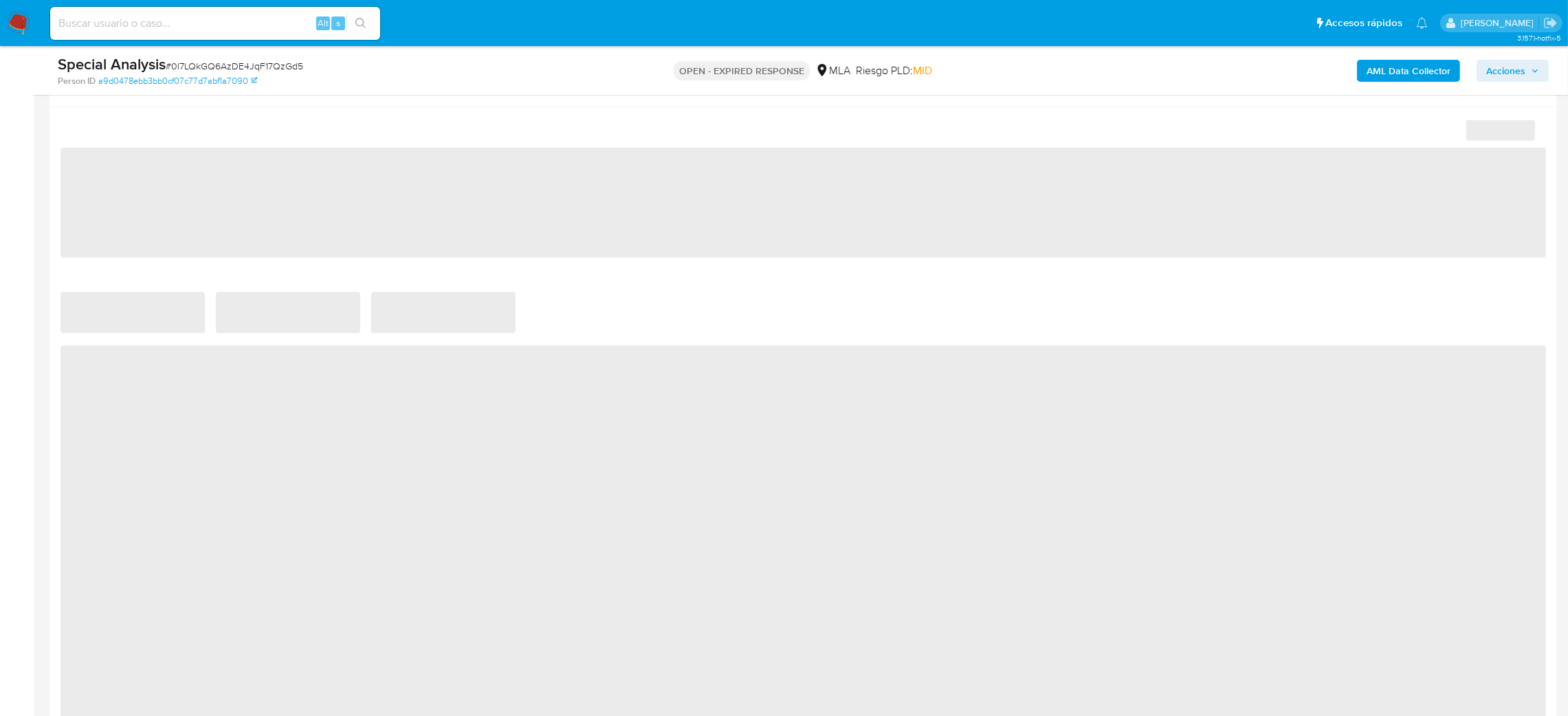
select select "10"
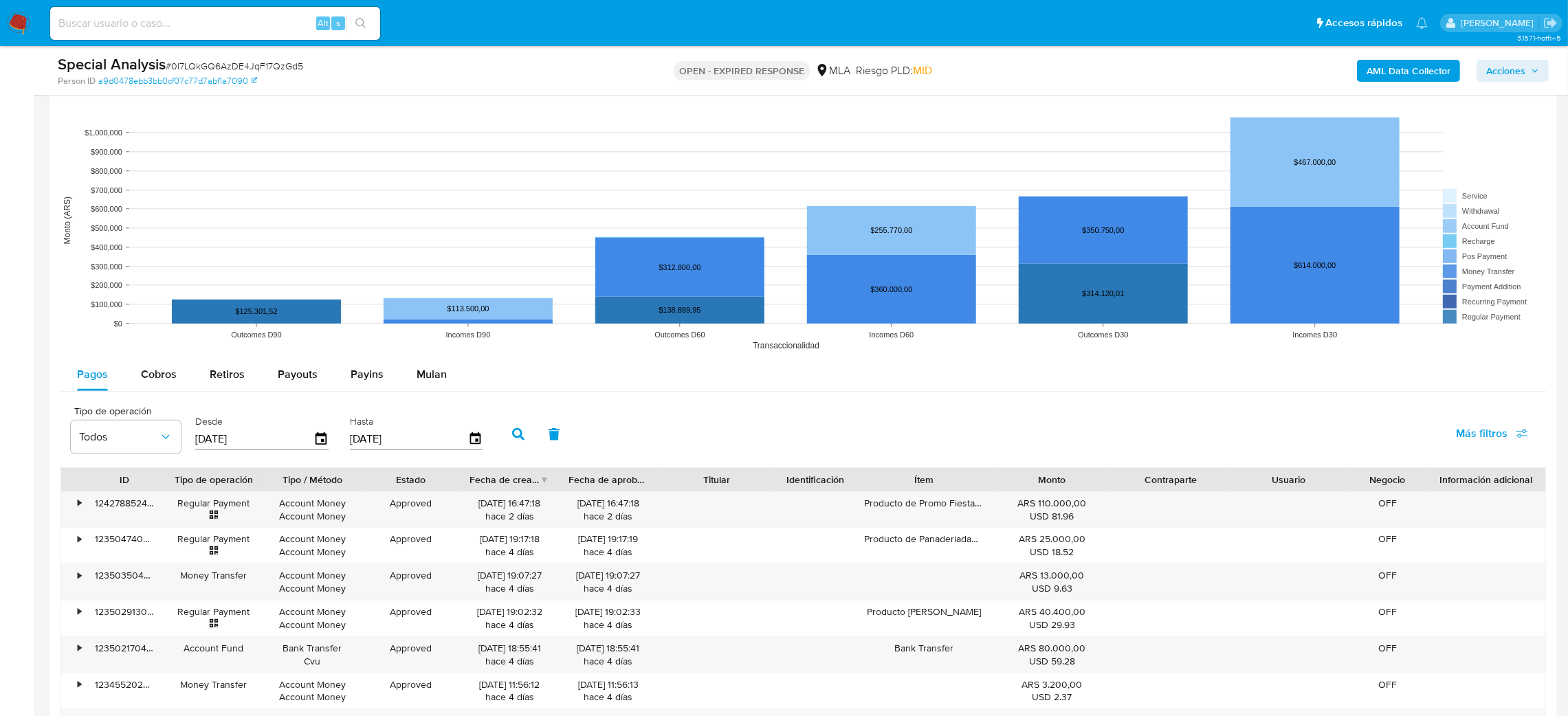
scroll to position [1236, 0]
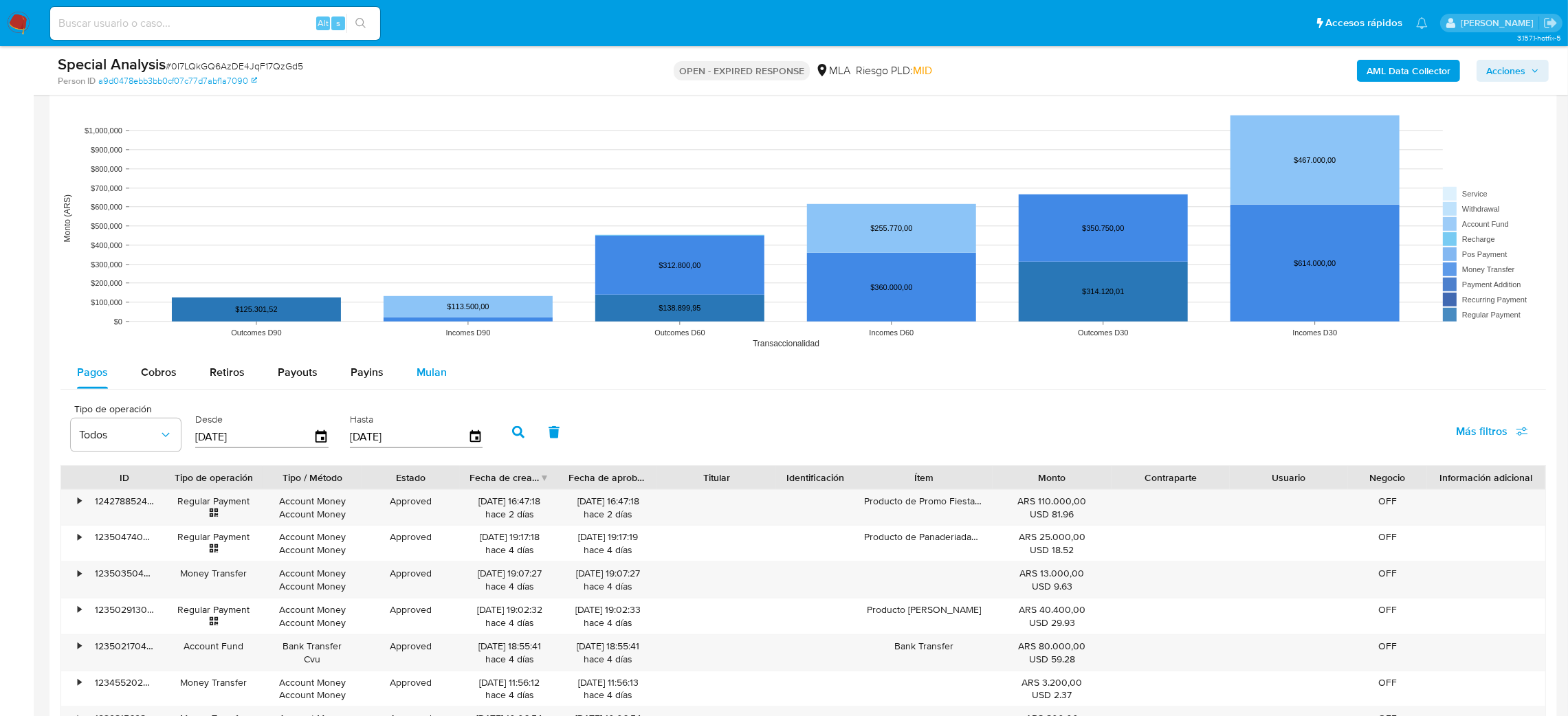
click at [438, 369] on span "Mulan" at bounding box center [431, 372] width 30 height 15
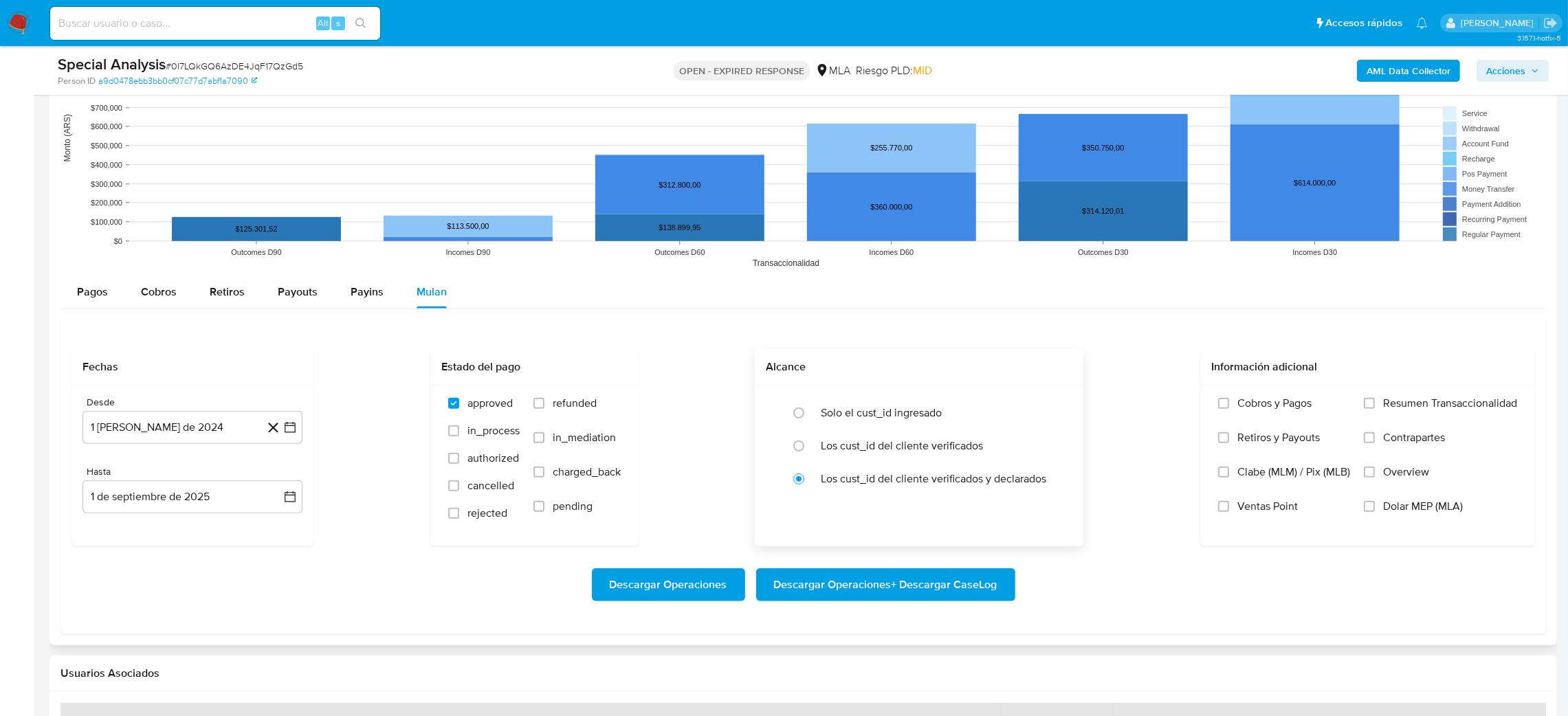
scroll to position [1444, 0]
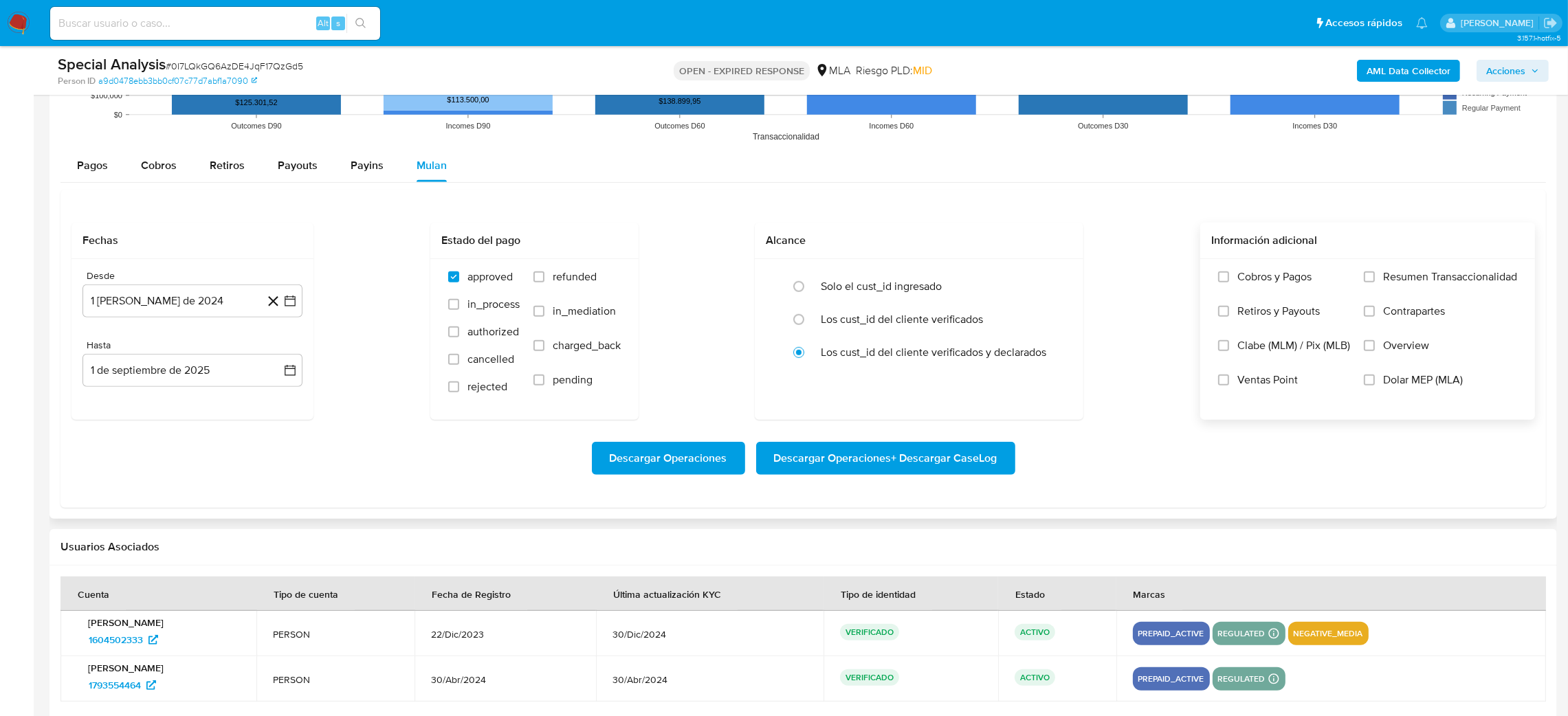
click at [1433, 391] on label "Dolar MEP (MLA)" at bounding box center [1440, 390] width 153 height 35
click at [1375, 385] on input "Dolar MEP (MLA)" at bounding box center [1369, 380] width 11 height 11
click at [84, 288] on button "[DATE]" at bounding box center [193, 301] width 220 height 33
click at [279, 347] on icon "Mes siguiente" at bounding box center [278, 350] width 16 height 16
click at [285, 409] on td "1" at bounding box center [275, 401] width 22 height 22
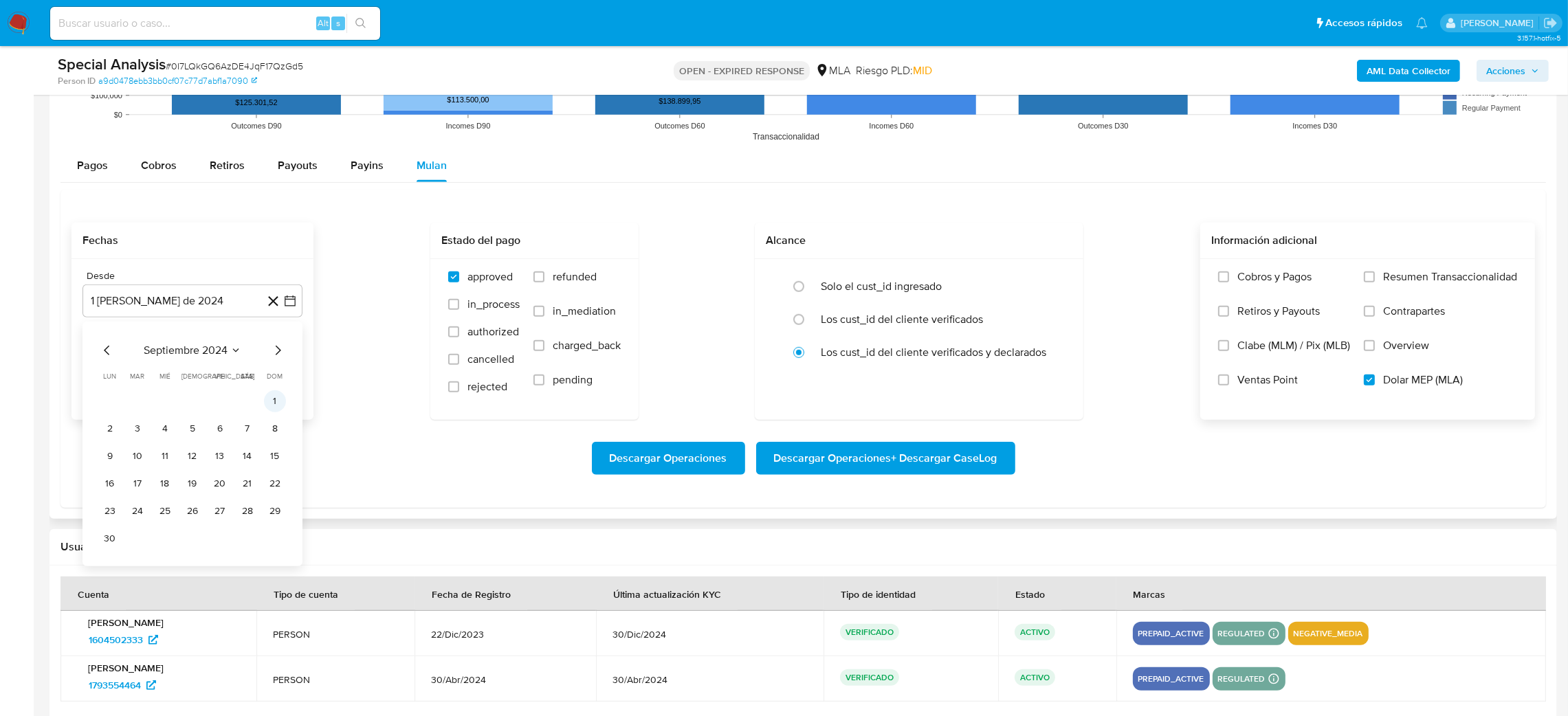
click at [273, 404] on button "1" at bounding box center [275, 401] width 22 height 22
click at [175, 371] on button "1 de septiembre de 2025" at bounding box center [193, 370] width 220 height 33
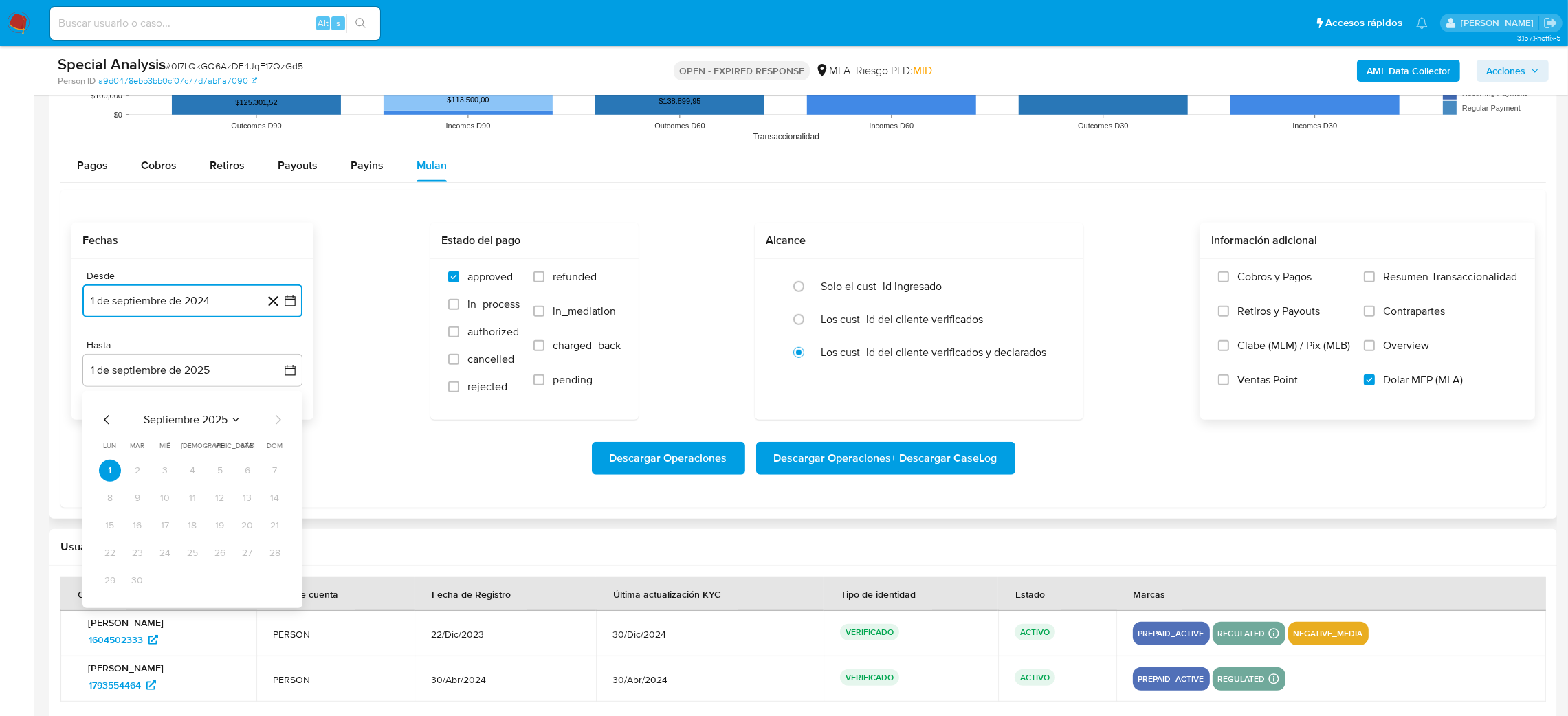
click at [104, 423] on icon "Mes anterior" at bounding box center [107, 419] width 16 height 16
click at [270, 586] on button "31" at bounding box center [275, 580] width 22 height 22
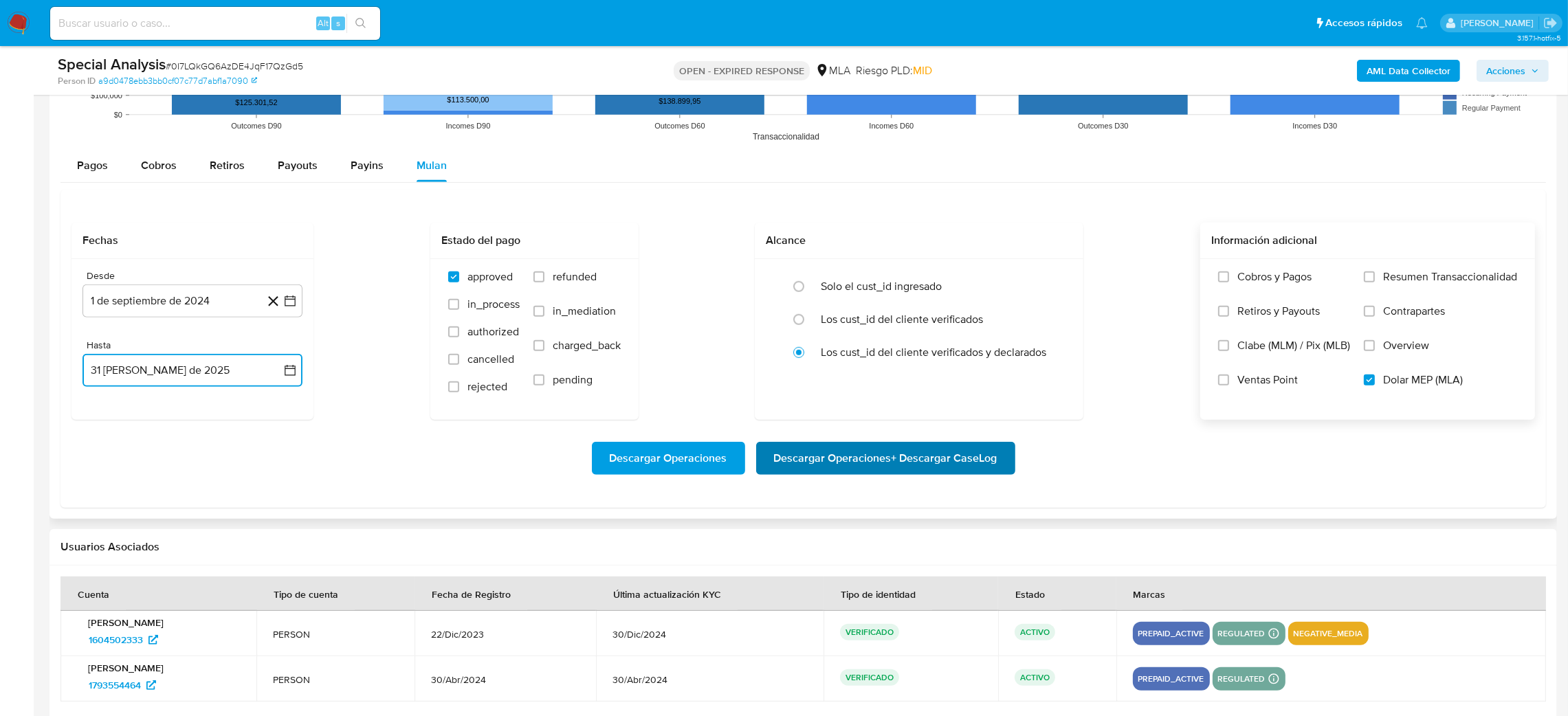
click at [958, 461] on span "Descargar Operaciones + Descargar CaseLog" at bounding box center [886, 458] width 224 height 30
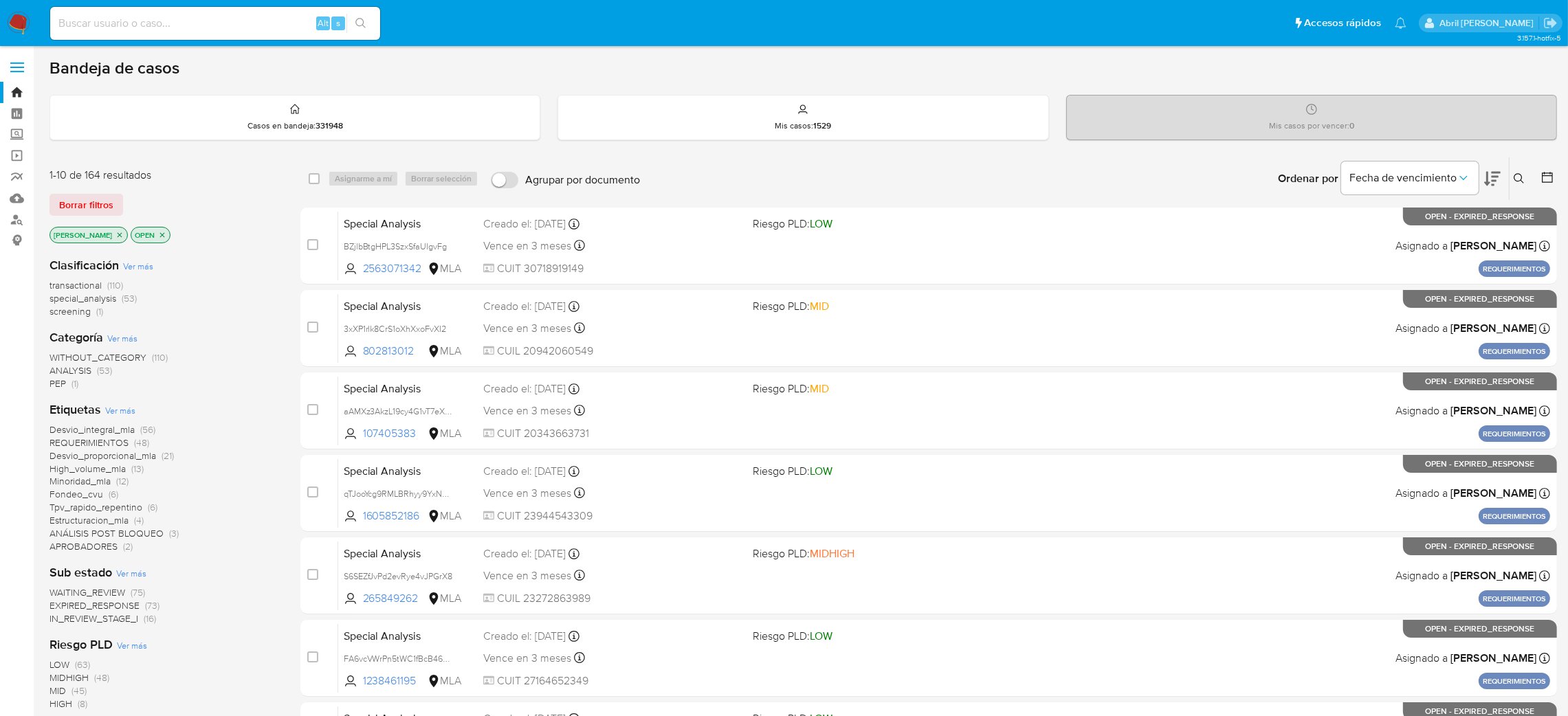
click at [238, 23] on input at bounding box center [215, 23] width 330 height 18
paste input "4YpRrYTCqVHg8c2qPIf7K7zI"
type input "4YpRrYTCqVHg8c2qPIf7K7zI"
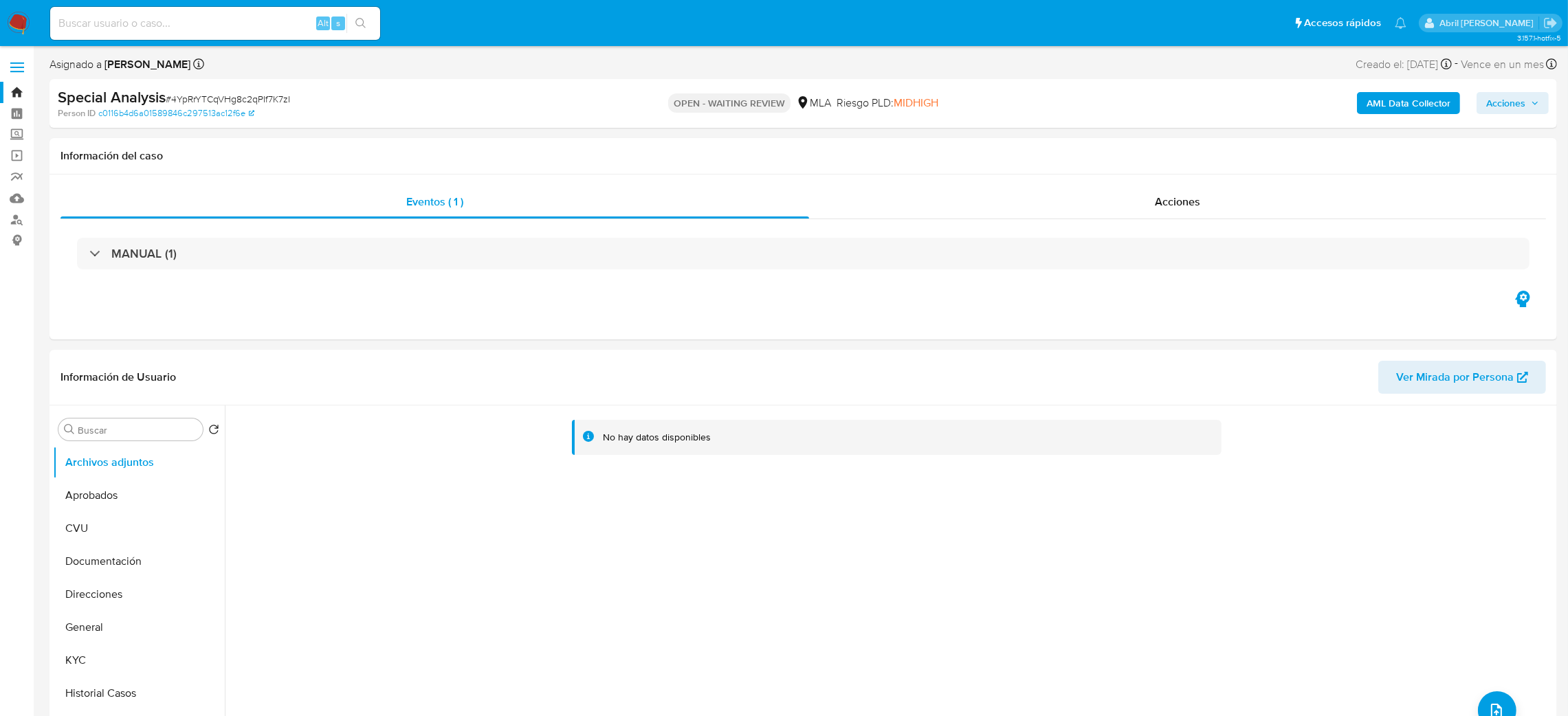
select select "10"
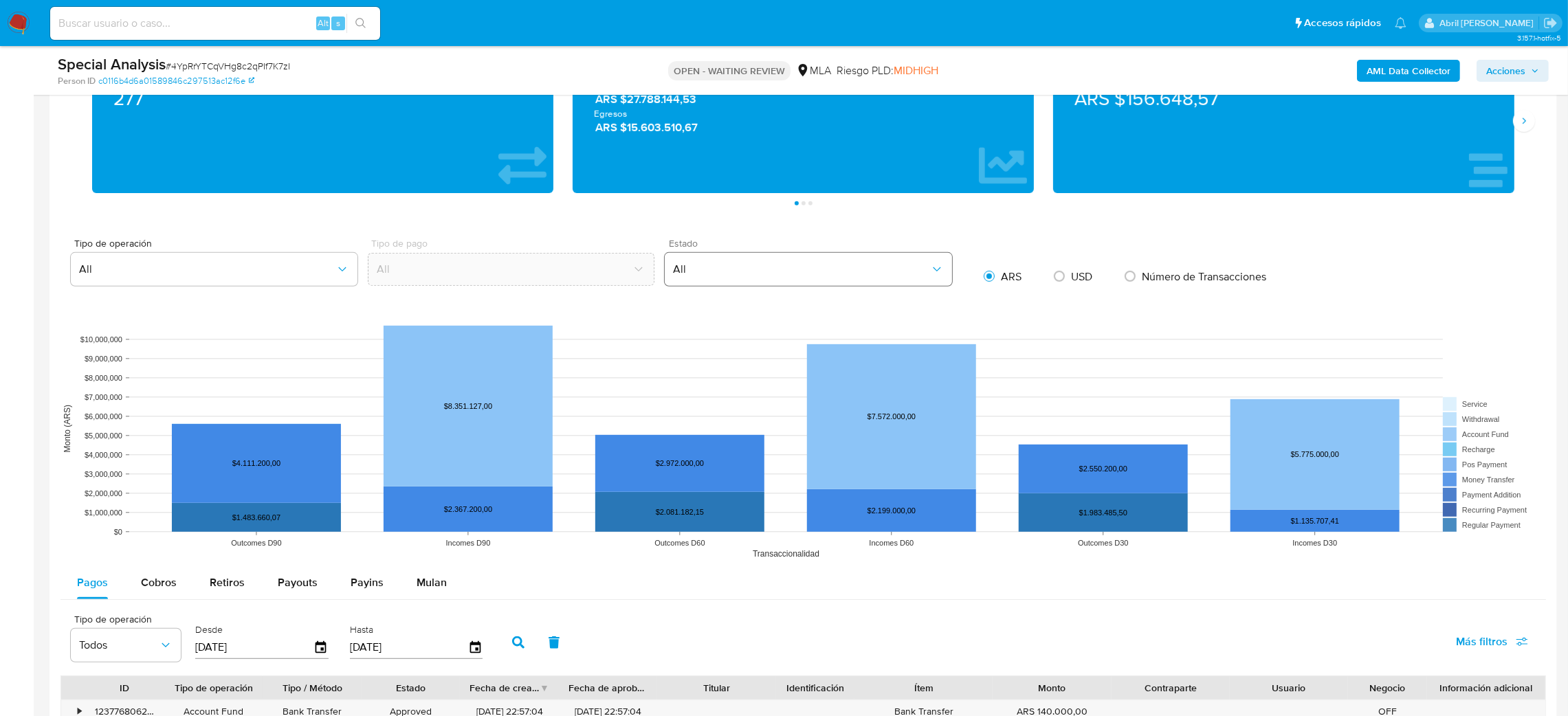
scroll to position [1236, 0]
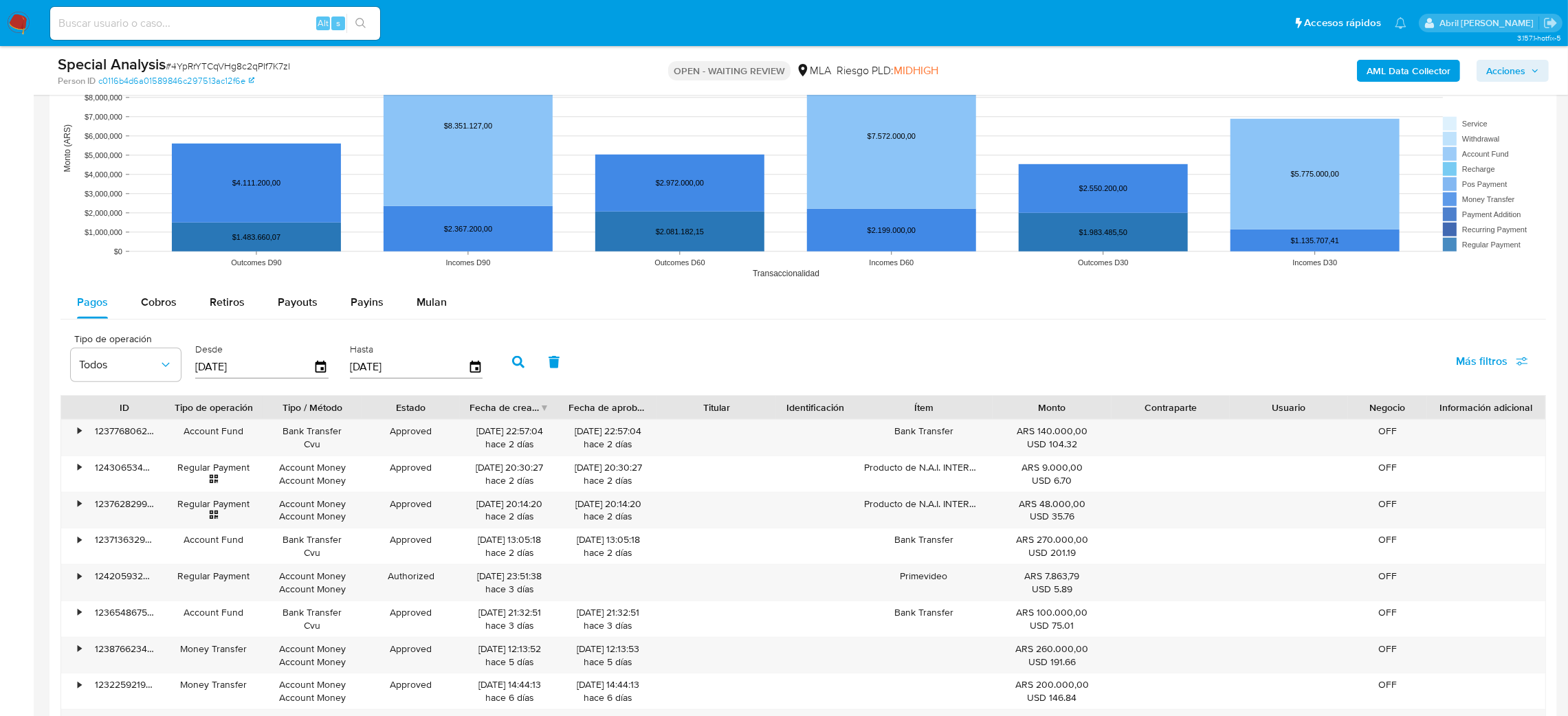
drag, startPoint x: 442, startPoint y: 301, endPoint x: 391, endPoint y: 322, distance: 55.2
click at [440, 303] on span "Mulan" at bounding box center [431, 302] width 30 height 15
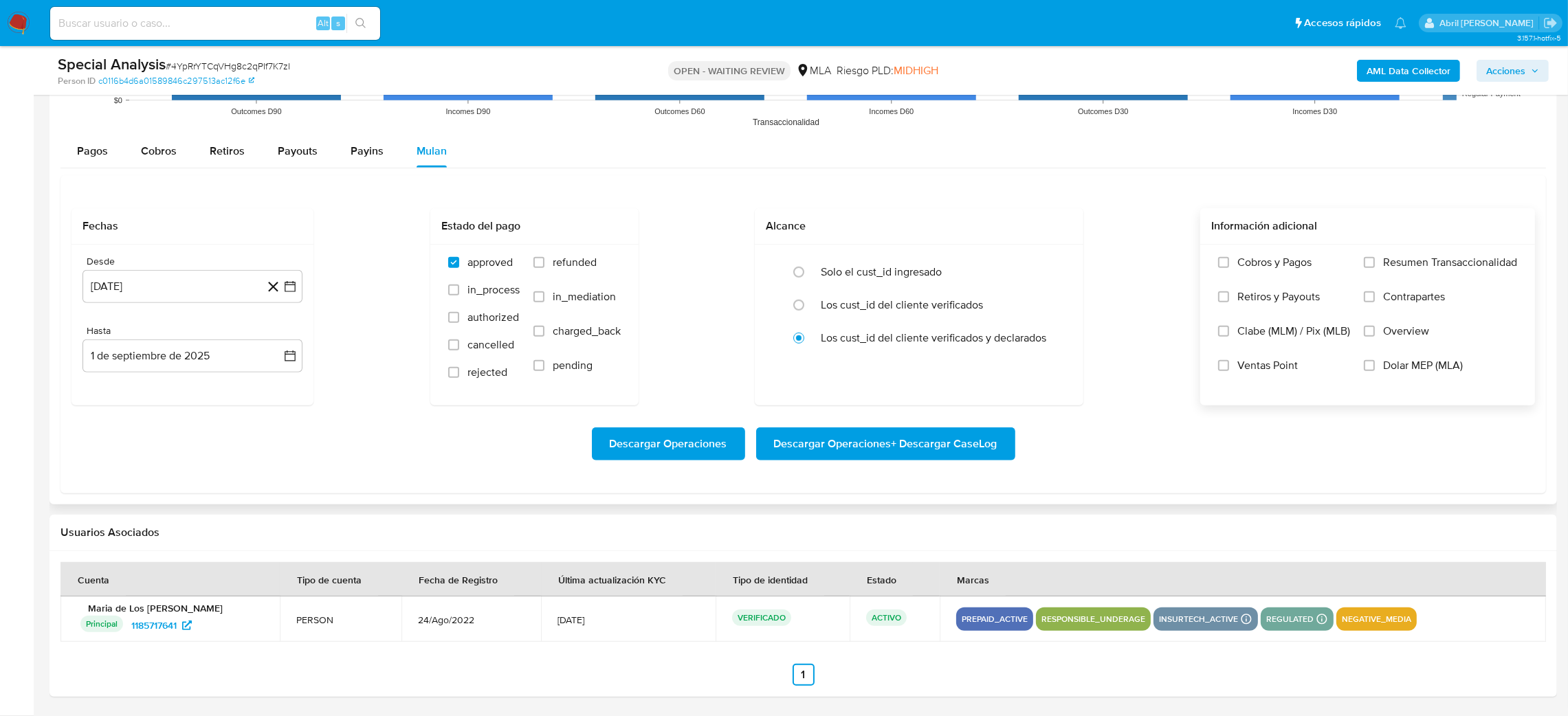
scroll to position [1390, 0]
drag, startPoint x: 1416, startPoint y: 379, endPoint x: 637, endPoint y: 362, distance: 779.2
click at [1415, 378] on label "Dolar MEP (MLA)" at bounding box center [1440, 376] width 153 height 35
click at [1375, 371] on input "Dolar MEP (MLA)" at bounding box center [1369, 365] width 11 height 11
click at [165, 279] on button "1 [PERSON_NAME] de 2024" at bounding box center [193, 286] width 220 height 33
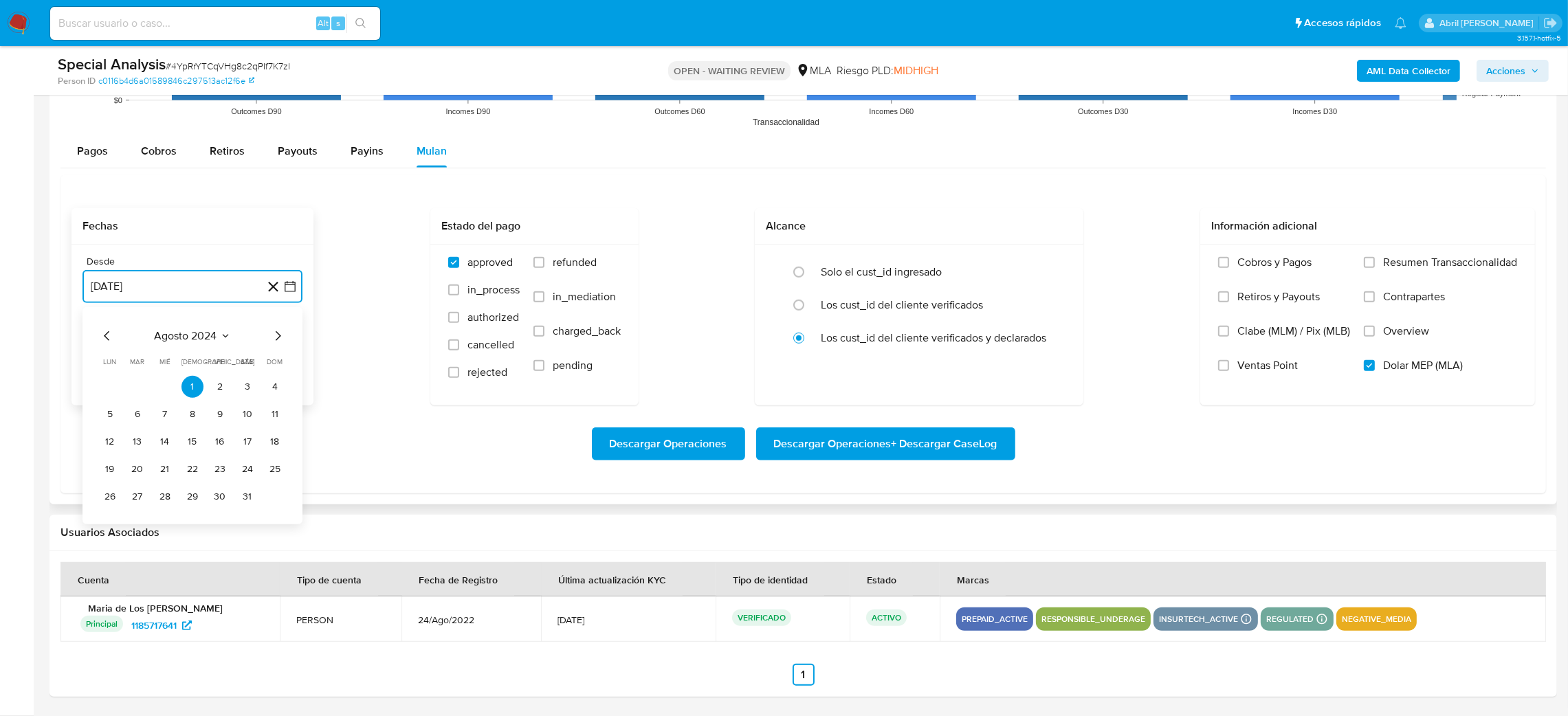
drag, startPoint x: 279, startPoint y: 338, endPoint x: 225, endPoint y: 352, distance: 55.8
click at [279, 337] on icon "Mes siguiente" at bounding box center [278, 335] width 16 height 16
click at [270, 387] on button "1" at bounding box center [275, 386] width 22 height 22
click at [192, 363] on button "1 de septiembre de 2025" at bounding box center [193, 356] width 220 height 33
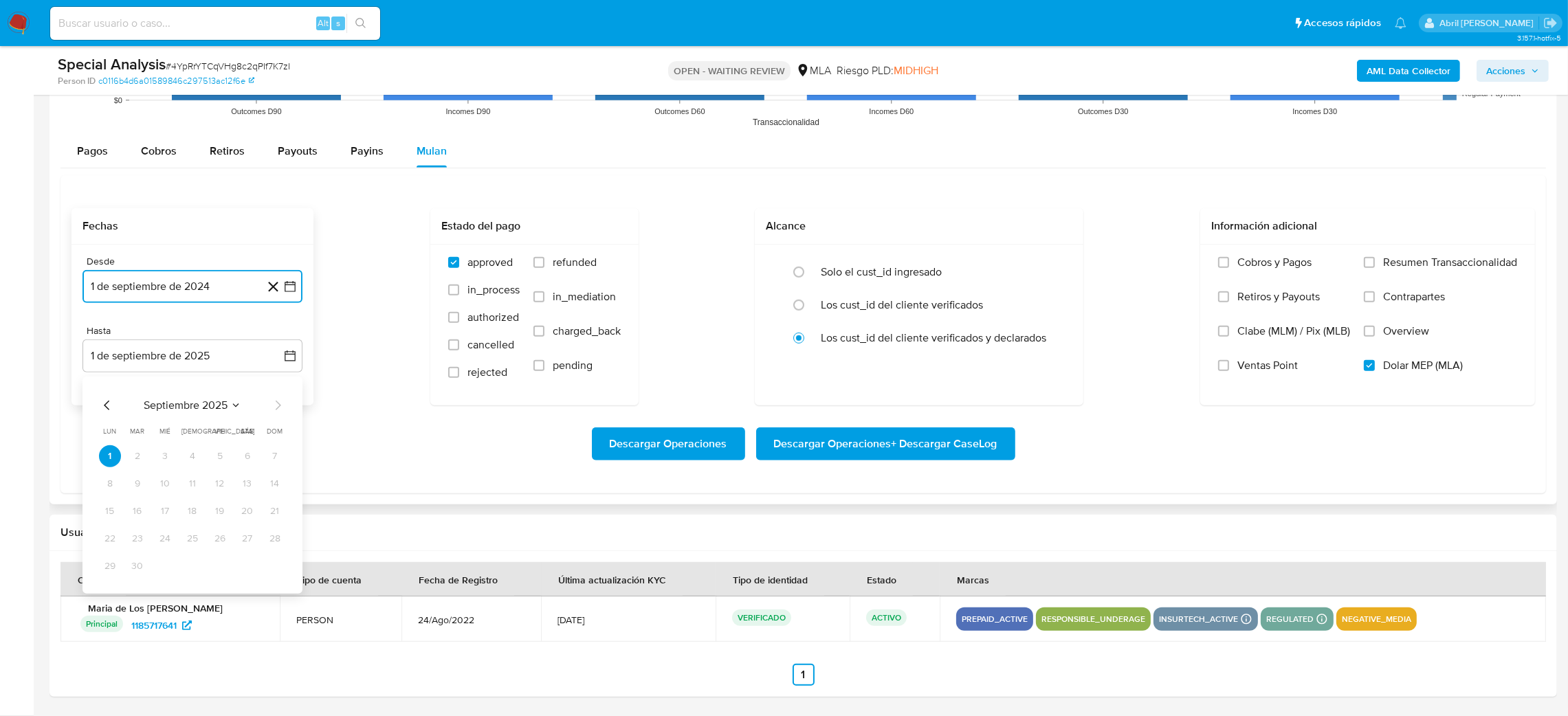
drag, startPoint x: 102, startPoint y: 402, endPoint x: 119, endPoint y: 418, distance: 23.3
click at [102, 402] on icon "Mes anterior" at bounding box center [107, 405] width 16 height 16
click at [278, 565] on button "31" at bounding box center [275, 566] width 22 height 22
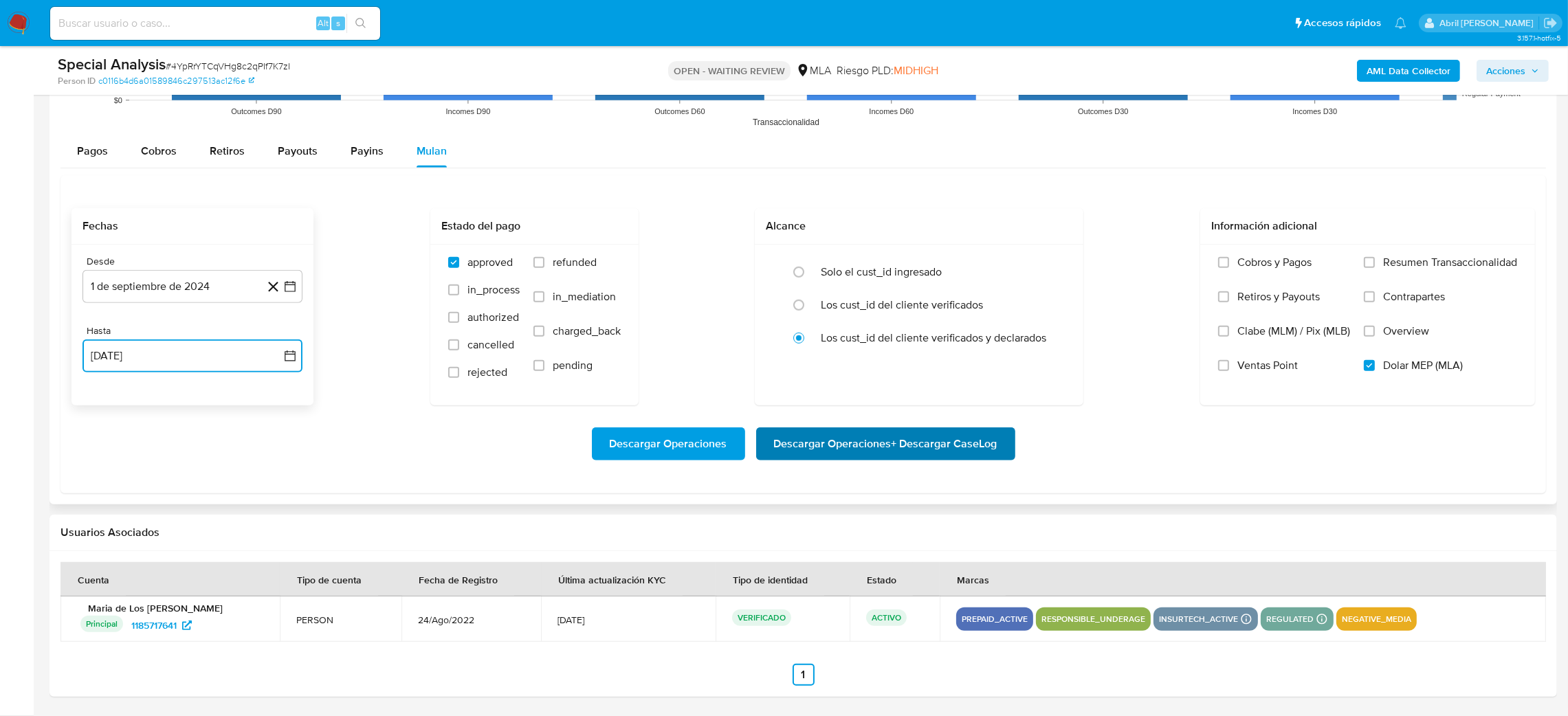
click at [894, 445] on span "Descargar Operaciones + Descargar CaseLog" at bounding box center [886, 443] width 224 height 30
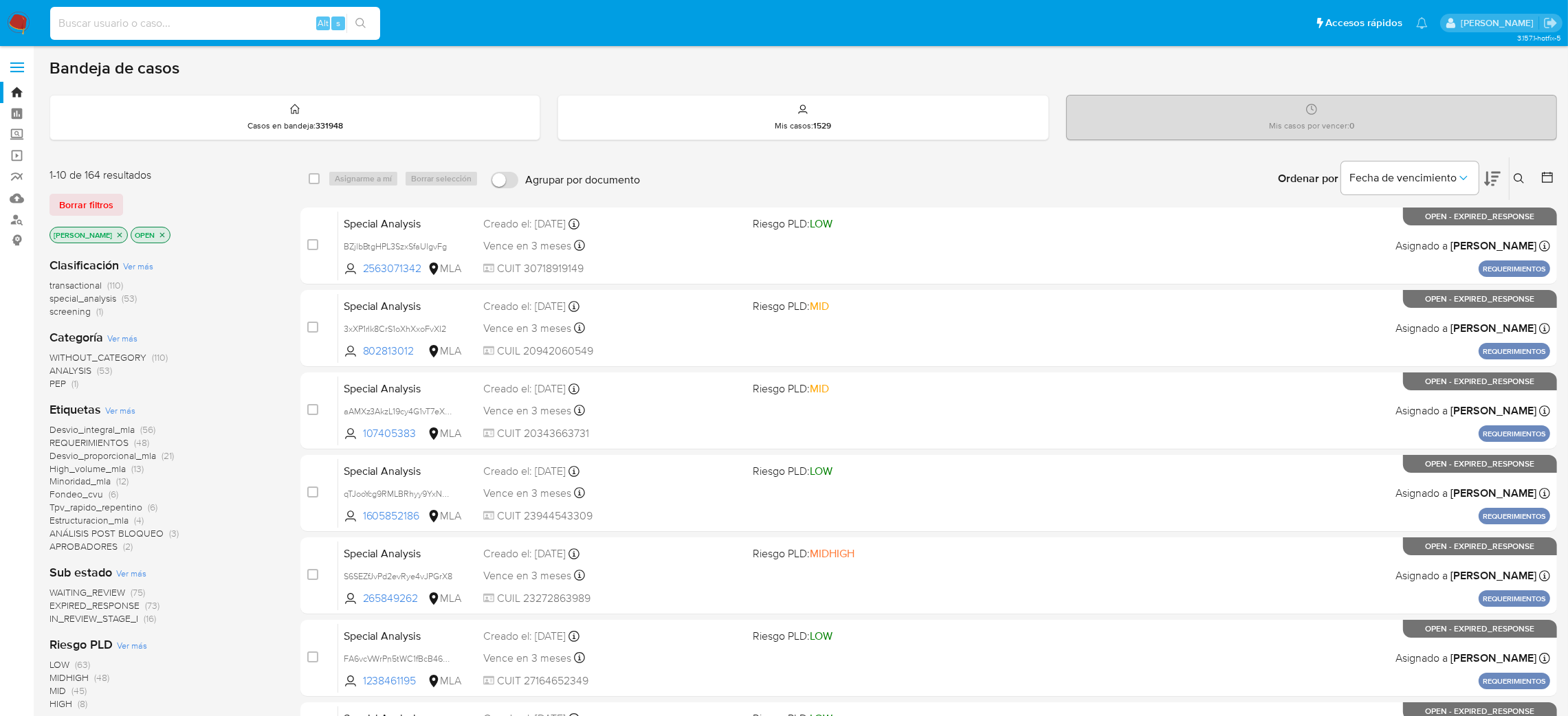
click at [226, 18] on input at bounding box center [215, 23] width 330 height 18
paste input "QH8Sq3uESWrqpn6r9Ieixgn3"
type input "QH8Sq3uESWrqpn6r9Ieixgn3"
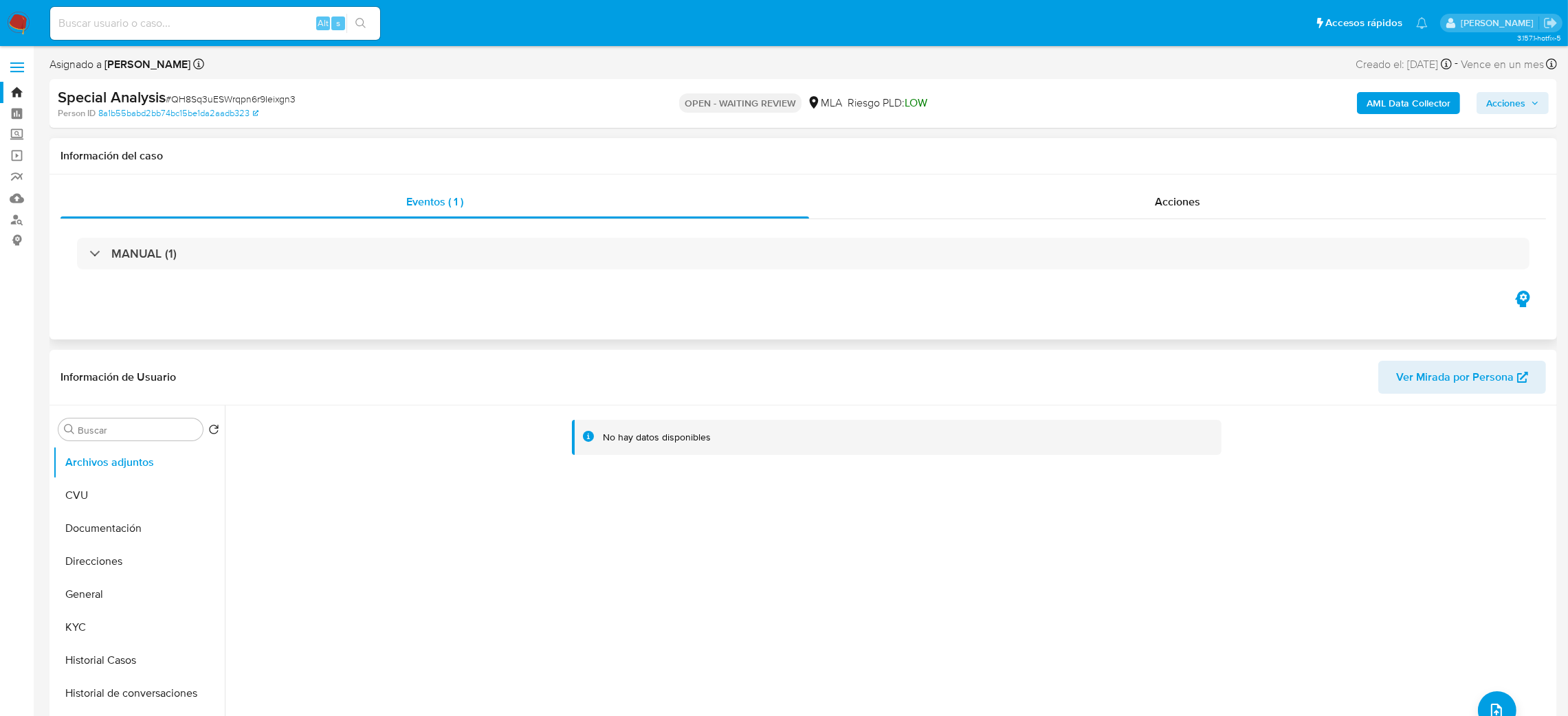
select select "10"
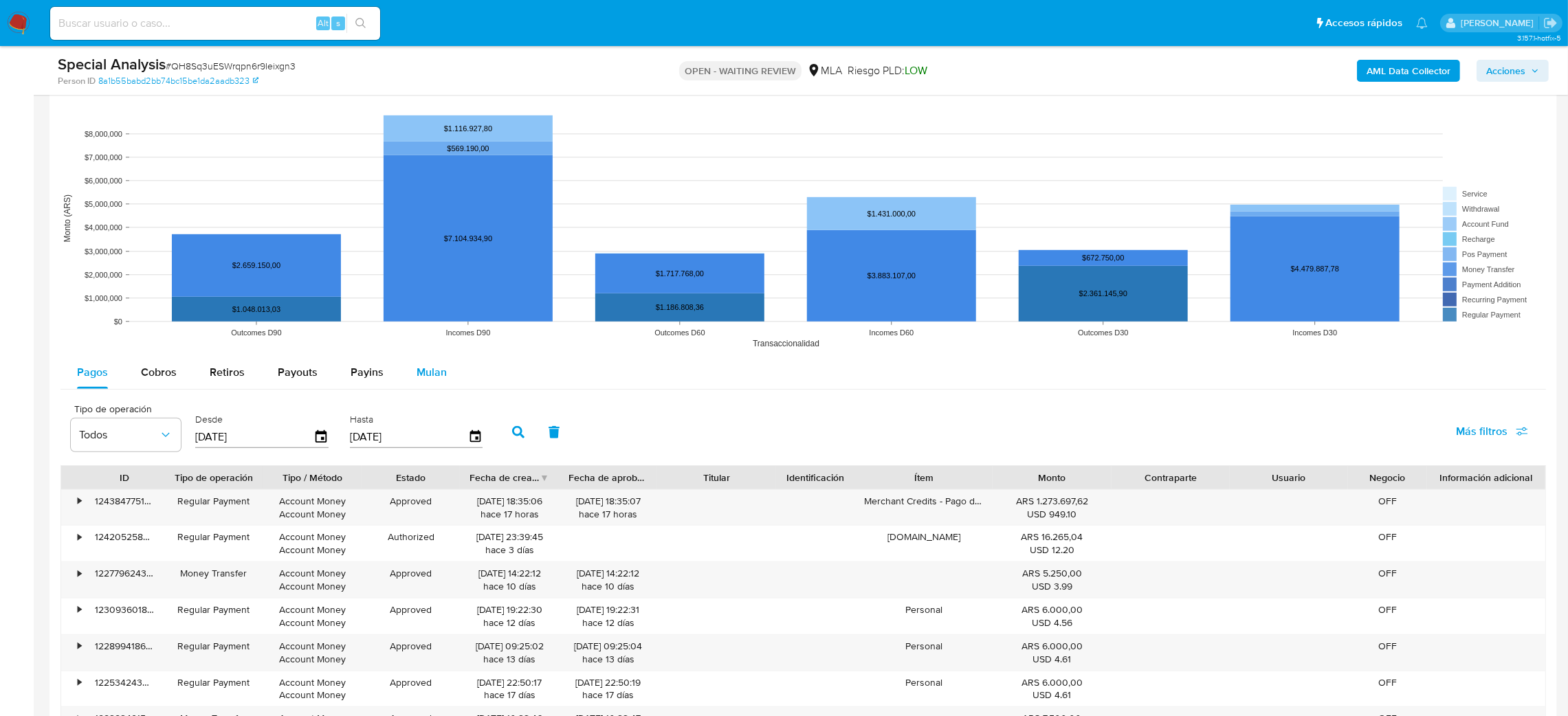
click at [442, 377] on span "Mulan" at bounding box center [431, 372] width 30 height 15
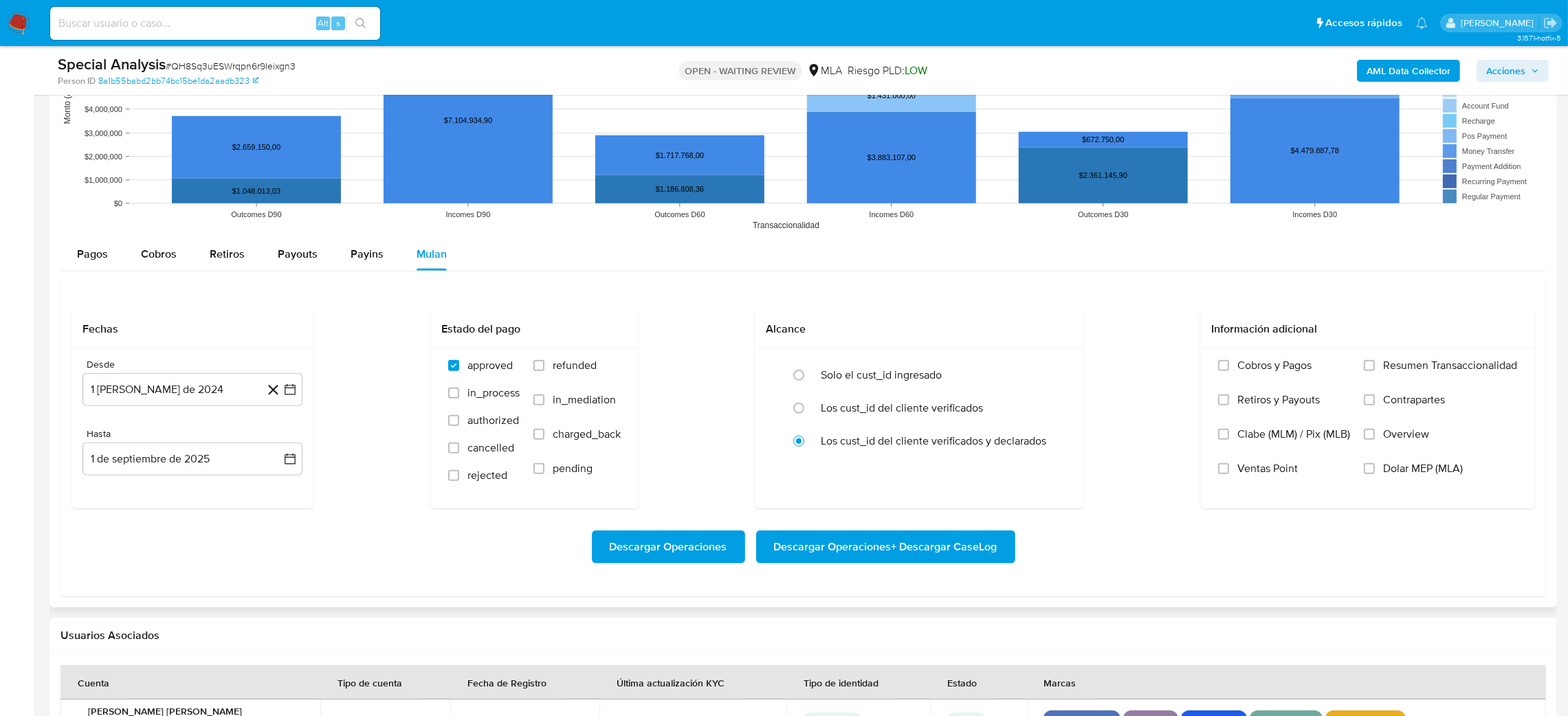
scroll to position [1444, 0]
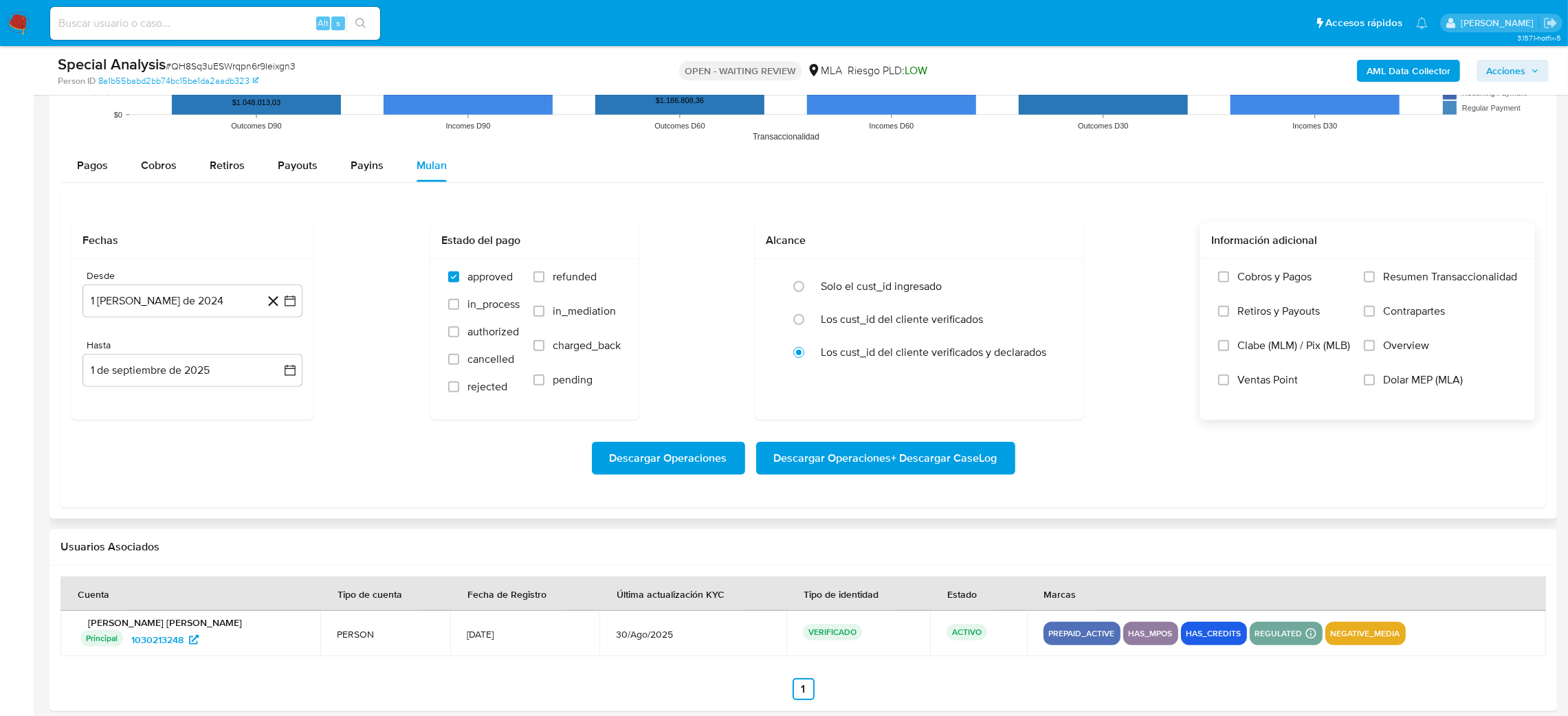
click at [1055, 385] on span "Dolar MEP (MLA)" at bounding box center [1422, 380] width 80 height 13
click at [1055, 385] on input "Dolar MEP (MLA)" at bounding box center [1369, 380] width 11 height 11
click at [109, 305] on button "1 [PERSON_NAME] de 2024" at bounding box center [193, 301] width 220 height 33
click at [281, 352] on icon "Mes siguiente" at bounding box center [278, 350] width 16 height 16
click at [275, 399] on button "1" at bounding box center [275, 401] width 22 height 22
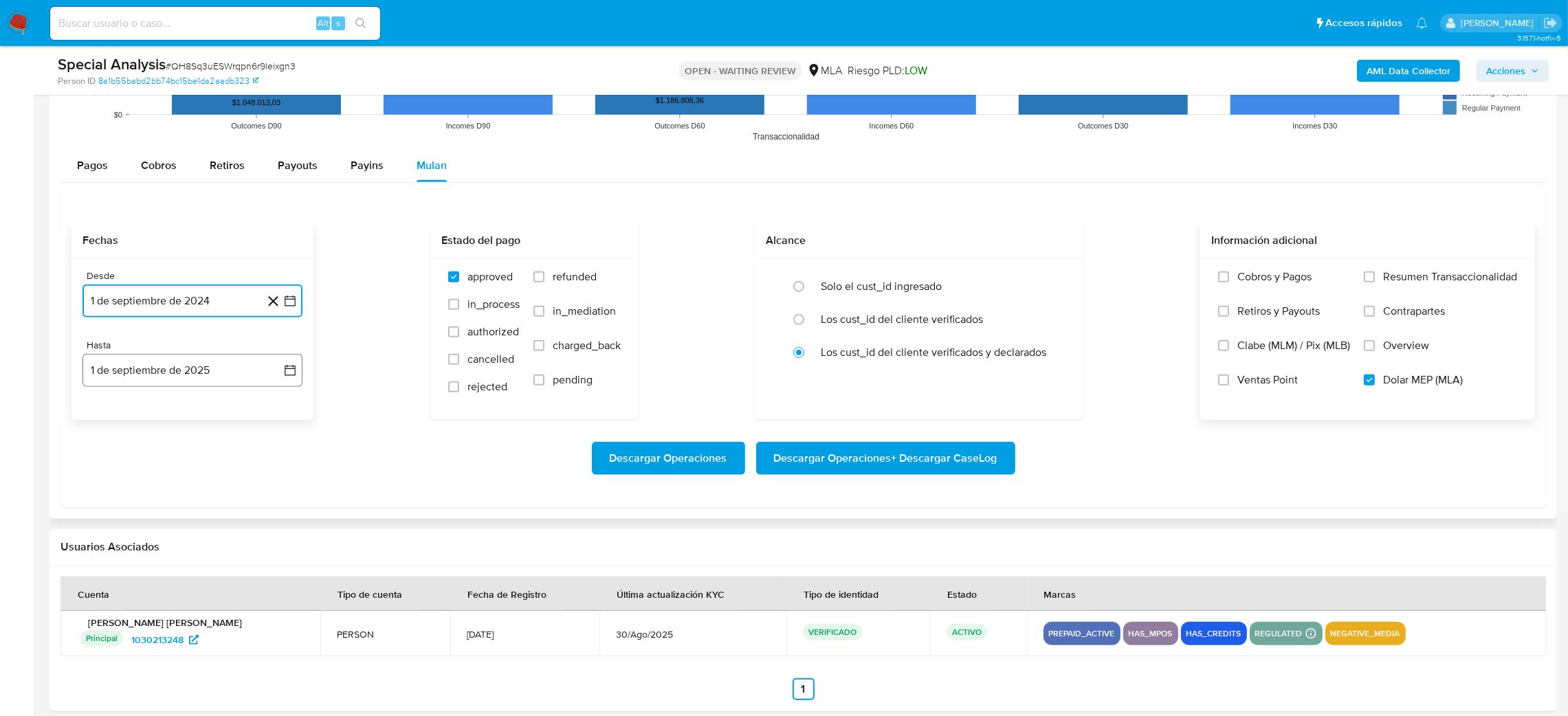
click at [172, 373] on button "1 de septiembre de 2025" at bounding box center [193, 370] width 220 height 33
click at [106, 422] on icon "Mes anterior" at bounding box center [107, 419] width 16 height 16
click at [270, 477] on button "31" at bounding box center [275, 580] width 22 height 22
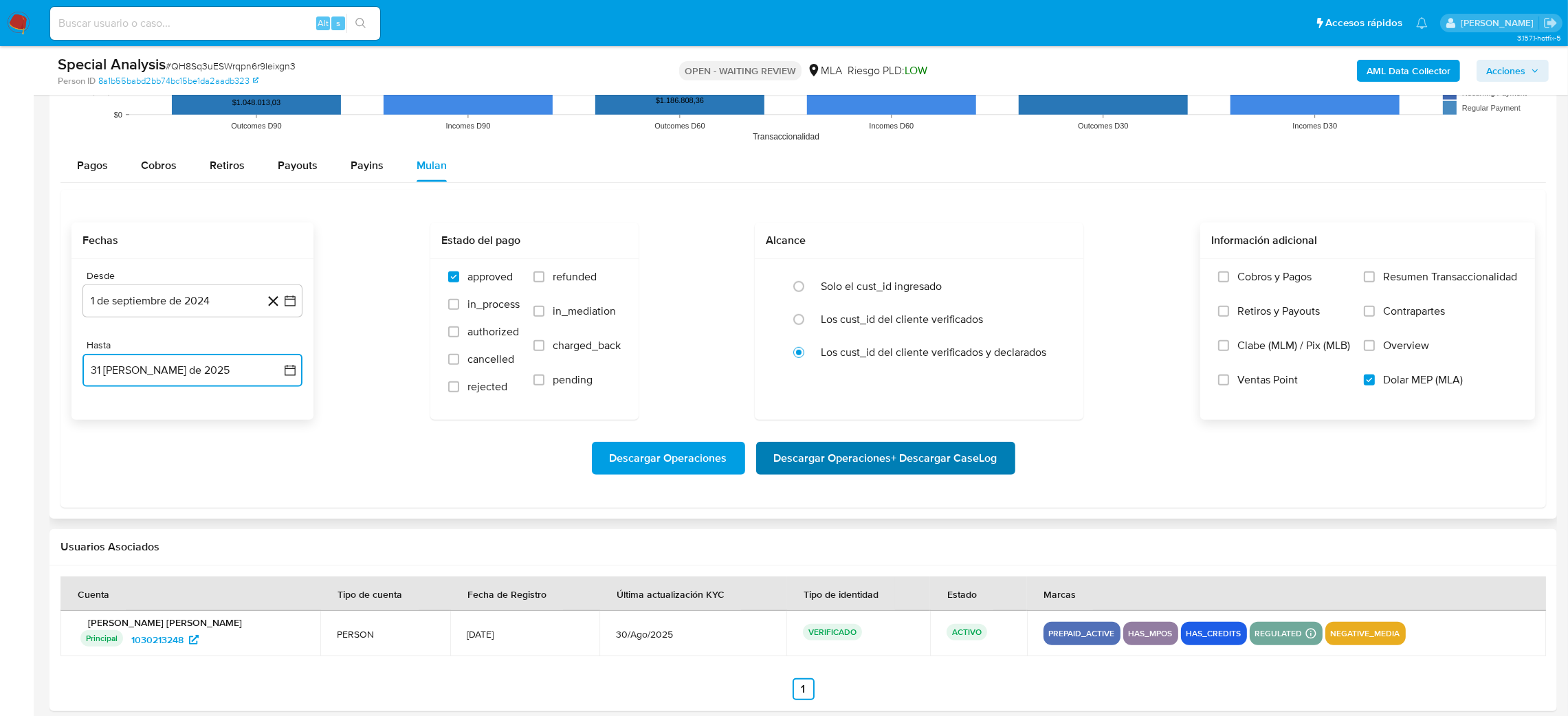
click at [934, 454] on span "Descargar Operaciones + Descargar CaseLog" at bounding box center [886, 458] width 224 height 30
